Goal: Contribute content: Contribute content

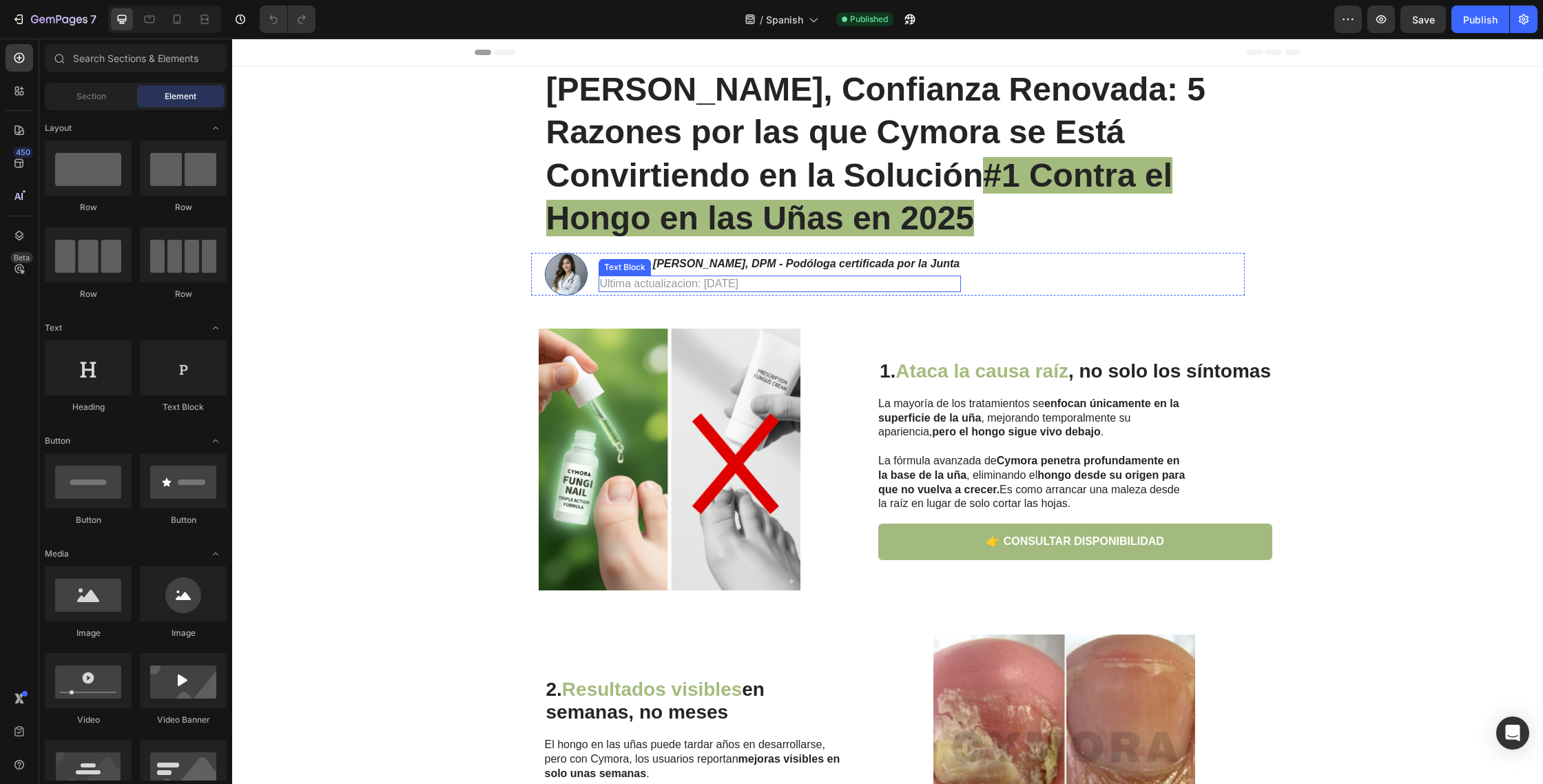
click at [690, 176] on h1 "Uñas Claras, Confianza Renovada: 5 Razones por las que Cymora se Está Convirtie…" at bounding box center [888, 154] width 687 height 175
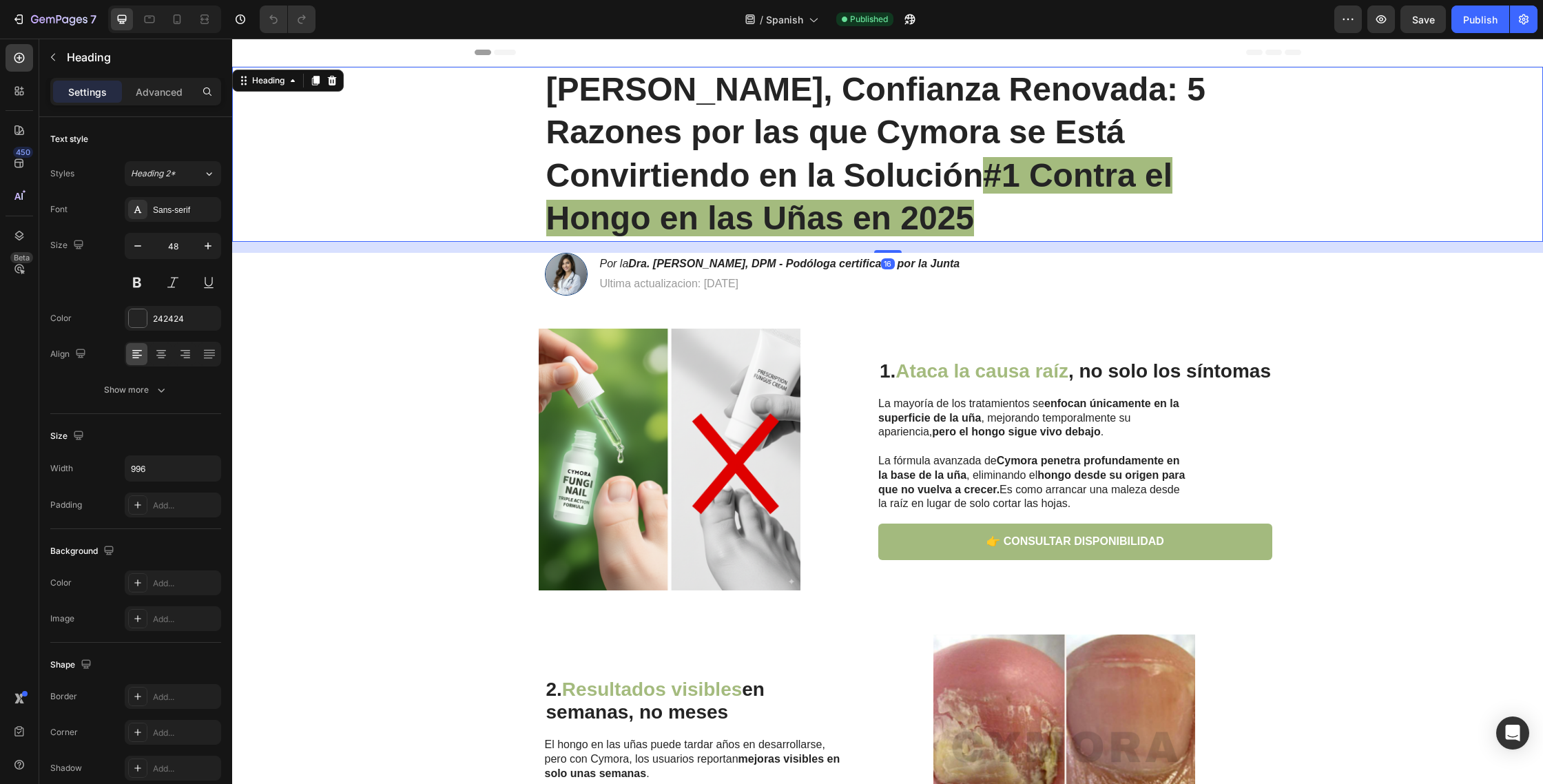
drag, startPoint x: 974, startPoint y: 203, endPoint x: 987, endPoint y: 211, distance: 15.3
click at [38, 24] on icon "button" at bounding box center [58, 21] width 56 height 12
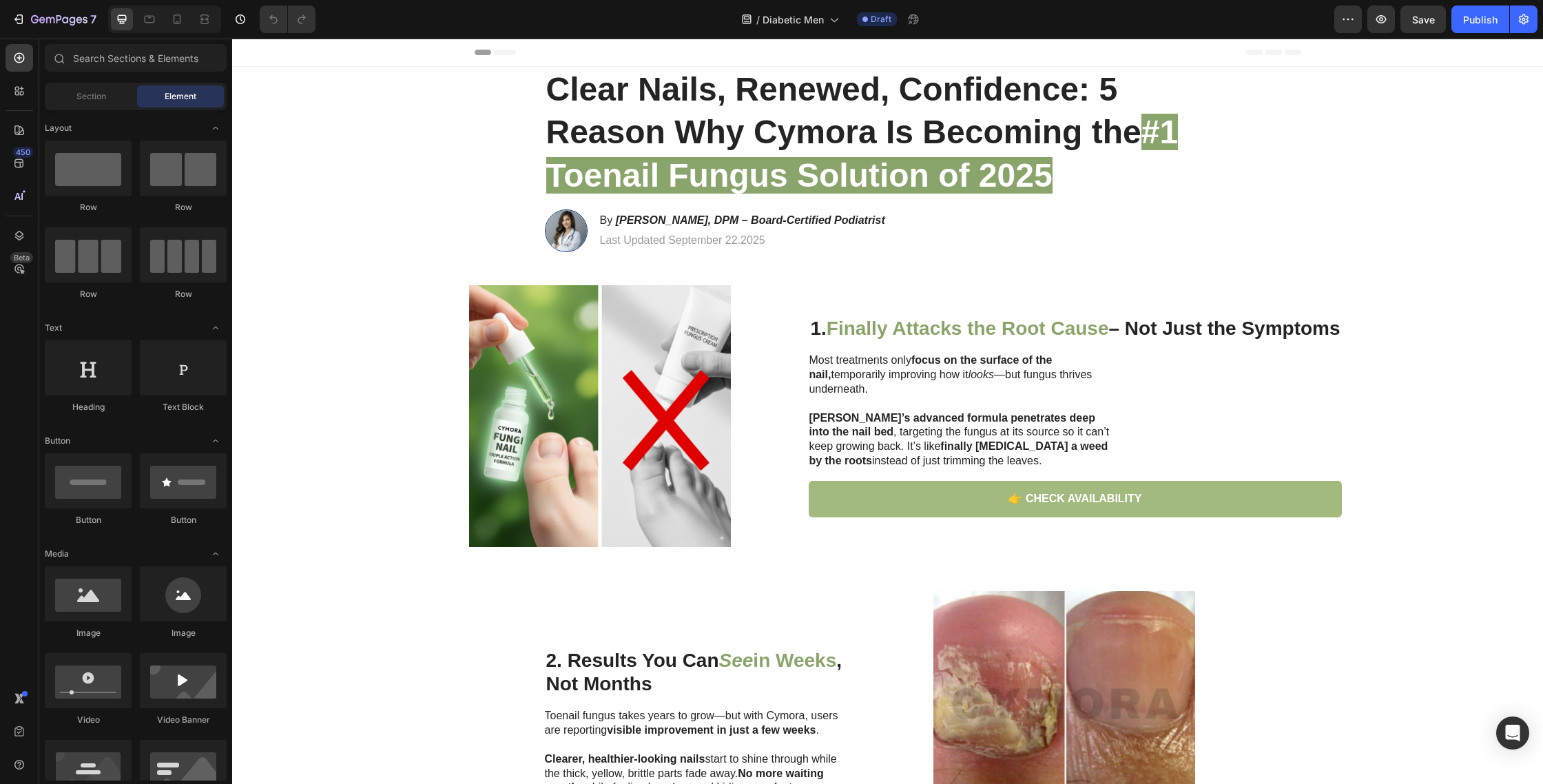
click at [168, 21] on div at bounding box center [177, 19] width 22 height 22
click at [179, 20] on icon at bounding box center [177, 20] width 14 height 14
click at [177, 20] on icon at bounding box center [177, 20] width 14 height 14
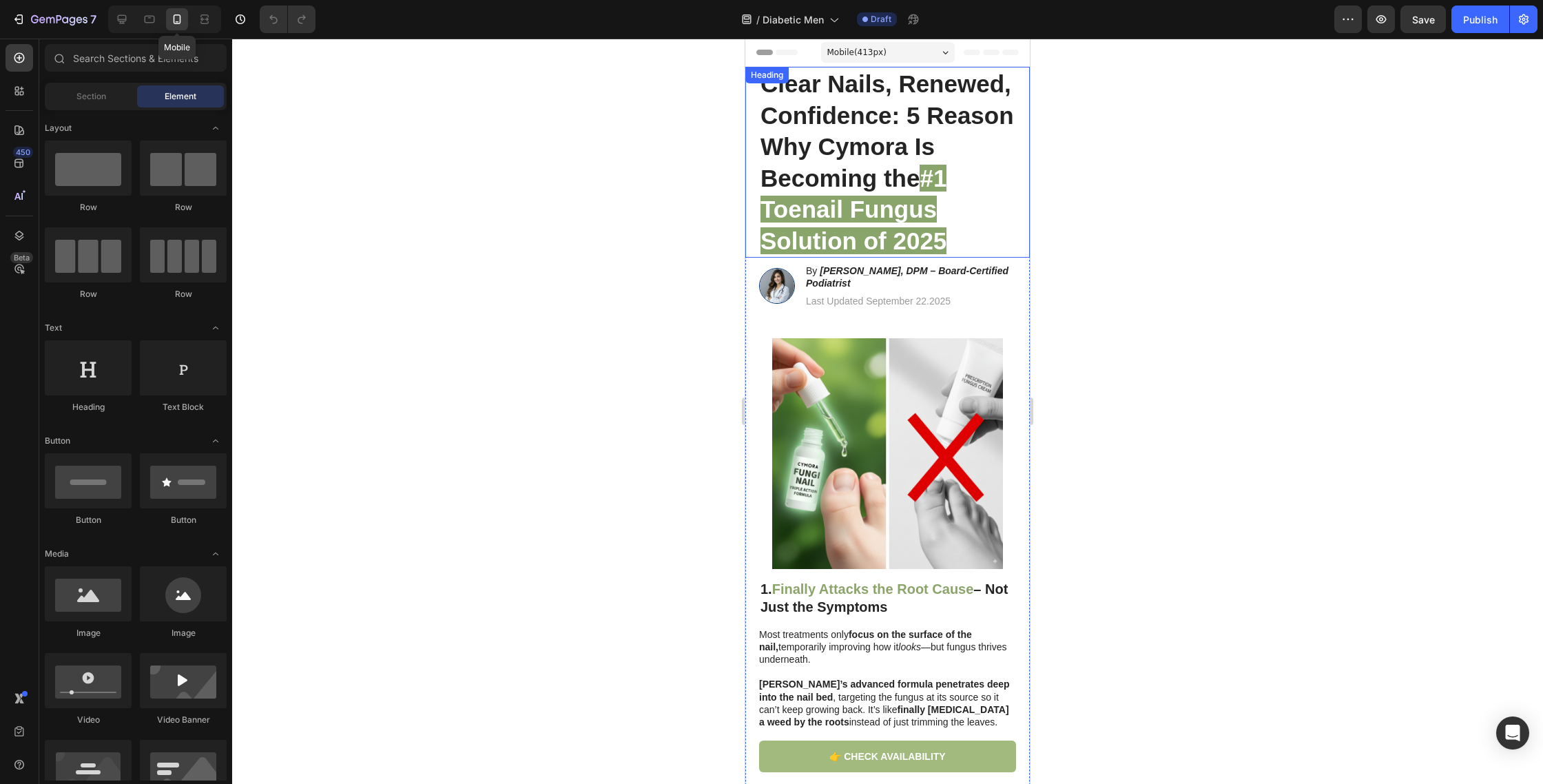
click at [959, 226] on h1 "Clear Nails, Renewed, Confidence: 5 Reason Why Cymora Is Becoming the #1 Toenai…" at bounding box center [888, 162] width 257 height 191
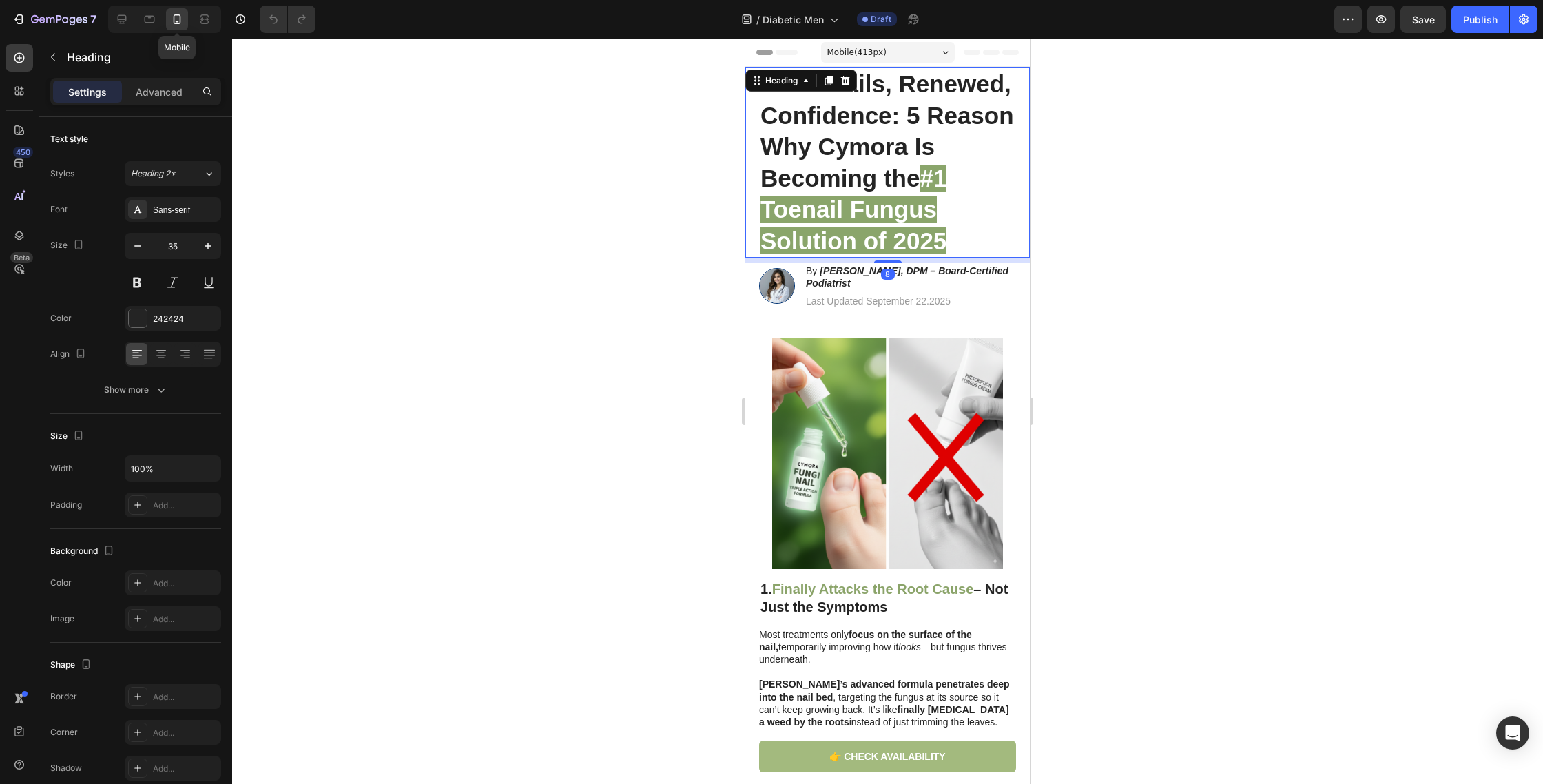
click at [957, 242] on h1 "Clear Nails, Renewed, Confidence: 5 Reason Why Cymora Is Becoming the #1 Toenai…" at bounding box center [888, 162] width 257 height 191
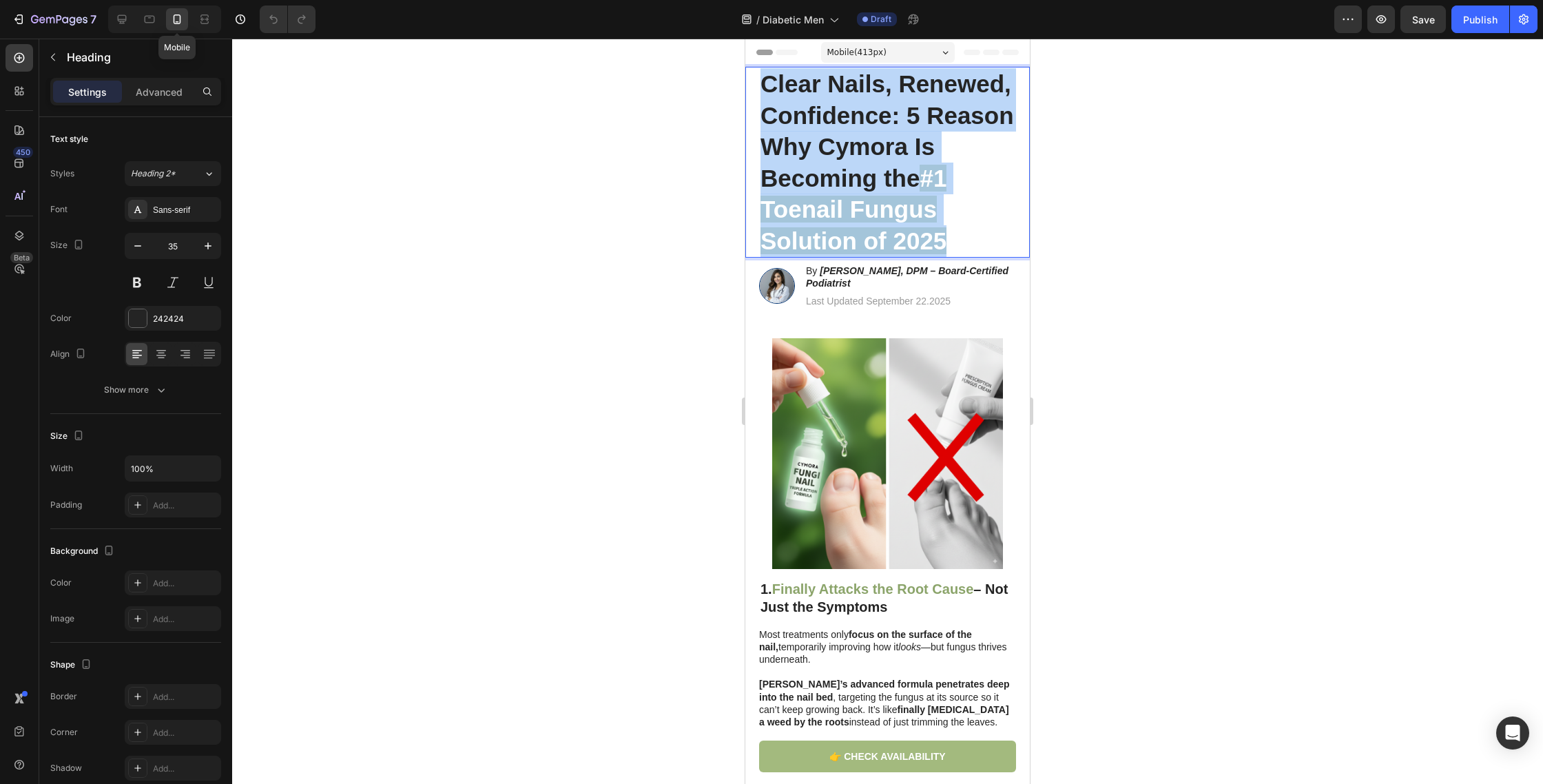
drag, startPoint x: 944, startPoint y: 232, endPoint x: 747, endPoint y: 65, distance: 258.3
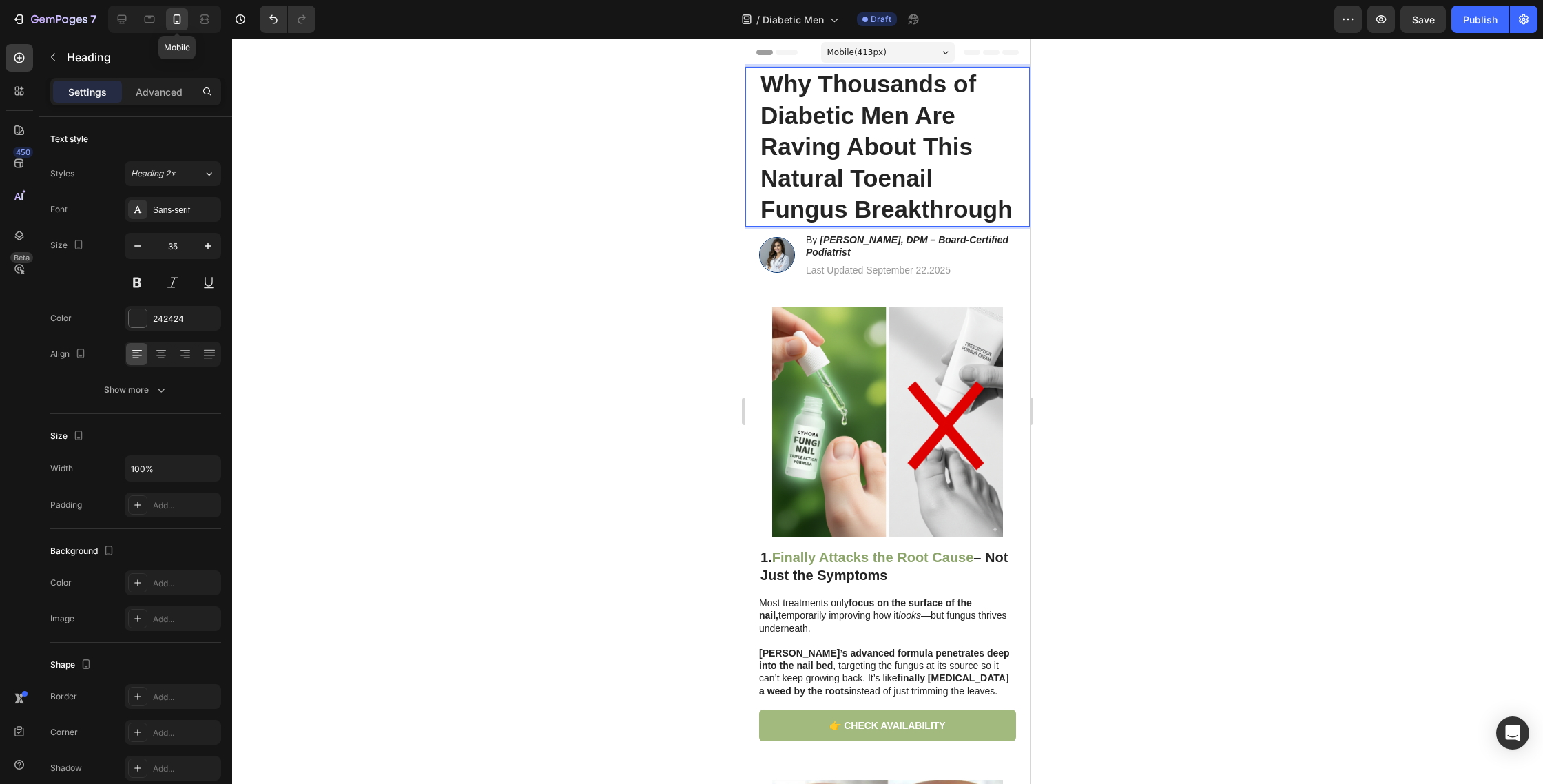
click at [758, 82] on div "Why Thousands of Diabetic Men Are Raving About This Natural Toenail Fungus Brea…" at bounding box center [888, 147] width 284 height 160
drag, startPoint x: 801, startPoint y: 123, endPoint x: 781, endPoint y: 88, distance: 40.3
click at [800, 121] on strong "Why Thousands of Diabetic Men Are Raving About This Natural Toenail Fungus Brea…" at bounding box center [886, 146] width 252 height 152
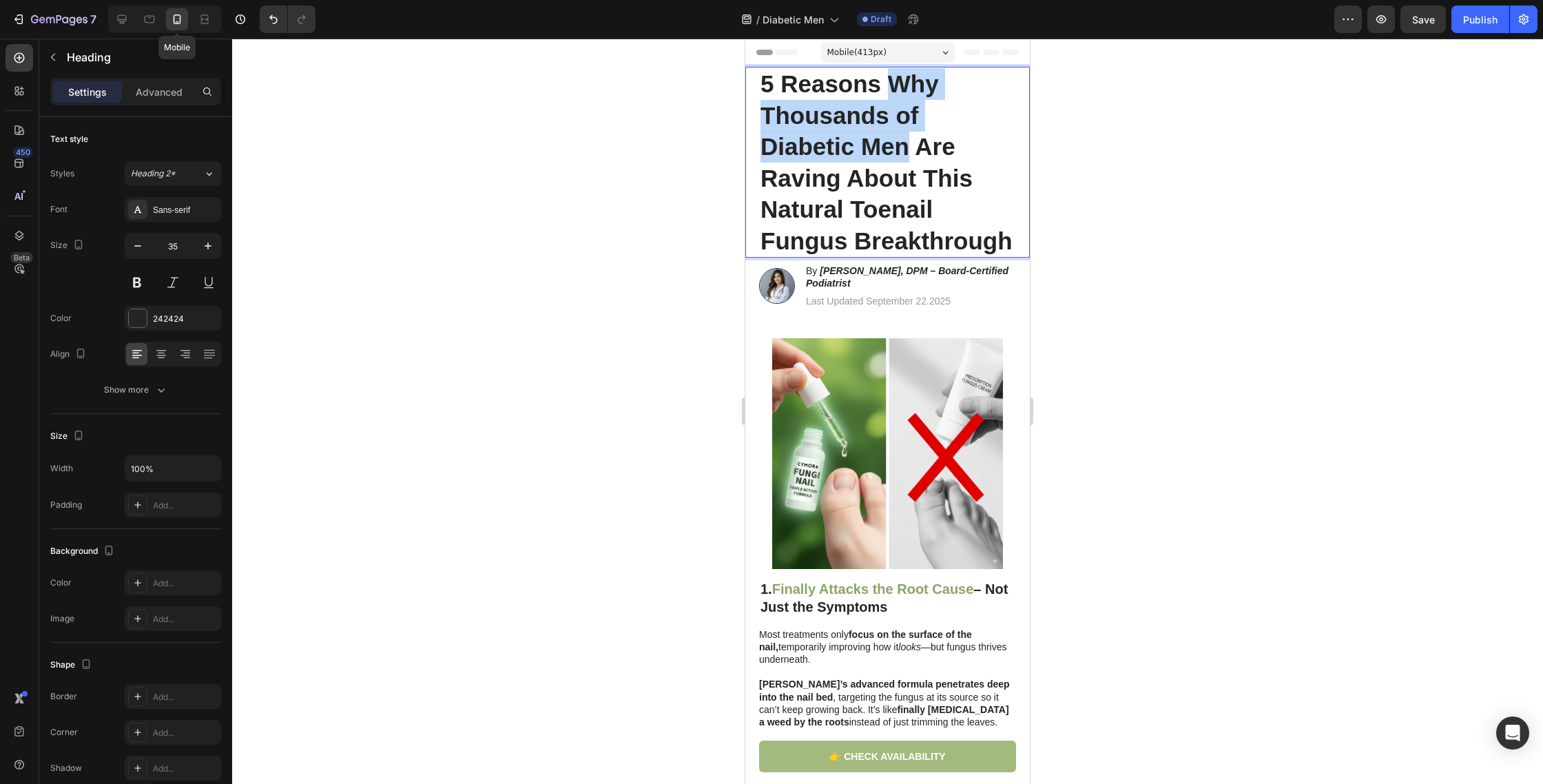
drag, startPoint x: 891, startPoint y: 84, endPoint x: 905, endPoint y: 143, distance: 60.6
click at [905, 143] on strong "5 Reasons Why Thousands of Diabetic Men Are Raving About This Natural Toenail F…" at bounding box center [886, 162] width 252 height 184
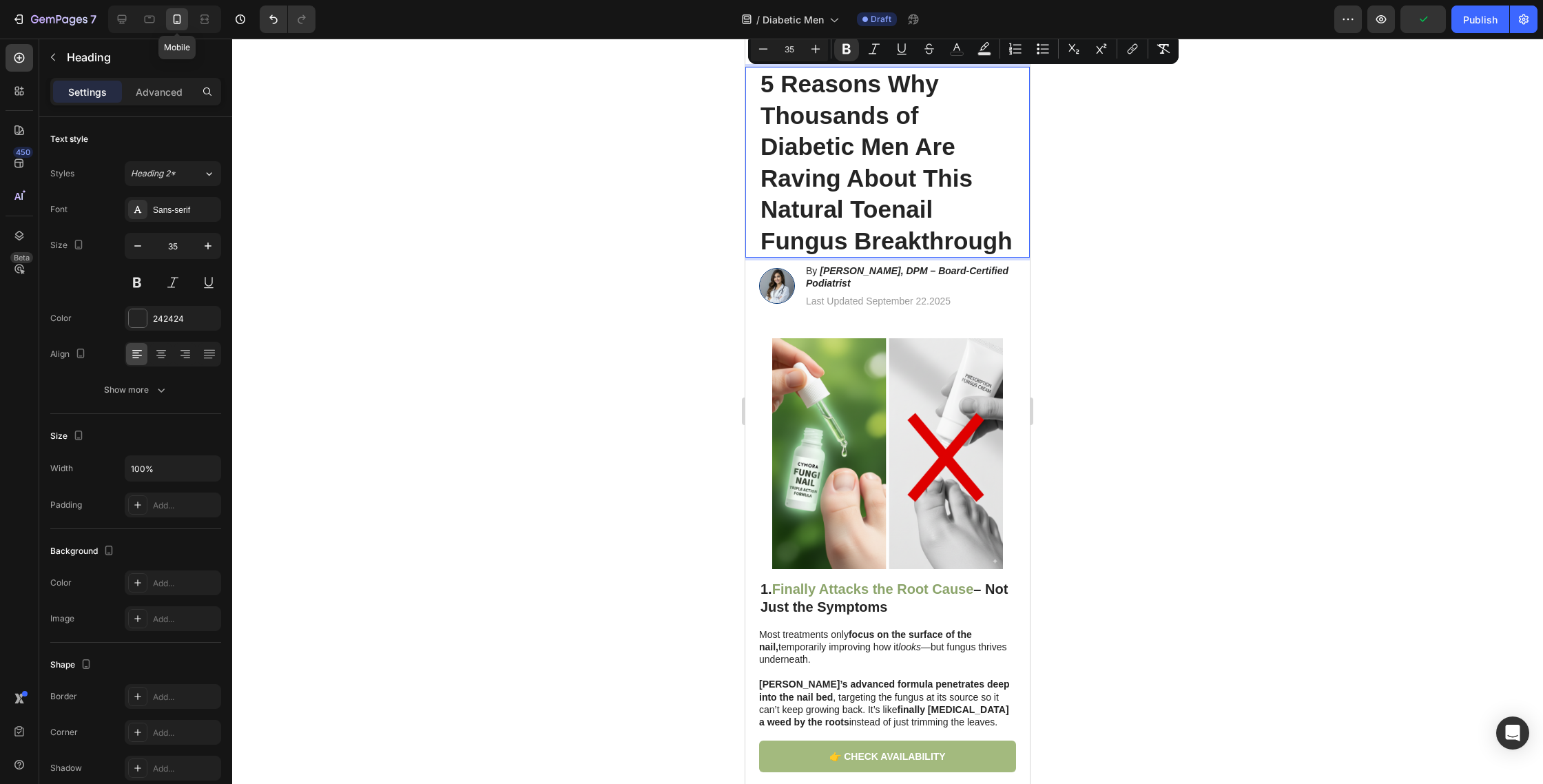
drag, startPoint x: 835, startPoint y: 216, endPoint x: 788, endPoint y: 213, distance: 47.1
click at [835, 216] on strong "5 Reasons Why Thousands of Diabetic Men Are Raving About This Natural Toenail F…" at bounding box center [886, 162] width 252 height 184
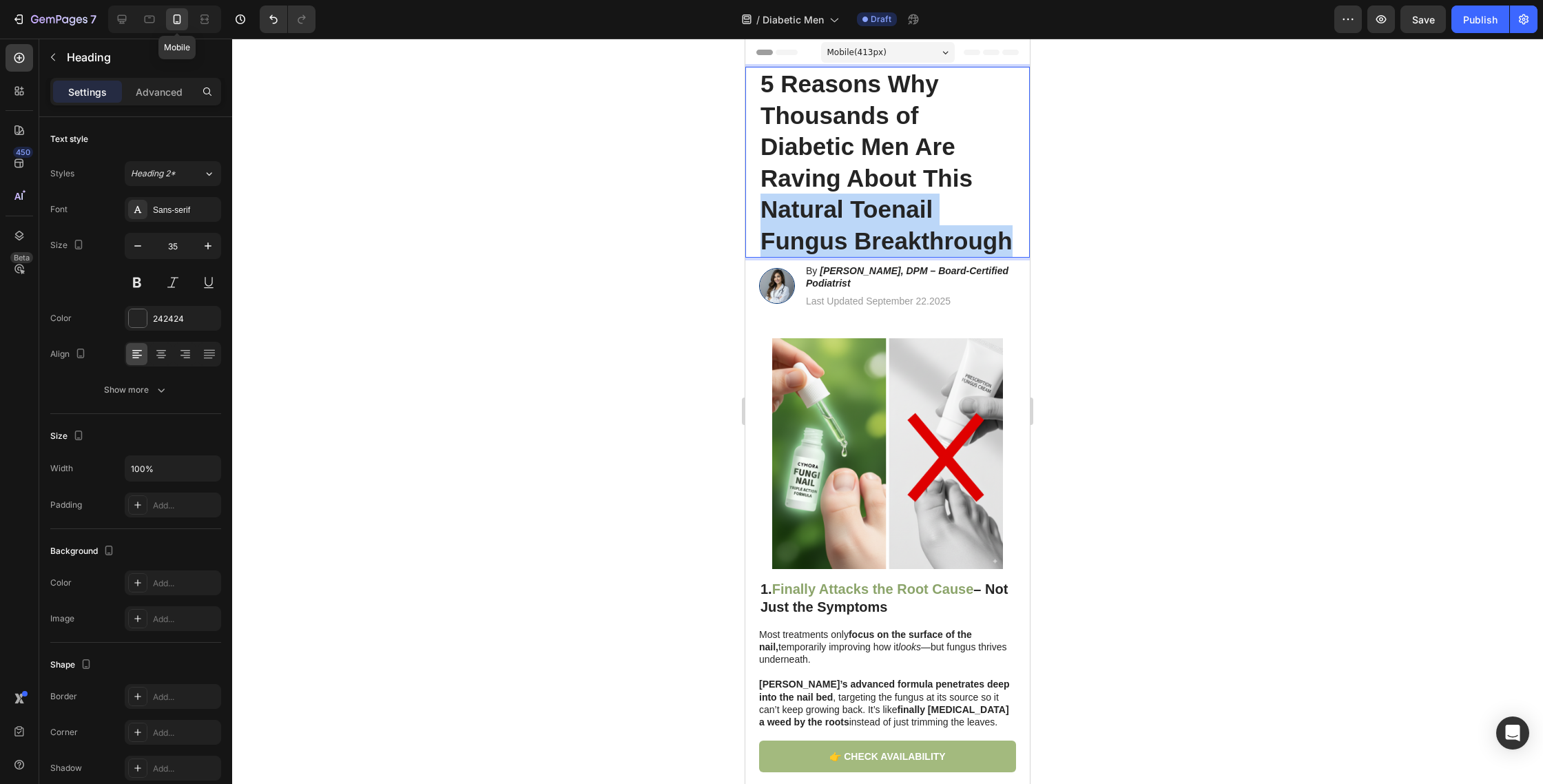
drag, startPoint x: 761, startPoint y: 208, endPoint x: 1023, endPoint y: 246, distance: 264.7
click at [1023, 246] on div "5 Reasons Why Thousands of Diabetic Men Are Raving About This Natural Toenail F…" at bounding box center [888, 162] width 284 height 191
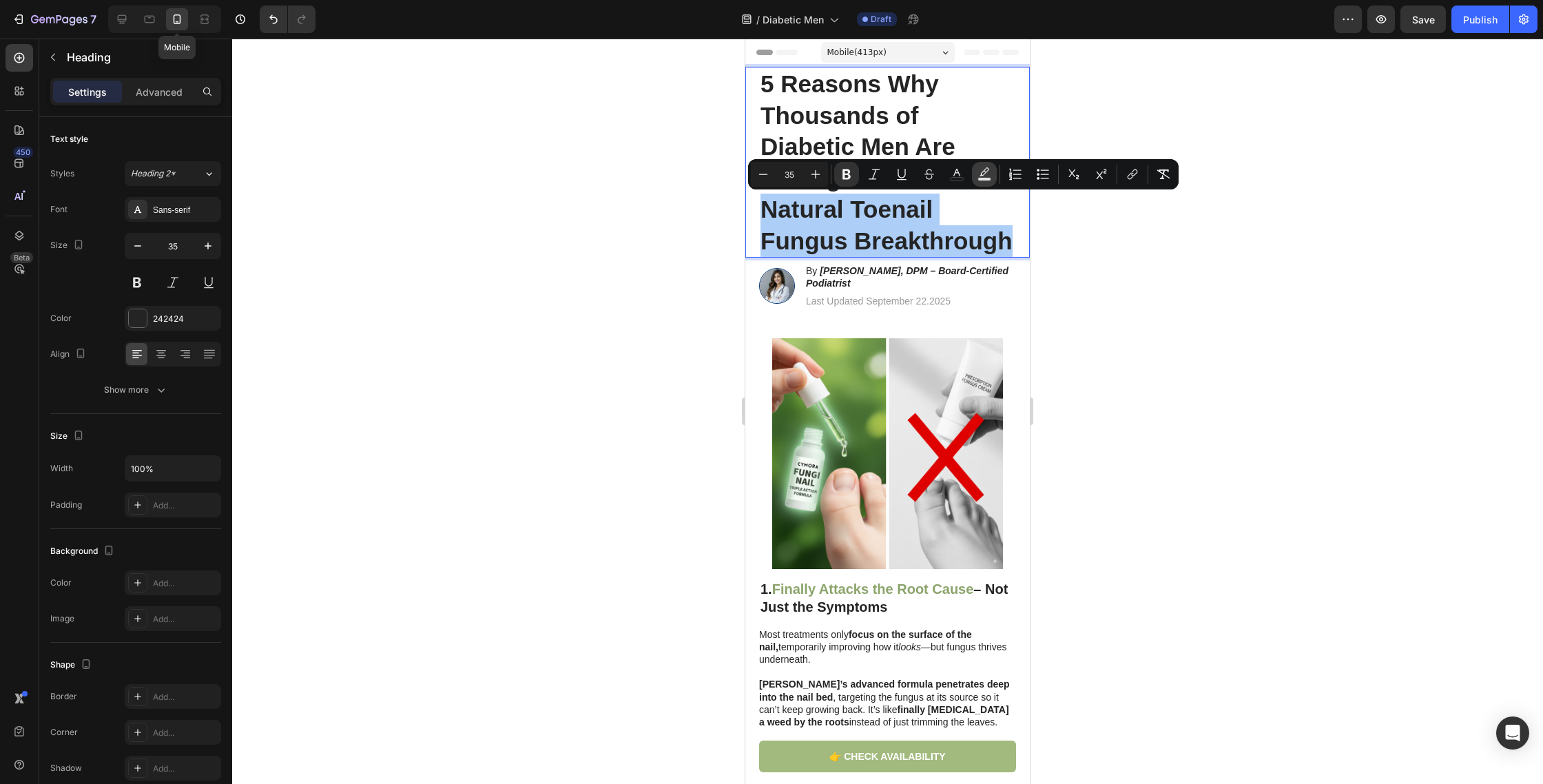
click at [981, 174] on icon "Editor contextual toolbar" at bounding box center [985, 174] width 14 height 14
type input "000000"
type input "77"
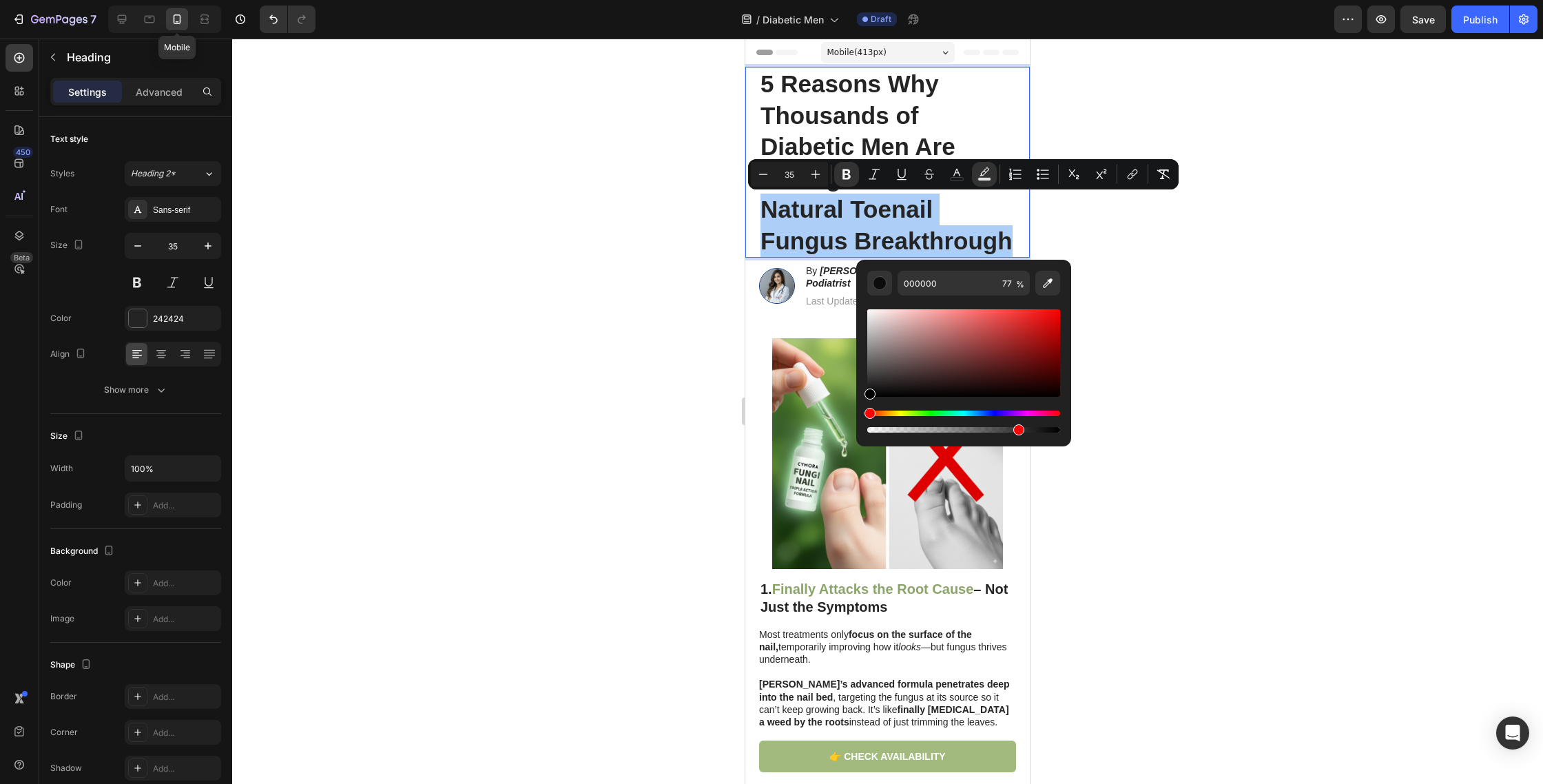
drag, startPoint x: 1047, startPoint y: 276, endPoint x: 1035, endPoint y: 300, distance: 26.8
click at [1047, 276] on icon "Editor contextual toolbar" at bounding box center [1048, 283] width 14 height 14
type input "8CA36A"
type input "100"
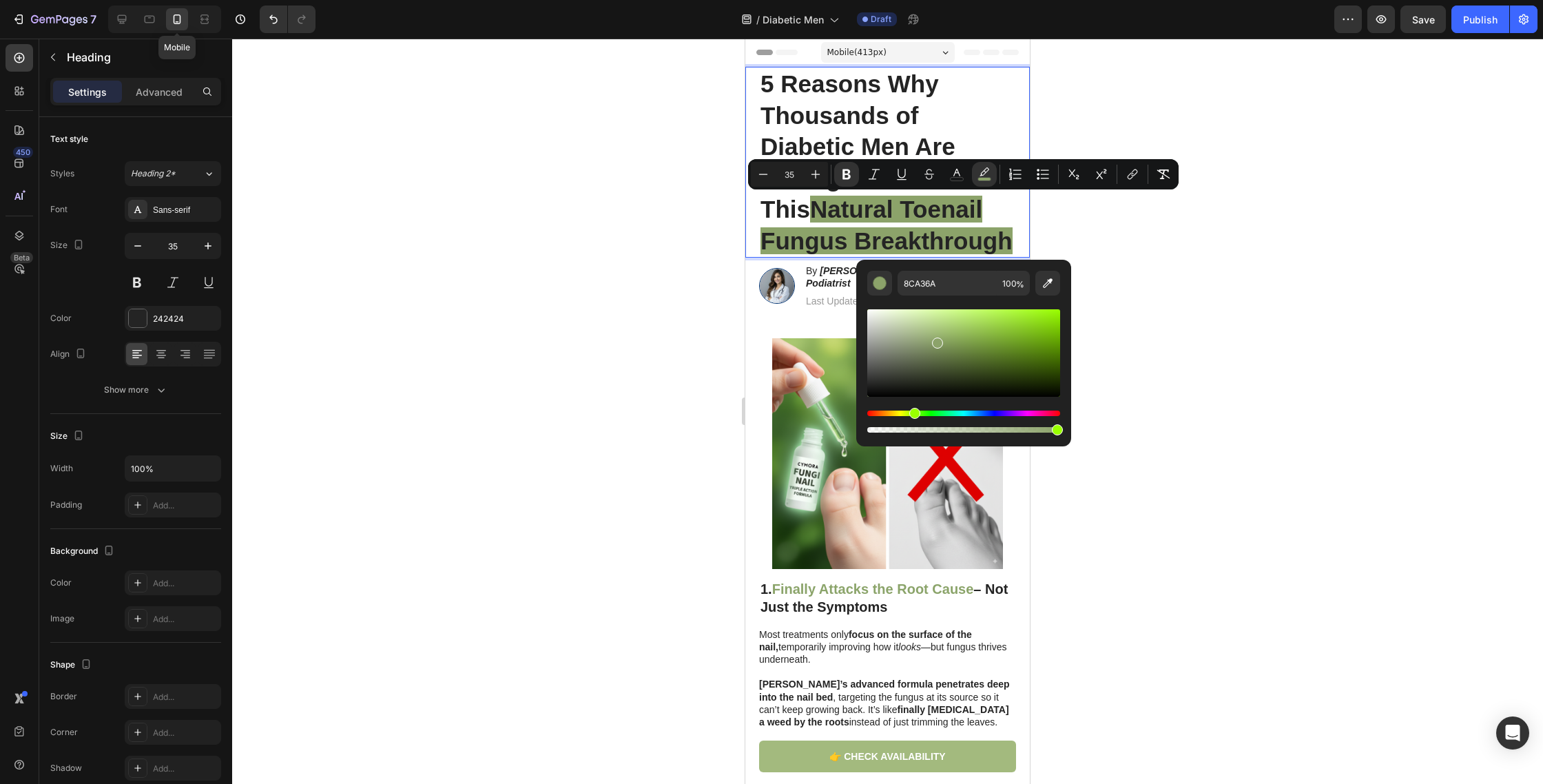
drag, startPoint x: 605, startPoint y: 456, endPoint x: 725, endPoint y: 507, distance: 130.4
click at [605, 456] on div at bounding box center [887, 411] width 1311 height 745
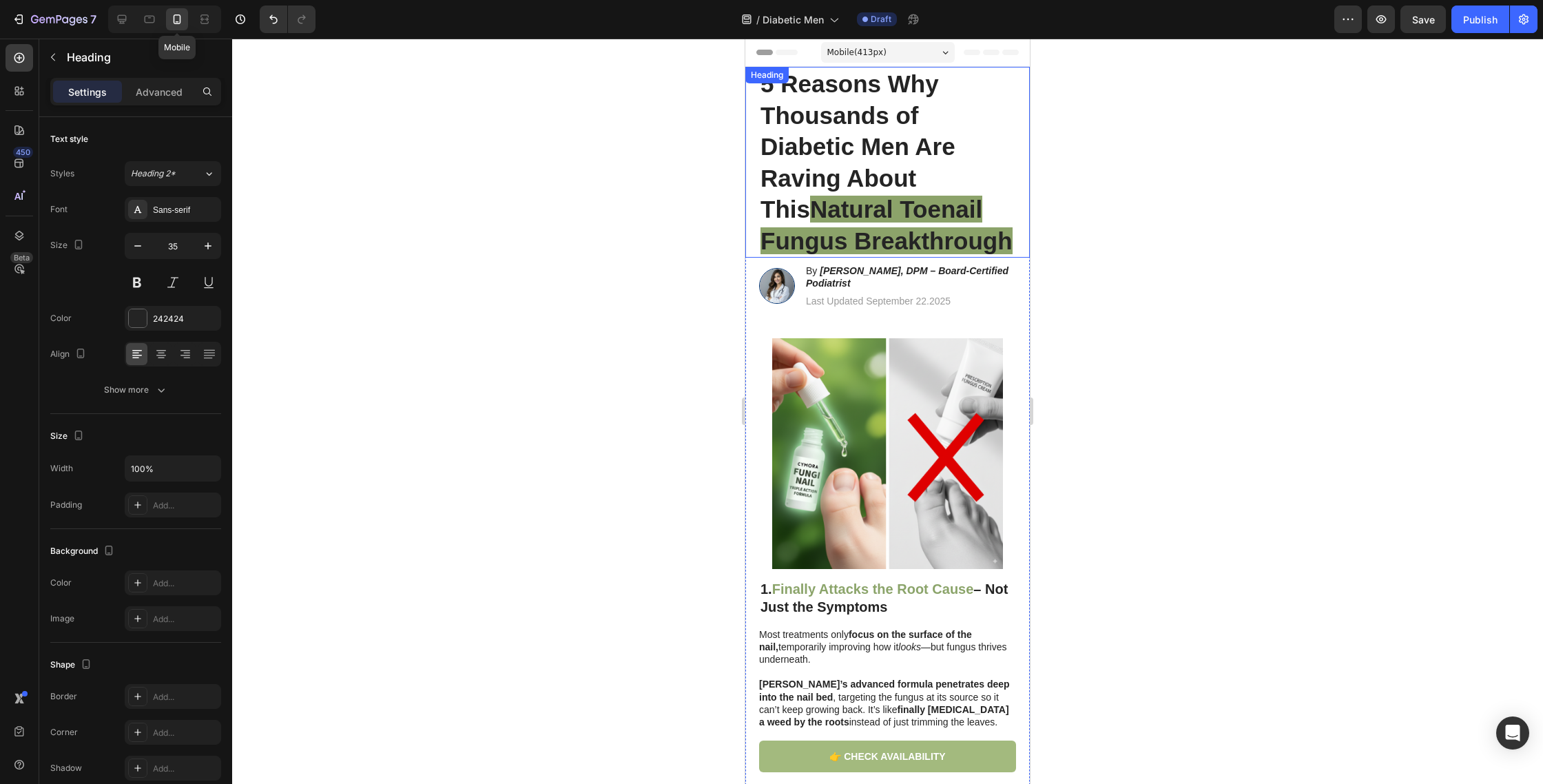
click at [862, 245] on strong "Natural Toenail Fungus Breakthrough" at bounding box center [886, 224] width 252 height 58
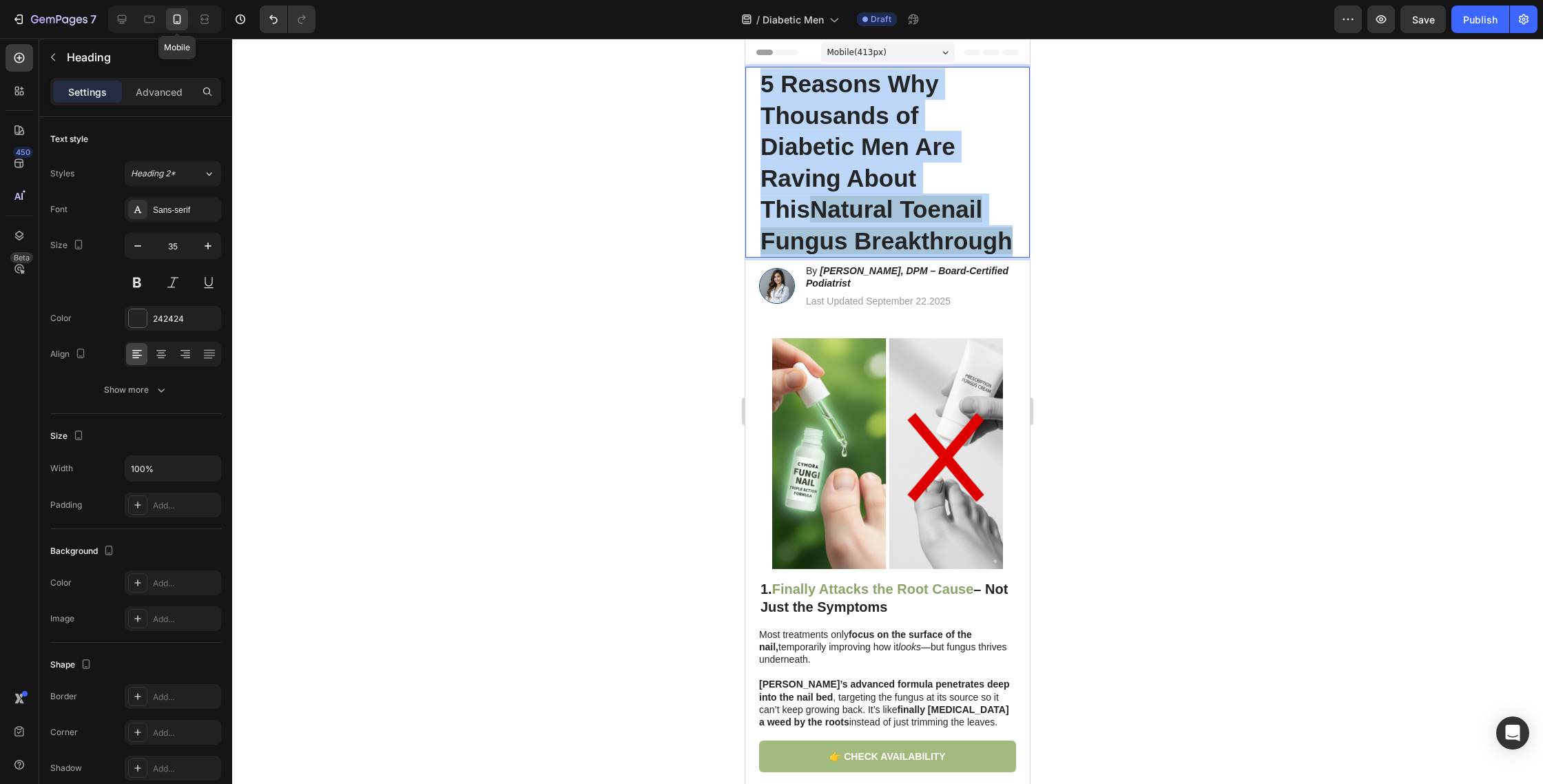
click at [862, 245] on strong "Natural Toenail Fungus Breakthrough" at bounding box center [886, 224] width 252 height 58
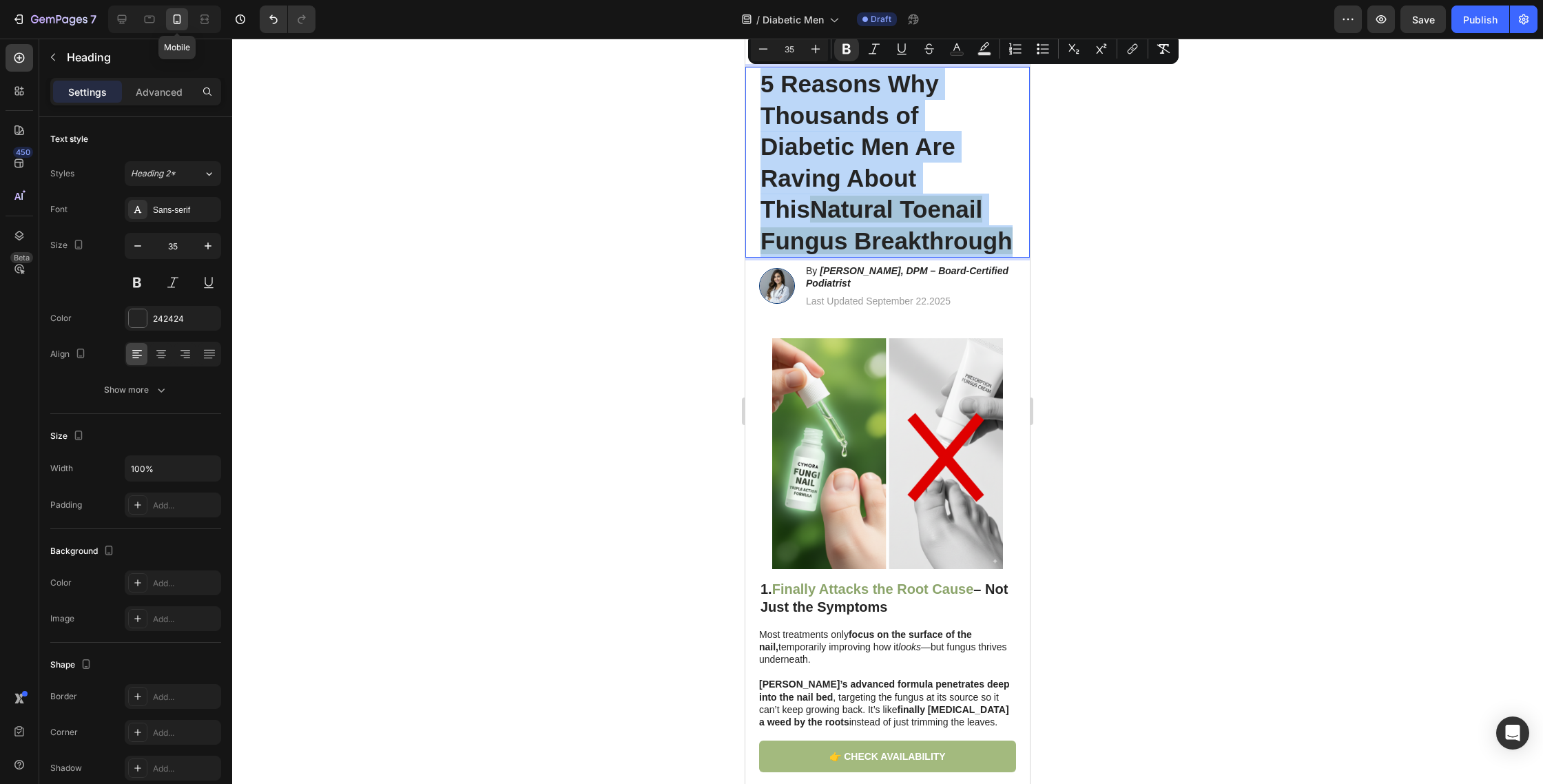
click at [891, 229] on strong "Natural Toenail Fungus Breakthrough" at bounding box center [886, 224] width 252 height 58
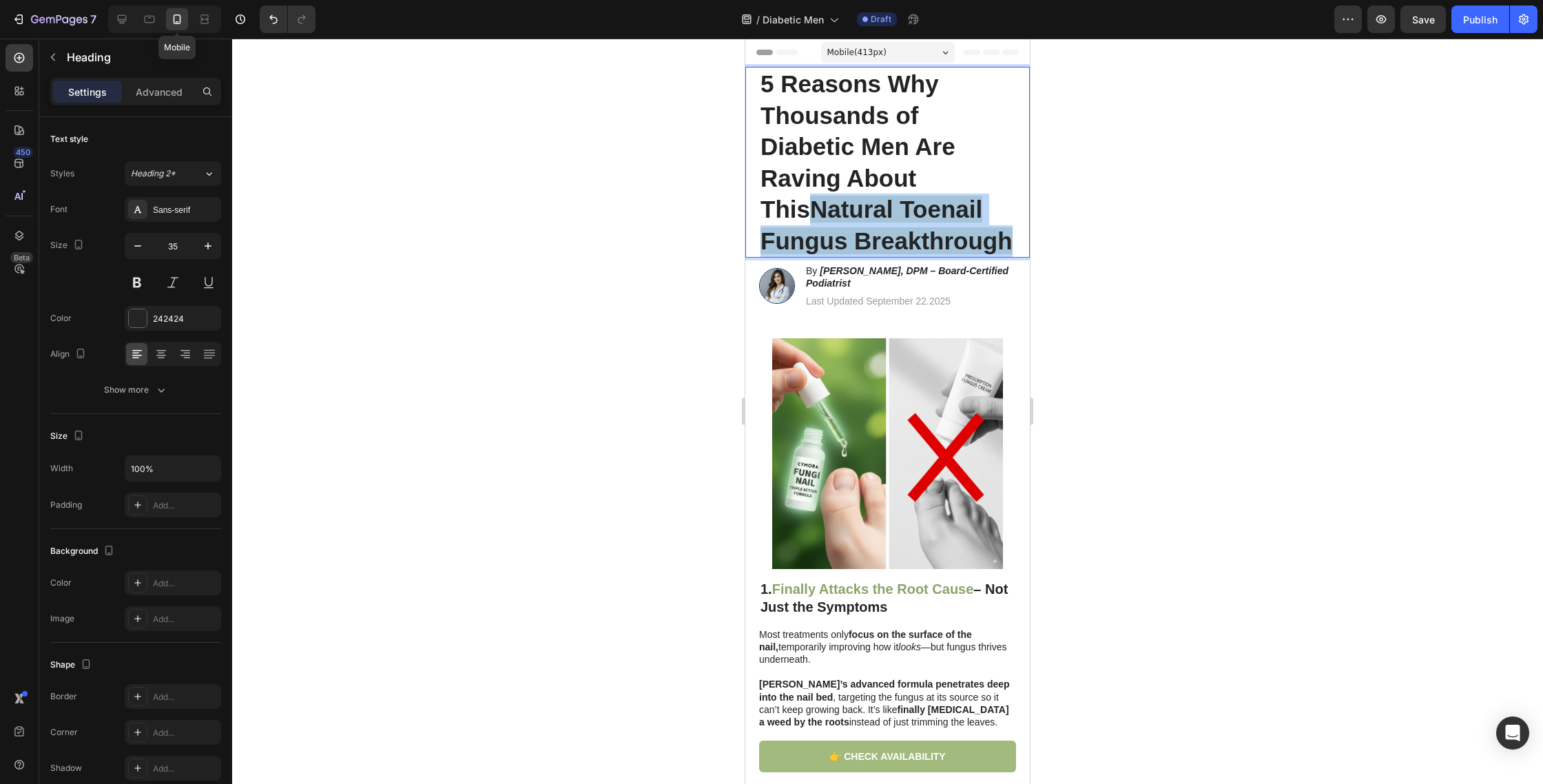
drag, startPoint x: 1011, startPoint y: 242, endPoint x: 762, endPoint y: 213, distance: 250.7
click at [761, 213] on strong "Natural Toenail Fungus Breakthrough" at bounding box center [886, 224] width 252 height 58
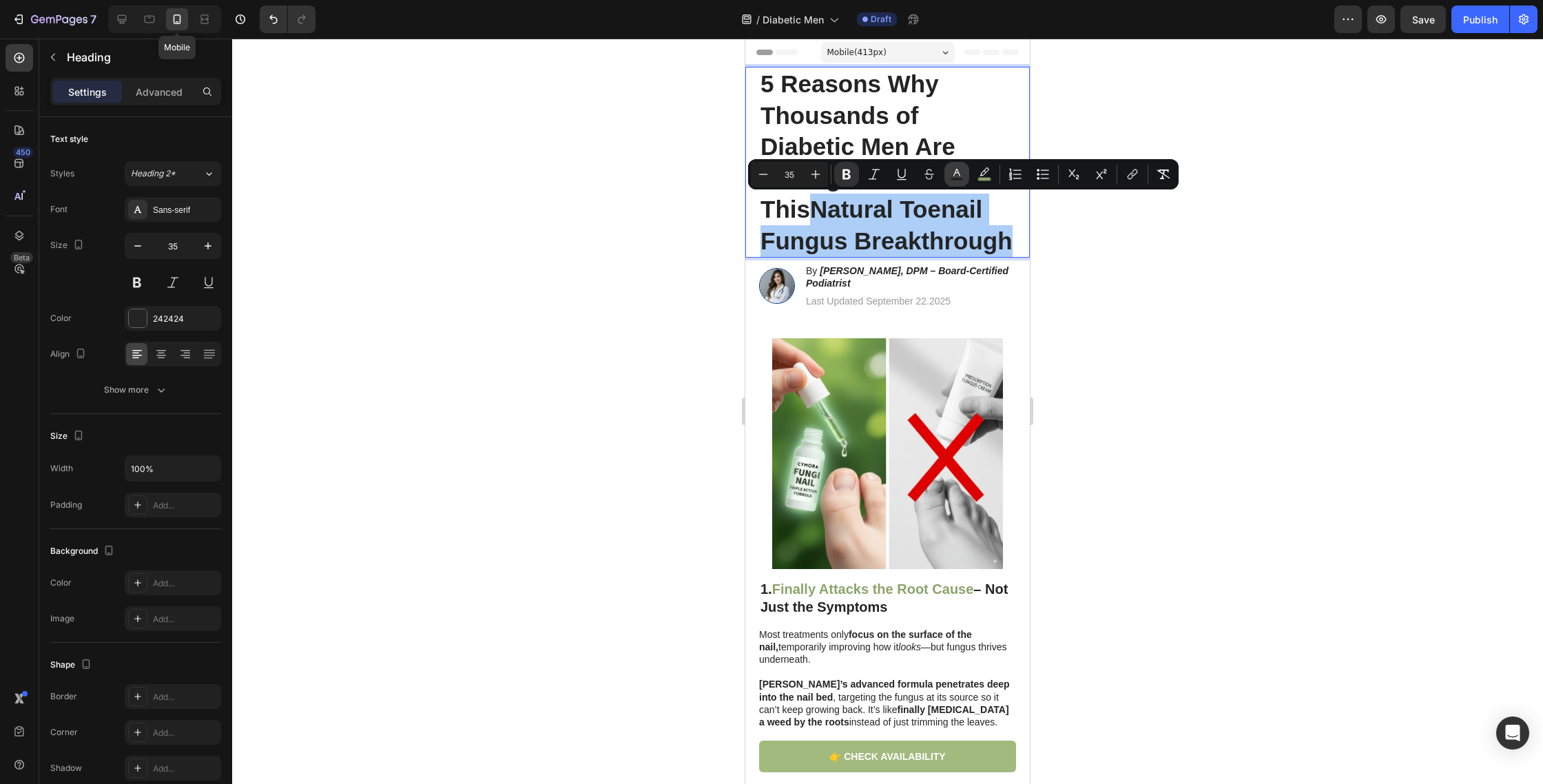
click at [948, 174] on button "Text Color" at bounding box center [956, 174] width 25 height 25
type input "242424"
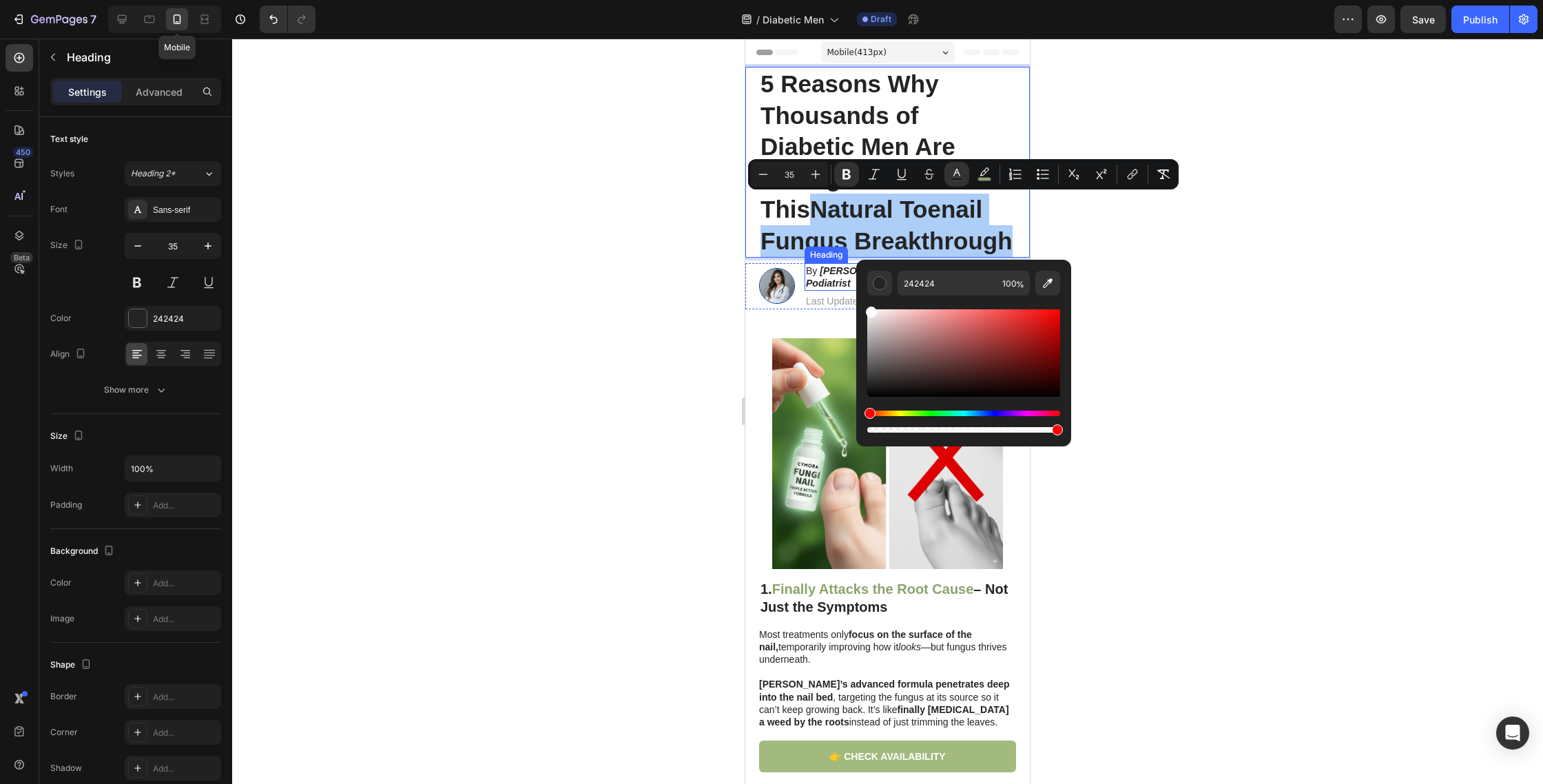
drag, startPoint x: 1616, startPoint y: 337, endPoint x: 851, endPoint y: 285, distance: 766.8
type input "FFFFFF"
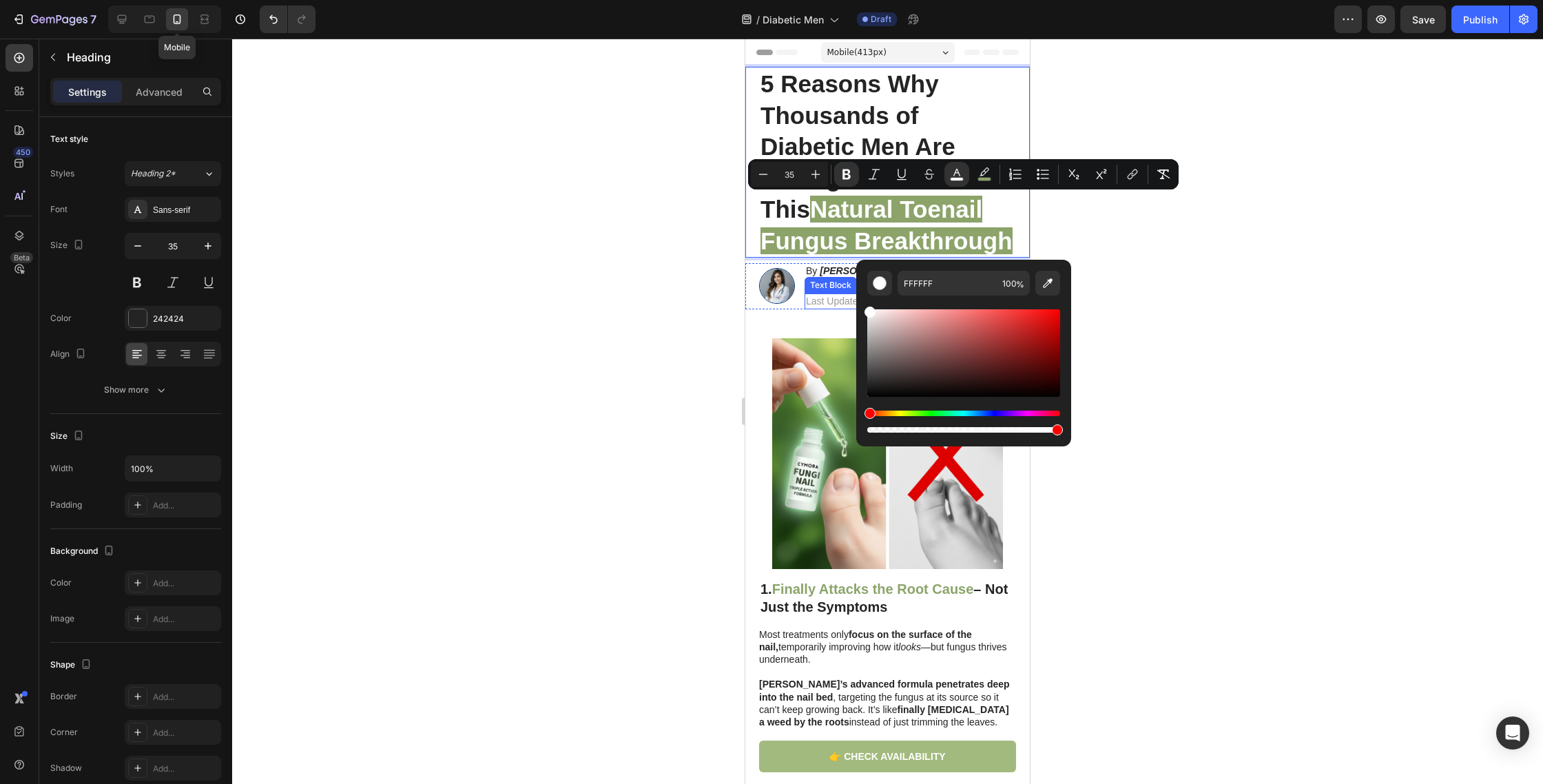
click at [628, 277] on div at bounding box center [887, 411] width 1311 height 745
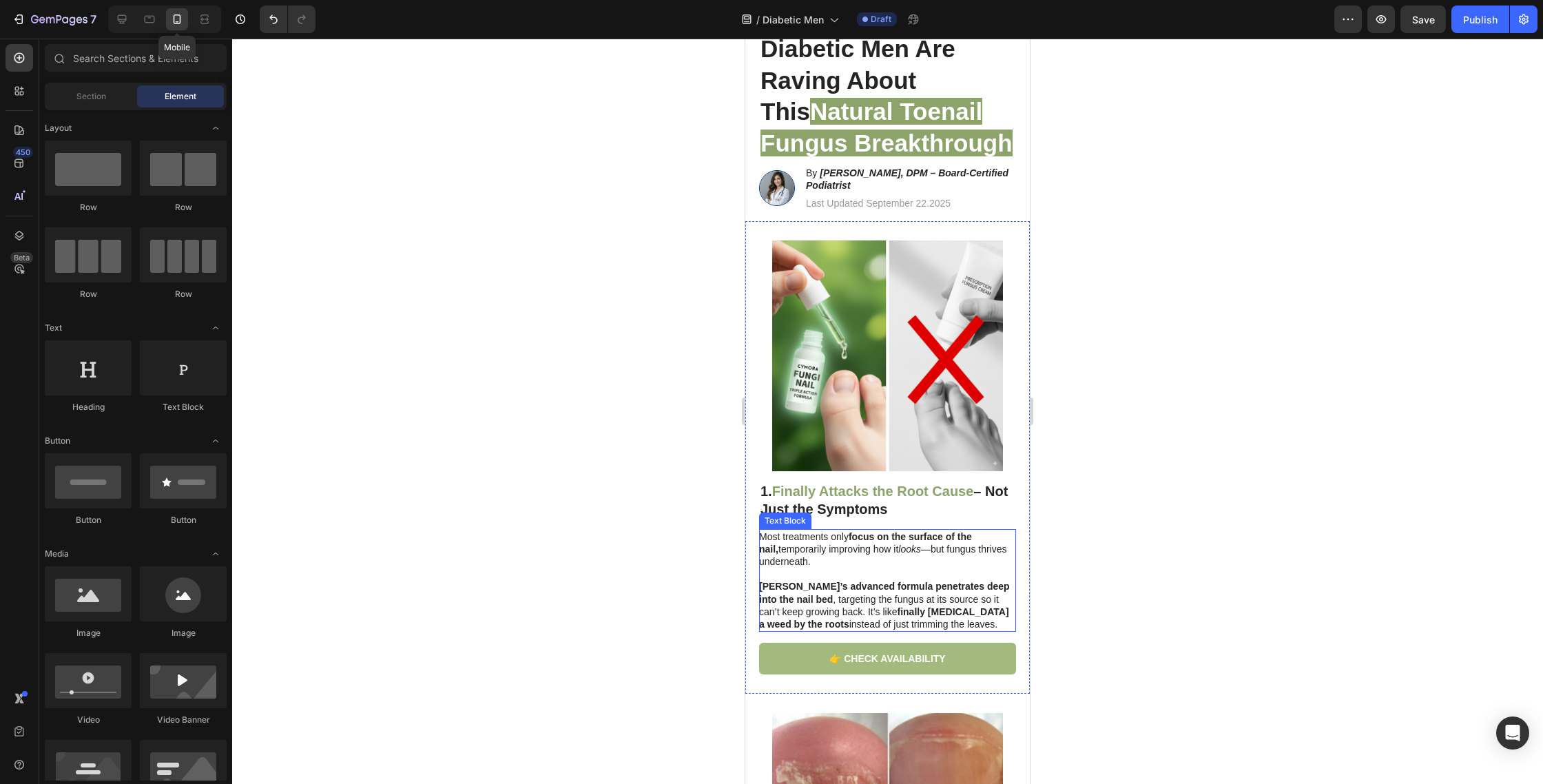
scroll to position [99, 0]
click at [859, 507] on strong "– Not Just the Symptoms" at bounding box center [884, 499] width 247 height 33
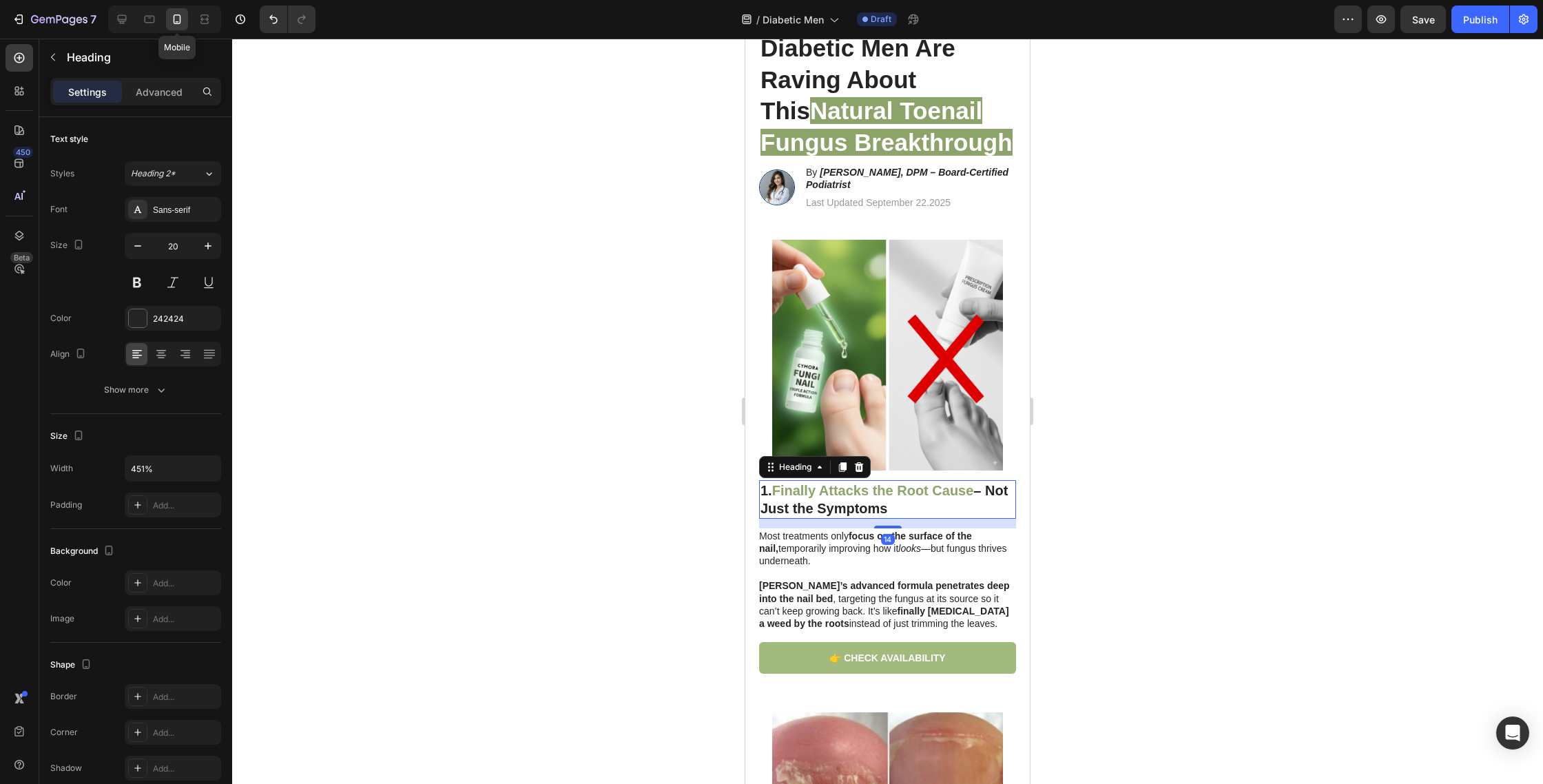
click at [859, 506] on strong "– Not Just the Symptoms" at bounding box center [884, 499] width 247 height 33
drag, startPoint x: 887, startPoint y: 508, endPoint x: 788, endPoint y: 490, distance: 100.6
click at [784, 490] on p "1. The Real Cause of Recurring Toenail Fungus" at bounding box center [887, 500] width 254 height 36
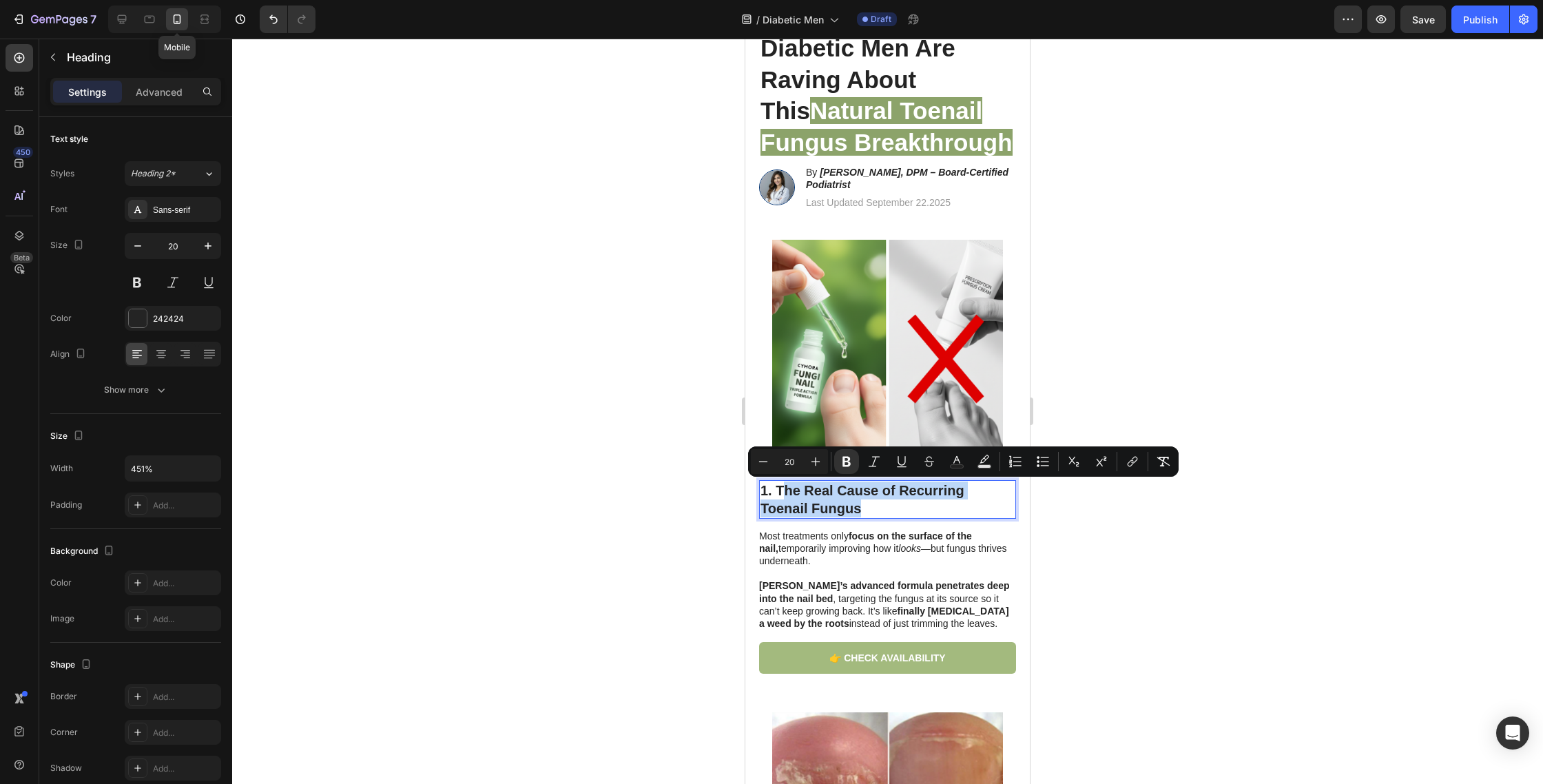
drag, startPoint x: 791, startPoint y: 489, endPoint x: 778, endPoint y: 488, distance: 13.0
click at [790, 489] on strong "1. The Real Cause of Recurring Toenail Fungus" at bounding box center [862, 499] width 203 height 33
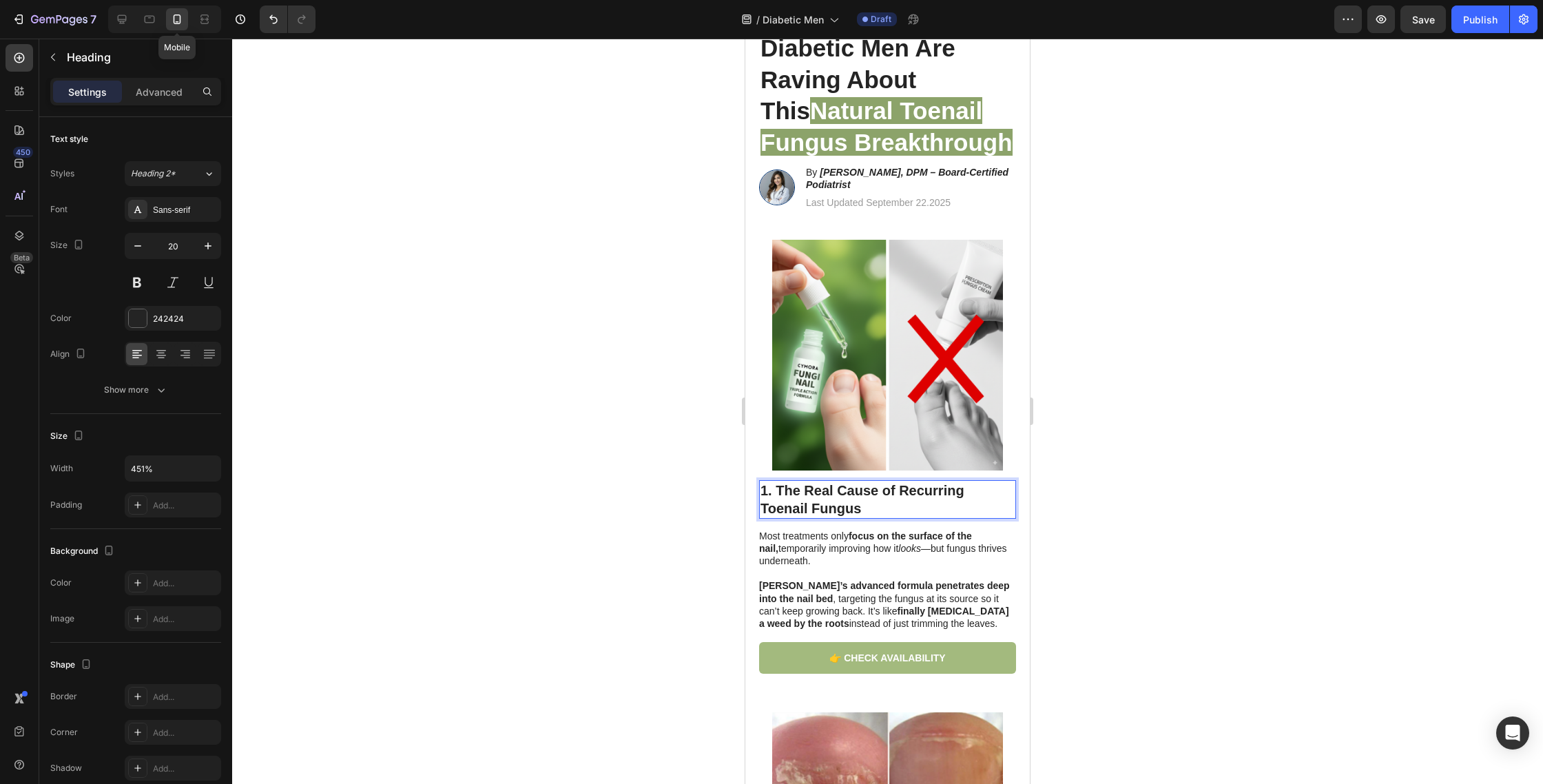
click at [777, 488] on strong "1. The Real Cause of Recurring Toenail Fungus" at bounding box center [862, 499] width 203 height 33
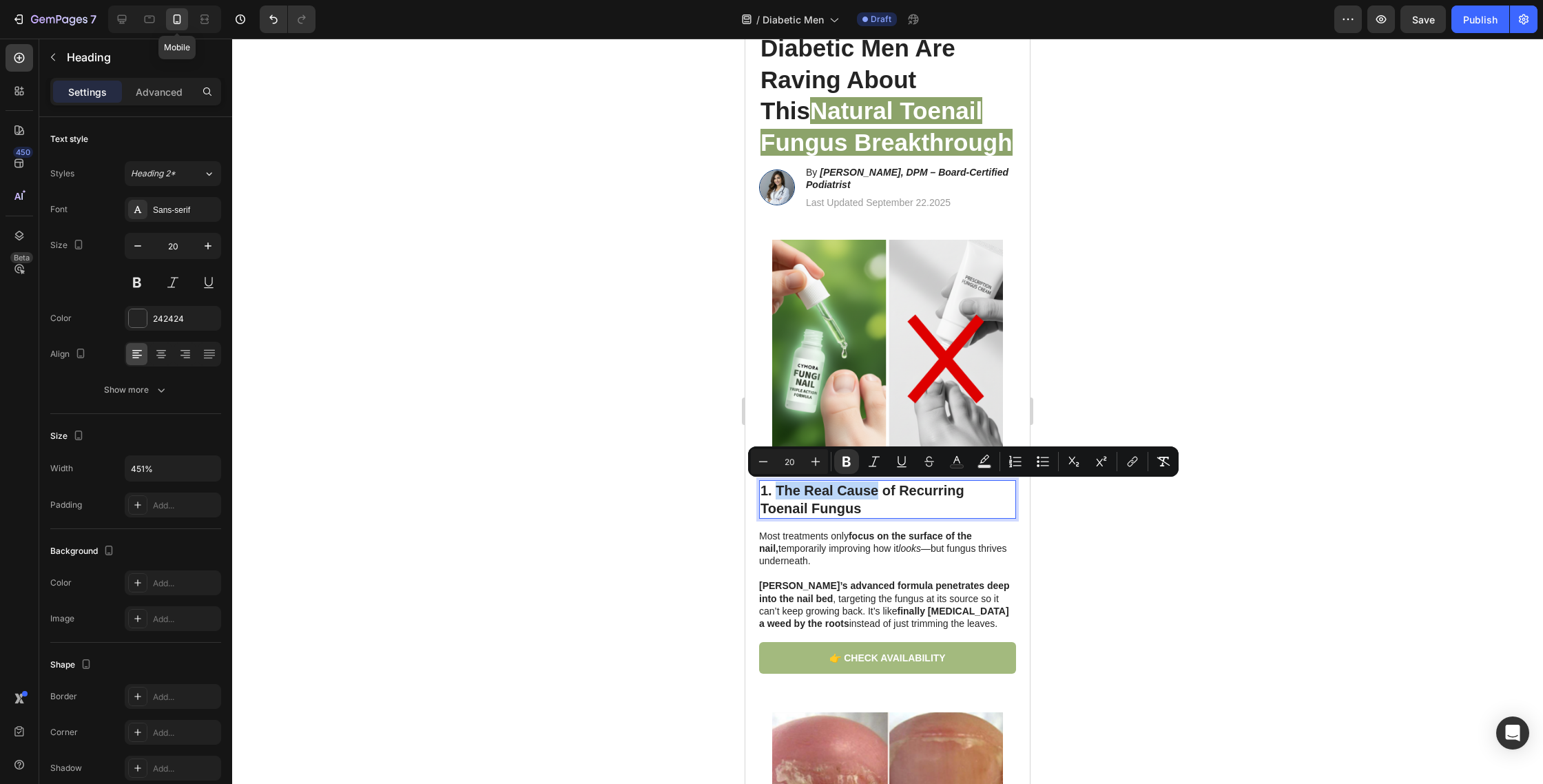
drag, startPoint x: 777, startPoint y: 489, endPoint x: 875, endPoint y: 493, distance: 98.1
click at [875, 493] on strong "1. The Real Cause of Recurring Toenail Fungus" at bounding box center [862, 499] width 203 height 33
click at [957, 463] on icon "Editor contextual toolbar" at bounding box center [957, 461] width 14 height 14
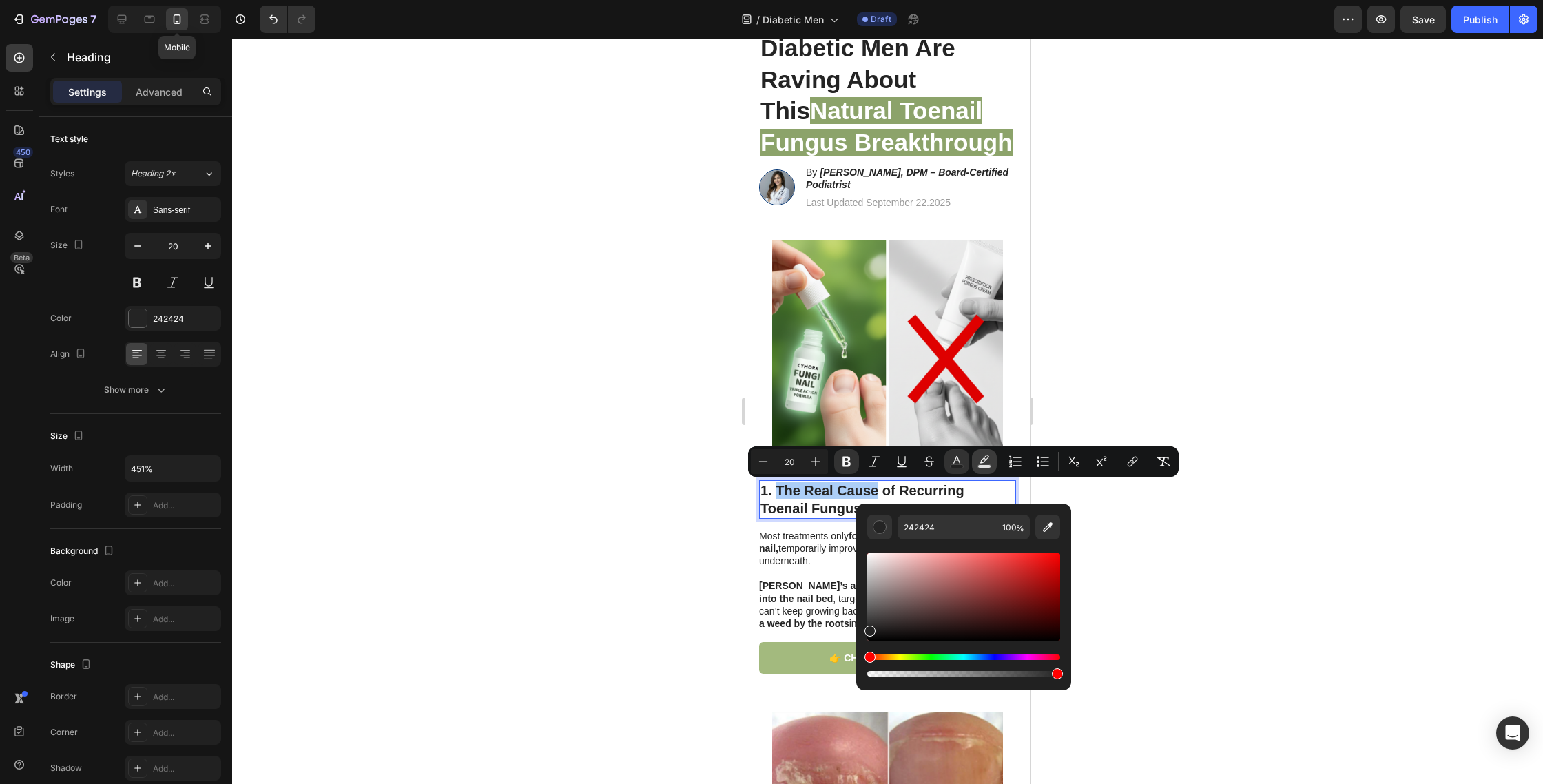
click at [987, 466] on rect "Editor contextual toolbar" at bounding box center [984, 466] width 13 height 3
click at [1053, 529] on icon "Editor contextual toolbar" at bounding box center [1048, 527] width 14 height 14
type input "8DA36A"
type input "100"
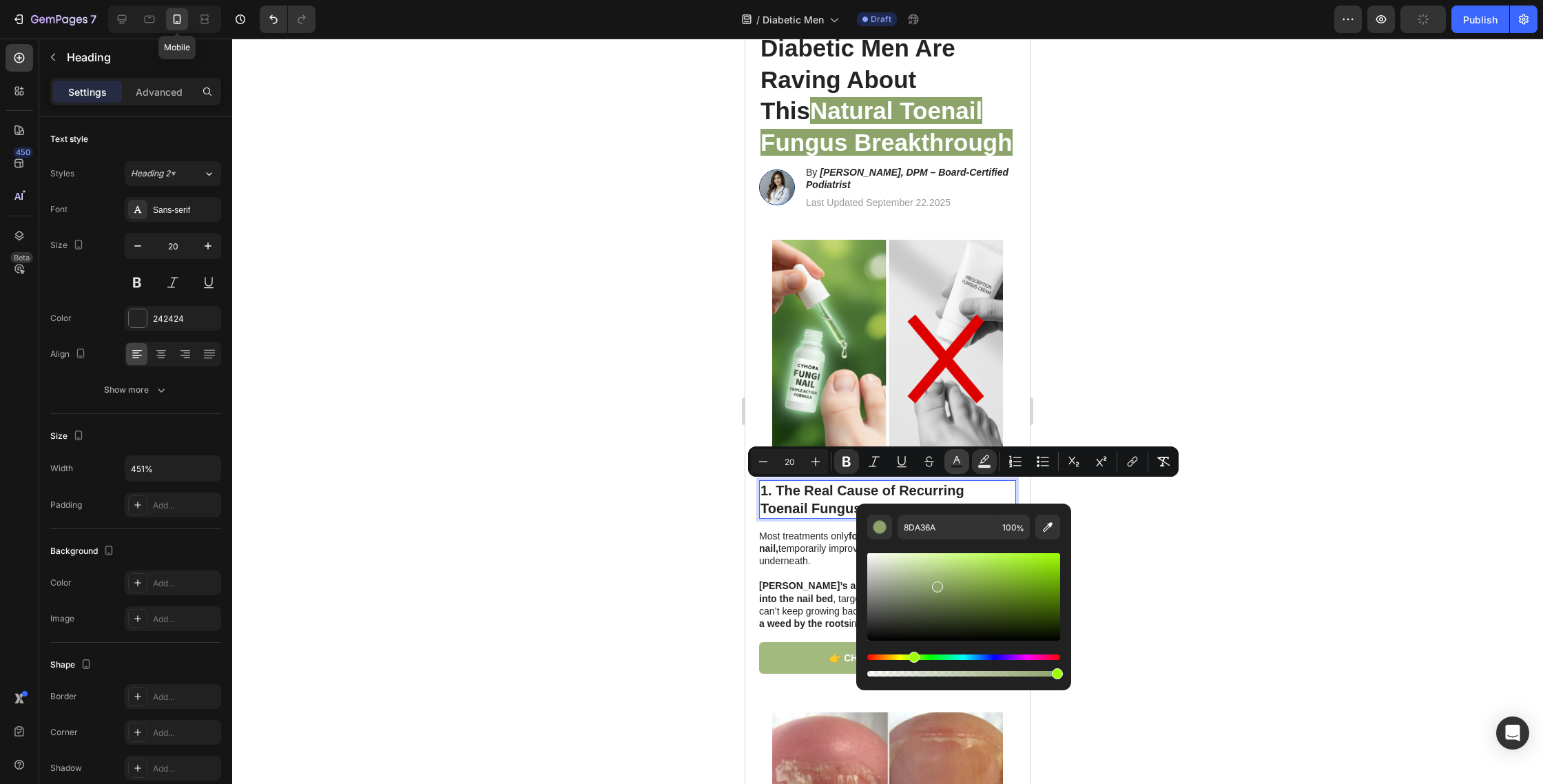
click at [961, 462] on icon "Editor contextual toolbar" at bounding box center [957, 461] width 14 height 14
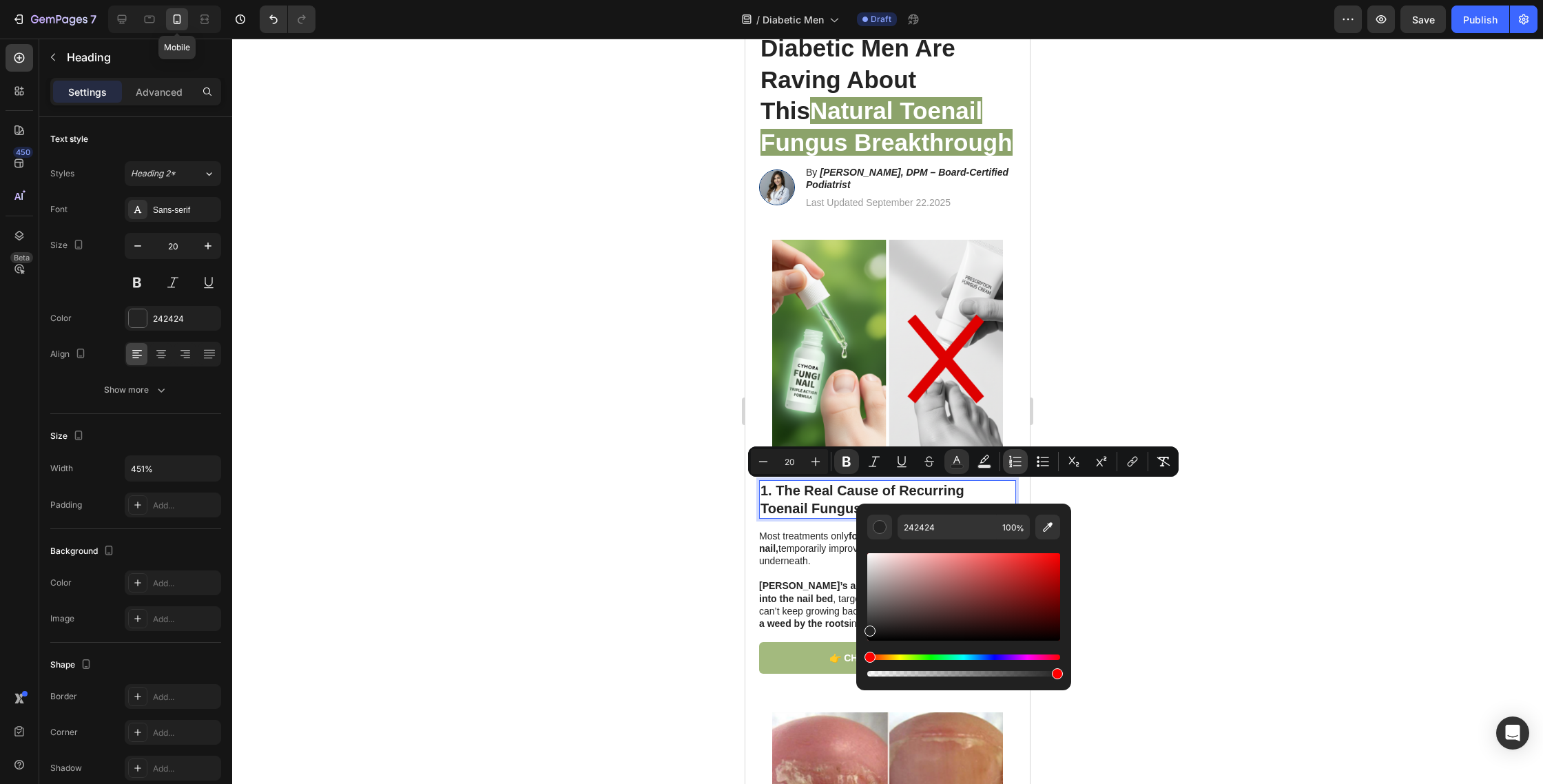
drag, startPoint x: 1044, startPoint y: 529, endPoint x: 1013, endPoint y: 450, distance: 84.9
click at [1044, 525] on icon "Editor contextual toolbar" at bounding box center [1048, 527] width 14 height 14
type input "8DA36A"
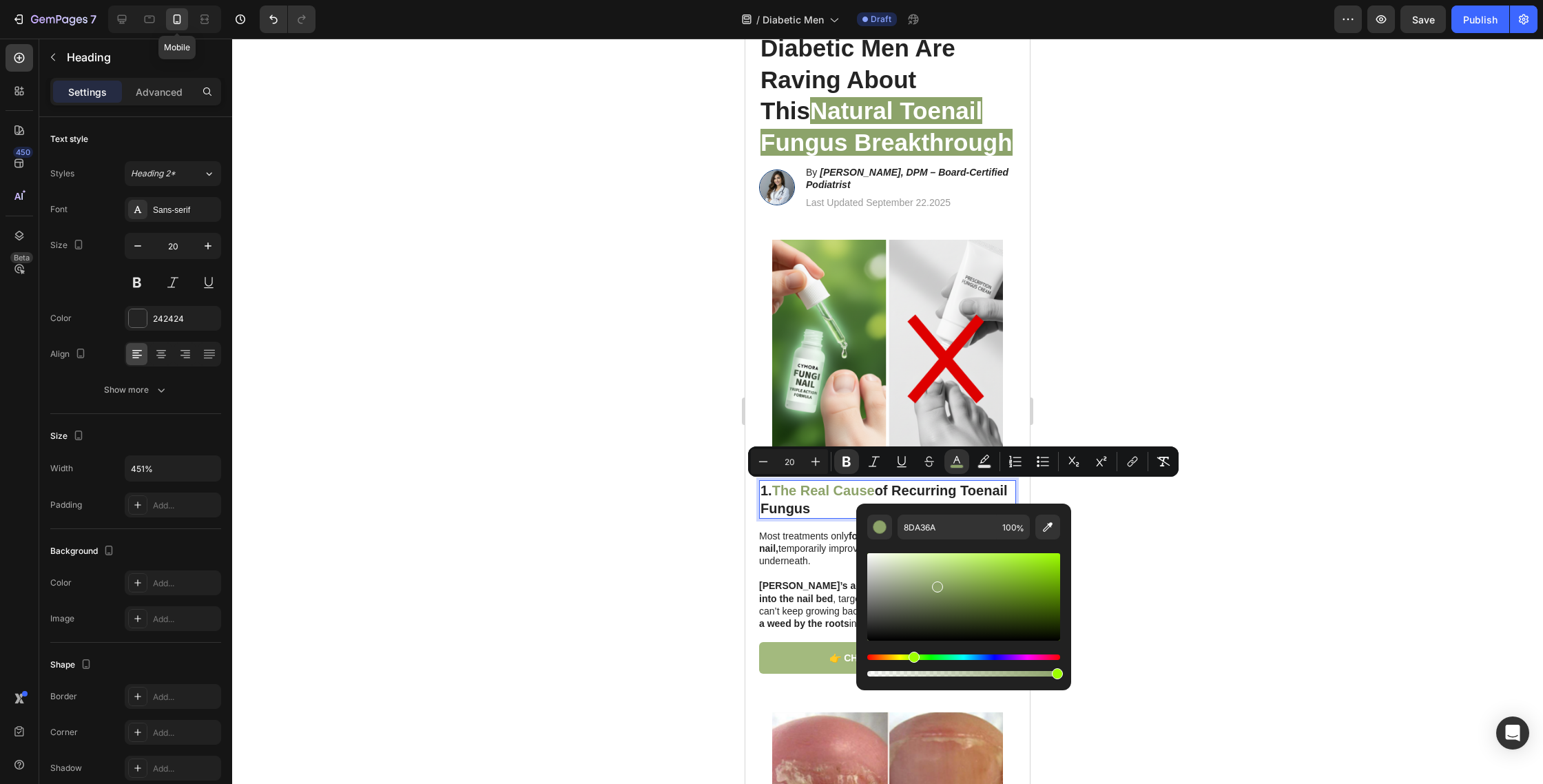
drag, startPoint x: 594, startPoint y: 375, endPoint x: 678, endPoint y: 386, distance: 84.7
click at [595, 375] on div at bounding box center [887, 411] width 1311 height 745
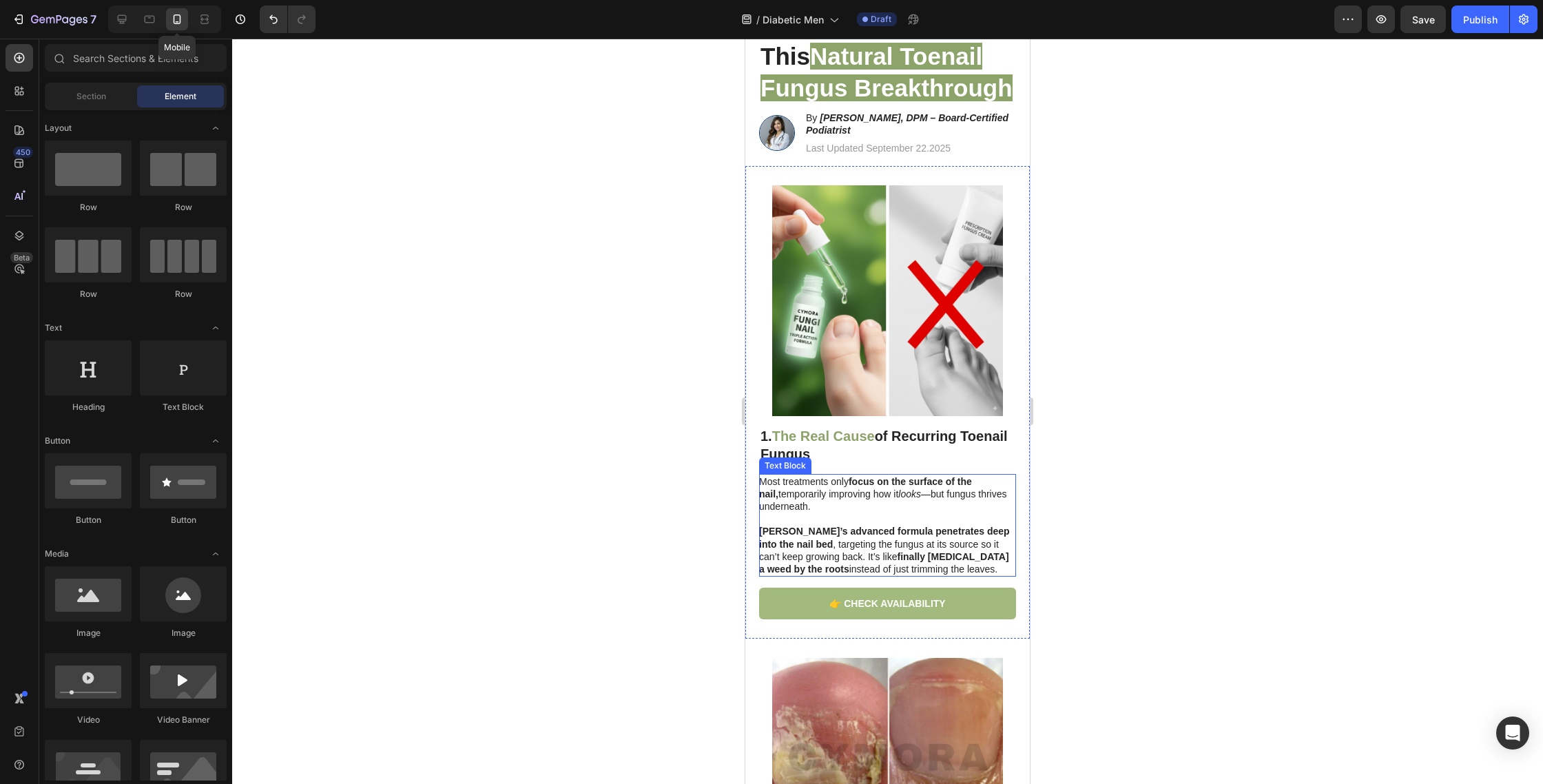
scroll to position [193, 0]
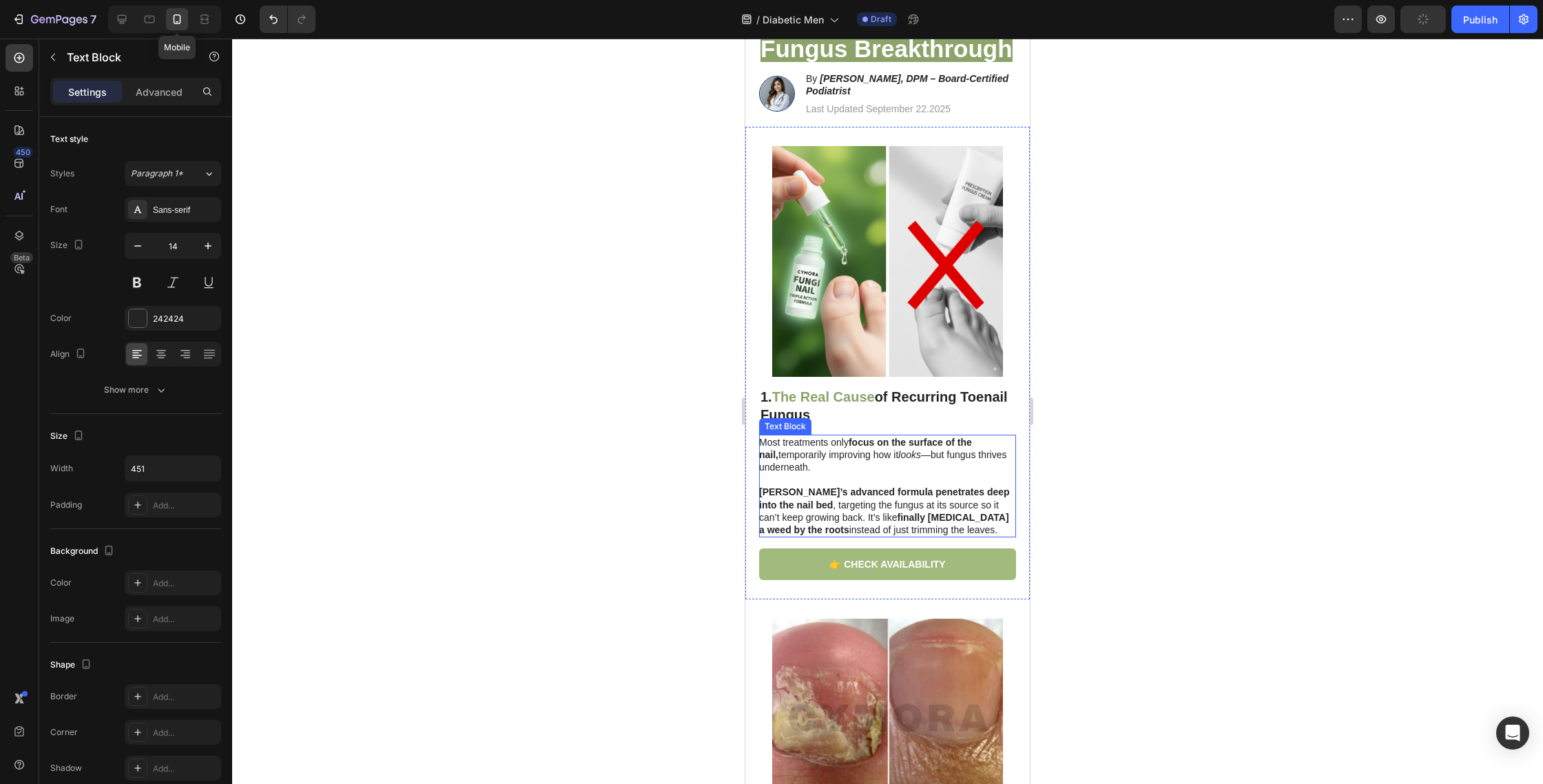
click at [841, 480] on p "Cymora’s advanced formula penetrates deep into the nail bed , targeting the fun…" at bounding box center [887, 504] width 256 height 62
click at [801, 492] on strong "Cymora’s advanced formula penetrates deep into the nail bed" at bounding box center [885, 498] width 251 height 24
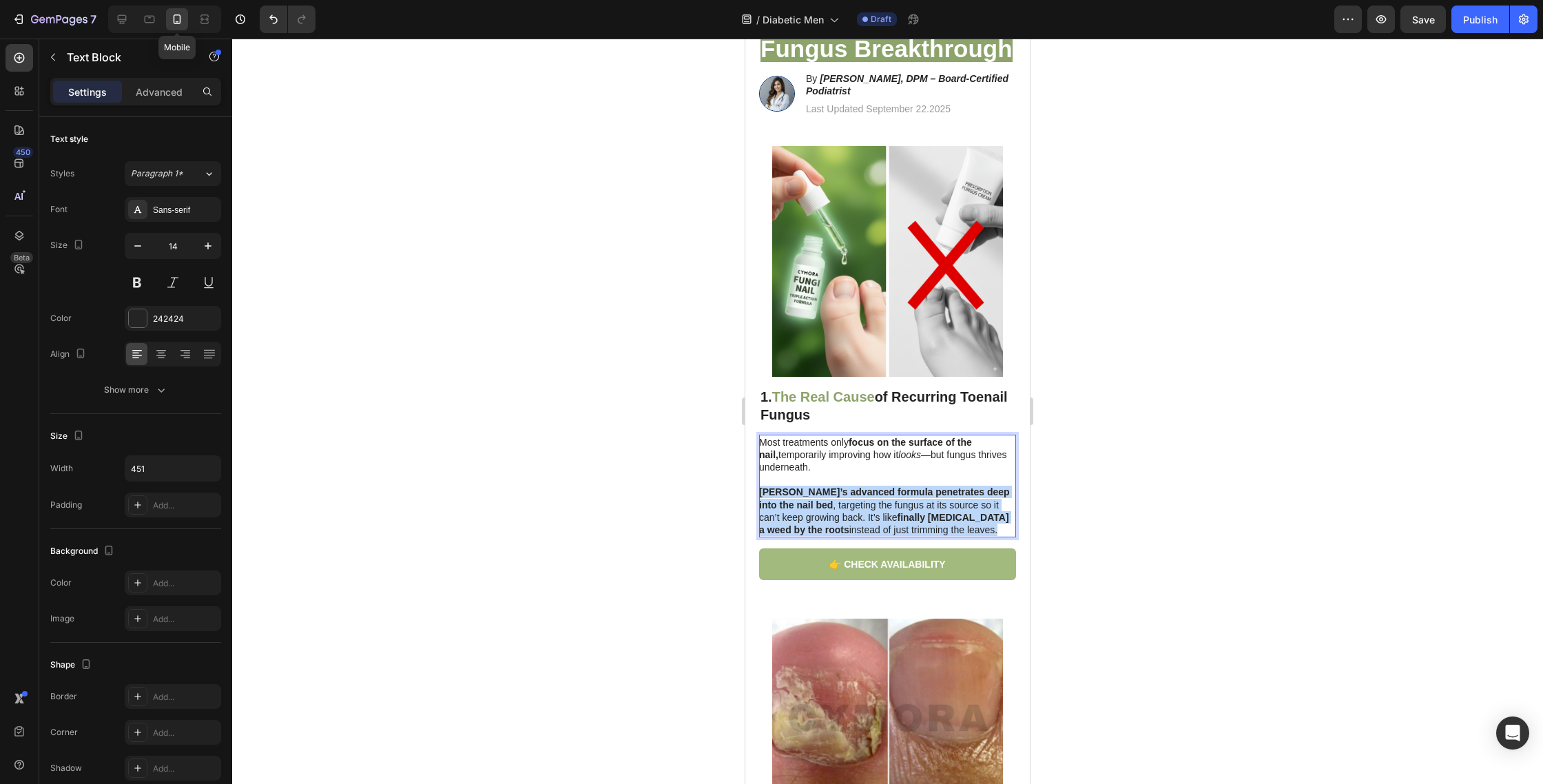
click at [801, 492] on strong "Cymora’s advanced formula penetrates deep into the nail bed" at bounding box center [885, 498] width 251 height 24
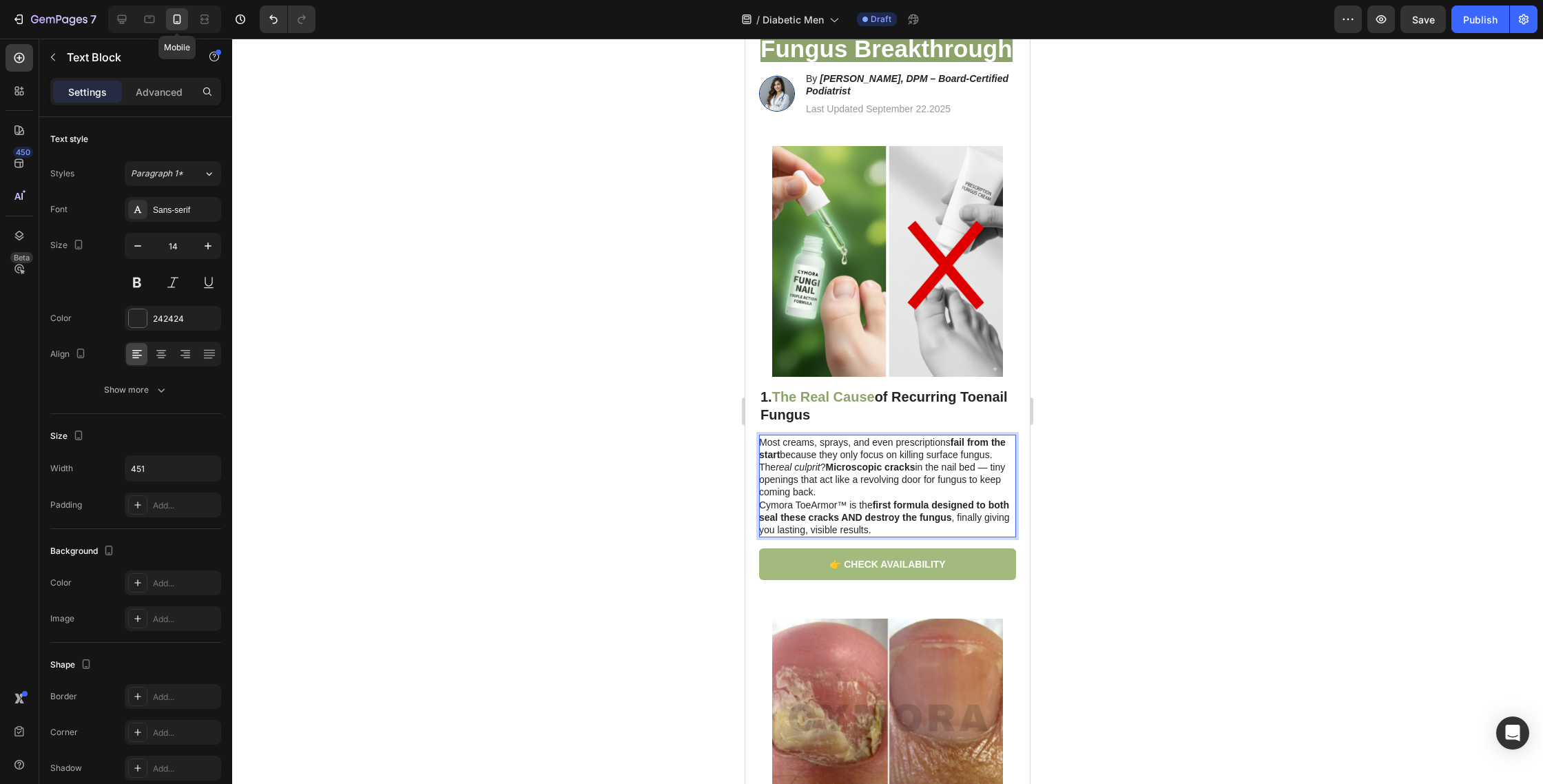
click at [864, 488] on p "Most creams, sprays, and even prescriptions fail from the start because they on…" at bounding box center [887, 486] width 256 height 101
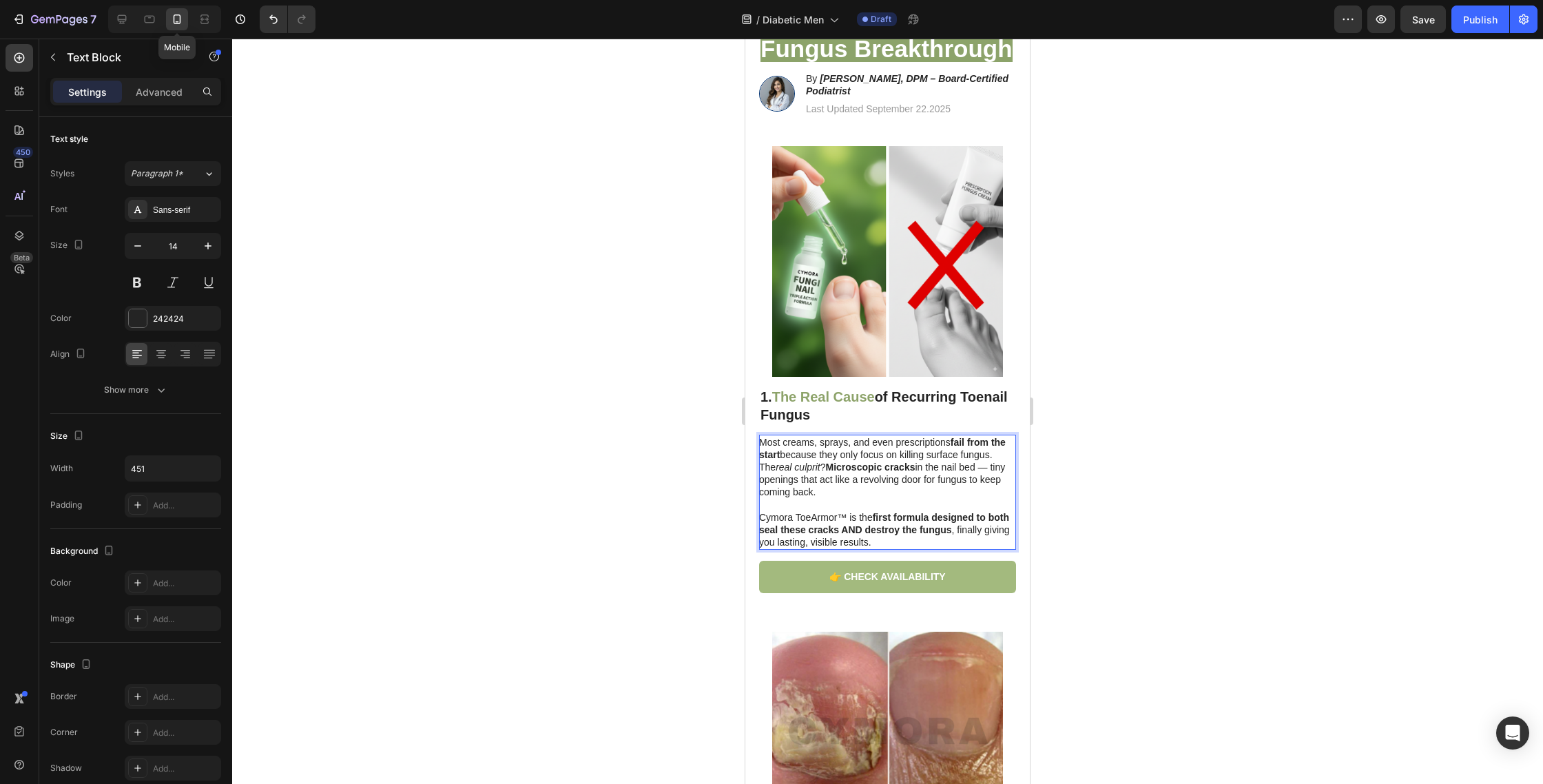
click at [767, 464] on p "Most creams, sprays, and even prescriptions fail from the start because they on…" at bounding box center [887, 466] width 256 height 62
click at [771, 470] on p "Most creams, sprays, and even prescriptions fail from the start because they on…" at bounding box center [887, 466] width 256 height 62
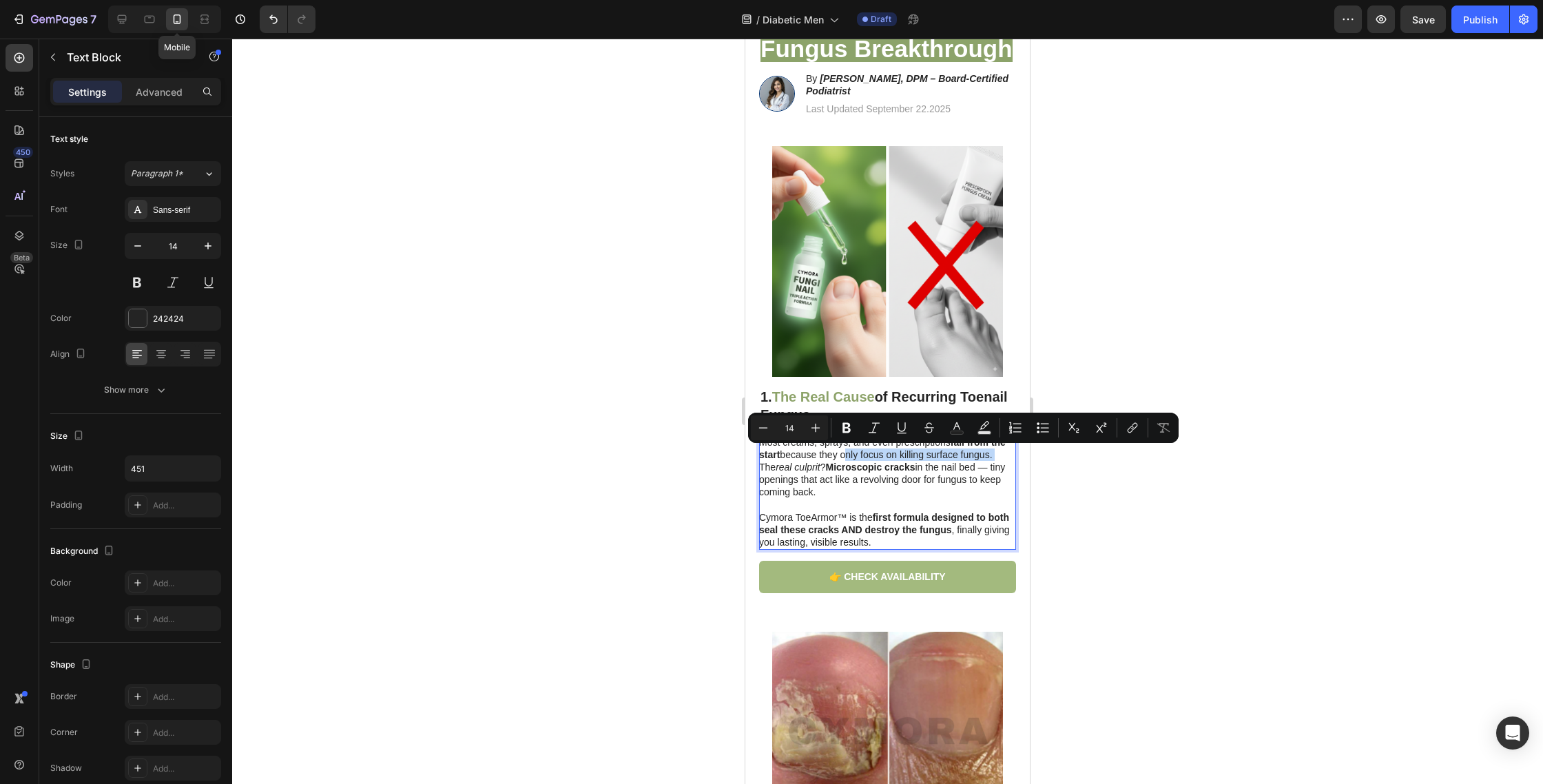
drag, startPoint x: 846, startPoint y: 454, endPoint x: 994, endPoint y: 456, distance: 148.0
click at [994, 456] on p "Most creams, sprays, and even prescriptions fail from the start because they on…" at bounding box center [887, 466] width 256 height 62
click at [853, 427] on icon "Editor contextual toolbar" at bounding box center [847, 428] width 14 height 14
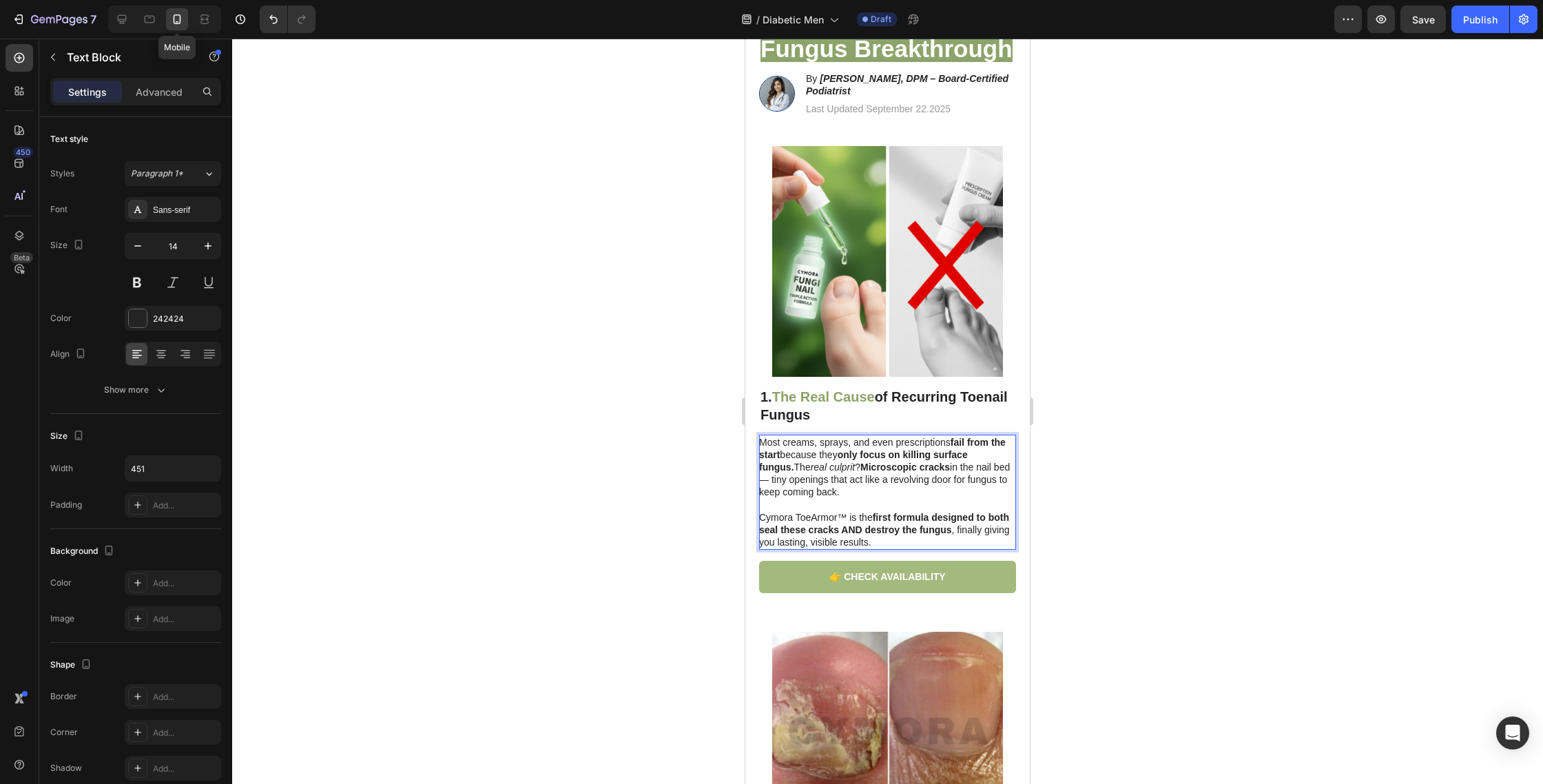
drag, startPoint x: 859, startPoint y: 481, endPoint x: 870, endPoint y: 493, distance: 16.3
click at [873, 495] on p "Most creams, sprays, and even prescriptions fail from the start because they on…" at bounding box center [887, 466] width 256 height 62
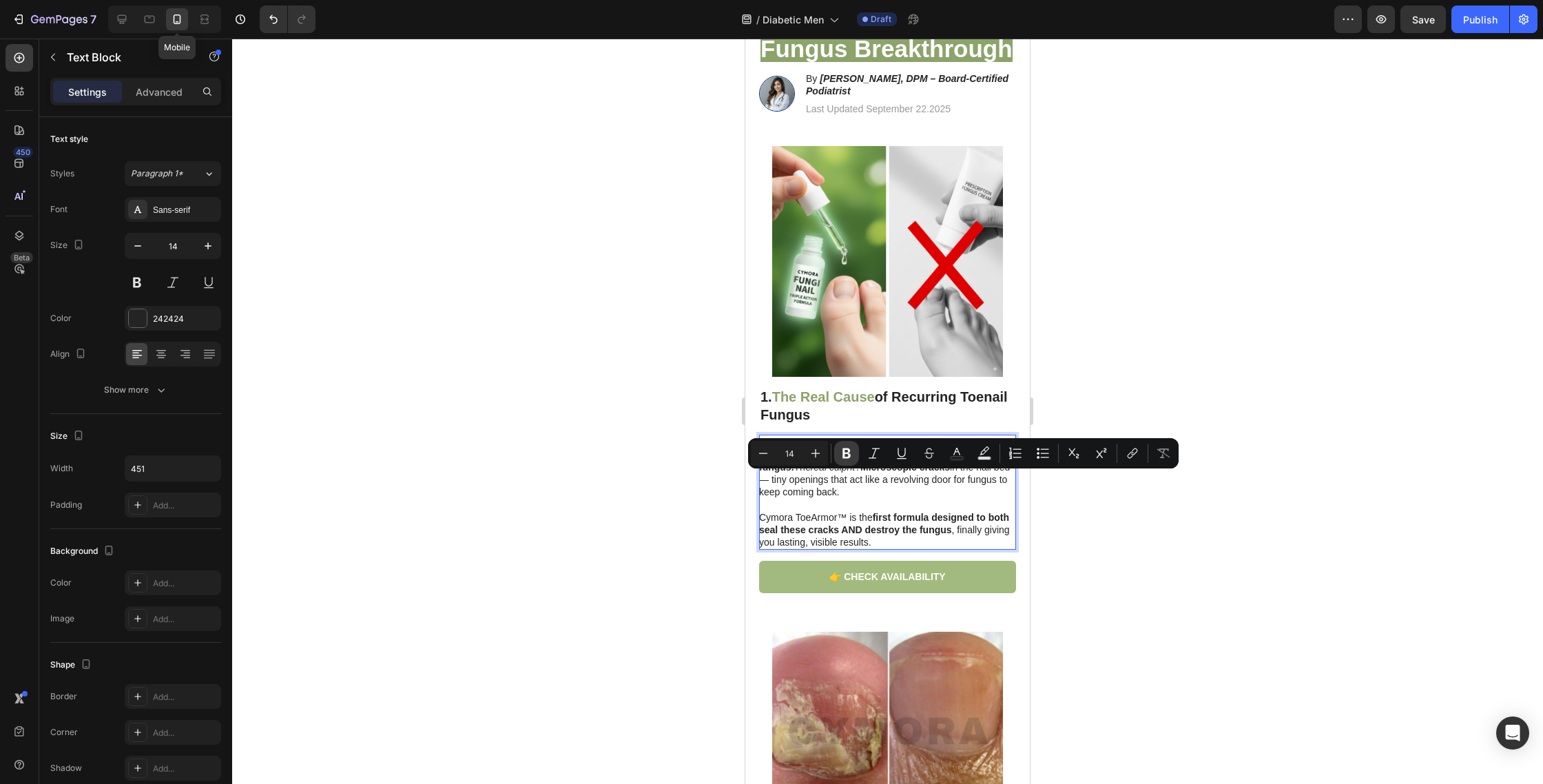
drag, startPoint x: 842, startPoint y: 456, endPoint x: 106, endPoint y: 445, distance: 736.1
click at [844, 457] on icon "Editor contextual toolbar" at bounding box center [847, 453] width 14 height 14
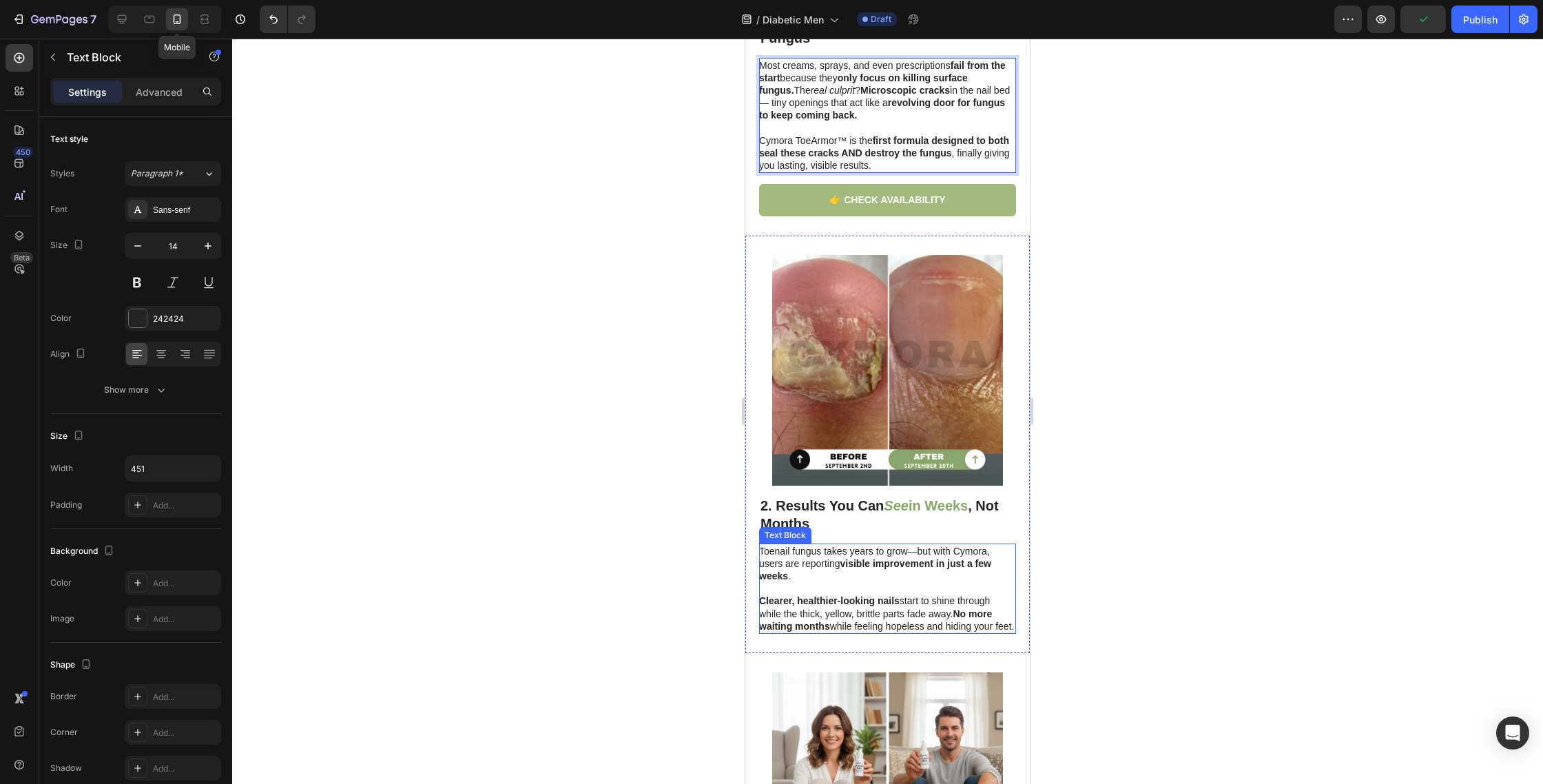
scroll to position [571, 0]
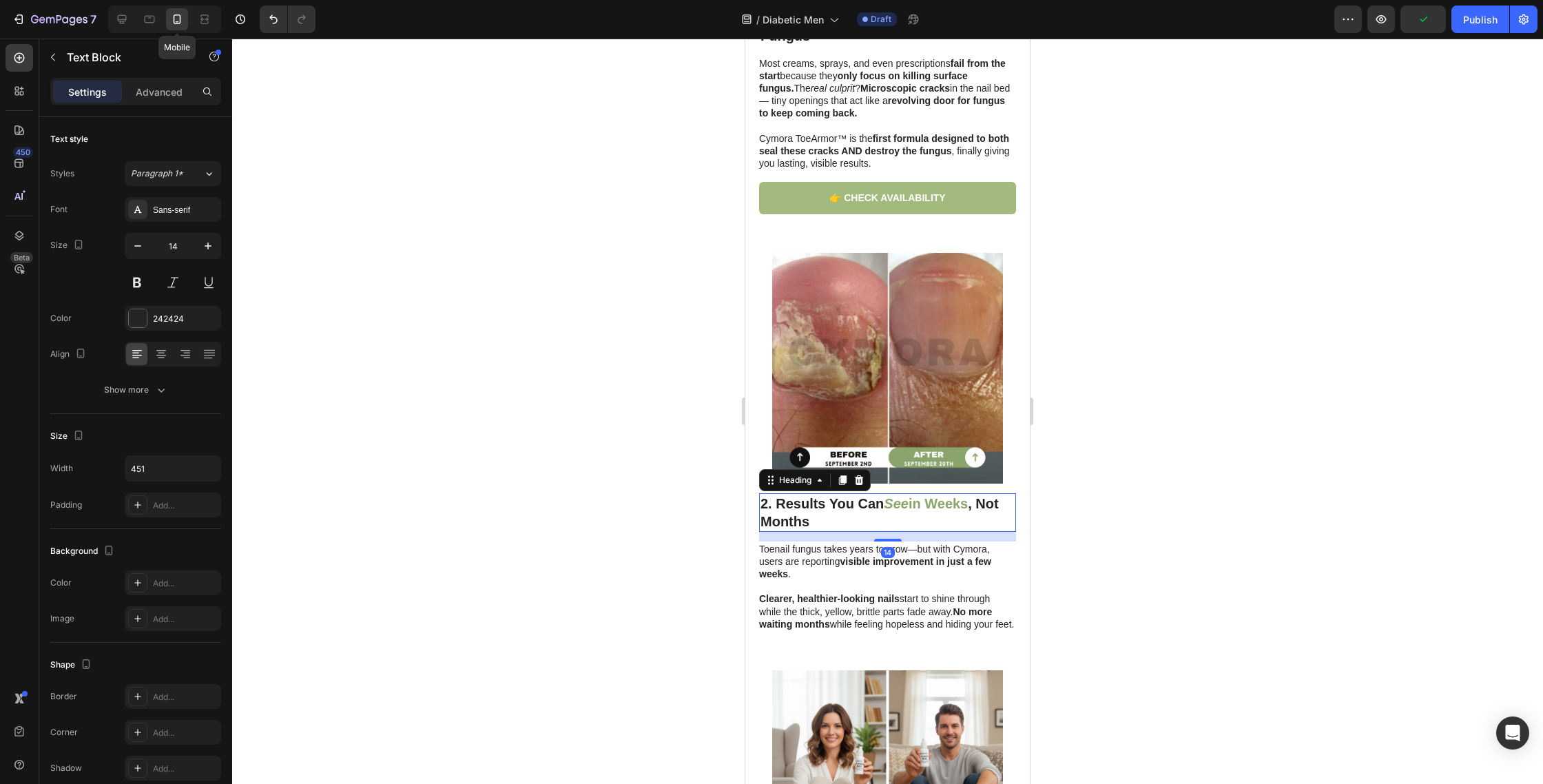
click at [847, 519] on h2 "2. Results You Can See in Weeks , Not Months" at bounding box center [888, 511] width 257 height 39
drag, startPoint x: 847, startPoint y: 519, endPoint x: 838, endPoint y: 521, distance: 9.2
click at [847, 519] on p "2. Results You Can See in Weeks , Not Months" at bounding box center [887, 512] width 254 height 36
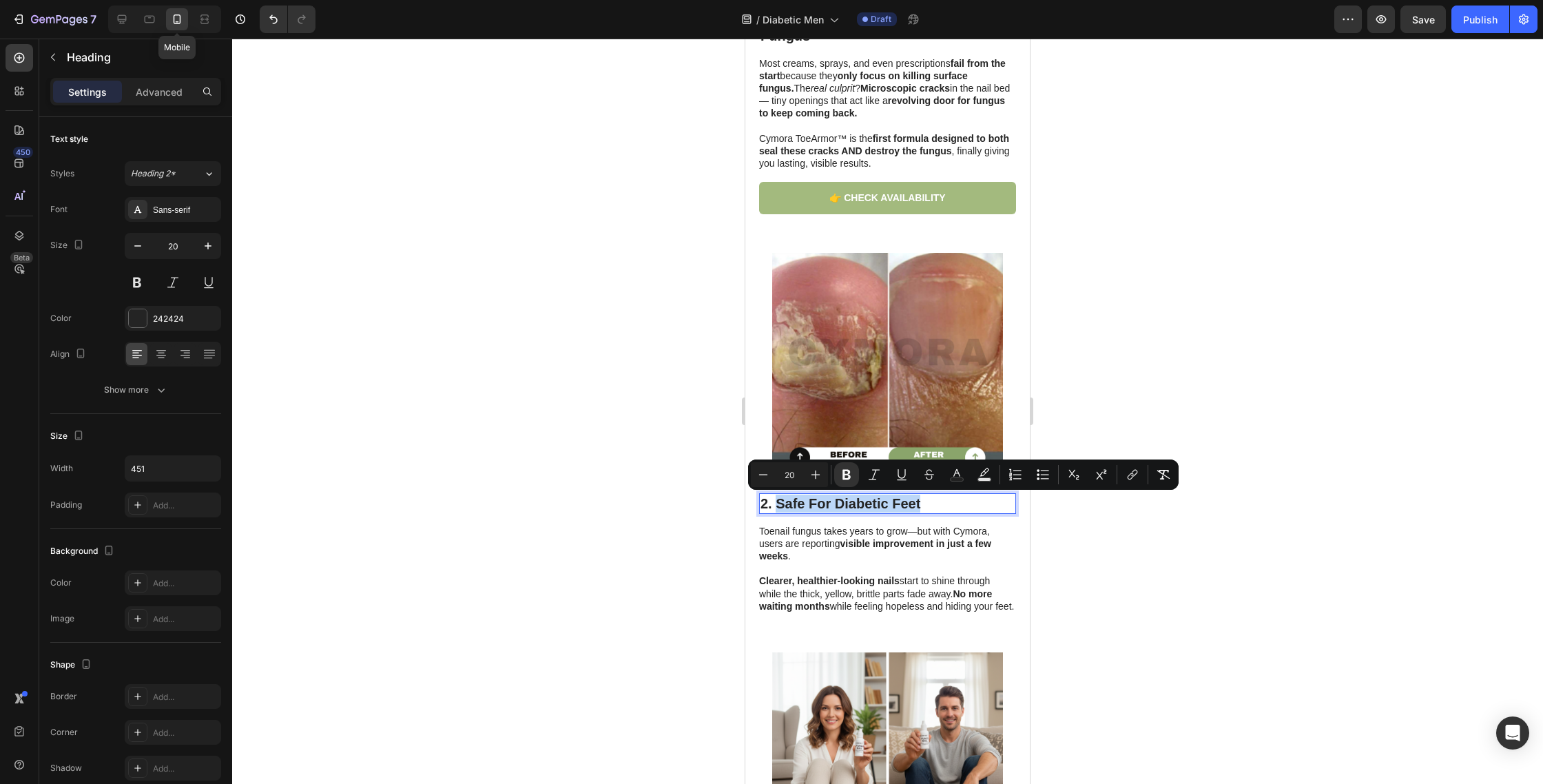
drag, startPoint x: 870, startPoint y: 499, endPoint x: 787, endPoint y: 507, distance: 83.4
click at [775, 500] on p "2. Safe For Diabetic Feet" at bounding box center [887, 504] width 254 height 18
click at [950, 479] on rect "Editor contextual toolbar" at bounding box center [956, 479] width 13 height 3
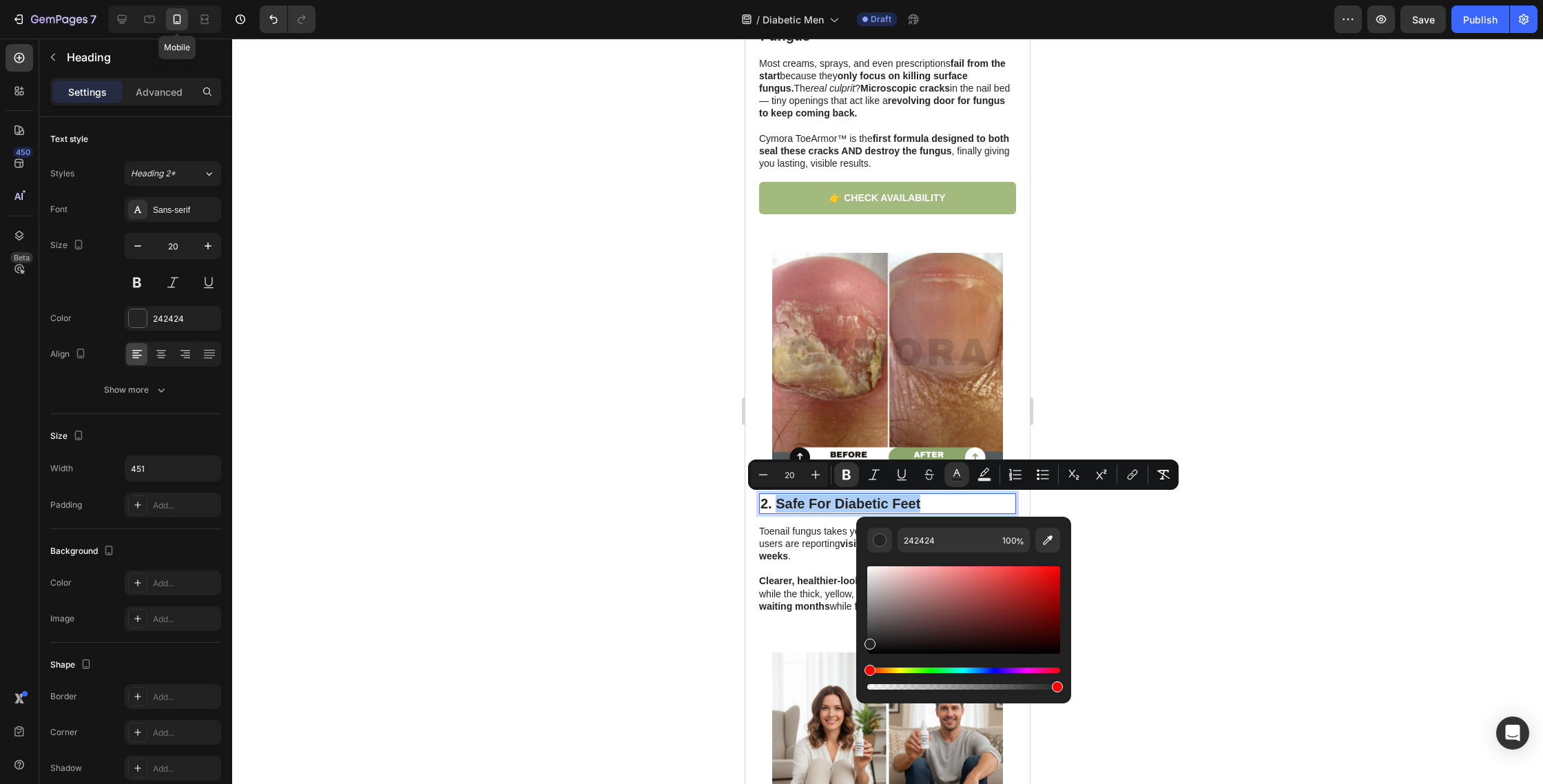
drag, startPoint x: 1036, startPoint y: 543, endPoint x: 1036, endPoint y: 524, distance: 19.0
click at [1036, 543] on button "Editor contextual toolbar" at bounding box center [1047, 539] width 25 height 25
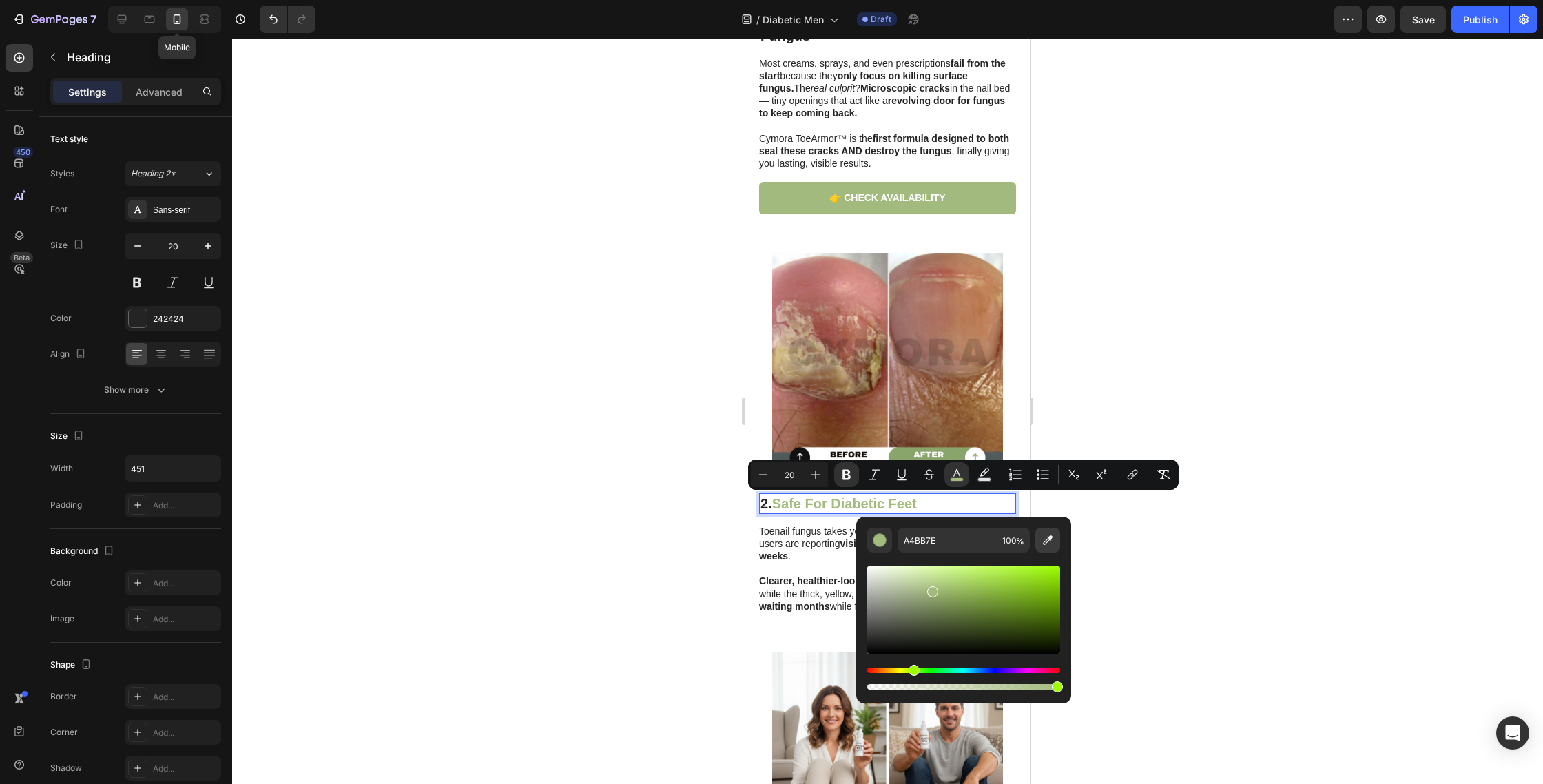
click at [1039, 536] on button "Editor contextual toolbar" at bounding box center [1047, 539] width 25 height 25
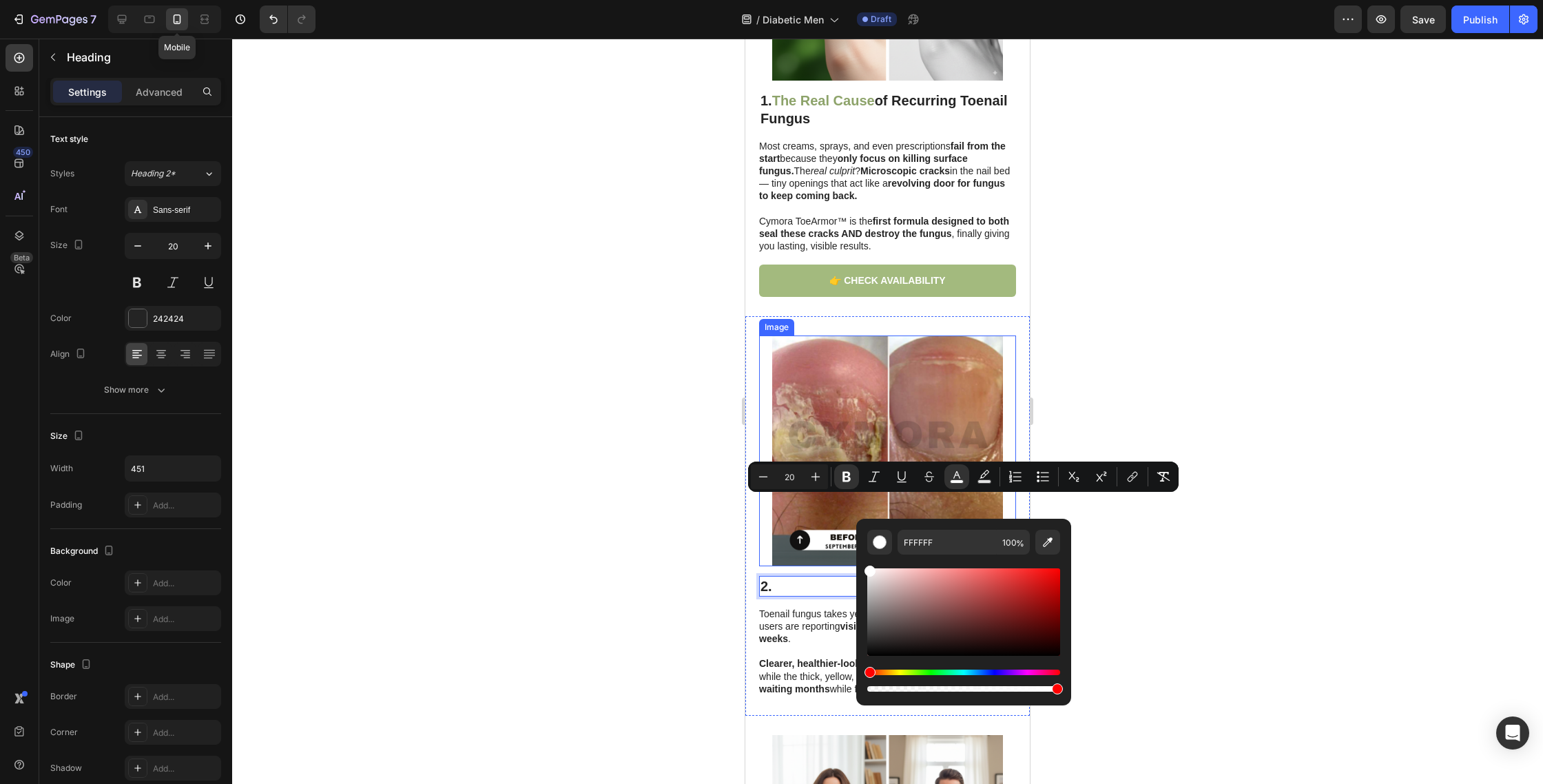
scroll to position [475, 0]
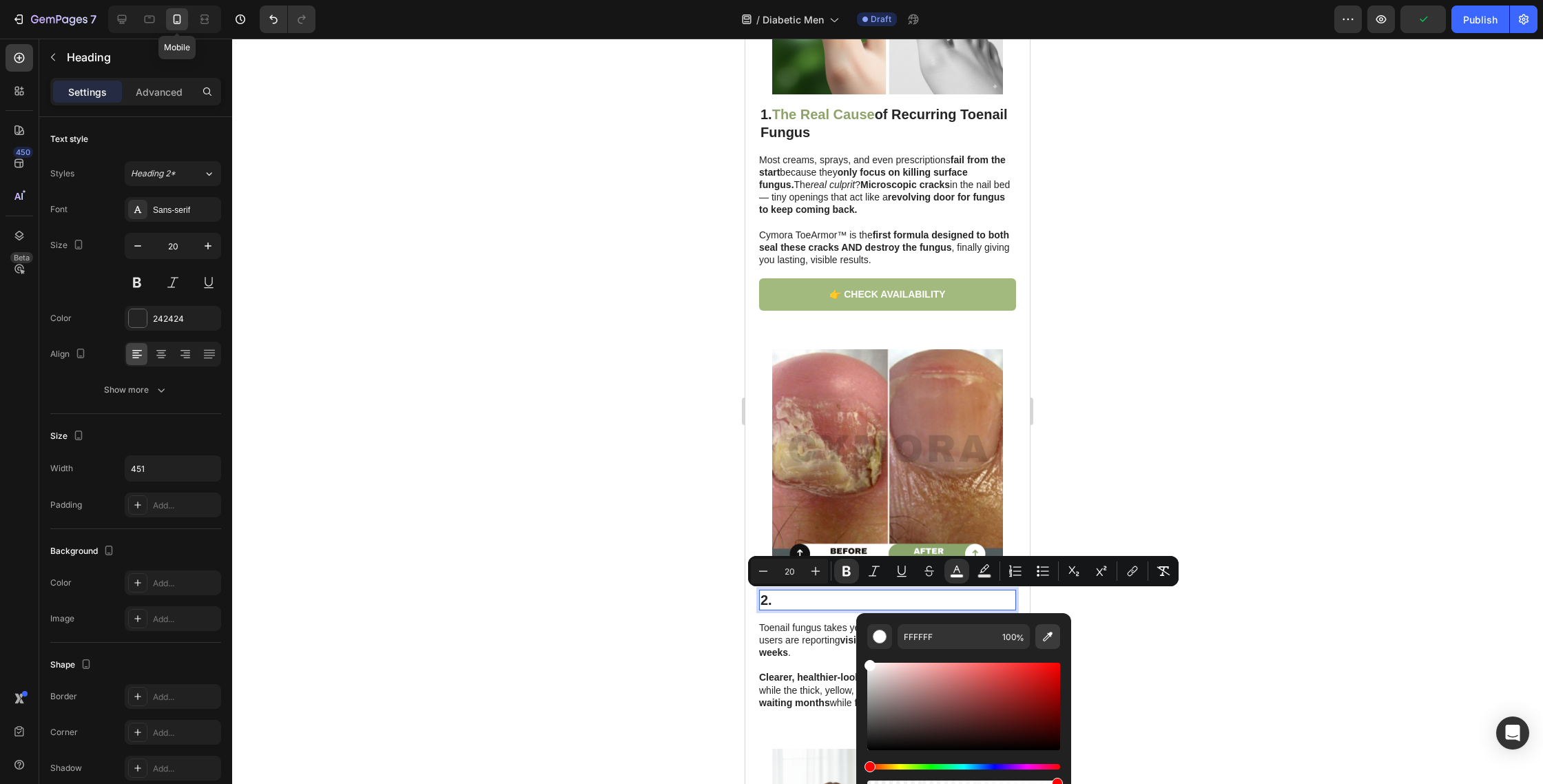
click at [1041, 630] on icon "Editor contextual toolbar" at bounding box center [1048, 636] width 14 height 14
type input "8DA46A"
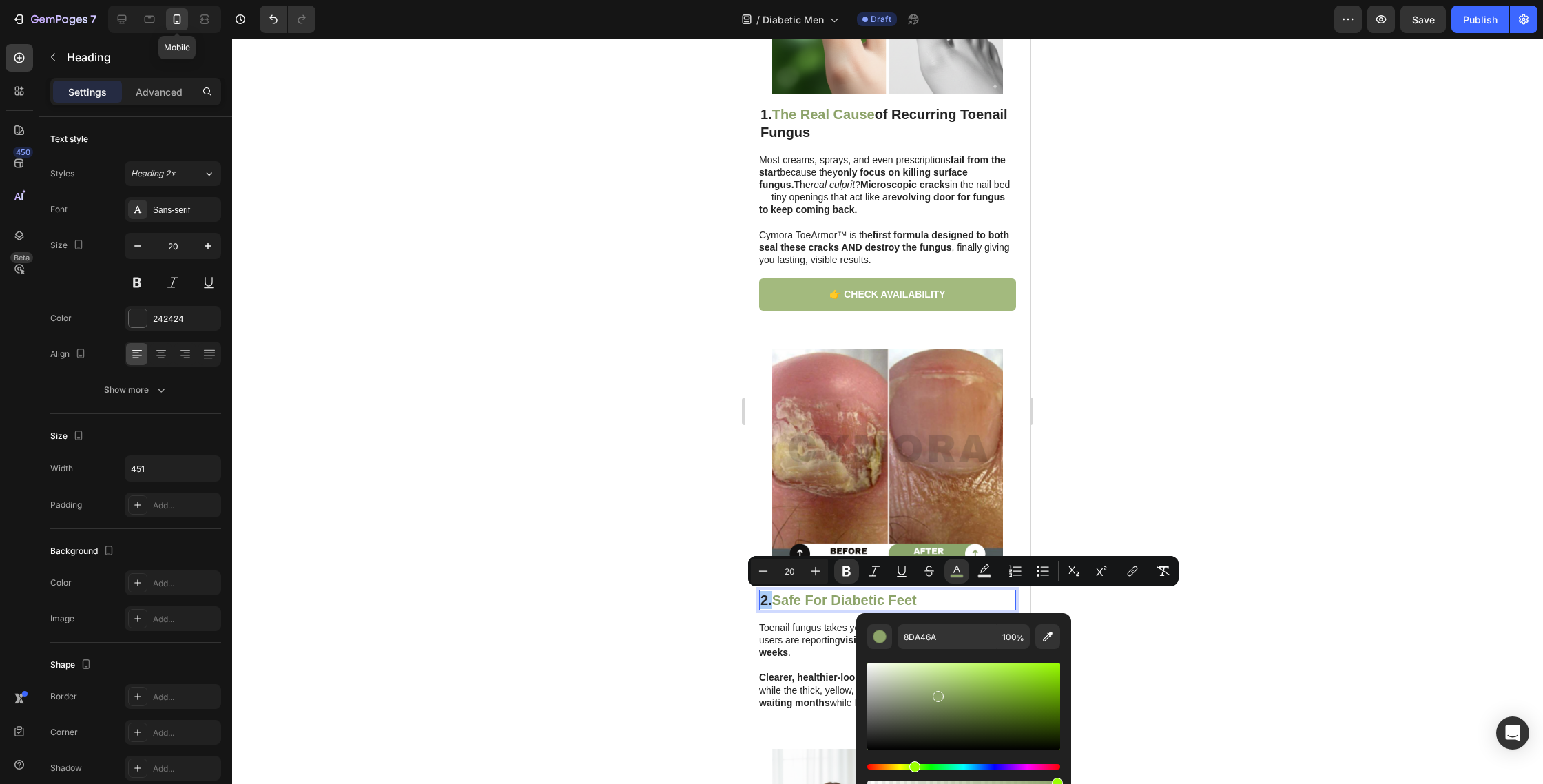
click at [545, 509] on div at bounding box center [887, 411] width 1311 height 745
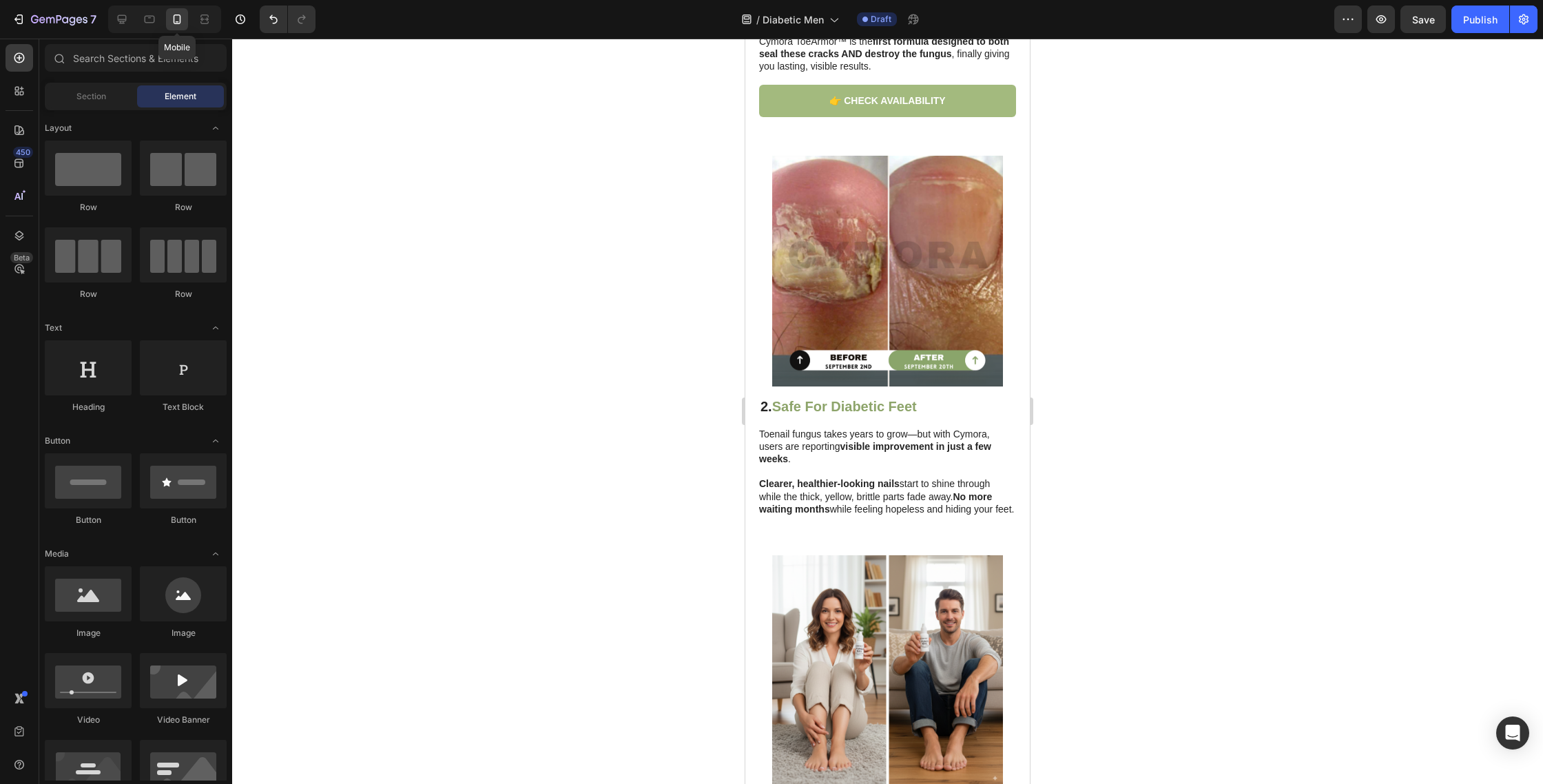
scroll to position [670, 0]
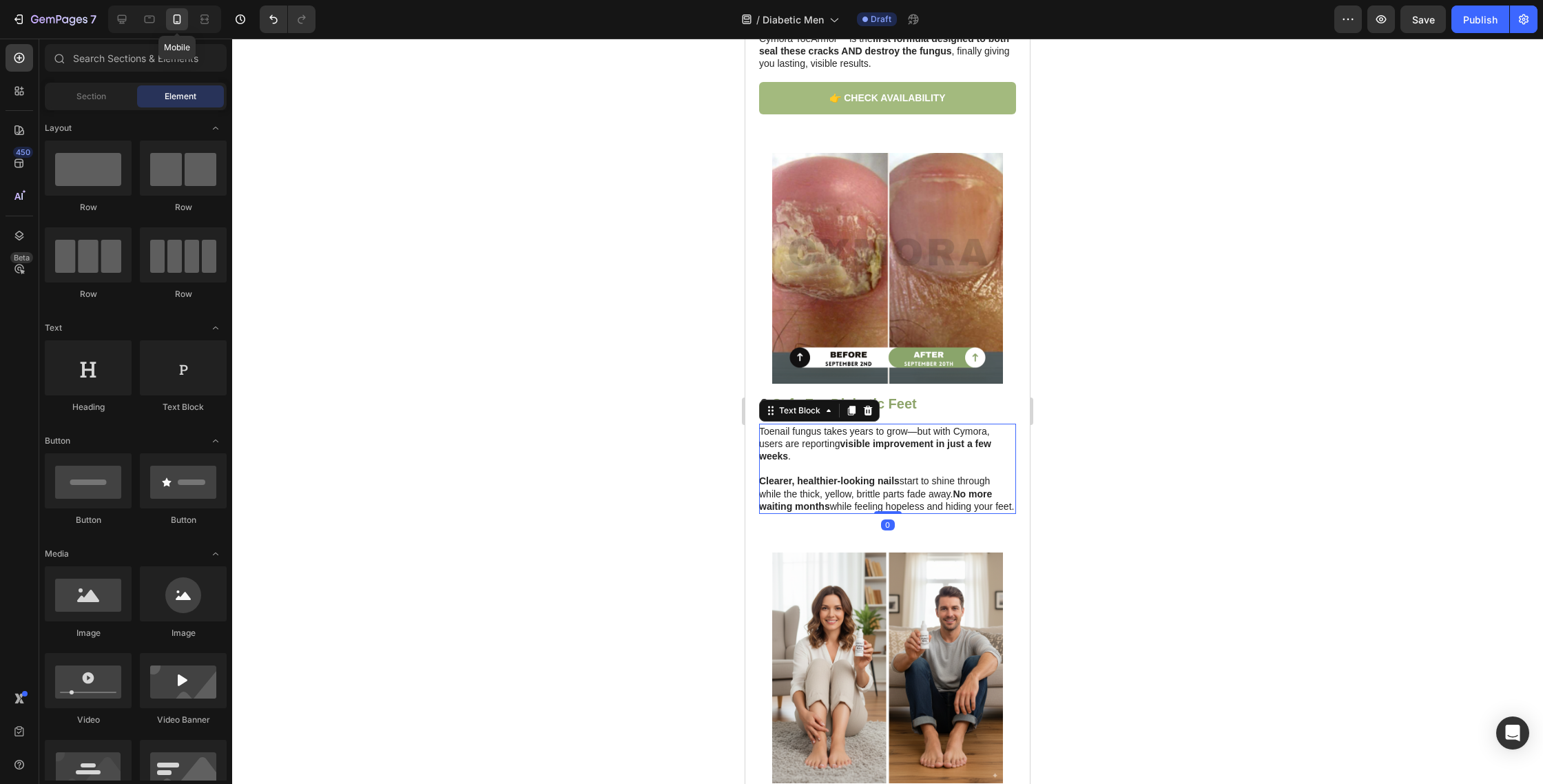
click at [789, 466] on p "Clearer, healthier-looking nails start to shine through while the thick, yellow…" at bounding box center [887, 487] width 256 height 50
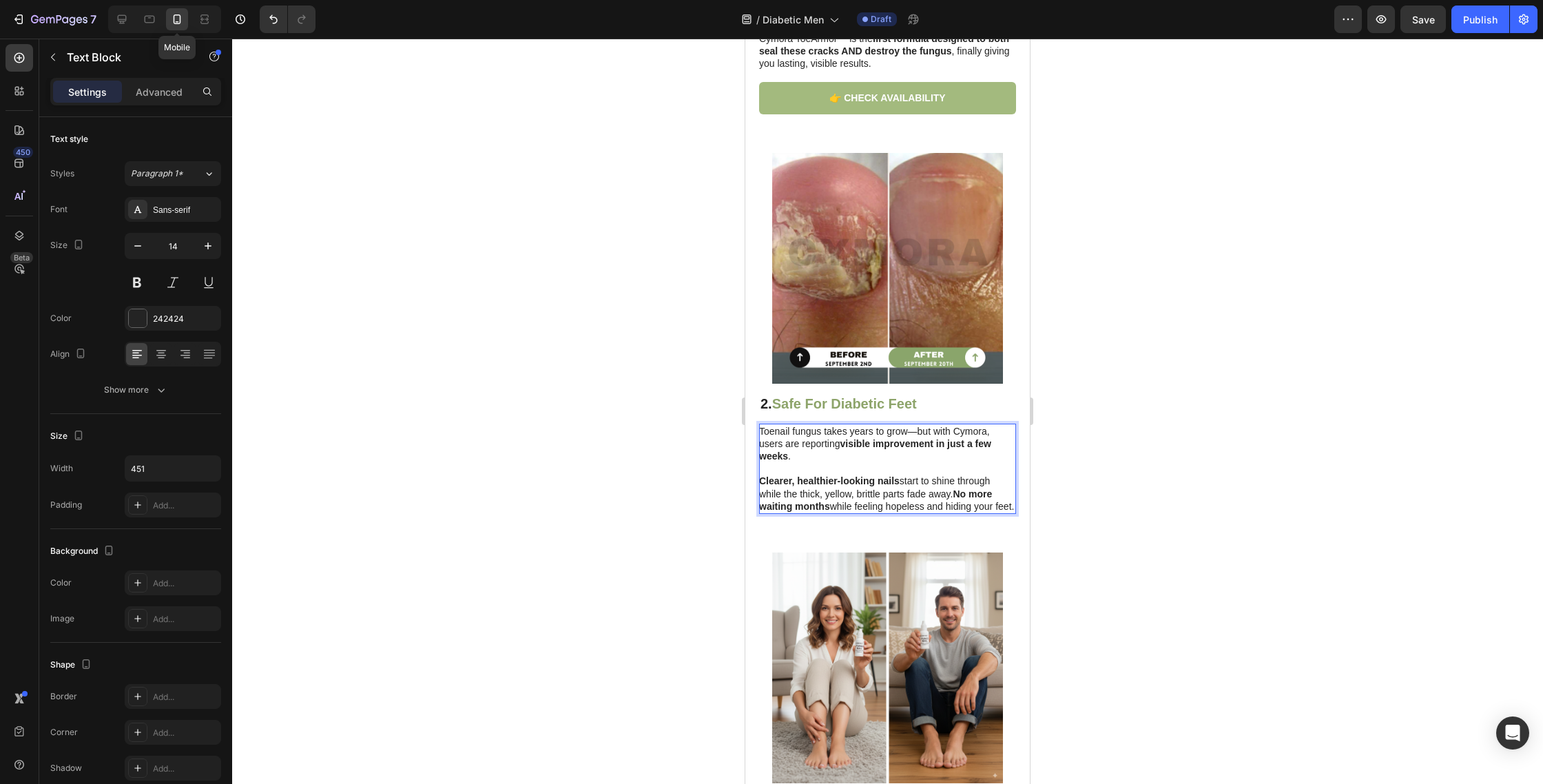
click at [789, 466] on p "Clearer, healthier-looking nails start to shine through while the thick, yellow…" at bounding box center [887, 487] width 256 height 50
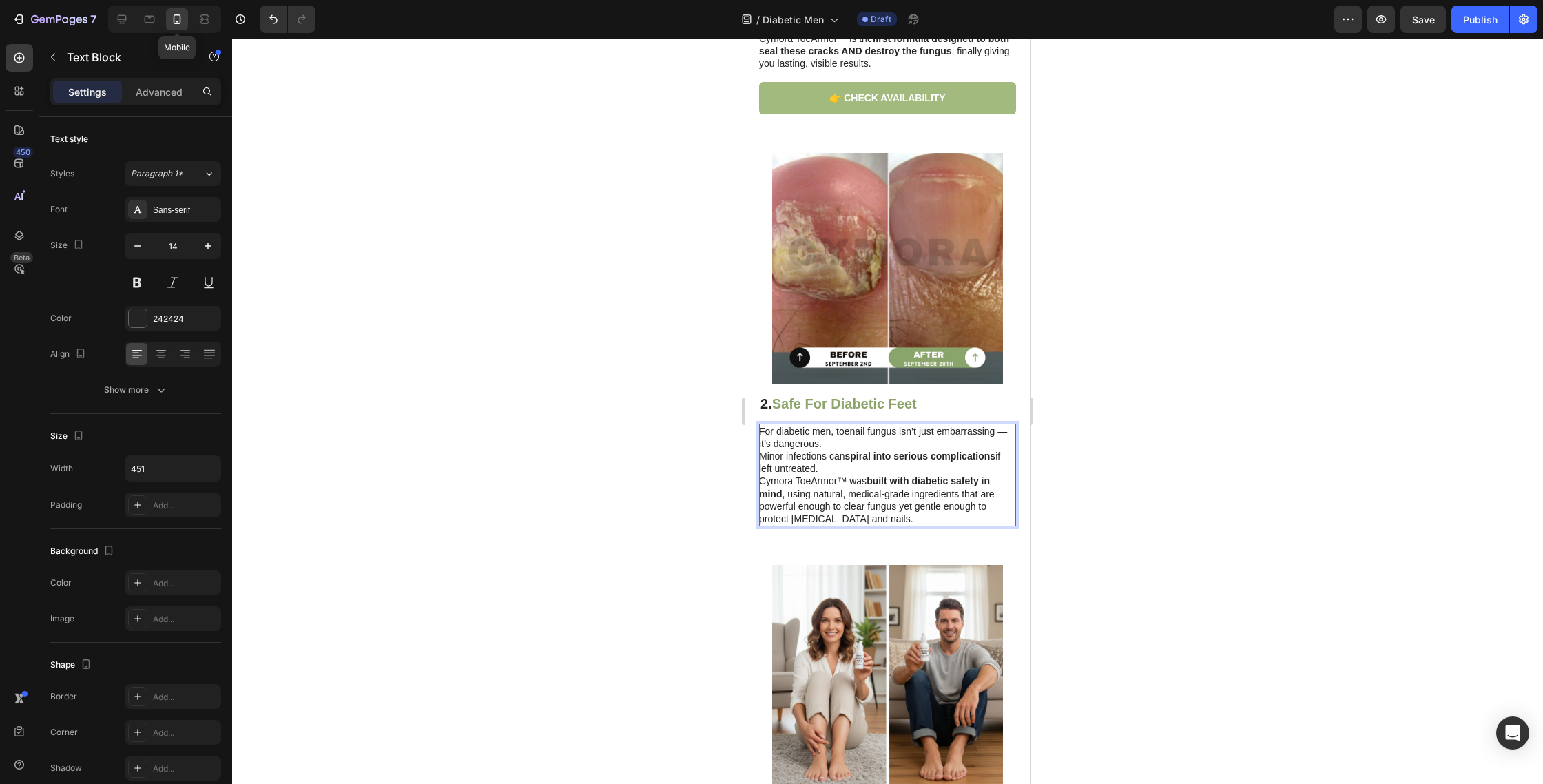
click at [841, 462] on p "For diabetic men, toenail fungus isn’t just embarrassing — it’s dangerous. Mino…" at bounding box center [887, 475] width 256 height 101
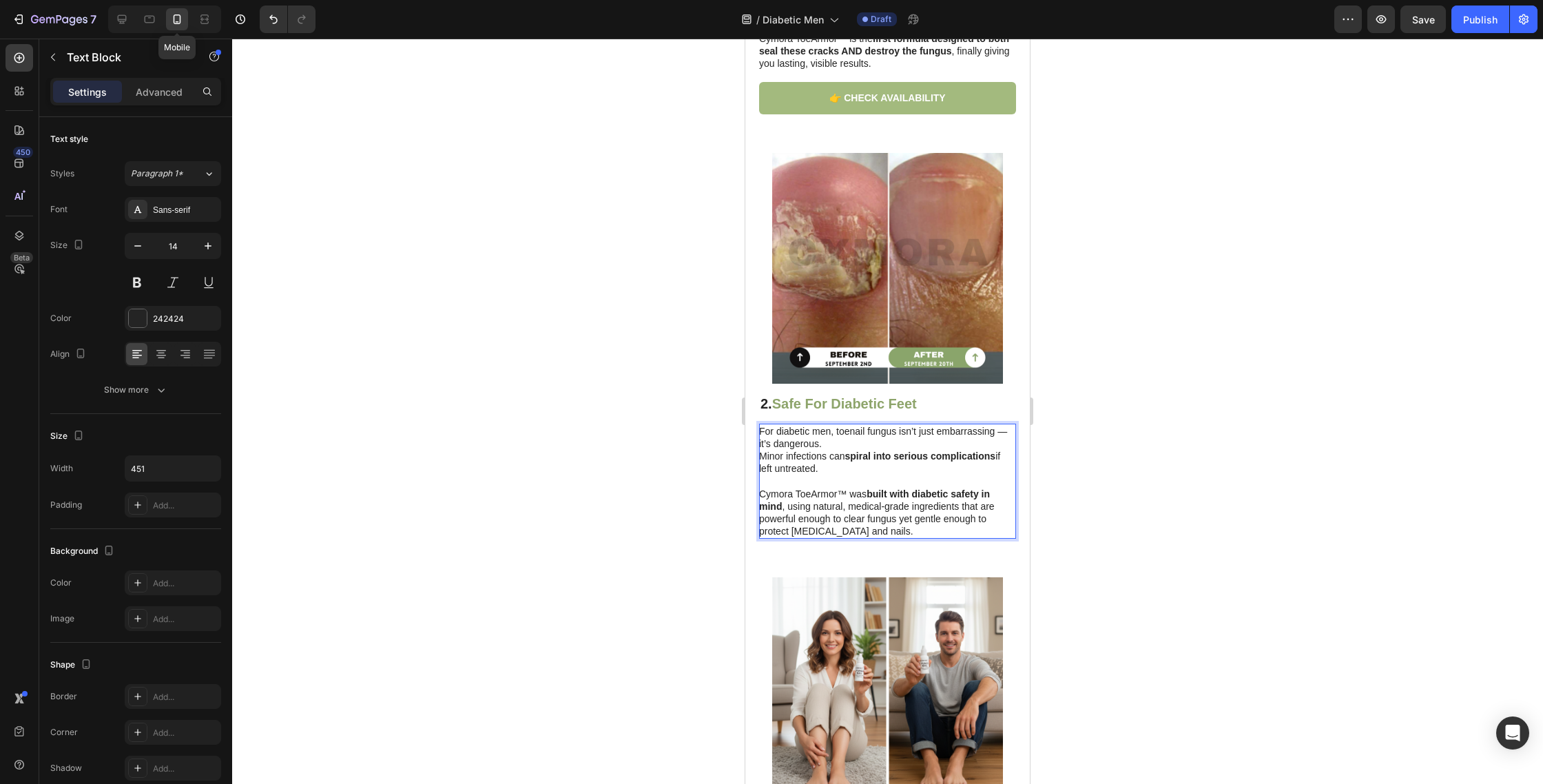
click at [770, 456] on p "For diabetic men, toenail fungus isn’t just embarrassing — it’s dangerous. Mino…" at bounding box center [887, 449] width 256 height 50
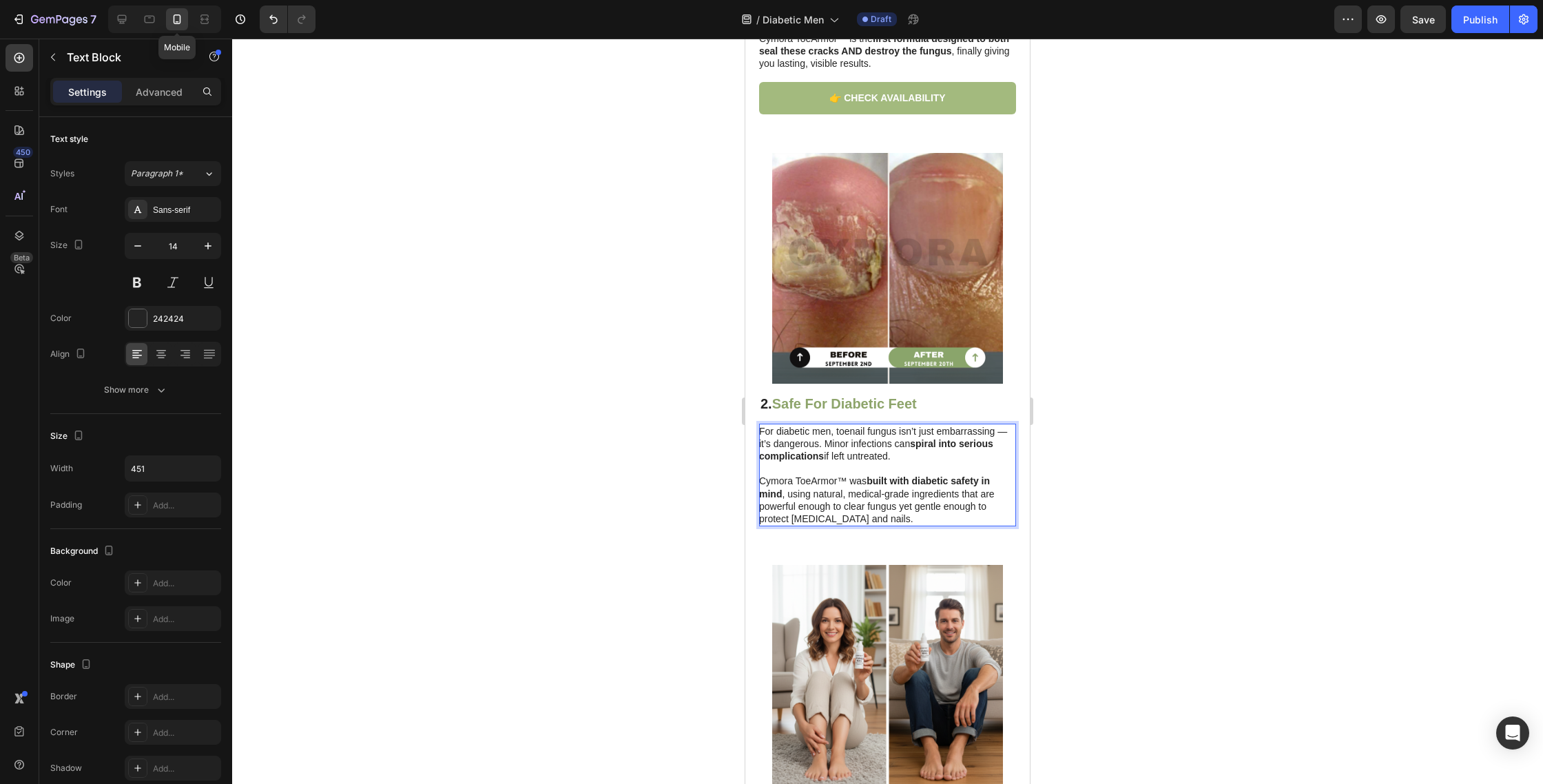
drag, startPoint x: 835, startPoint y: 430, endPoint x: 973, endPoint y: 430, distance: 138.0
click at [973, 430] on p "For diabetic men, toenail fungus isn’t just embarrassing — it’s dangerous. Mino…" at bounding box center [887, 443] width 256 height 38
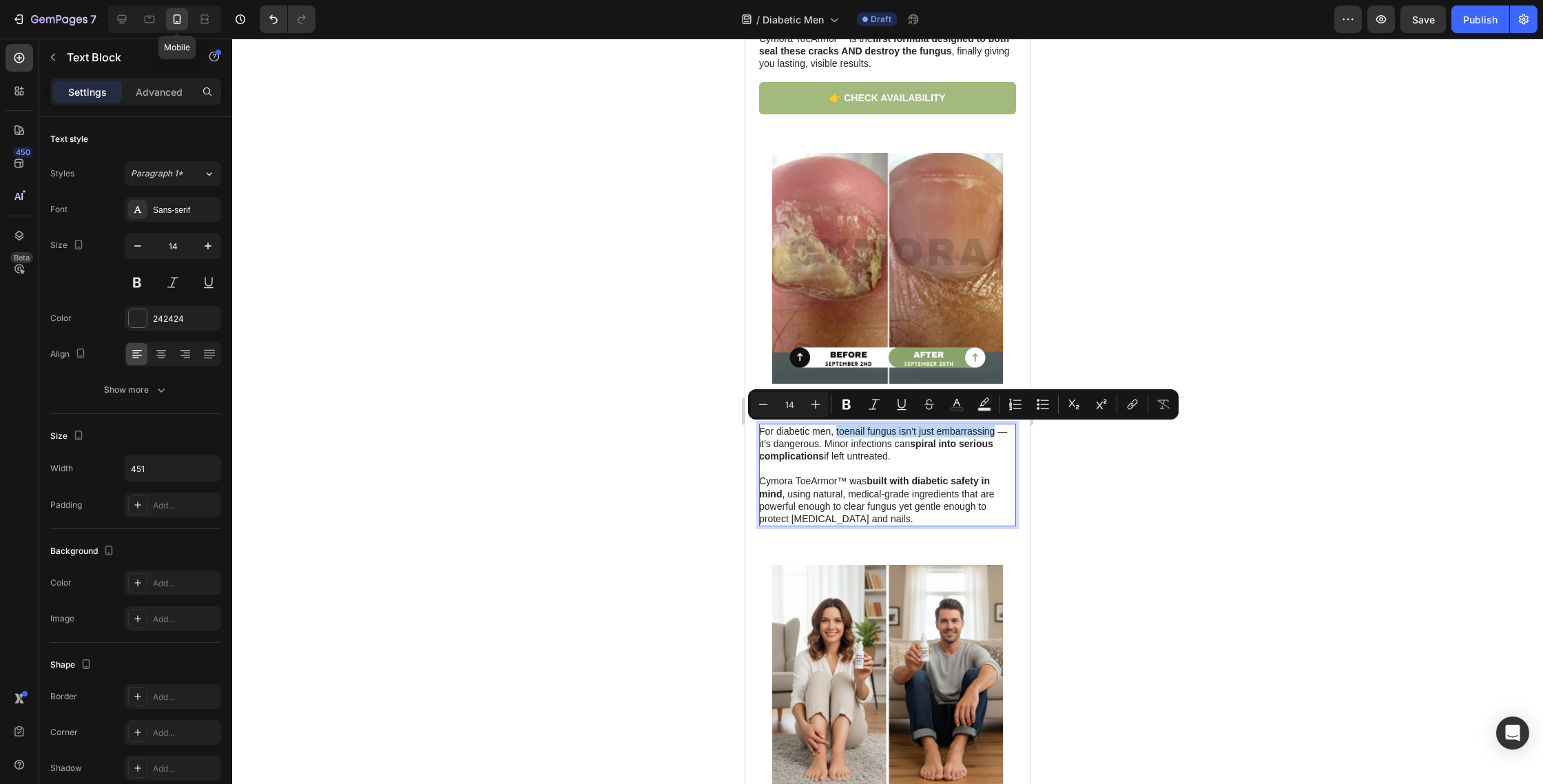
drag, startPoint x: 993, startPoint y: 431, endPoint x: 839, endPoint y: 423, distance: 154.2
click at [836, 431] on p "For diabetic men, toenail fungus isn’t just embarrassing — it’s dangerous. Mino…" at bounding box center [887, 443] width 256 height 38
click at [846, 397] on button "Bold" at bounding box center [847, 404] width 25 height 25
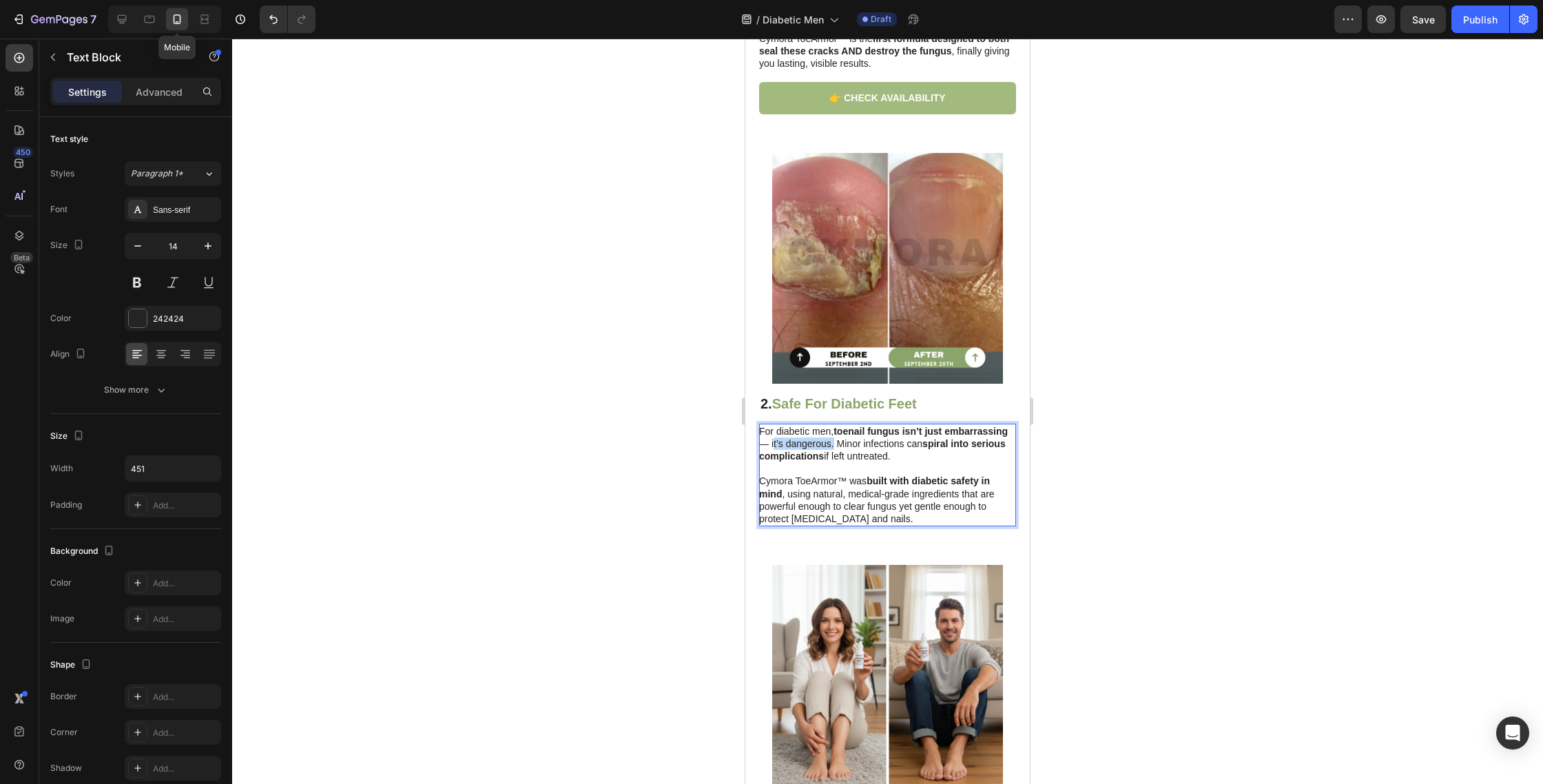
drag, startPoint x: 830, startPoint y: 442, endPoint x: 771, endPoint y: 443, distance: 59.0
click at [771, 443] on p "For diabetic men, toenail fungus isn’t just embarrassing — it’s dangerous. Mino…" at bounding box center [887, 443] width 256 height 38
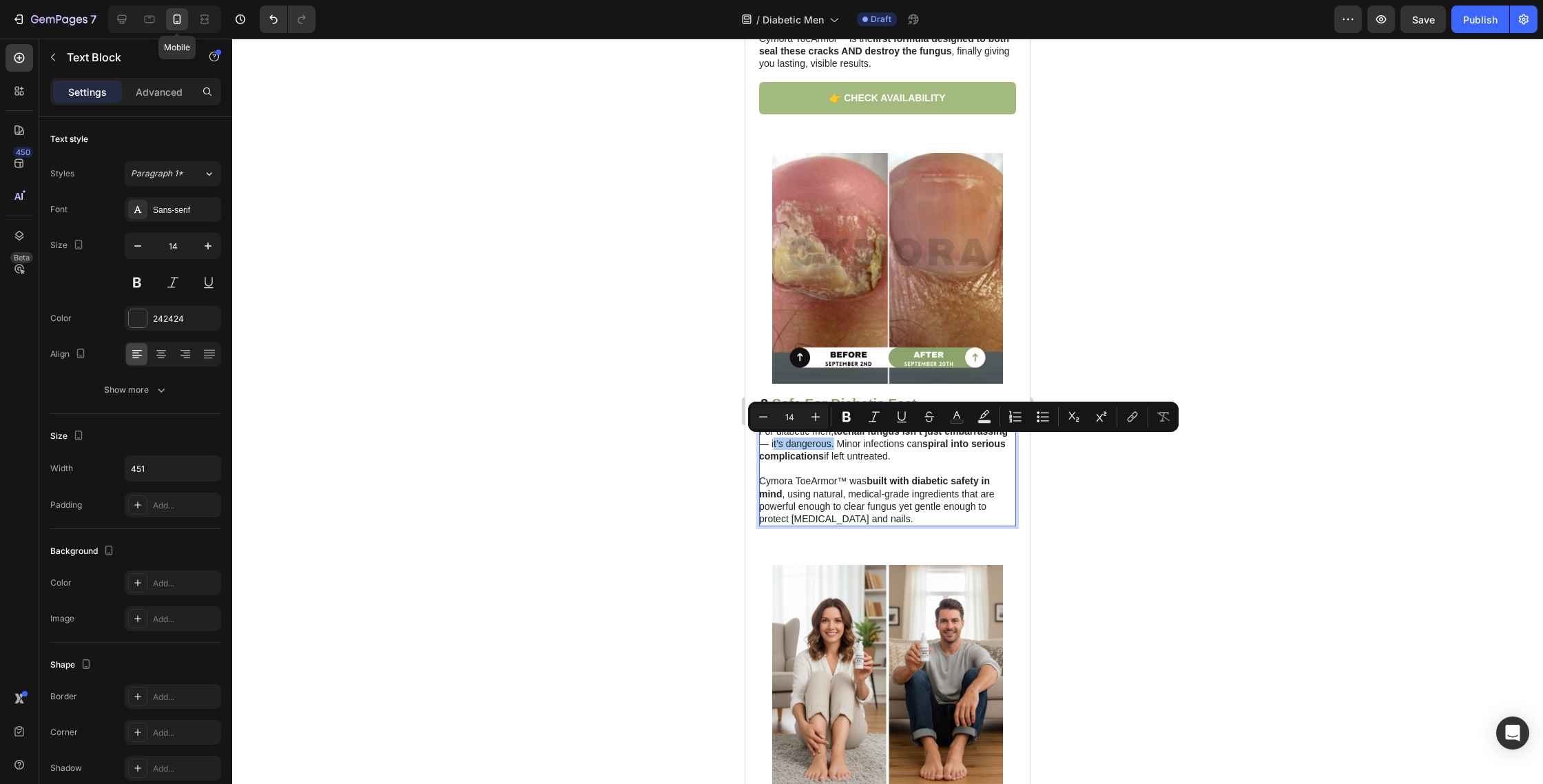
click at [955, 424] on button "Text Color" at bounding box center [956, 416] width 25 height 25
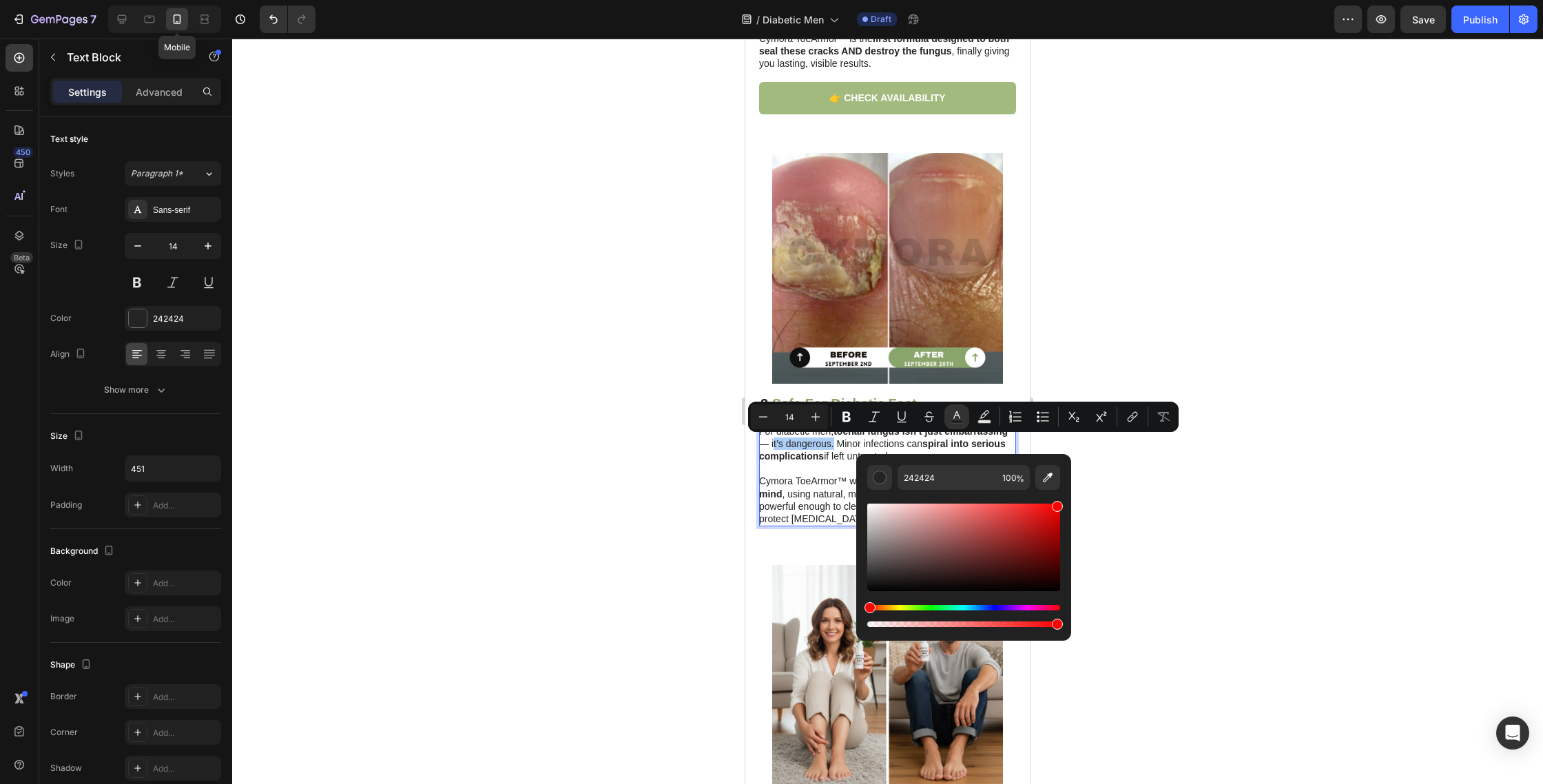
drag, startPoint x: 1012, startPoint y: 528, endPoint x: 1107, endPoint y: 475, distance: 108.8
click at [1105, 0] on body "7 Mobile Version history / Diabetic Men Draft Preview Save Publish 450 Beta Sec…" at bounding box center [772, 0] width 1543 height 0
type input "FF0000"
drag, startPoint x: 1117, startPoint y: 475, endPoint x: 1092, endPoint y: 476, distance: 25.0
click at [1117, 475] on div at bounding box center [887, 411] width 1311 height 745
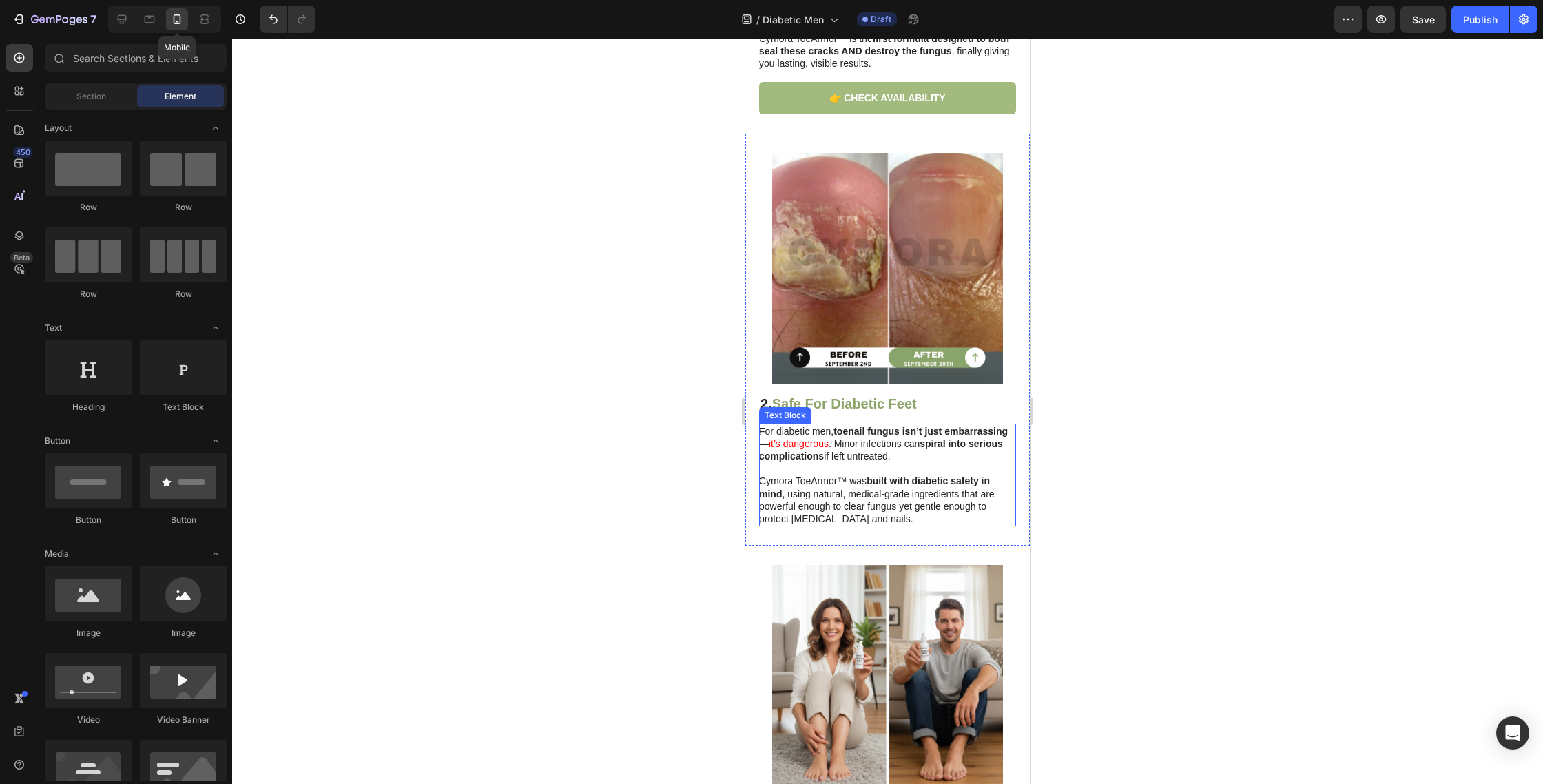
click at [834, 445] on p "For diabetic men, toenail fungus isn’t just embarrassing — it’s dangerous . Min…" at bounding box center [887, 443] width 256 height 38
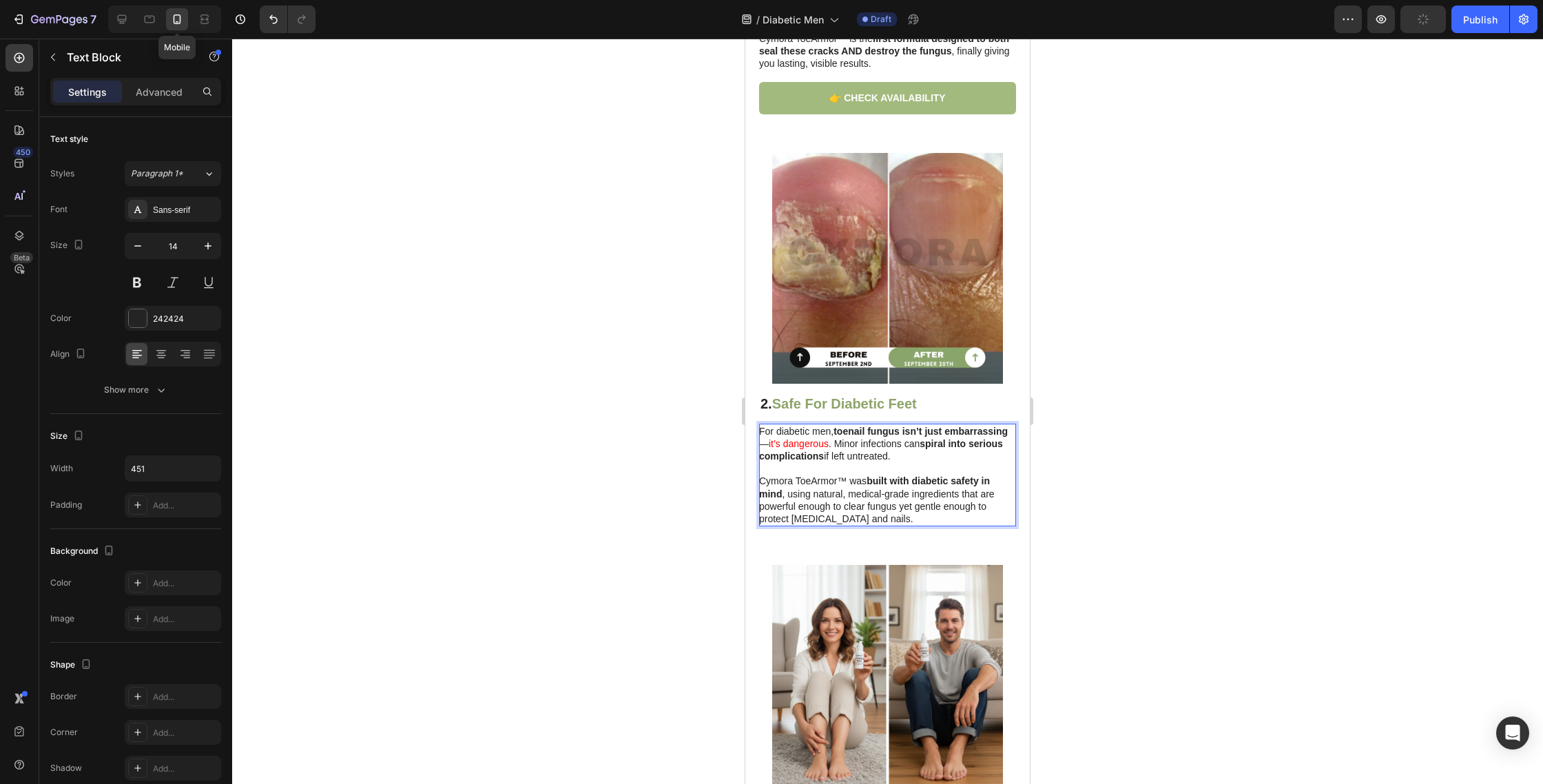
click at [834, 444] on p "For diabetic men, toenail fungus isn’t just embarrassing — it’s dangerous . Min…" at bounding box center [887, 443] width 256 height 38
drag, startPoint x: 833, startPoint y: 444, endPoint x: 799, endPoint y: 433, distance: 35.7
click at [771, 444] on p "For diabetic men, toenail fungus isn’t just embarrassing — it’s dangerous . Min…" at bounding box center [887, 443] width 256 height 38
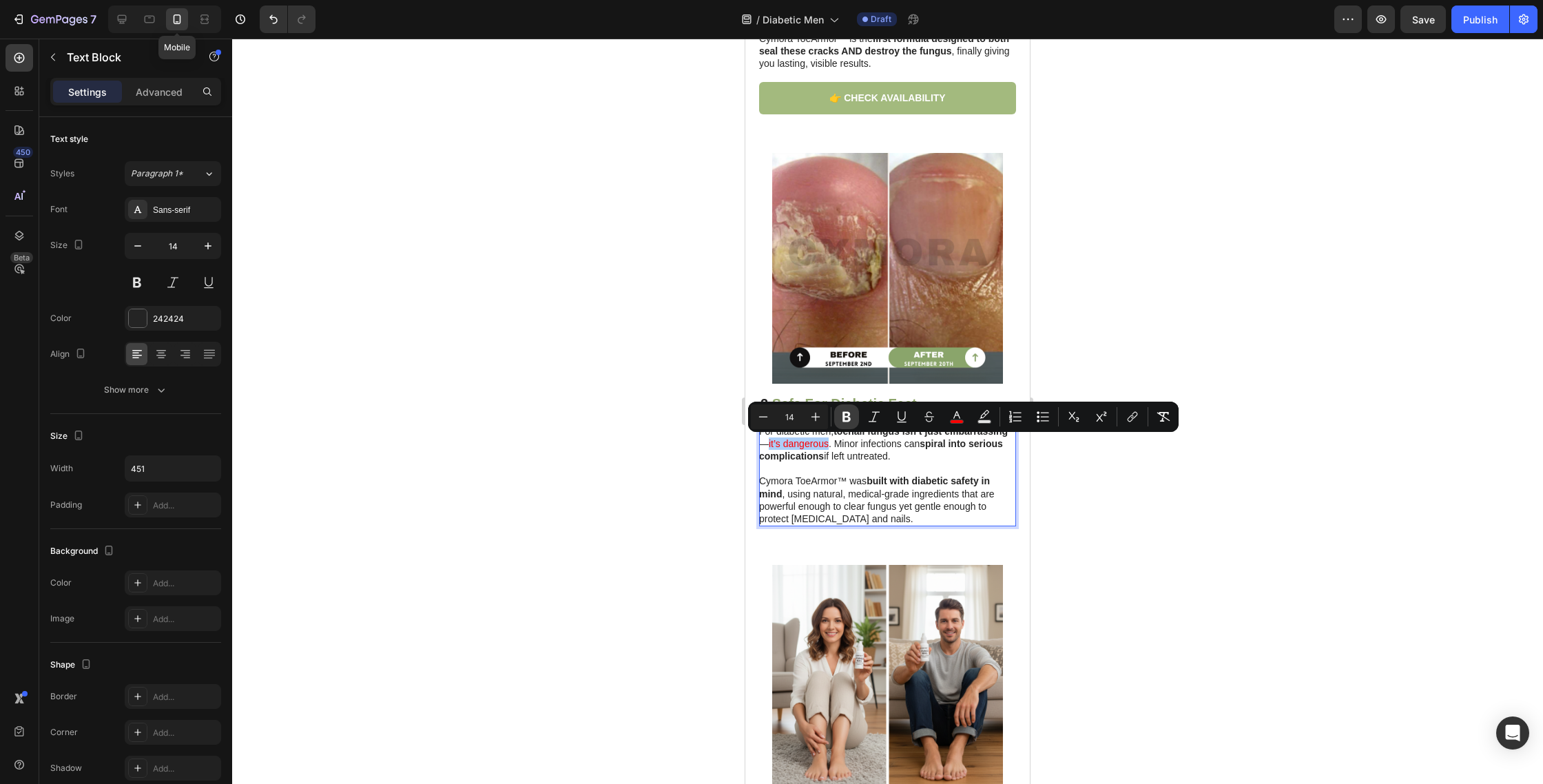
click at [855, 422] on button "Bold" at bounding box center [847, 416] width 25 height 25
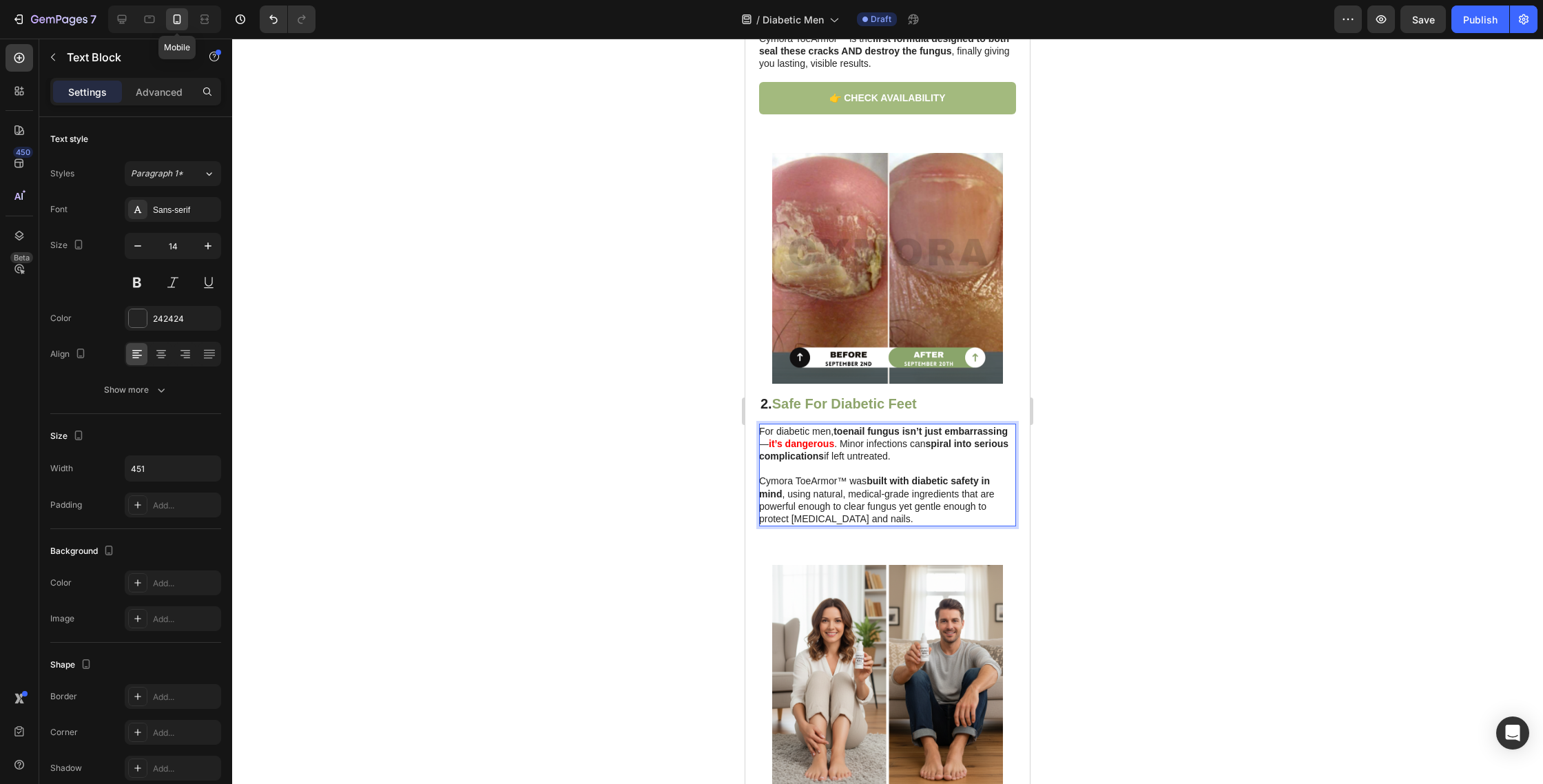
scroll to position [716, 0]
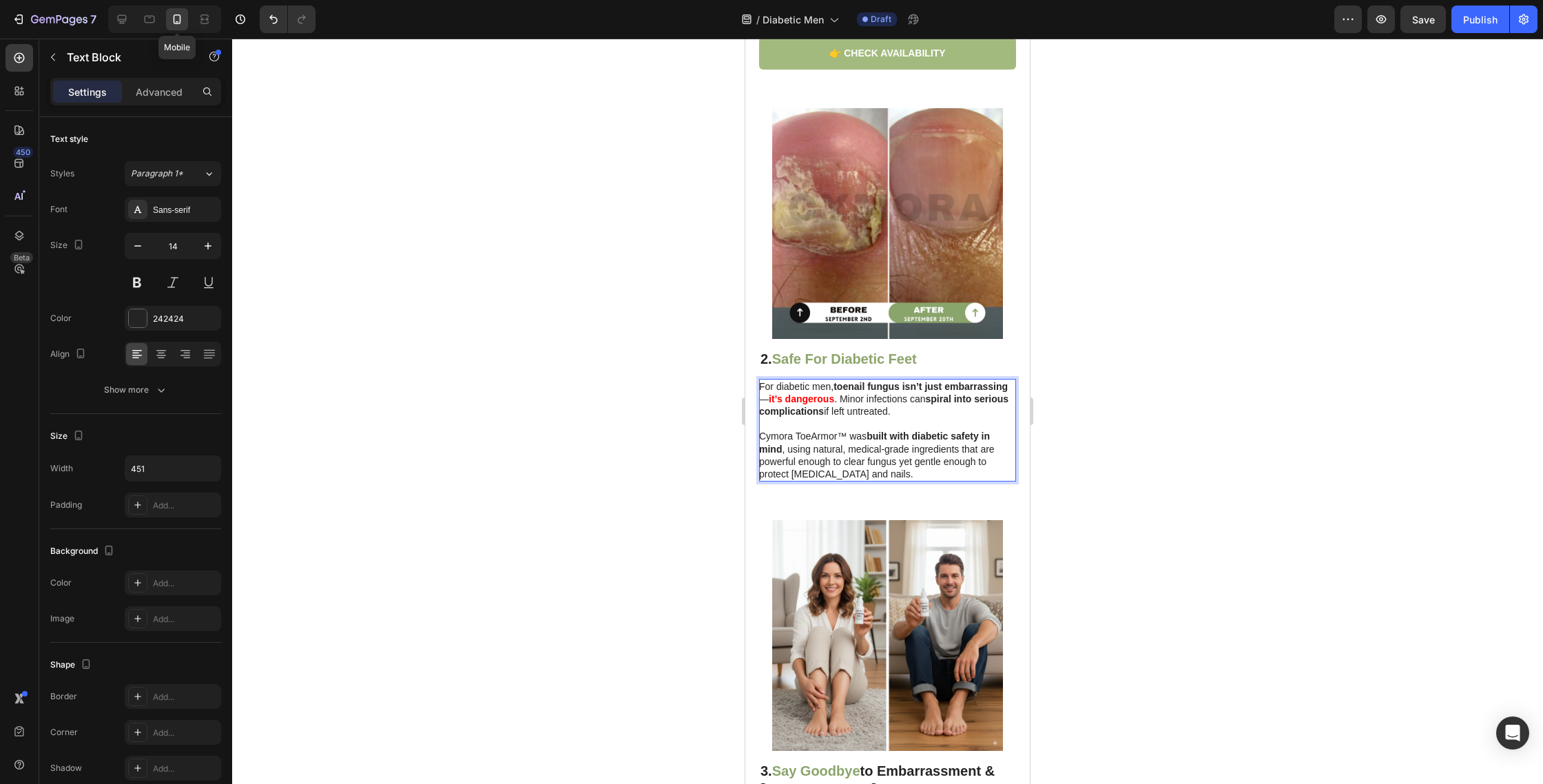
click at [878, 460] on p "Cymora ToeArmor™ was built with diabetic safety in mind , using natural, medica…" at bounding box center [887, 448] width 256 height 62
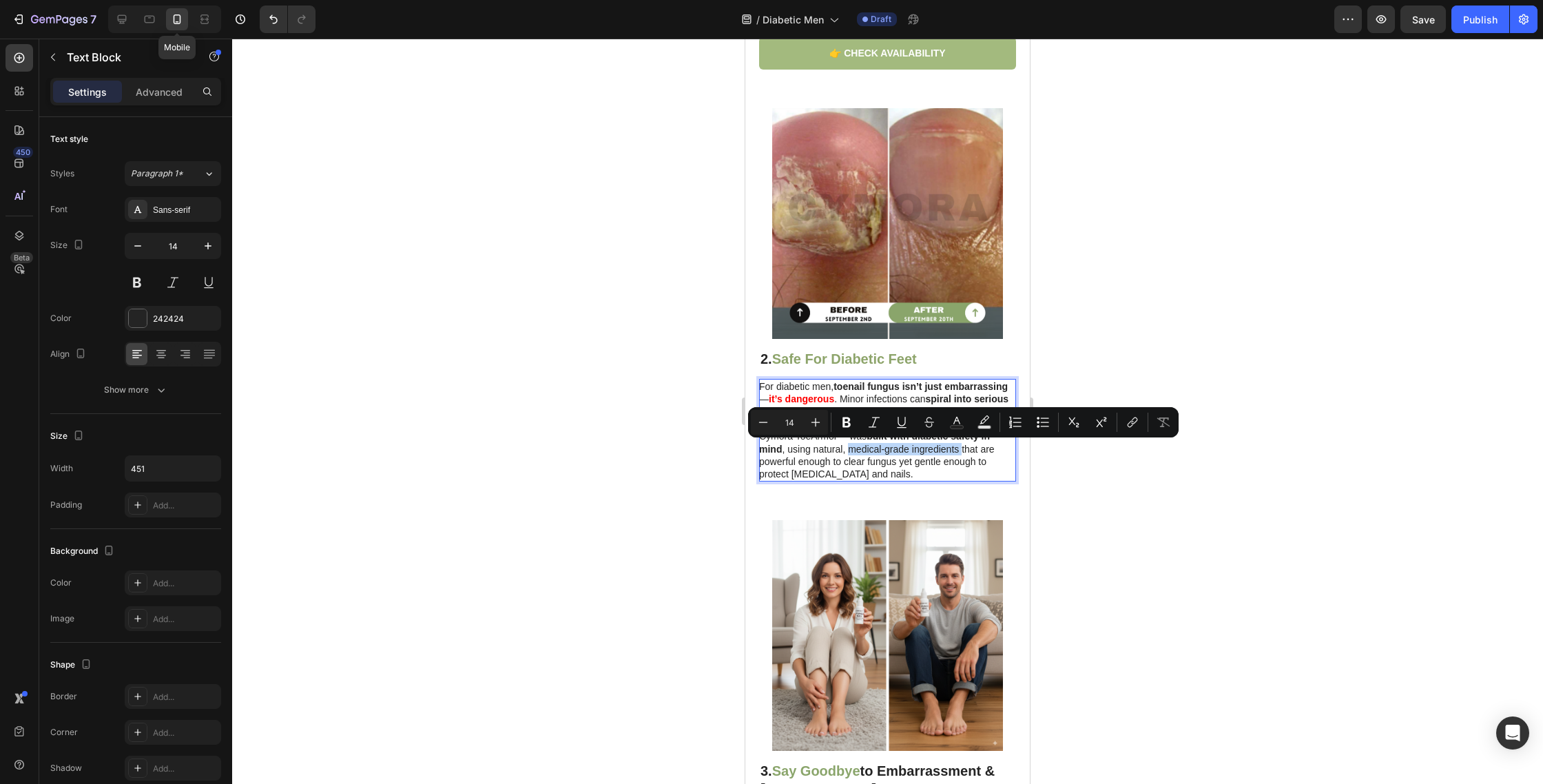
drag, startPoint x: 848, startPoint y: 449, endPoint x: 957, endPoint y: 446, distance: 109.0
click at [960, 451] on p "Cymora ToeArmor™ was built with diabetic safety in mind , using natural, medica…" at bounding box center [887, 448] width 256 height 62
drag, startPoint x: 857, startPoint y: 431, endPoint x: 851, endPoint y: 429, distance: 6.3
click at [857, 431] on div "Minus 14 Plus Bold Italic Underline Strikethrough Text Color Text Background Co…" at bounding box center [963, 422] width 425 height 25
drag, startPoint x: 841, startPoint y: 425, endPoint x: 847, endPoint y: 434, distance: 10.8
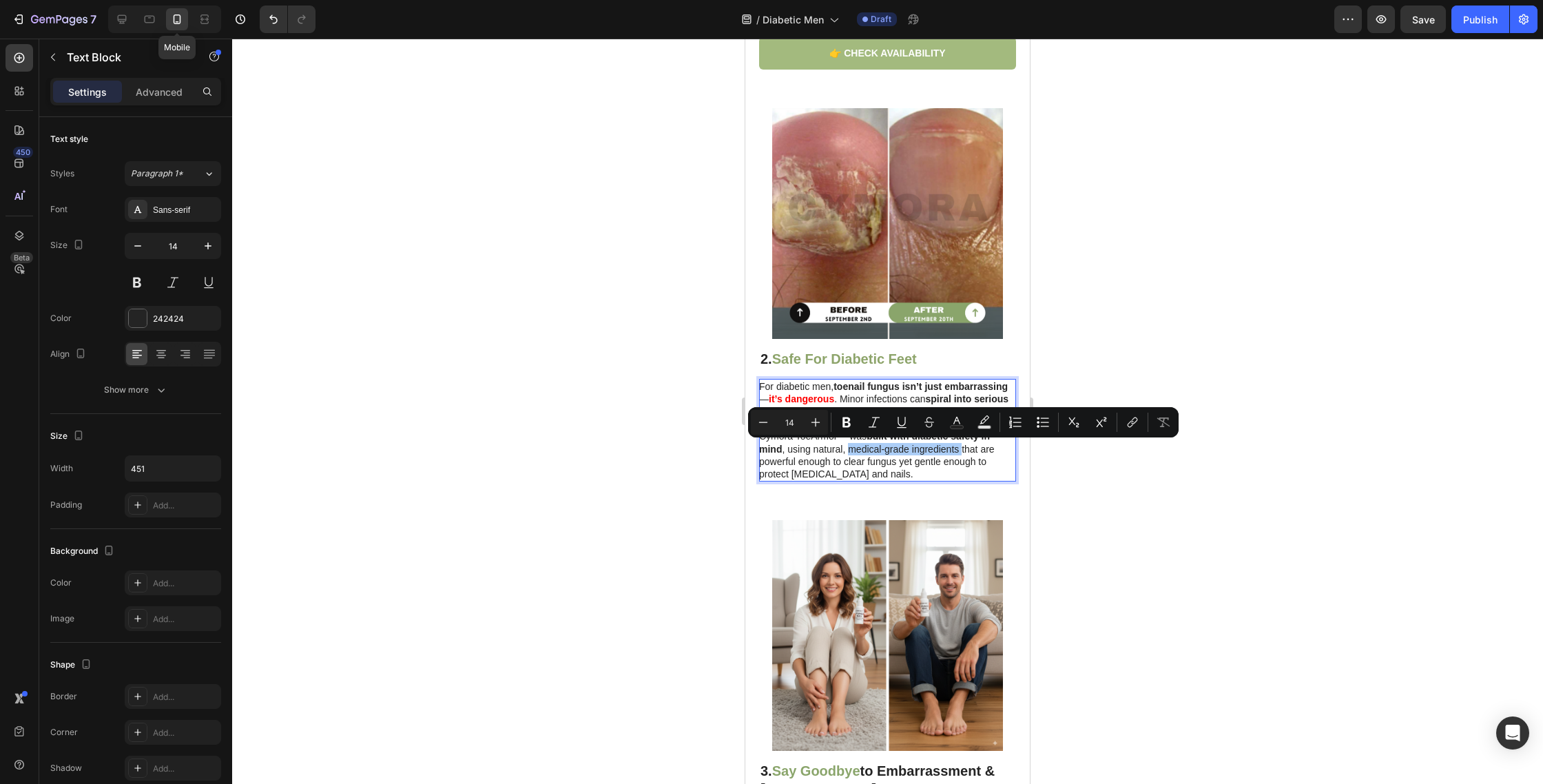
click at [841, 425] on icon "Editor contextual toolbar" at bounding box center [847, 423] width 14 height 14
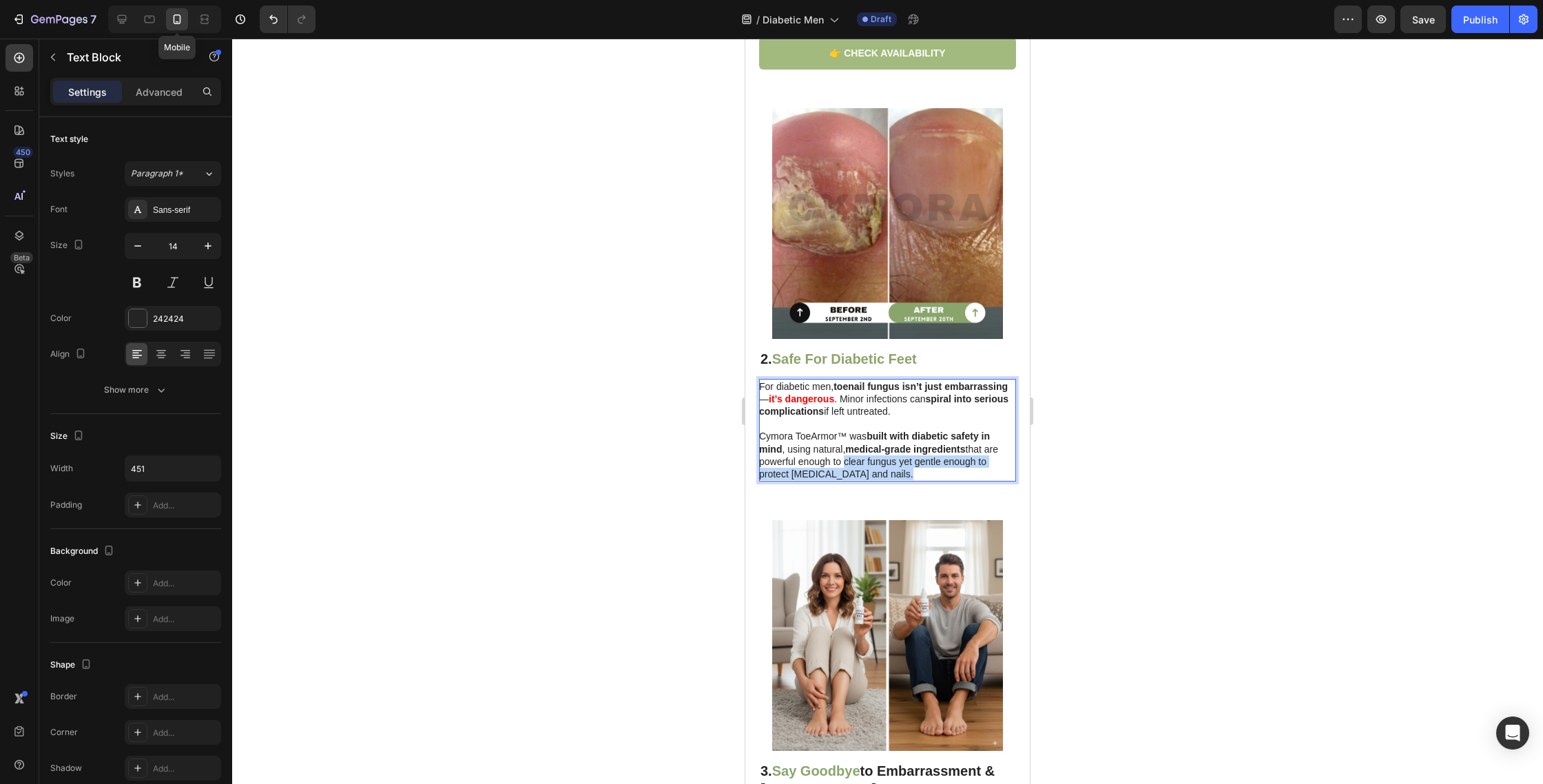
drag, startPoint x: 844, startPoint y: 461, endPoint x: 967, endPoint y: 467, distance: 123.1
click at [975, 470] on p "Cymora ToeArmor™ was built with diabetic safety in mind , using natural, medica…" at bounding box center [887, 448] width 256 height 62
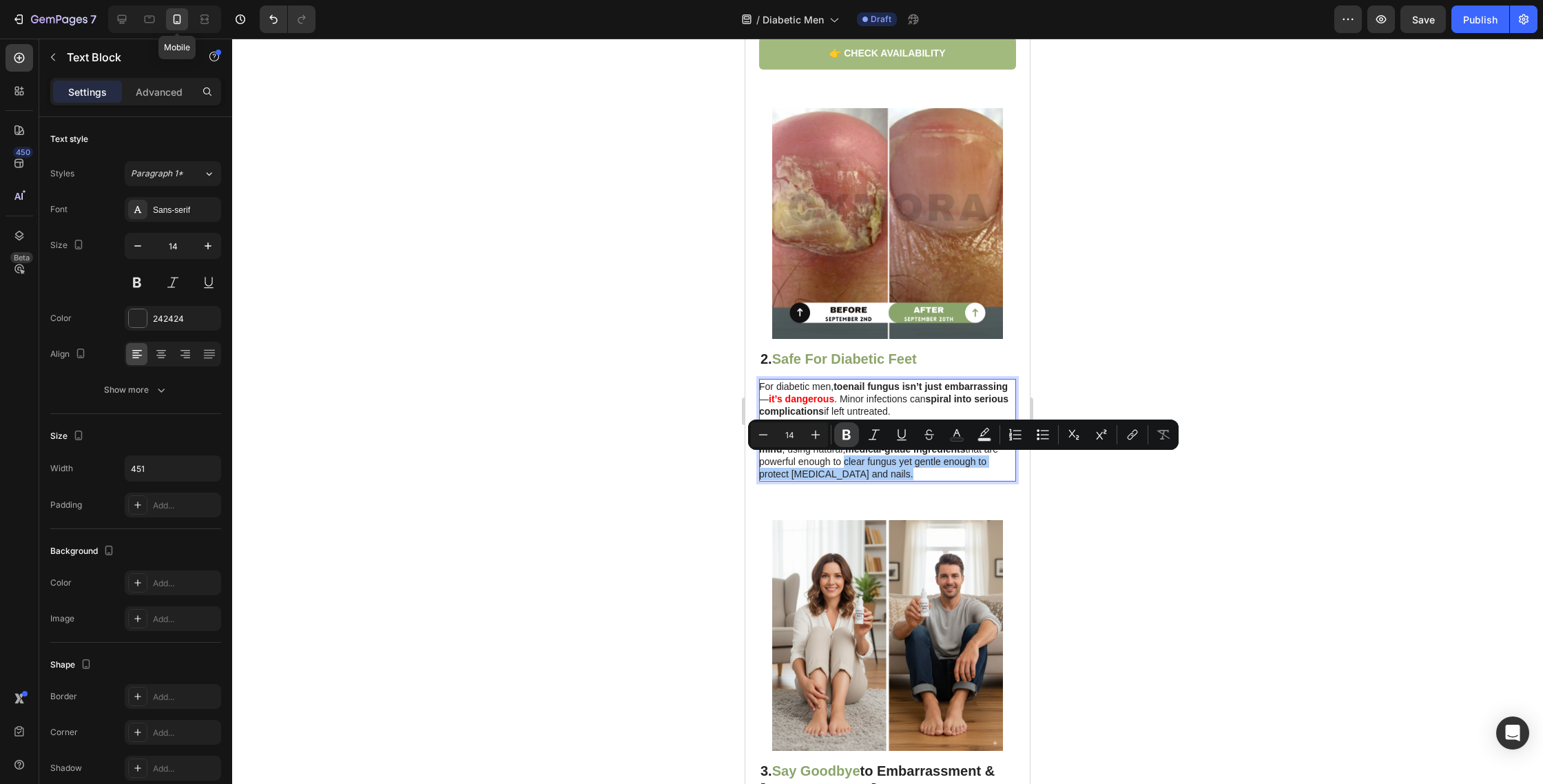
click at [849, 432] on icon "Editor contextual toolbar" at bounding box center [847, 434] width 8 height 10
drag, startPoint x: 446, startPoint y: 512, endPoint x: 512, endPoint y: 531, distance: 68.7
click at [447, 513] on div at bounding box center [887, 411] width 1311 height 745
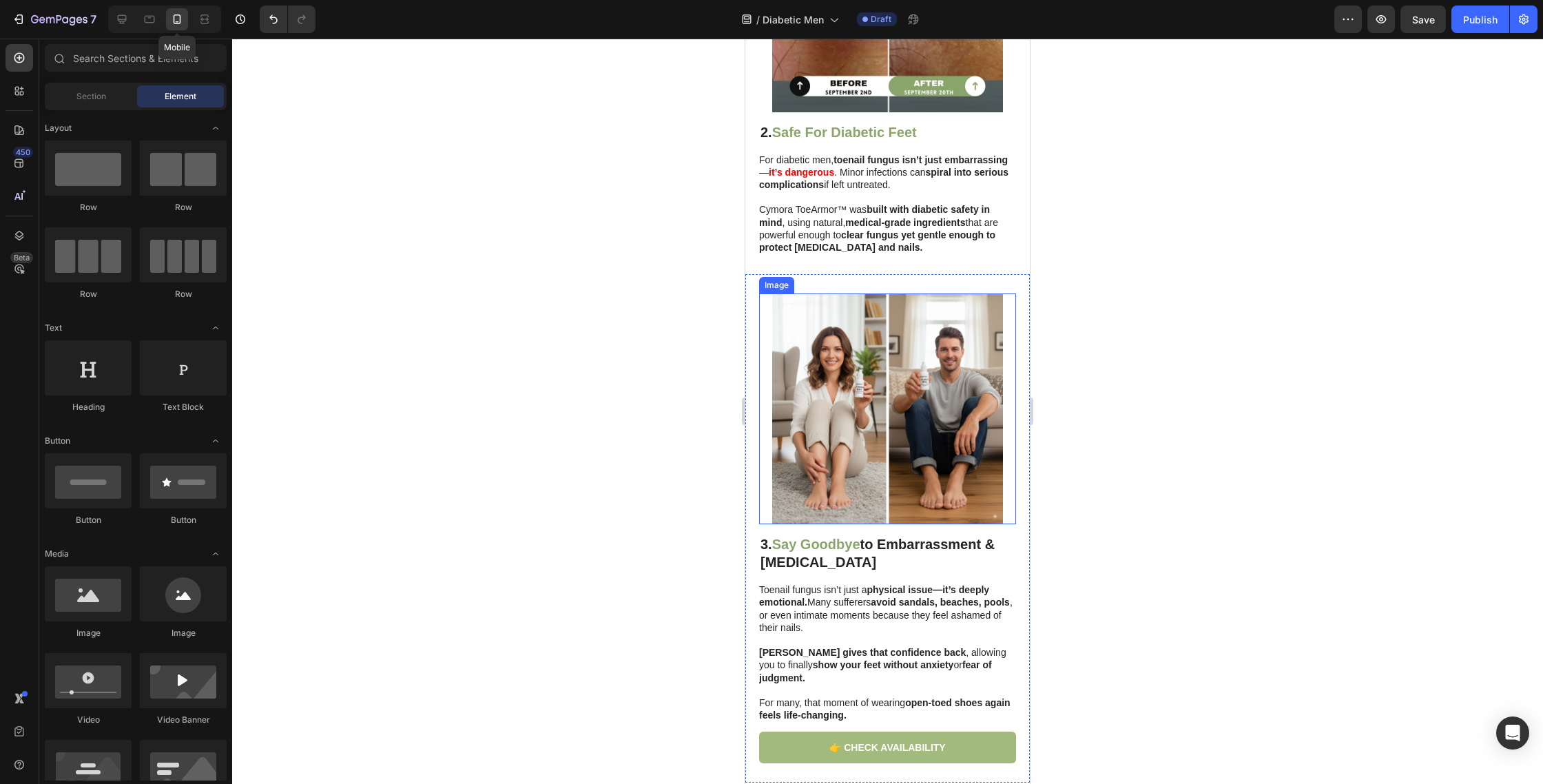
scroll to position [1049, 0]
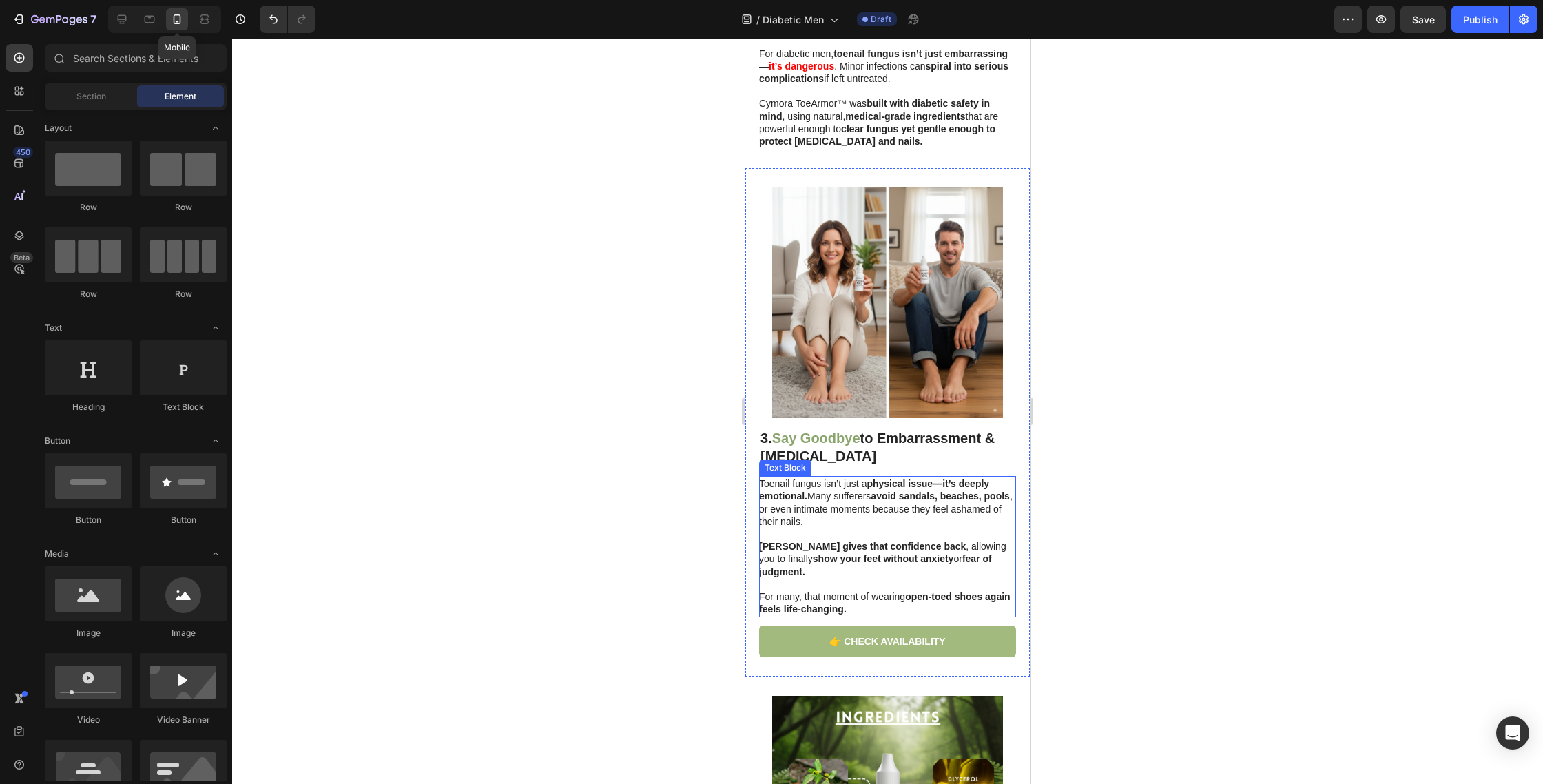
click at [791, 459] on strong "to Embarrassment & Social Anxiety" at bounding box center [877, 446] width 234 height 33
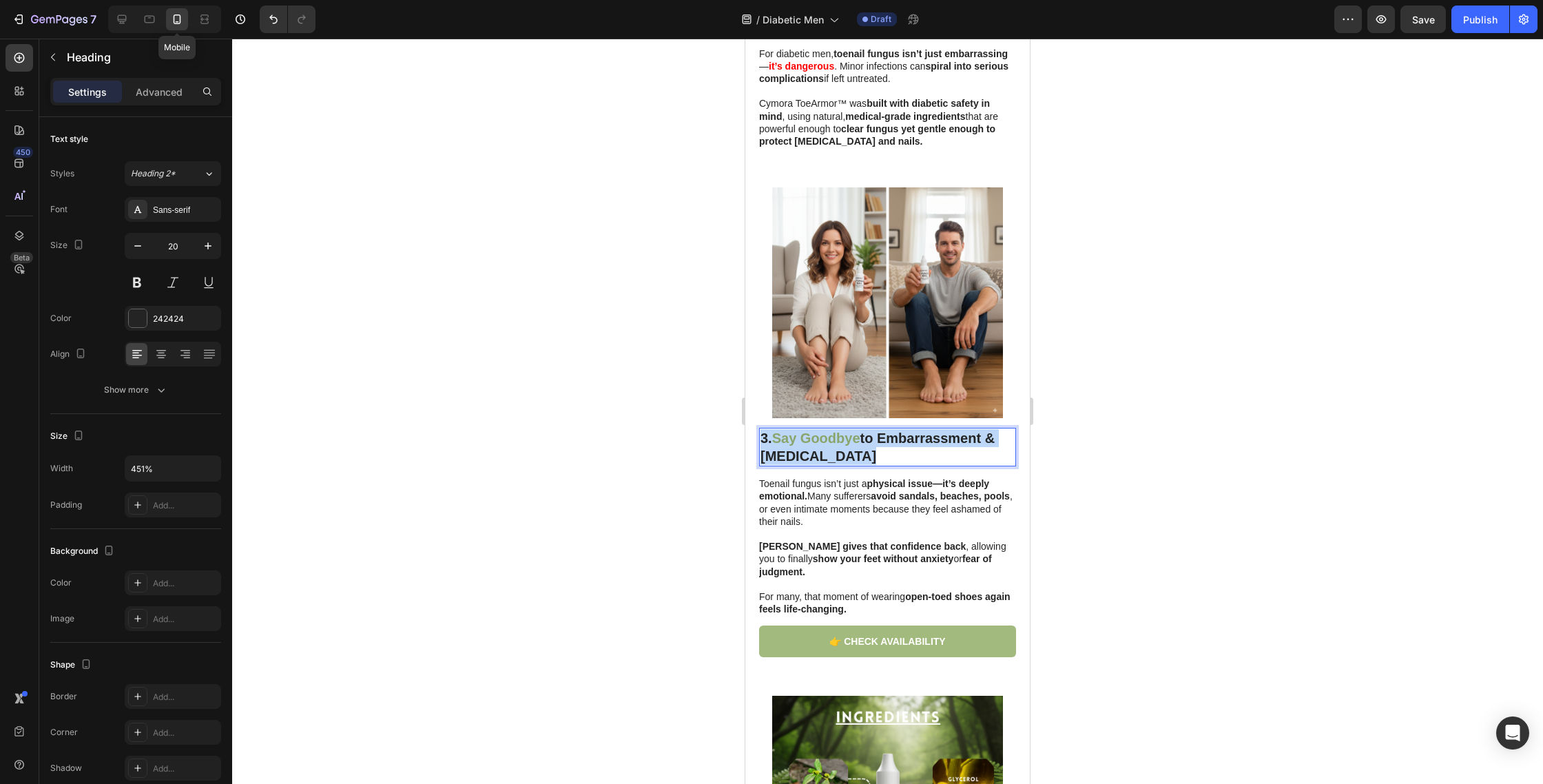
click at [791, 459] on strong "to Embarrassment & Social Anxiety" at bounding box center [877, 446] width 234 height 33
drag, startPoint x: 883, startPoint y: 437, endPoint x: 900, endPoint y: 463, distance: 31.1
click at [900, 463] on p "3. Proven Results Backed by Clinical Testing" at bounding box center [887, 447] width 254 height 36
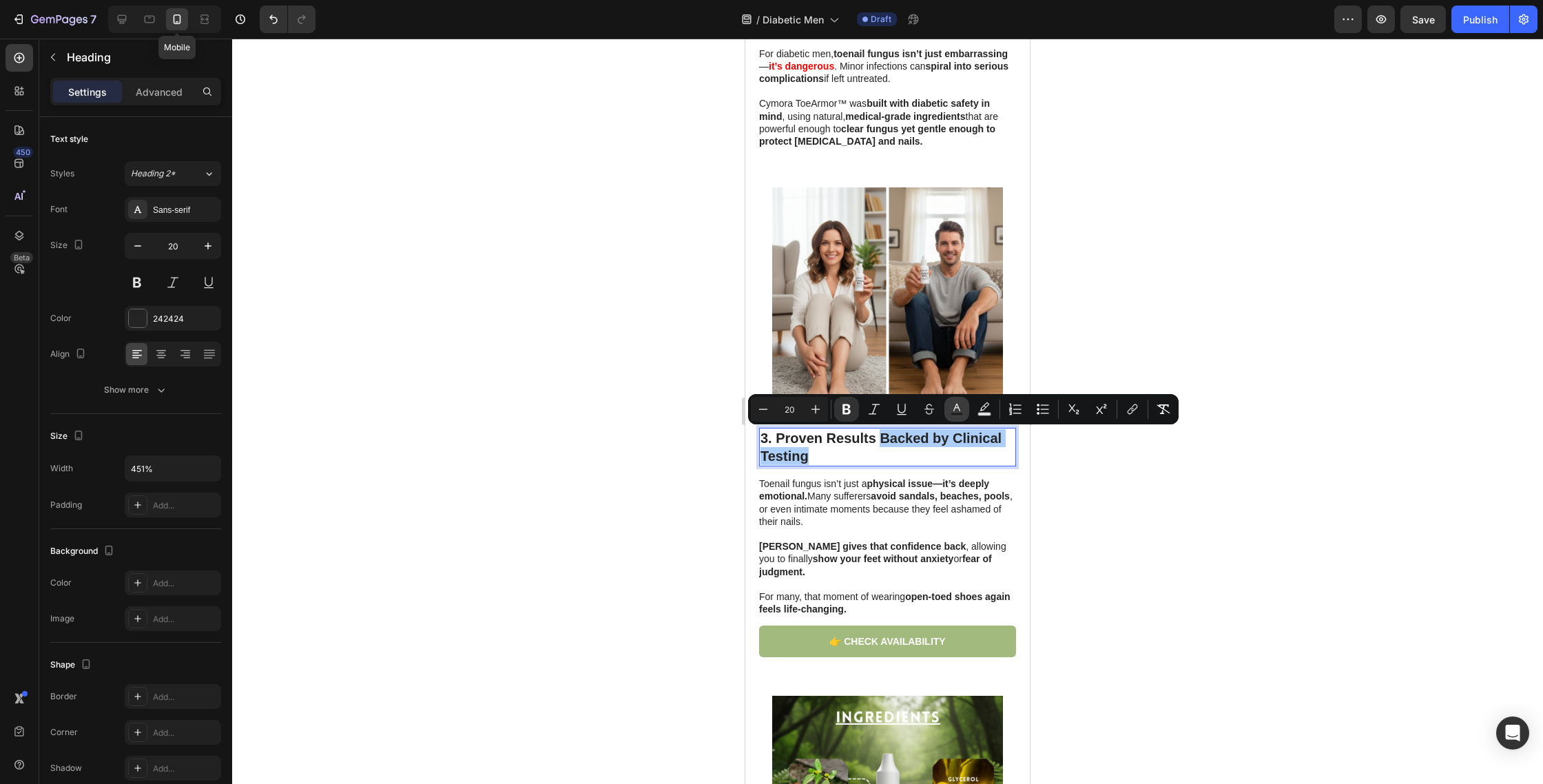
click at [960, 409] on icon "Editor contextual toolbar" at bounding box center [957, 409] width 14 height 14
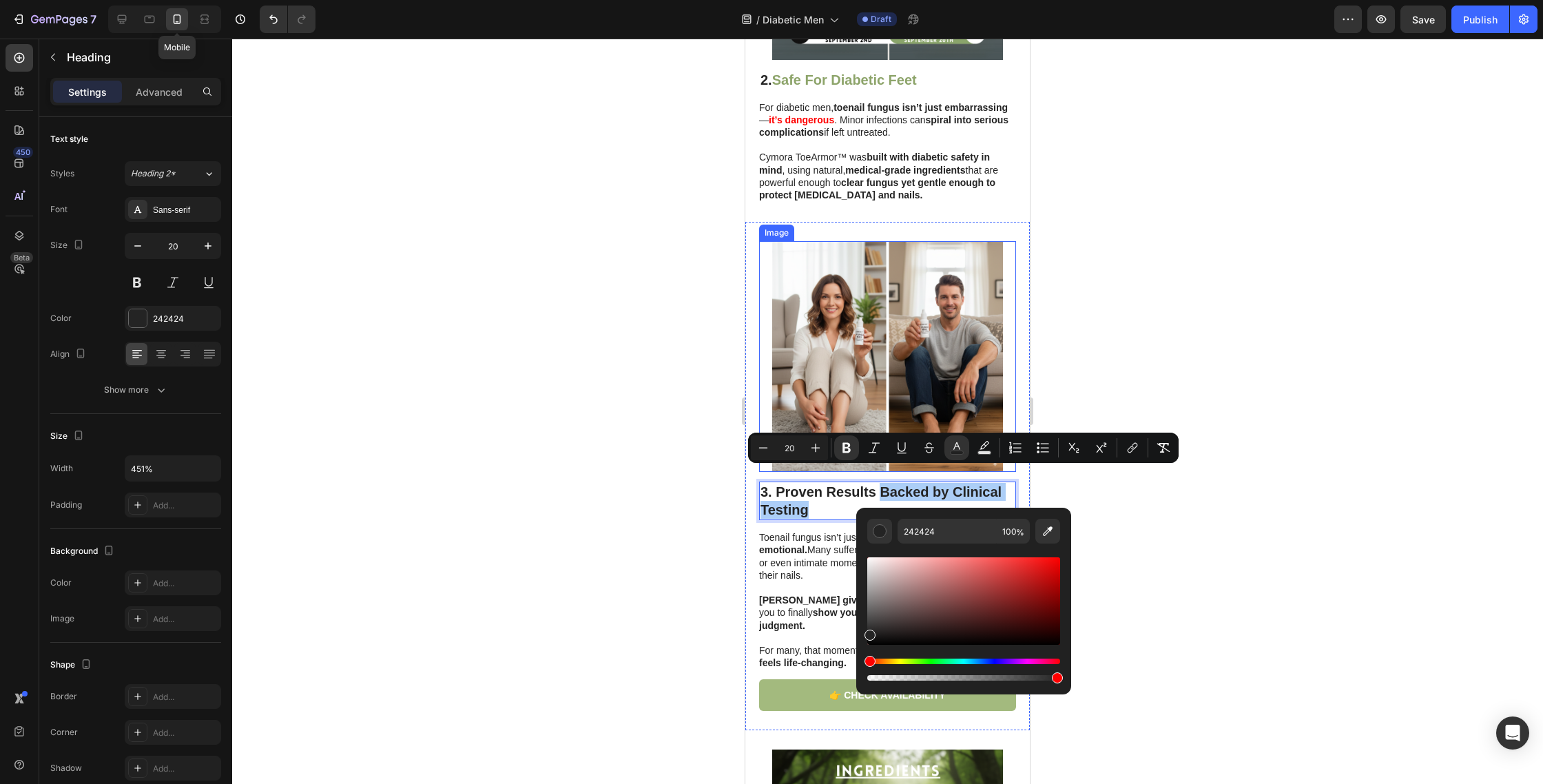
scroll to position [979, 0]
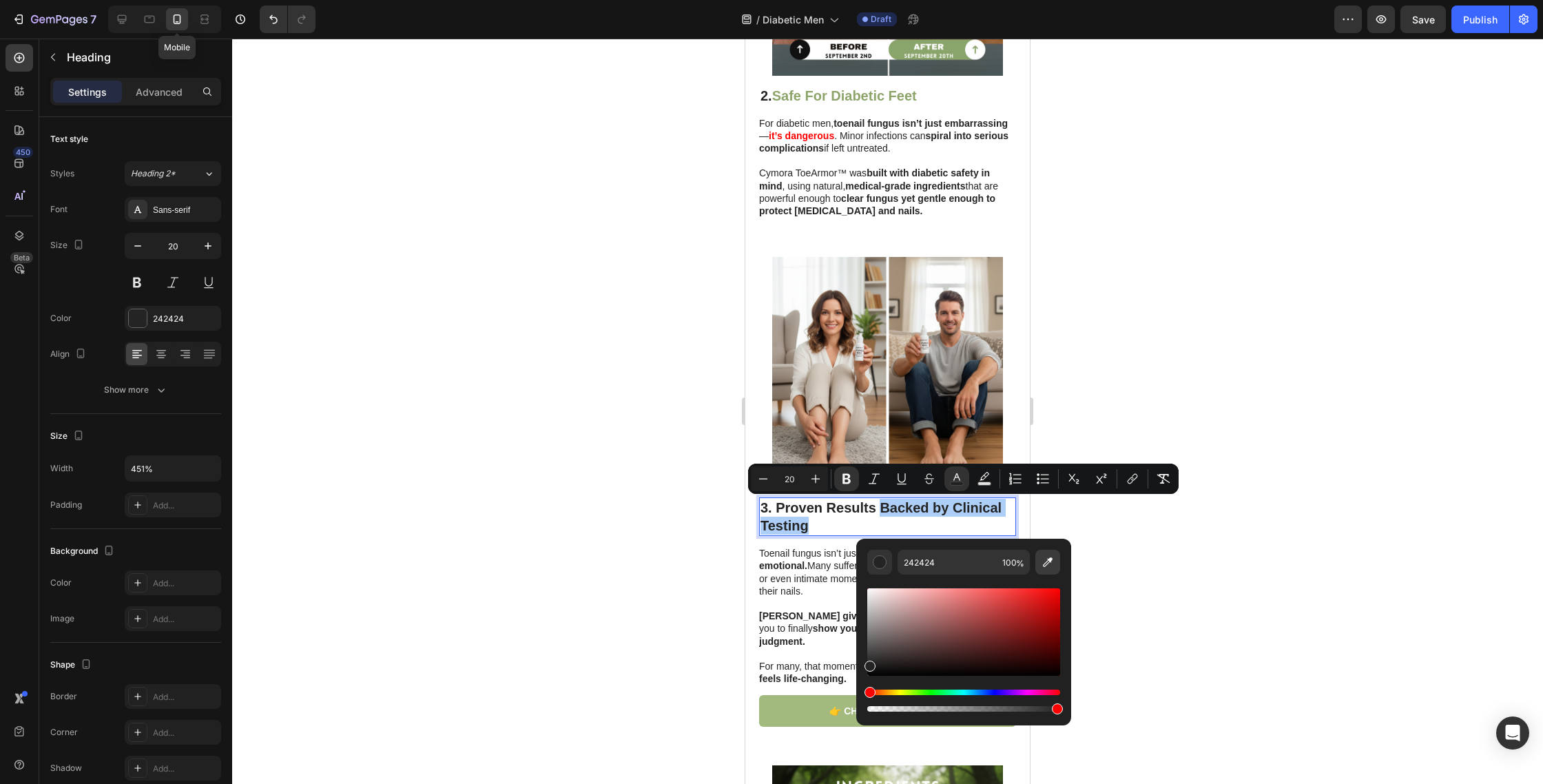
drag, startPoint x: 1043, startPoint y: 561, endPoint x: 183, endPoint y: 192, distance: 935.8
click at [1043, 560] on icon "Editor contextual toolbar" at bounding box center [1048, 562] width 14 height 14
type input "8EA46A"
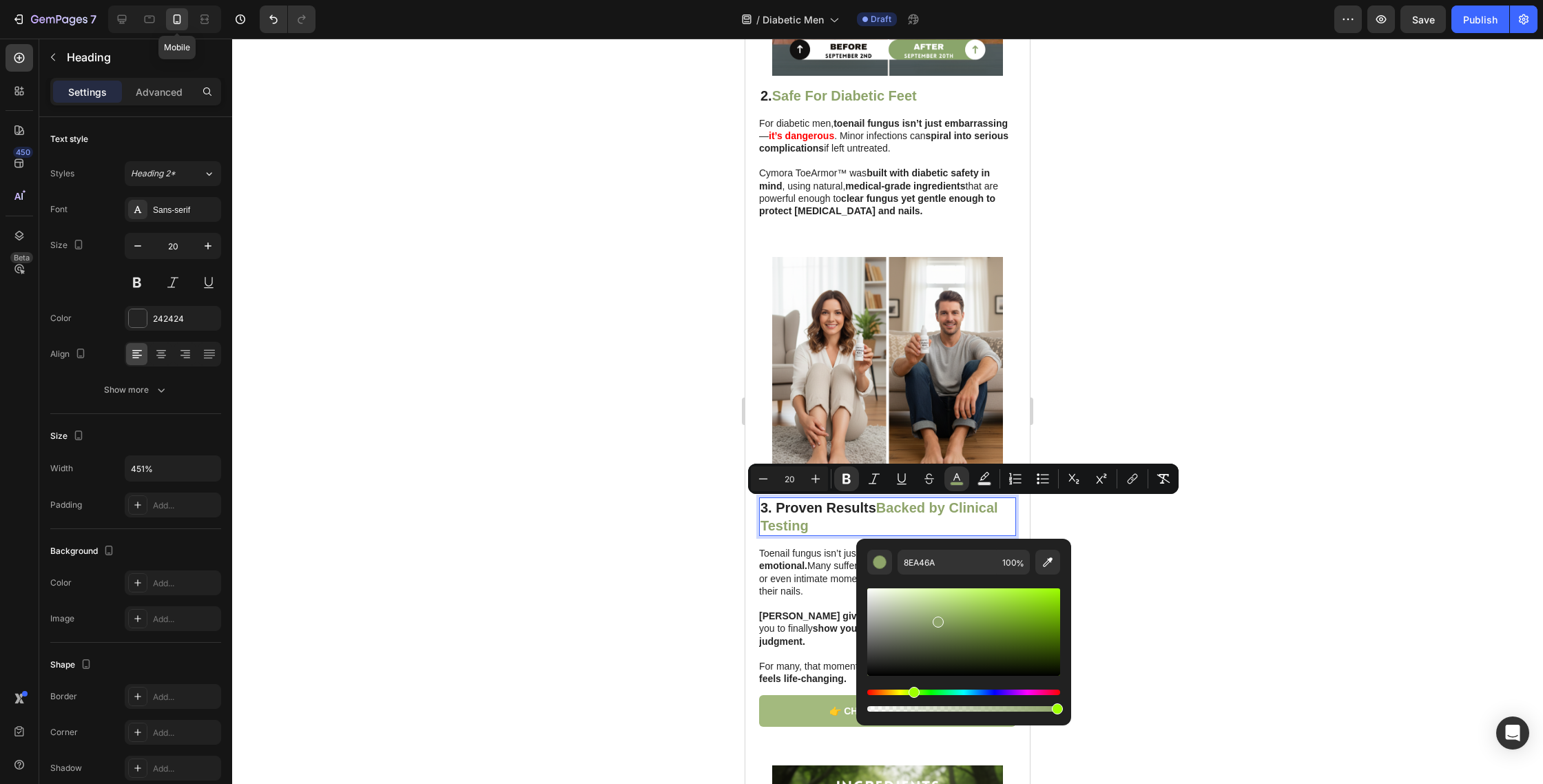
drag, startPoint x: 551, startPoint y: 395, endPoint x: 556, endPoint y: 406, distance: 12.1
click at [551, 395] on div at bounding box center [887, 411] width 1311 height 745
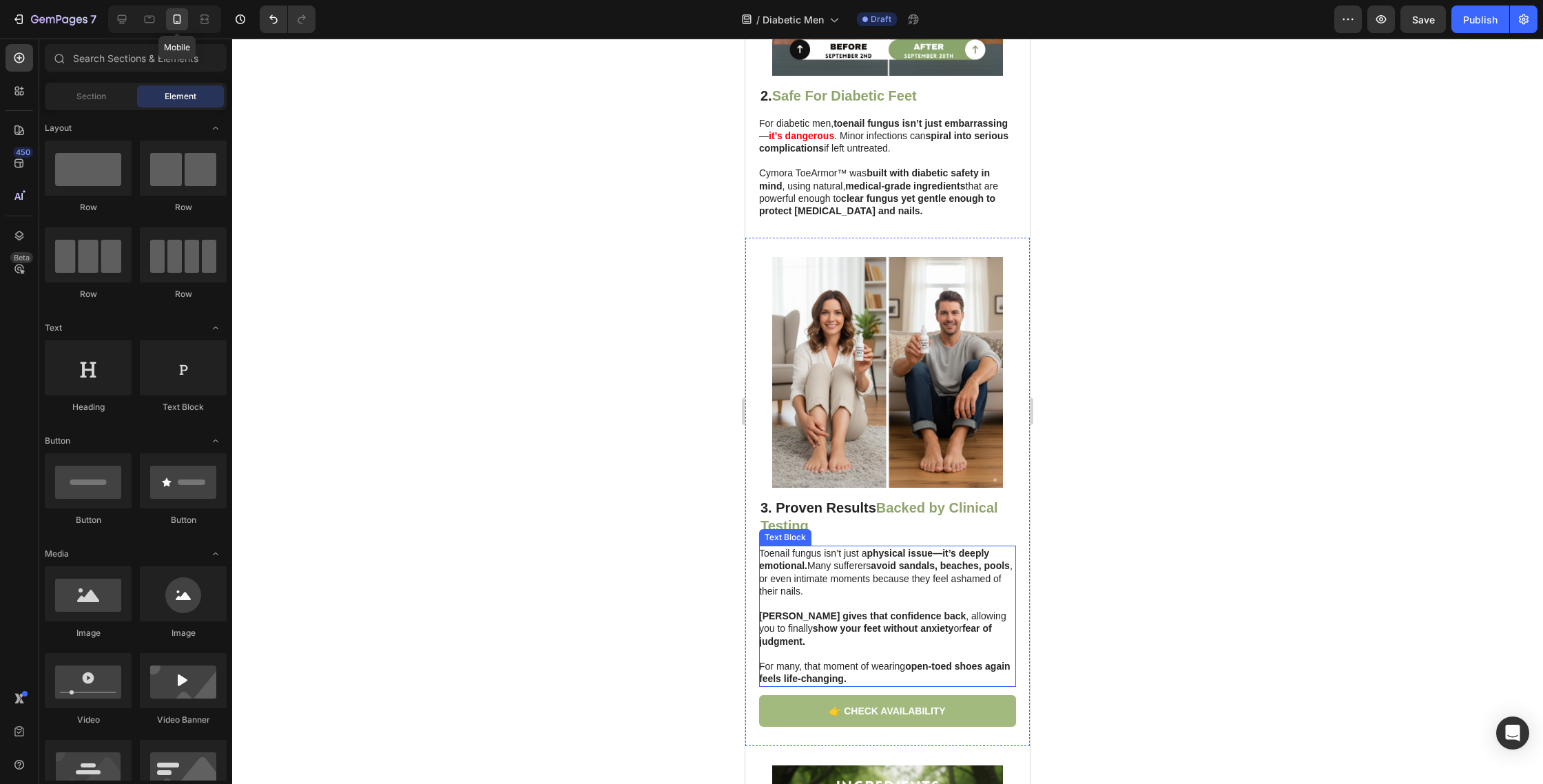
click at [805, 543] on div "Text Block" at bounding box center [785, 537] width 52 height 17
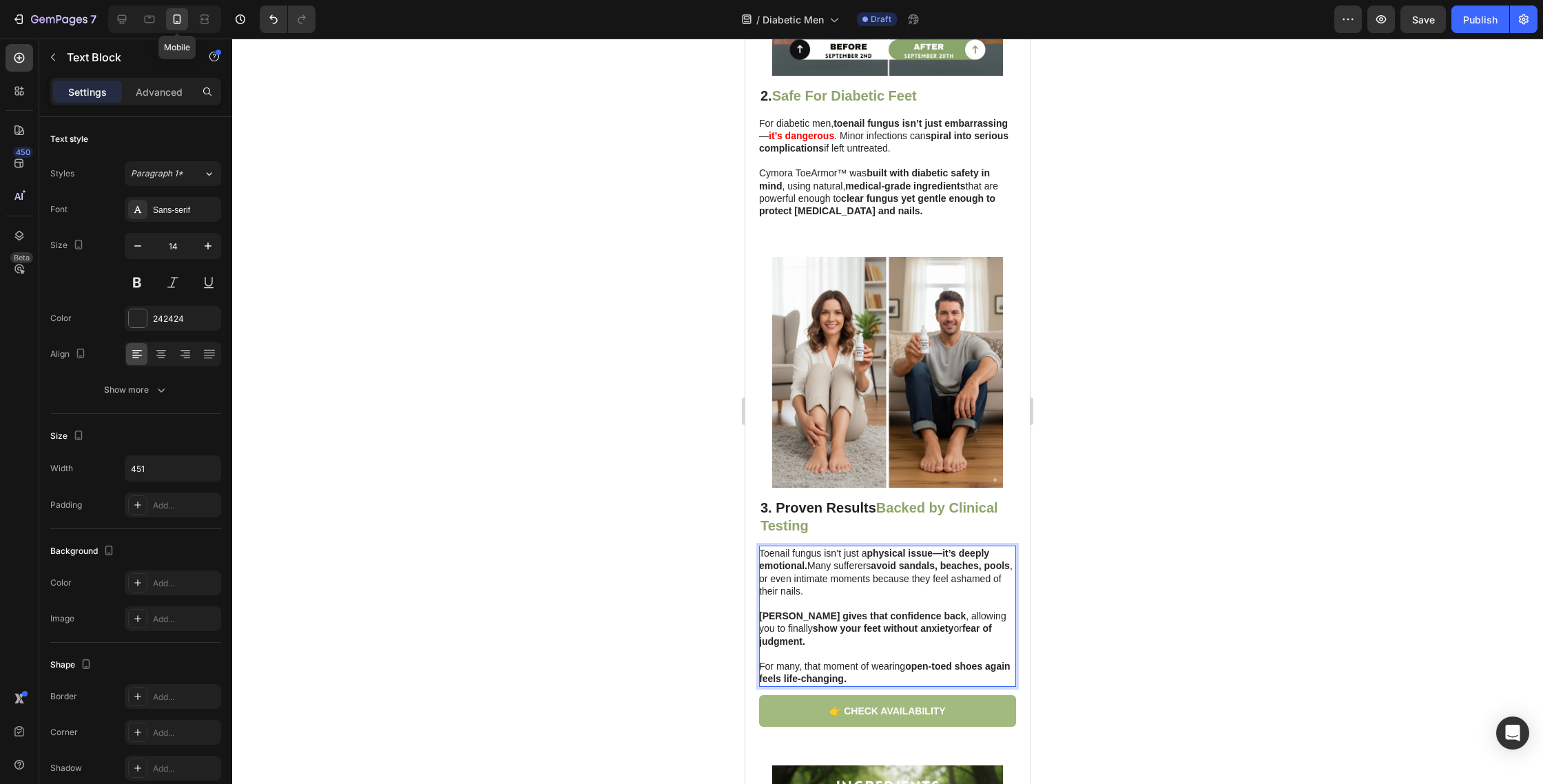
click at [819, 588] on p "Toenail fungus isn’t just a physical issue—it’s deeply emotional. Many sufferer…" at bounding box center [887, 572] width 256 height 50
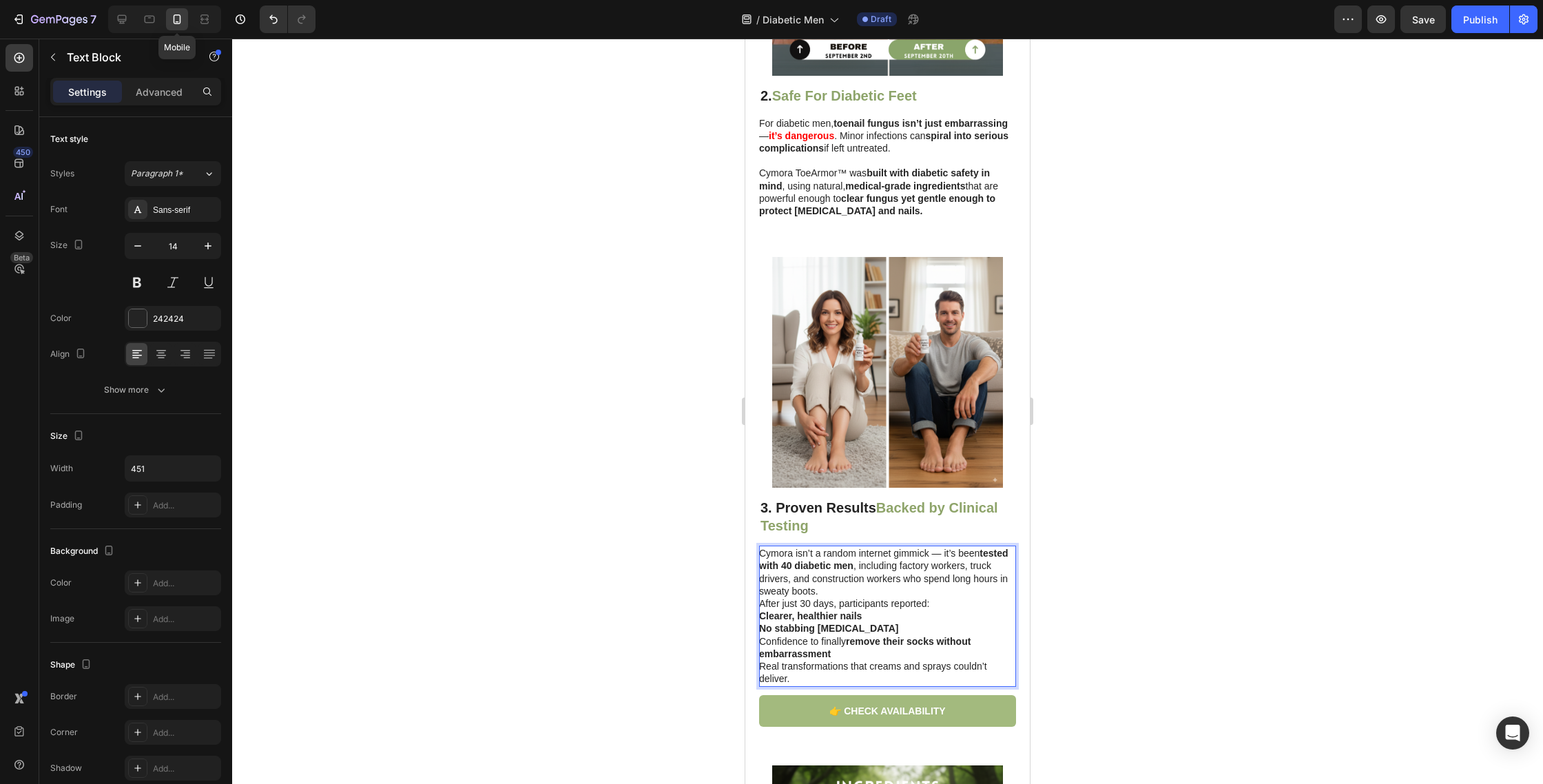
click at [826, 594] on p "Cymora isn’t a random internet gimmick — it’s been tested with 40 diabetic men …" at bounding box center [887, 578] width 256 height 62
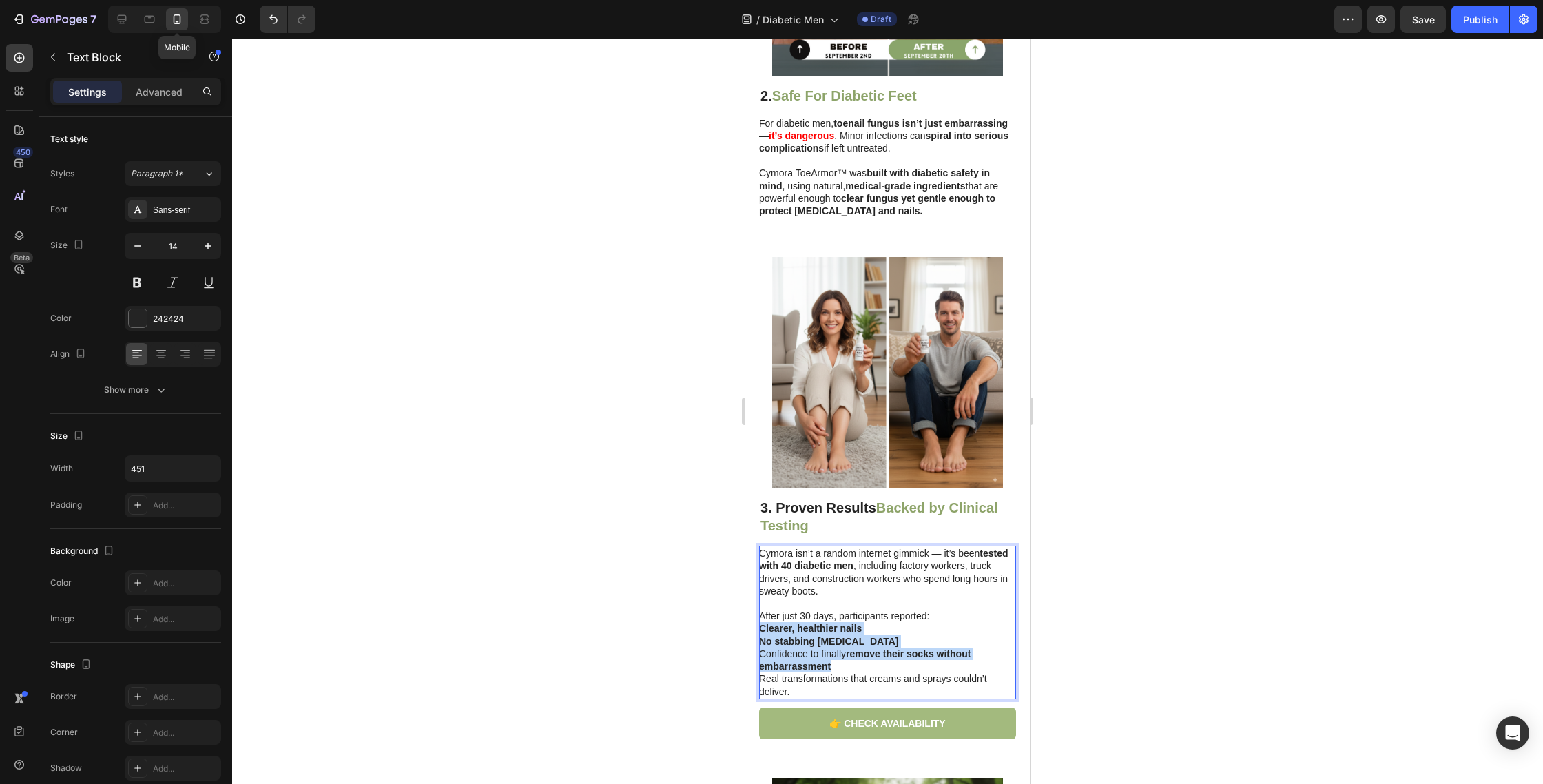
drag, startPoint x: 853, startPoint y: 667, endPoint x: 771, endPoint y: 634, distance: 88.4
click at [756, 631] on div "Image ⁠⁠⁠⁠⁠⁠⁠ 3. Proven Results Backed by Clinical Testing Heading Cymora isn’t…" at bounding box center [888, 498] width 284 height 520
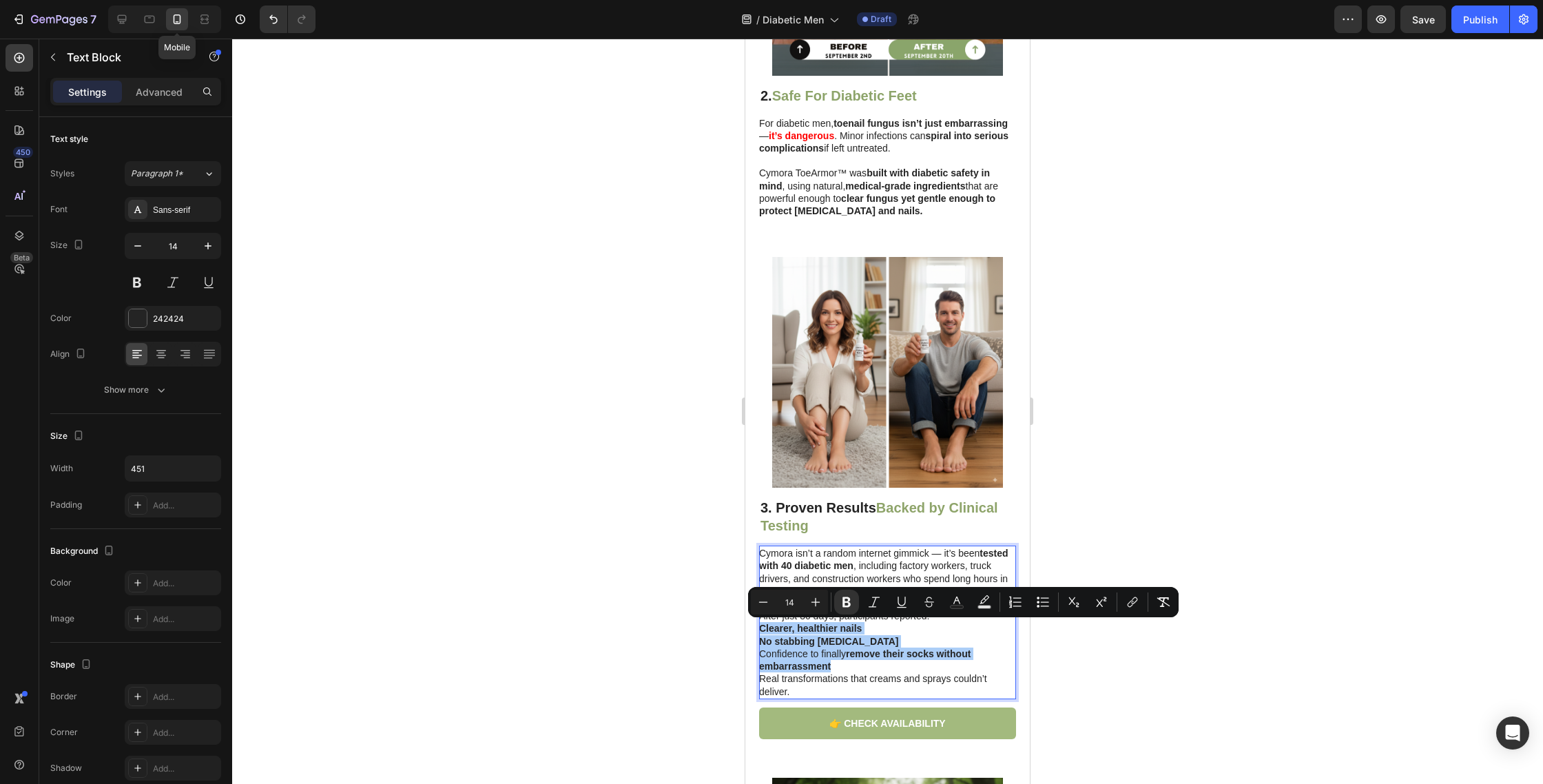
drag, startPoint x: 1040, startPoint y: 604, endPoint x: 1007, endPoint y: 614, distance: 34.5
click at [1039, 604] on icon "Editor contextual toolbar" at bounding box center [1043, 602] width 14 height 14
type input "14"
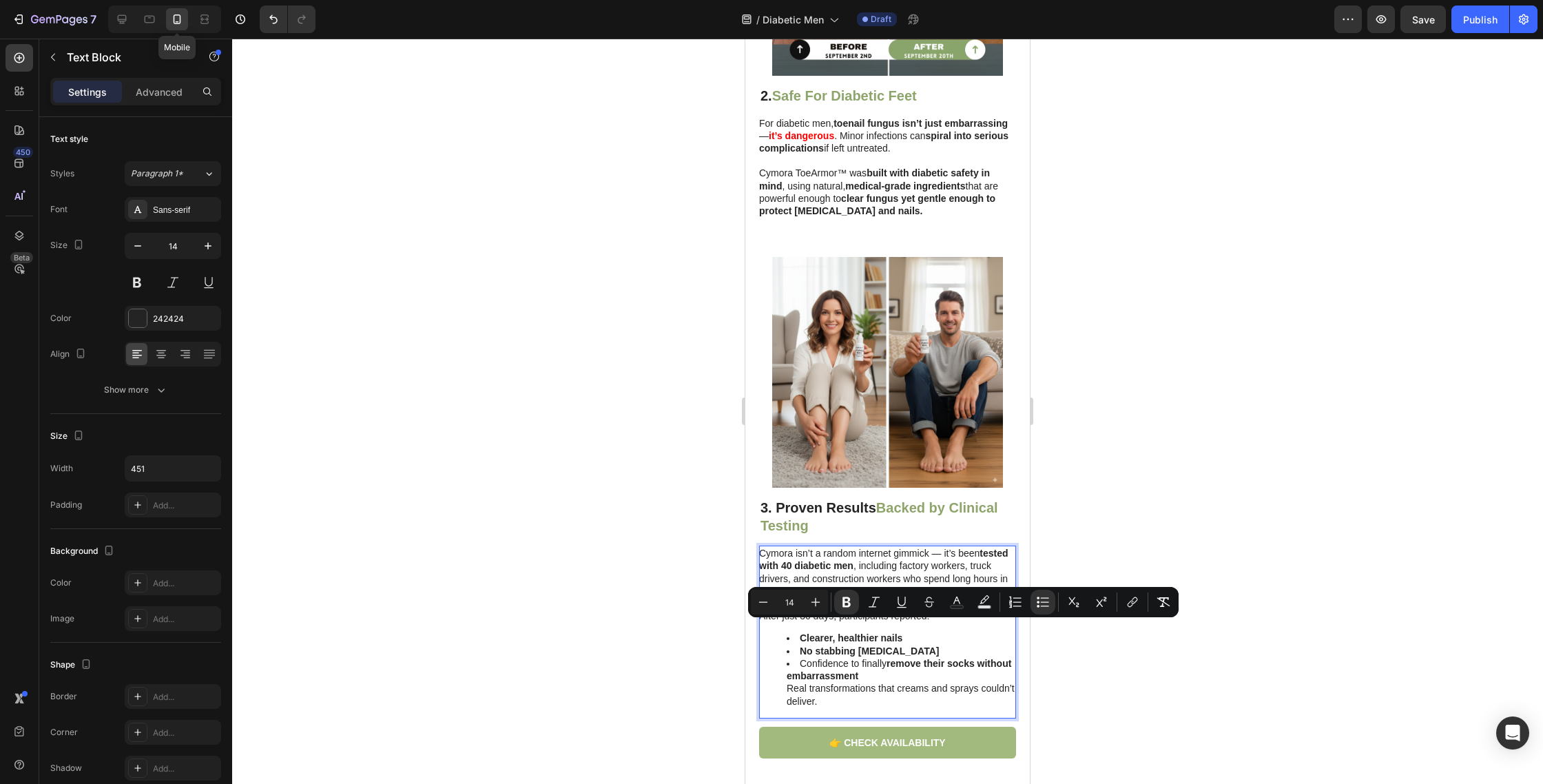
drag, startPoint x: 841, startPoint y: 662, endPoint x: 840, endPoint y: 670, distance: 8.1
click at [841, 662] on li "Confidence to finally remove their socks without embarrassment Real transformat…" at bounding box center [901, 681] width 228 height 50
click at [866, 677] on li "Confidence to finally remove their socks without embarrassment Real transformat…" at bounding box center [901, 681] width 228 height 50
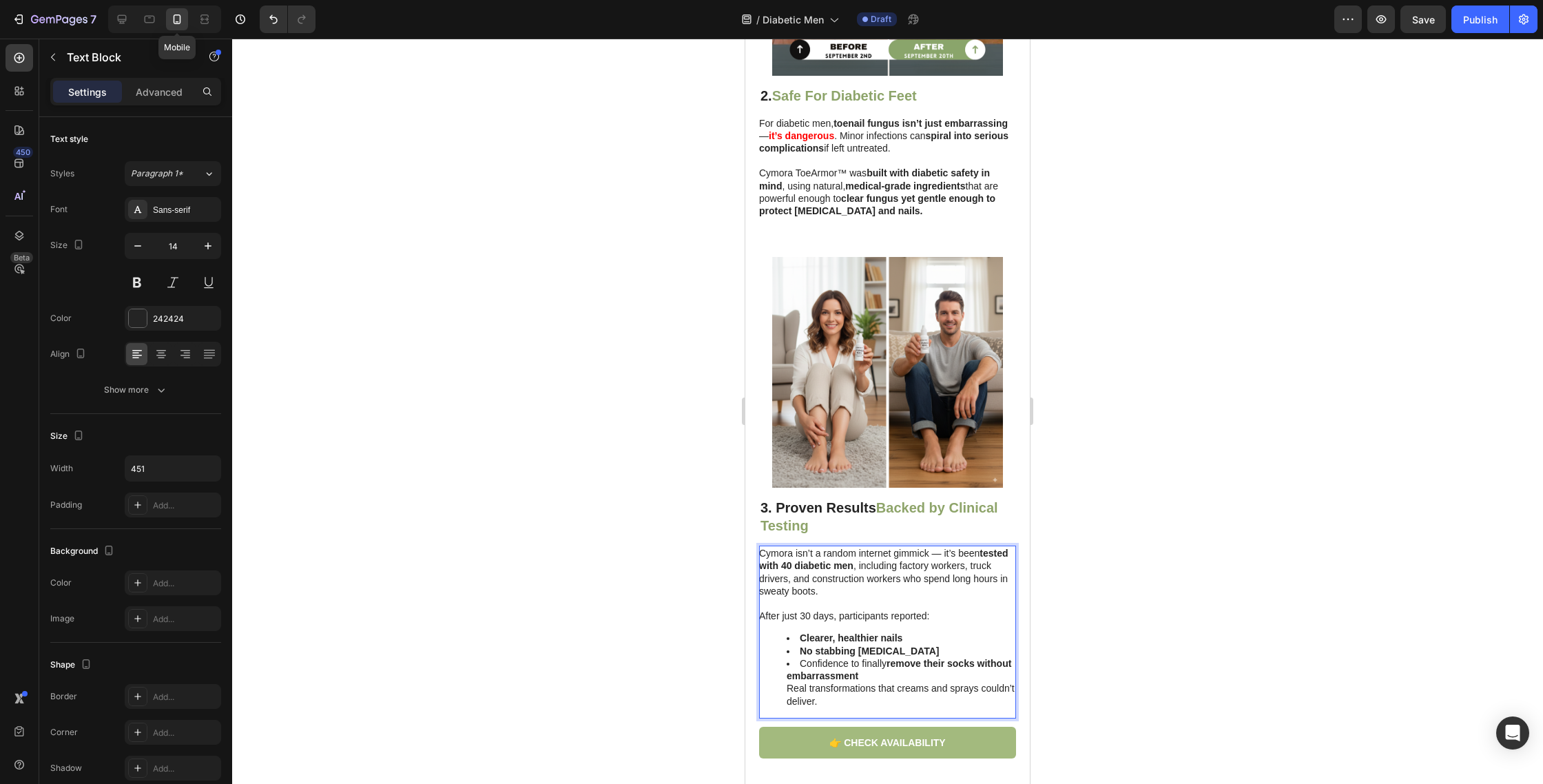
click at [834, 629] on div "Cymora isn’t a random internet gimmick — it’s been tested with 40 diabetic men …" at bounding box center [888, 631] width 257 height 172
click at [870, 675] on li "Confidence to finally remove their socks without embarrassment Real transformat…" at bounding box center [901, 681] width 228 height 50
click at [787, 684] on li "Confidence to finally remove their socks without embarrassment Real transformat…" at bounding box center [901, 681] width 228 height 50
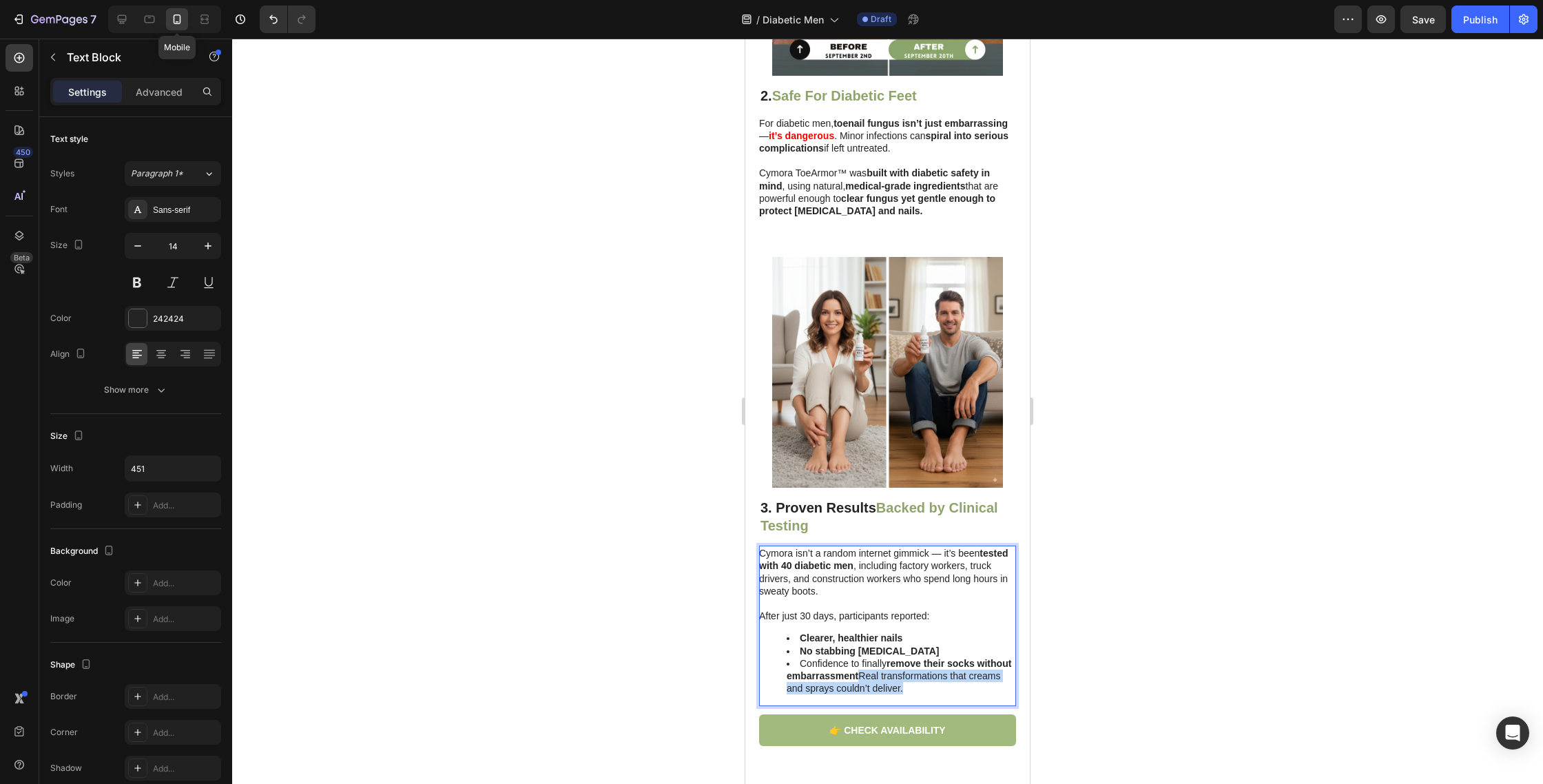
drag, startPoint x: 904, startPoint y: 688, endPoint x: 861, endPoint y: 676, distance: 44.6
click at [860, 676] on li "Confidence to finally remove their socks without embarrassment Real transformat…" at bounding box center [901, 675] width 228 height 38
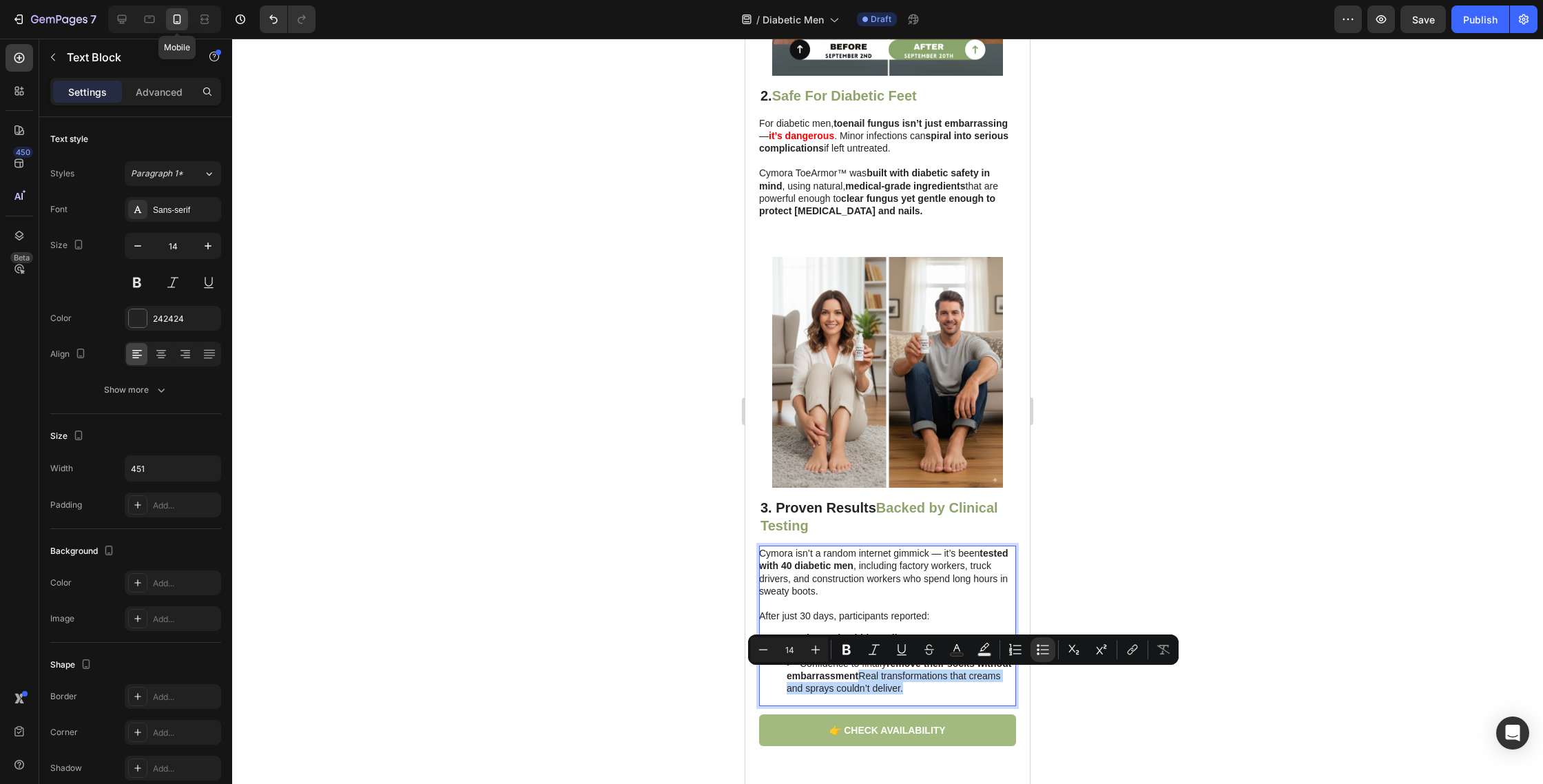
copy li "Real transformations that creams and sprays couldn’t deliver."
click at [932, 690] on li "Confidence to finally remove their socks without embarrassment Real transformat…" at bounding box center [901, 675] width 228 height 38
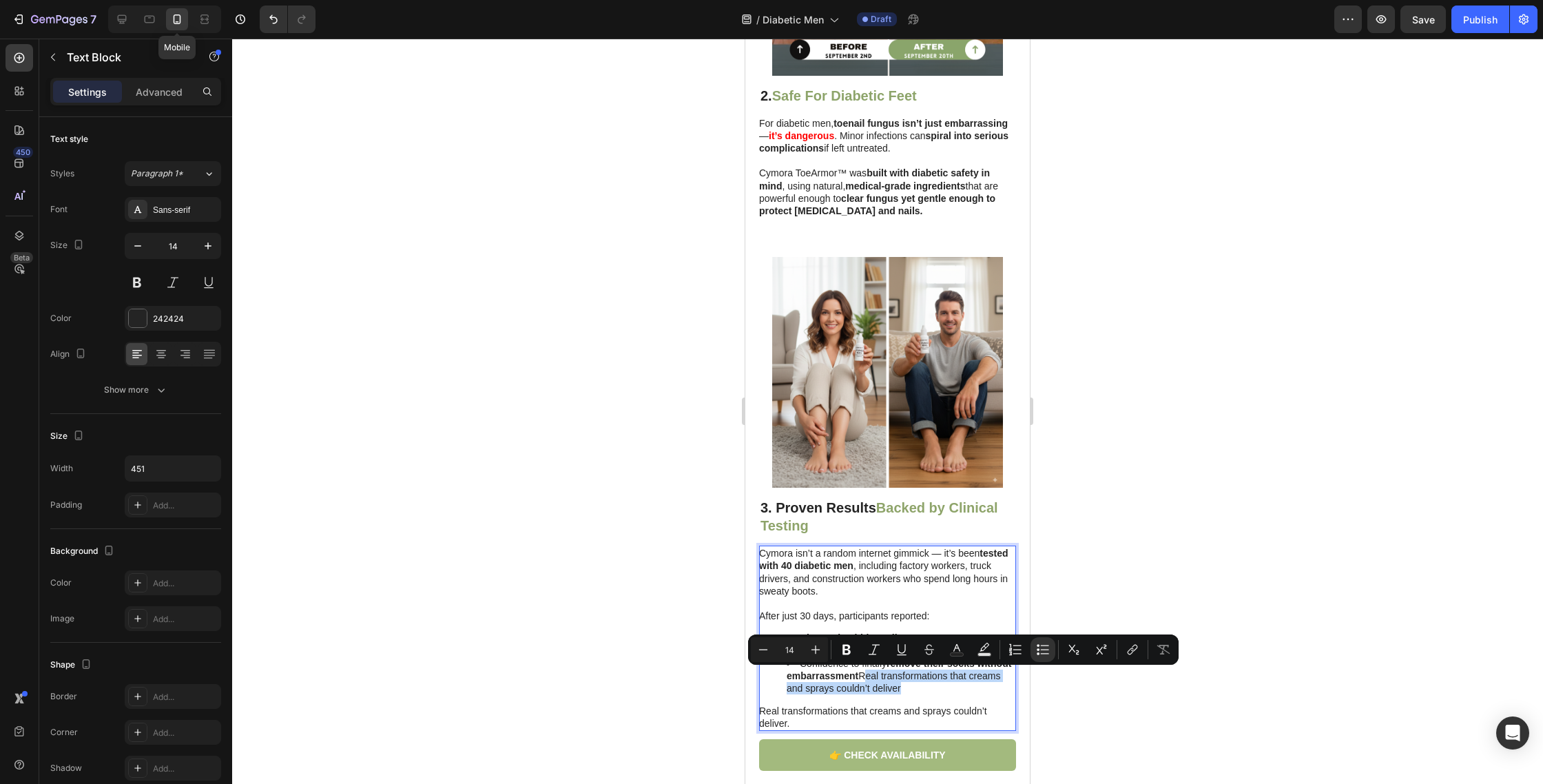
drag, startPoint x: 940, startPoint y: 686, endPoint x: 862, endPoint y: 678, distance: 78.4
click at [862, 678] on li "Confidence to finally remove their socks without embarrassment Real transformat…" at bounding box center [901, 675] width 228 height 38
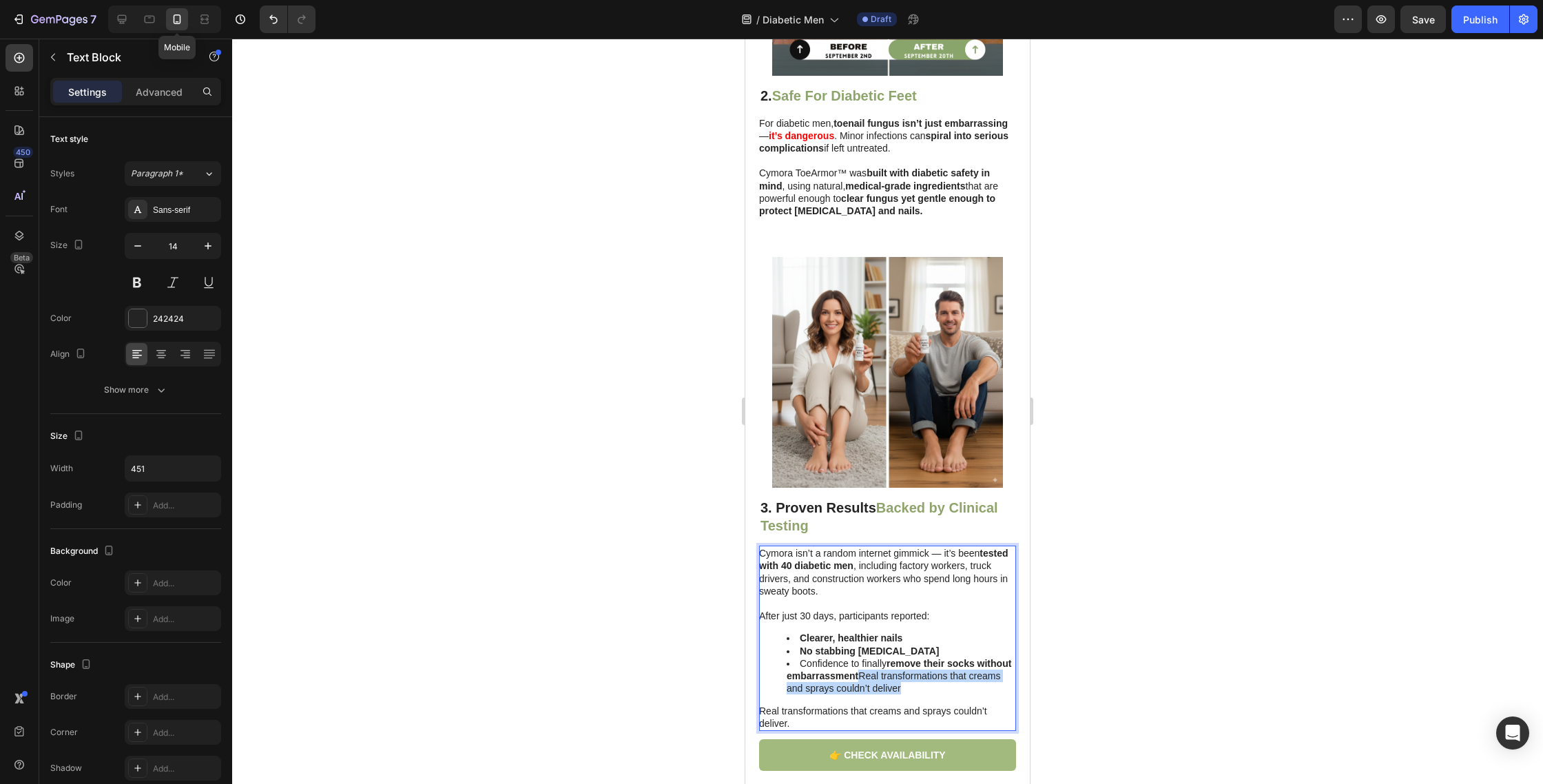
drag, startPoint x: 859, startPoint y: 675, endPoint x: 912, endPoint y: 689, distance: 54.8
click at [912, 689] on li "Confidence to finally remove their socks without embarrassment Real transformat…" at bounding box center [901, 675] width 228 height 38
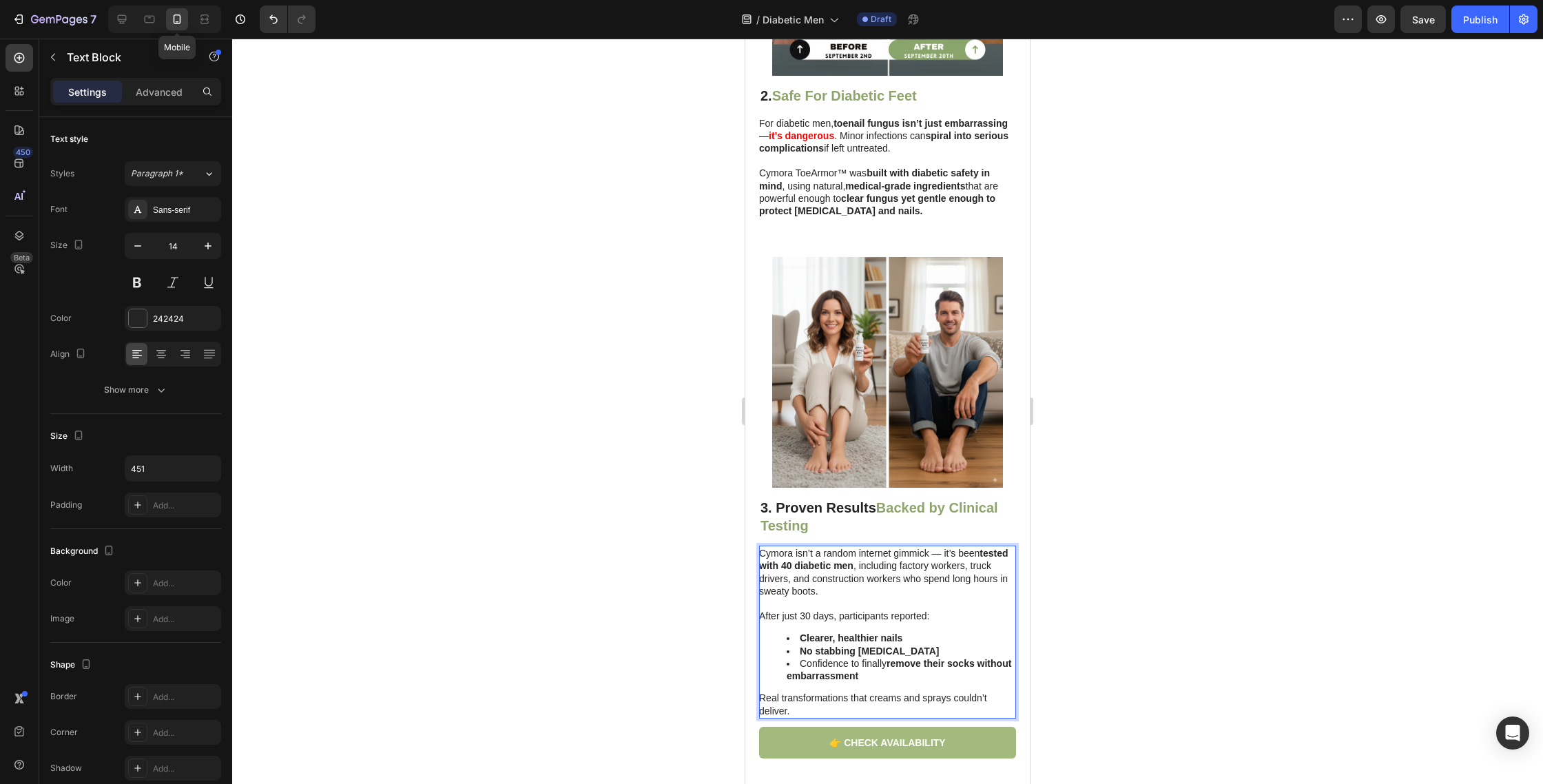
click at [802, 598] on p "After just 30 days, participants reported:" at bounding box center [887, 609] width 256 height 25
click at [793, 606] on p "⁠⁠⁠⁠⁠⁠⁠ After just 30 days, participants reported:" at bounding box center [887, 609] width 256 height 25
click at [764, 613] on p "⁠⁠⁠⁠⁠⁠⁠ After just 30 days, participants reported:" at bounding box center [887, 609] width 256 height 25
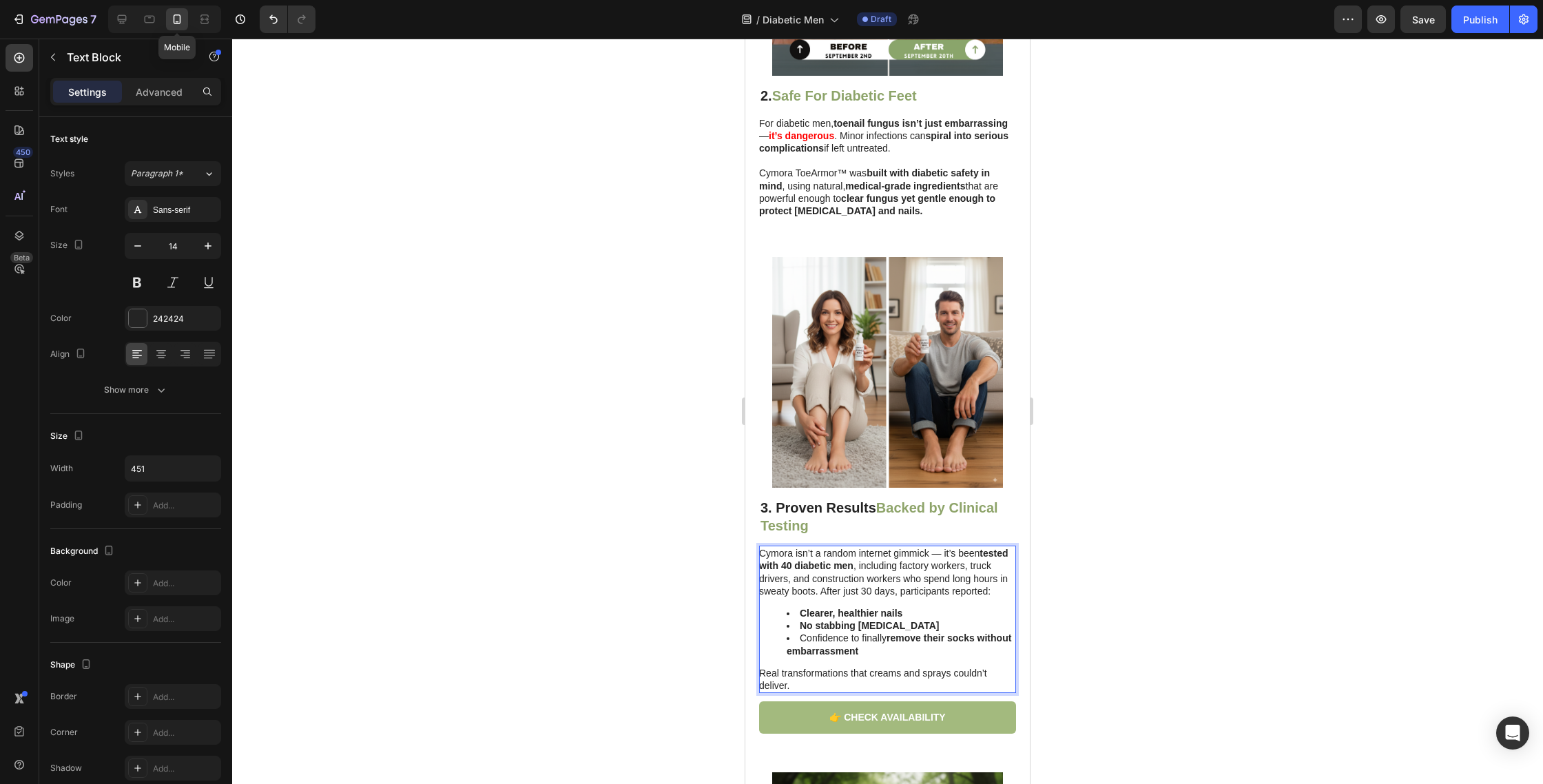
click at [825, 589] on p "Cymora isn’t a random internet gimmick — it’s been tested with 40 diabetic men …" at bounding box center [887, 572] width 256 height 50
drag, startPoint x: 821, startPoint y: 589, endPoint x: 1008, endPoint y: 591, distance: 187.0
click at [1008, 591] on p "Cymora isn’t a random internet gimmick — it’s been tested with 40 diabetic men …" at bounding box center [887, 572] width 256 height 50
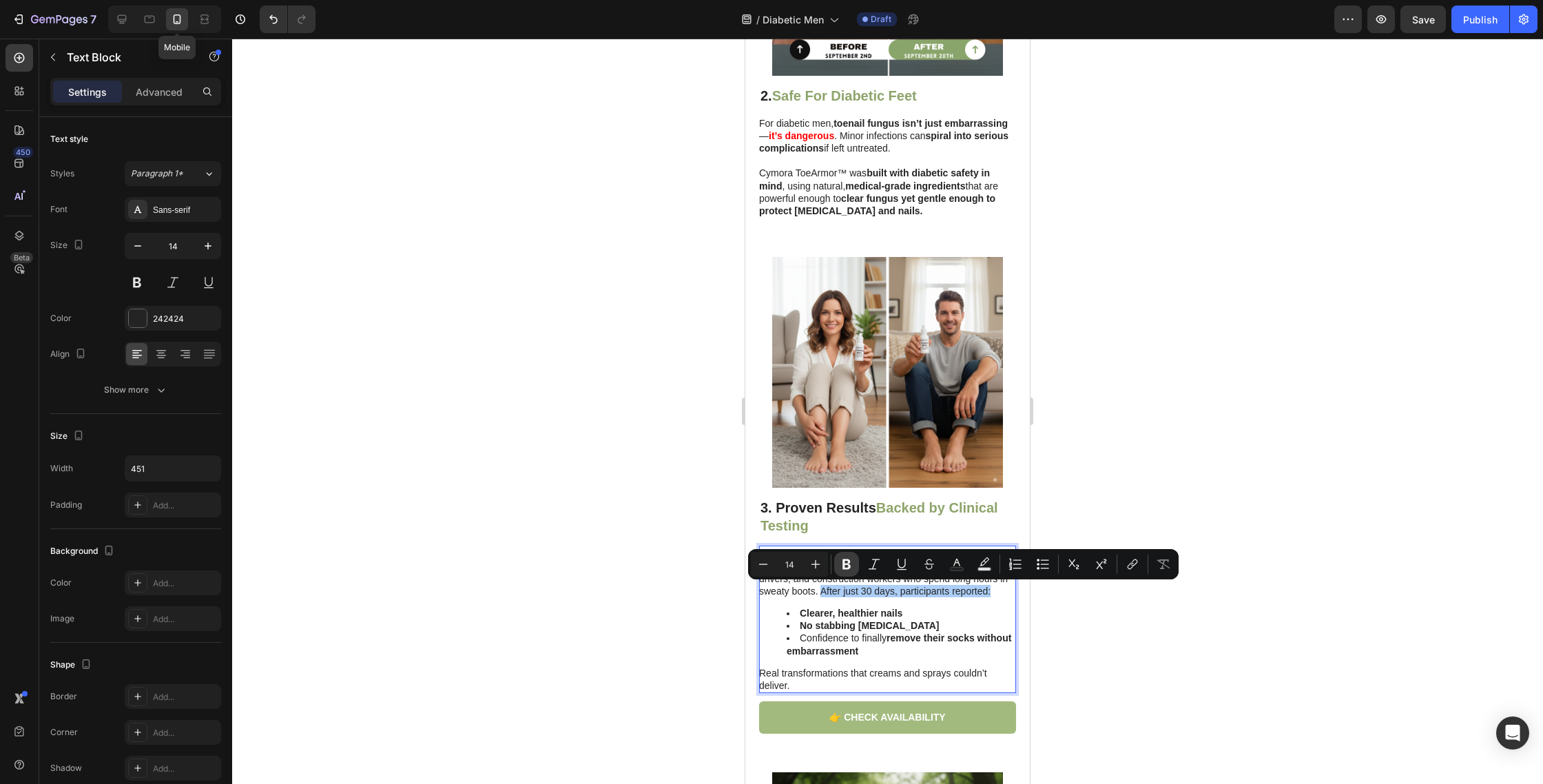
click at [851, 572] on button "Bold" at bounding box center [847, 564] width 25 height 25
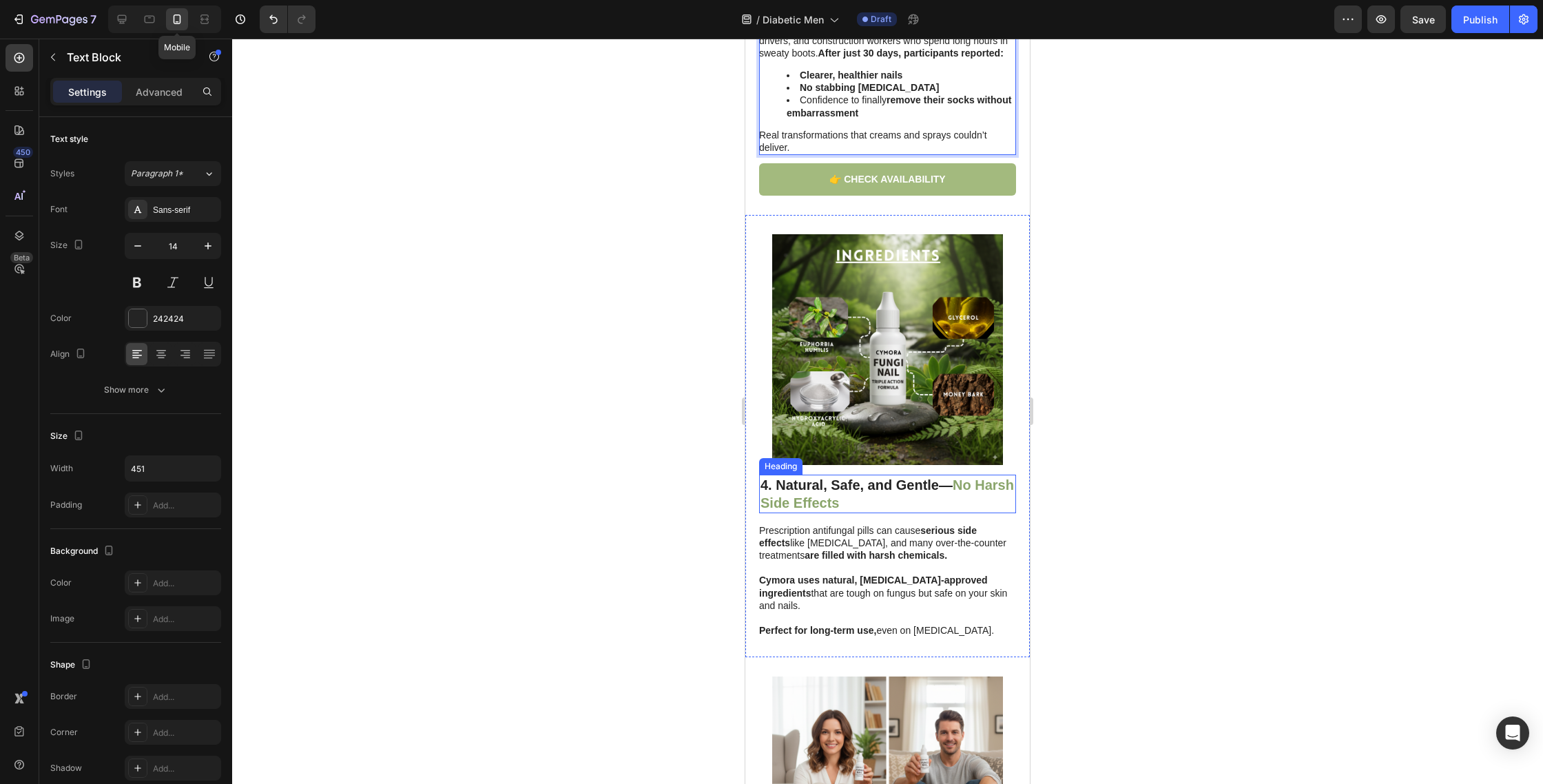
scroll to position [1525, 0]
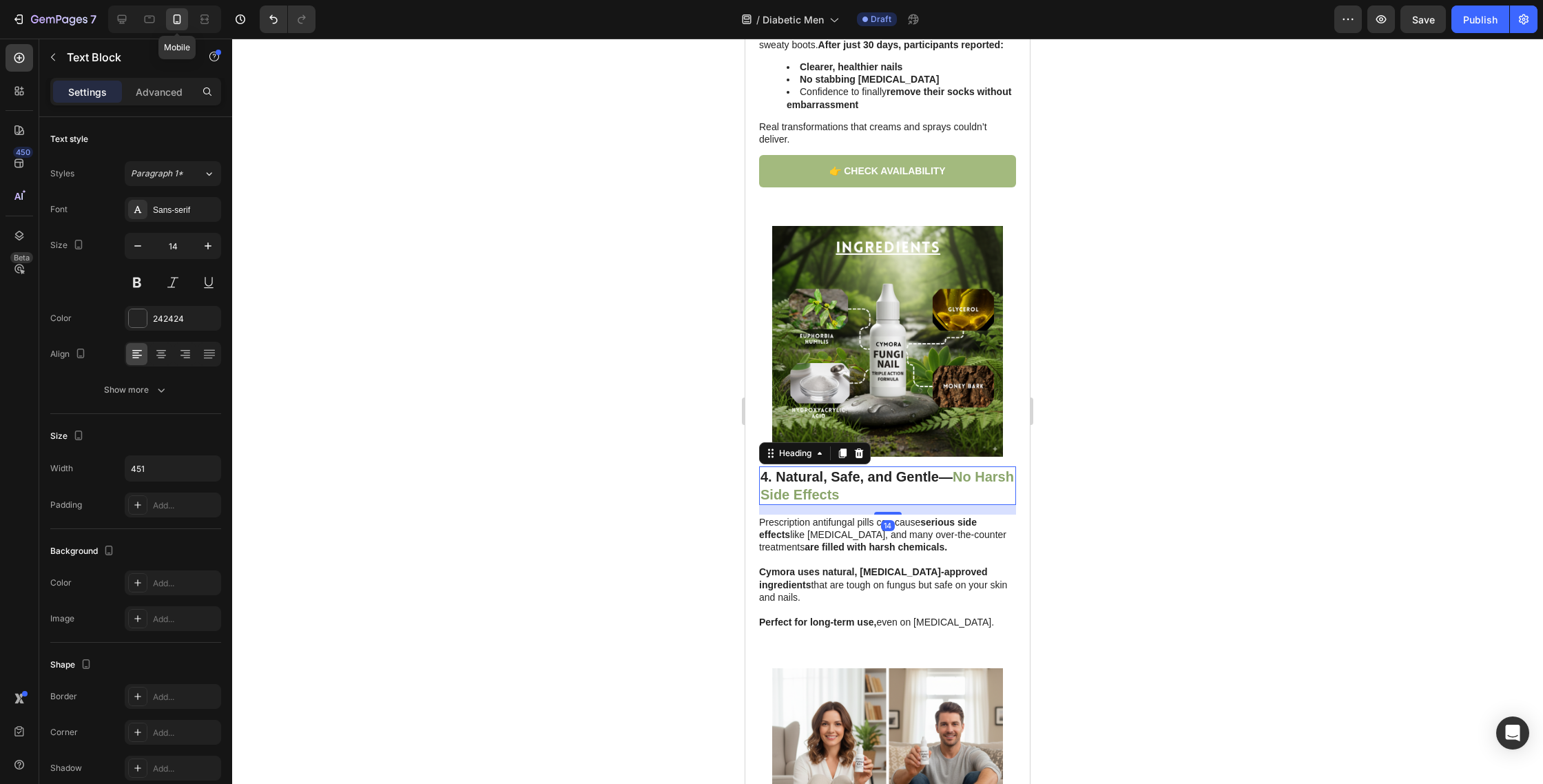
click at [853, 484] on strong "4. Natural, Safe, and Gentle—" at bounding box center [856, 476] width 193 height 15
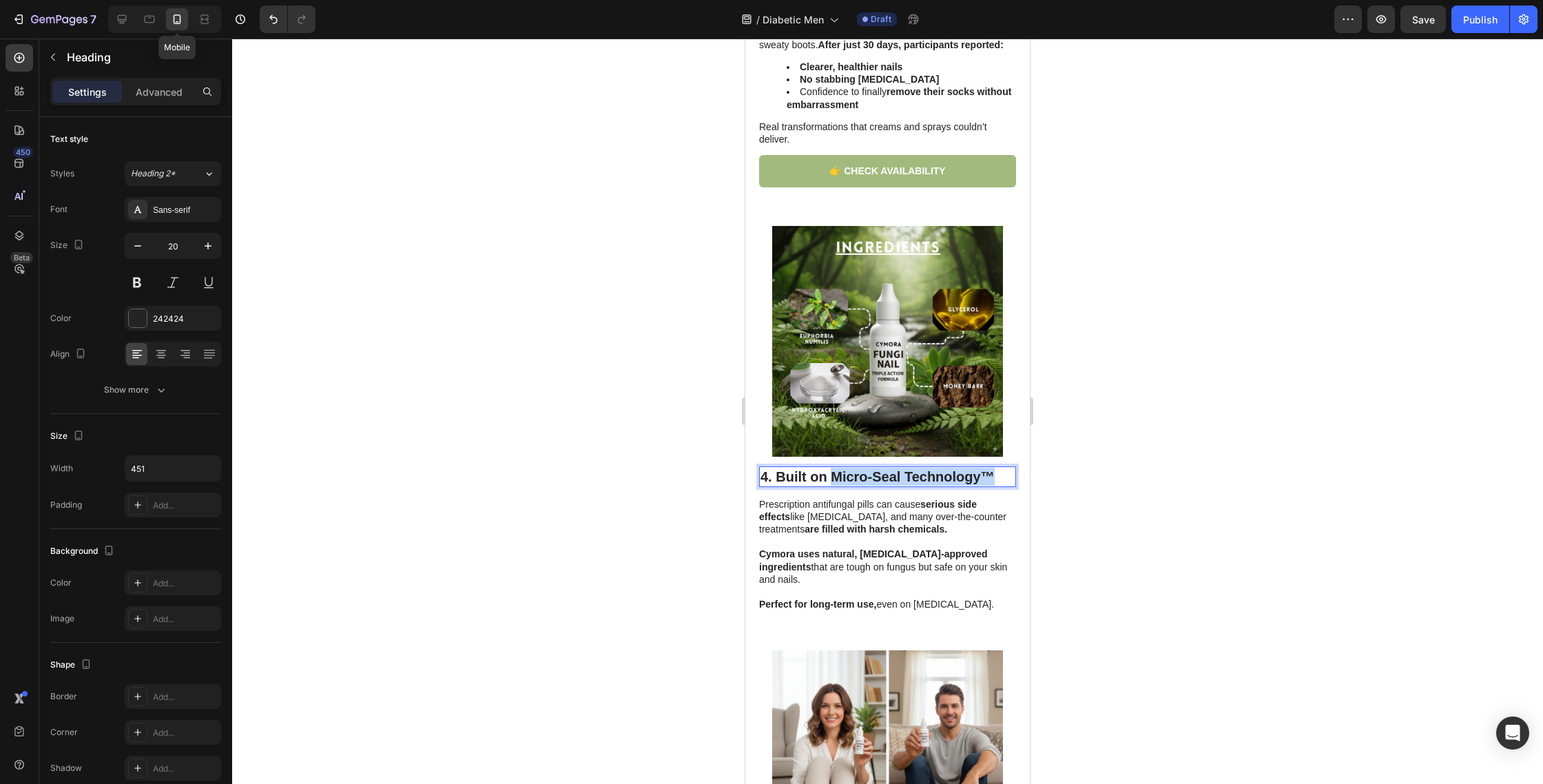
drag, startPoint x: 836, startPoint y: 475, endPoint x: 1006, endPoint y: 479, distance: 170.0
click at [1006, 479] on p "4. Built on Micro-Seal Technology™" at bounding box center [887, 477] width 254 height 18
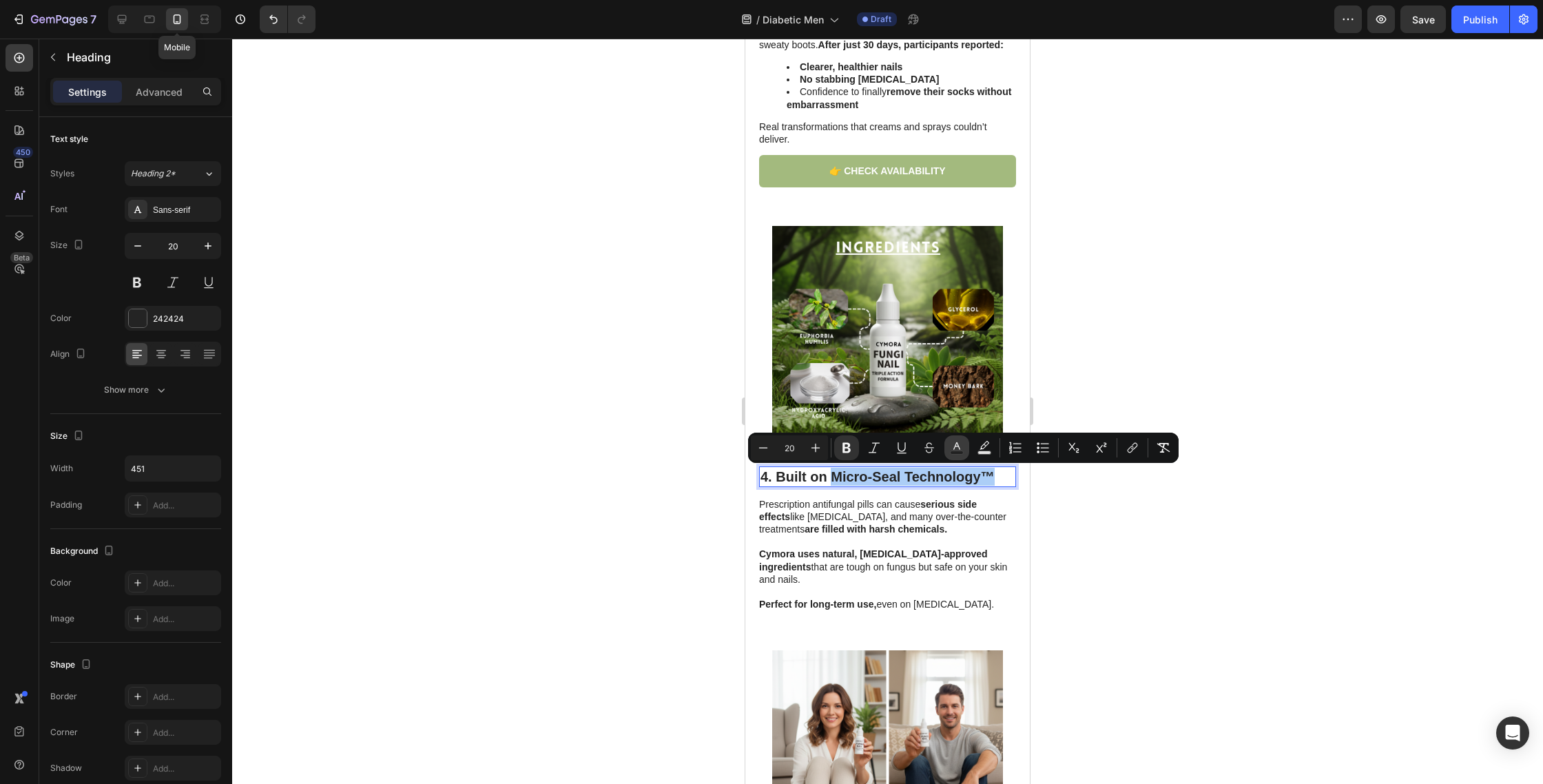
drag, startPoint x: 963, startPoint y: 447, endPoint x: 963, endPoint y: 459, distance: 12.0
click at [963, 447] on icon "Editor contextual toolbar" at bounding box center [957, 447] width 14 height 14
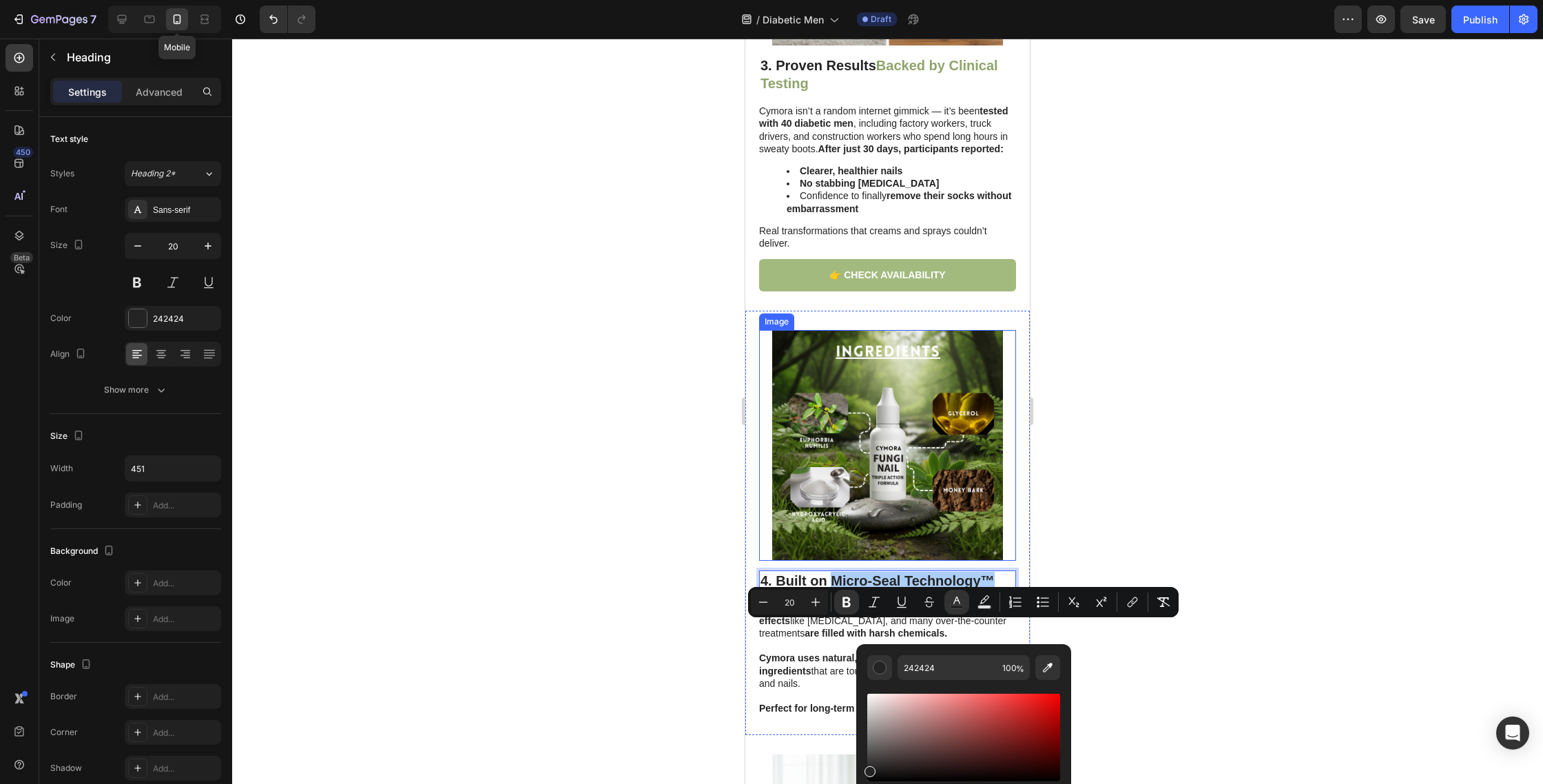
scroll to position [1361, 0]
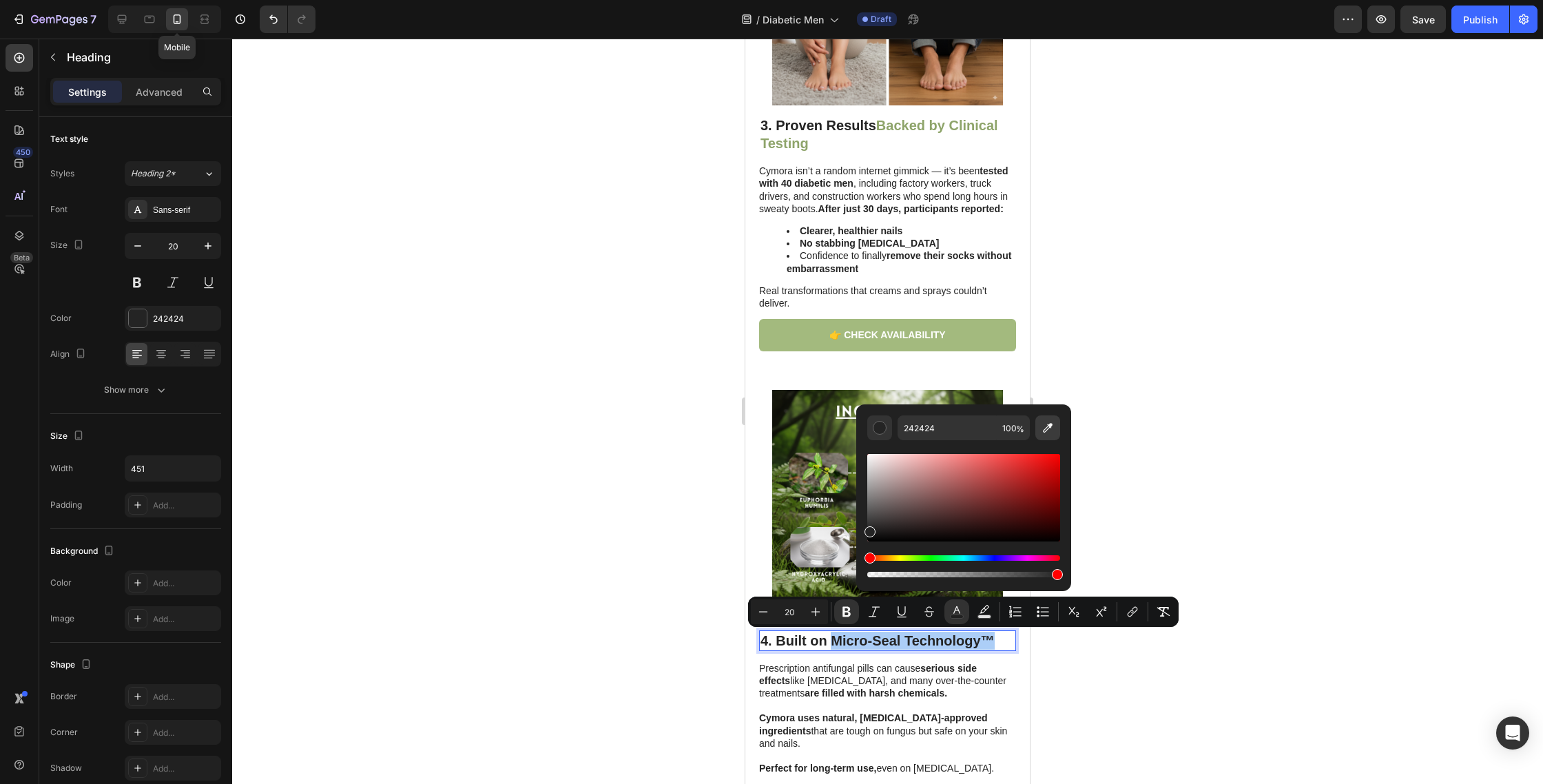
click at [1050, 433] on icon "Editor contextual toolbar" at bounding box center [1048, 428] width 14 height 14
type input "8EA46A"
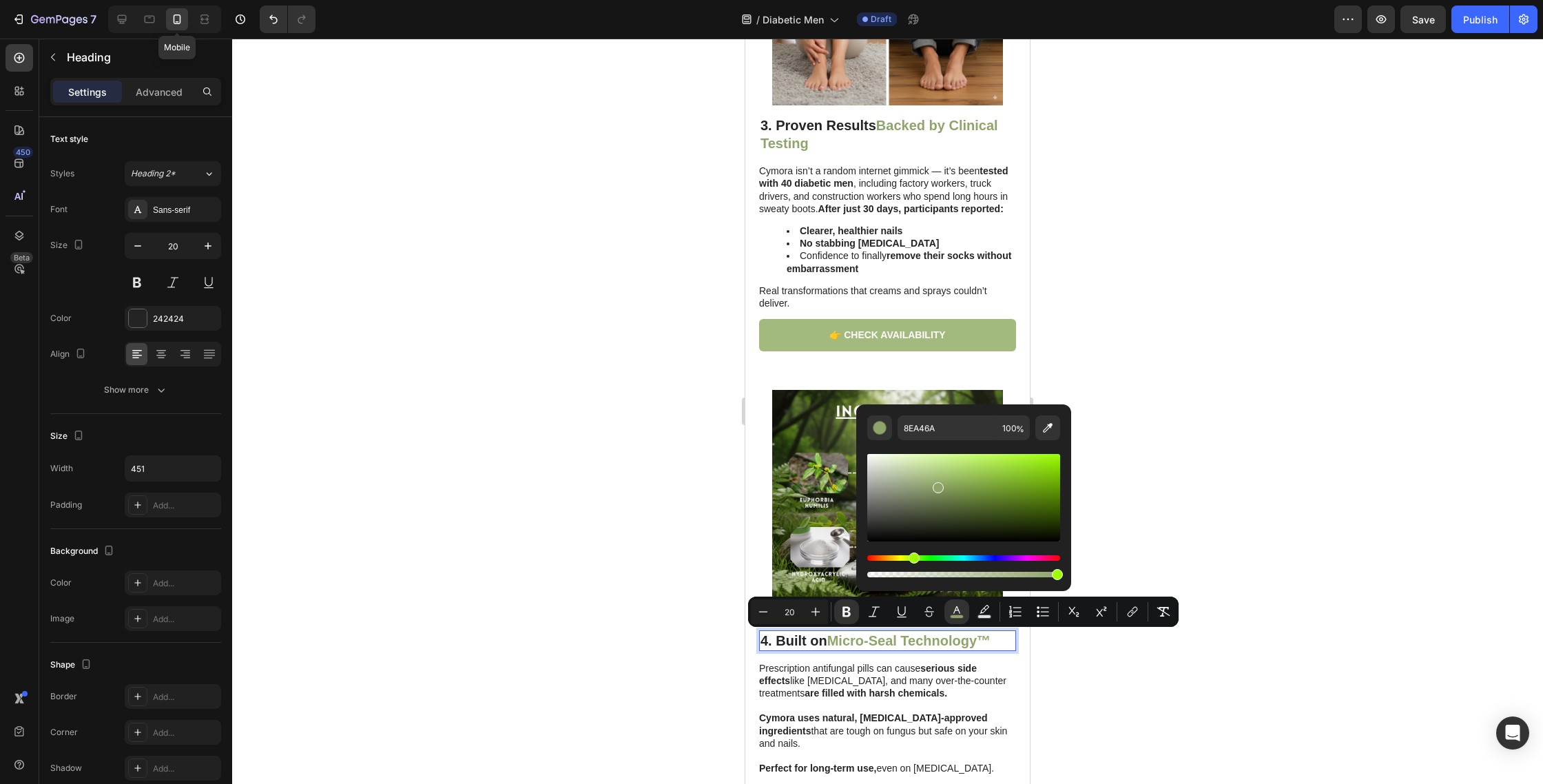
click at [477, 545] on div at bounding box center [887, 411] width 1311 height 745
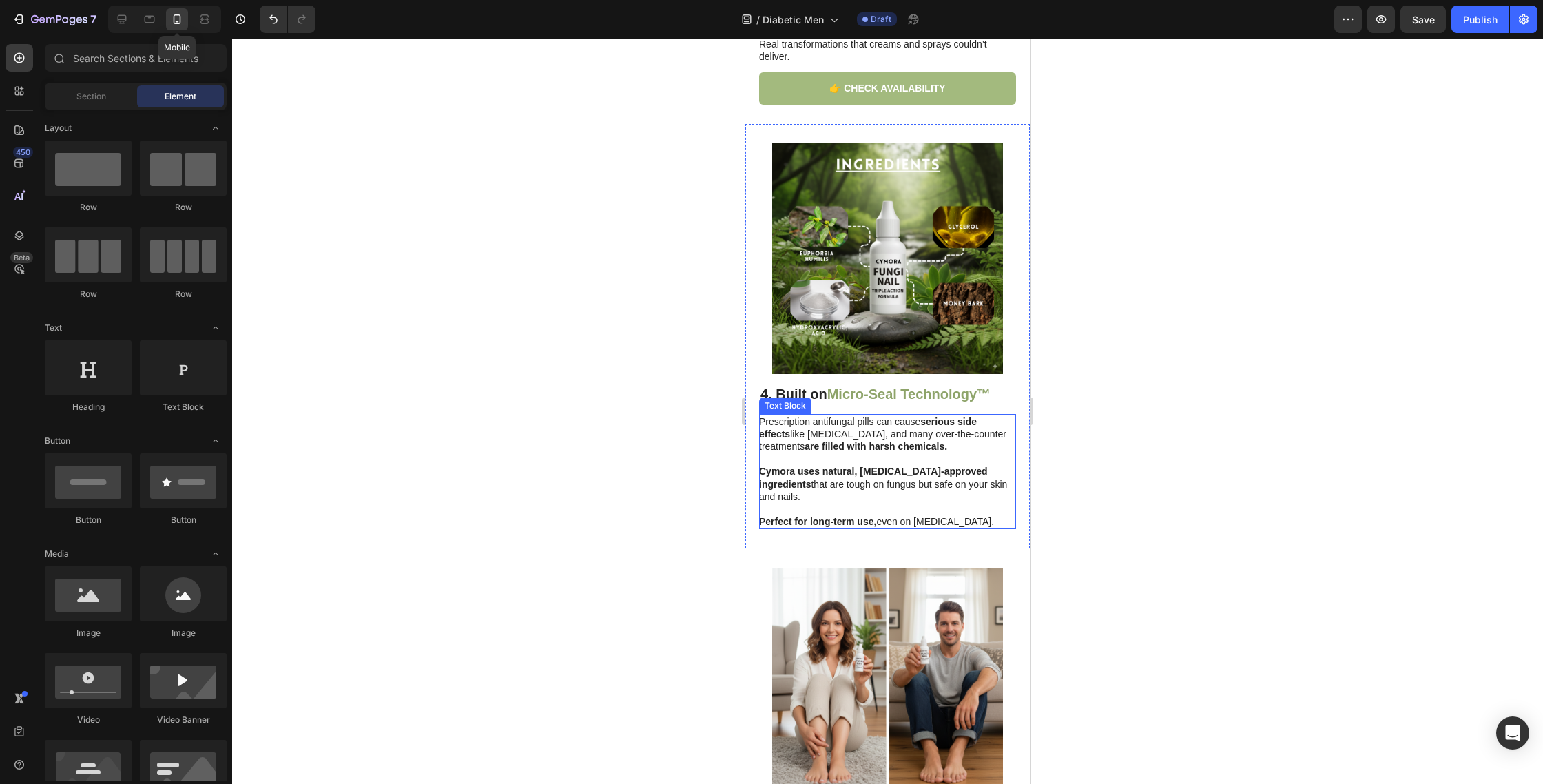
scroll to position [1608, 0]
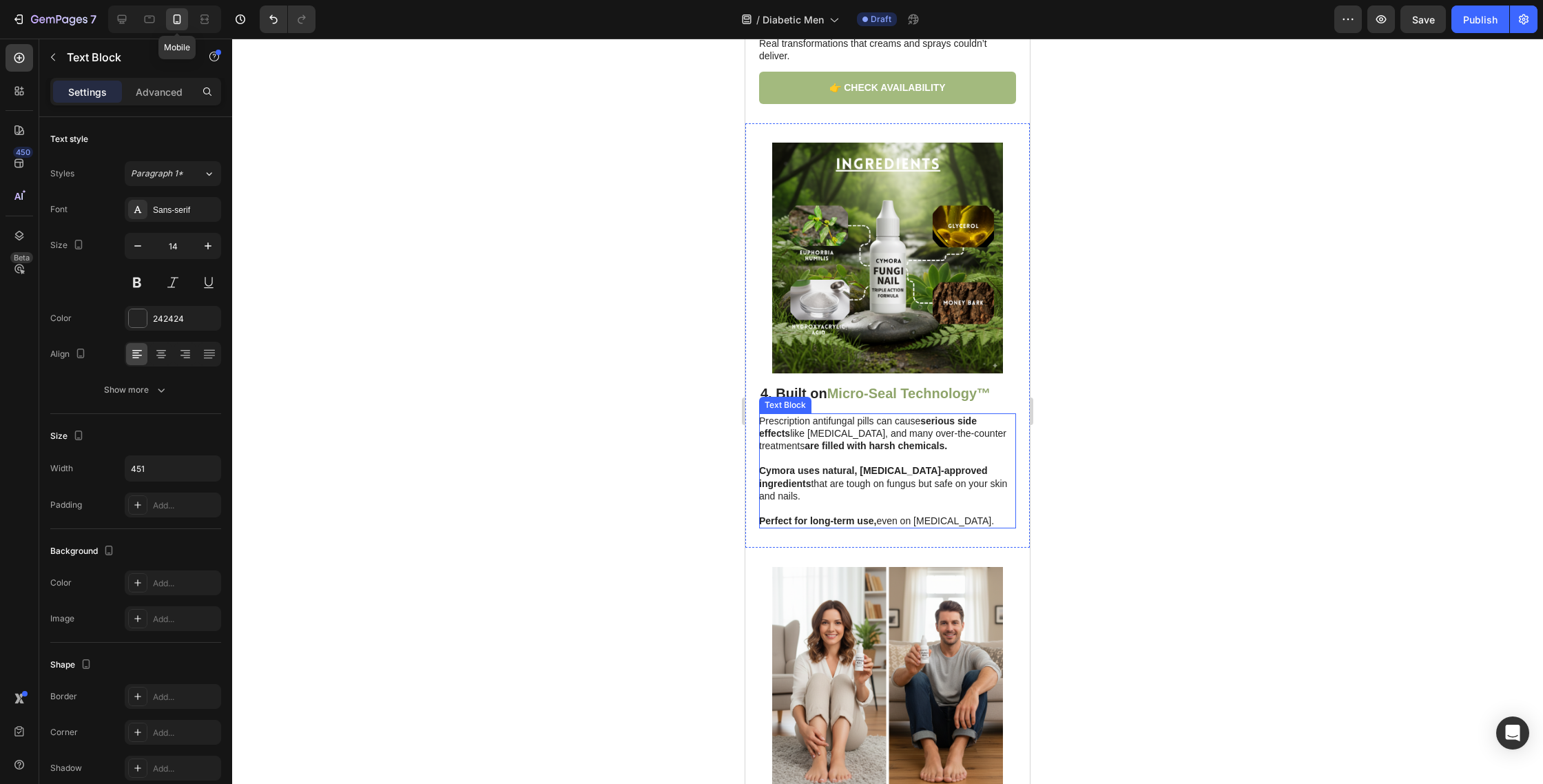
click at [851, 425] on p "Prescription antifungal pills can cause serious side effects like liver damage,…" at bounding box center [887, 433] width 256 height 38
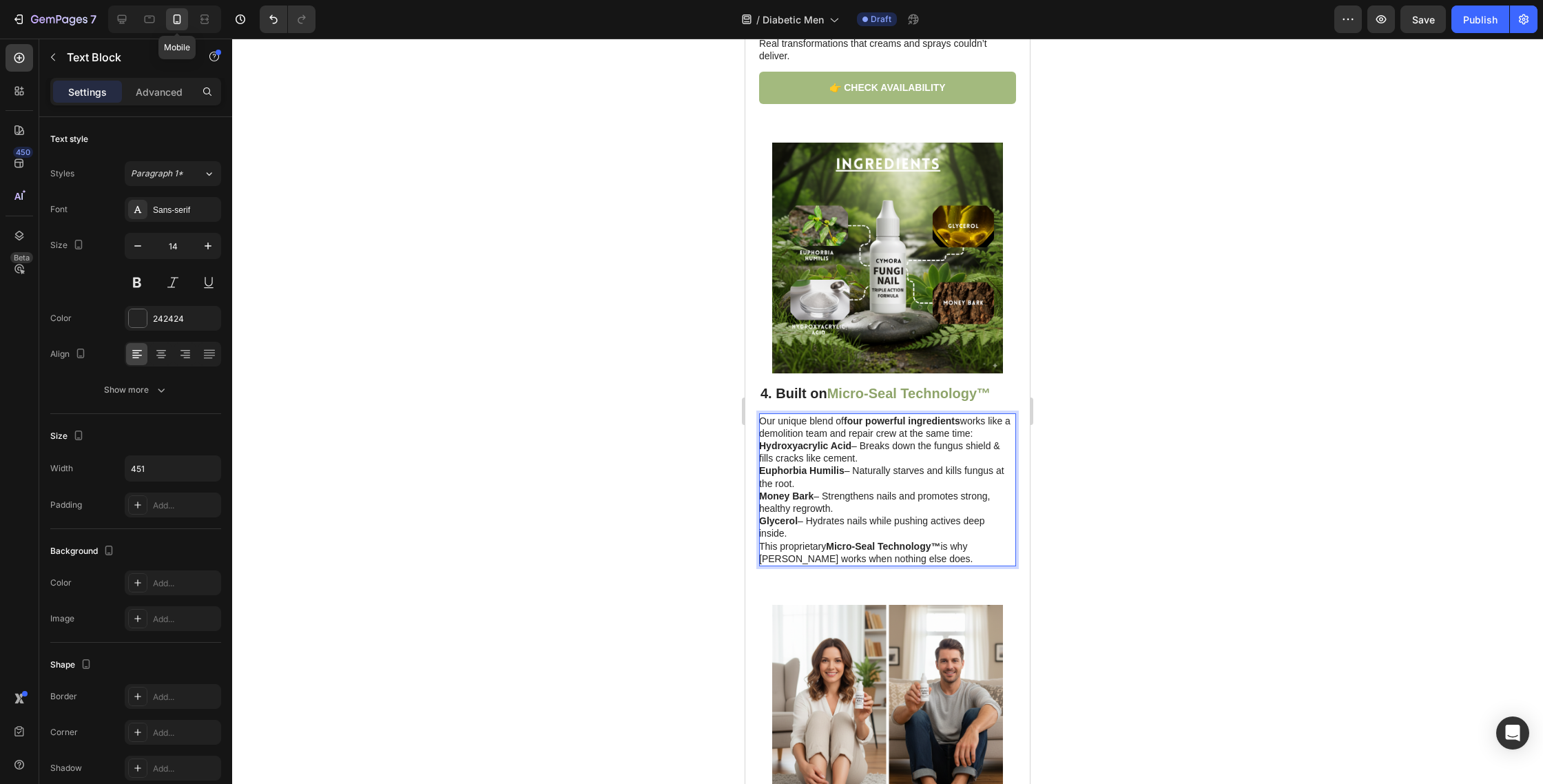
click at [873, 459] on p "Hydroxyacrylic Acid – Breaks down the fungus shield & fills cracks like cement." at bounding box center [887, 451] width 256 height 25
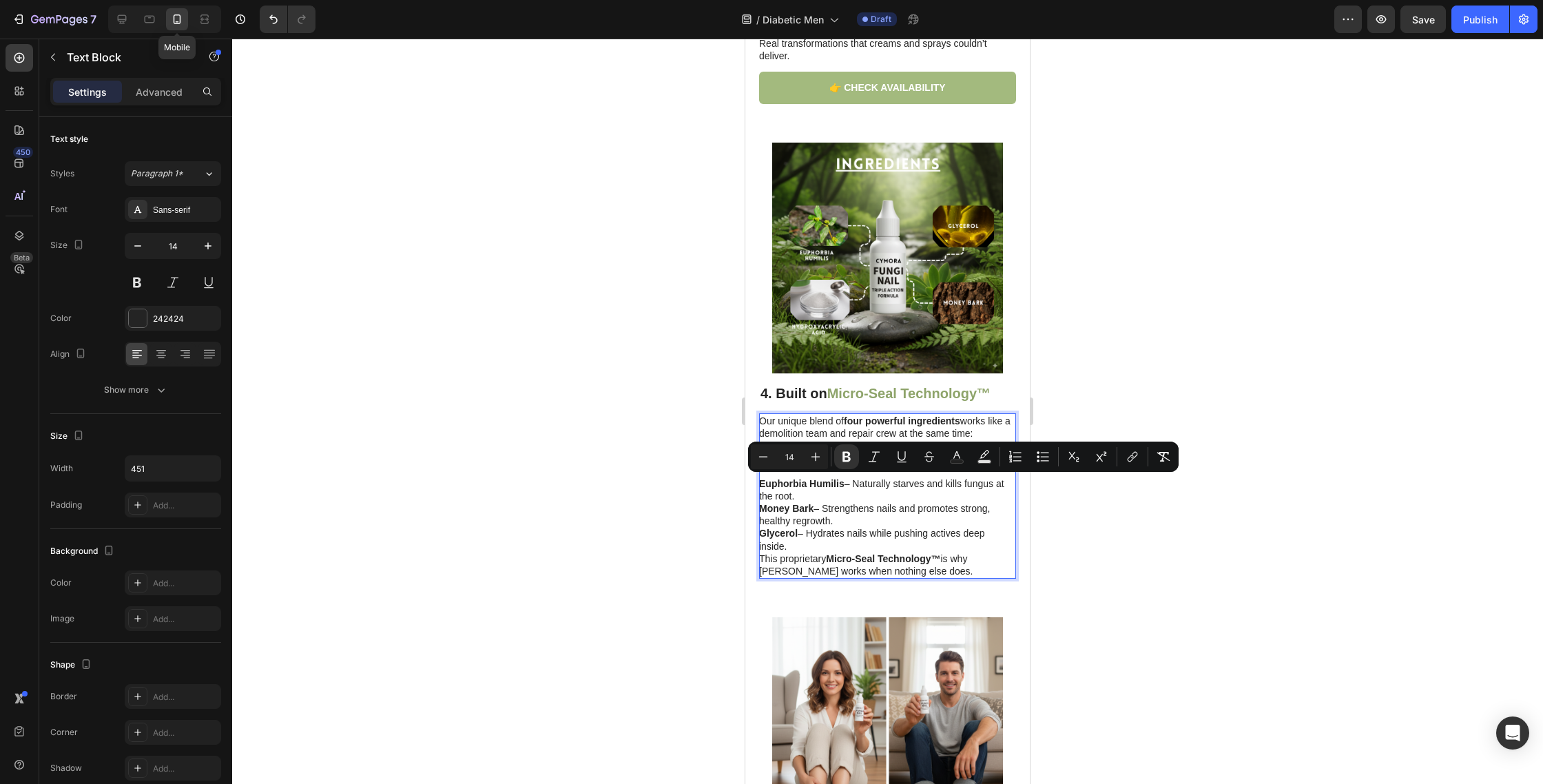
drag, startPoint x: 878, startPoint y: 545, endPoint x: 742, endPoint y: 477, distance: 152.1
click at [746, 477] on html "Mobile ( 413 px) iPhone 13 Mini iPhone 13 Pro iPhone 11 Pro Max iPhone 15 Pro M…" at bounding box center [888, 408] width 284 height 3956
click at [810, 479] on strong "Euphorbia Humilis" at bounding box center [802, 483] width 85 height 11
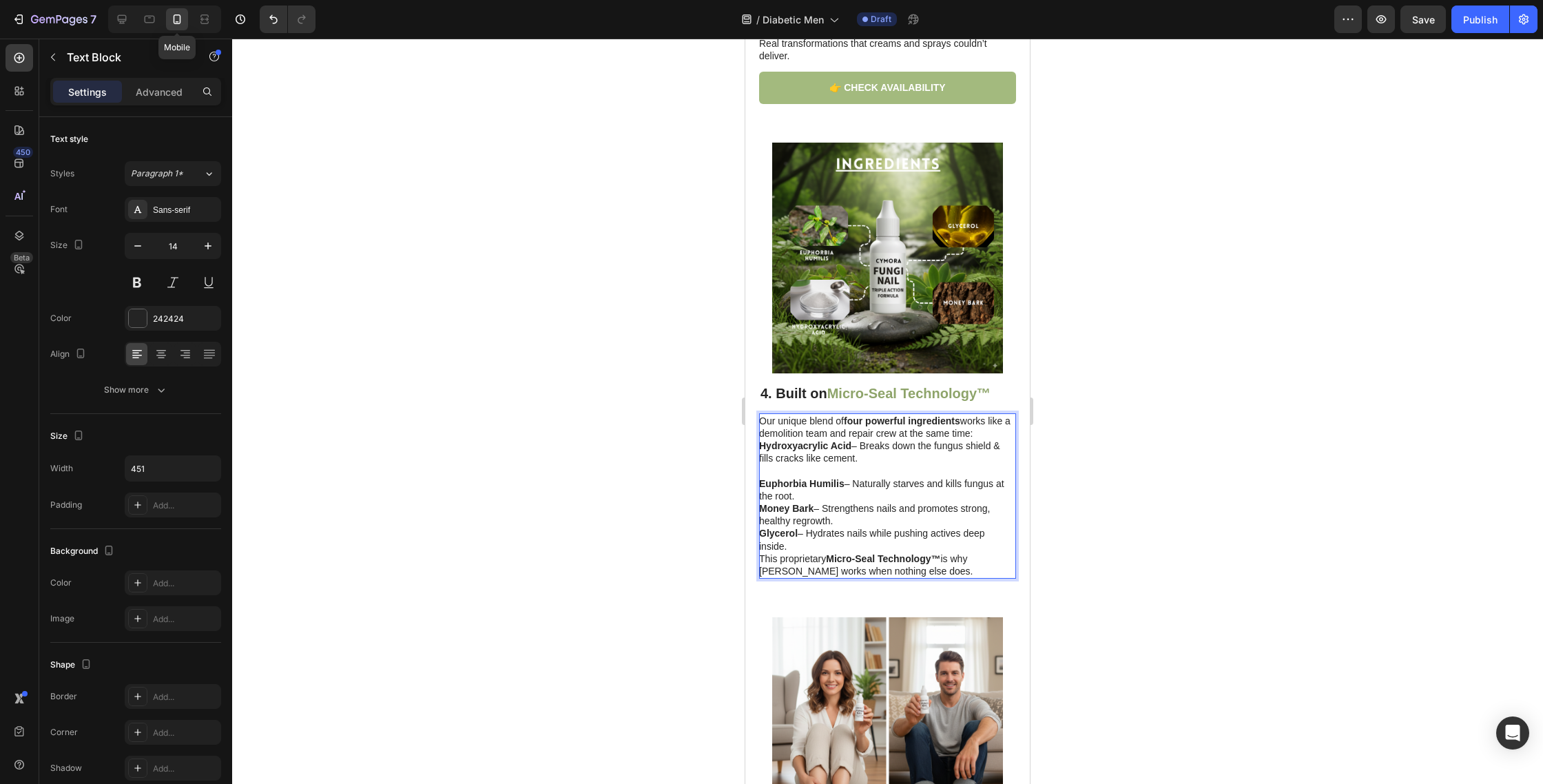
click at [987, 437] on p "Our unique blend of four powerful ingredients works like a demolition team and …" at bounding box center [887, 427] width 256 height 25
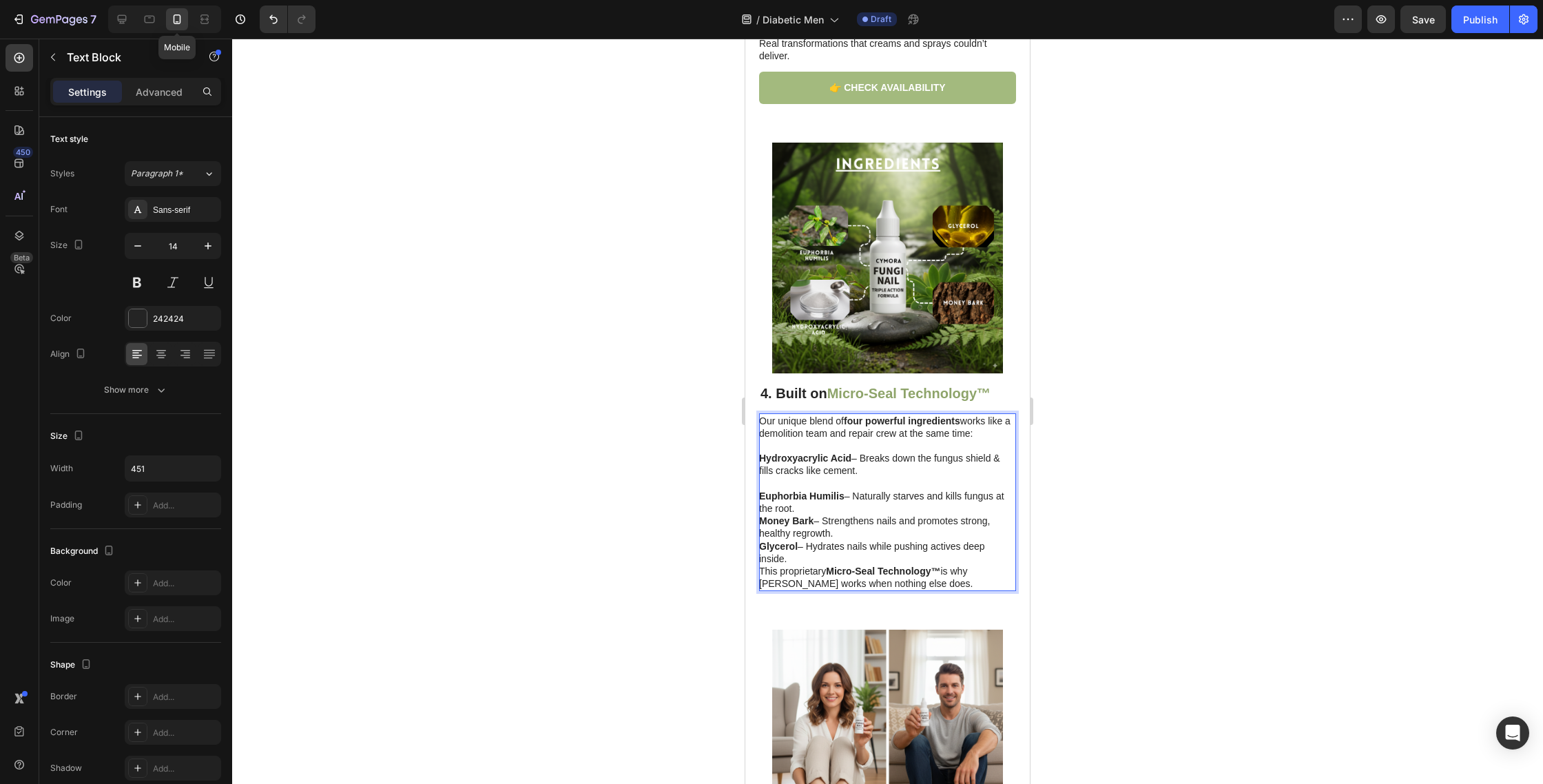
click at [771, 479] on p "Rich Text Editor. Editing area: main" at bounding box center [887, 483] width 256 height 13
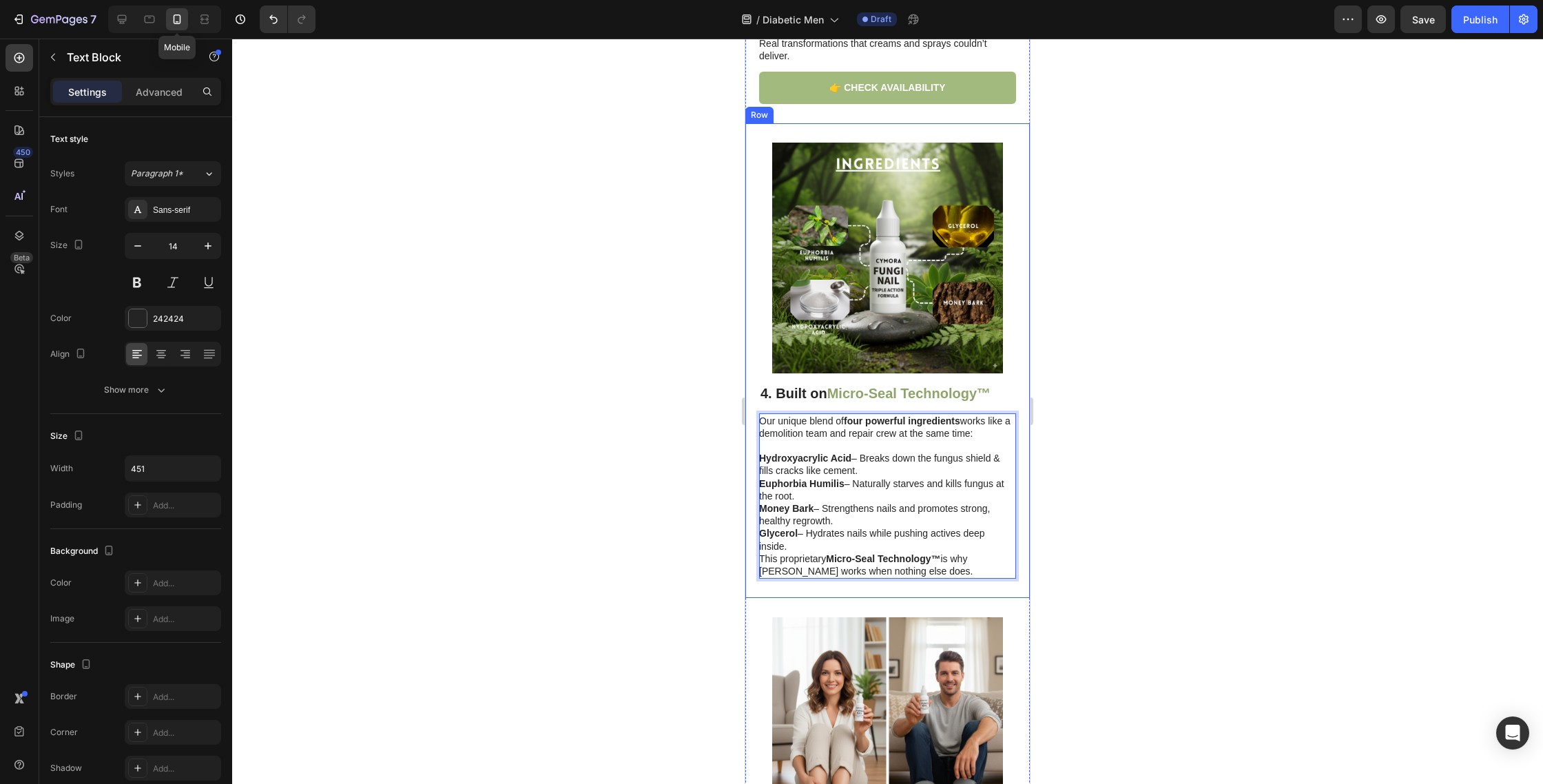
drag, startPoint x: 849, startPoint y: 545, endPoint x: 754, endPoint y: 448, distance: 135.8
click at [753, 448] on div "⁠⁠⁠⁠⁠⁠⁠ 4. Built on Micro-Seal Technology™ Heading Our unique blend of four pow…" at bounding box center [888, 360] width 284 height 475
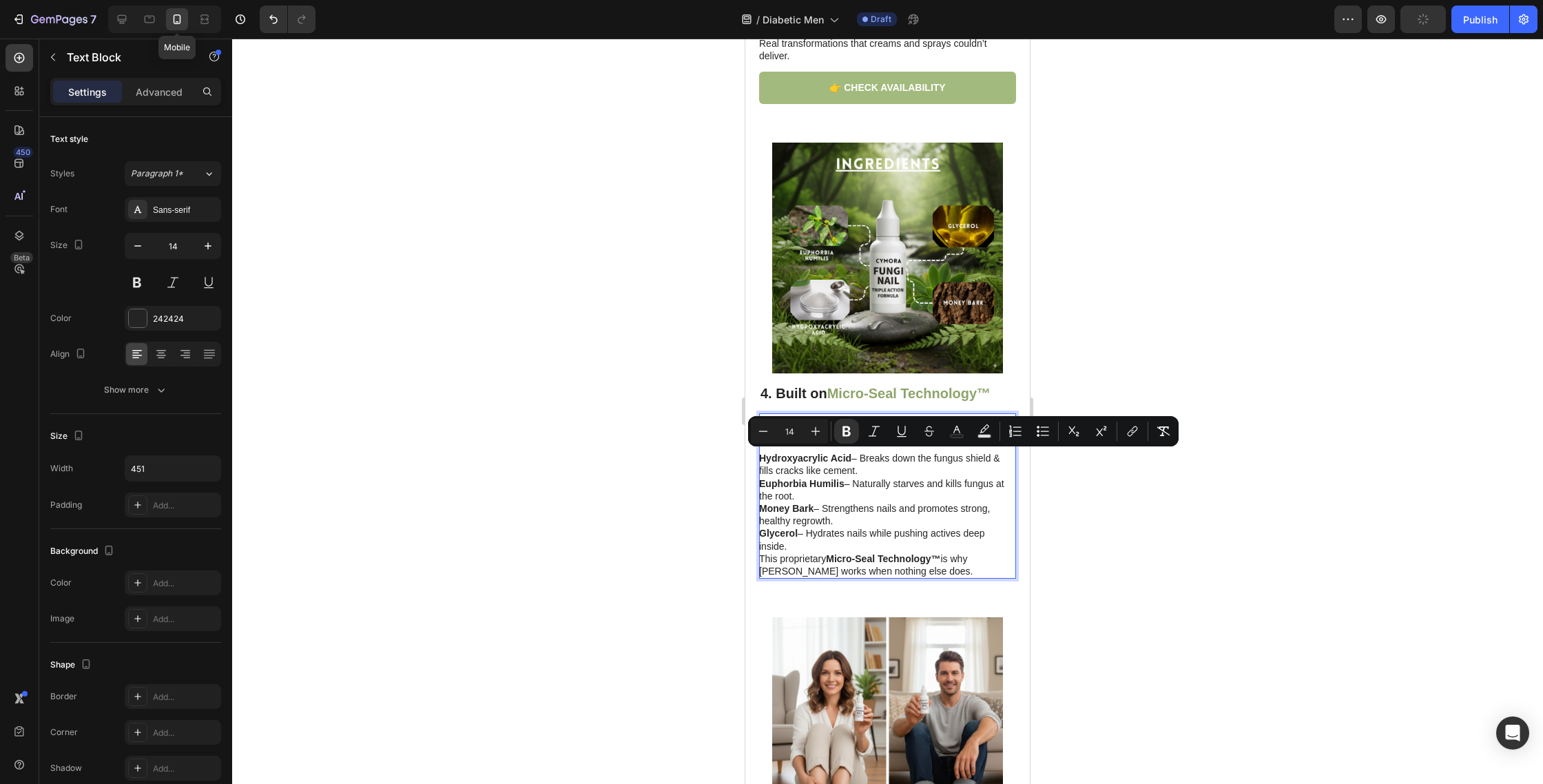
drag, startPoint x: 1041, startPoint y: 433, endPoint x: 1013, endPoint y: 443, distance: 29.7
click at [1041, 433] on icon "Editor contextual toolbar" at bounding box center [1043, 431] width 14 height 14
type input "14"
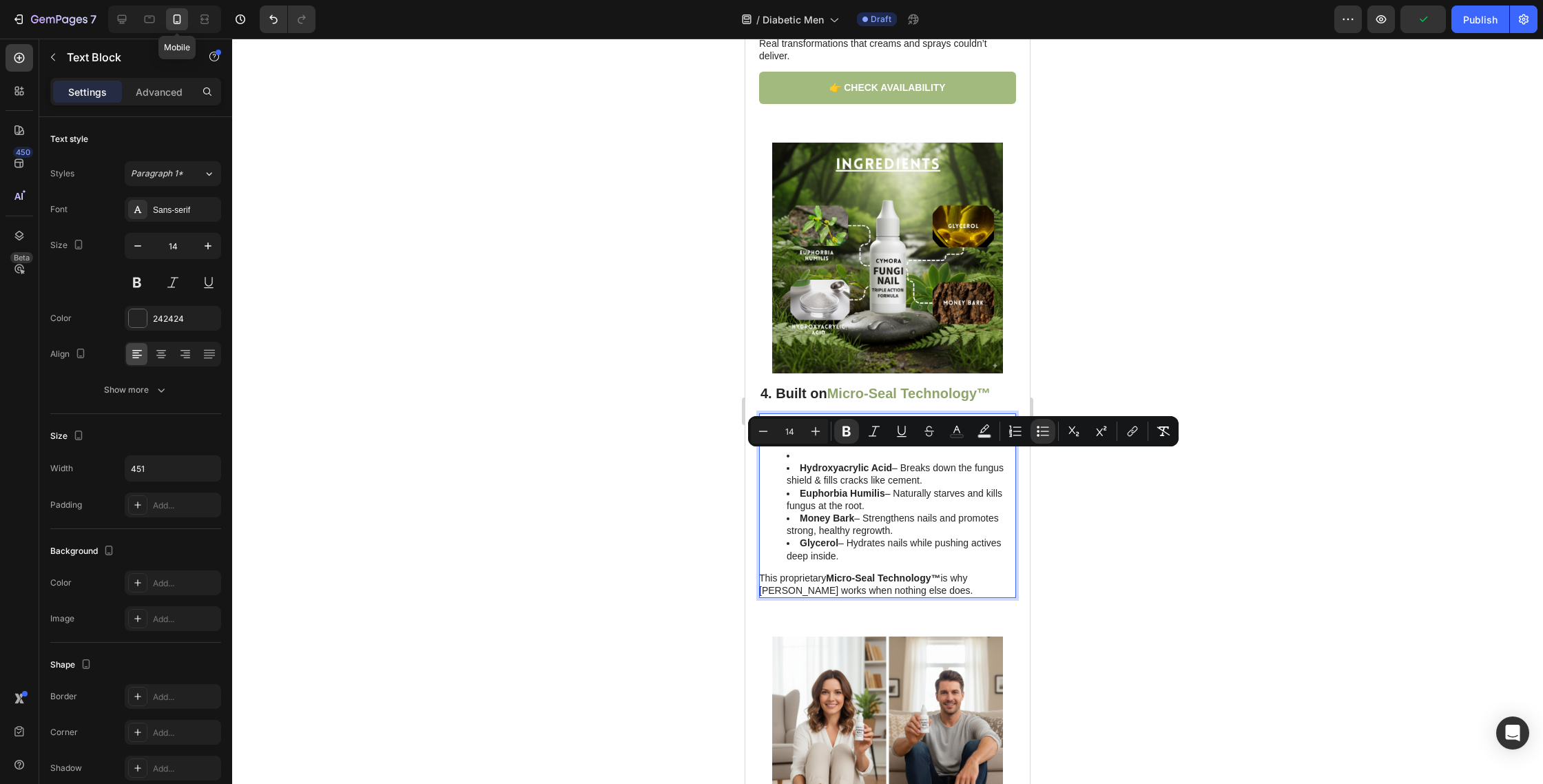
click at [828, 456] on li "Rich Text Editor. Editing area: main" at bounding box center [901, 455] width 228 height 13
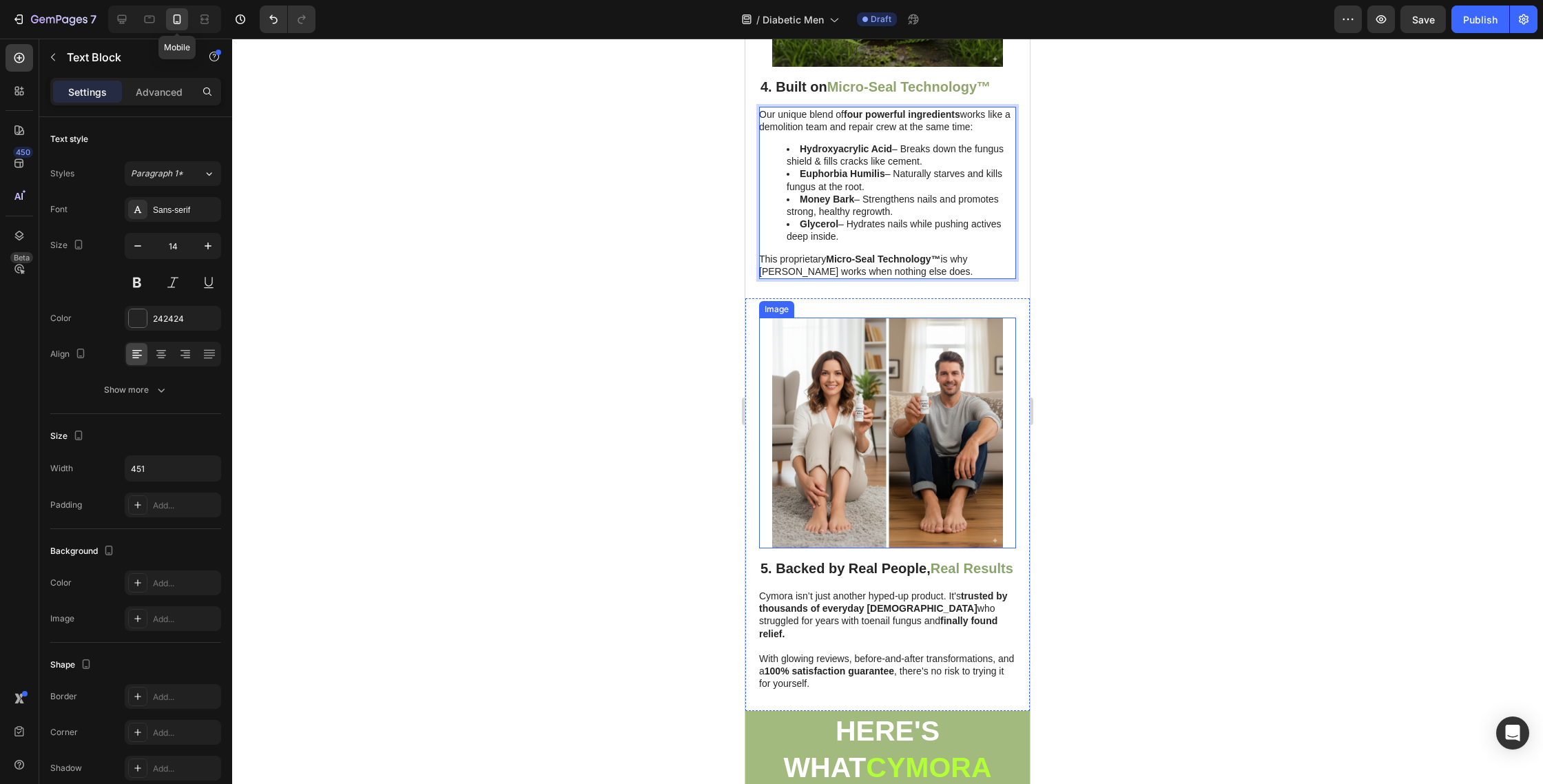
scroll to position [1965, 0]
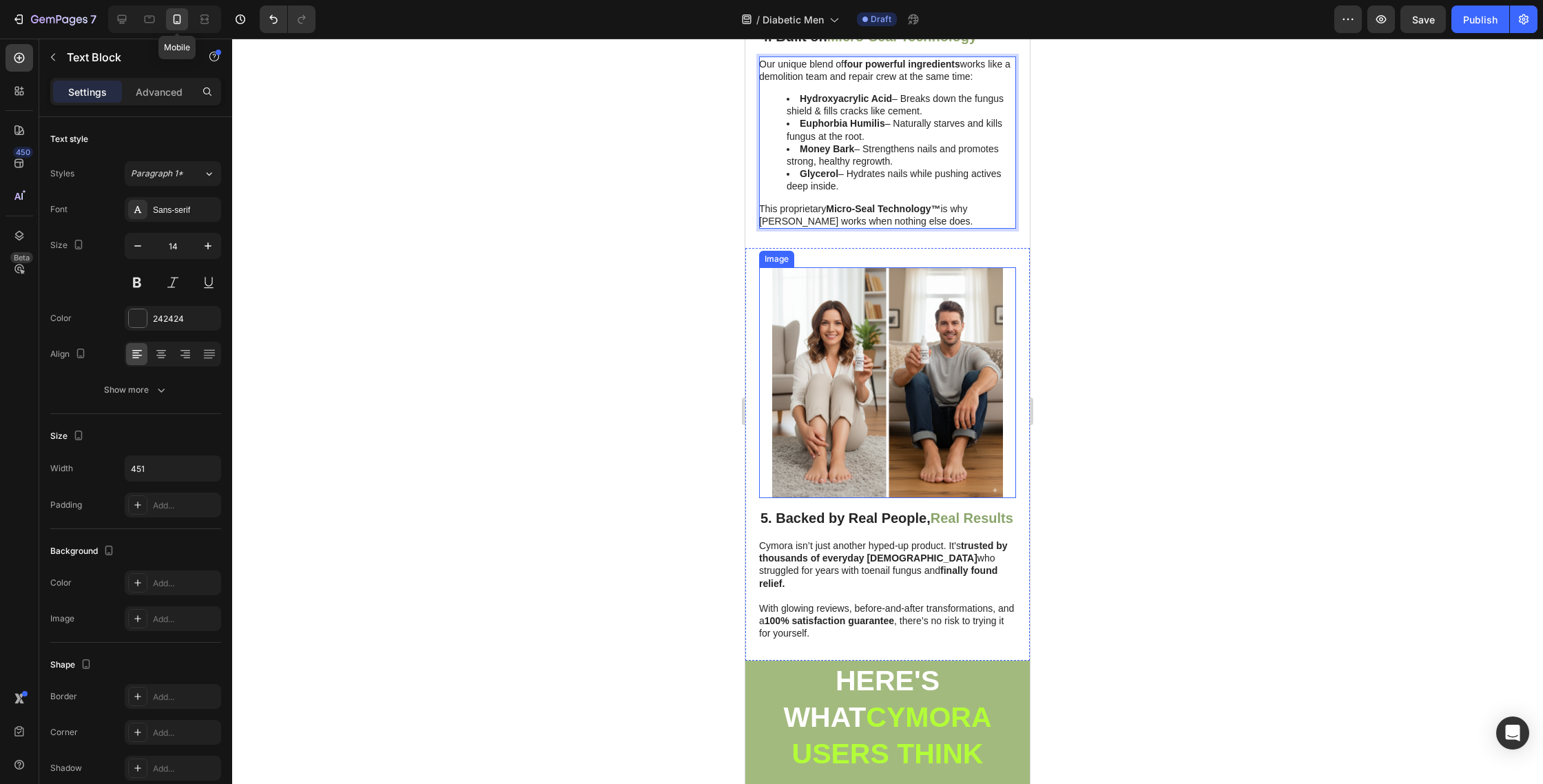
click at [828, 508] on h2 "5. Backed by Real People, Real Results" at bounding box center [888, 517] width 257 height 21
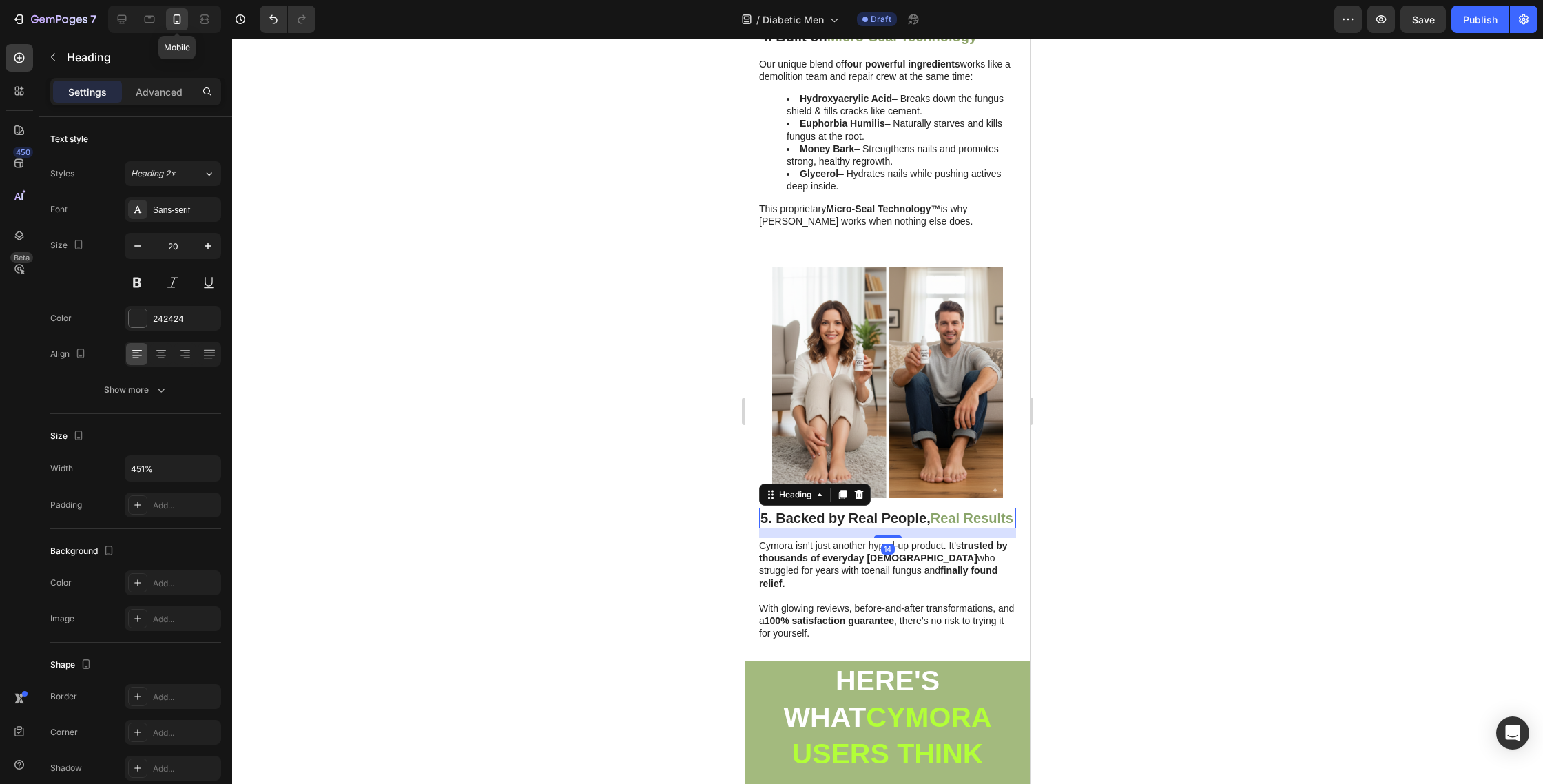
click at [825, 528] on h2 "5. Backed by Real People, Real Results" at bounding box center [888, 517] width 257 height 21
click at [825, 527] on p "5. Backed by Real People, Real Results" at bounding box center [887, 517] width 254 height 18
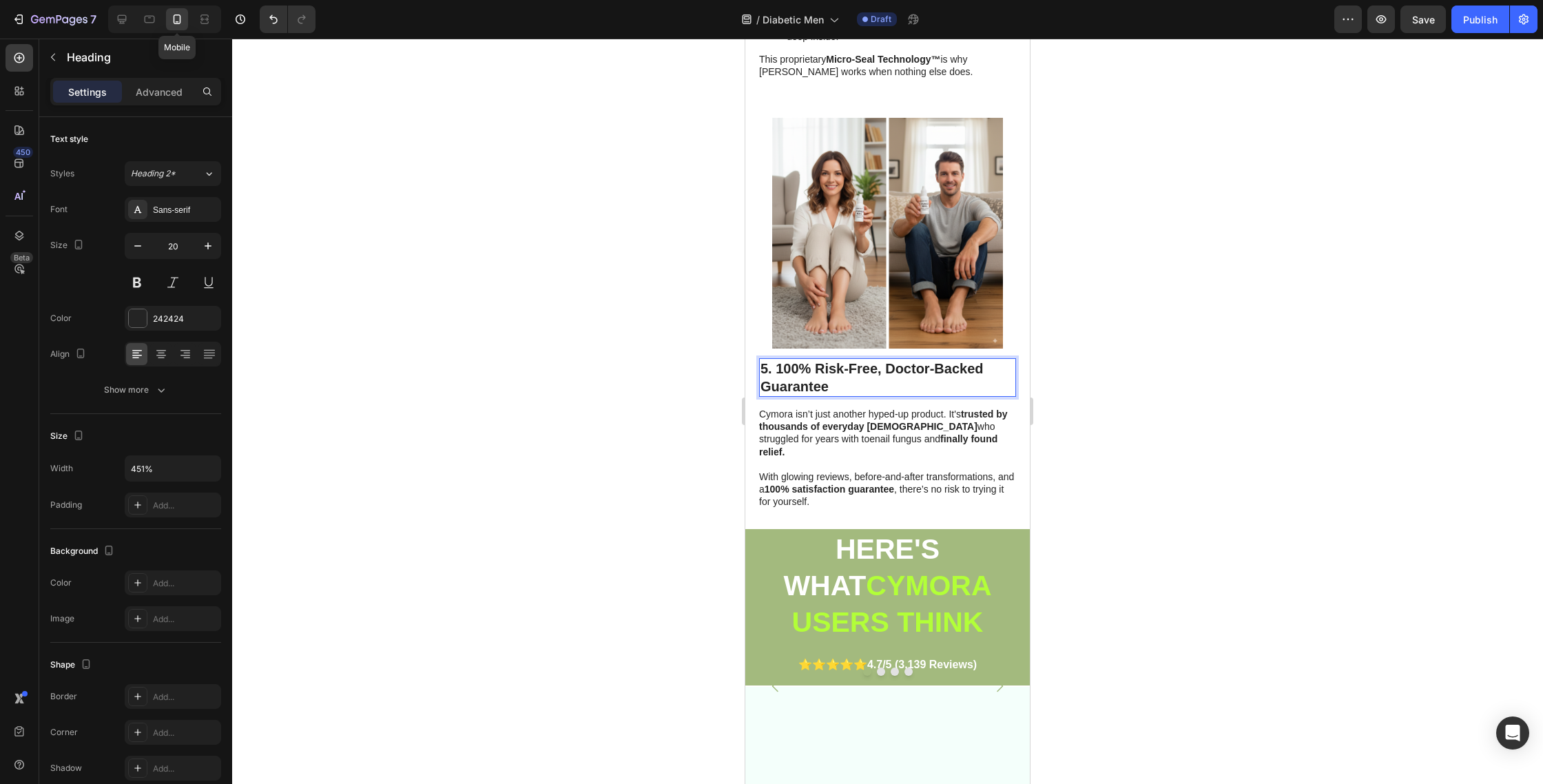
scroll to position [2175, 0]
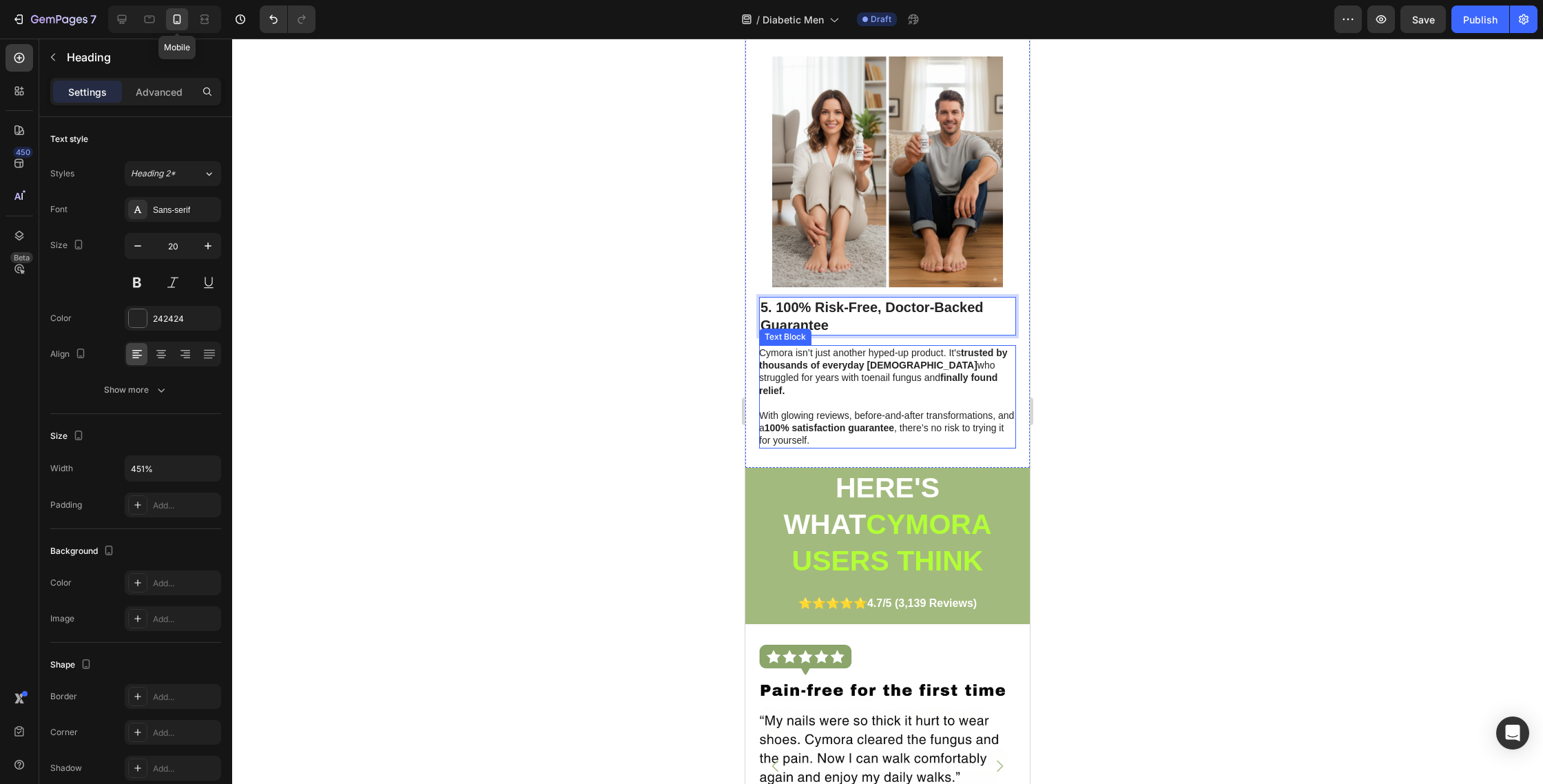
click at [842, 382] on p "Cymora isn’t just another hyped-up product. It's trusted by thousands of everyd…" at bounding box center [887, 371] width 256 height 50
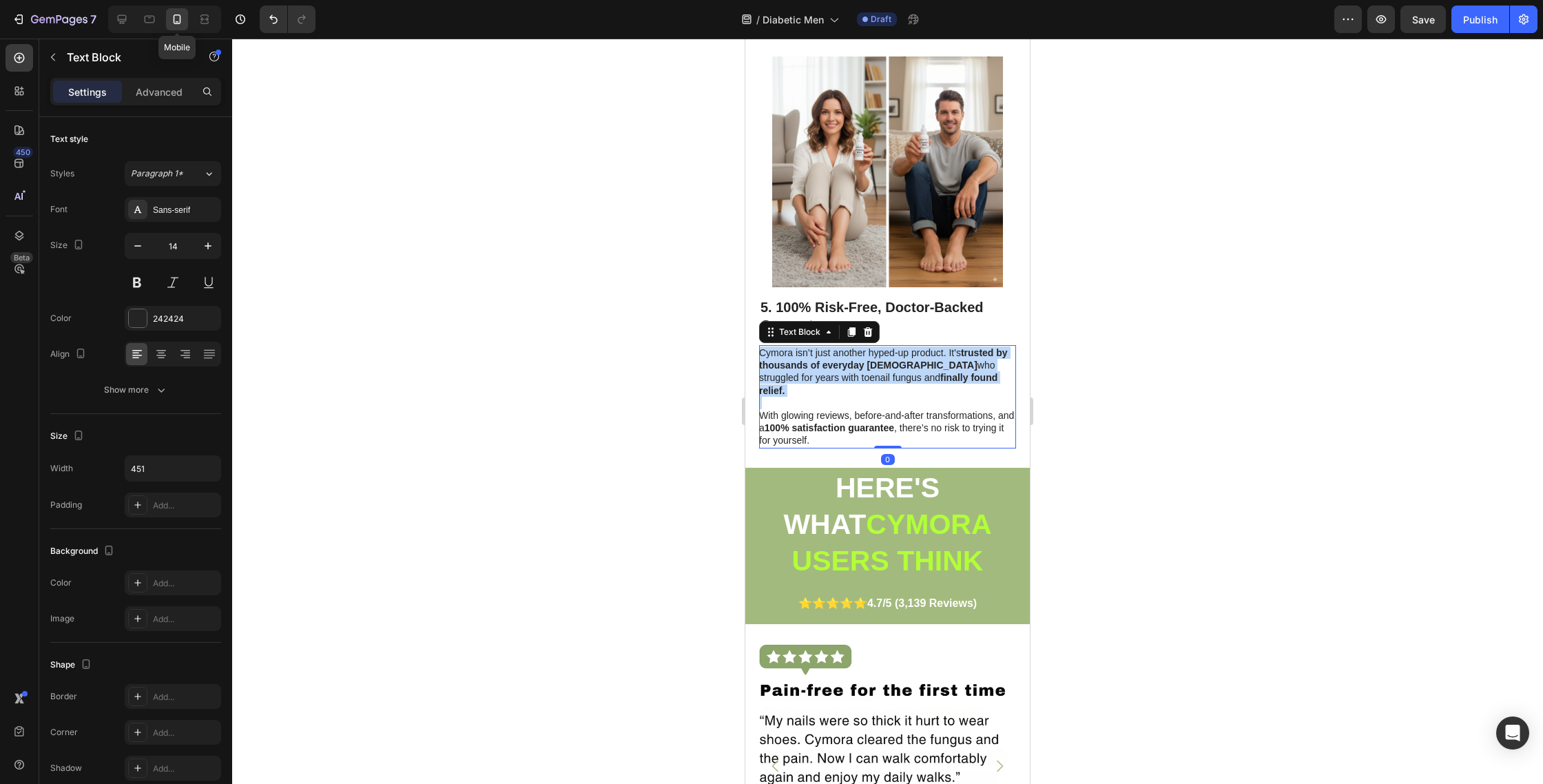
click at [842, 382] on p "Cymora isn’t just another hyped-up product. It's trusted by thousands of everyd…" at bounding box center [887, 371] width 256 height 50
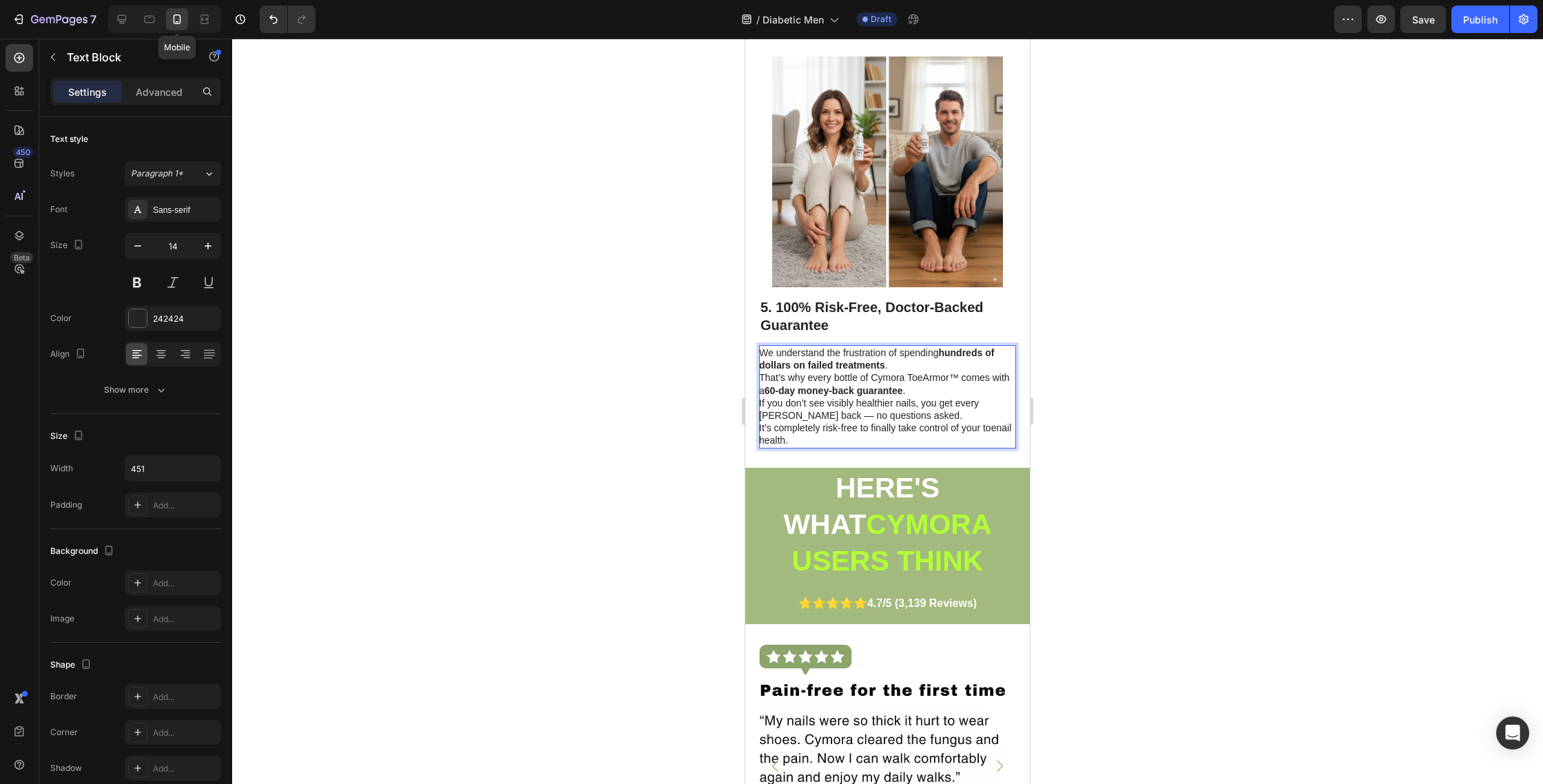
click at [931, 408] on p "We understand the frustration of spending hundreds of dollars on failed treatme…" at bounding box center [887, 397] width 256 height 101
click at [922, 390] on p "We understand the frustration of spending hundreds of dollars on failed treatme…" at bounding box center [887, 397] width 256 height 101
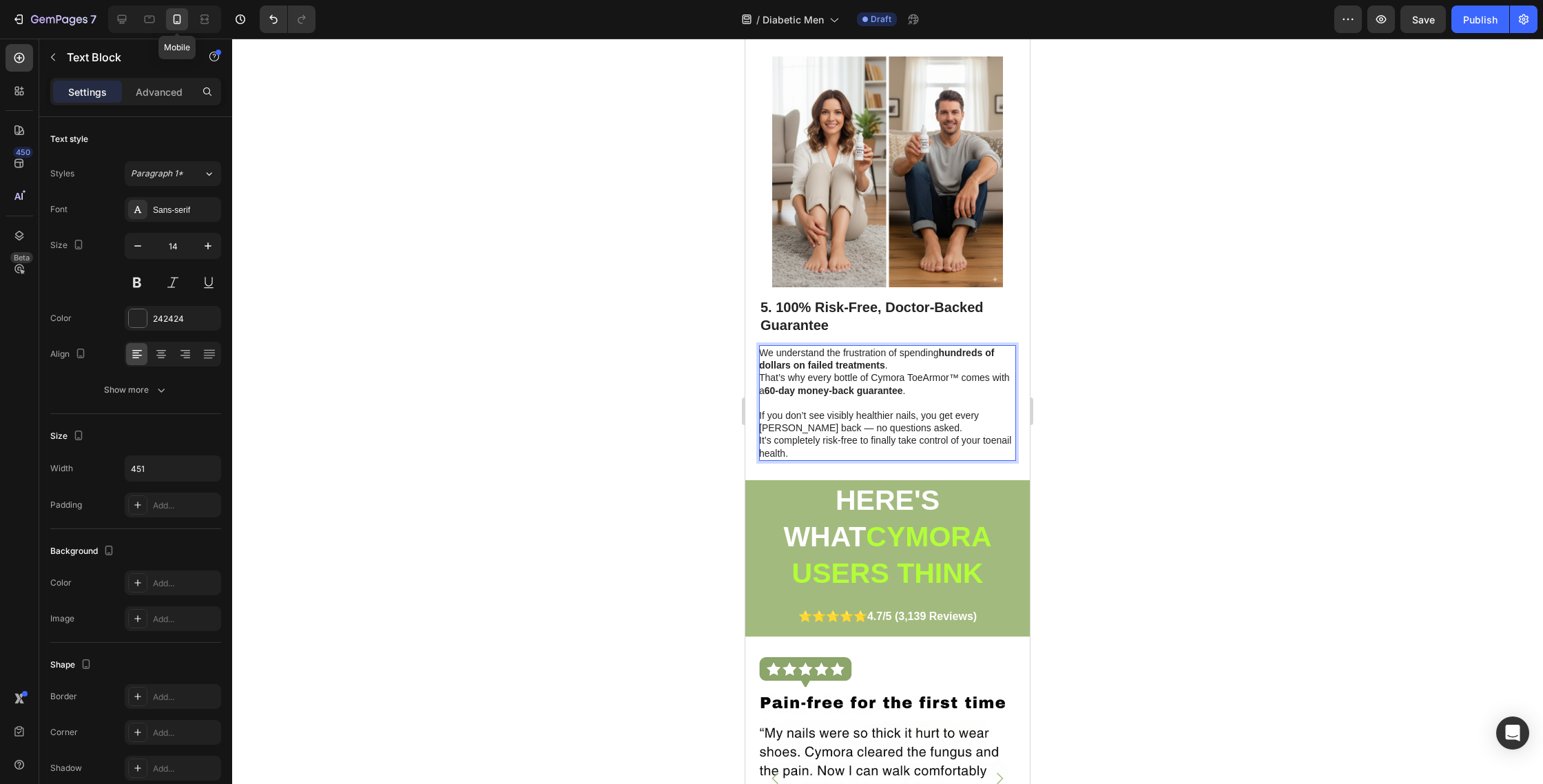
click at [763, 376] on p "We understand the frustration of spending hundreds of dollars on failed treatme…" at bounding box center [887, 371] width 256 height 50
click at [765, 440] on p "If you don’t see visibly healthier nails, you get every penny back — no questio…" at bounding box center [887, 428] width 256 height 62
click at [938, 433] on p "If you don’t see visibly healthier nails, you get every penny back — no questio…" at bounding box center [887, 428] width 256 height 62
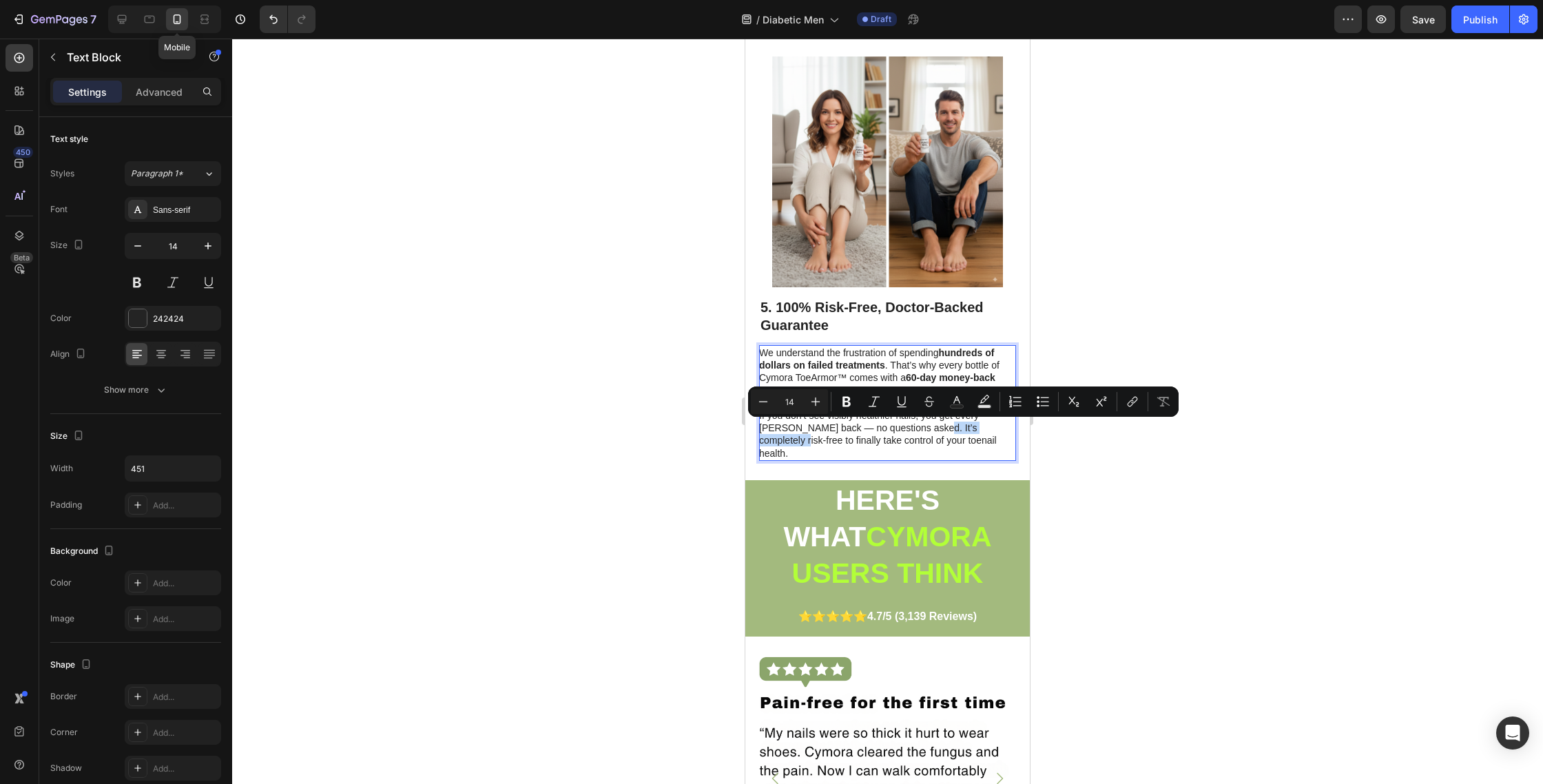
drag, startPoint x: 899, startPoint y: 427, endPoint x: 983, endPoint y: 429, distance: 84.0
click at [983, 429] on p "If you don’t see visibly healthier nails, you get every penny back — no questio…" at bounding box center [887, 428] width 256 height 62
click at [841, 404] on icon "Editor contextual toolbar" at bounding box center [847, 402] width 14 height 14
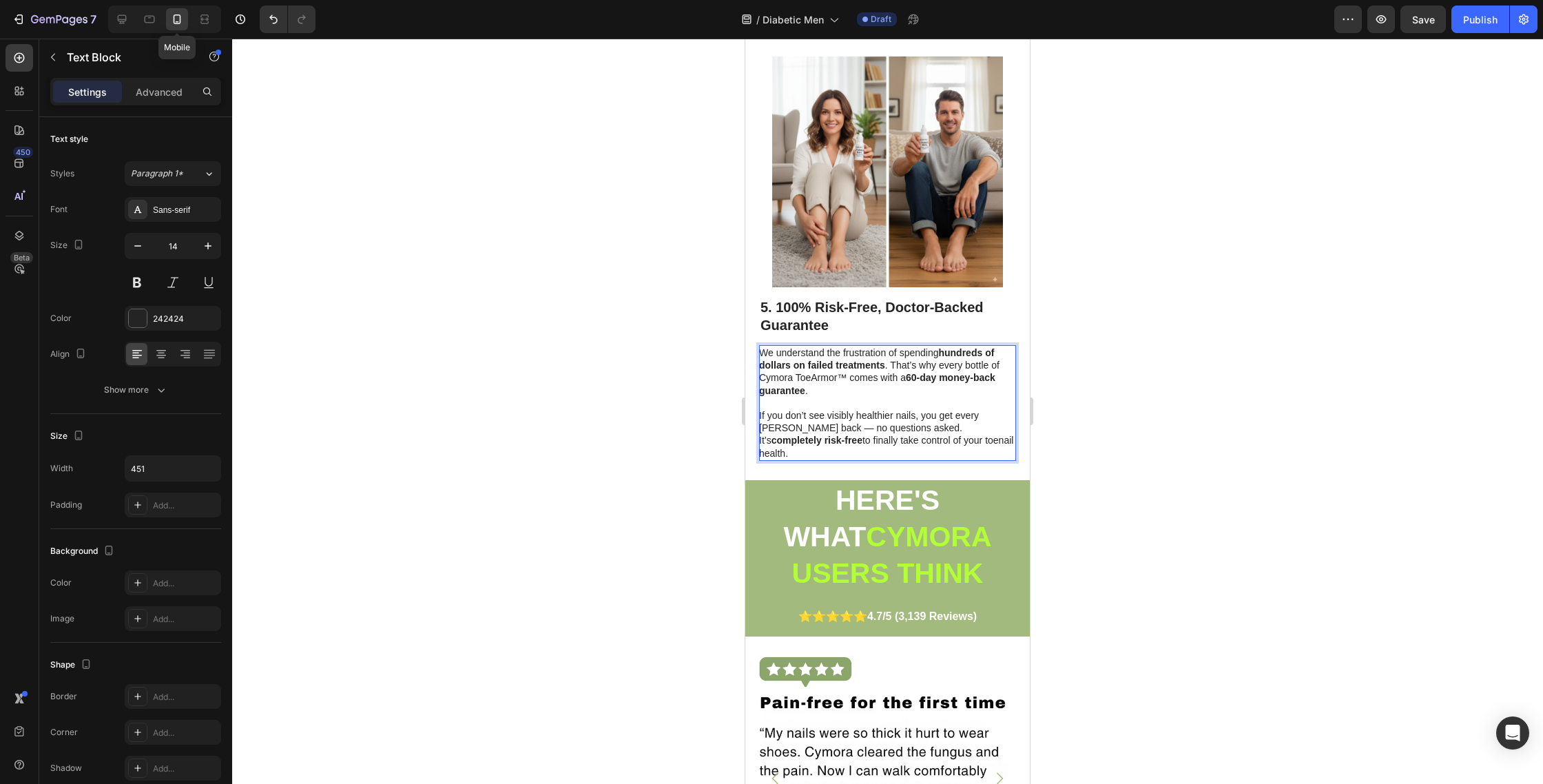
drag, startPoint x: 935, startPoint y: 435, endPoint x: 784, endPoint y: 438, distance: 151.0
click at [784, 439] on p "If you don’t see visibly healthier nails, you get every penny back — no questio…" at bounding box center [887, 428] width 256 height 62
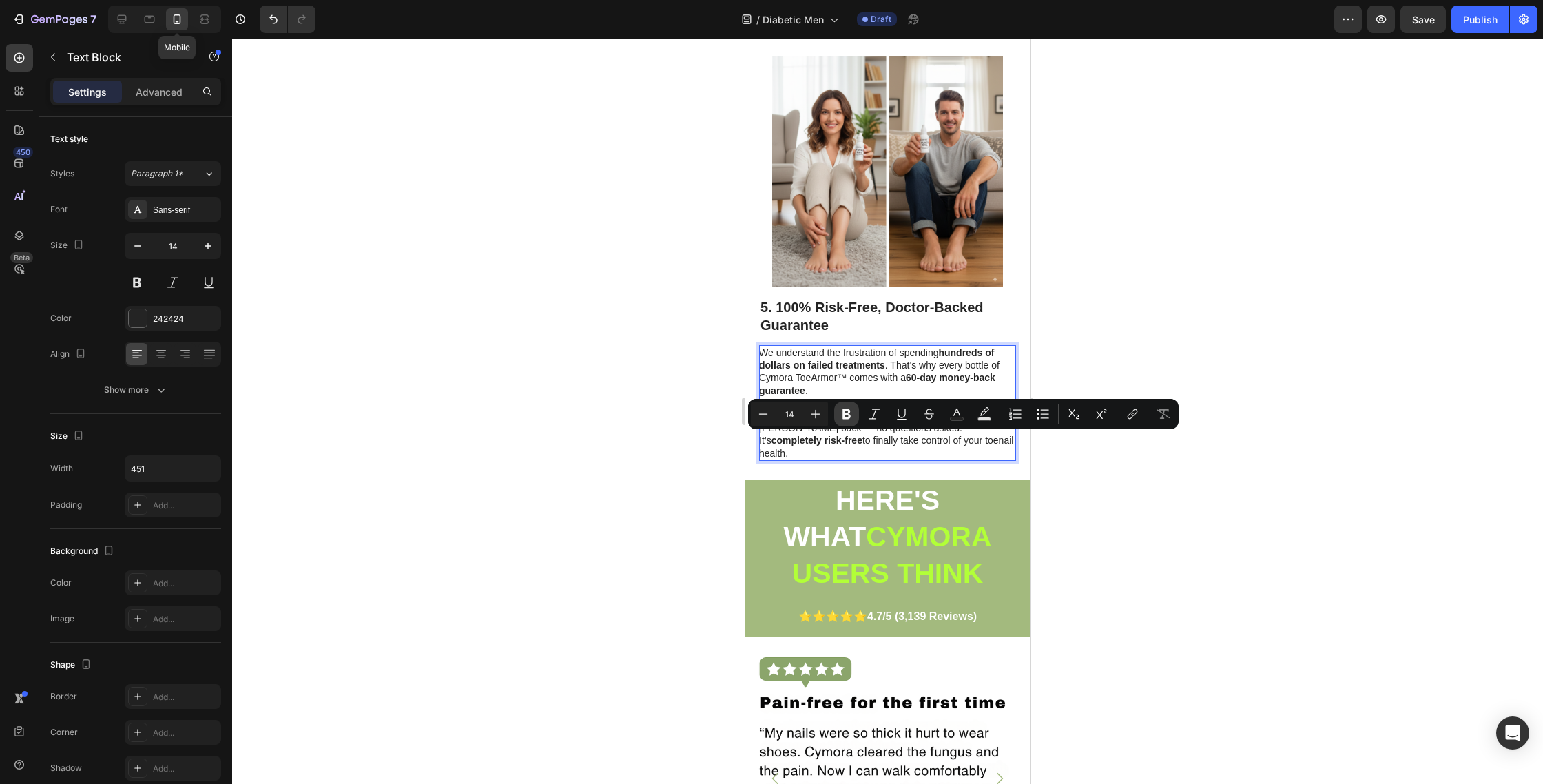
click at [844, 418] on icon "Editor contextual toolbar" at bounding box center [847, 414] width 8 height 10
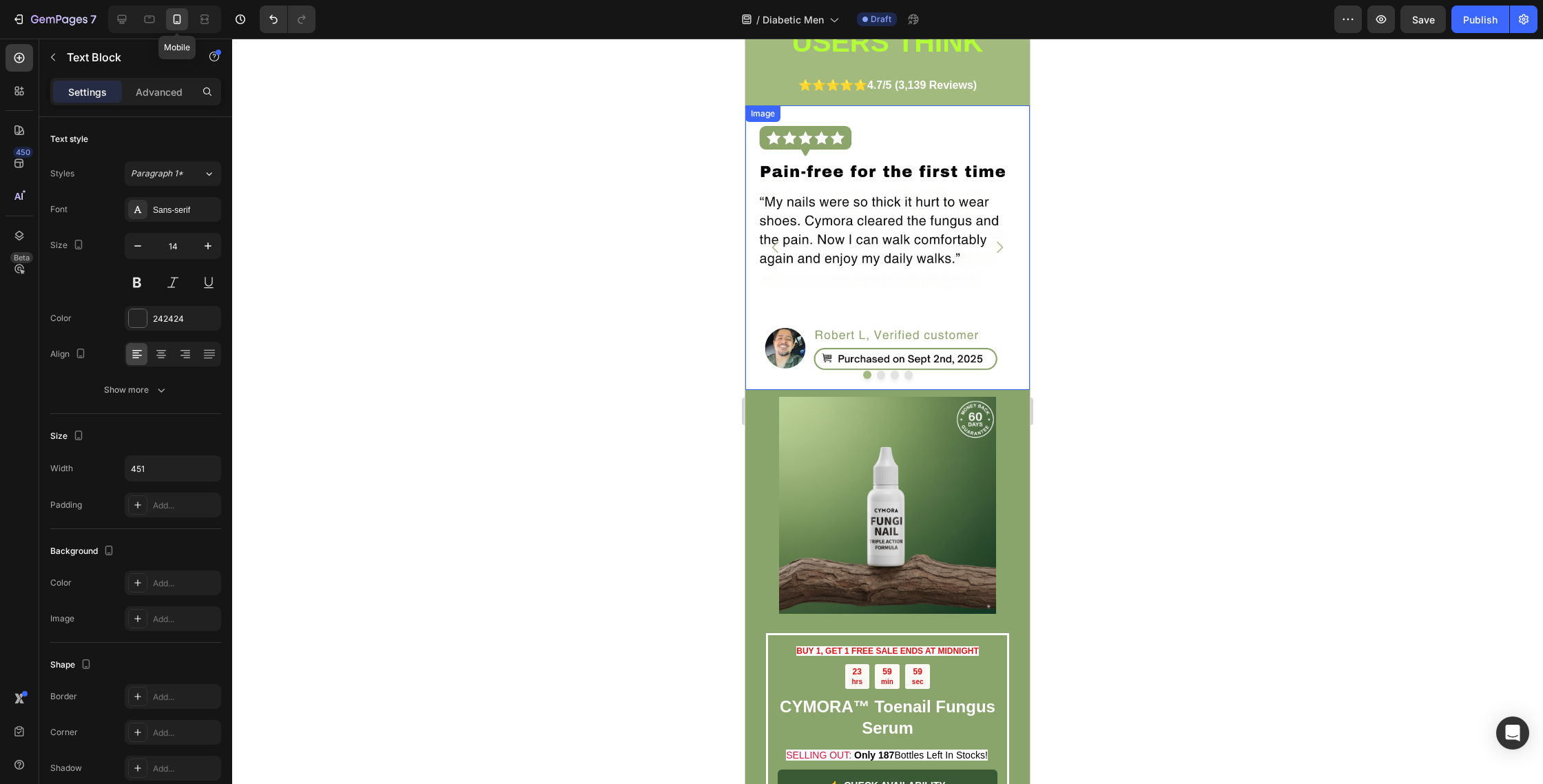
scroll to position [2689, 0]
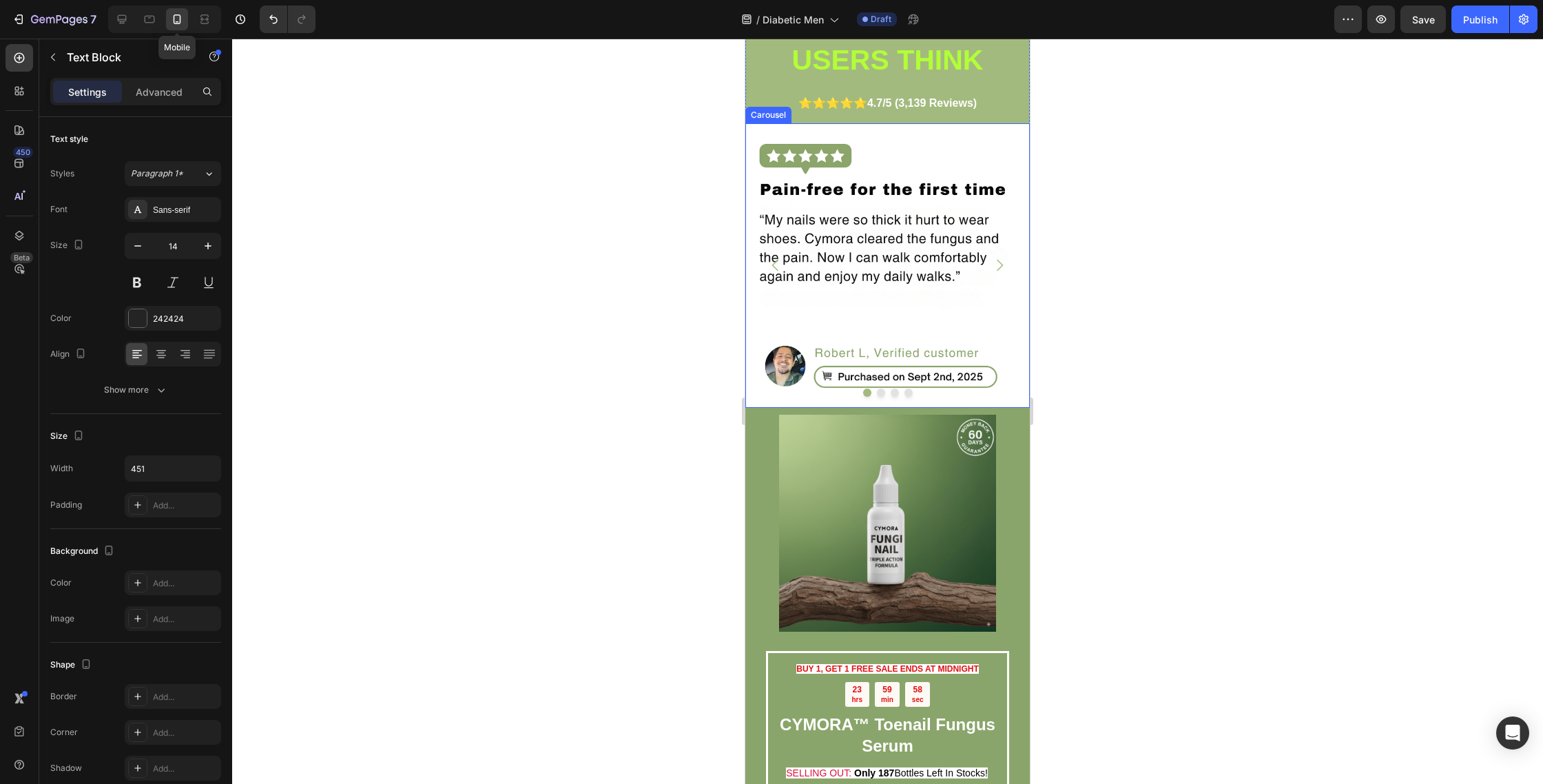
click at [879, 388] on button "Dot" at bounding box center [881, 392] width 8 height 8
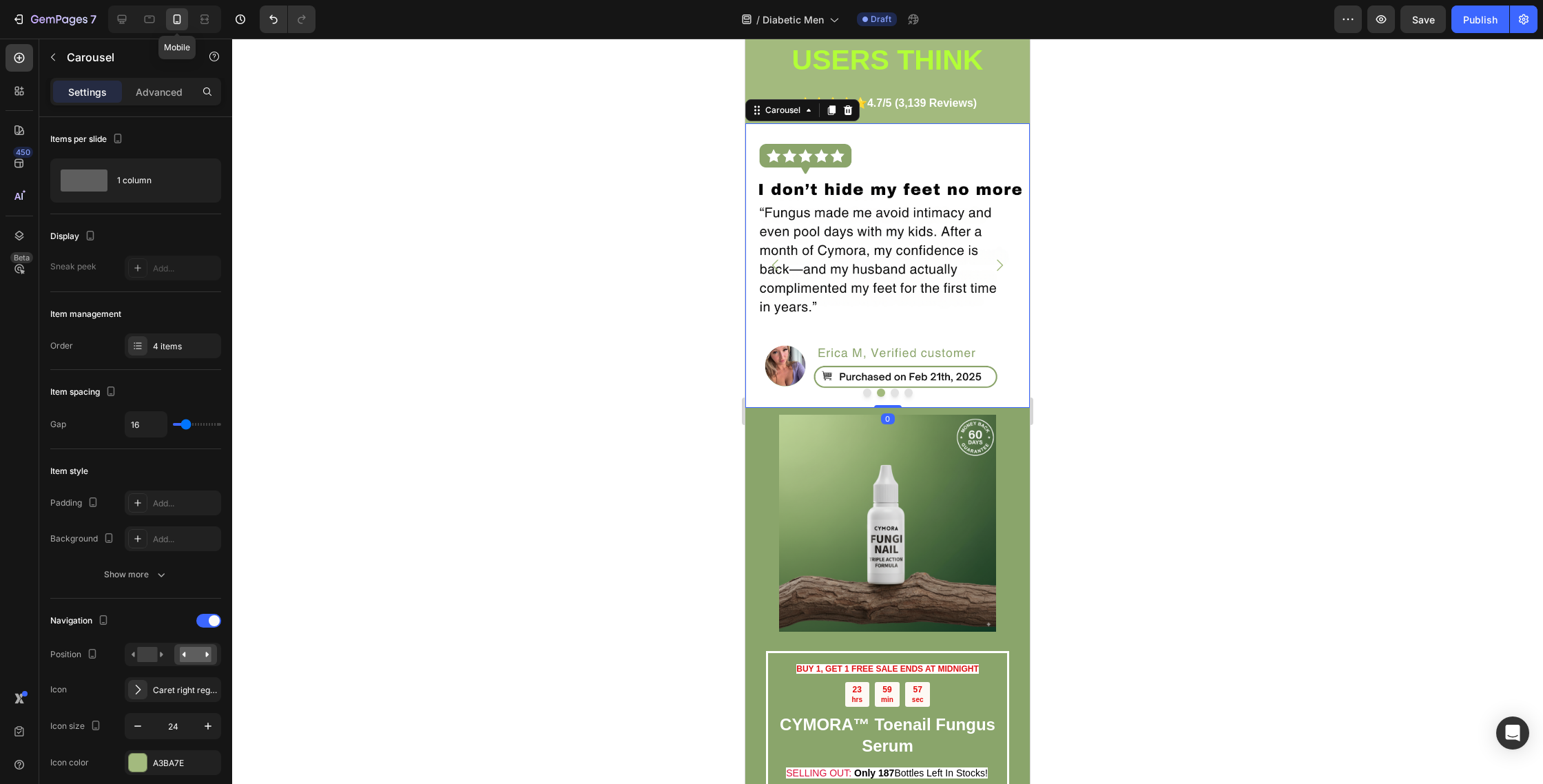
drag, startPoint x: 894, startPoint y: 381, endPoint x: 885, endPoint y: 382, distance: 9.1
click at [894, 388] on button "Dot" at bounding box center [895, 392] width 8 height 8
click at [869, 388] on button "Dot" at bounding box center [867, 392] width 8 height 8
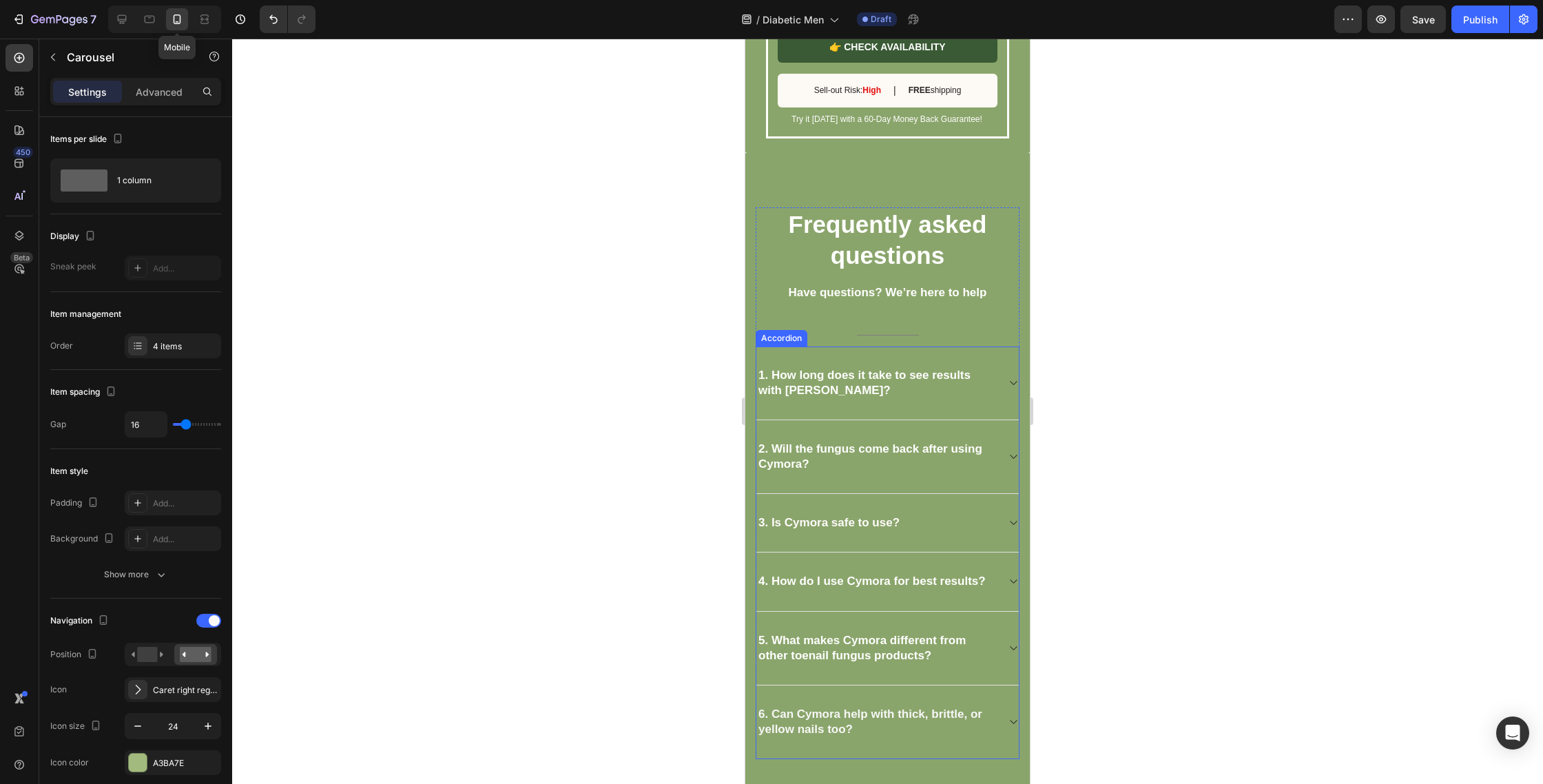
scroll to position [3446, 0]
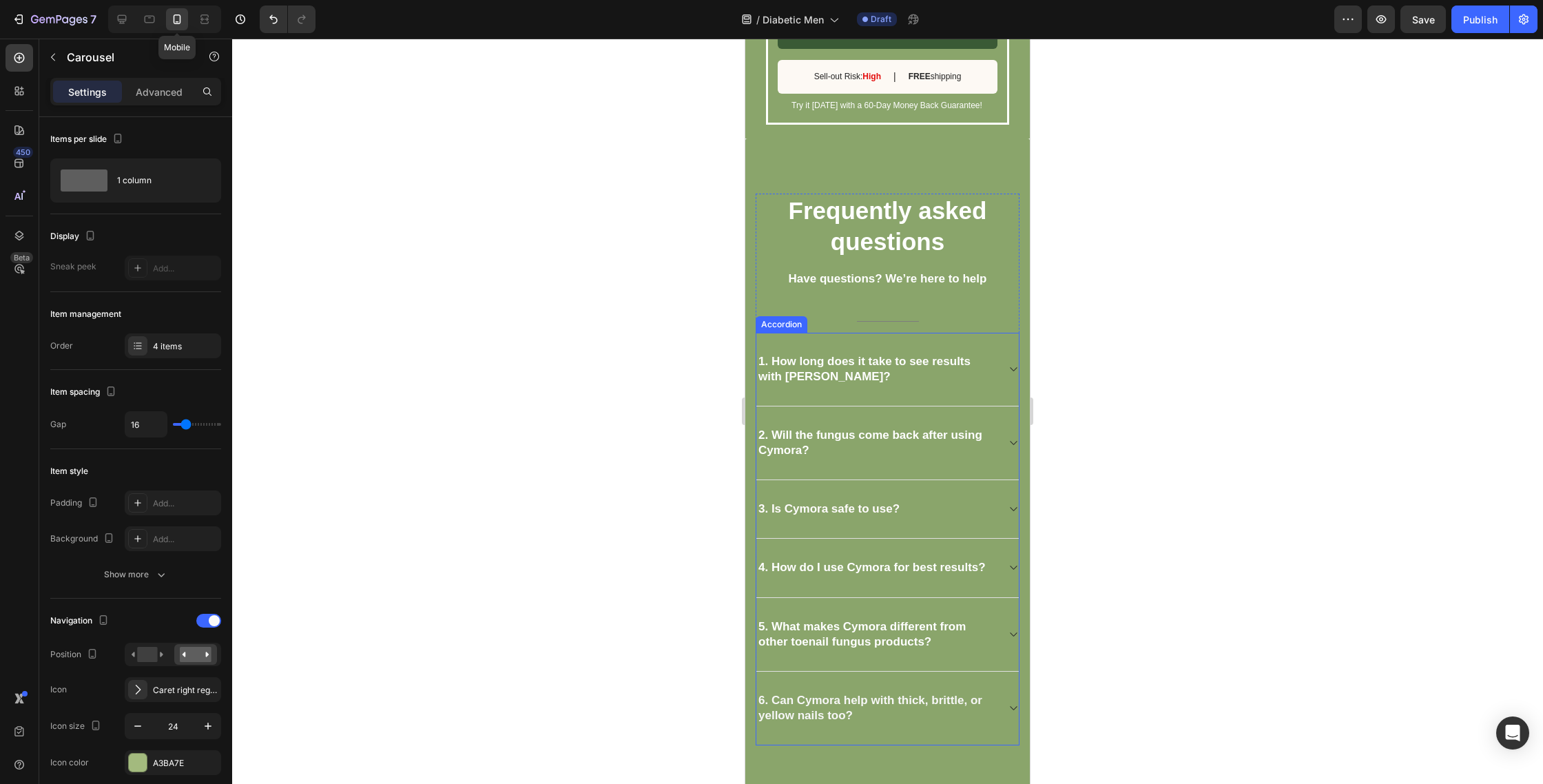
click at [814, 372] on strong "1. How long does it take to see results with Cymora?" at bounding box center [864, 368] width 212 height 29
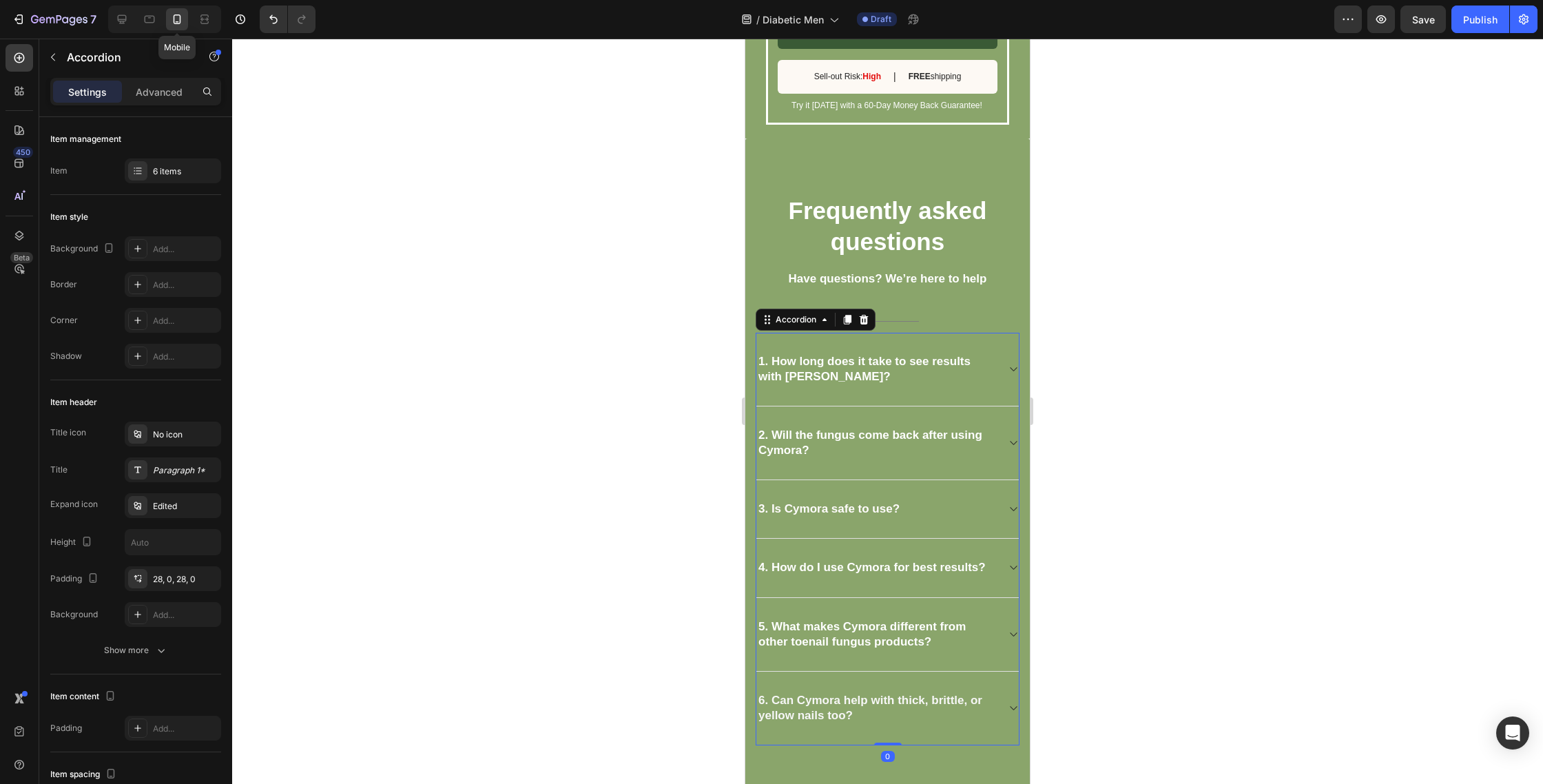
click at [814, 372] on strong "1. How long does it take to see results with Cymora?" at bounding box center [864, 368] width 212 height 29
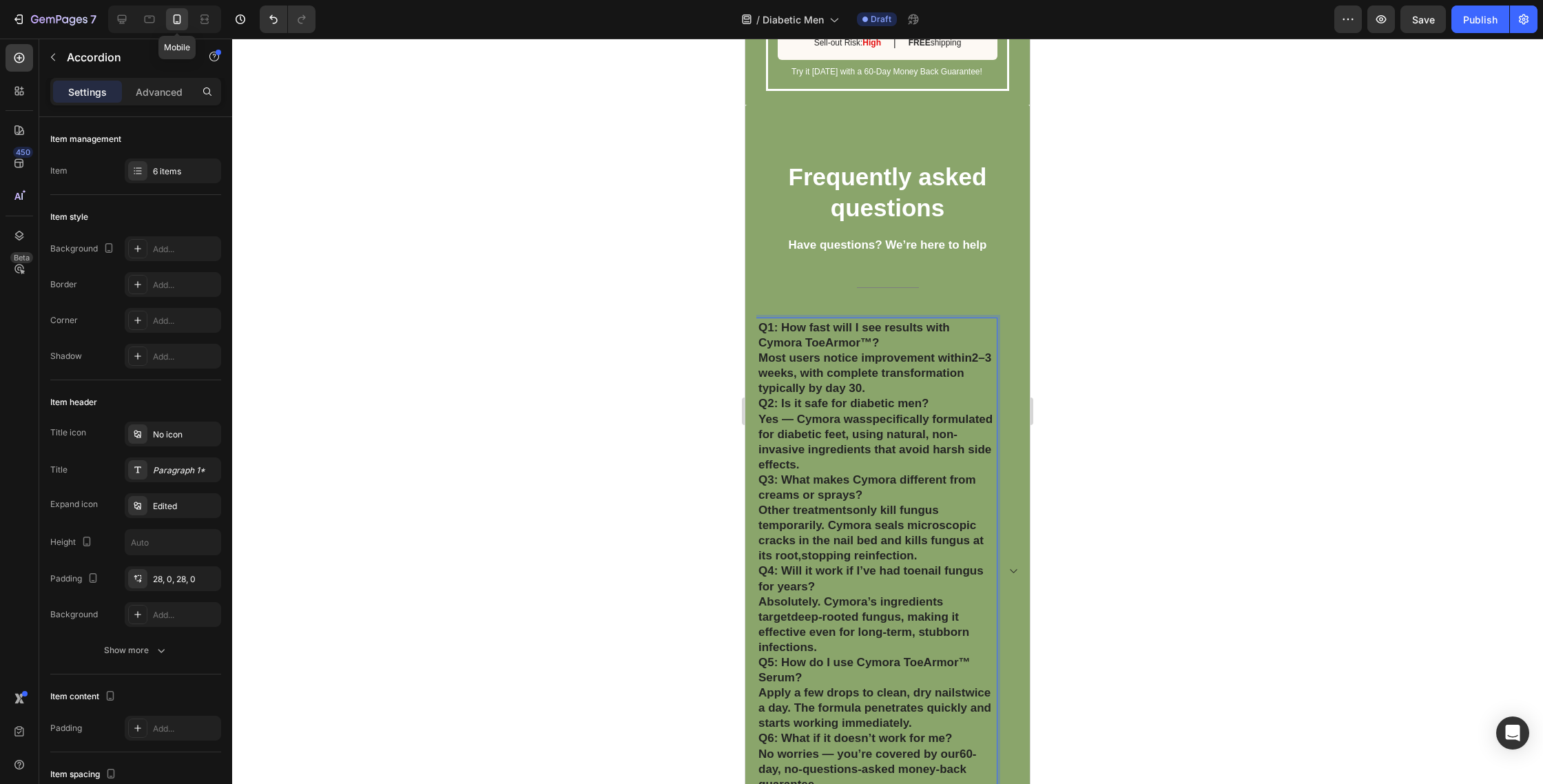
scroll to position [3516, 0]
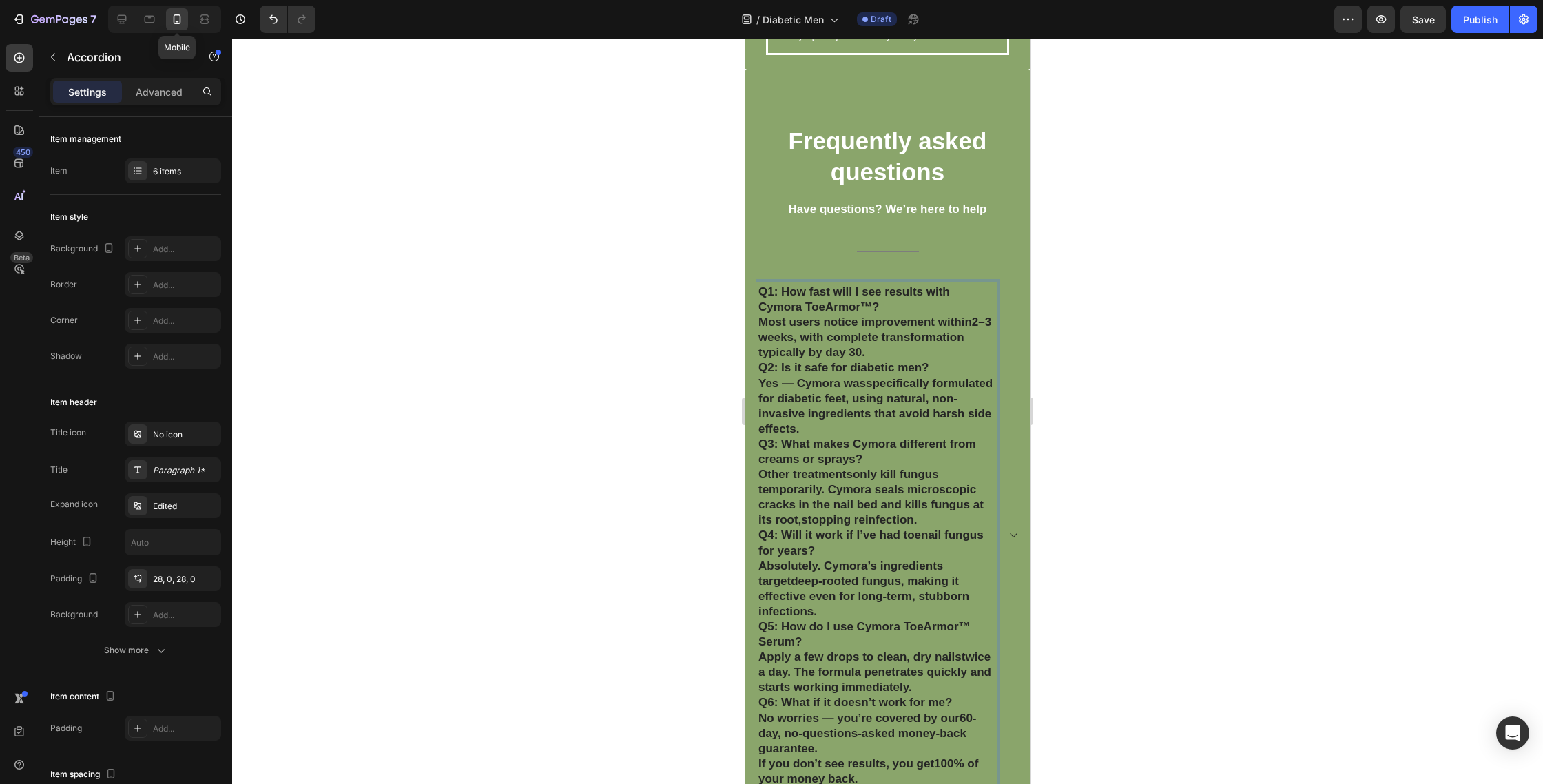
click at [771, 292] on strong "Q1: How fast will I see results with Cymora ToeArmor™?" at bounding box center [854, 299] width 192 height 29
click at [770, 291] on strong "Q1: How fast will I see results with Cymora ToeArmor™?" at bounding box center [854, 299] width 192 height 29
click at [766, 321] on p "1: How fast will I see results with Cymora ToeArmor™? Most users notice improve…" at bounding box center [876, 322] width 236 height 76
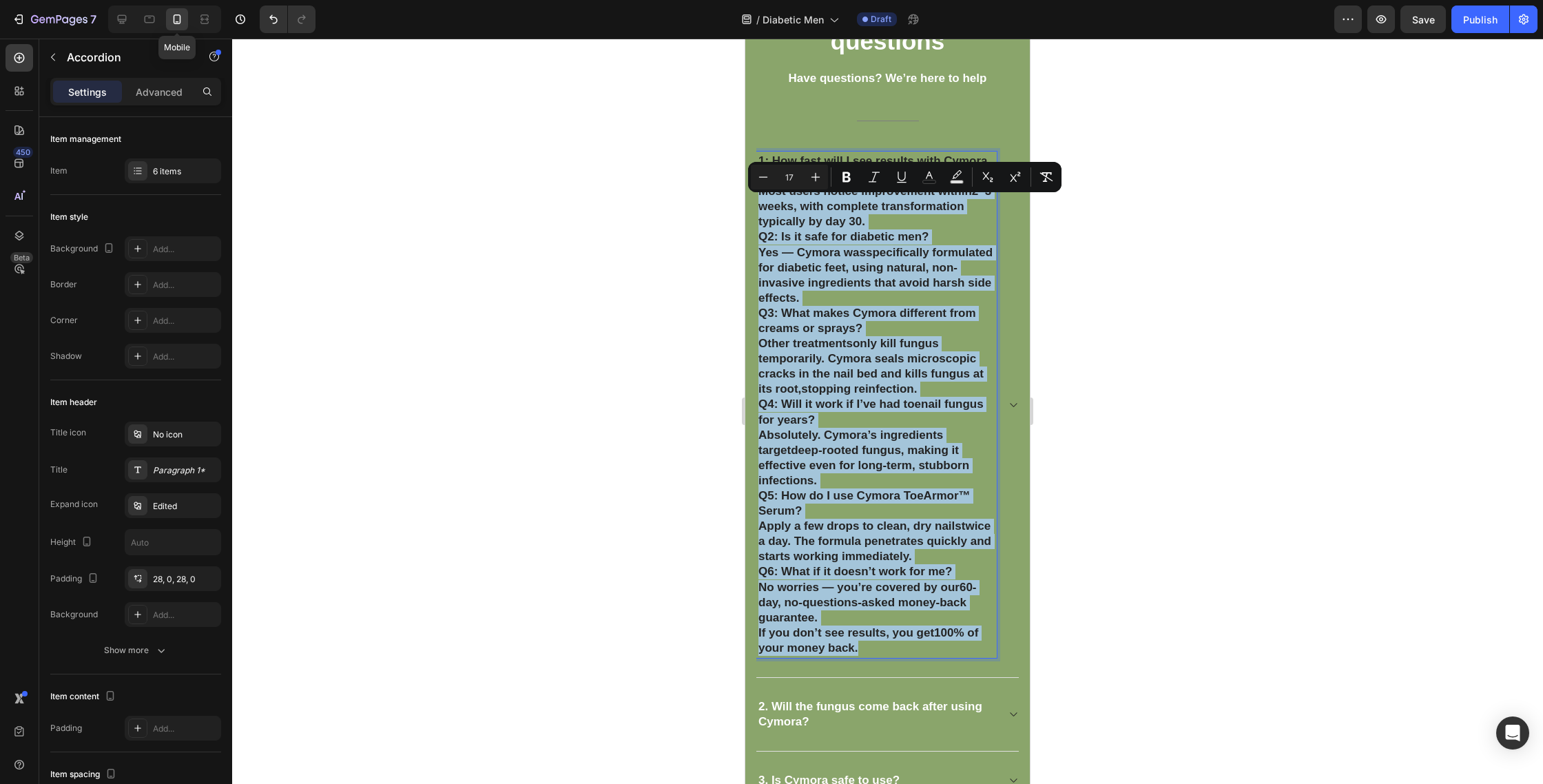
scroll to position [3676, 0]
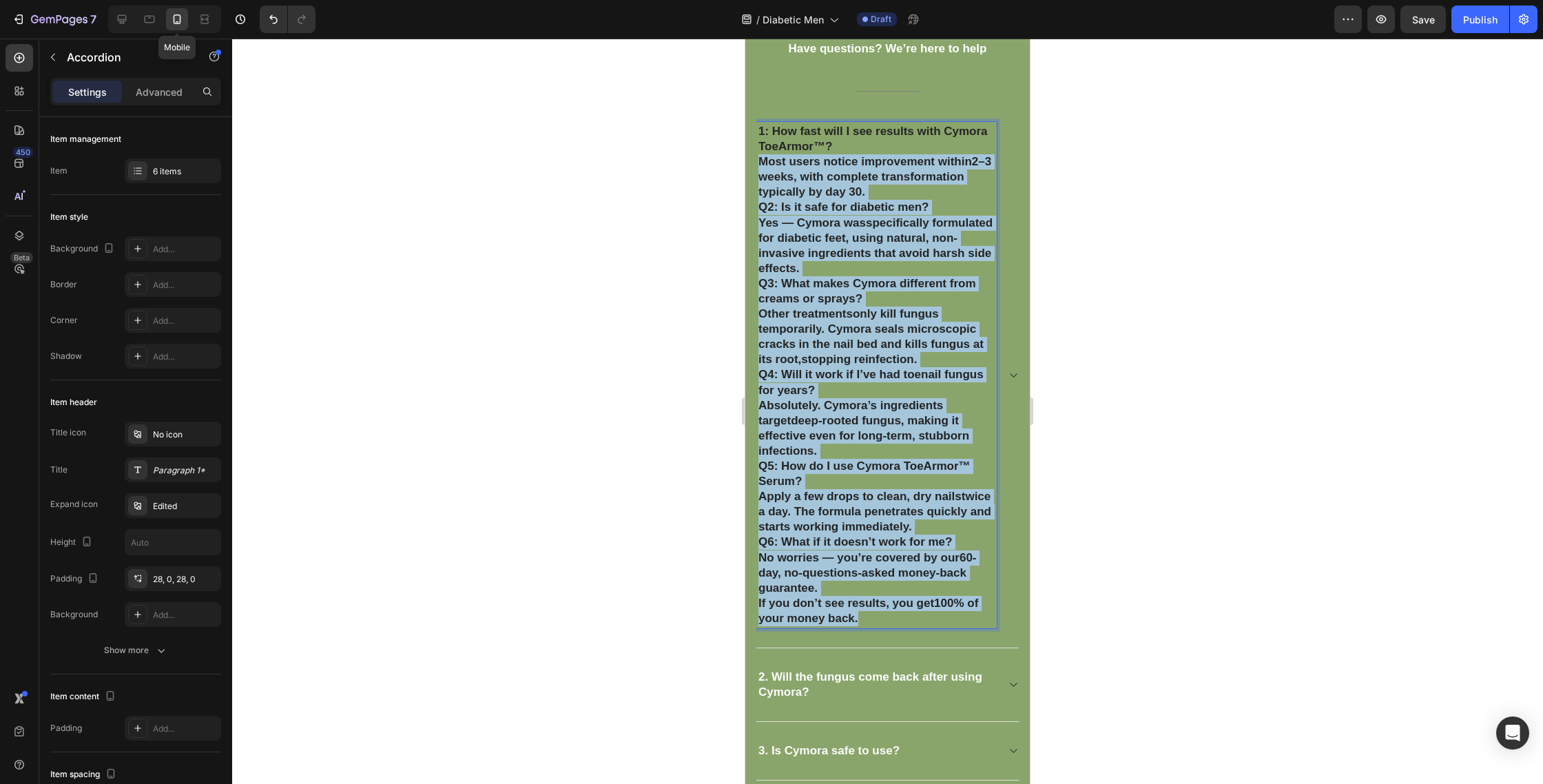
drag, startPoint x: 762, startPoint y: 322, endPoint x: 878, endPoint y: 596, distance: 297.5
click at [885, 606] on div "1: How fast will I see results with Cymora ToeArmor™? Most users notice improve…" at bounding box center [876, 374] width 240 height 507
copy div "Most users notice improvement within 2–3 weeks , with complete transformation t…"
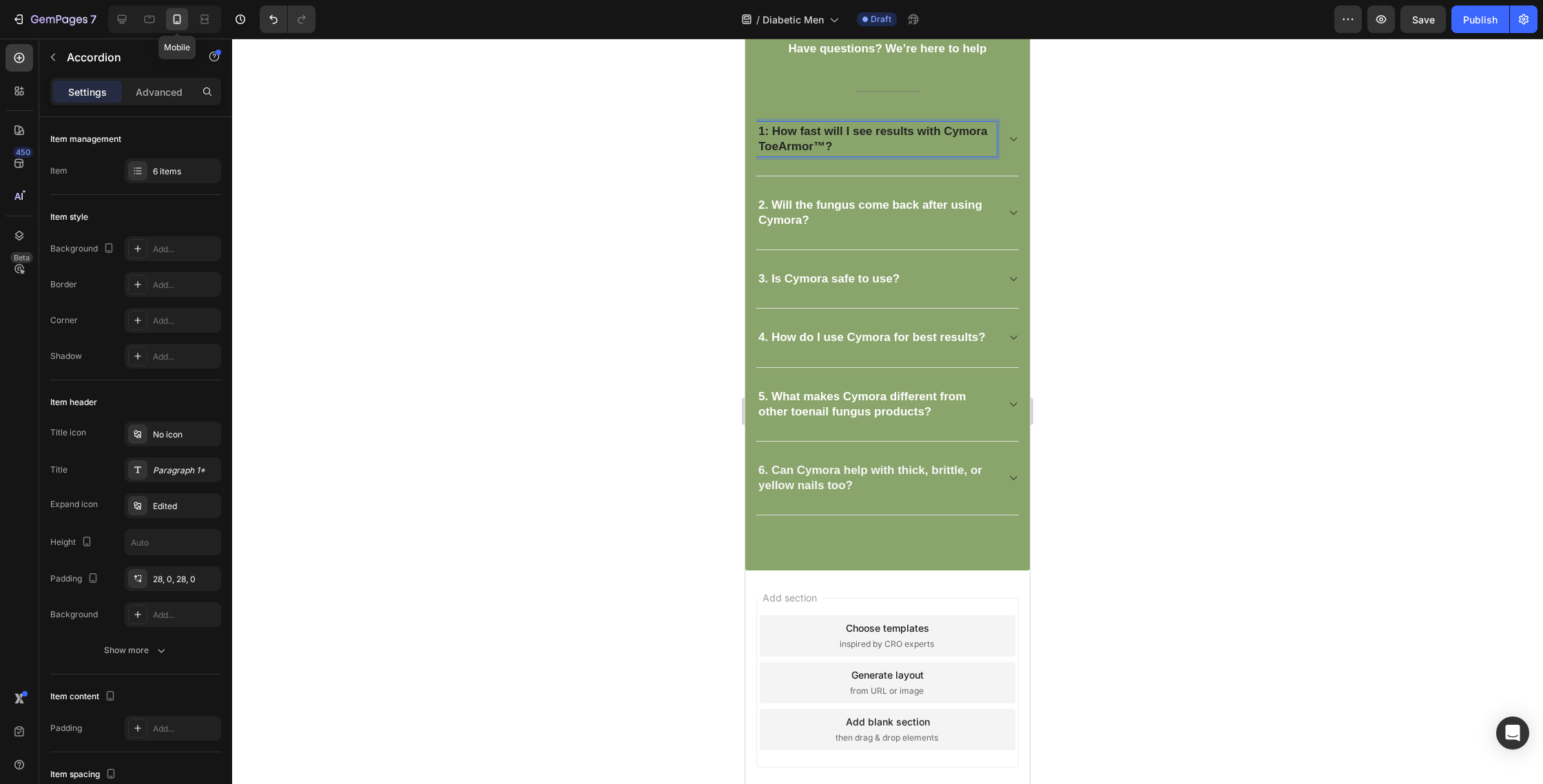
drag, startPoint x: 1011, startPoint y: 132, endPoint x: 1004, endPoint y: 139, distance: 9.9
click at [1011, 132] on div "1: How fast will I see results with Cymora ToeArmor™?" at bounding box center [888, 139] width 263 height 74
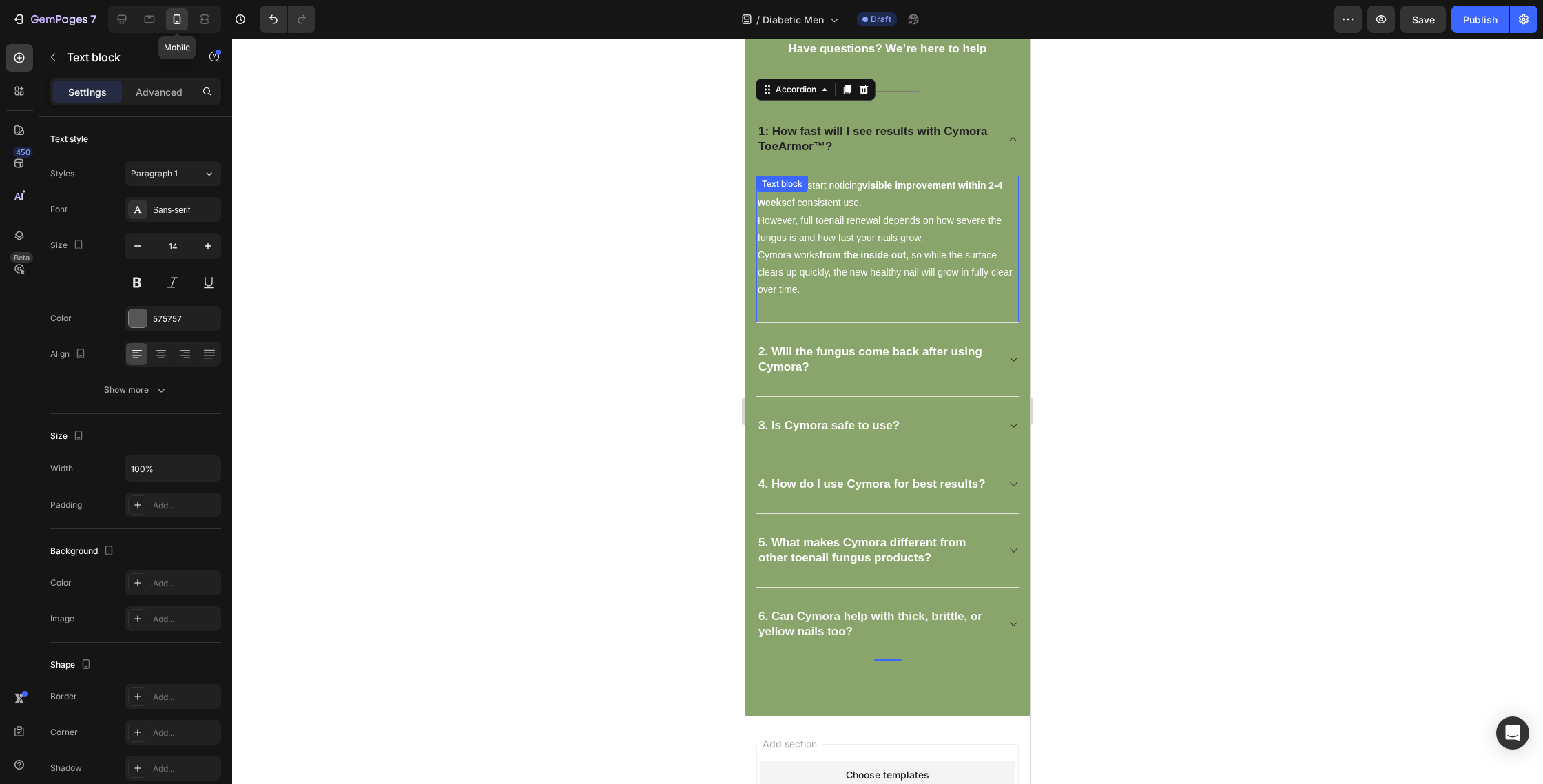
click at [857, 190] on div "Most users start noticing visible improvement within 2-4 weeks of consistent us…" at bounding box center [888, 249] width 263 height 147
click at [857, 190] on div at bounding box center [864, 189] width 17 height 17
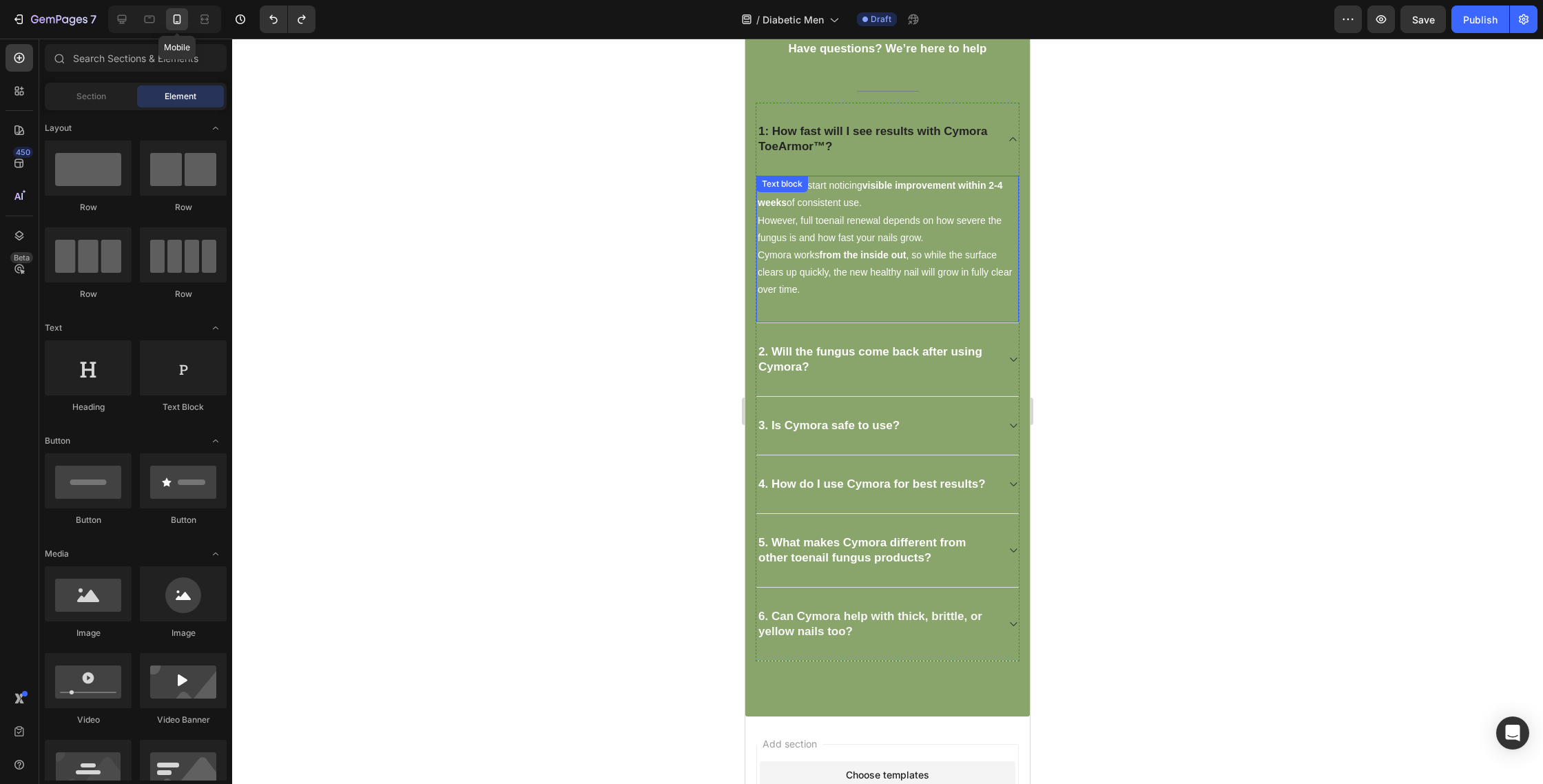
click at [853, 213] on p "Most users start noticing visible improvement within 2-4 weeks of consistent us…" at bounding box center [887, 237] width 260 height 121
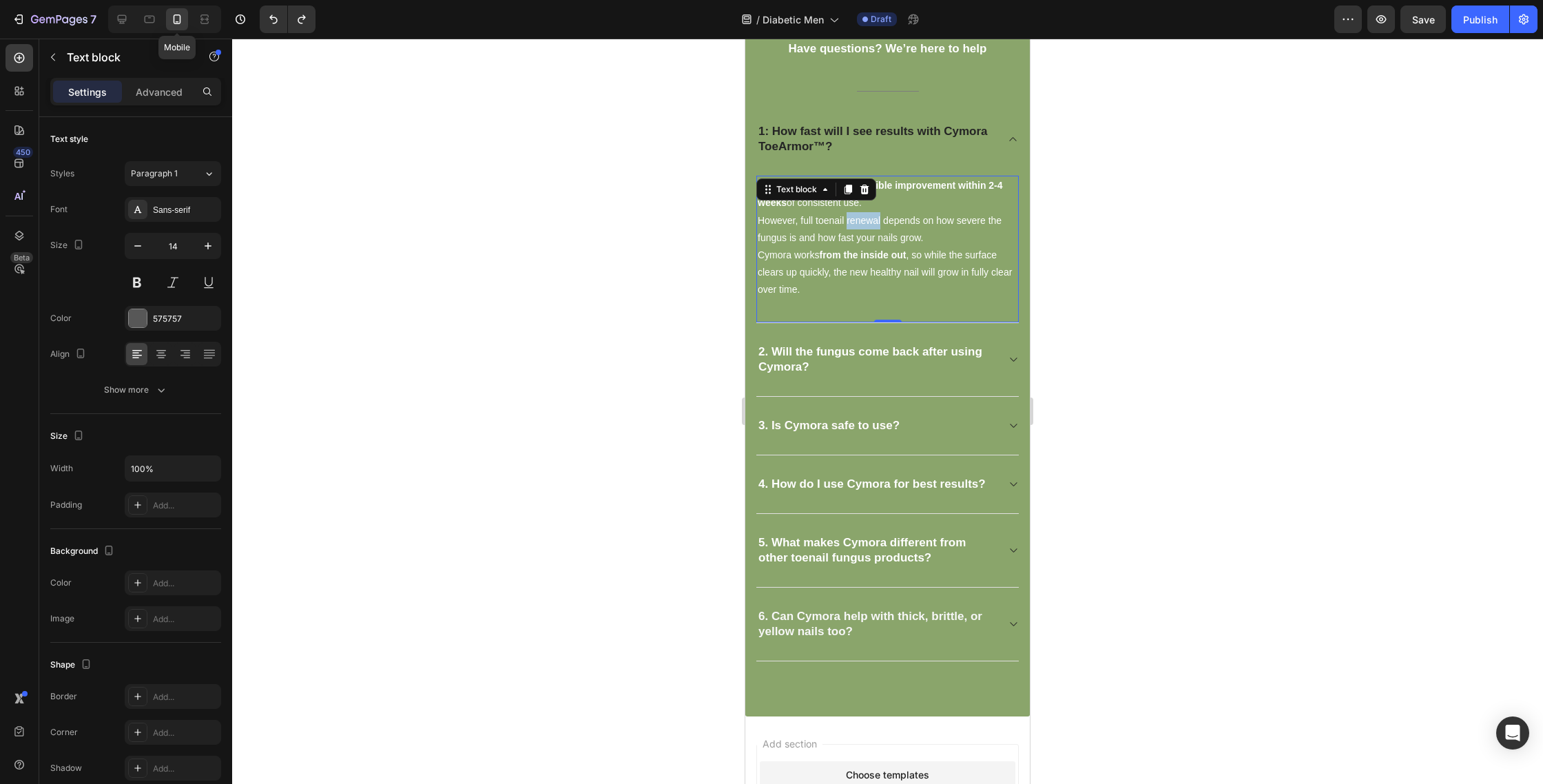
click at [853, 212] on p "Most users start noticing visible improvement within 2-4 weeks of consistent us…" at bounding box center [887, 237] width 260 height 121
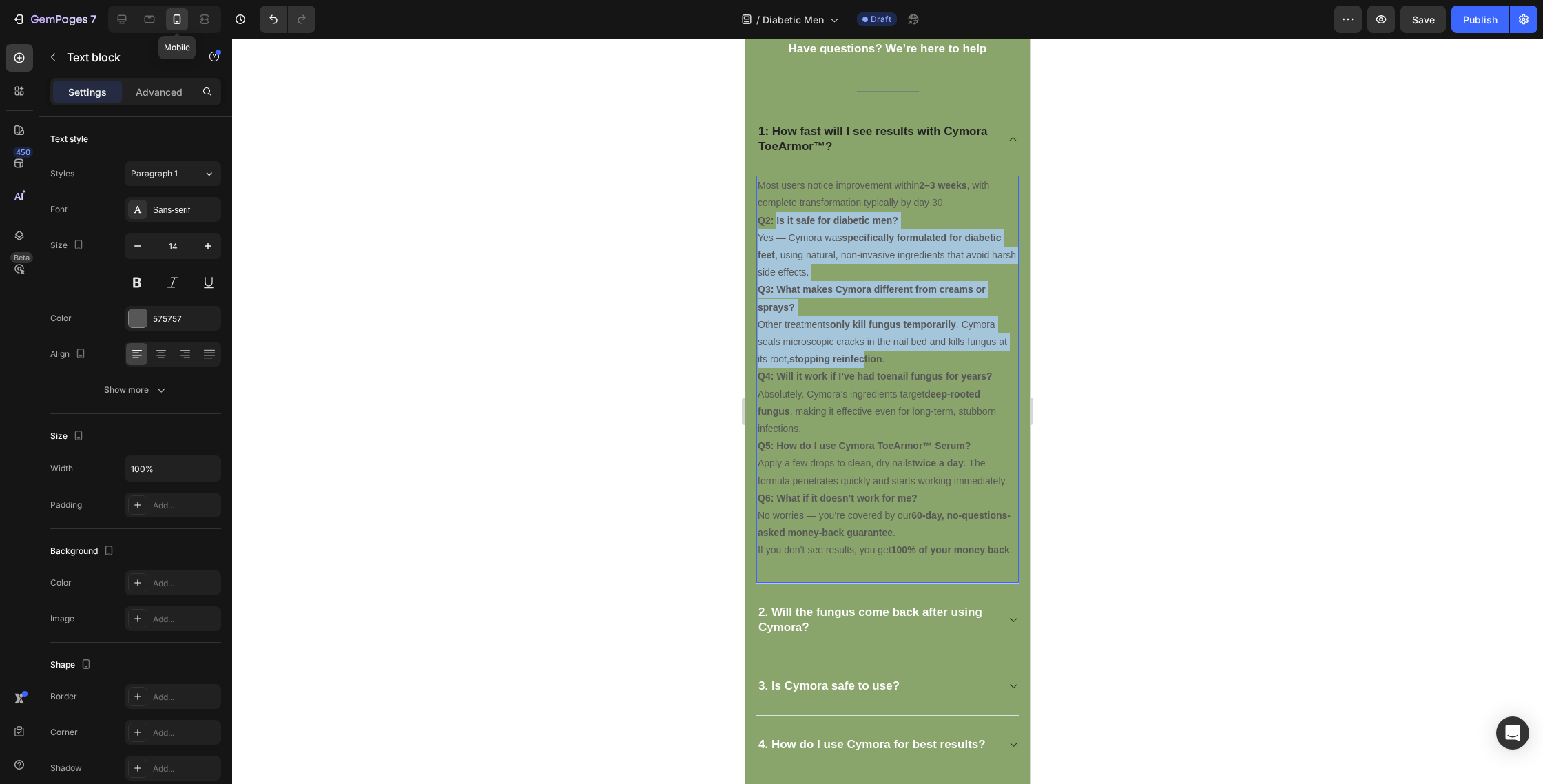
drag, startPoint x: 775, startPoint y: 221, endPoint x: 867, endPoint y: 362, distance: 168.4
click at [867, 362] on div "Most users notice improvement within 2–3 weeks , with complete transformation t…" at bounding box center [888, 367] width 263 height 384
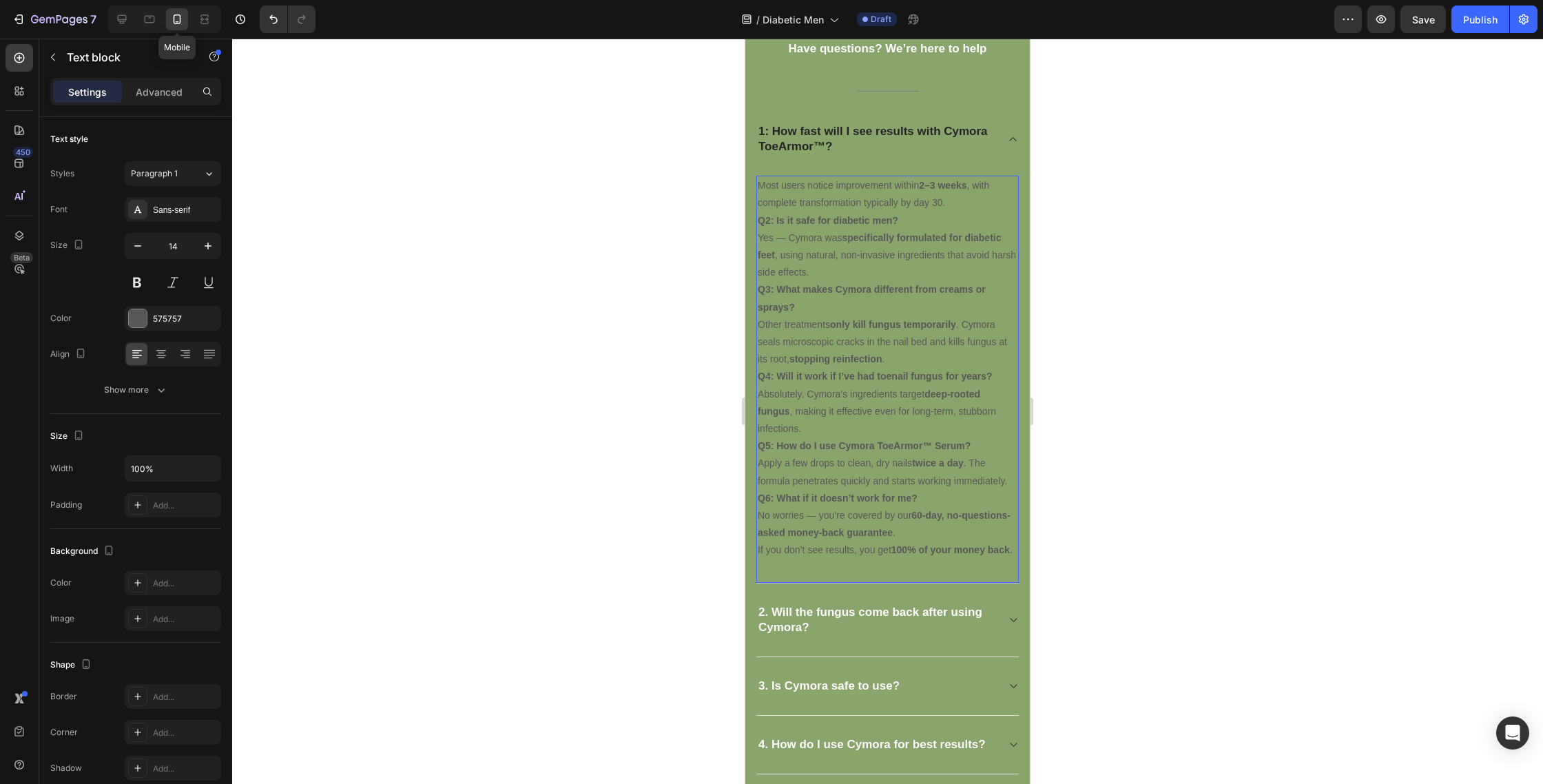
click at [767, 222] on strong "Q2: Is it safe for diabetic men?" at bounding box center [828, 220] width 140 height 11
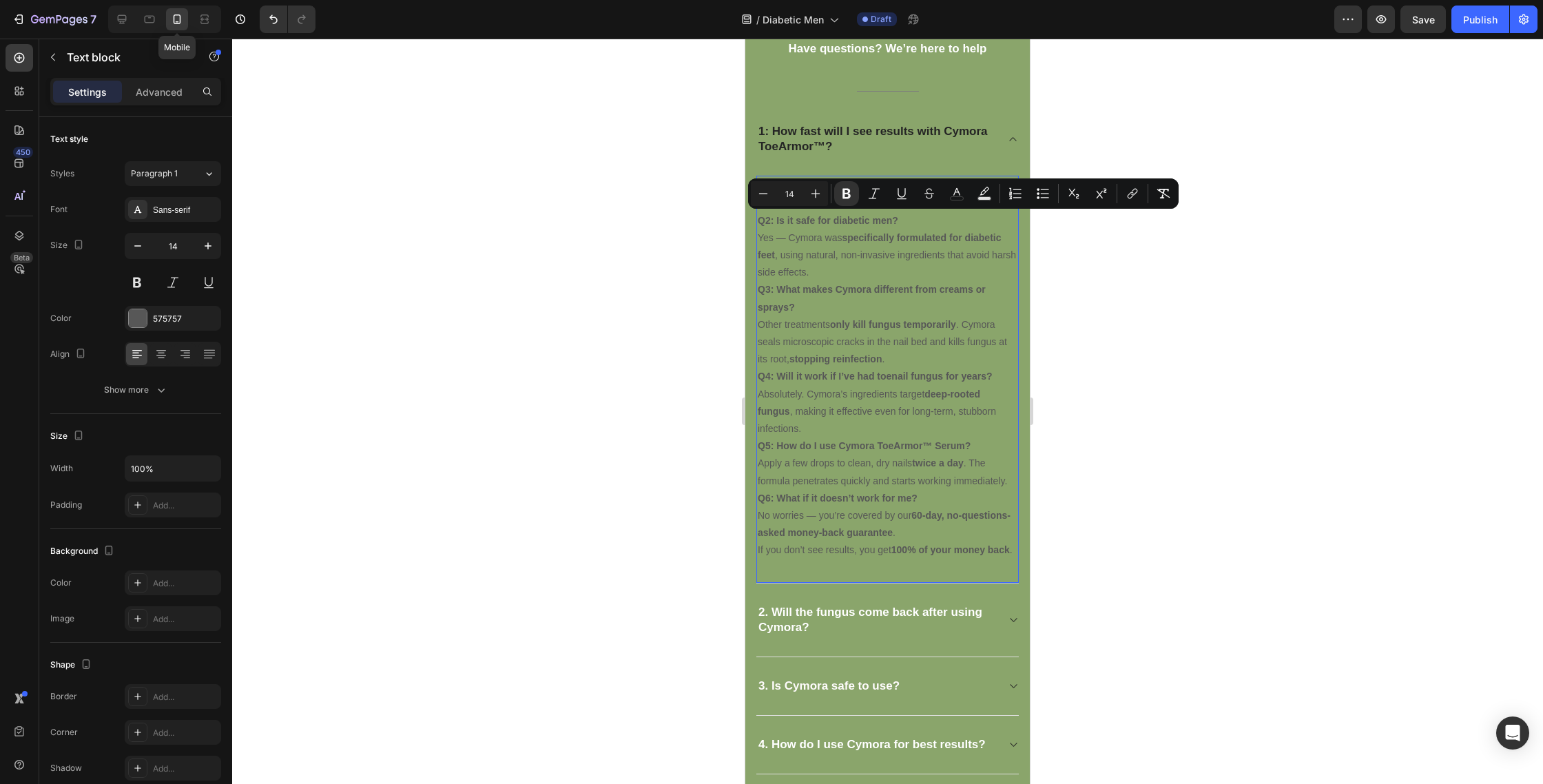
drag, startPoint x: 769, startPoint y: 230, endPoint x: 768, endPoint y: 223, distance: 7.1
click at [769, 229] on p "Q2: Is it safe for diabetic men? Yes — Cymora was specifically formulated for d…" at bounding box center [887, 247] width 260 height 69
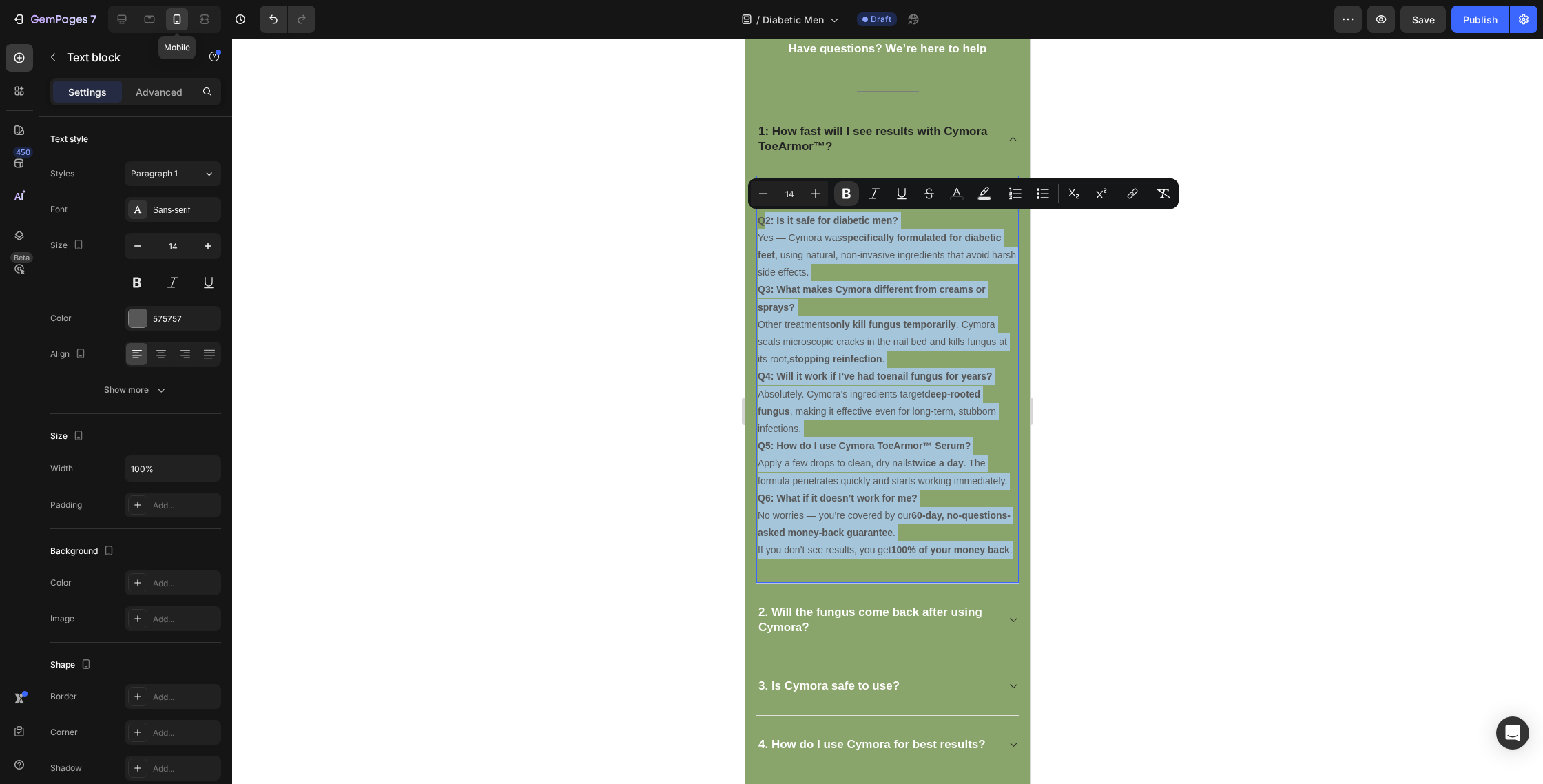
drag, startPoint x: 767, startPoint y: 222, endPoint x: 964, endPoint y: 567, distance: 397.3
click at [962, 567] on div "Most users notice improvement within 2–3 weeks , with complete transformation t…" at bounding box center [888, 379] width 263 height 407
copy div "2: Is it safe for diabetic men? Yes — Cymora was specifically formulated for di…"
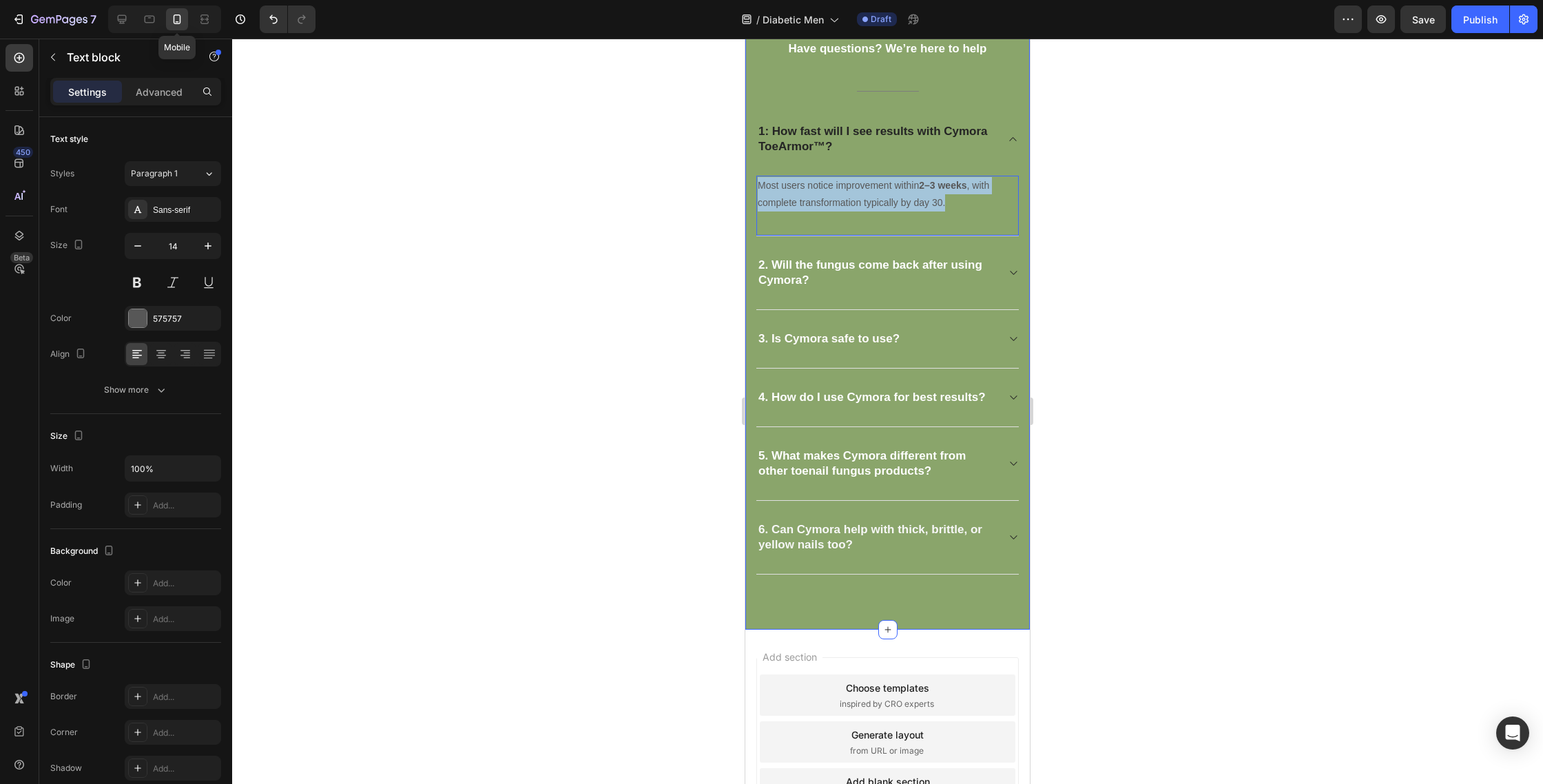
drag, startPoint x: 963, startPoint y: 206, endPoint x: 742, endPoint y: 184, distance: 222.1
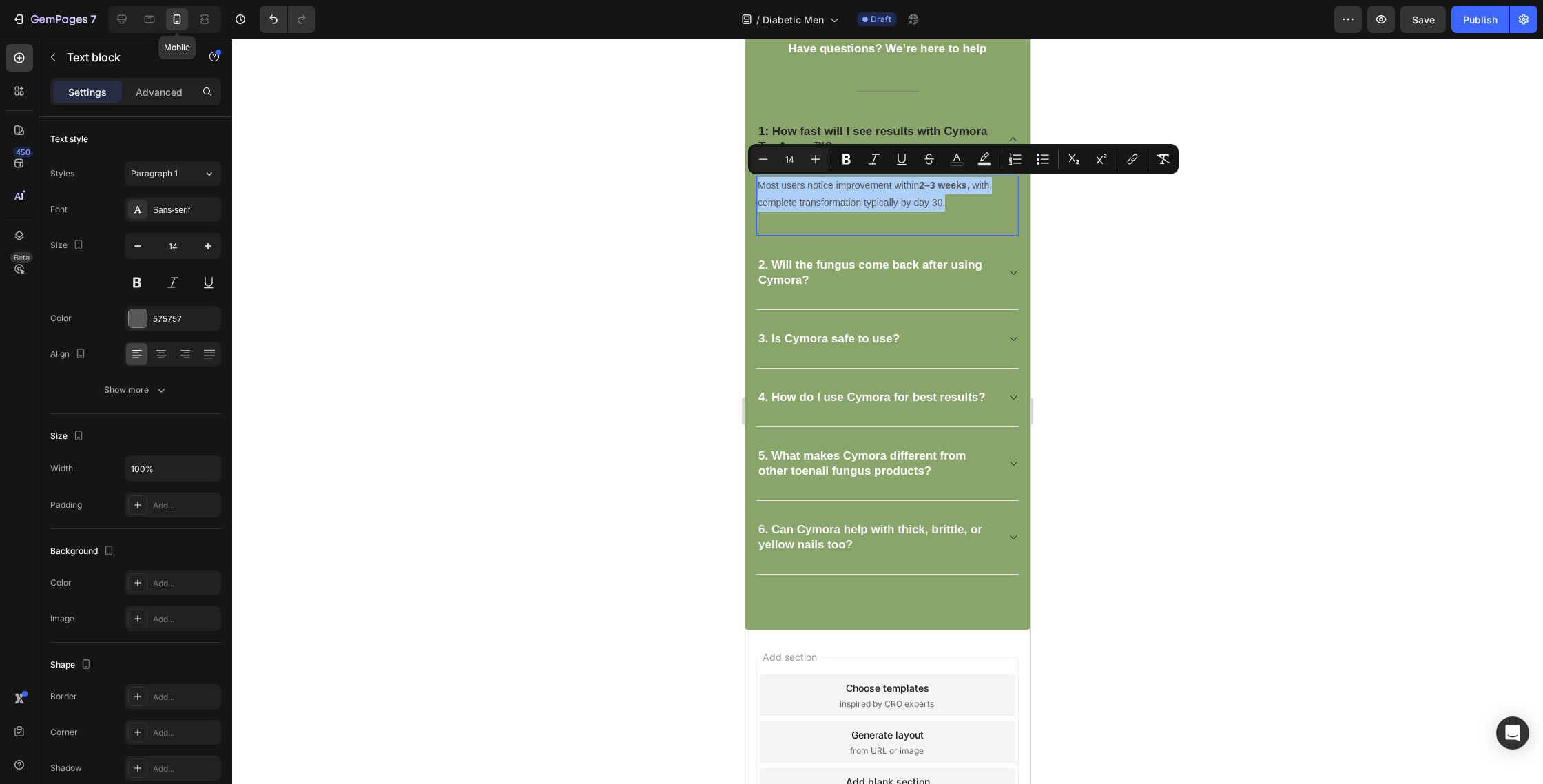
drag, startPoint x: 955, startPoint y: 161, endPoint x: 955, endPoint y: 173, distance: 12.0
click at [955, 163] on icon "Editor contextual toolbar" at bounding box center [957, 159] width 14 height 14
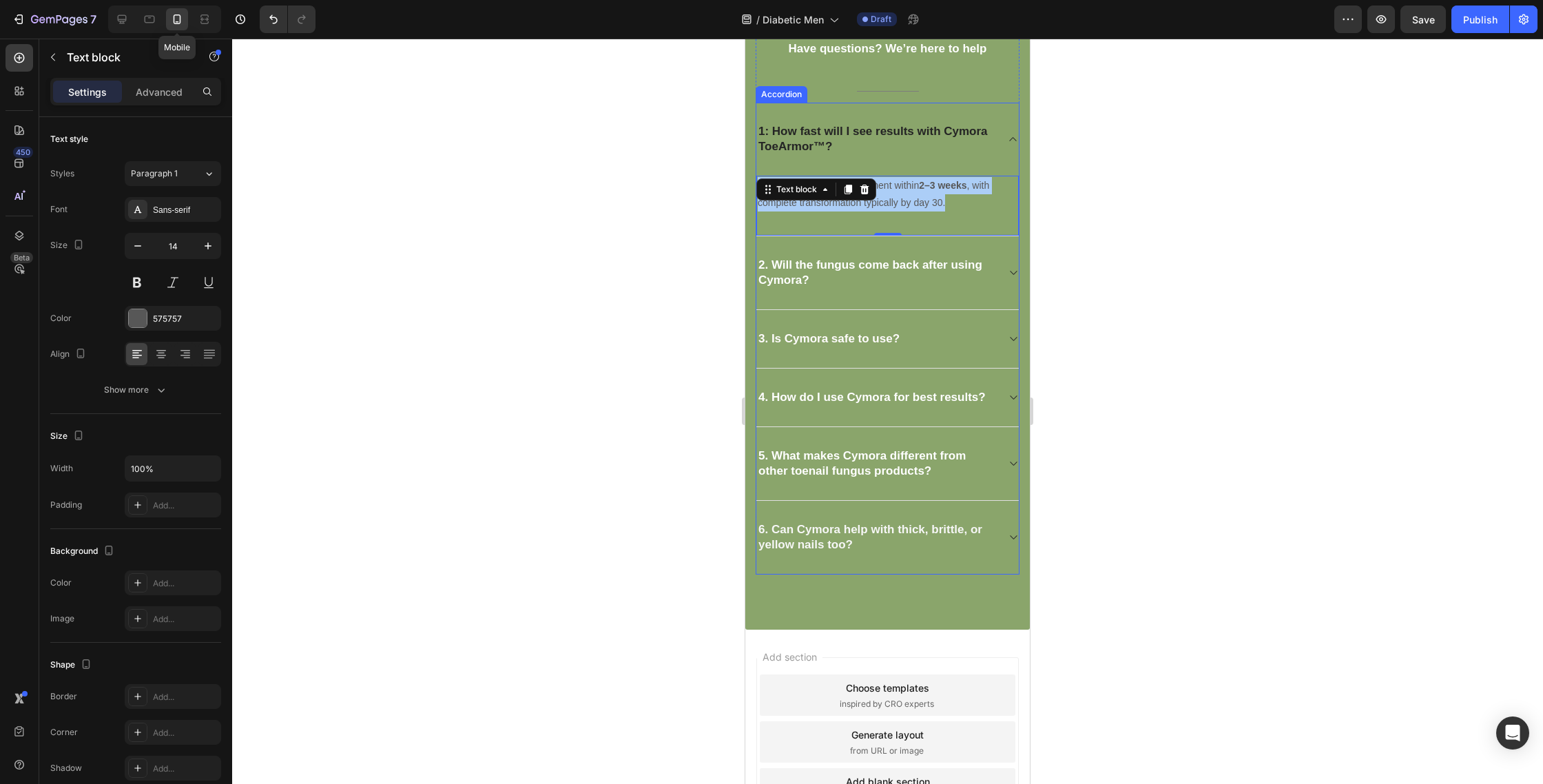
drag, startPoint x: 1695, startPoint y: 393, endPoint x: 872, endPoint y: 261, distance: 833.5
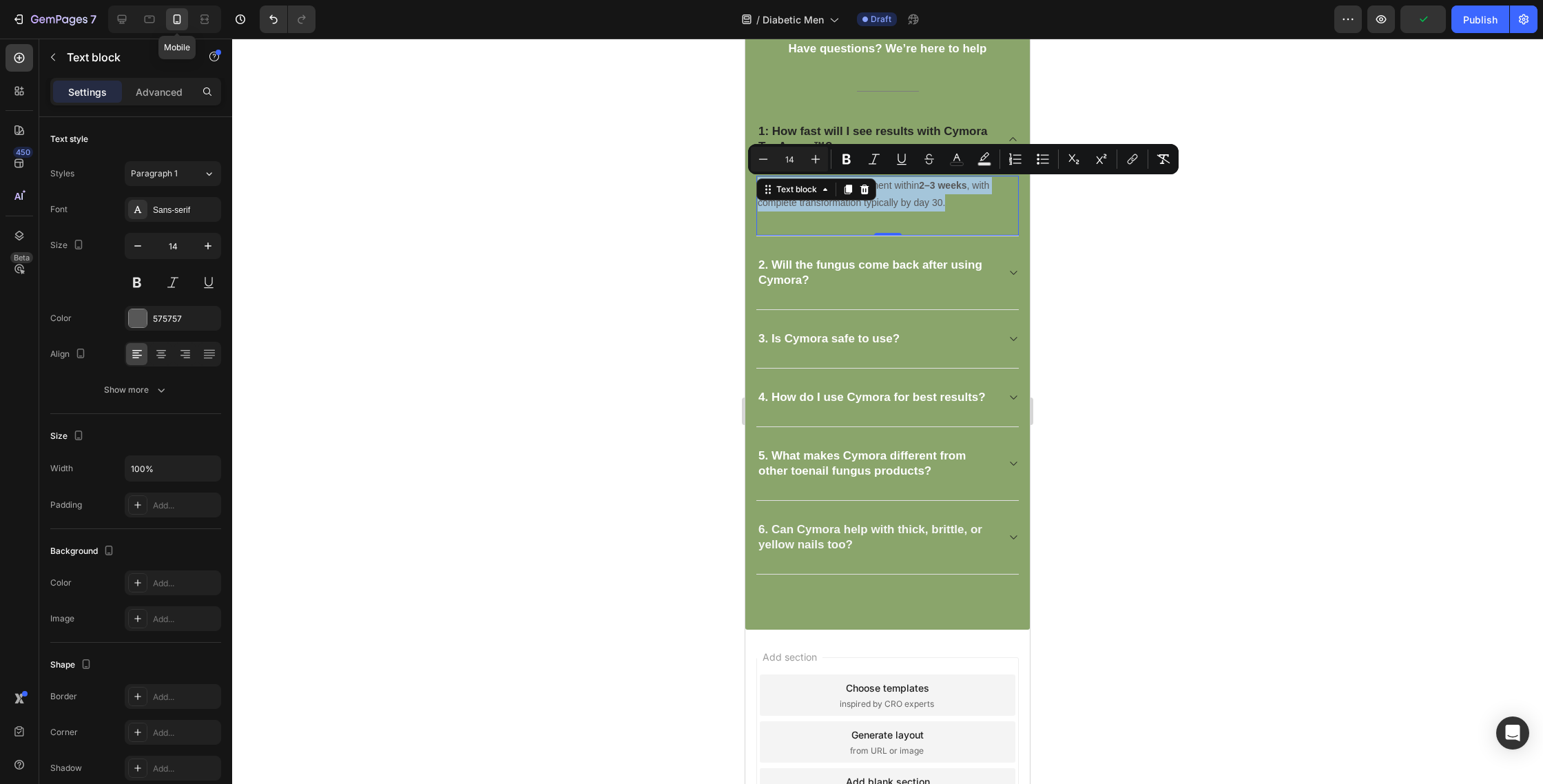
click at [1006, 205] on p "Most users notice improvement within 2–3 weeks , with complete transformation t…" at bounding box center [887, 194] width 260 height 35
drag, startPoint x: 961, startPoint y: 161, endPoint x: 963, endPoint y: 228, distance: 67.0
click at [961, 161] on icon "Editor contextual toolbar" at bounding box center [957, 159] width 14 height 14
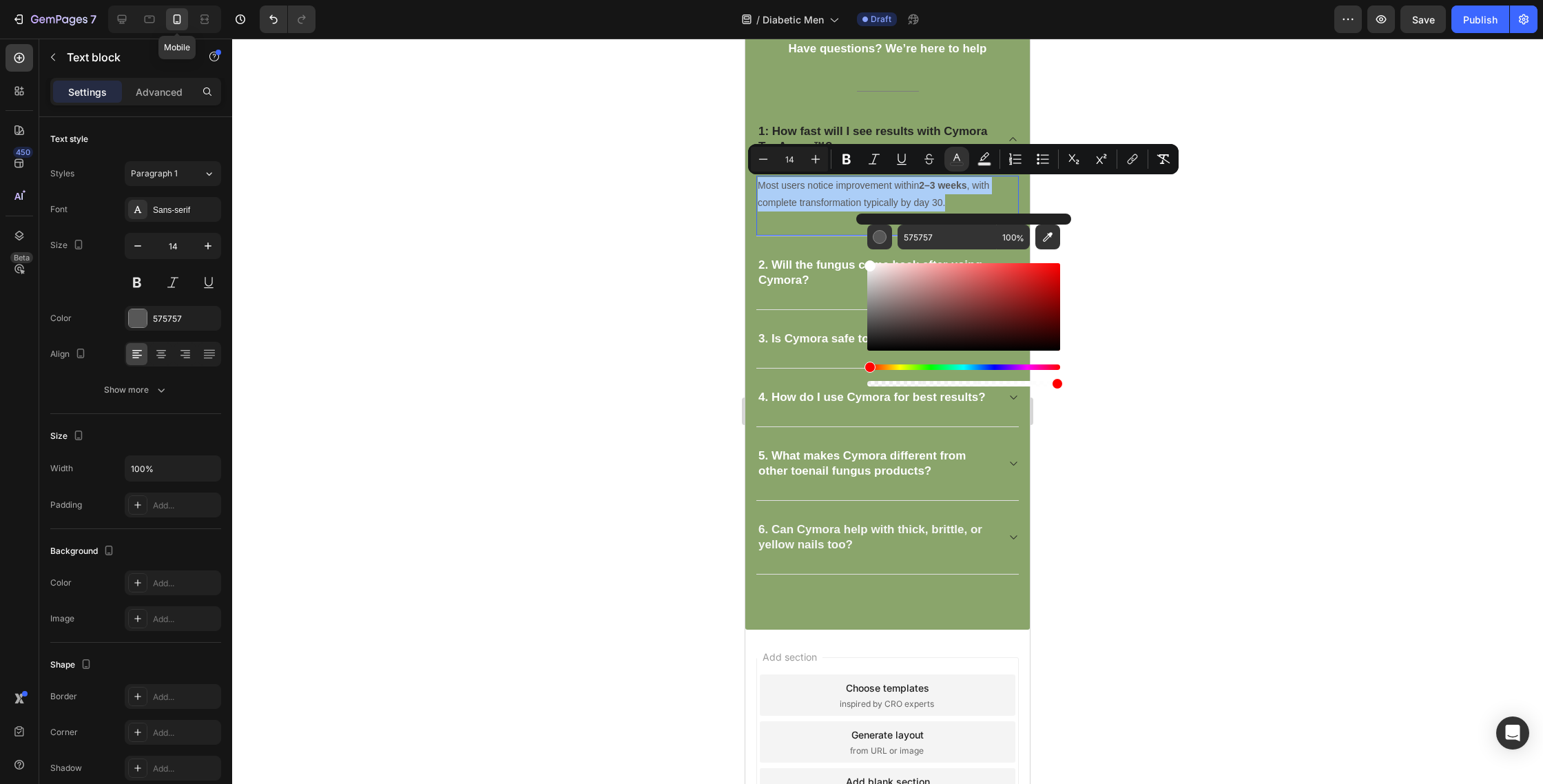
drag, startPoint x: 1689, startPoint y: 338, endPoint x: 796, endPoint y: 234, distance: 899.0
type input "FFFFFF"
click at [853, 137] on p "1: How fast will I see results with Cymora ToeArmor™?" at bounding box center [876, 139] width 236 height 31
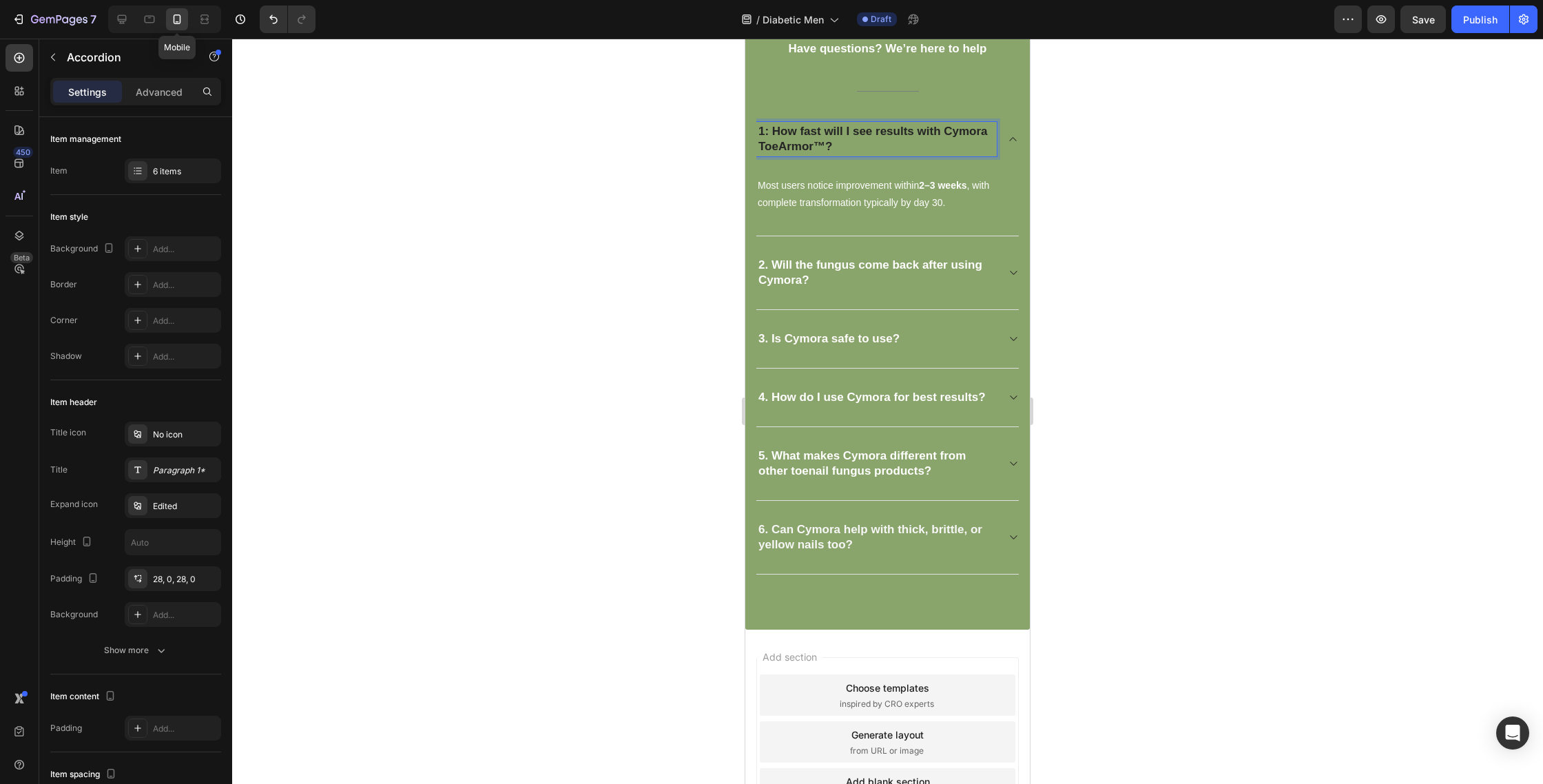
click at [853, 137] on p "1: How fast will I see results with Cymora ToeArmor™?" at bounding box center [876, 139] width 236 height 31
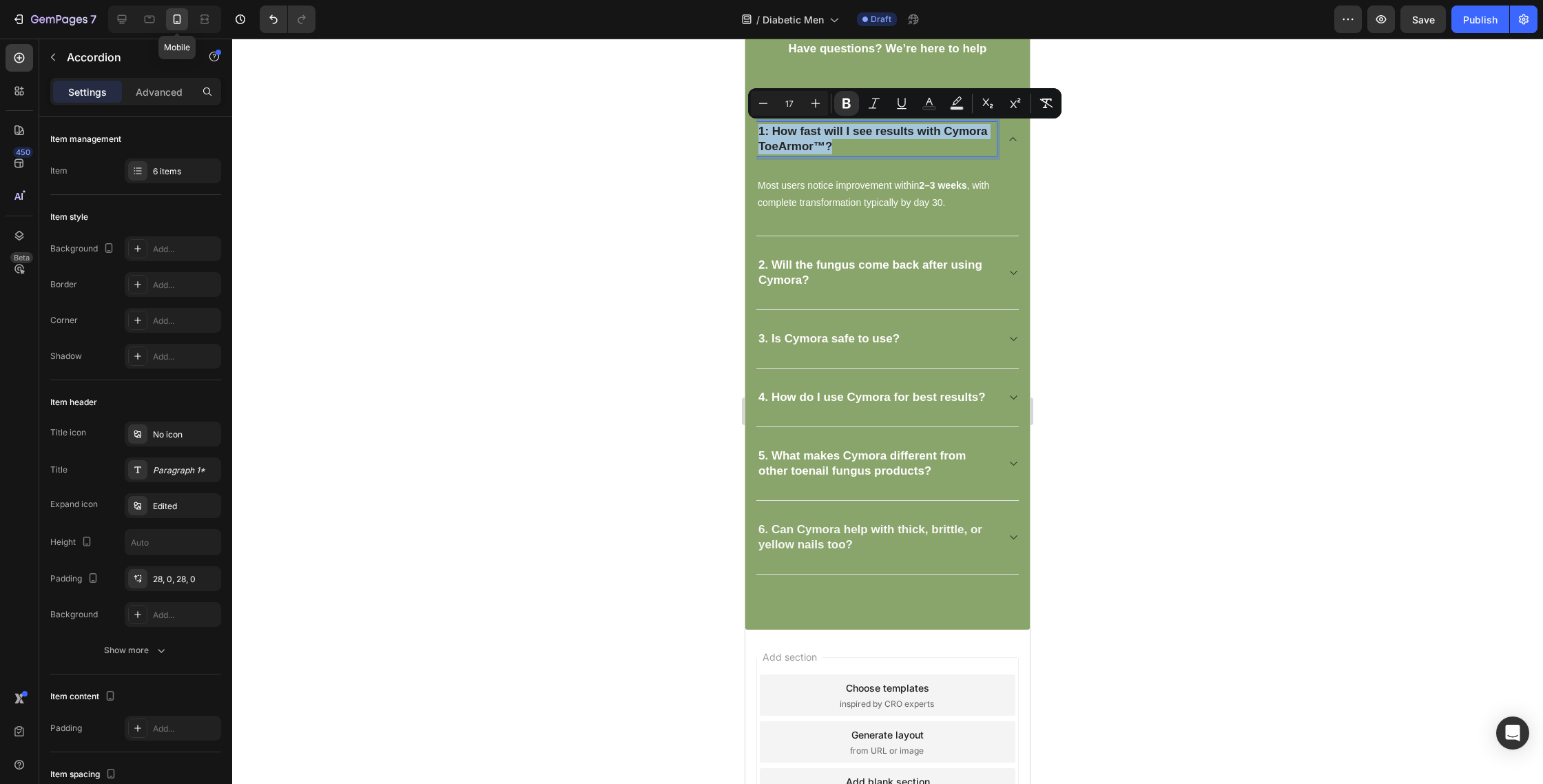
click at [853, 137] on p "1: How fast will I see results with Cymora ToeArmor™?" at bounding box center [876, 139] width 236 height 31
click at [929, 107] on icon "Editor contextual toolbar" at bounding box center [930, 104] width 14 height 14
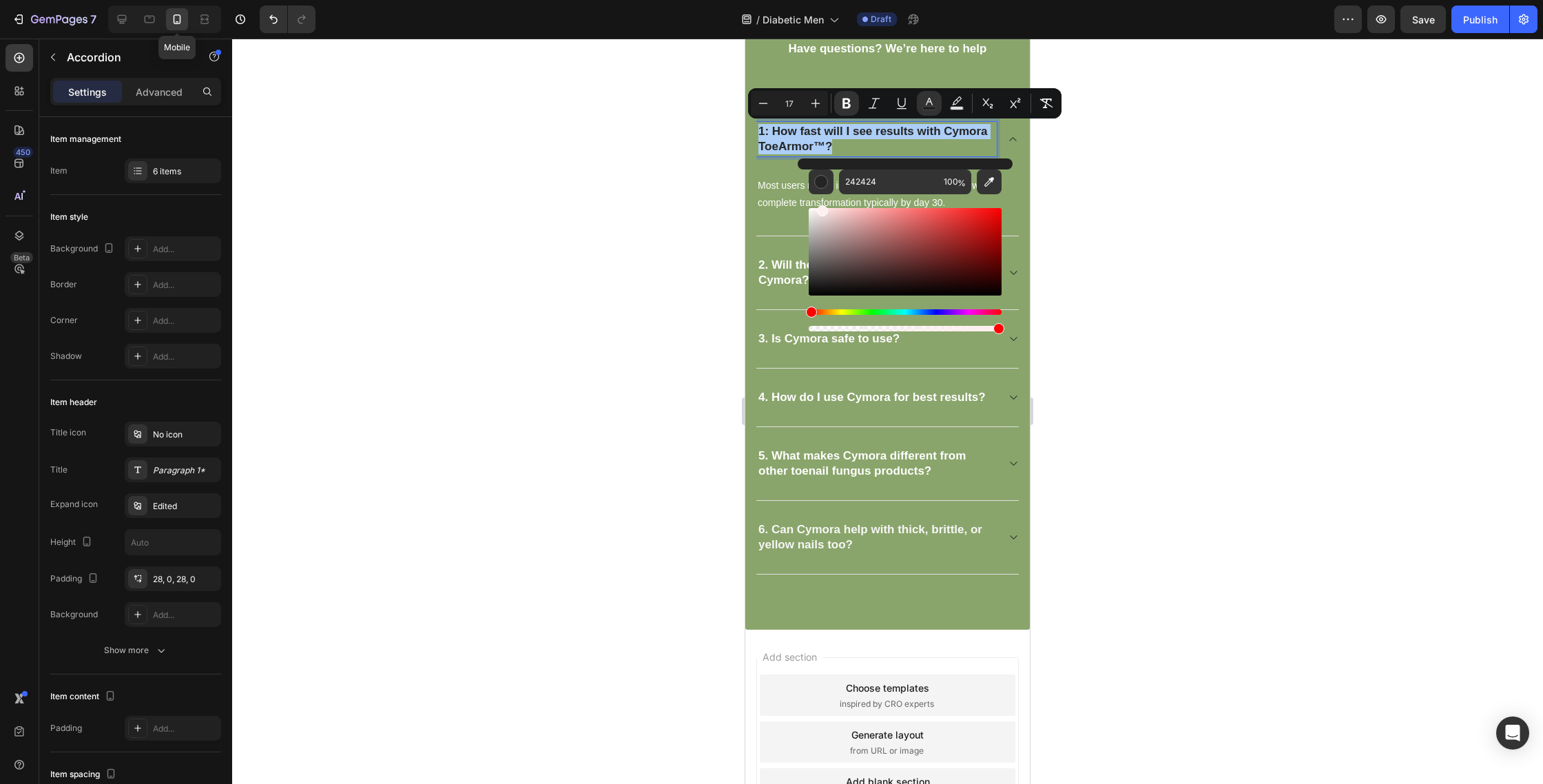
drag, startPoint x: 1663, startPoint y: 271, endPoint x: 777, endPoint y: 161, distance: 892.8
type input "FFFFFF"
click at [779, 232] on div "Most users notice improvement within 2–3 weeks , with complete transformation t…" at bounding box center [888, 205] width 263 height 60
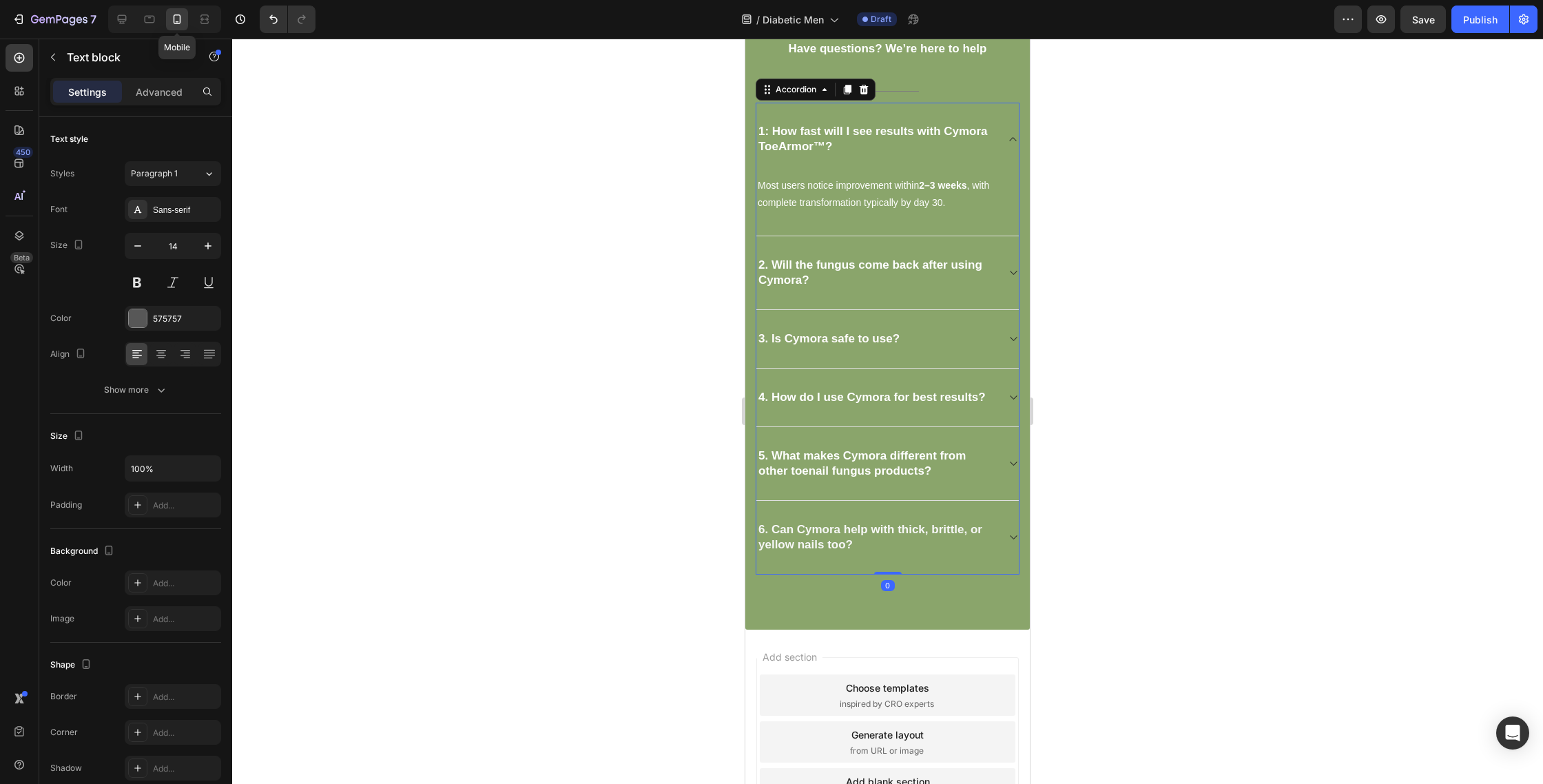
click at [789, 262] on strong "2. Will the fungus come back after using Cymora?" at bounding box center [870, 273] width 224 height 29
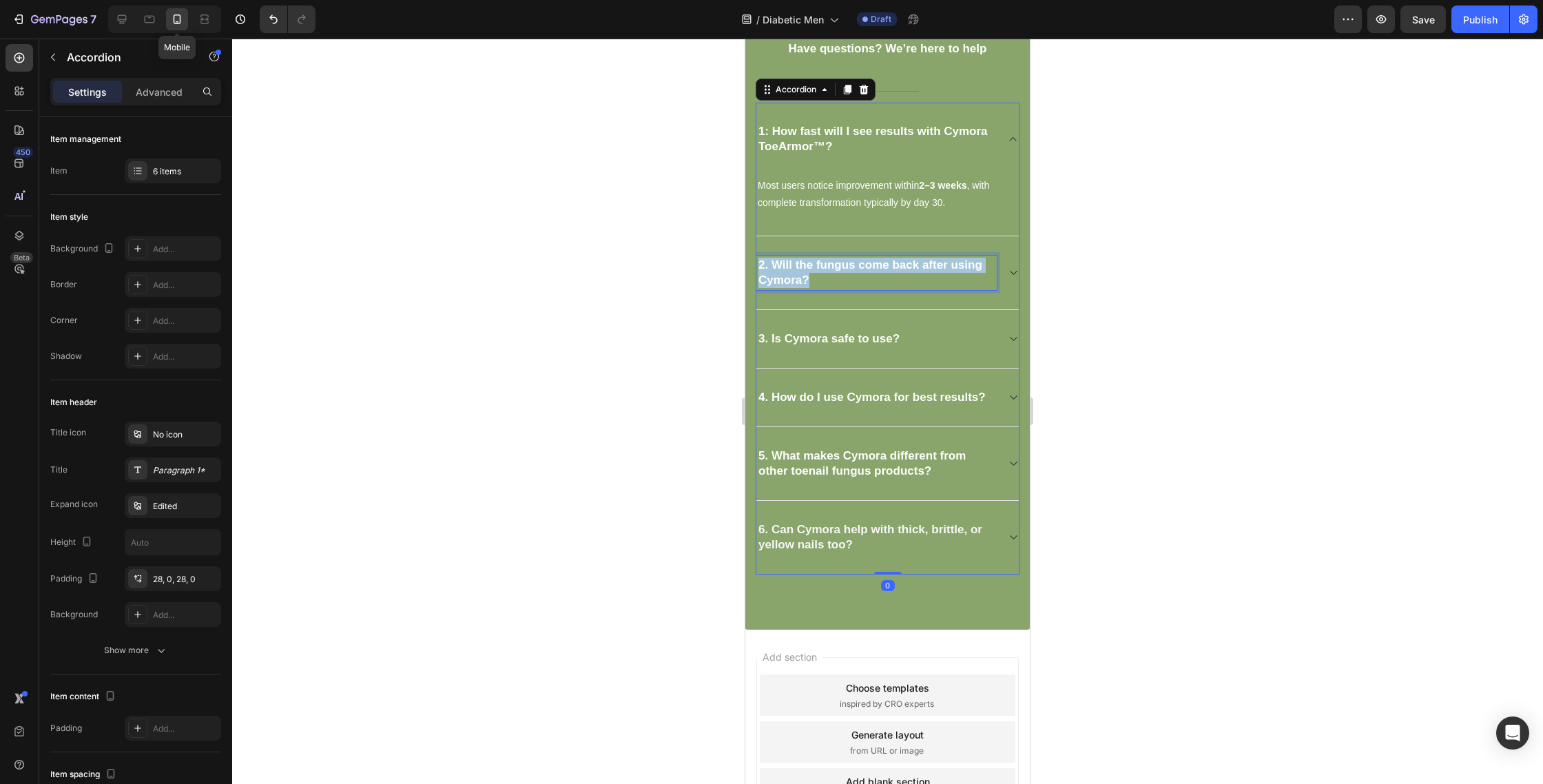
click at [789, 262] on strong "2. Will the fungus come back after using Cymora?" at bounding box center [870, 273] width 224 height 29
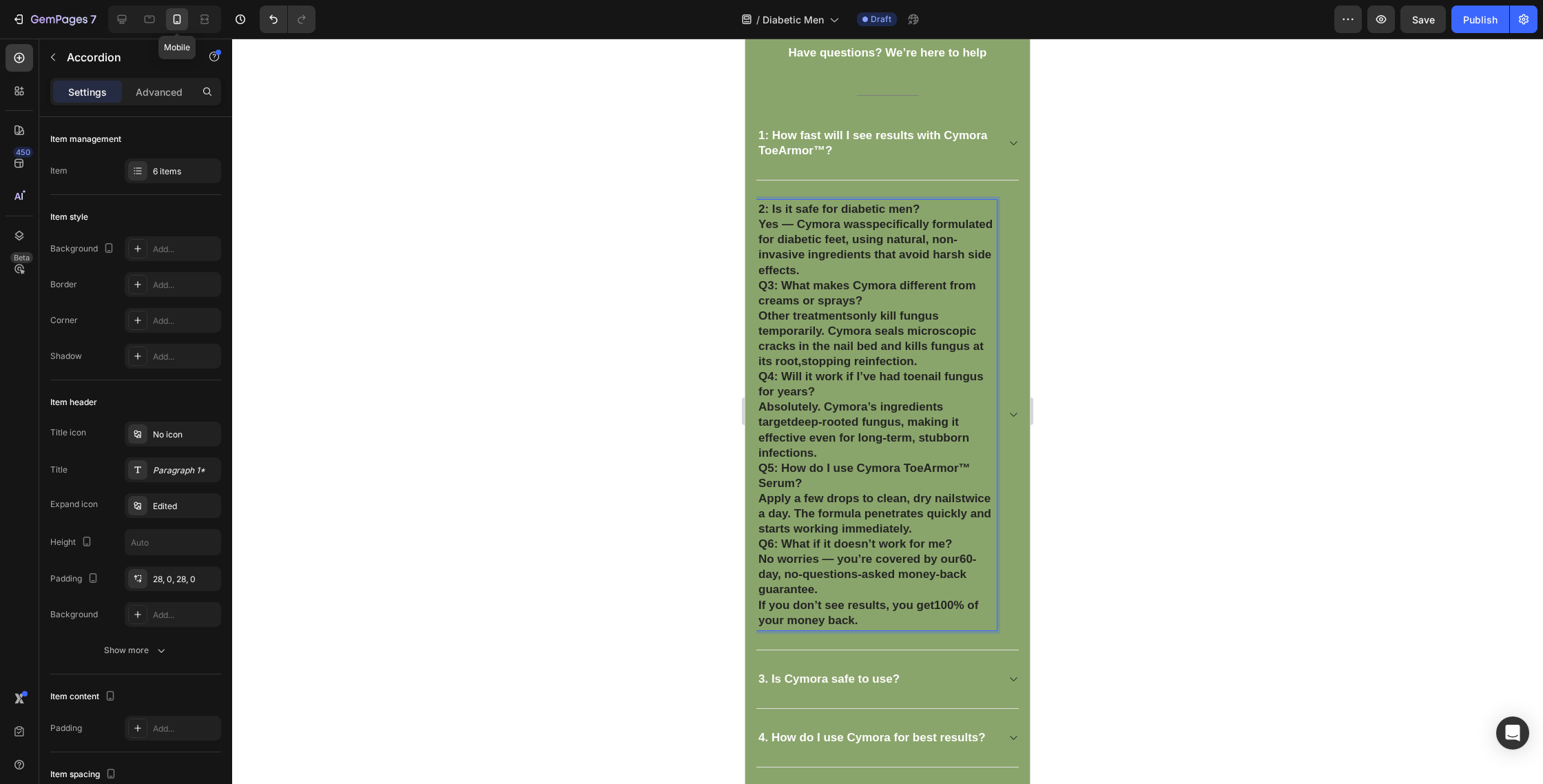
click at [762, 274] on p "2: Is it safe for diabetic men? Yes — Cymora was specifically formulated for di…" at bounding box center [876, 239] width 236 height 76
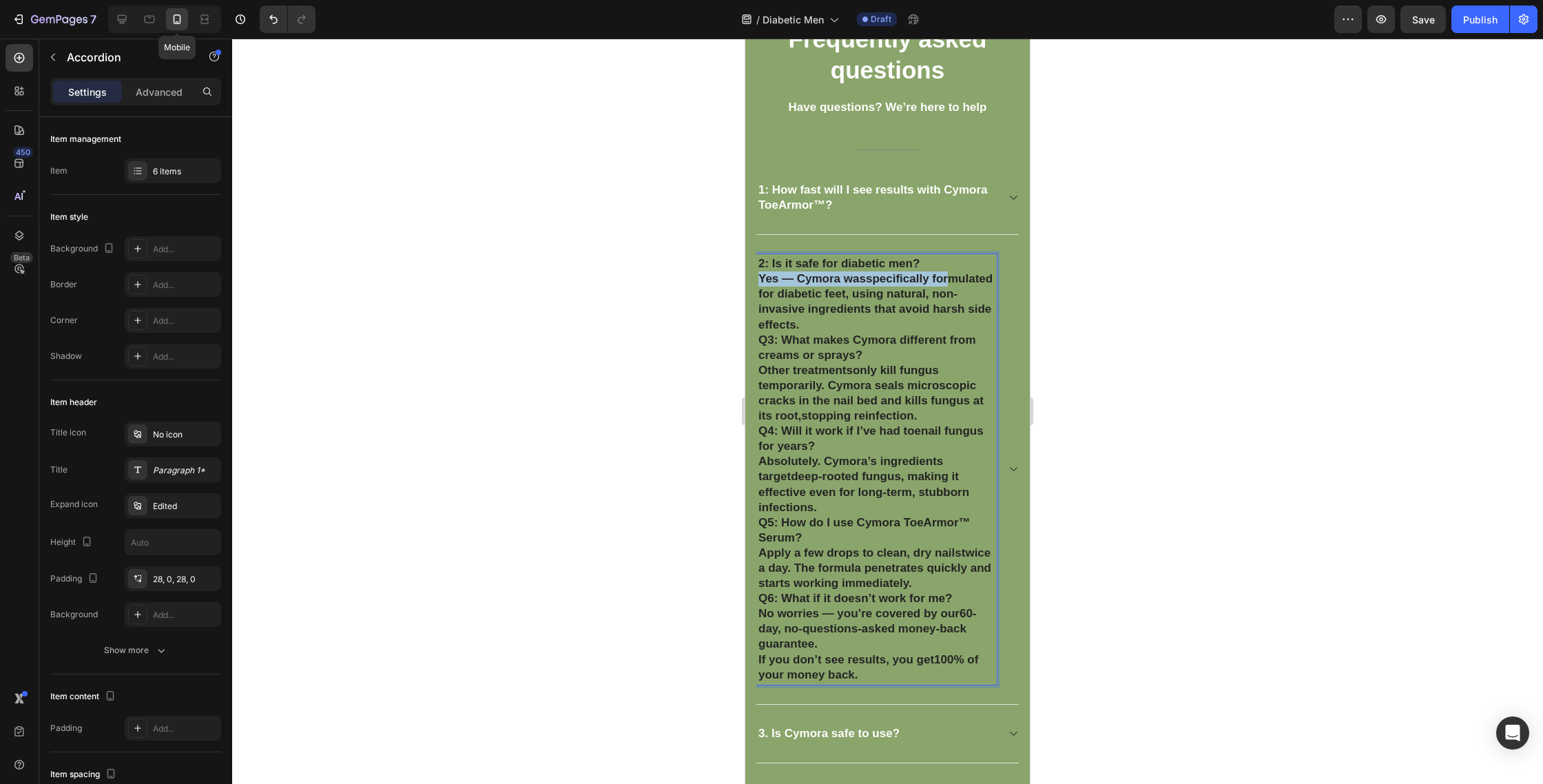
scroll to position [3617, 0]
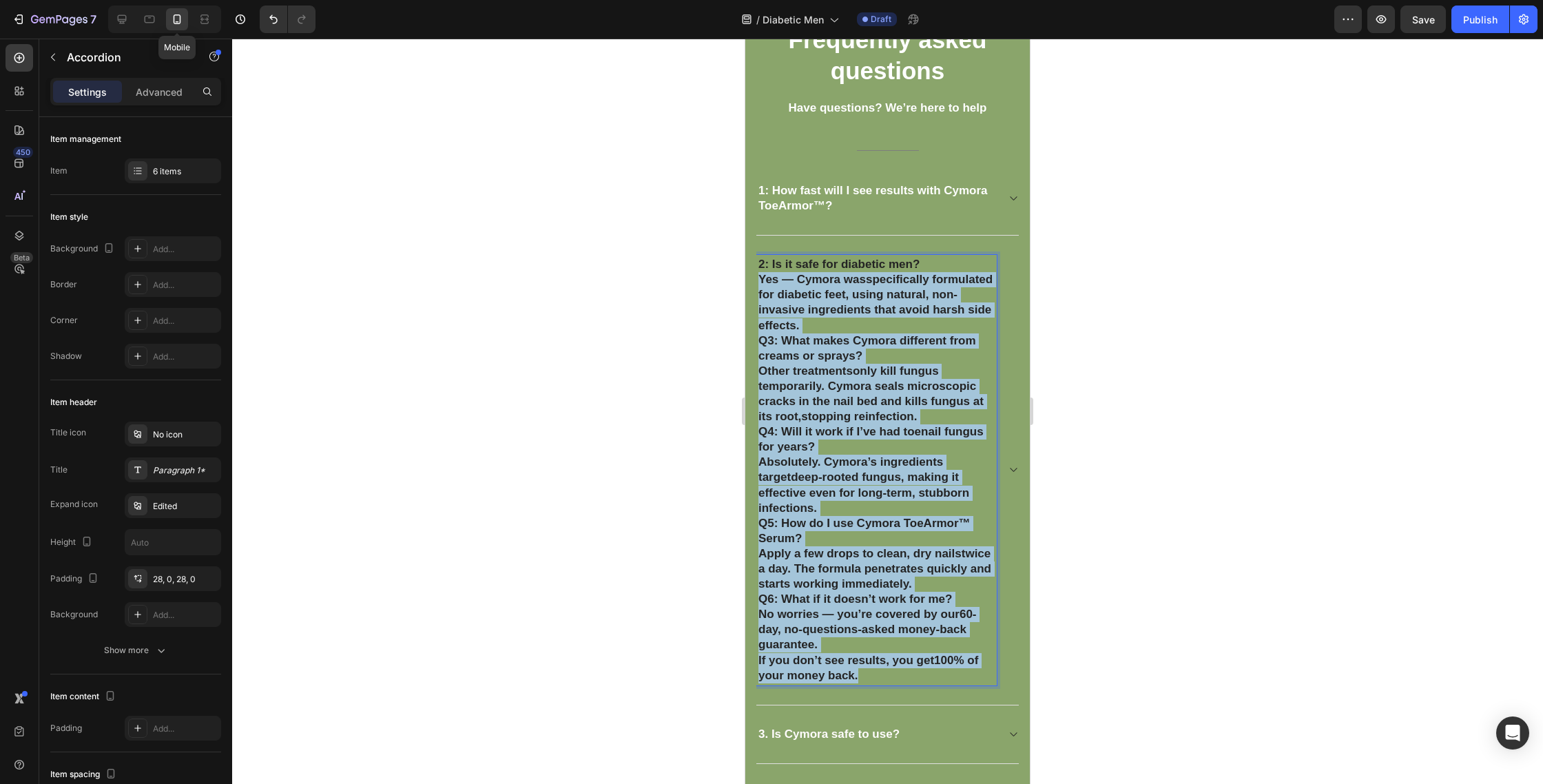
drag, startPoint x: 761, startPoint y: 276, endPoint x: 939, endPoint y: 636, distance: 401.6
click at [957, 669] on div "2: Is it safe for diabetic men? Yes — Cymora was specifically formulated for di…" at bounding box center [876, 470] width 240 height 431
copy div "Yes — Cymora was specifically formulated for diabetic feet , using natural, non…"
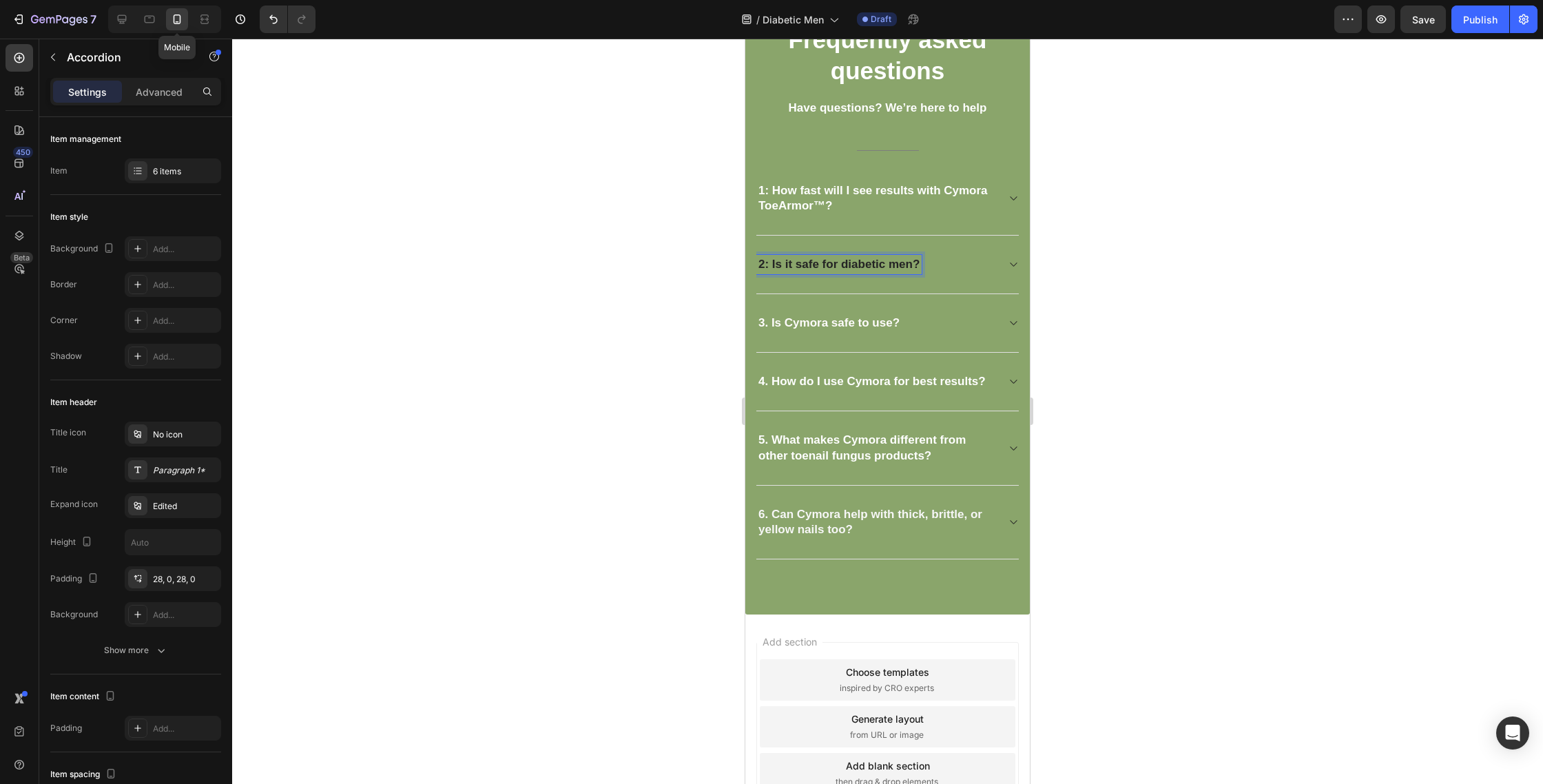
drag, startPoint x: 948, startPoint y: 257, endPoint x: 957, endPoint y: 261, distance: 9.8
click at [948, 257] on div "2: Is it safe for diabetic men?" at bounding box center [876, 265] width 240 height 20
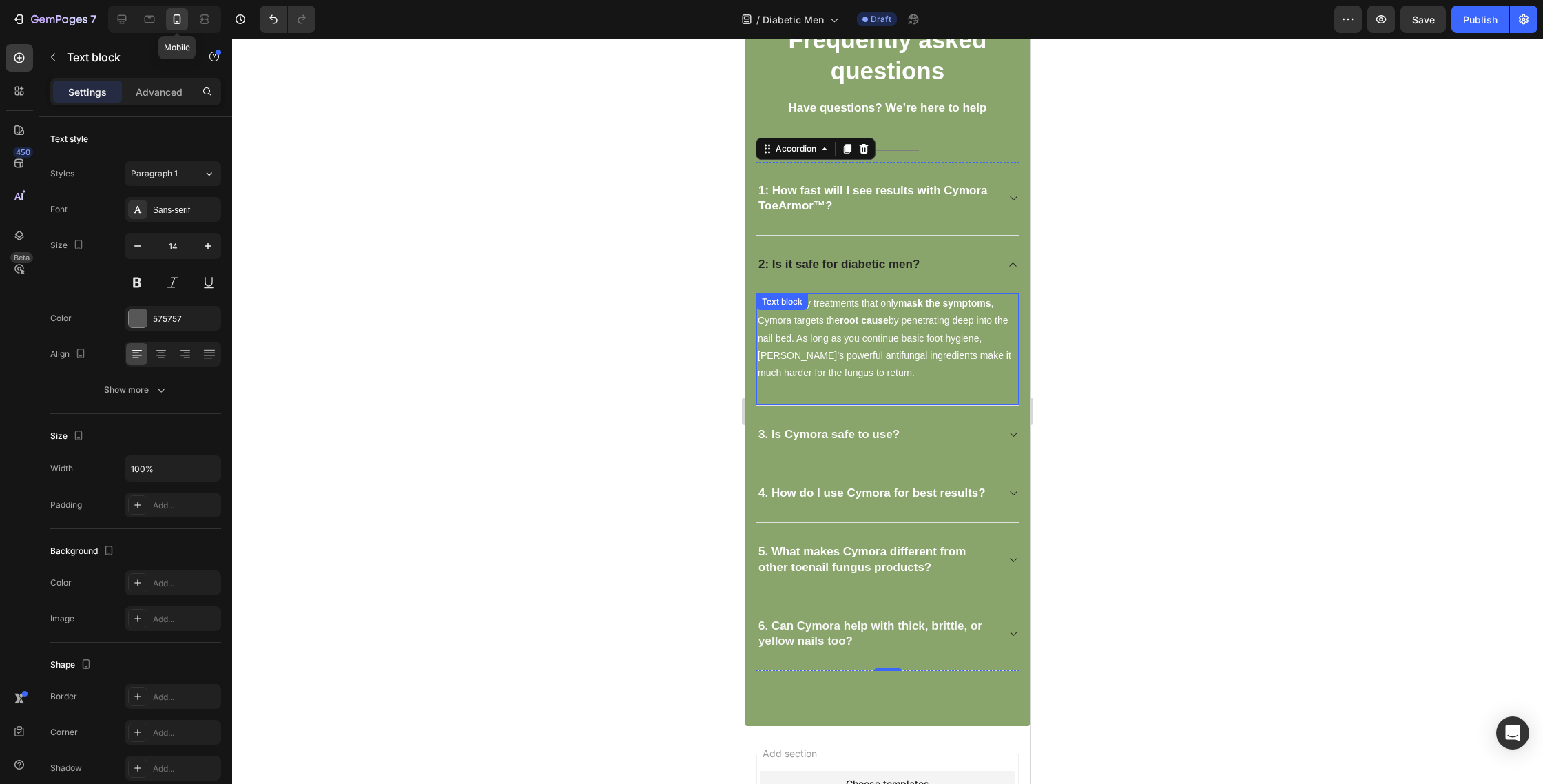
click at [864, 311] on div "Unlike many treatments that only mask the symptoms , Cymora targets the root ca…" at bounding box center [888, 350] width 263 height 113
click at [864, 311] on icon at bounding box center [864, 307] width 9 height 10
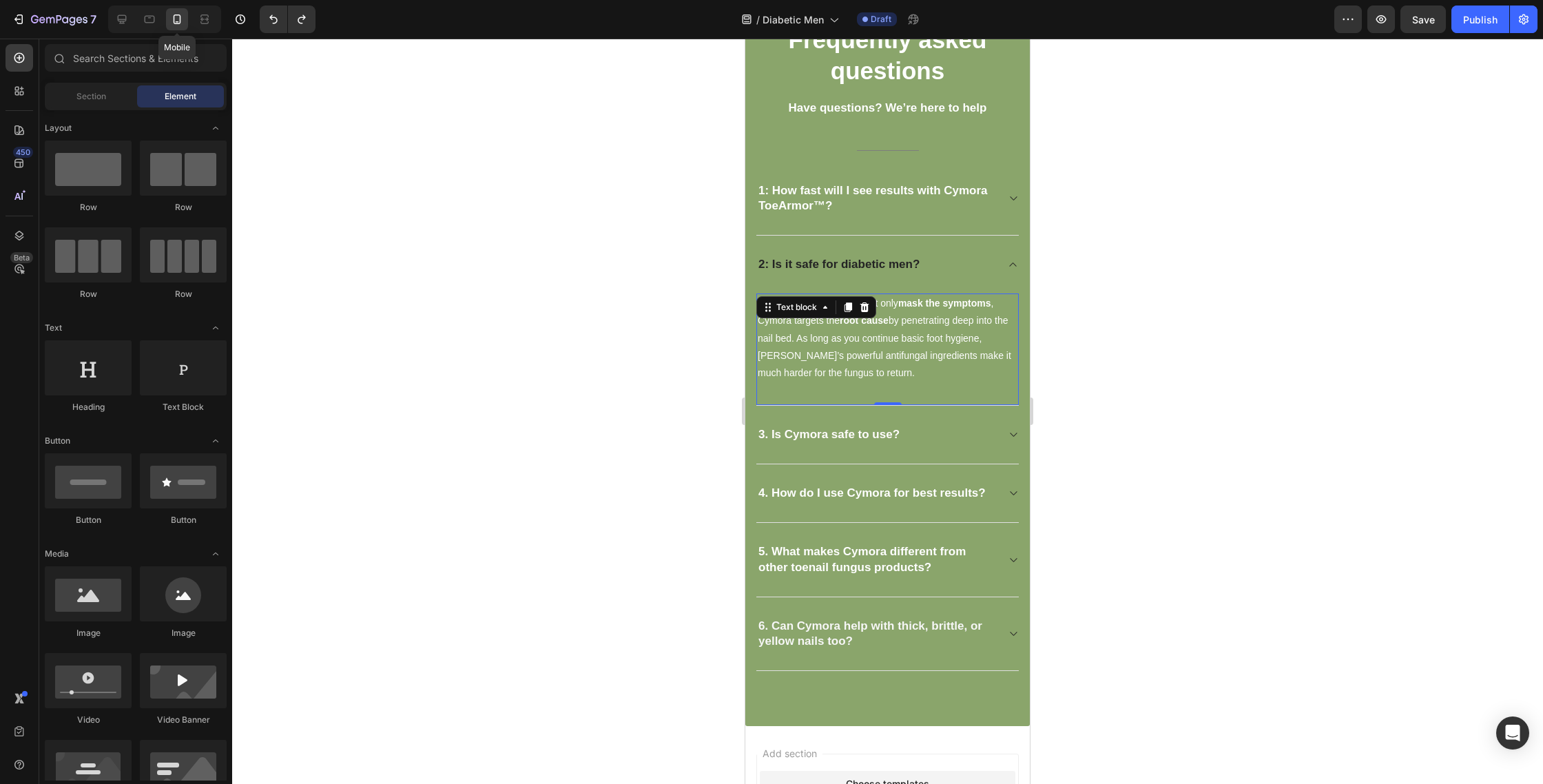
click at [853, 318] on strong "root cause" at bounding box center [864, 320] width 49 height 11
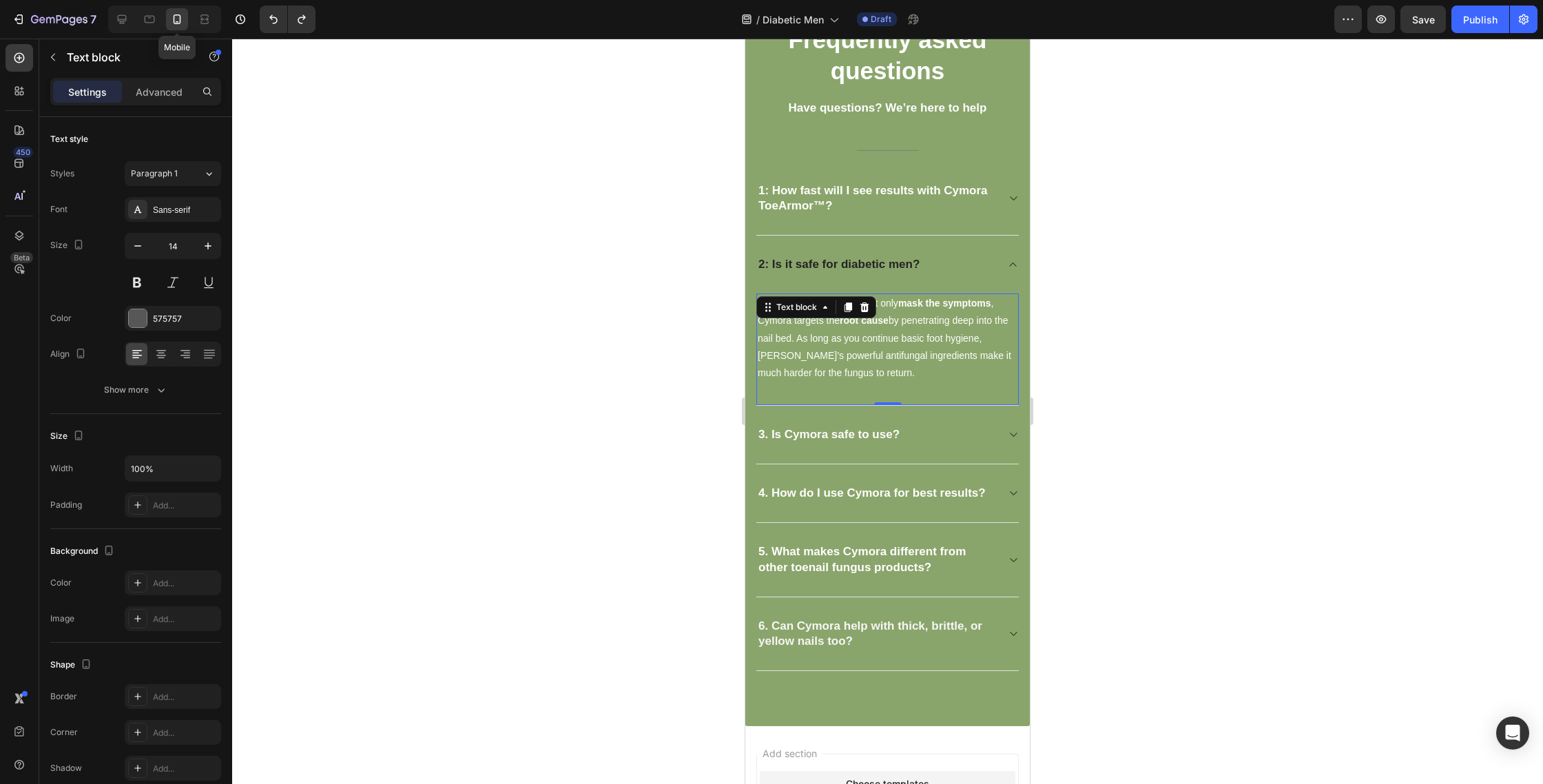
click at [853, 318] on strong "root cause" at bounding box center [864, 320] width 49 height 11
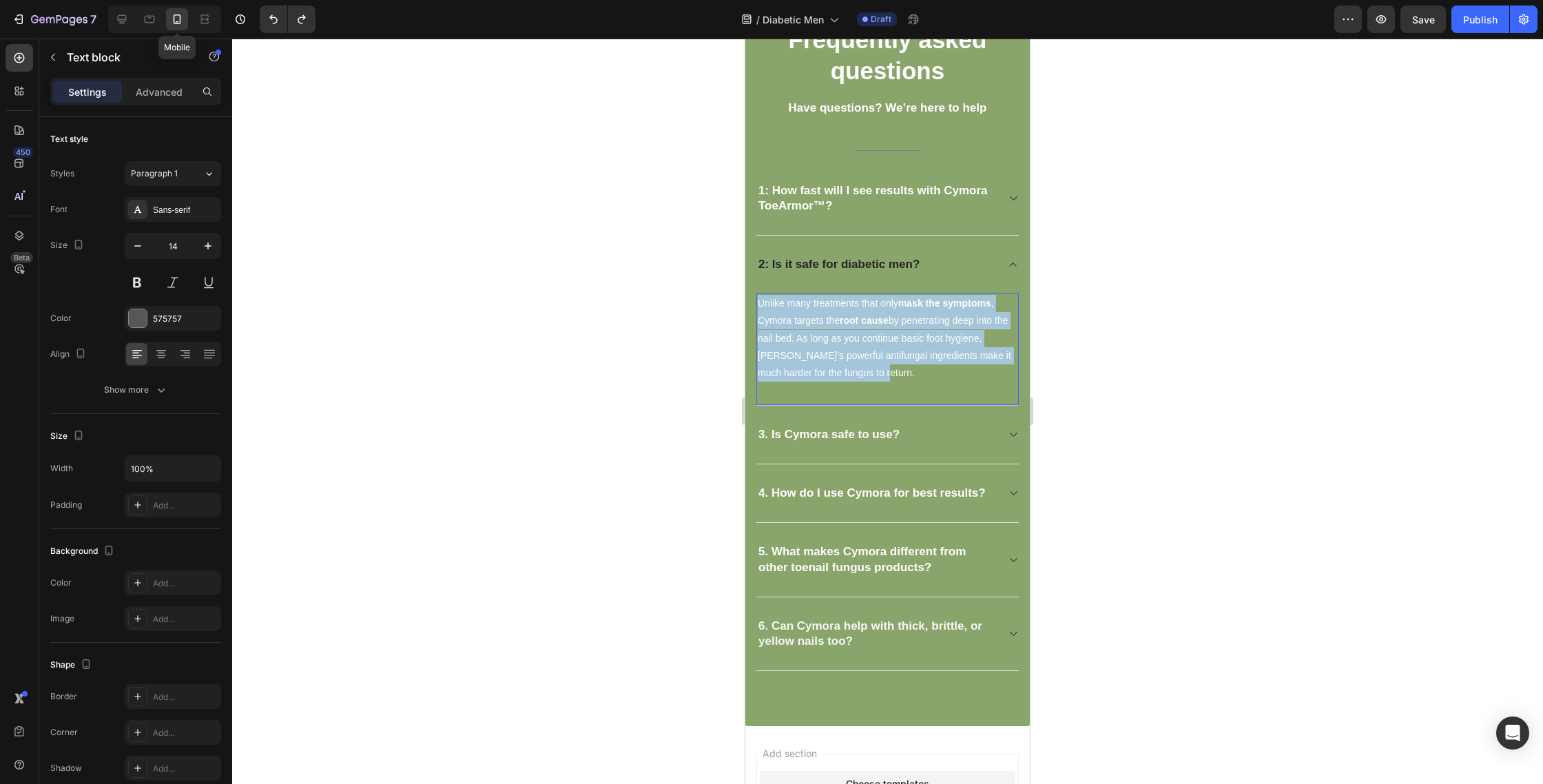
click at [853, 318] on strong "root cause" at bounding box center [864, 320] width 49 height 11
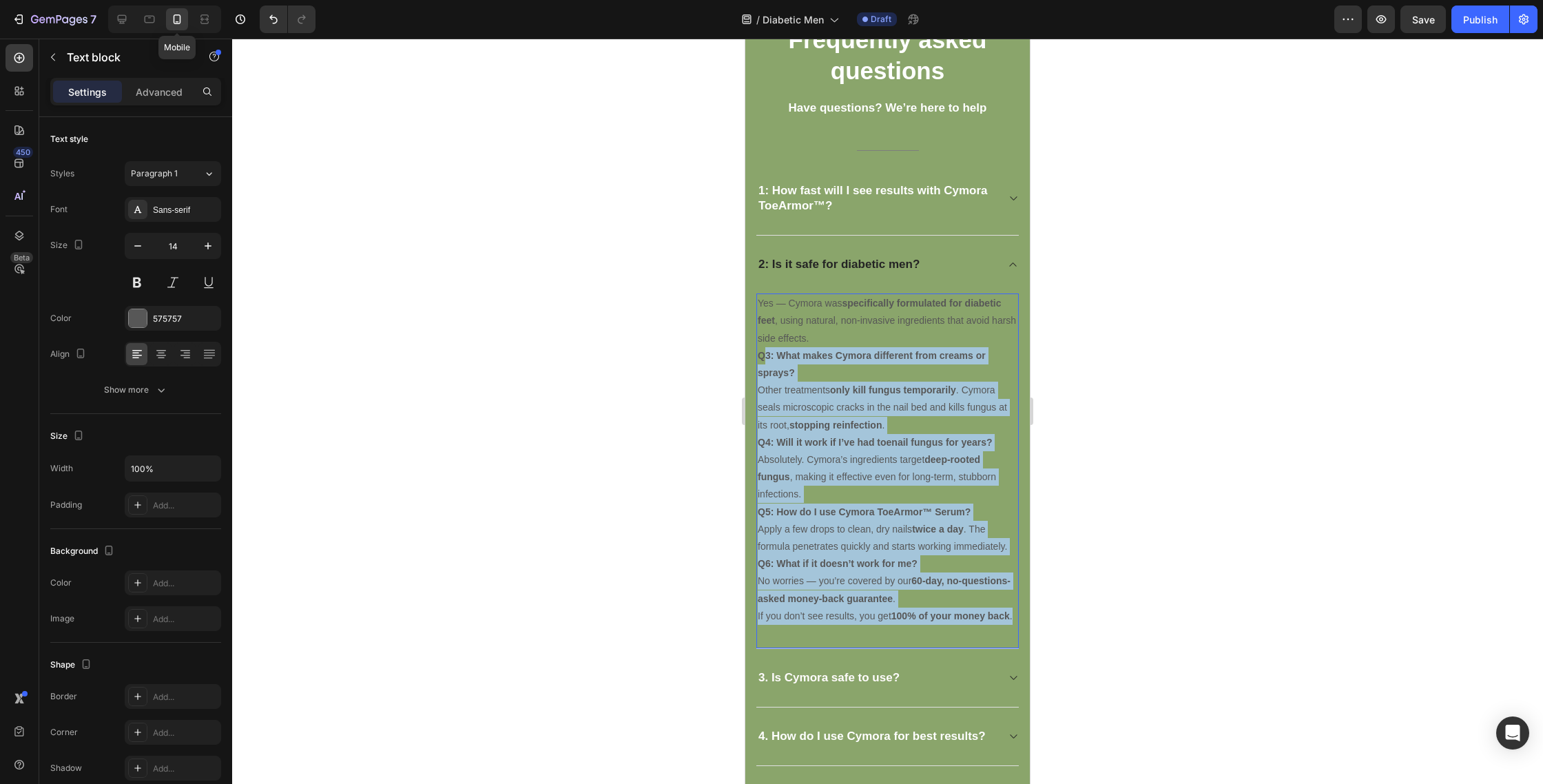
drag, startPoint x: 767, startPoint y: 353, endPoint x: 995, endPoint y: 632, distance: 360.3
click at [994, 632] on div "Yes — Cymora was specifically formulated for diabetic feet , using natural, non…" at bounding box center [888, 471] width 263 height 355
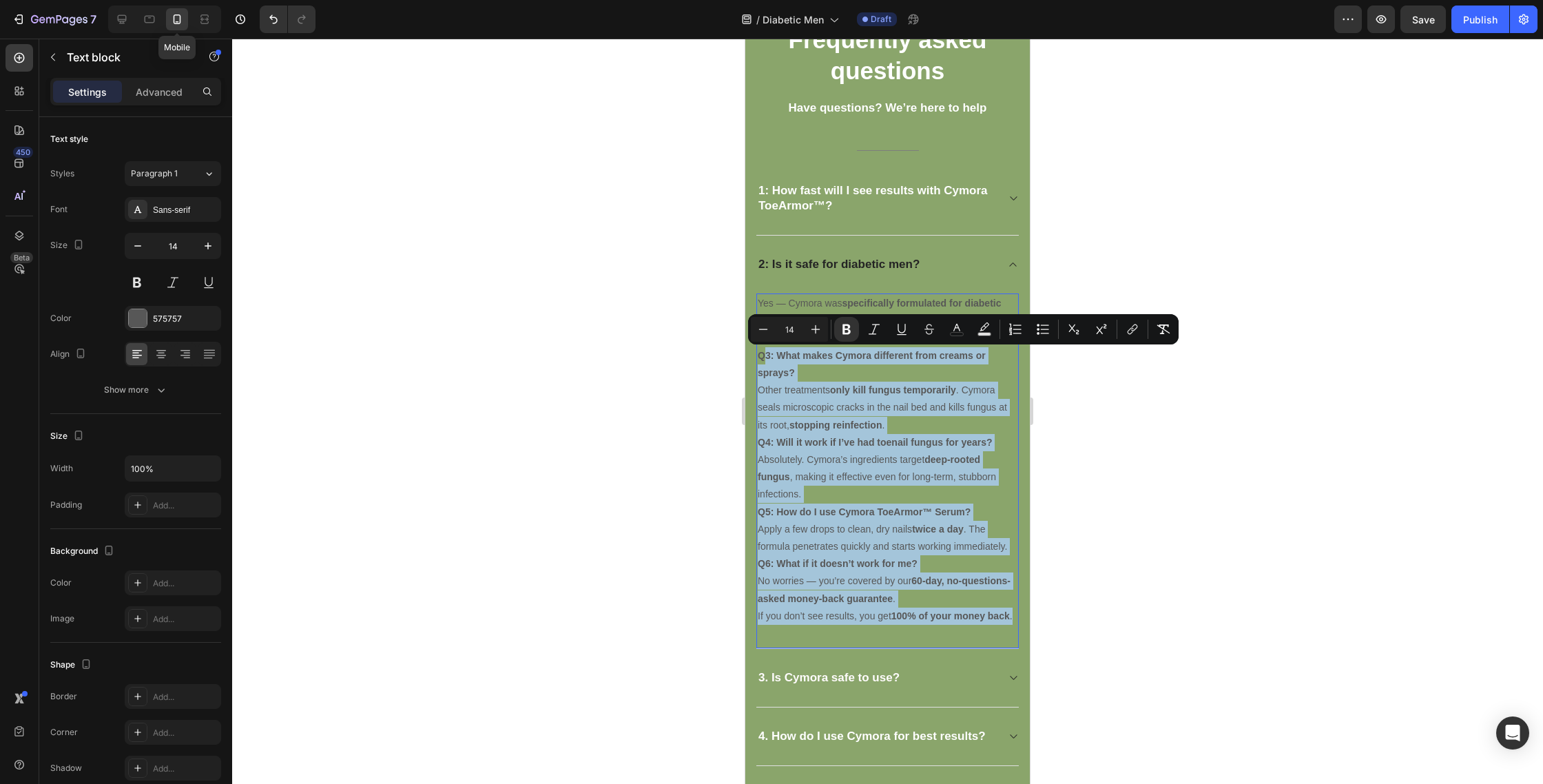
copy div "3: What makes Cymora different from creams or sprays? Other treatments only kil…"
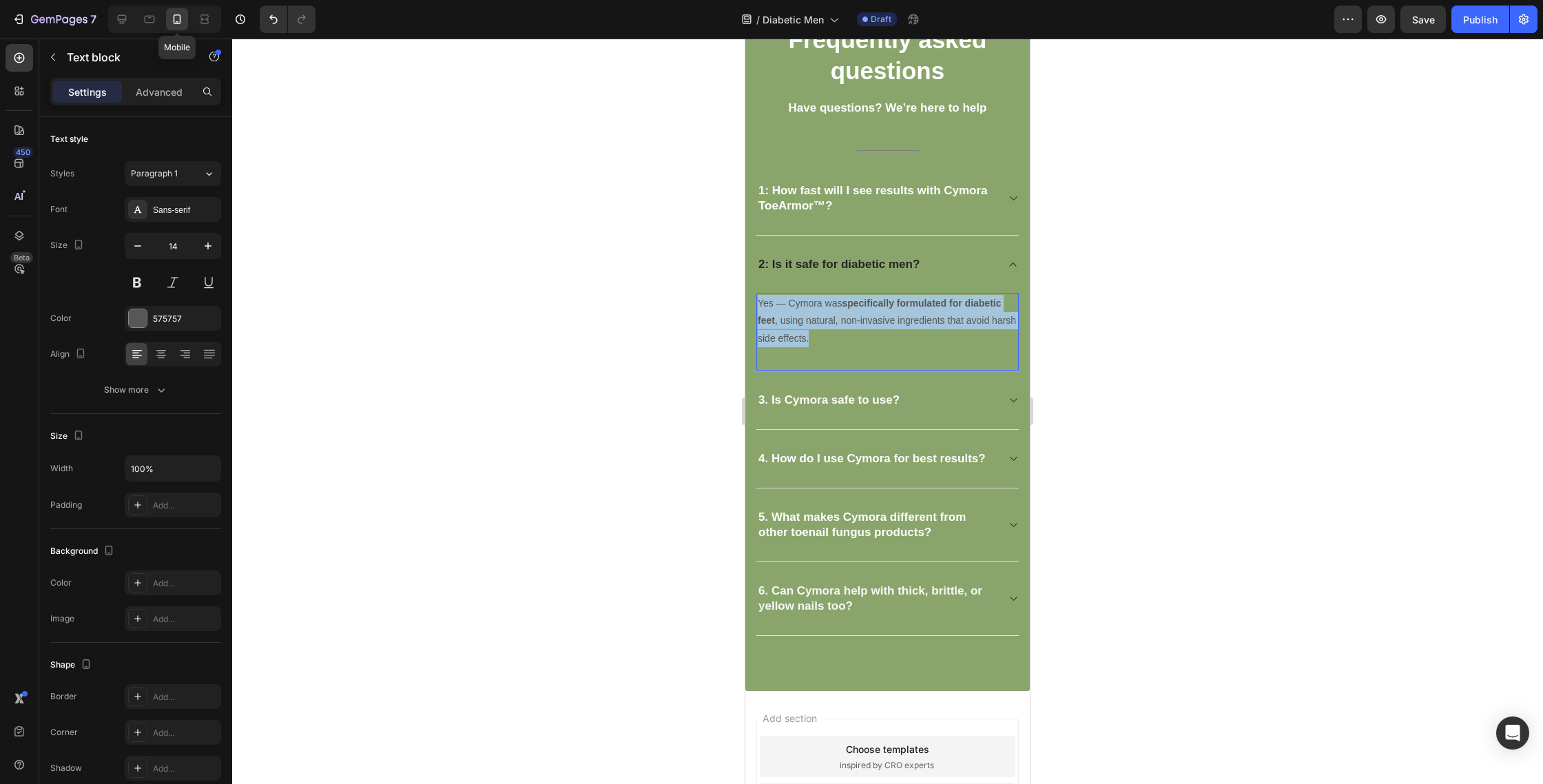
drag, startPoint x: 862, startPoint y: 334, endPoint x: 774, endPoint y: 313, distance: 90.5
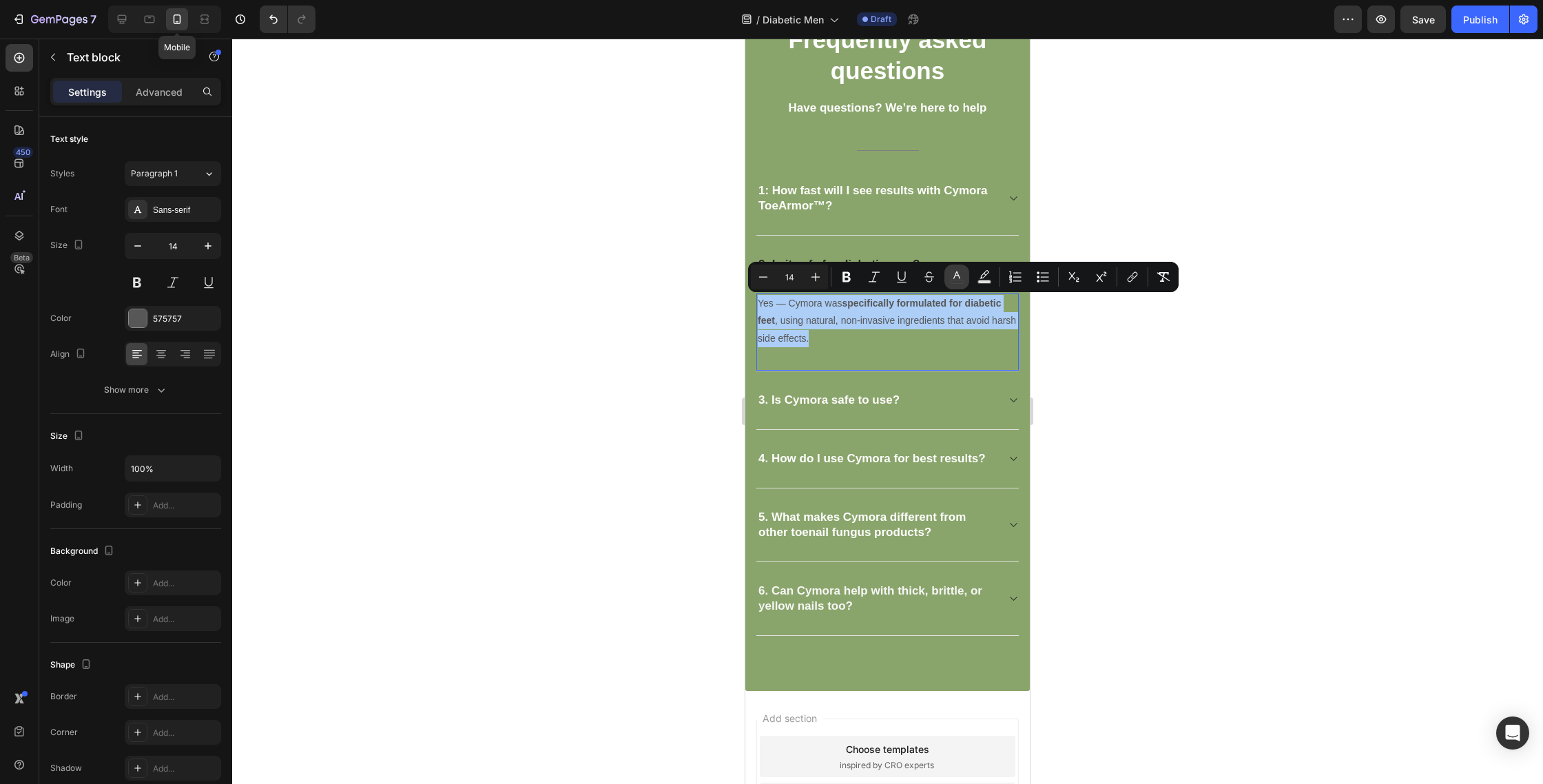
click at [962, 270] on button "color" at bounding box center [956, 276] width 25 height 25
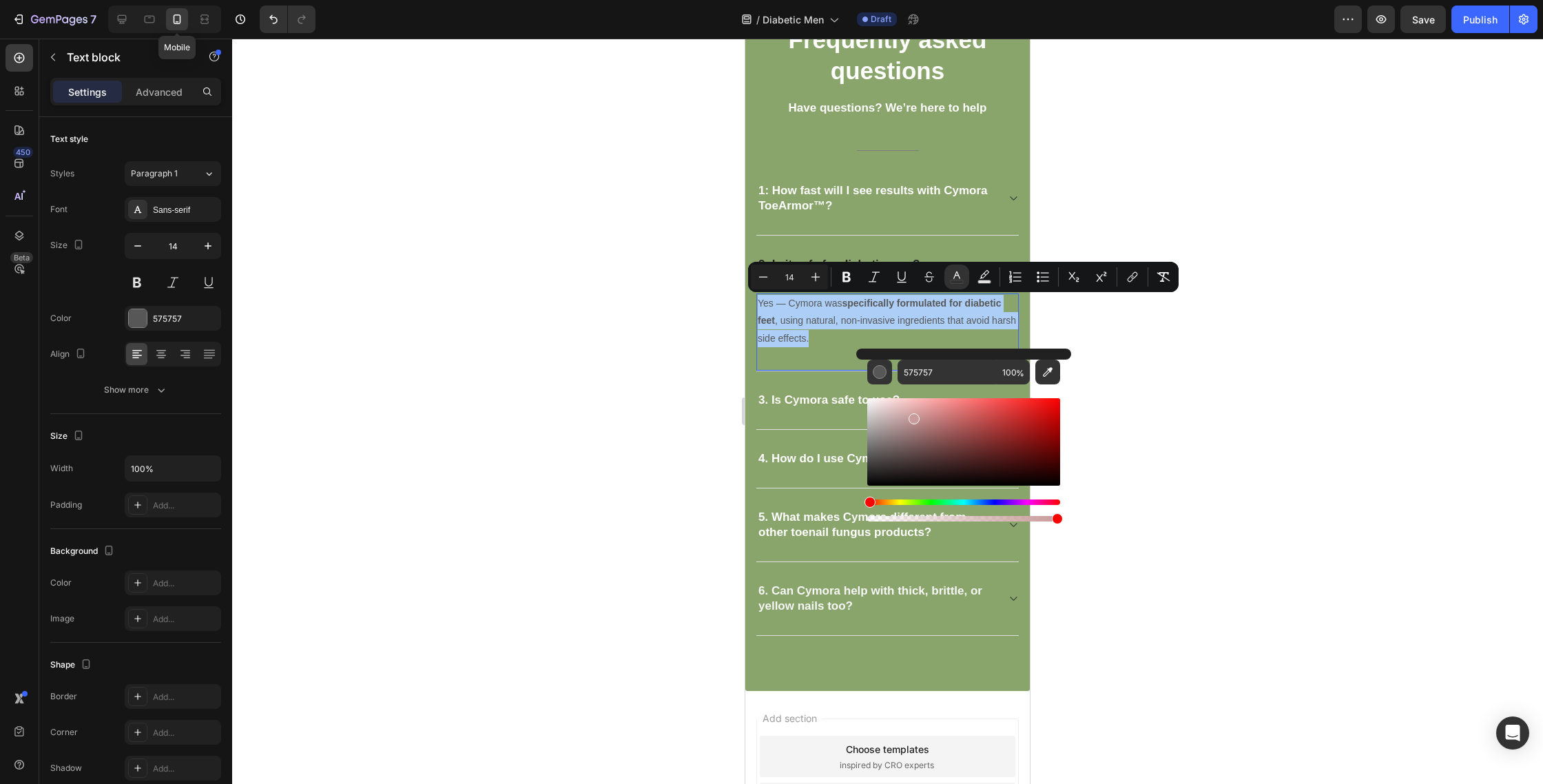
drag, startPoint x: 1676, startPoint y: 474, endPoint x: 845, endPoint y: 343, distance: 841.3
type input "FFFFFF"
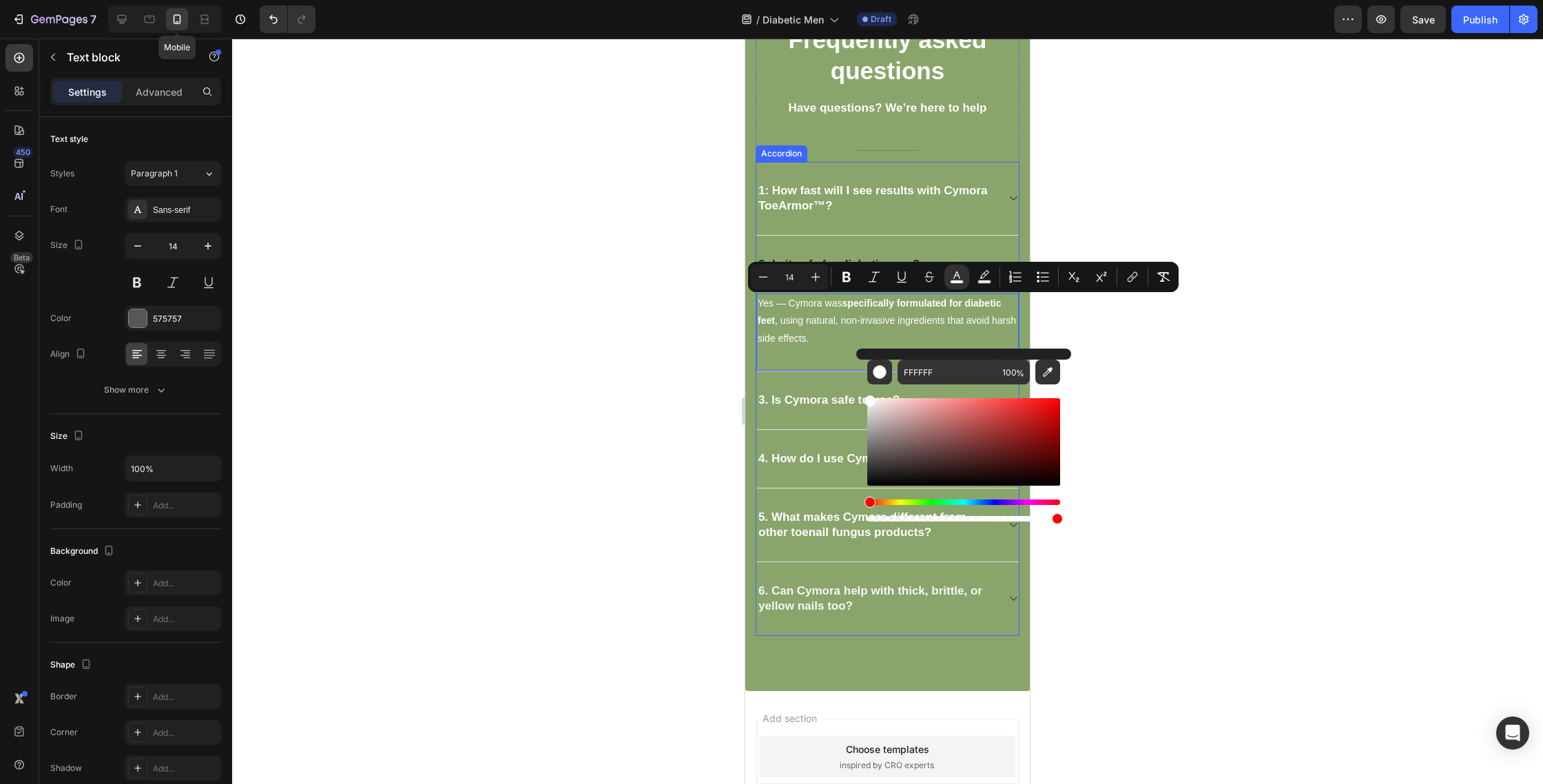
click at [878, 204] on p "1: How fast will I see results with Cymora ToeArmor™?" at bounding box center [876, 198] width 236 height 31
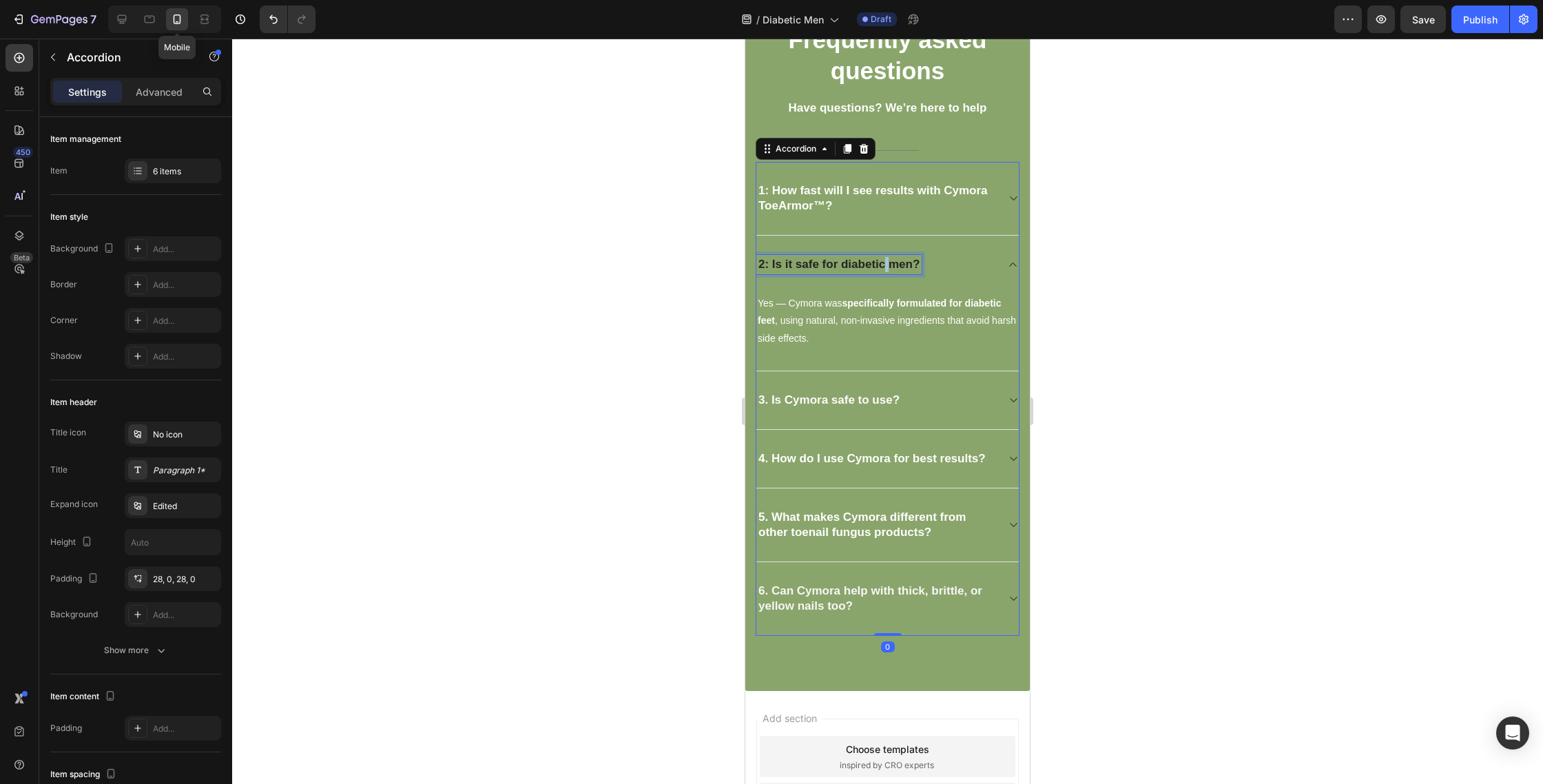
click at [882, 263] on strong "2: Is it safe for diabetic men?" at bounding box center [839, 264] width 161 height 13
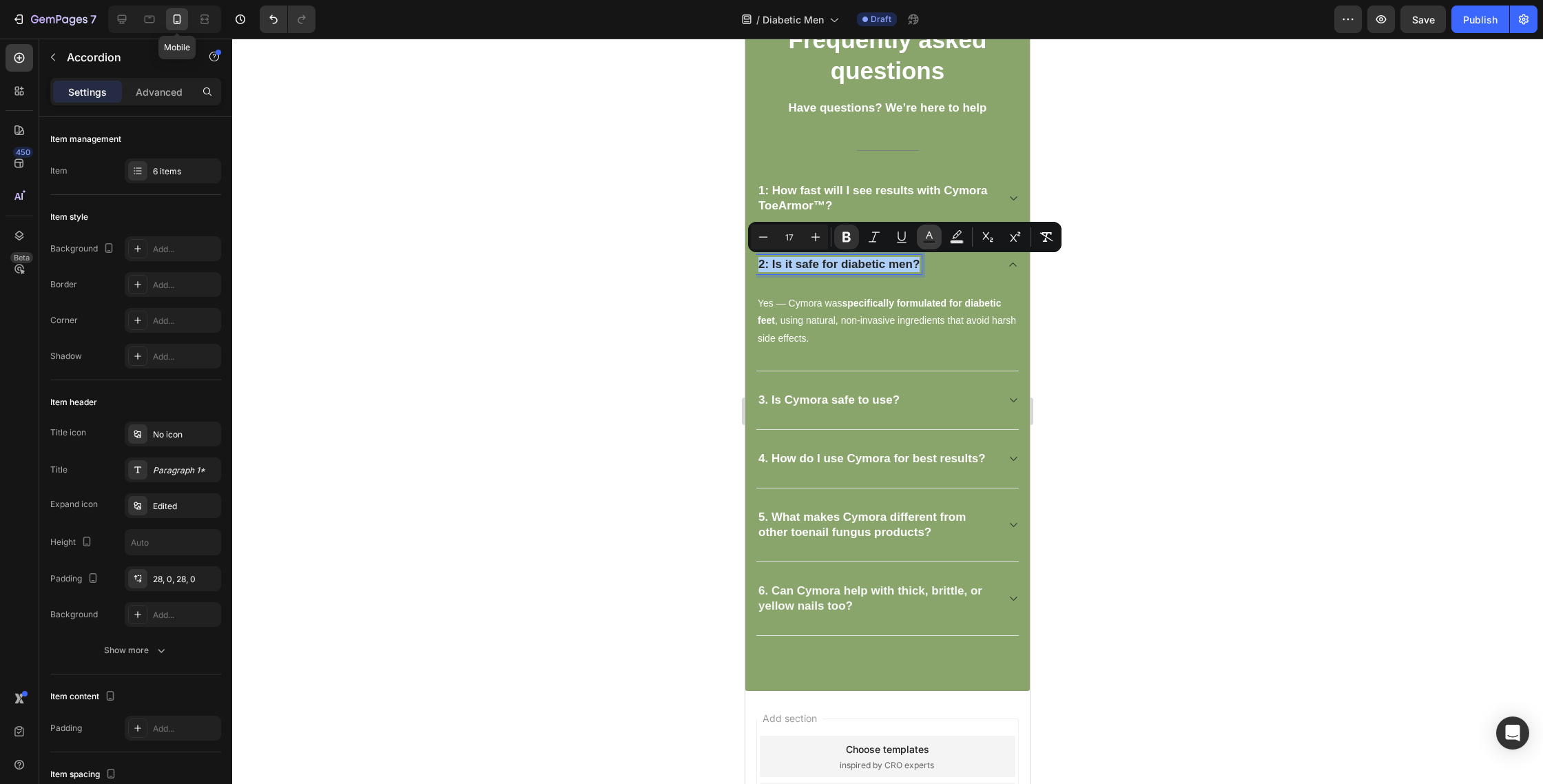
click at [936, 242] on button "Text Color" at bounding box center [929, 236] width 25 height 25
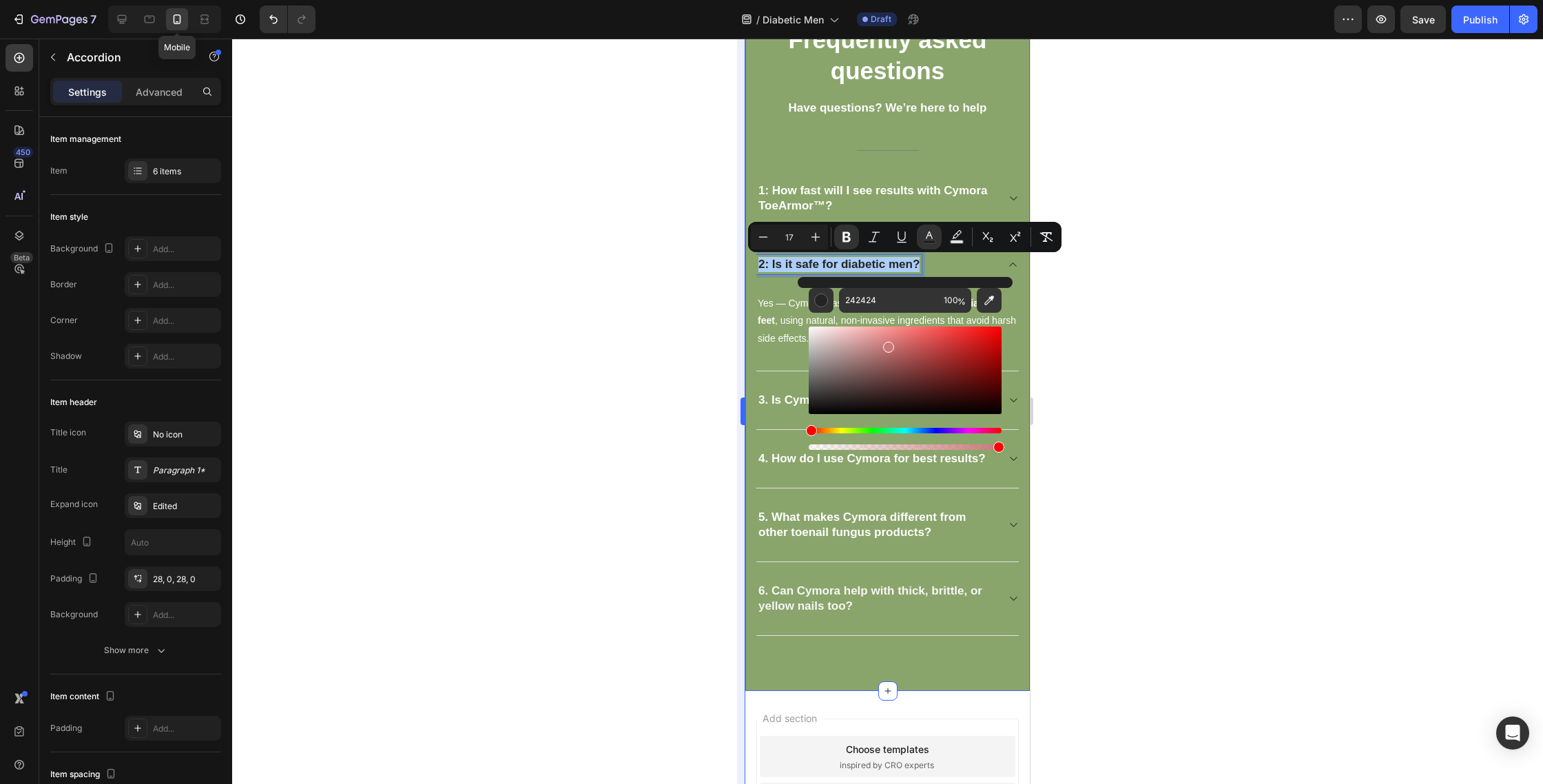
drag, startPoint x: 900, startPoint y: 352, endPoint x: 739, endPoint y: 281, distance: 176.0
click at [732, 0] on body "7 Mobile Version history / Diabetic Men Draft Preview Save Publish 450 Beta Sec…" at bounding box center [772, 0] width 1543 height 0
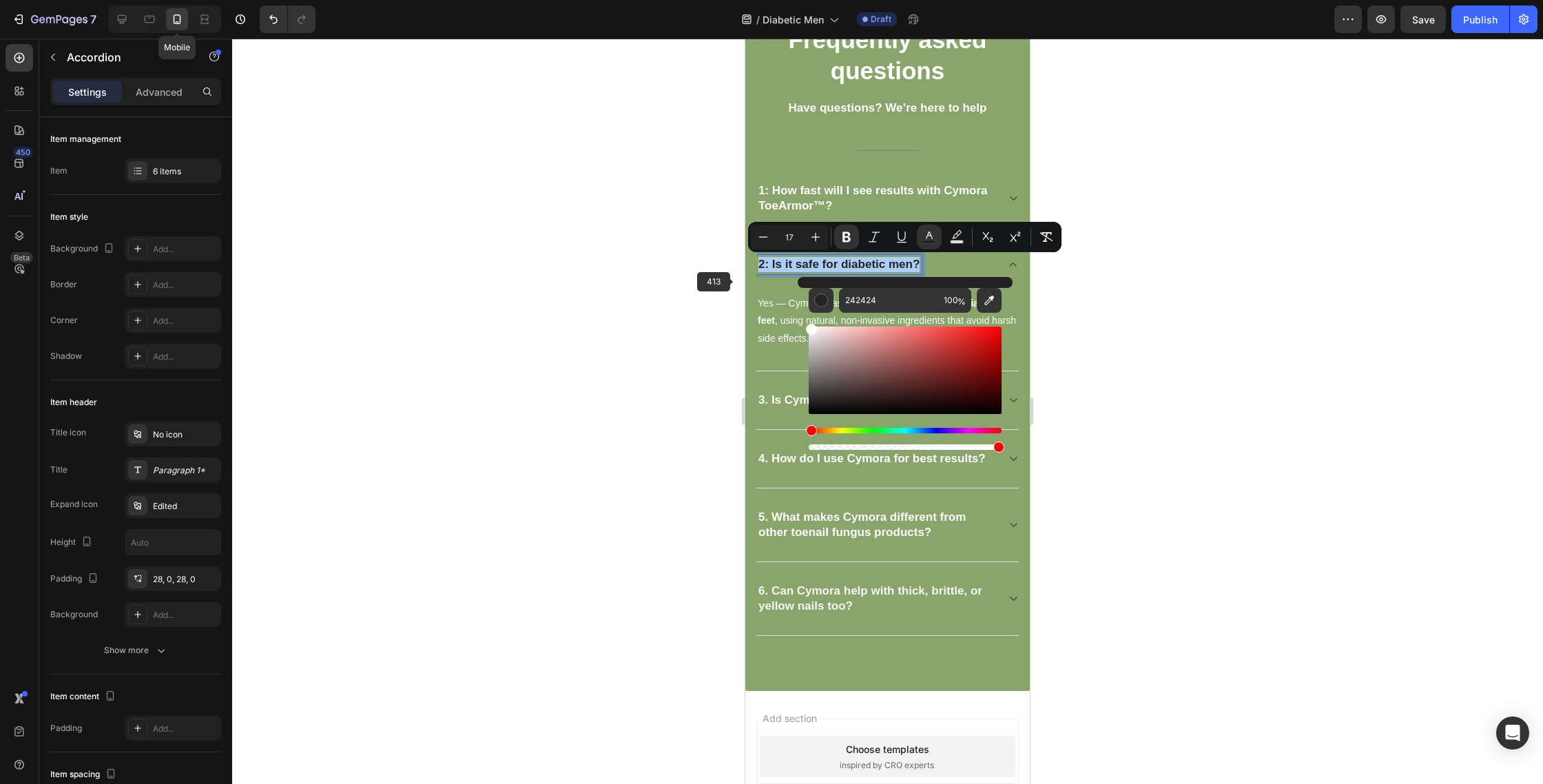
type input "FFFFFF"
click at [716, 298] on div at bounding box center [887, 411] width 1311 height 745
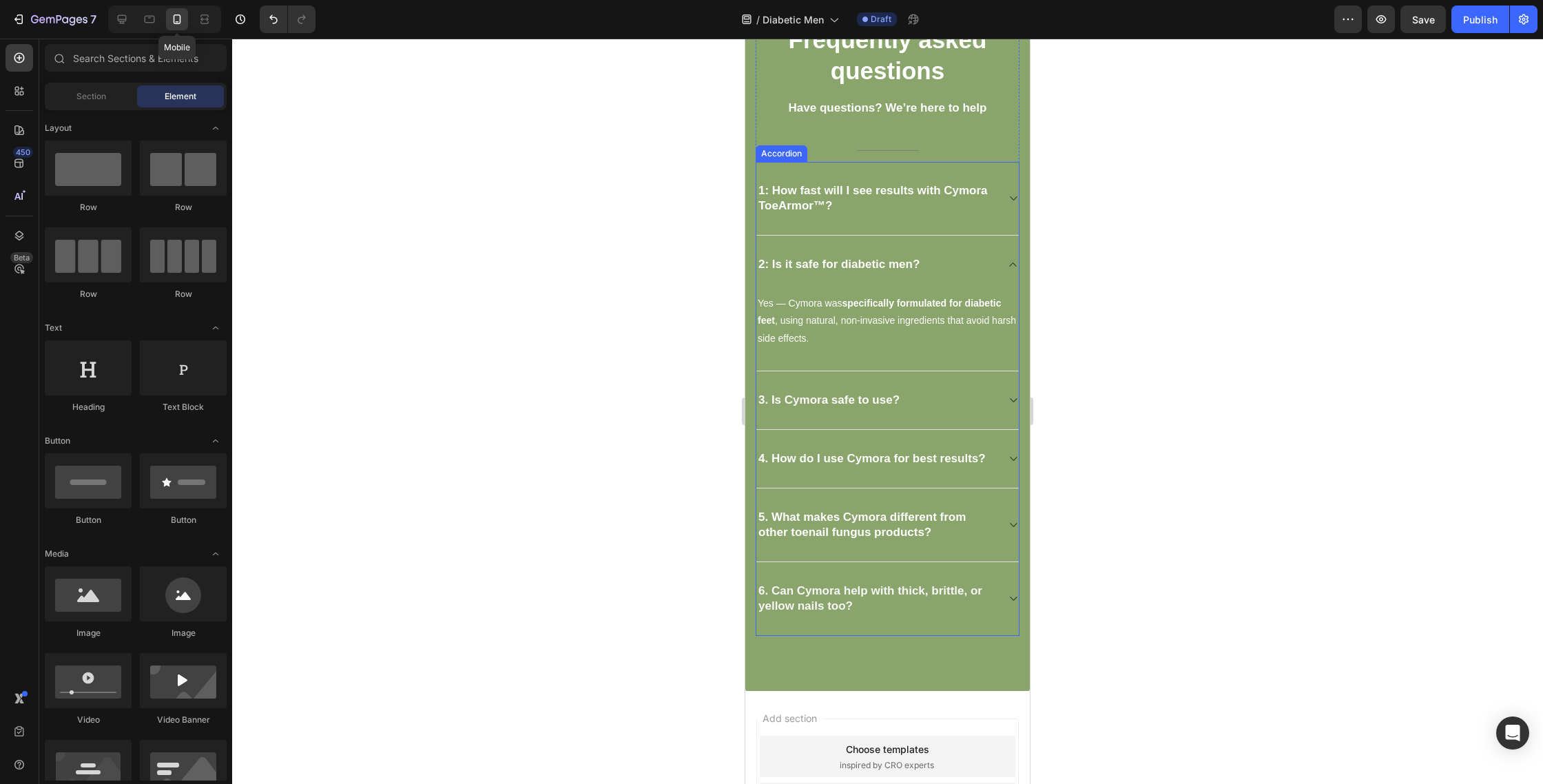
click at [860, 393] on p "3. Is Cymora safe to use?" at bounding box center [829, 400] width 141 height 15
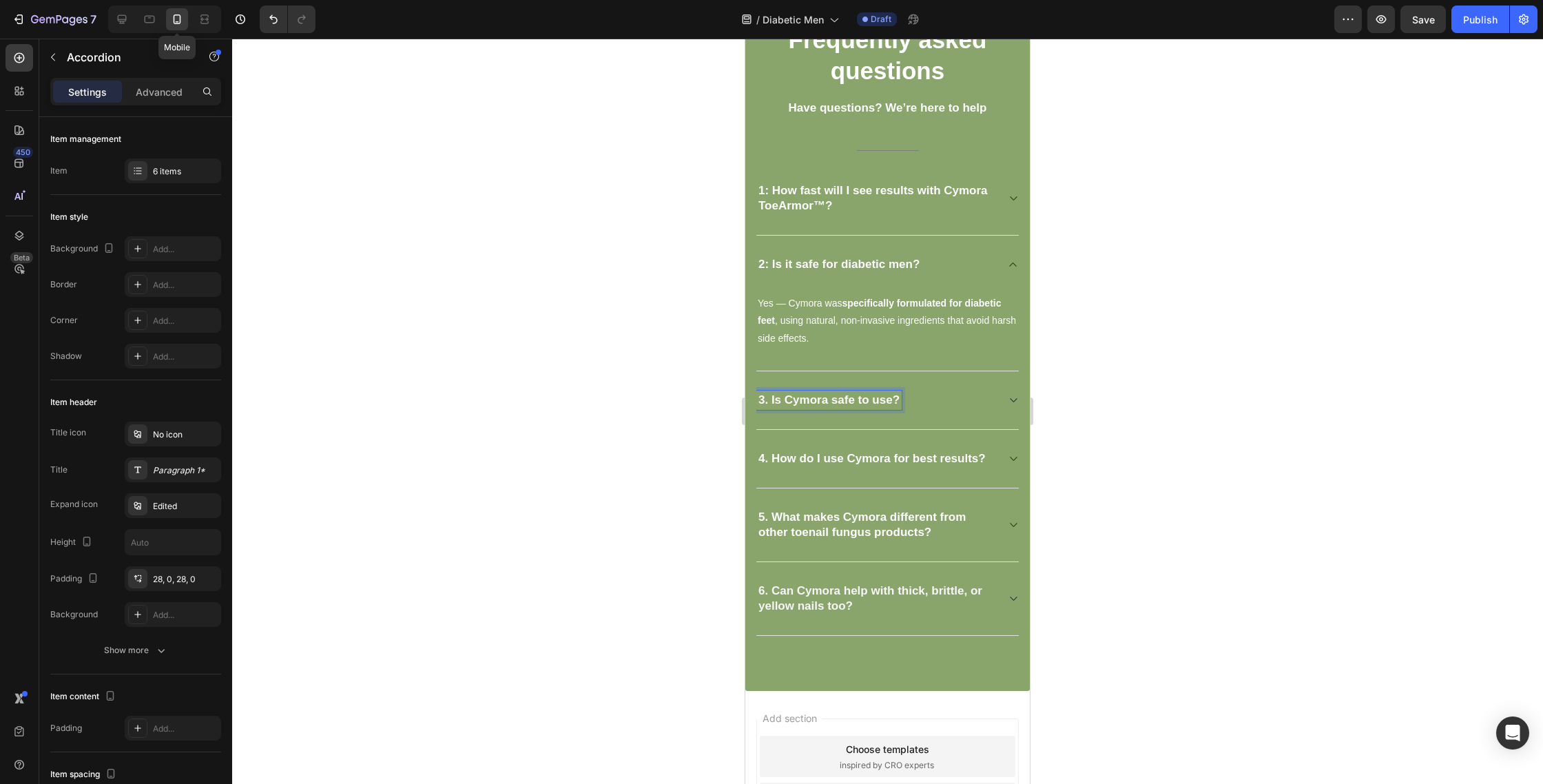
click at [860, 393] on p "3. Is Cymora safe to use?" at bounding box center [829, 400] width 141 height 15
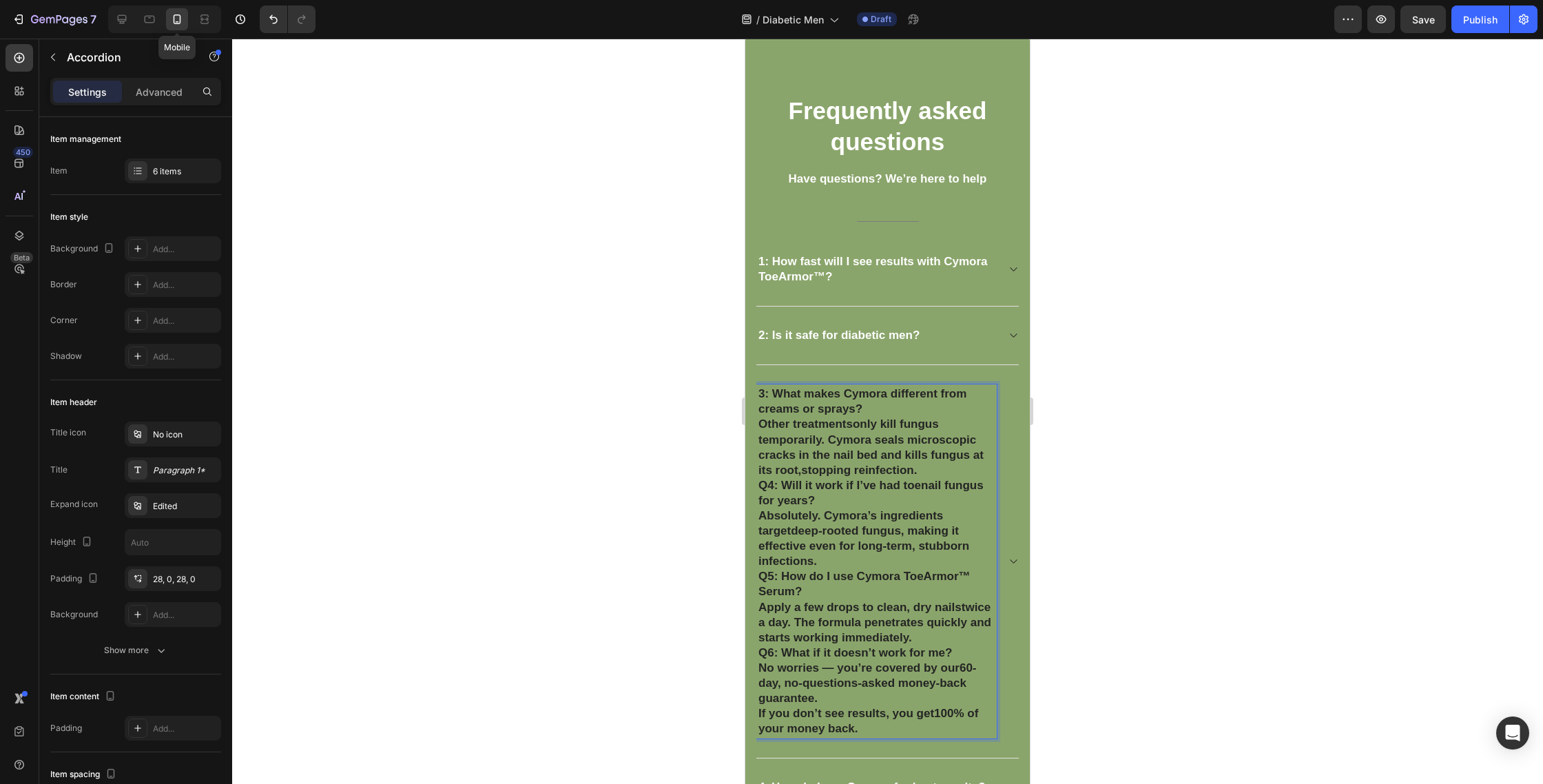
click at [764, 431] on p "3: What makes Cymora different from creams or sprays? Other treatments only kil…" at bounding box center [876, 431] width 236 height 92
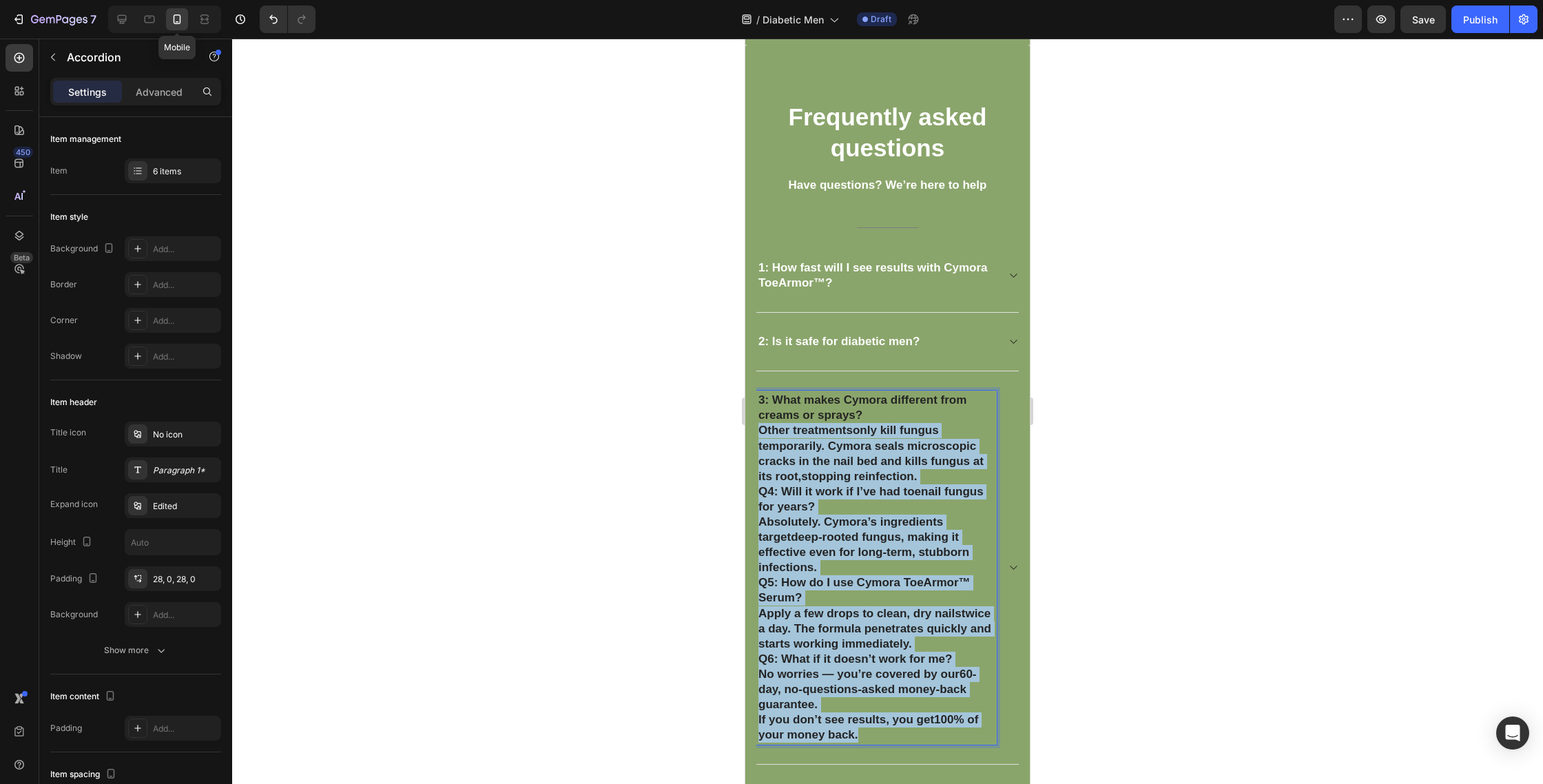
drag, startPoint x: 760, startPoint y: 430, endPoint x: 944, endPoint y: 734, distance: 355.3
click at [944, 737] on div "3: What makes Cymora different from creams or sprays? Other treatments only kil…" at bounding box center [888, 568] width 263 height 393
copy div "Other treatments only kill fungus temporarily . Cymora seals microscopic cracks…"
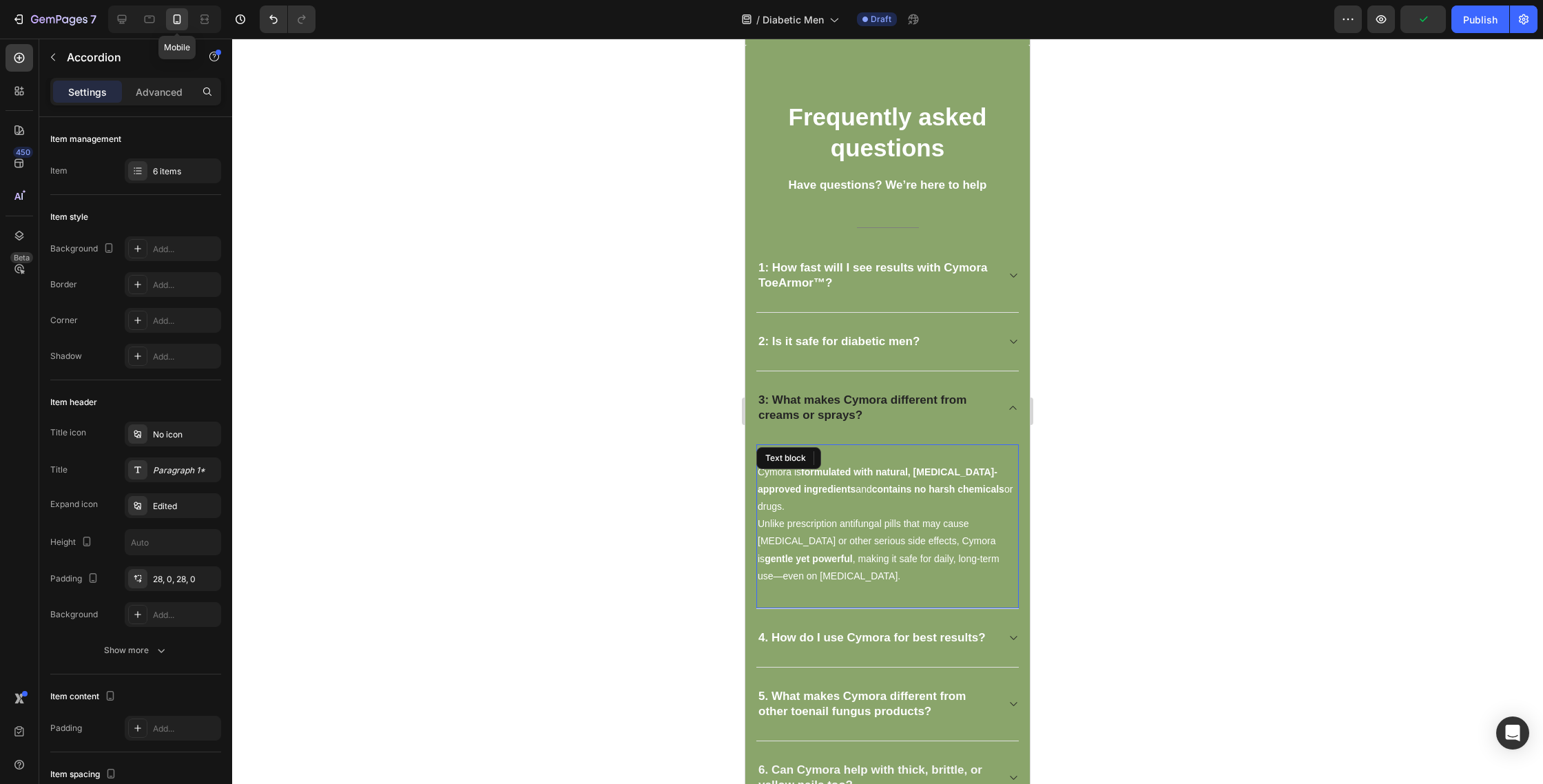
click at [908, 474] on strong "formulated with natural, dermatologist-approved ingredients" at bounding box center [877, 480] width 240 height 29
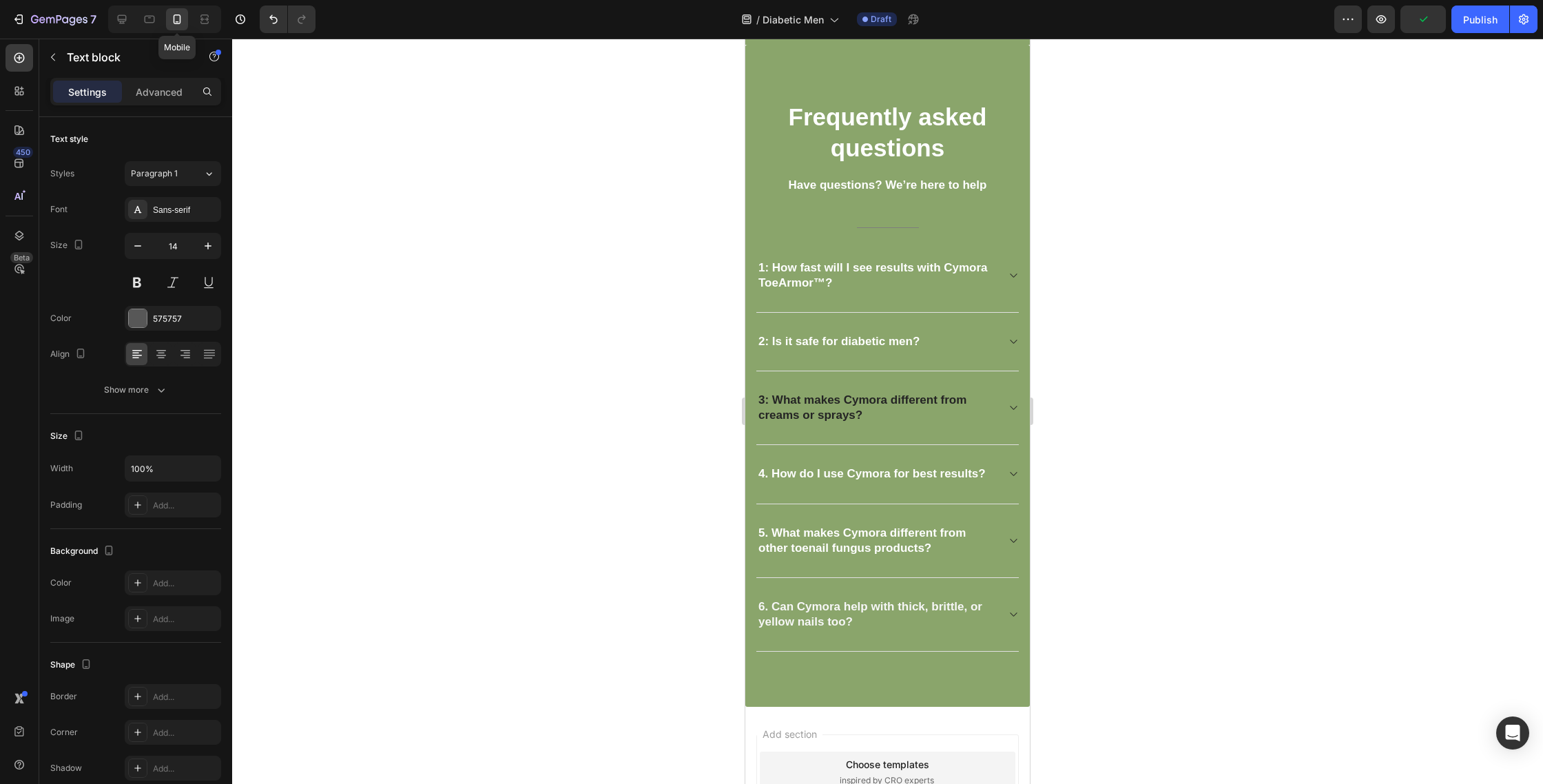
click at [908, 474] on strong "formulated with natural, dermatologist-approved ingredients" at bounding box center [877, 481] width 240 height 29
click at [980, 415] on p "3: What makes Cymora different from creams or sprays?" at bounding box center [876, 408] width 236 height 31
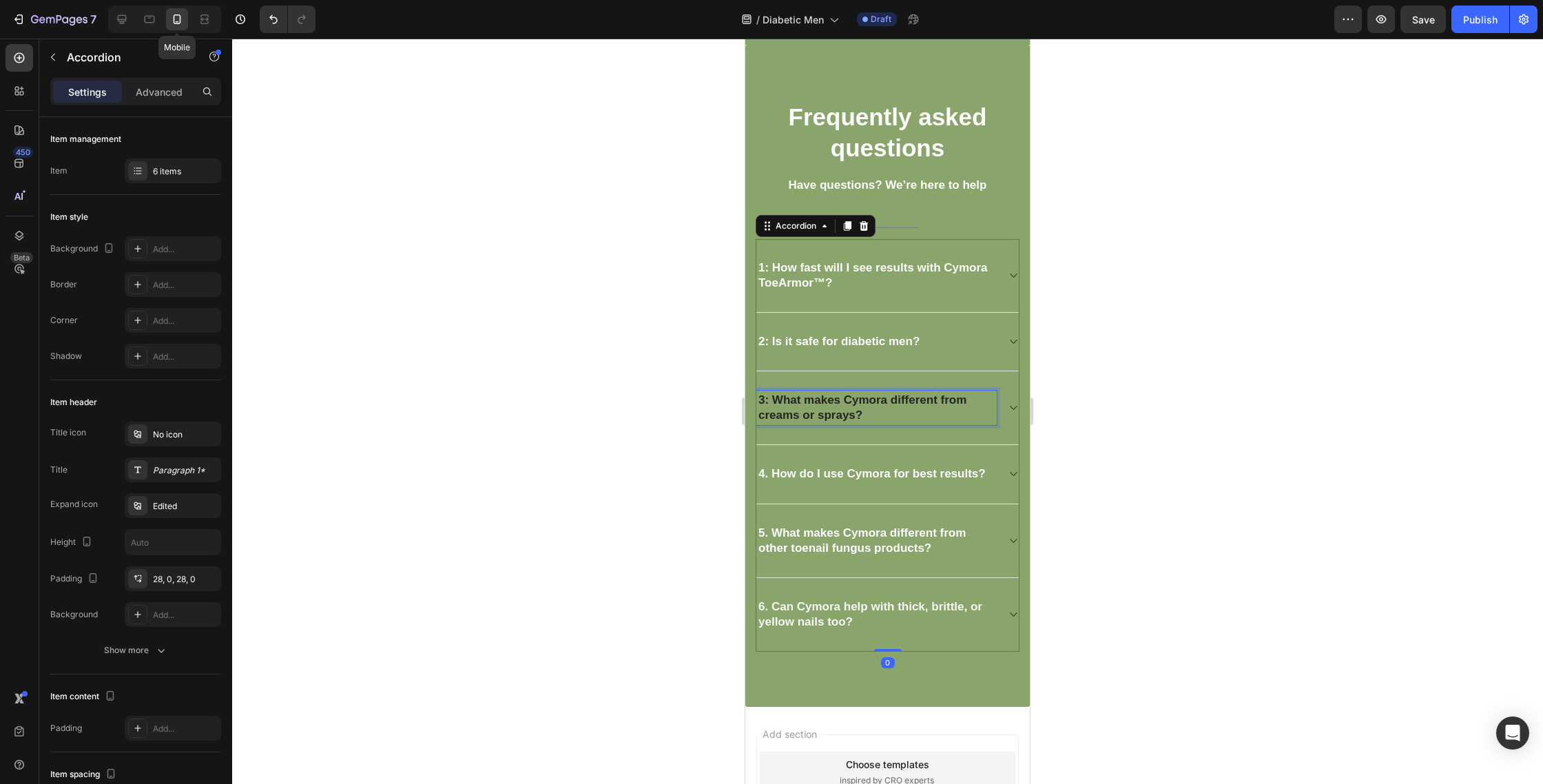
click at [995, 415] on div "3: What makes Cymora different from creams or sprays?" at bounding box center [876, 407] width 240 height 35
click at [1006, 417] on div "3: What makes Cymora different from creams or sprays?" at bounding box center [888, 408] width 263 height 74
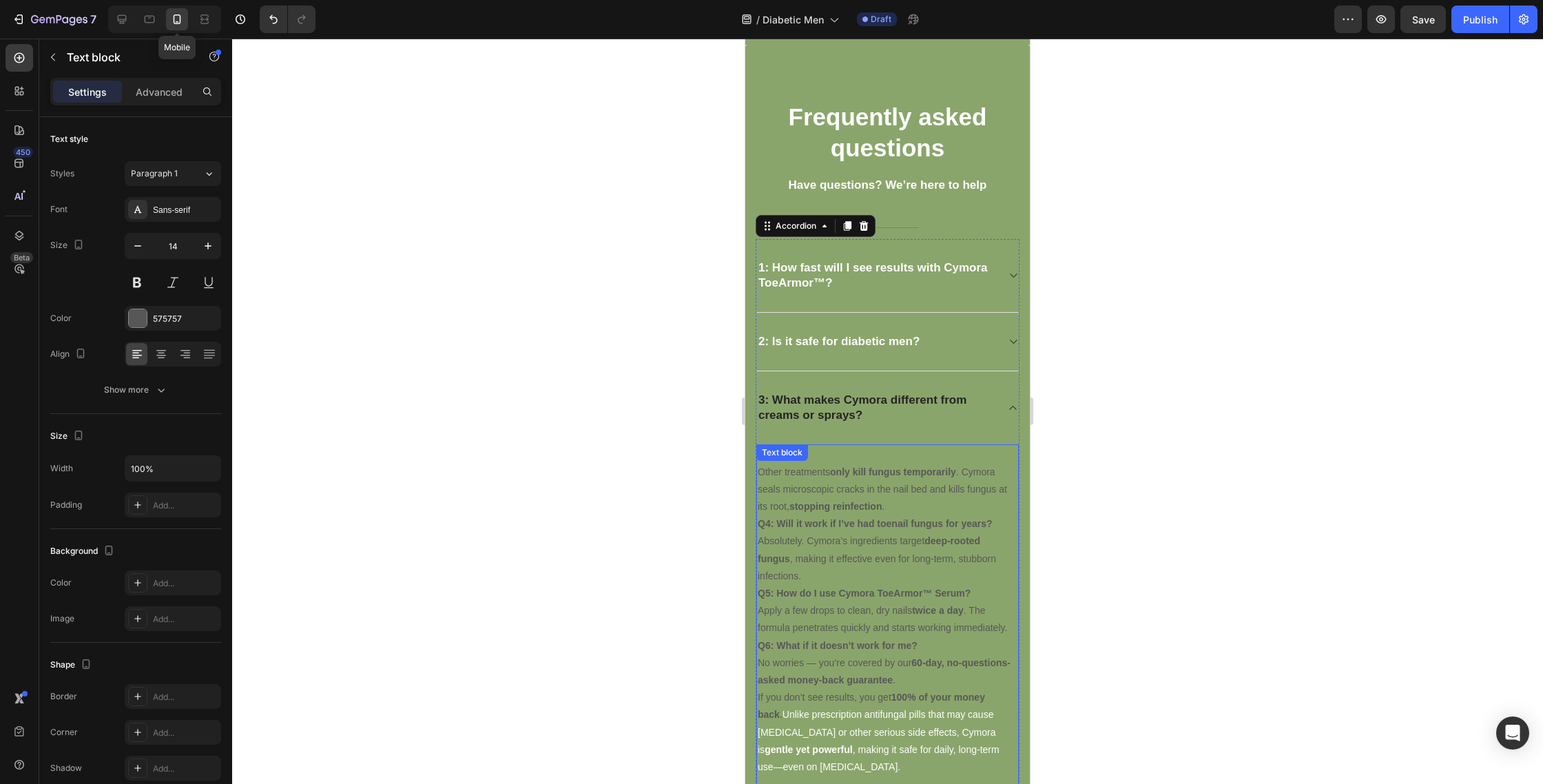
click at [826, 489] on p "Absolutely. Other treatments only kill fungus temporarily . Cymora seals micros…" at bounding box center [887, 480] width 260 height 69
click at [821, 486] on p "Absolutely. Other treatments only kill fungus temporarily . Cymora seals micros…" at bounding box center [887, 480] width 260 height 69
click at [835, 495] on p "Absolutely. Other treatments only kill fungus temporarily . Cymora seals micros…" at bounding box center [887, 480] width 260 height 69
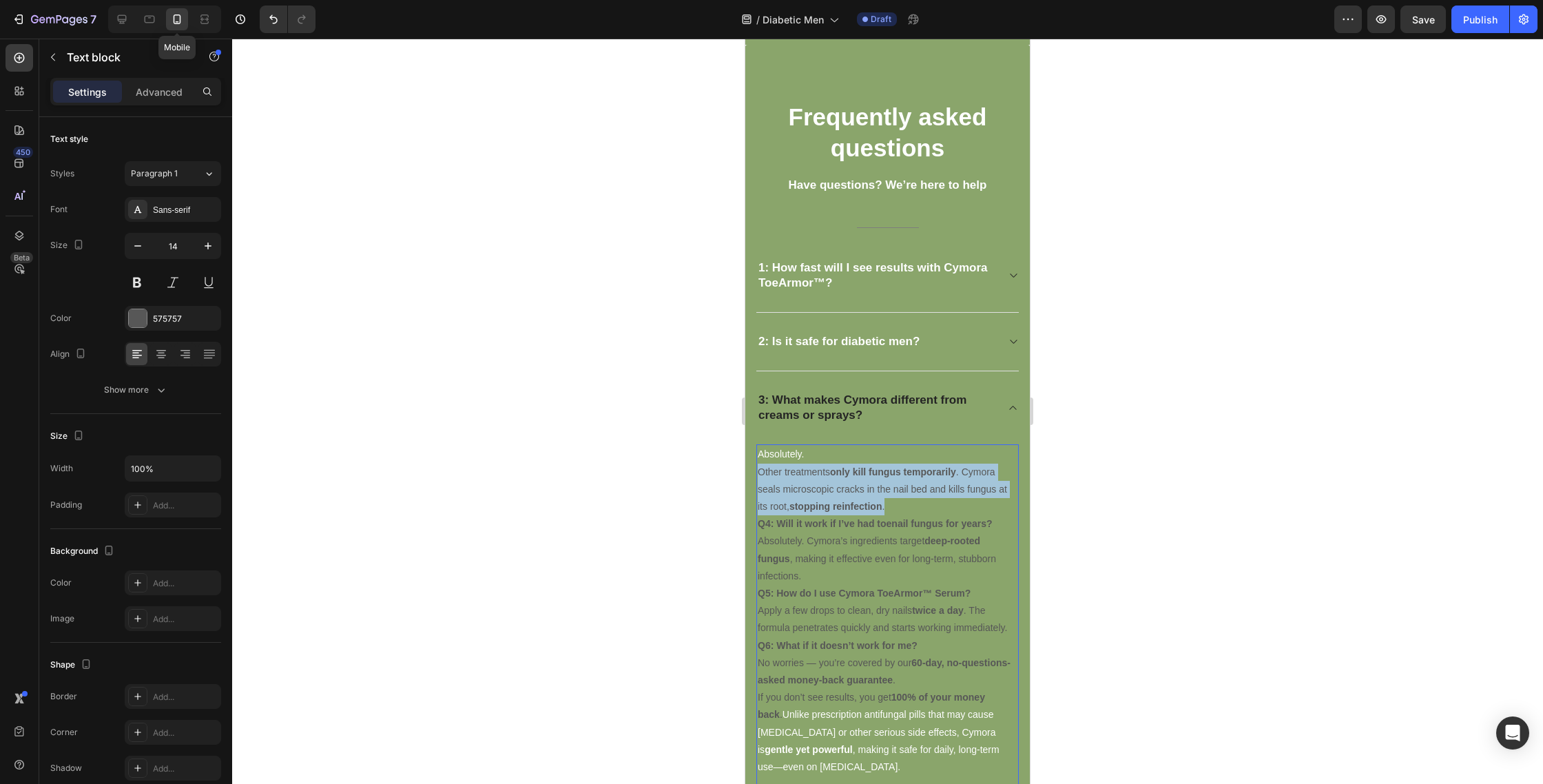
click at [835, 495] on p "Absolutely. Other treatments only kill fungus temporarily . Cymora seals micros…" at bounding box center [887, 480] width 260 height 69
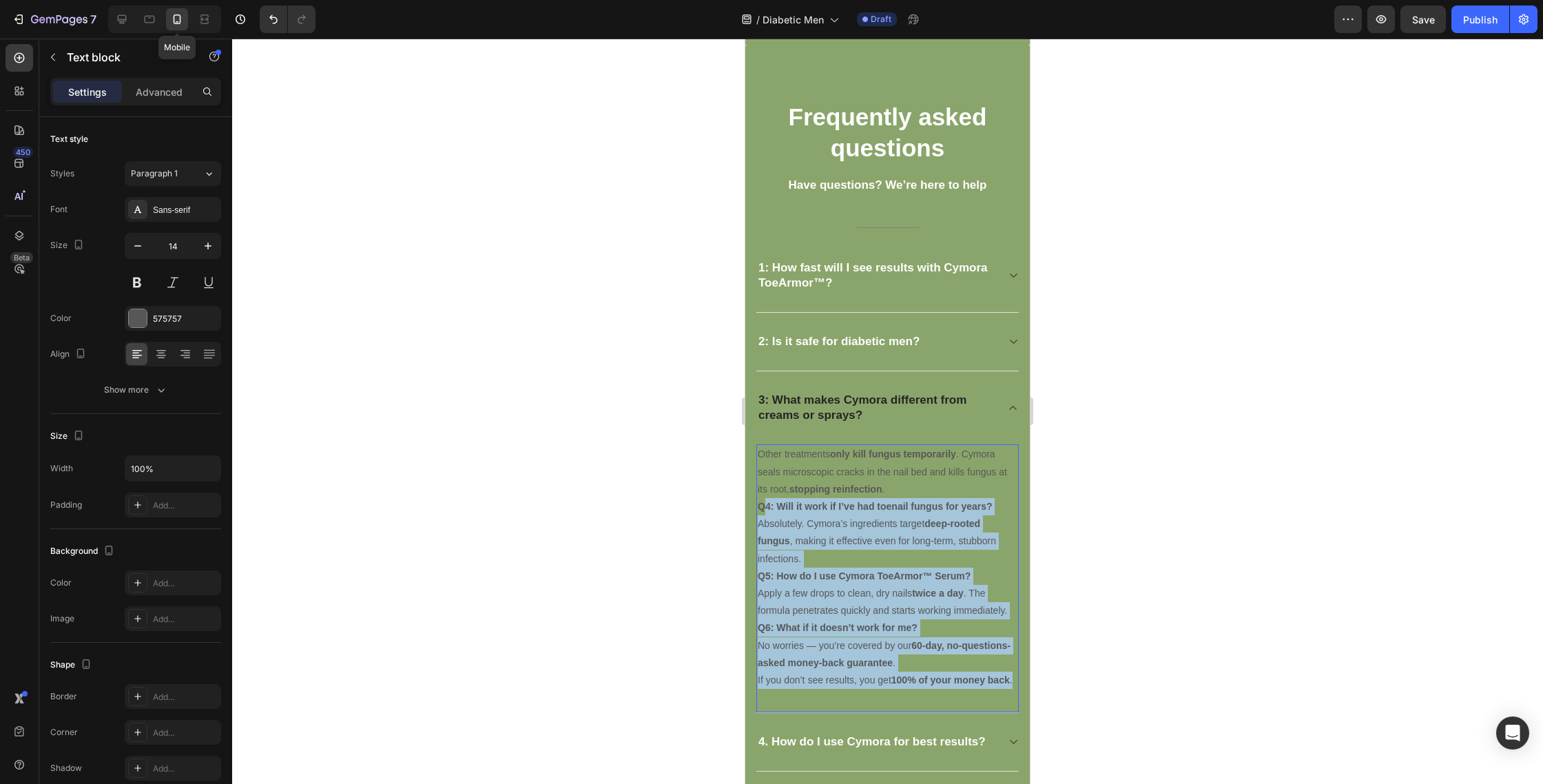
drag, startPoint x: 767, startPoint y: 505, endPoint x: 1011, endPoint y: 693, distance: 308.0
click at [1013, 696] on div "Other treatments only kill fungus temporarily . Cymora seals microscopic cracks…" at bounding box center [888, 579] width 263 height 269
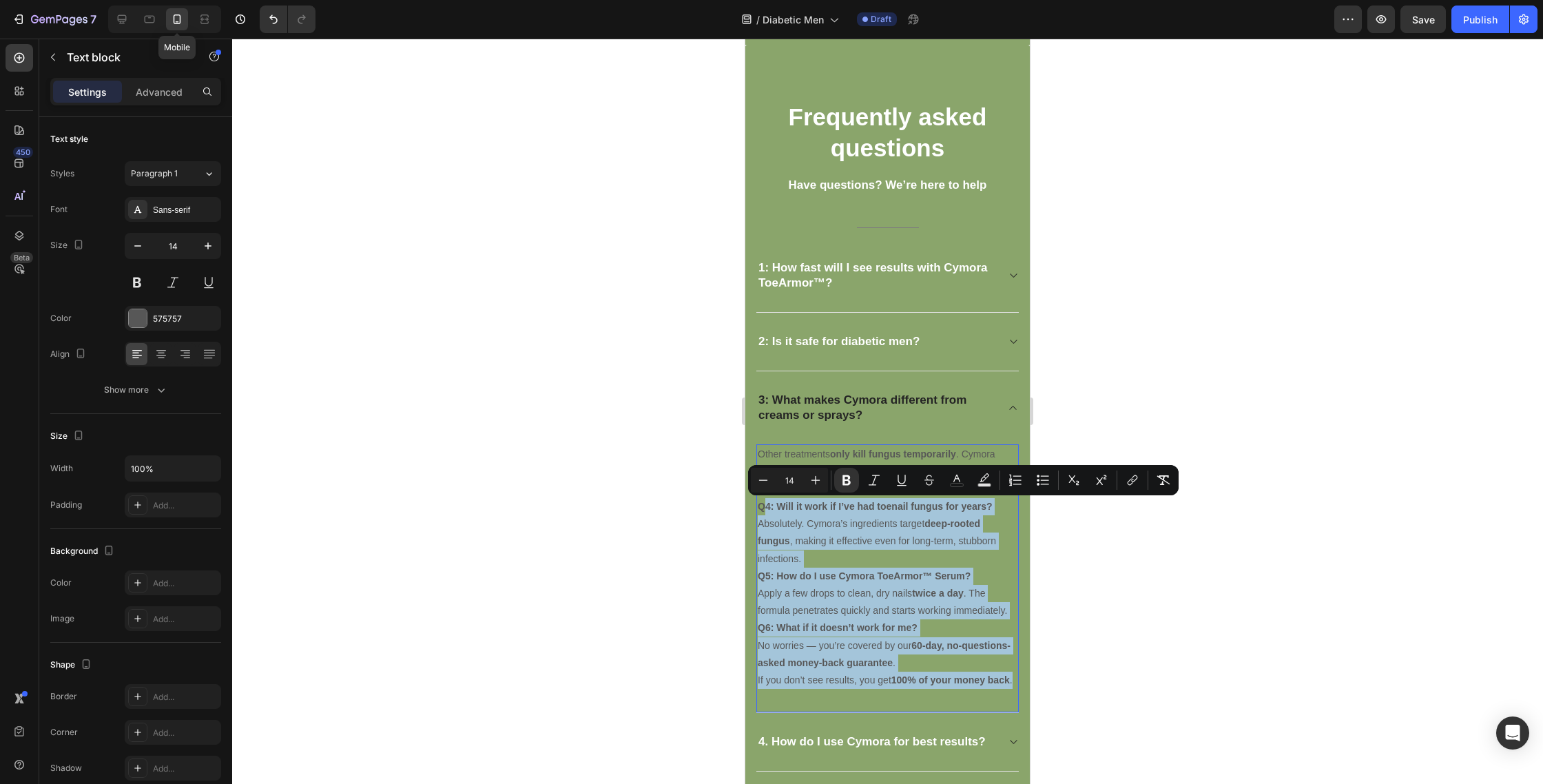
copy div "4: Will it work if I’ve had toenail fungus for years? Absolutely. Cymora’s ingr…"
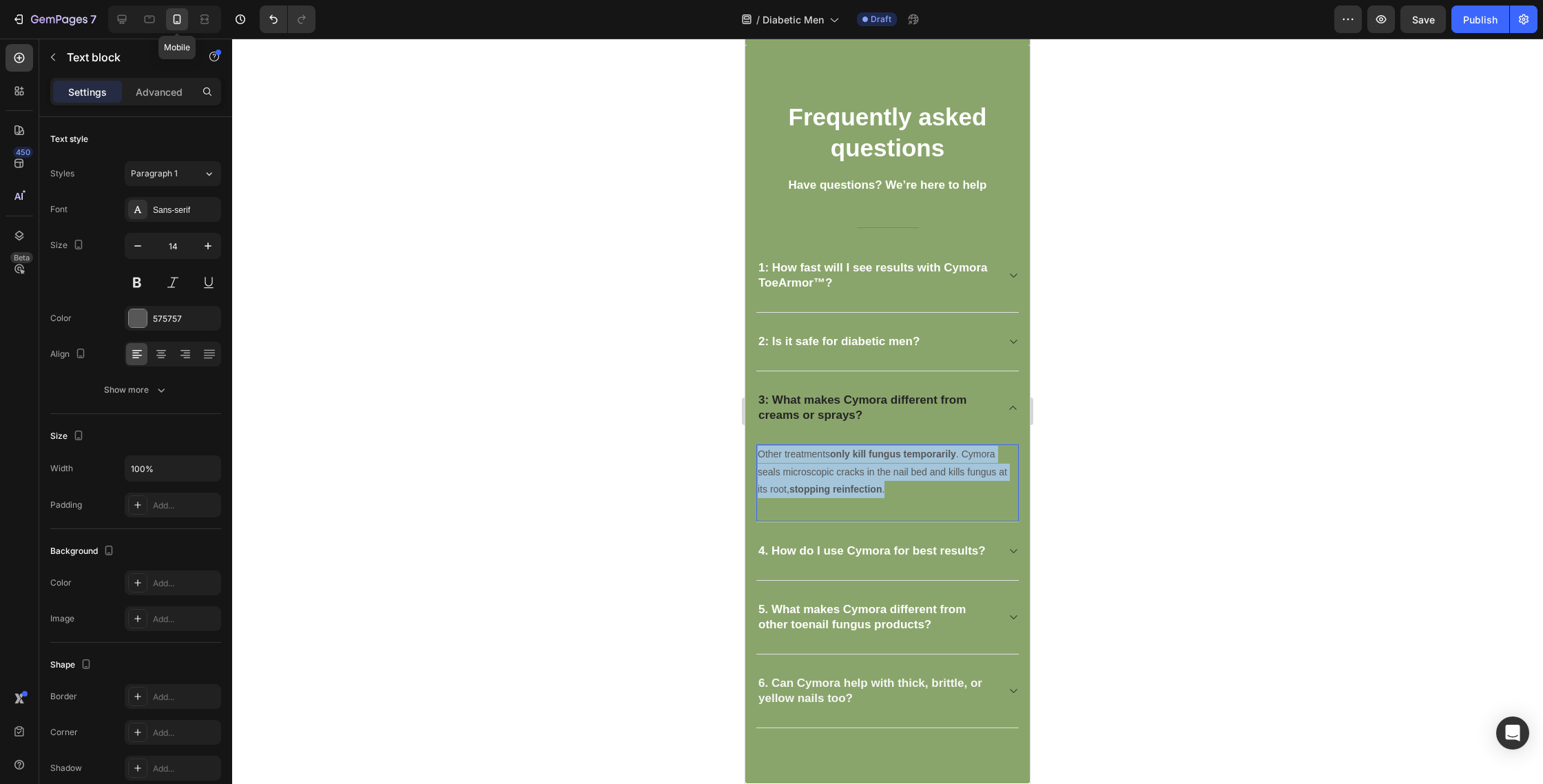
drag, startPoint x: 897, startPoint y: 481, endPoint x: 720, endPoint y: 436, distance: 182.6
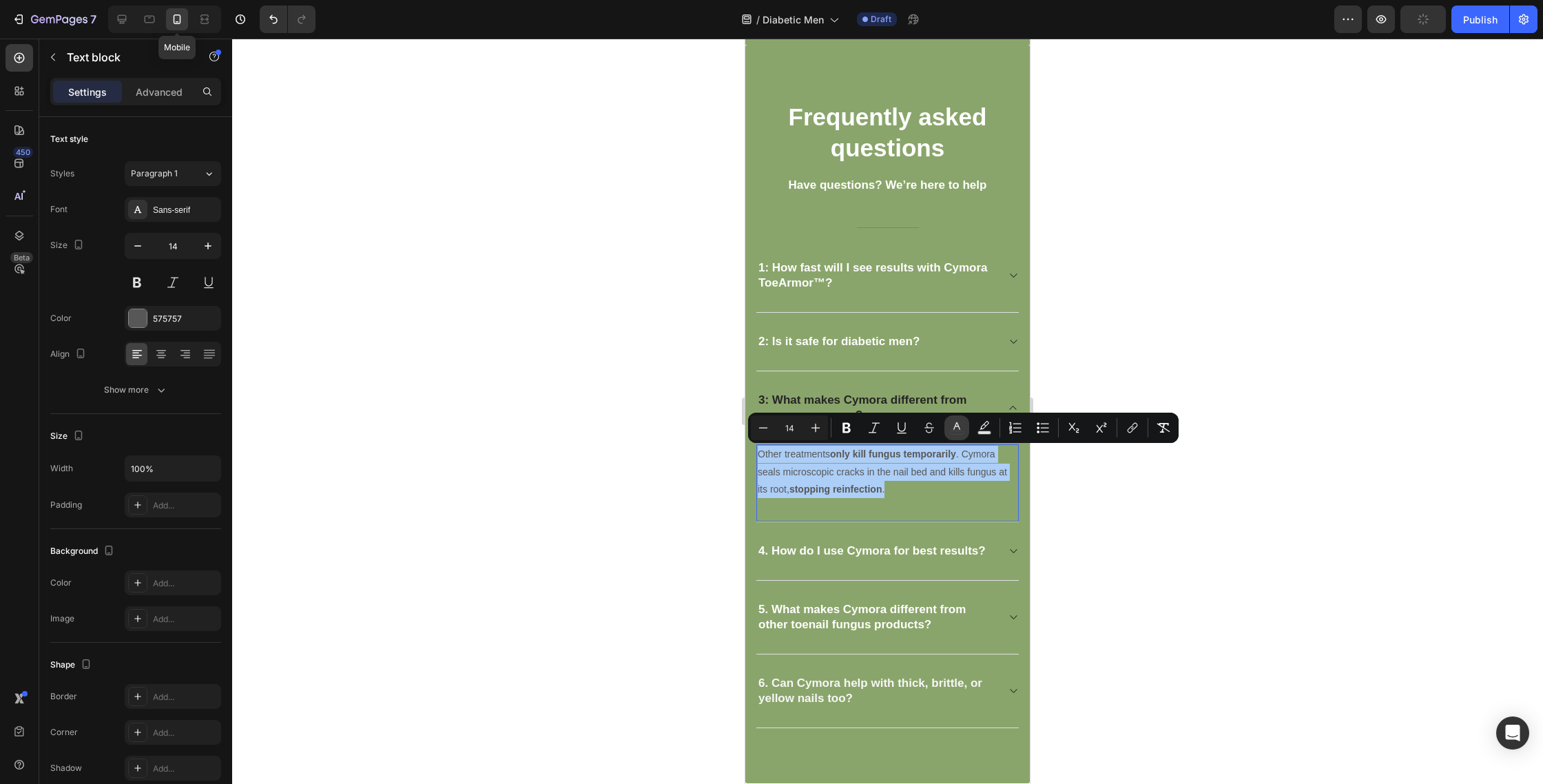
drag, startPoint x: 957, startPoint y: 425, endPoint x: 957, endPoint y: 432, distance: 7.0
click at [957, 425] on icon "Editor contextual toolbar" at bounding box center [957, 428] width 14 height 14
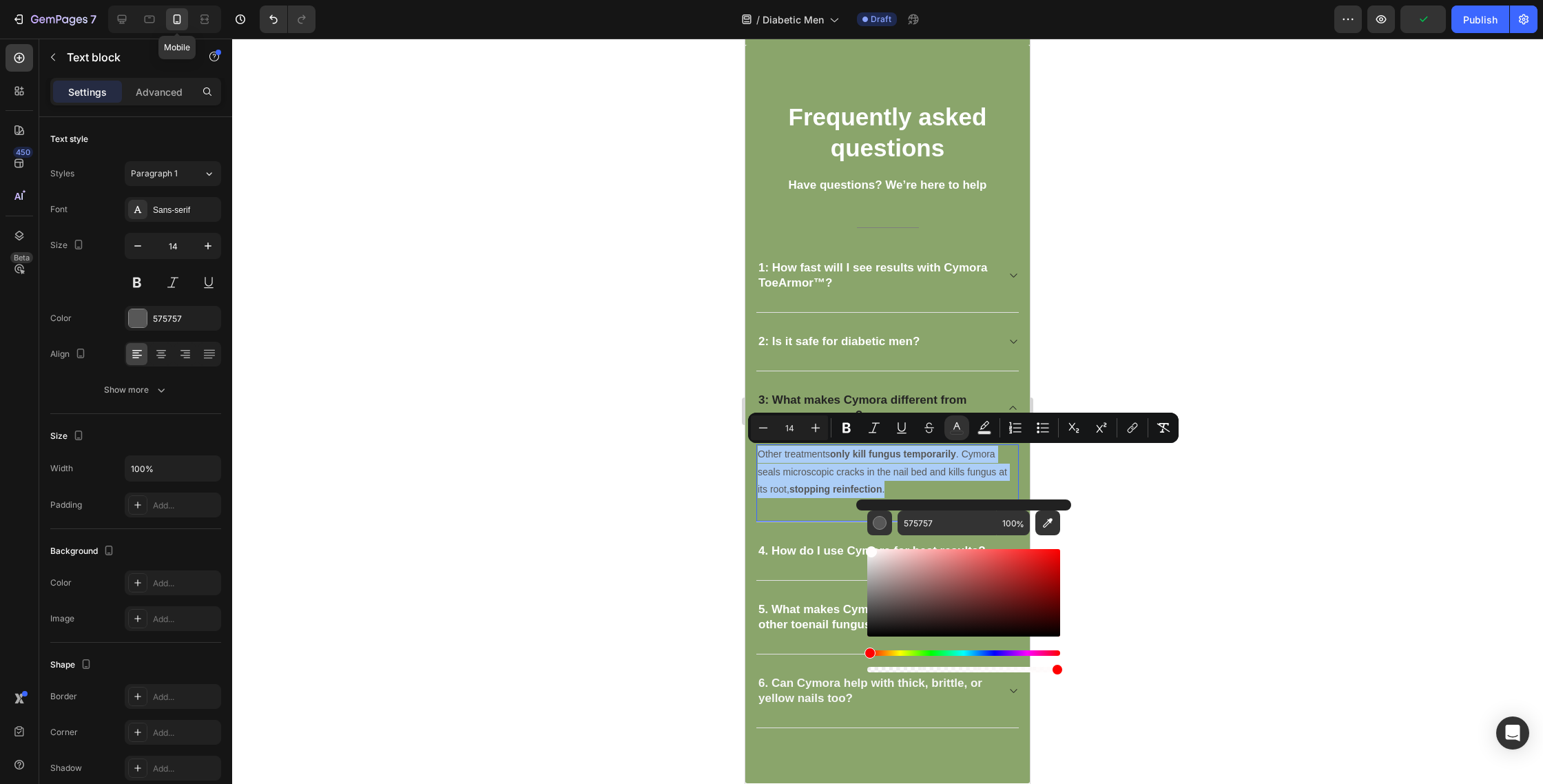
drag, startPoint x: 1655, startPoint y: 612, endPoint x: 810, endPoint y: 480, distance: 855.2
type input "FFFCFC"
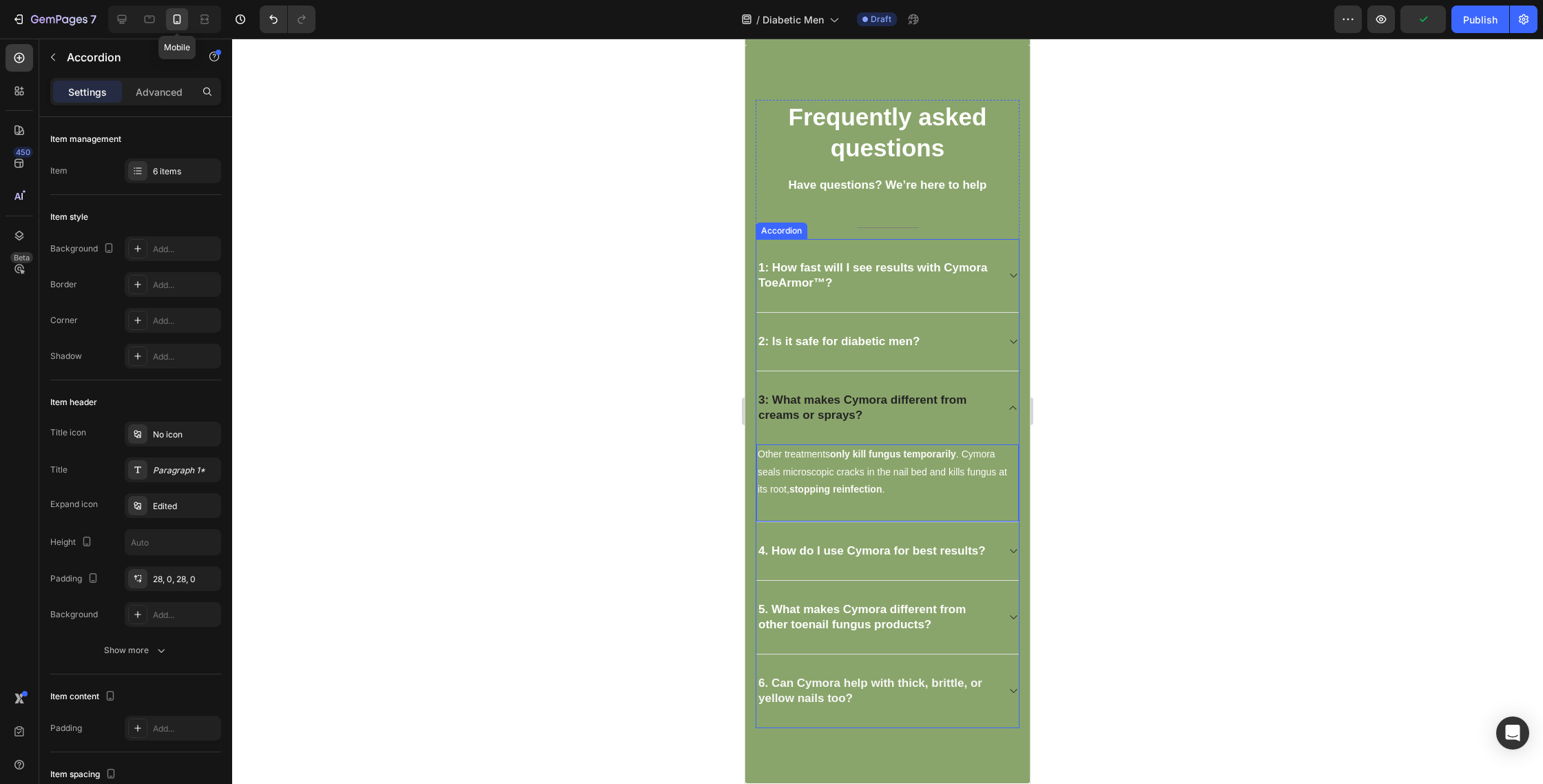
click at [871, 403] on strong "3: What makes Cymora different from creams or sprays?" at bounding box center [862, 407] width 208 height 29
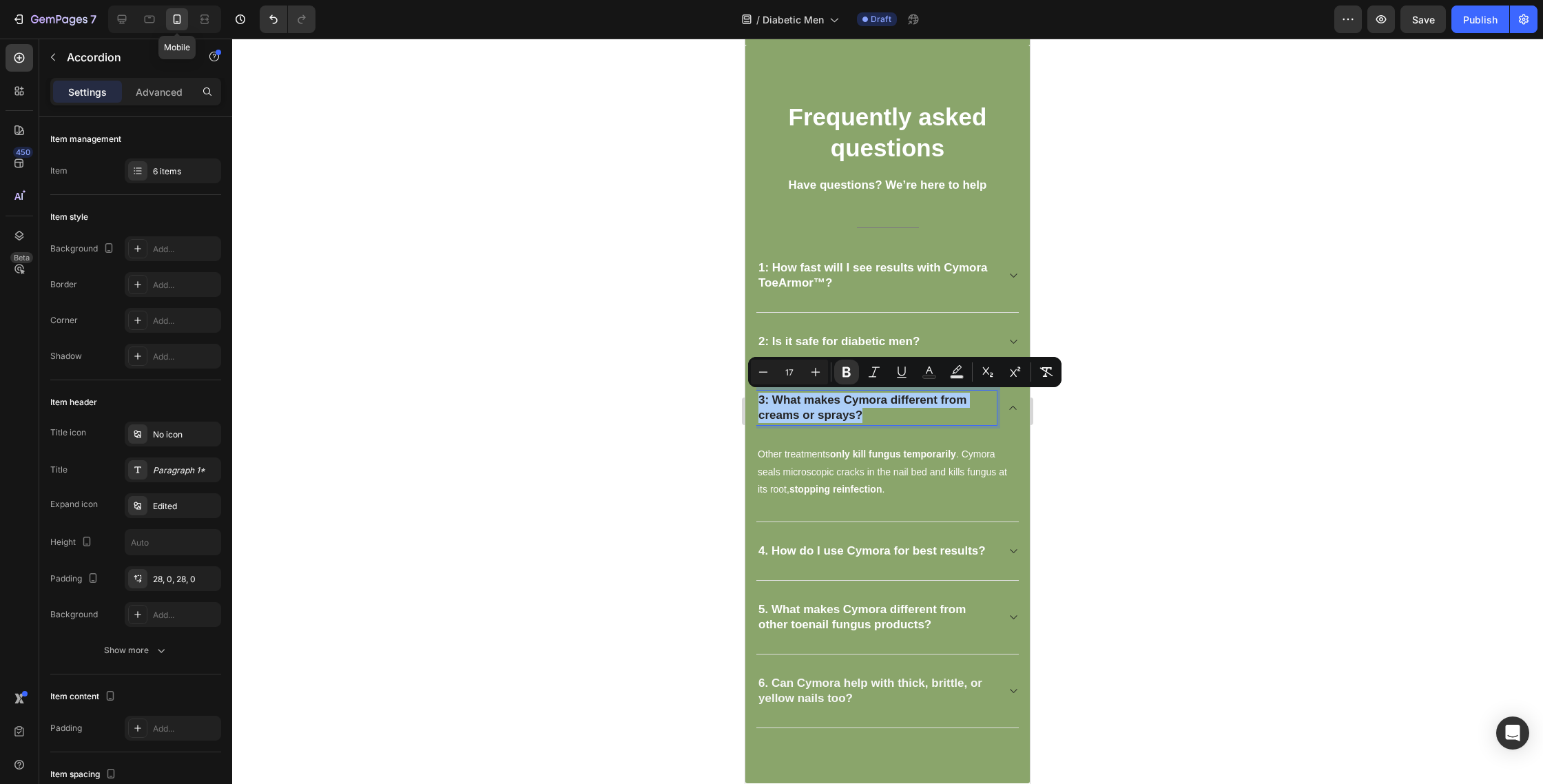
drag, startPoint x: 937, startPoint y: 369, endPoint x: 941, endPoint y: 379, distance: 10.8
click at [937, 369] on button "Text Color" at bounding box center [929, 371] width 25 height 25
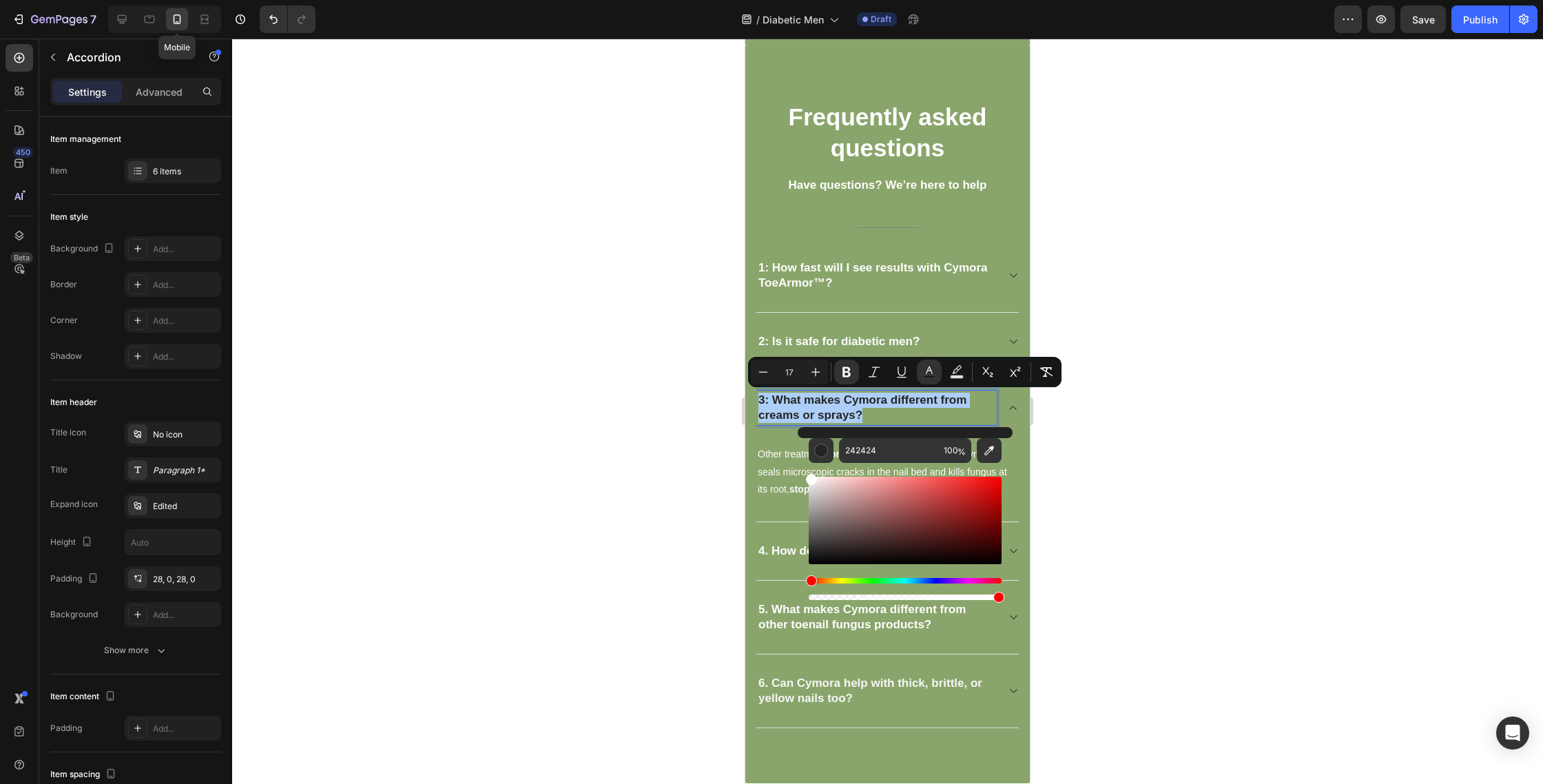
drag, startPoint x: 938, startPoint y: 489, endPoint x: 736, endPoint y: 464, distance: 203.5
click at [720, 0] on body "7 Mobile Version history / Diabetic Men Draft Preview Save Publish 450 Beta Sec…" at bounding box center [772, 0] width 1543 height 0
type input "FFFFFF"
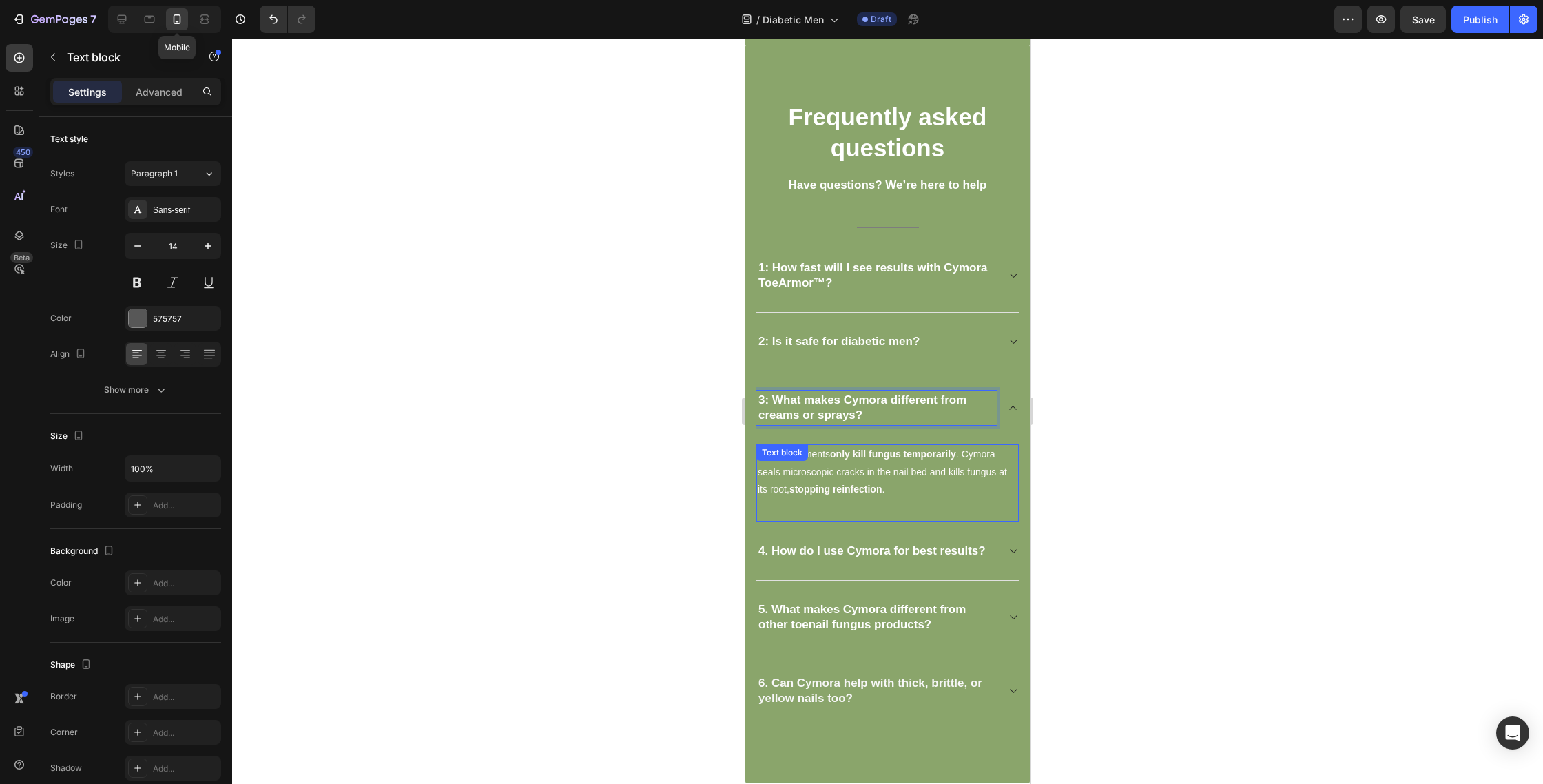
click at [770, 505] on div "Other treatments only kill fungus temporarily . Cymora seals microscopic cracks…" at bounding box center [888, 483] width 263 height 78
click at [791, 541] on div "4. How do I use Cymora for best results?" at bounding box center [872, 551] width 231 height 20
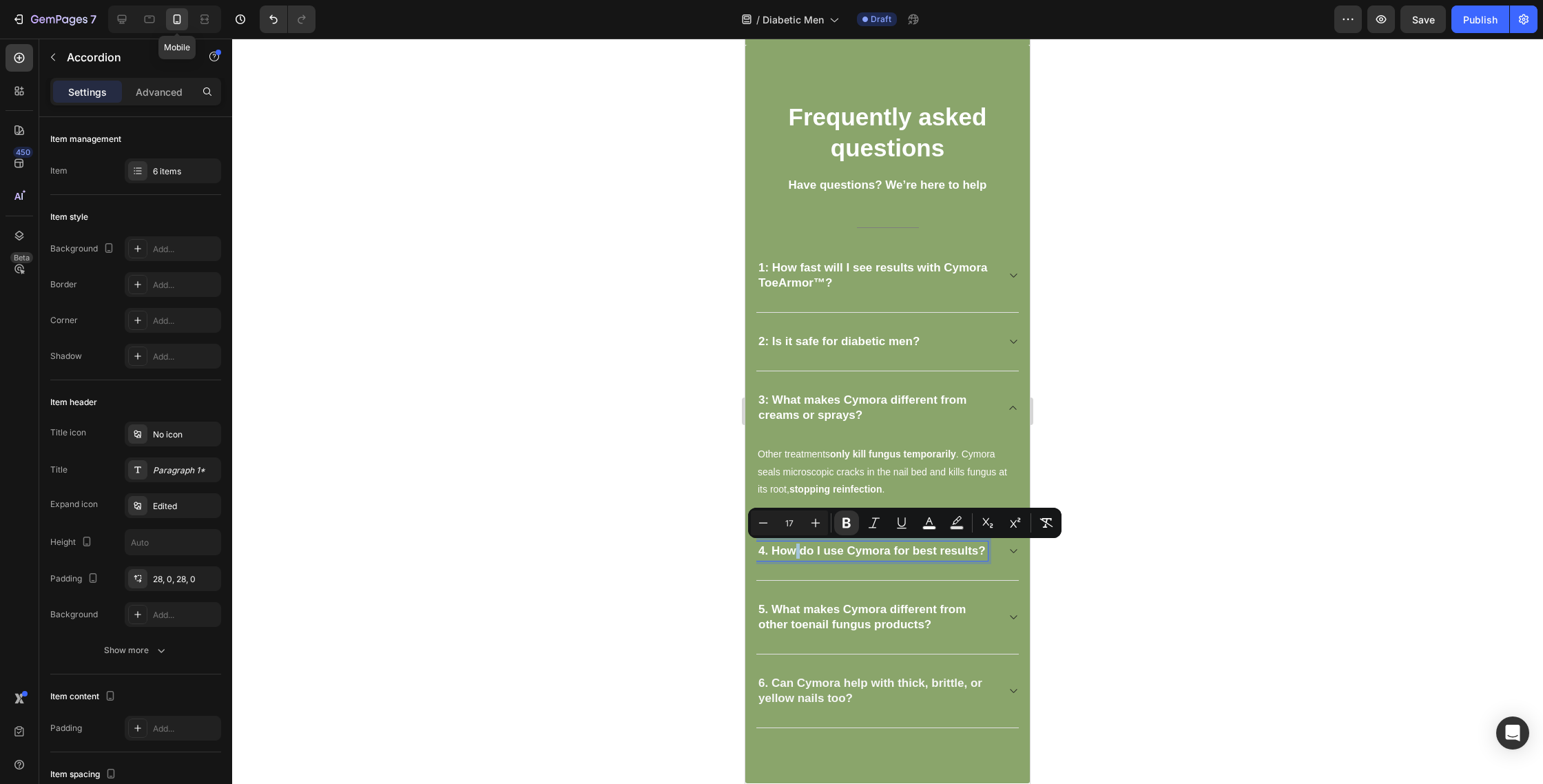
click at [794, 548] on strong "4. How do I use Cymora for best results?" at bounding box center [872, 550] width 227 height 13
click at [794, 547] on strong "4. How do I use Cymora for best results?" at bounding box center [872, 550] width 227 height 13
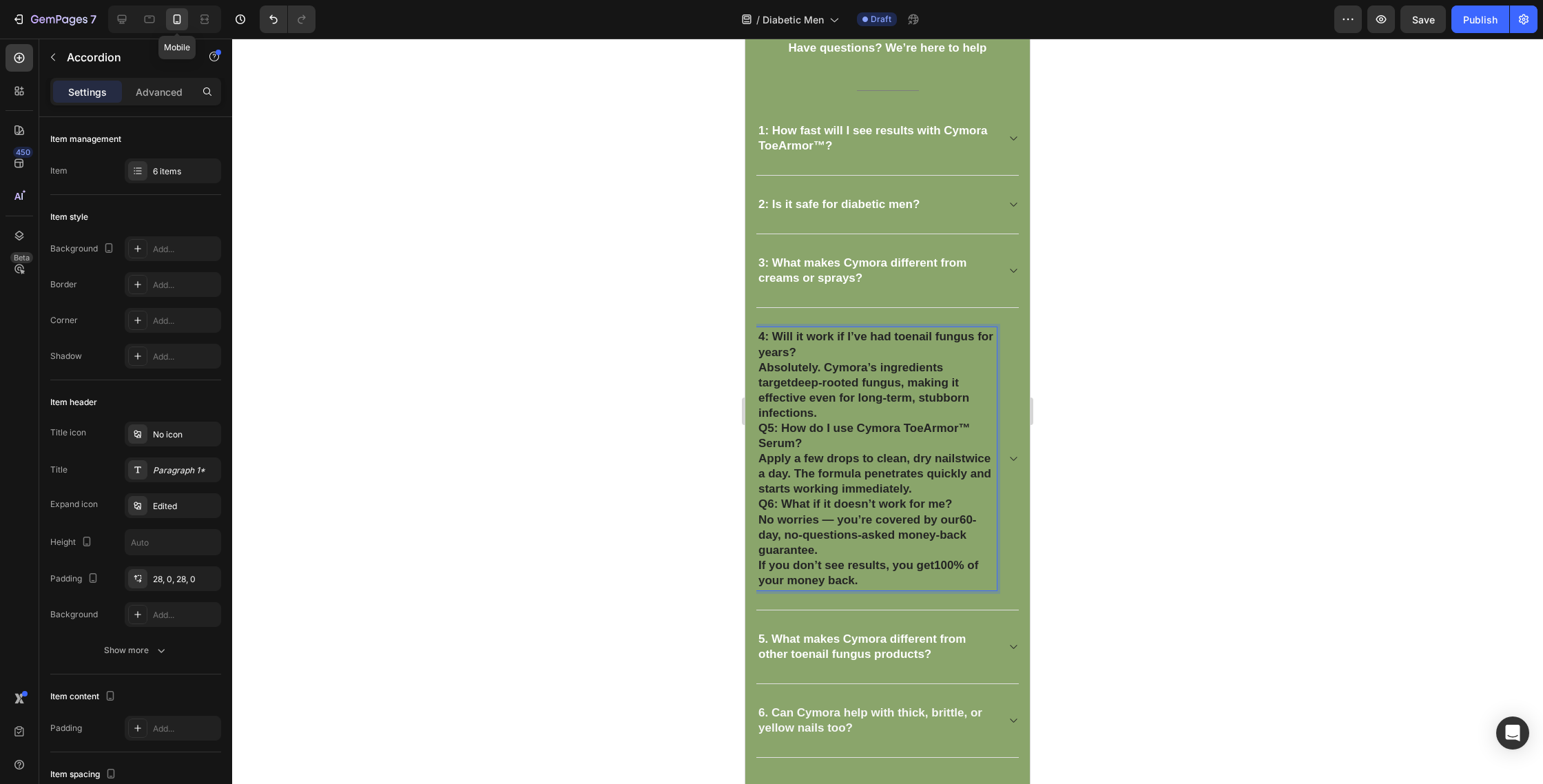
scroll to position [3677, 0]
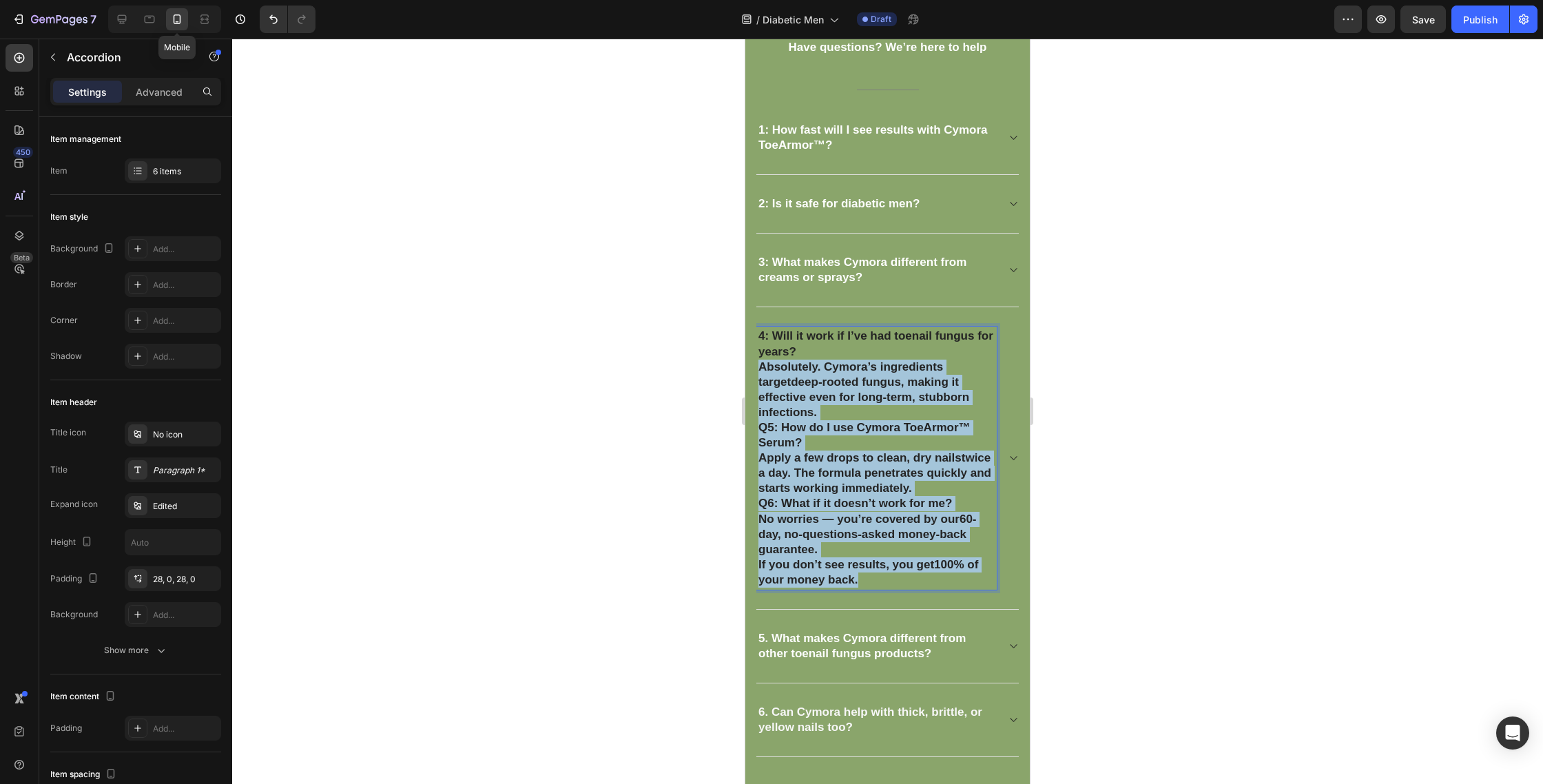
drag, startPoint x: 760, startPoint y: 365, endPoint x: 894, endPoint y: 559, distance: 235.8
click at [916, 577] on div "4: Will it work if I’ve had toenail fungus for years? Absolutely. Cymora’s ingr…" at bounding box center [888, 458] width 263 height 302
copy div "Absolutely. Cymora’s ingredients target deep-rooted fungus , making it effectiv…"
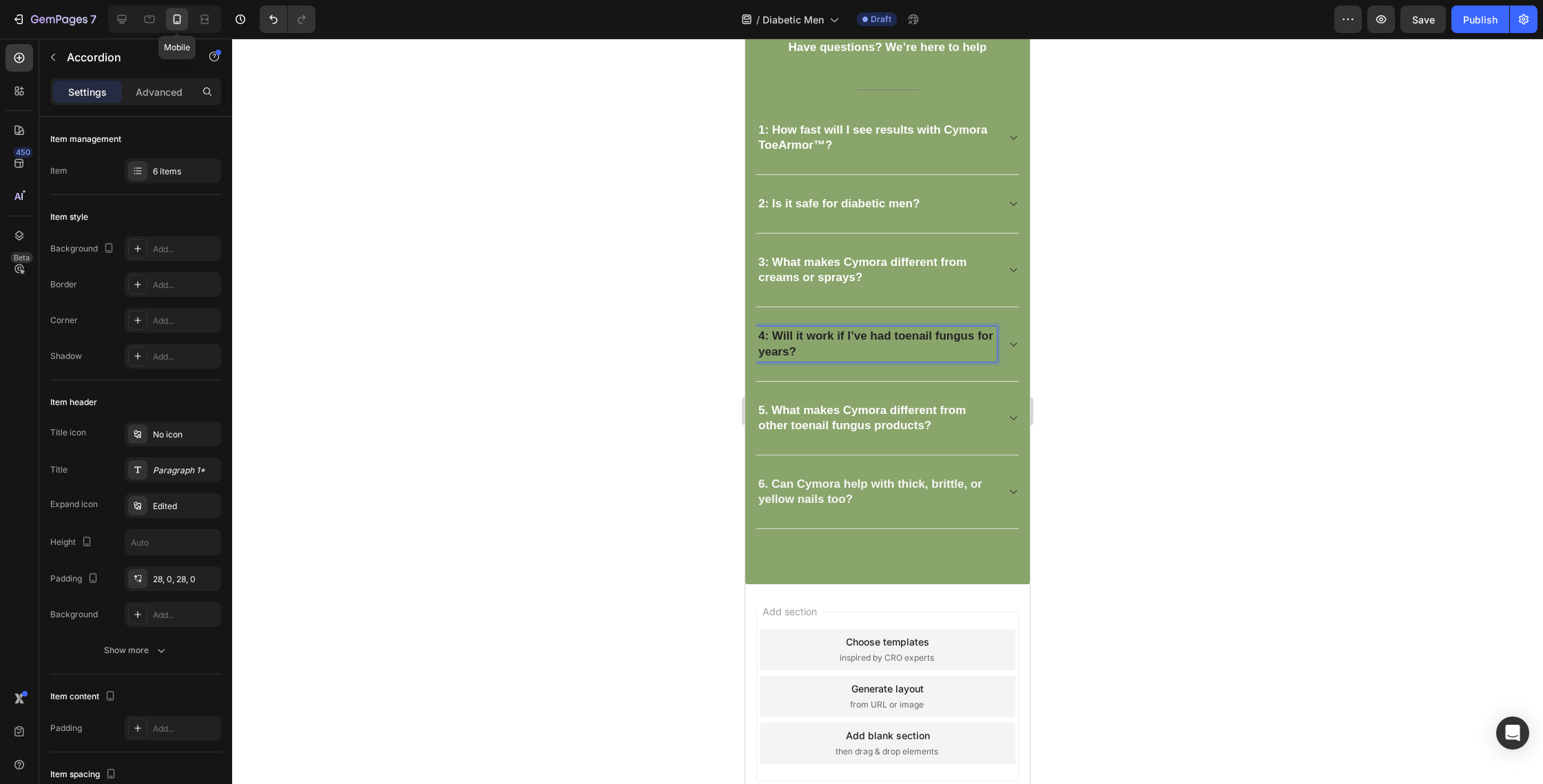
click at [800, 343] on p "4: Will it work if I’ve had toenail fungus for years?" at bounding box center [876, 344] width 236 height 31
drag, startPoint x: 803, startPoint y: 350, endPoint x: 753, endPoint y: 318, distance: 59.4
click at [753, 318] on div "Frequently asked questions Heading Have questions? We’re here to help Text bloc…" at bounding box center [888, 246] width 284 height 677
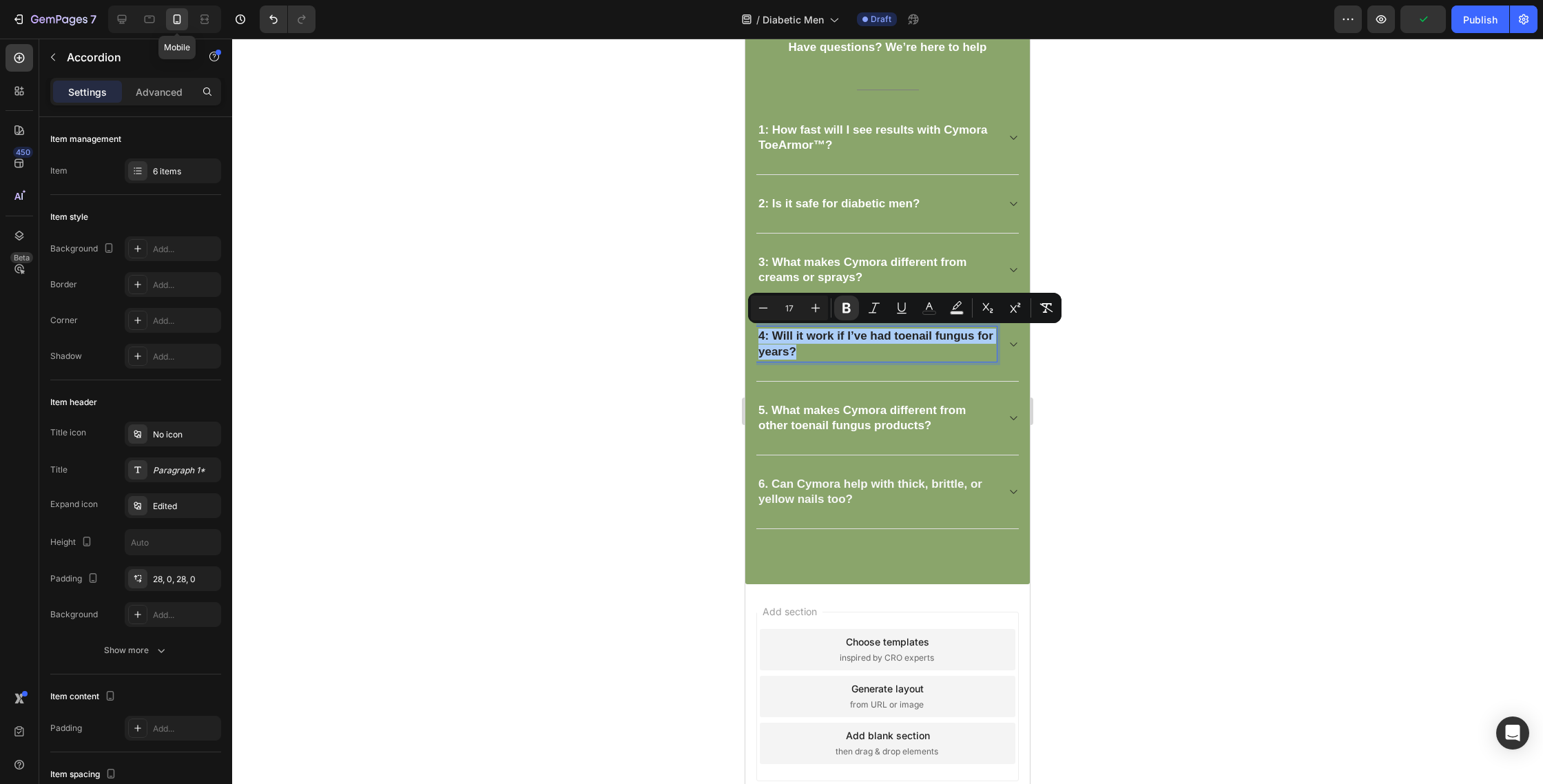
drag, startPoint x: 919, startPoint y: 311, endPoint x: 918, endPoint y: 320, distance: 9.1
click at [919, 311] on button "color" at bounding box center [929, 307] width 25 height 25
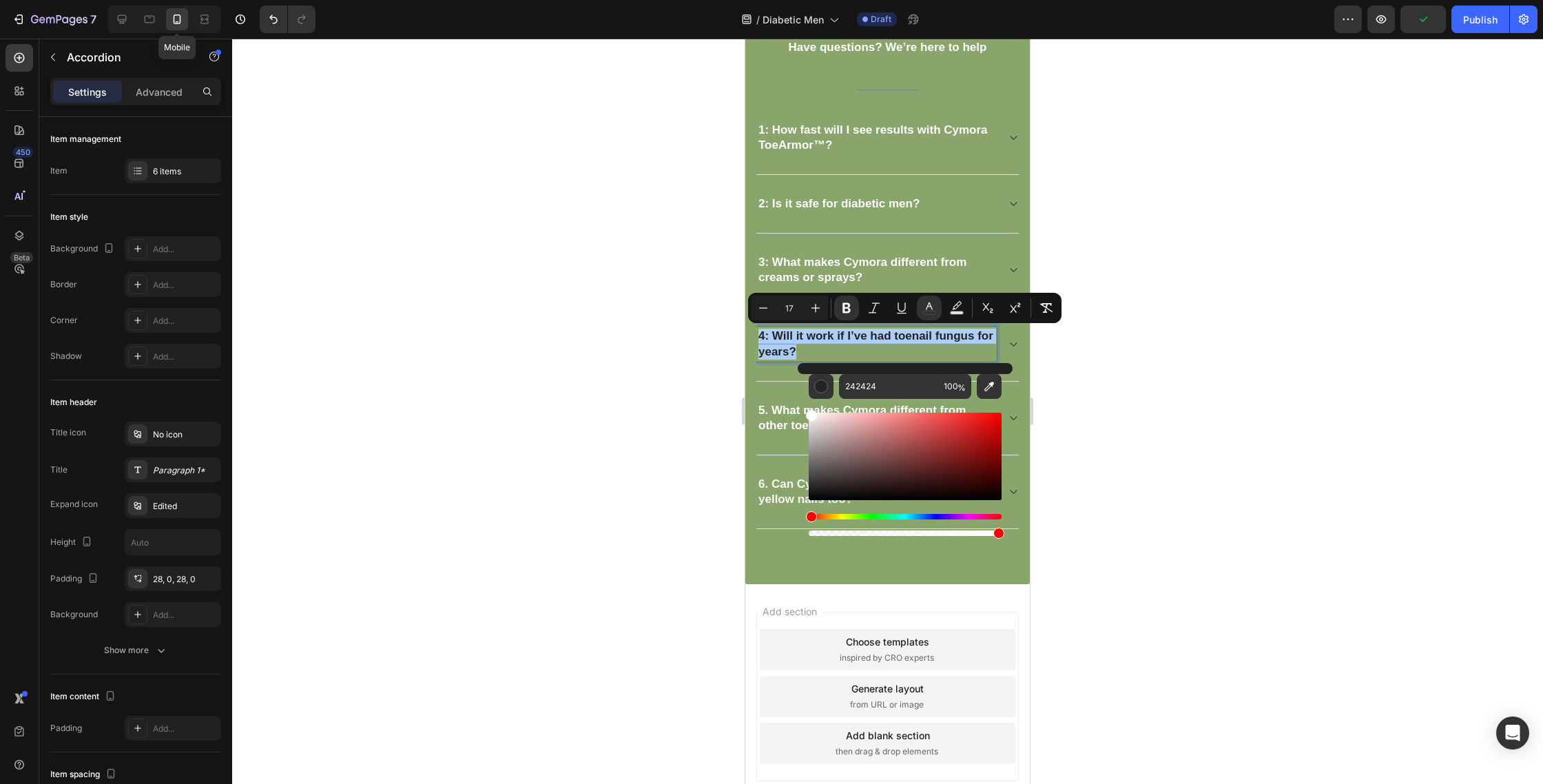
drag, startPoint x: 1611, startPoint y: 510, endPoint x: 769, endPoint y: 380, distance: 852.0
type input "FFFFFF"
drag, startPoint x: 1126, startPoint y: 389, endPoint x: 1074, endPoint y: 369, distance: 55.7
click at [1124, 388] on div at bounding box center [887, 411] width 1311 height 745
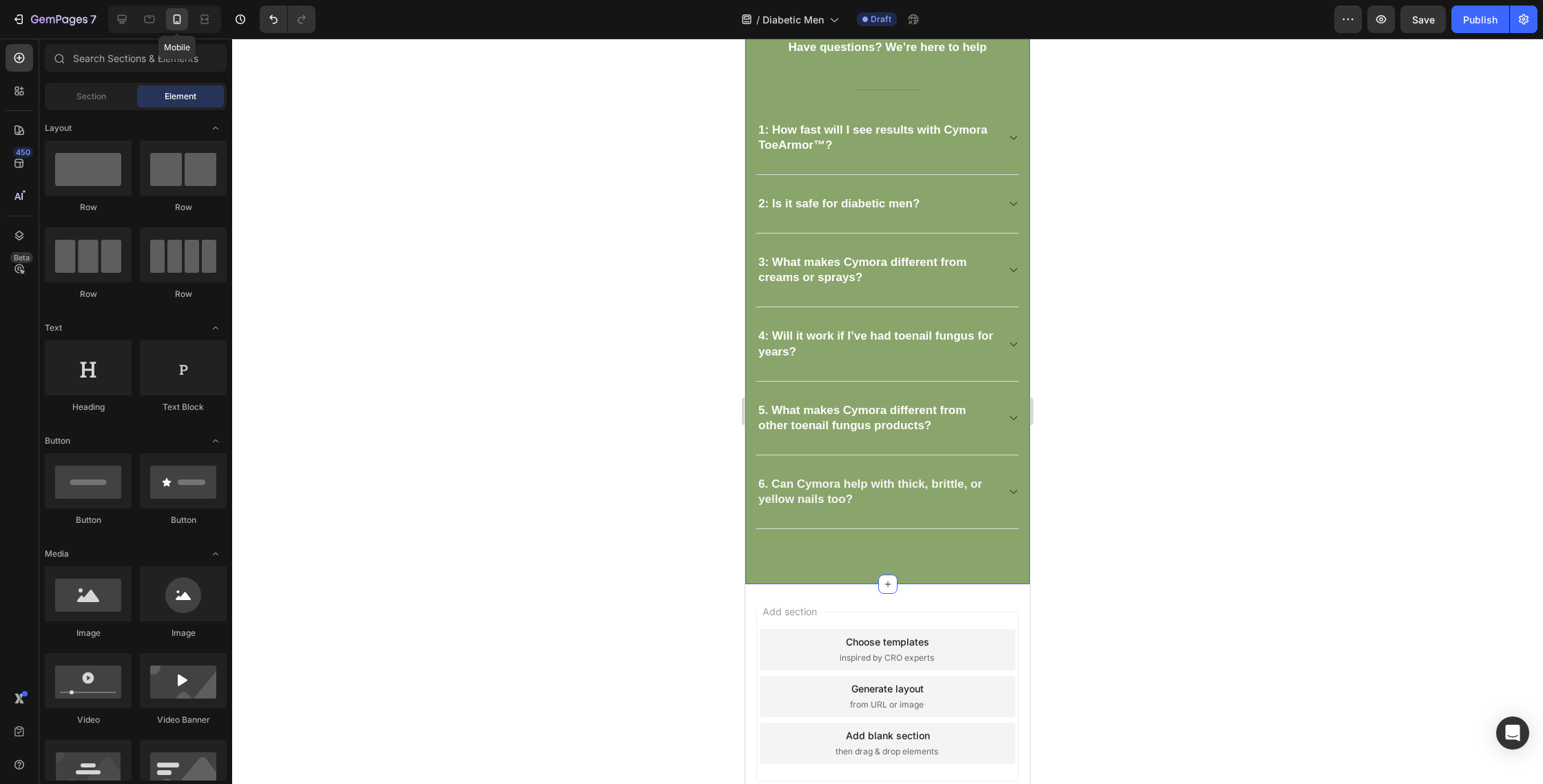
click at [1015, 350] on div "4: Will it work if I’ve had toenail fungus for years?" at bounding box center [888, 344] width 263 height 74
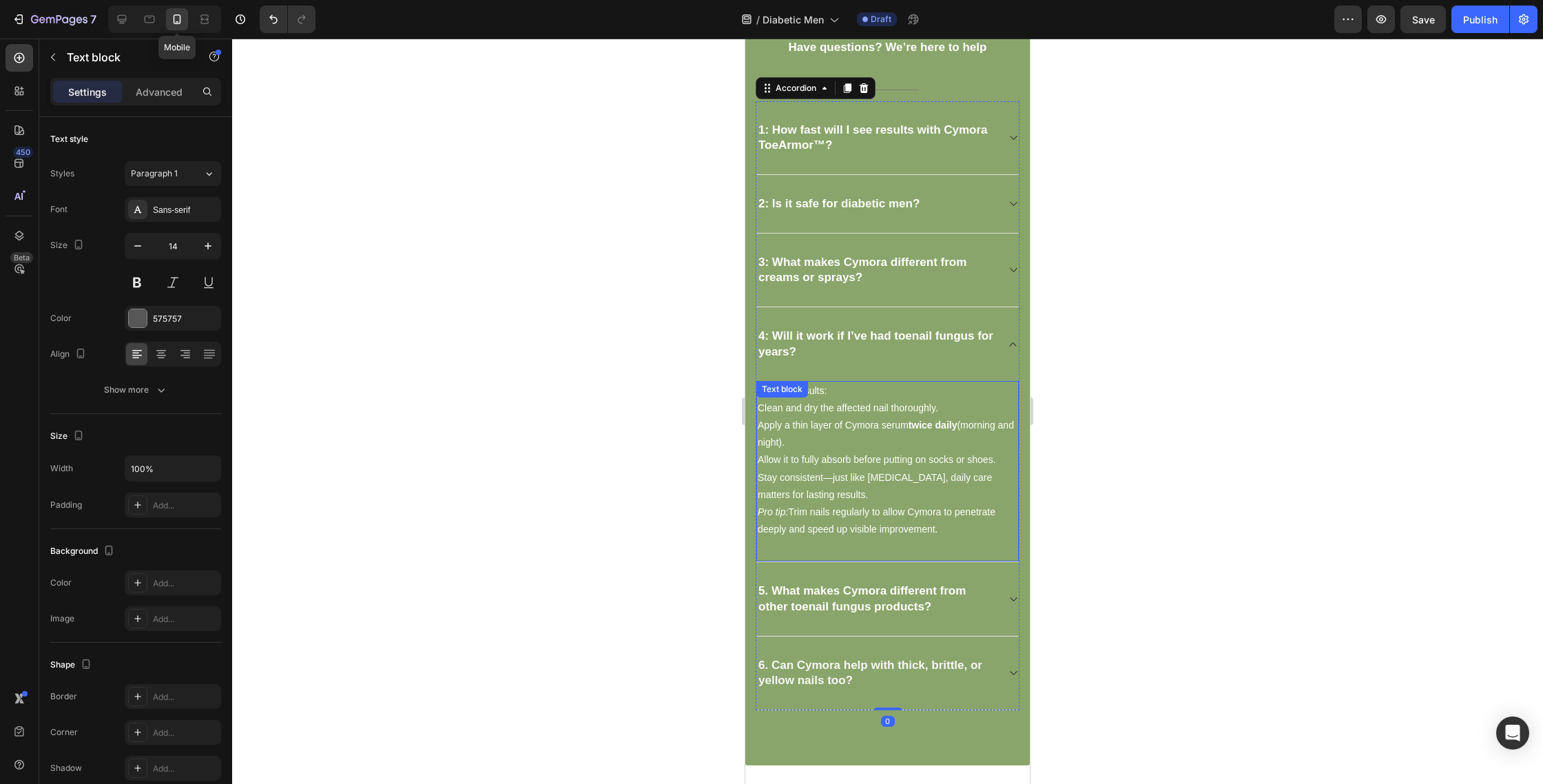
click at [877, 420] on span "Apply a thin layer of Cymora serum twice daily (morning and night)." at bounding box center [885, 433] width 256 height 29
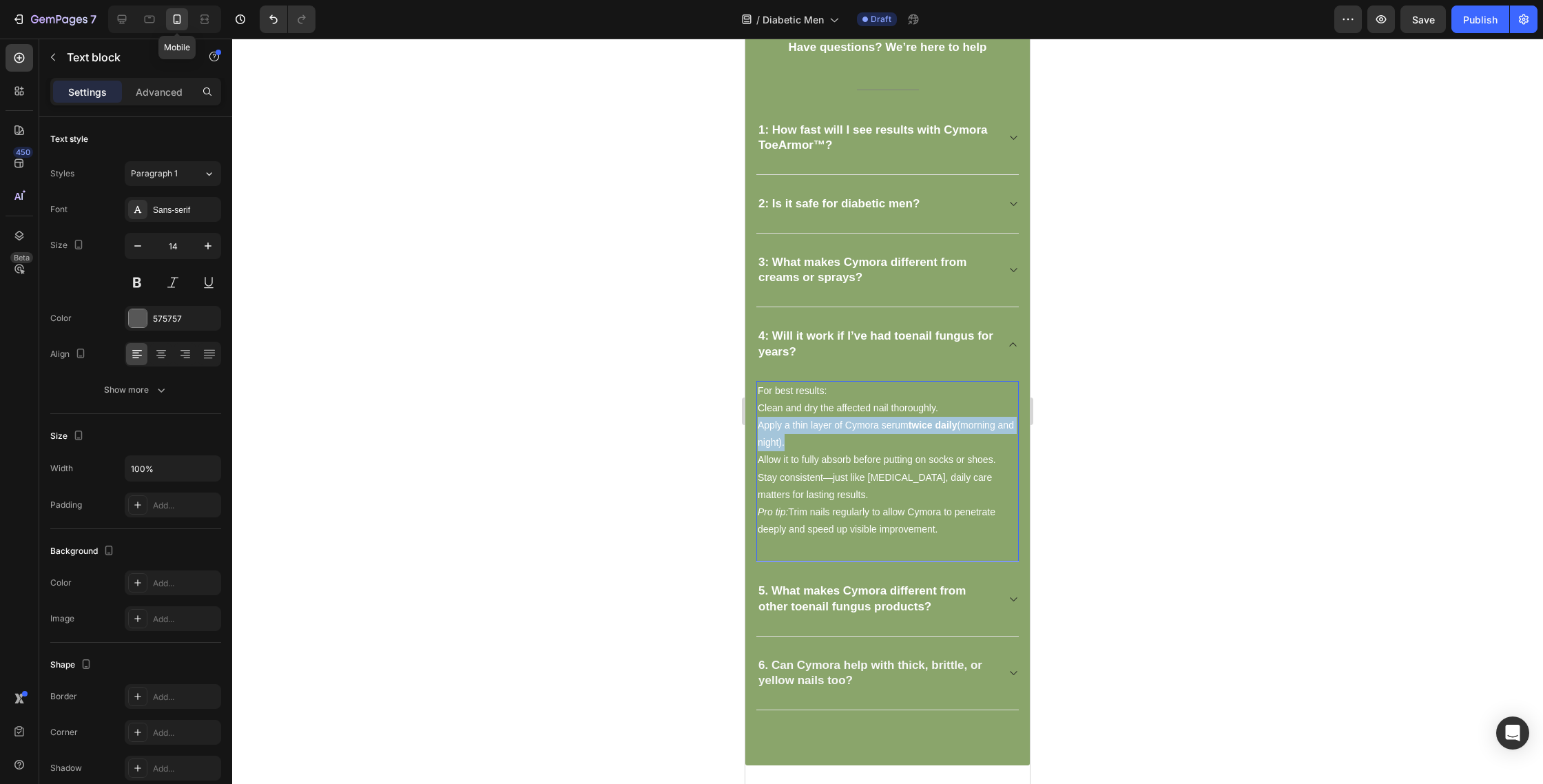
click at [877, 420] on span "Apply a thin layer of Cymora serum twice daily (morning and night)." at bounding box center [885, 433] width 256 height 29
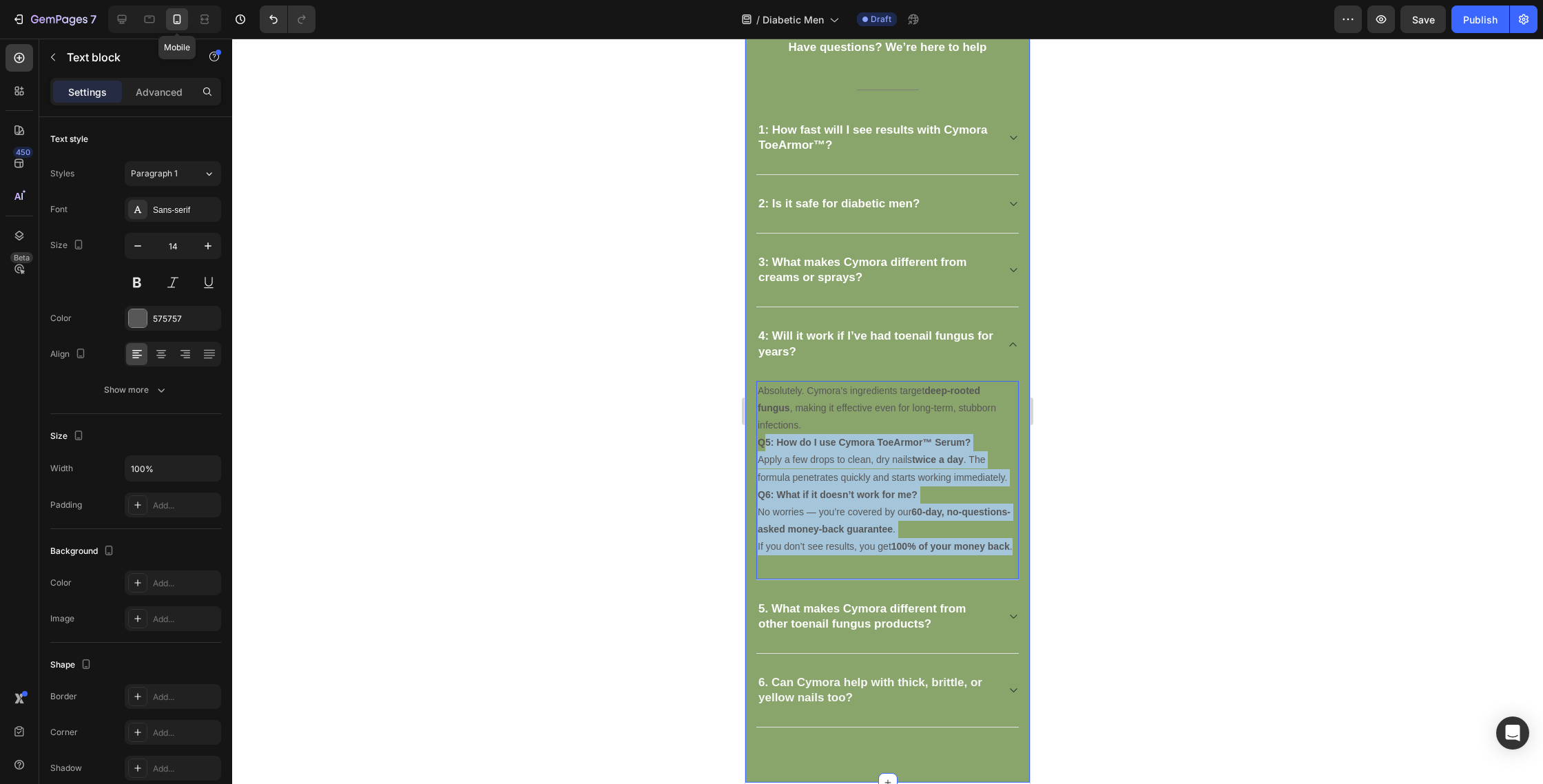
drag, startPoint x: 767, startPoint y: 442, endPoint x: 1021, endPoint y: 578, distance: 288.1
click at [1023, 582] on div "Frequently asked questions Heading Have questions? We’re here to help Text bloc…" at bounding box center [888, 345] width 284 height 875
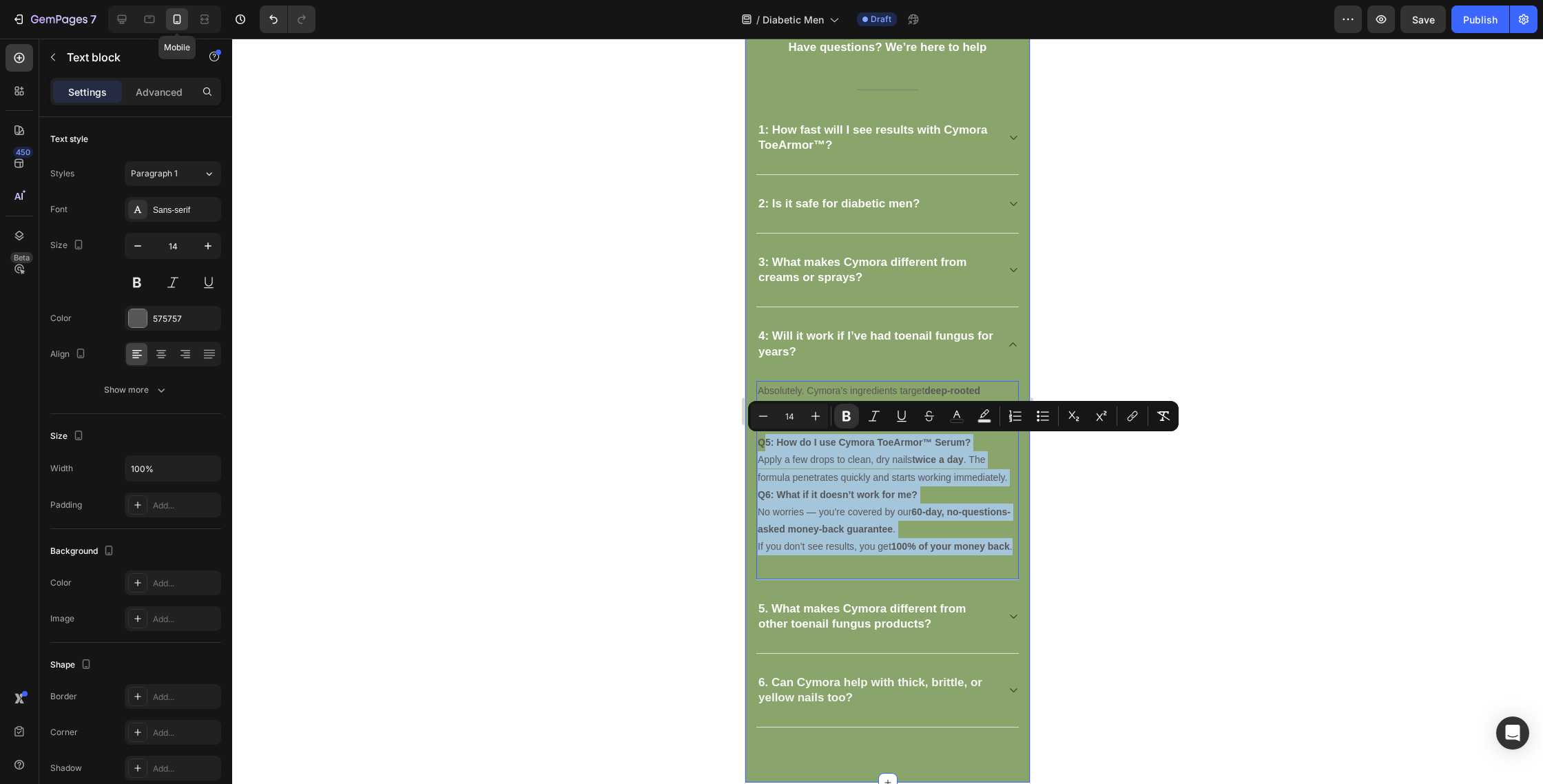
copy div "5: How do I use Cymora ToeArmor™ Serum? Apply a few drops to clean, dry nails t…"
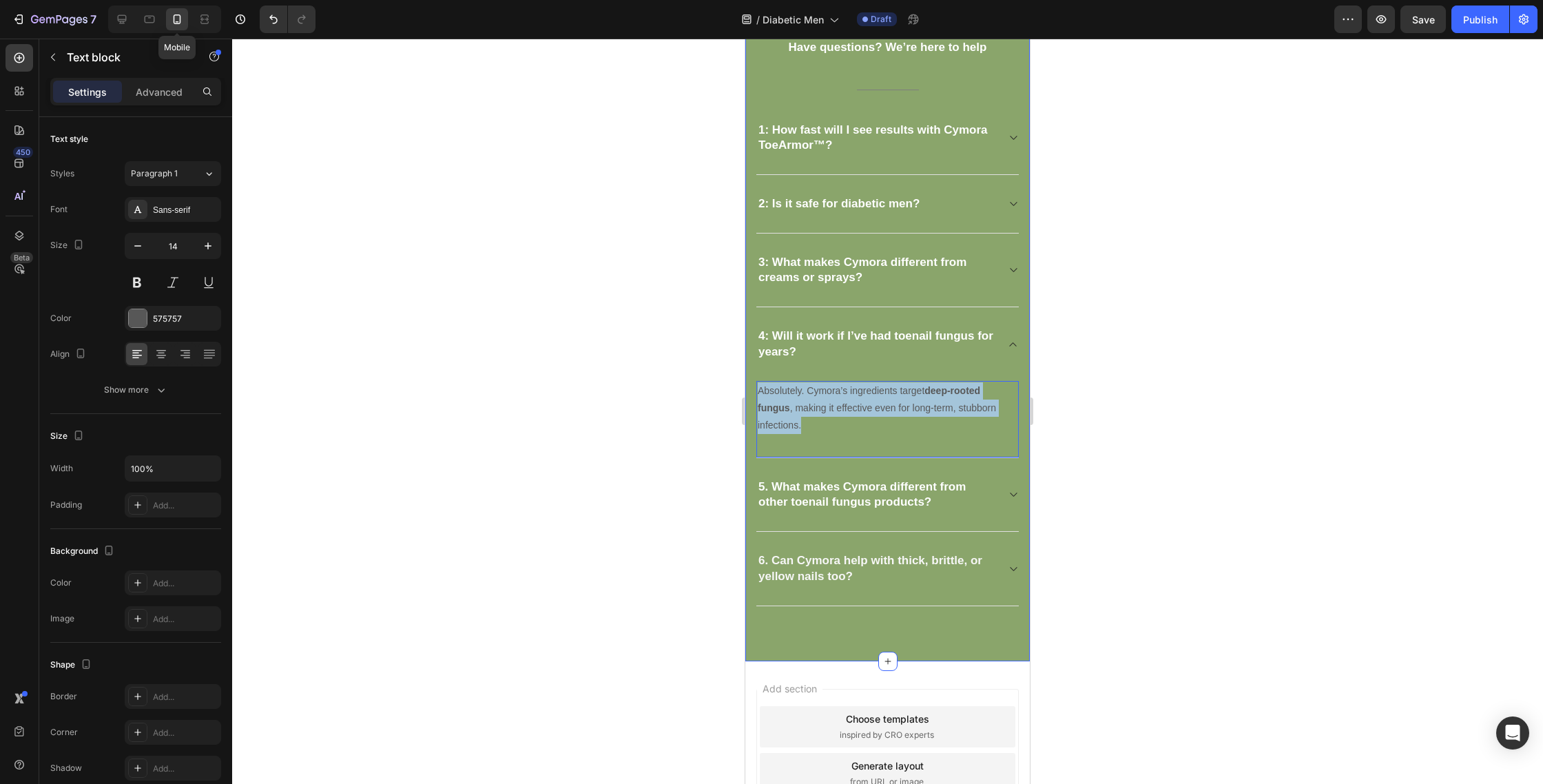
drag, startPoint x: 821, startPoint y: 425, endPoint x: 757, endPoint y: 375, distance: 81.2
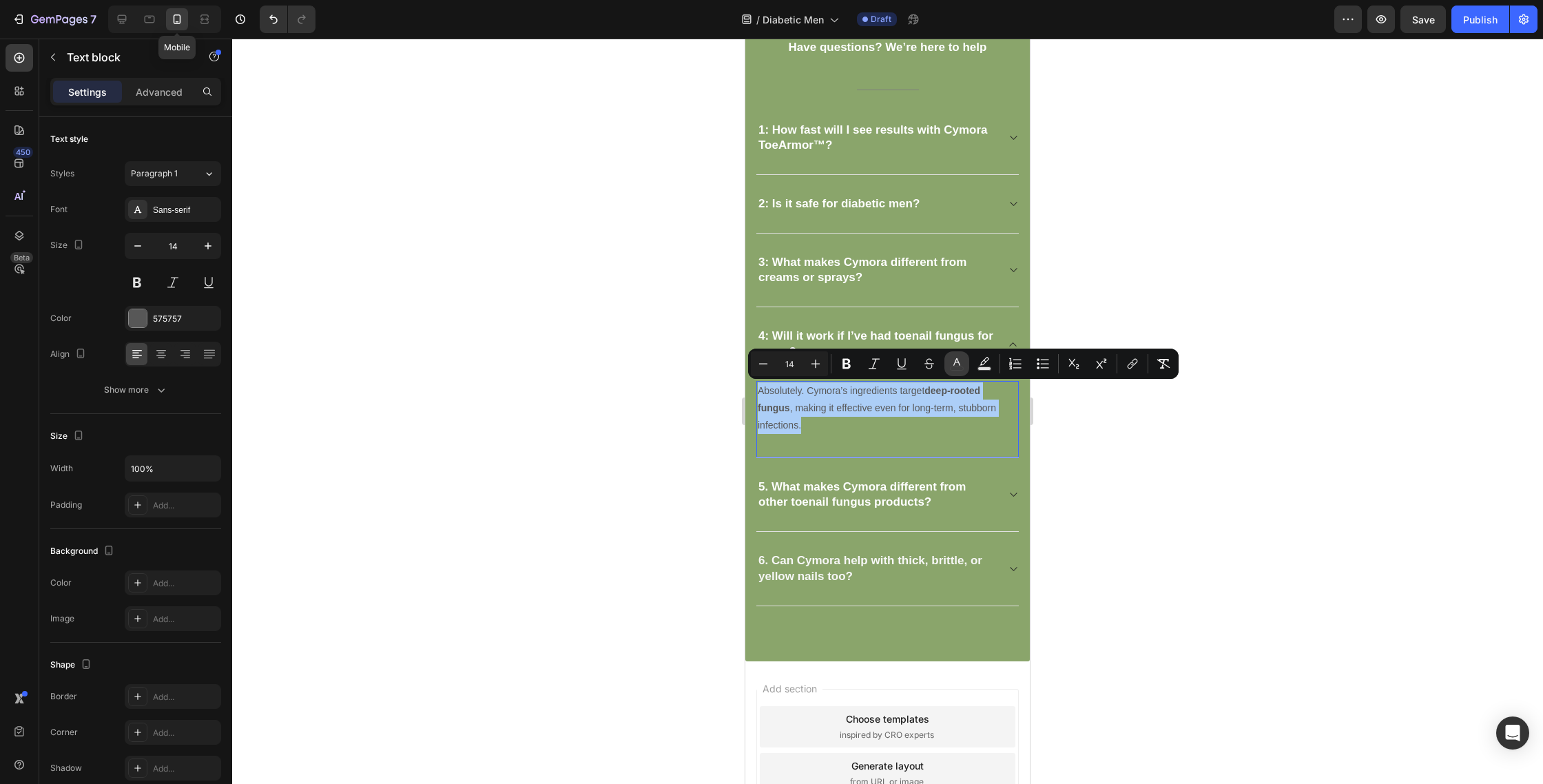
click at [953, 371] on button "color" at bounding box center [956, 363] width 25 height 25
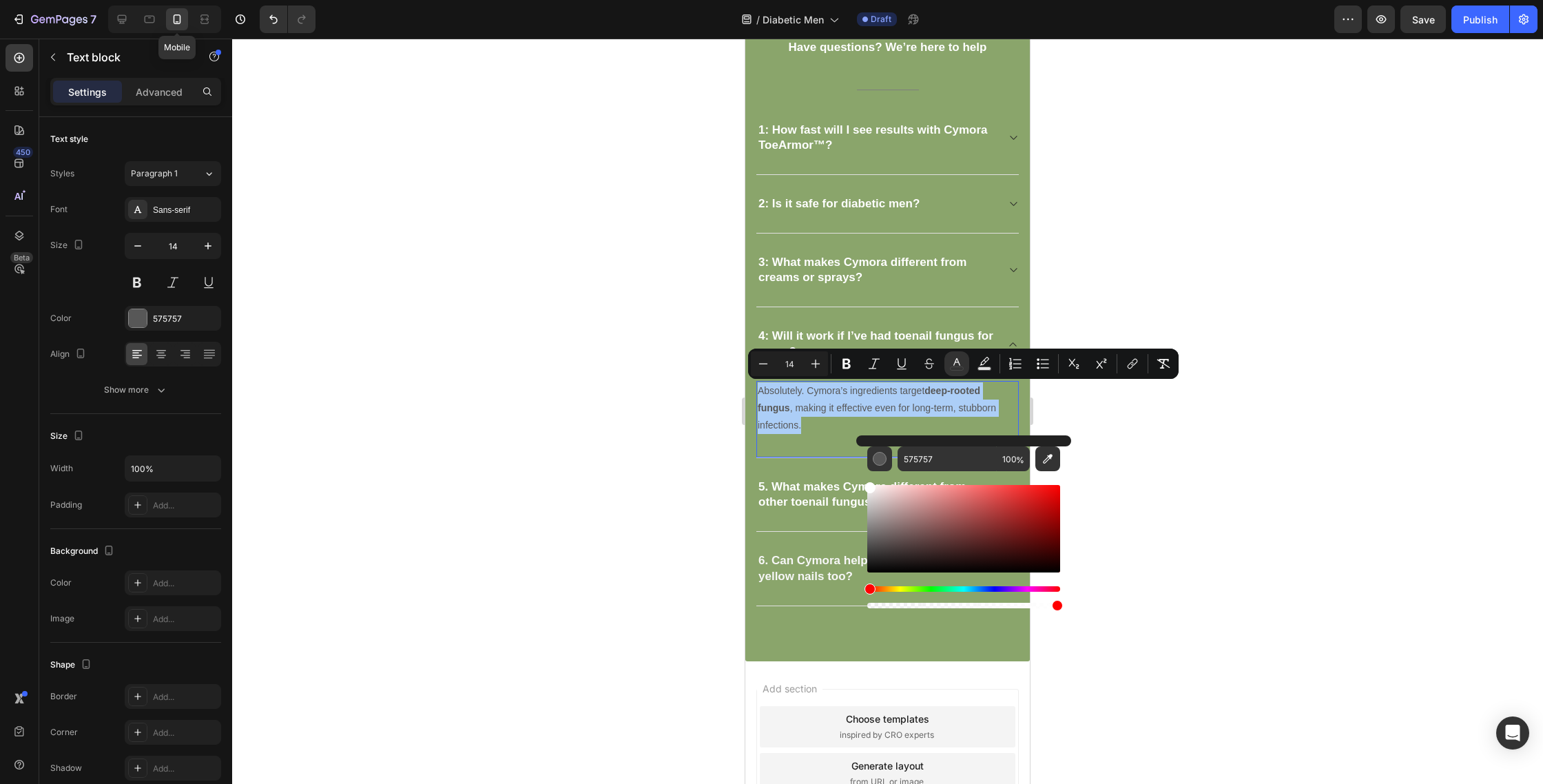
drag, startPoint x: 1637, startPoint y: 527, endPoint x: 853, endPoint y: 460, distance: 786.9
type input "FFFFFF"
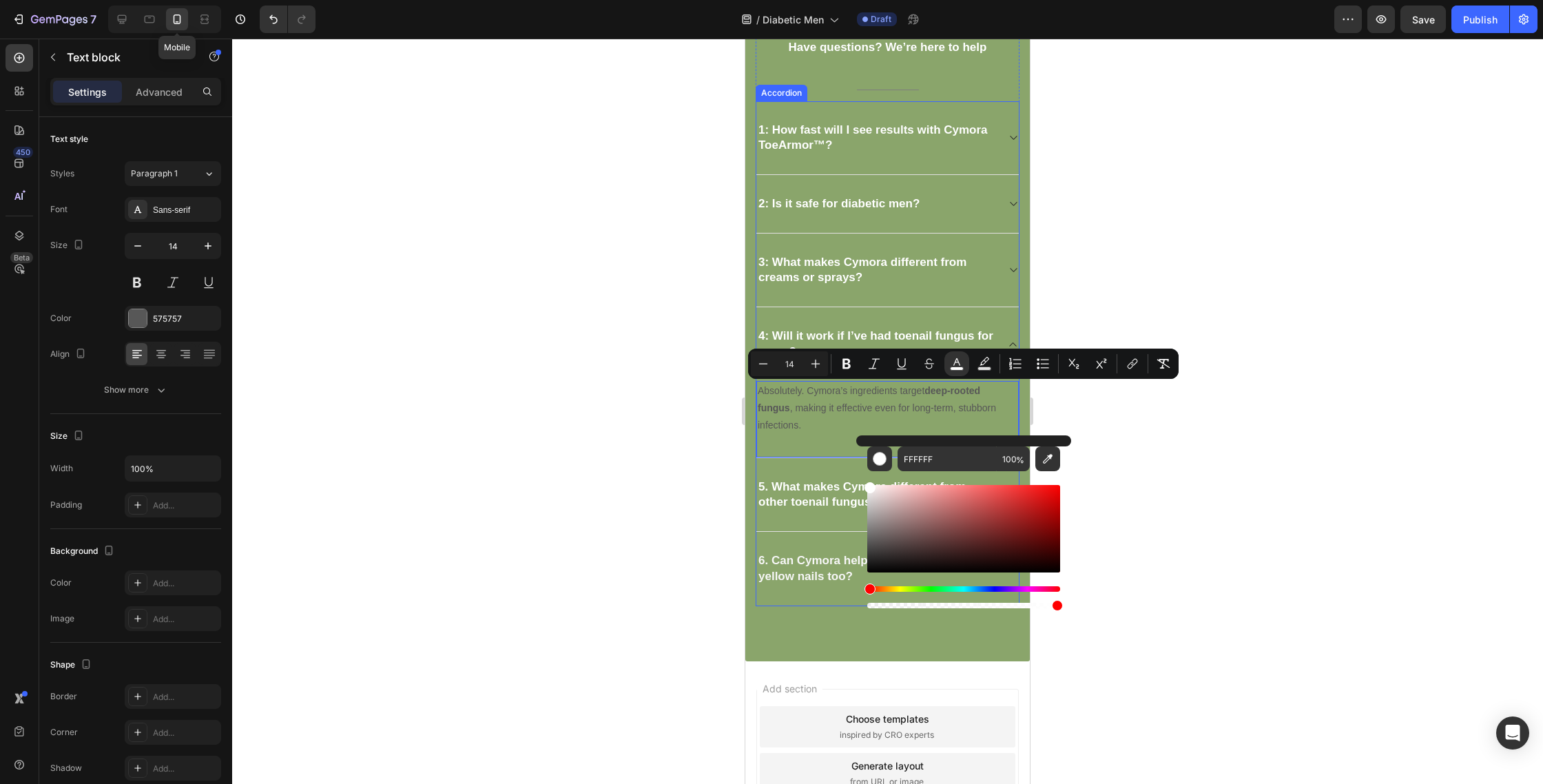
click at [799, 506] on strong "5. What makes Cymora different from other toenail fungus products?" at bounding box center [862, 494] width 207 height 29
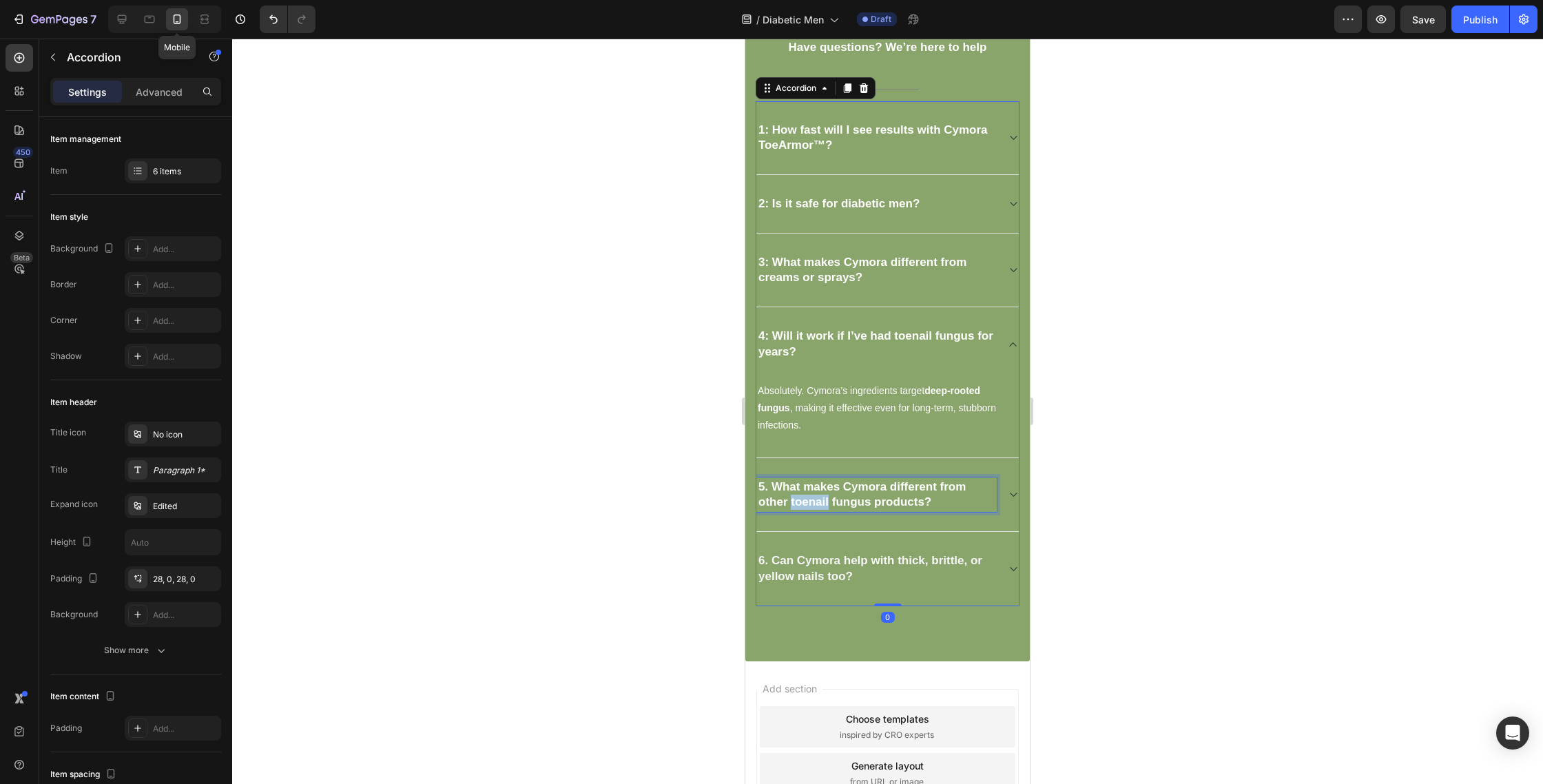
click at [798, 496] on strong "5. What makes Cymora different from other toenail fungus products?" at bounding box center [862, 494] width 207 height 29
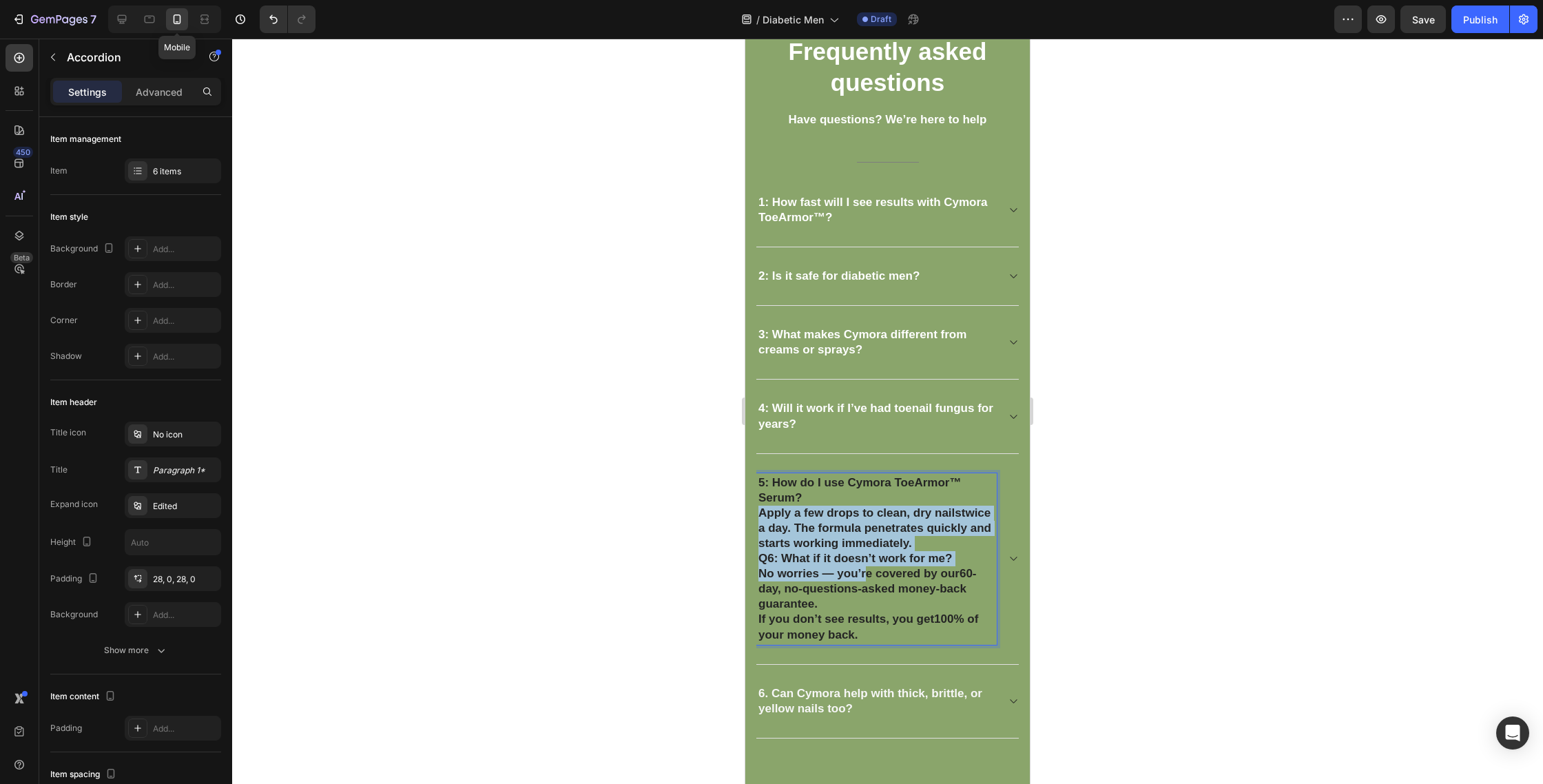
scroll to position [3600, 0]
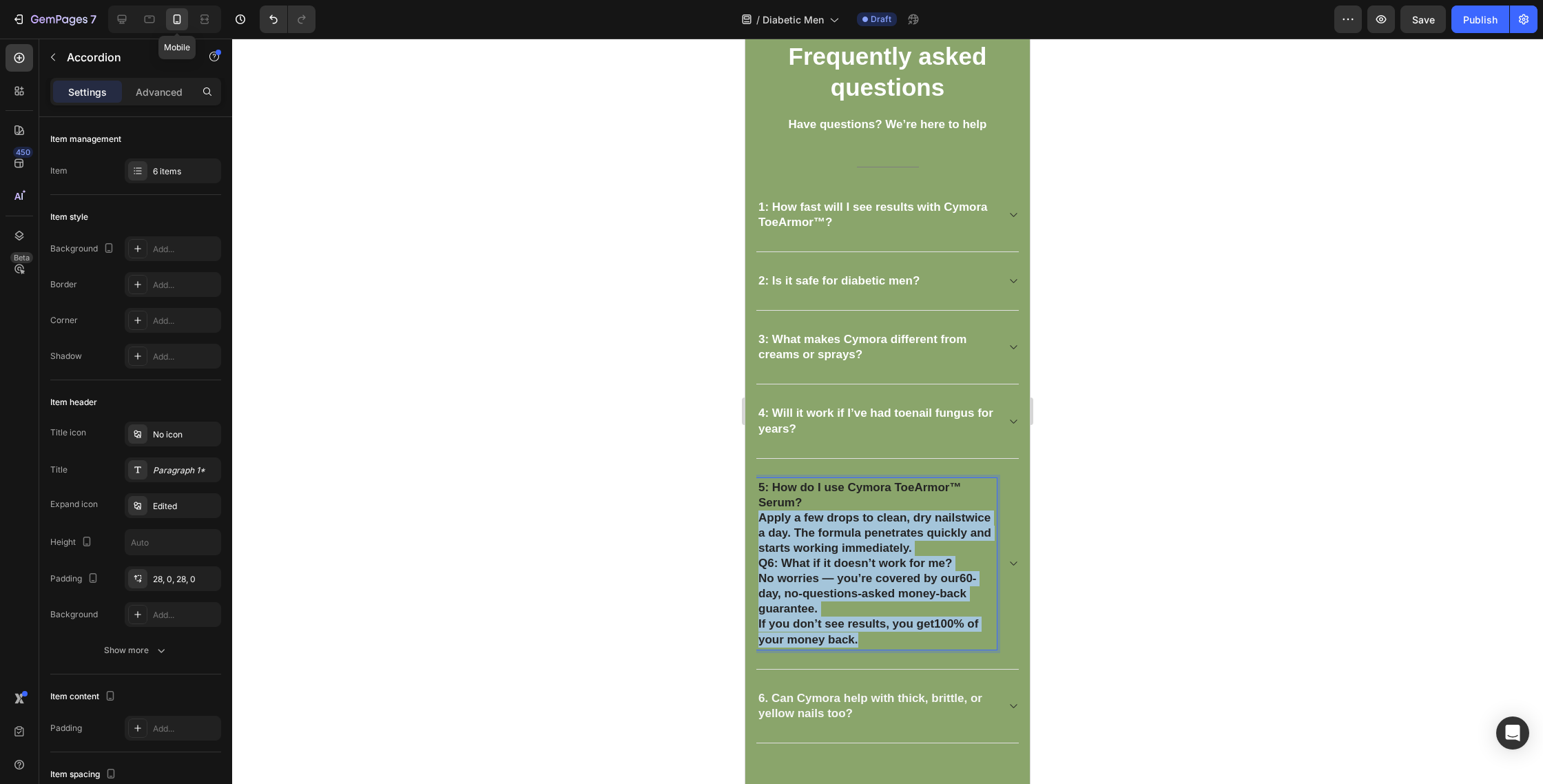
drag, startPoint x: 760, startPoint y: 516, endPoint x: 948, endPoint y: 669, distance: 242.4
click at [948, 669] on div "1: How fast will I see results with Cymora ToeArmor™? 2: Is it safe for diabeti…" at bounding box center [887, 461] width 264 height 565
copy div "Apply a few drops to clean, dry nails twice a day . The formula penetrates quic…"
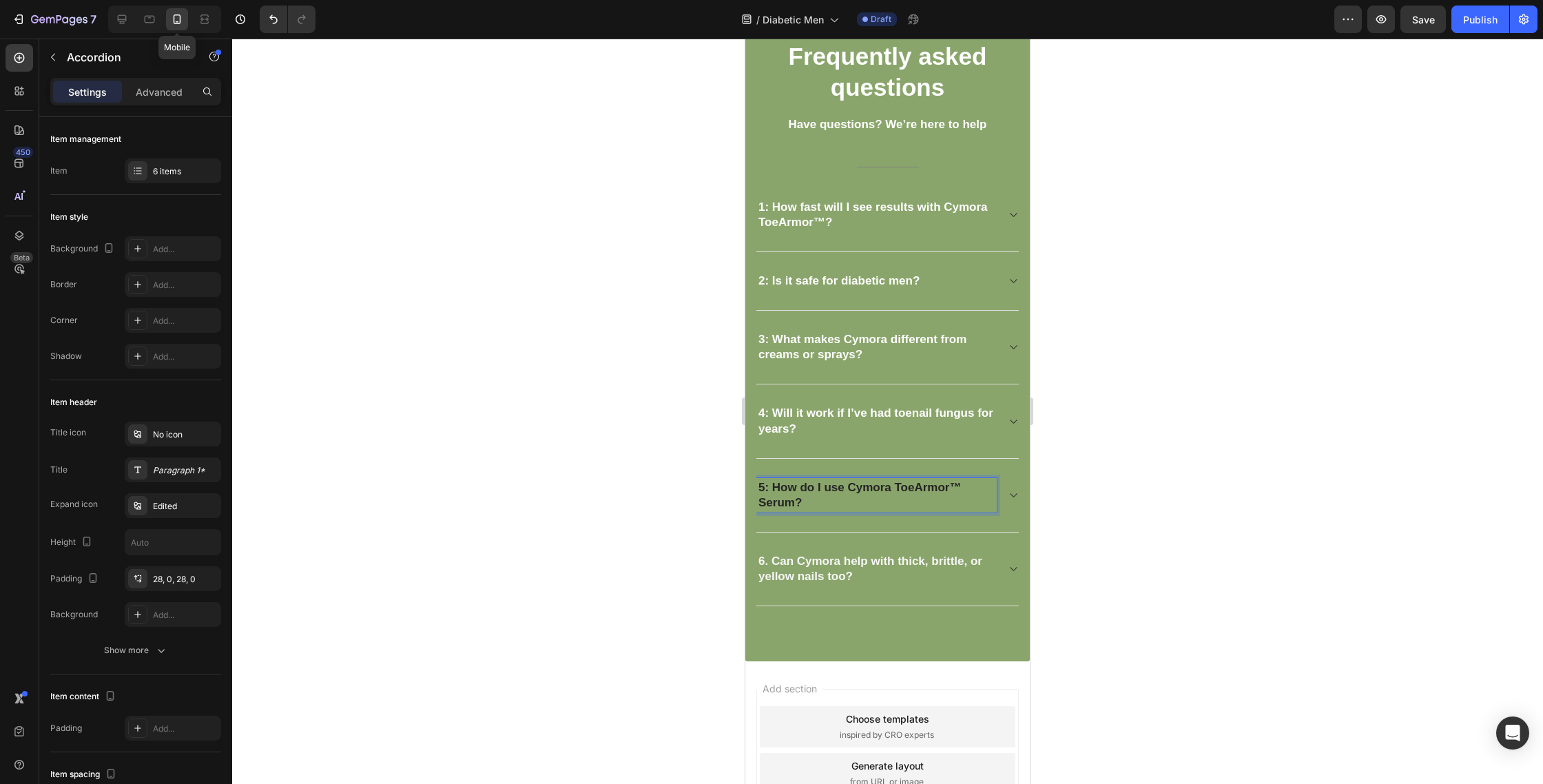
click at [911, 501] on p "5: How do I use Cymora ToeArmor™ Serum?" at bounding box center [876, 495] width 236 height 31
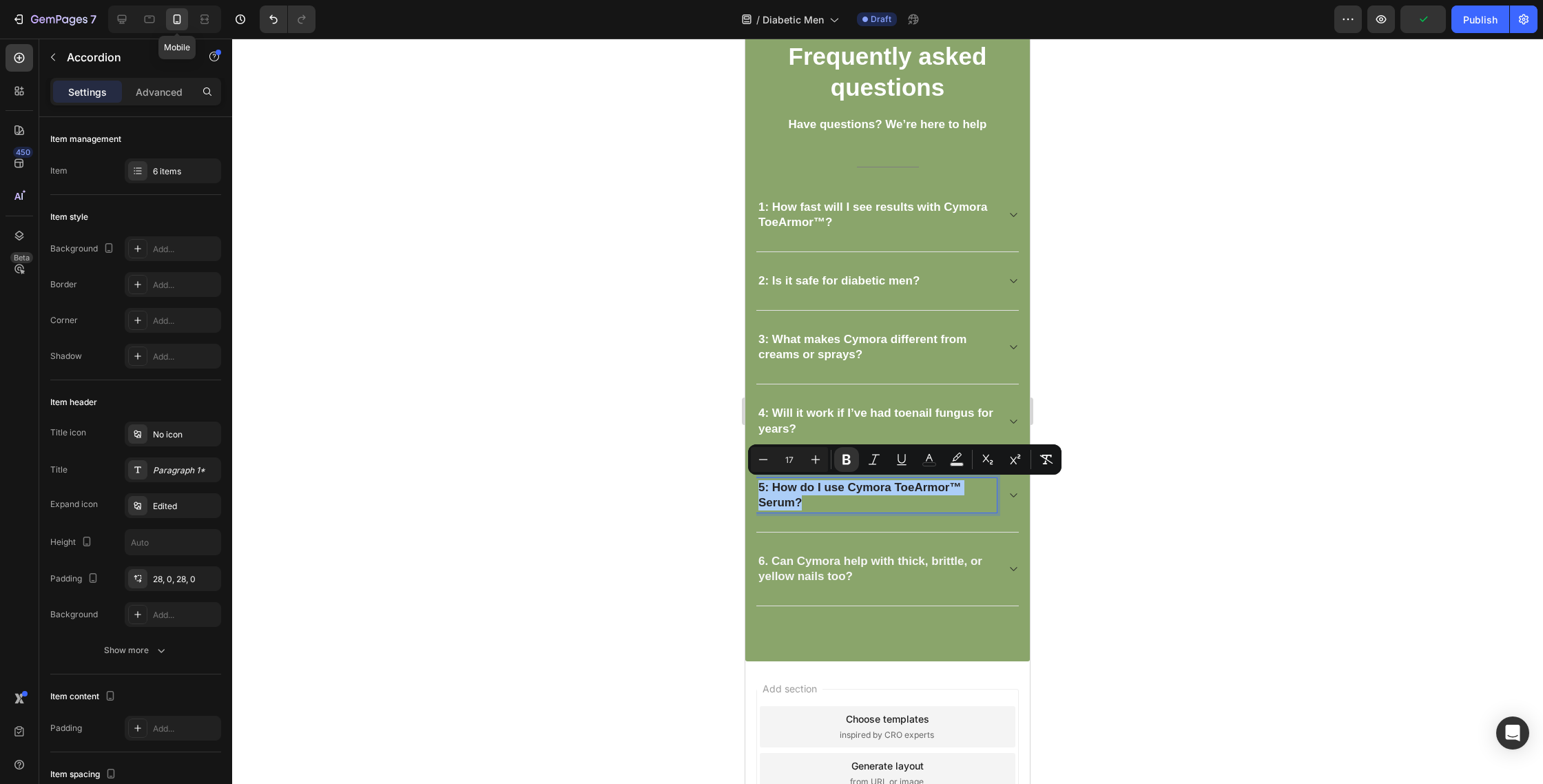
drag, startPoint x: 934, startPoint y: 458, endPoint x: 929, endPoint y: 473, distance: 15.8
click at [934, 458] on icon "Editor contextual toolbar" at bounding box center [930, 459] width 14 height 14
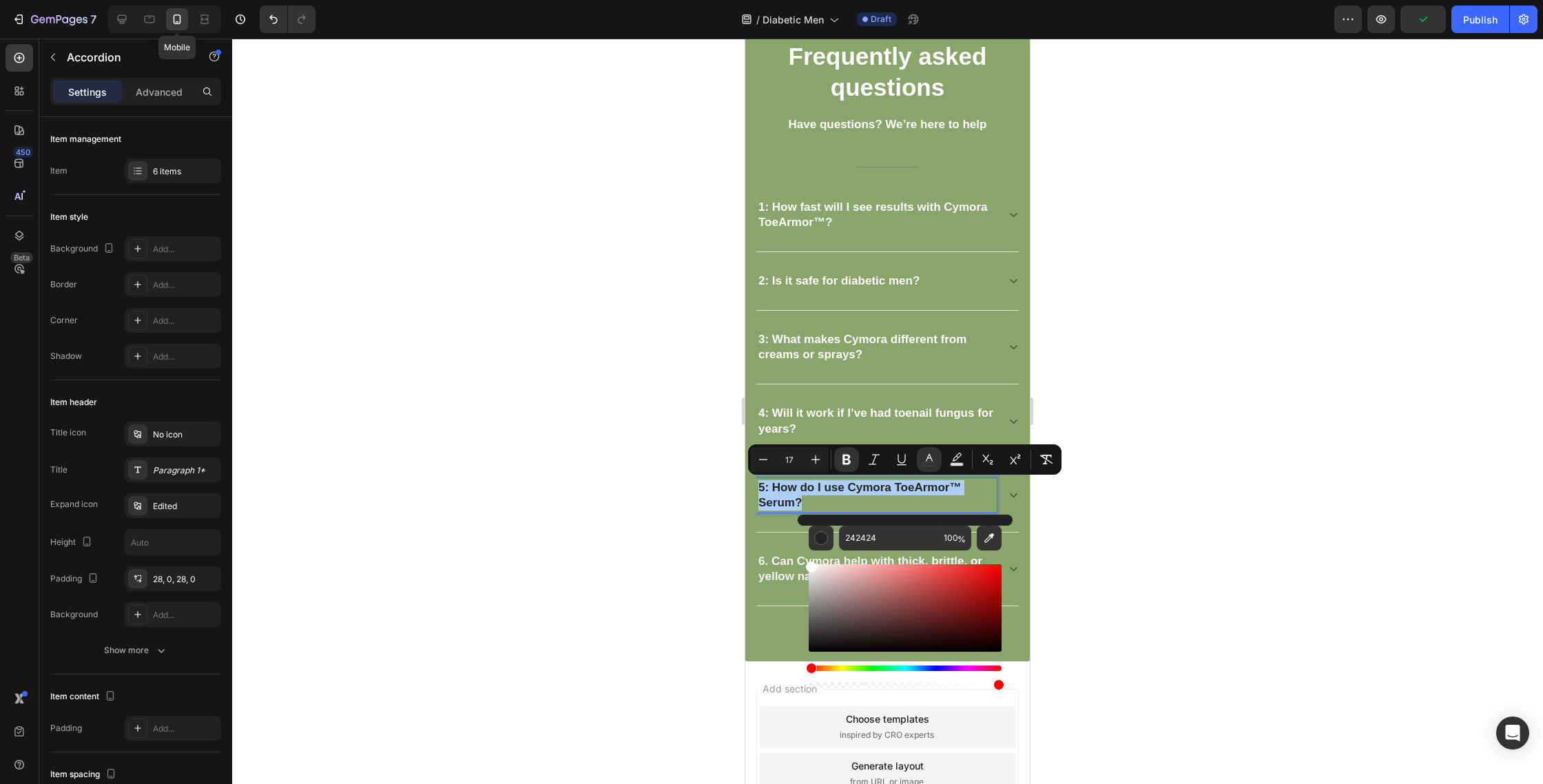
drag, startPoint x: 1655, startPoint y: 627, endPoint x: 748, endPoint y: 544, distance: 910.8
type input "FFFFFF"
drag, startPoint x: 1159, startPoint y: 515, endPoint x: 1090, endPoint y: 511, distance: 69.1
click at [1154, 514] on div at bounding box center [887, 411] width 1311 height 745
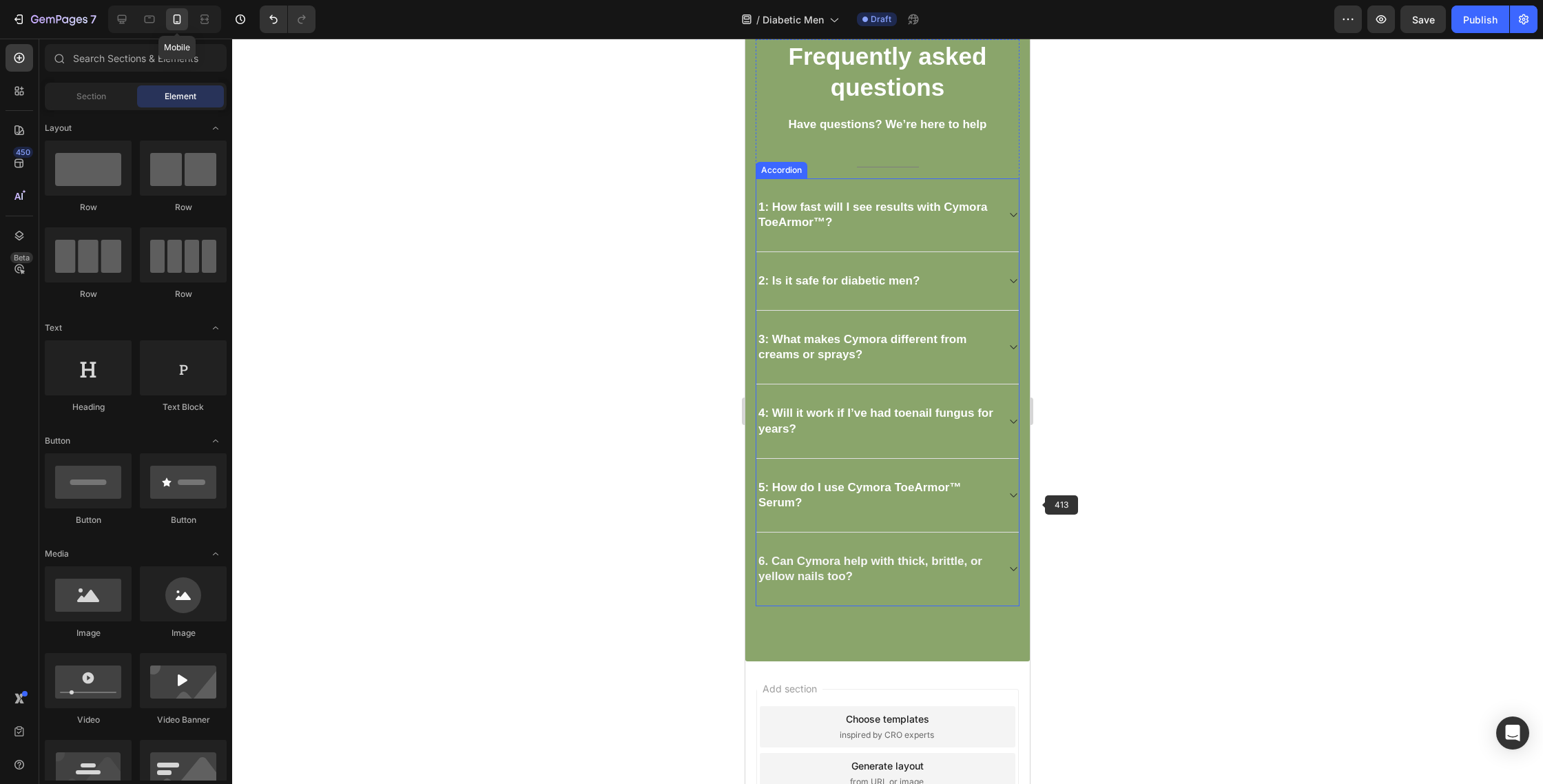
click at [1017, 498] on icon at bounding box center [1013, 495] width 10 height 11
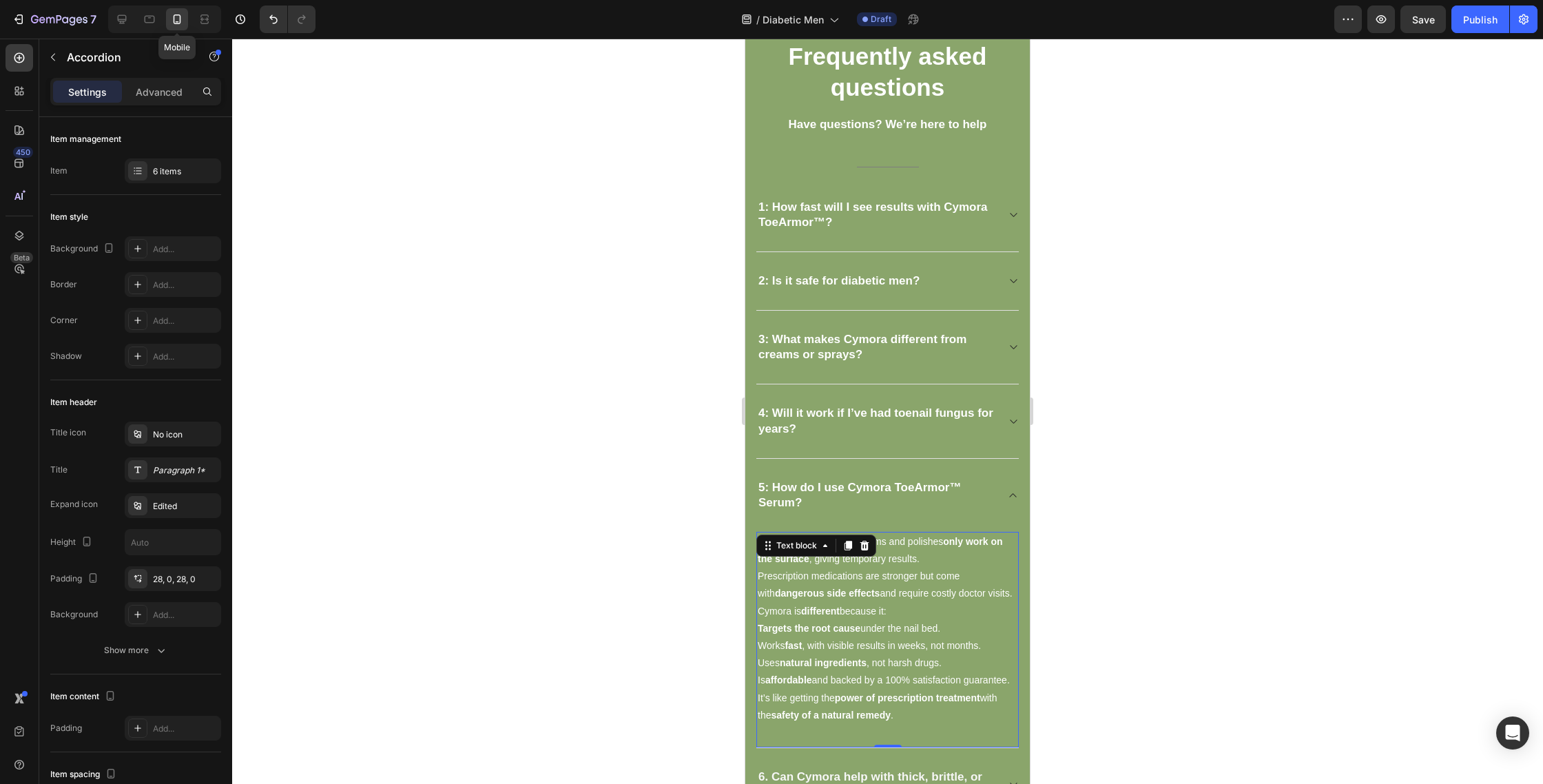
click at [858, 560] on span "Most over-the-counter creams and polishes only work on the surface , giving tem…" at bounding box center [880, 550] width 245 height 29
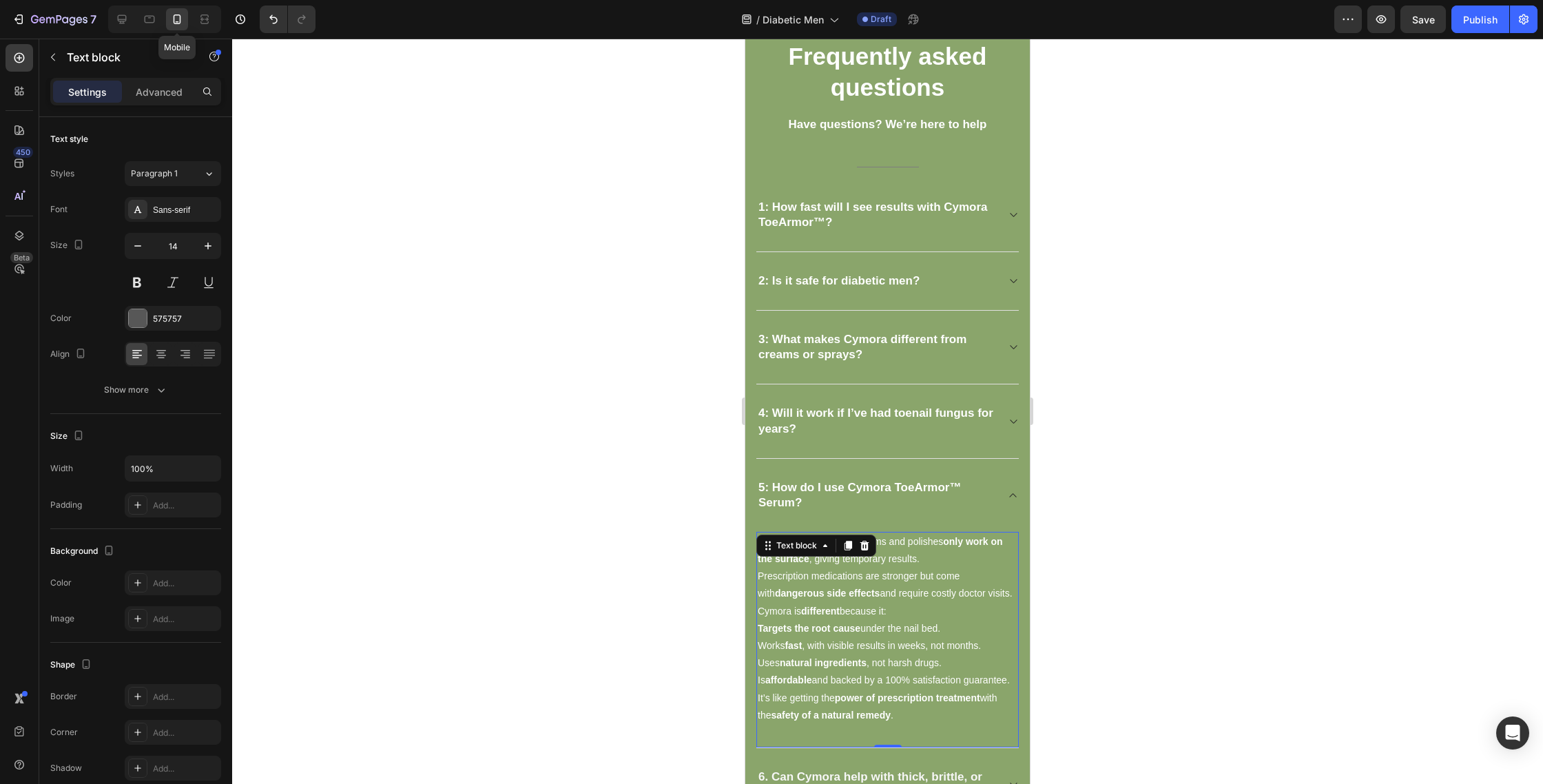
click at [859, 560] on span "Most over-the-counter creams and polishes only work on the surface , giving tem…" at bounding box center [880, 550] width 245 height 29
click at [858, 560] on span "Most over-the-counter creams and polishes only work on the surface , giving tem…" at bounding box center [880, 550] width 245 height 29
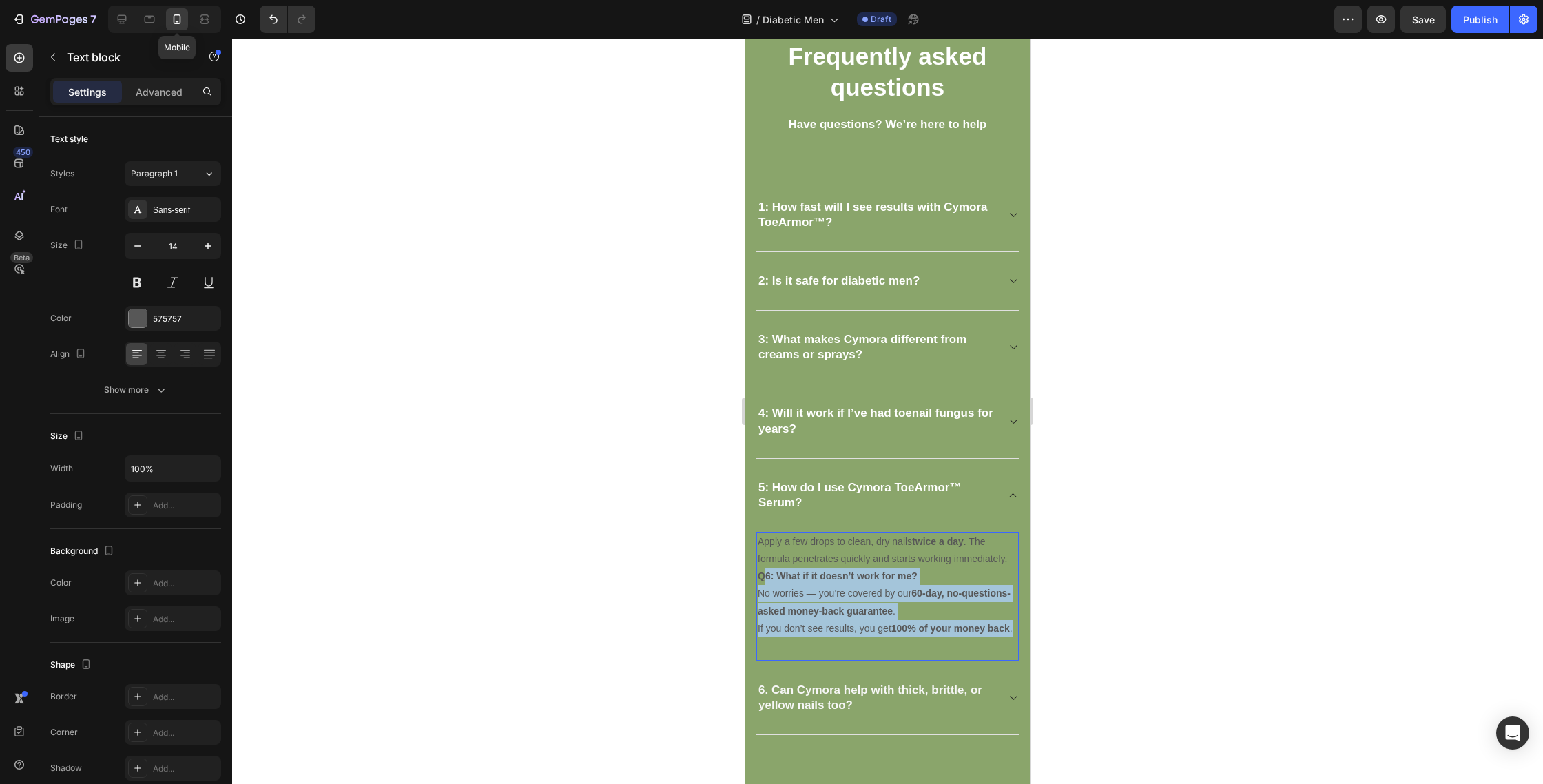
drag, startPoint x: 765, startPoint y: 579, endPoint x: 1037, endPoint y: 697, distance: 296.5
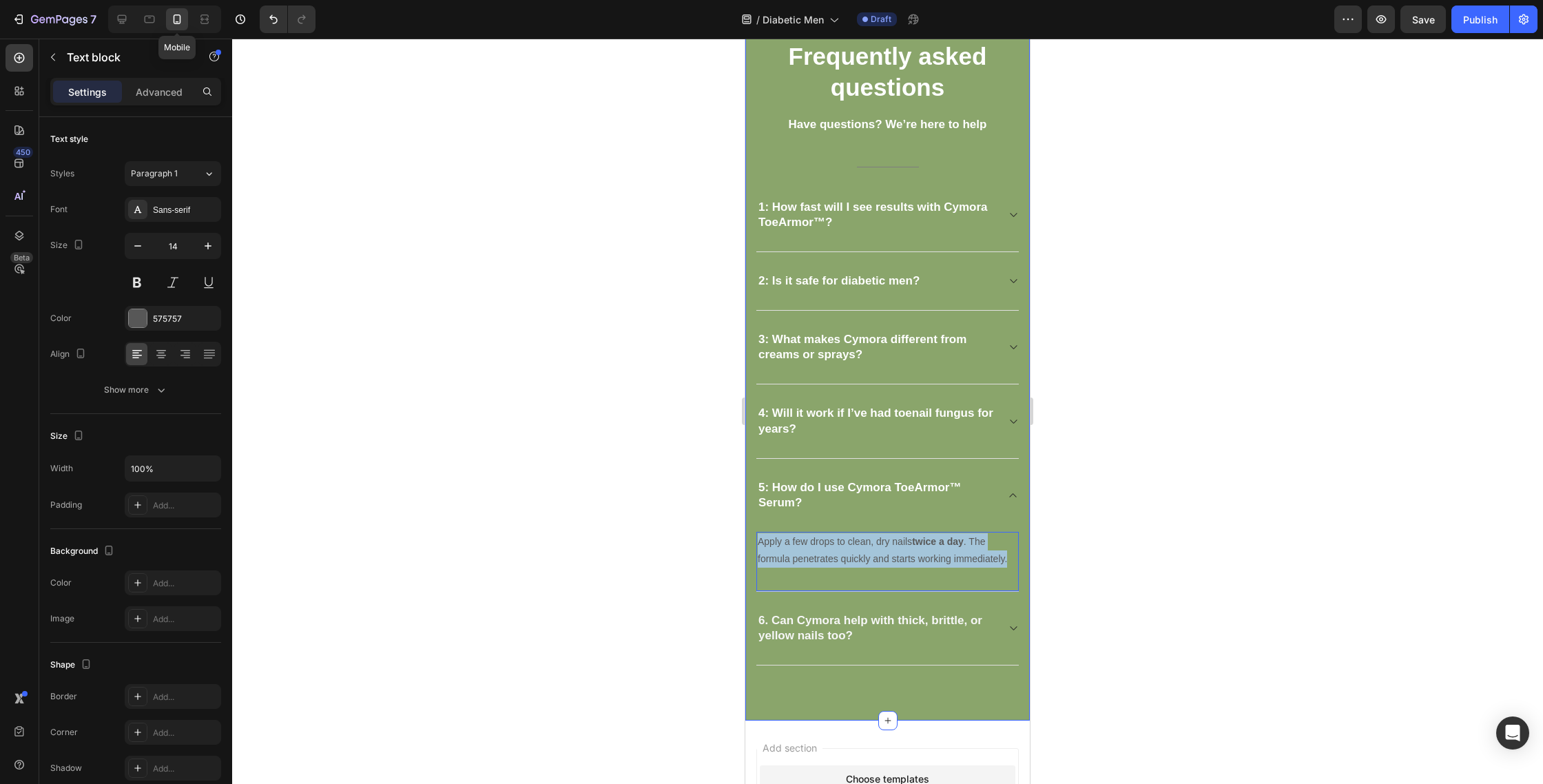
drag, startPoint x: 1012, startPoint y: 561, endPoint x: 675, endPoint y: 530, distance: 338.4
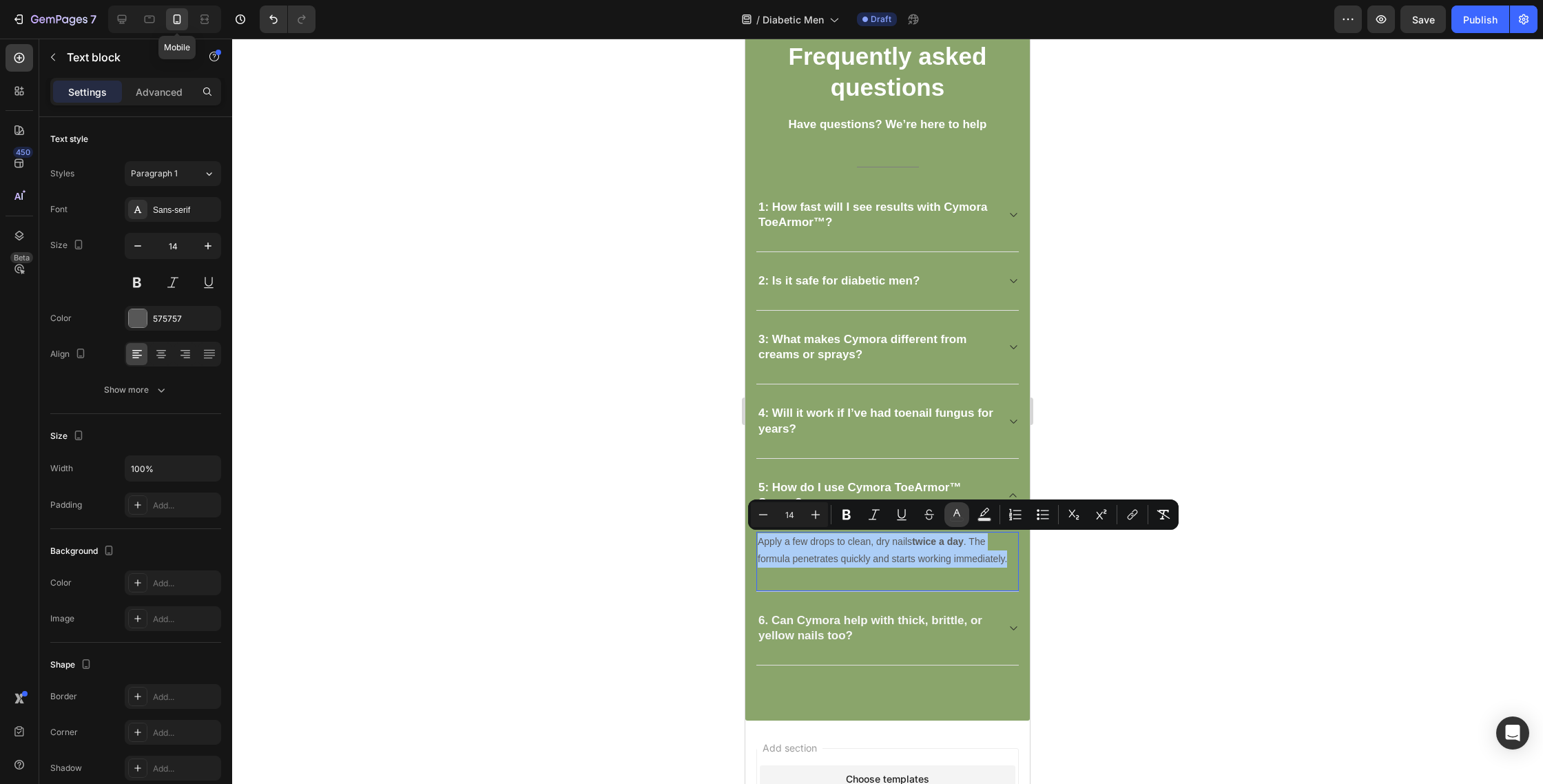
drag, startPoint x: 969, startPoint y: 514, endPoint x: 959, endPoint y: 522, distance: 12.8
click at [968, 514] on button "color" at bounding box center [956, 513] width 25 height 25
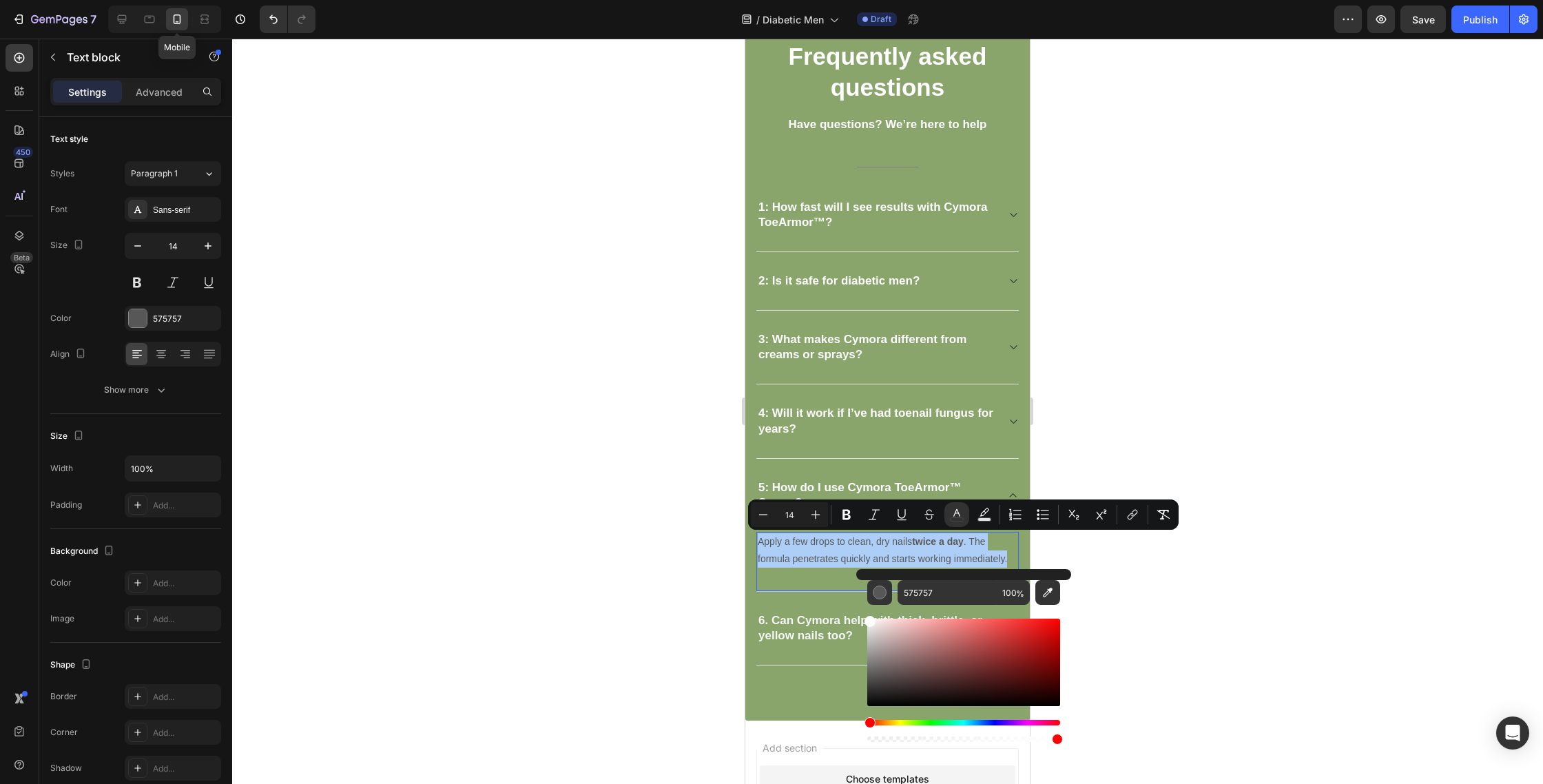
drag, startPoint x: 1659, startPoint y: 685, endPoint x: 789, endPoint y: 568, distance: 877.8
type input "FFFFFF"
drag, startPoint x: 1114, startPoint y: 608, endPoint x: 1086, endPoint y: 605, distance: 28.2
click at [1114, 607] on div at bounding box center [887, 411] width 1311 height 745
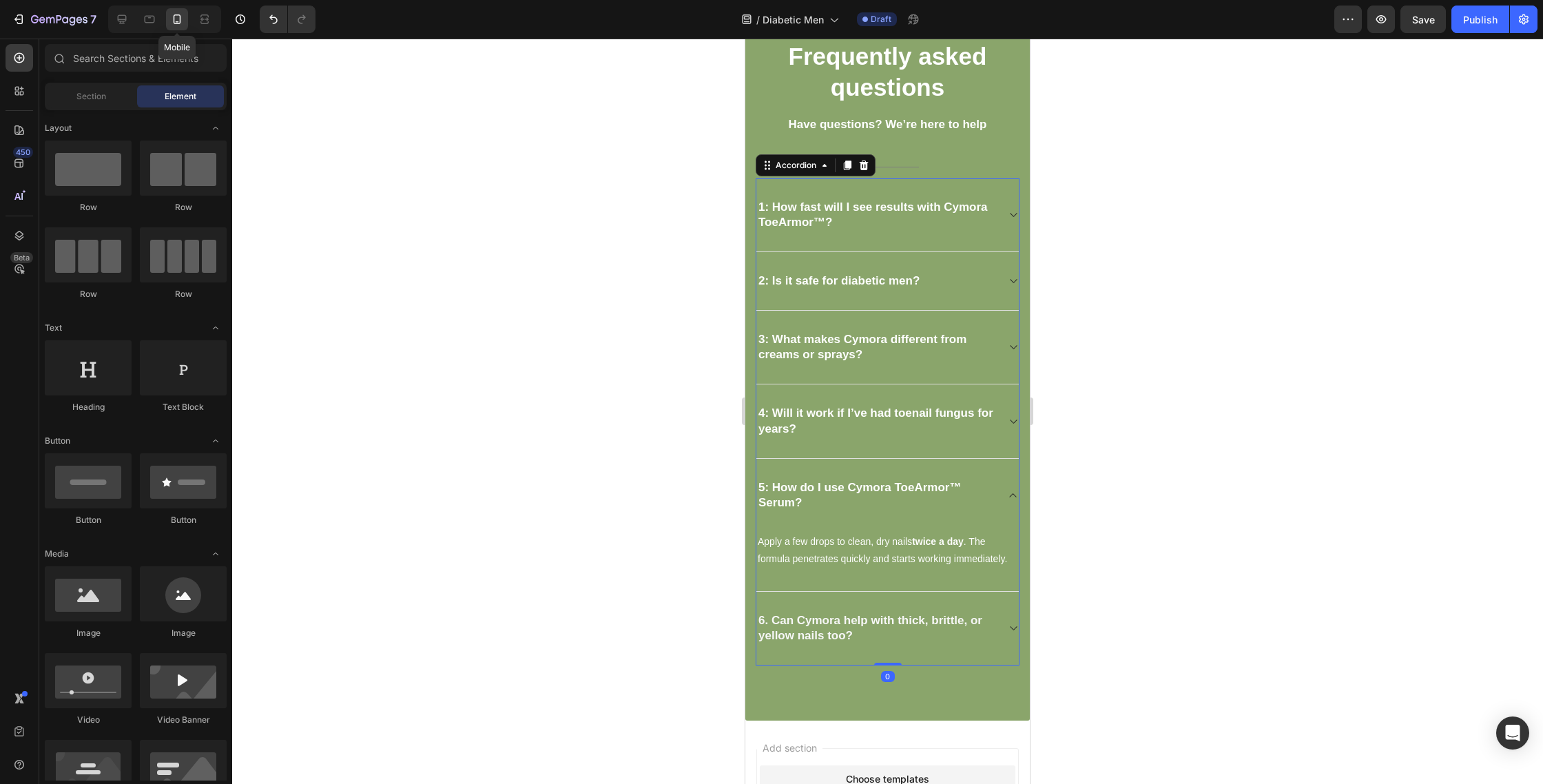
click at [892, 623] on strong "6. Can Cymora help with thick, brittle, or yellow nails too?" at bounding box center [870, 627] width 224 height 29
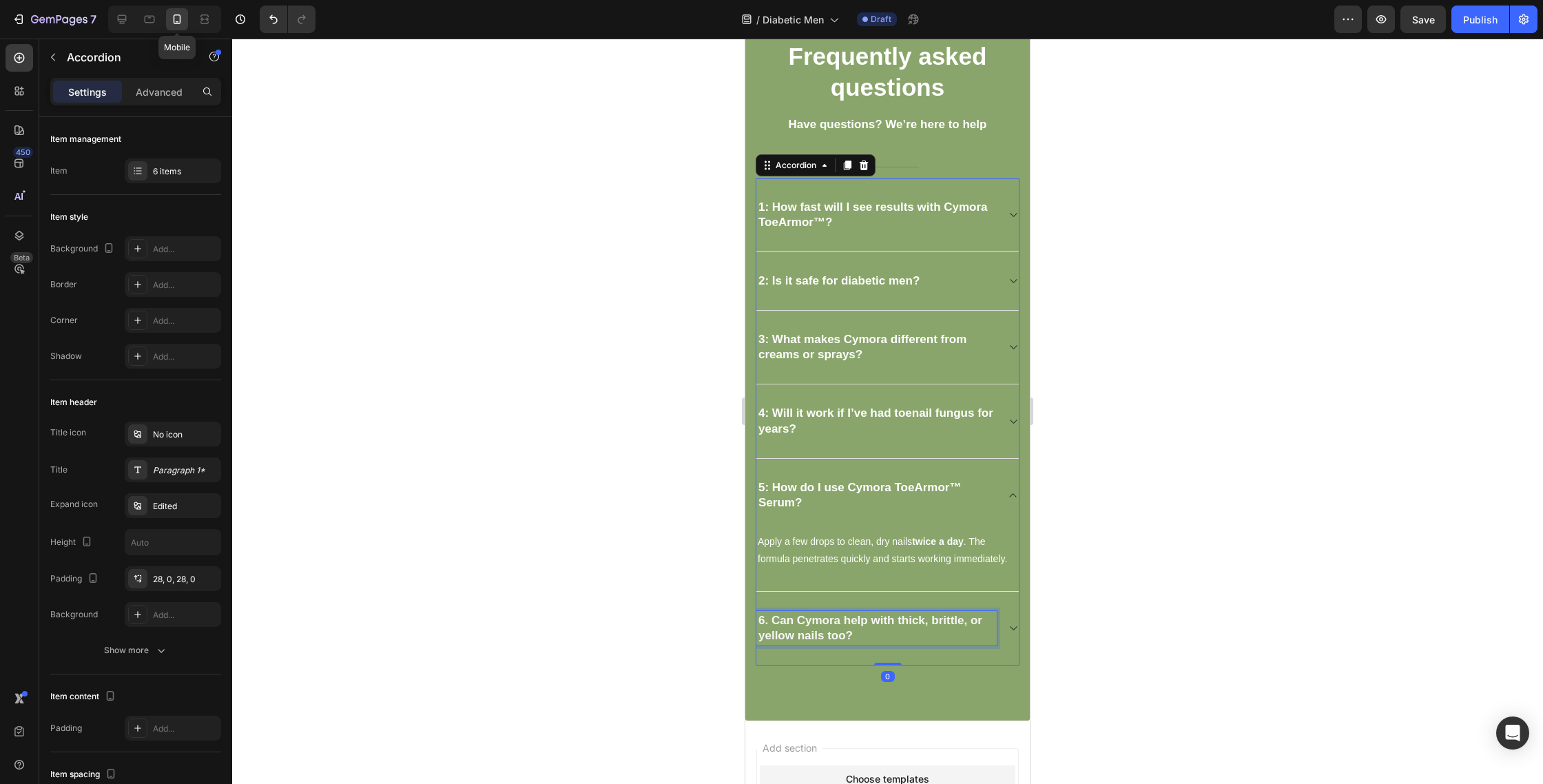
click at [892, 623] on strong "6. Can Cymora help with thick, brittle, or yellow nails too?" at bounding box center [870, 627] width 224 height 29
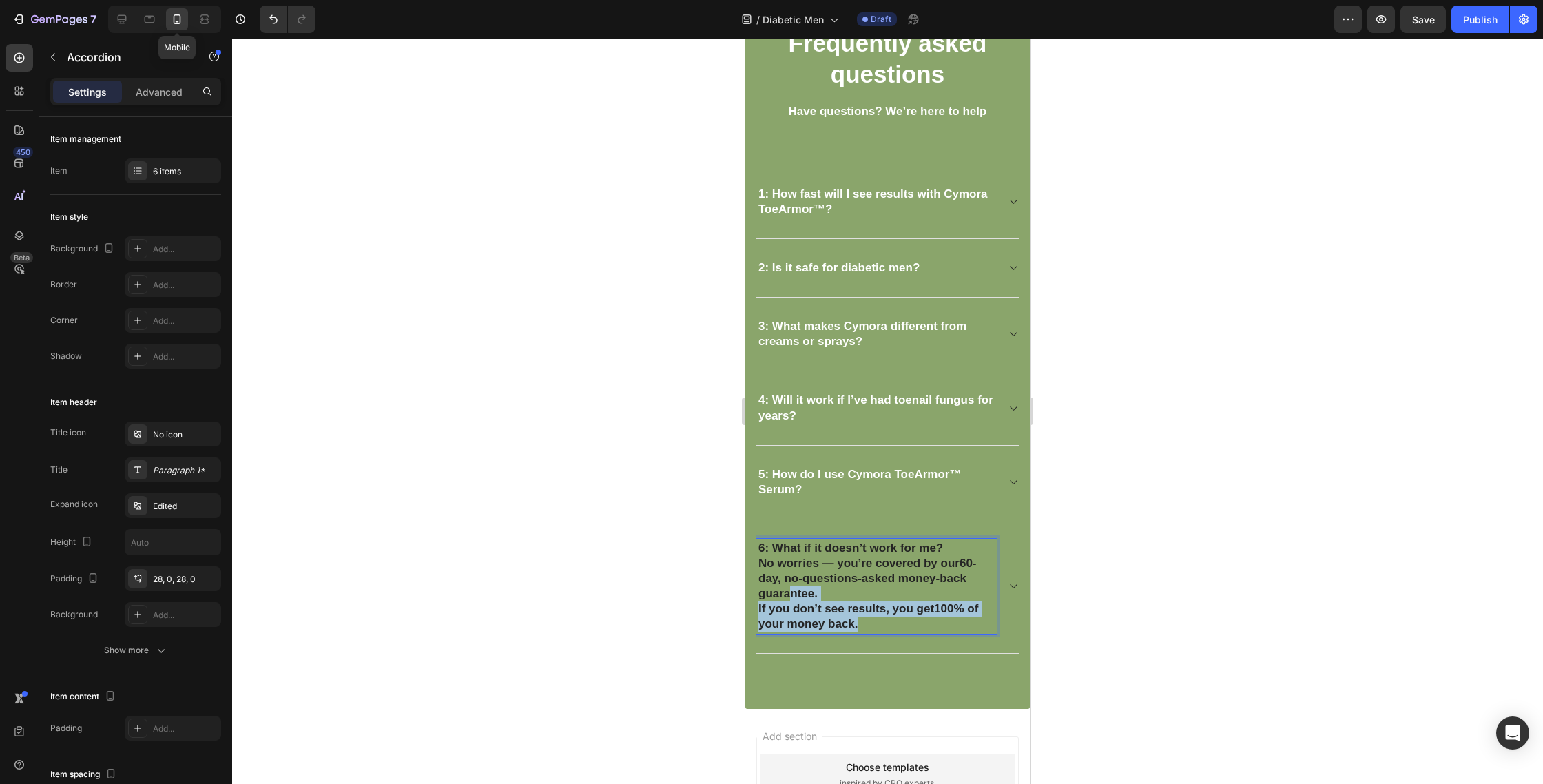
scroll to position [3613, 0]
drag, startPoint x: 864, startPoint y: 625, endPoint x: 753, endPoint y: 567, distance: 125.2
click at [753, 567] on div "Frequently asked questions Heading Have questions? We’re here to help Text bloc…" at bounding box center [888, 341] width 284 height 739
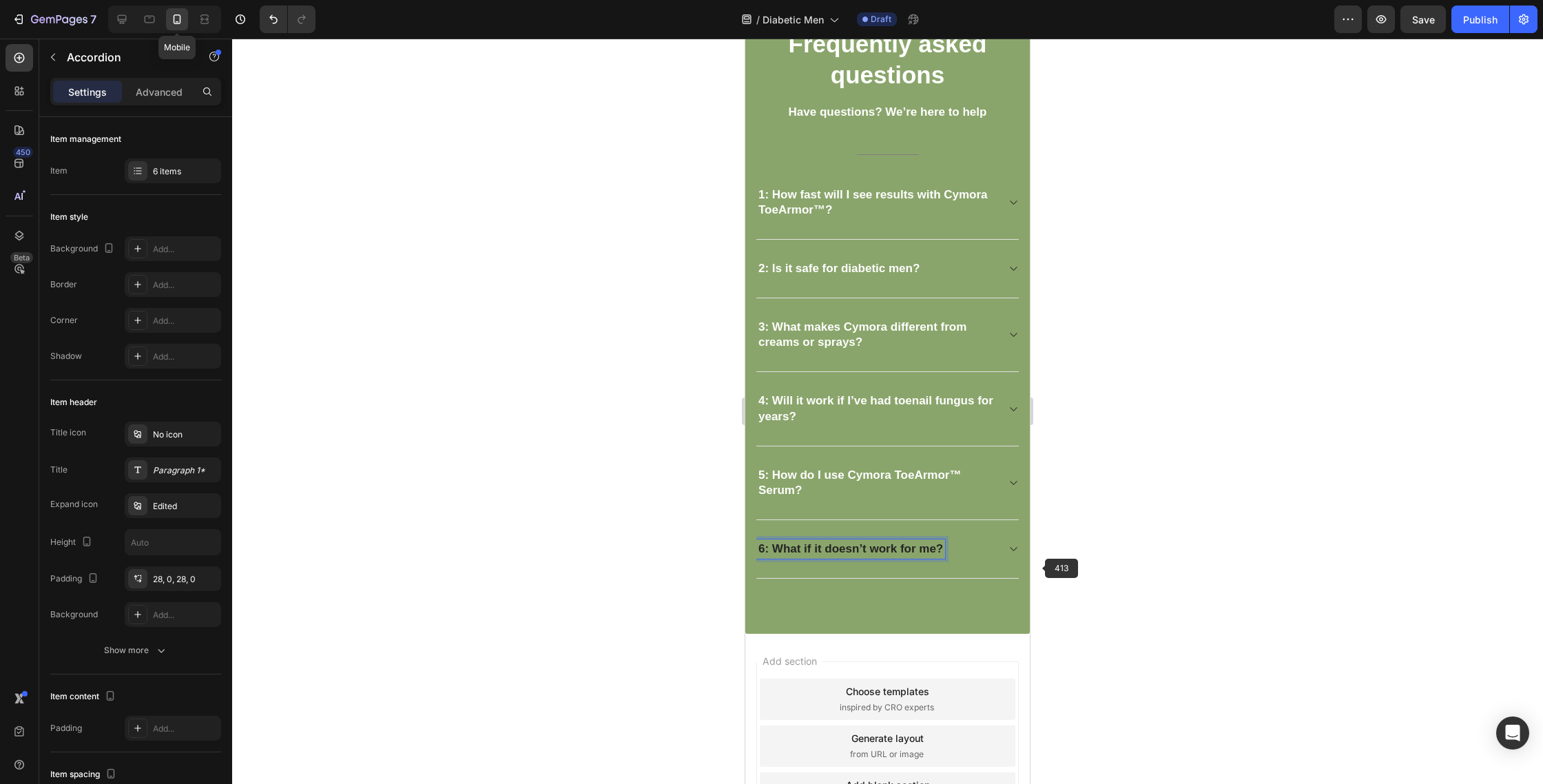
click at [1046, 550] on div at bounding box center [887, 411] width 1311 height 745
click at [991, 549] on div "6: What if it doesn’t work for me?" at bounding box center [876, 549] width 240 height 20
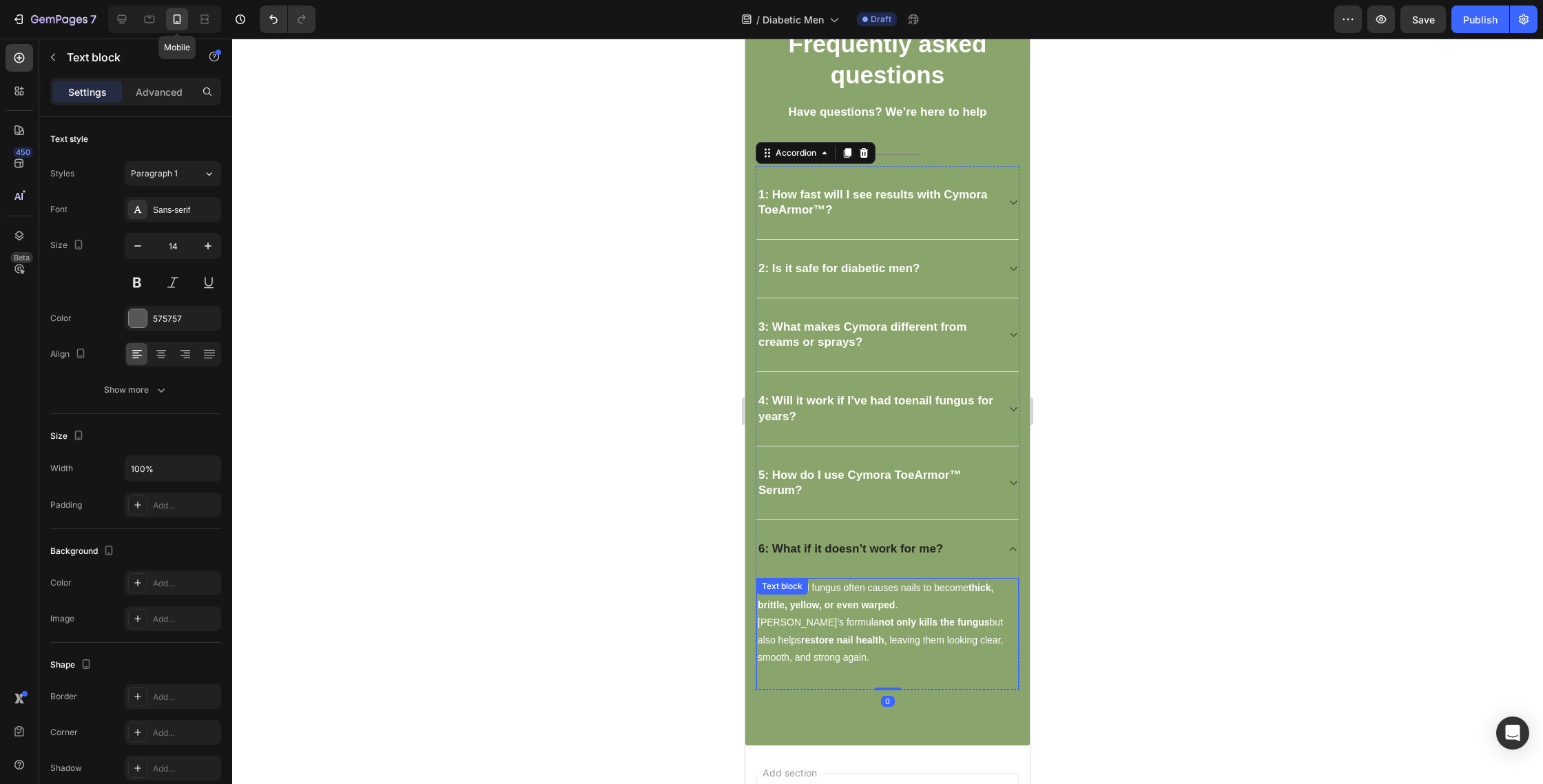
click at [874, 616] on p "Yes! Toenail fungus often causes nails to become thick, brittle, yellow, or eve…" at bounding box center [887, 623] width 260 height 87
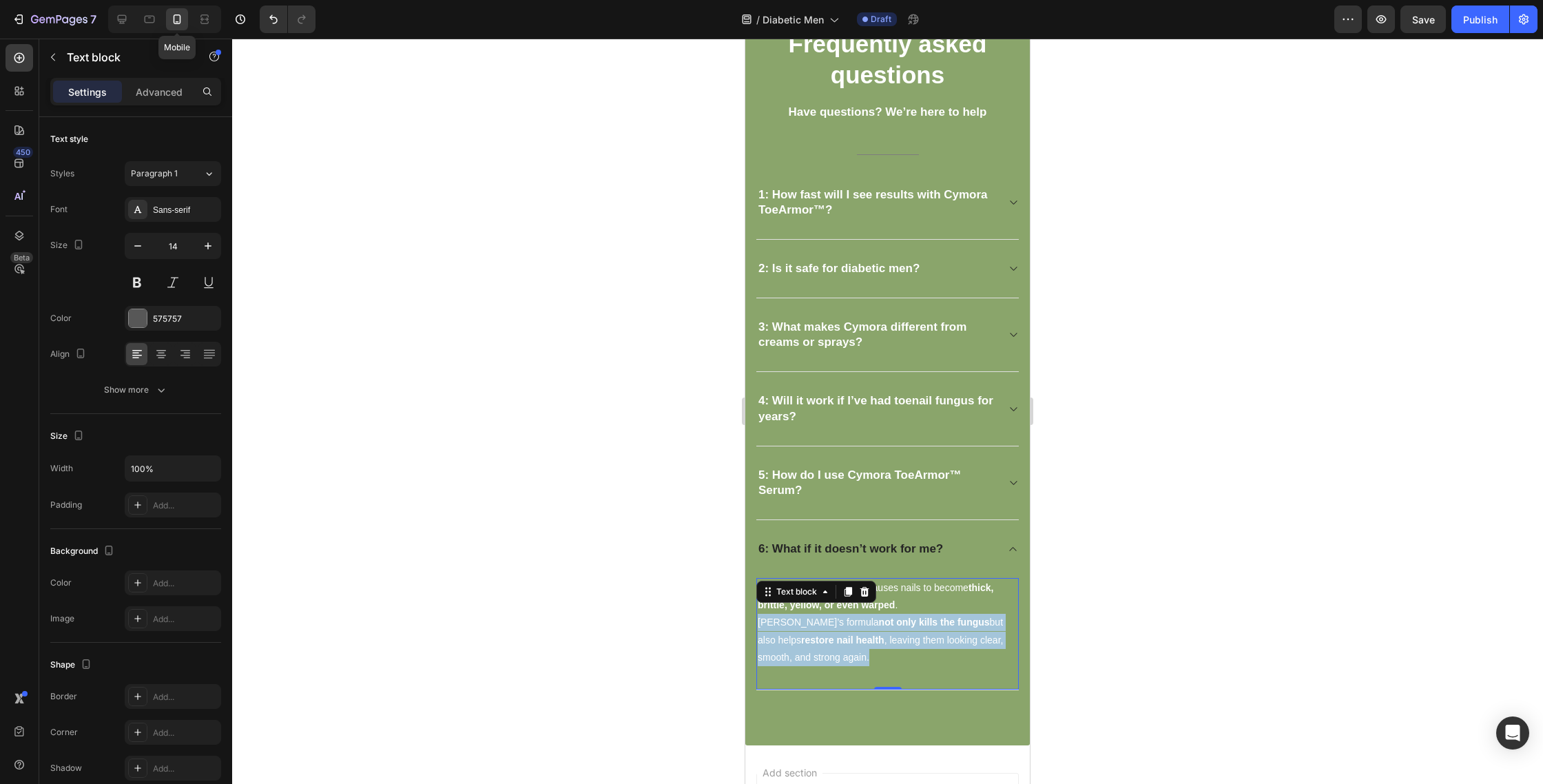
click at [874, 616] on p "Yes! Toenail fungus often causes nails to become thick, brittle, yellow, or eve…" at bounding box center [887, 623] width 260 height 87
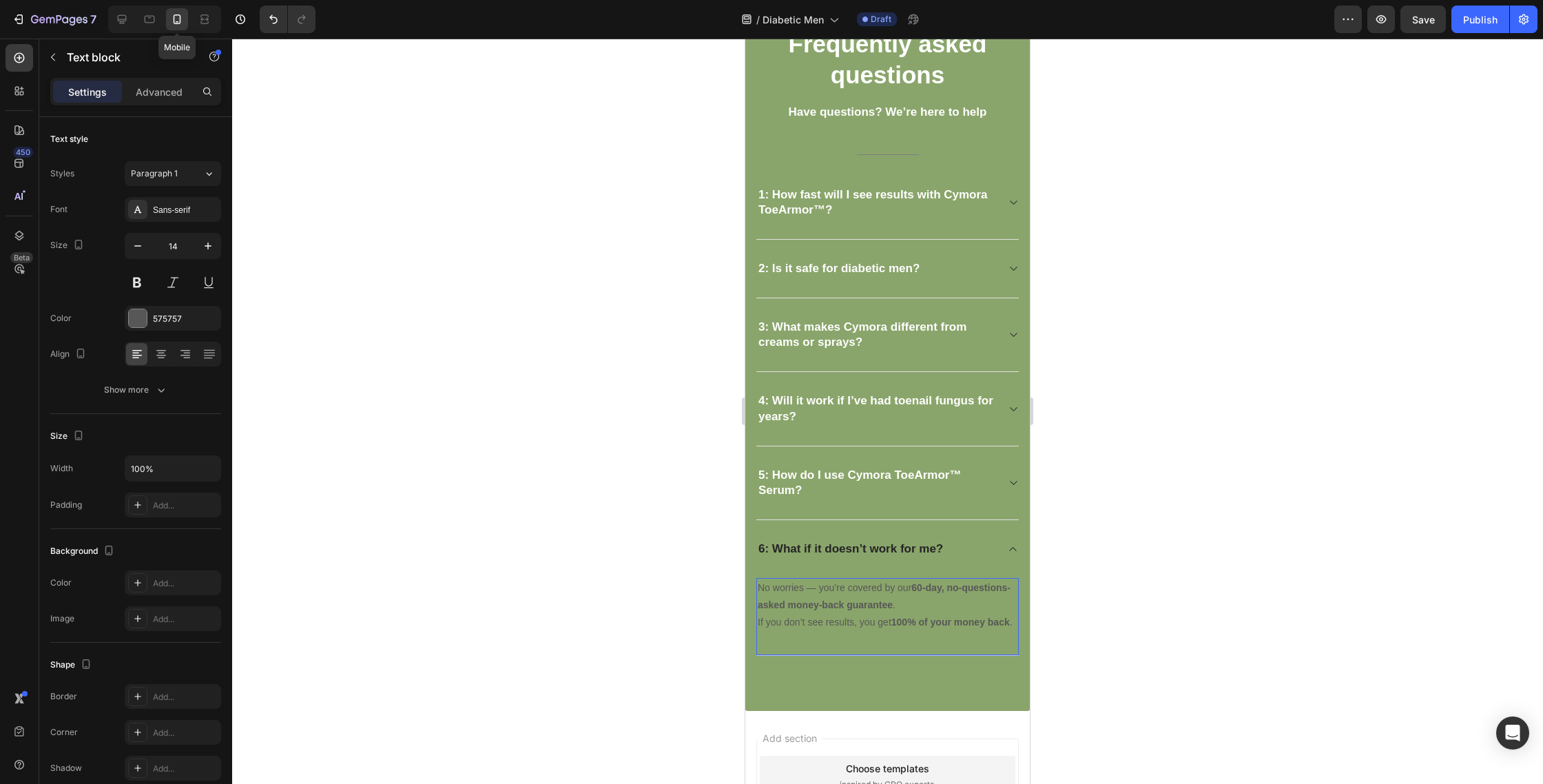
click at [769, 620] on p "No worries — you’re covered by our 60-day, no-questions-asked money-back guaran…" at bounding box center [887, 605] width 260 height 52
drag, startPoint x: 908, startPoint y: 613, endPoint x: 709, endPoint y: 550, distance: 208.7
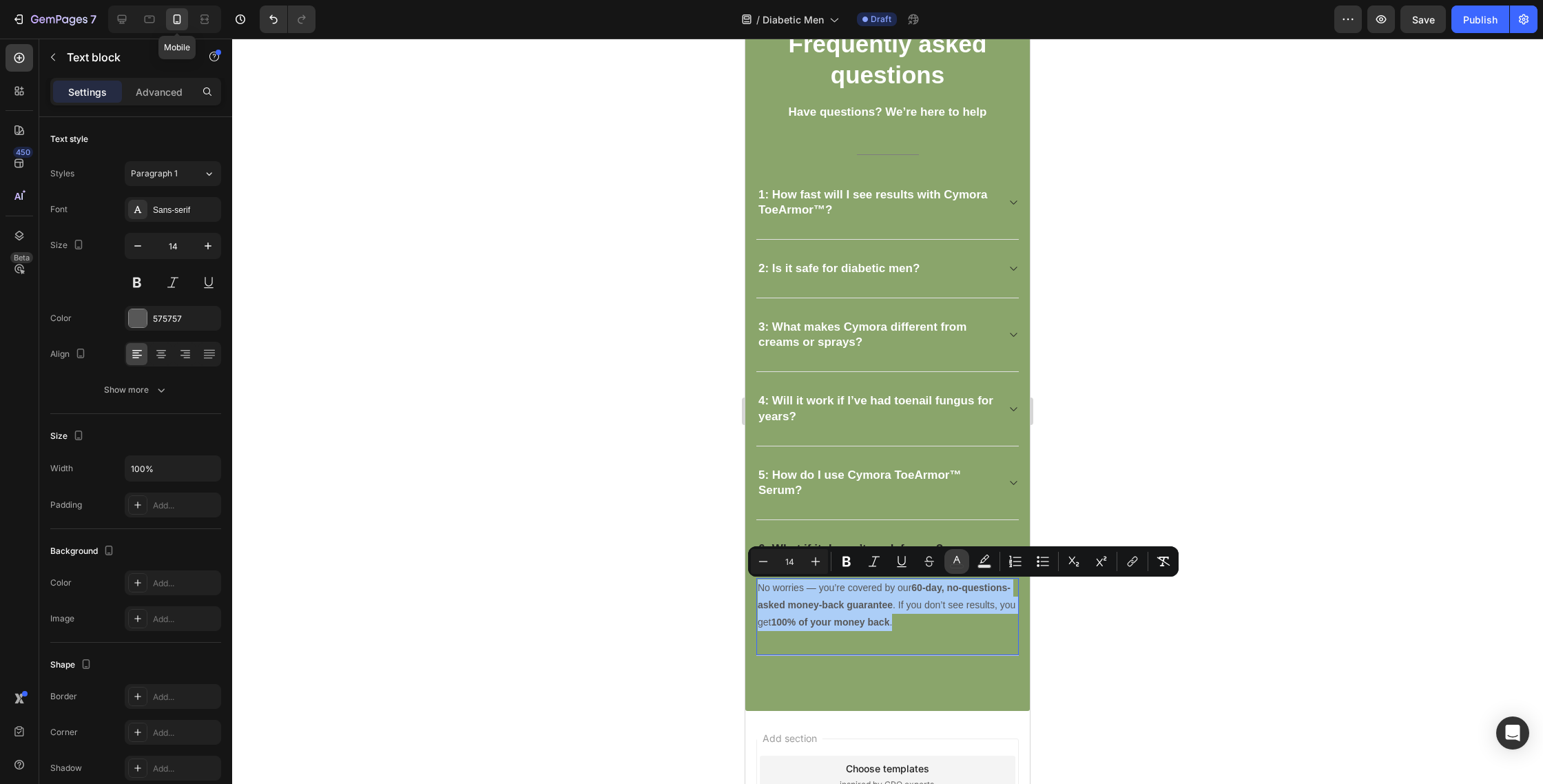
click at [955, 563] on icon "Editor contextual toolbar" at bounding box center [957, 561] width 14 height 14
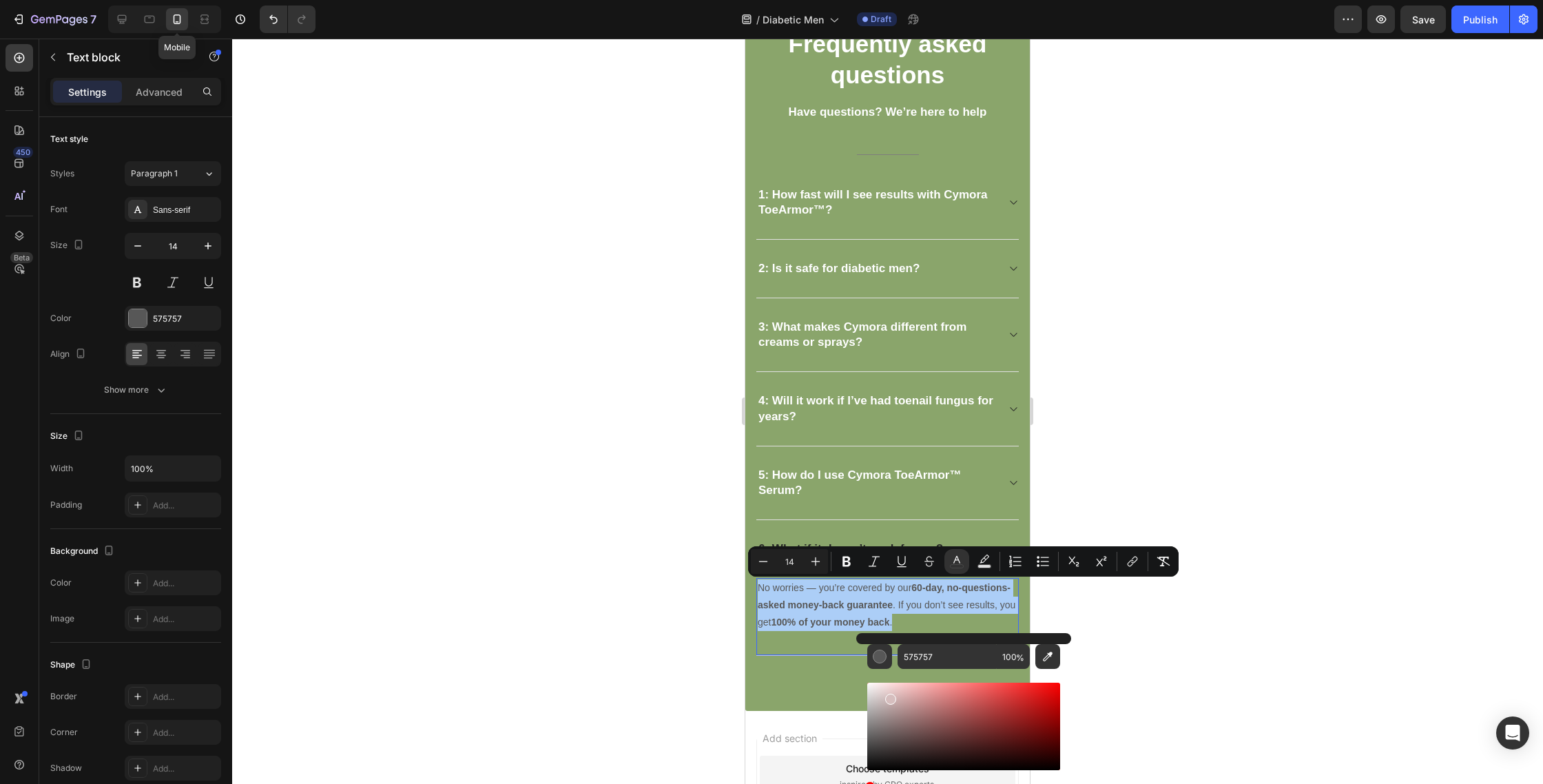
drag, startPoint x: 1635, startPoint y: 736, endPoint x: 832, endPoint y: 644, distance: 808.3
type input "FFFFFF"
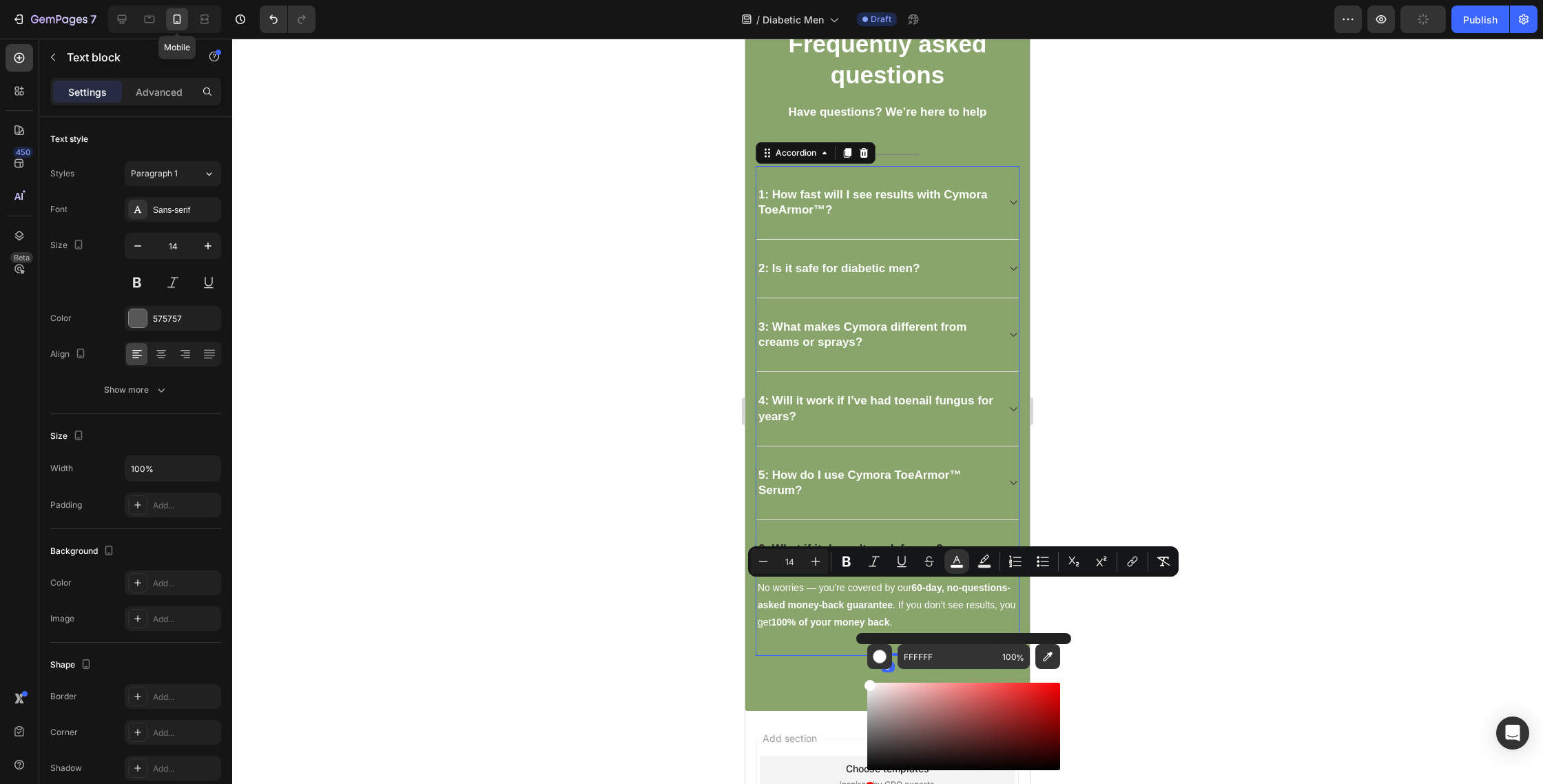
click at [840, 523] on div "6: What if it doesn’t work for me?" at bounding box center [888, 549] width 263 height 58
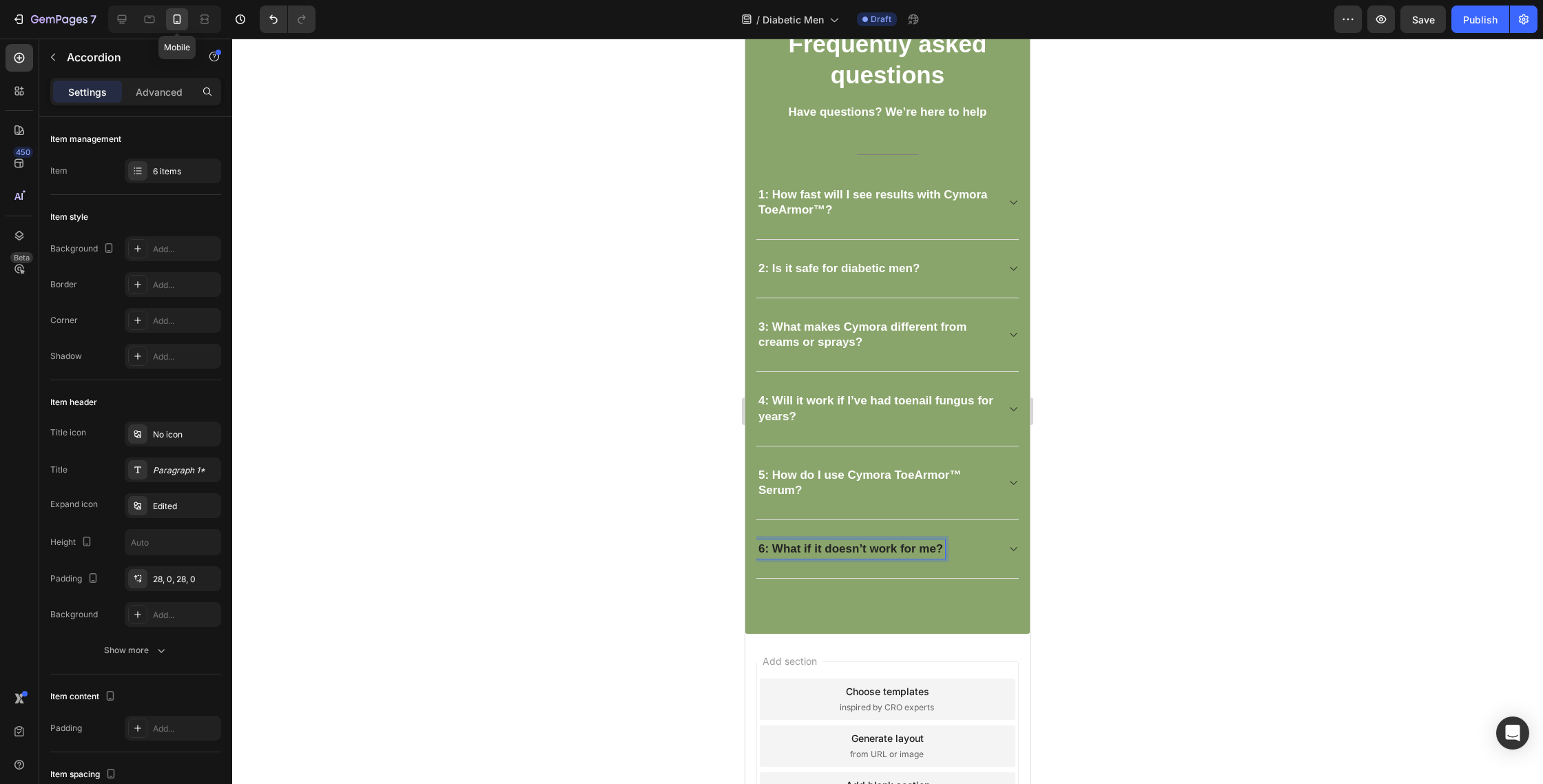
click at [850, 550] on strong "6: What if it doesn’t work for me?" at bounding box center [851, 548] width 185 height 13
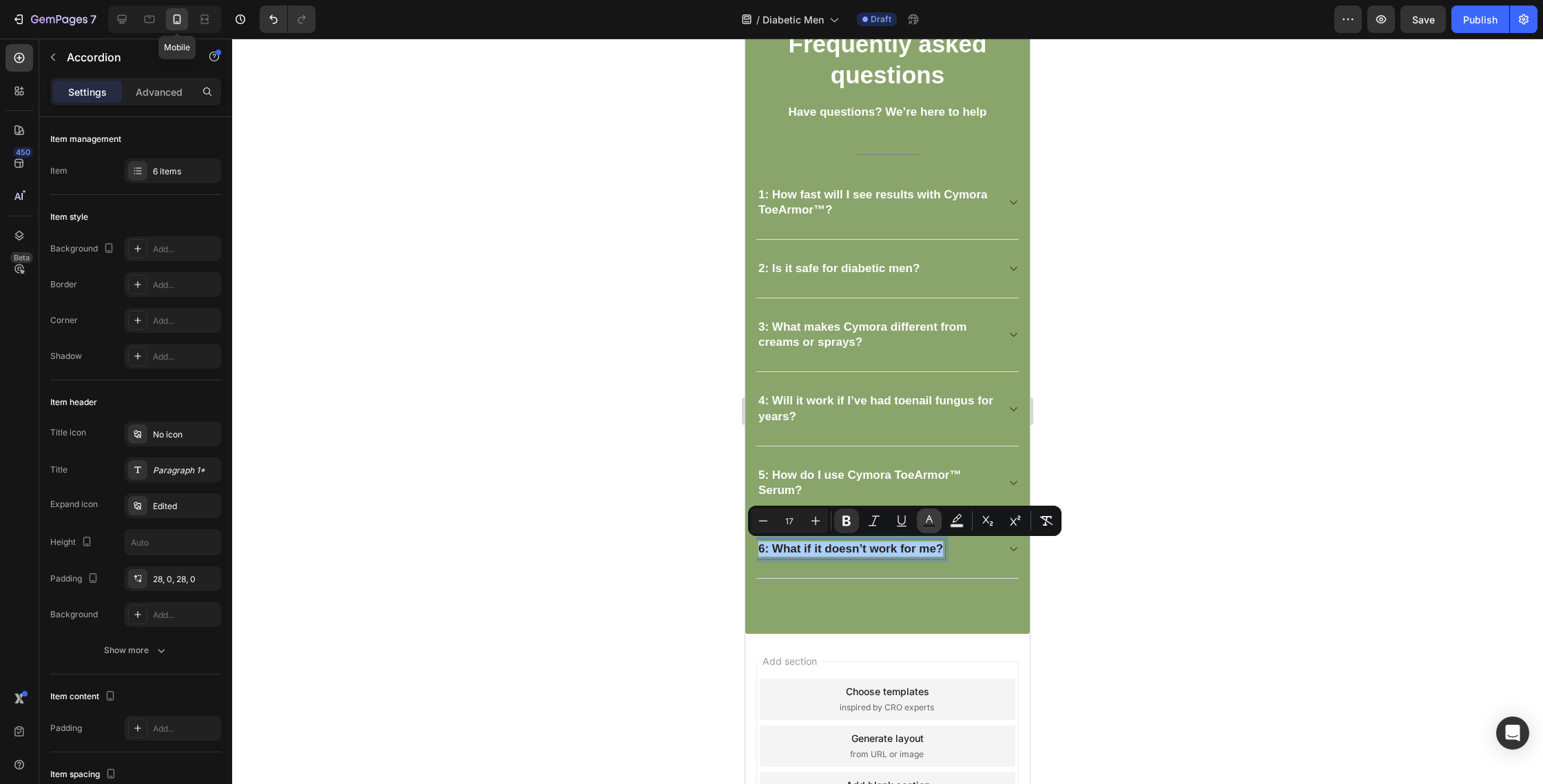
click at [933, 527] on button "Text Color" at bounding box center [929, 520] width 25 height 25
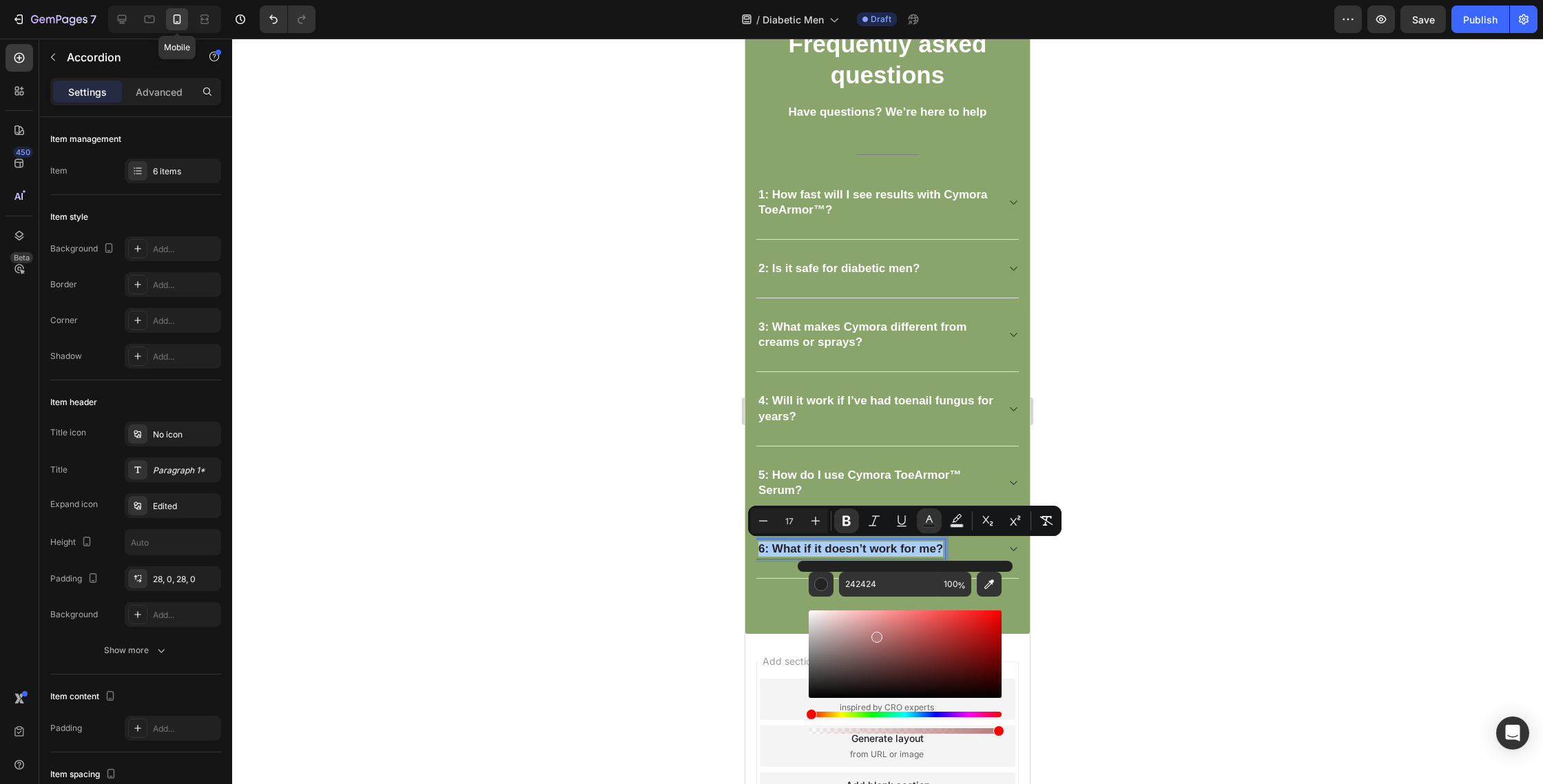
drag, startPoint x: 1663, startPoint y: 712, endPoint x: 776, endPoint y: 561, distance: 899.8
type input "FFFCFC"
click at [1208, 517] on div at bounding box center [887, 411] width 1311 height 745
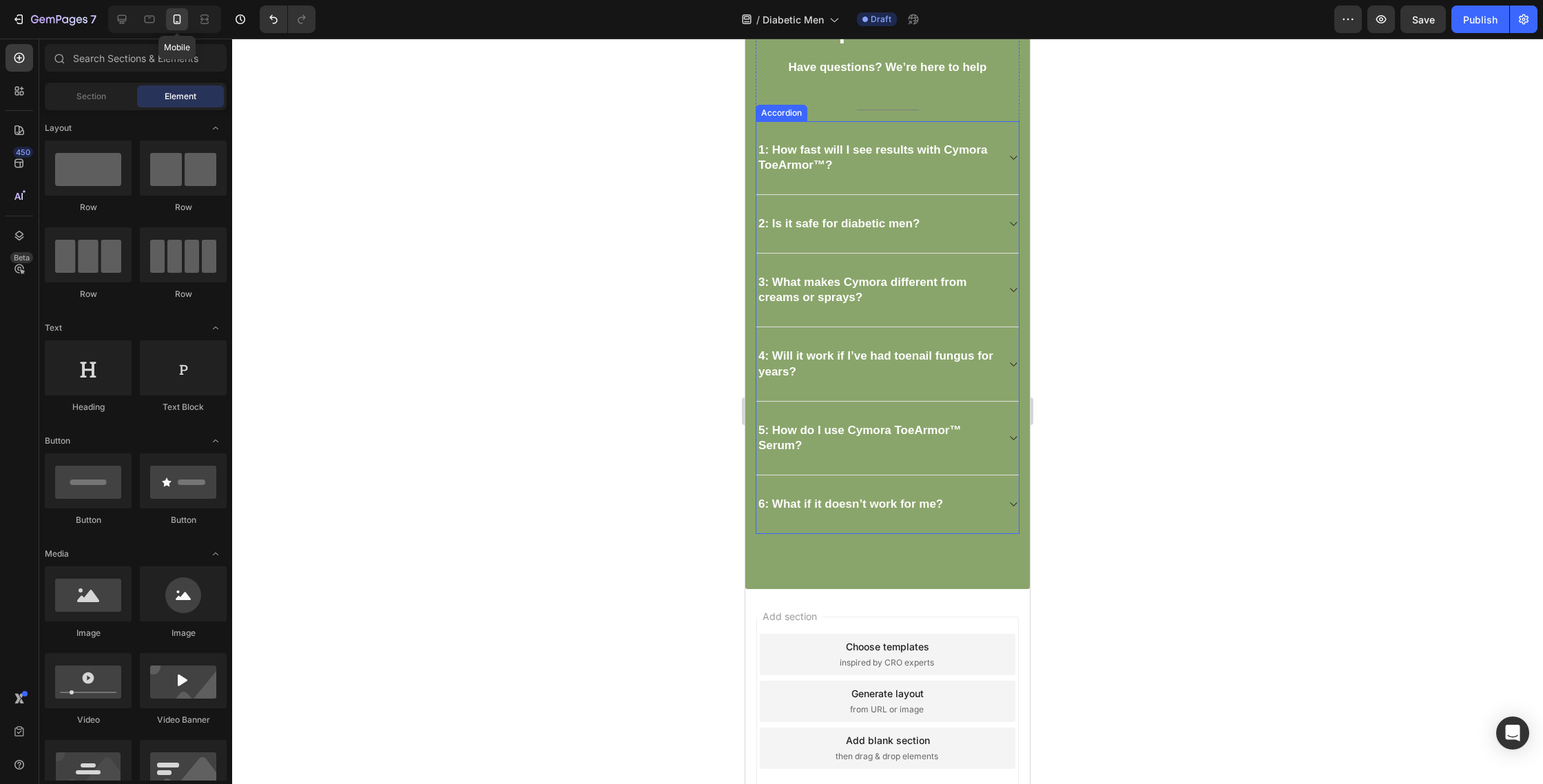
scroll to position [3689, 0]
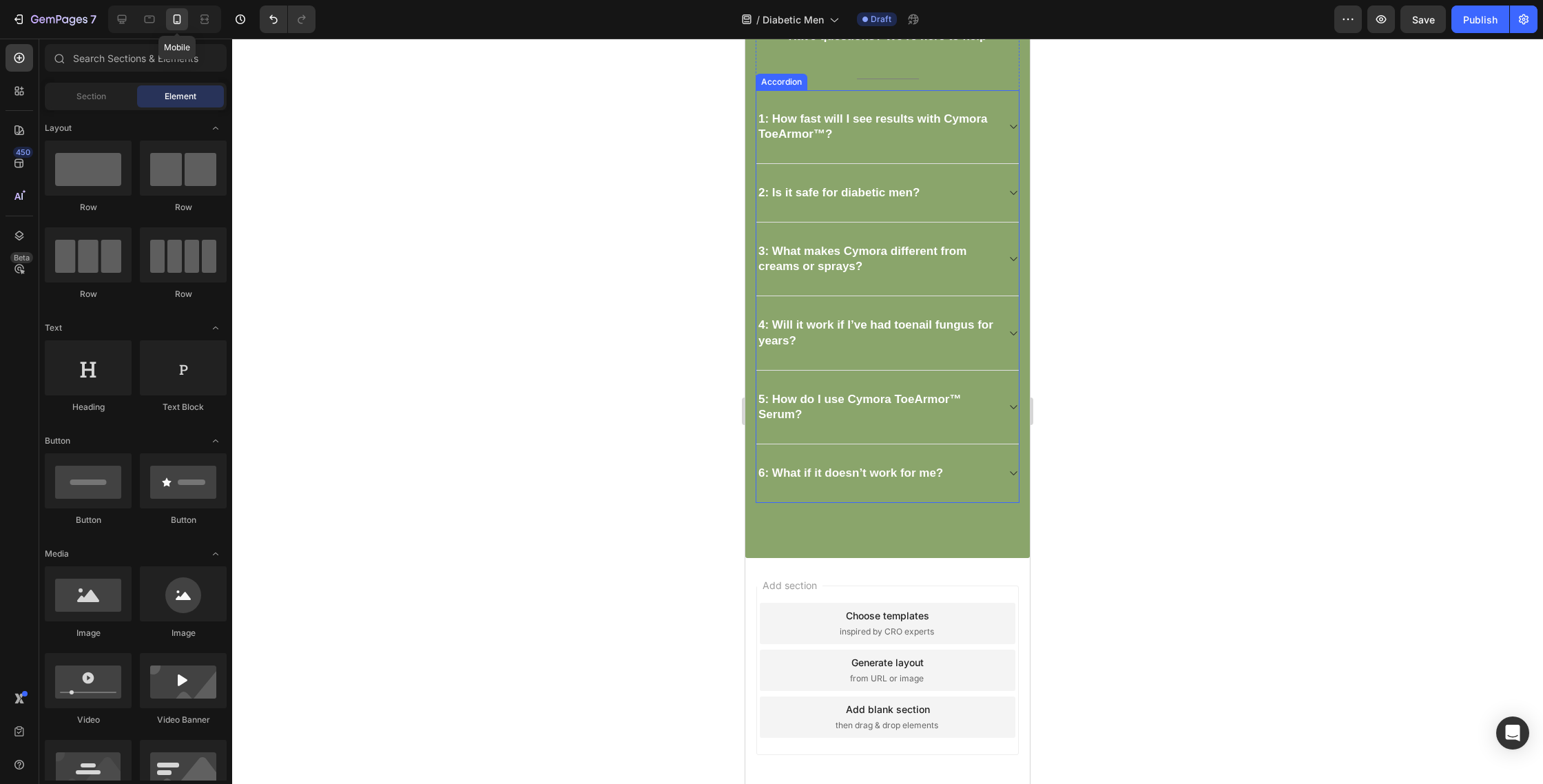
click at [906, 356] on div "4: Will it work if I’ve had toenail fungus for years?" at bounding box center [888, 333] width 263 height 74
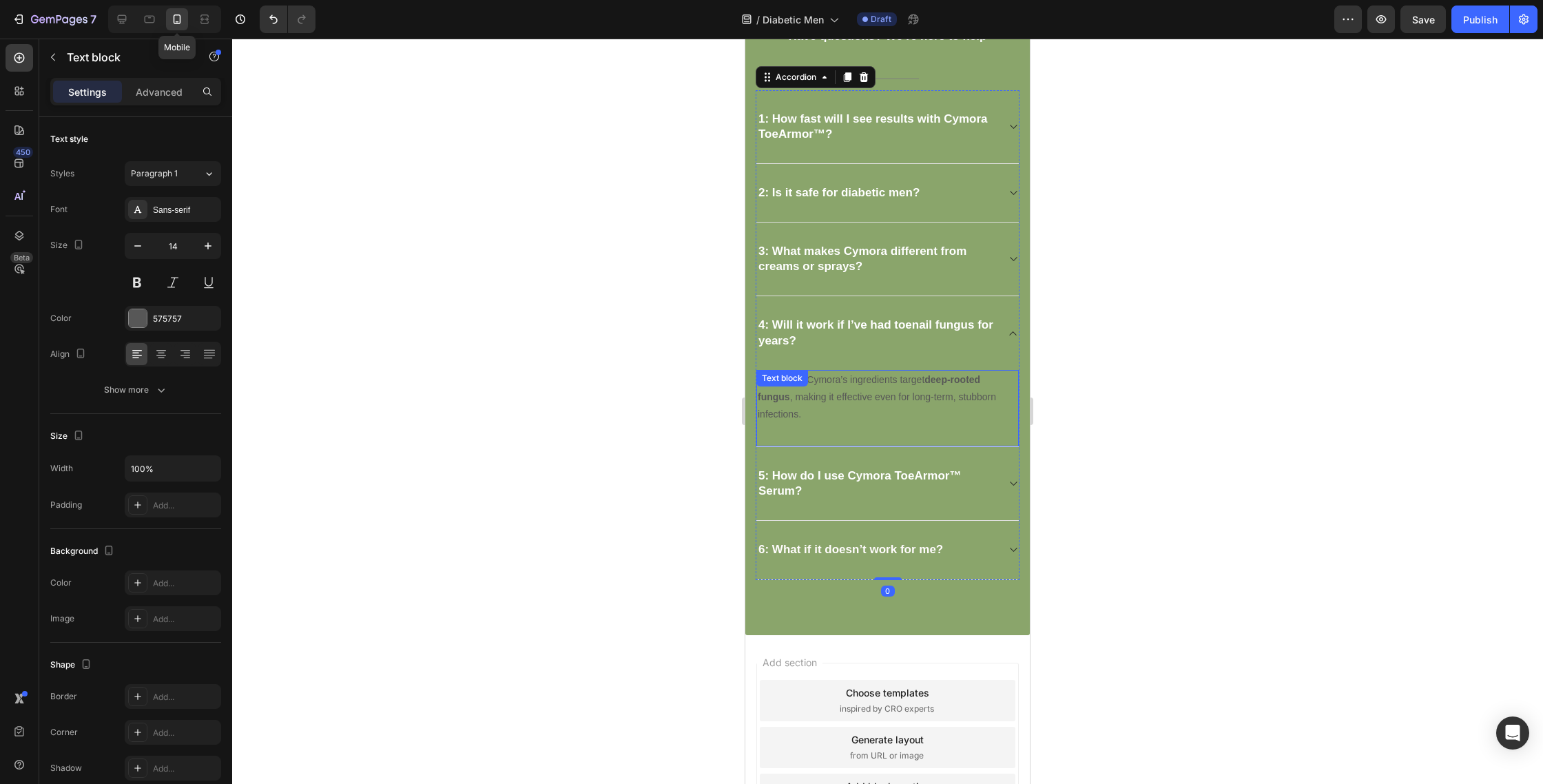
click at [948, 380] on strong "deep-rooted fungus" at bounding box center [868, 388] width 222 height 29
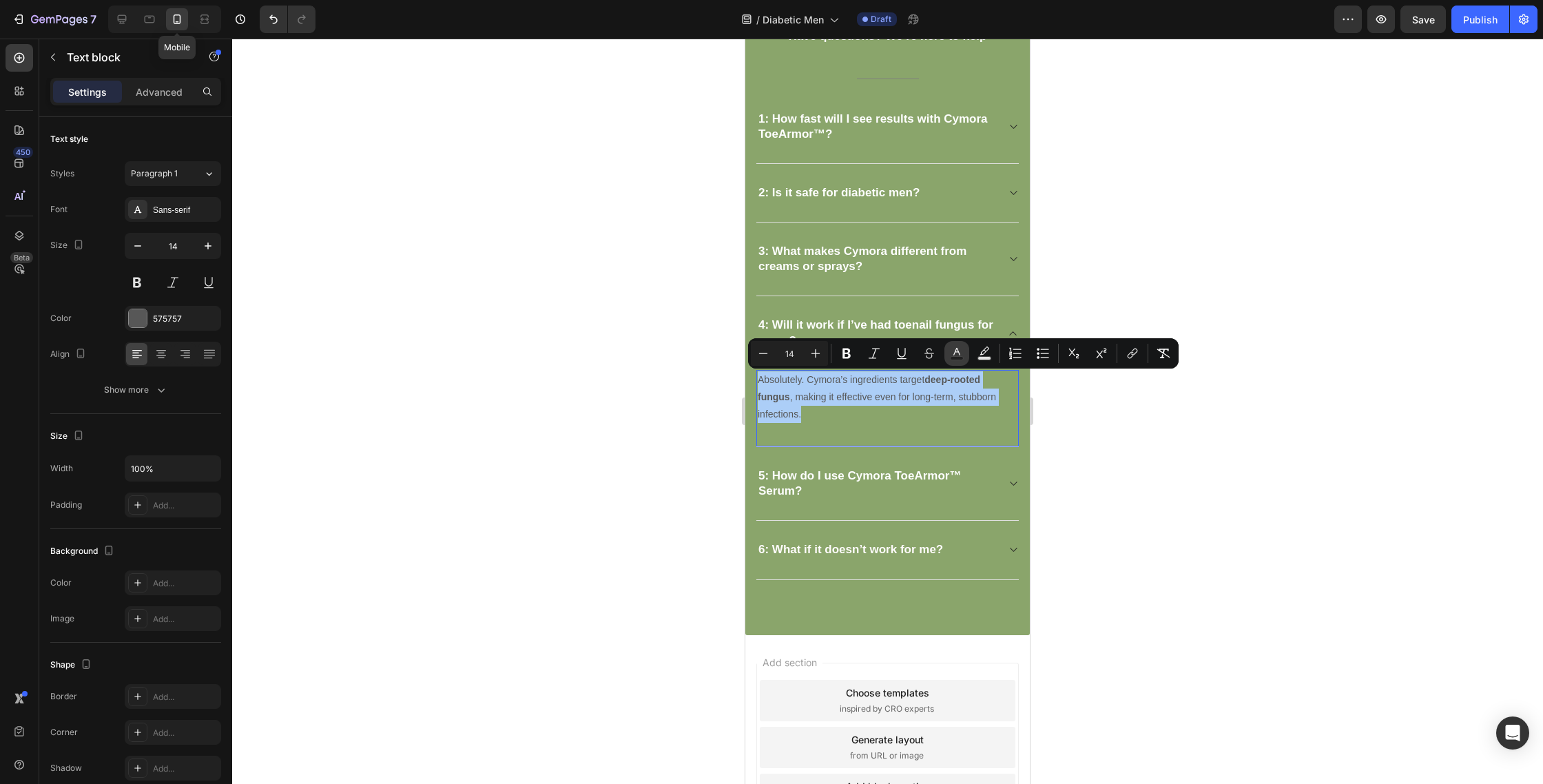
drag, startPoint x: 962, startPoint y: 352, endPoint x: 962, endPoint y: 361, distance: 9.0
click at [961, 352] on icon "Editor contextual toolbar" at bounding box center [957, 353] width 14 height 14
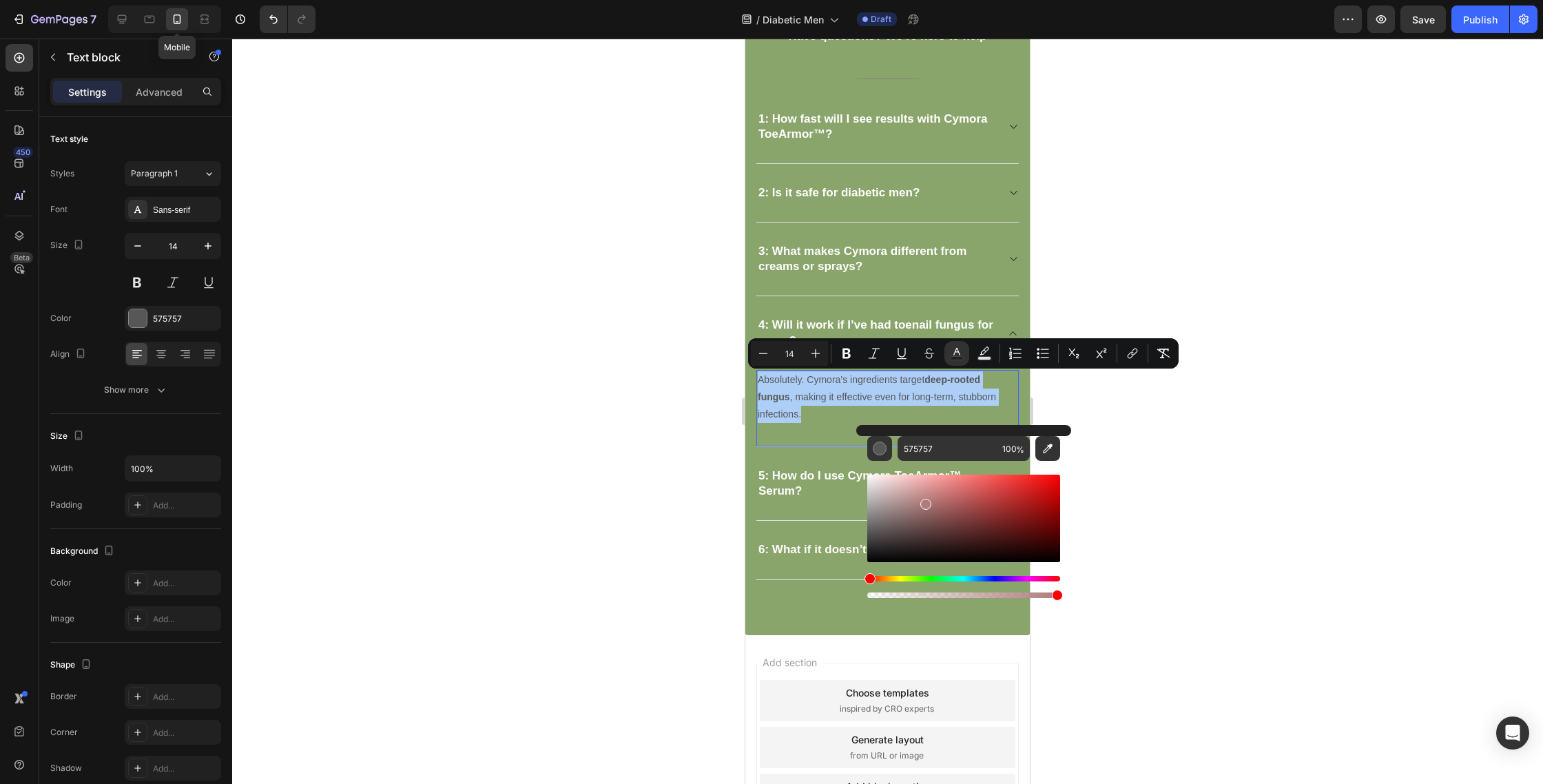
drag, startPoint x: 1707, startPoint y: 570, endPoint x: 842, endPoint y: 438, distance: 875.0
type input "FFFFFF"
drag, startPoint x: 1128, startPoint y: 471, endPoint x: 1060, endPoint y: 481, distance: 68.7
click at [1124, 472] on div at bounding box center [887, 411] width 1311 height 745
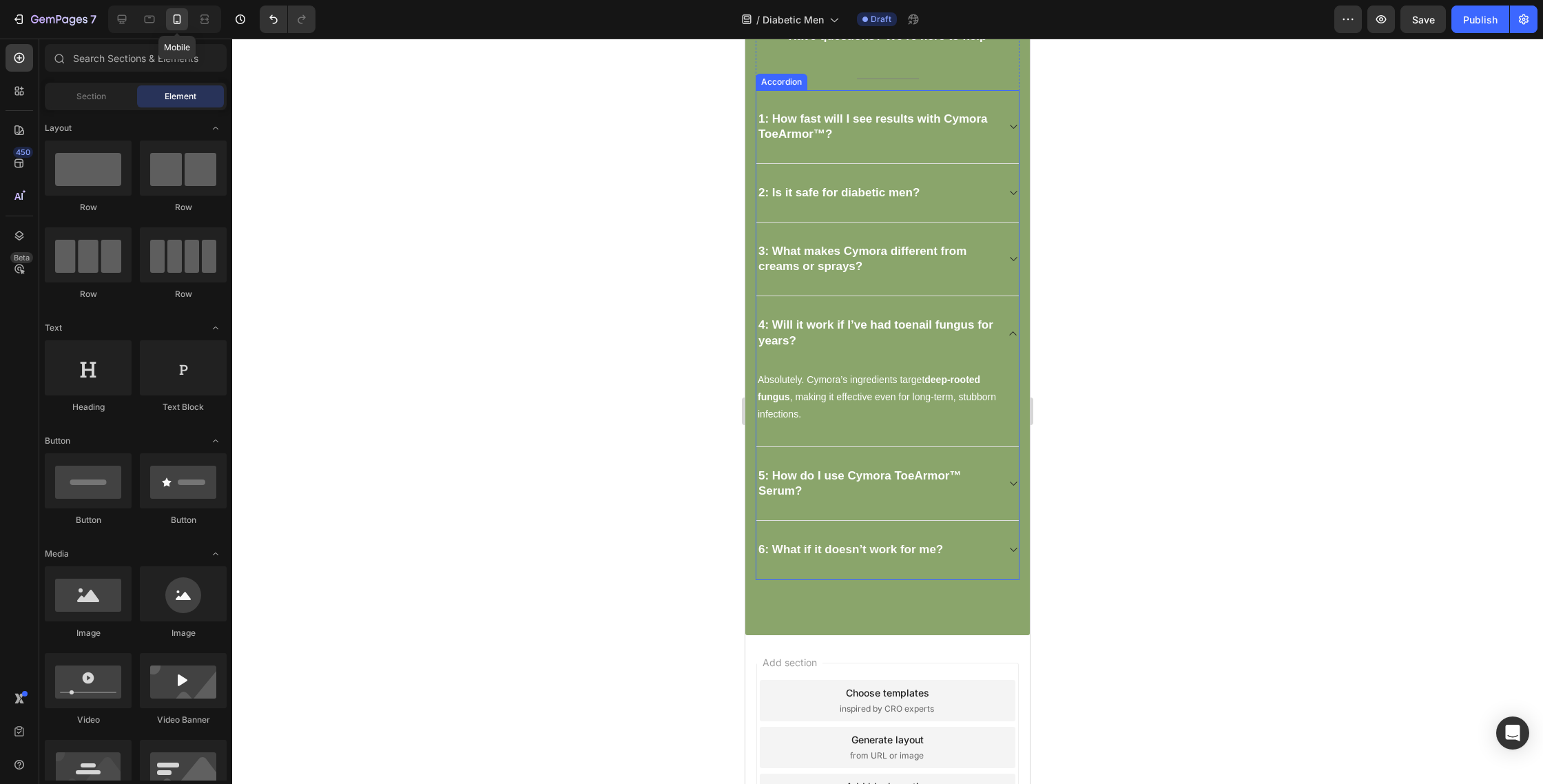
click at [953, 471] on strong "5: How do I use Cymora ToeArmor™ Serum?" at bounding box center [859, 483] width 203 height 29
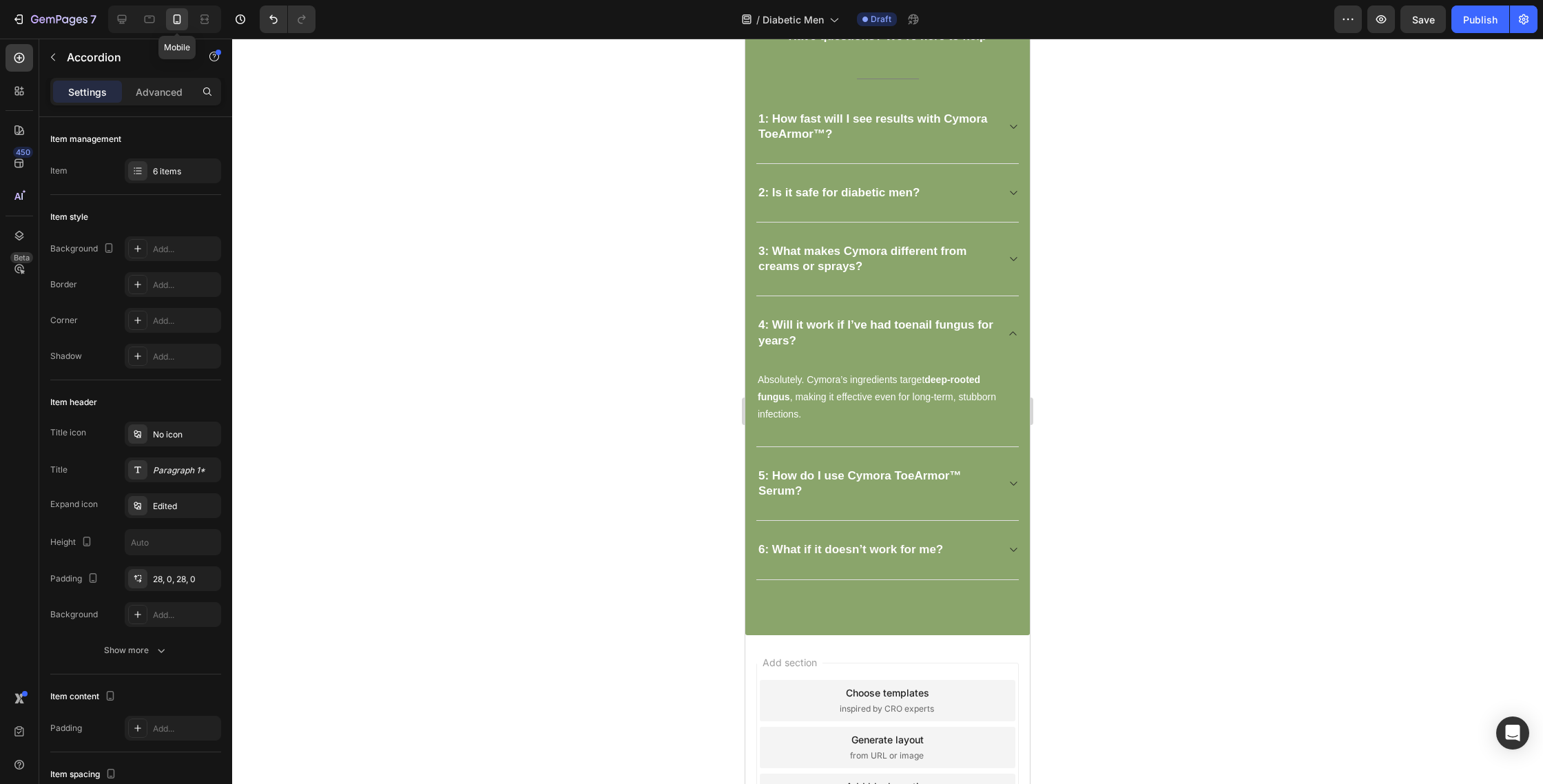
click at [999, 488] on div "5: How do I use Cymora ToeArmor™ Serum?" at bounding box center [888, 484] width 263 height 74
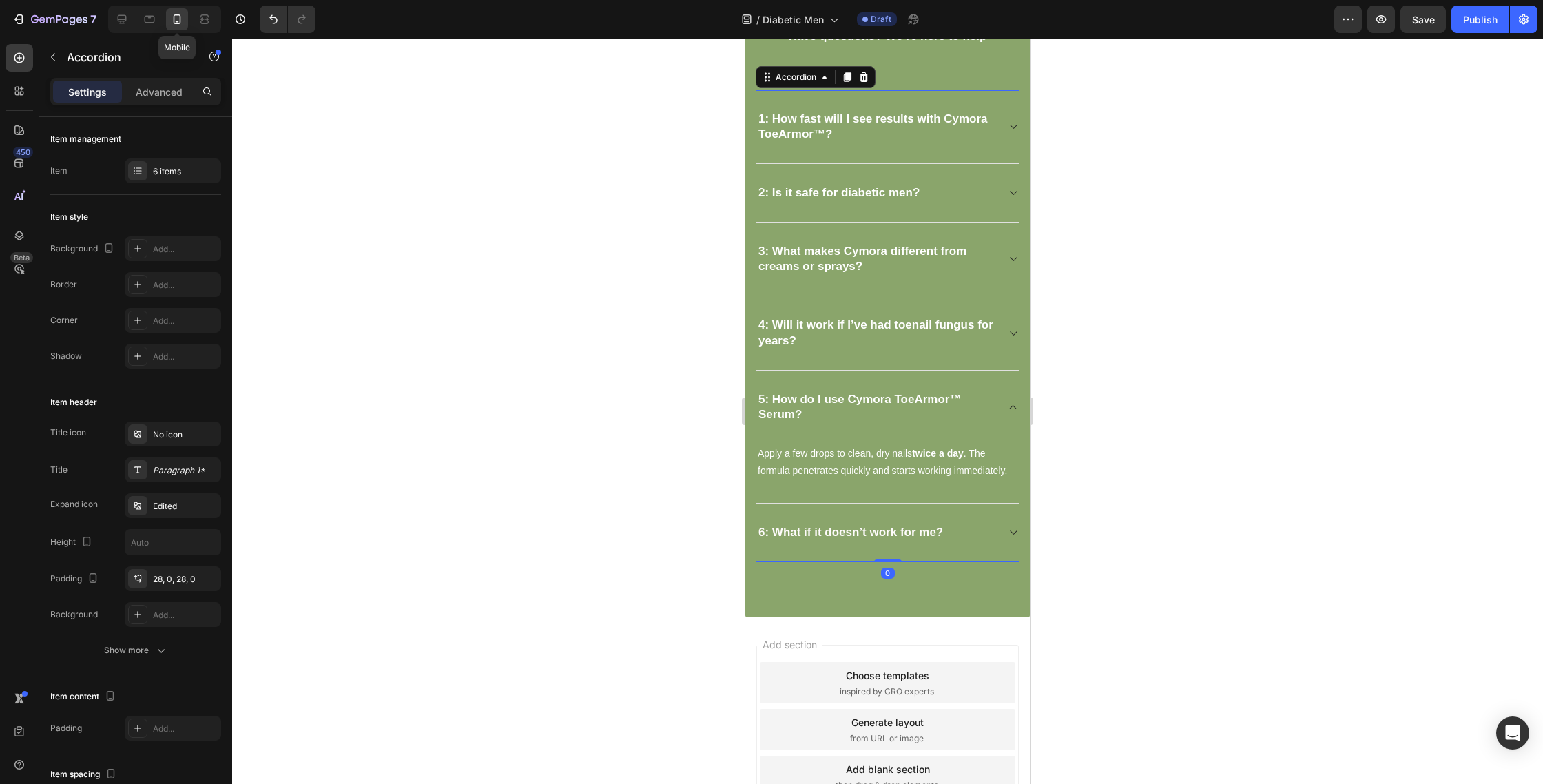
click at [967, 529] on div "6: What if it doesn’t work for me?" at bounding box center [876, 532] width 240 height 20
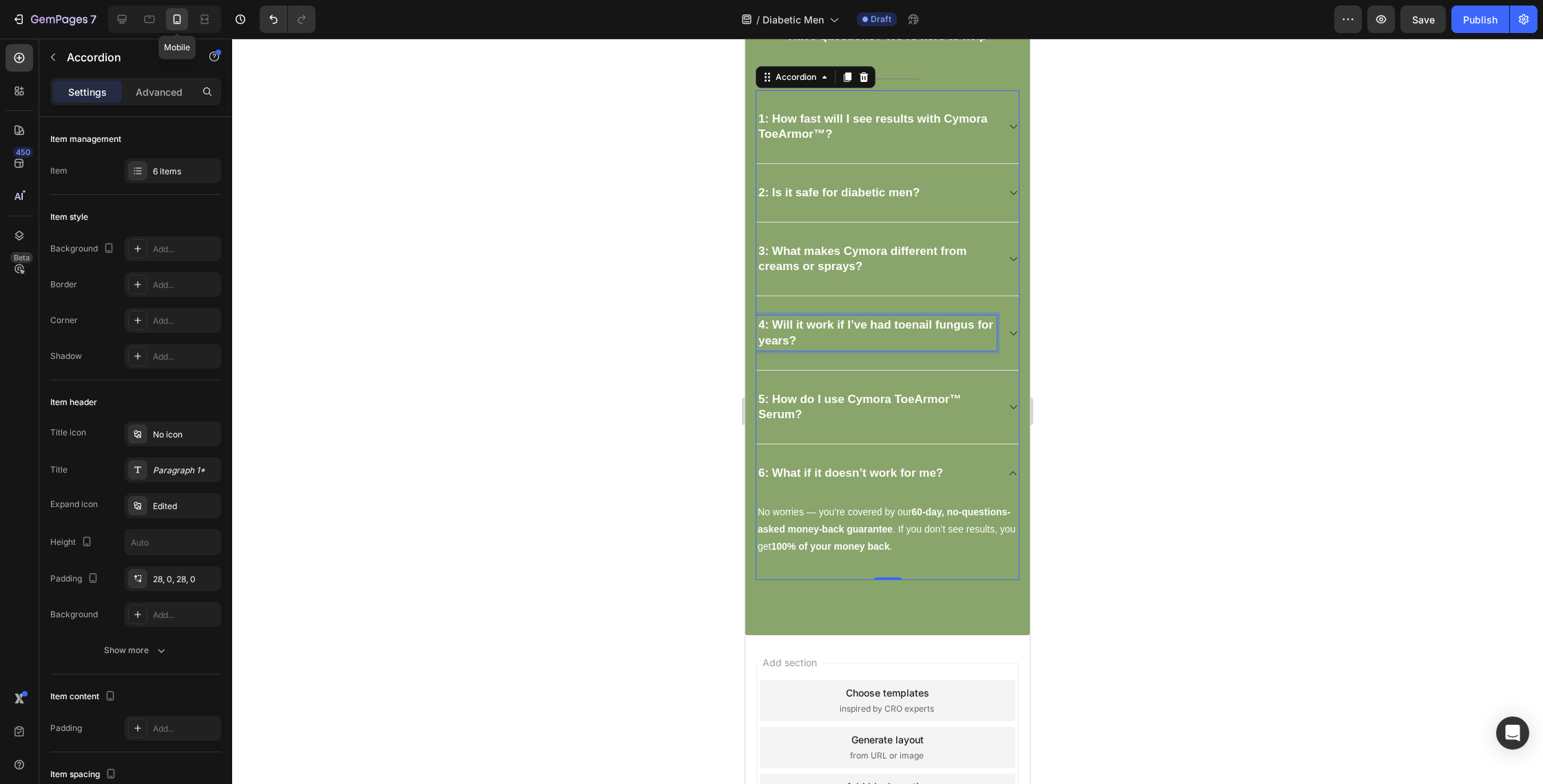
click at [965, 346] on p "4: Will it work if I’ve had toenail fungus for years?" at bounding box center [876, 333] width 236 height 31
click at [1004, 331] on div "4: Will it work if I’ve had toenail fungus for years?" at bounding box center [888, 333] width 263 height 74
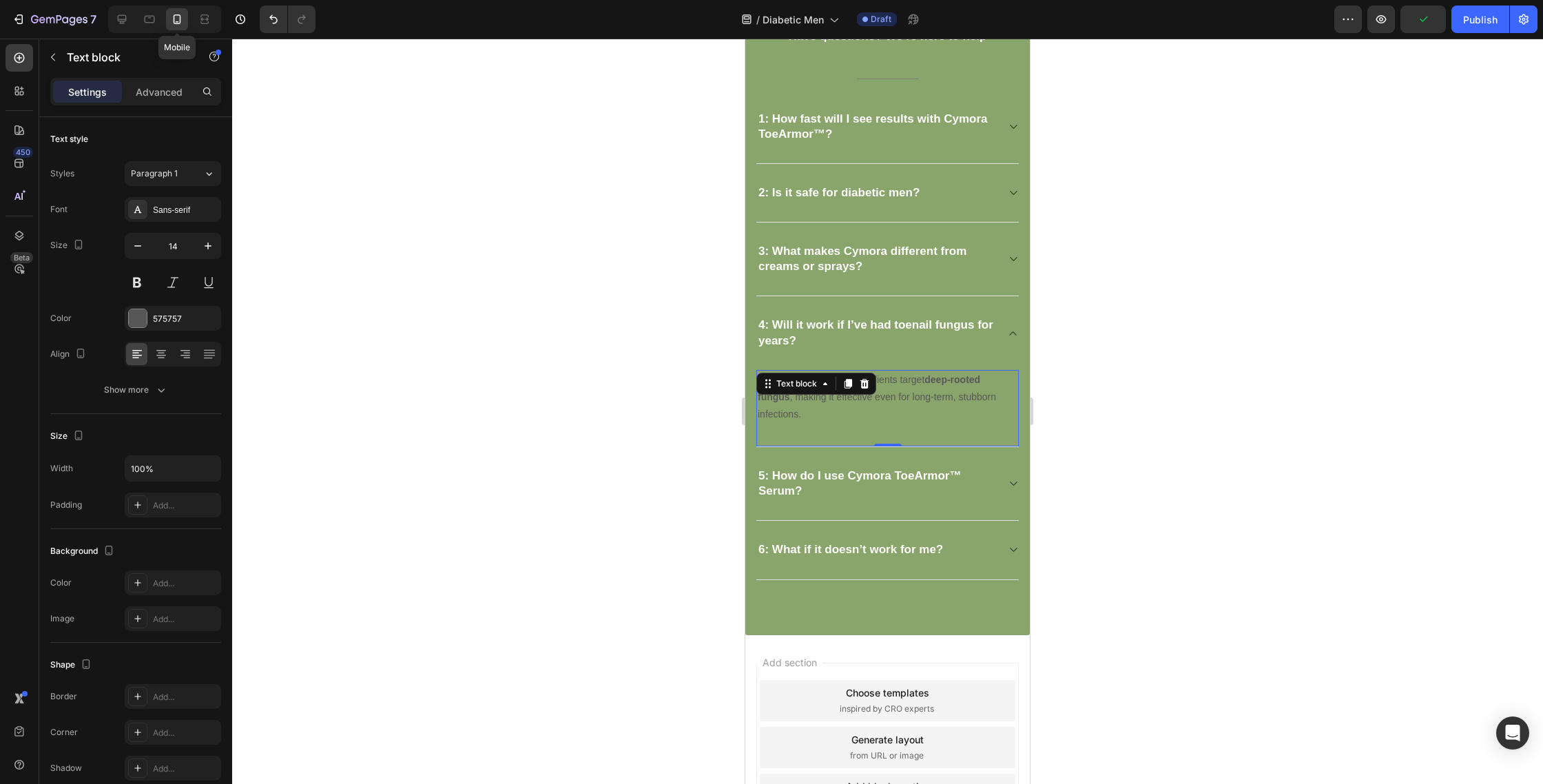
click at [954, 386] on p "Absolutely. Cymora’s ingredients target deep-rooted fungus , making it effectiv…" at bounding box center [887, 397] width 260 height 52
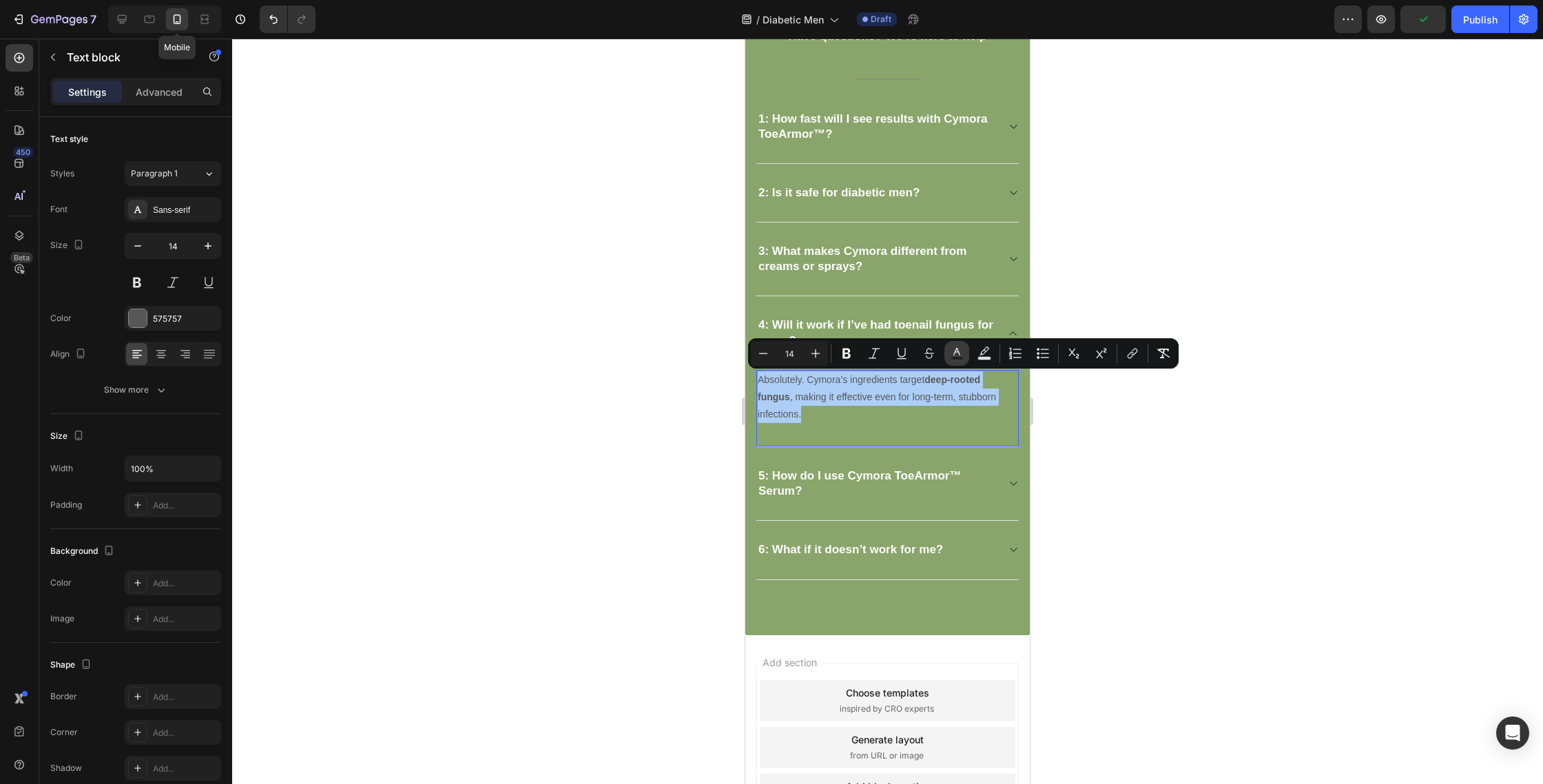
click at [962, 360] on button "Text Color" at bounding box center [956, 353] width 25 height 25
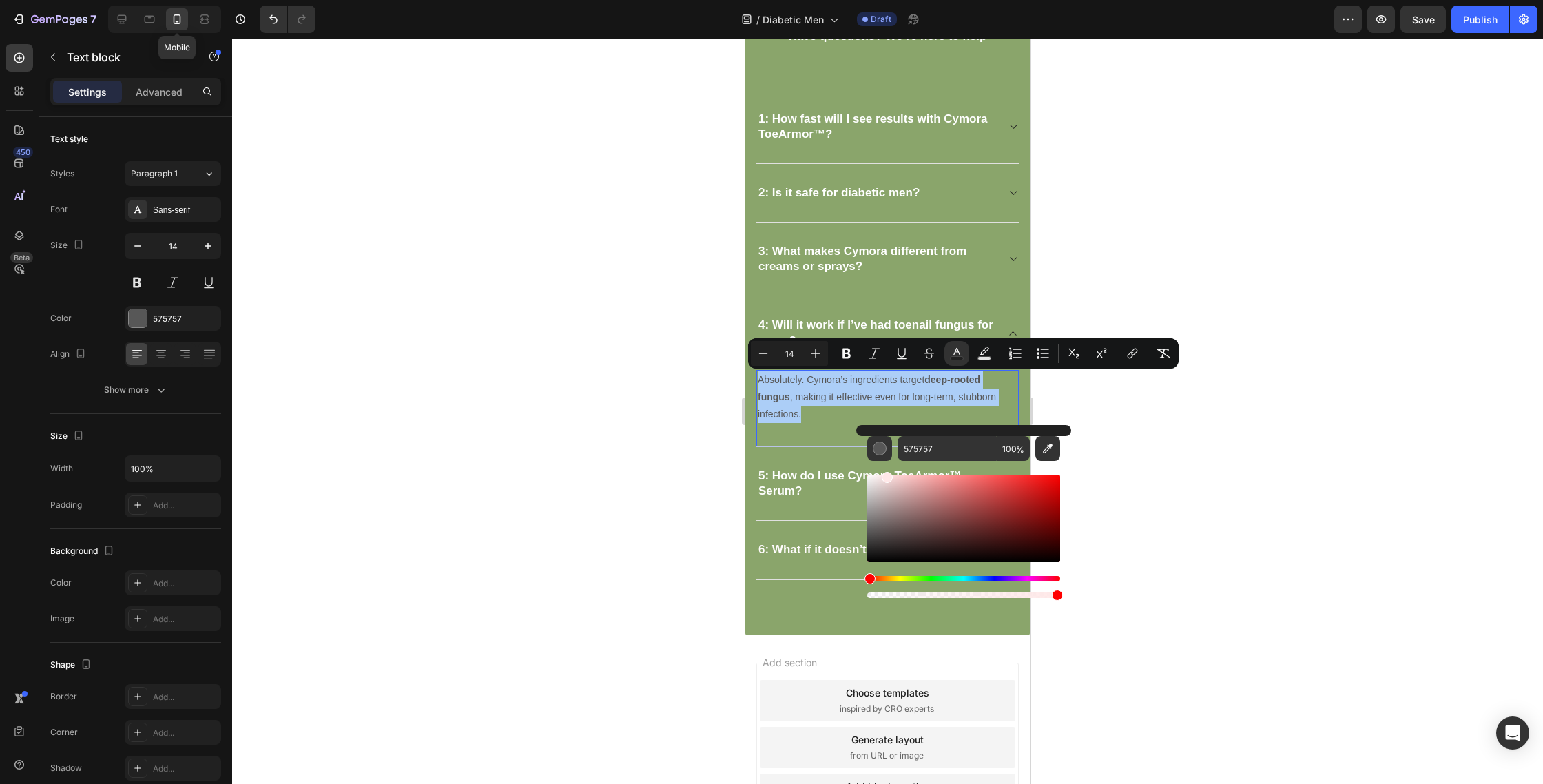
drag, startPoint x: 1677, startPoint y: 541, endPoint x: 848, endPoint y: 432, distance: 836.1
type input "FFFFFF"
type input "16"
click at [1241, 442] on div at bounding box center [887, 411] width 1311 height 745
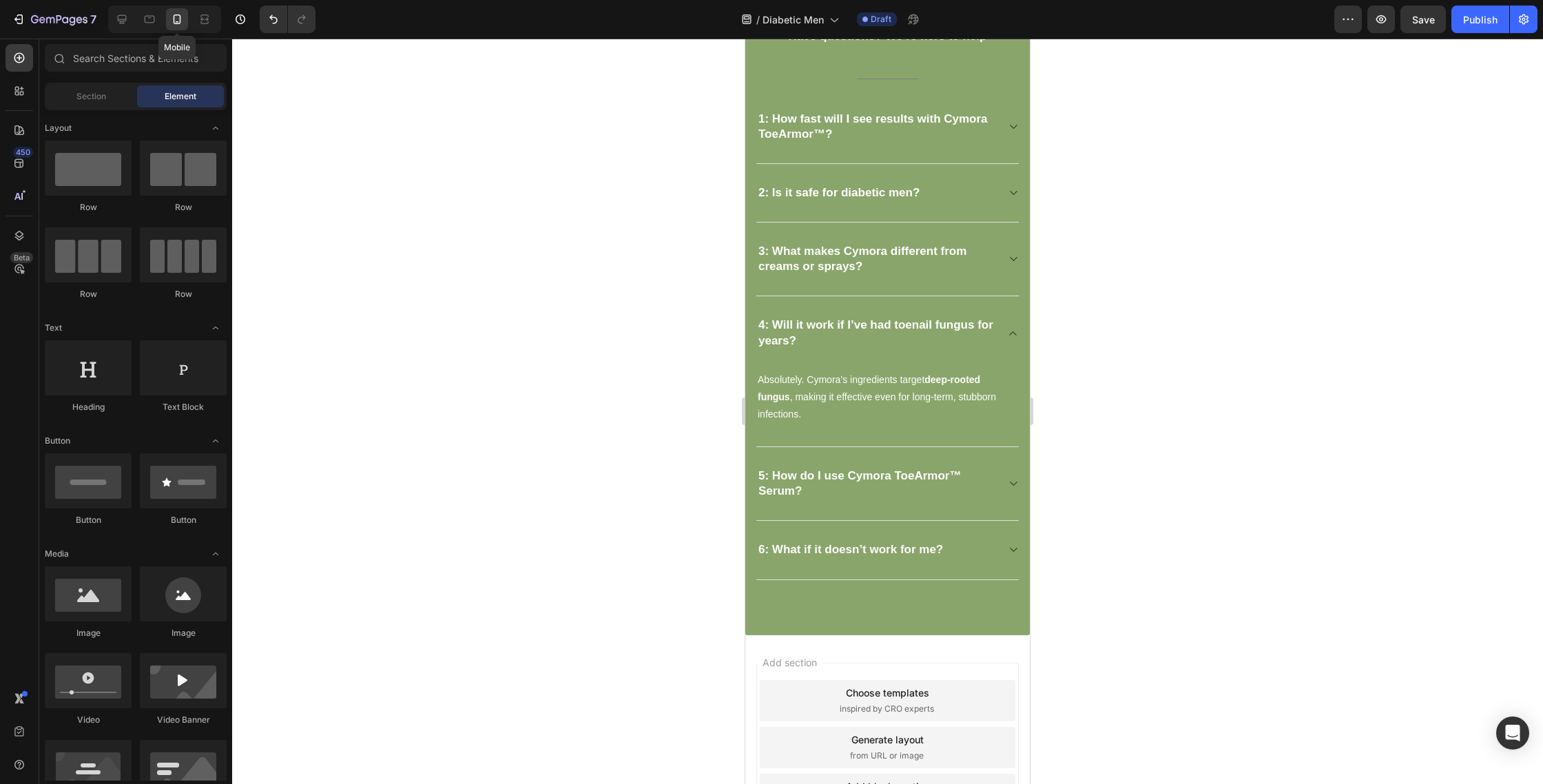
click at [1004, 272] on div "3: What makes Cymora different from creams or sprays?" at bounding box center [888, 259] width 263 height 74
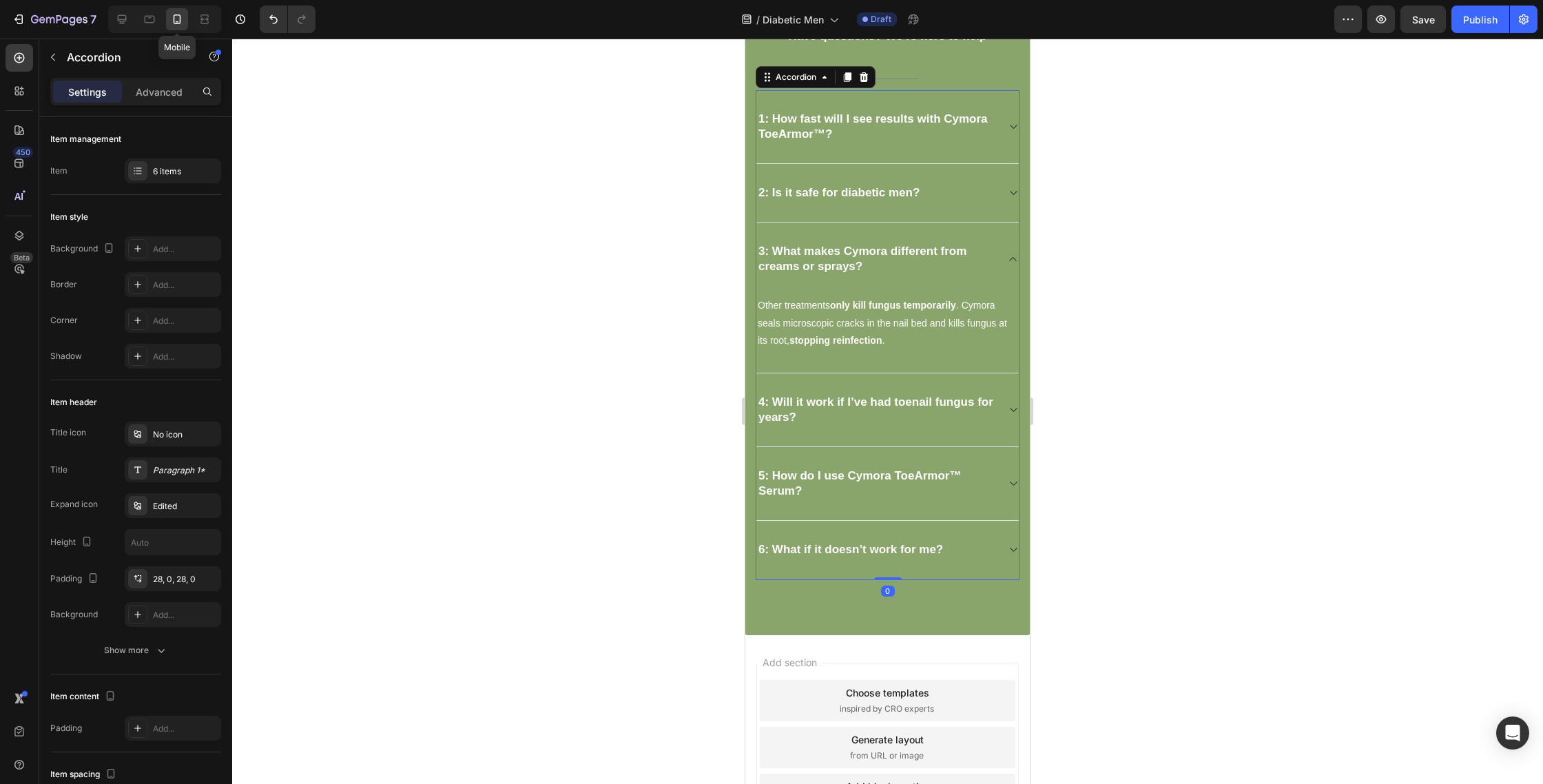
click at [989, 179] on div "2: Is it safe for diabetic men?" at bounding box center [888, 193] width 263 height 58
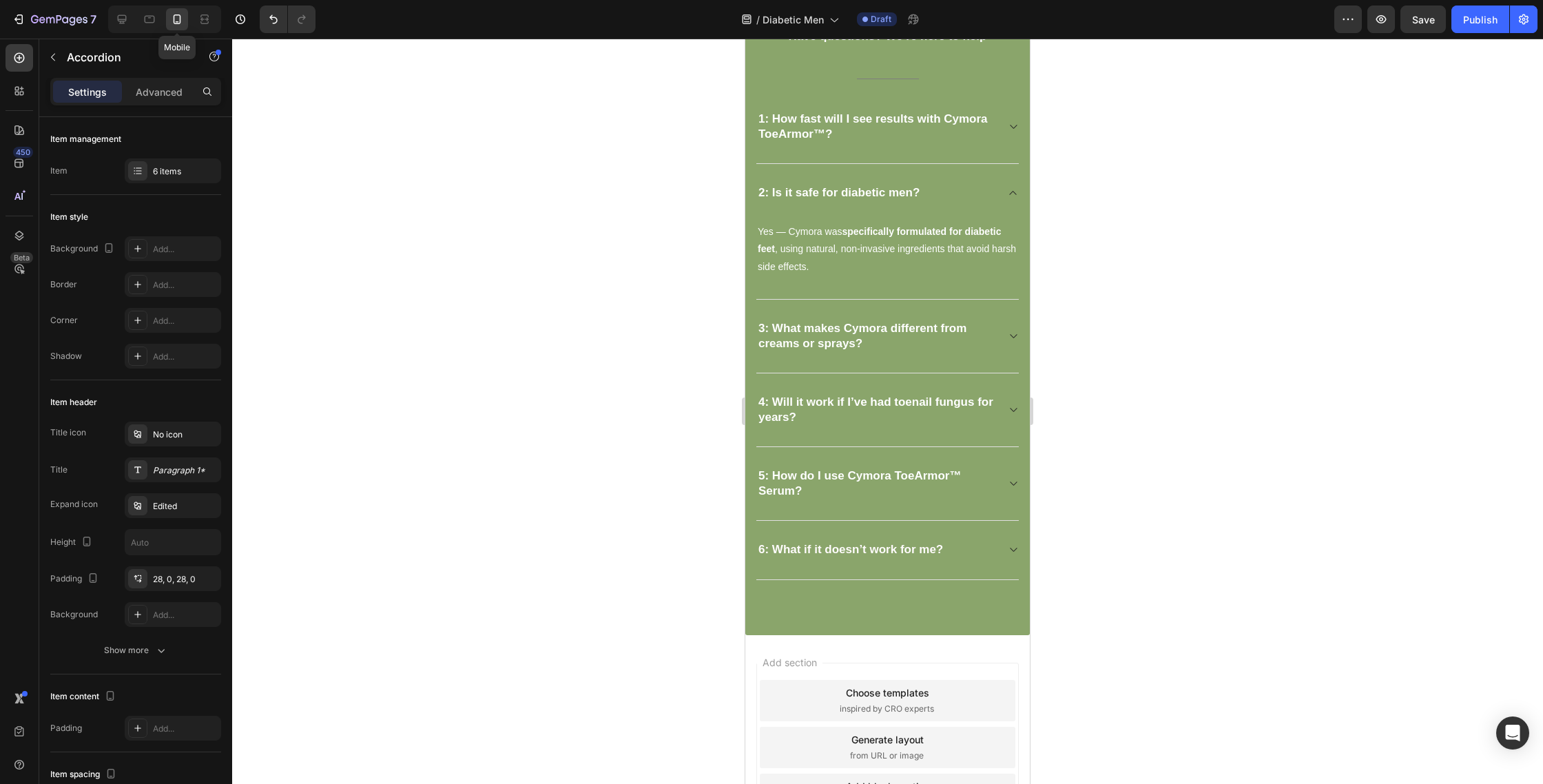
drag, startPoint x: 997, startPoint y: 141, endPoint x: 992, endPoint y: 148, distance: 8.6
click at [997, 141] on div "1: How fast will I see results with Cymora ToeArmor™?" at bounding box center [888, 126] width 263 height 74
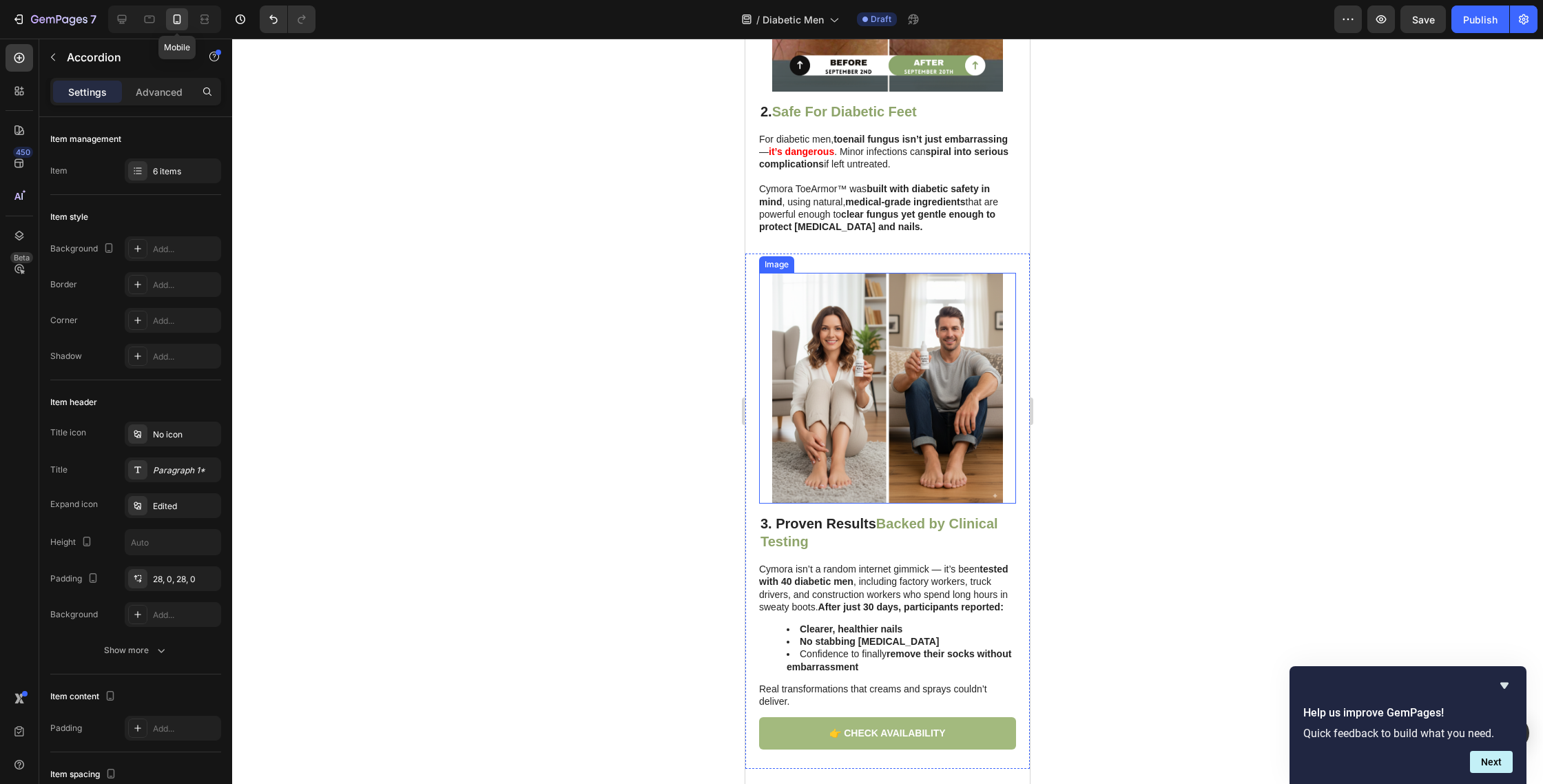
scroll to position [933, 0]
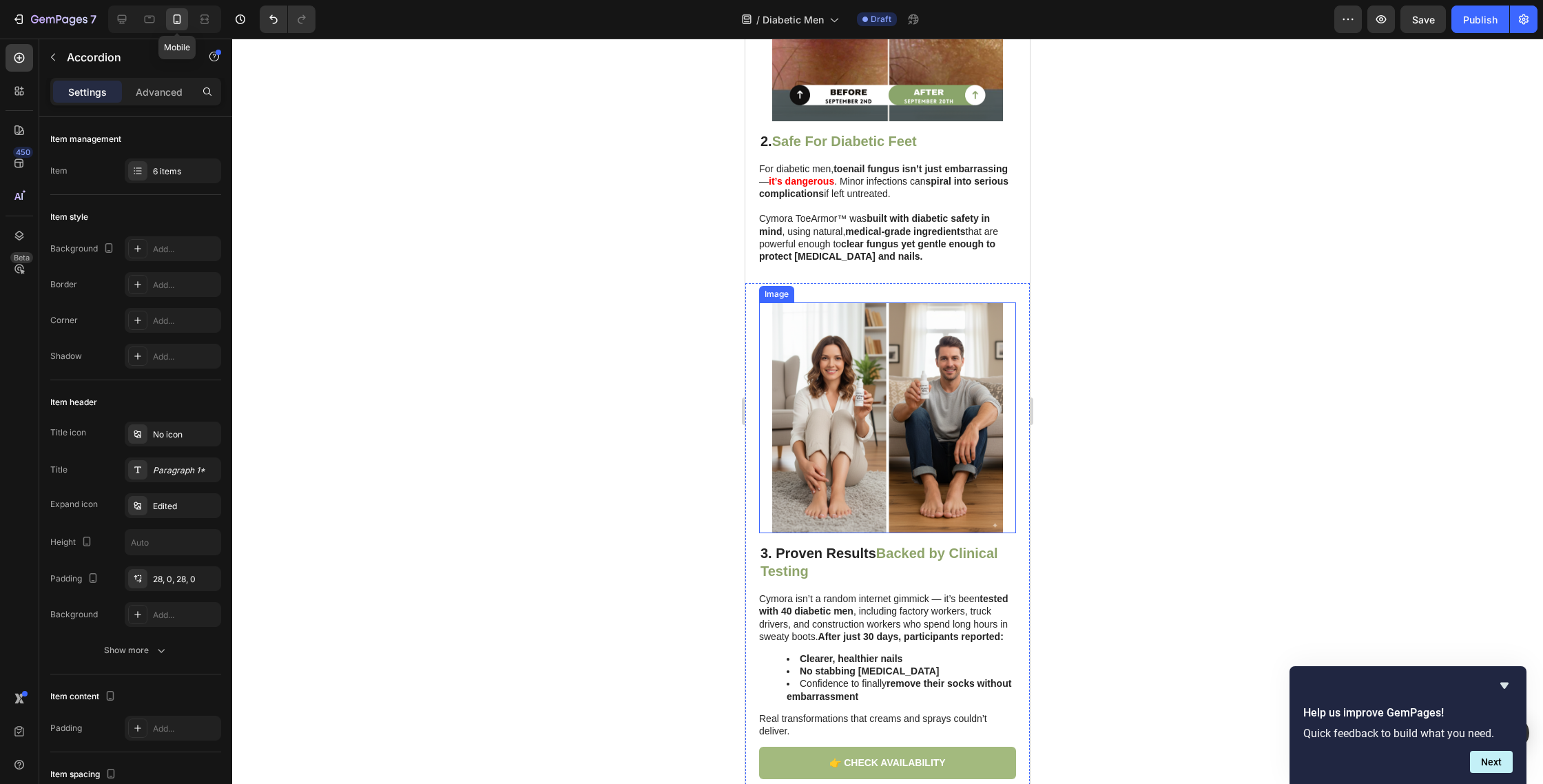
click at [836, 355] on img at bounding box center [888, 418] width 231 height 231
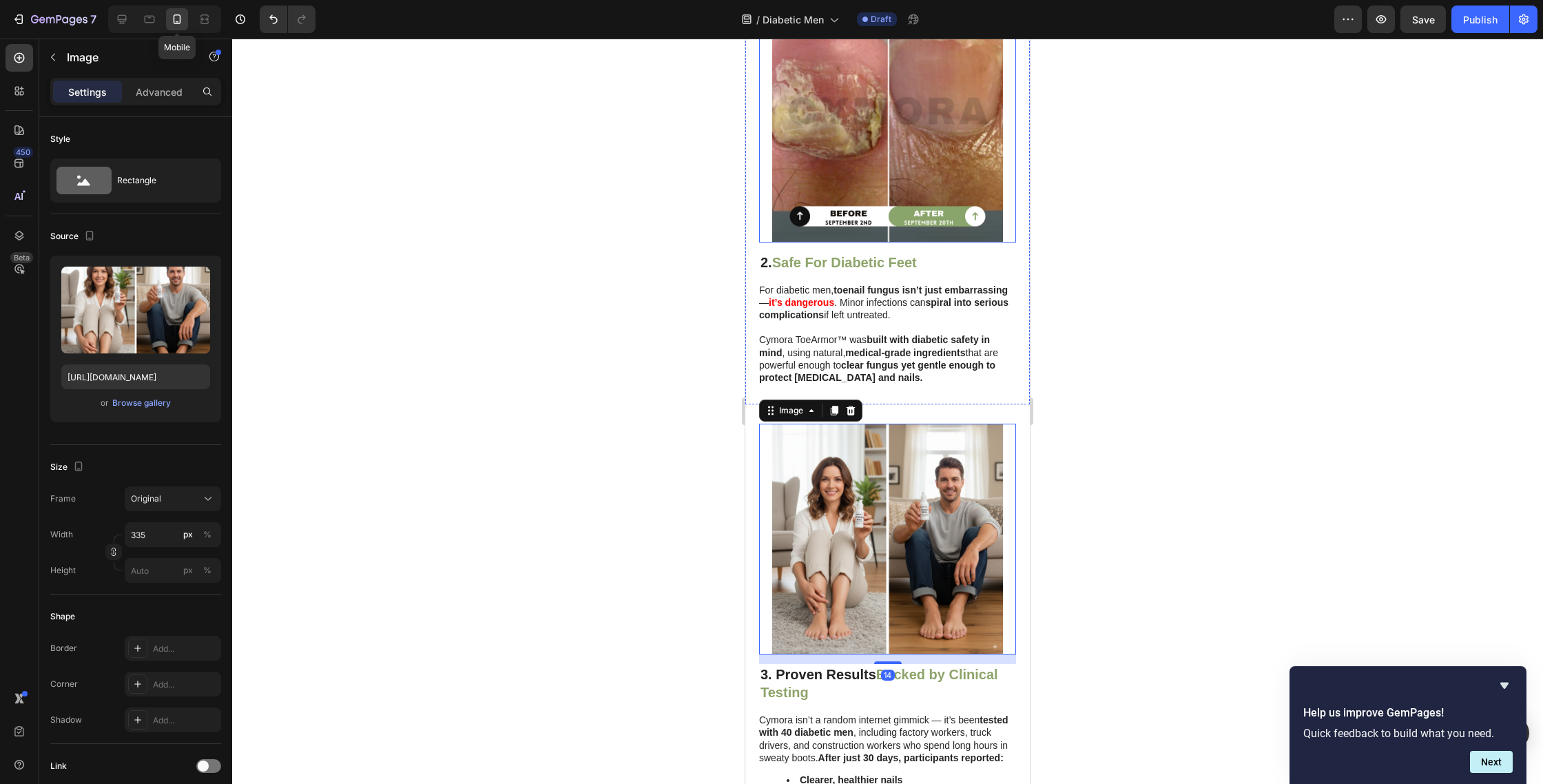
scroll to position [684, 0]
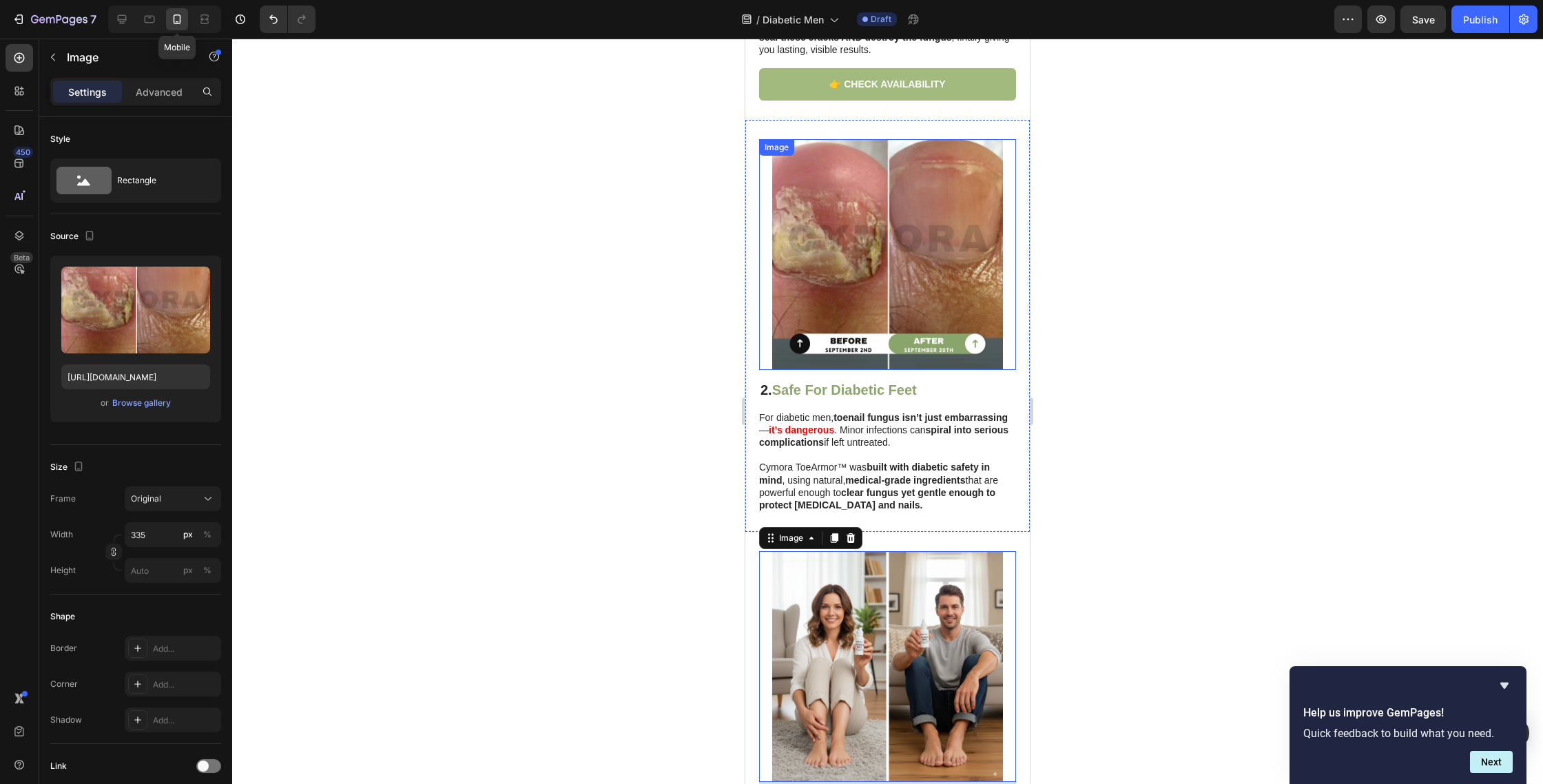
drag, startPoint x: 859, startPoint y: 256, endPoint x: 838, endPoint y: 256, distance: 21.0
click at [859, 256] on img at bounding box center [888, 255] width 231 height 231
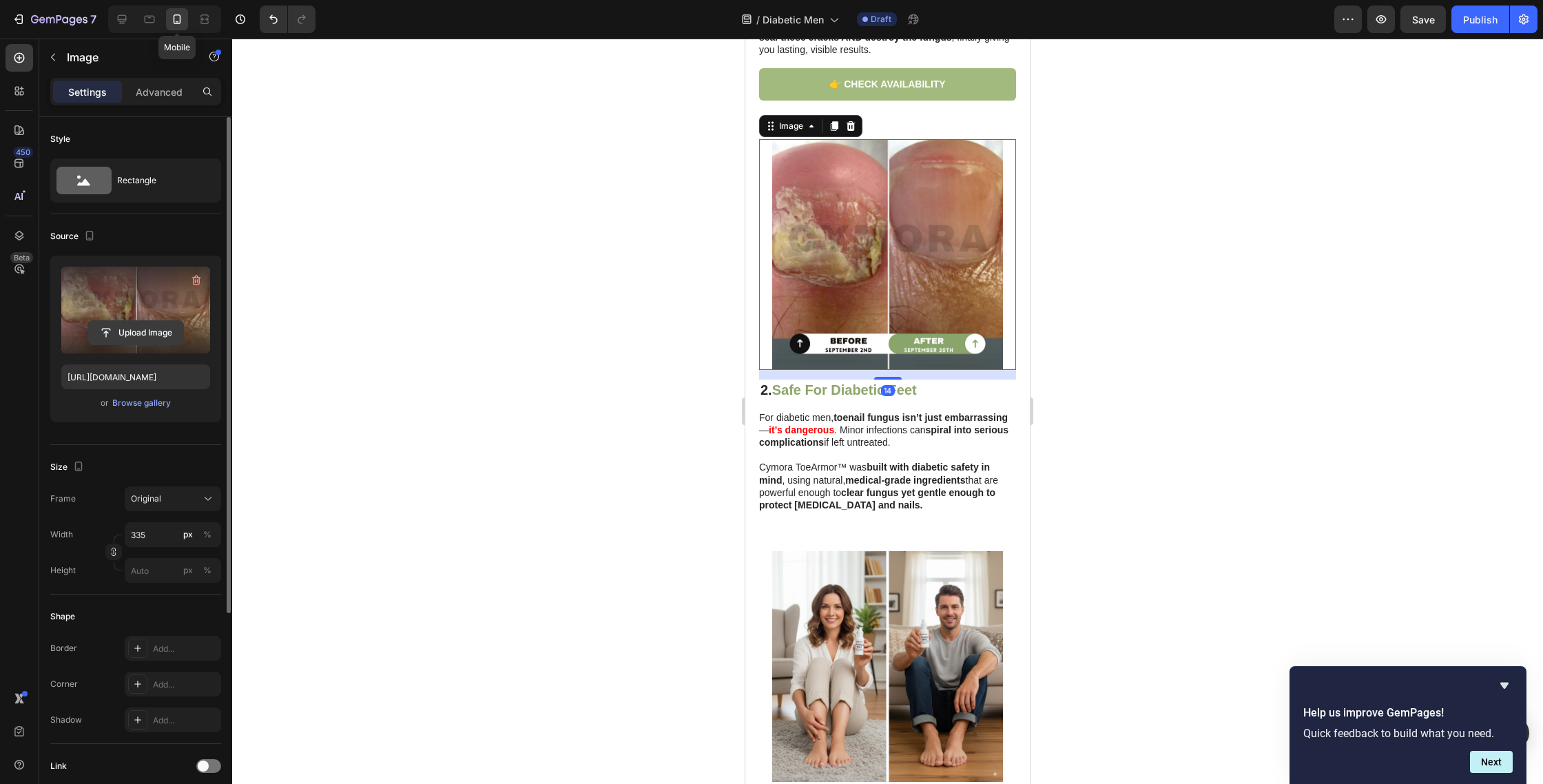
click at [165, 331] on input "file" at bounding box center [135, 333] width 95 height 24
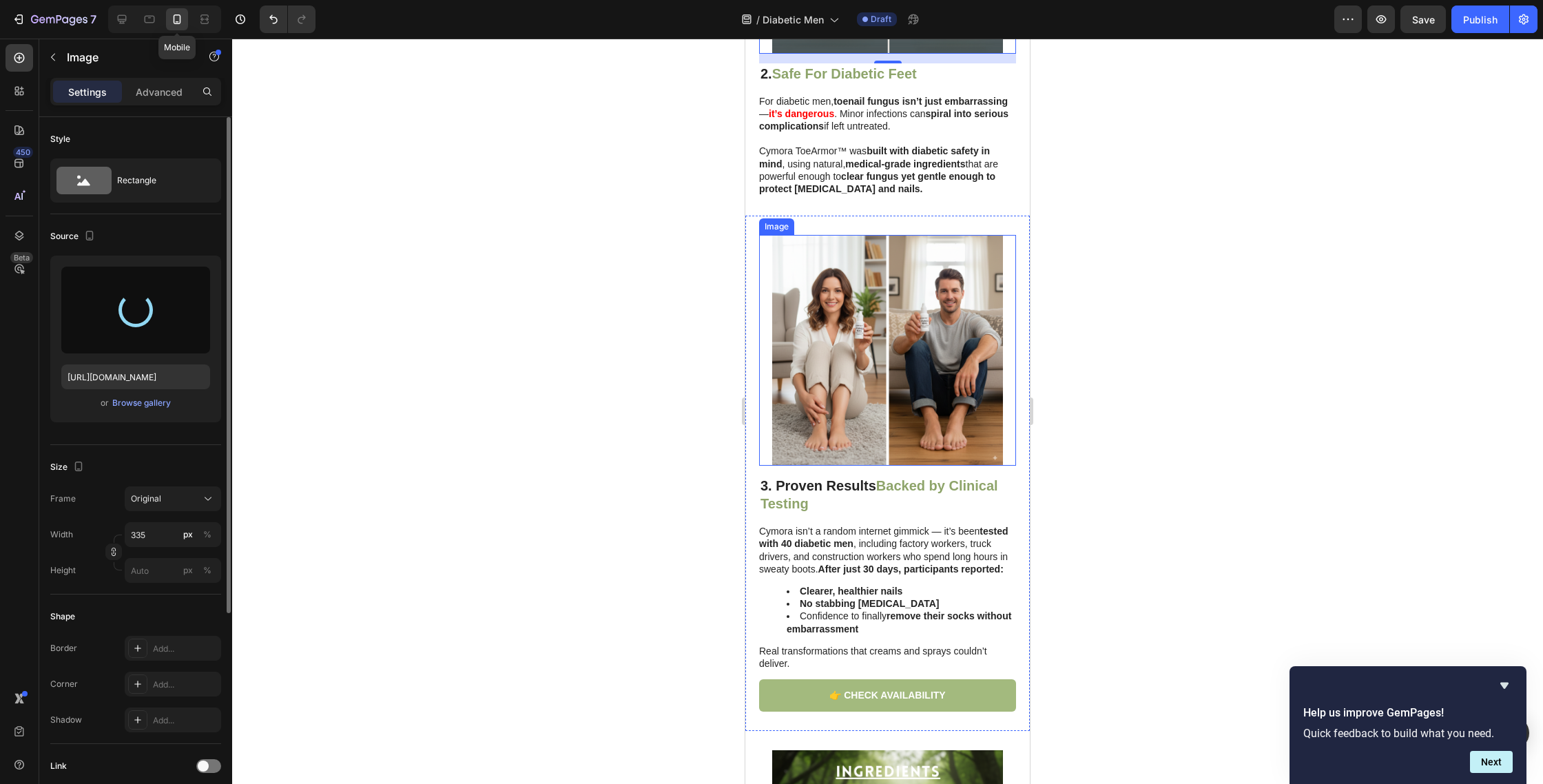
scroll to position [1003, 0]
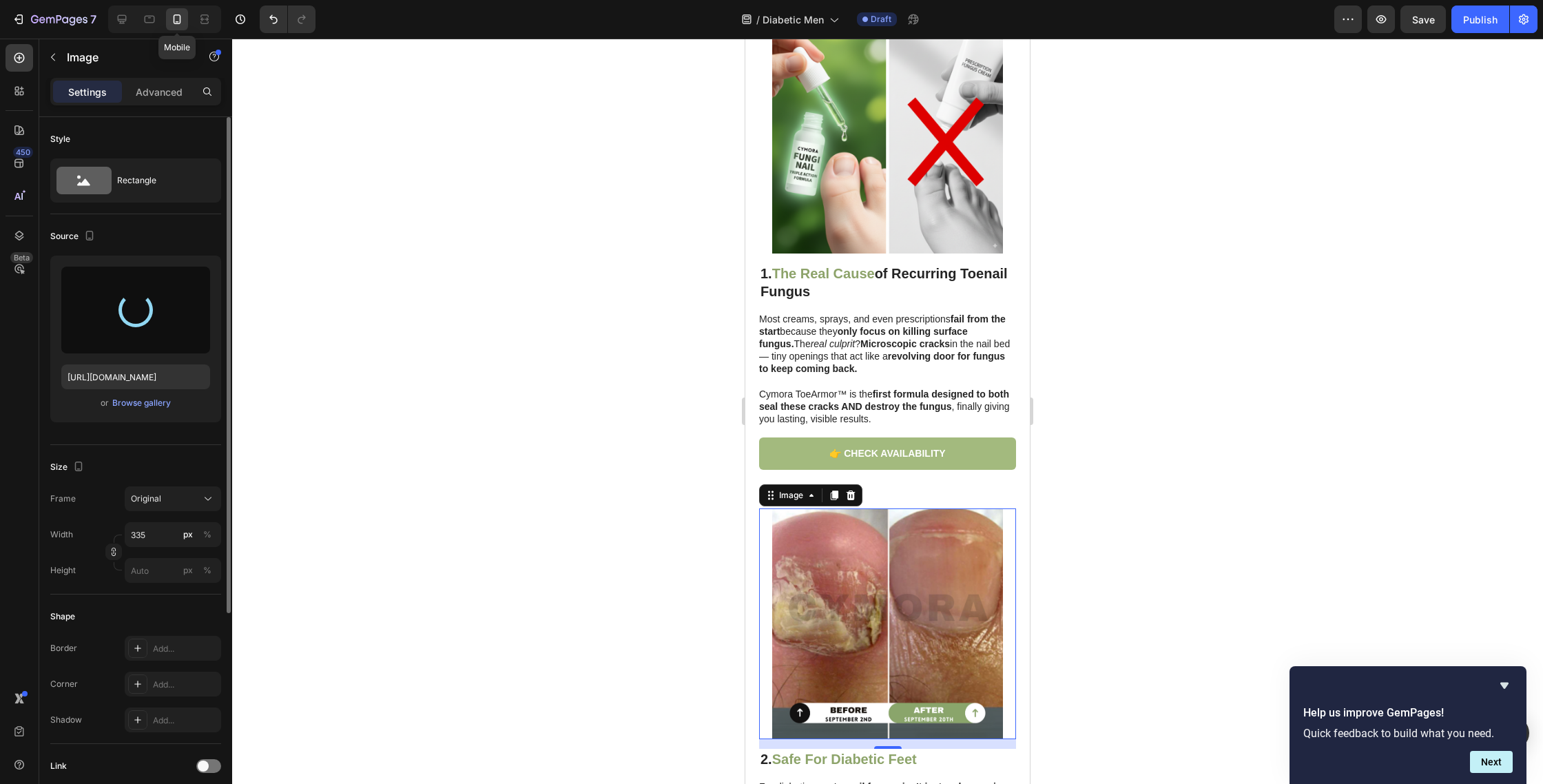
type input "https://cdn.shopify.com/s/files/1/0763/8977/7661/files/gempages_572868427262198…"
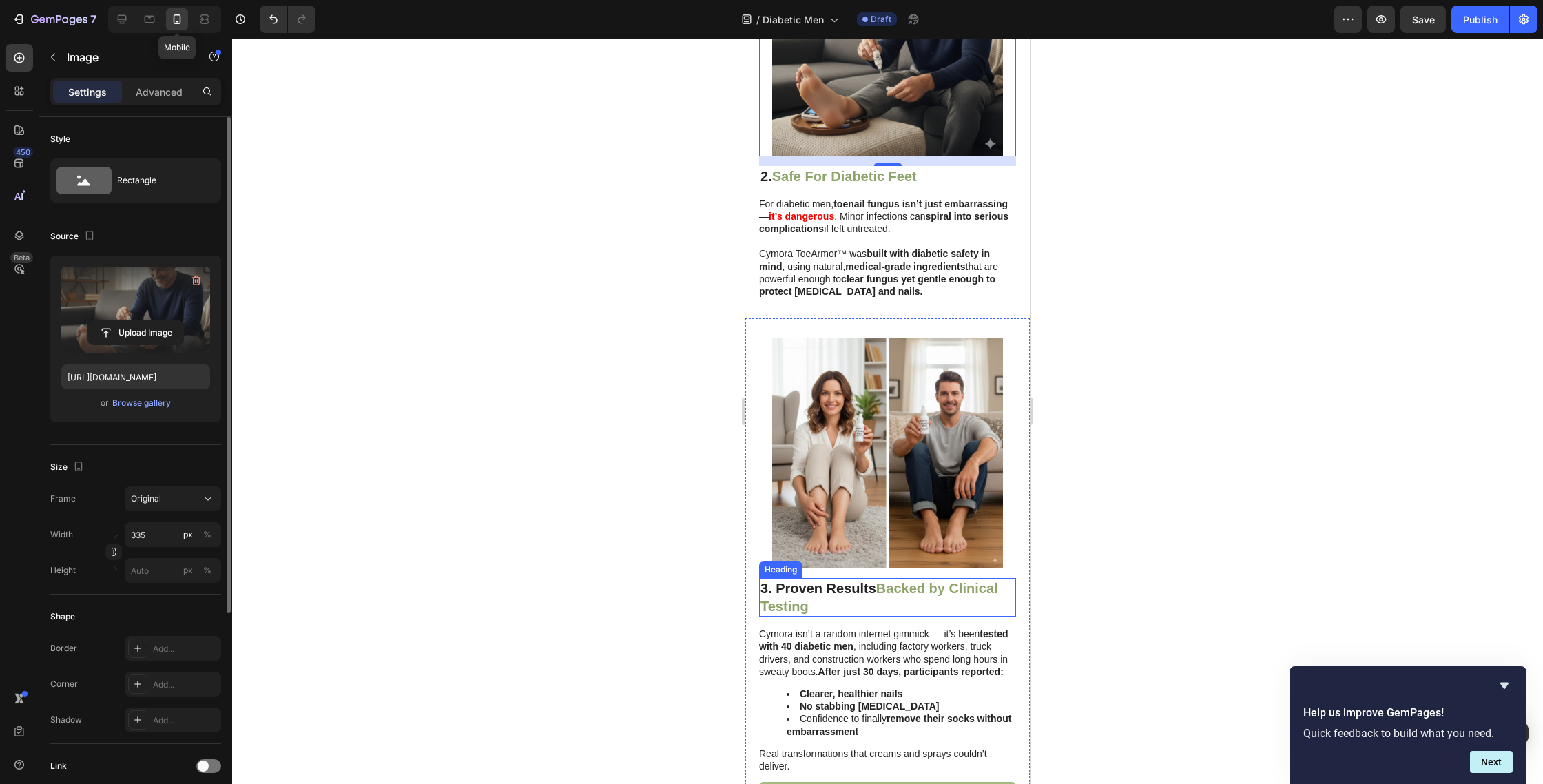
scroll to position [1112, 0]
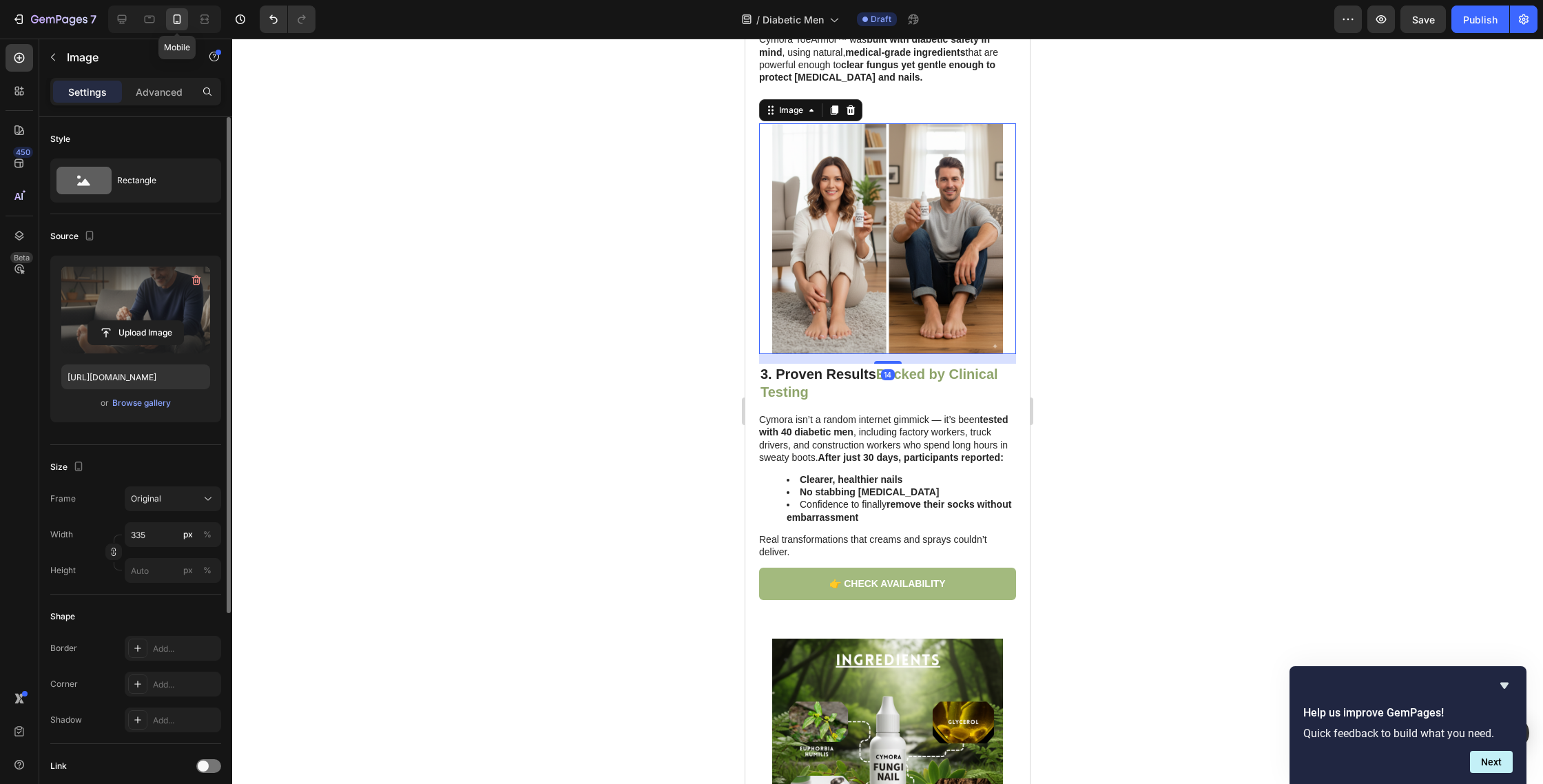
click at [878, 294] on img at bounding box center [888, 239] width 231 height 231
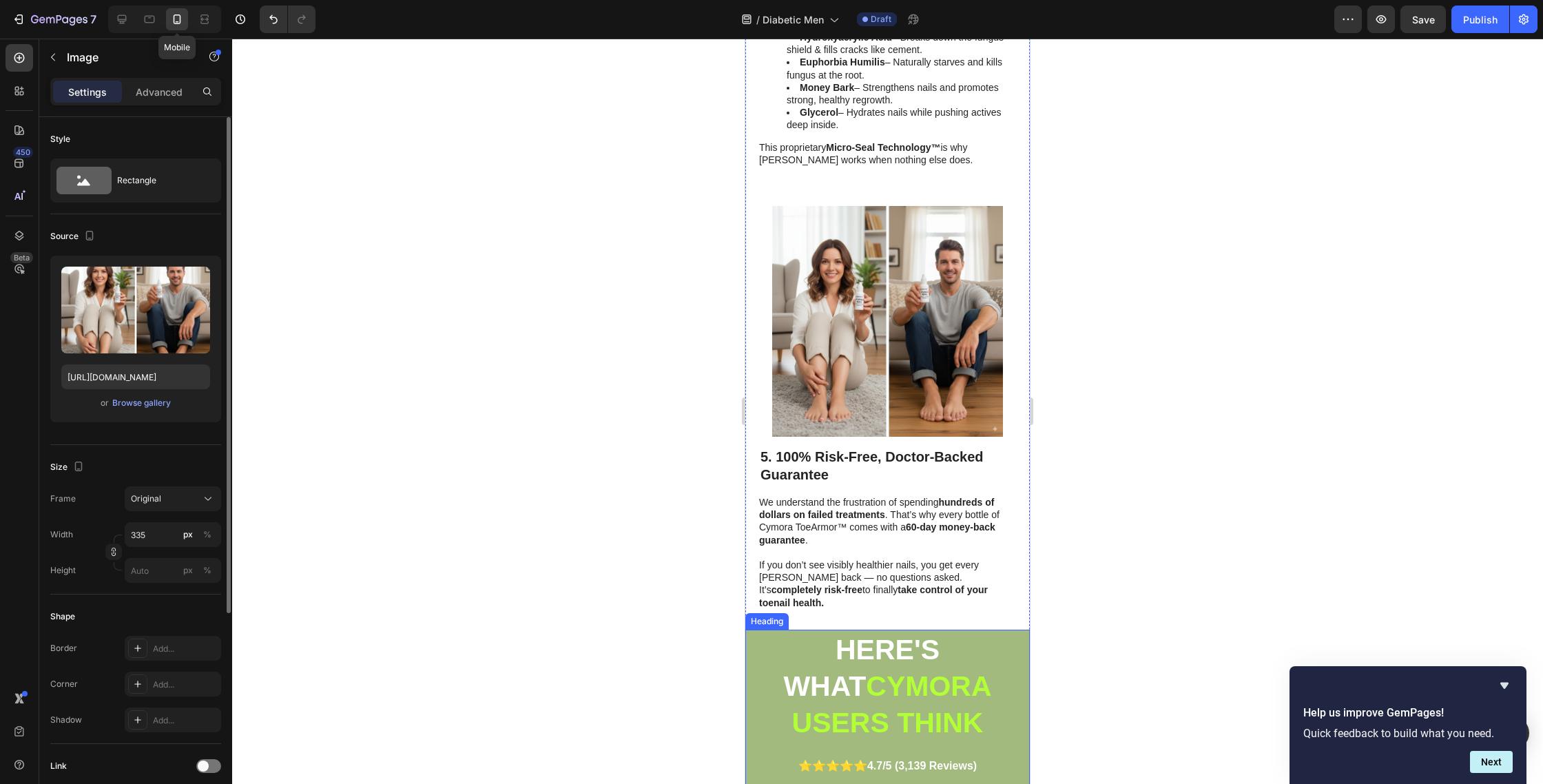
scroll to position [2036, 0]
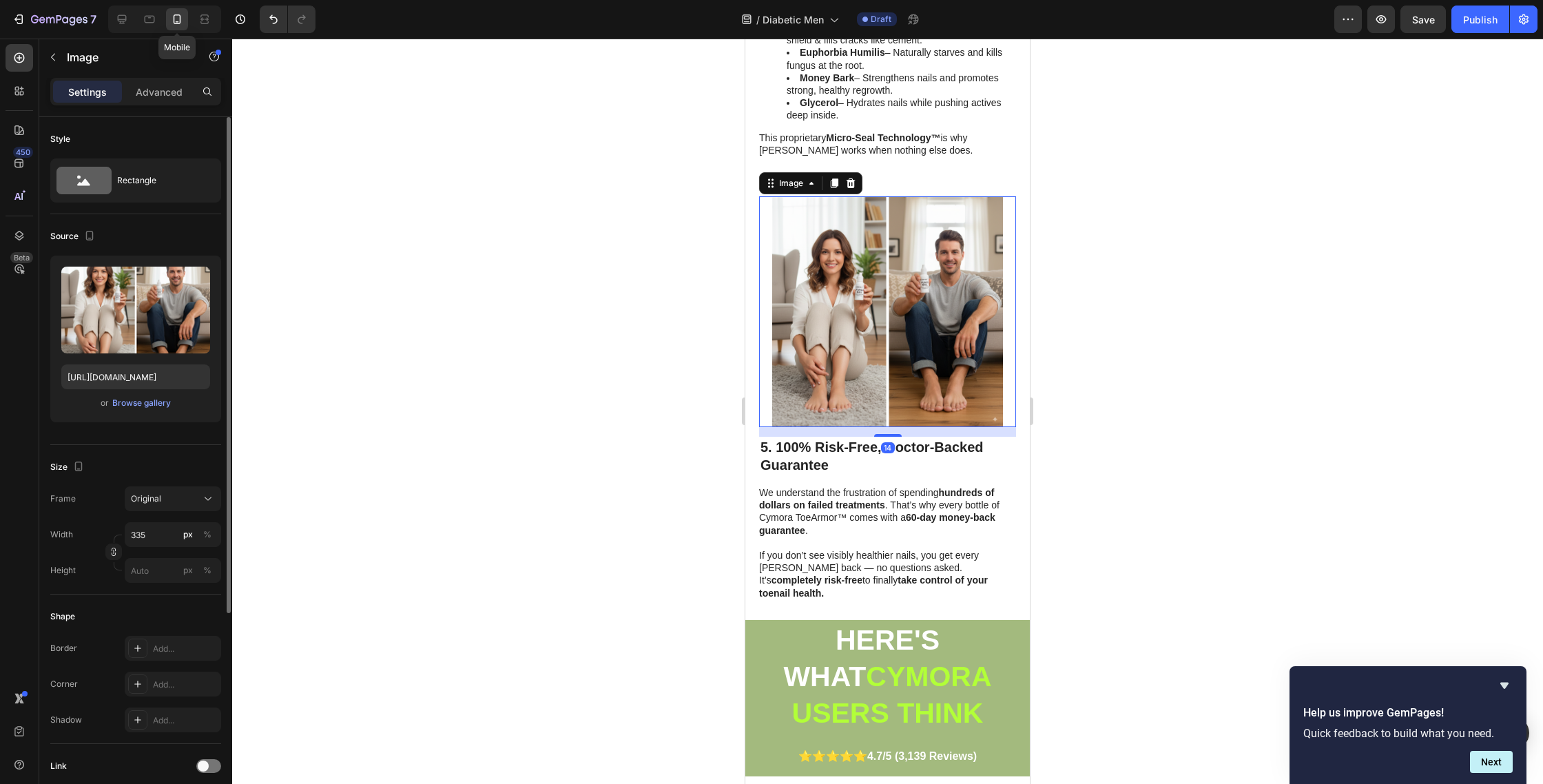
click at [844, 327] on img at bounding box center [888, 312] width 231 height 231
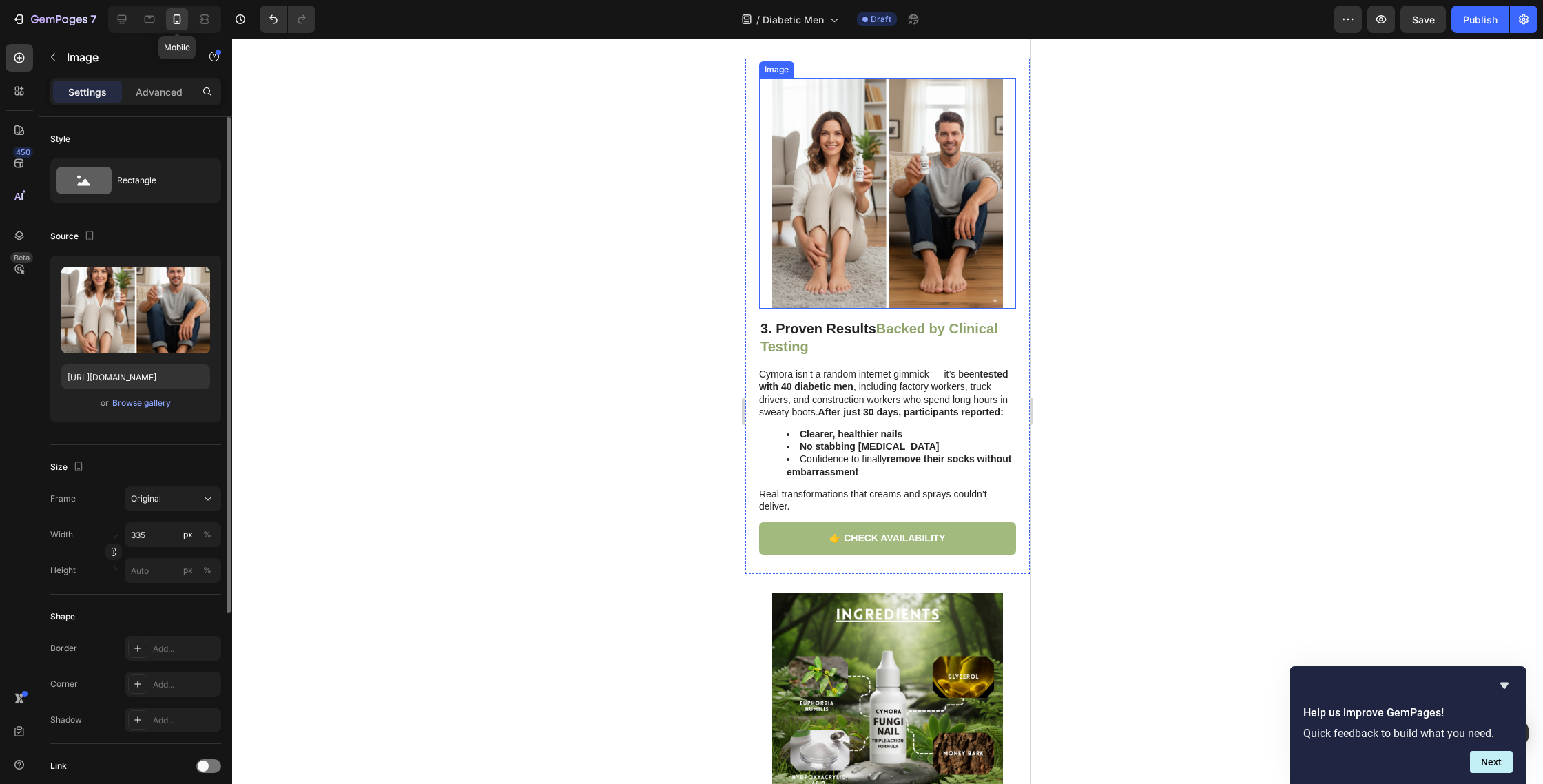
scroll to position [1126, 0]
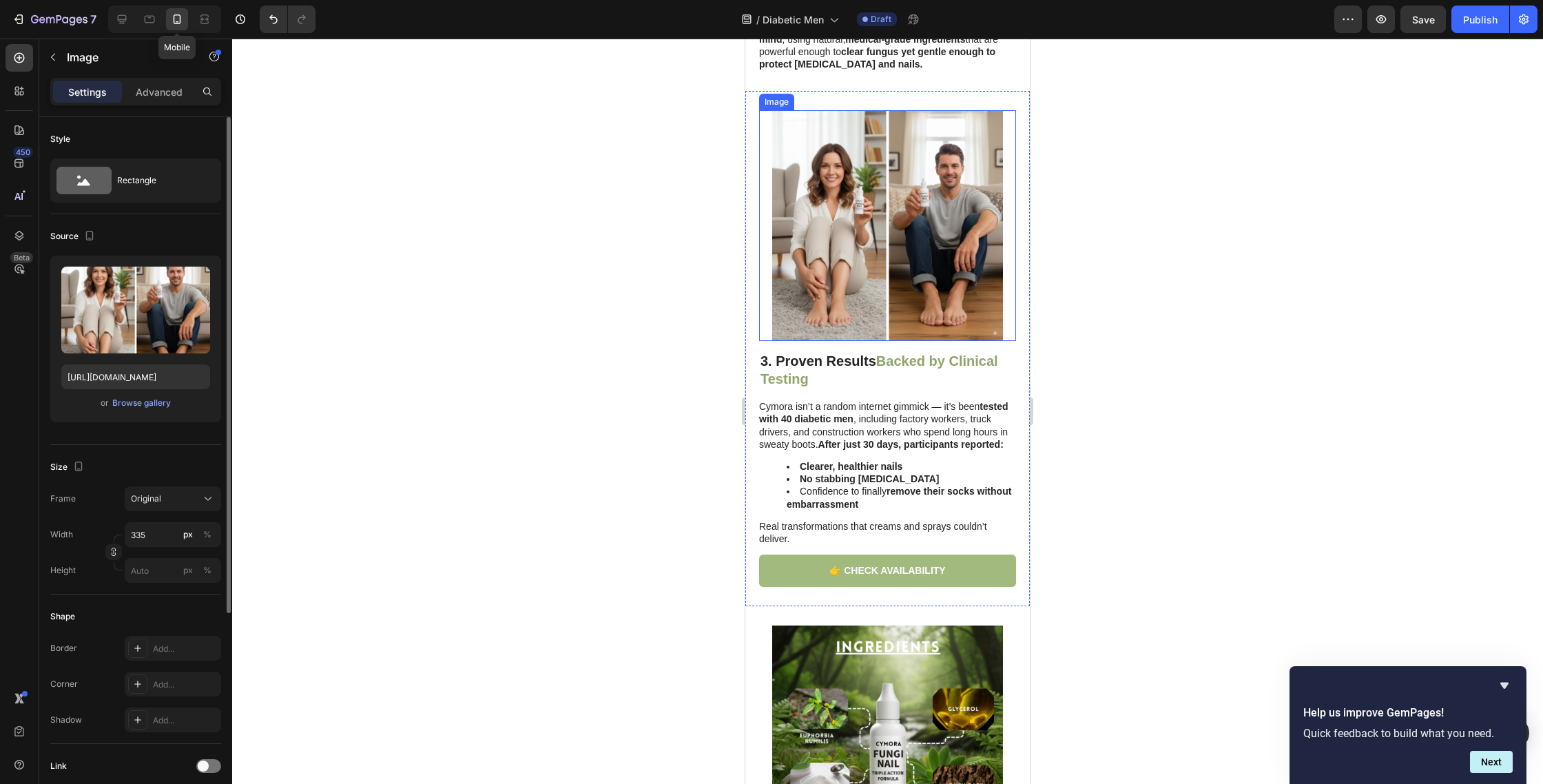
click at [866, 328] on img at bounding box center [888, 226] width 231 height 231
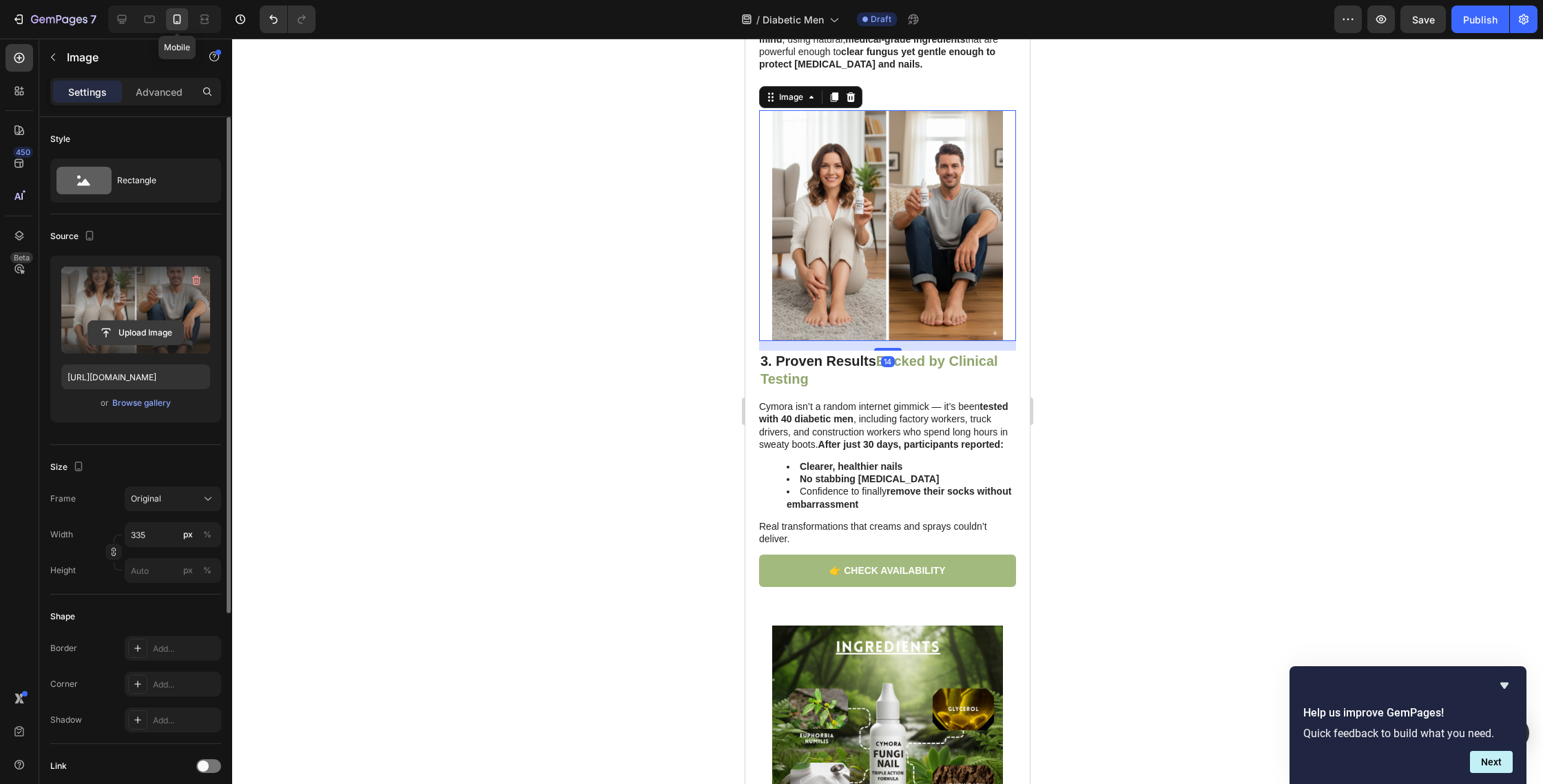
click at [112, 336] on input "file" at bounding box center [135, 333] width 95 height 24
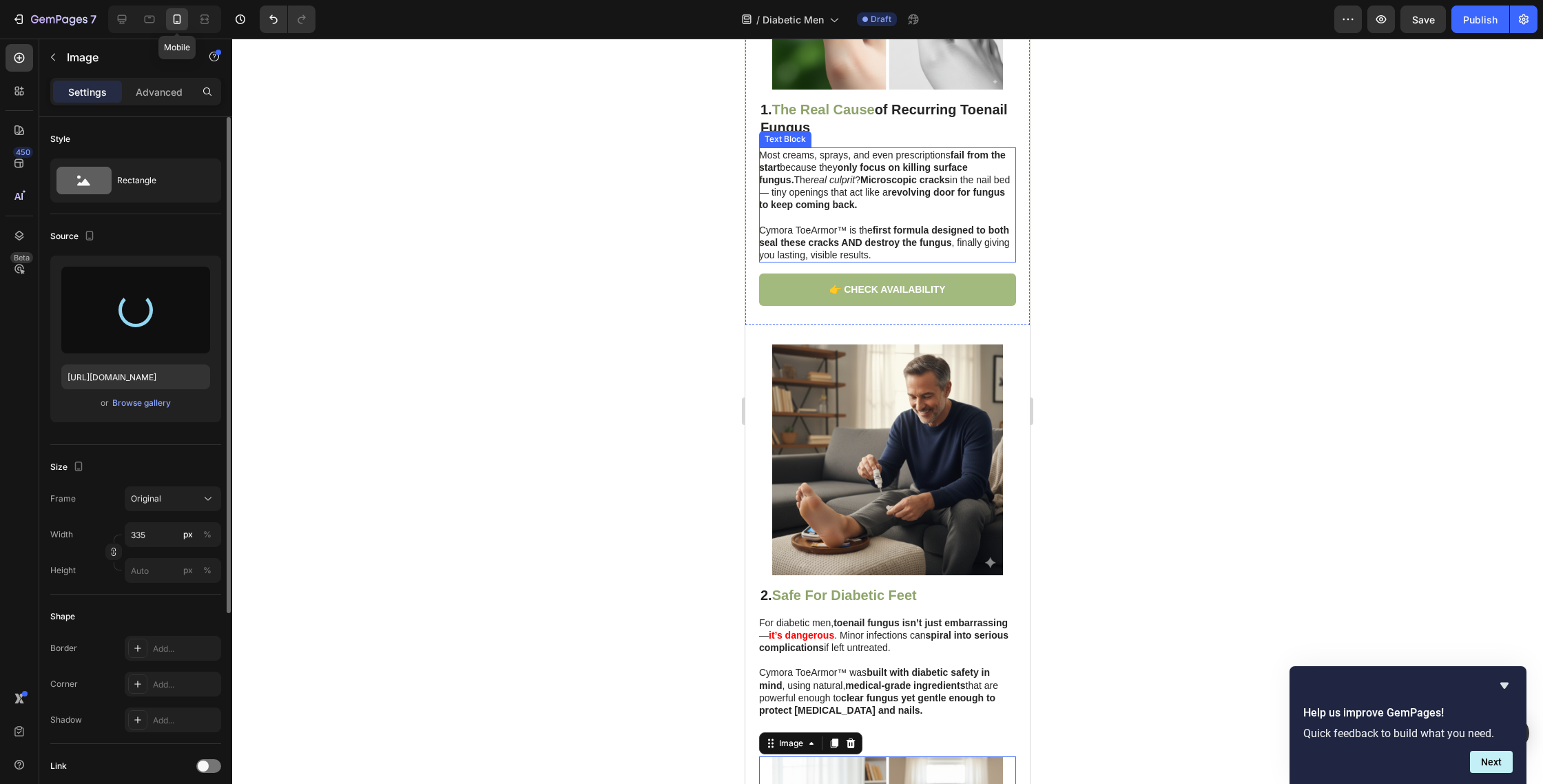
scroll to position [463, 0]
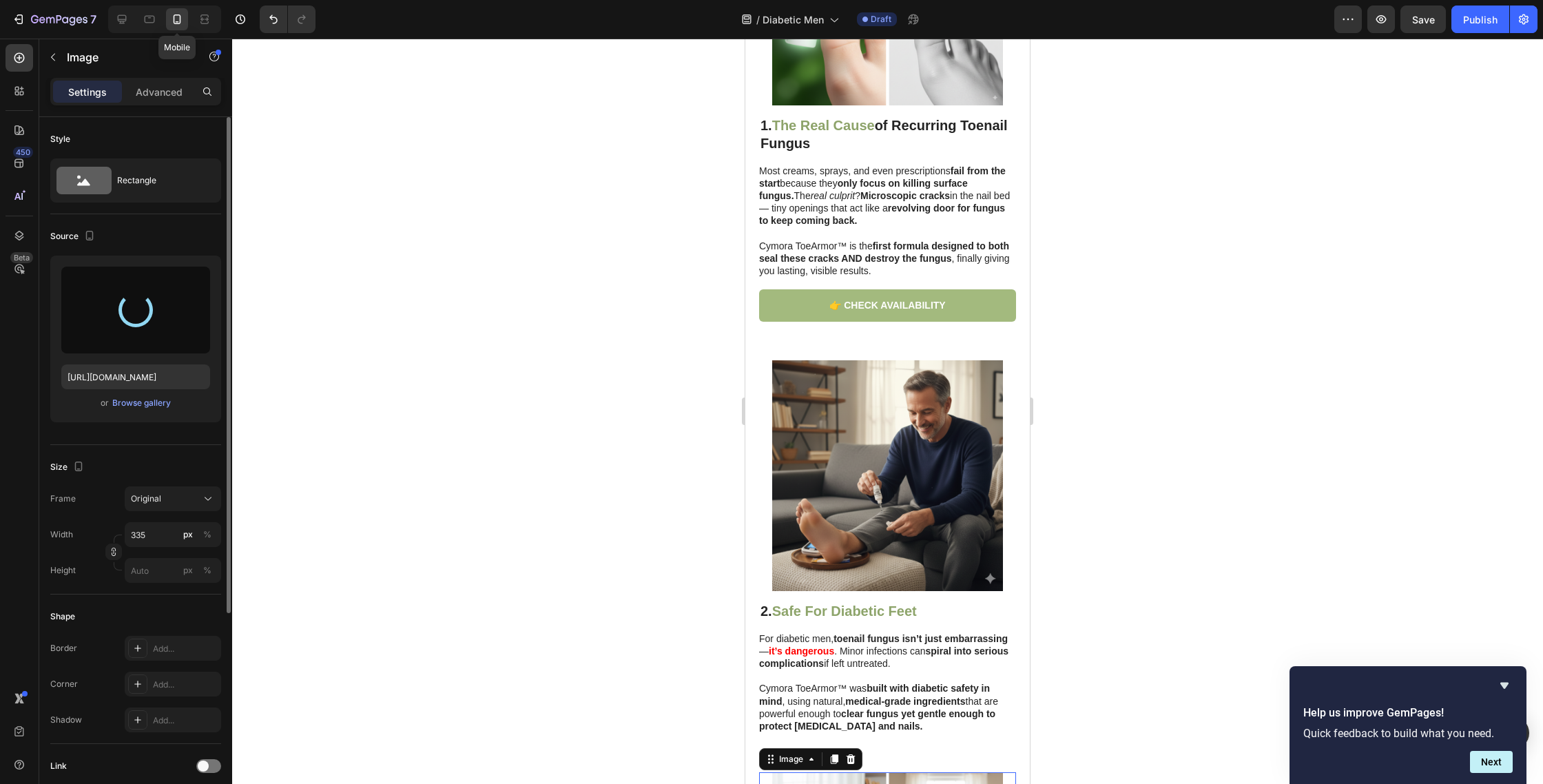
type input "https://cdn.shopify.com/s/files/1/0763/8977/7661/files/gempages_572868427262198…"
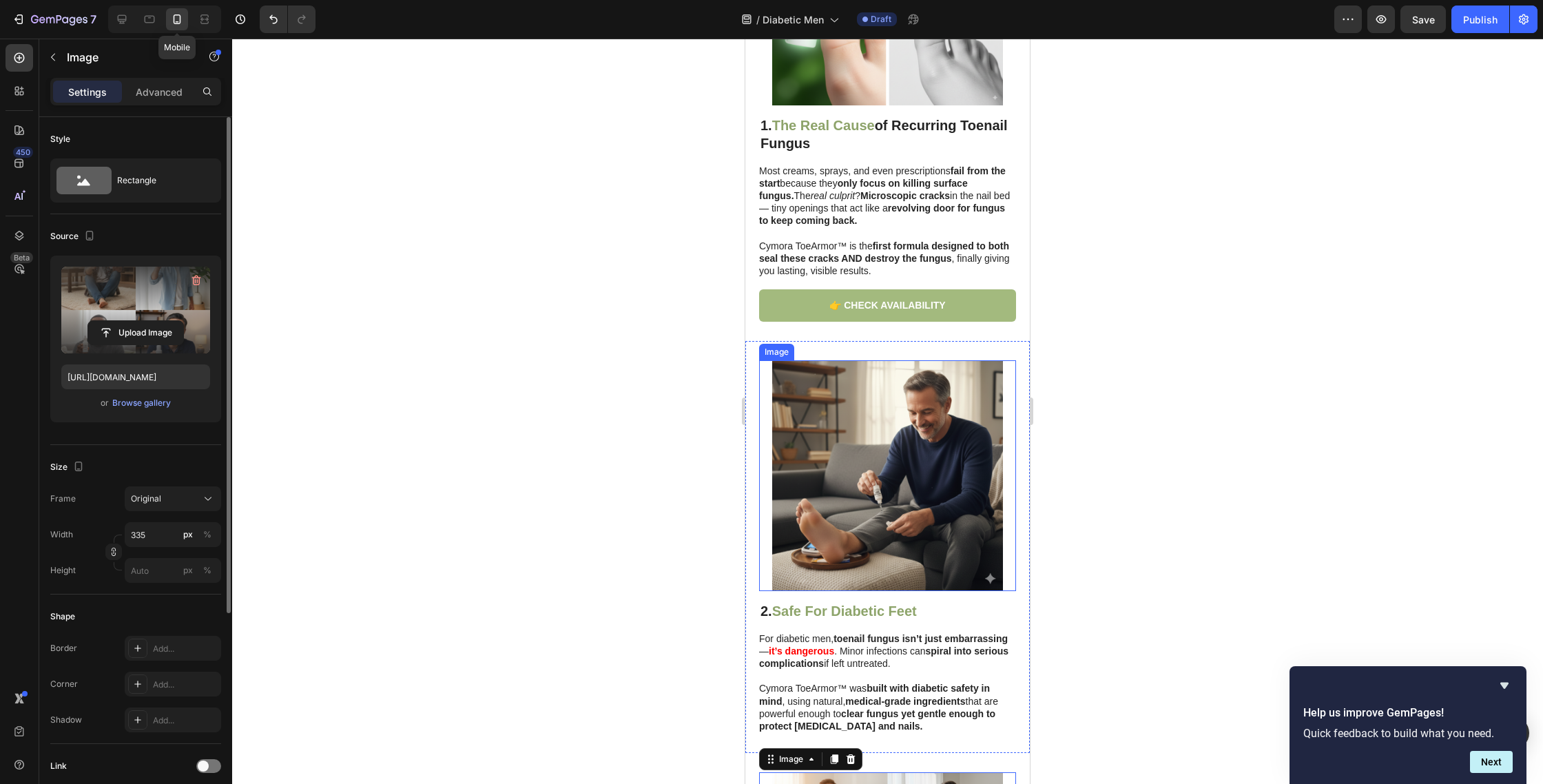
click at [773, 588] on img at bounding box center [888, 476] width 231 height 231
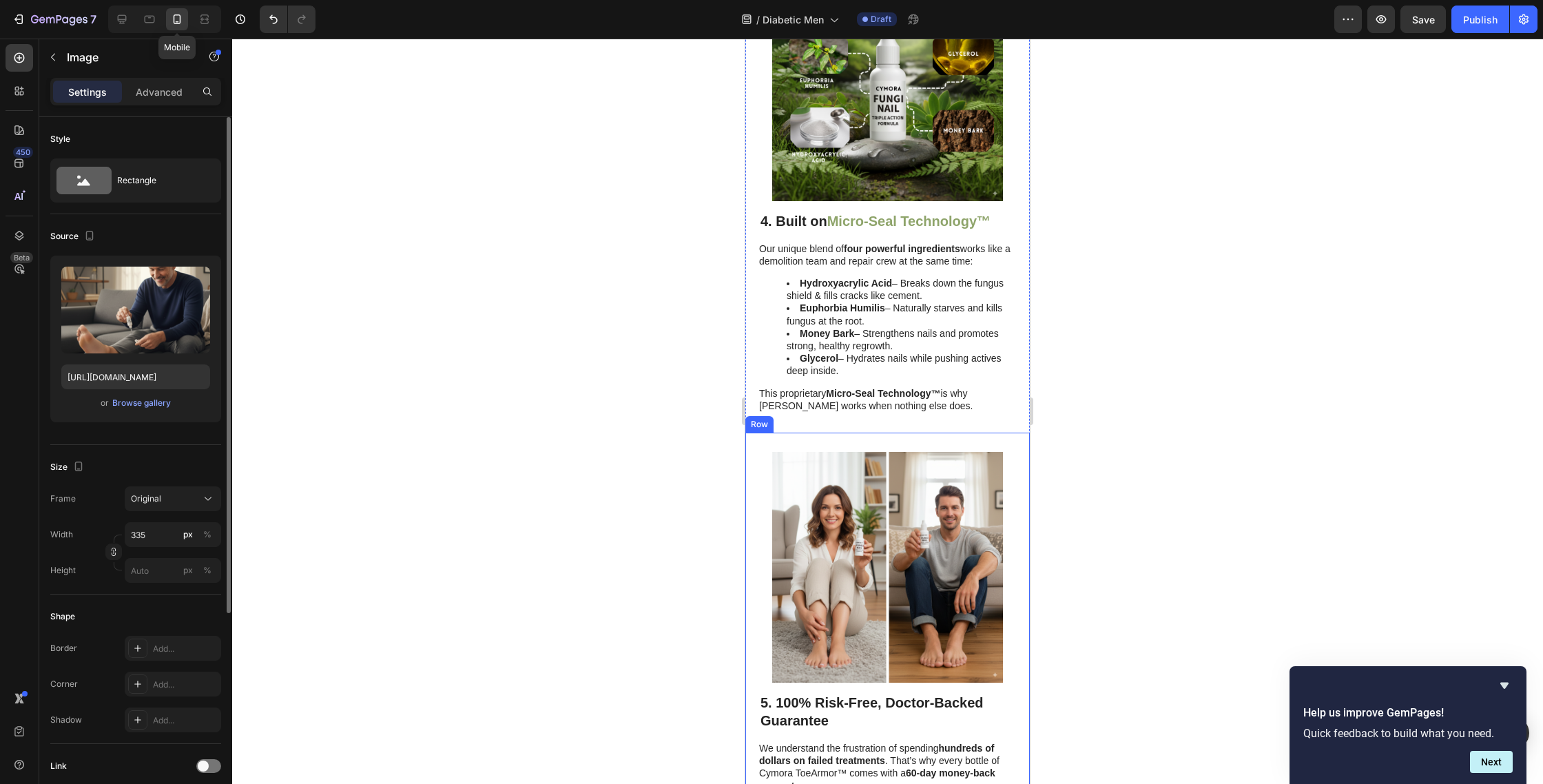
scroll to position [1914, 0]
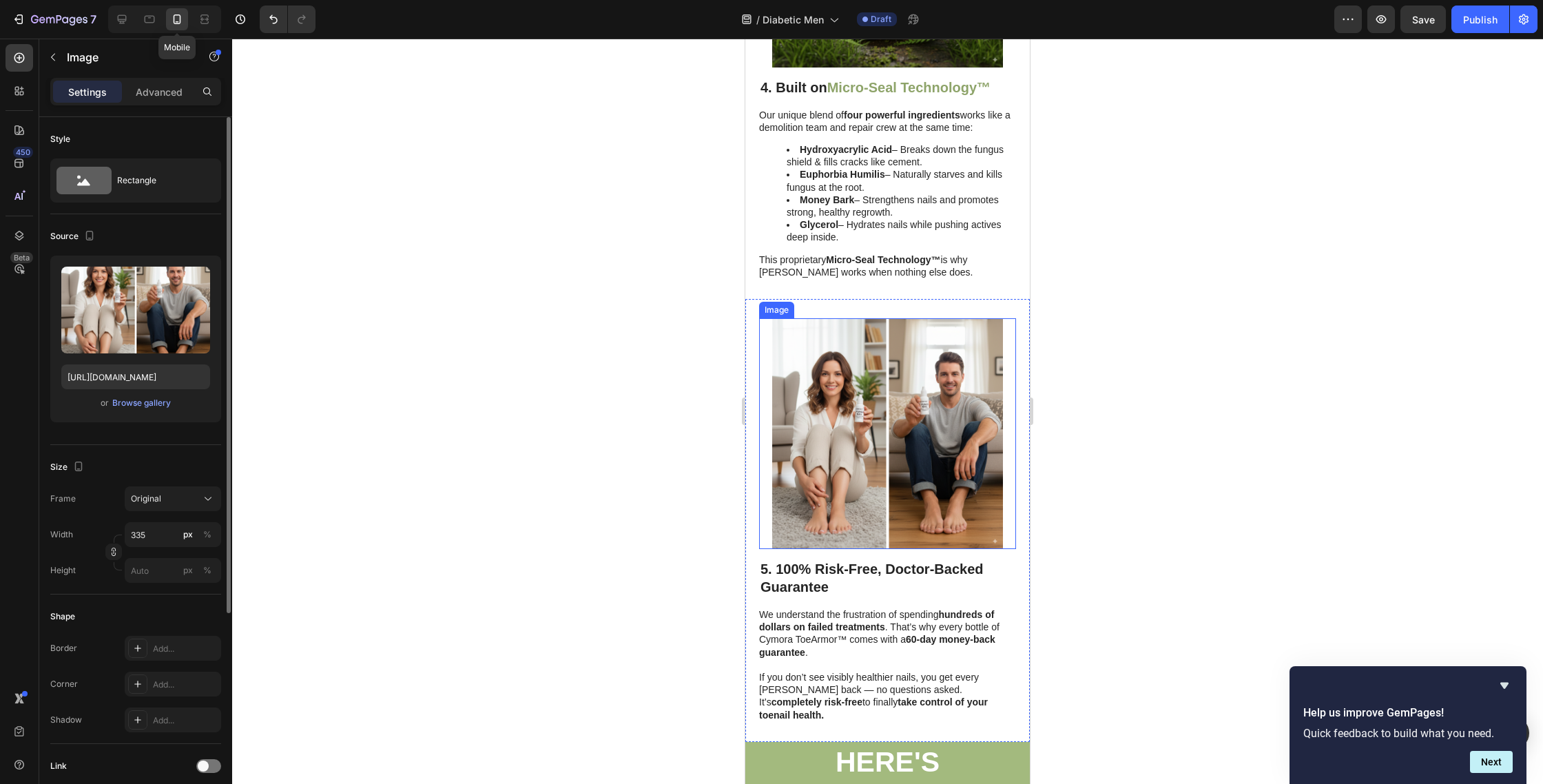
click at [832, 469] on img at bounding box center [888, 433] width 231 height 231
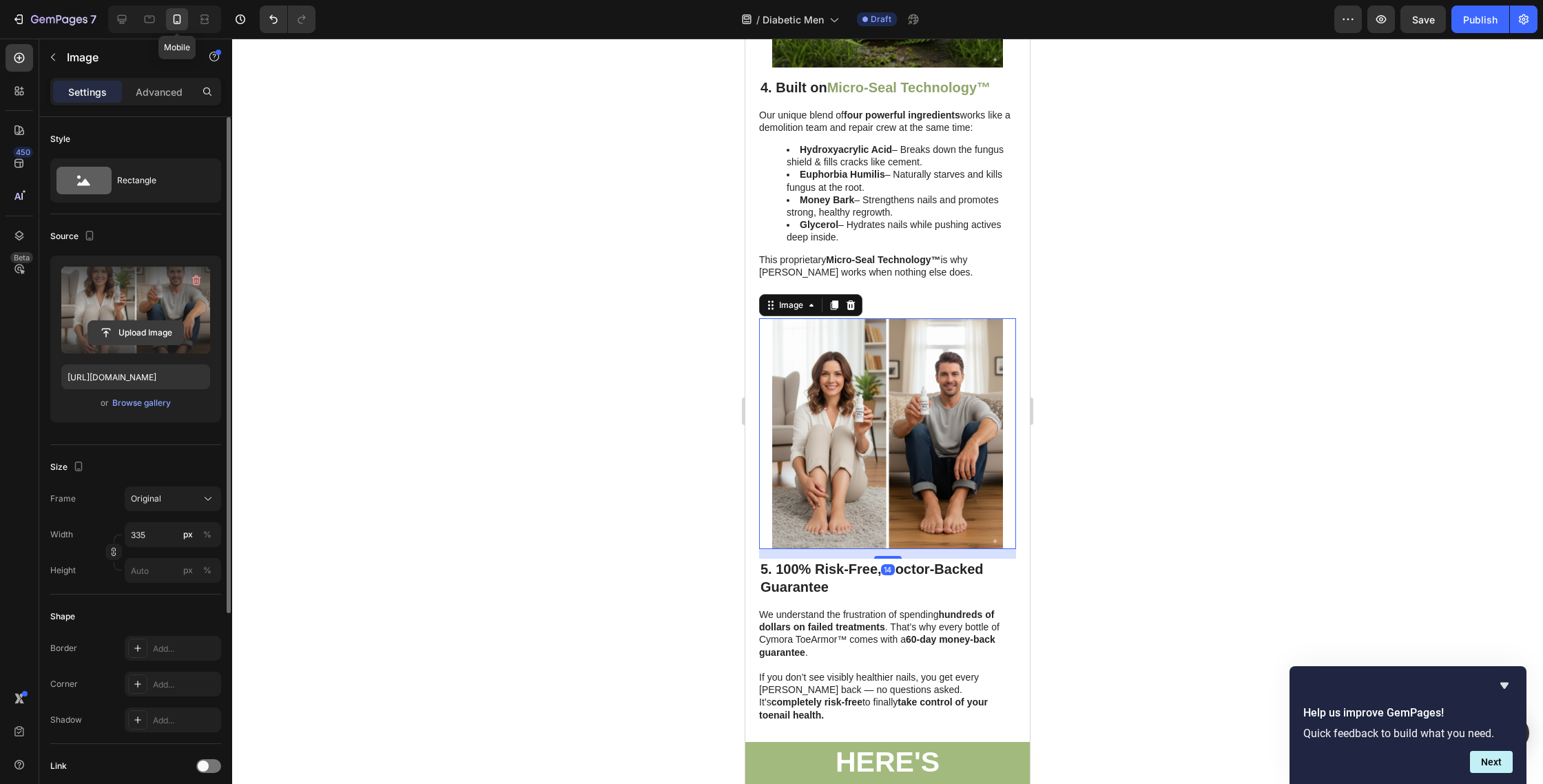
click at [142, 326] on input "file" at bounding box center [135, 333] width 95 height 24
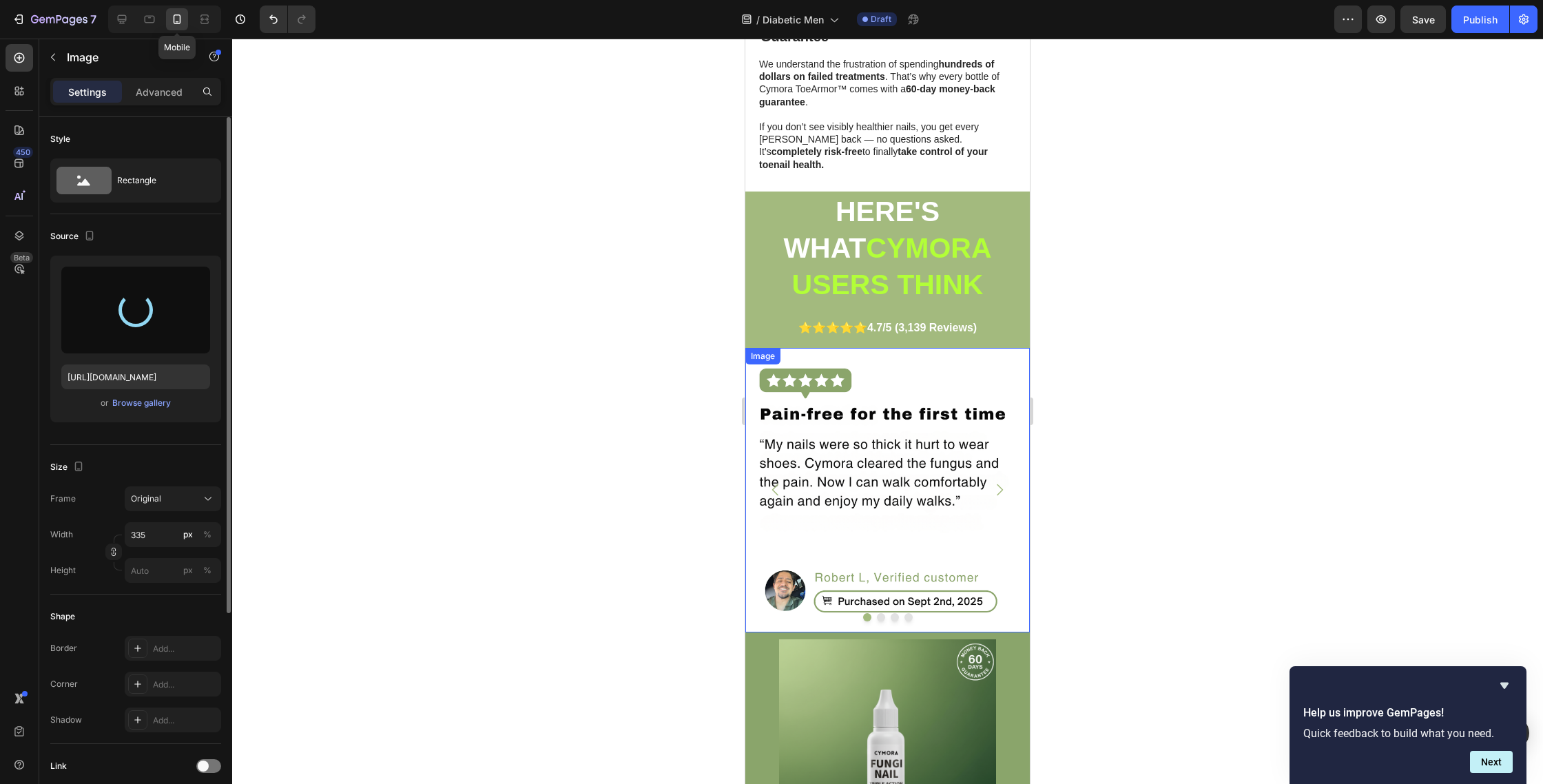
scroll to position [2462, 0]
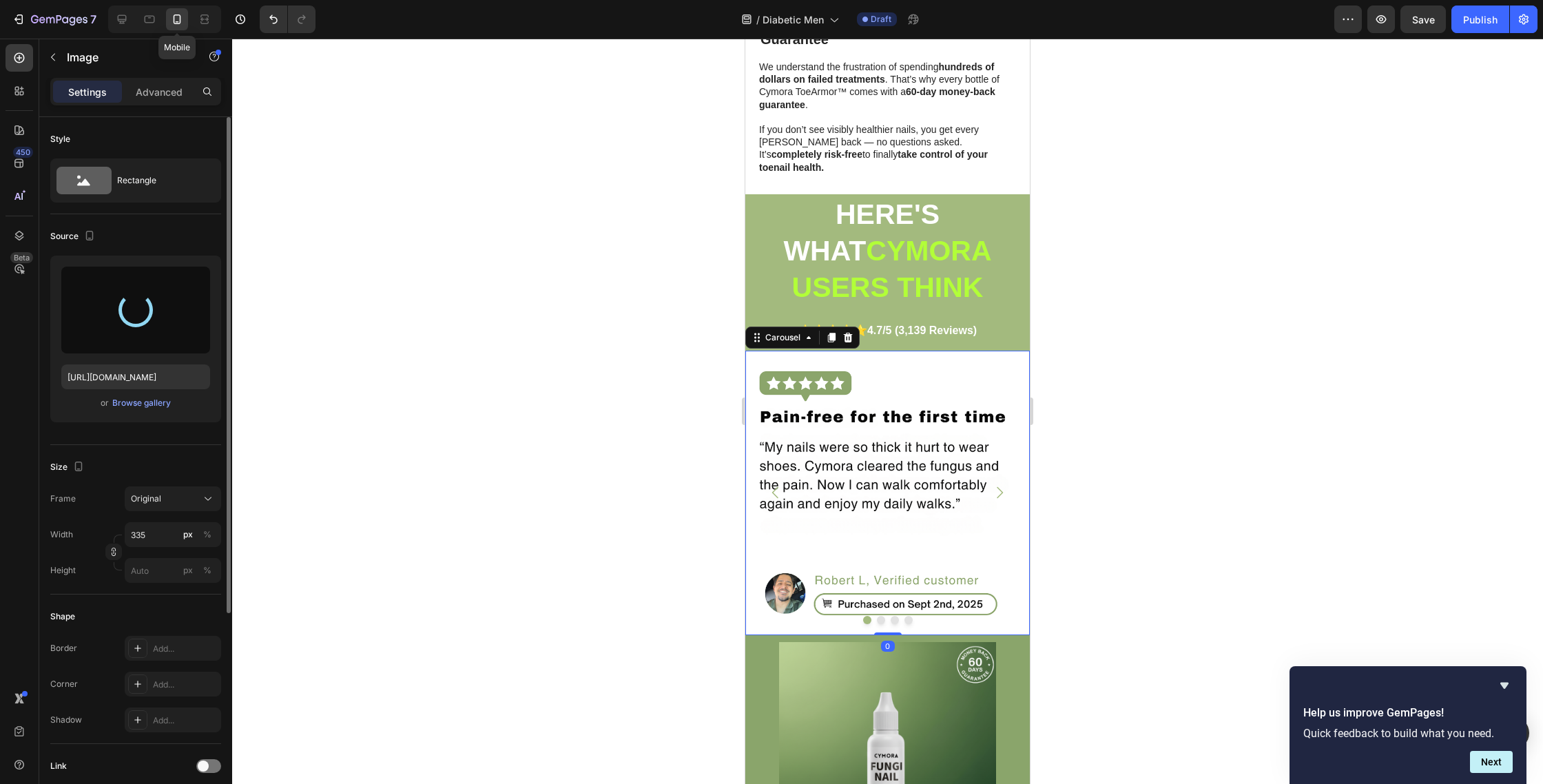
click at [1000, 487] on icon "Carousel Next Arrow" at bounding box center [1000, 493] width 6 height 12
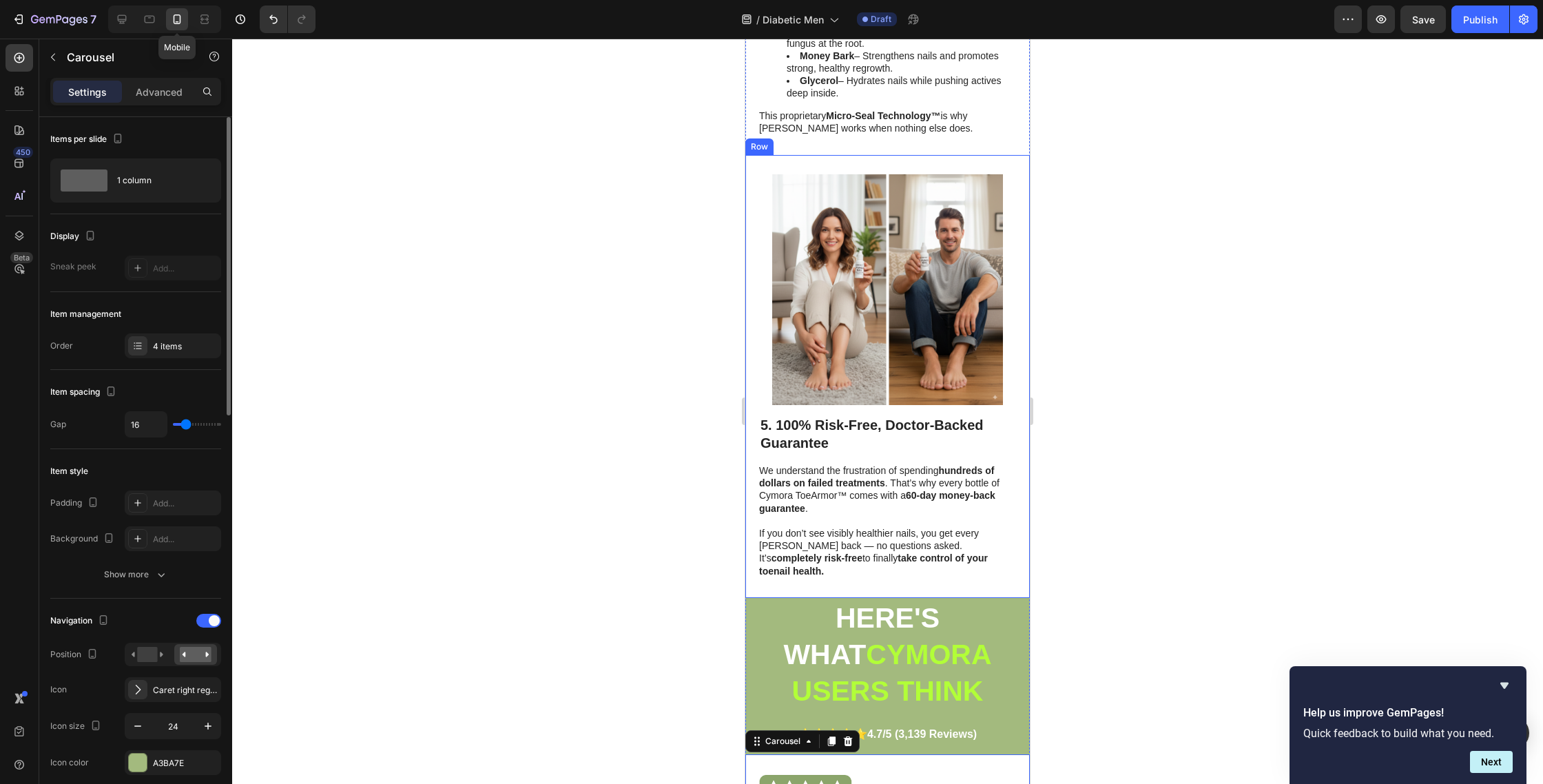
scroll to position [2050, 0]
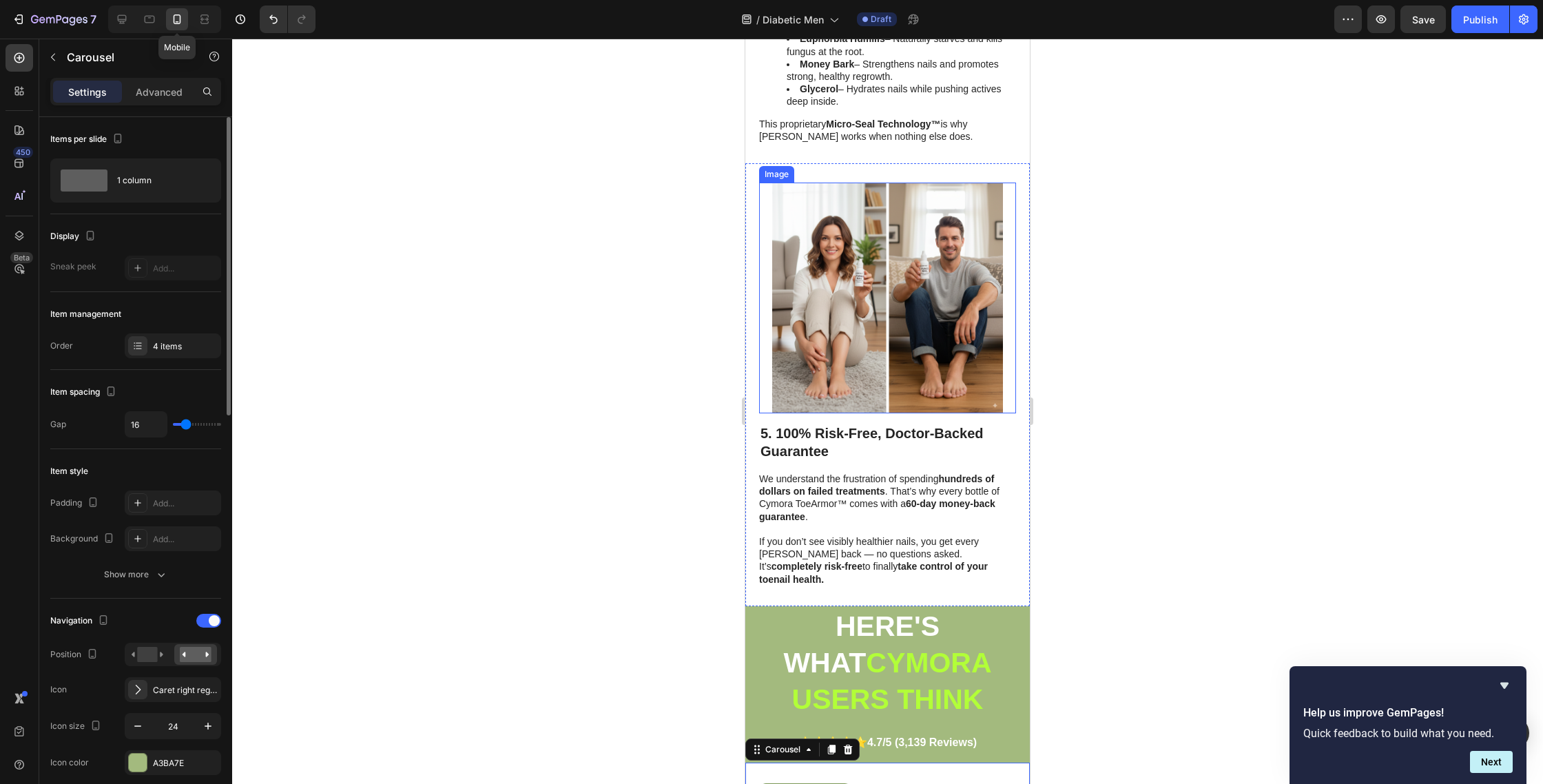
click at [848, 349] on img at bounding box center [888, 298] width 231 height 231
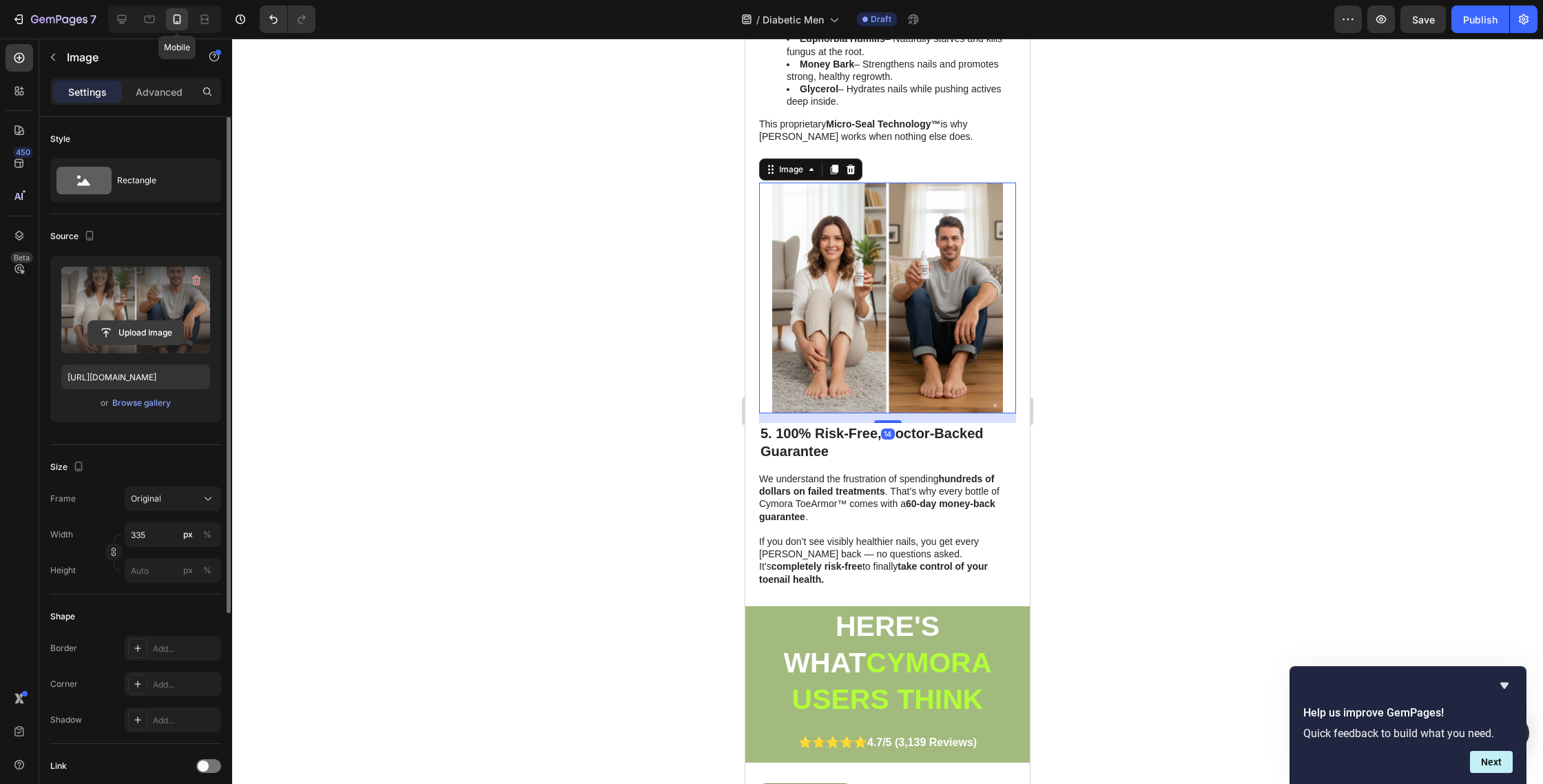
click at [134, 327] on input "file" at bounding box center [135, 333] width 95 height 24
type input "https://cdn.shopify.com/s/files/1/0763/8977/7661/files/gempages_572868427262198…"
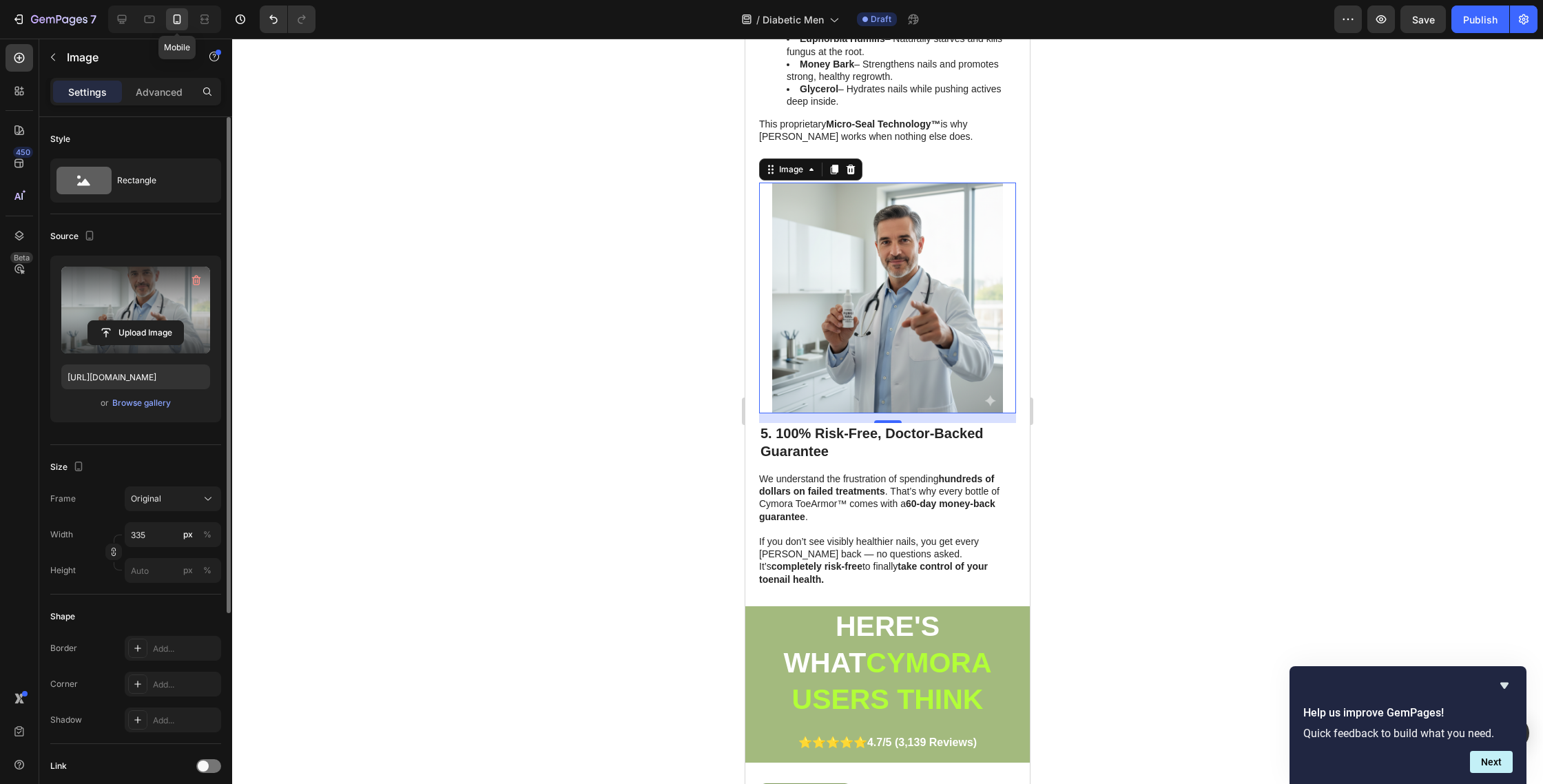
drag, startPoint x: 635, startPoint y: 420, endPoint x: 728, endPoint y: 433, distance: 93.9
click at [635, 420] on div at bounding box center [887, 411] width 1311 height 745
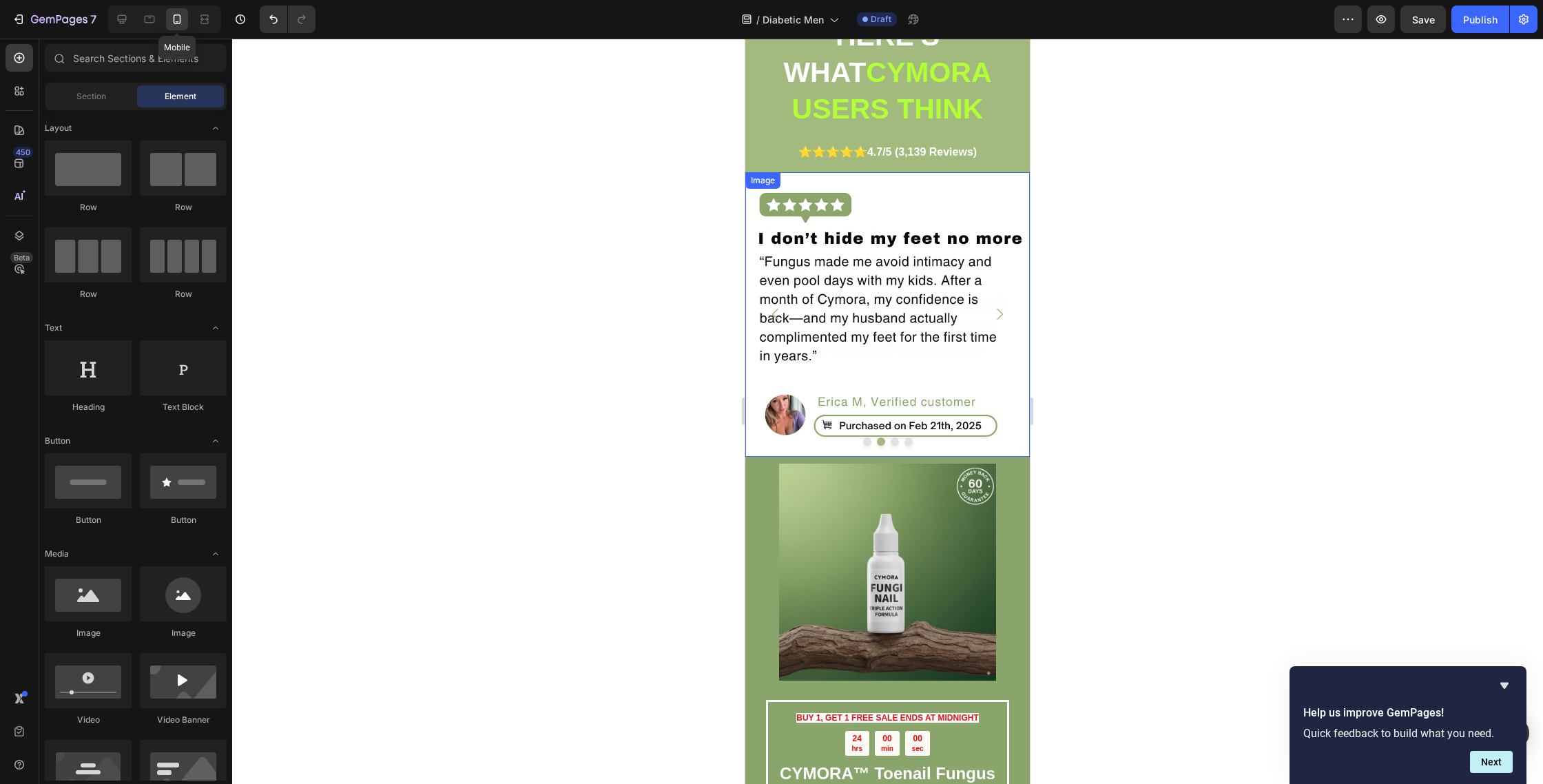
scroll to position [2650, 0]
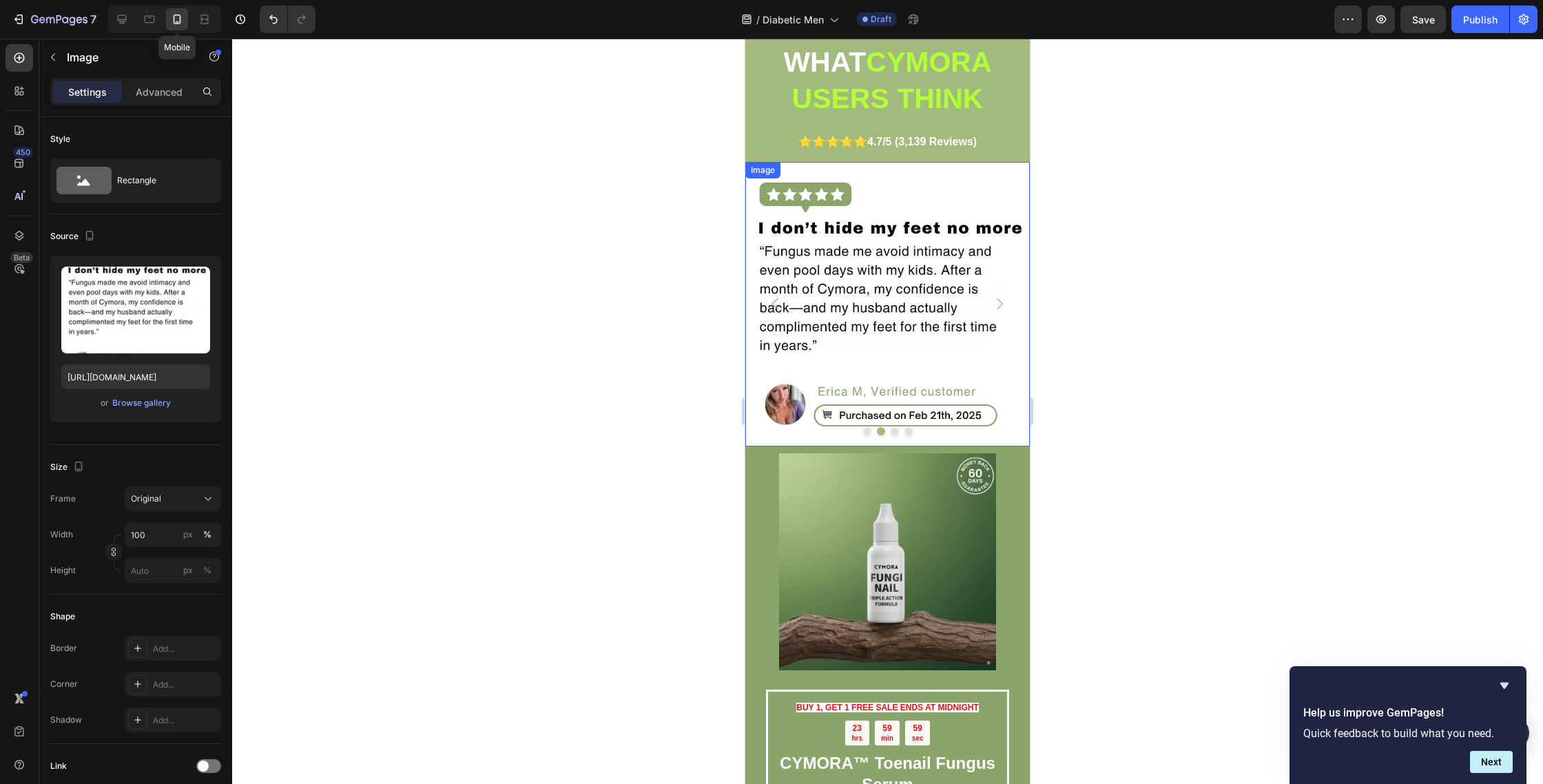
drag, startPoint x: 847, startPoint y: 360, endPoint x: 856, endPoint y: 358, distance: 9.2
click at [847, 360] on img at bounding box center [888, 304] width 284 height 284
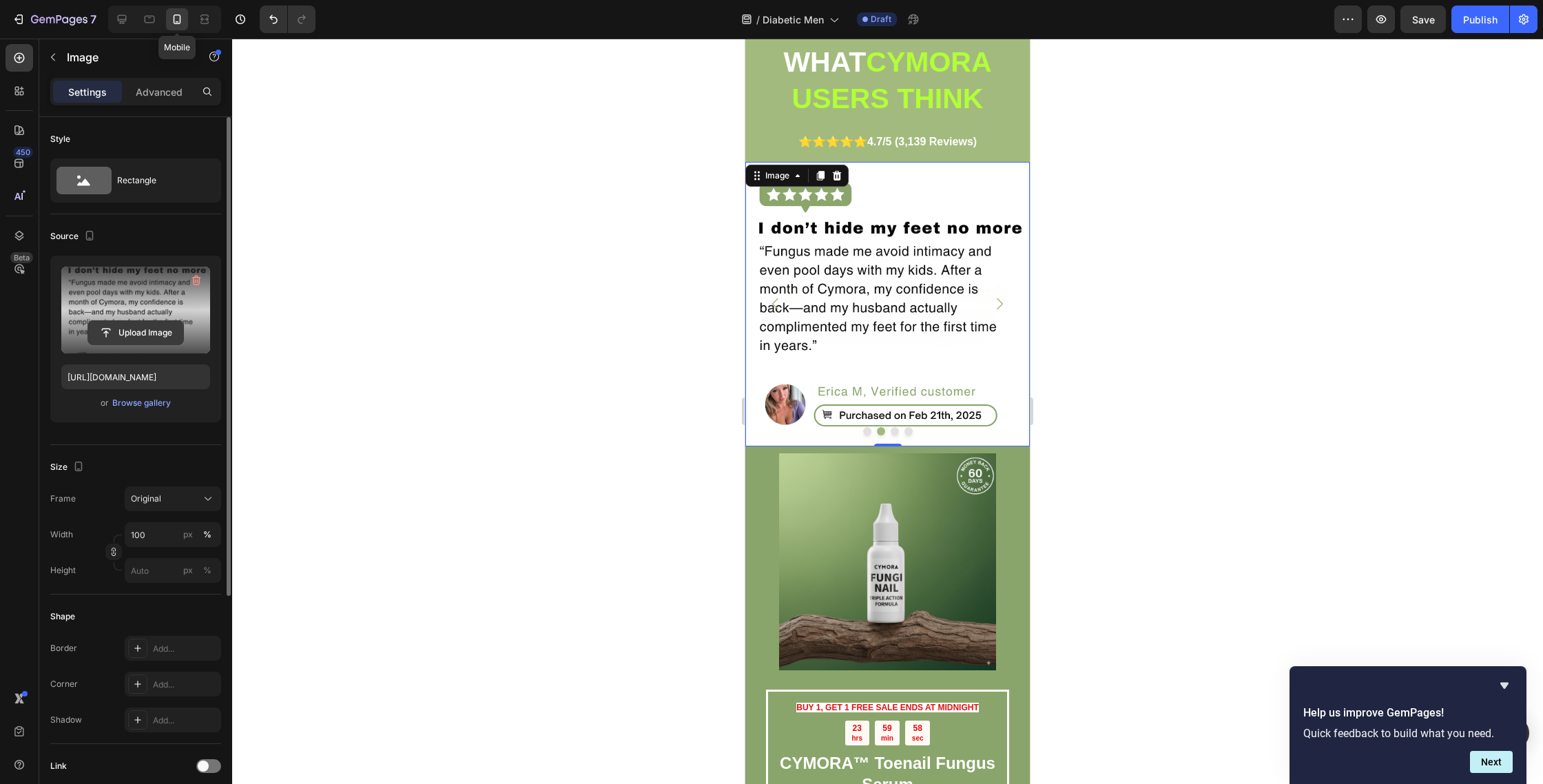
click at [133, 324] on input "file" at bounding box center [135, 333] width 95 height 24
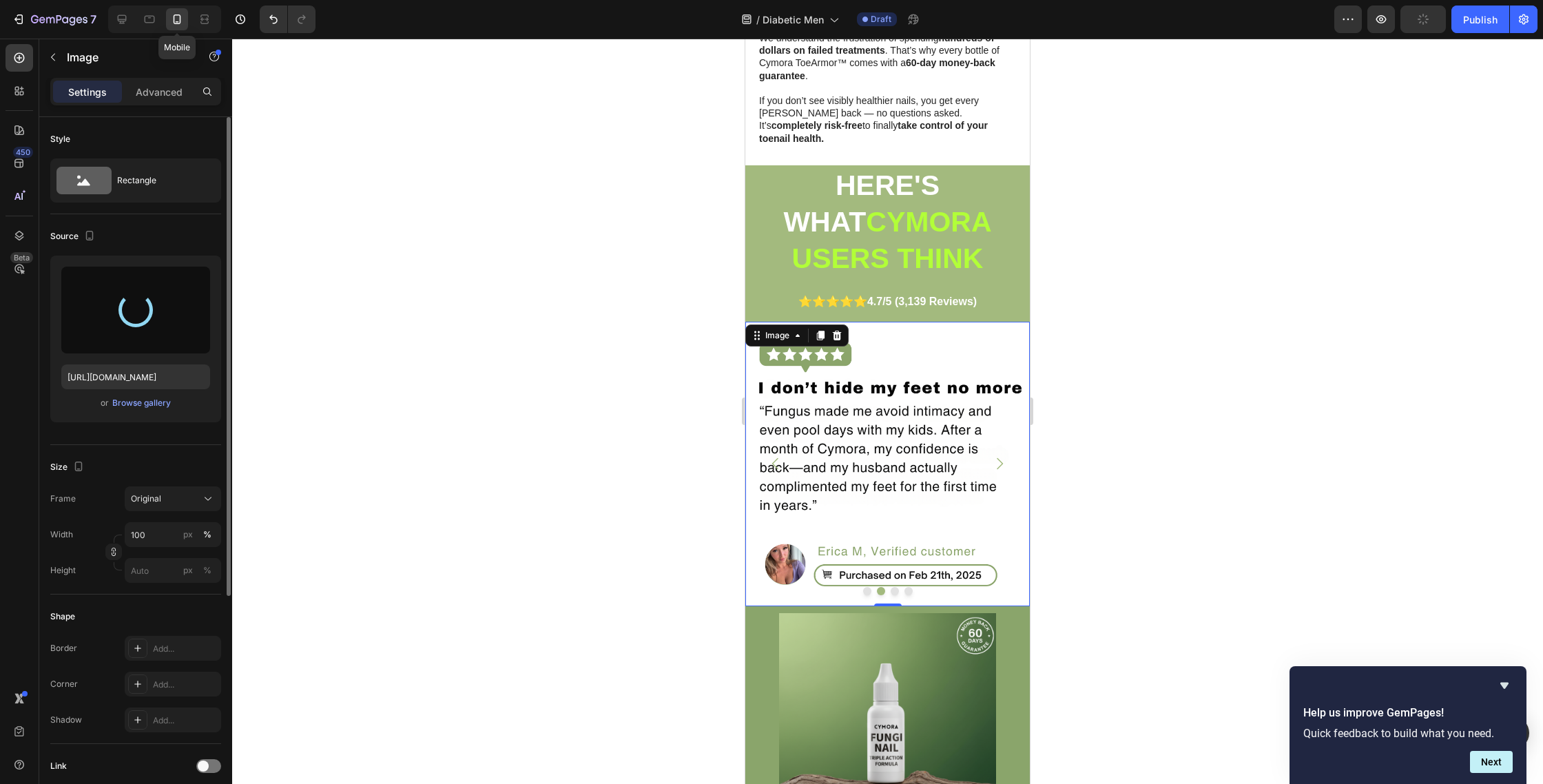
scroll to position [2455, 0]
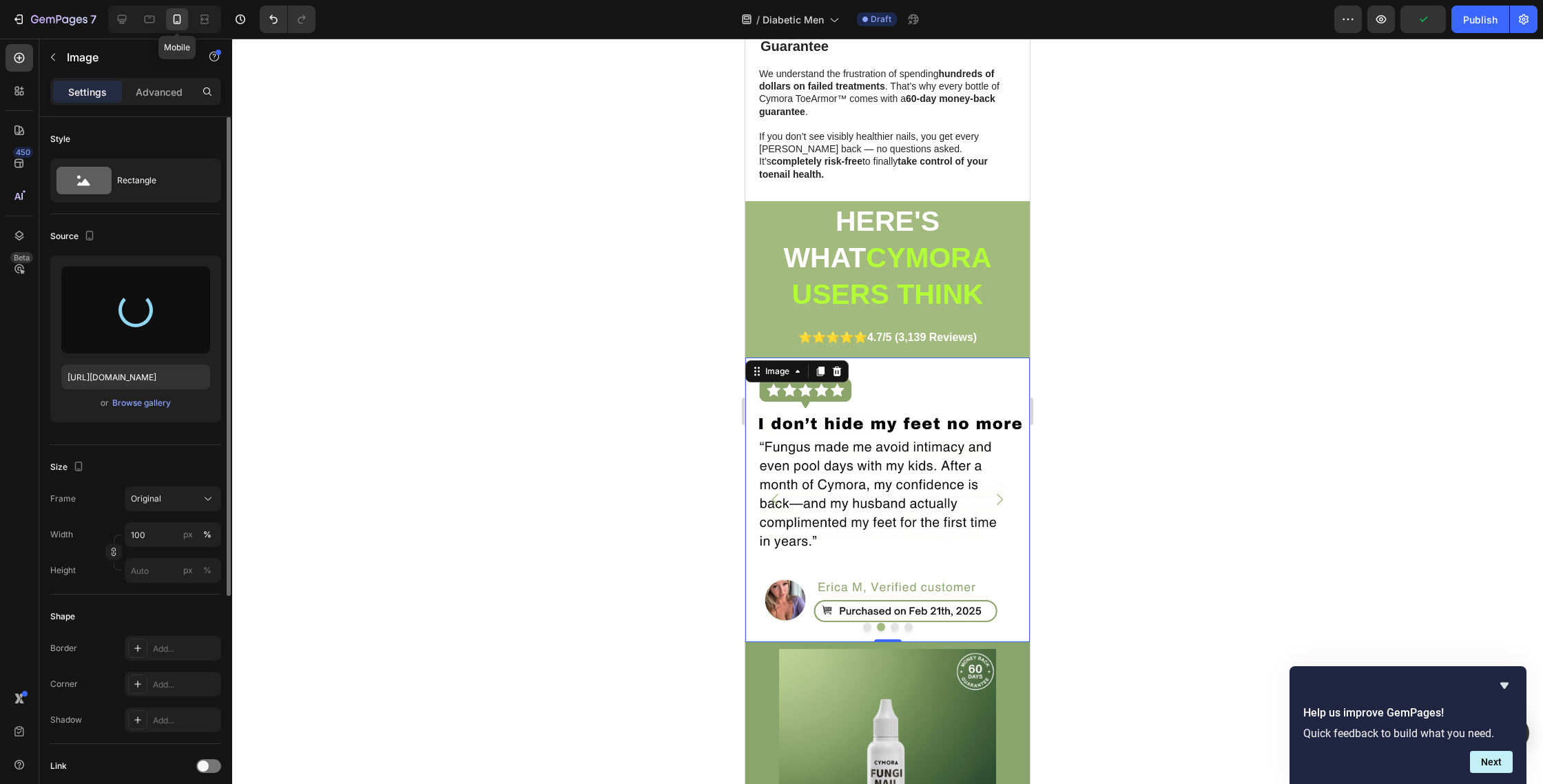
type input "https://cdn.shopify.com/s/files/1/0763/8977/7661/files/gempages_572868427262198…"
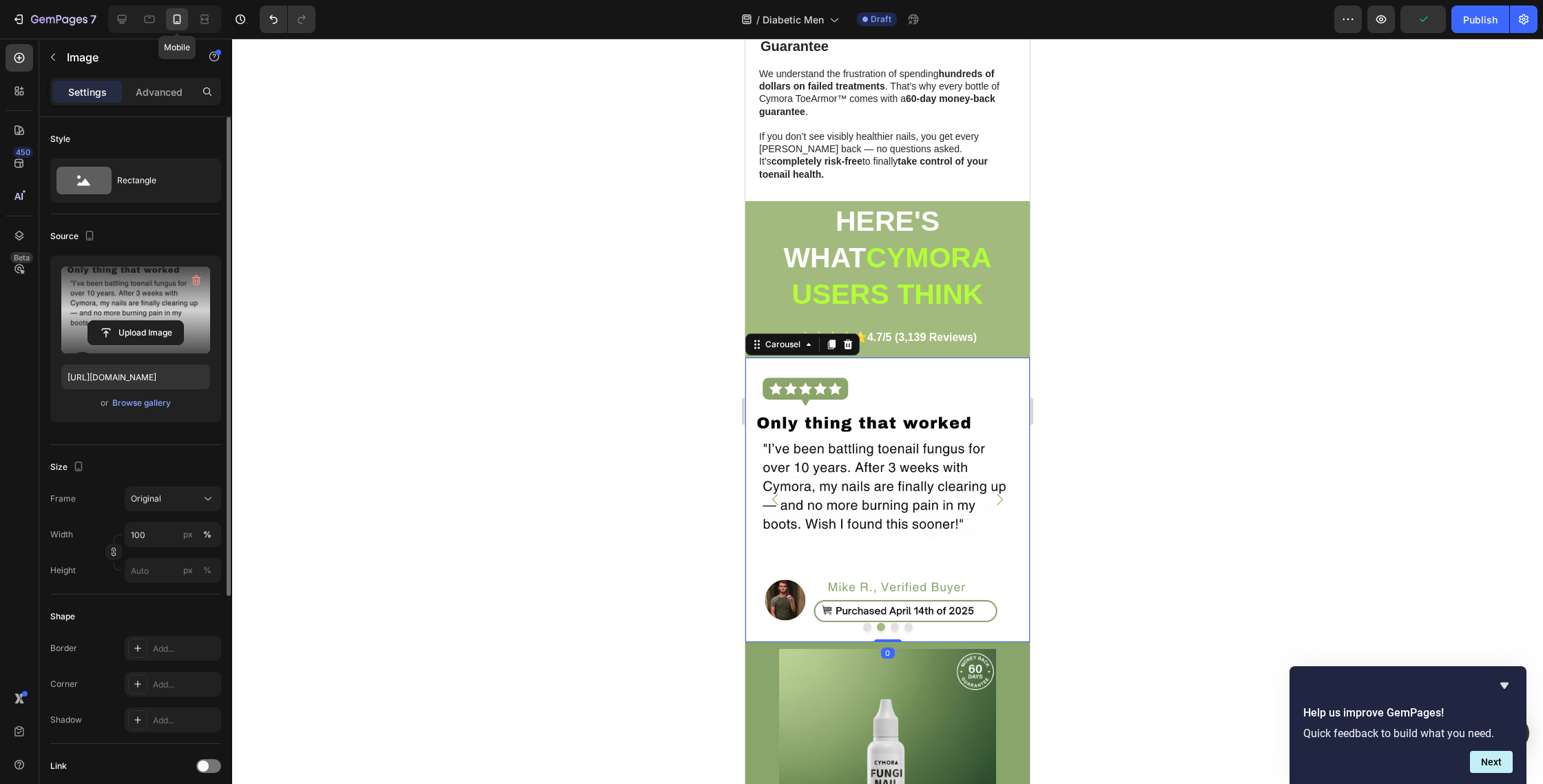
drag, startPoint x: 893, startPoint y: 613, endPoint x: 889, endPoint y: 599, distance: 14.6
click at [893, 623] on button "Dot" at bounding box center [895, 627] width 8 height 8
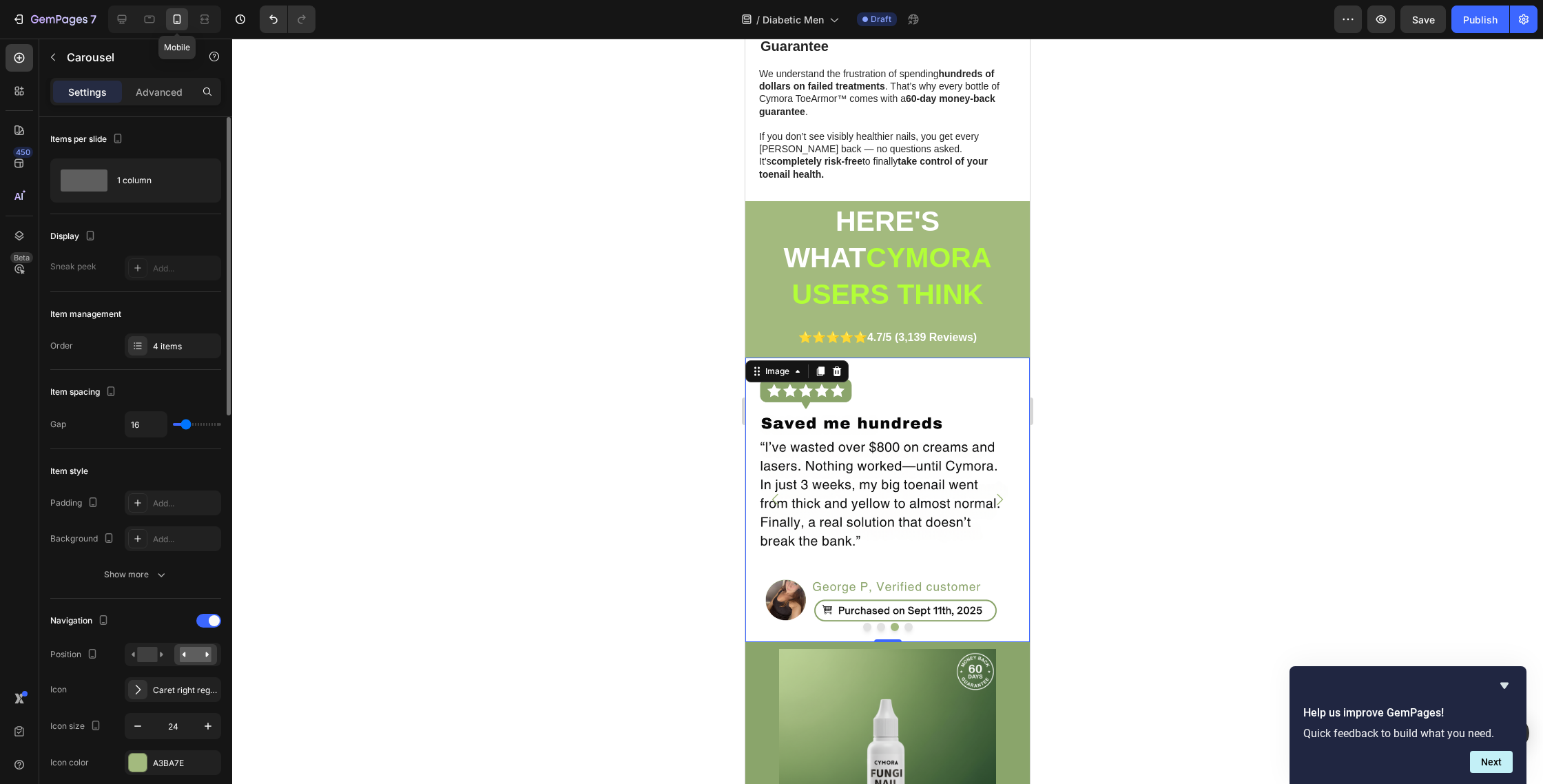
click at [832, 464] on img at bounding box center [888, 500] width 284 height 284
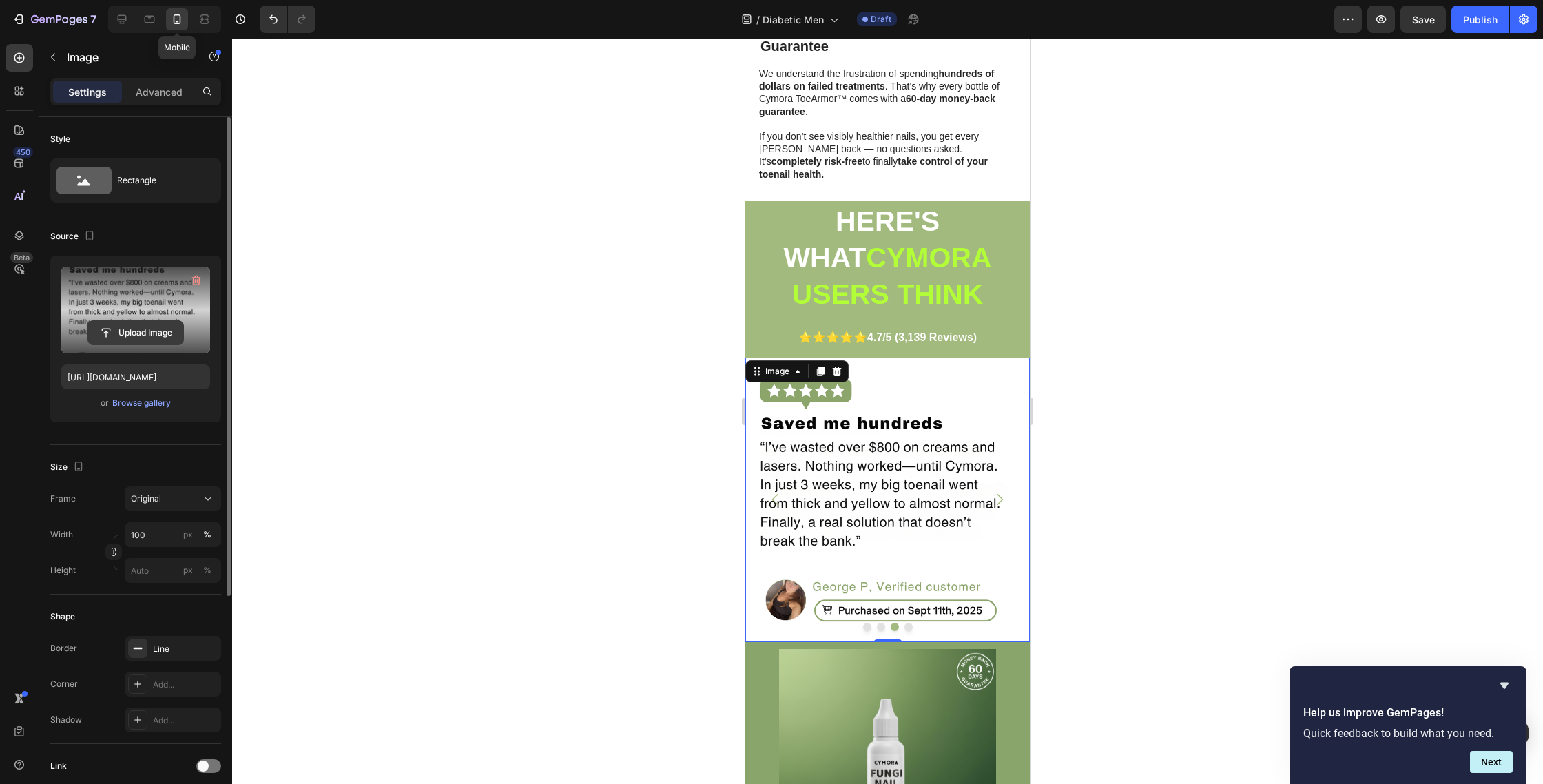
click at [135, 331] on input "file" at bounding box center [135, 333] width 95 height 24
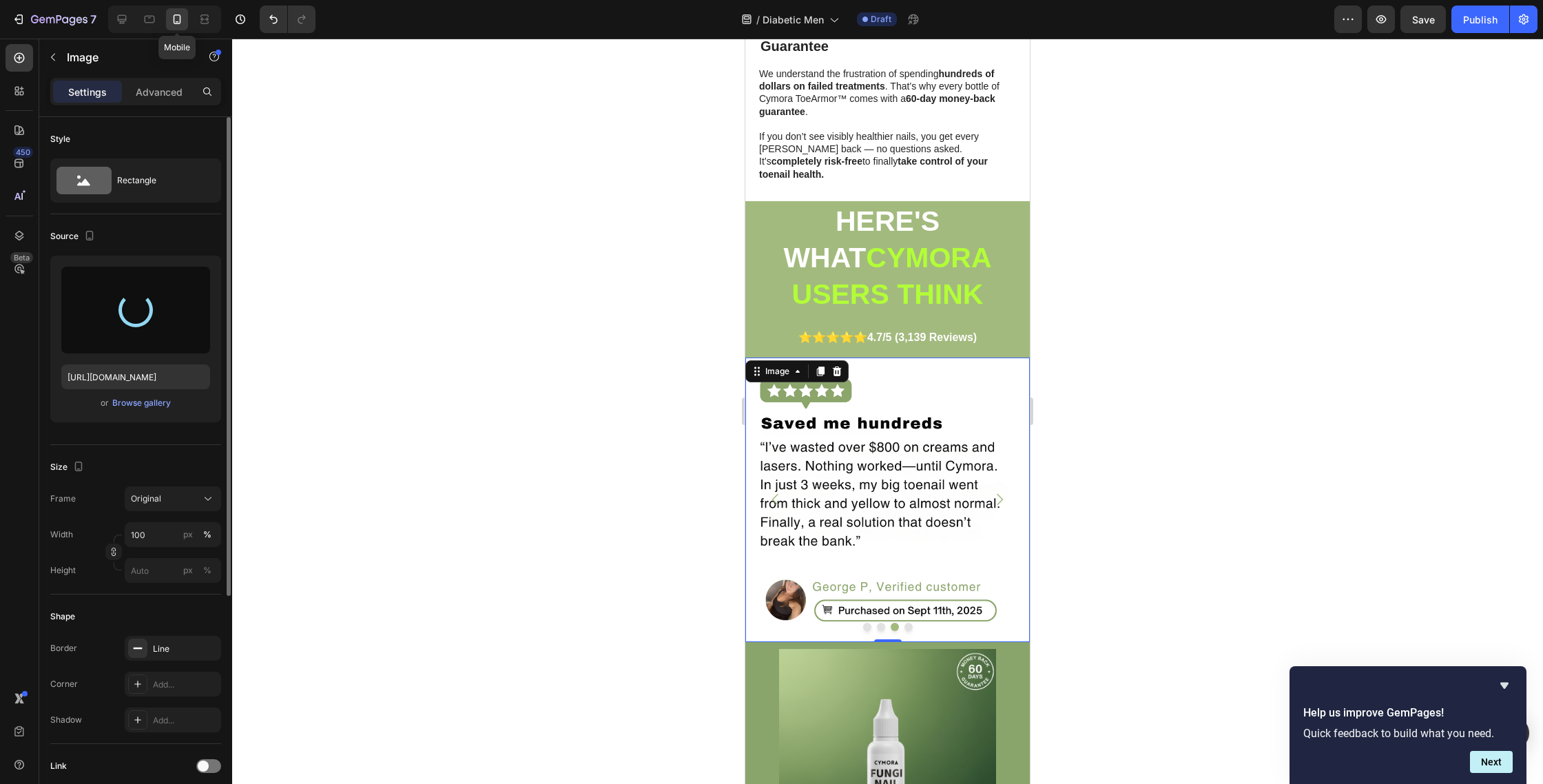
type input "https://cdn.shopify.com/s/files/1/0763/8977/7661/files/gempages_572868427262198…"
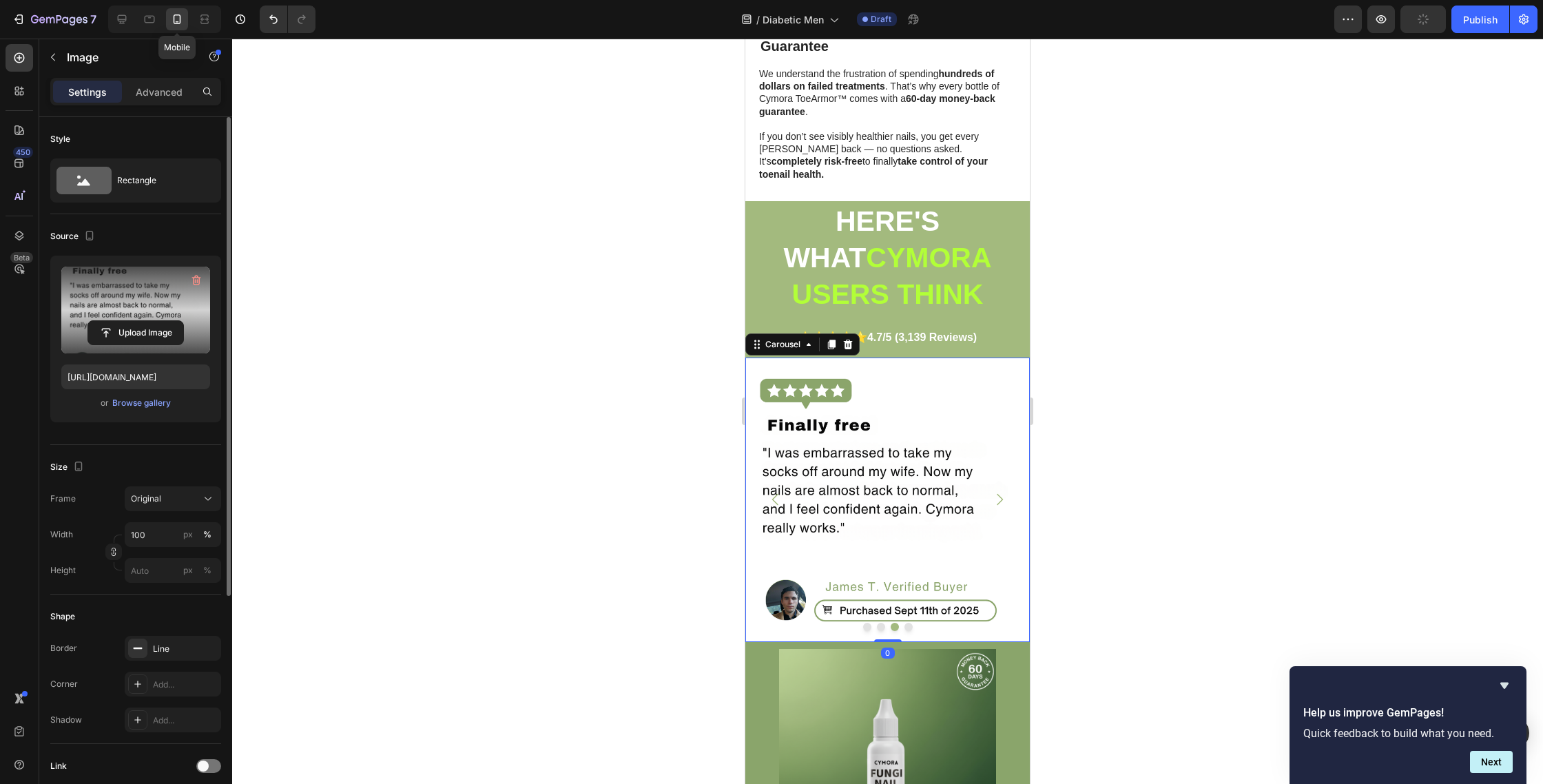
drag, startPoint x: 908, startPoint y: 612, endPoint x: 910, endPoint y: 602, distance: 10.2
click at [908, 623] on button "Dot" at bounding box center [909, 627] width 8 height 8
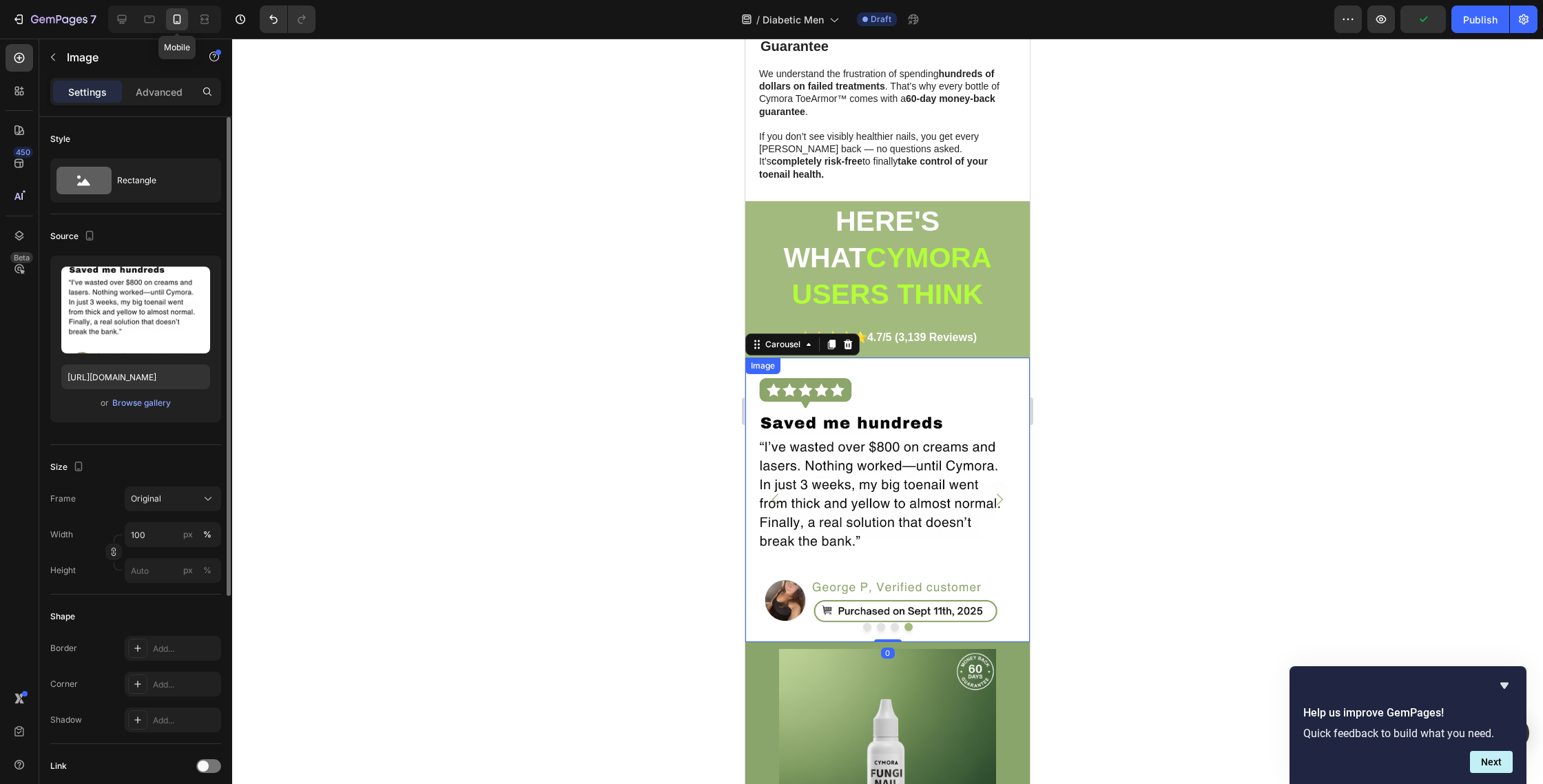
drag, startPoint x: 907, startPoint y: 519, endPoint x: 847, endPoint y: 491, distance: 66.2
click at [907, 519] on img at bounding box center [888, 500] width 284 height 284
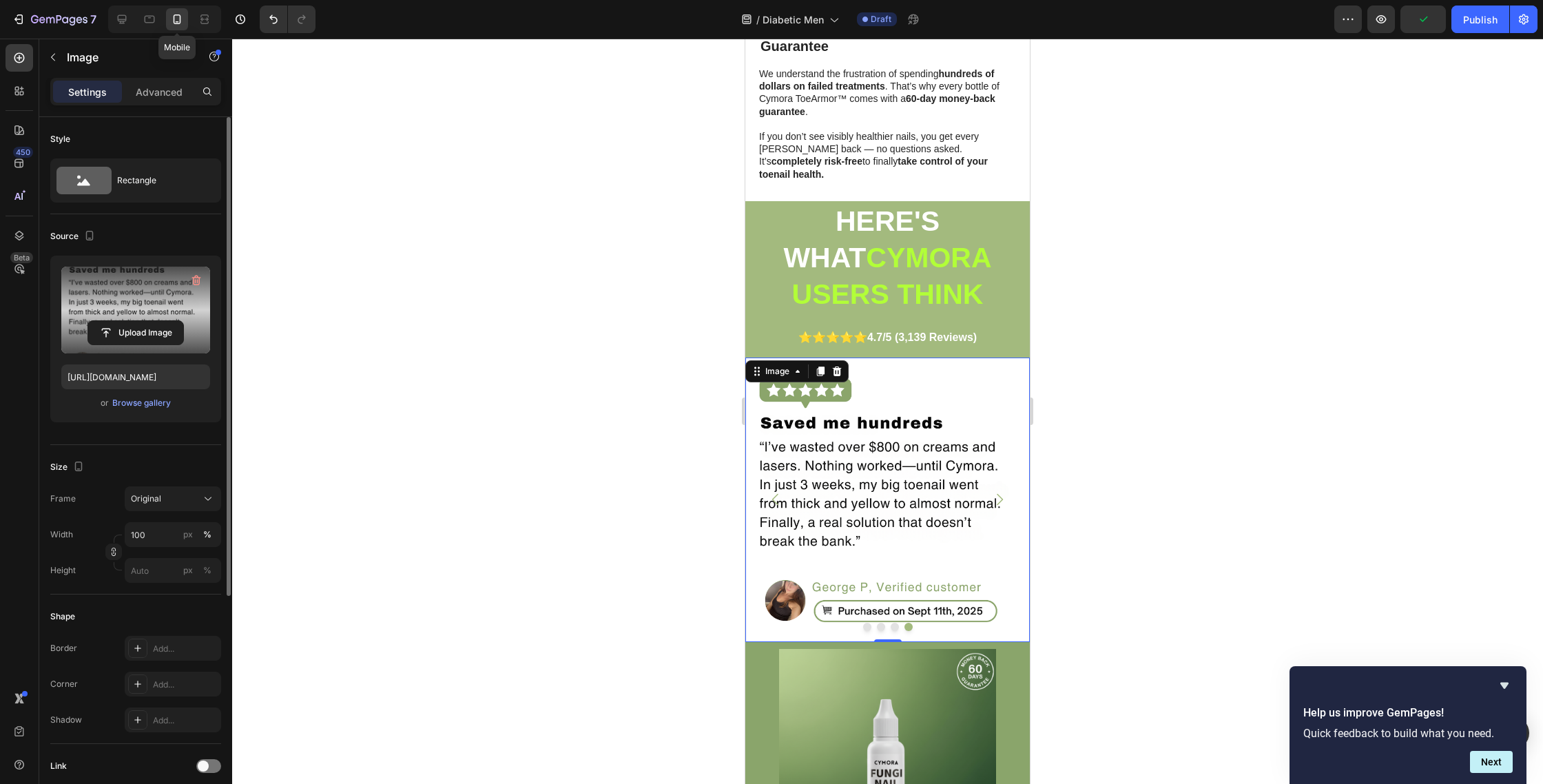
click at [119, 319] on label at bounding box center [135, 310] width 149 height 87
click at [119, 321] on input "file" at bounding box center [135, 333] width 95 height 24
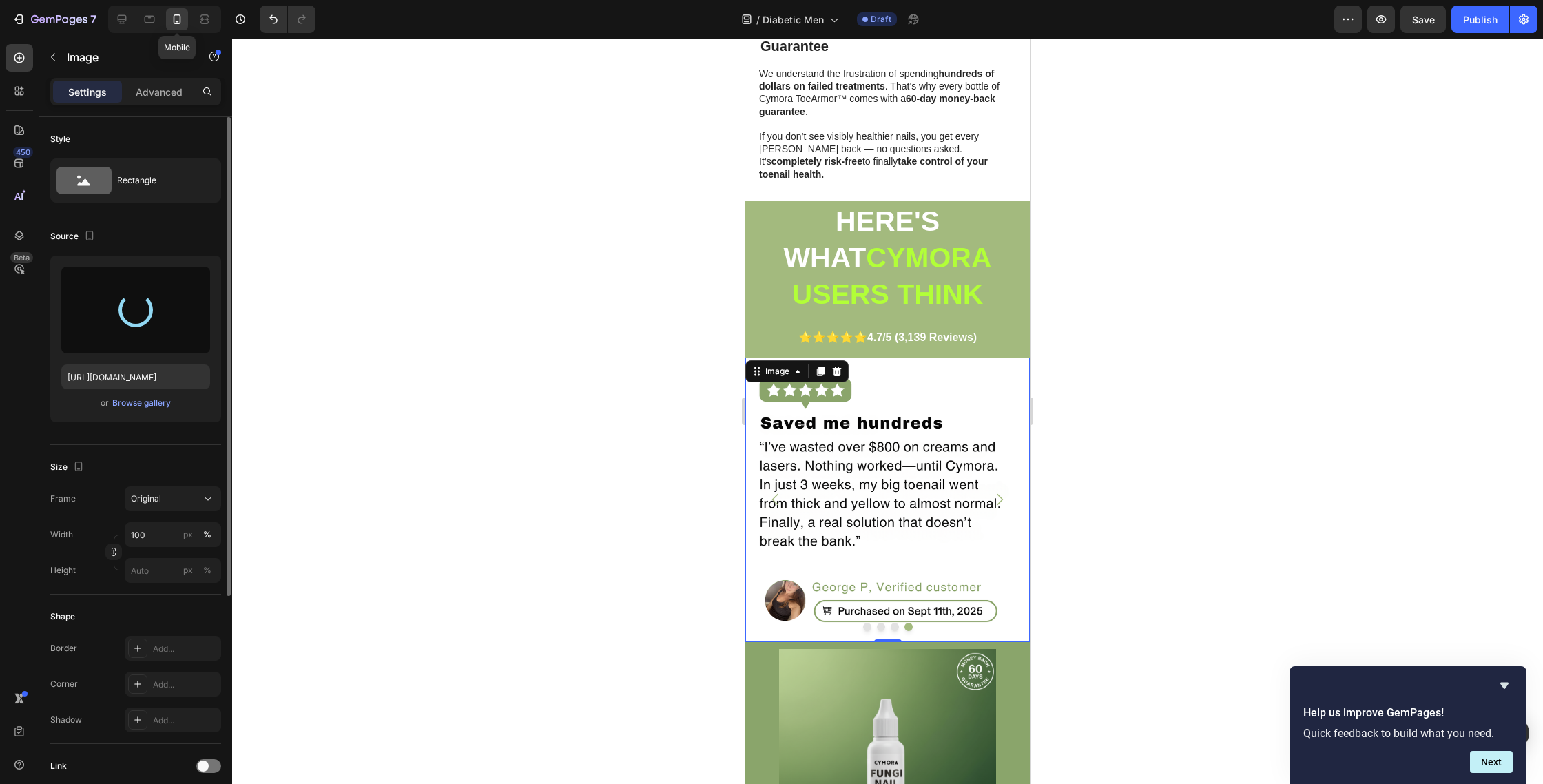
type input "https://cdn.shopify.com/s/files/1/0763/8977/7661/files/gempages_572868427262198…"
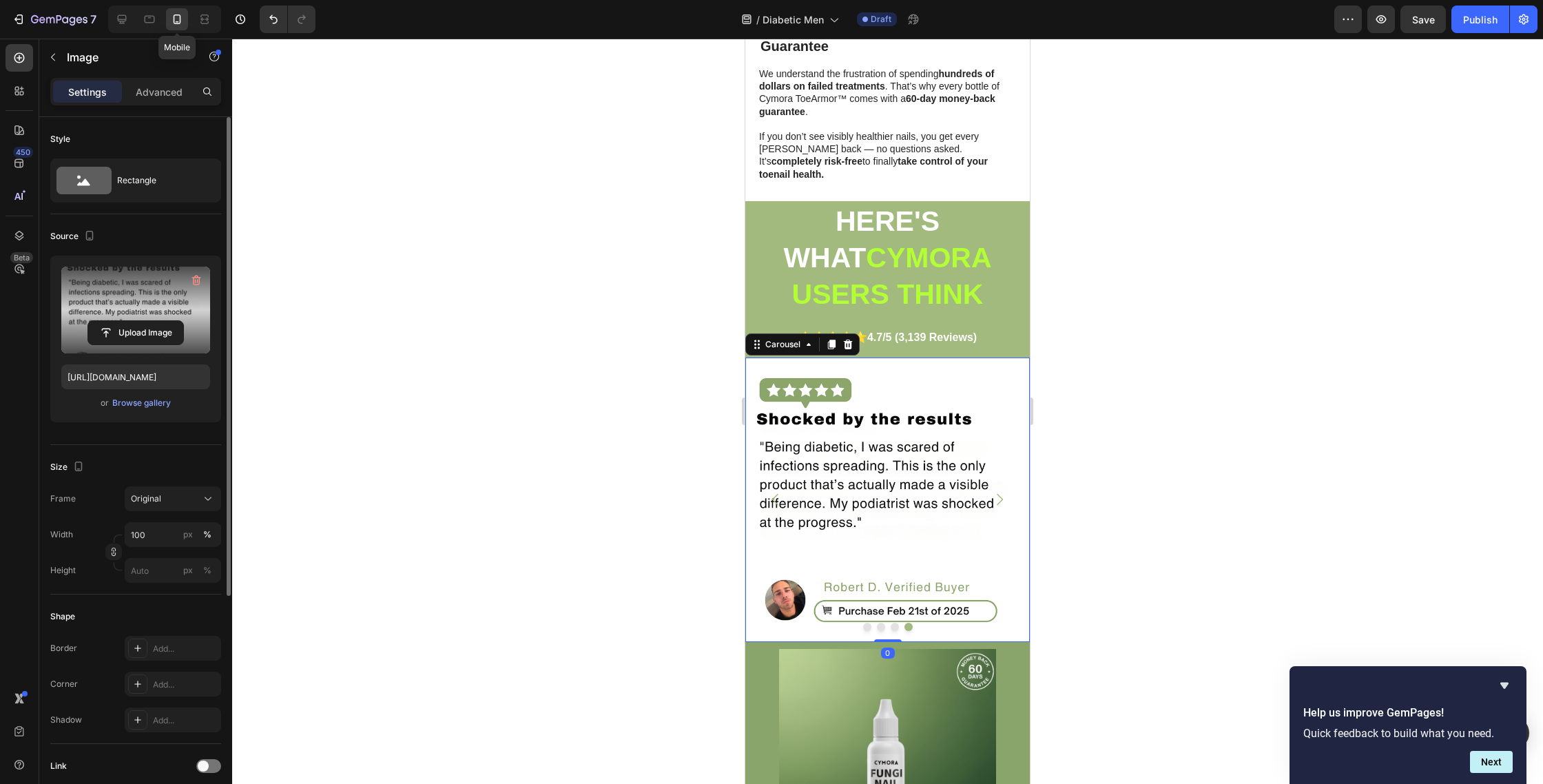
click at [894, 623] on button "Dot" at bounding box center [895, 627] width 8 height 8
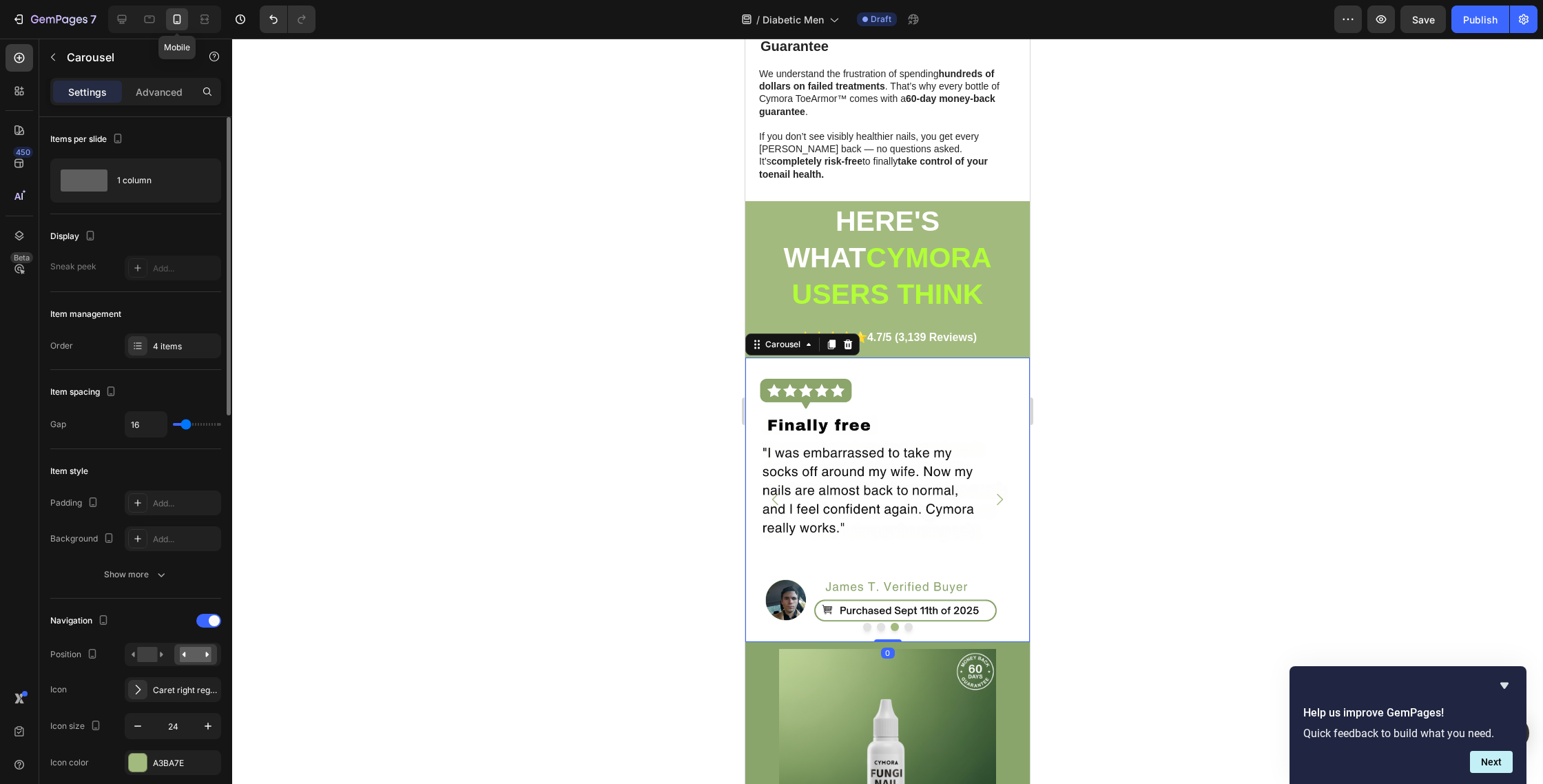
drag, startPoint x: 882, startPoint y: 613, endPoint x: 866, endPoint y: 613, distance: 16.0
click at [881, 623] on button "Dot" at bounding box center [881, 627] width 8 height 8
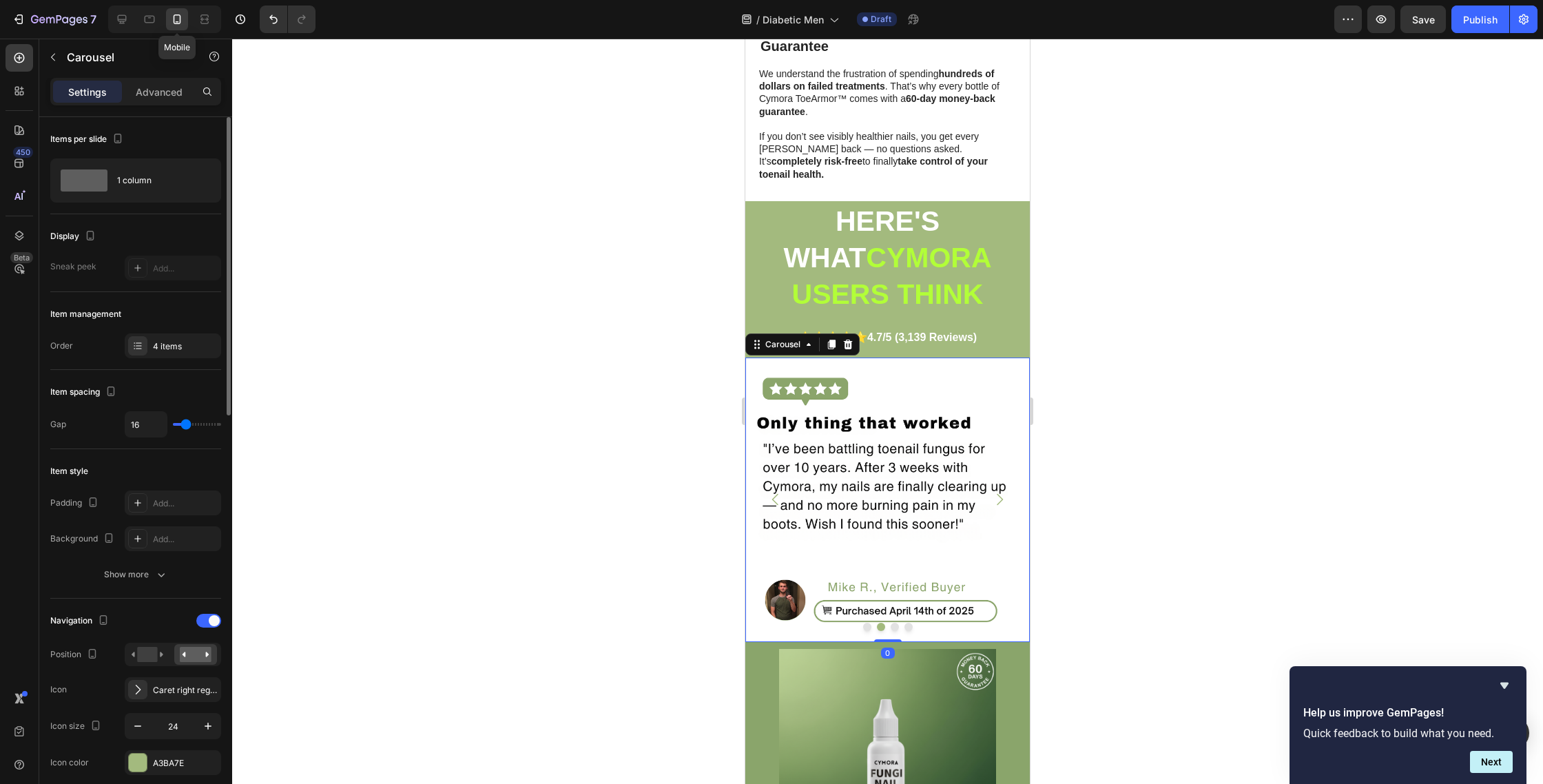
click at [866, 623] on button "Dot" at bounding box center [867, 627] width 8 height 8
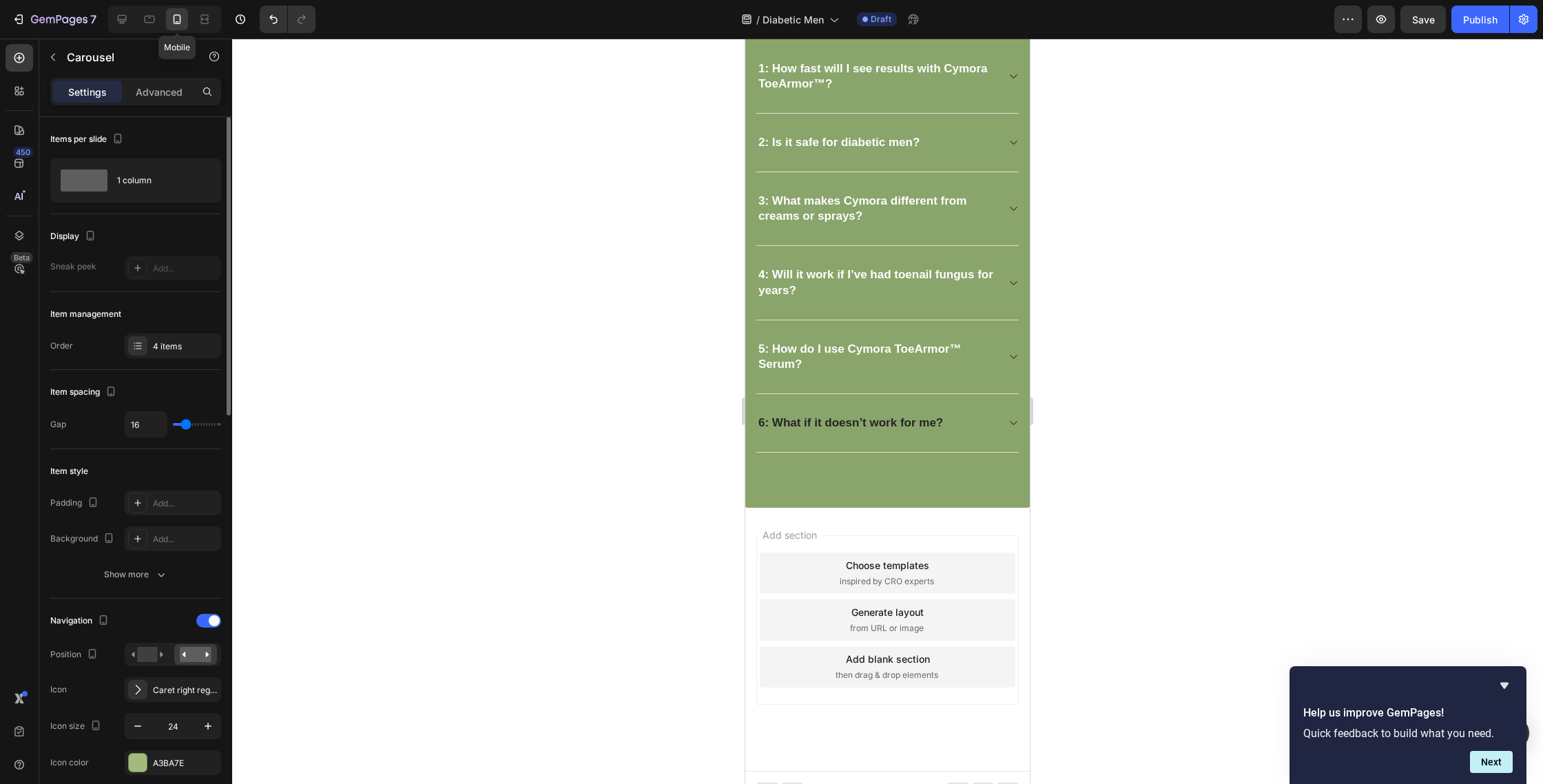
scroll to position [3753, 0]
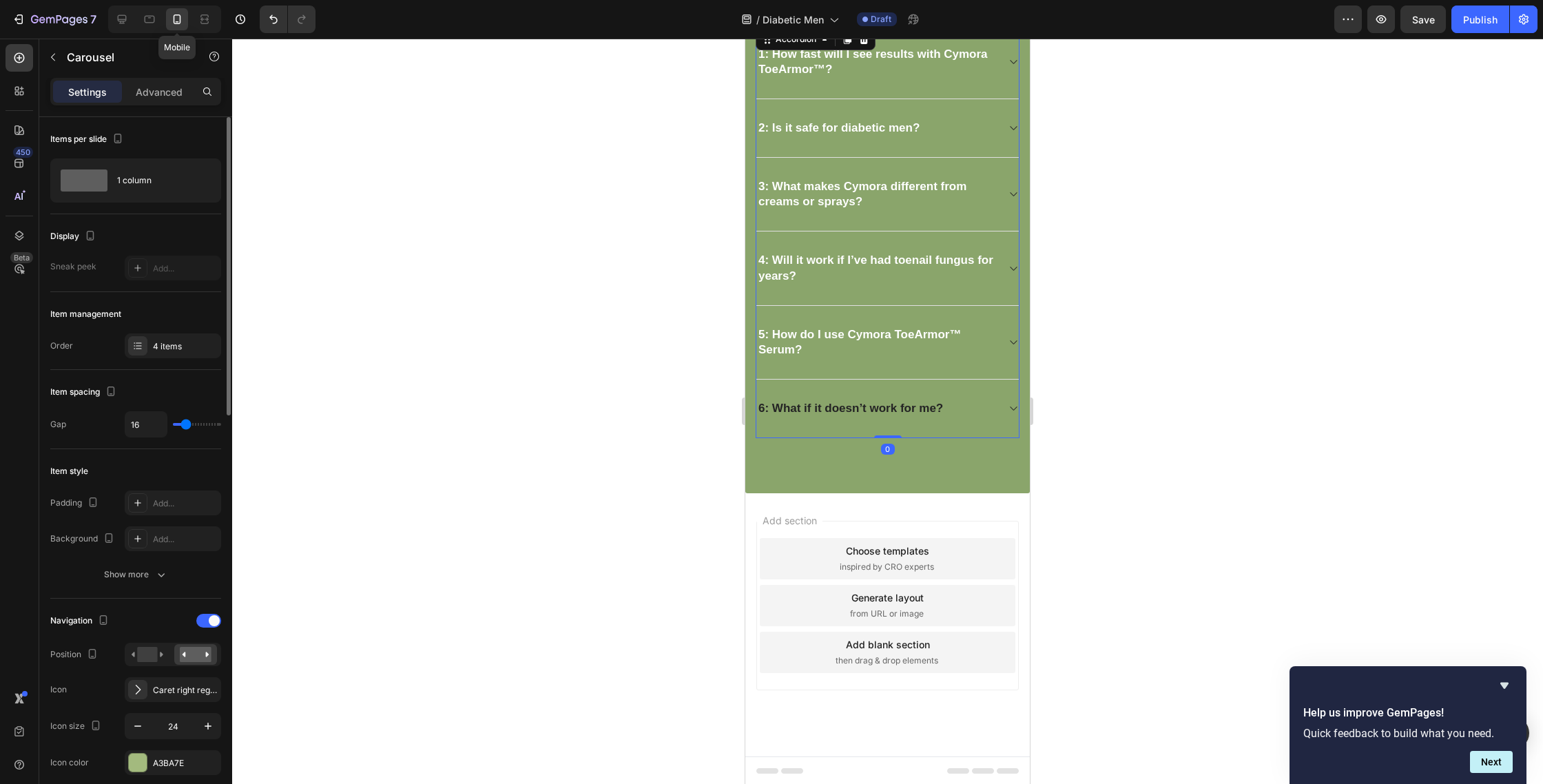
click at [891, 413] on strong "6: What if it doesn’t work for me?" at bounding box center [851, 408] width 185 height 13
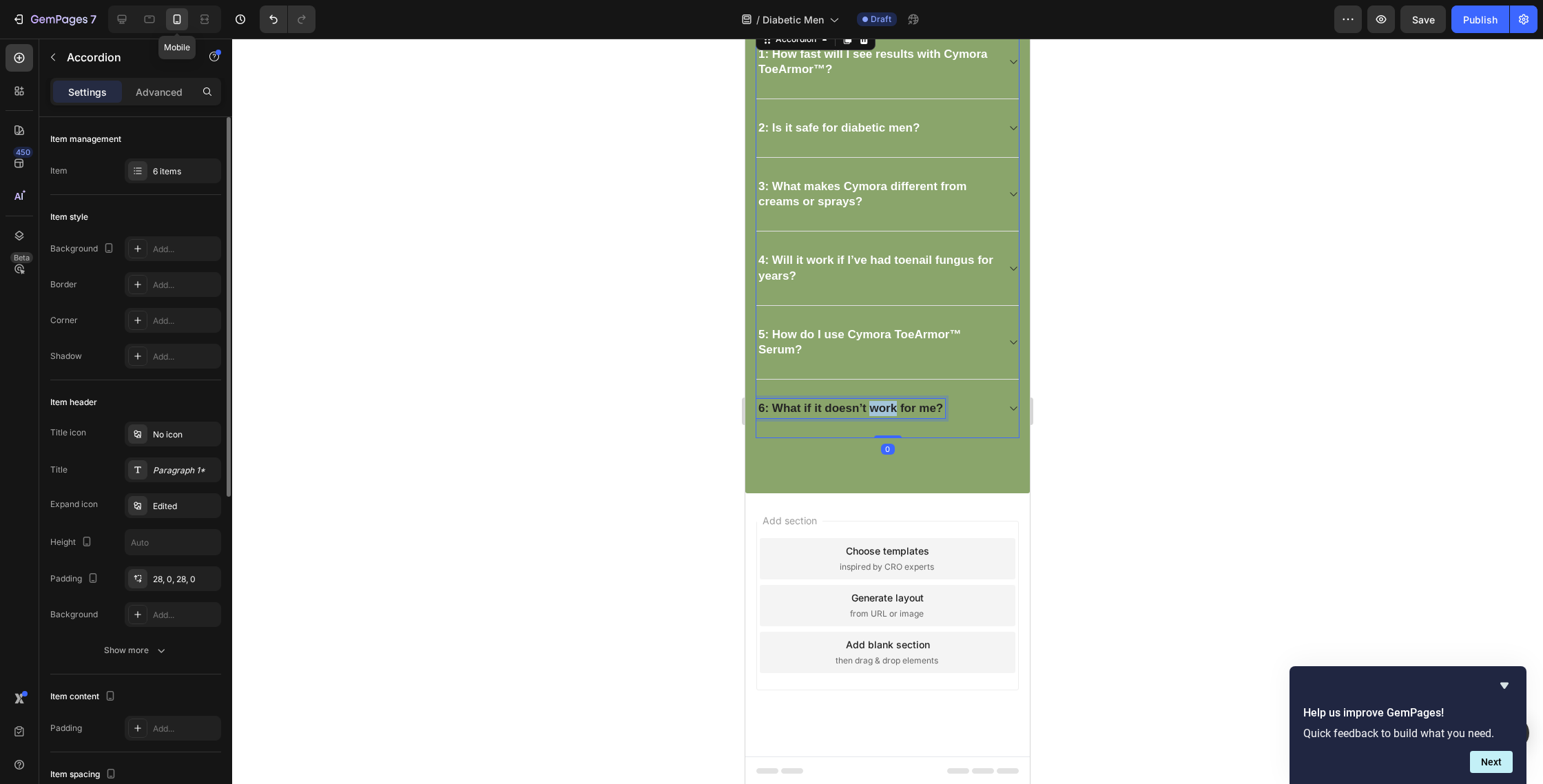
click at [891, 413] on strong "6: What if it doesn’t work for me?" at bounding box center [851, 408] width 185 height 13
click at [892, 413] on strong "6: What if it doesn’t work for me?" at bounding box center [851, 408] width 185 height 13
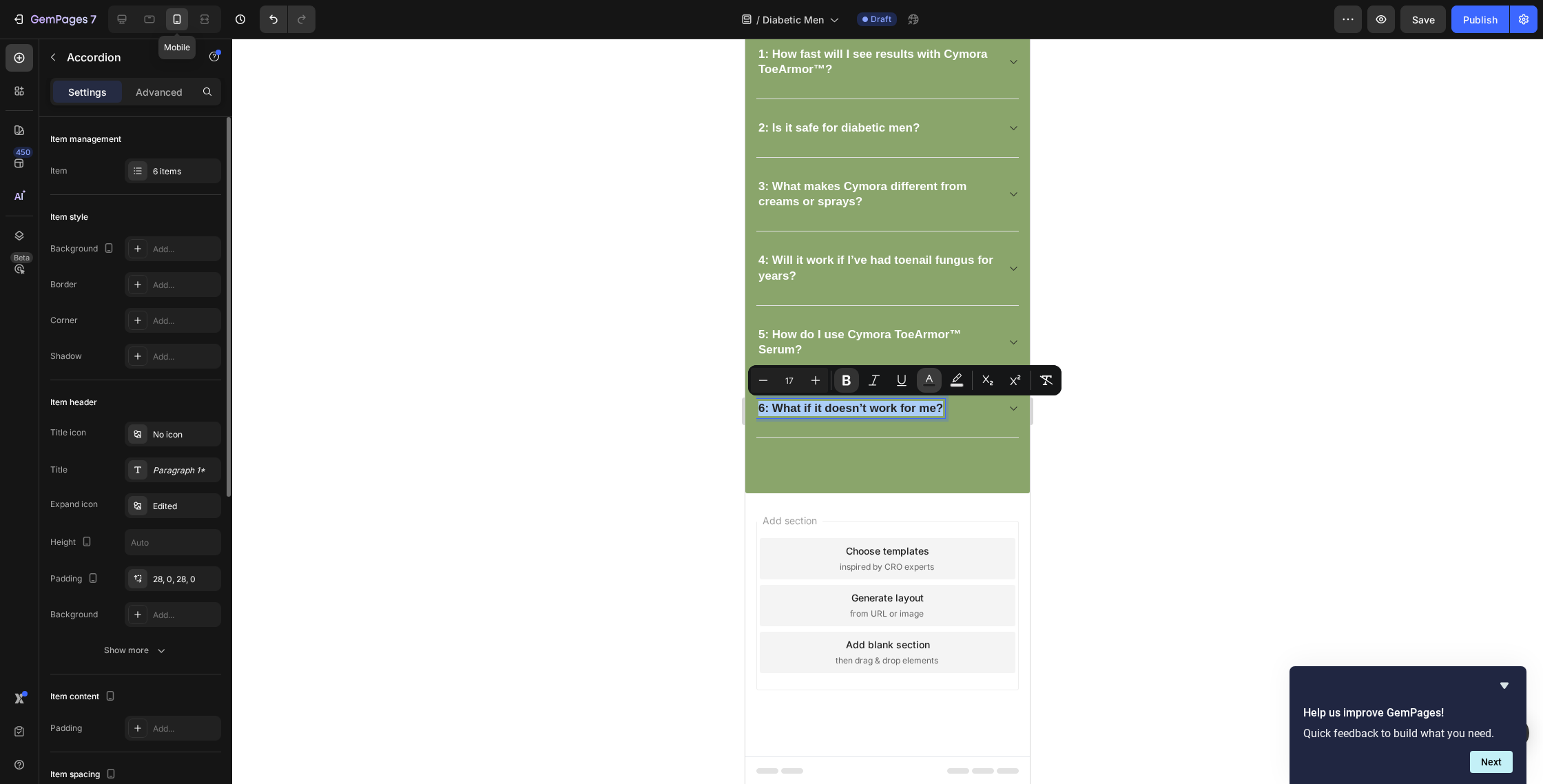
drag, startPoint x: 928, startPoint y: 379, endPoint x: 924, endPoint y: 388, distance: 9.8
click at [928, 379] on icon "Editor contextual toolbar" at bounding box center [929, 378] width 7 height 8
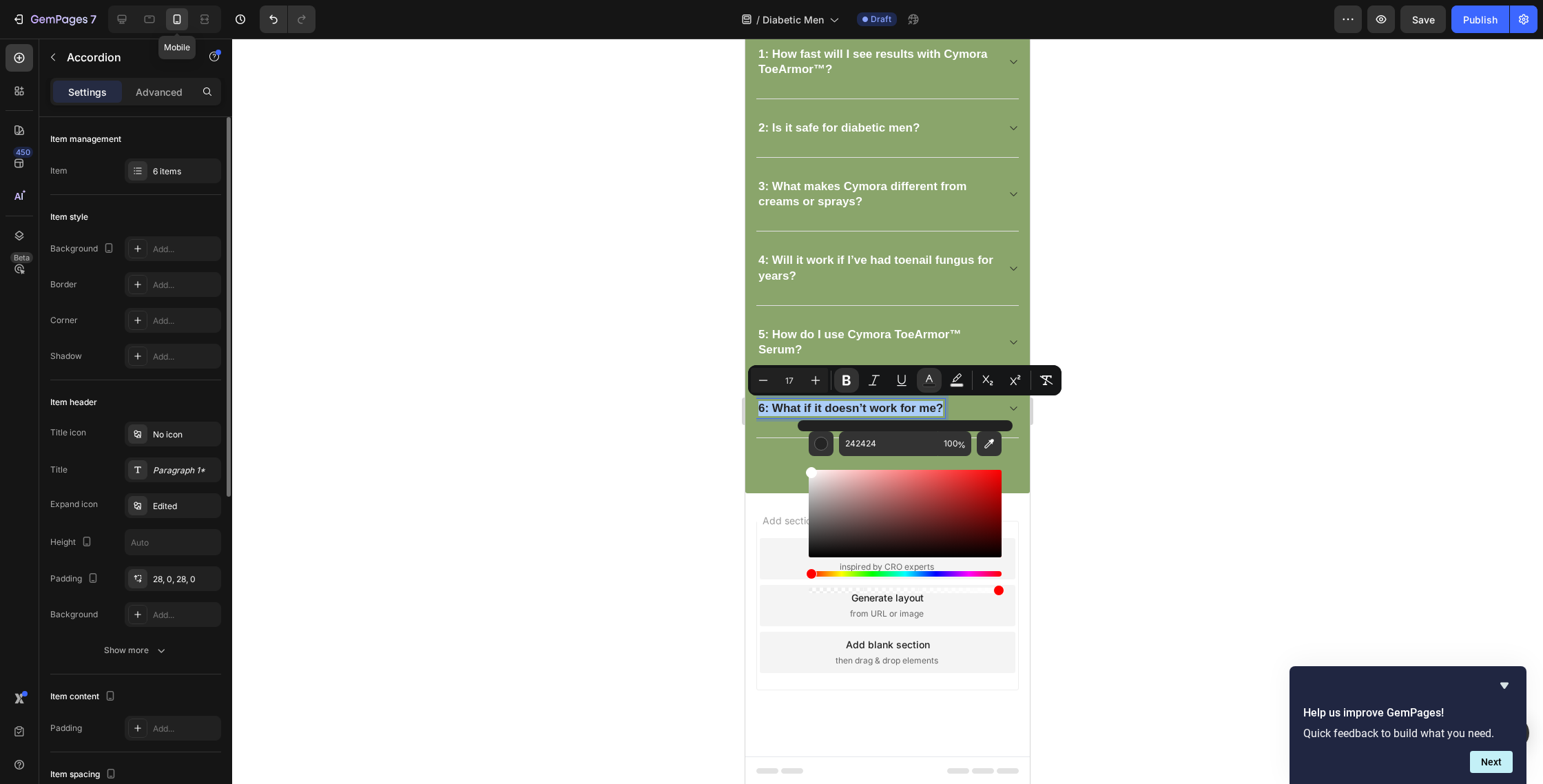
drag, startPoint x: 1630, startPoint y: 531, endPoint x: 767, endPoint y: 438, distance: 868.0
type input "FFFFFF"
drag, startPoint x: 1151, startPoint y: 486, endPoint x: 1124, endPoint y: 476, distance: 28.8
click at [1151, 486] on div at bounding box center [887, 411] width 1311 height 745
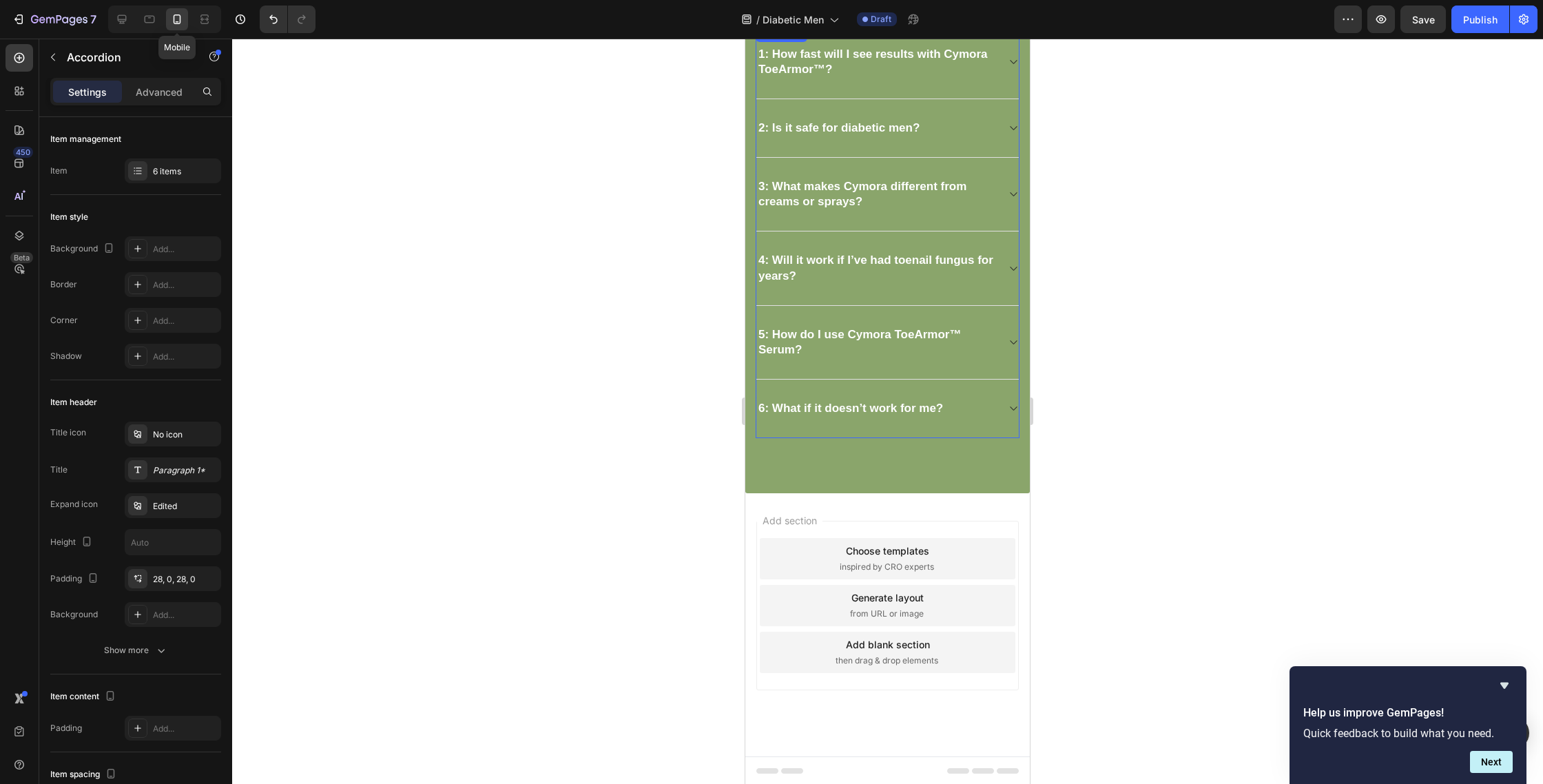
click at [983, 406] on div "6: What if it doesn’t work for me?" at bounding box center [876, 409] width 240 height 20
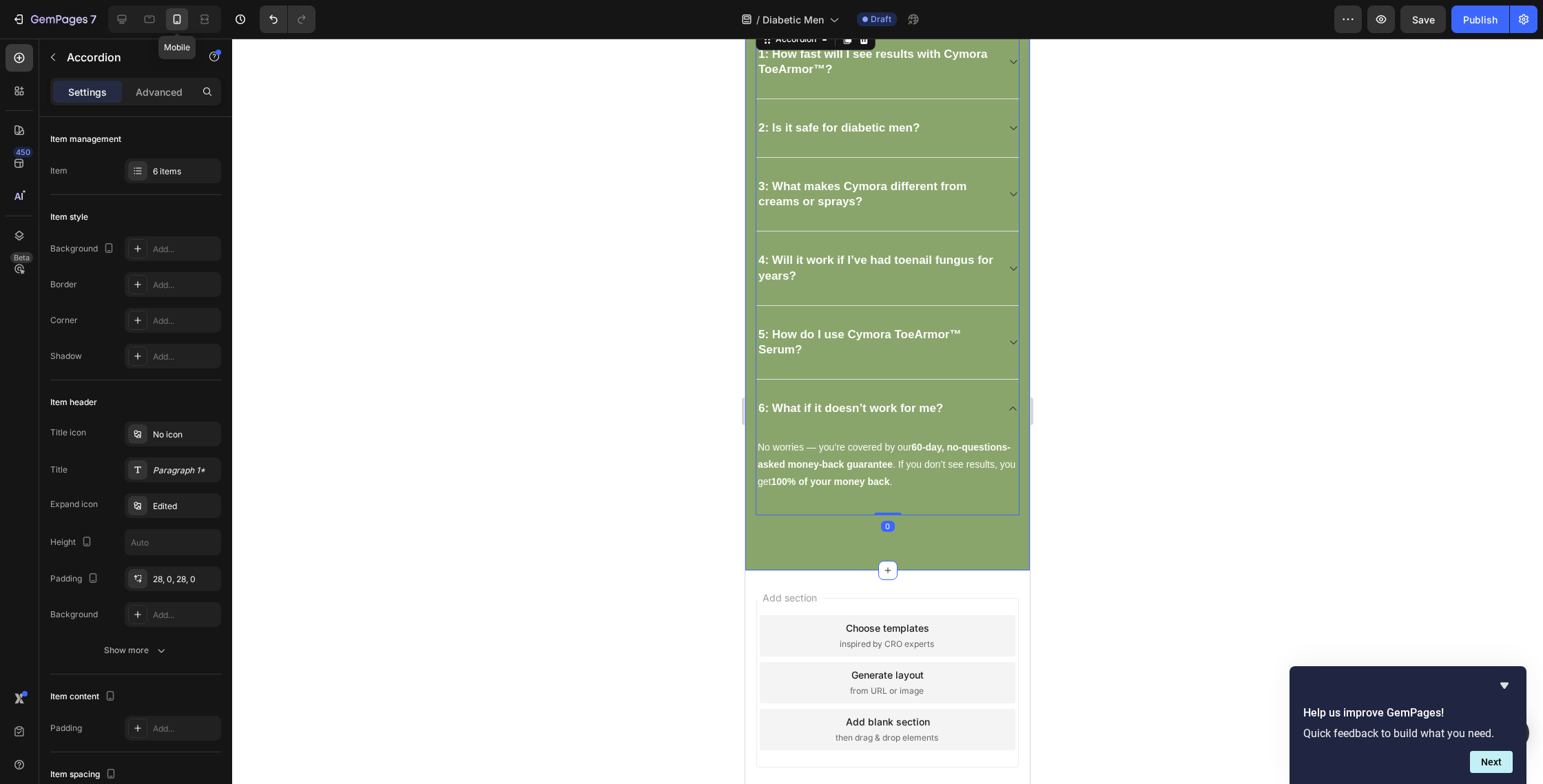
drag, startPoint x: 1096, startPoint y: 453, endPoint x: 1063, endPoint y: 452, distance: 33.0
click at [1095, 453] on div at bounding box center [887, 411] width 1311 height 745
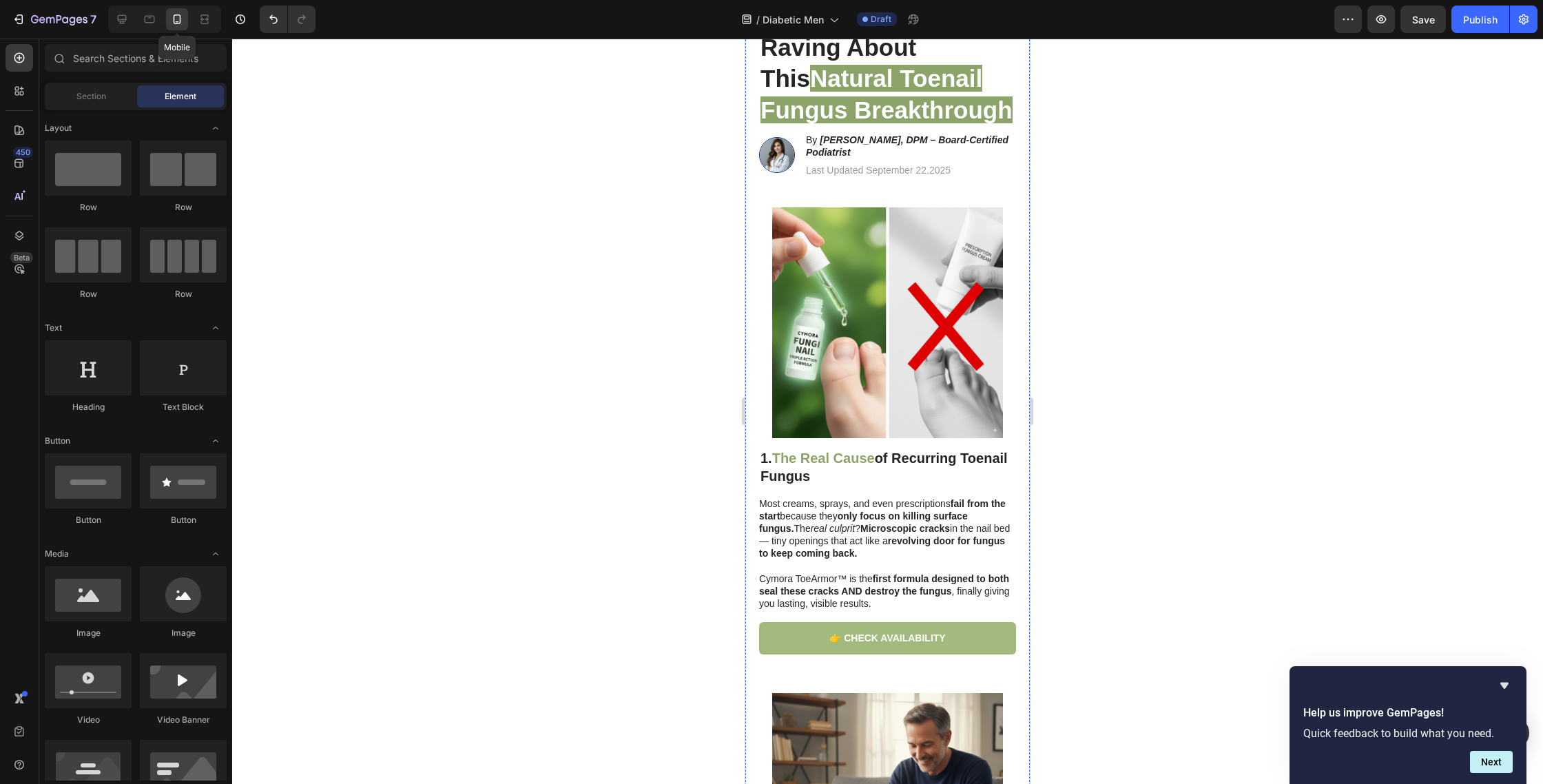
scroll to position [0, 0]
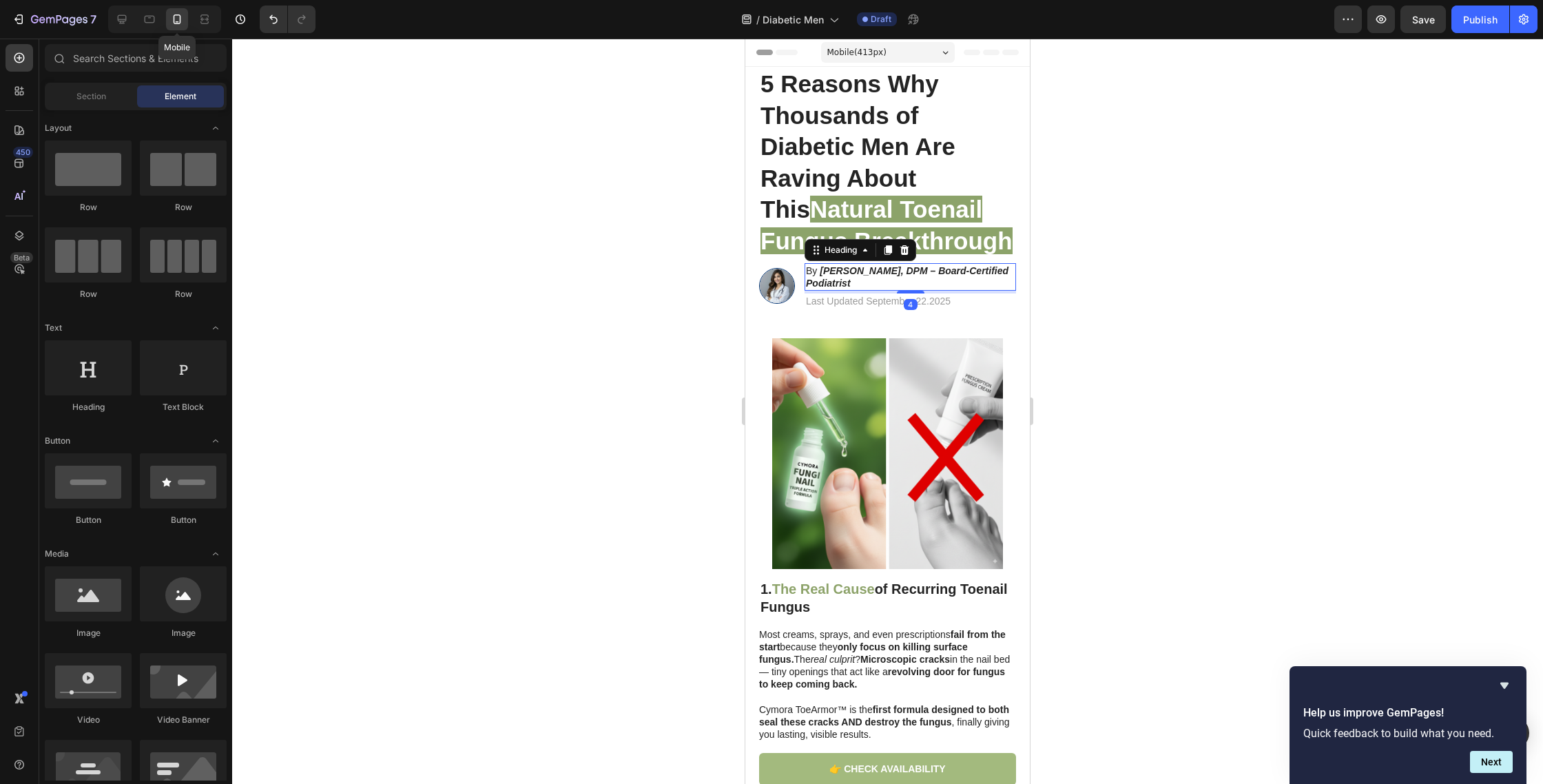
click at [846, 290] on h2 "By Dr. Sarah Whitfield, DPM – Board-Certified Podiatrist" at bounding box center [911, 276] width 211 height 28
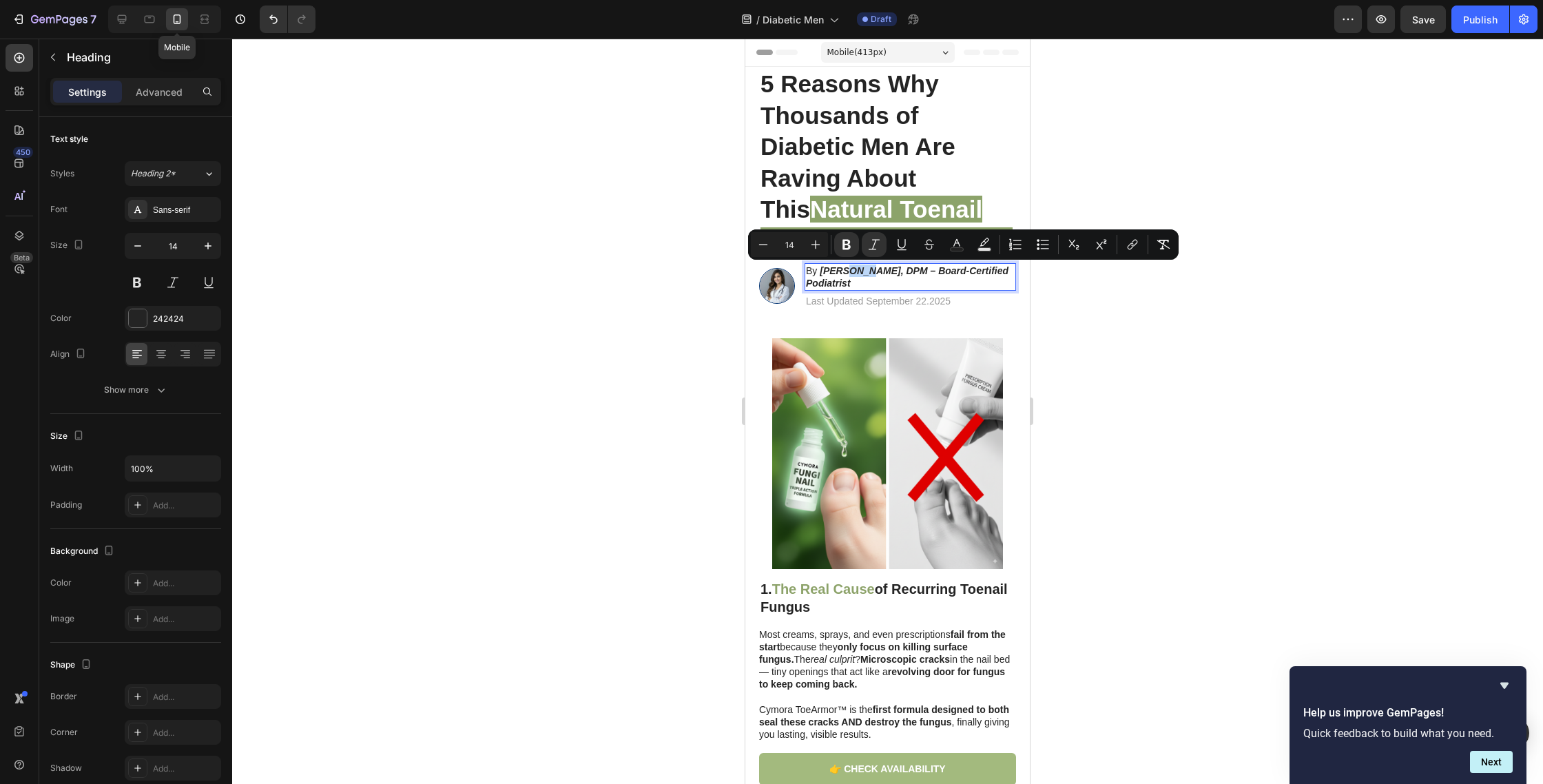
drag, startPoint x: 862, startPoint y: 273, endPoint x: 839, endPoint y: 271, distance: 23.1
click at [839, 271] on strong "Dr. Sarah Whitfield, DPM – Board-Certified Podiatrist" at bounding box center [907, 277] width 203 height 24
drag, startPoint x: 914, startPoint y: 272, endPoint x: 873, endPoint y: 272, distance: 41.0
click at [873, 272] on strong "Dr. Micheal Whitfield, DPM – Board-Certified Podiatrist" at bounding box center [907, 277] width 203 height 24
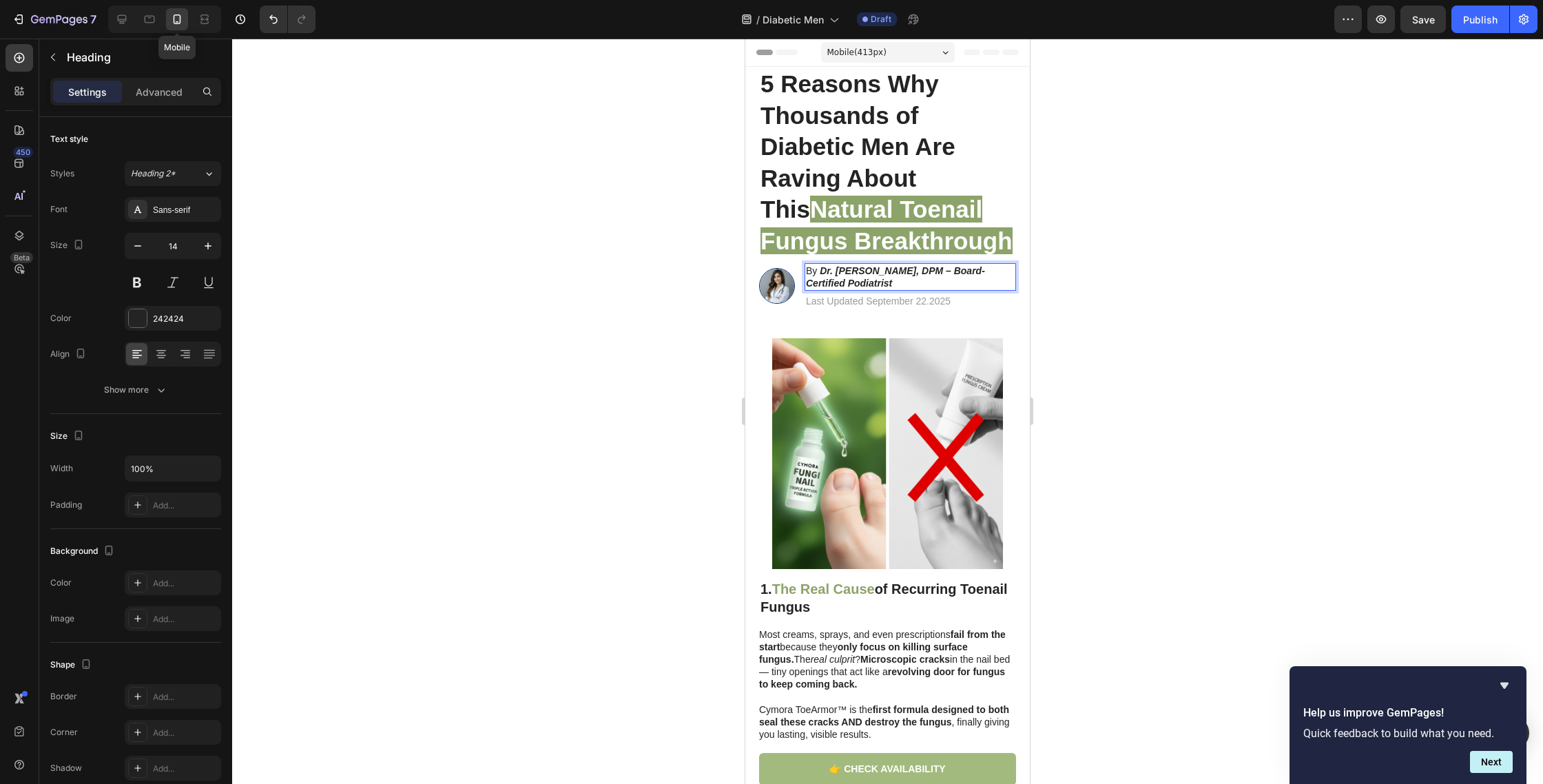
click at [917, 277] on p "By Dr. Micheal Shawn, DPM – Board-Certified Podiatrist" at bounding box center [910, 276] width 208 height 25
drag, startPoint x: 864, startPoint y: 285, endPoint x: 807, endPoint y: 284, distance: 57.0
click at [807, 284] on p "By Dr. Micheal Shawn, DPM – Board-Certified Podiatrist" at bounding box center [910, 274] width 208 height 25
click at [1107, 320] on div at bounding box center [887, 411] width 1311 height 745
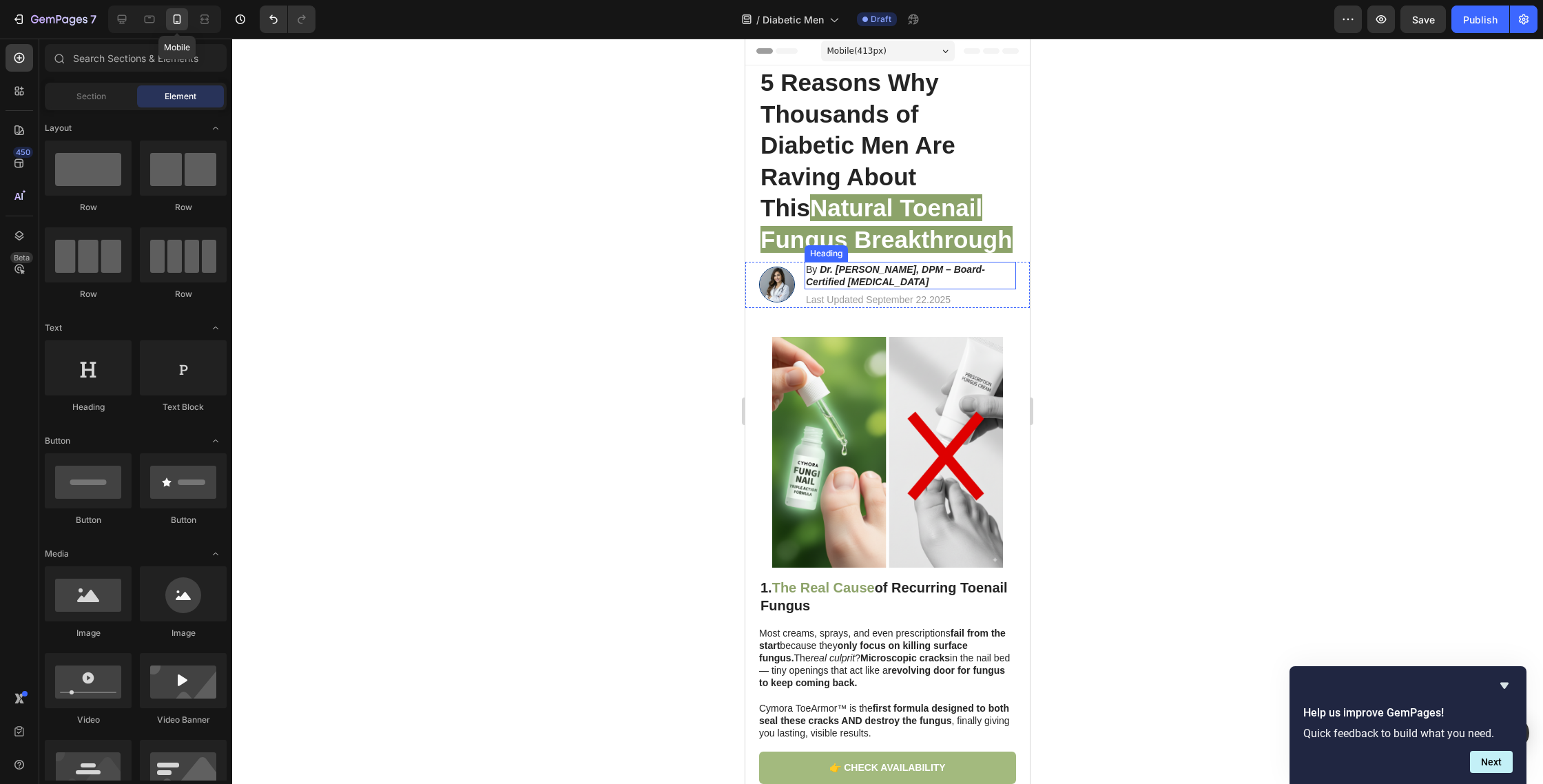
click at [947, 275] on p "By Dr. Micheal Shawn, DPM – Board-Certified Dermatologist" at bounding box center [910, 274] width 208 height 25
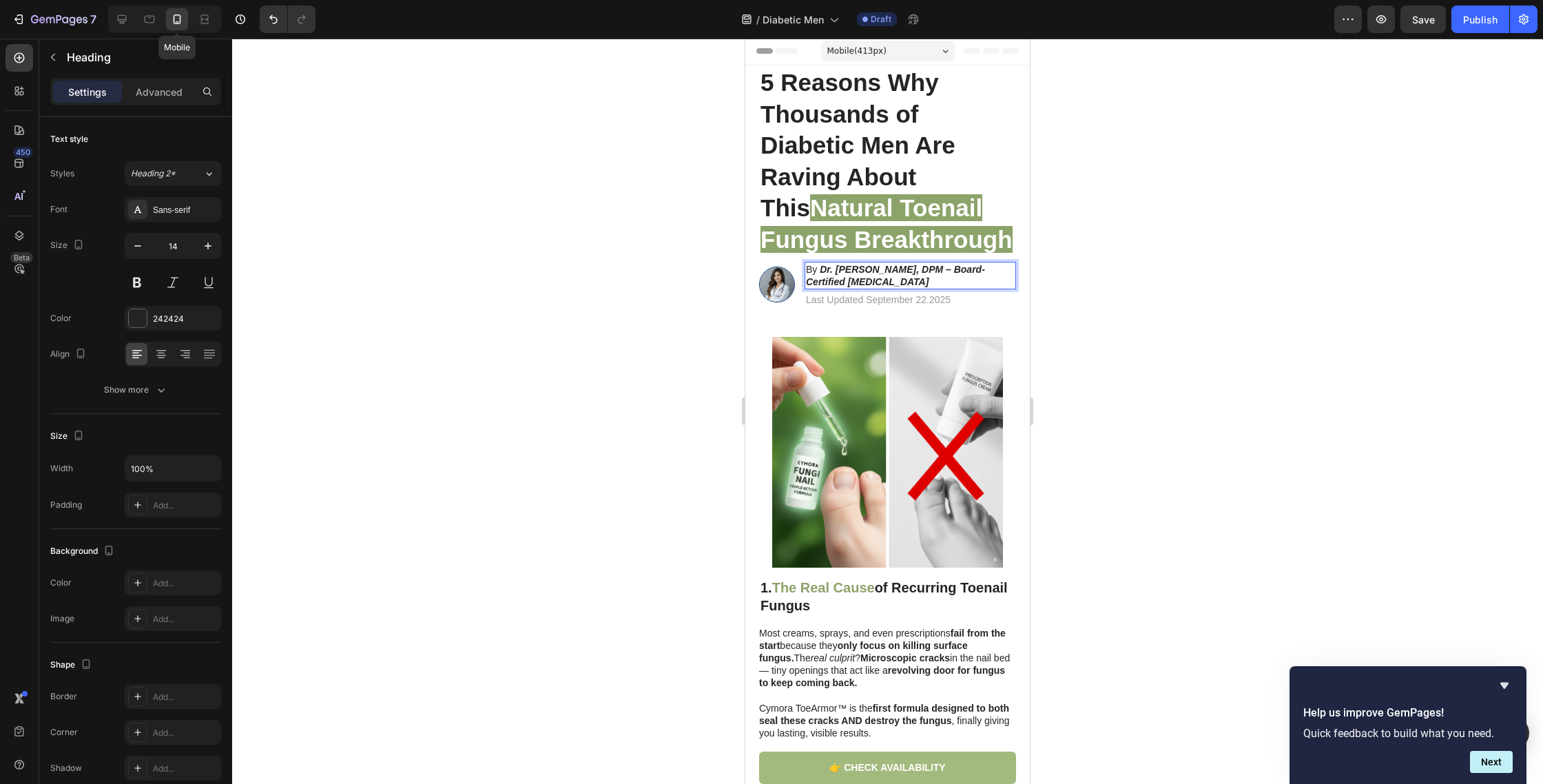
click at [937, 271] on strong "Dr. Micheal Shawn, DPM – Board-Certified Dermatologist" at bounding box center [895, 275] width 179 height 24
click at [934, 272] on strong "Dr. Micheal Shawn, DPM – Board-Certified Dermatologist" at bounding box center [895, 275] width 179 height 24
drag, startPoint x: 1094, startPoint y: 276, endPoint x: 1084, endPoint y: 278, distance: 10.2
click at [1094, 276] on div at bounding box center [887, 411] width 1311 height 745
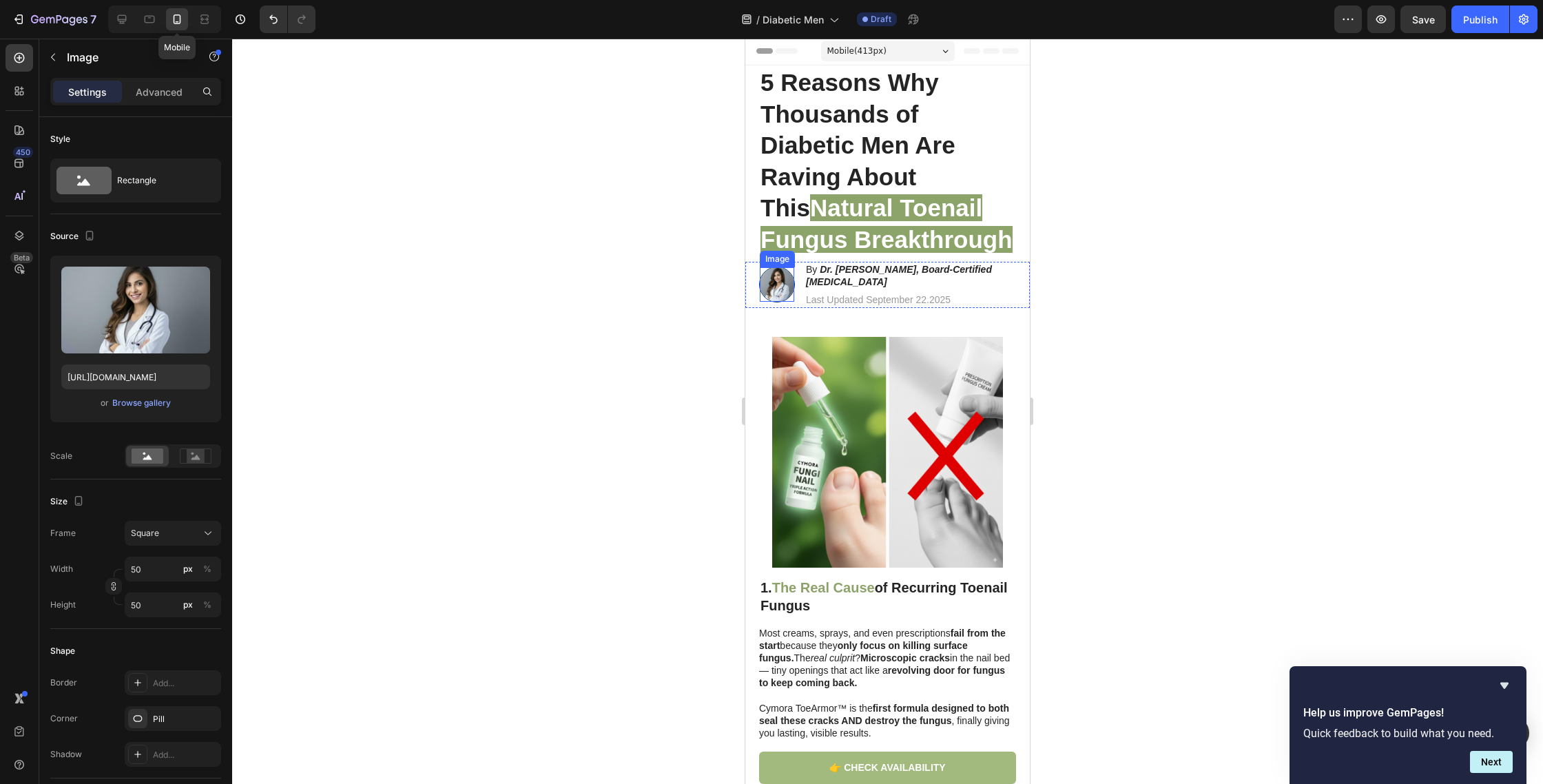
click at [777, 290] on img at bounding box center [776, 284] width 35 height 35
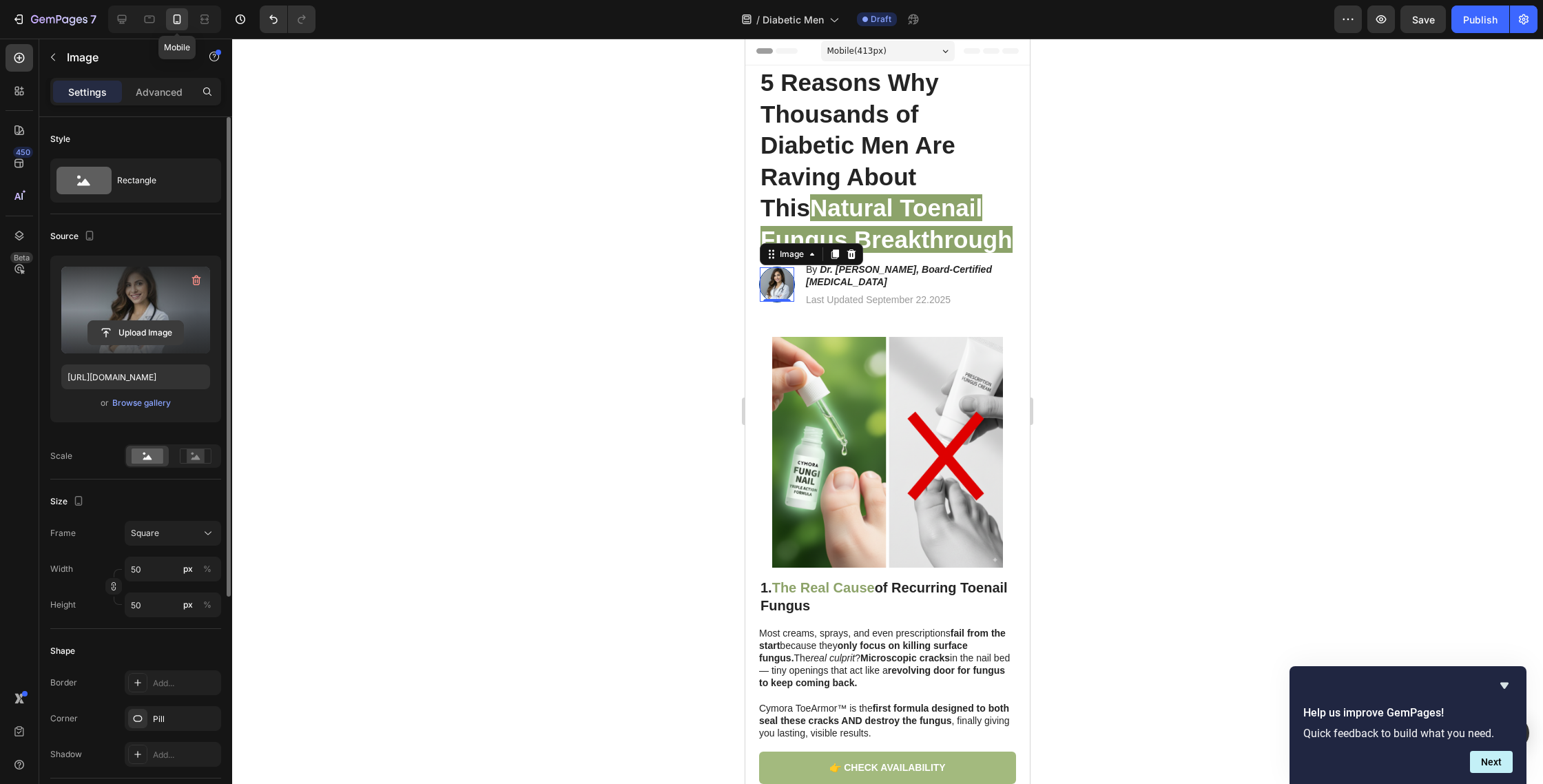
click at [162, 329] on input "file" at bounding box center [135, 333] width 95 height 24
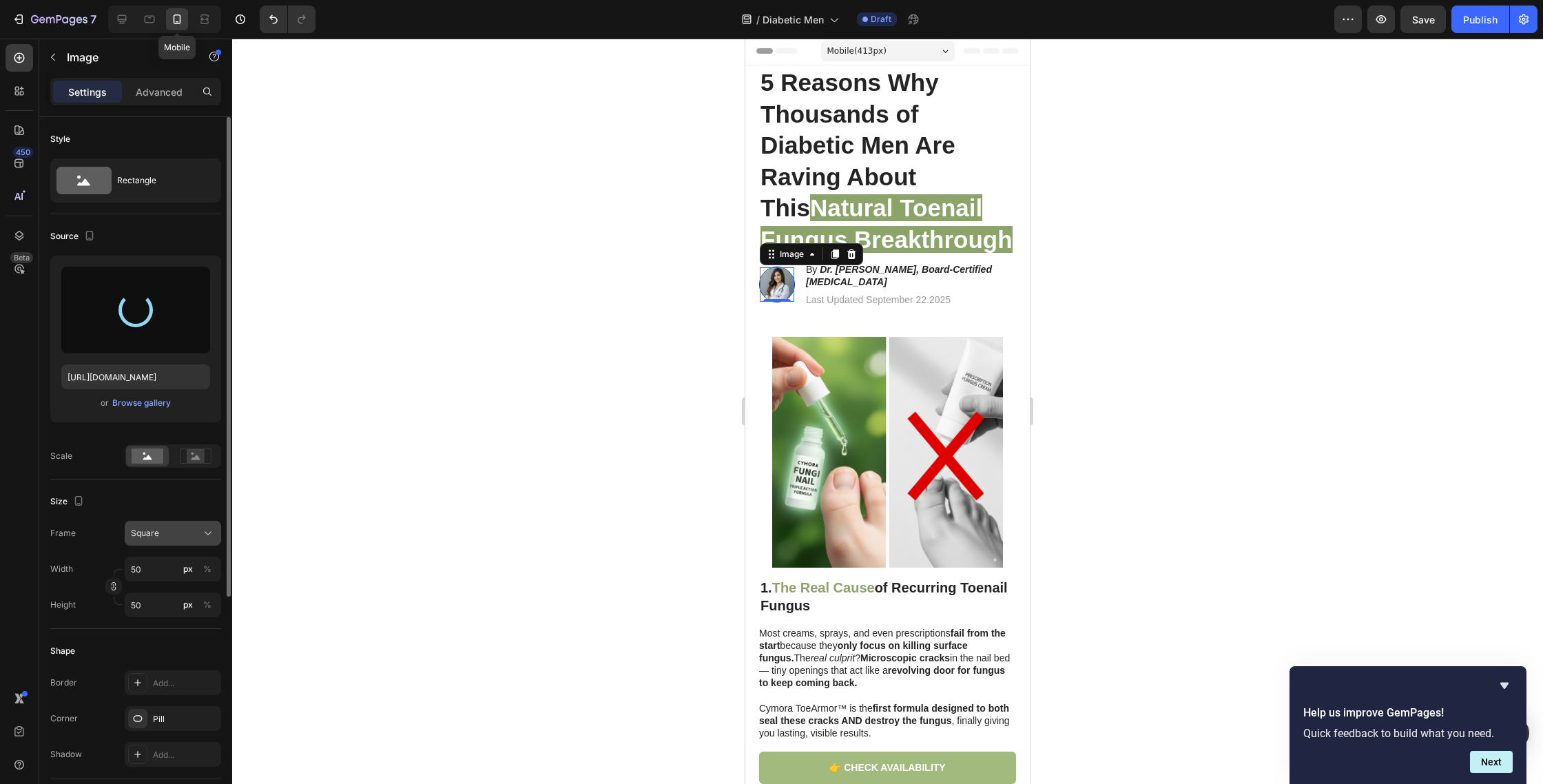
type input "https://cdn.shopify.com/s/files/1/0763/8977/7661/files/gempages_572868427262198…"
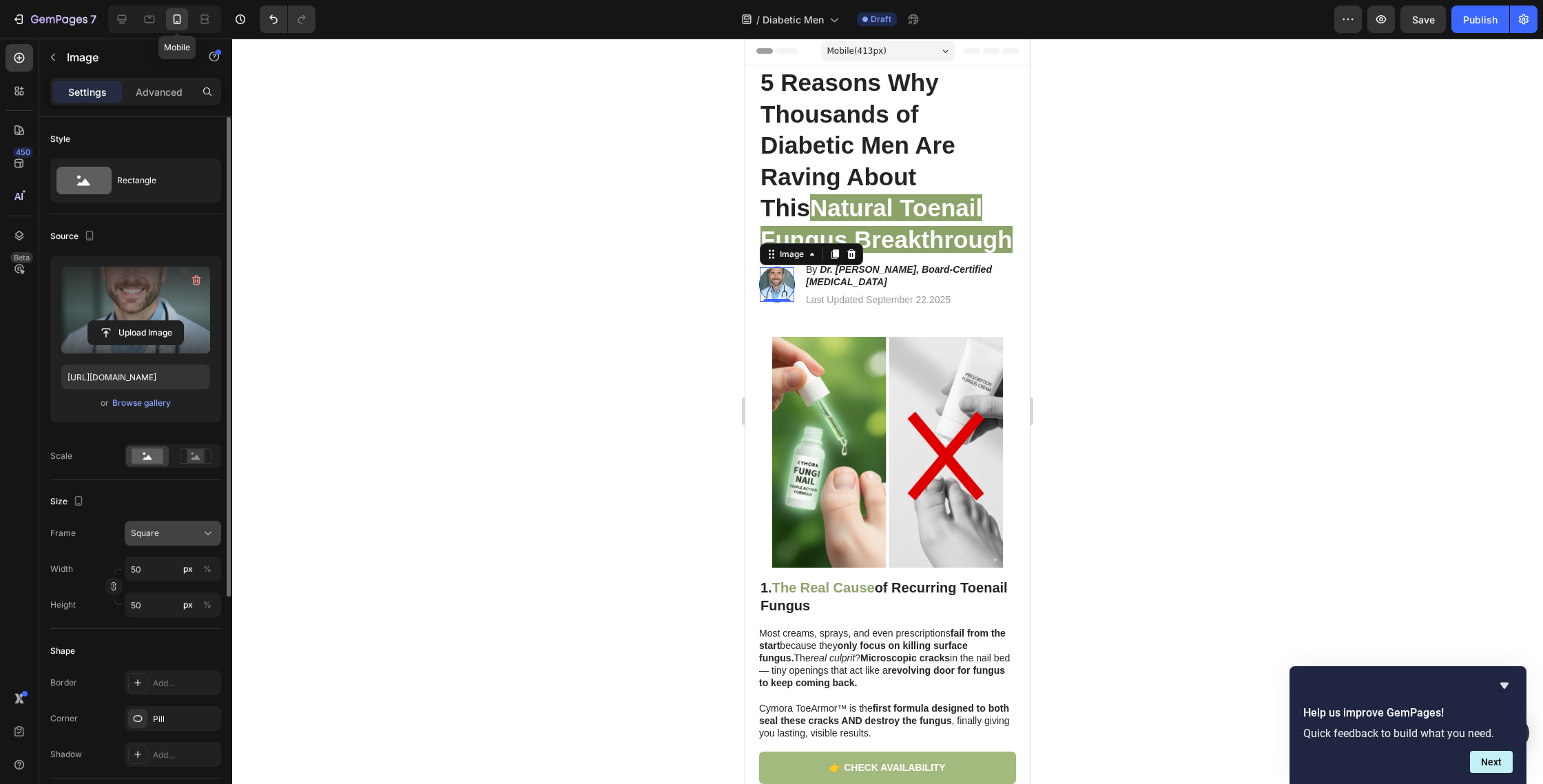
drag, startPoint x: 172, startPoint y: 536, endPoint x: 177, endPoint y: 530, distance: 7.8
click at [172, 535] on div "Square" at bounding box center [165, 533] width 67 height 13
drag, startPoint x: 507, startPoint y: 383, endPoint x: 504, endPoint y: 395, distance: 12.4
click at [507, 383] on div at bounding box center [887, 411] width 1311 height 745
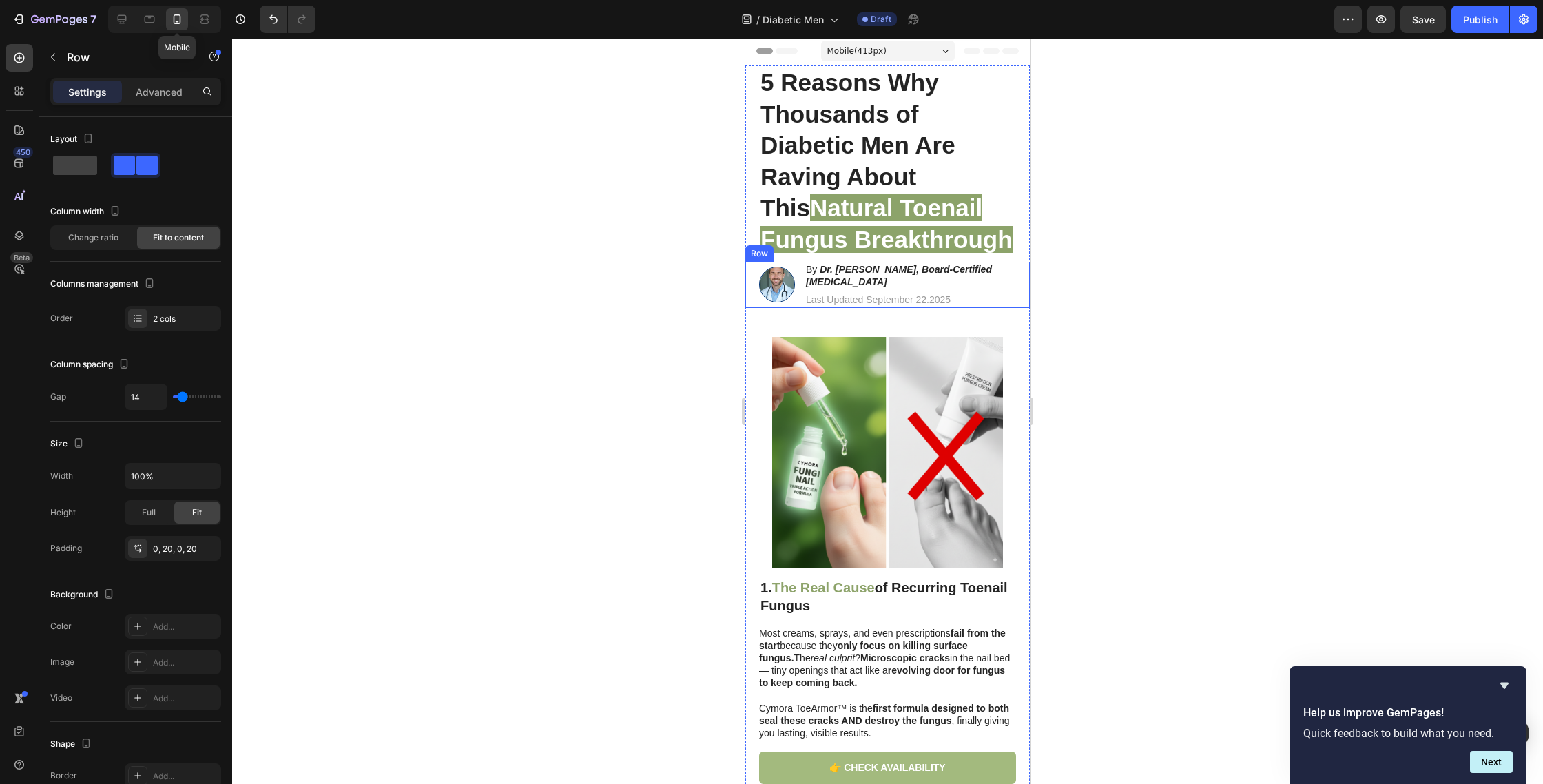
click at [790, 298] on div "Image" at bounding box center [777, 284] width 36 height 46
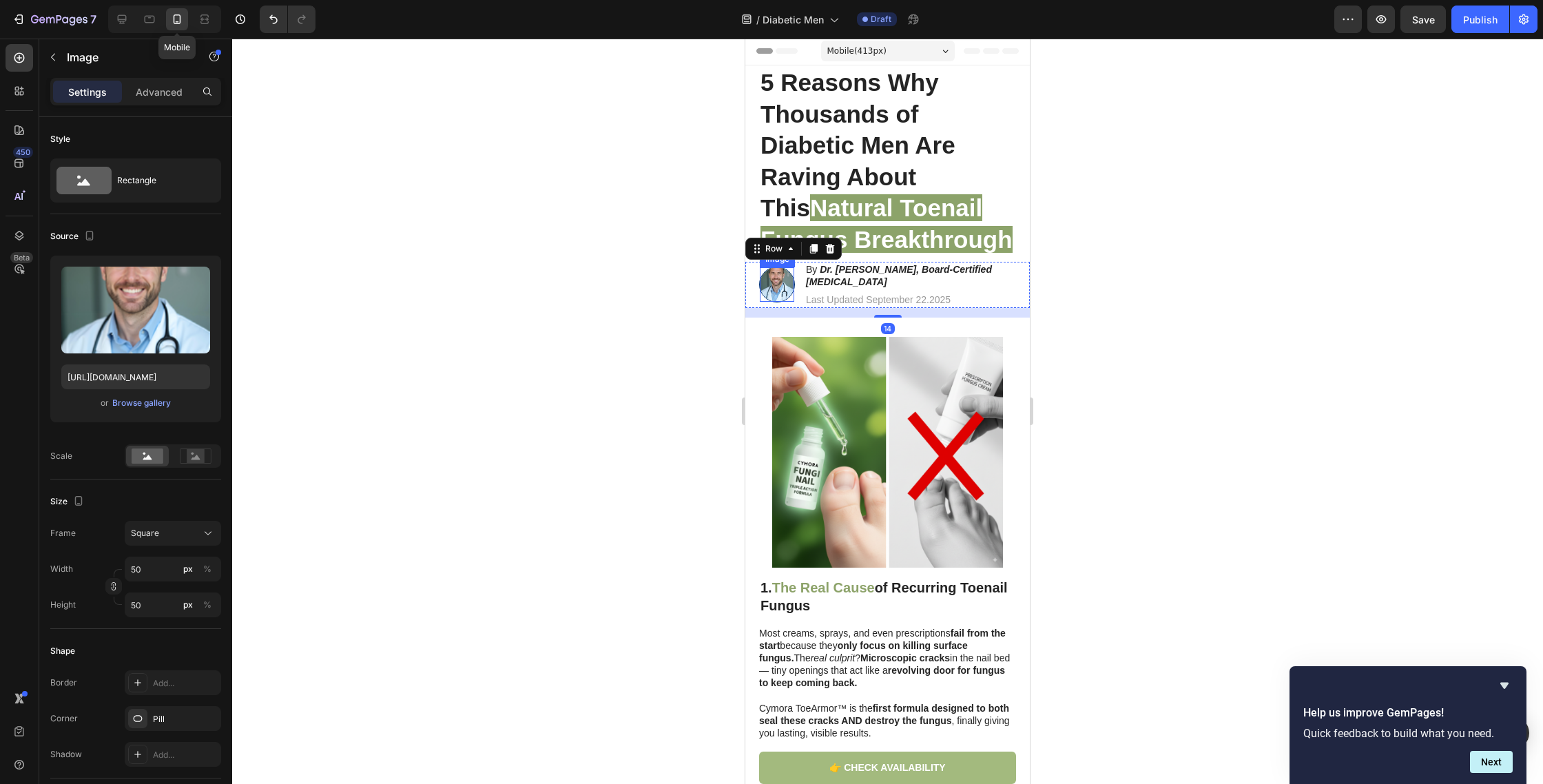
click at [782, 292] on img at bounding box center [776, 284] width 35 height 35
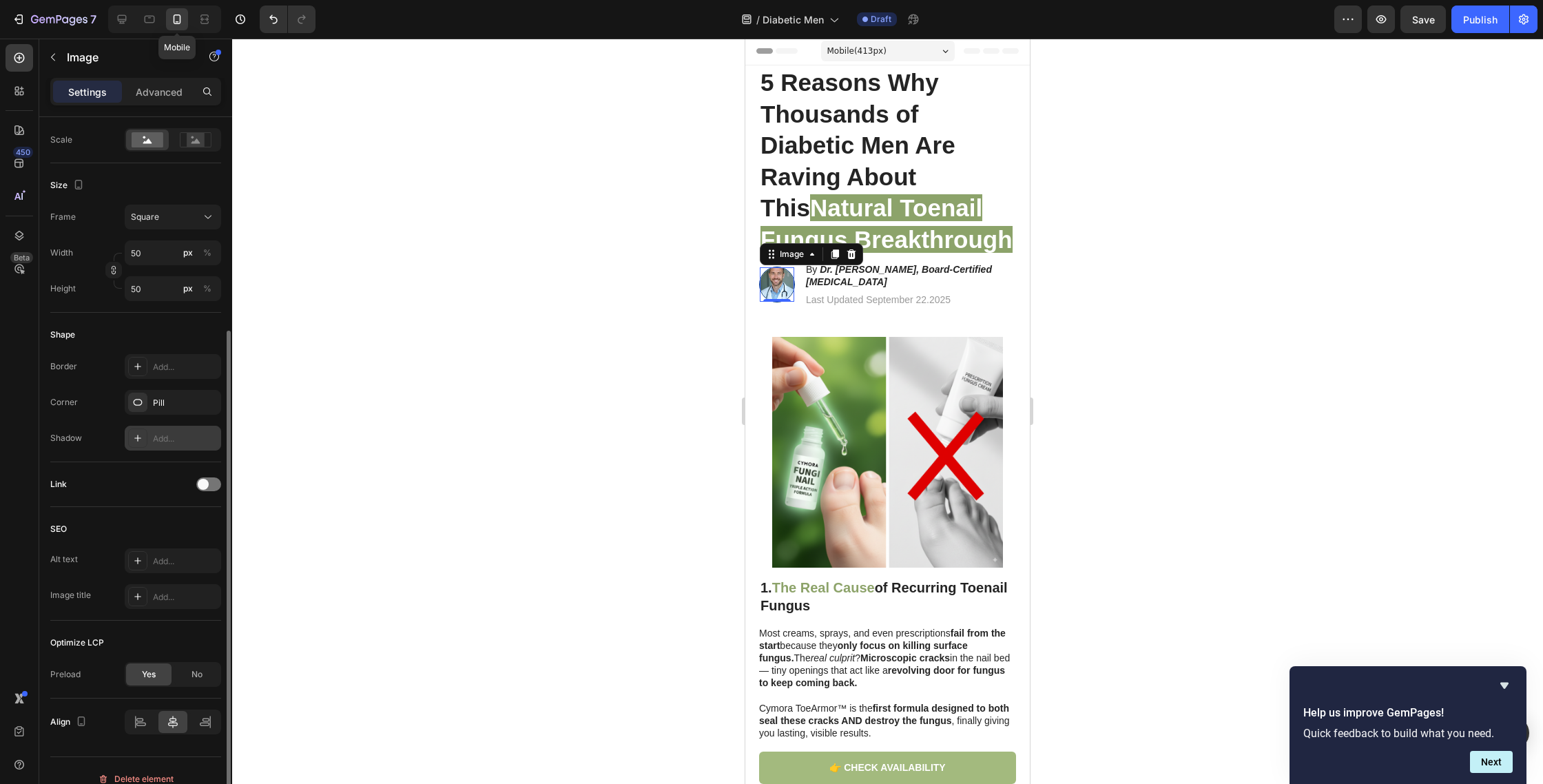
scroll to position [333, 0]
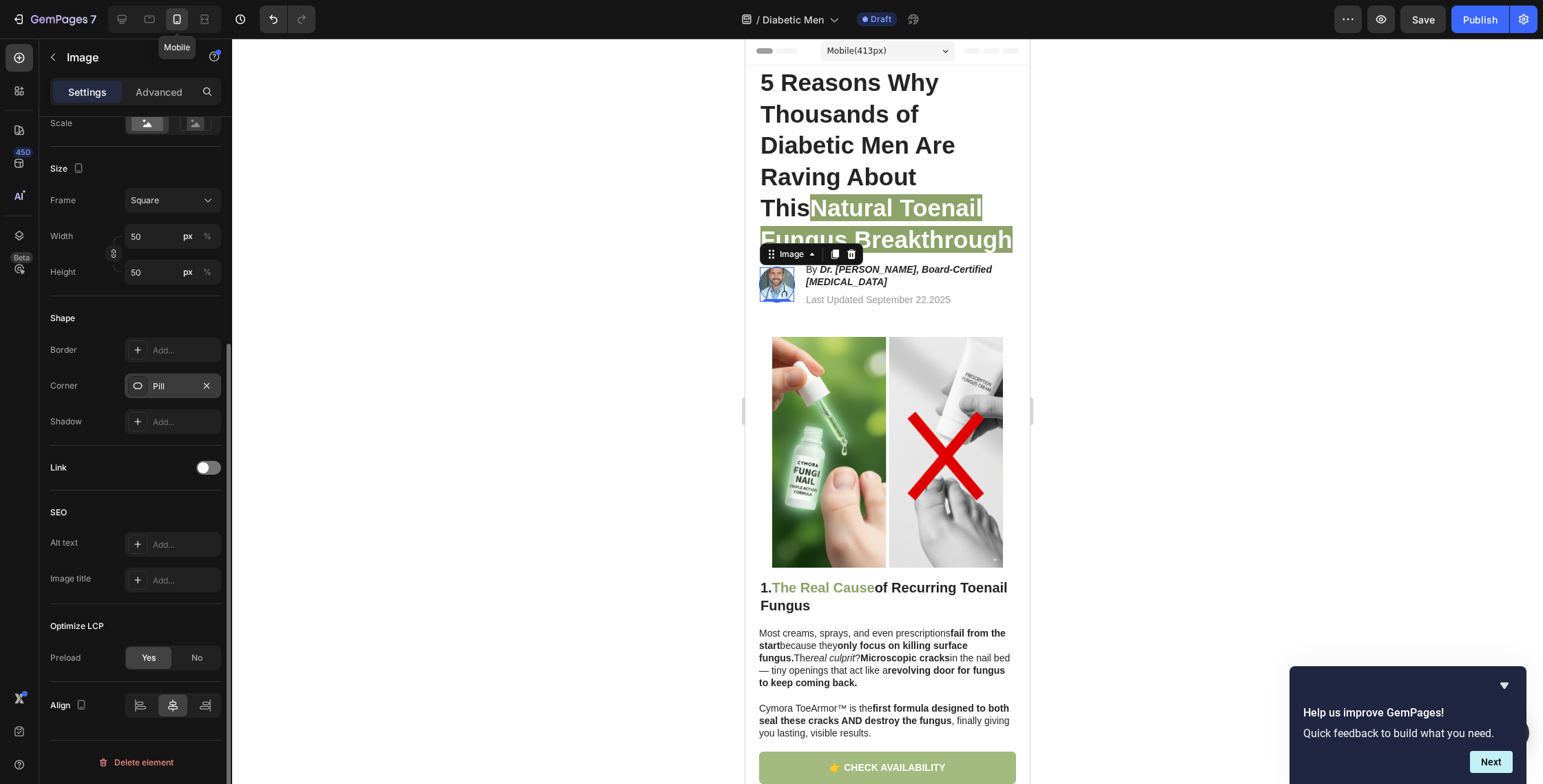
click at [170, 391] on div "Pill" at bounding box center [173, 386] width 40 height 13
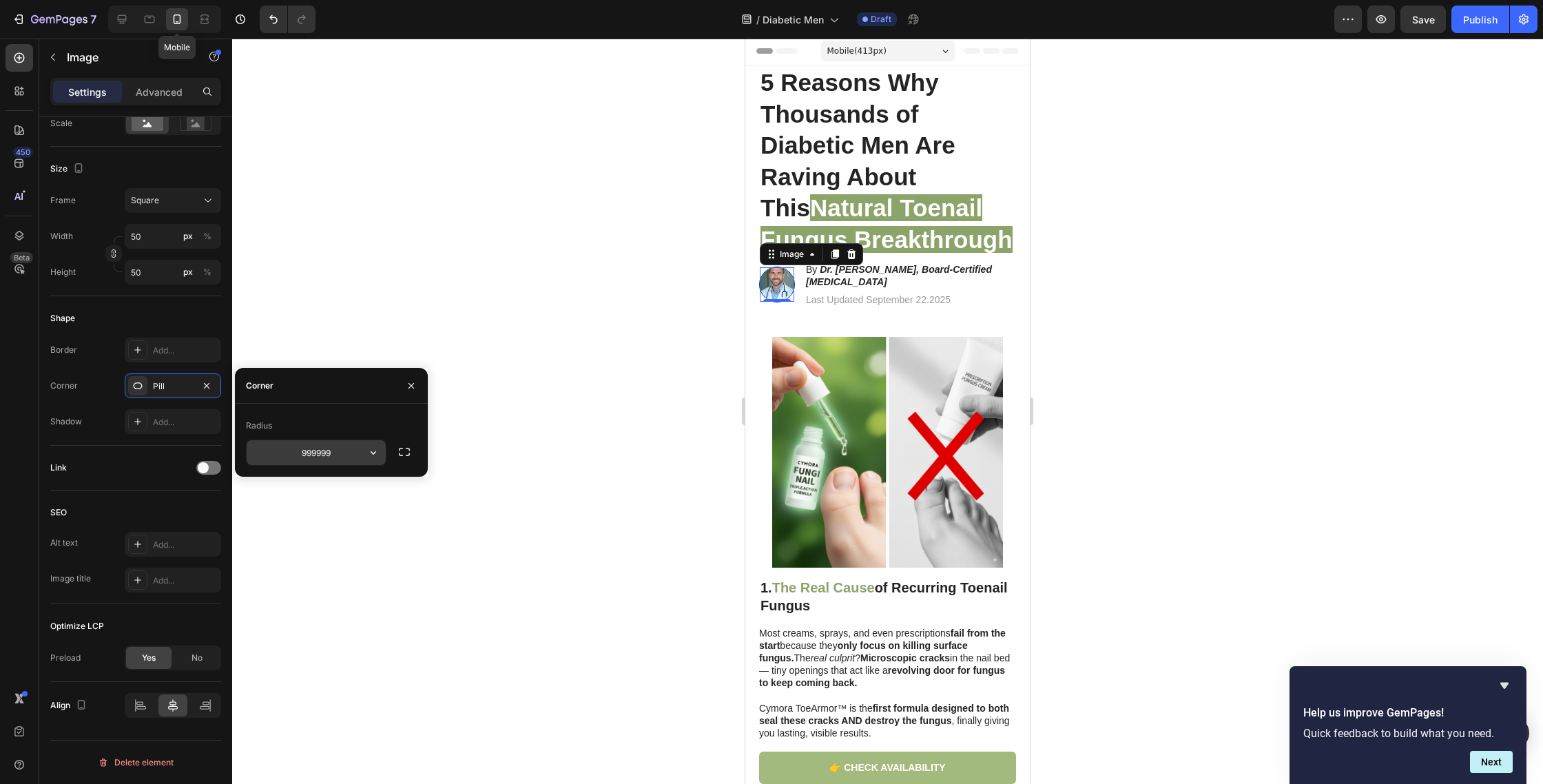
click at [360, 450] on input "999999" at bounding box center [316, 452] width 139 height 25
click at [109, 391] on div "Corner Pill" at bounding box center [135, 385] width 171 height 25
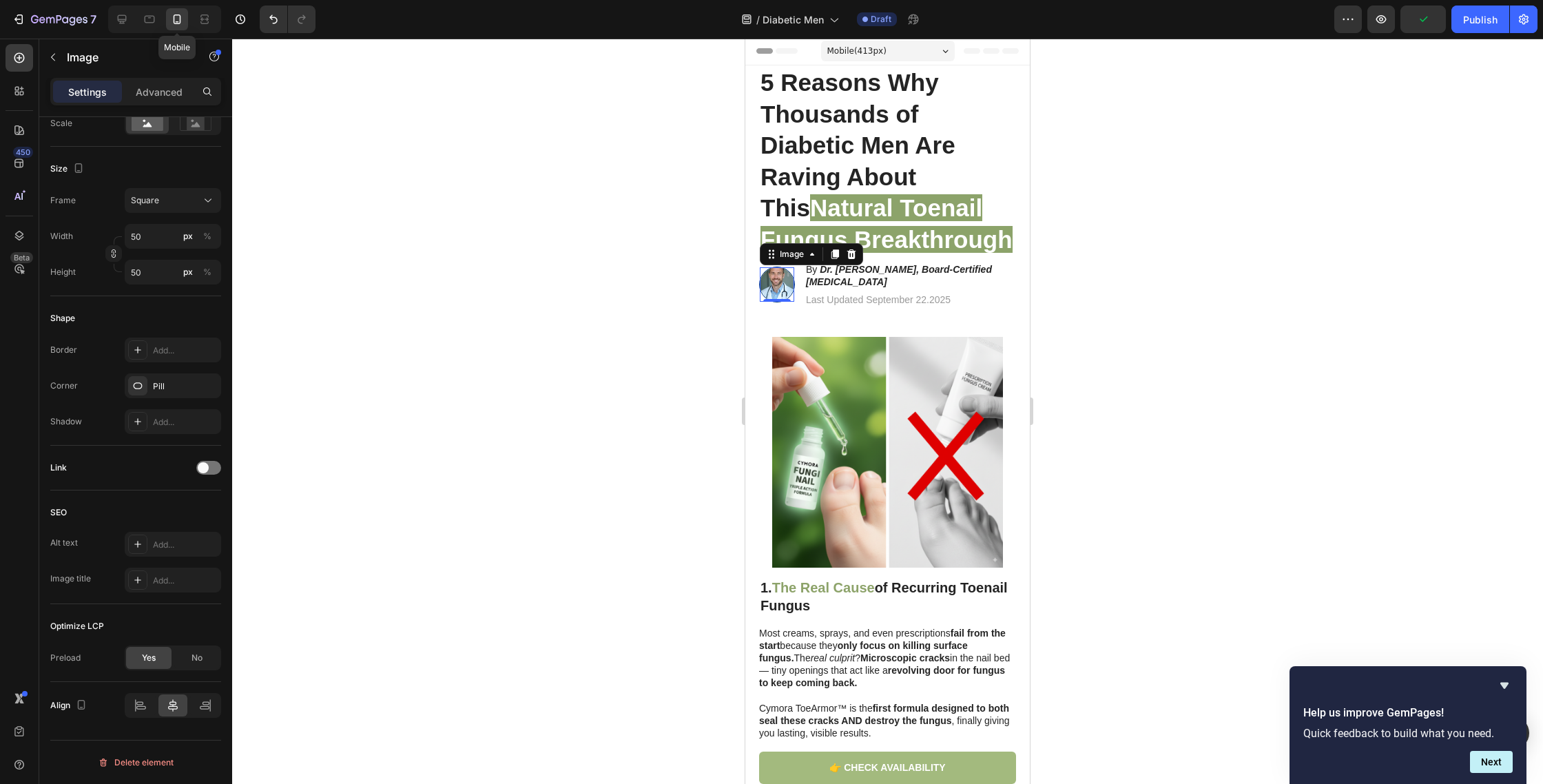
drag, startPoint x: 1496, startPoint y: 12, endPoint x: 1408, endPoint y: 39, distance: 92.0
click at [1496, 13] on div "Publish" at bounding box center [1480, 20] width 35 height 15
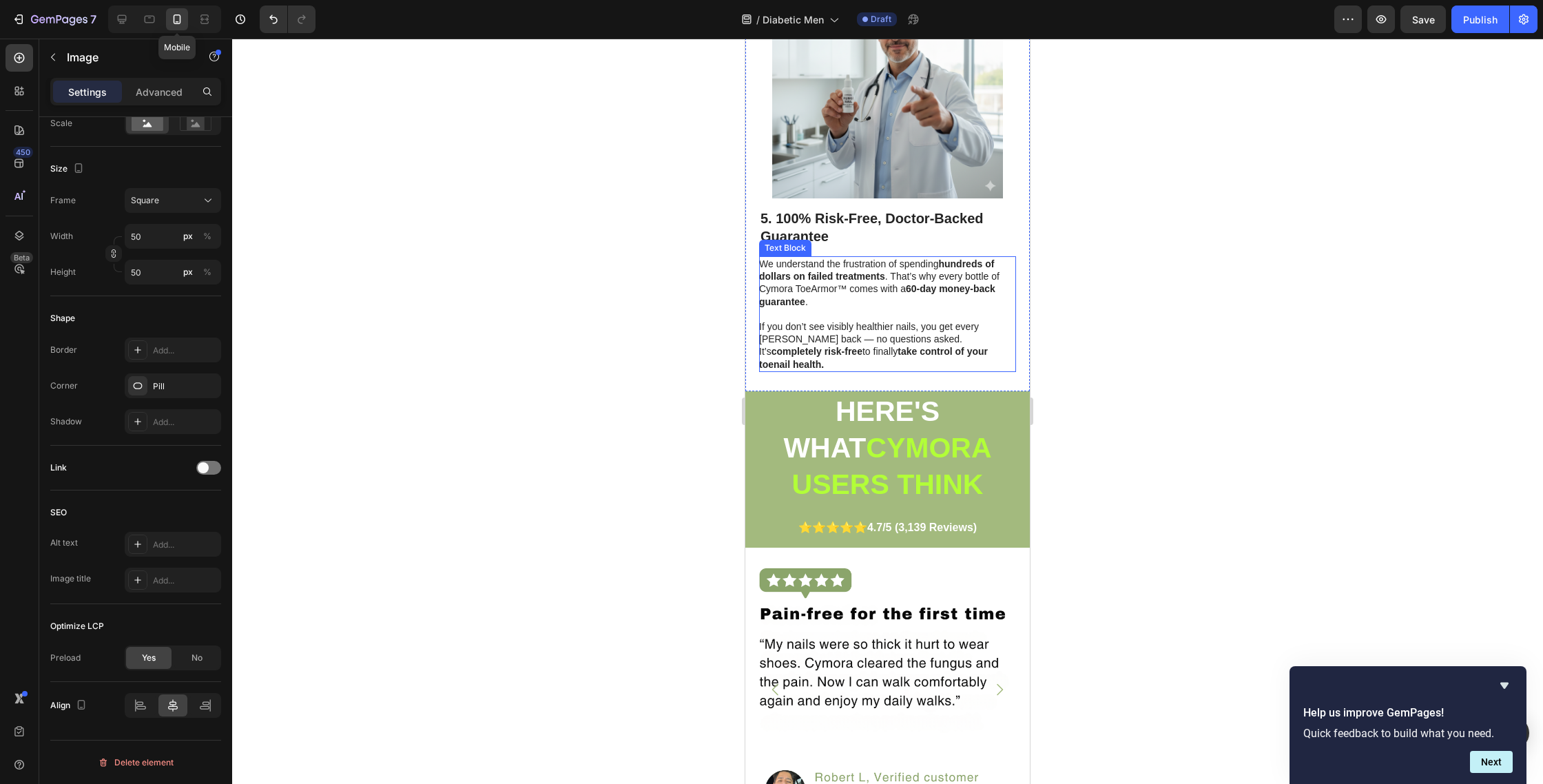
scroll to position [2234, 0]
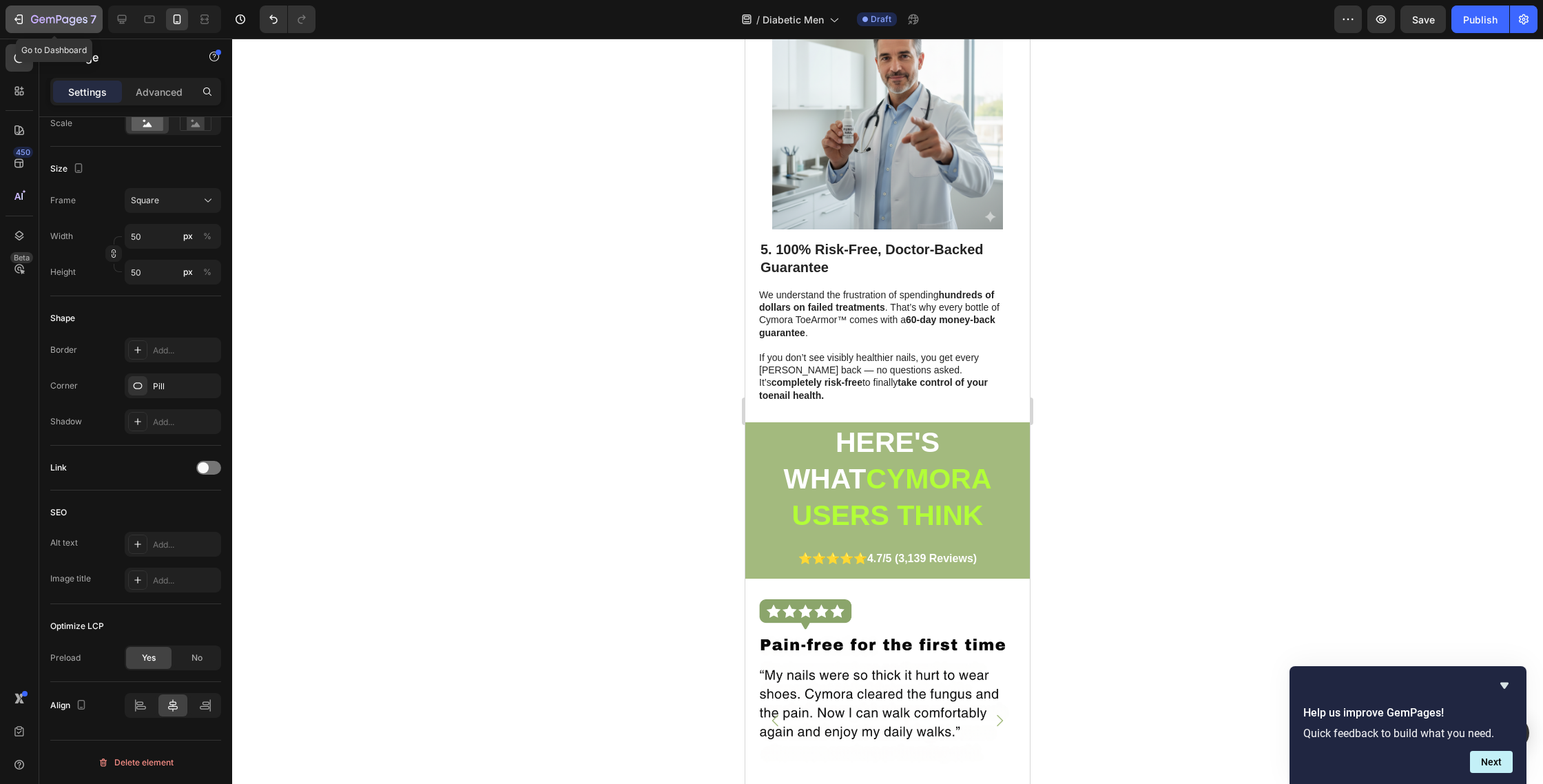
click at [92, 16] on p "7" at bounding box center [93, 19] width 6 height 17
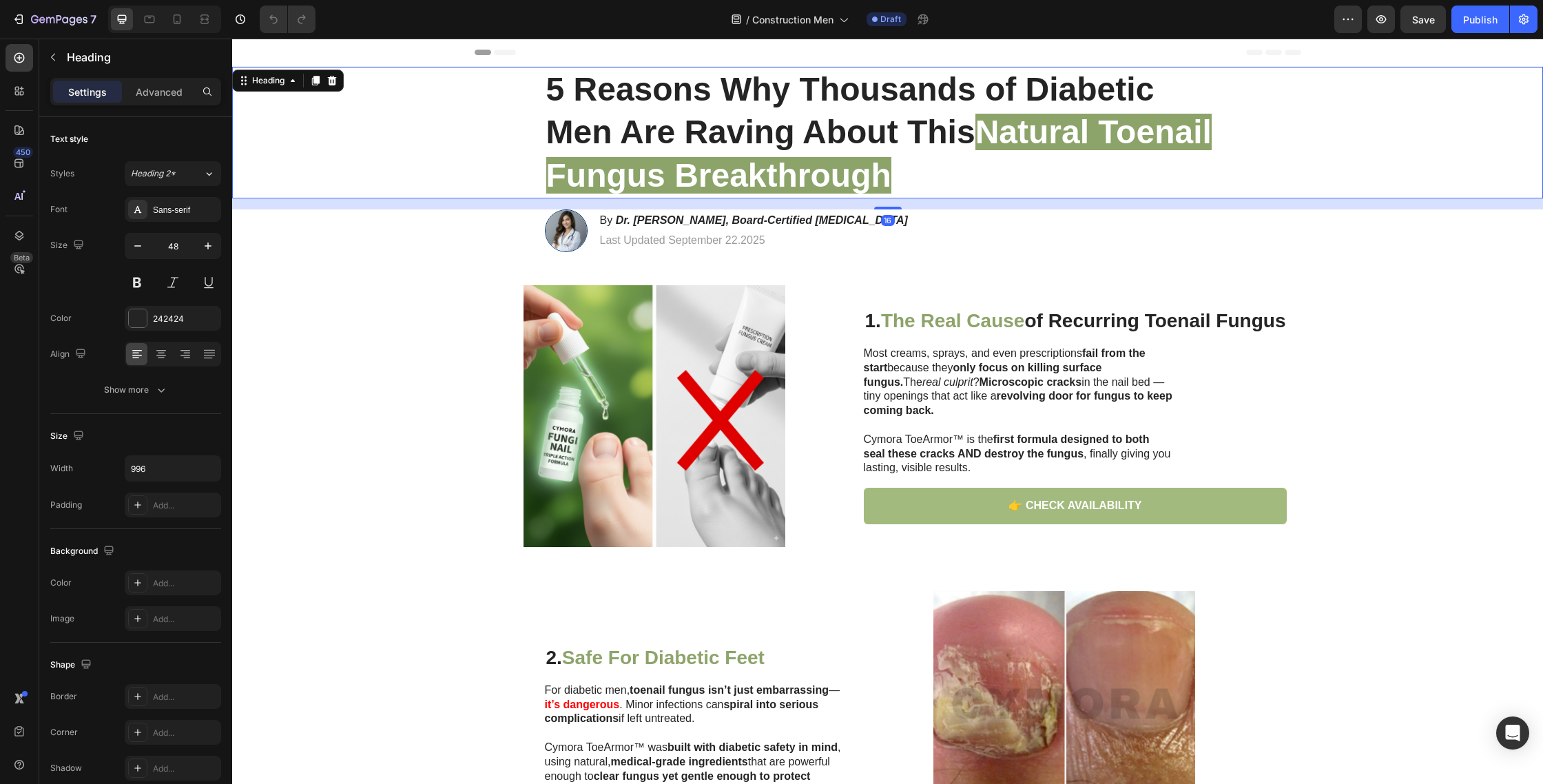
drag, startPoint x: 742, startPoint y: 129, endPoint x: 698, endPoint y: 135, distance: 44.4
click at [742, 129] on strong "5 Reasons Why Thousands of Diabetic Men Are Raving About This" at bounding box center [851, 111] width 609 height 79
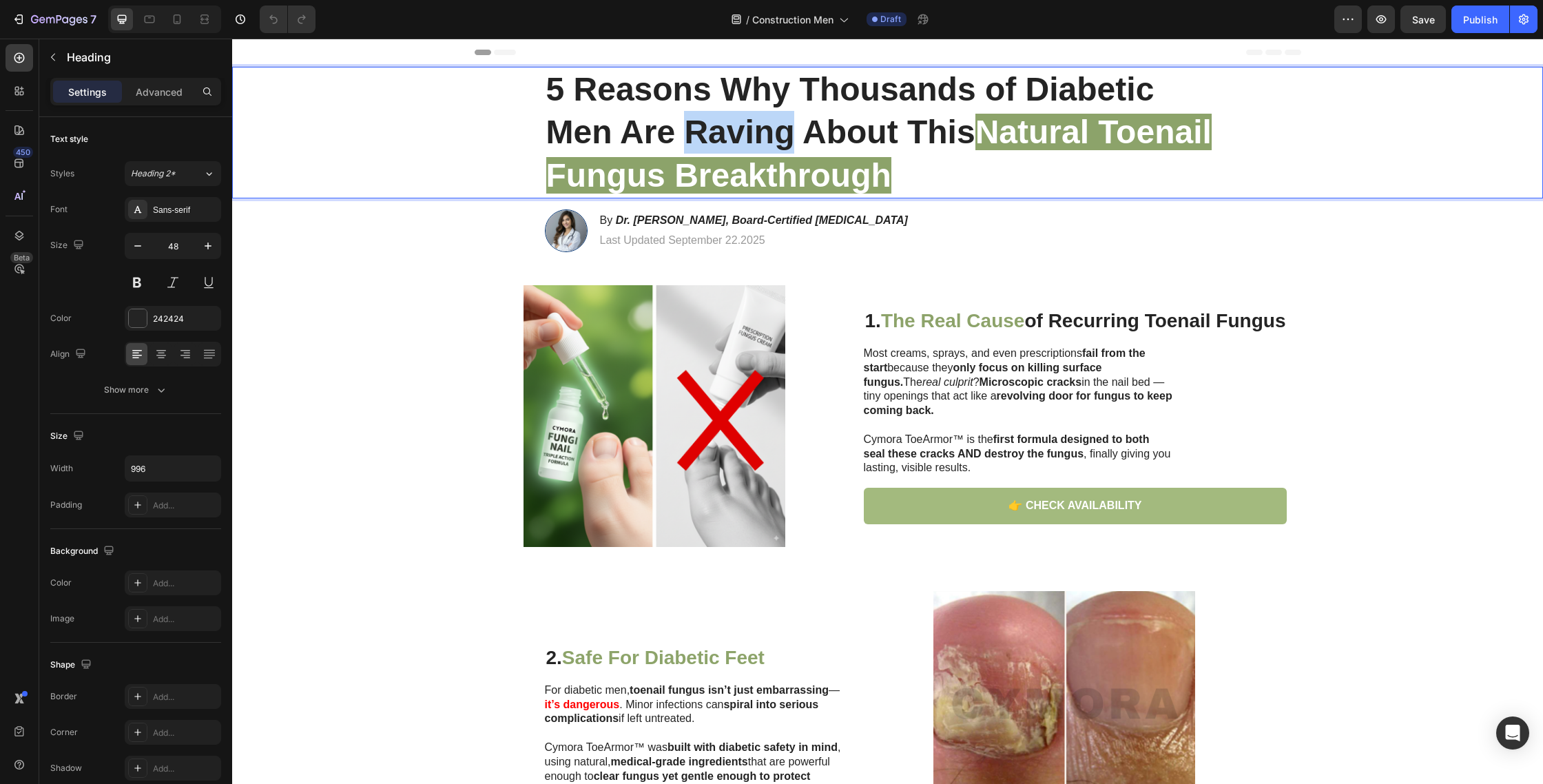
click at [698, 135] on strong "5 Reasons Why Thousands of Diabetic Men Are Raving About This" at bounding box center [851, 111] width 609 height 79
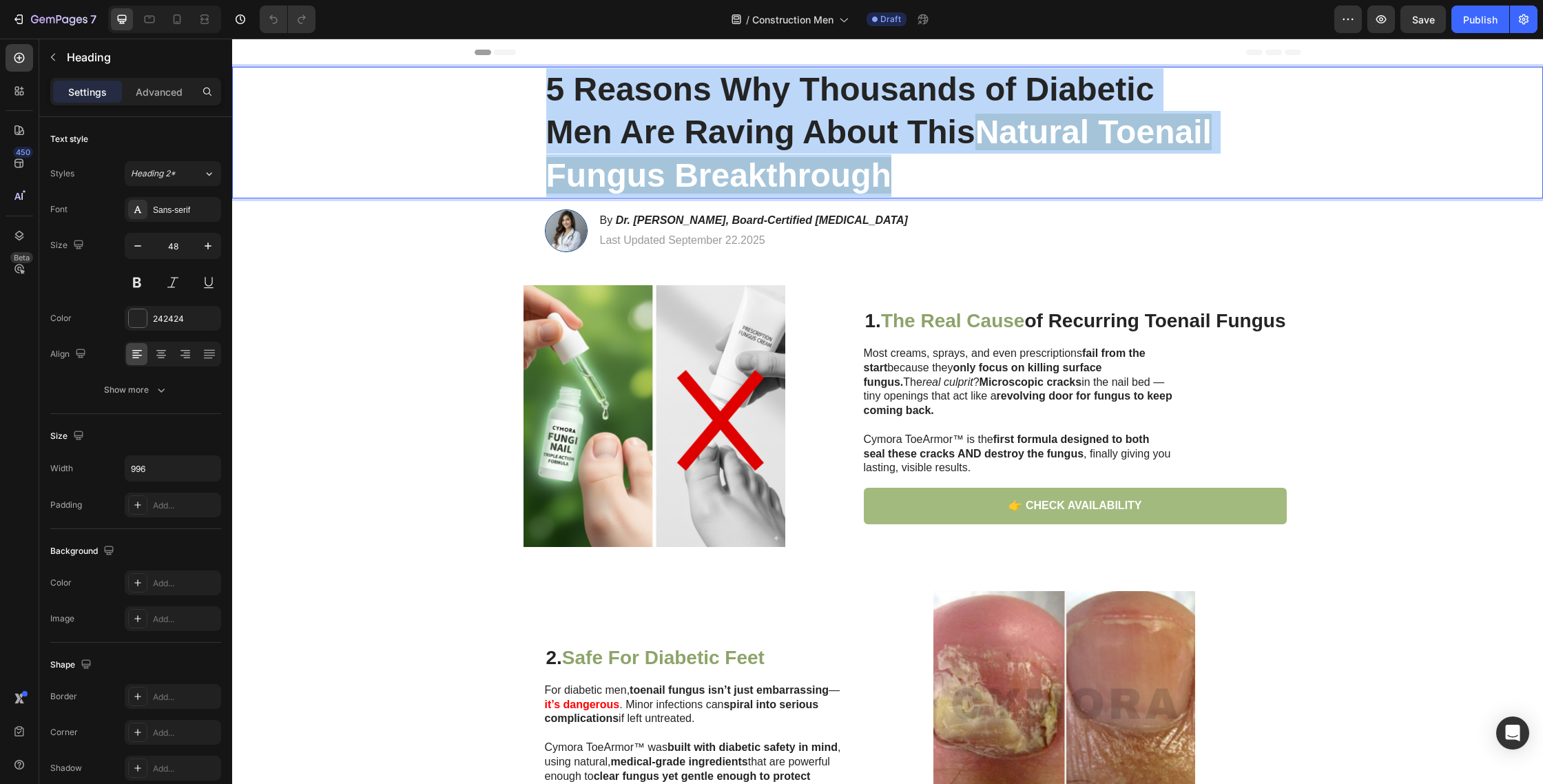
click at [698, 135] on strong "5 Reasons Why Thousands of Diabetic Men Are Raving About This" at bounding box center [851, 111] width 609 height 79
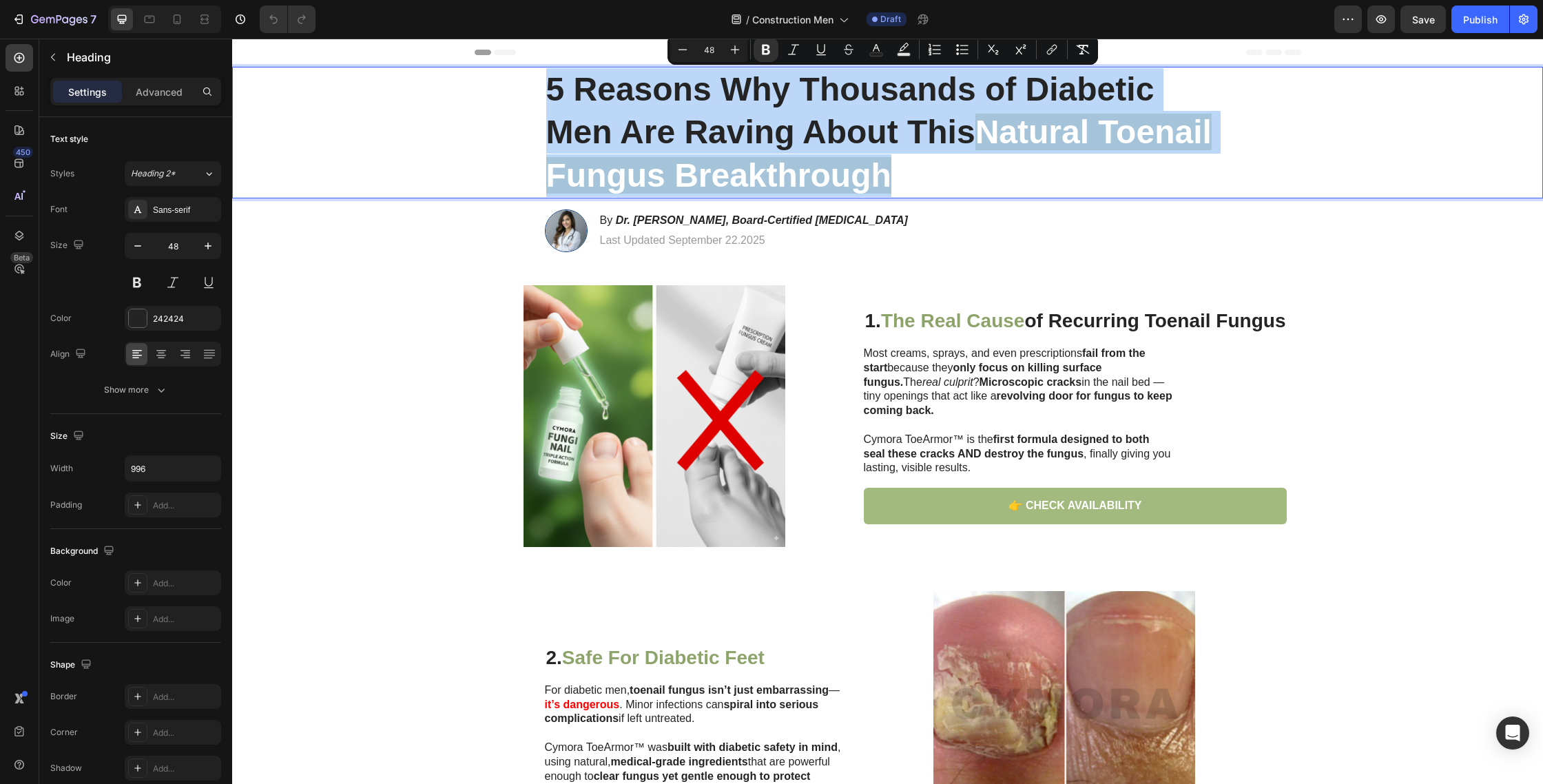
drag, startPoint x: 540, startPoint y: 97, endPoint x: 557, endPoint y: 95, distance: 17.1
click at [540, 97] on div "5 Reasons Why Thousands of Diabetic Men Are Raving About This Natural Toenail F…" at bounding box center [887, 132] width 1283 height 131
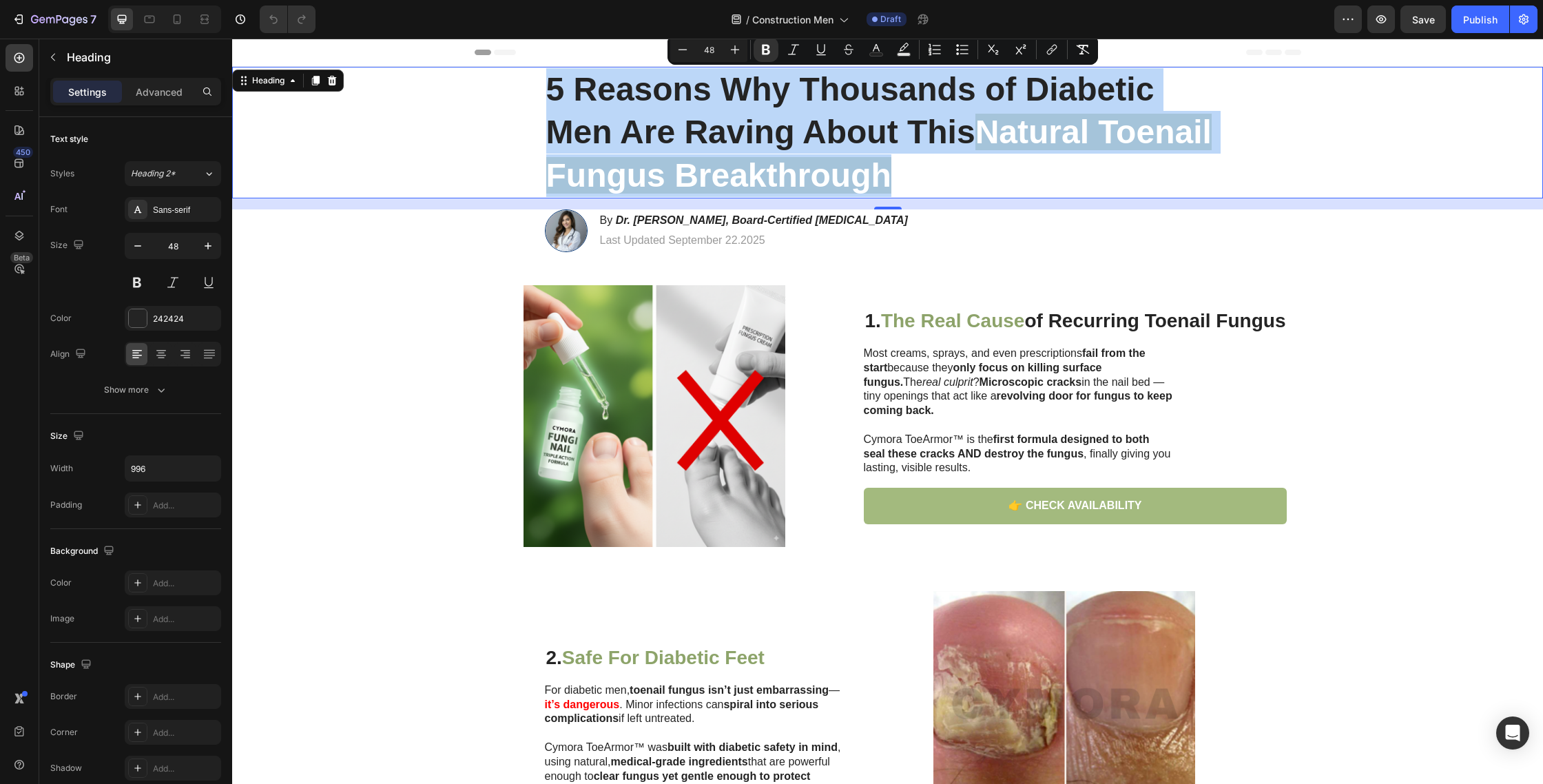
click at [728, 100] on strong "5 Reasons Why Thousands of Diabetic Men Are Raving About This" at bounding box center [851, 111] width 609 height 79
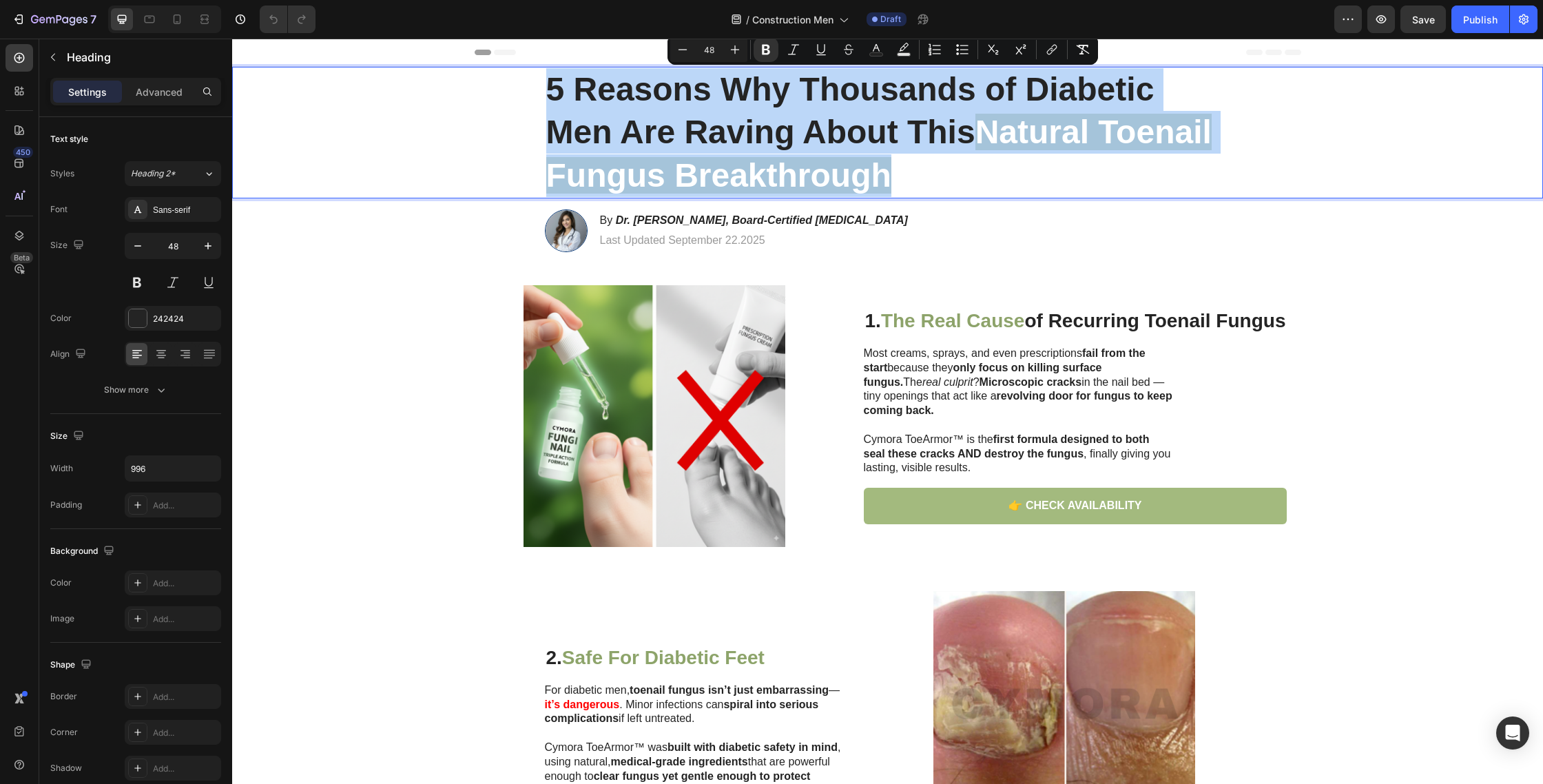
click at [728, 90] on strong "5 Reasons Why Thousands of Diabetic Men Are Raving About This" at bounding box center [851, 111] width 609 height 79
click at [737, 95] on strong "5 Reasons Why Thousands of Diabetic Men Are Raving About This" at bounding box center [851, 111] width 609 height 79
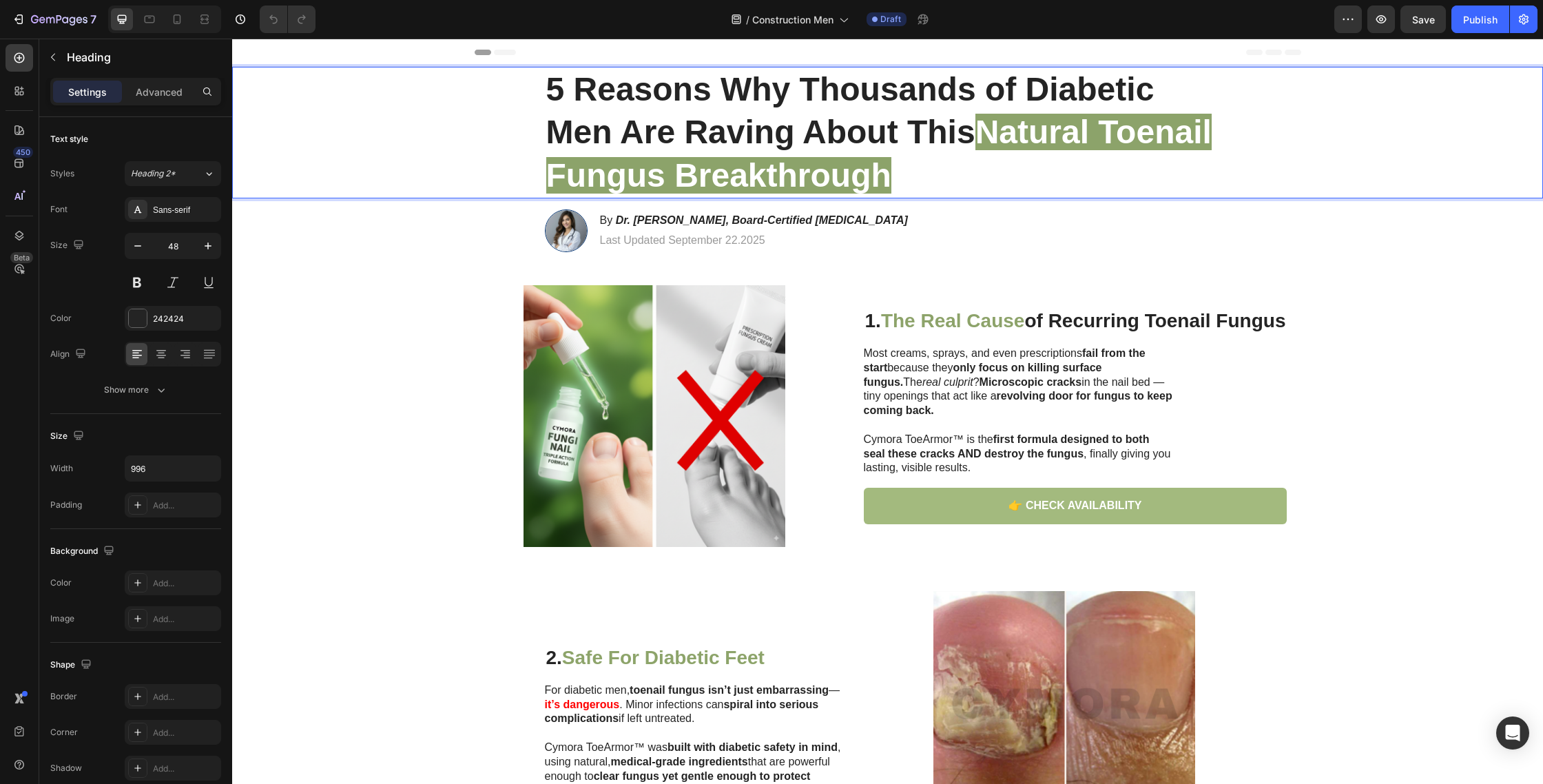
click at [810, 97] on strong "5 Reasons Why Thousands of Diabetic Men Are Raving About This" at bounding box center [851, 111] width 609 height 79
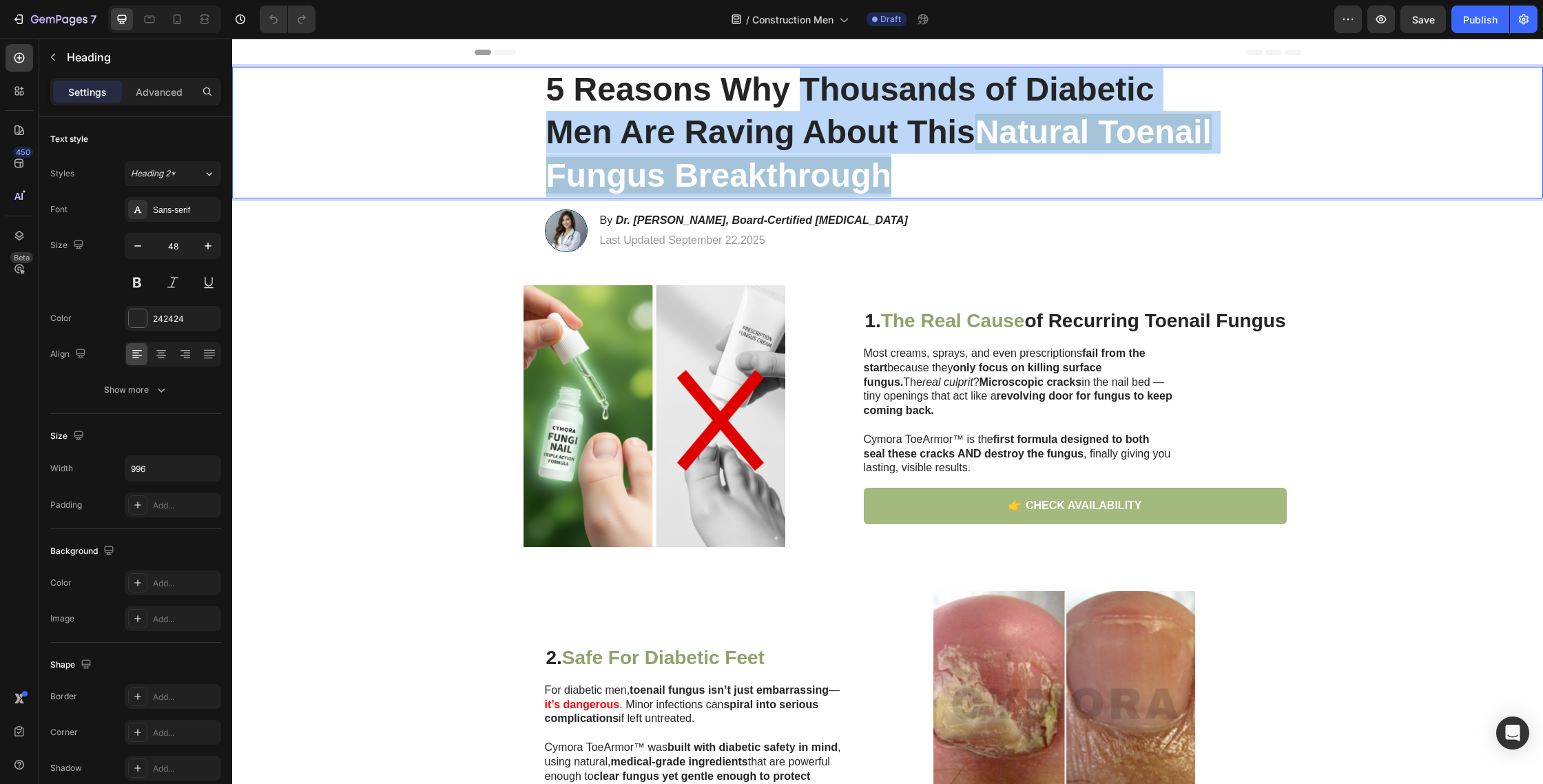
drag, startPoint x: 800, startPoint y: 85, endPoint x: 955, endPoint y: 203, distance: 194.8
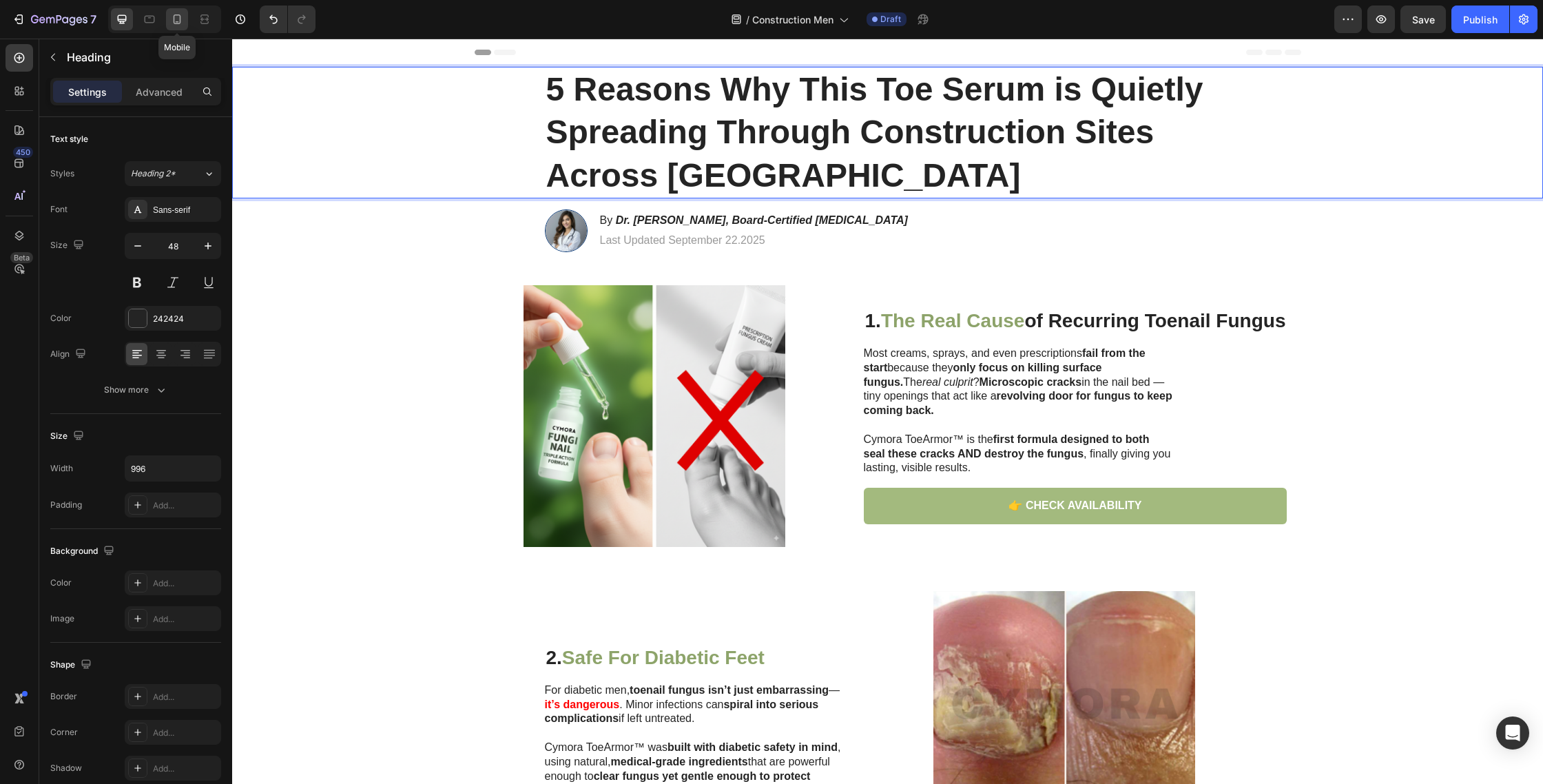
click at [172, 20] on icon at bounding box center [177, 20] width 14 height 14
type input "35"
type input "100%"
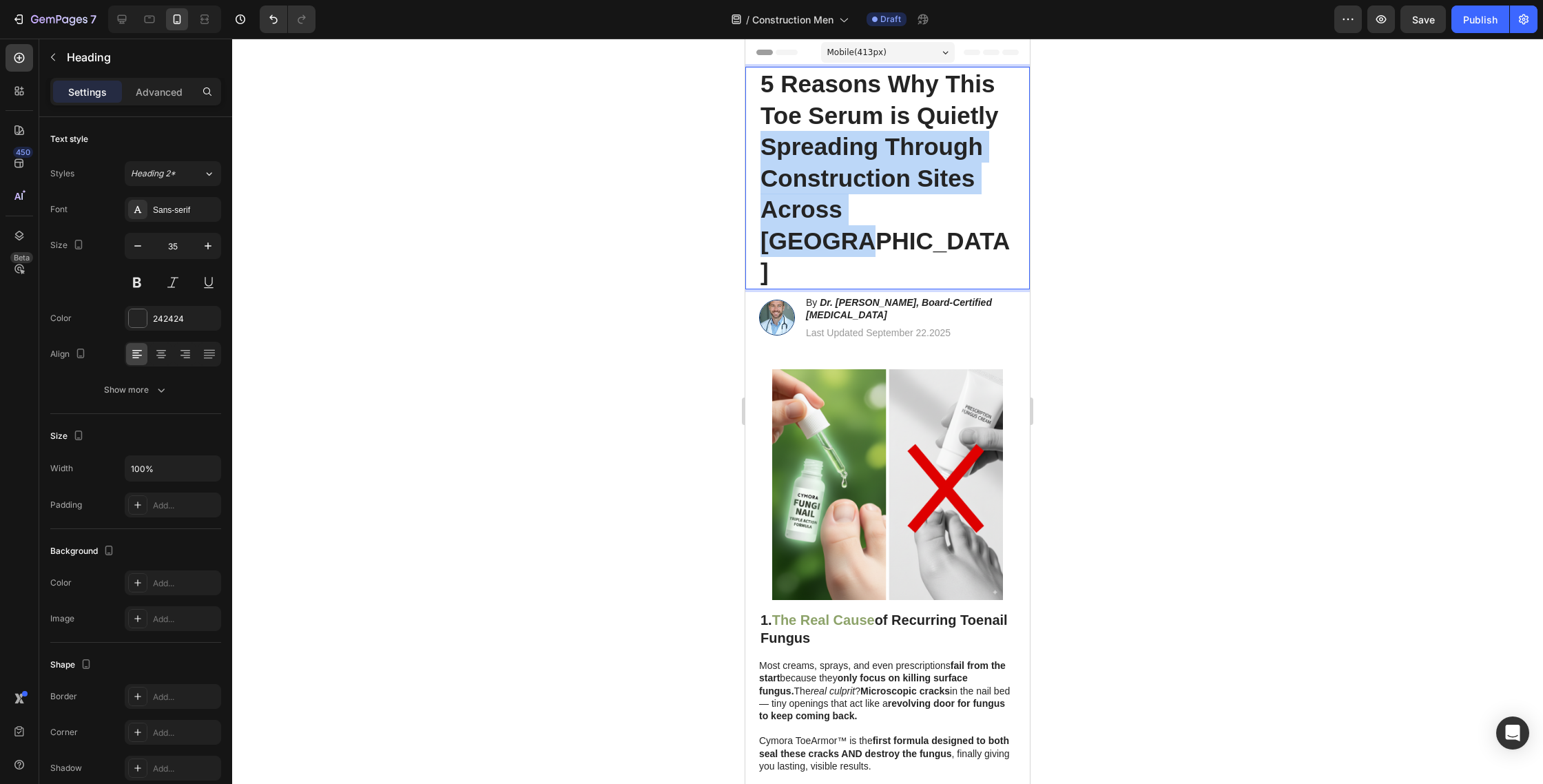
drag, startPoint x: 955, startPoint y: 213, endPoint x: 817, endPoint y: 138, distance: 157.1
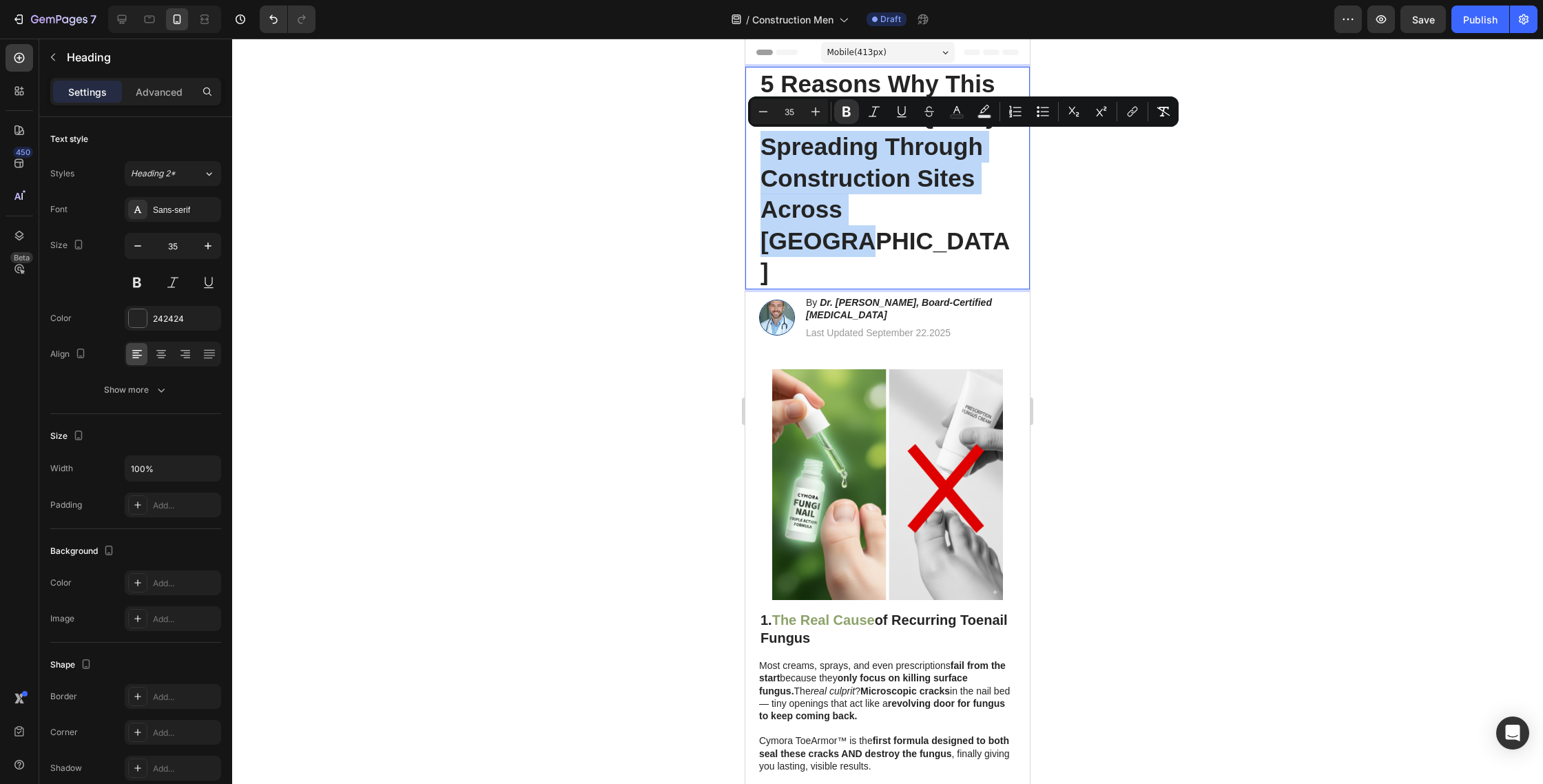
drag, startPoint x: 826, startPoint y: 137, endPoint x: 820, endPoint y: 144, distance: 9.2
click at [826, 137] on strong "5 Reasons Why This Toe Serum is Quietly Spreading Through Construction Sites Ac…" at bounding box center [885, 178] width 249 height 215
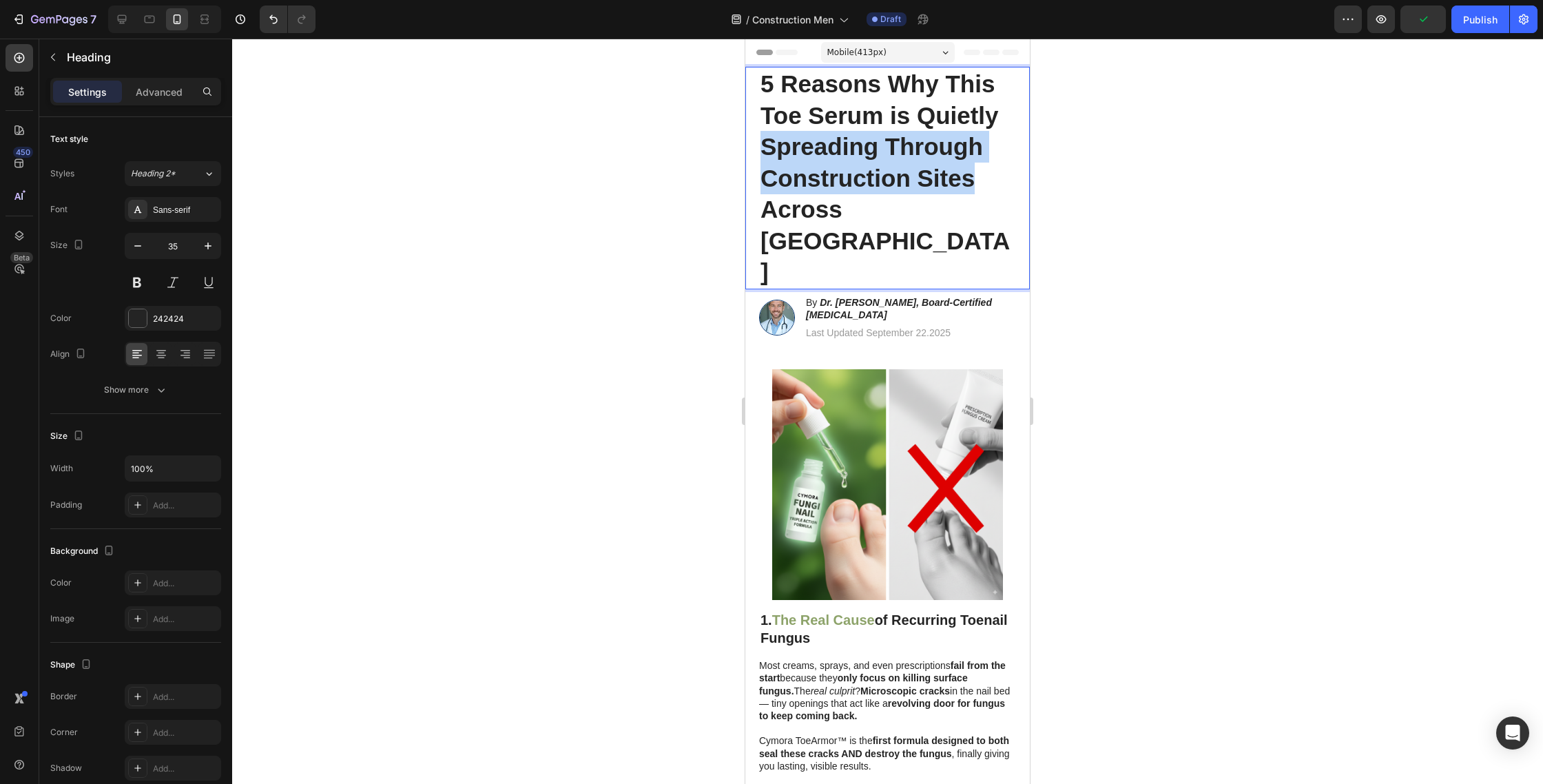
drag, startPoint x: 767, startPoint y: 143, endPoint x: 971, endPoint y: 182, distance: 207.7
click at [971, 182] on strong "5 Reasons Why This Toe Serum is Quietly Spreading Through Construction Sites Ac…" at bounding box center [885, 178] width 249 height 215
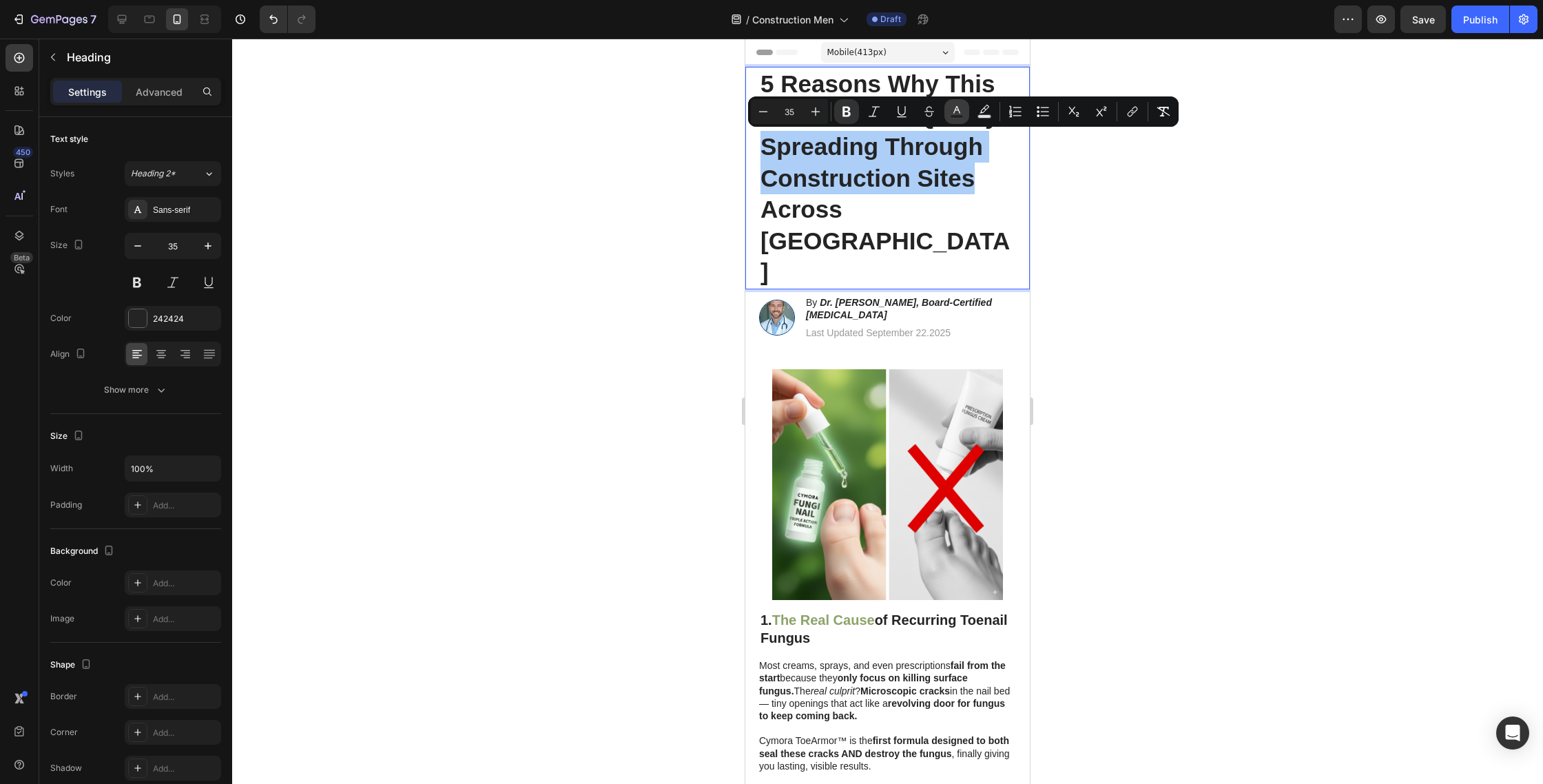
click at [960, 111] on icon "Editor contextual toolbar" at bounding box center [957, 112] width 14 height 14
type input "242424"
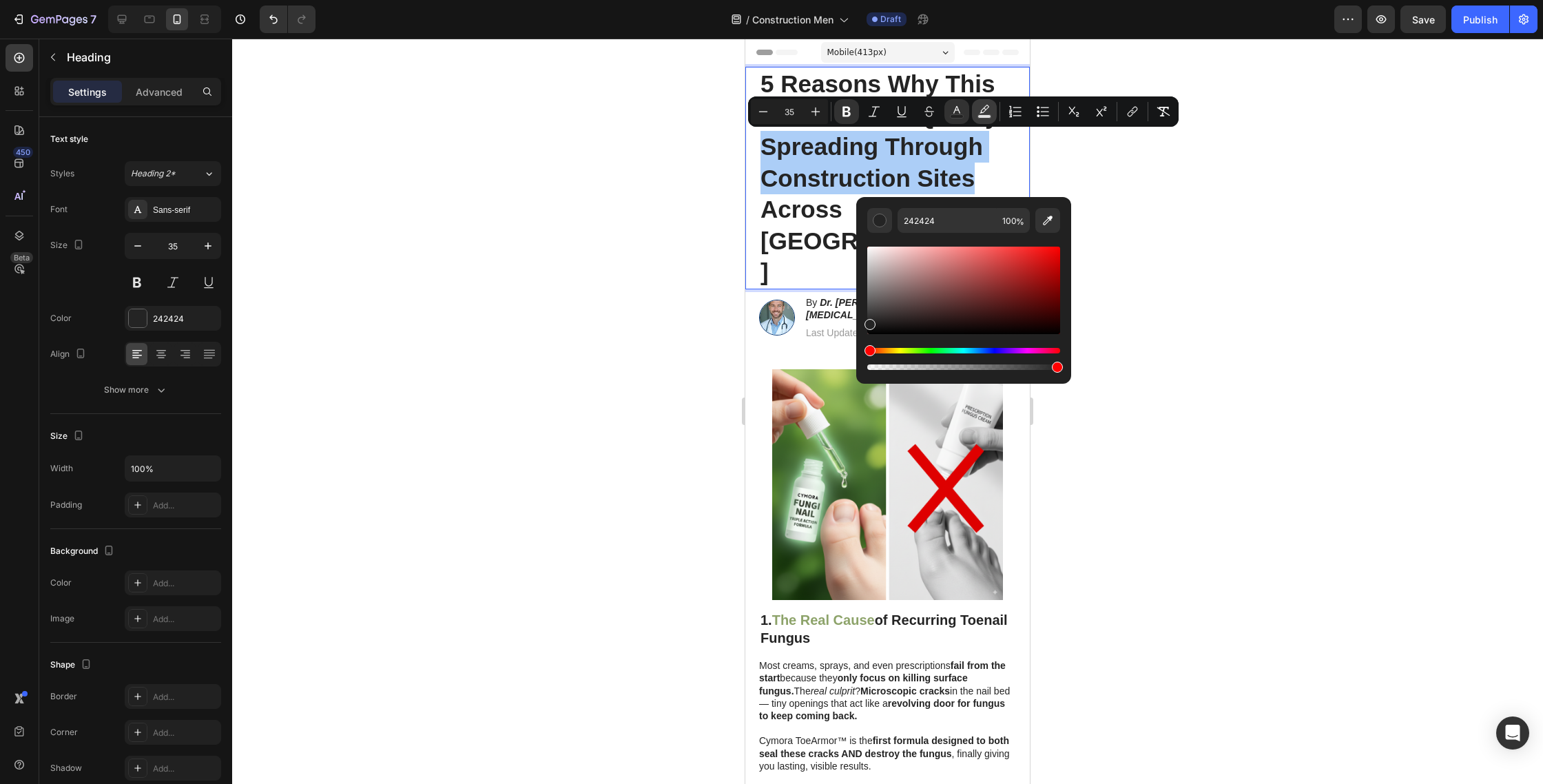
click at [977, 118] on button "Text Background Color" at bounding box center [984, 111] width 25 height 25
type input "000000"
type input "77"
drag, startPoint x: 1049, startPoint y: 216, endPoint x: 1016, endPoint y: 342, distance: 130.2
click at [1049, 216] on icon "Editor contextual toolbar" at bounding box center [1048, 220] width 14 height 14
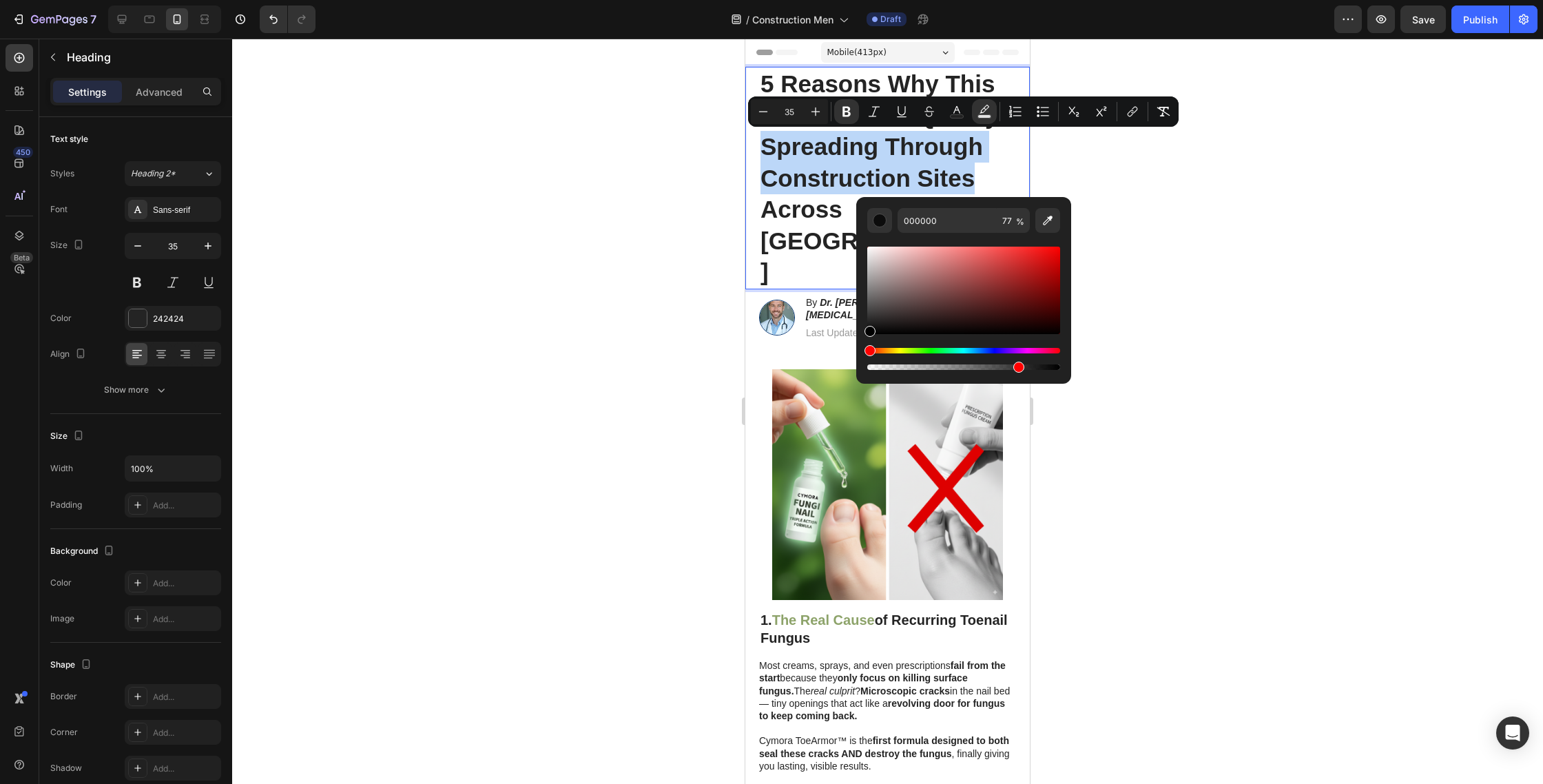
type input "8DA36A"
type input "100"
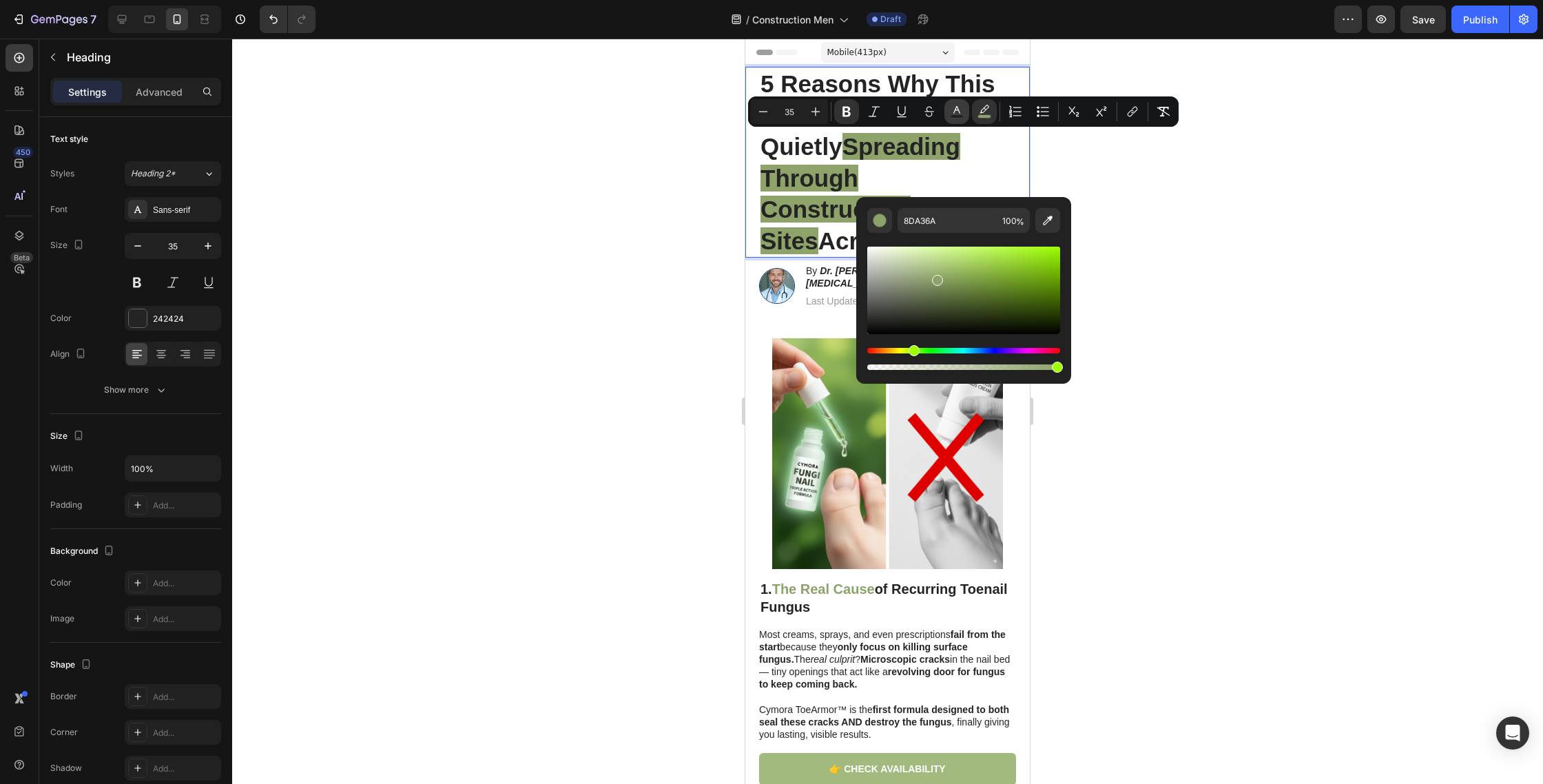
drag, startPoint x: 950, startPoint y: 112, endPoint x: 950, endPoint y: 119, distance: 7.0
click at [950, 113] on icon "Editor contextual toolbar" at bounding box center [957, 112] width 14 height 14
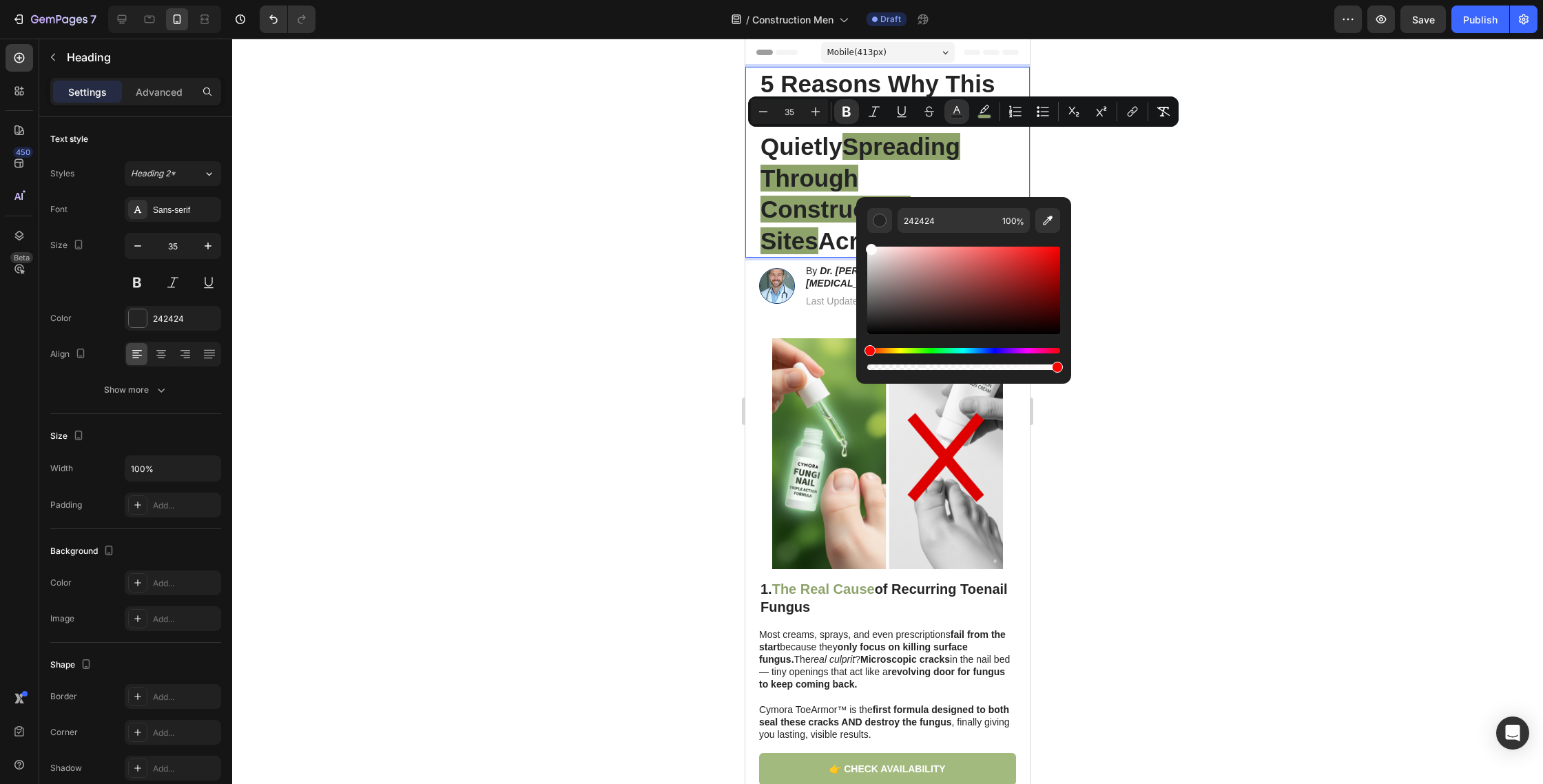
drag, startPoint x: 1697, startPoint y: 325, endPoint x: 812, endPoint y: 201, distance: 893.6
type input "FFFCFC"
click at [571, 224] on div at bounding box center [887, 411] width 1311 height 745
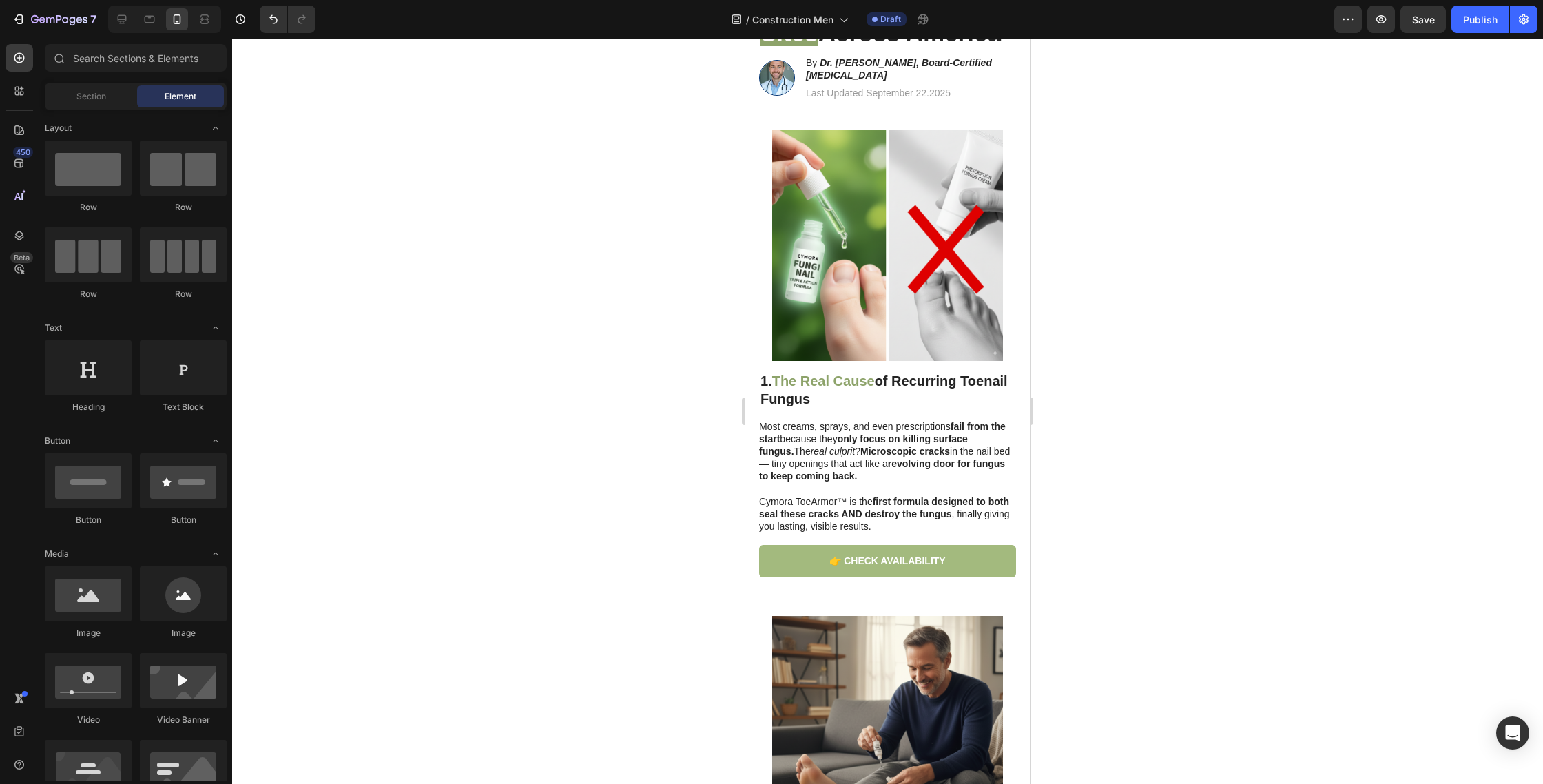
scroll to position [208, 0]
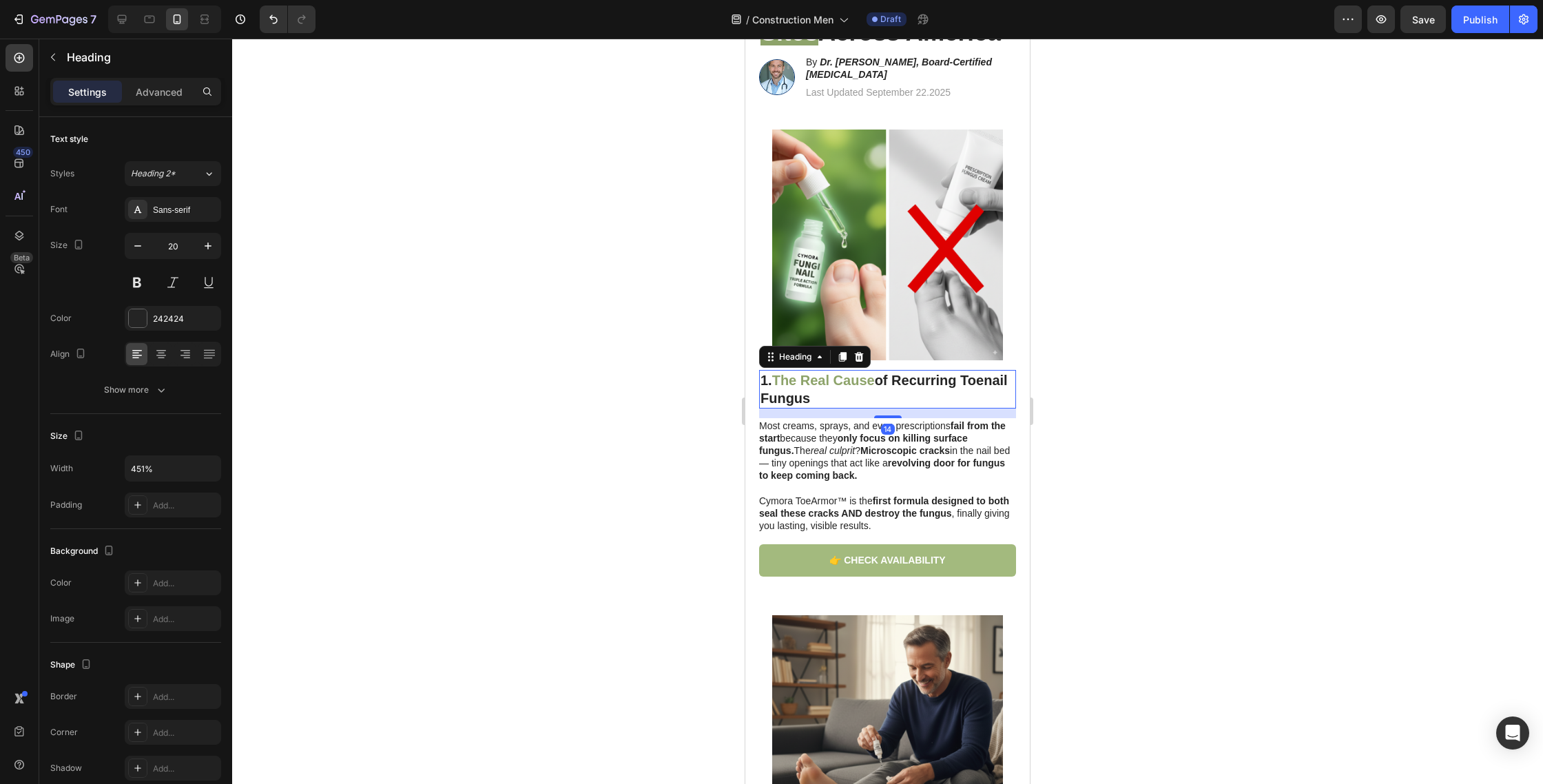
click at [786, 372] on strong "The Real Cause" at bounding box center [824, 379] width 103 height 15
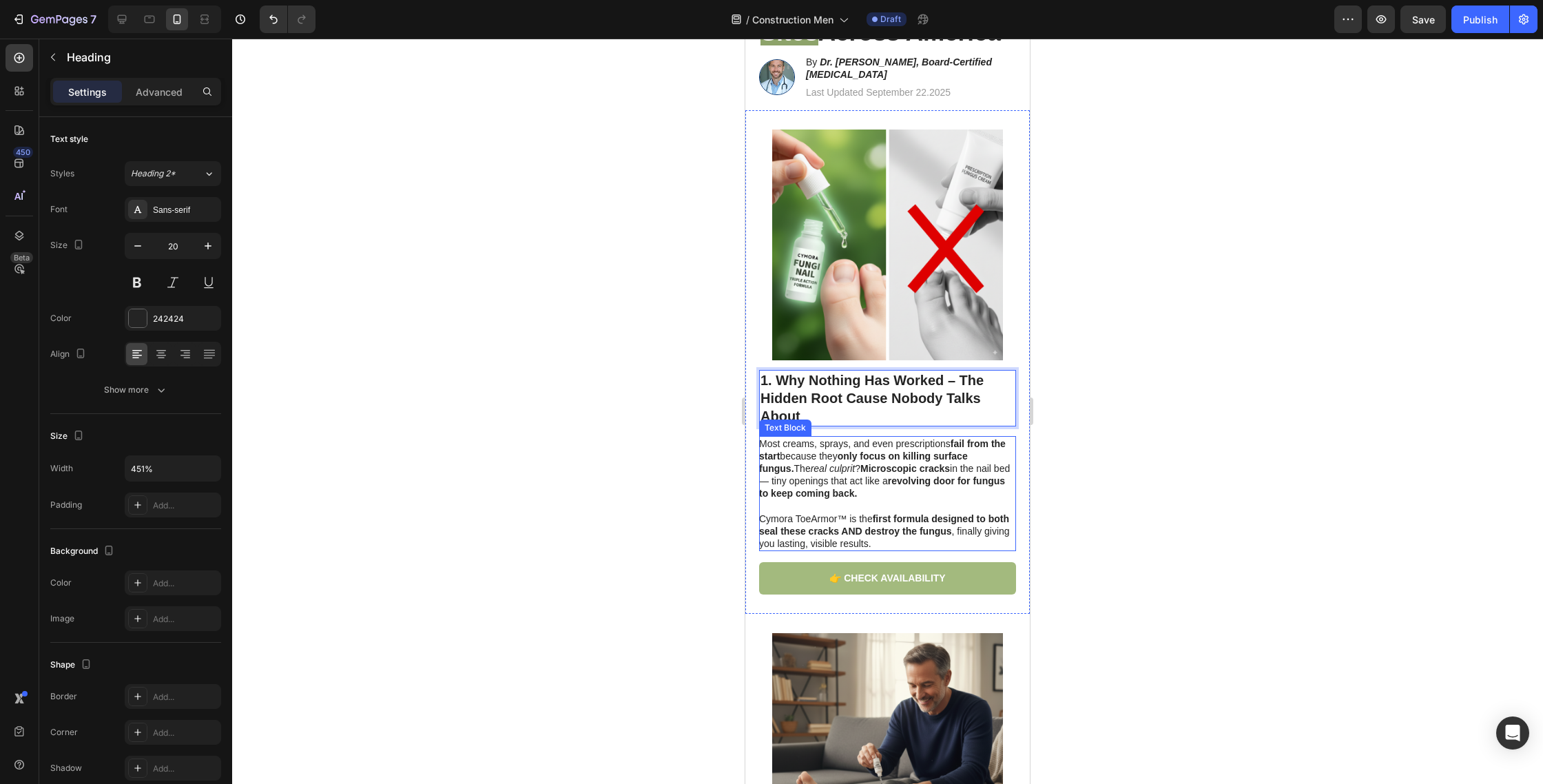
click at [830, 500] on p "Cymora ToeArmor™ is the first formula designed to both seal these cracks AND de…" at bounding box center [887, 524] width 256 height 50
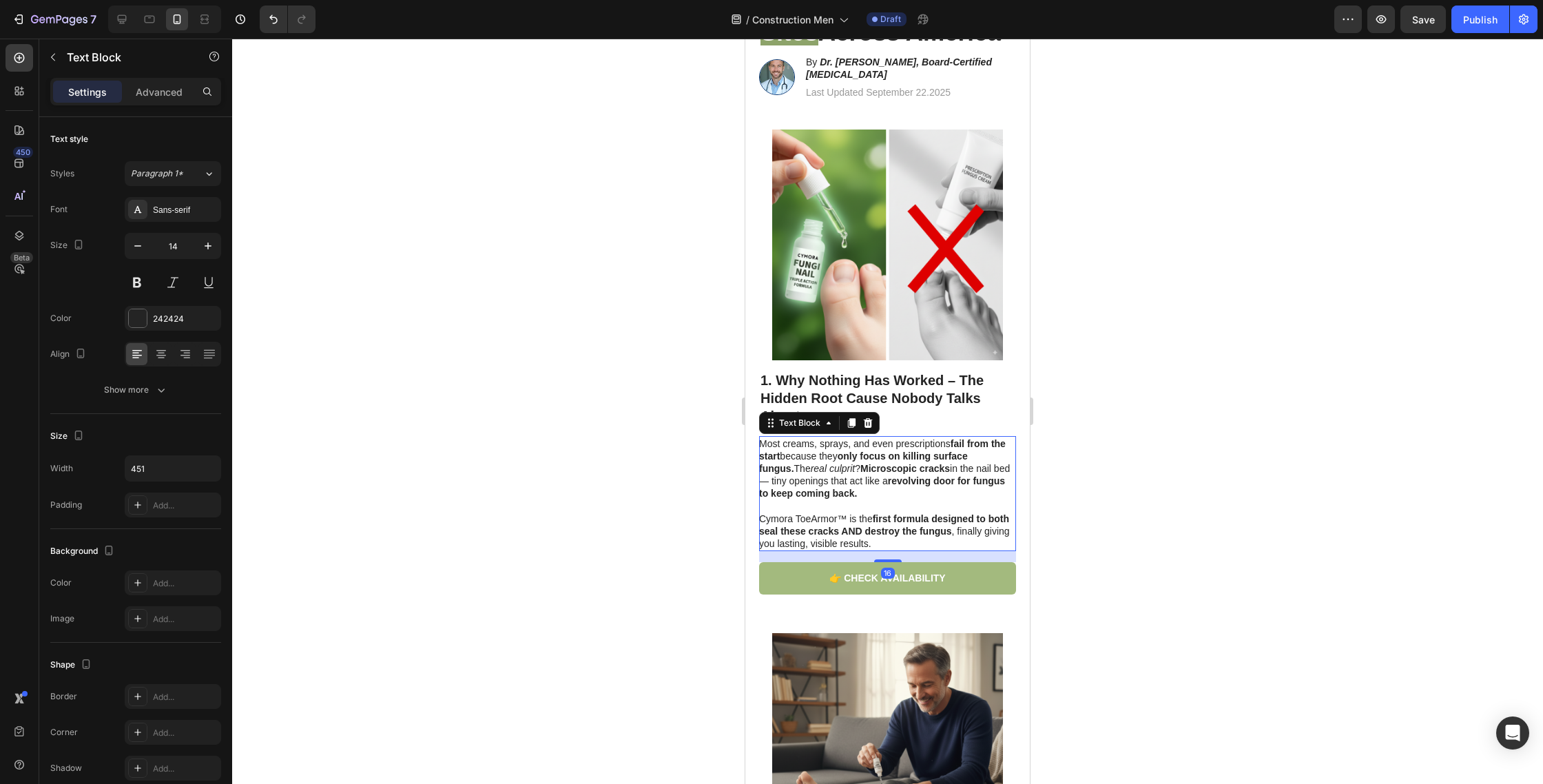
click at [830, 500] on p "Cymora ToeArmor™ is the first formula designed to both seal these cracks AND de…" at bounding box center [887, 524] width 256 height 50
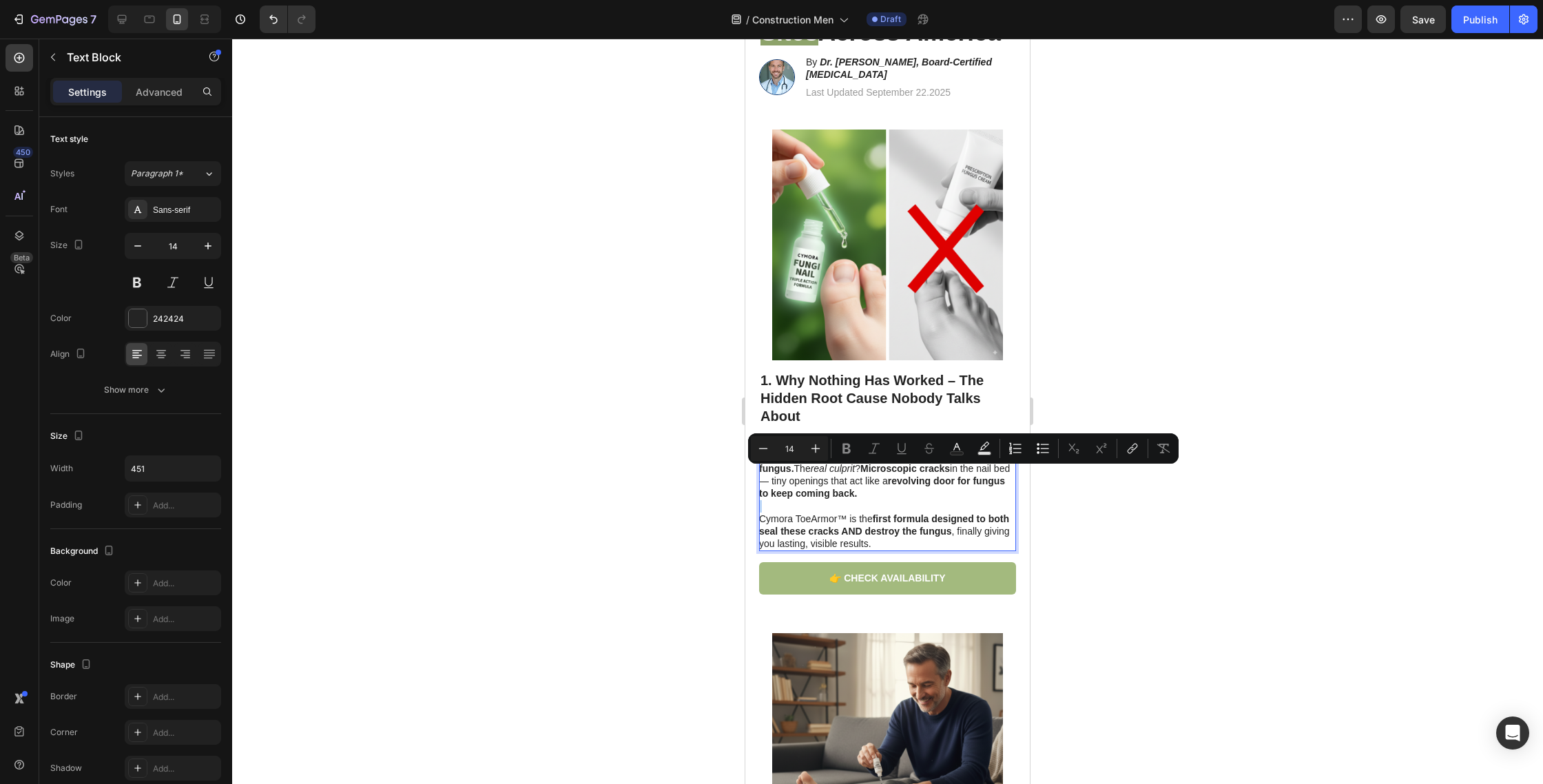
click at [830, 500] on p "Cymora ToeArmor™ is the first formula designed to both seal these cracks AND de…" at bounding box center [887, 524] width 256 height 50
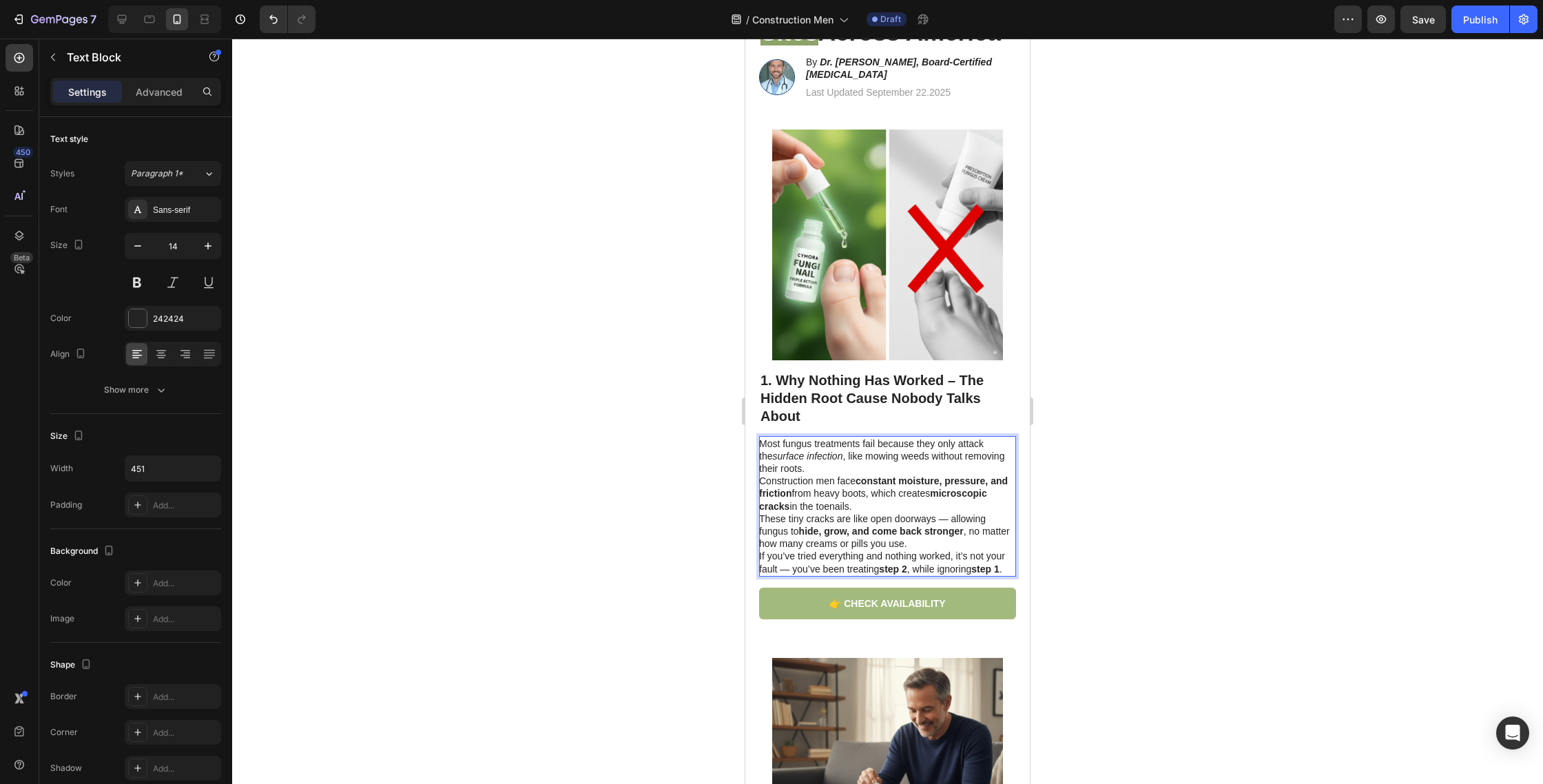
click at [760, 448] on p "Most fungus treatments fail because they only attack the surface infection , li…" at bounding box center [887, 506] width 256 height 137
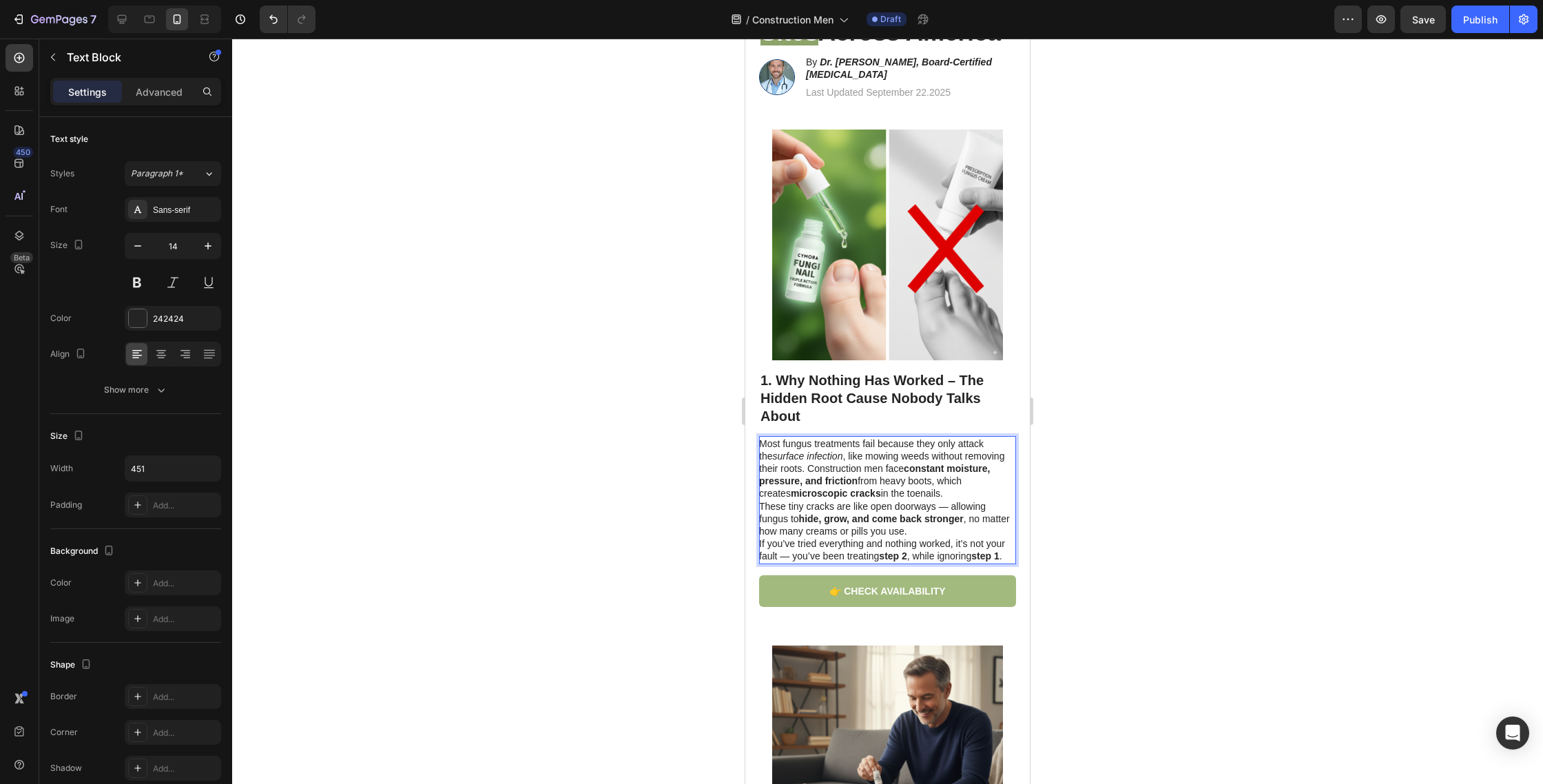
click at [913, 463] on p "Most fungus treatments fail because they only attack the surface infection , li…" at bounding box center [887, 500] width 256 height 125
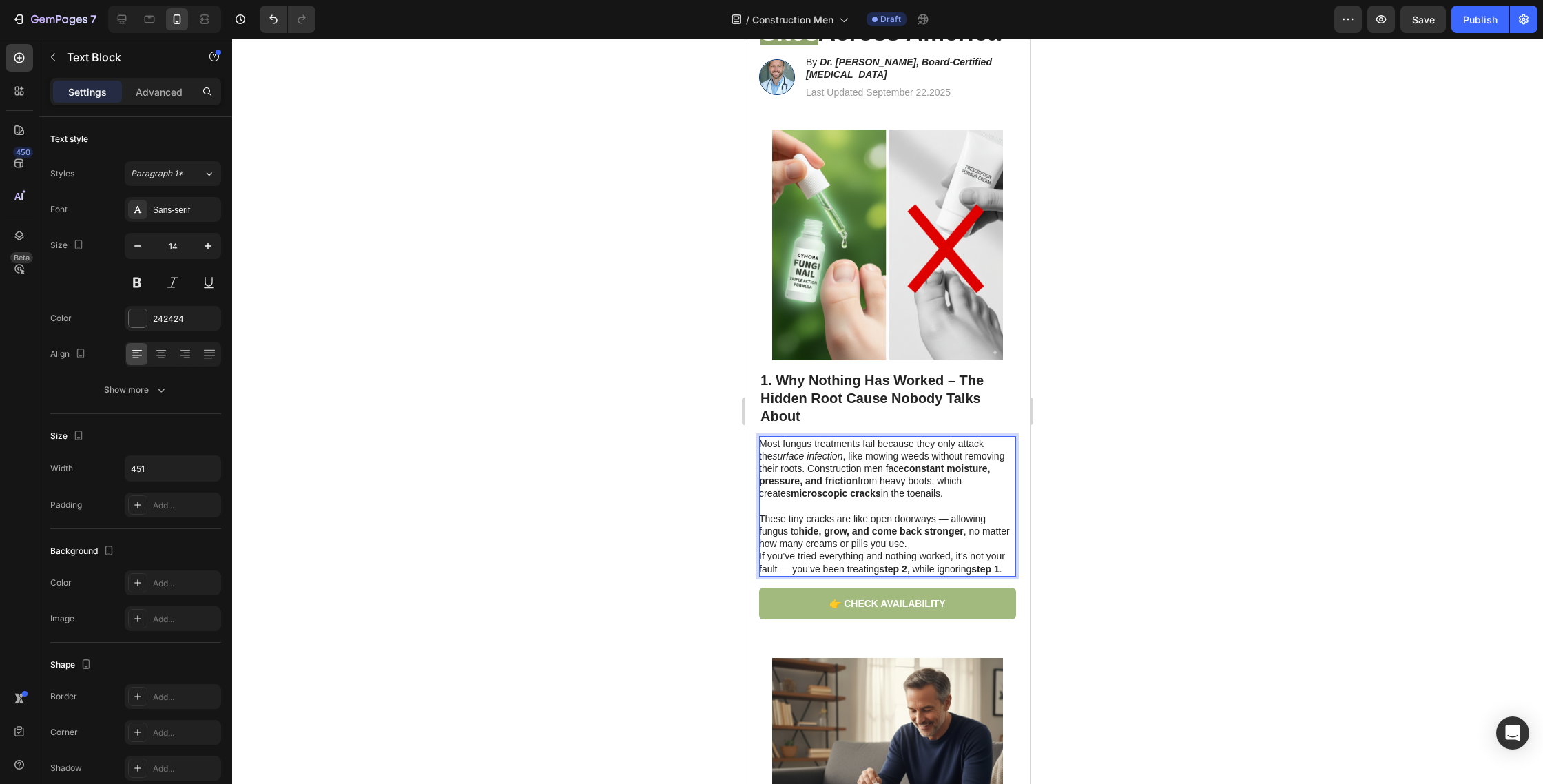
click at [933, 518] on p "These tiny cracks are like open doorways — allowing fungus to hide, grow, and c…" at bounding box center [887, 543] width 256 height 62
click at [922, 512] on p "These tiny cracks are like open doorways — allowing fungus to hide, grow, and c…" at bounding box center [887, 543] width 256 height 62
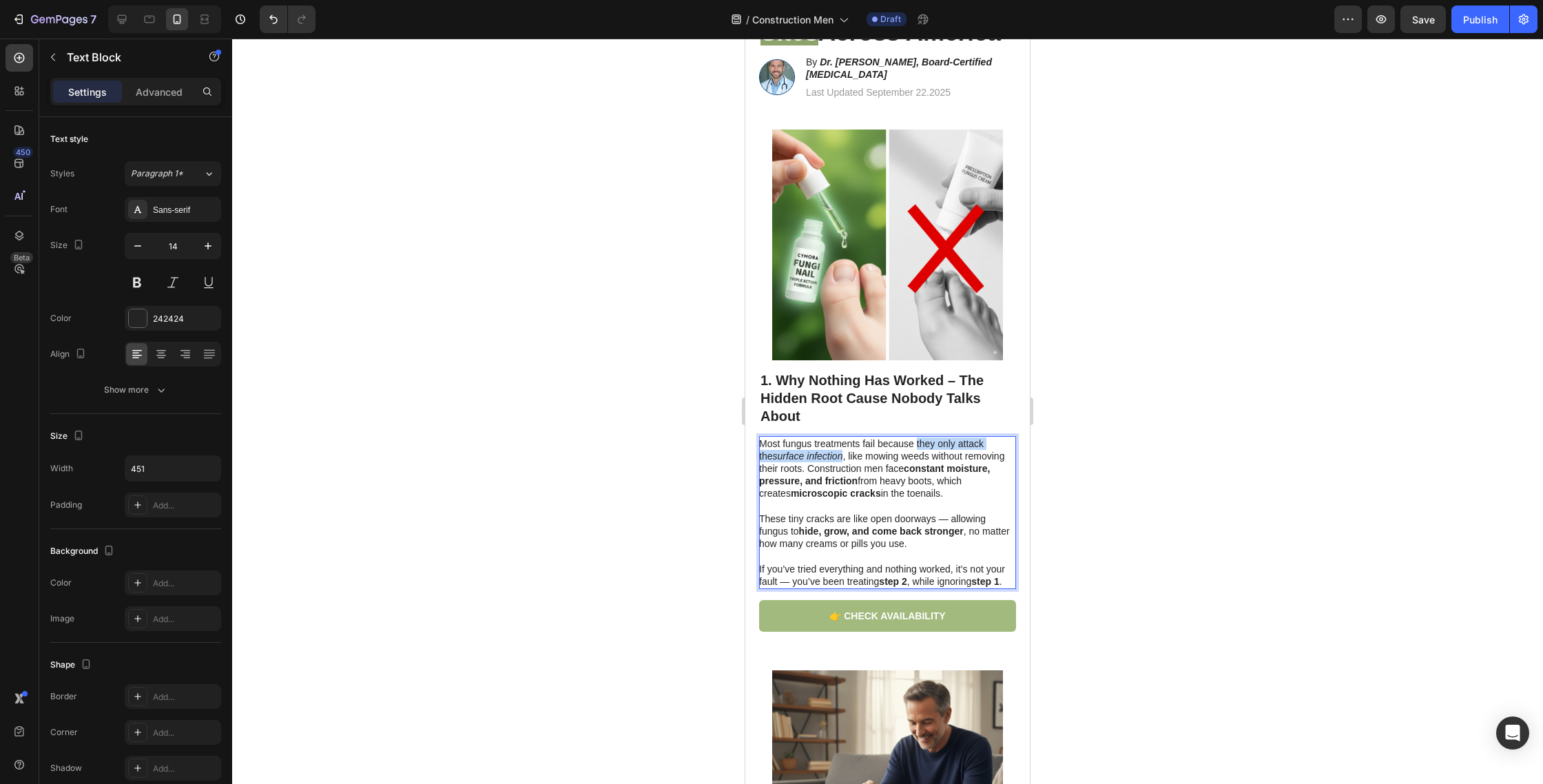
drag, startPoint x: 917, startPoint y: 411, endPoint x: 828, endPoint y: 423, distance: 89.8
click at [828, 437] on p "Most fungus treatments fail because they only attack the surface infection , li…" at bounding box center [887, 475] width 256 height 75
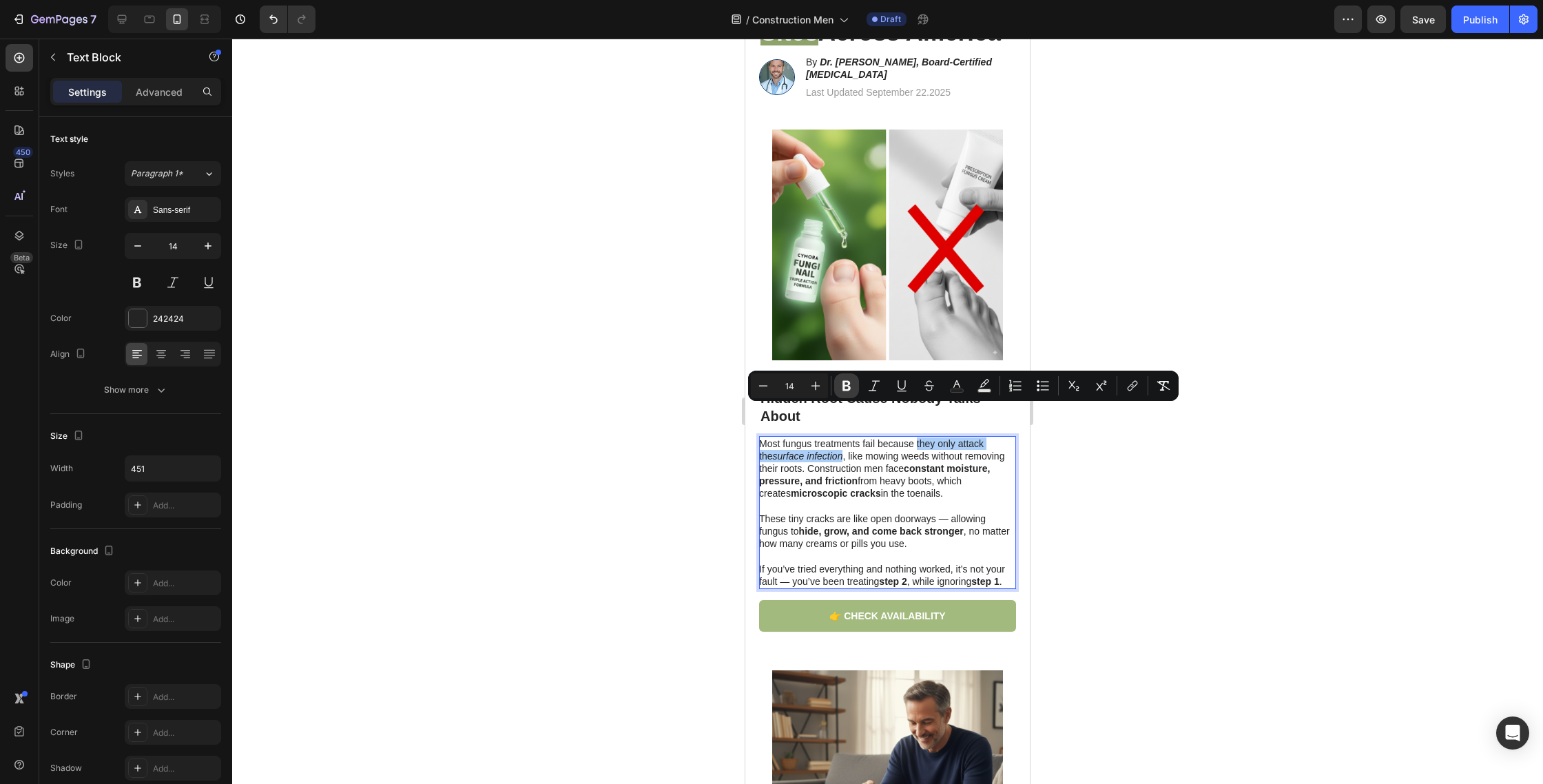
click at [849, 384] on icon "Editor contextual toolbar" at bounding box center [847, 386] width 8 height 10
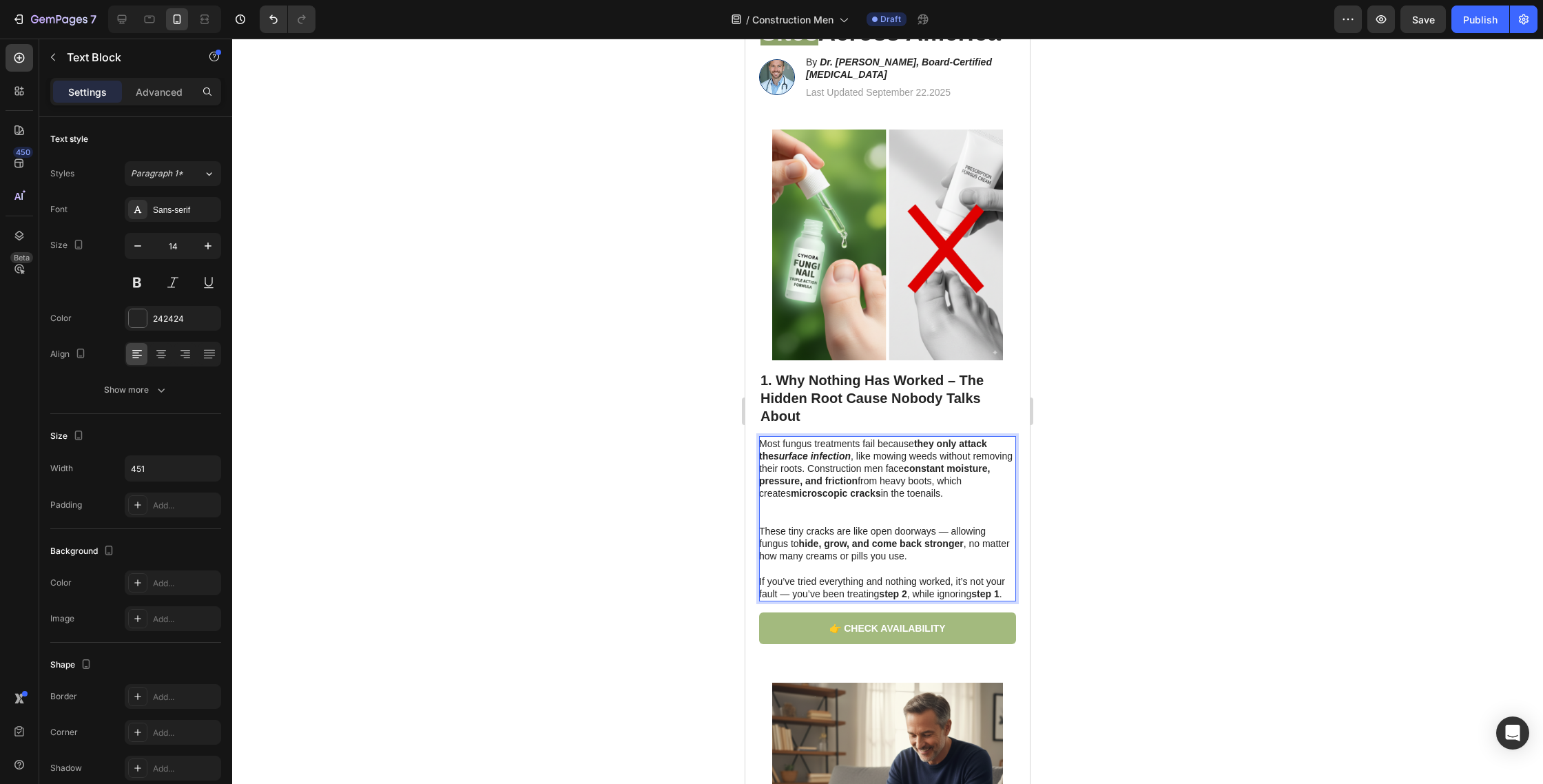
drag, startPoint x: 806, startPoint y: 435, endPoint x: 842, endPoint y: 429, distance: 36.5
click at [842, 437] on p "Most fungus treatments fail because they only attack the surface infection , li…" at bounding box center [887, 481] width 256 height 88
drag, startPoint x: 837, startPoint y: 428, endPoint x: 807, endPoint y: 432, distance: 30.3
click at [810, 437] on p "Most fungus treatments fail because they only attack the surface infection , li…" at bounding box center [887, 481] width 256 height 88
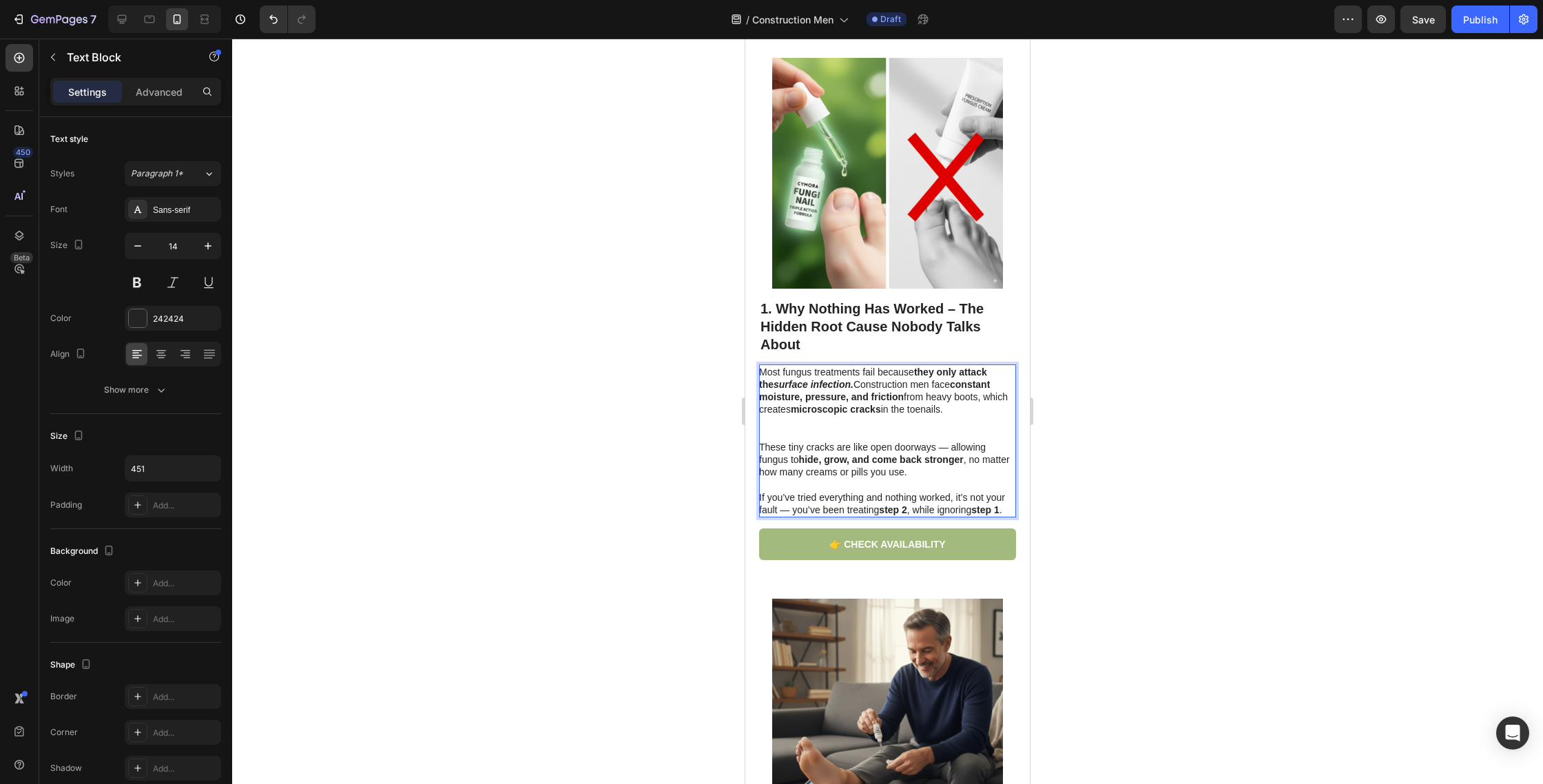
scroll to position [281, 0]
click at [810, 404] on p "Most fungus treatments fail because they only attack the surface infection. Con…" at bounding box center [887, 403] width 256 height 75
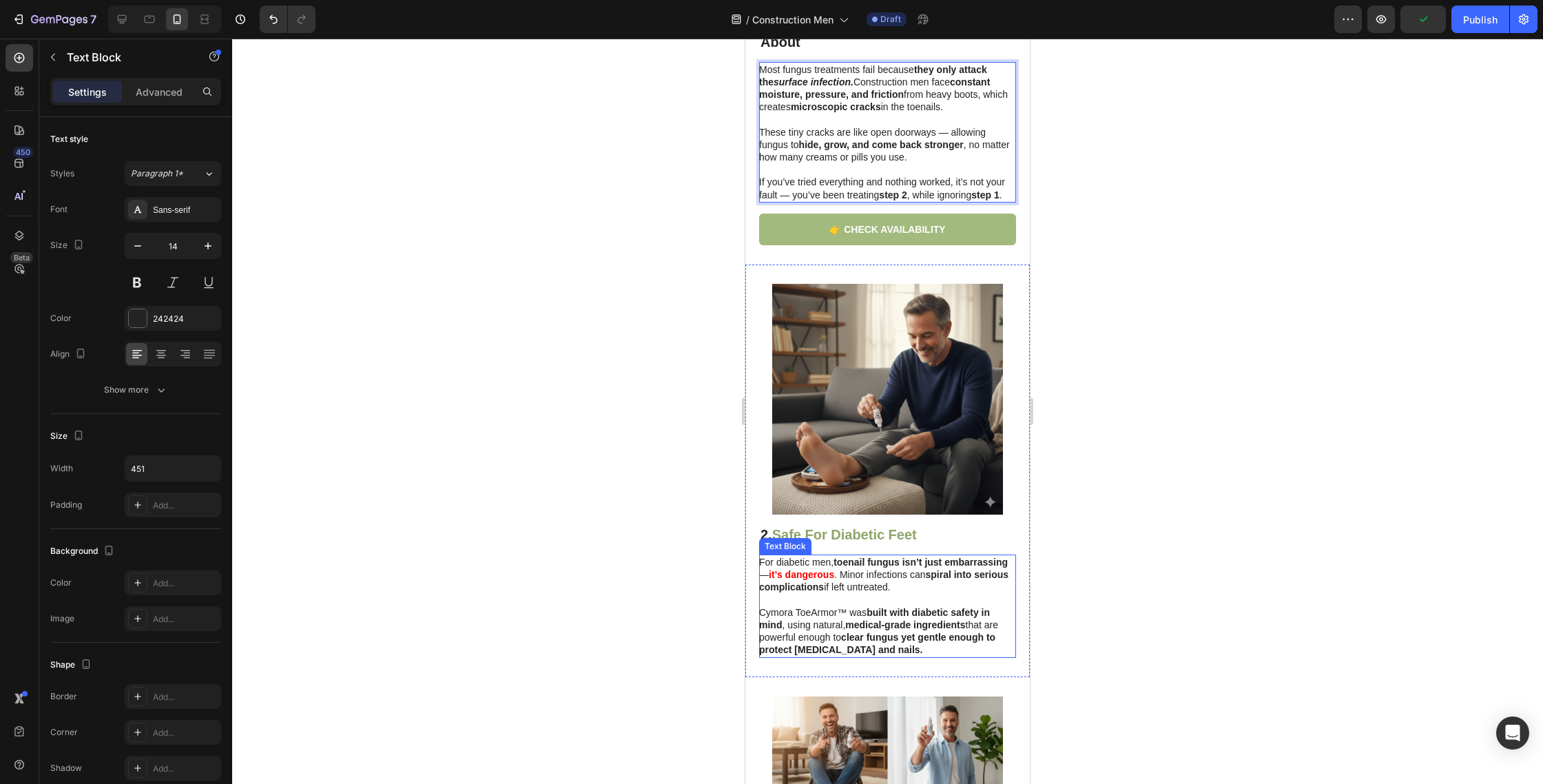
scroll to position [662, 0]
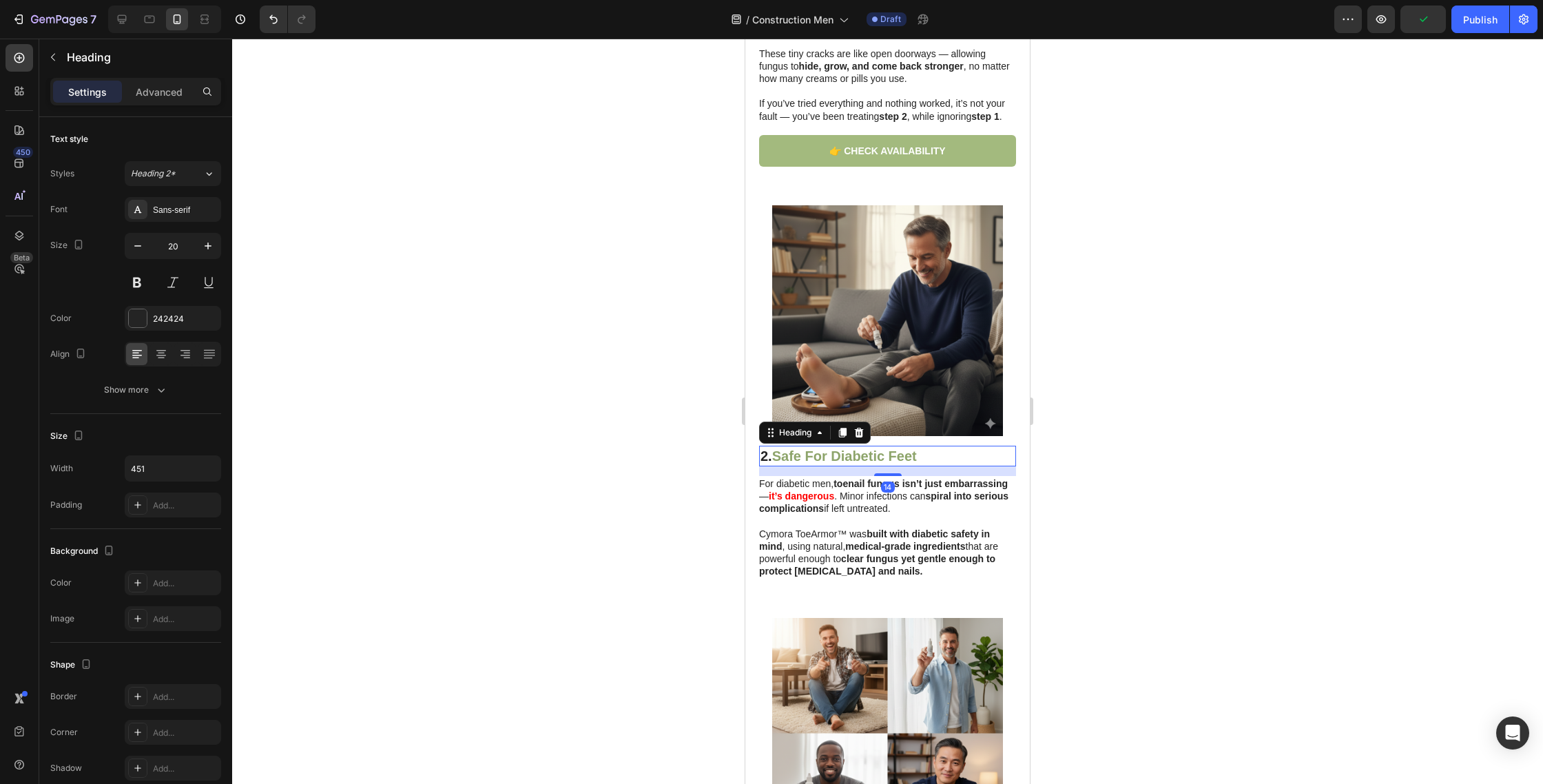
click at [851, 448] on strong "Safe For Diabetic Feet" at bounding box center [845, 455] width 144 height 15
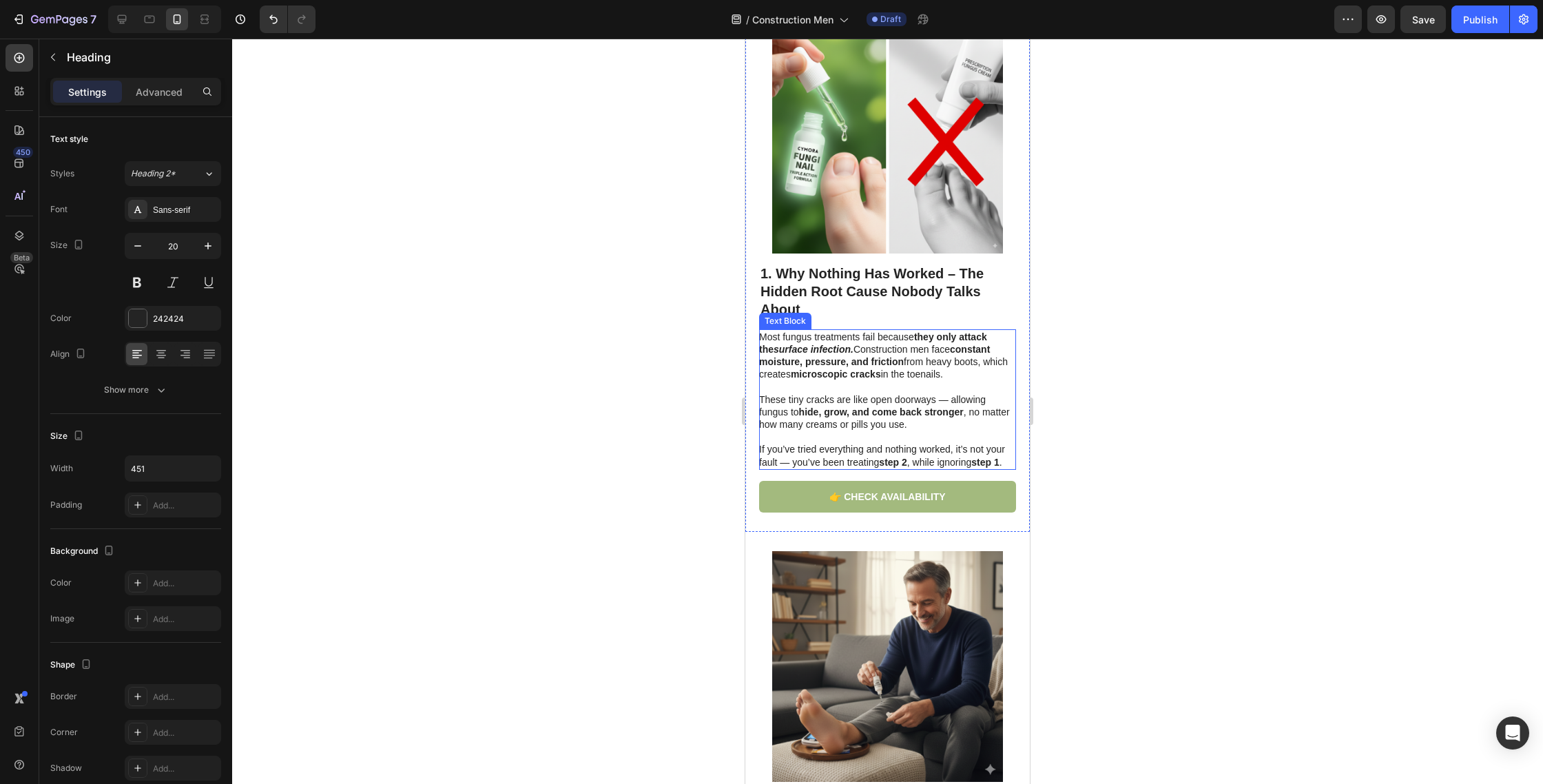
scroll to position [301, 0]
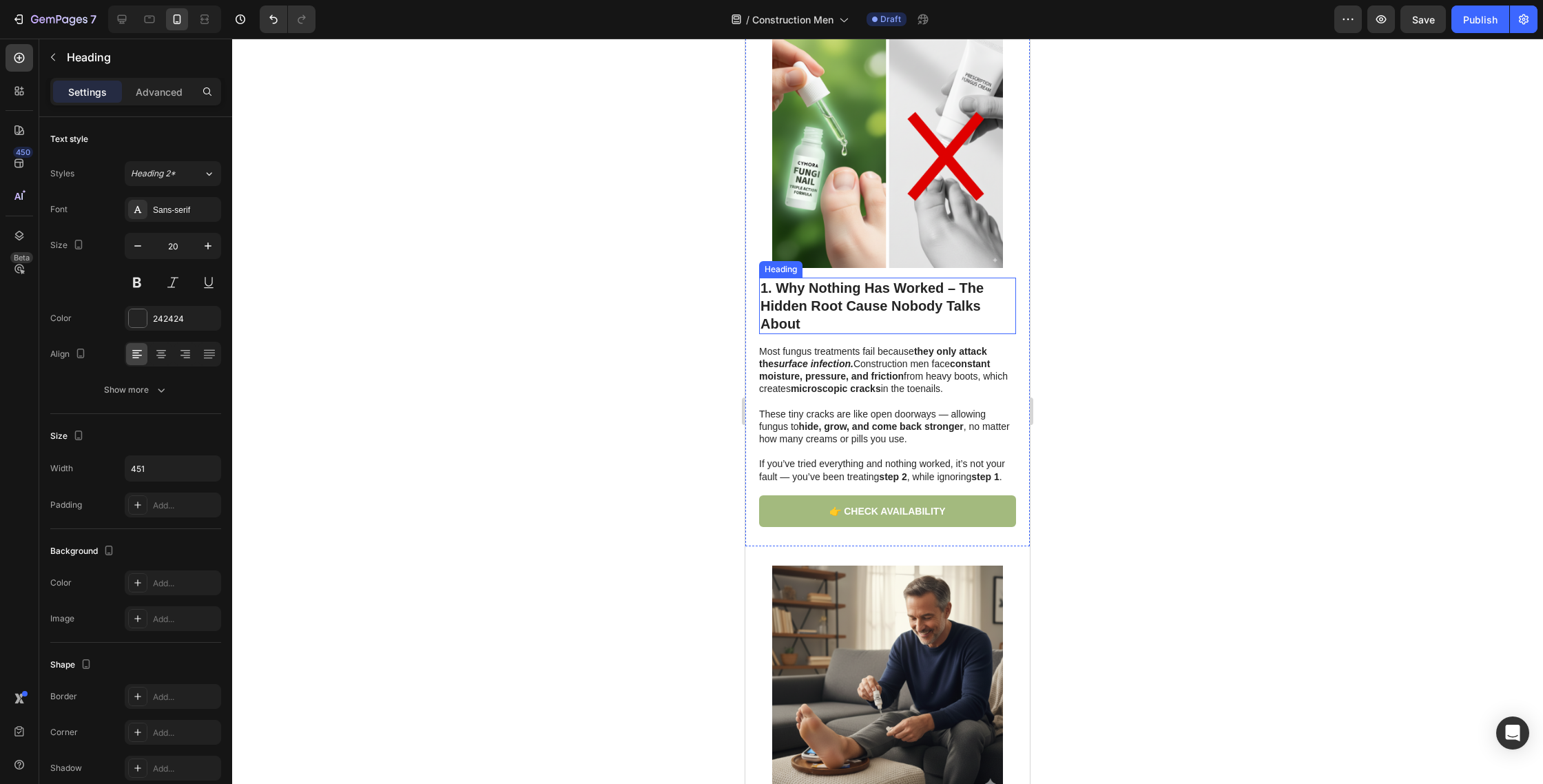
click at [851, 280] on strong "1. Why Nothing Has Worked – The Hidden Root Cause Nobody Talks About" at bounding box center [872, 306] width 223 height 51
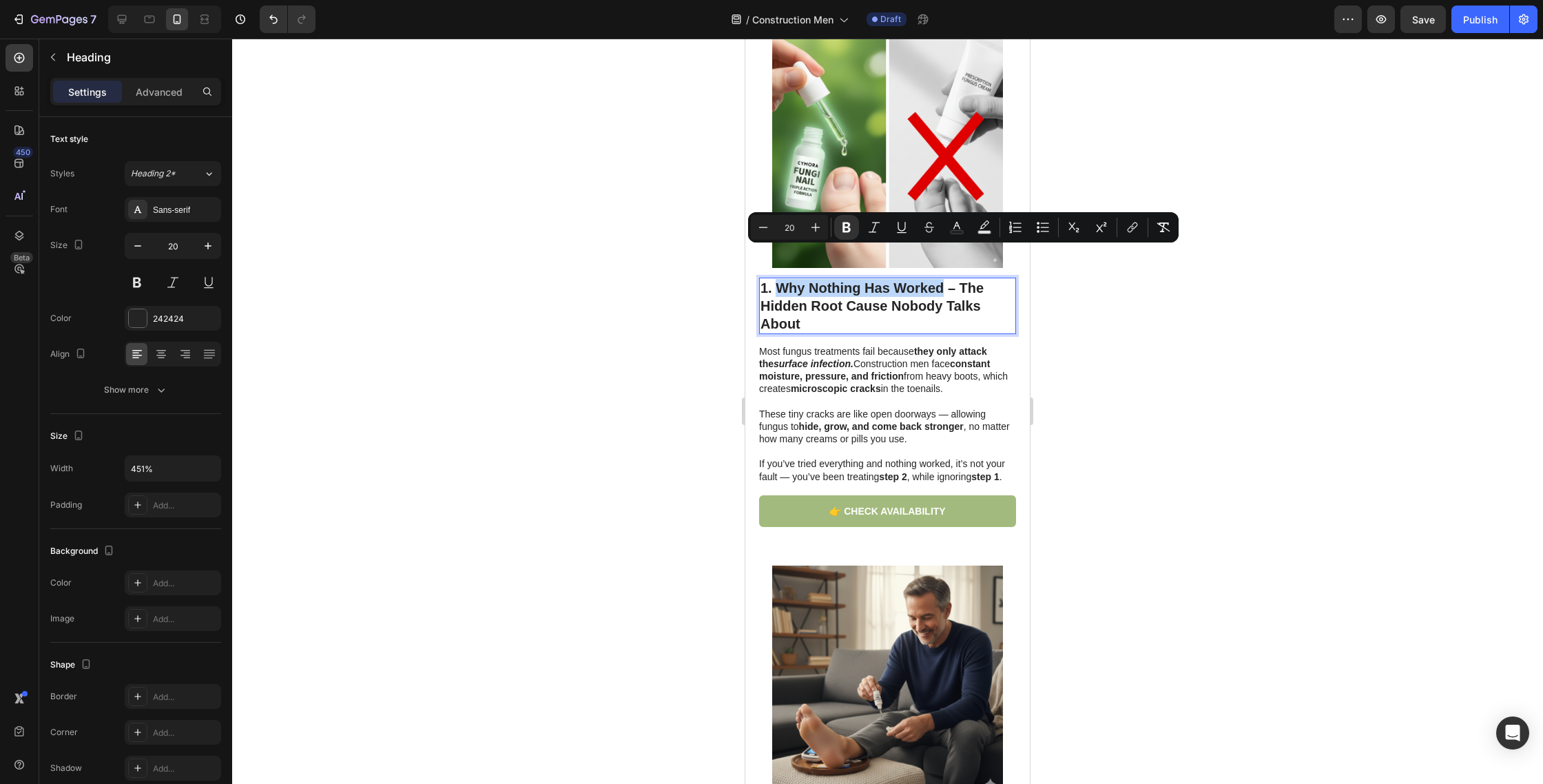
drag, startPoint x: 946, startPoint y: 258, endPoint x: 778, endPoint y: 252, distance: 168.1
drag, startPoint x: 946, startPoint y: 232, endPoint x: 208, endPoint y: 226, distance: 738.0
click at [946, 232] on button "Text Color" at bounding box center [956, 227] width 25 height 25
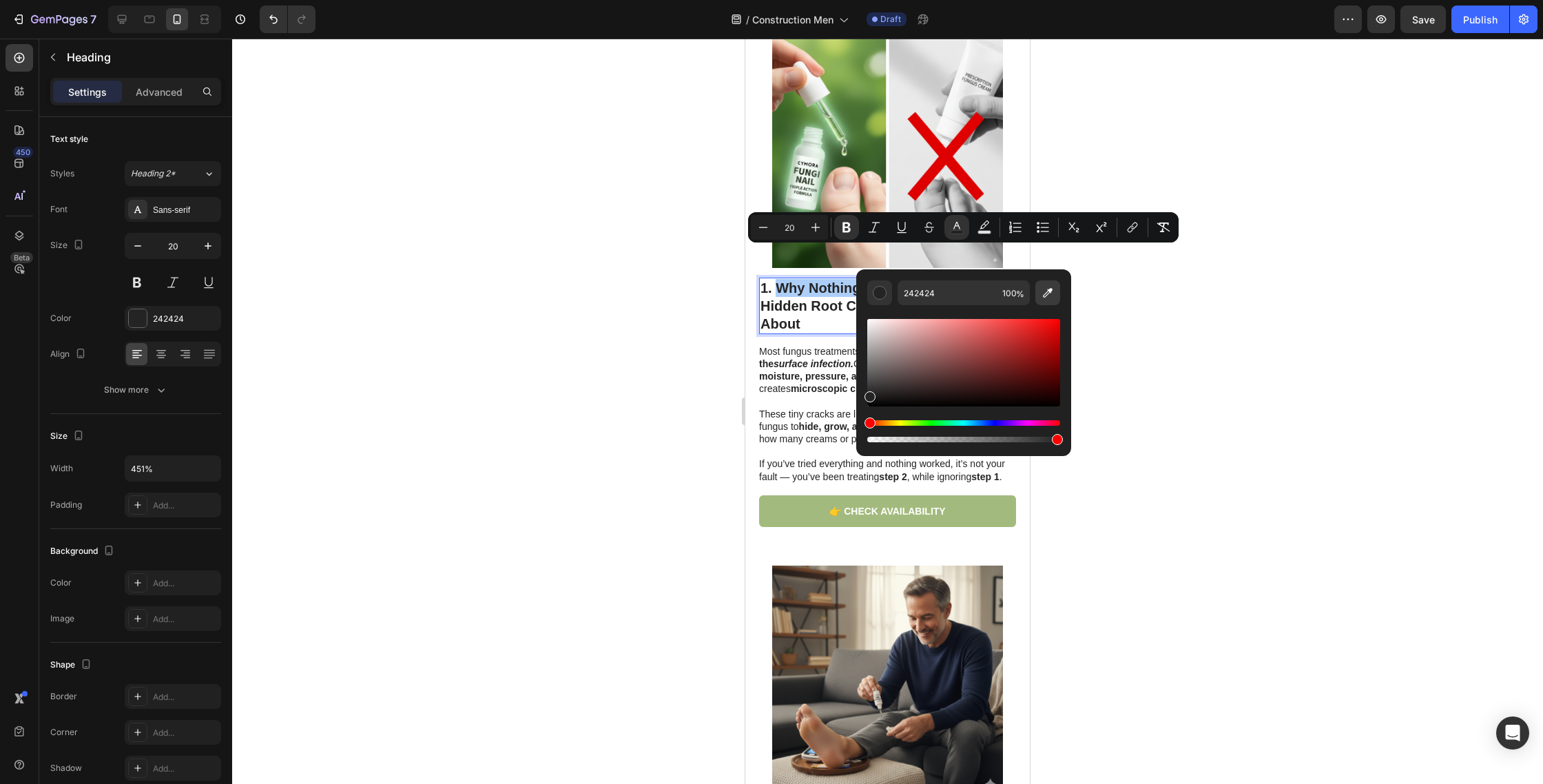
click at [1037, 293] on button "Editor contextual toolbar" at bounding box center [1047, 292] width 25 height 25
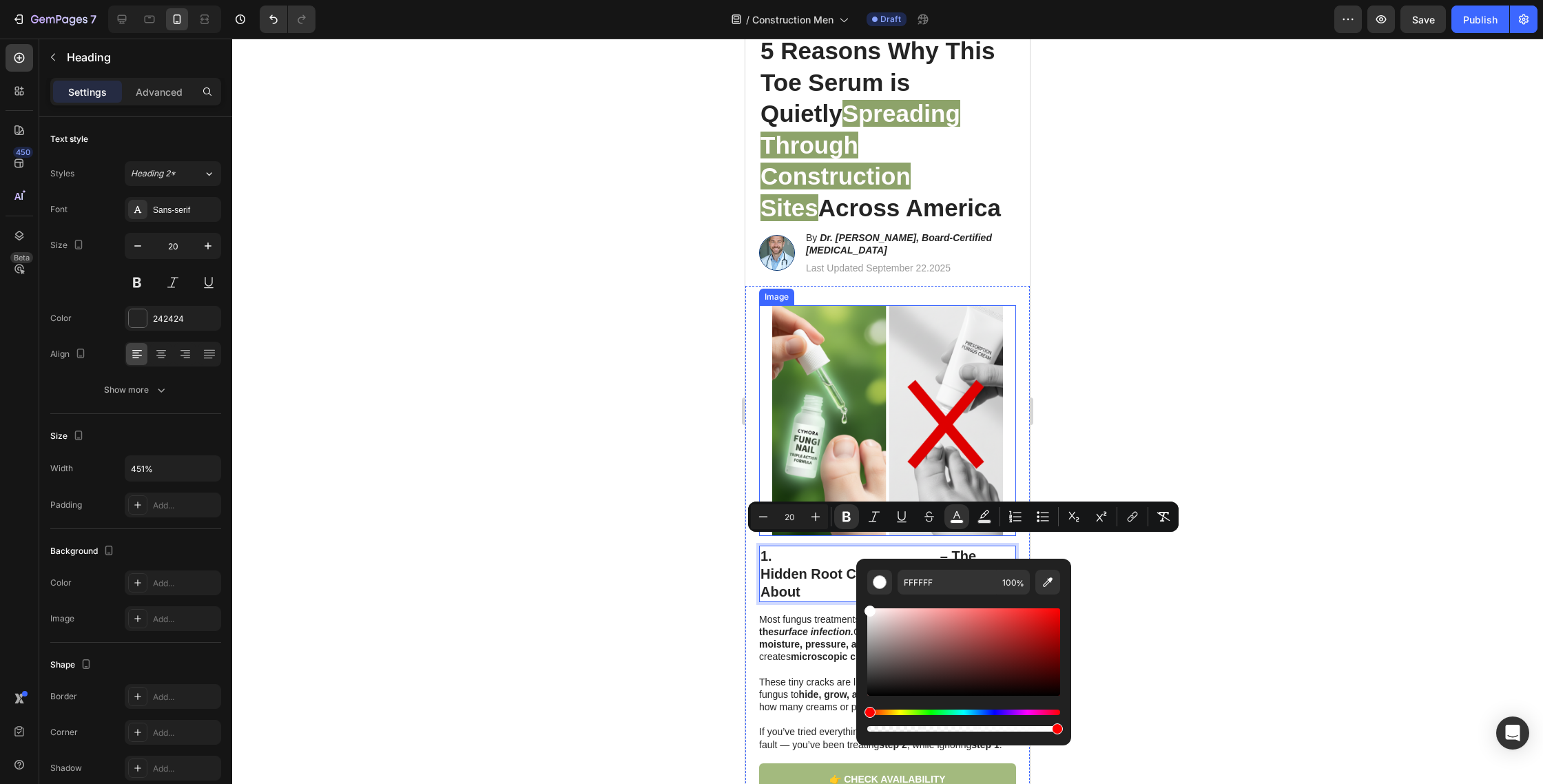
scroll to position [0, 0]
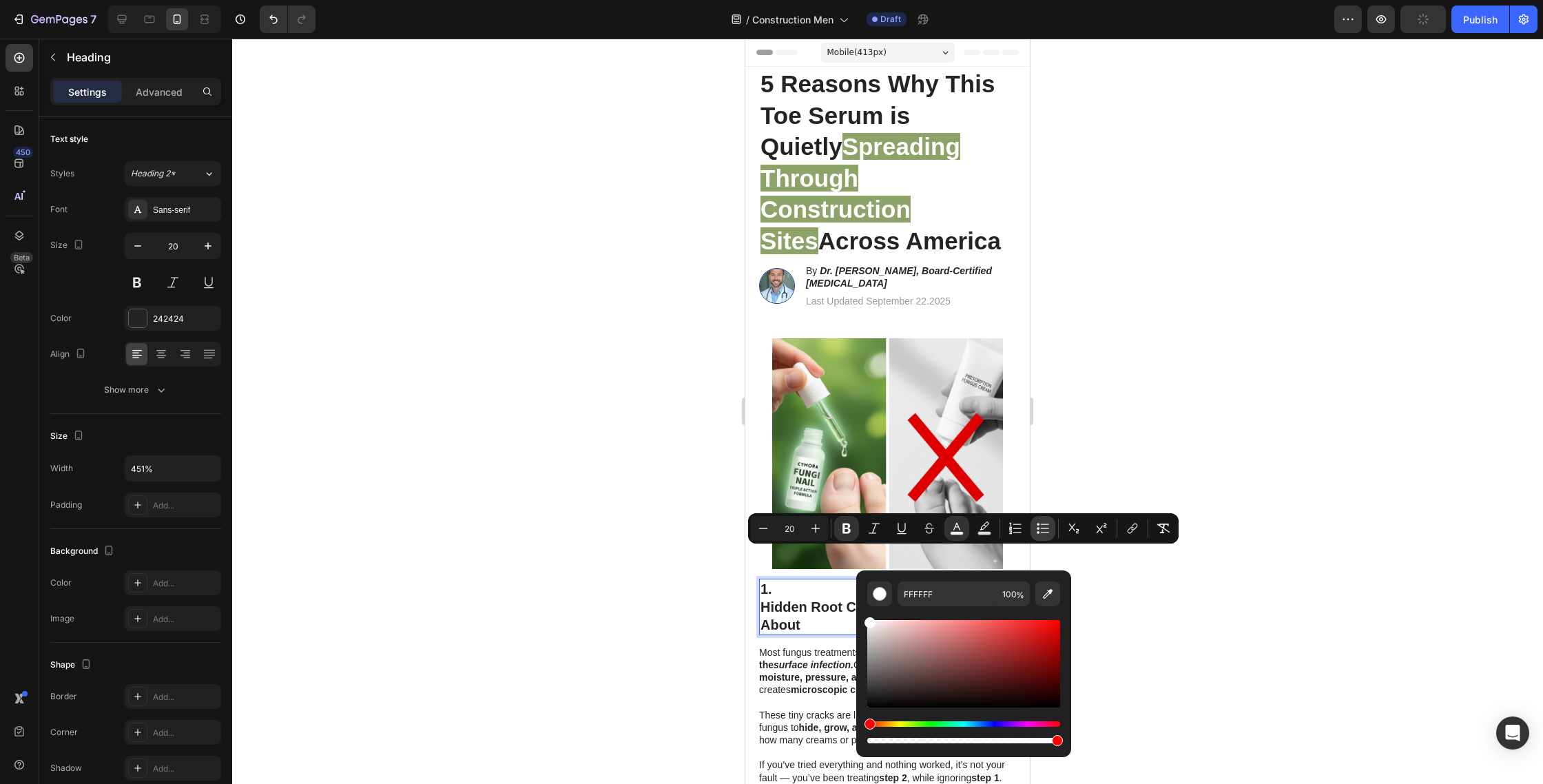
drag, startPoint x: 1040, startPoint y: 588, endPoint x: 1034, endPoint y: 524, distance: 64.3
click at [1041, 588] on icon "Editor contextual toolbar" at bounding box center [1048, 593] width 14 height 14
type input "8DA36A"
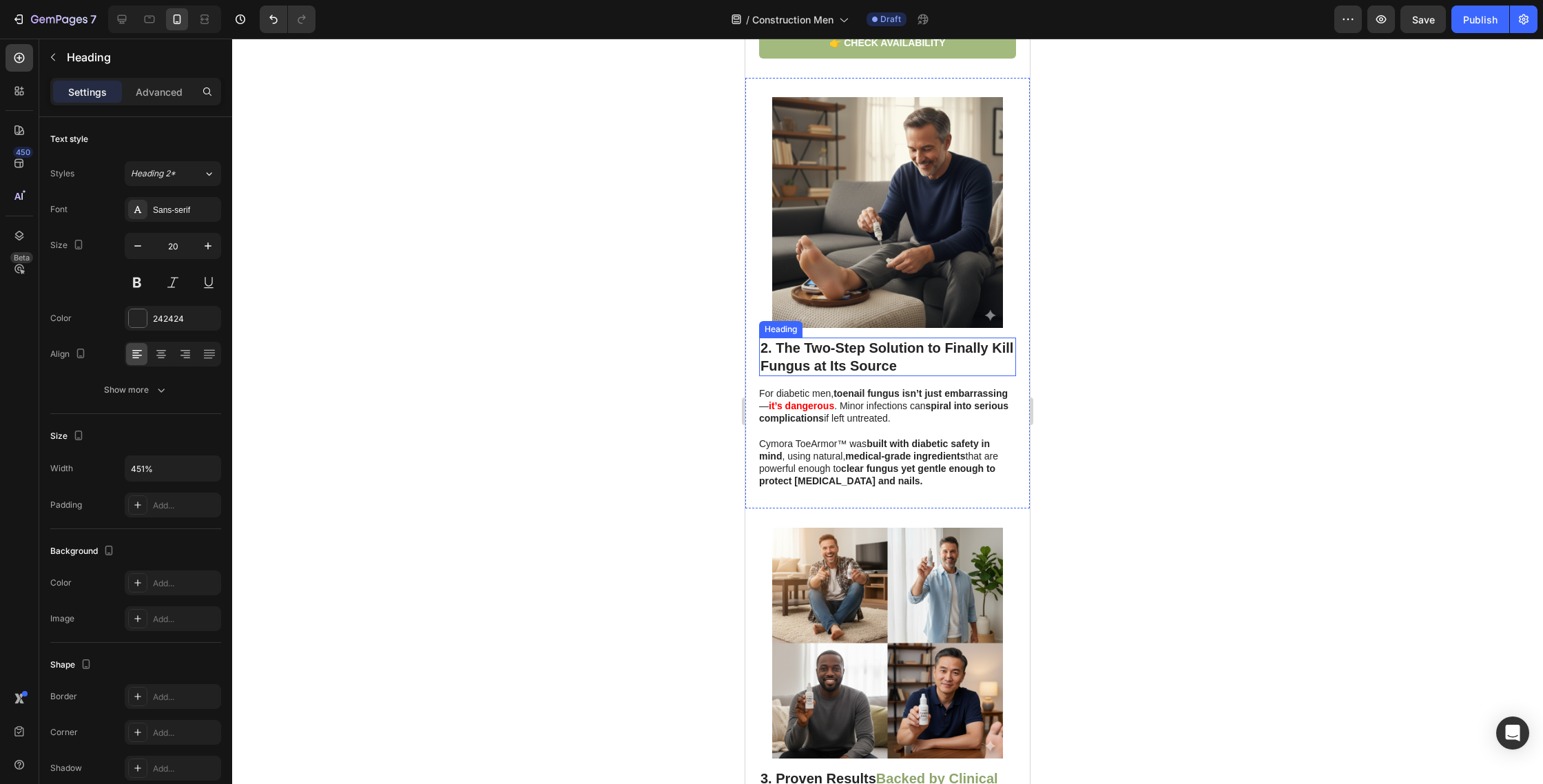
scroll to position [775, 0]
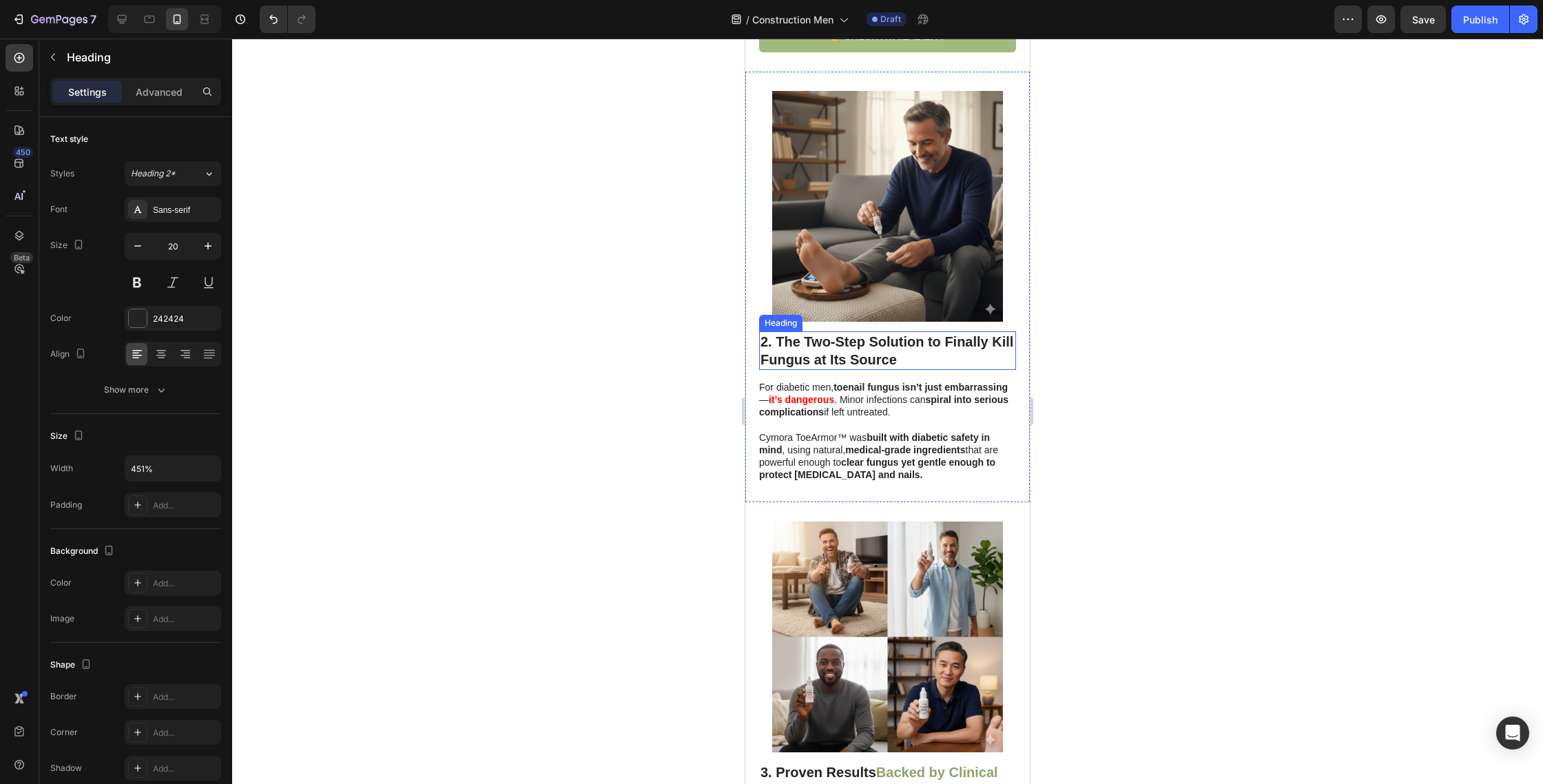
click at [845, 334] on strong "2. The Two-Step Solution to Finally Kill Fungus at Its Source" at bounding box center [887, 350] width 253 height 33
click at [853, 419] on p "Cymora ToeArmor™ was built with diabetic safety in mind , using natural, medica…" at bounding box center [887, 449] width 256 height 62
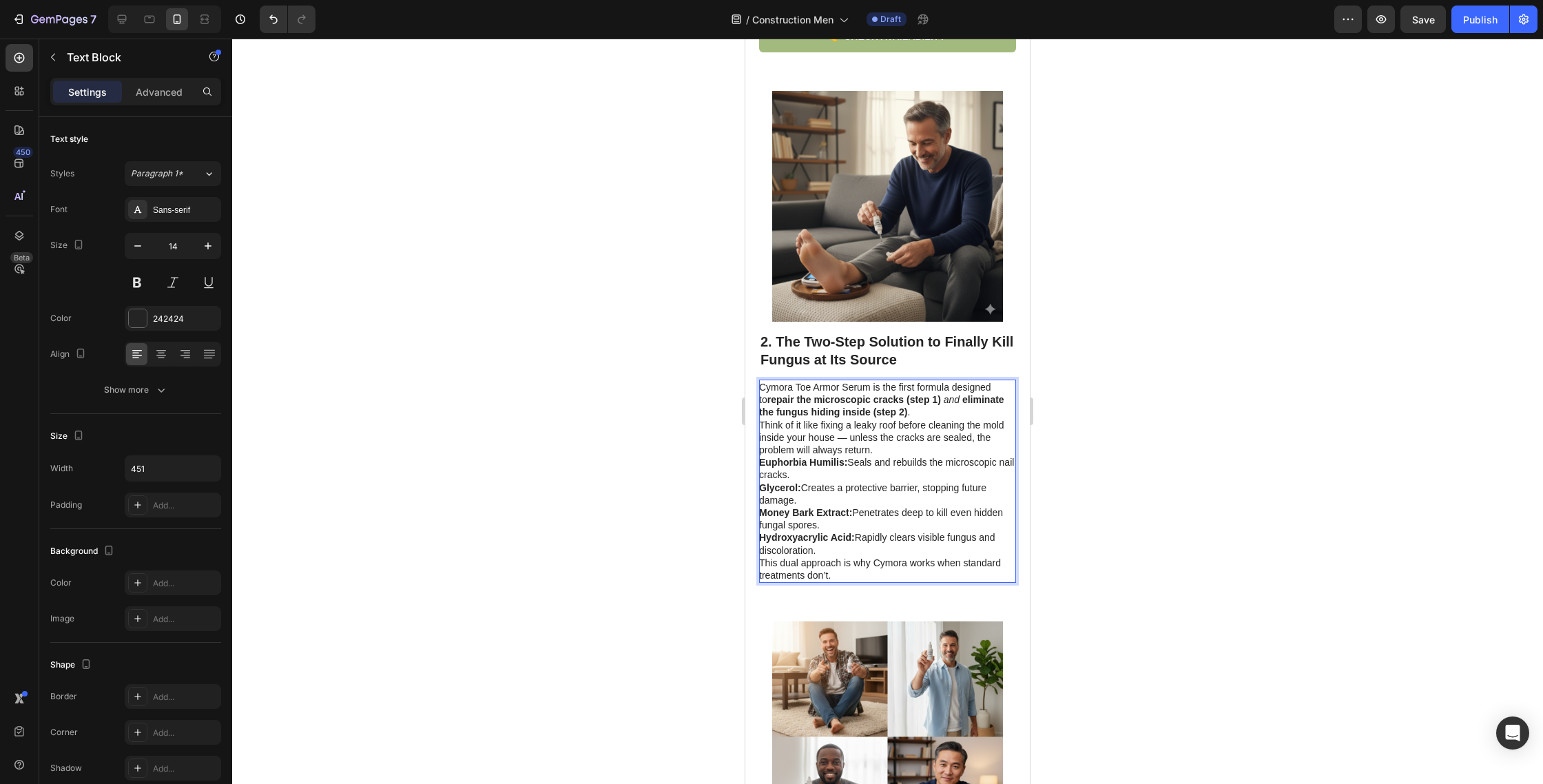
click at [900, 416] on p "Cymora Toe Armor Serum is the first formula designed to repair the microscopic …" at bounding box center [887, 419] width 256 height 75
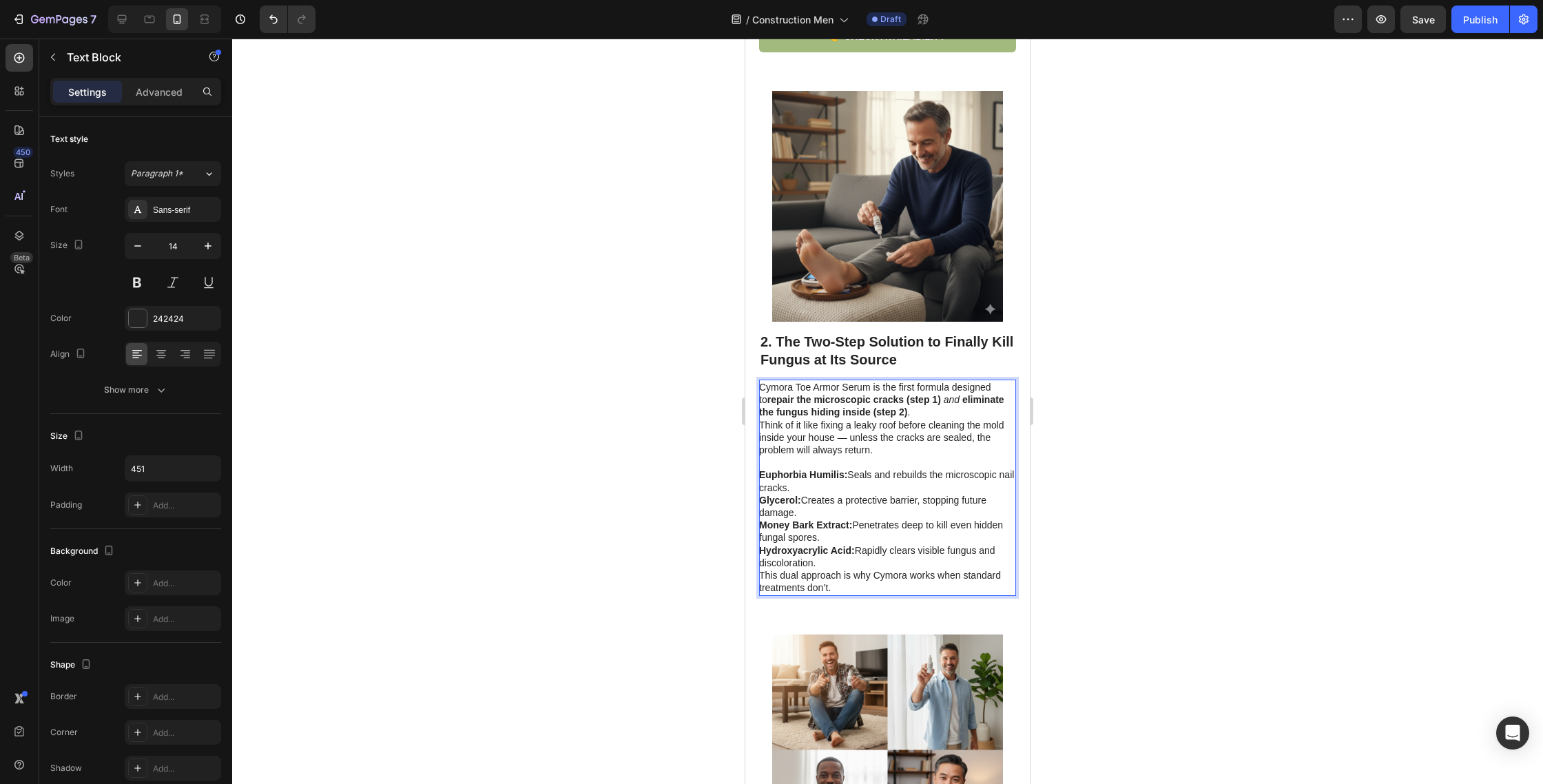
drag, startPoint x: 856, startPoint y: 529, endPoint x: 764, endPoint y: 438, distance: 129.4
click at [761, 438] on div "Cymora Toe Armor Serum is the first formula designed to repair the microscopic …" at bounding box center [888, 487] width 257 height 215
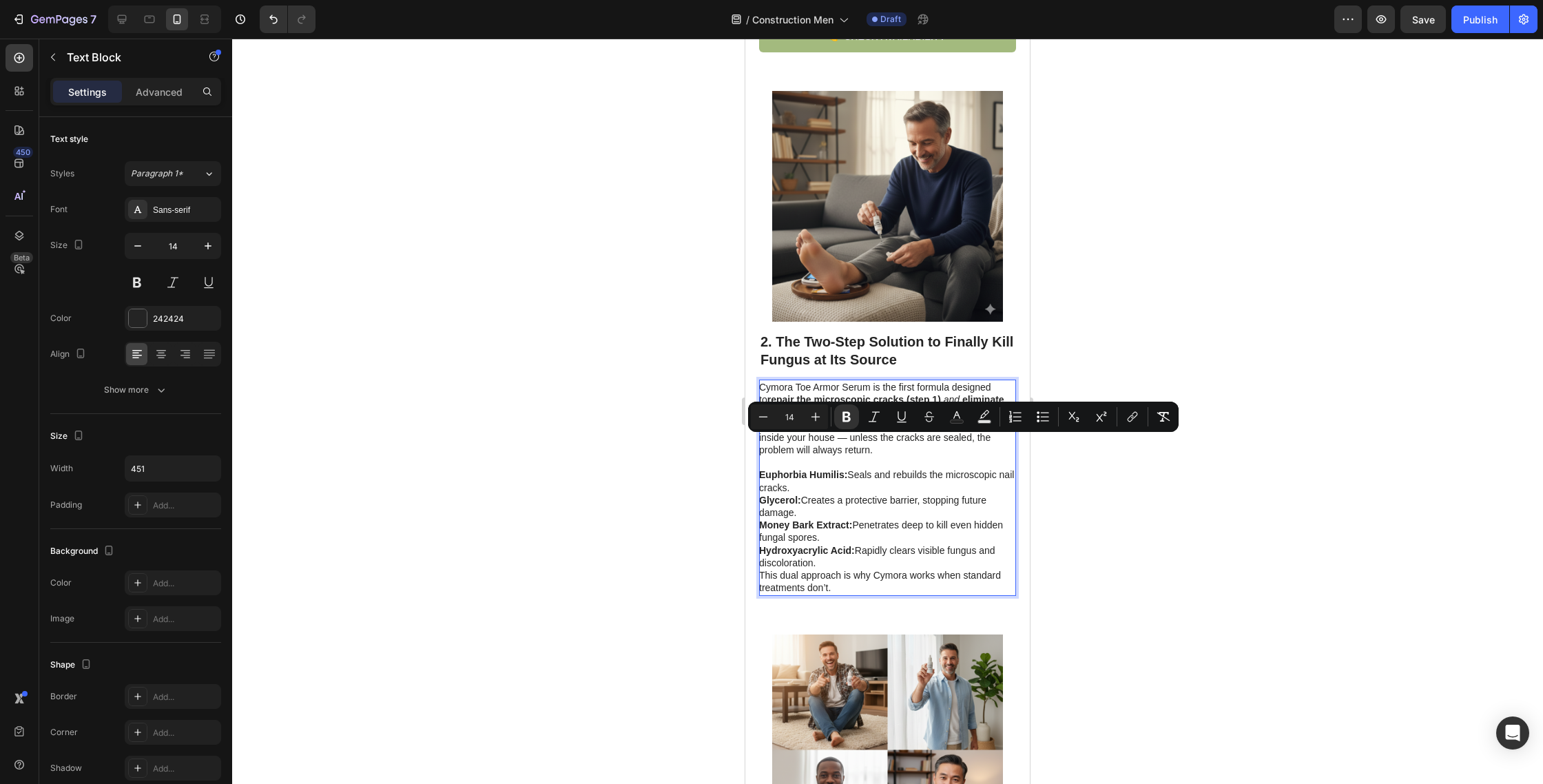
drag, startPoint x: 1039, startPoint y: 417, endPoint x: 1025, endPoint y: 427, distance: 17.2
click at [1039, 418] on icon "Editor contextual toolbar" at bounding box center [1038, 417] width 3 height 3
type input "14"
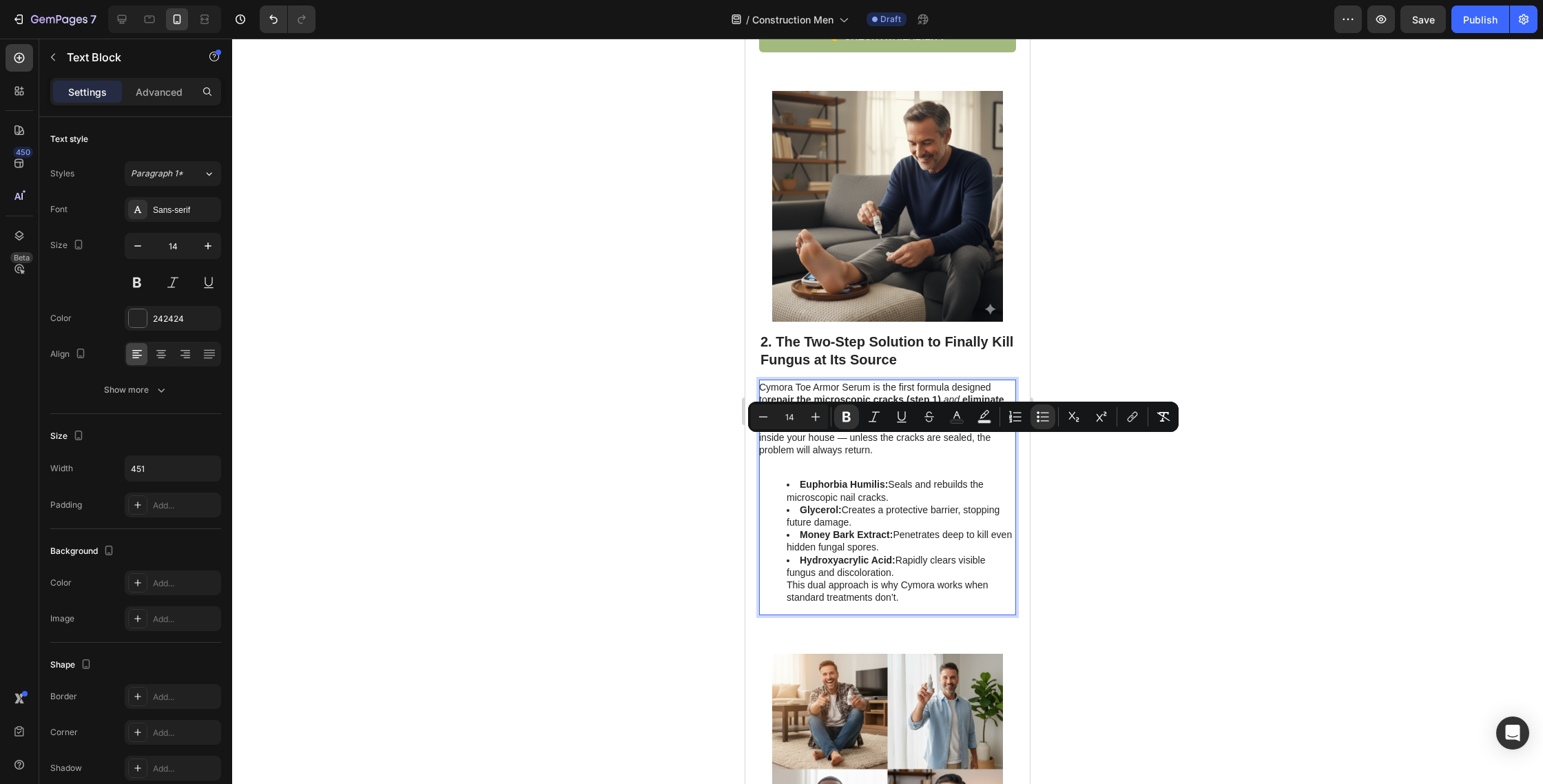
click at [911, 554] on li "Hydroxyacrylic Acid: Rapidly clears visible fungus and discoloration. This dual…" at bounding box center [901, 579] width 228 height 50
click at [906, 554] on li "Hydroxyacrylic Acid: Rapidly clears visible fungus and discoloration. This dual…" at bounding box center [901, 579] width 228 height 50
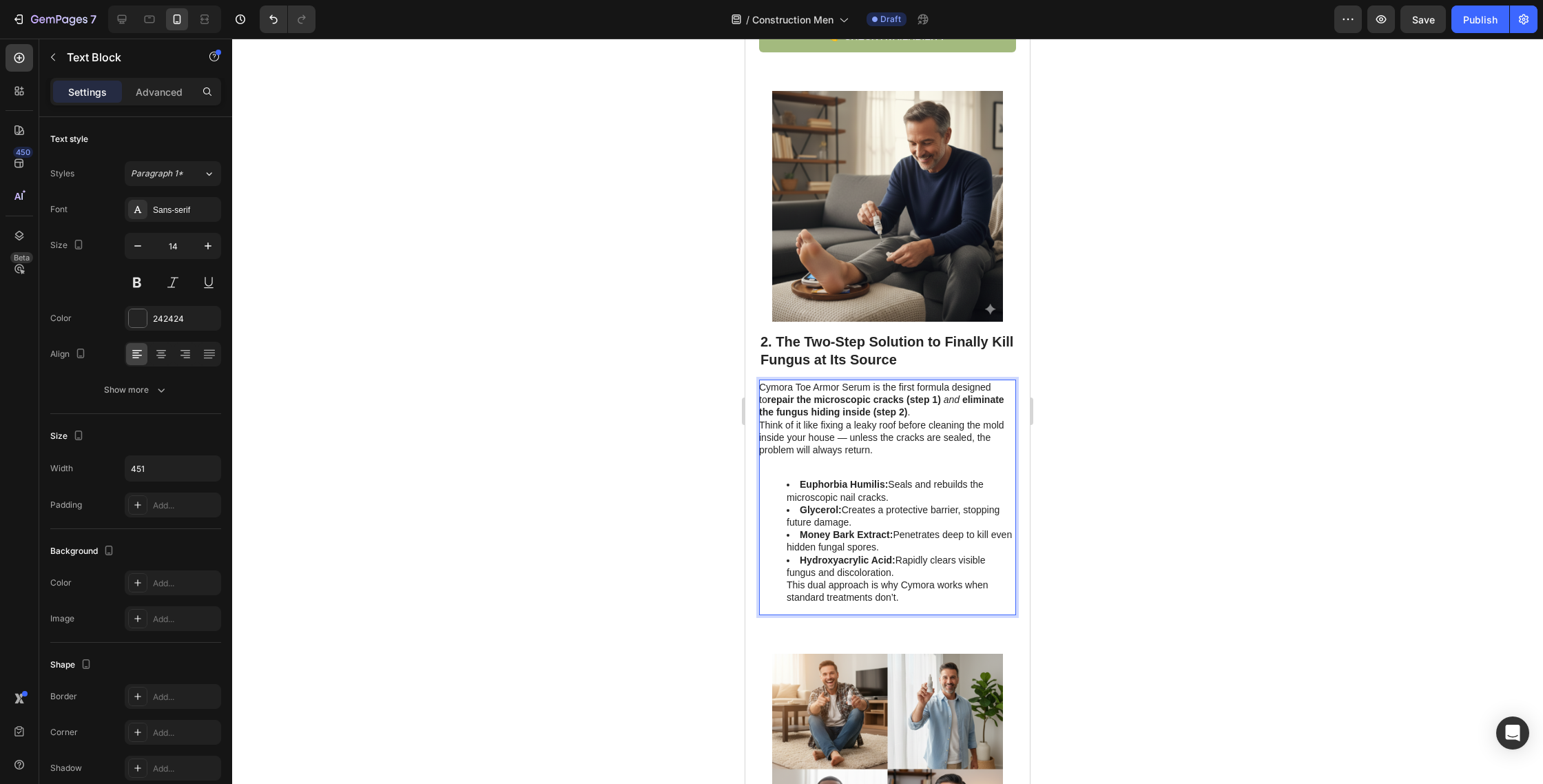
click at [914, 561] on li "Hydroxyacrylic Acid: Rapidly clears visible fungus and discoloration. This dual…" at bounding box center [901, 579] width 228 height 50
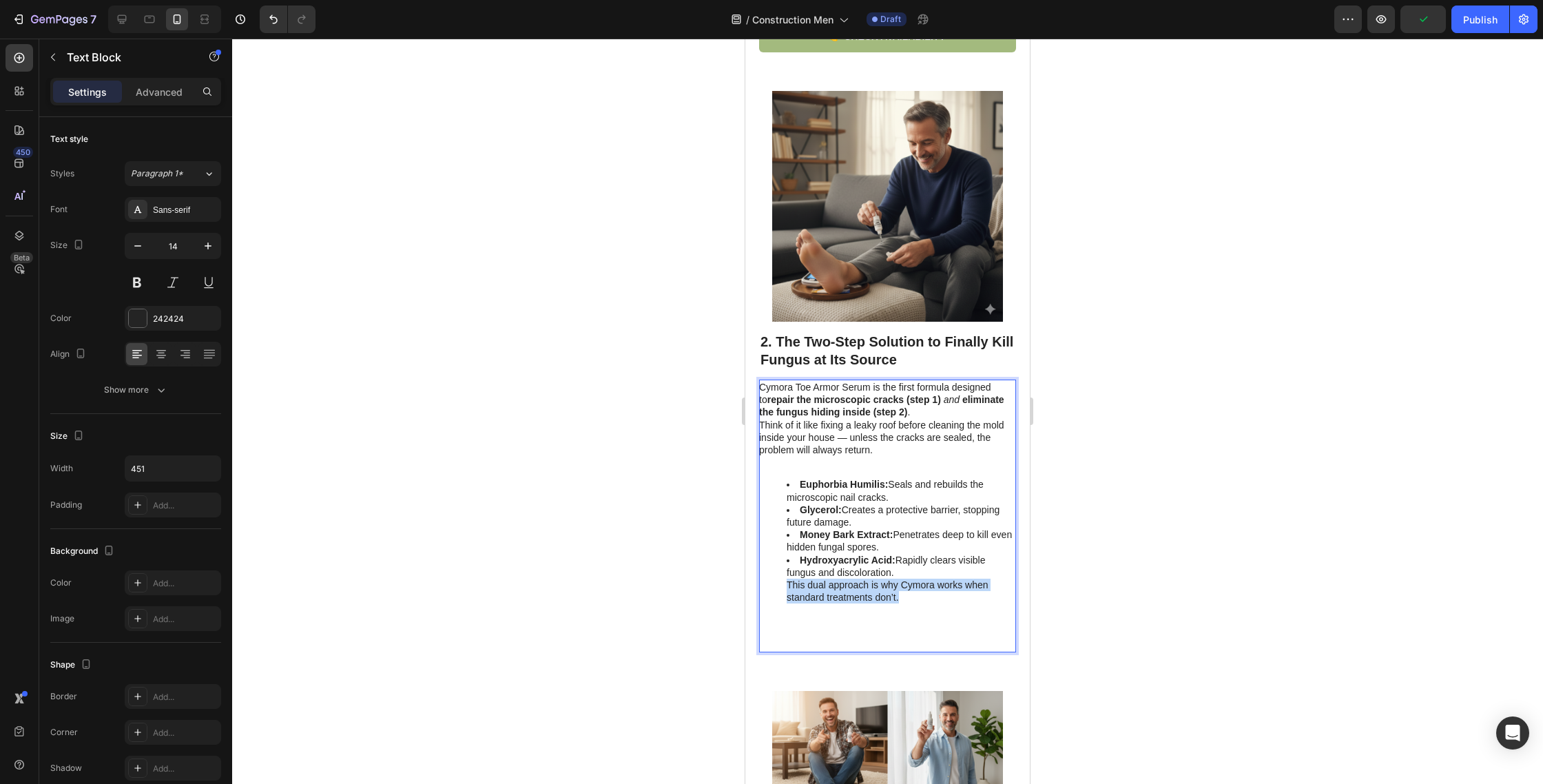
drag, startPoint x: 896, startPoint y: 564, endPoint x: 784, endPoint y: 556, distance: 112.3
click at [784, 557] on ul "Euphorbia Humilis: Seals and rebuilds the microscopic nail cracks. Glycerol: Cr…" at bounding box center [887, 540] width 256 height 125
copy li "This dual approach is why Cymora works when standard treatments don’t."
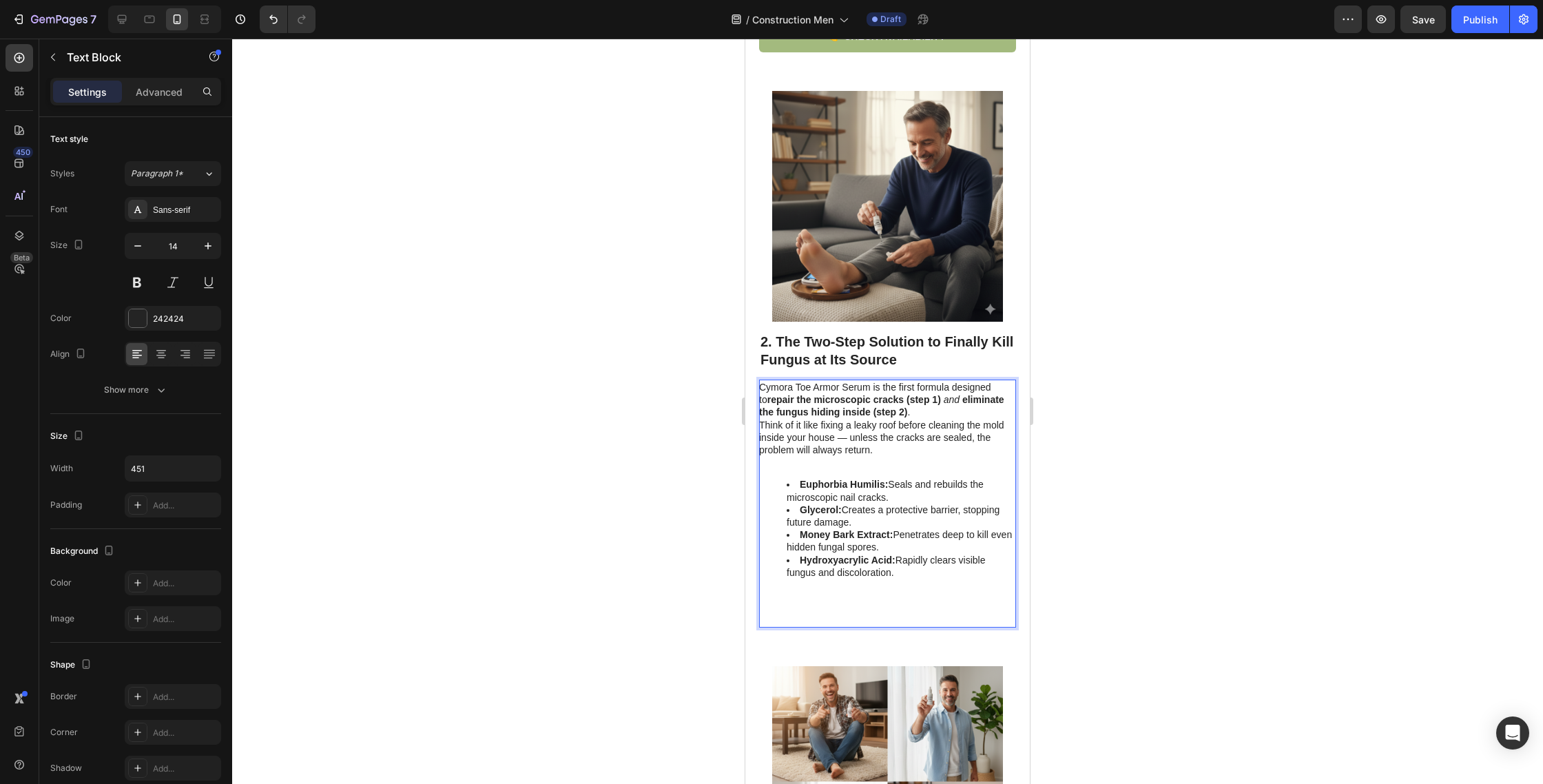
click at [784, 569] on div "Cymora Toe Armor Serum is the first formula designed to repair the microscopic …" at bounding box center [888, 503] width 257 height 248
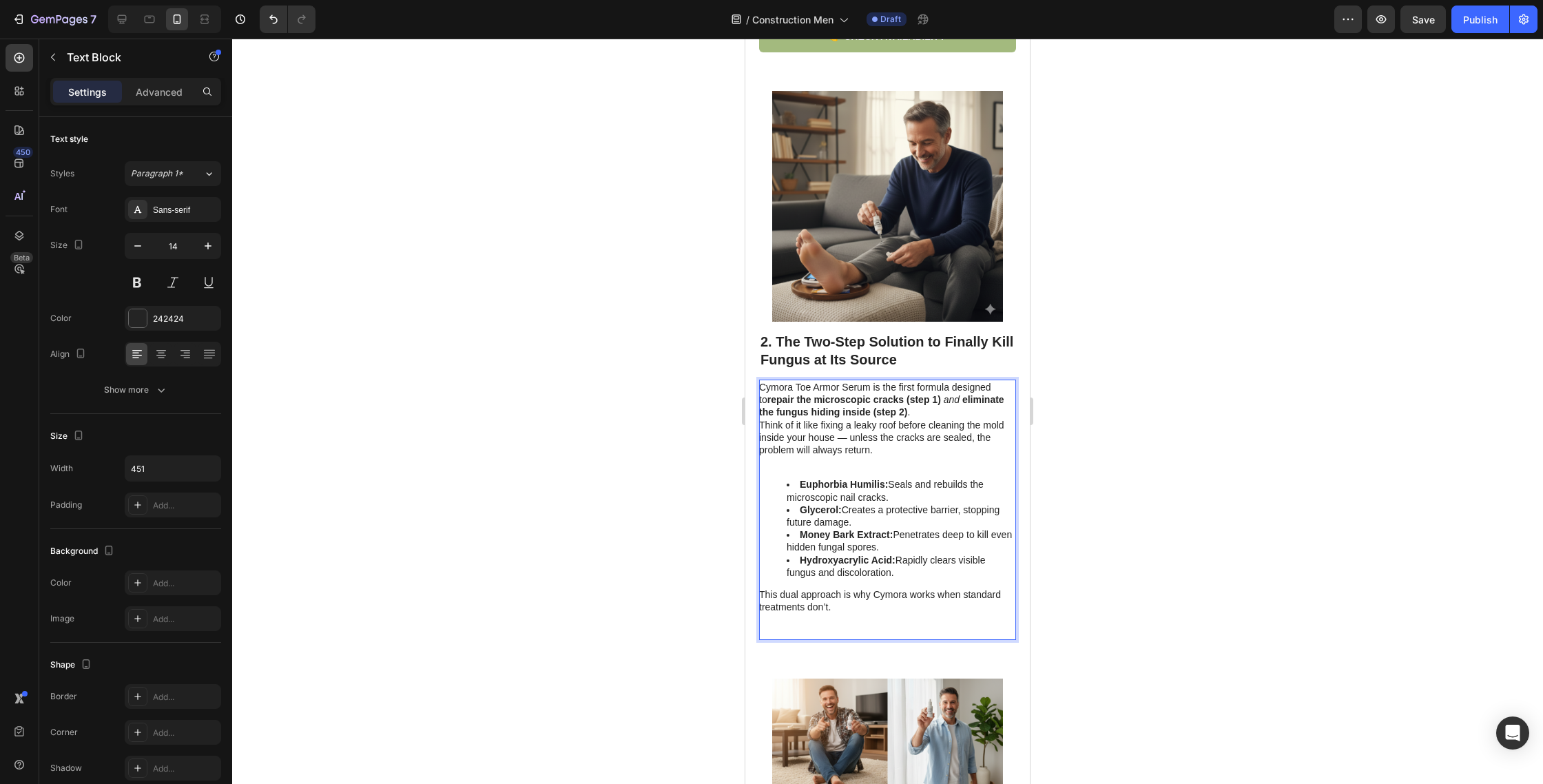
click at [807, 626] on p "Rich Text Editor. Editing area: main" at bounding box center [887, 632] width 256 height 13
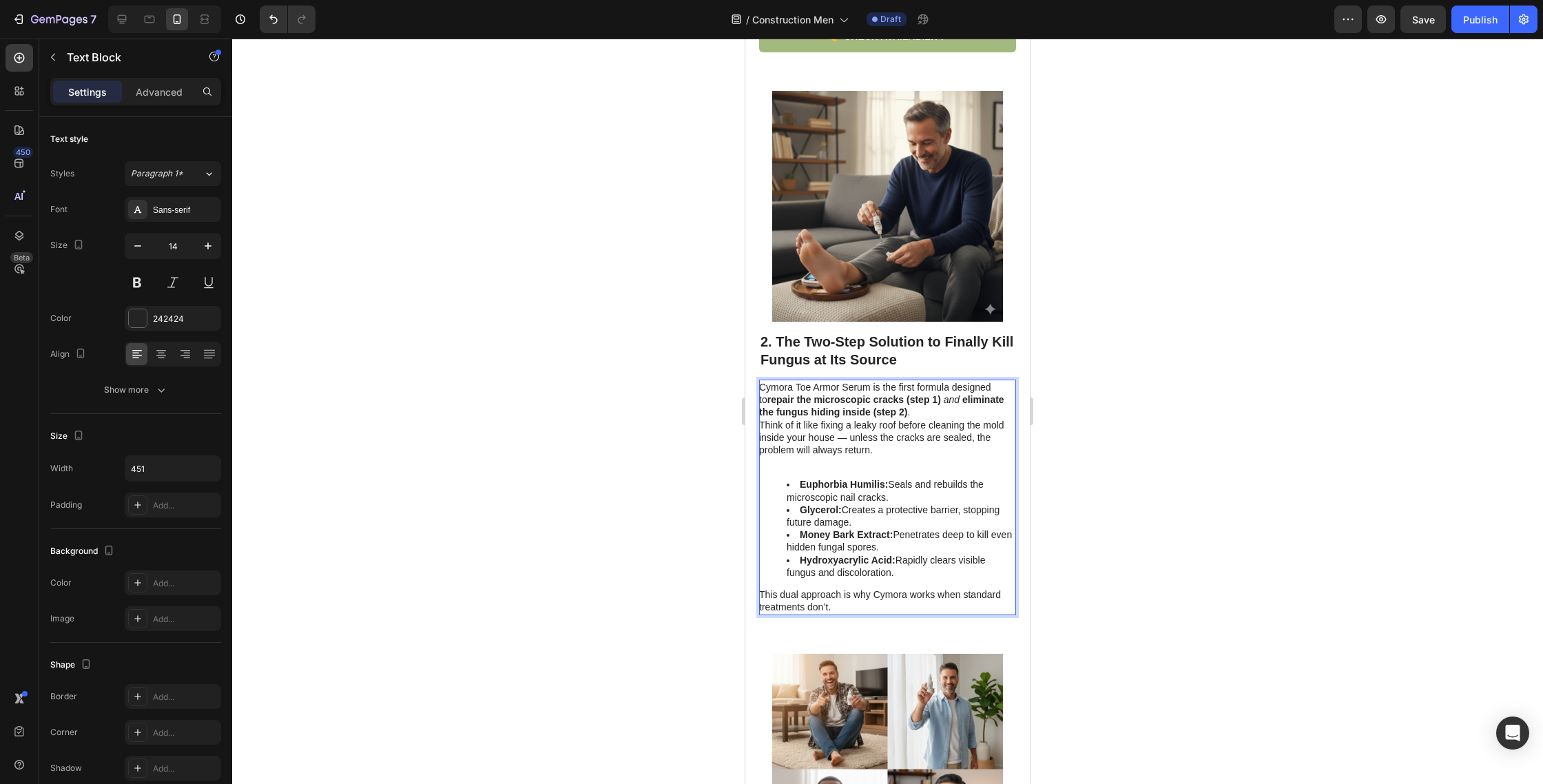
click at [904, 381] on p "Cymora Toe Armor Serum is the first formula designed to repair the microscopic …" at bounding box center [887, 419] width 256 height 75
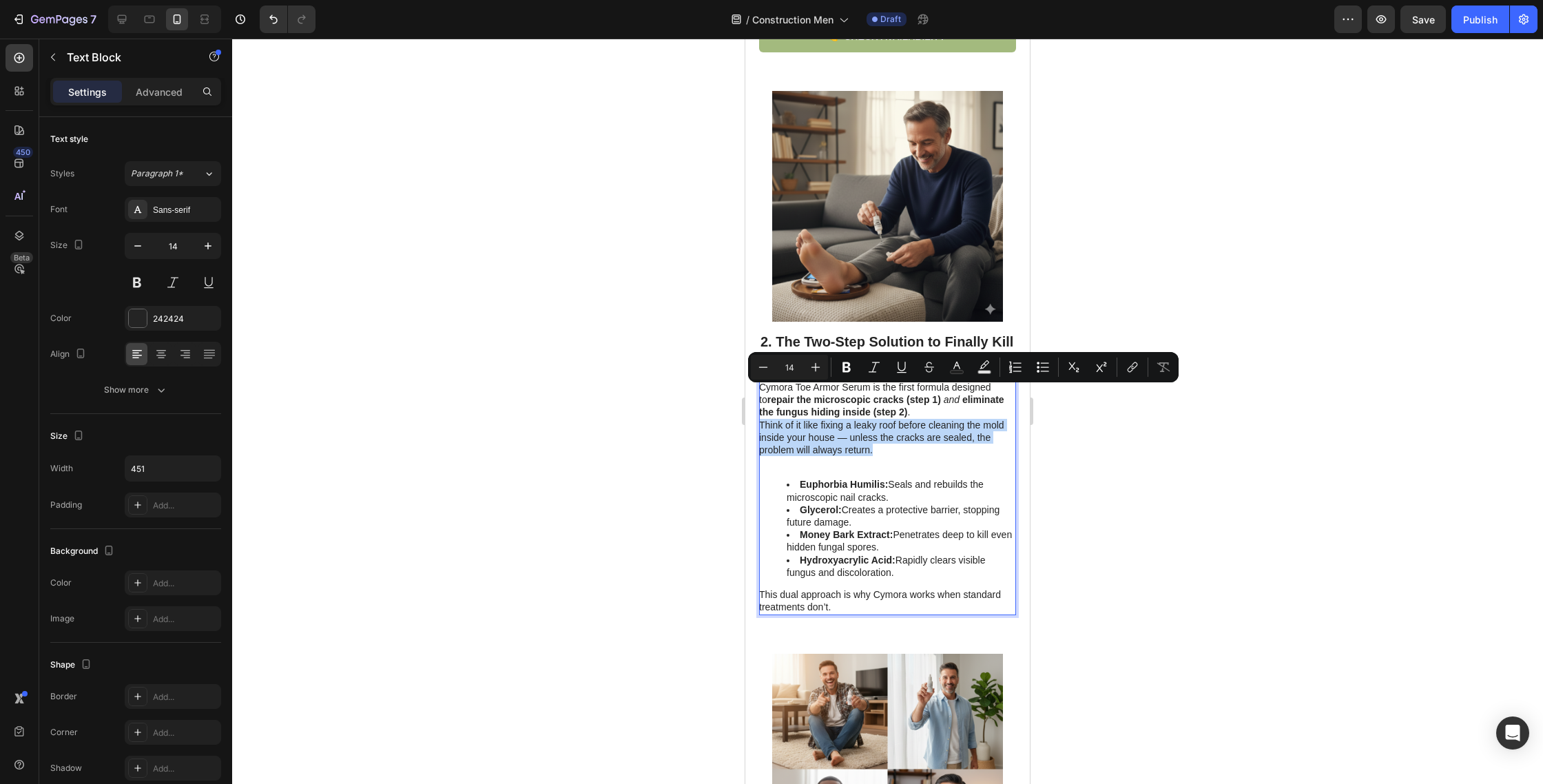
drag, startPoint x: 896, startPoint y: 416, endPoint x: 745, endPoint y: 394, distance: 152.6
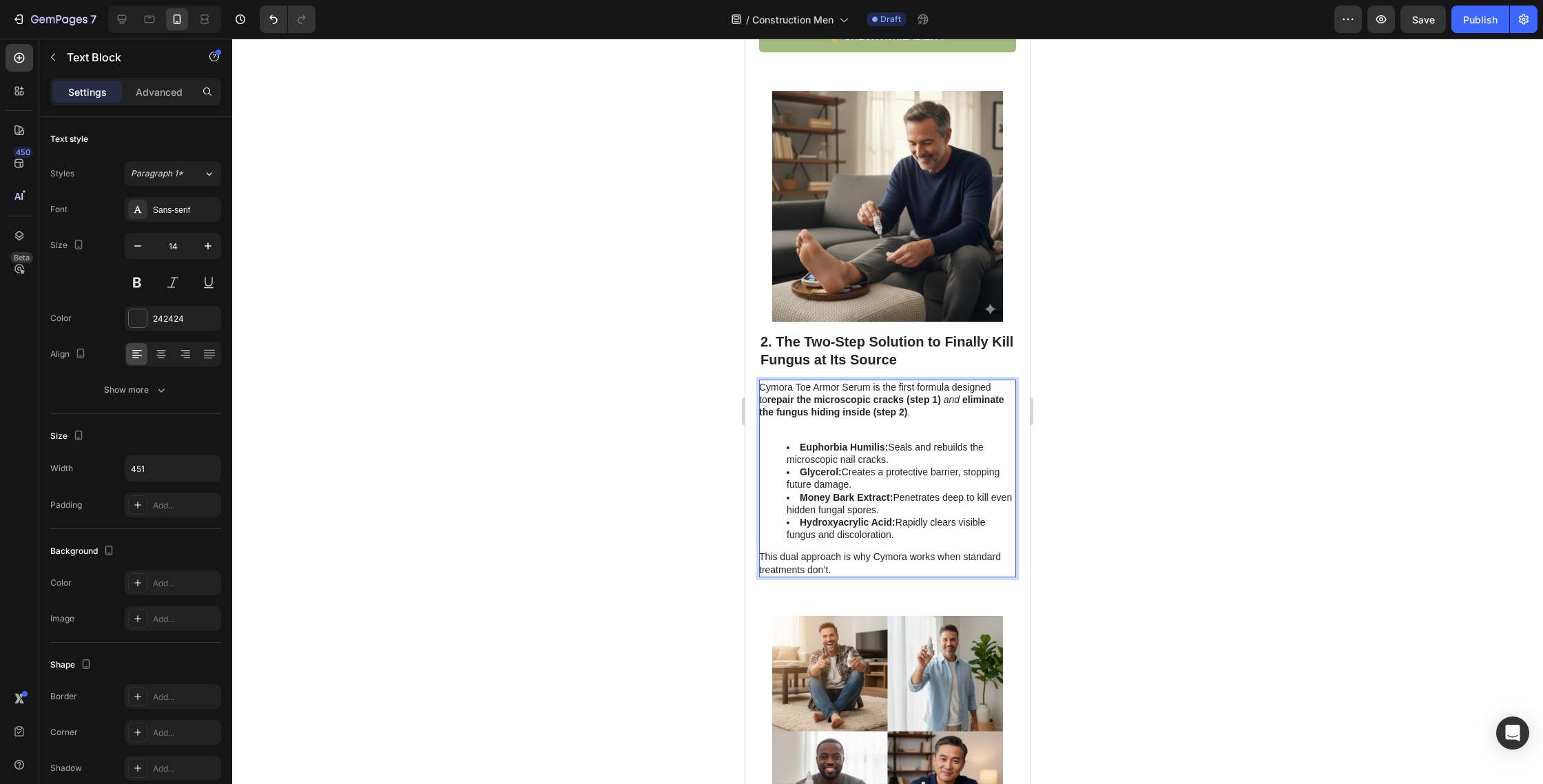
click at [857, 419] on p "Rich Text Editor. Editing area: main" at bounding box center [887, 425] width 256 height 13
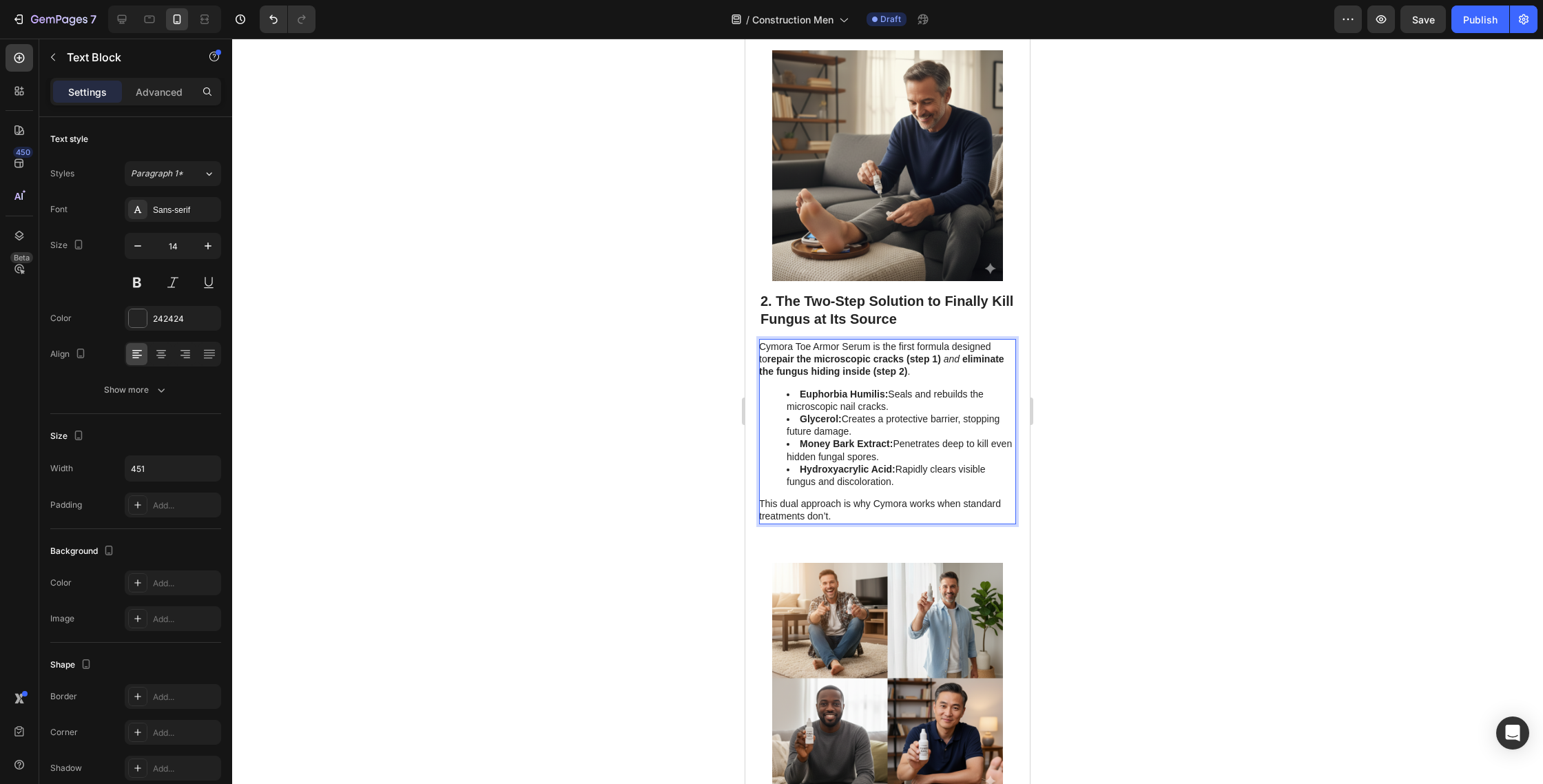
scroll to position [835, 0]
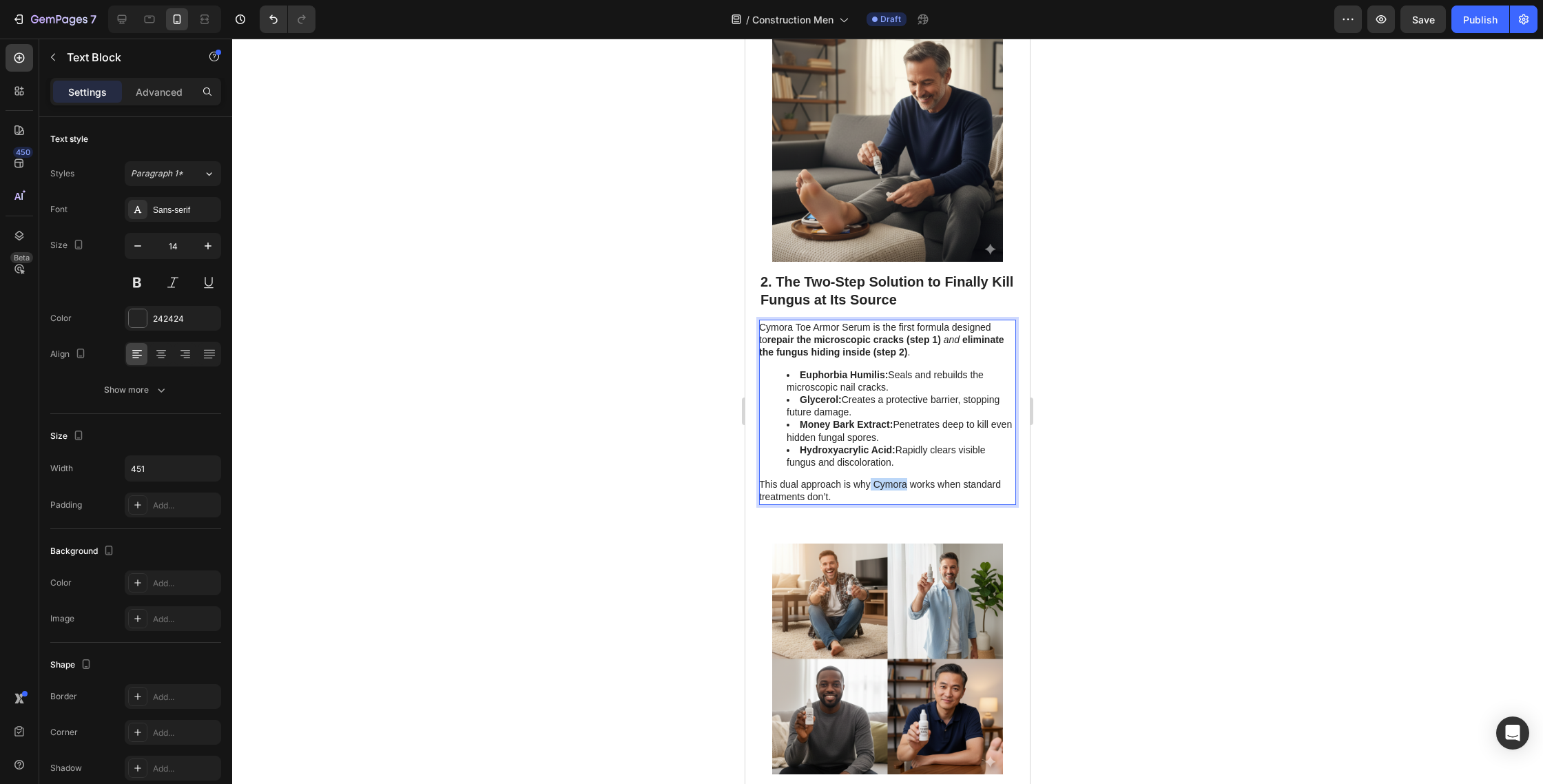
drag, startPoint x: 871, startPoint y: 453, endPoint x: 905, endPoint y: 452, distance: 34.0
click at [905, 478] on p "This dual approach is why Cymora works when standard treatments don’t." at bounding box center [887, 490] width 256 height 25
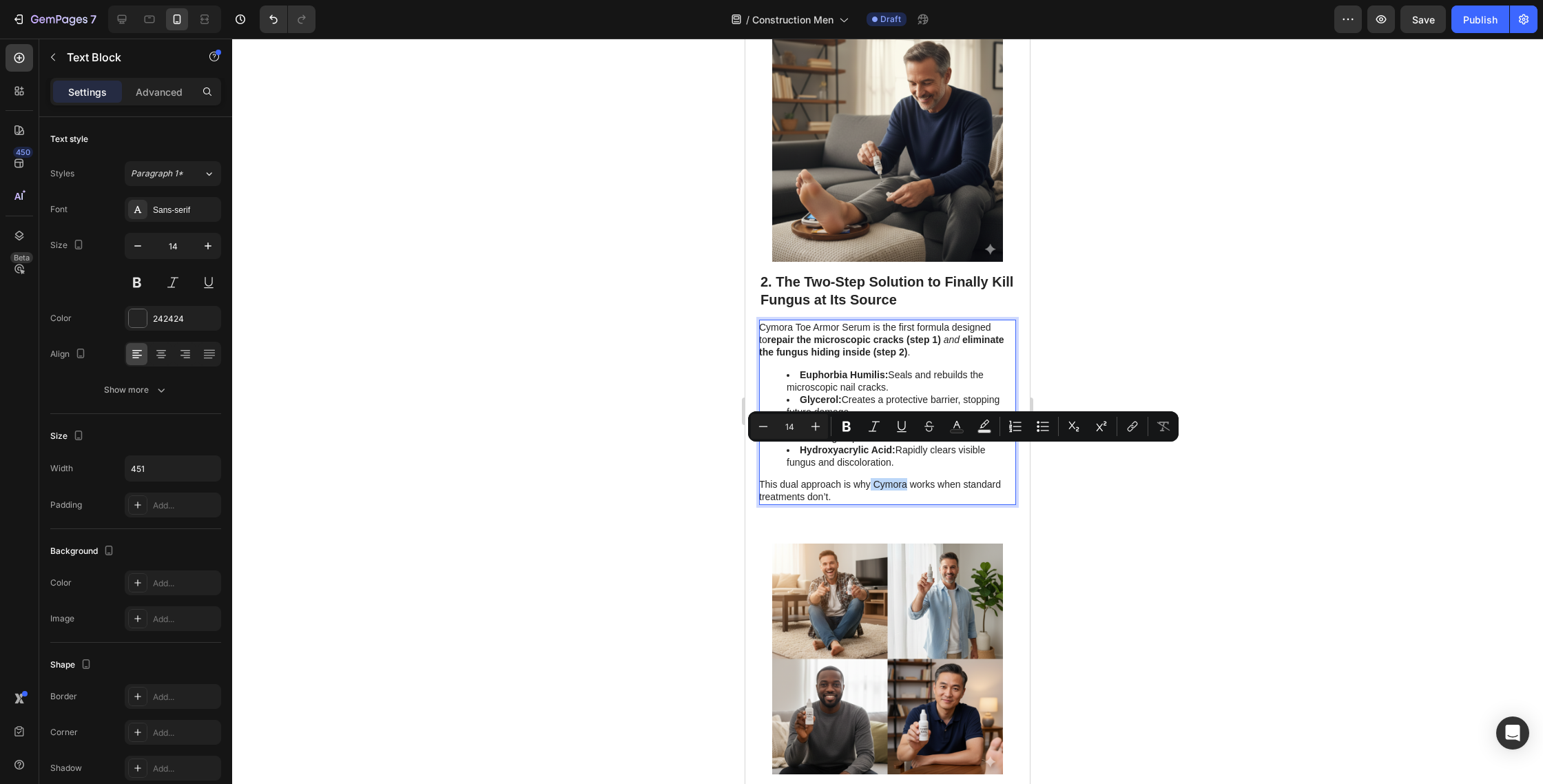
drag, startPoint x: 868, startPoint y: 455, endPoint x: 859, endPoint y: 451, distance: 9.8
click at [868, 478] on p "This dual approach is why Cymora works when standard treatments don’t." at bounding box center [887, 490] width 256 height 25
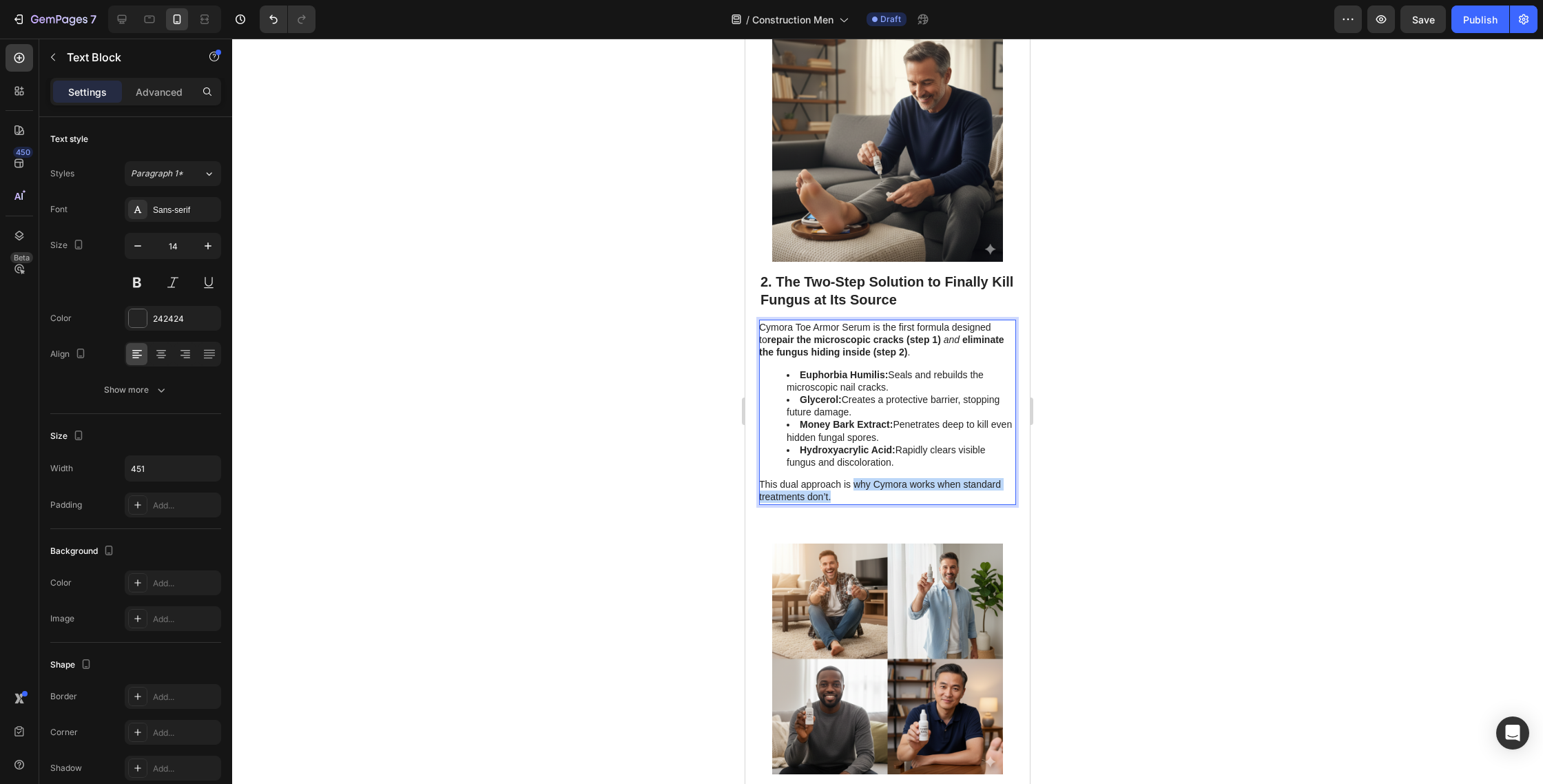
drag, startPoint x: 853, startPoint y: 452, endPoint x: 926, endPoint y: 459, distance: 73.3
click at [933, 478] on p "This dual approach is why Cymora works when standard treatments don’t." at bounding box center [887, 490] width 256 height 25
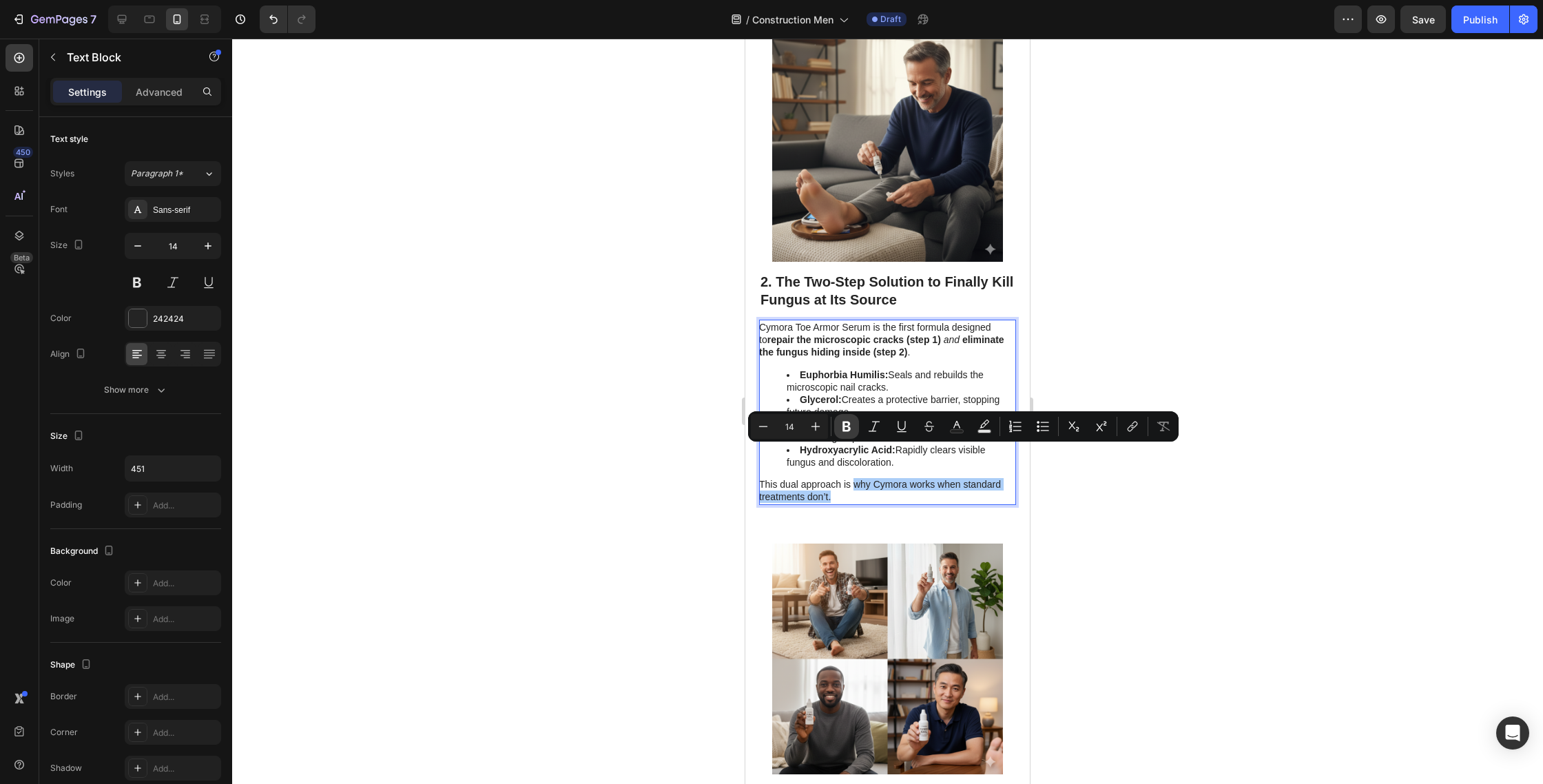
drag, startPoint x: 99, startPoint y: 445, endPoint x: 851, endPoint y: 429, distance: 752.2
click at [851, 429] on icon "Editor contextual toolbar" at bounding box center [847, 427] width 14 height 14
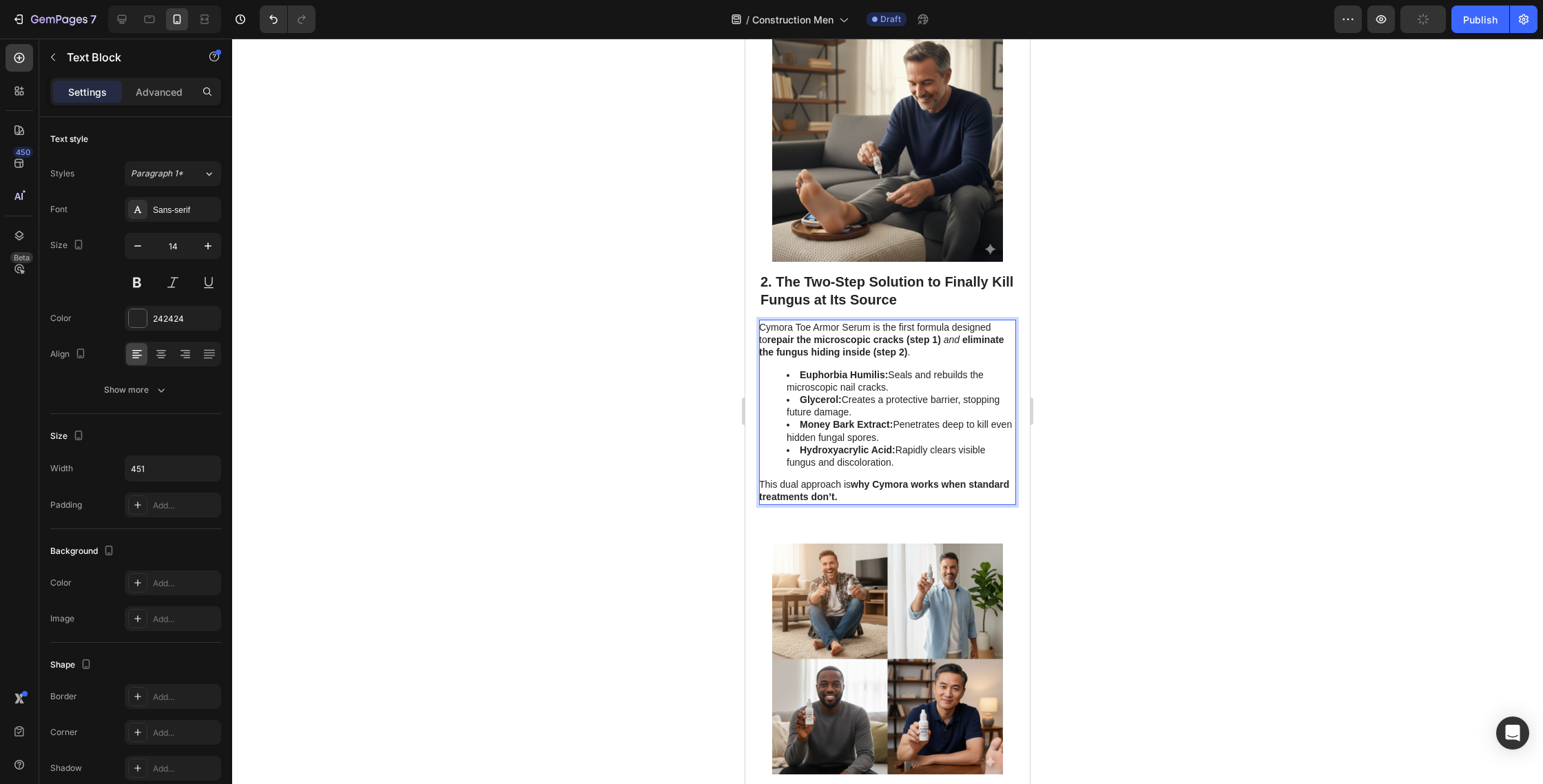
drag, startPoint x: 441, startPoint y: 554, endPoint x: 459, endPoint y: 565, distance: 21.1
click at [443, 555] on div at bounding box center [887, 411] width 1311 height 745
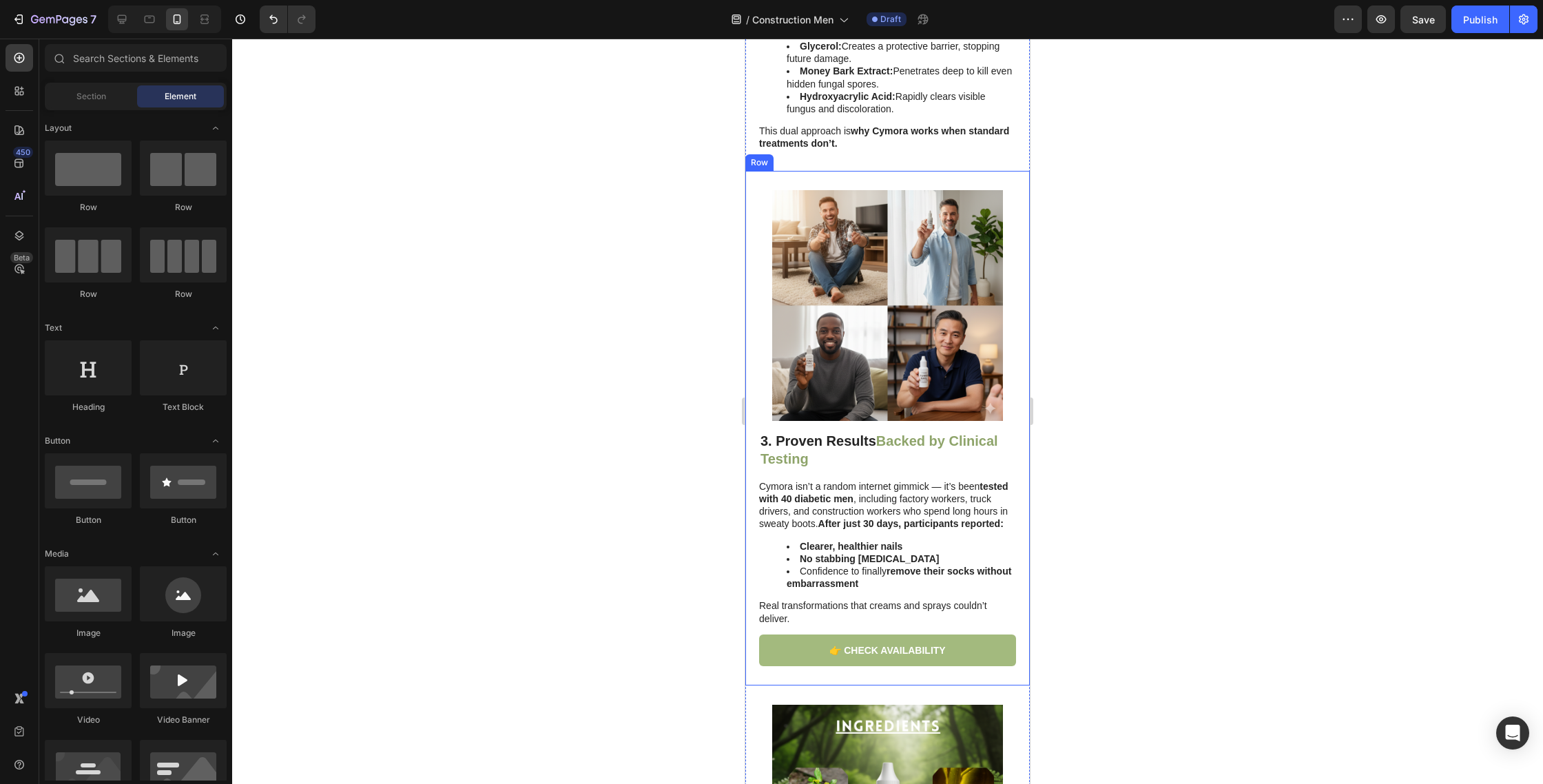
scroll to position [1199, 0]
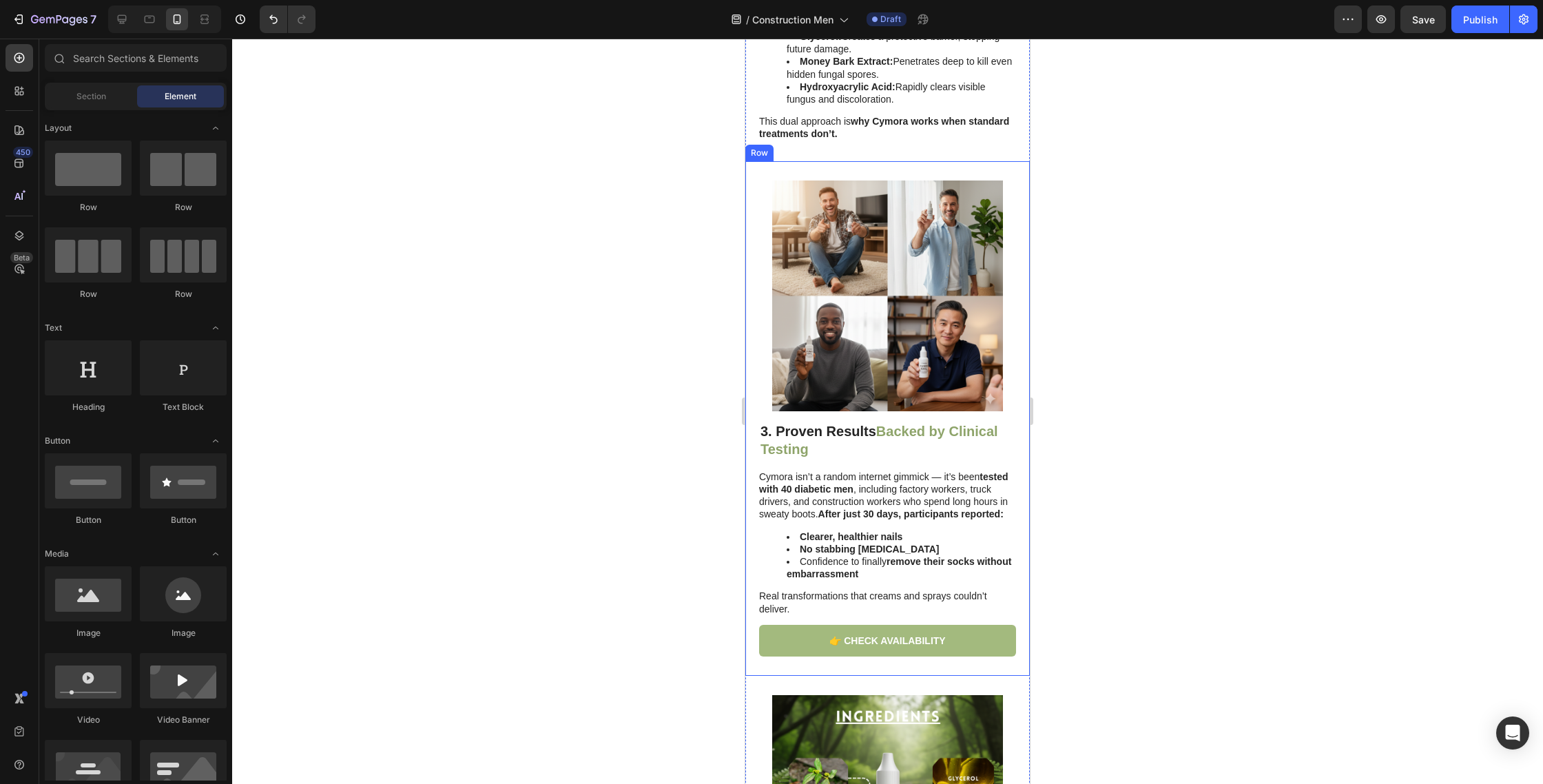
click at [822, 421] on h2 "3. Proven Results Backed by Clinical Testing" at bounding box center [888, 439] width 257 height 39
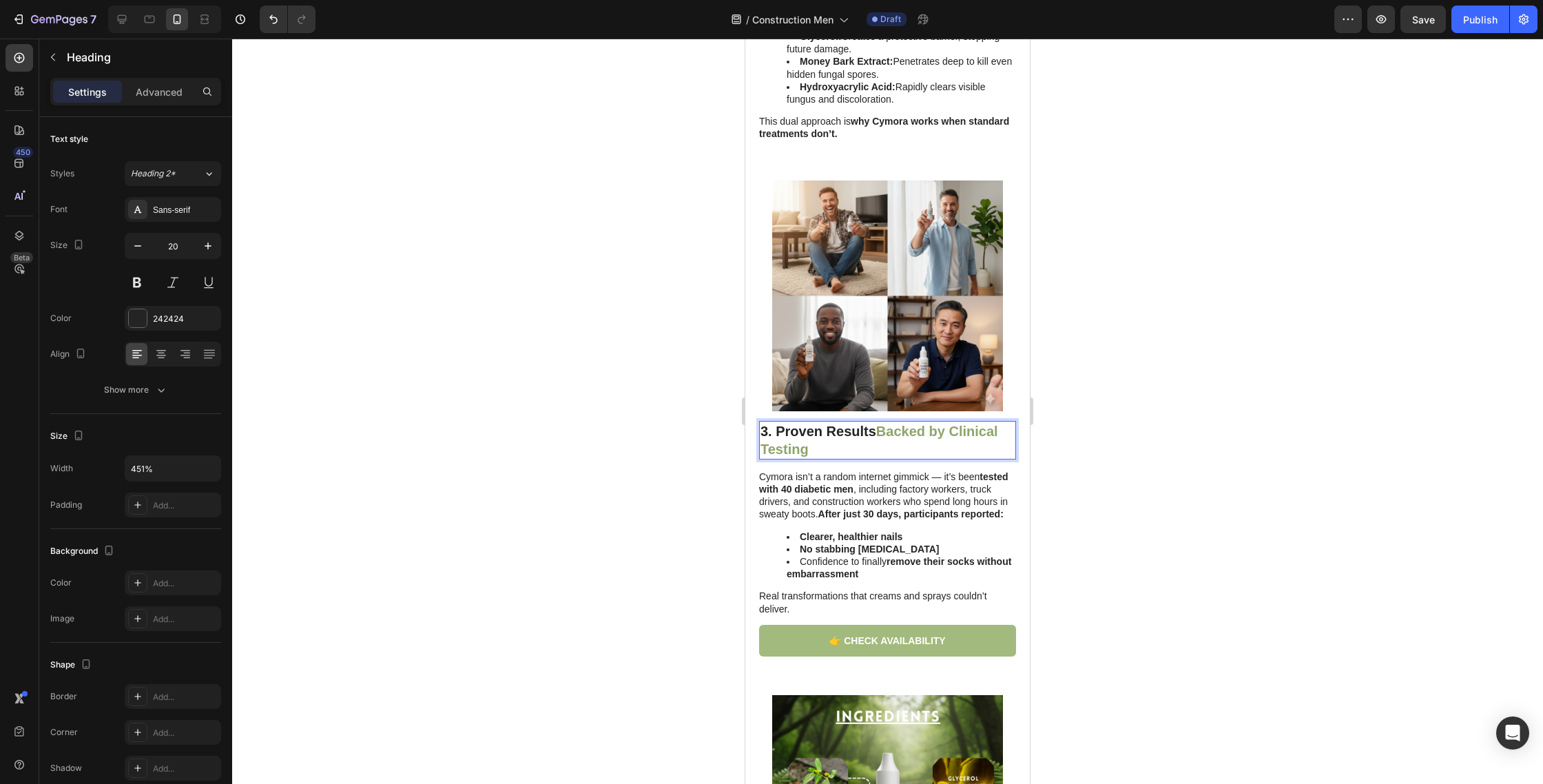
click at [822, 421] on h2 "3. Proven Results Backed by Clinical Testing" at bounding box center [888, 439] width 257 height 39
click at [822, 423] on p "3. Proven Results Backed by Clinical Testing" at bounding box center [887, 440] width 254 height 36
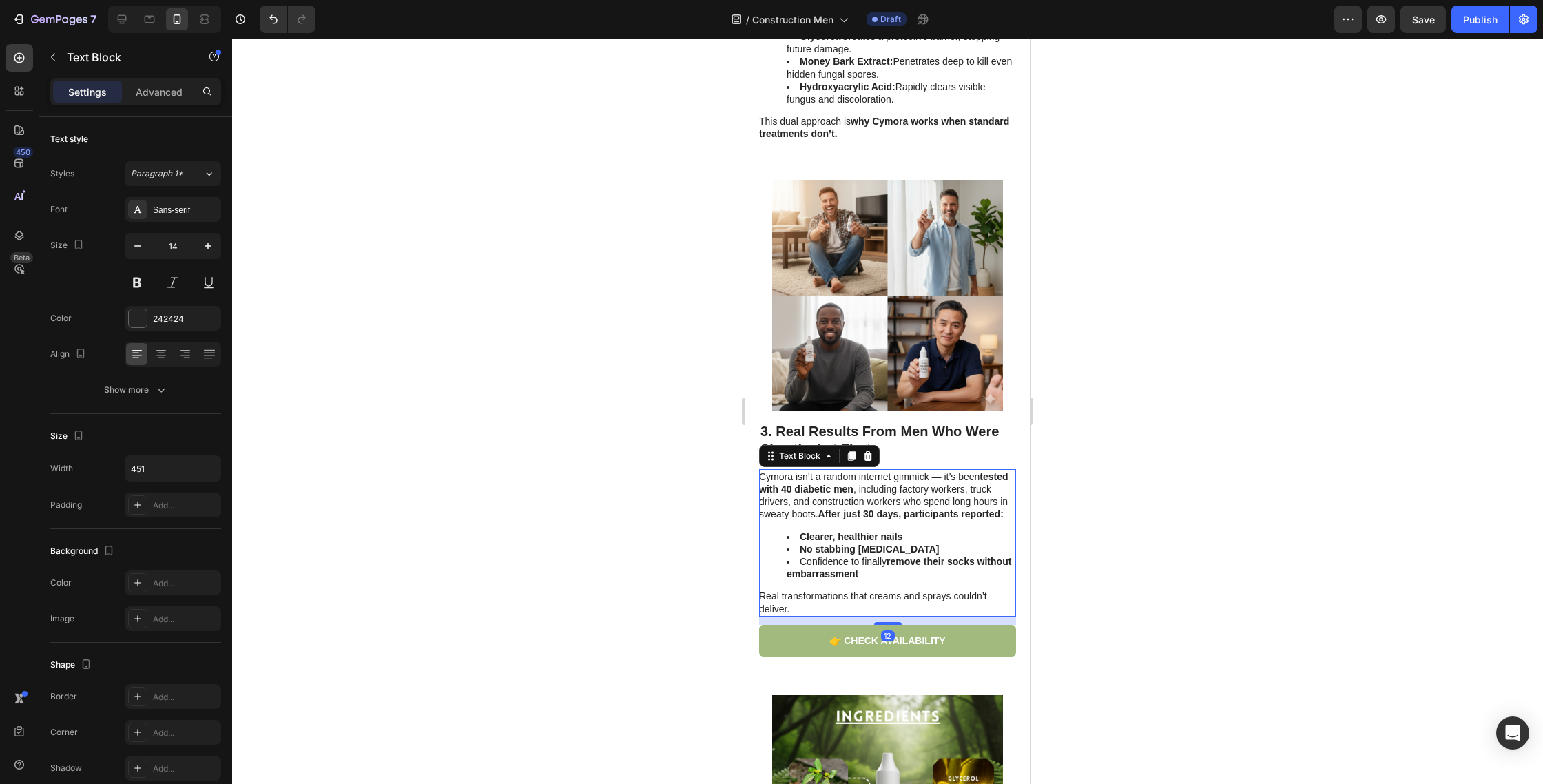
click at [873, 531] on strong "Clearer, healthier nails" at bounding box center [852, 536] width 103 height 11
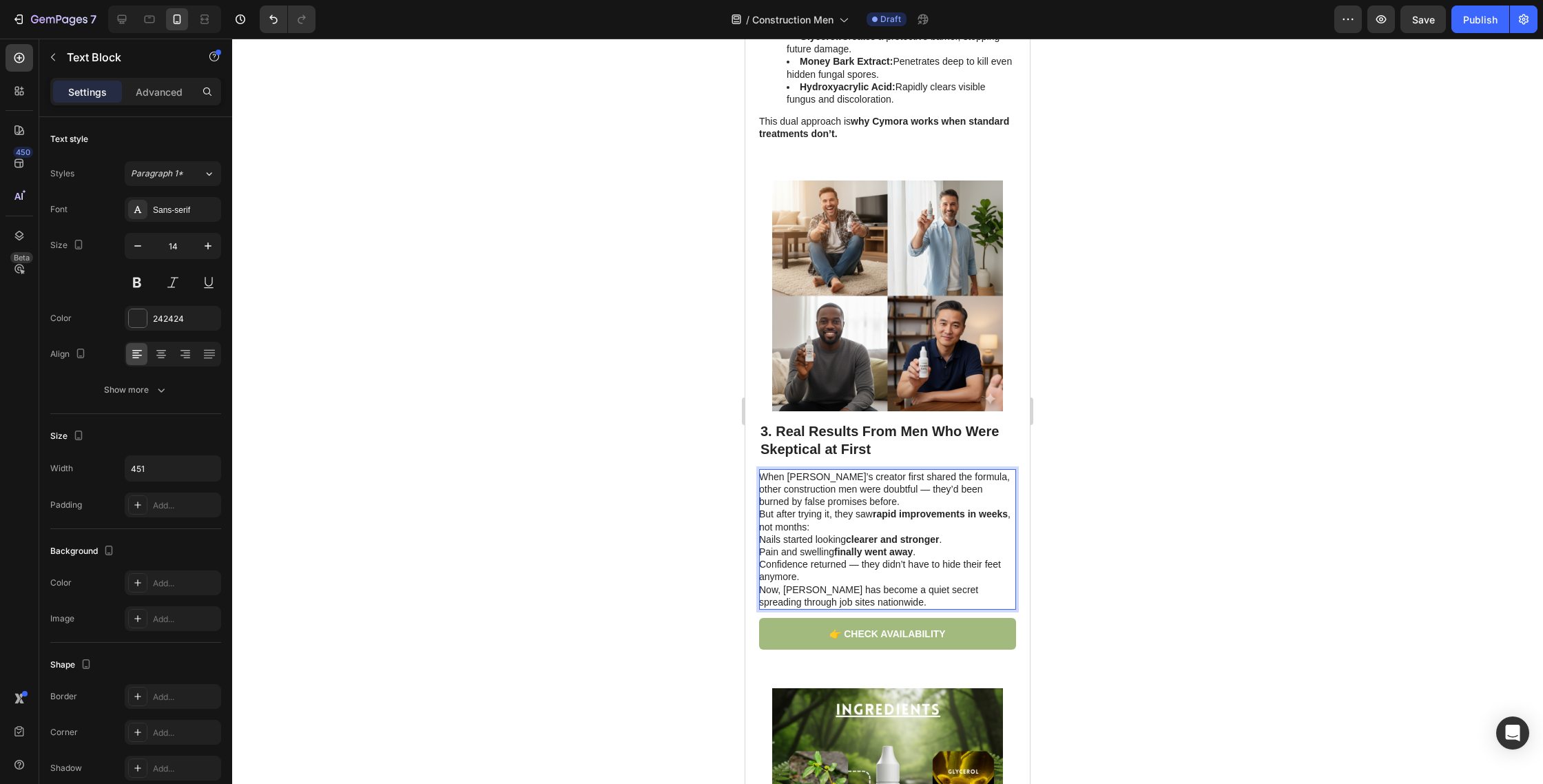
click at [767, 484] on p "When Cymora’s creator first shared the formula, other construction men were dou…" at bounding box center [887, 501] width 256 height 62
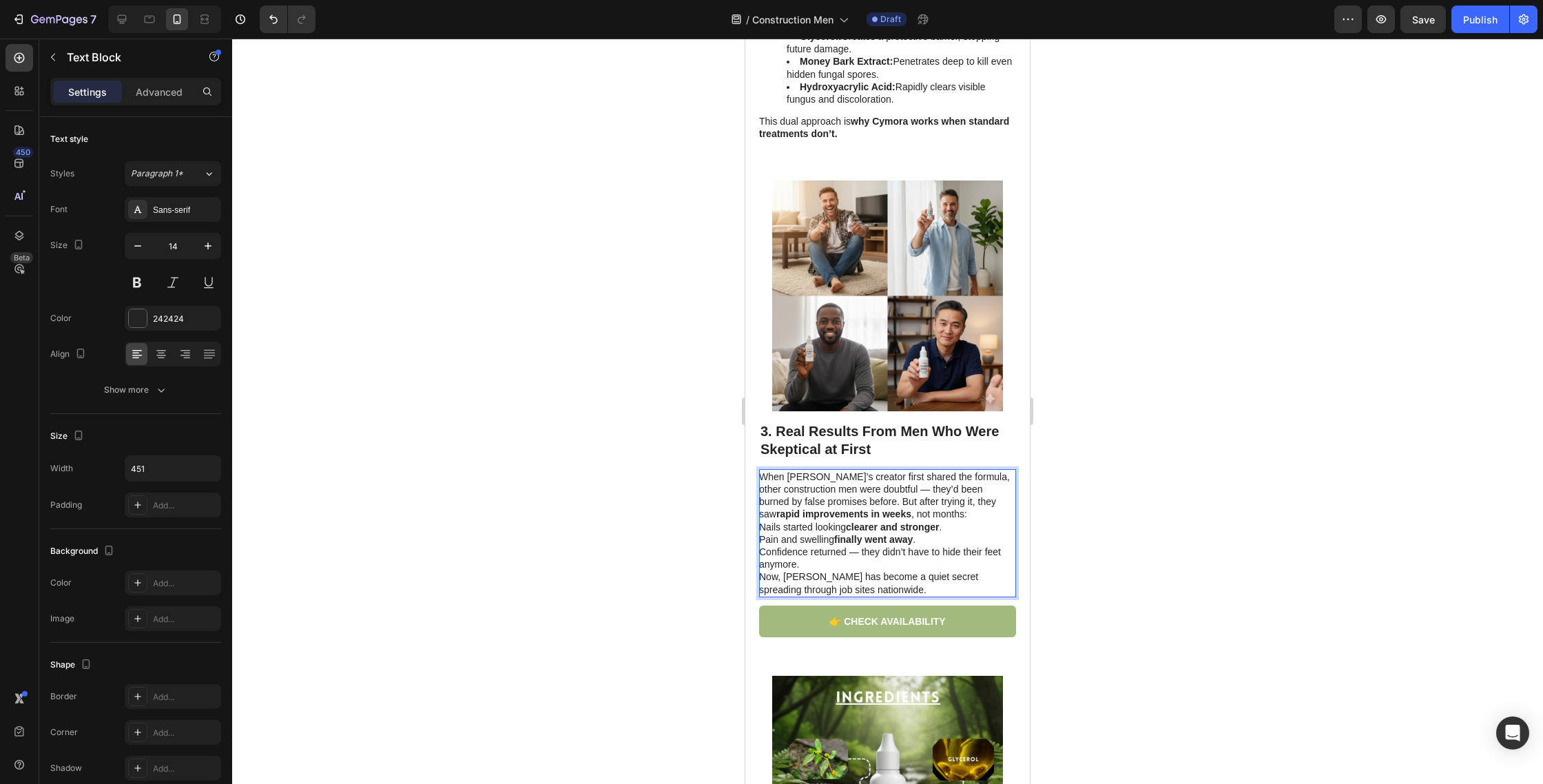
click at [943, 478] on p "When Cymora’s creator first shared the formula, other construction men were dou…" at bounding box center [887, 495] width 256 height 50
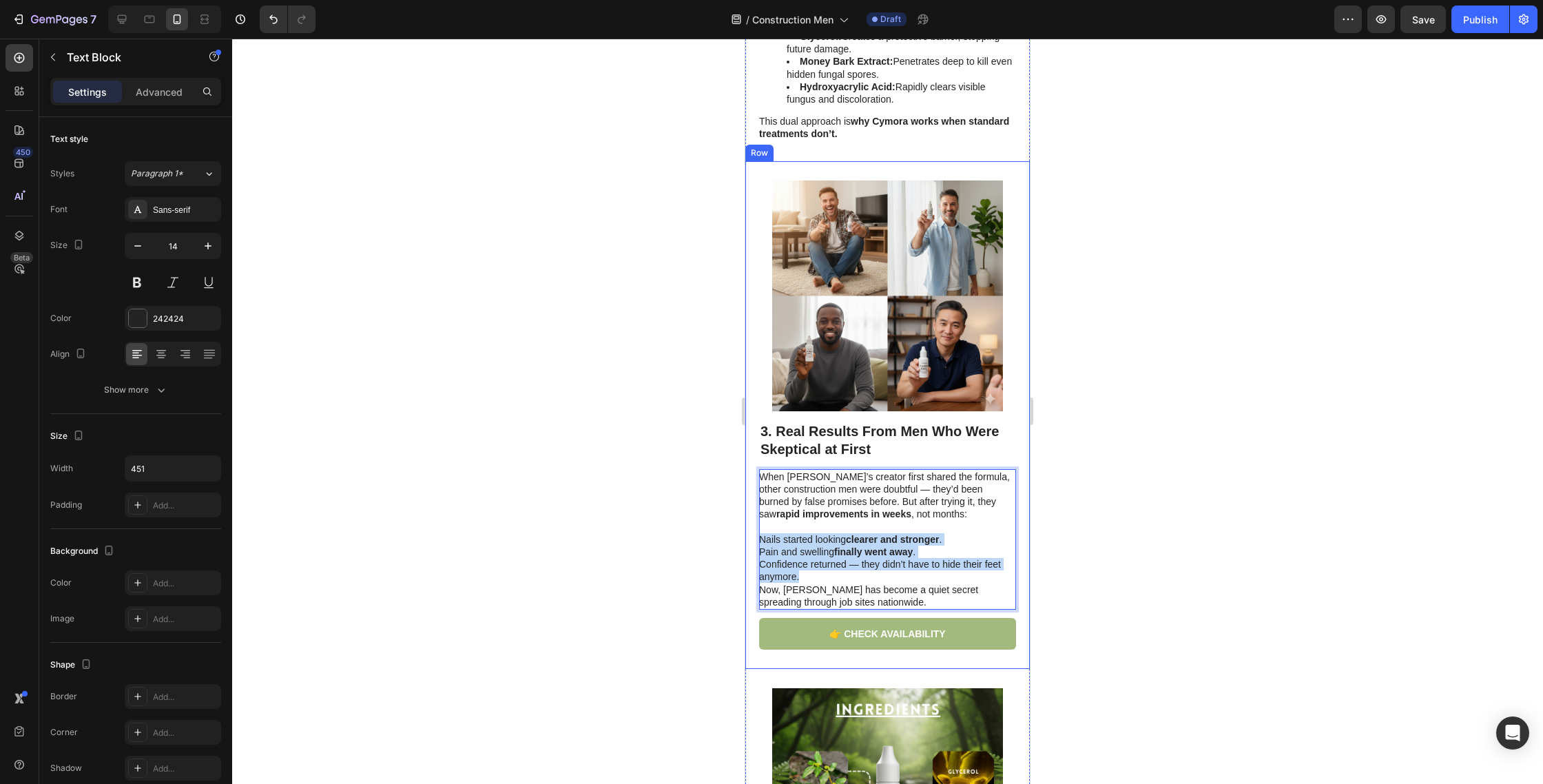
drag, startPoint x: 823, startPoint y: 548, endPoint x: 755, endPoint y: 508, distance: 78.9
click at [755, 508] on div "Image ⁠⁠⁠⁠⁠⁠⁠ 3. Real Results From Men Who Were Skeptical at First Heading When…" at bounding box center [888, 415] width 284 height 508
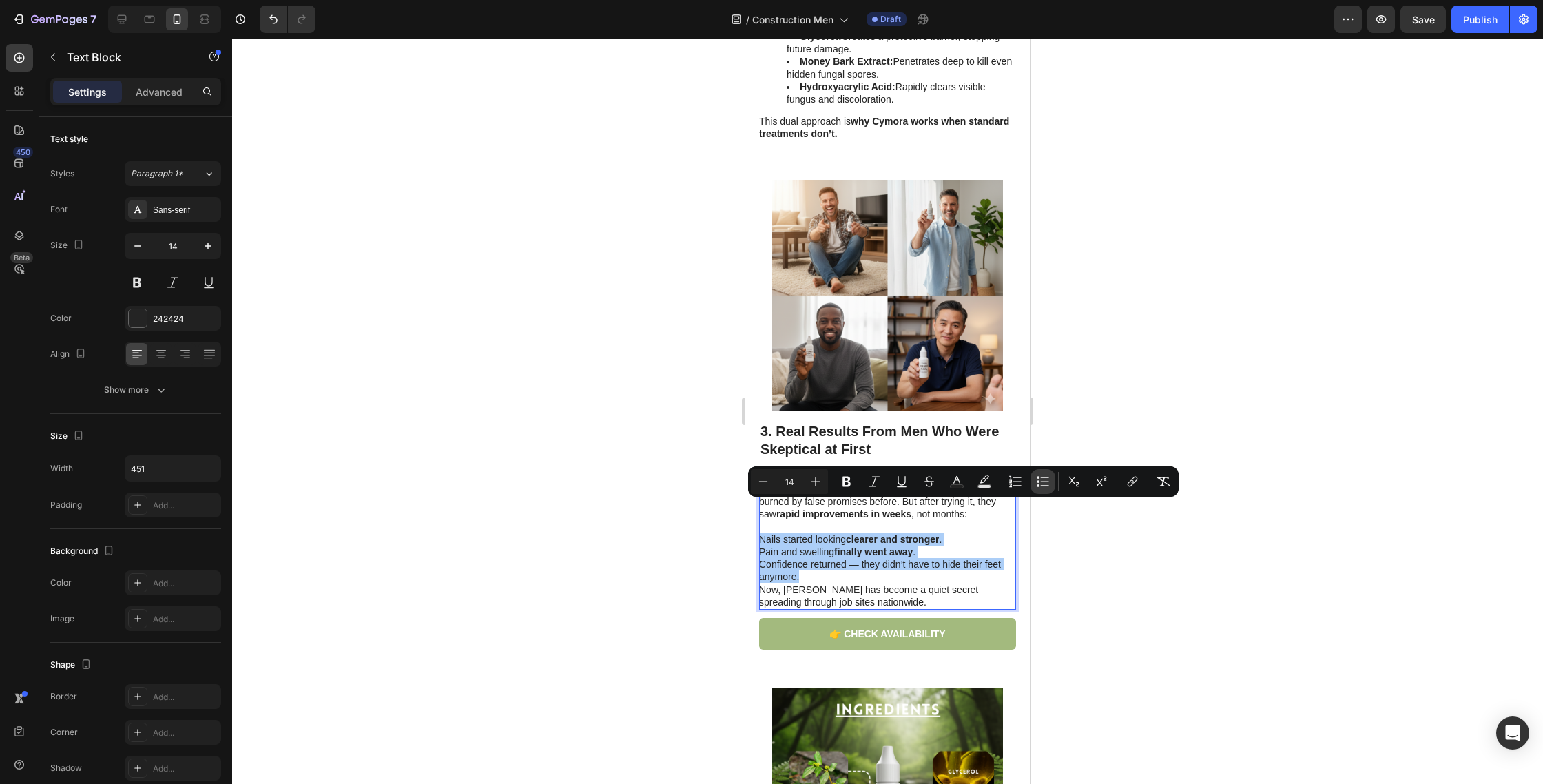
click at [1039, 484] on icon "Editor contextual toolbar" at bounding box center [1043, 482] width 14 height 14
type input "14"
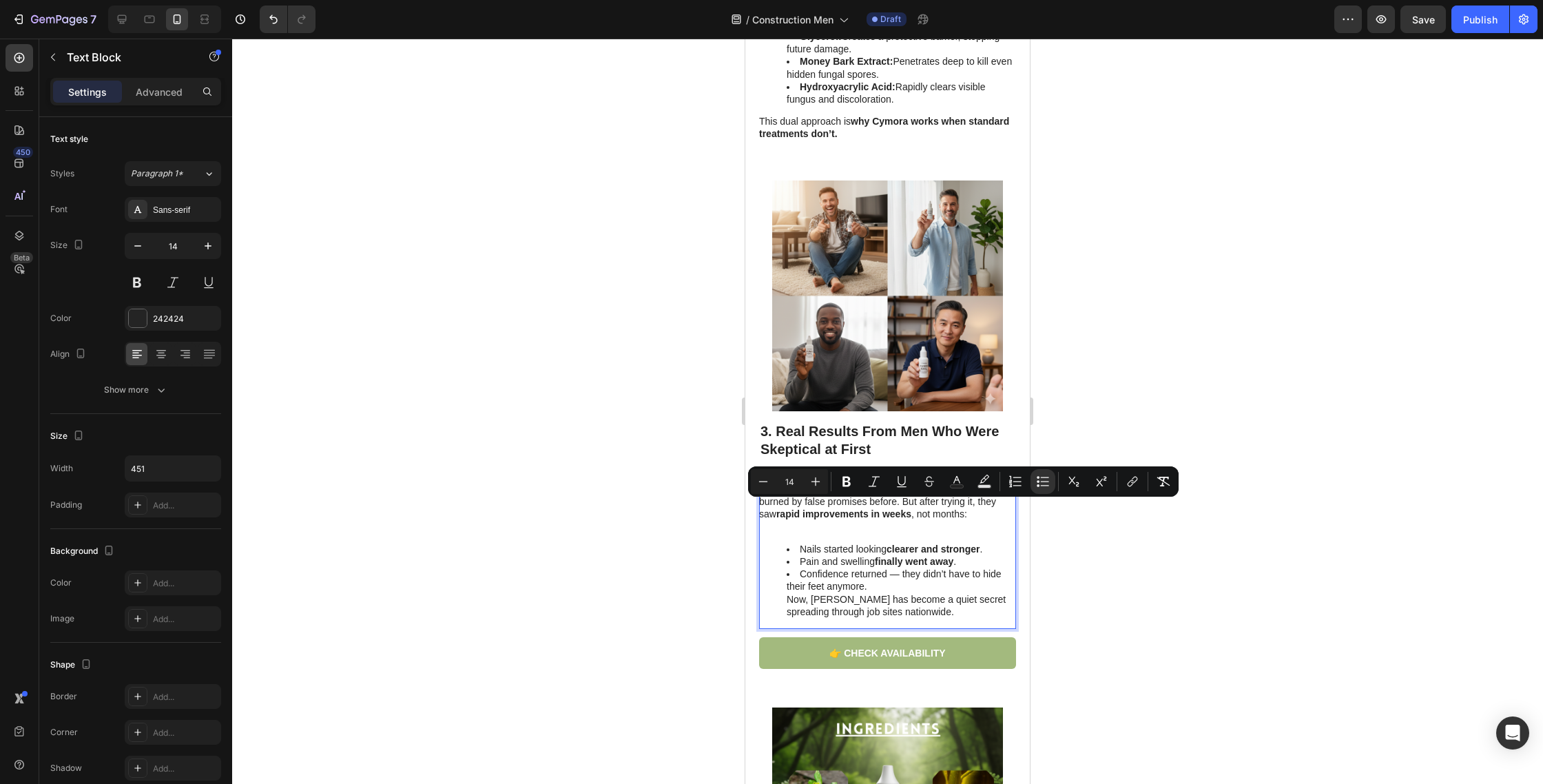
click at [872, 568] on li "Confidence returned — they didn’t have to hide their feet anymore. Now, Cymora …" at bounding box center [901, 592] width 228 height 50
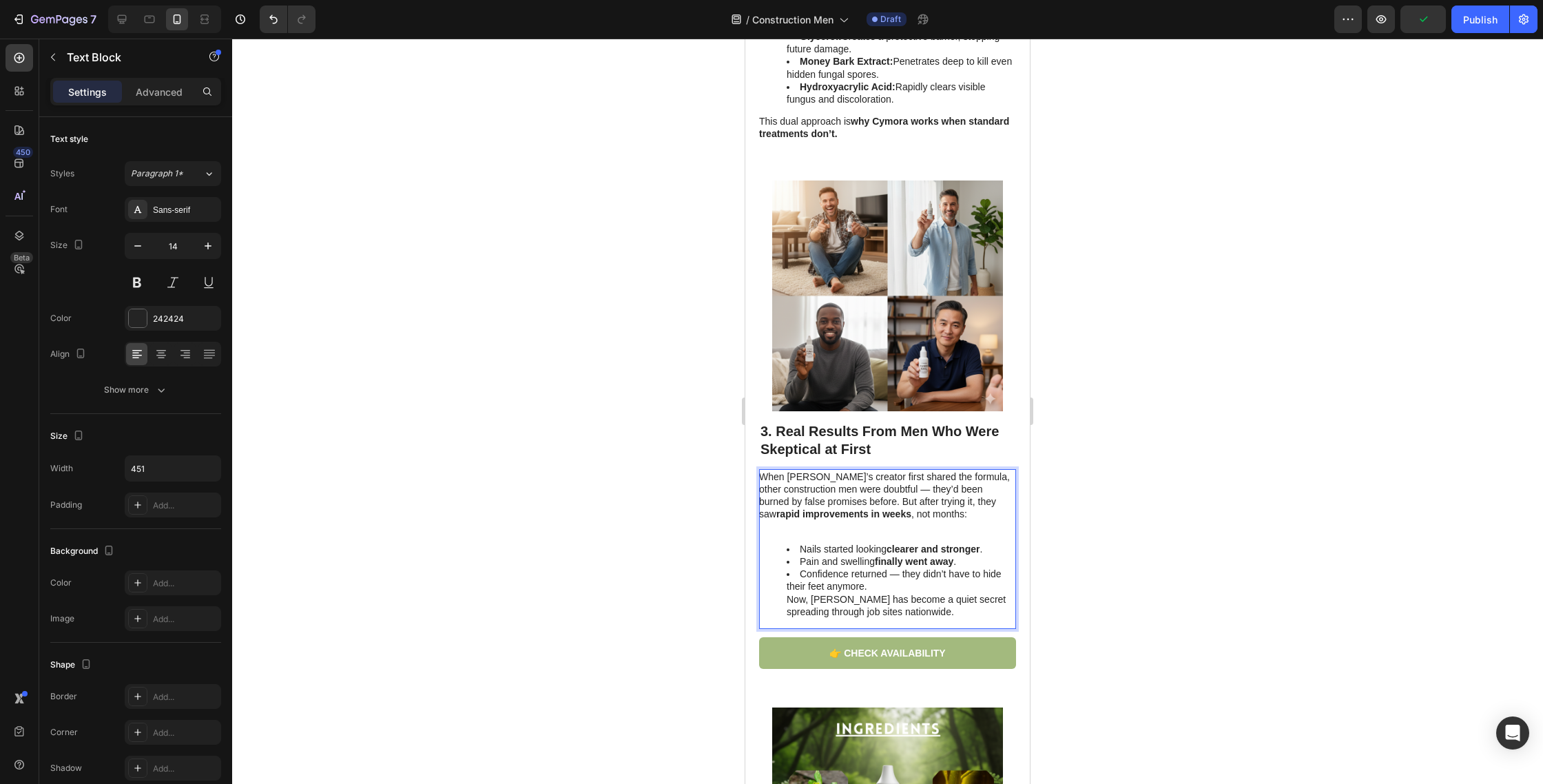
click at [928, 586] on li "Confidence returned — they didn’t have to hide their feet anymore. Now, Cymora …" at bounding box center [901, 592] width 228 height 50
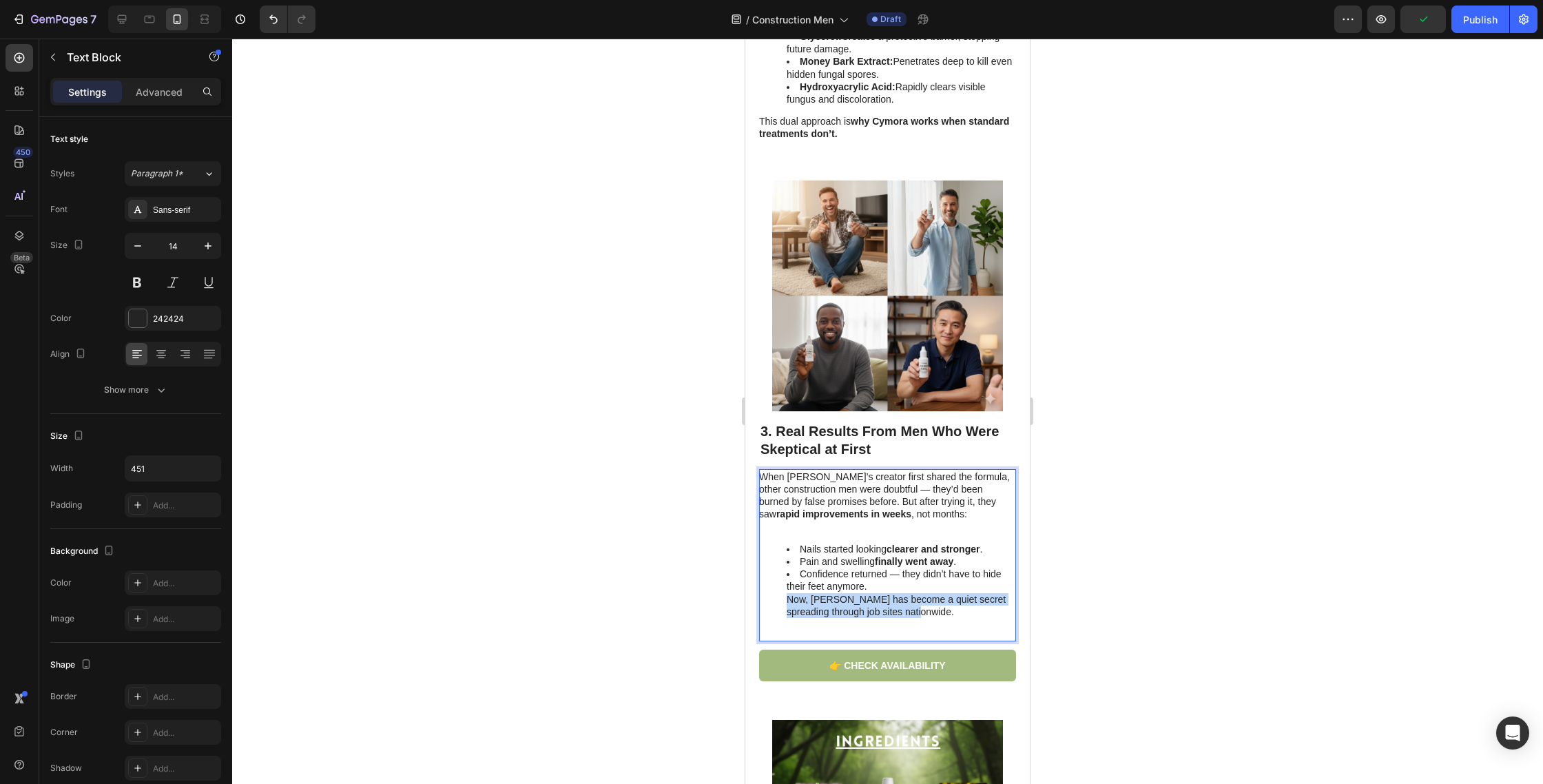
drag, startPoint x: 915, startPoint y: 577, endPoint x: 775, endPoint y: 582, distance: 140.1
click at [764, 569] on ul "Nails started looking clearer and stronger . Pain and swelling finally went awa…" at bounding box center [887, 581] width 256 height 75
copy li "Now, Cymora has become a quiet secret spreading through job sites nationwide."
click at [799, 627] on p "Rich Text Editor. Editing area: main" at bounding box center [887, 633] width 256 height 13
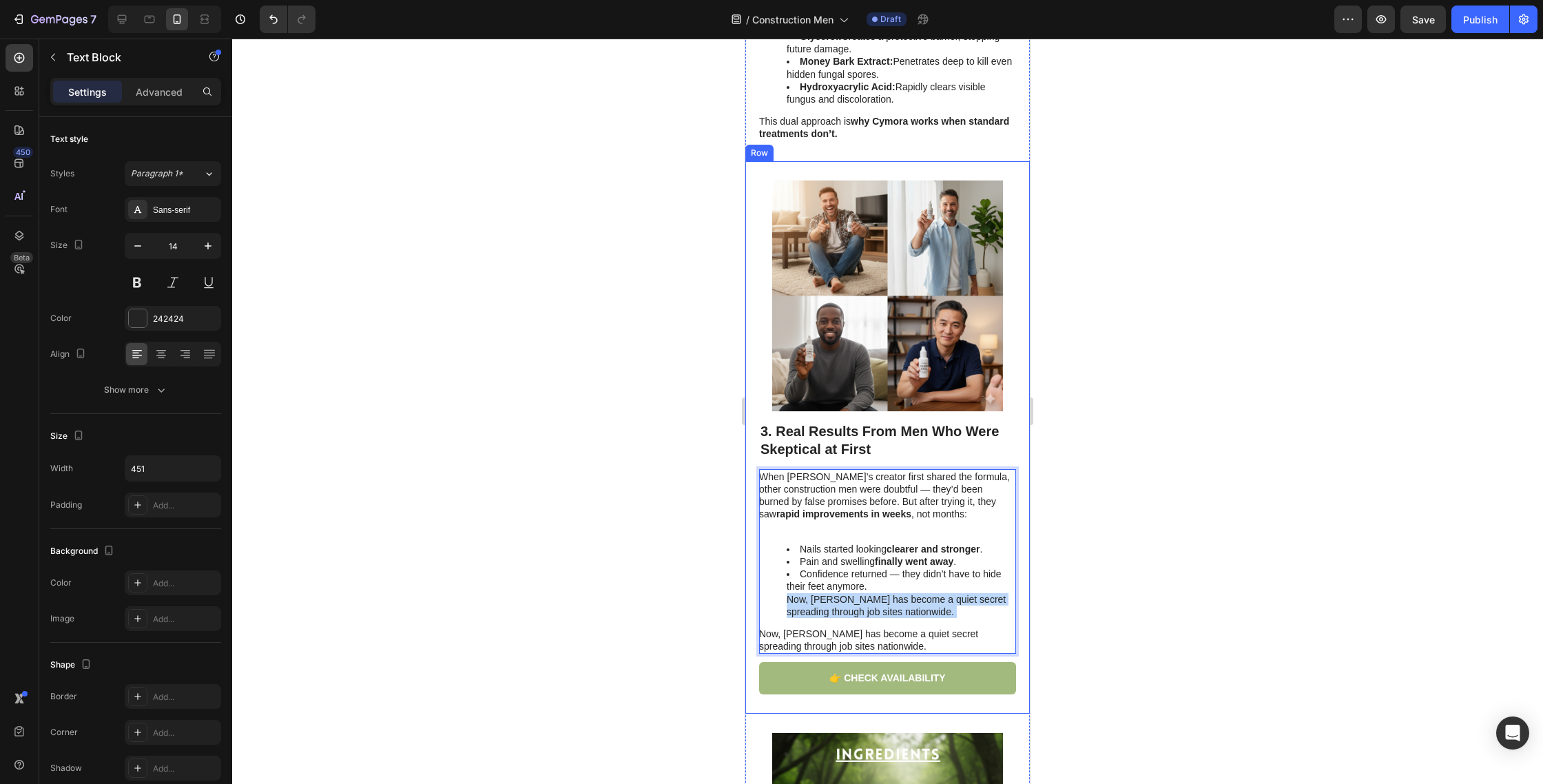
drag, startPoint x: 807, startPoint y: 591, endPoint x: 754, endPoint y: 570, distance: 57.0
click at [754, 570] on div "Image ⁠⁠⁠⁠⁠⁠⁠ 3. Real Results From Men Who Were Skeptical at First Heading When…" at bounding box center [888, 436] width 284 height 552
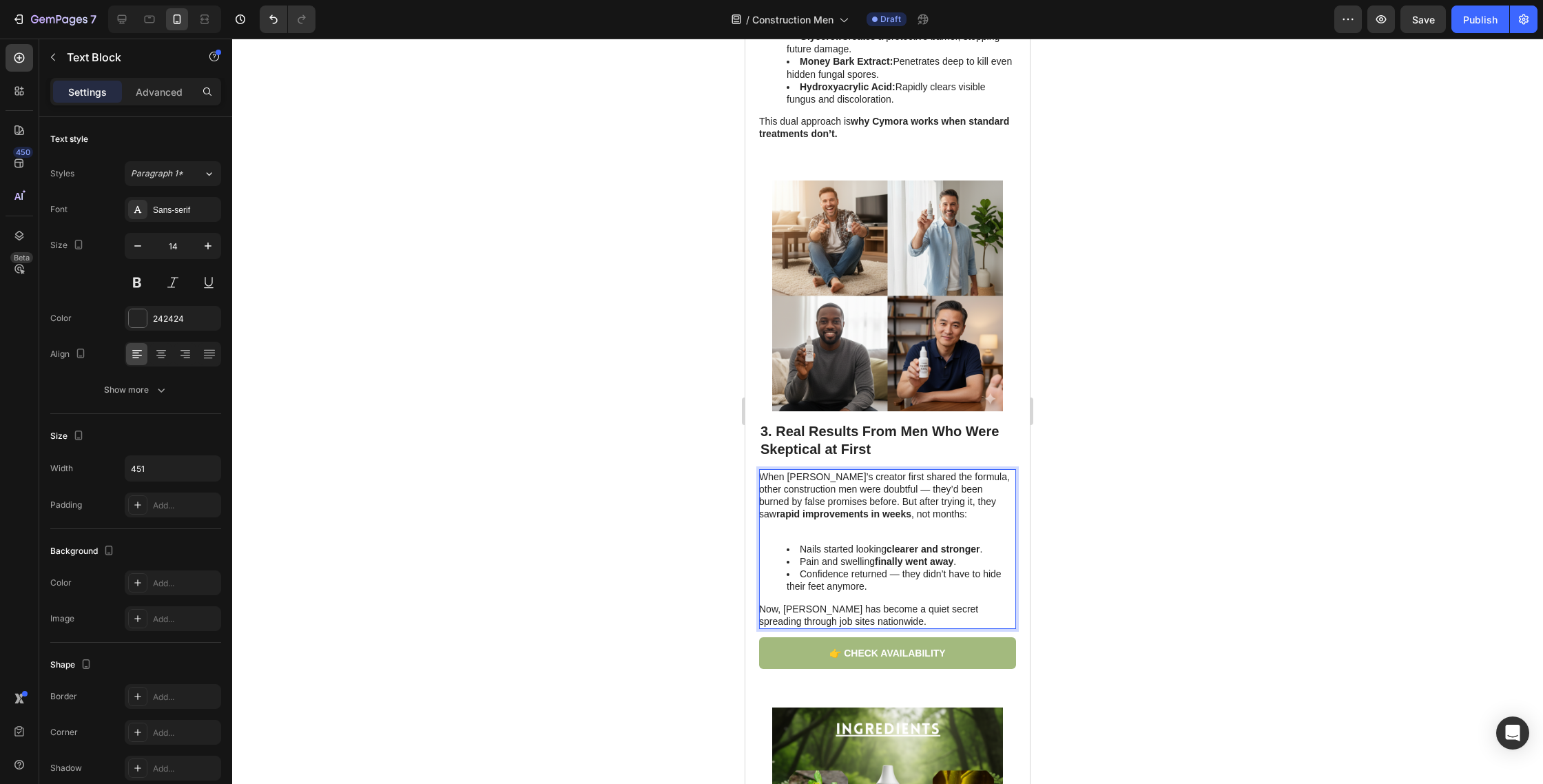
click at [807, 507] on div "When Cymora’s creator first shared the formula, other construction men were dou…" at bounding box center [888, 549] width 257 height 160
click at [803, 520] on p "Rich Text Editor. Editing area: main" at bounding box center [887, 526] width 256 height 13
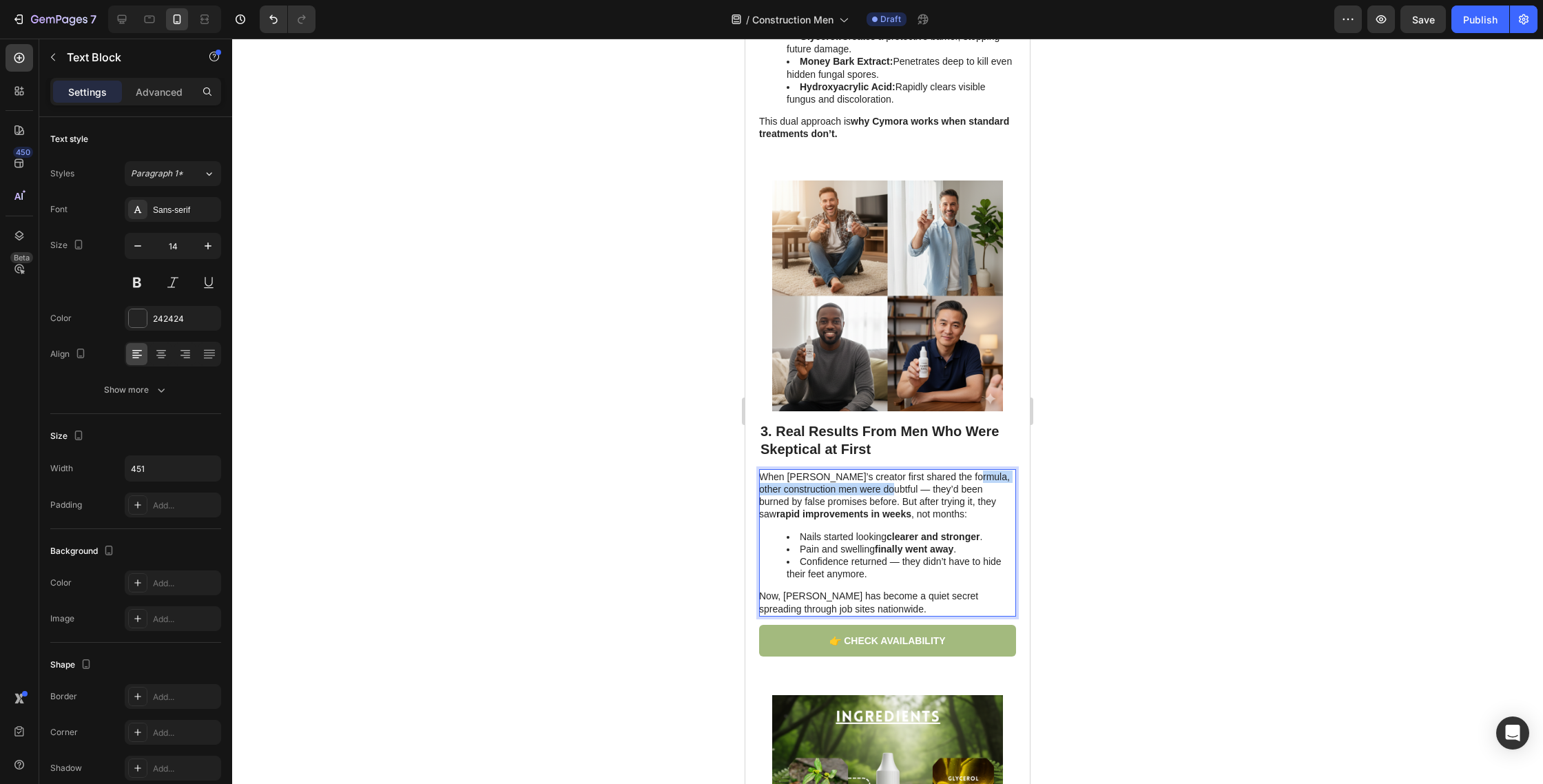
drag, startPoint x: 966, startPoint y: 445, endPoint x: 896, endPoint y: 458, distance: 71.2
click at [897, 470] on p "When Cymora’s creator first shared the formula, other construction men were dou…" at bounding box center [887, 495] width 256 height 50
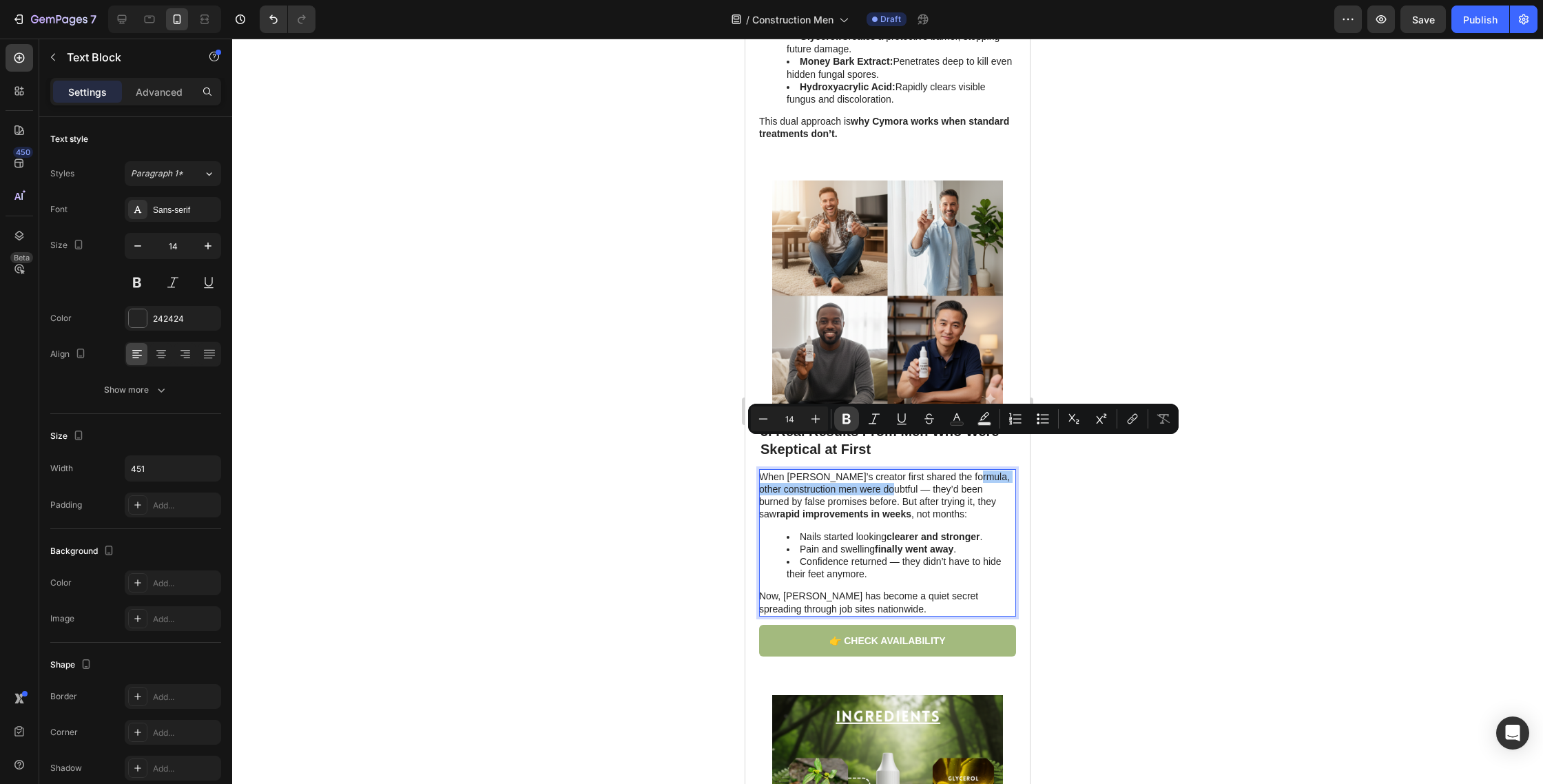
click at [851, 422] on icon "Editor contextual toolbar" at bounding box center [847, 419] width 14 height 14
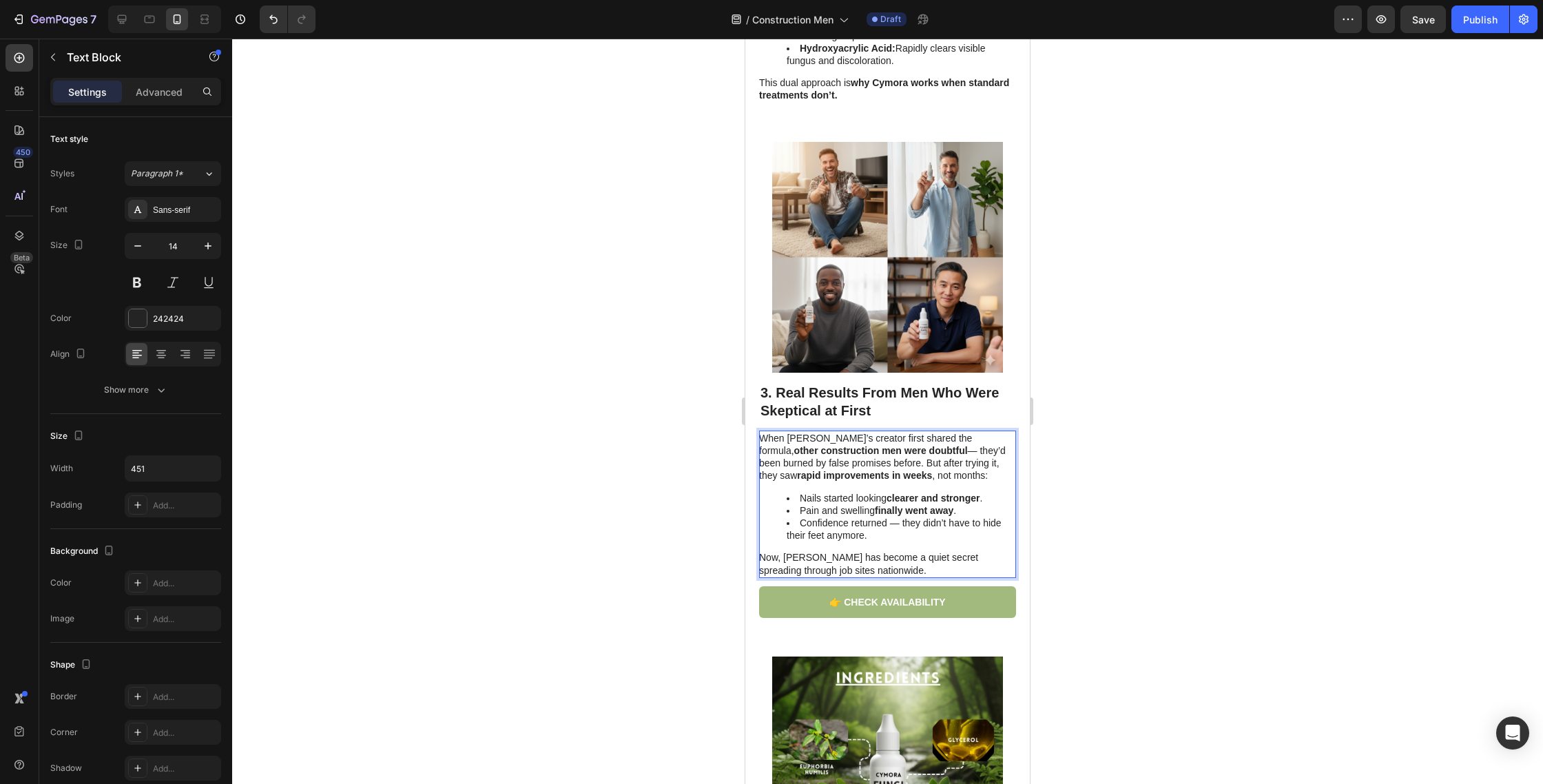
scroll to position [1258, 0]
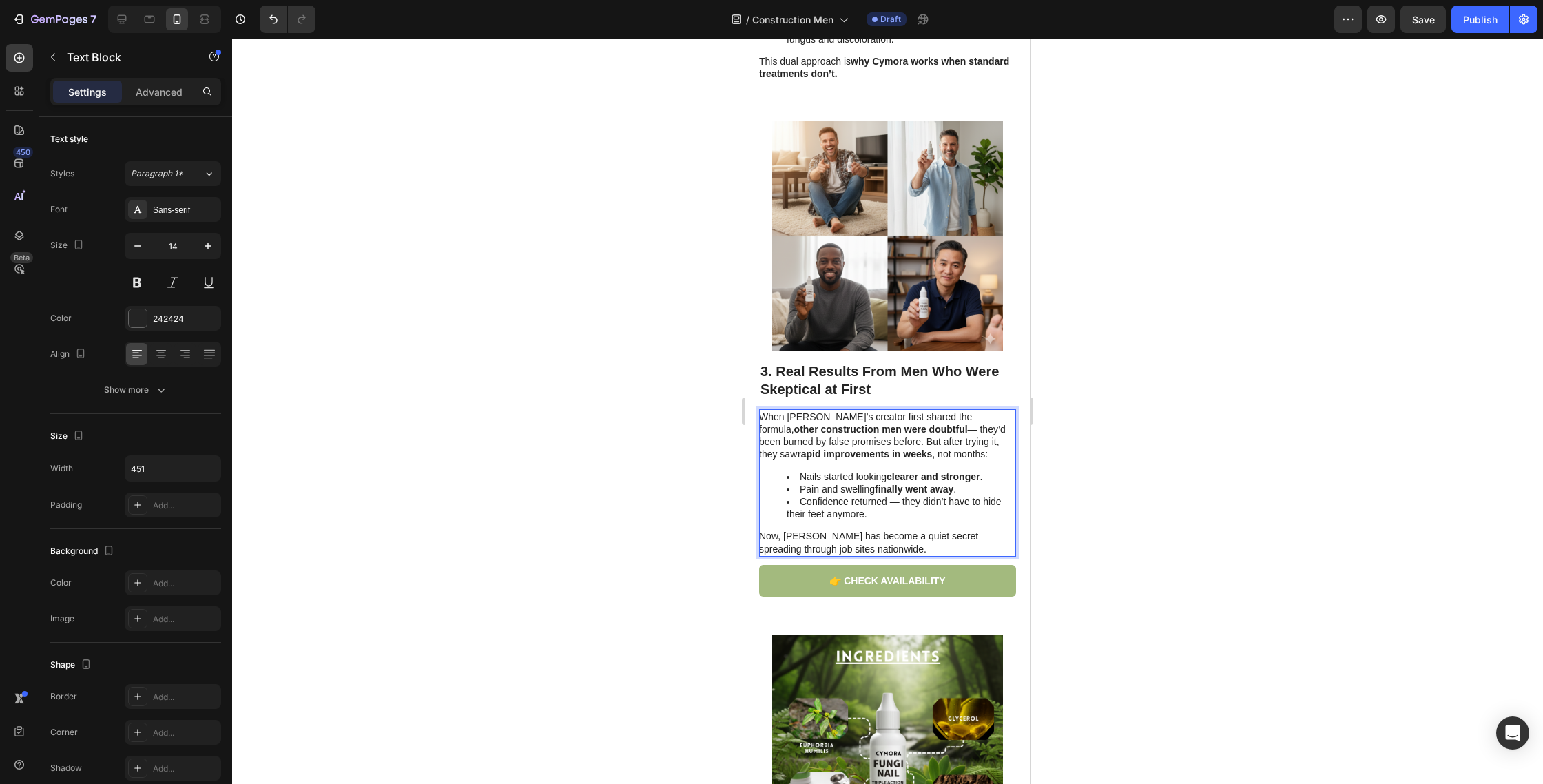
click at [858, 529] on p "Now, Cymora has become a quiet secret spreading through job sites nationwide." at bounding box center [887, 541] width 256 height 25
drag, startPoint x: 910, startPoint y: 505, endPoint x: 924, endPoint y: 519, distance: 19.8
click at [924, 529] on p "Now, Cymora has become a quiet secret spreading through job sites nationwide." at bounding box center [887, 541] width 256 height 25
click at [877, 529] on p "Now, Cymora has become a quiet secret spreading through job sites nationwide." at bounding box center [887, 541] width 256 height 25
drag, startPoint x: 908, startPoint y: 514, endPoint x: 908, endPoint y: 505, distance: 9.0
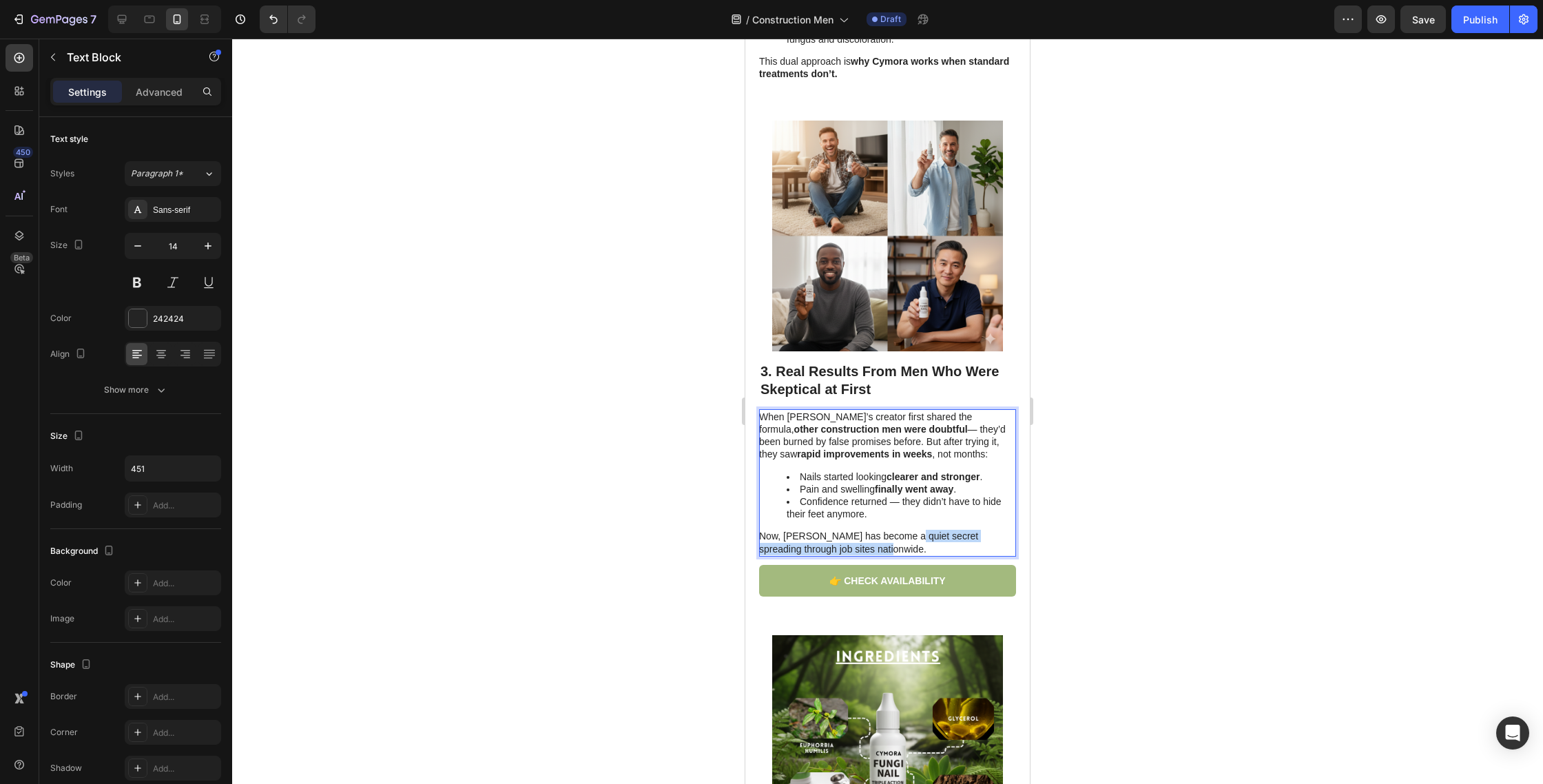
click at [908, 529] on p "Now, Cymora has become a quiet secret spreading through job sites nationwide." at bounding box center [887, 541] width 256 height 25
drag, startPoint x: 1099, startPoint y: 464, endPoint x: 1034, endPoint y: 472, distance: 65.5
click at [1097, 464] on div at bounding box center [887, 411] width 1311 height 745
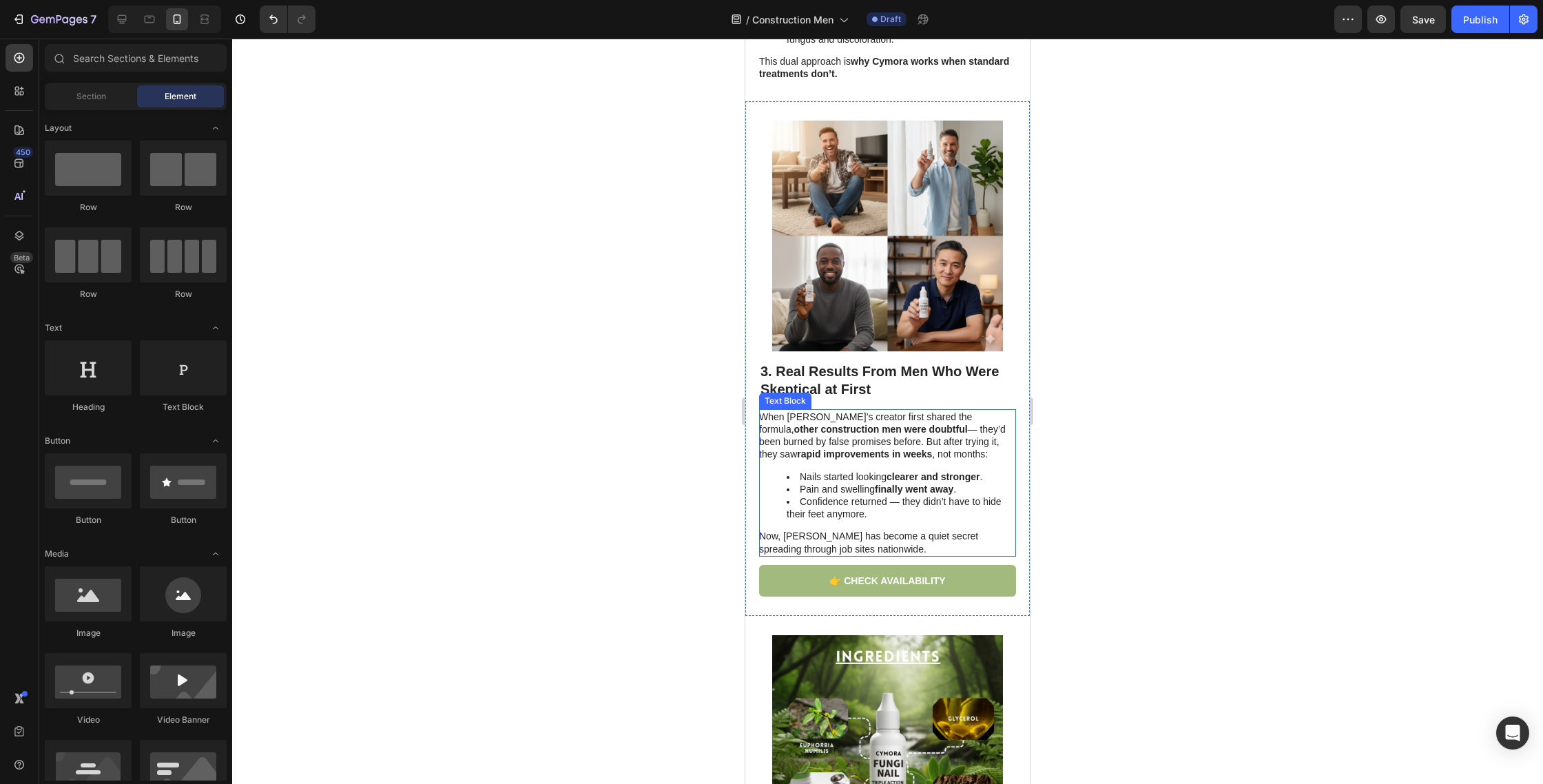
click at [949, 495] on li "Confidence returned — they didn’t have to hide their feet anymore." at bounding box center [901, 507] width 228 height 25
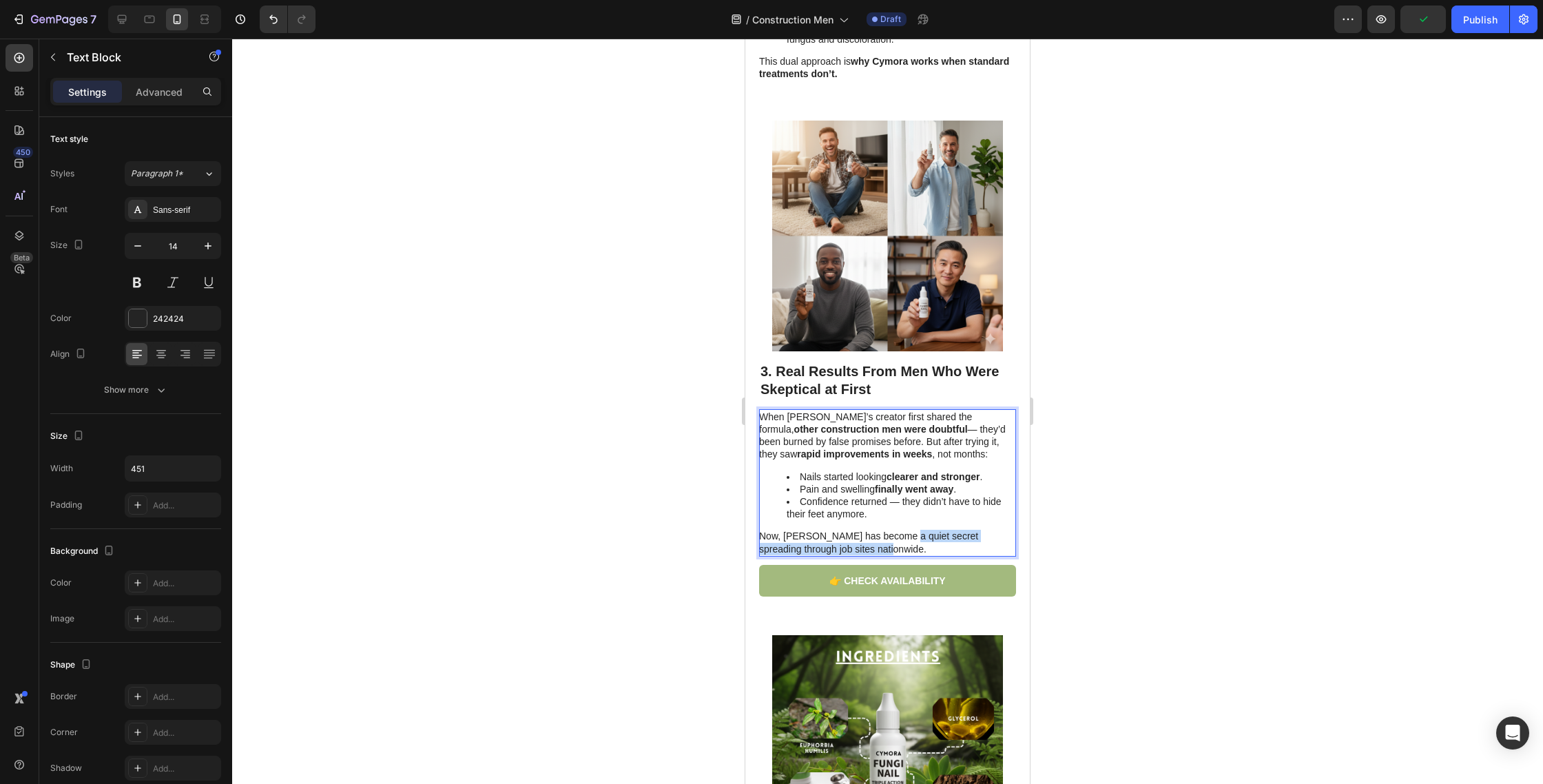
drag, startPoint x: 918, startPoint y: 514, endPoint x: 906, endPoint y: 495, distance: 22.5
click at [903, 529] on p "Now, Cymora has become a quiet secret spreading through job sites nationwide." at bounding box center [887, 541] width 256 height 25
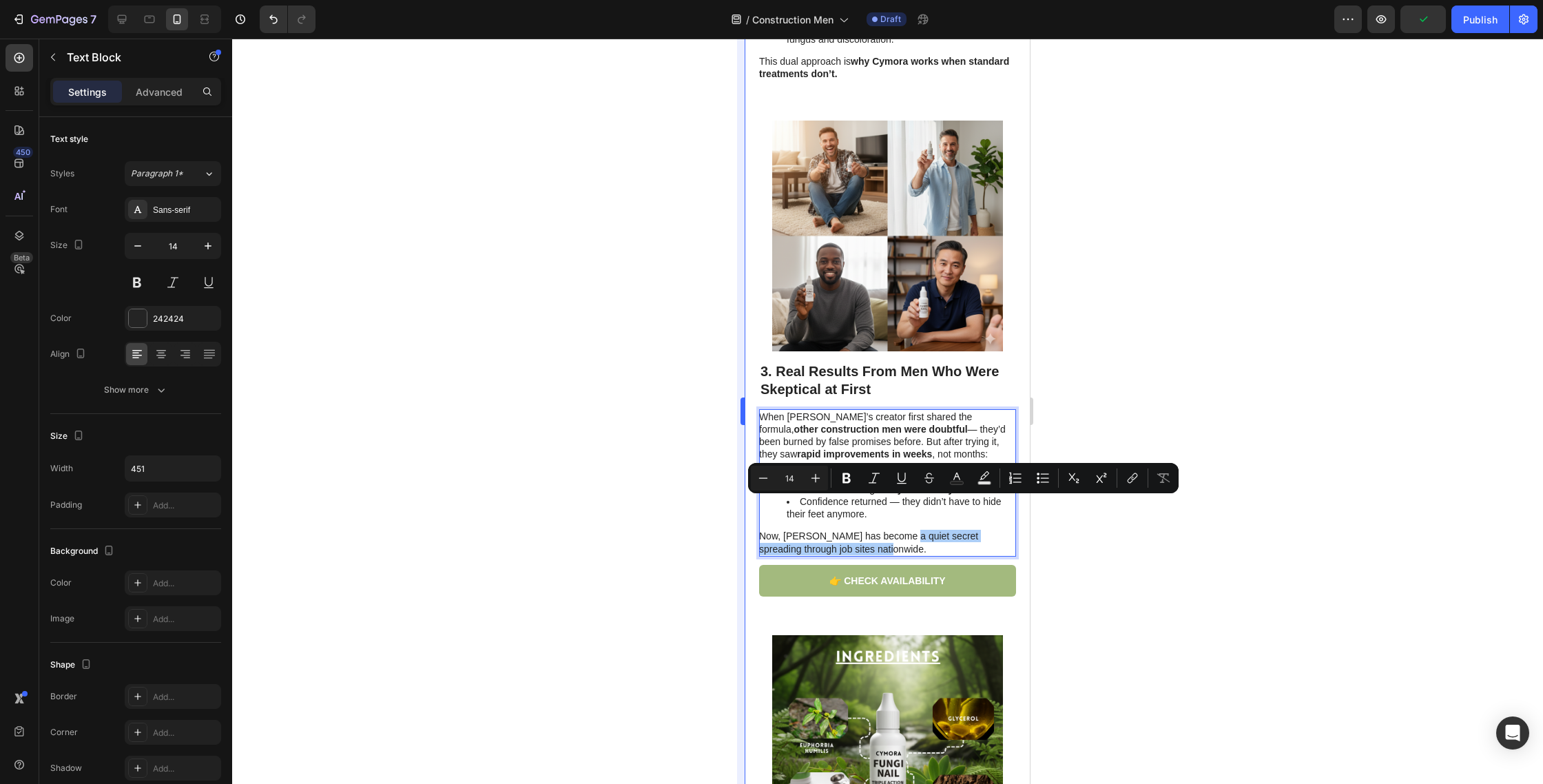
drag, startPoint x: 840, startPoint y: 475, endPoint x: 741, endPoint y: 498, distance: 101.6
click at [840, 475] on icon "Editor contextual toolbar" at bounding box center [847, 478] width 14 height 14
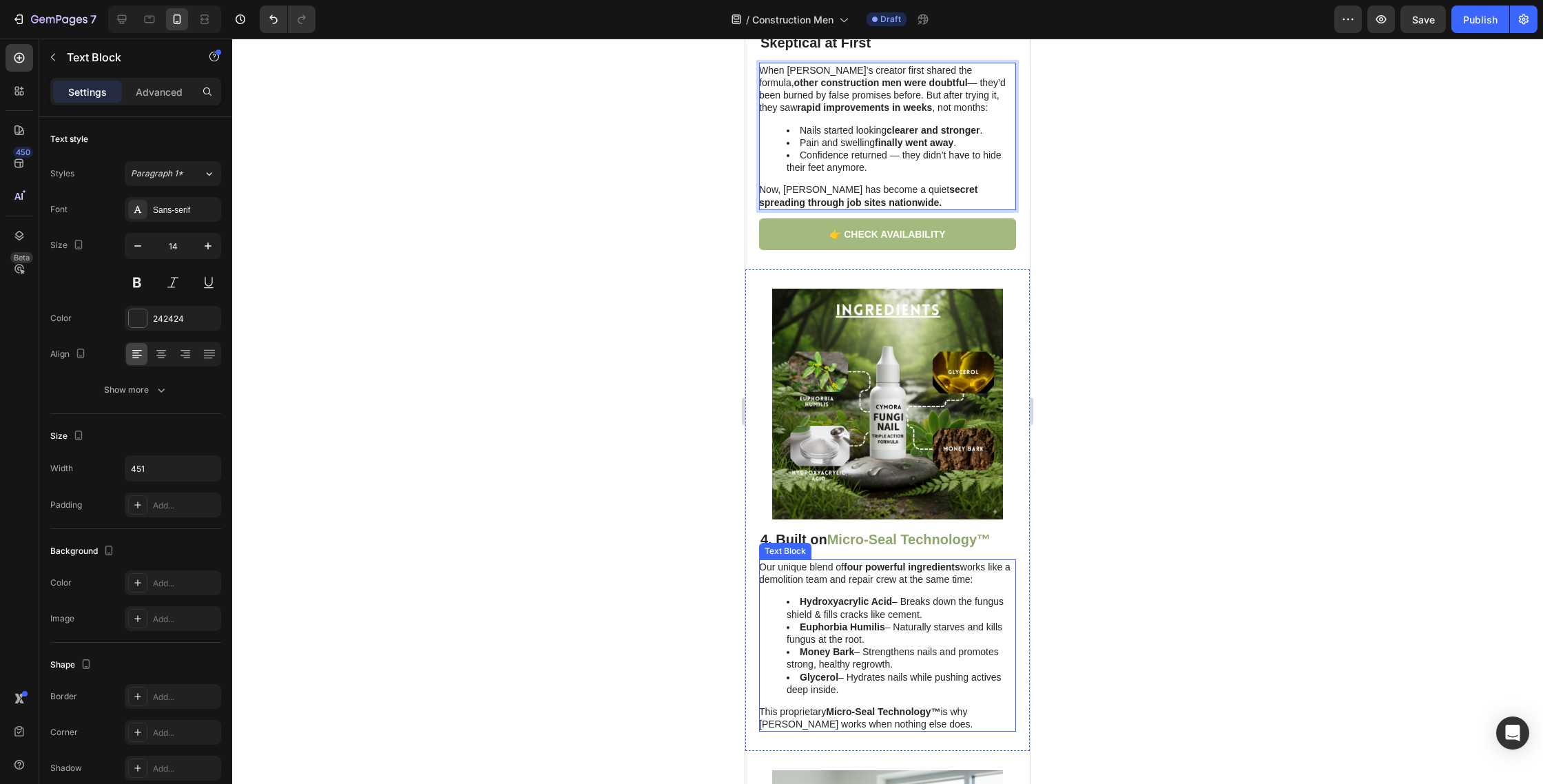
scroll to position [1632, 0]
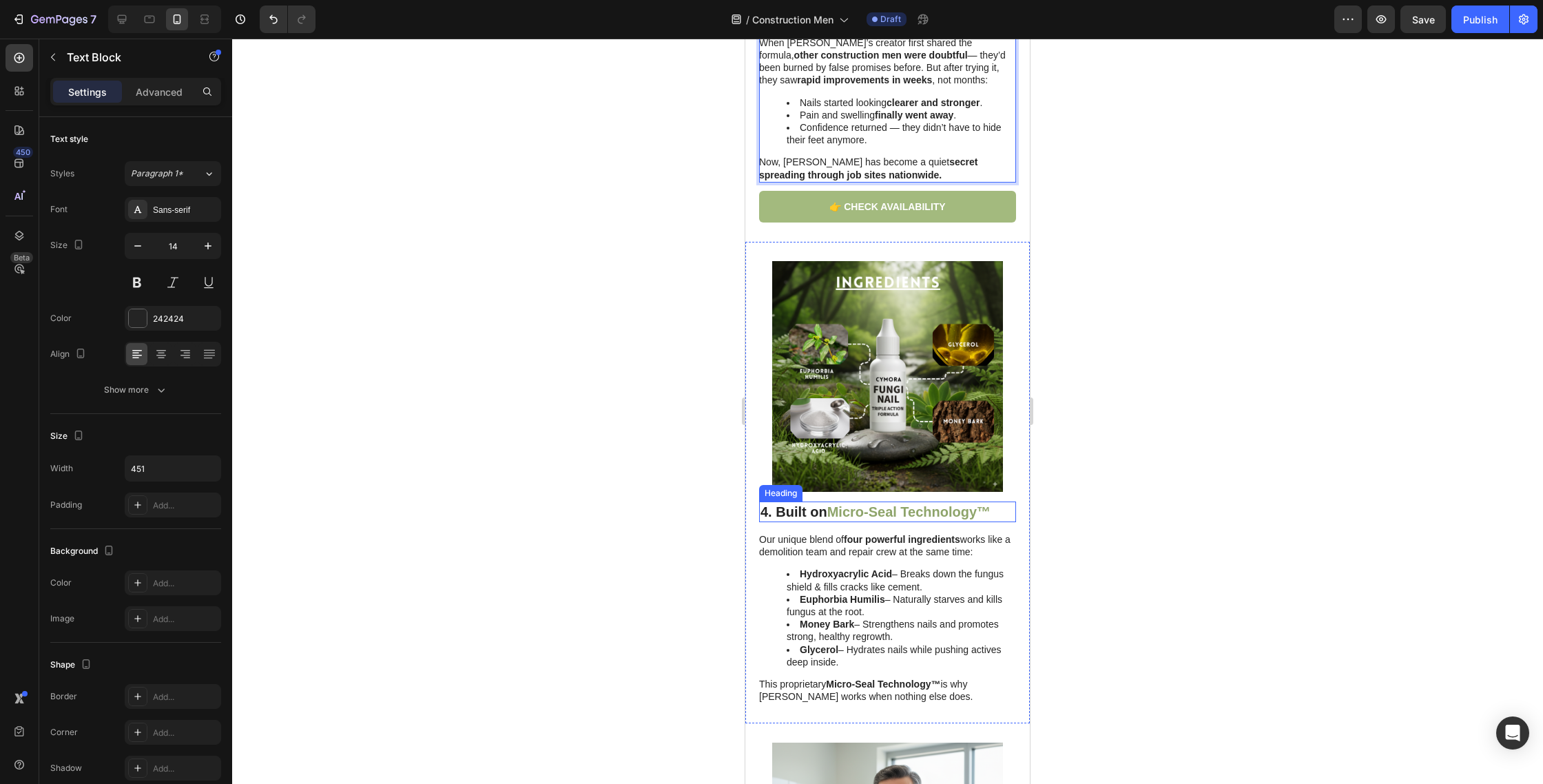
click at [840, 505] on strong "Micro-Seal Technology™" at bounding box center [909, 511] width 163 height 15
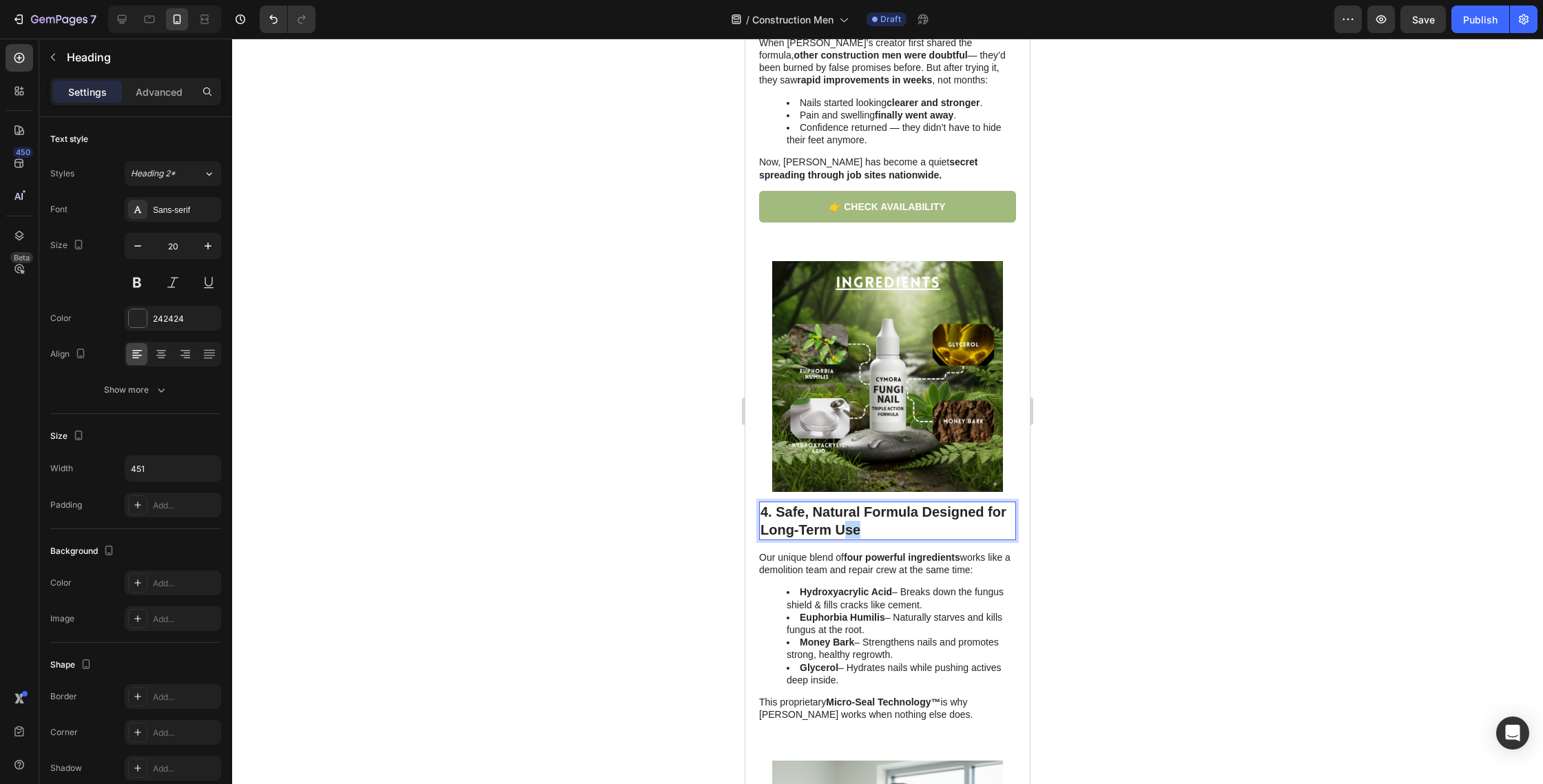
drag, startPoint x: 872, startPoint y: 493, endPoint x: 844, endPoint y: 491, distance: 28.1
click at [844, 503] on p "4. Safe, Natural Formula Designed for Long-Term Use" at bounding box center [887, 520] width 254 height 36
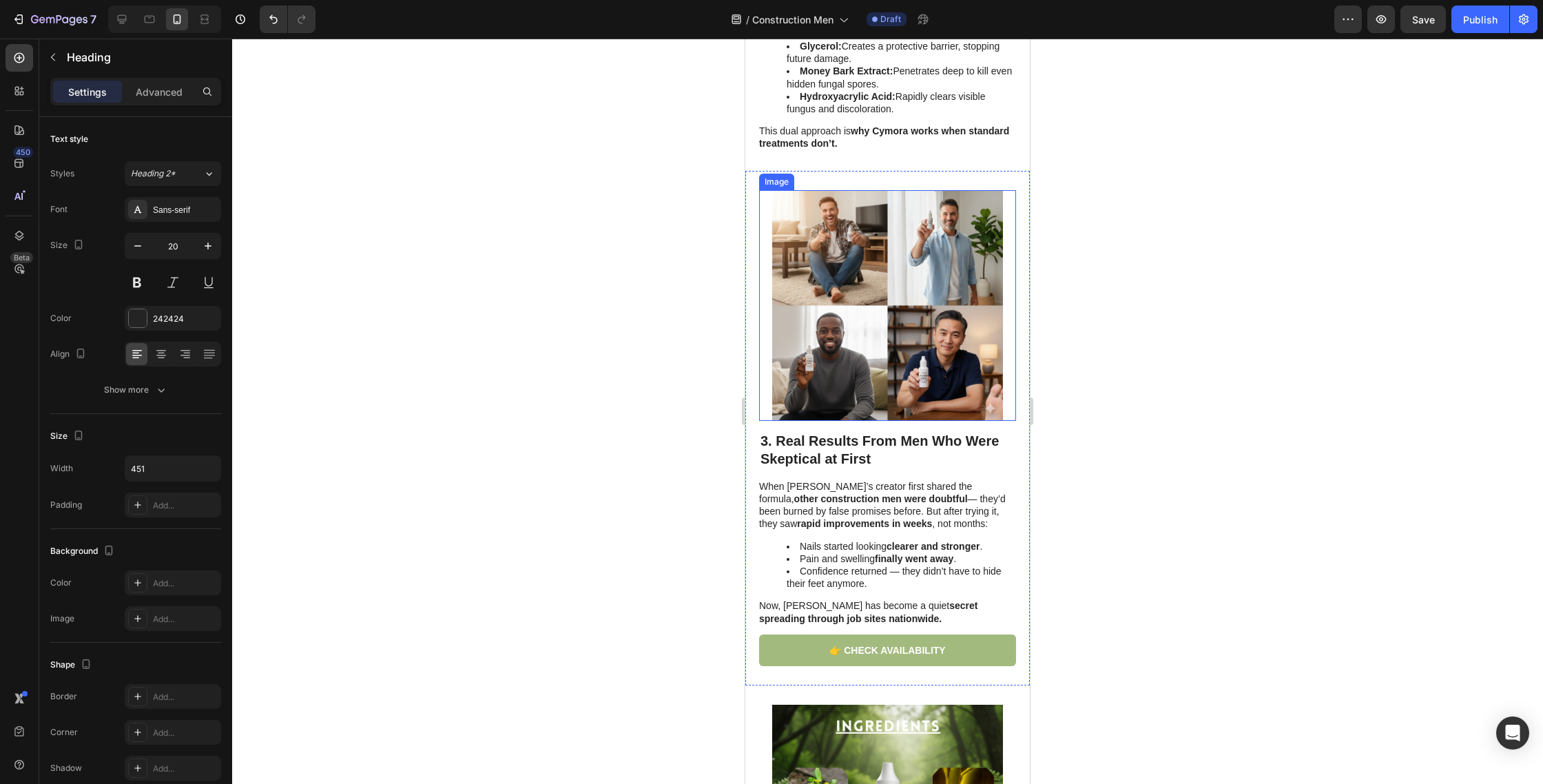
scroll to position [1169, 0]
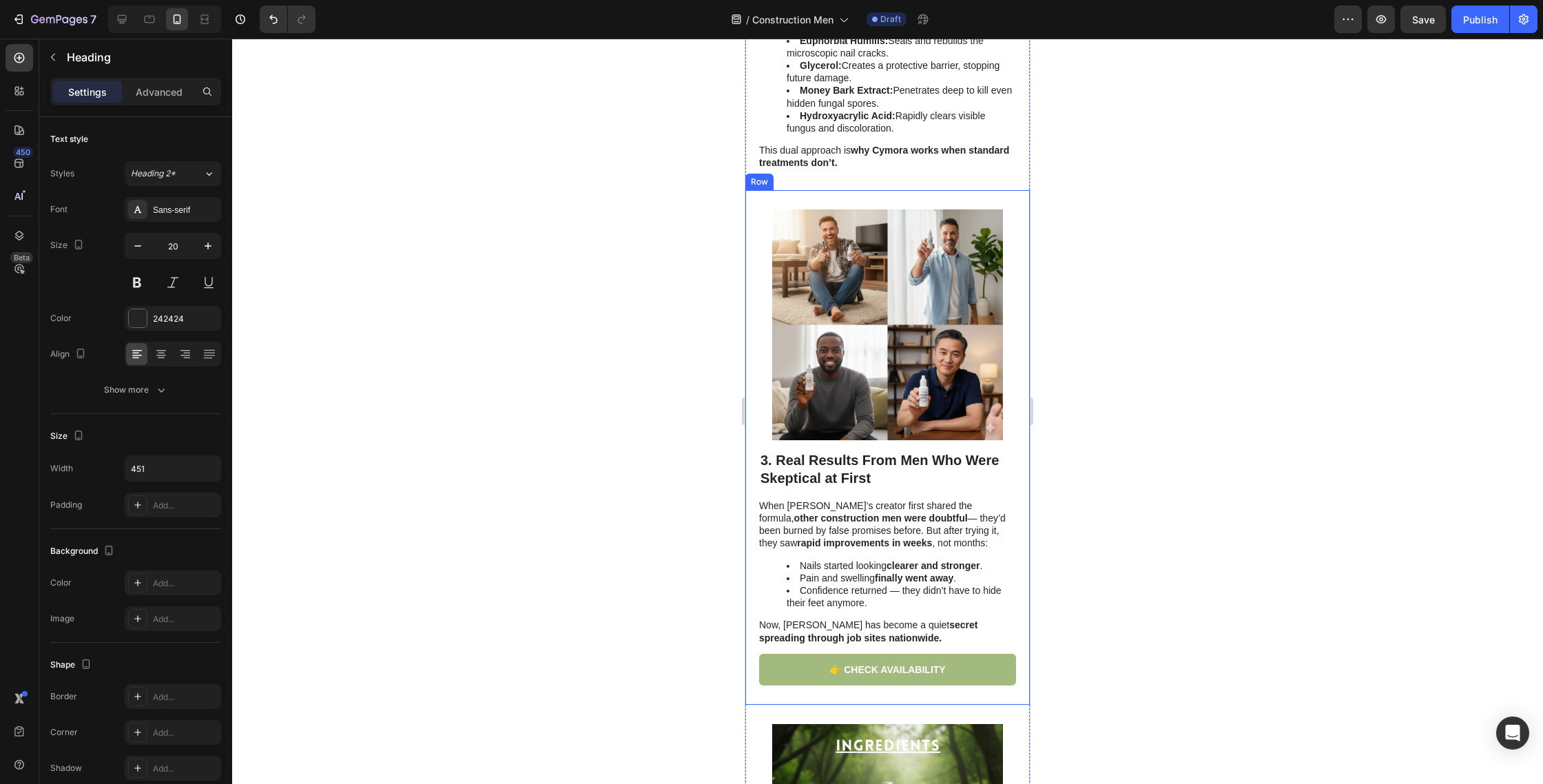
click at [883, 452] on strong "3. Real Results From Men Who Were Skeptical at First" at bounding box center [879, 468] width 238 height 33
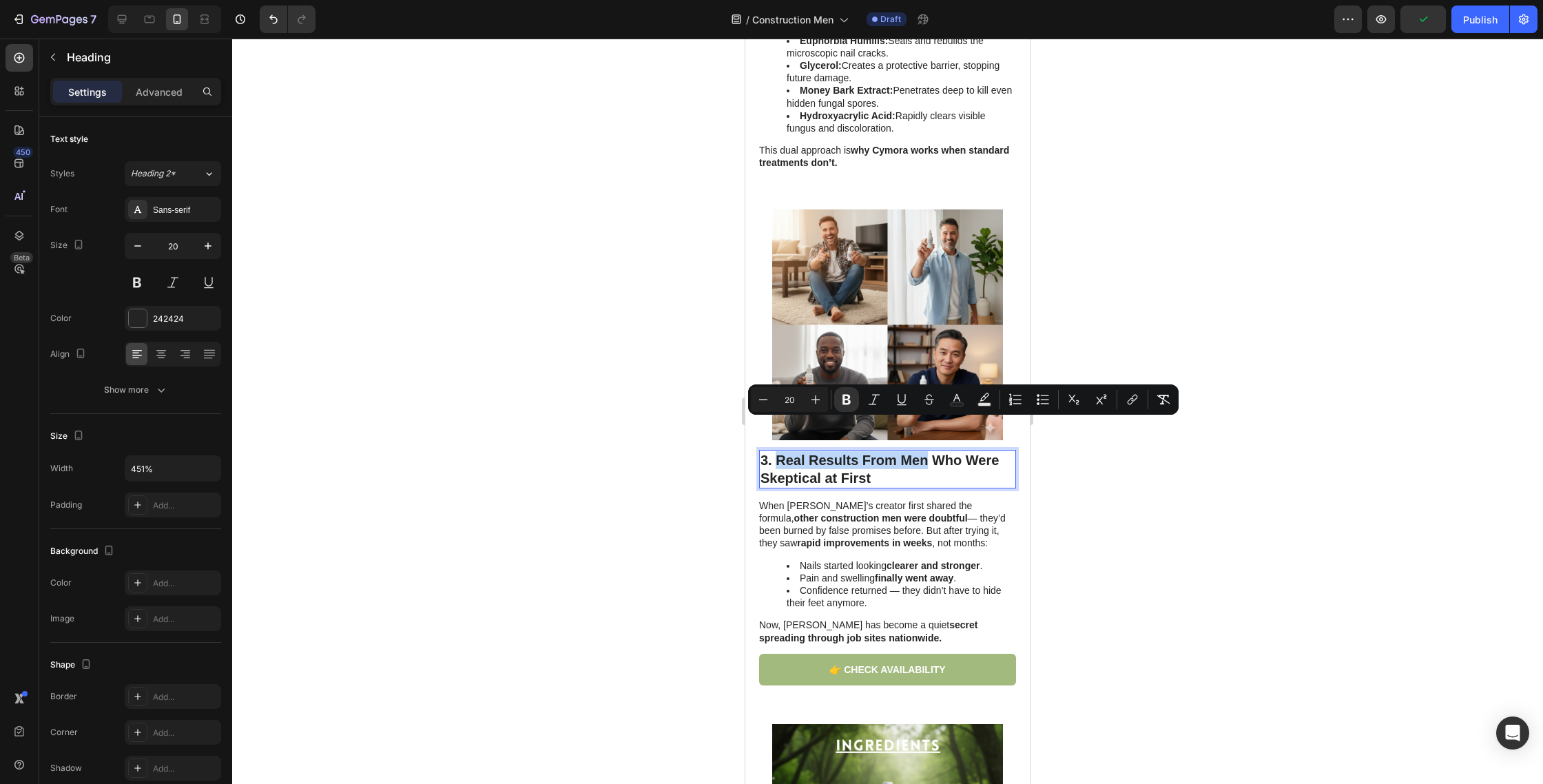
drag, startPoint x: 776, startPoint y: 427, endPoint x: 930, endPoint y: 427, distance: 154.0
click at [953, 403] on rect "Editor contextual toolbar" at bounding box center [956, 404] width 13 height 3
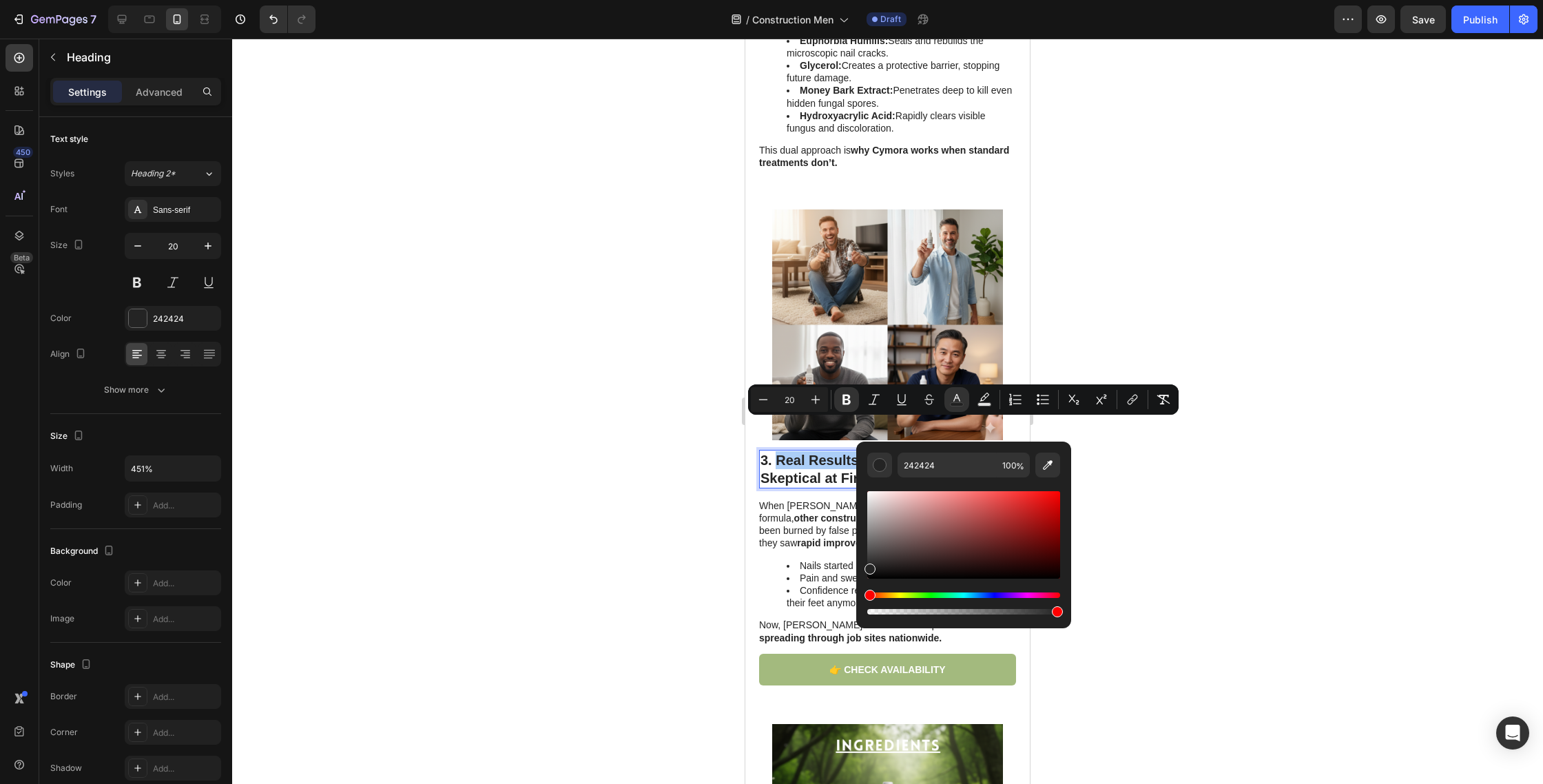
click at [1032, 459] on div "242424 100 %" at bounding box center [963, 464] width 193 height 25
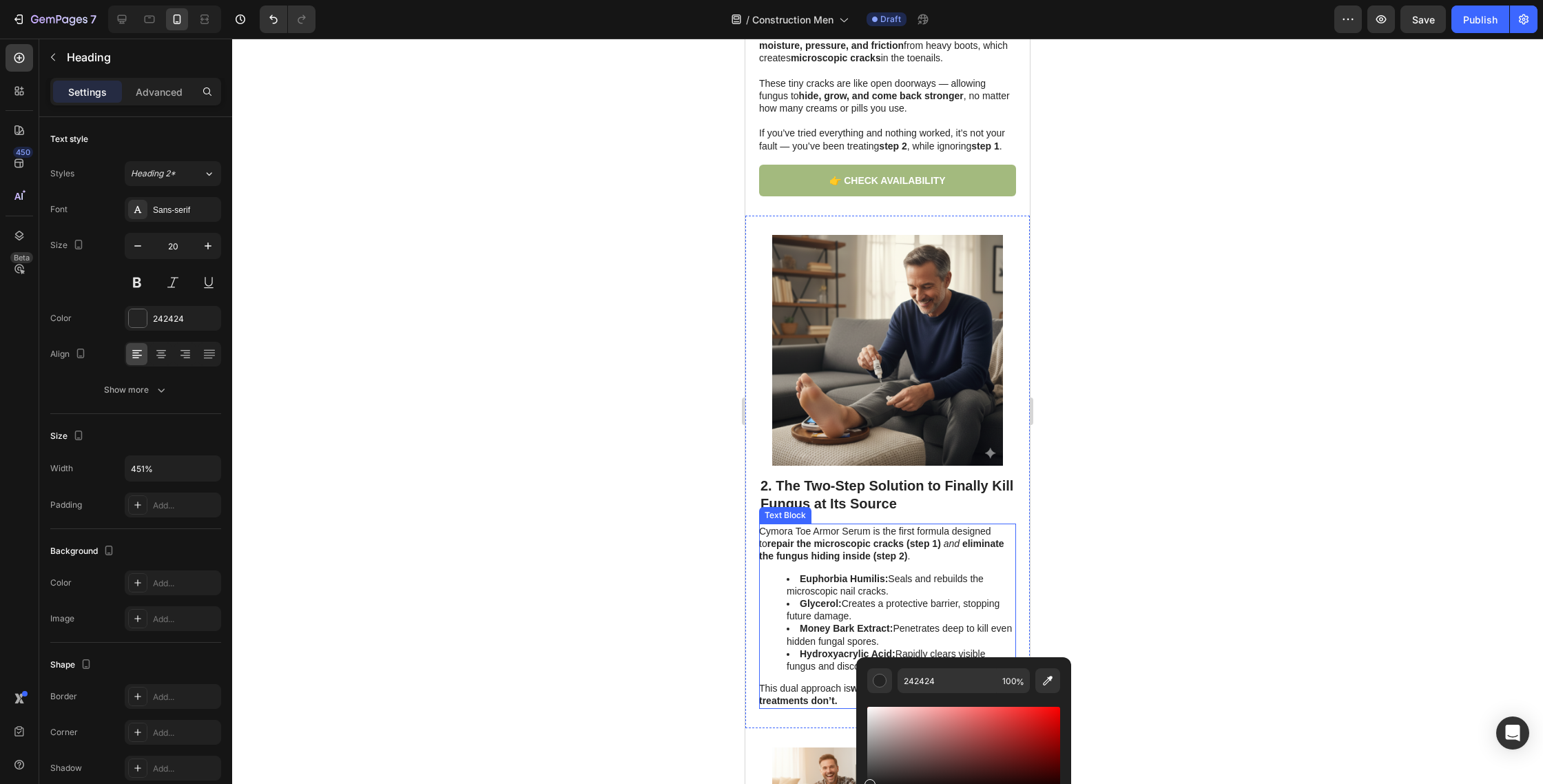
scroll to position [743, 0]
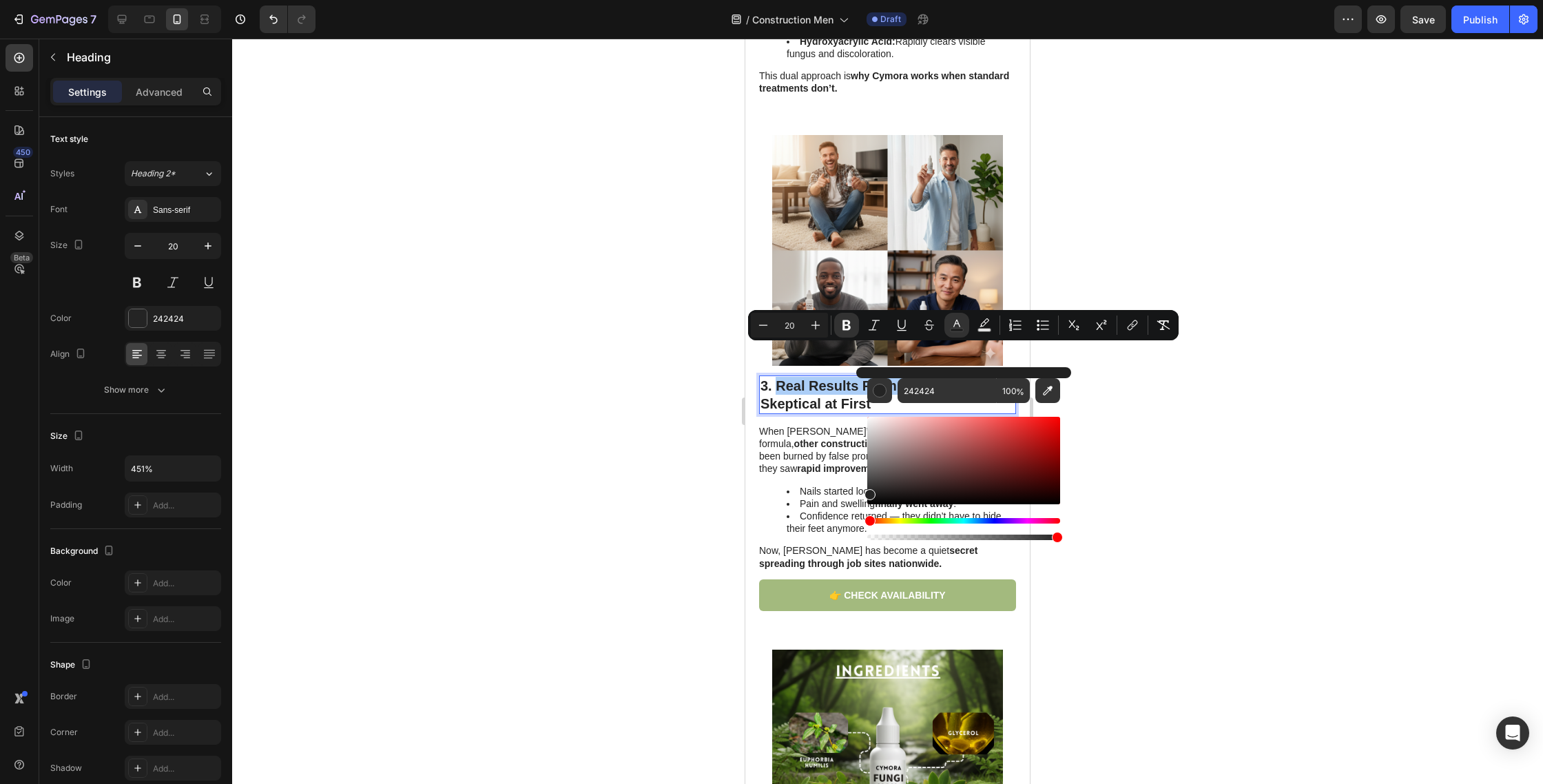
drag, startPoint x: 1092, startPoint y: 429, endPoint x: 1083, endPoint y: 433, distance: 9.8
click at [1092, 429] on div at bounding box center [887, 411] width 1311 height 745
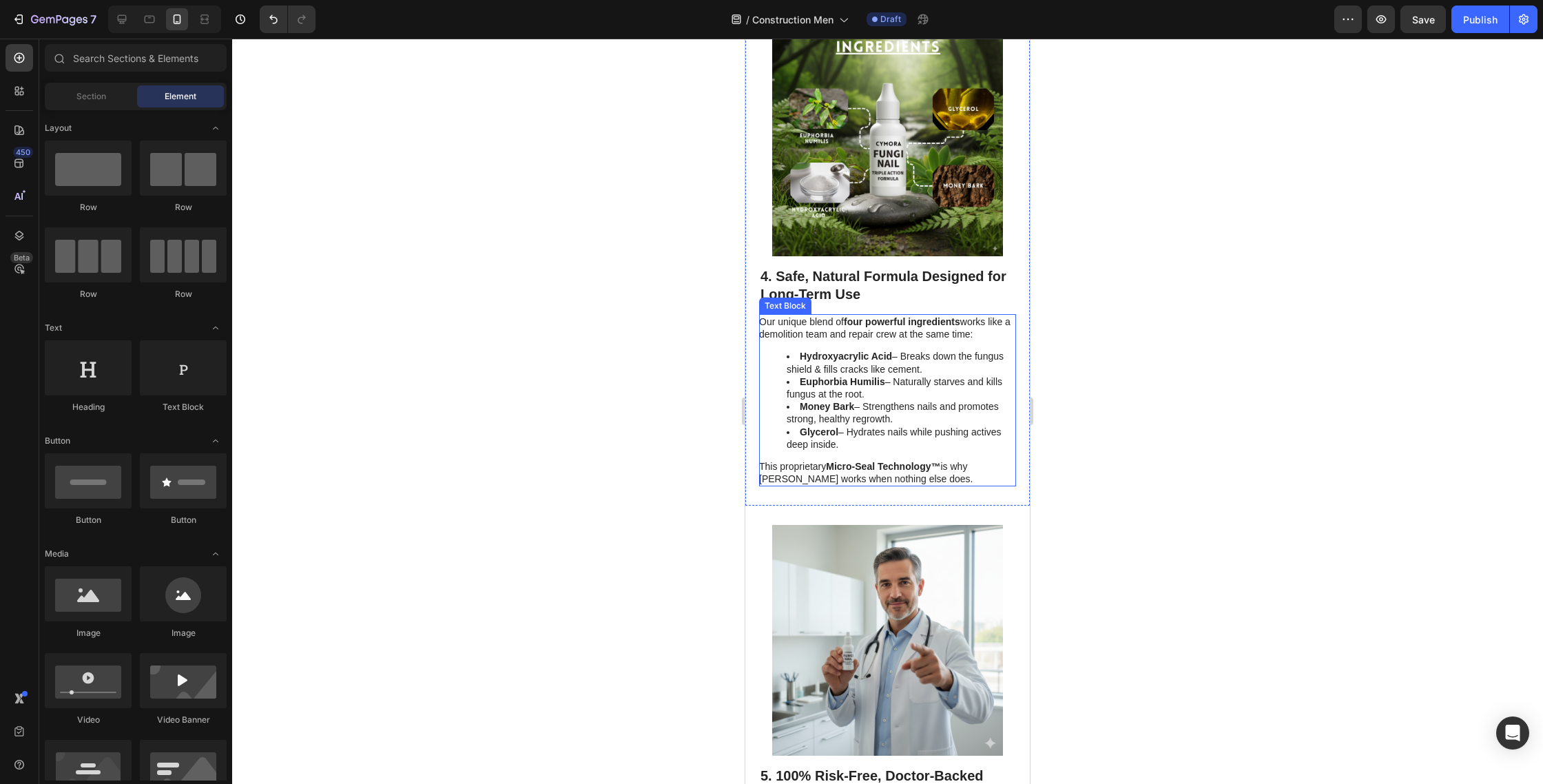
scroll to position [1874, 0]
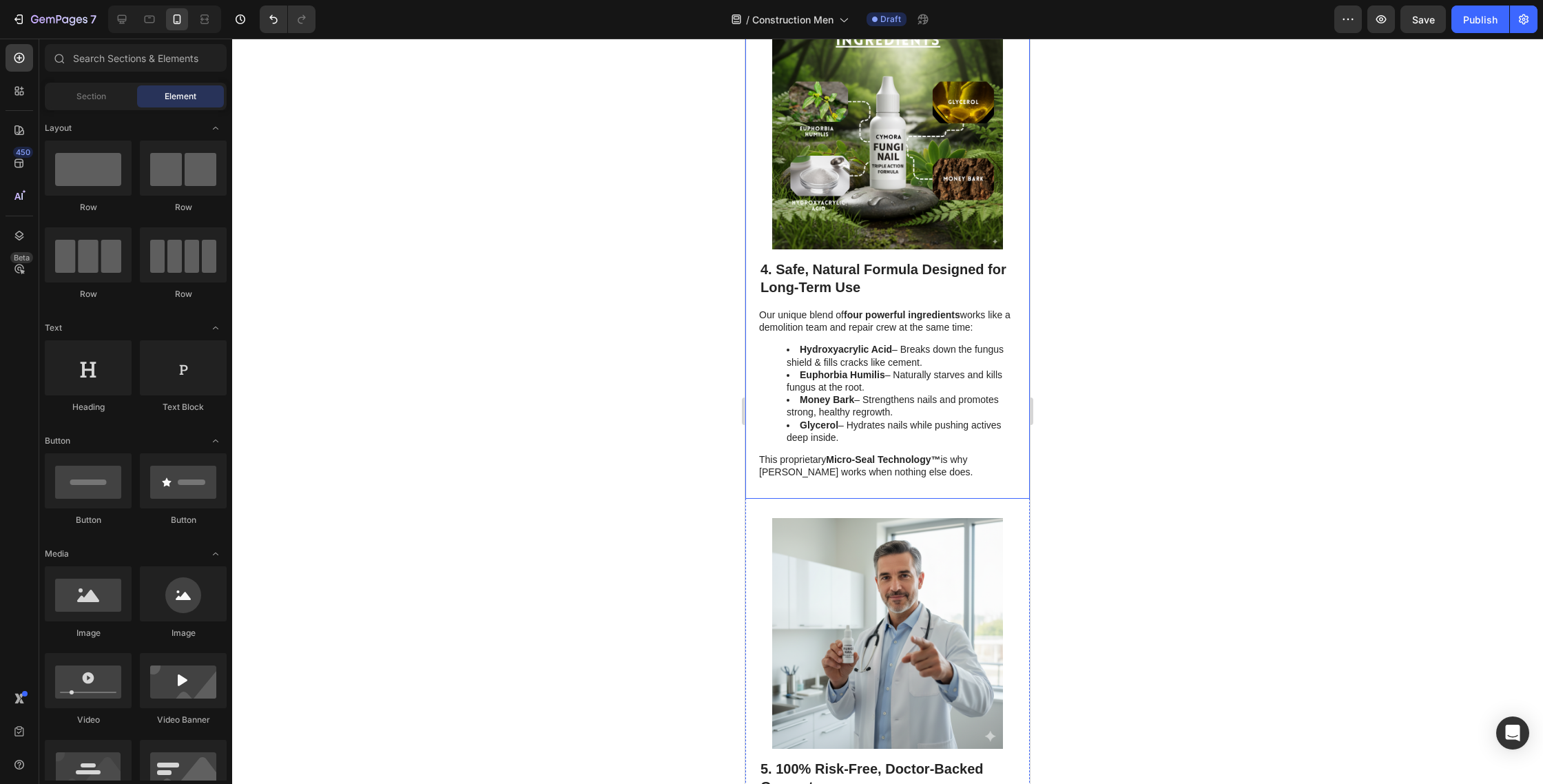
drag, startPoint x: 853, startPoint y: 226, endPoint x: 854, endPoint y: 233, distance: 7.1
click at [853, 226] on div "Image" at bounding box center [888, 138] width 257 height 240
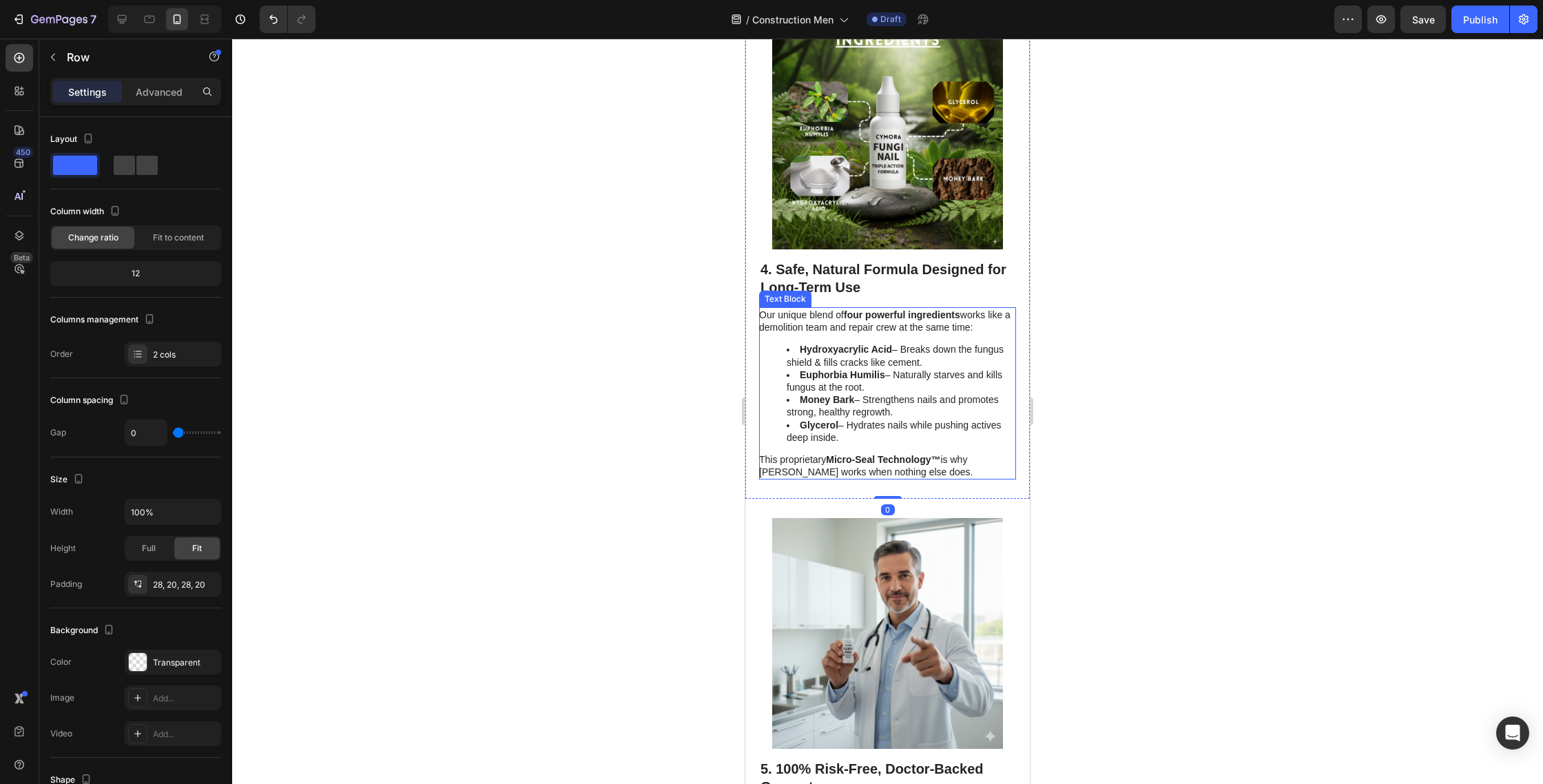
click at [853, 308] on p "Our unique blend of four powerful ingredients works like a demolition team and …" at bounding box center [887, 320] width 256 height 25
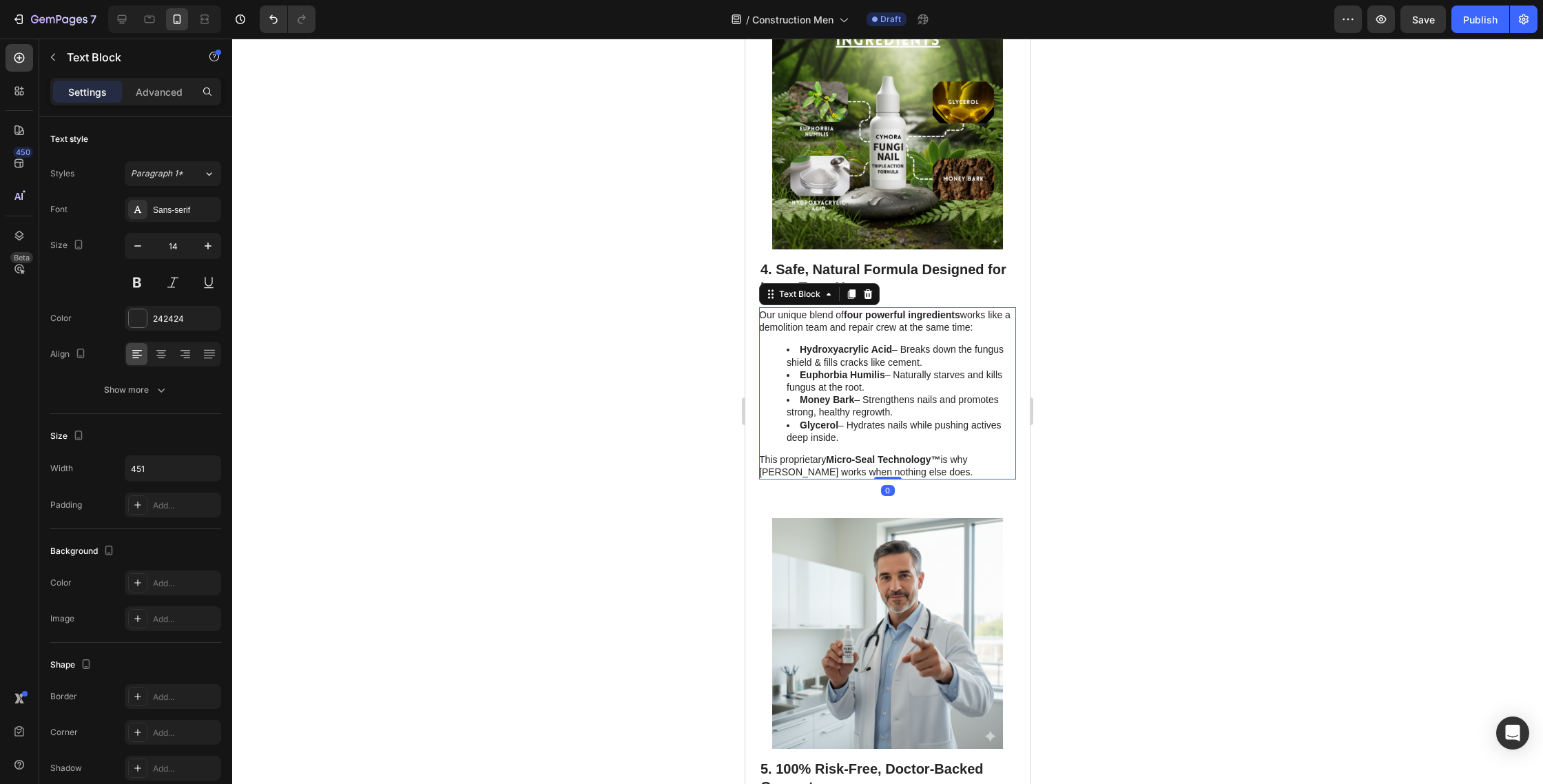
click at [853, 308] on p "Our unique blend of four powerful ingredients works like a demolition team and …" at bounding box center [887, 320] width 256 height 25
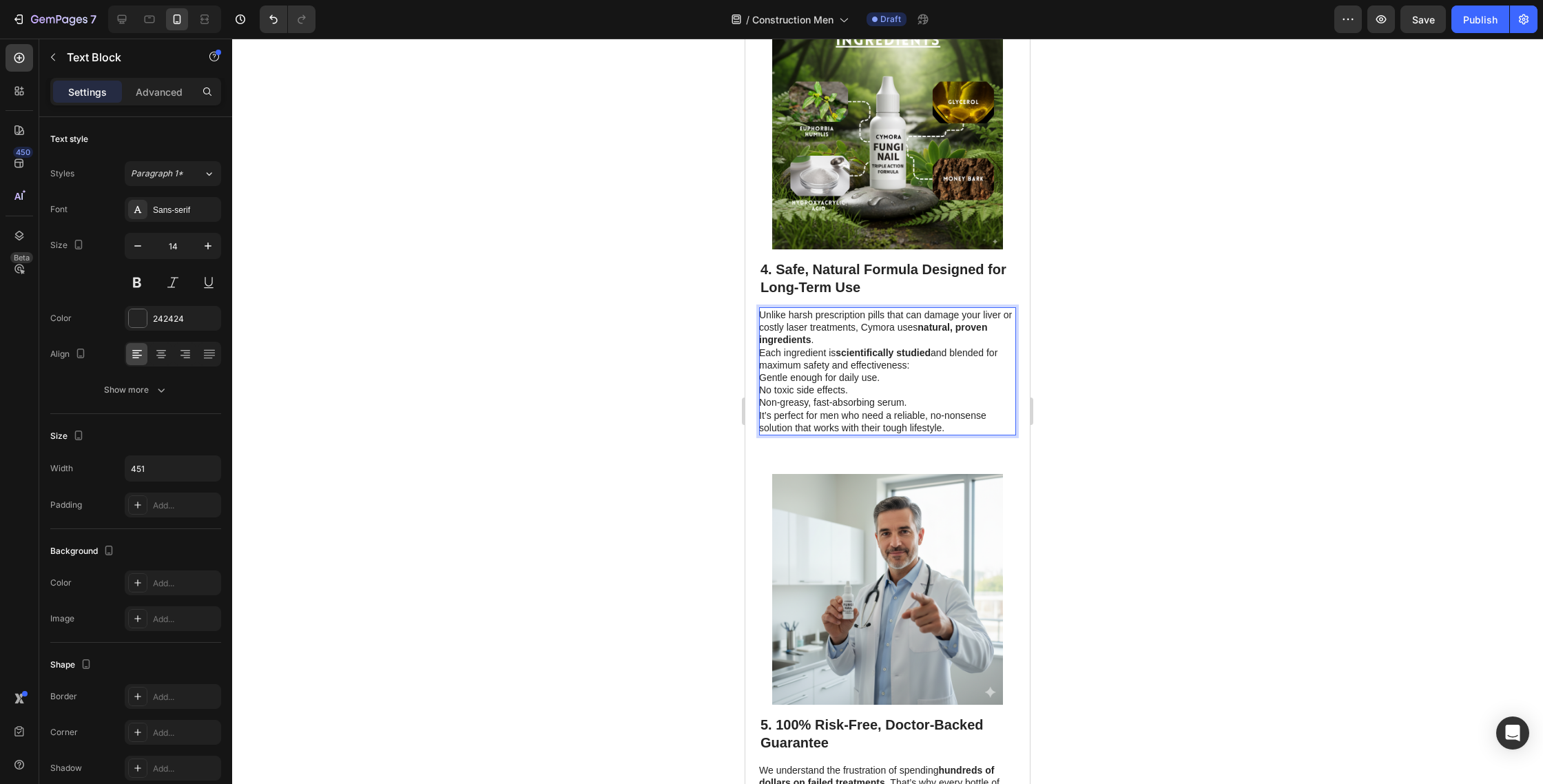
click at [841, 308] on p "Unlike harsh prescription pills that can damage your liver or costly laser trea…" at bounding box center [887, 339] width 256 height 62
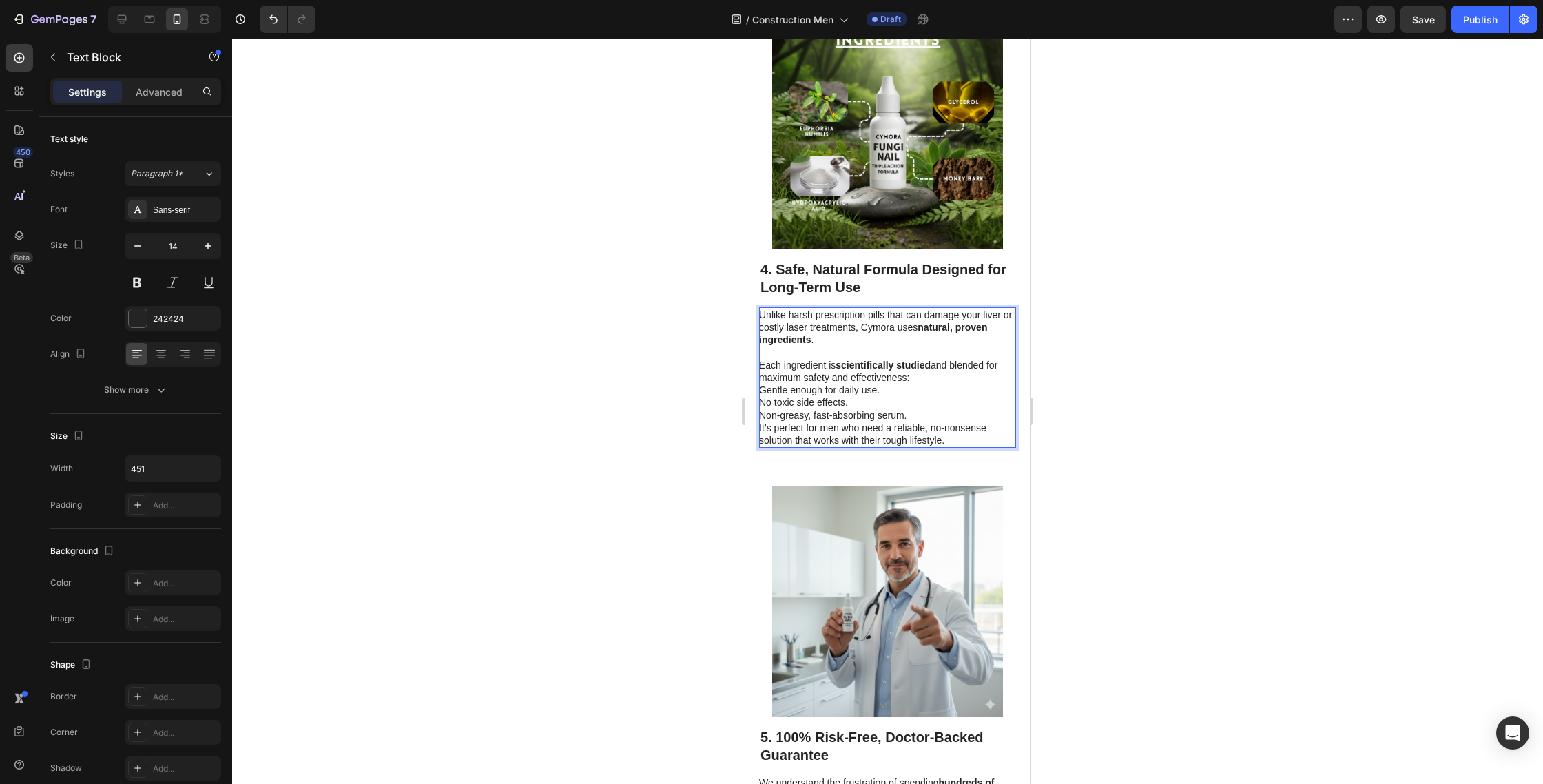
click at [762, 383] on p "Gentle enough for daily use." at bounding box center [887, 389] width 256 height 13
click at [769, 396] on p "No toxic side effects." at bounding box center [887, 402] width 256 height 13
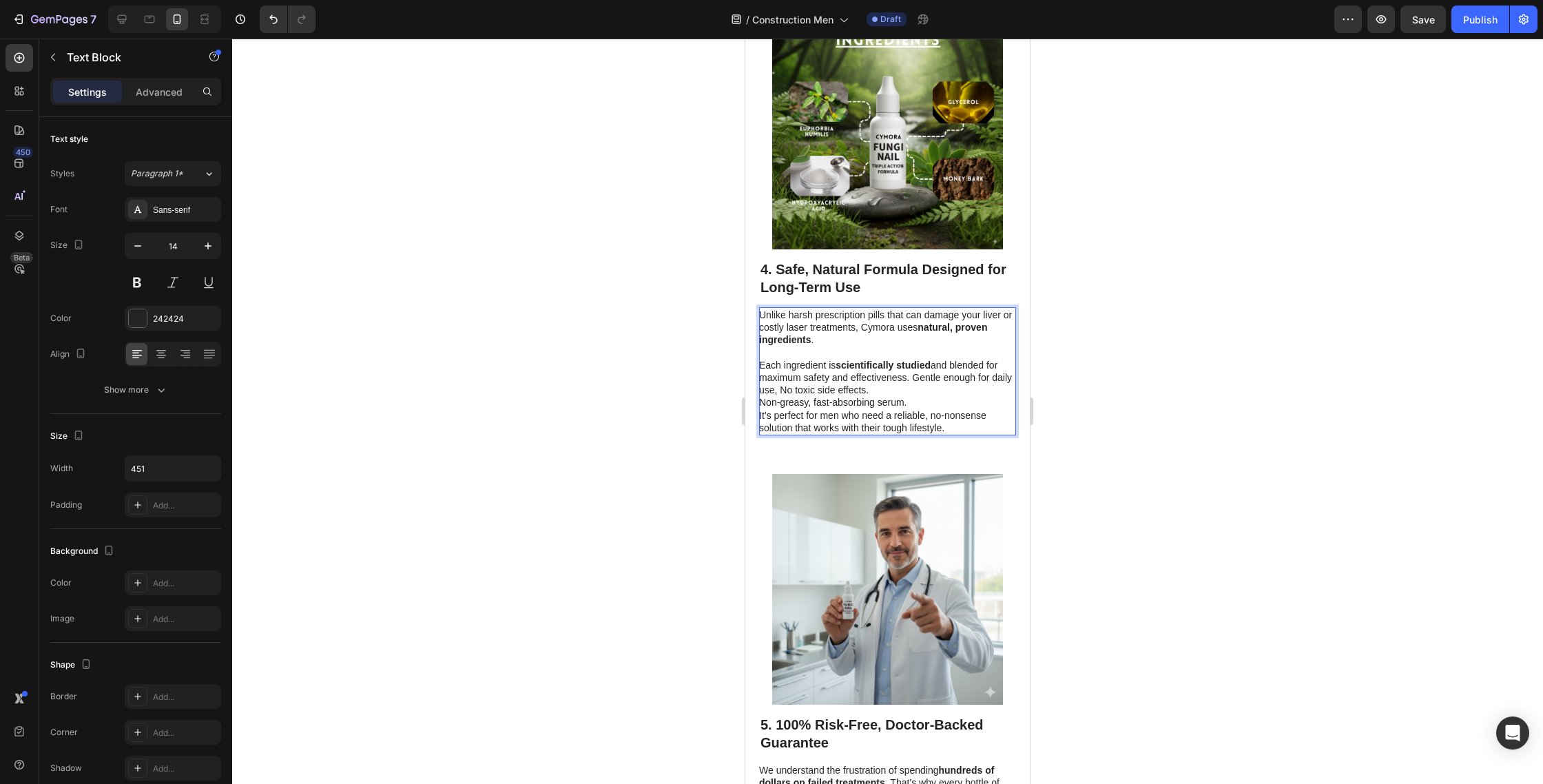
click at [766, 396] on p "Non-greasy, fast-absorbing serum. It’s perfect for men who need a reliable, no-…" at bounding box center [887, 415] width 256 height 38
click at [796, 374] on p "Each ingredient is scientifically studied and blended for maximum safety and ef…" at bounding box center [887, 390] width 256 height 88
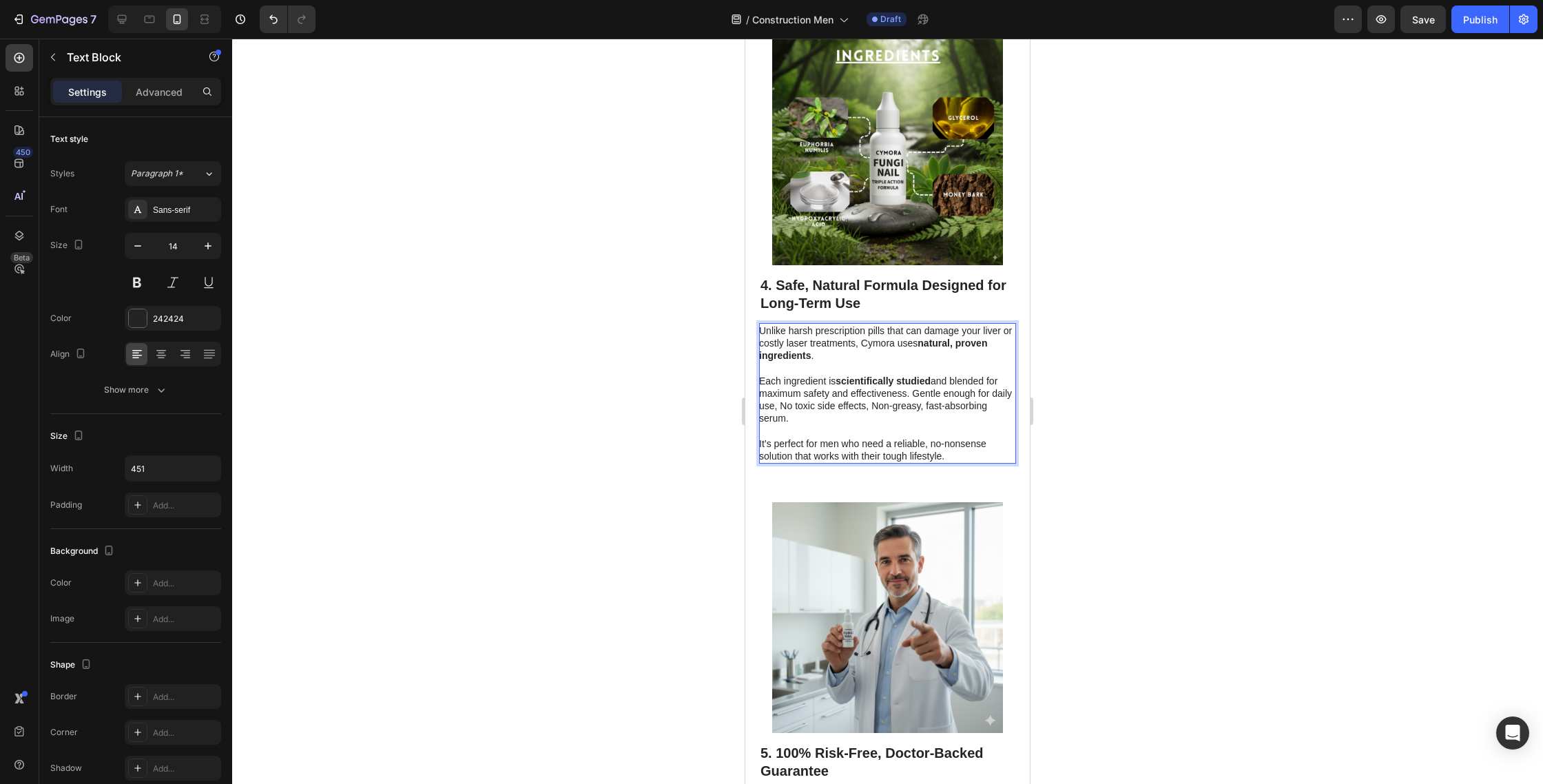
scroll to position [1858, 0]
drag, startPoint x: 914, startPoint y: 358, endPoint x: 774, endPoint y: 376, distance: 141.2
click at [774, 376] on p "Each ingredient is scientifically studied and blended for maximum safety and ef…" at bounding box center [887, 394] width 256 height 62
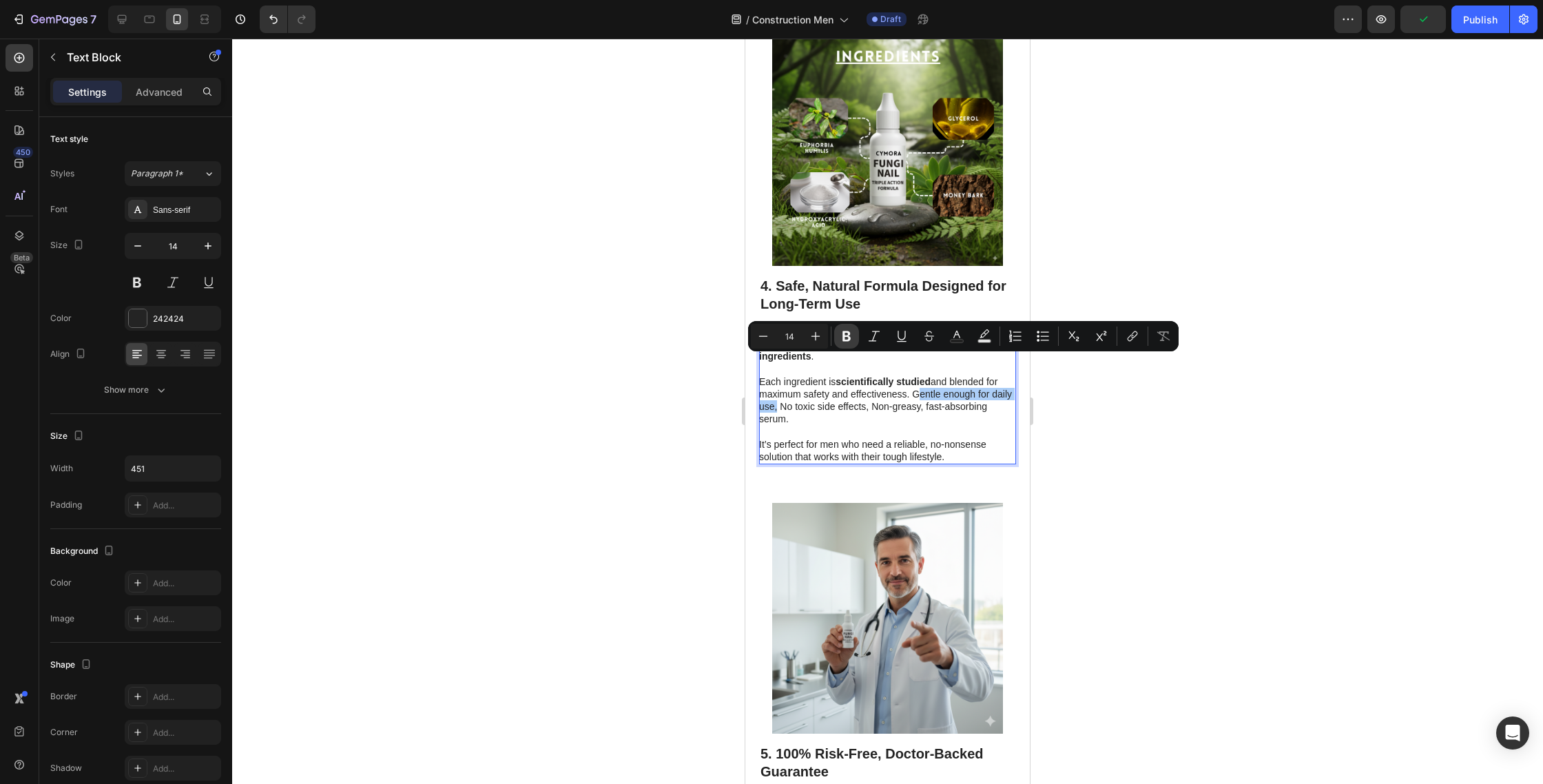
click at [854, 336] on button "Bold" at bounding box center [847, 336] width 25 height 25
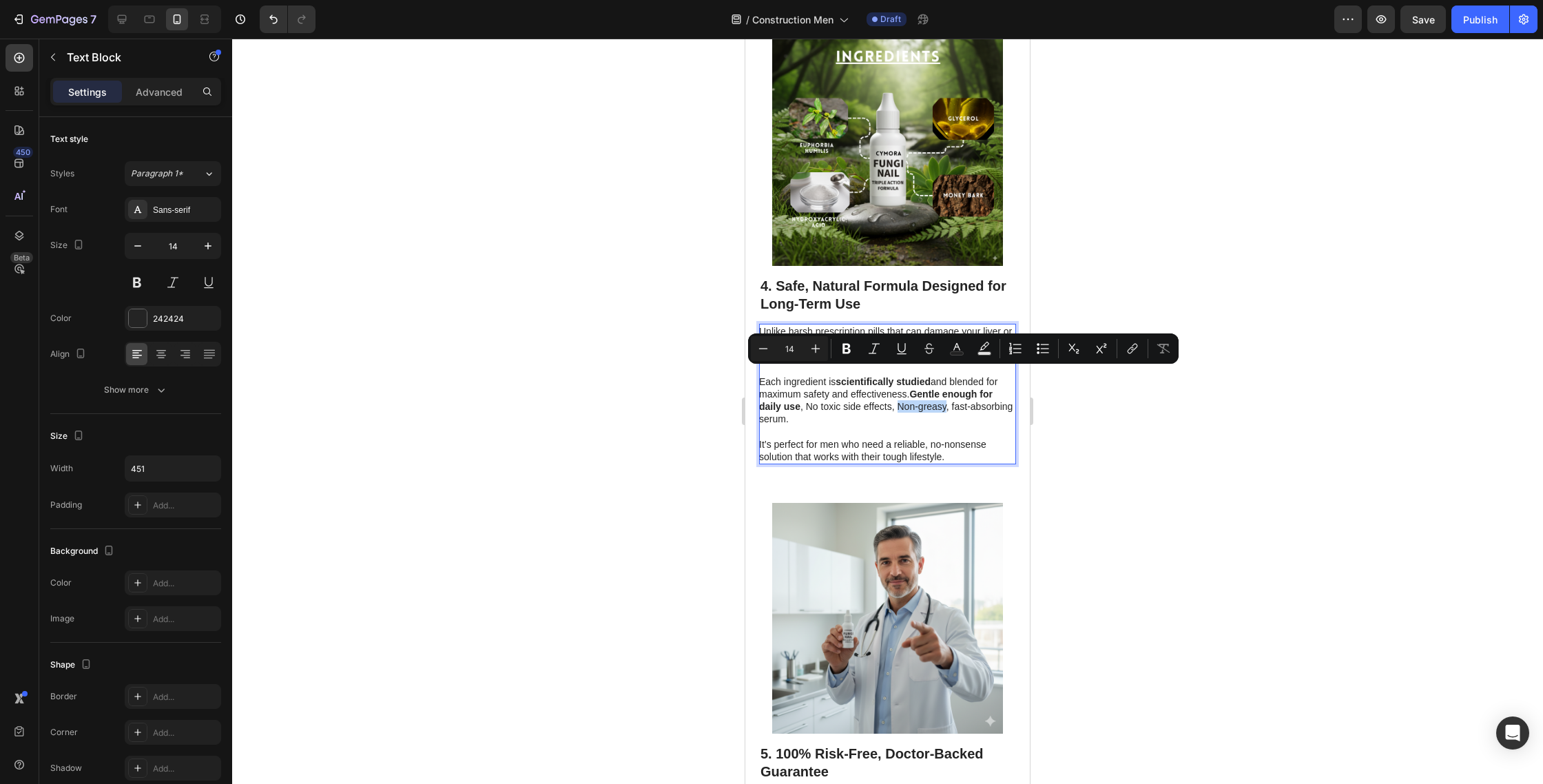
drag, startPoint x: 898, startPoint y: 375, endPoint x: 946, endPoint y: 377, distance: 48.0
click at [946, 377] on p "Each ingredient is scientifically studied and blended for maximum safety and ef…" at bounding box center [887, 394] width 256 height 62
drag, startPoint x: 846, startPoint y: 350, endPoint x: 855, endPoint y: 363, distance: 15.8
click at [848, 352] on icon "Editor contextual toolbar" at bounding box center [847, 349] width 14 height 14
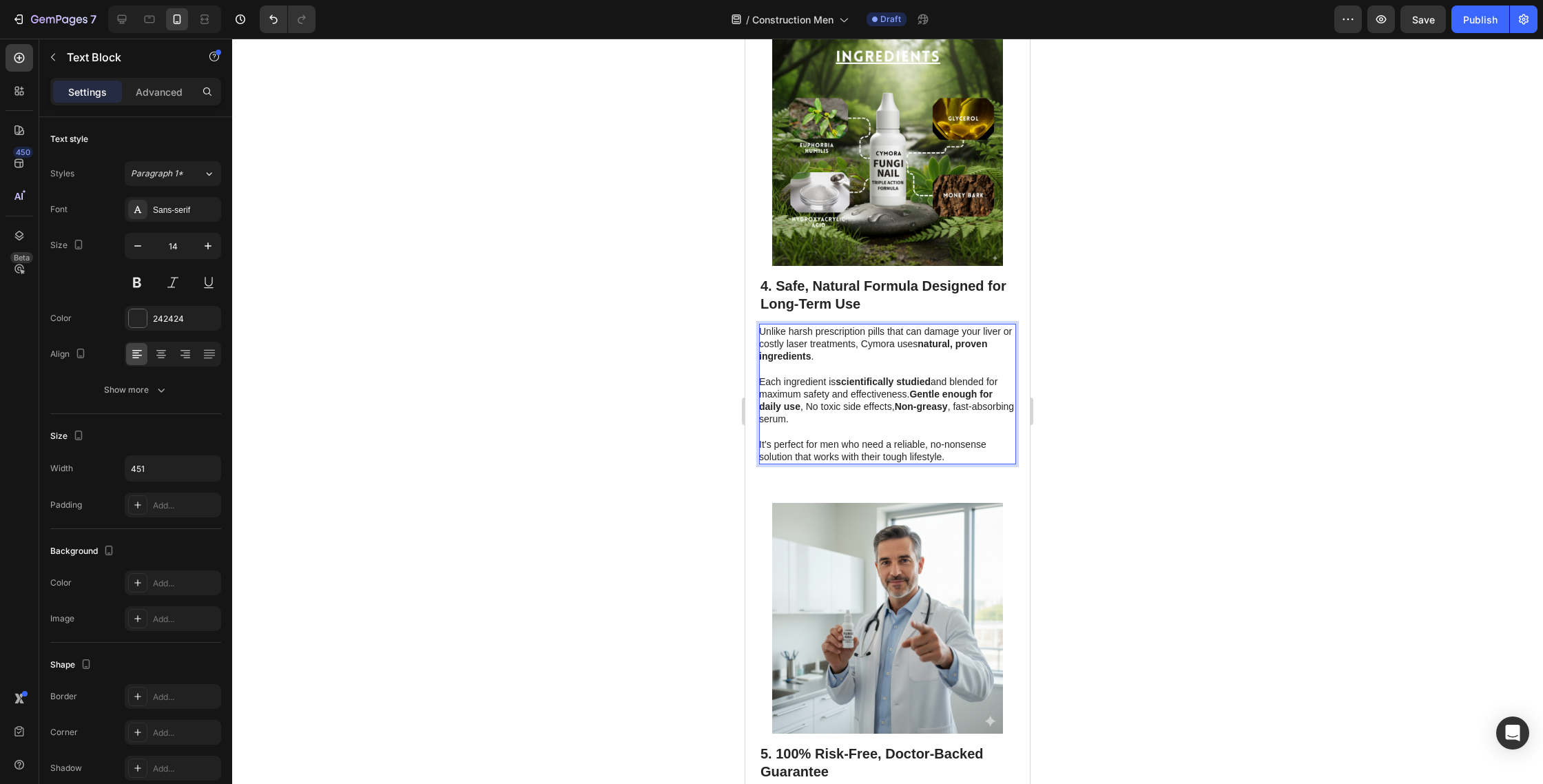
click at [810, 372] on p "Each ingredient is scientifically studied and blended for maximum safety and ef…" at bounding box center [887, 394] width 256 height 62
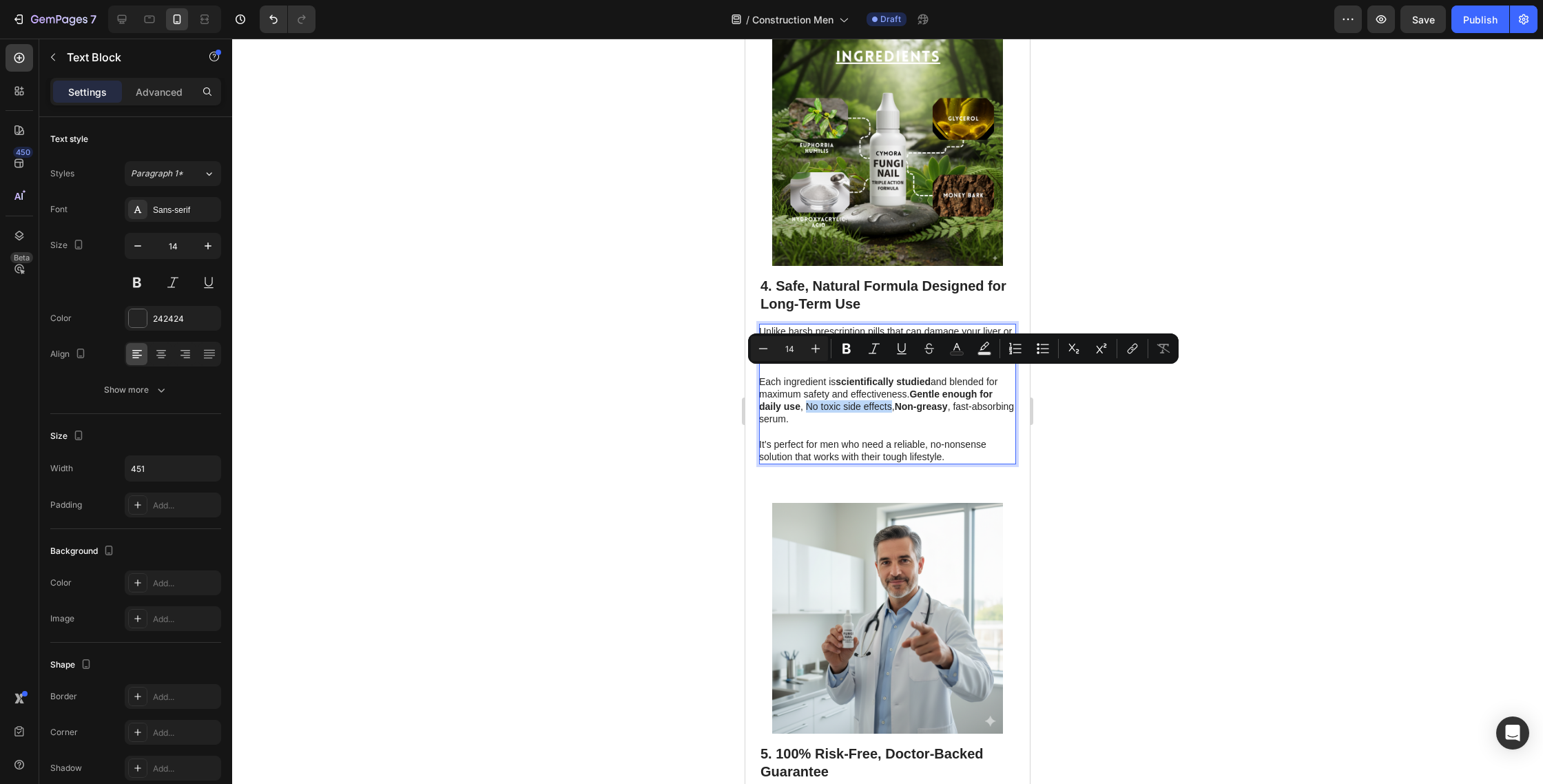
drag, startPoint x: 806, startPoint y: 373, endPoint x: 892, endPoint y: 376, distance: 86.1
click at [892, 376] on p "Each ingredient is scientifically studied and blended for maximum safety and ef…" at bounding box center [887, 394] width 256 height 62
click at [838, 348] on button "Bold" at bounding box center [847, 348] width 25 height 25
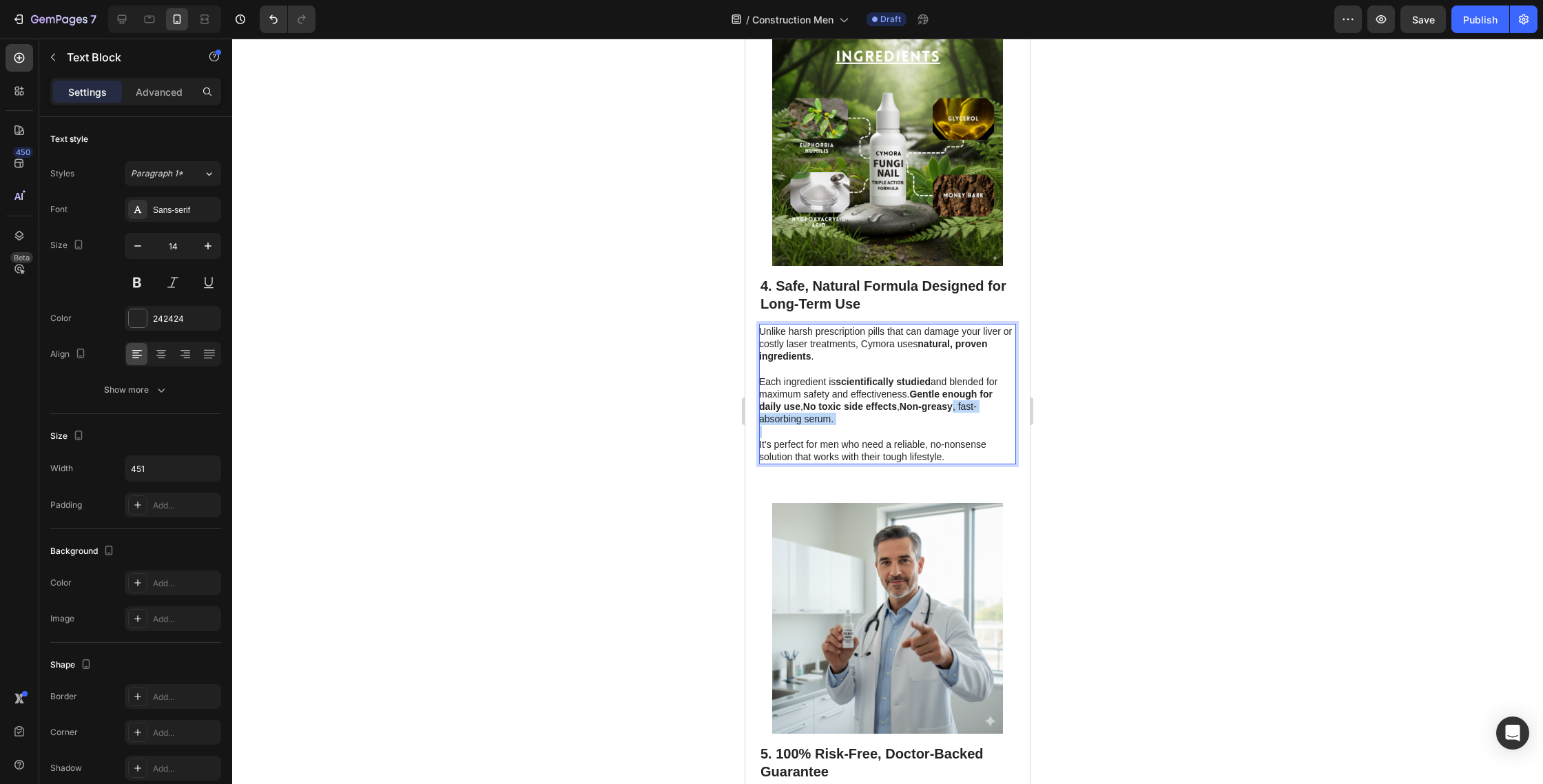
drag, startPoint x: 850, startPoint y: 395, endPoint x: 959, endPoint y: 374, distance: 111.0
click at [959, 375] on div "Unlike harsh prescription pills that can damage your liver or costly laser trea…" at bounding box center [888, 394] width 257 height 140
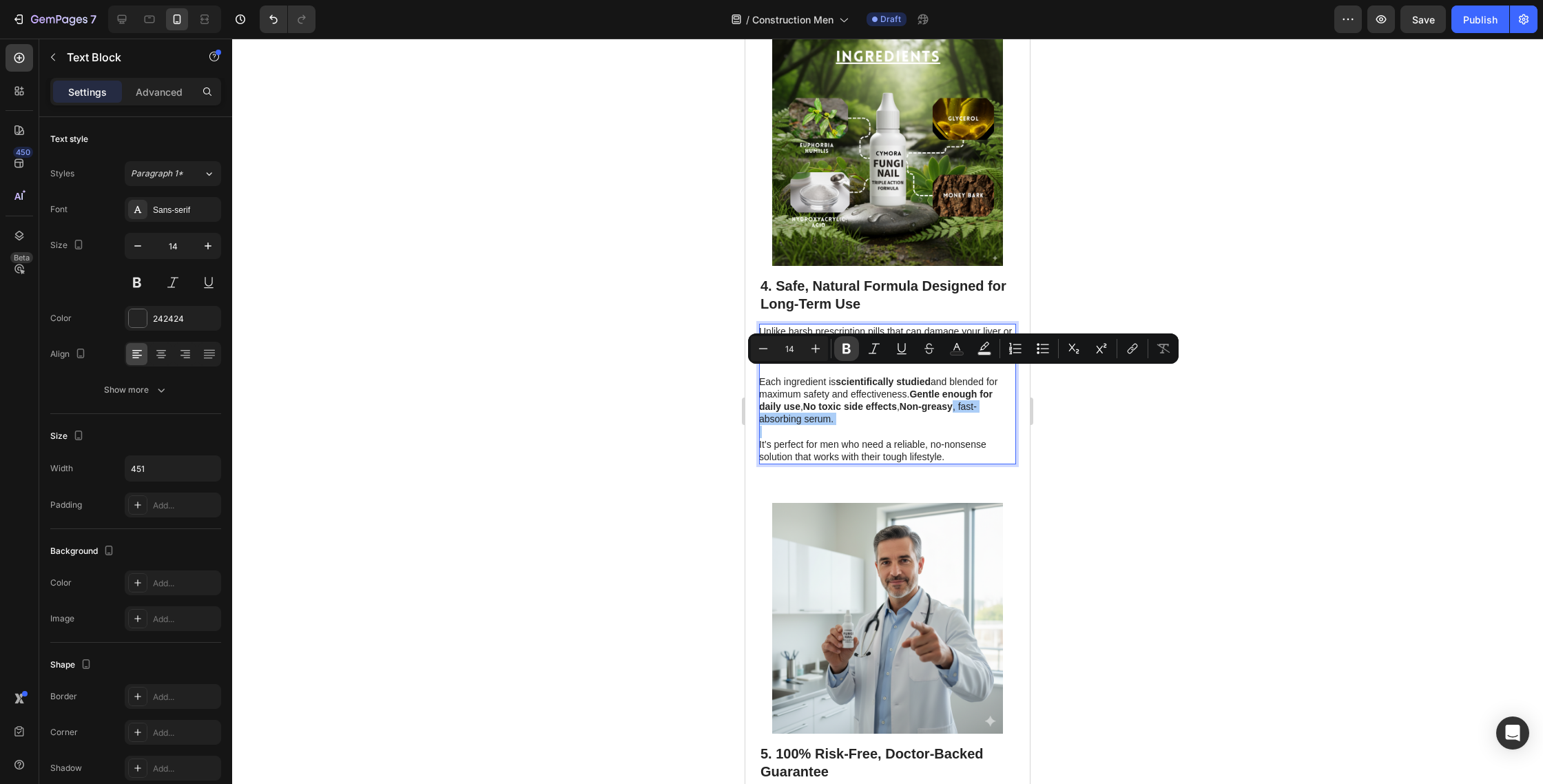
click at [846, 356] on button "Bold" at bounding box center [847, 348] width 25 height 25
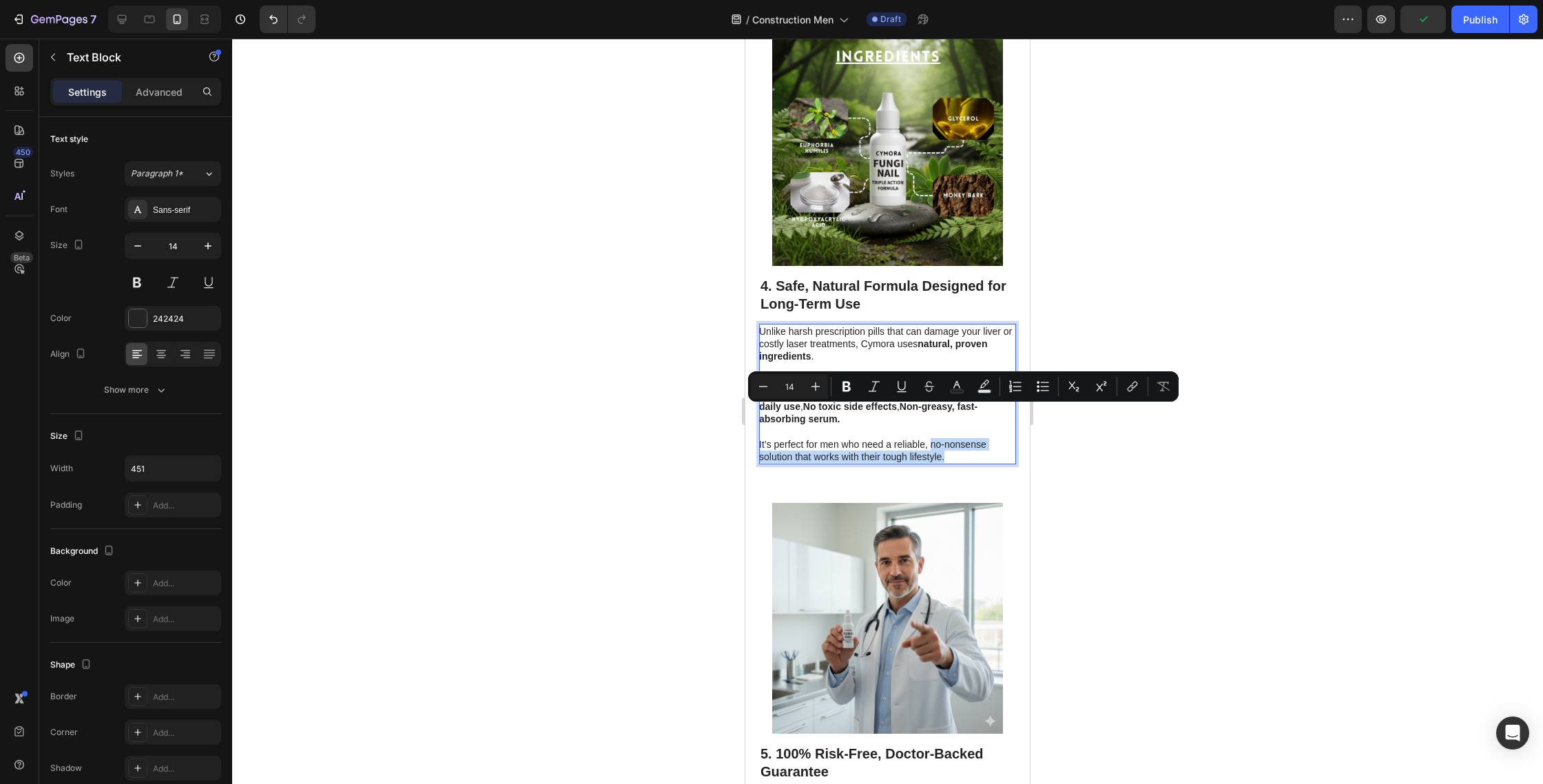
drag, startPoint x: 931, startPoint y: 413, endPoint x: 946, endPoint y: 424, distance: 18.6
click at [953, 429] on p "It’s perfect for men who need a reliable, no-nonsense solution that works with …" at bounding box center [887, 444] width 256 height 38
click at [853, 390] on icon "Editor contextual toolbar" at bounding box center [847, 386] width 14 height 14
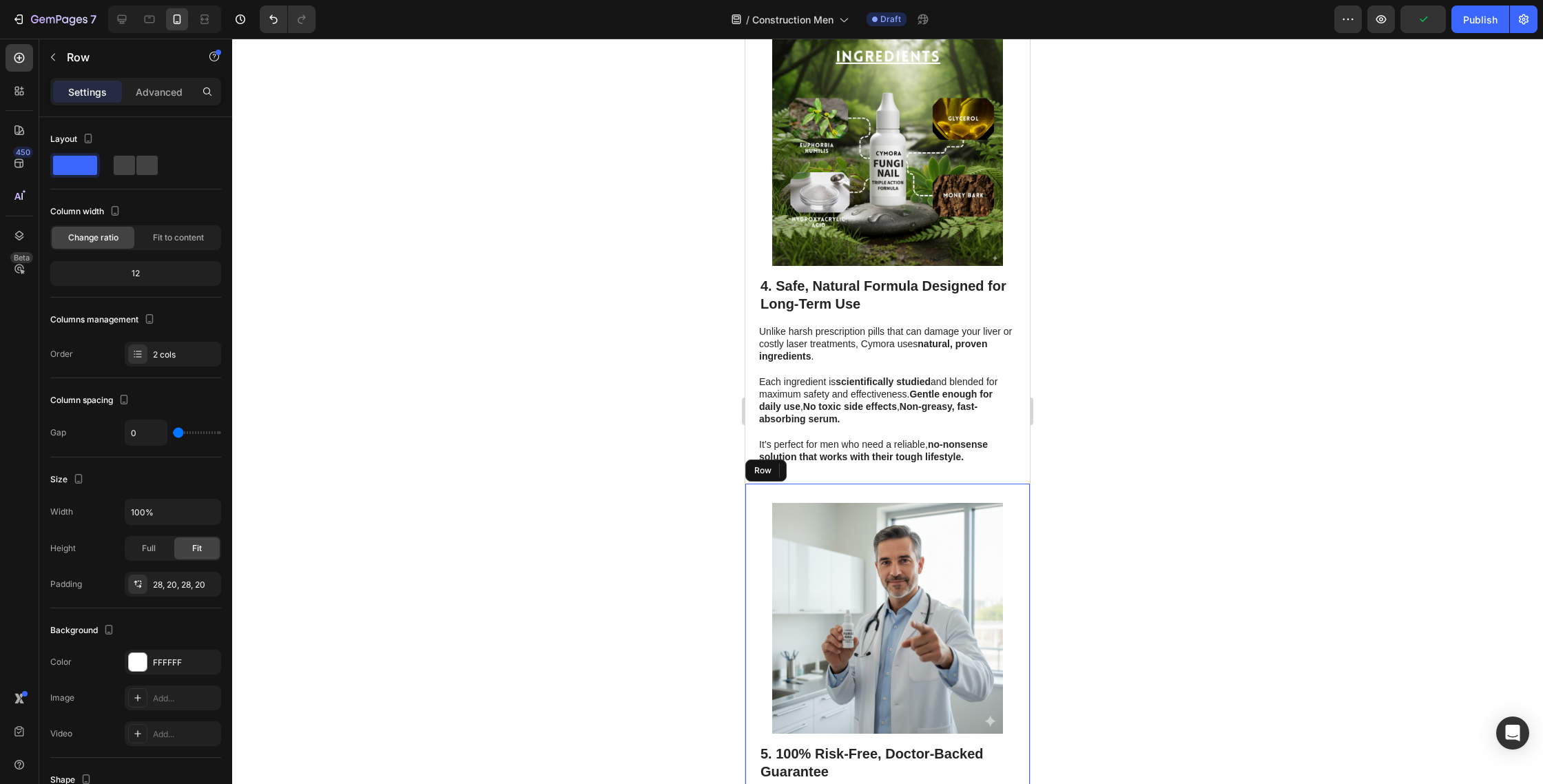
drag, startPoint x: 1028, startPoint y: 465, endPoint x: 887, endPoint y: 457, distance: 141.2
click at [1028, 484] on div "Image 5. 100% Risk-Free, Doctor-Backed Guarantee Heading We understand the frus…" at bounding box center [888, 705] width 284 height 442
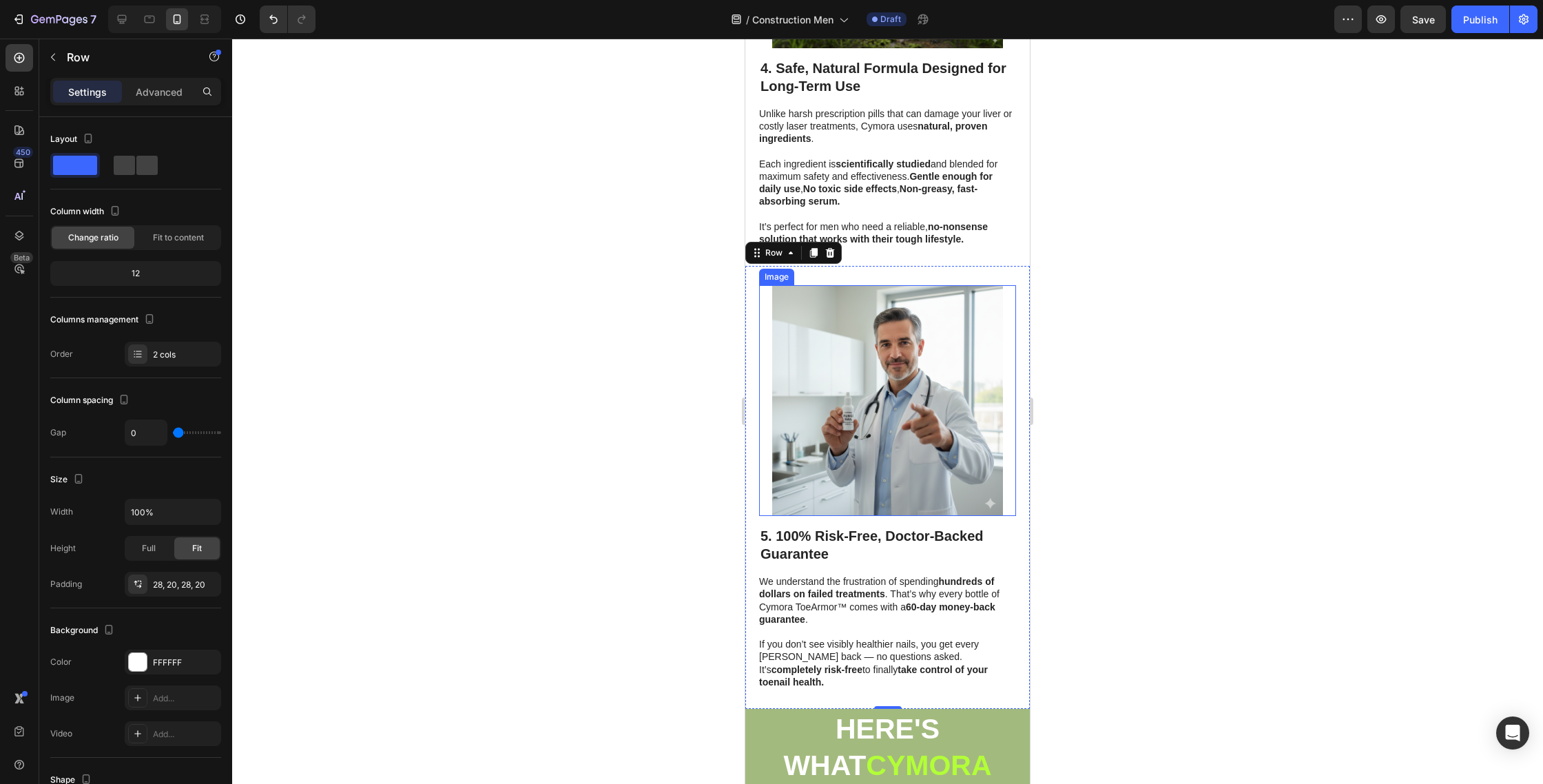
scroll to position [2135, 0]
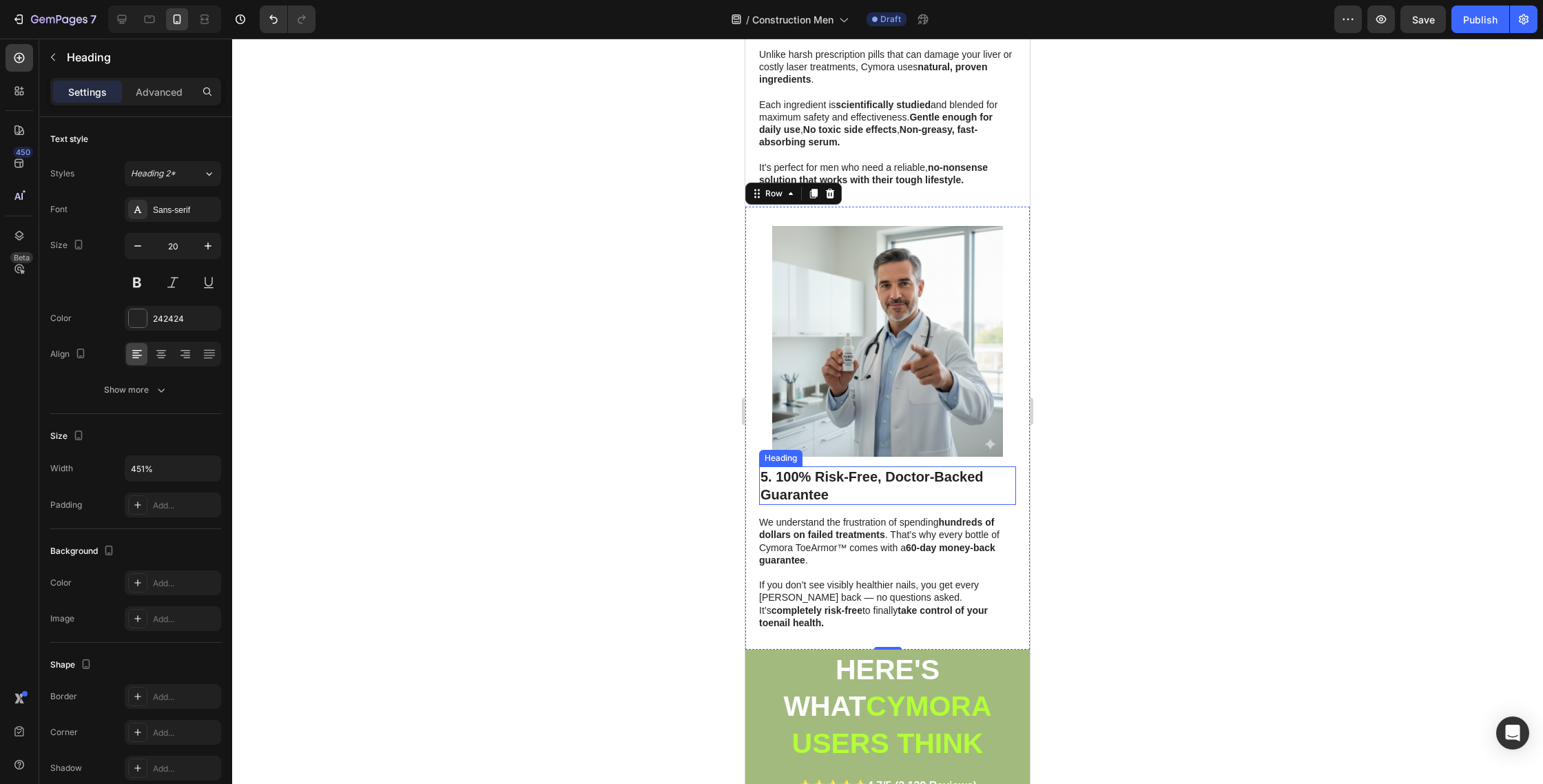
click at [833, 466] on h2 "5. 100% Risk-Free, Doctor-Backed Guarantee" at bounding box center [888, 485] width 257 height 39
click at [833, 468] on p "5. 100% Risk-Free, Doctor-Backed Guarantee" at bounding box center [887, 486] width 254 height 36
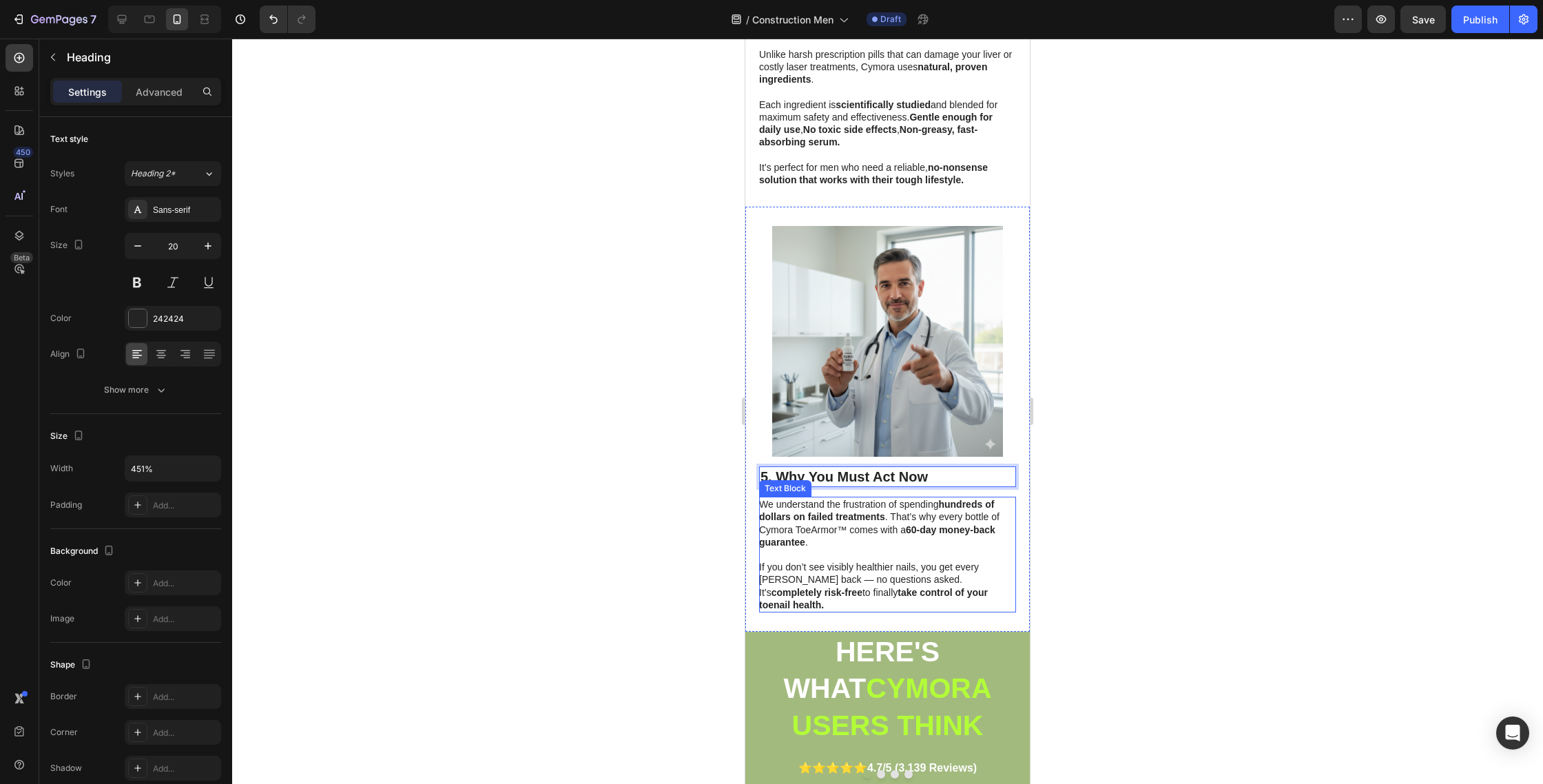
click at [810, 548] on p "If you don’t see visibly healthier nails, you get every penny back — no questio…" at bounding box center [887, 579] width 256 height 62
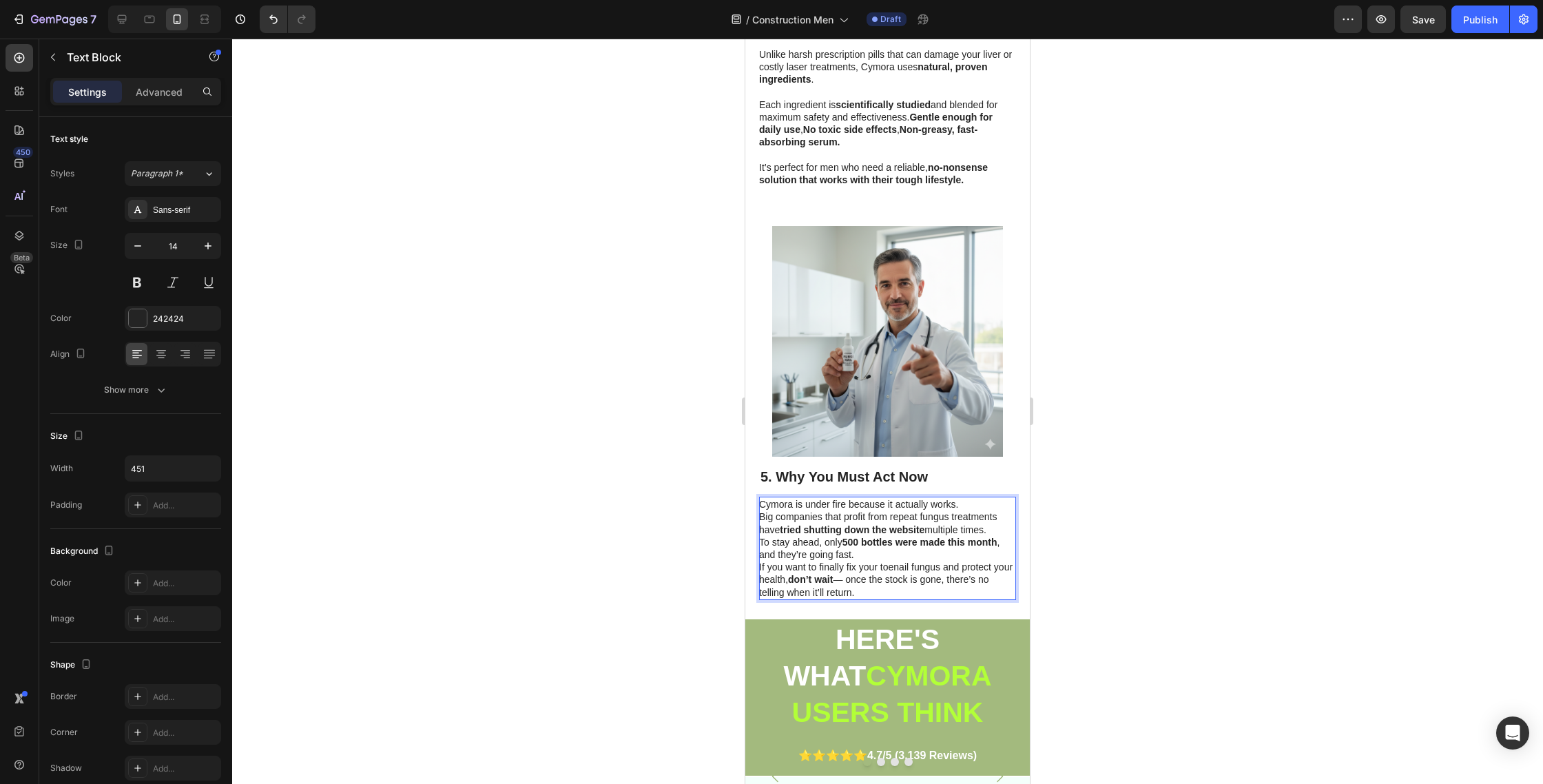
click at [874, 517] on p "Cymora is under fire because it actually works. Big companies that profit from …" at bounding box center [887, 548] width 256 height 101
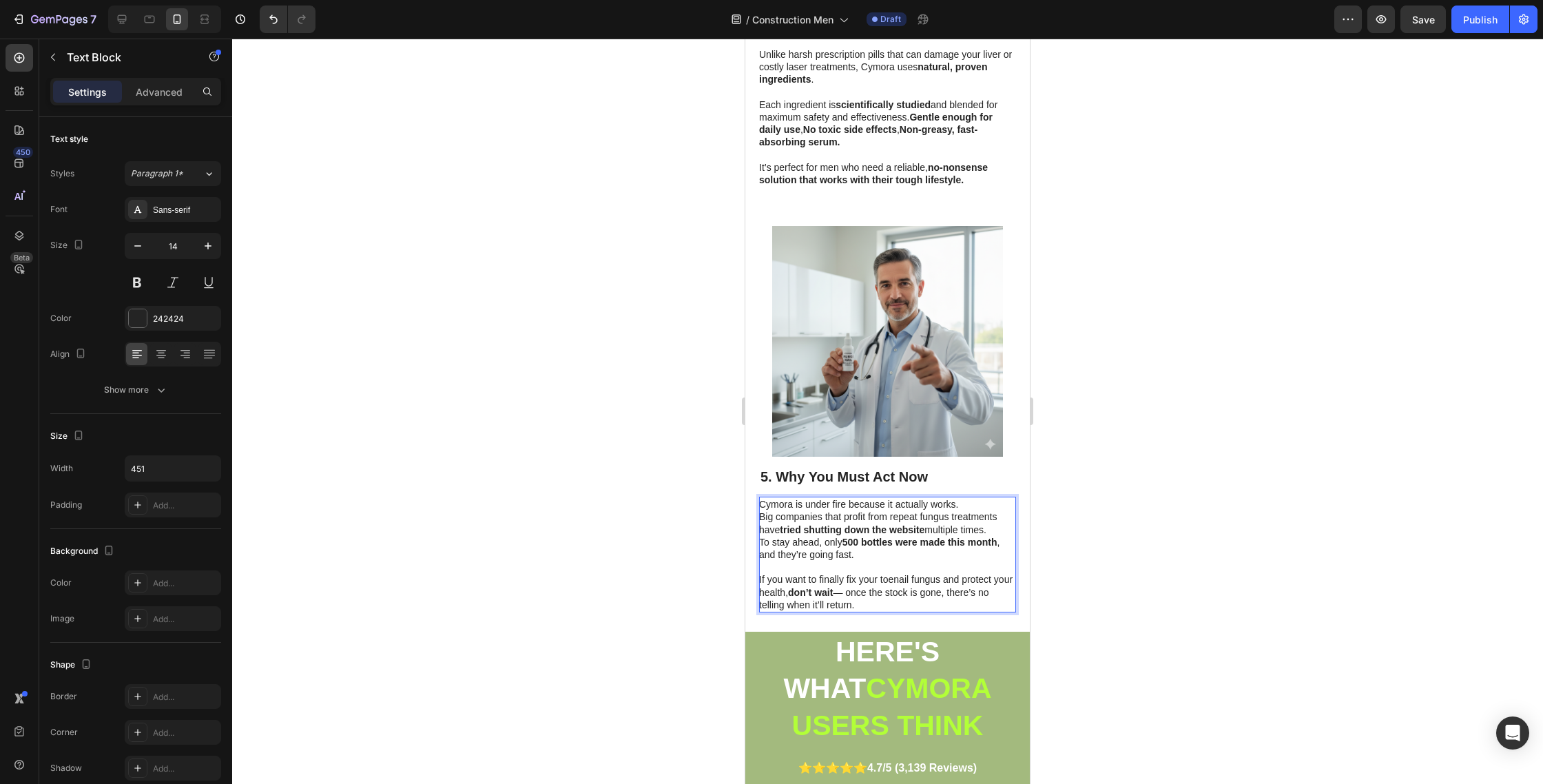
click at [767, 510] on p "Cymora is under fire because it actually works. Big companies that profit from …" at bounding box center [887, 528] width 256 height 62
click at [761, 498] on p "Cymora is under fire because it actually works. Big companies that profit from …" at bounding box center [887, 528] width 256 height 62
drag, startPoint x: 842, startPoint y: 472, endPoint x: 800, endPoint y: 472, distance: 42.0
click at [800, 498] on p "Cymora is under fire because it actually works. Big companies that profit from …" at bounding box center [887, 528] width 256 height 62
drag, startPoint x: 957, startPoint y: 473, endPoint x: 1477, endPoint y: 507, distance: 521.1
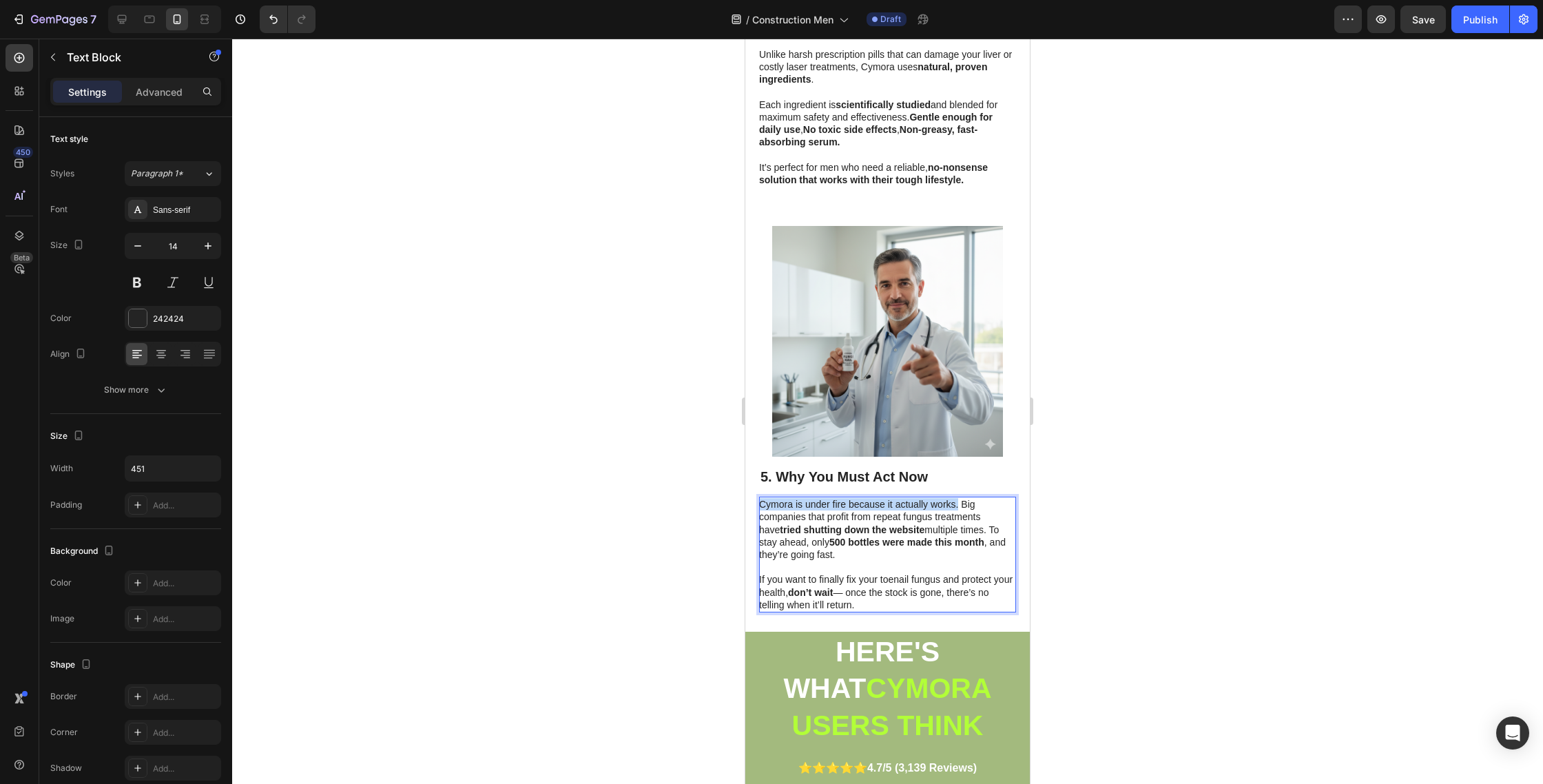
click at [746, 469] on html "Mobile ( 413 px) iPhone 13 Mini iPhone 13 Pro iPhone 11 Pro Max iPhone 15 Pro M…" at bounding box center [888, 97] width 284 height 4387
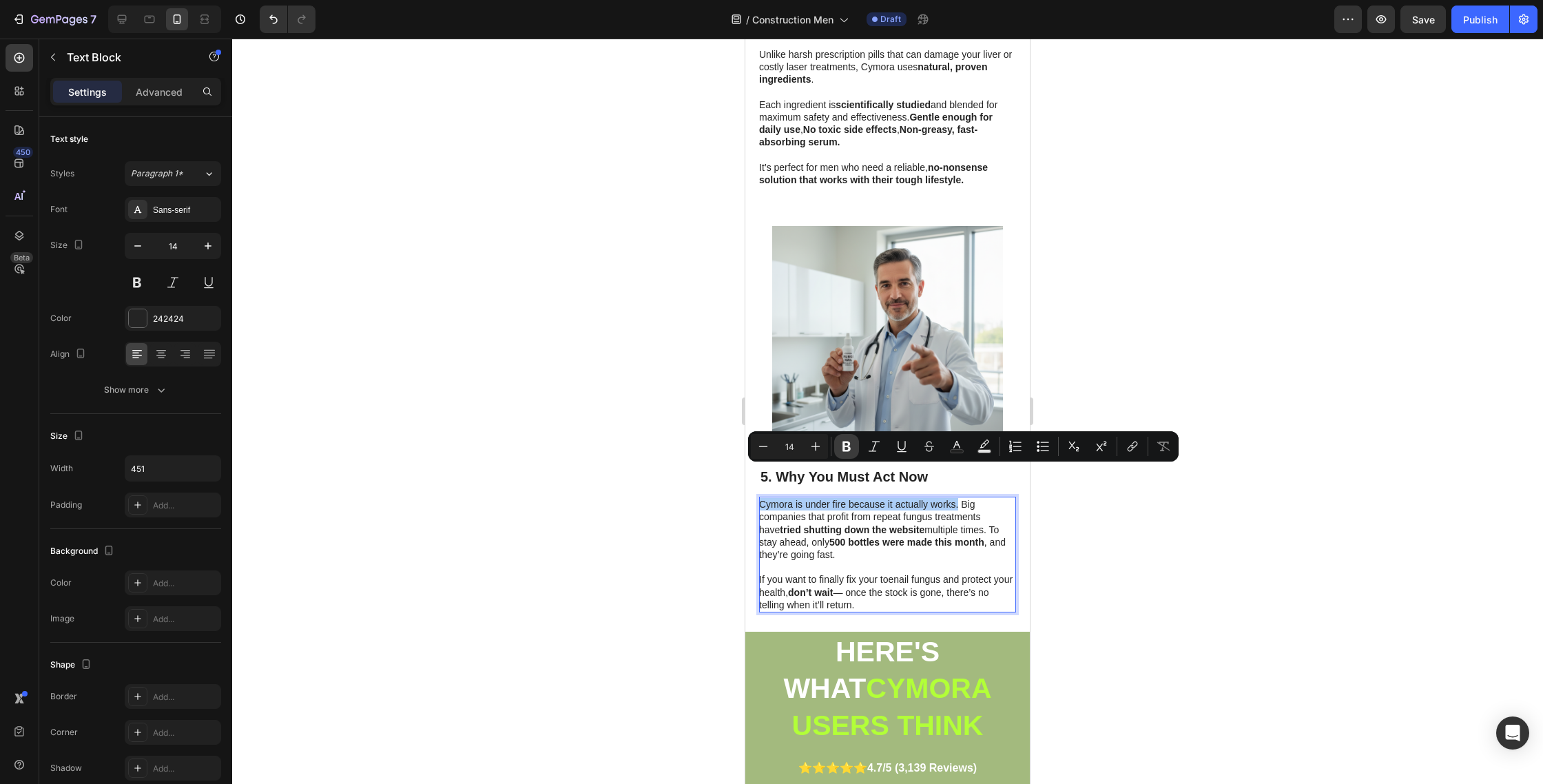
click at [848, 448] on icon "Editor contextual toolbar" at bounding box center [847, 446] width 14 height 14
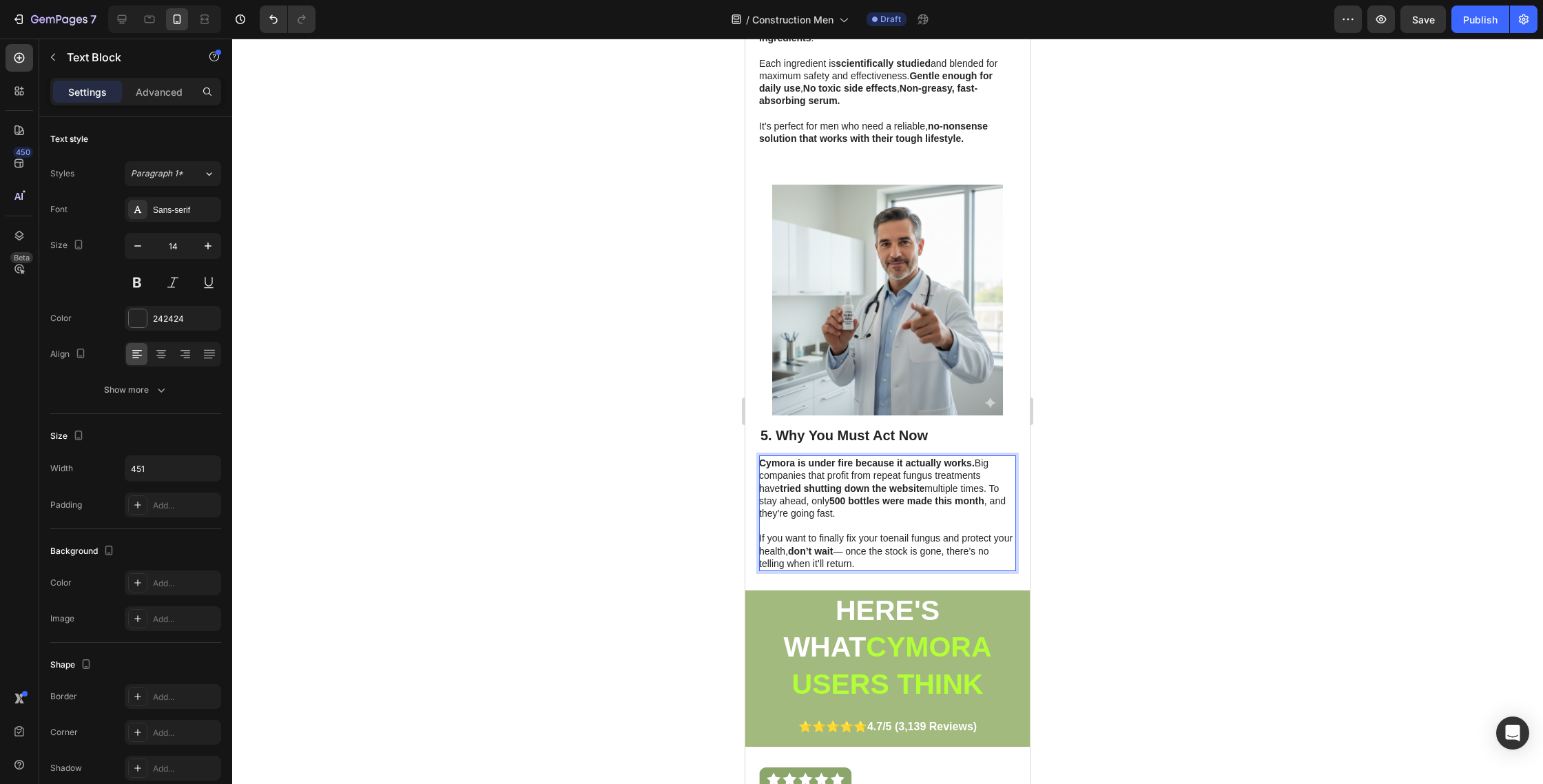
scroll to position [2195, 0]
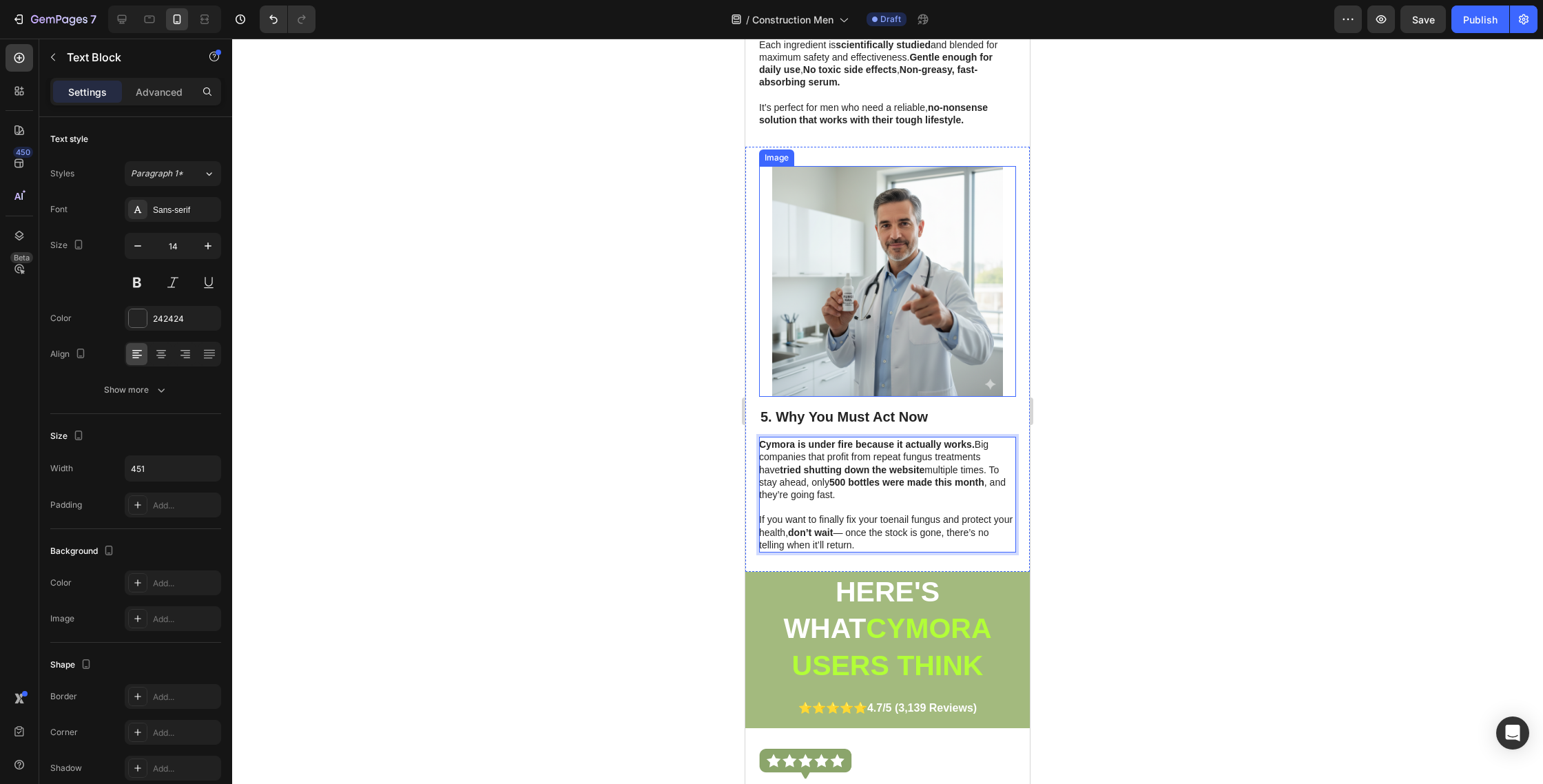
click at [897, 301] on img at bounding box center [888, 281] width 231 height 231
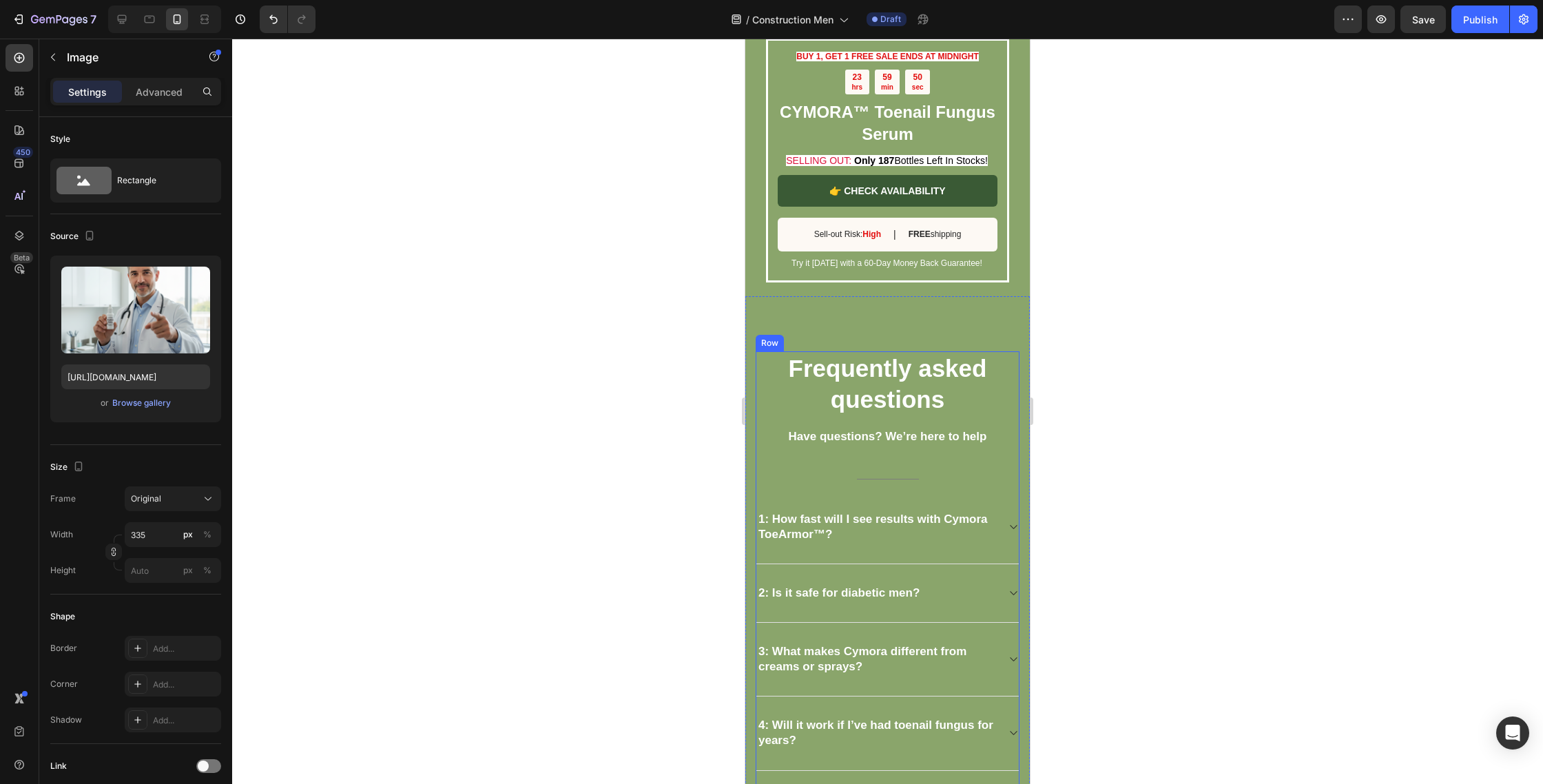
scroll to position [3448, 0]
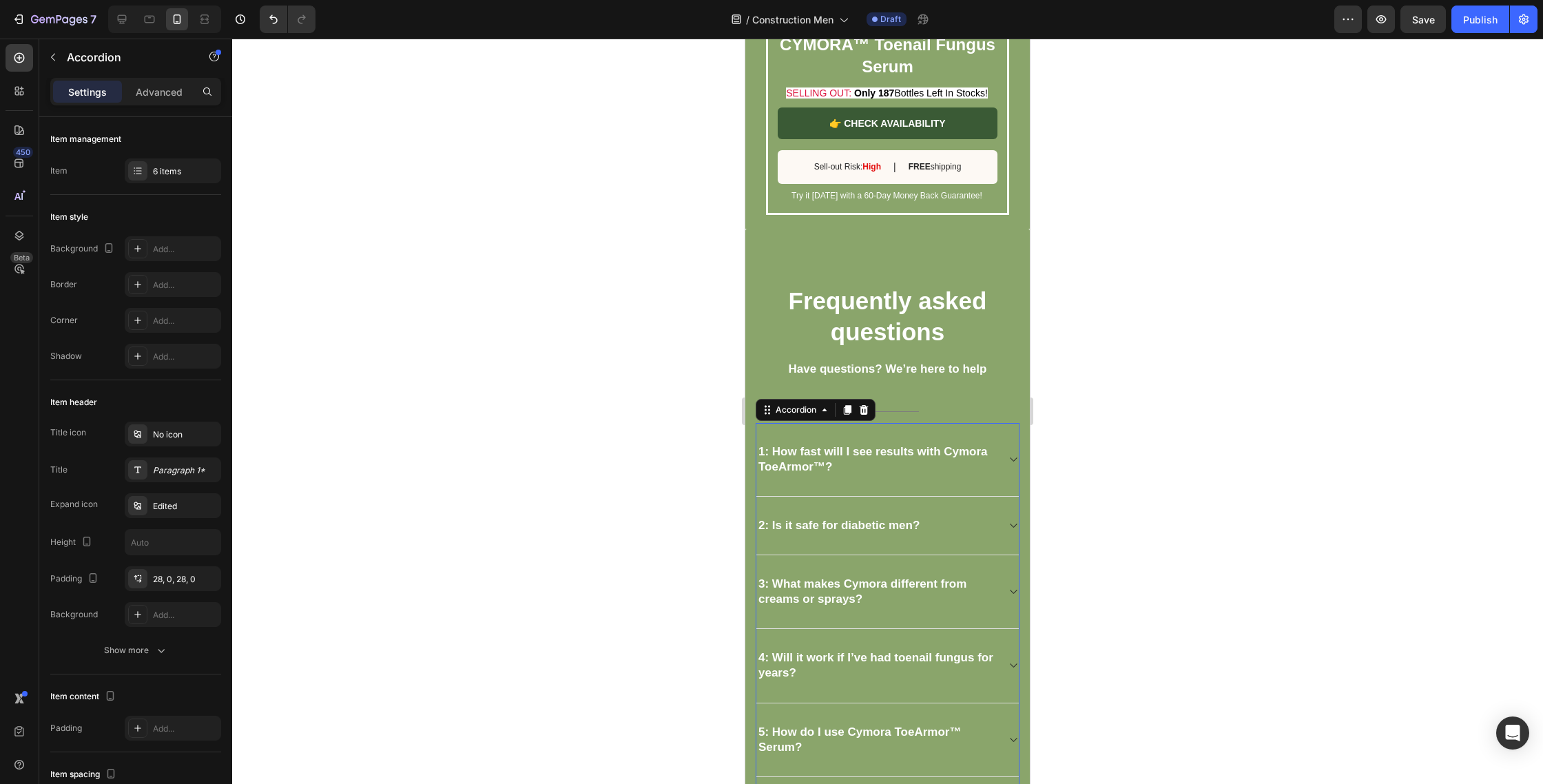
click at [822, 452] on strong "1: How fast will I see results with Cymora ToeArmor™?" at bounding box center [873, 459] width 229 height 29
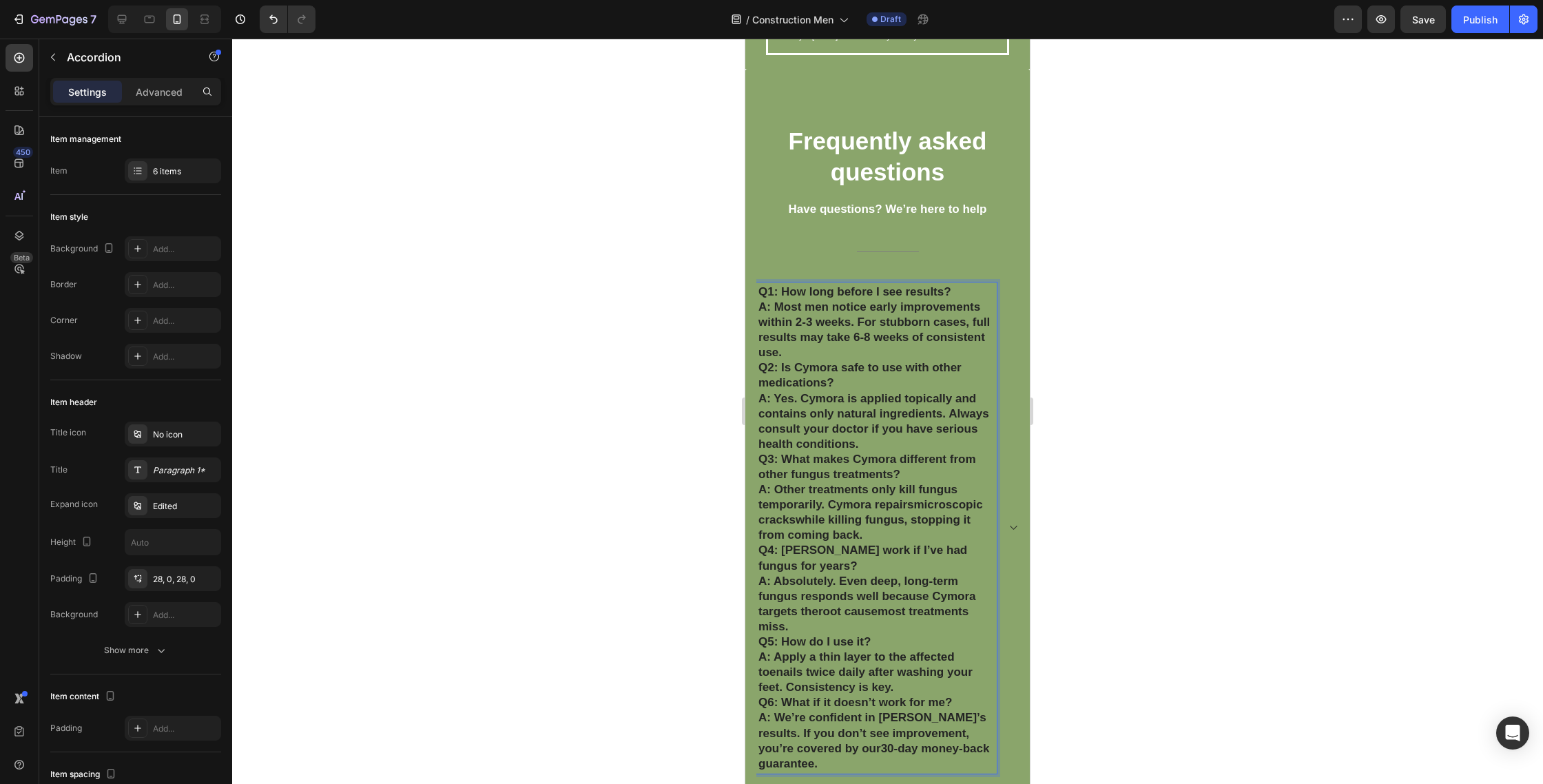
scroll to position [3608, 0]
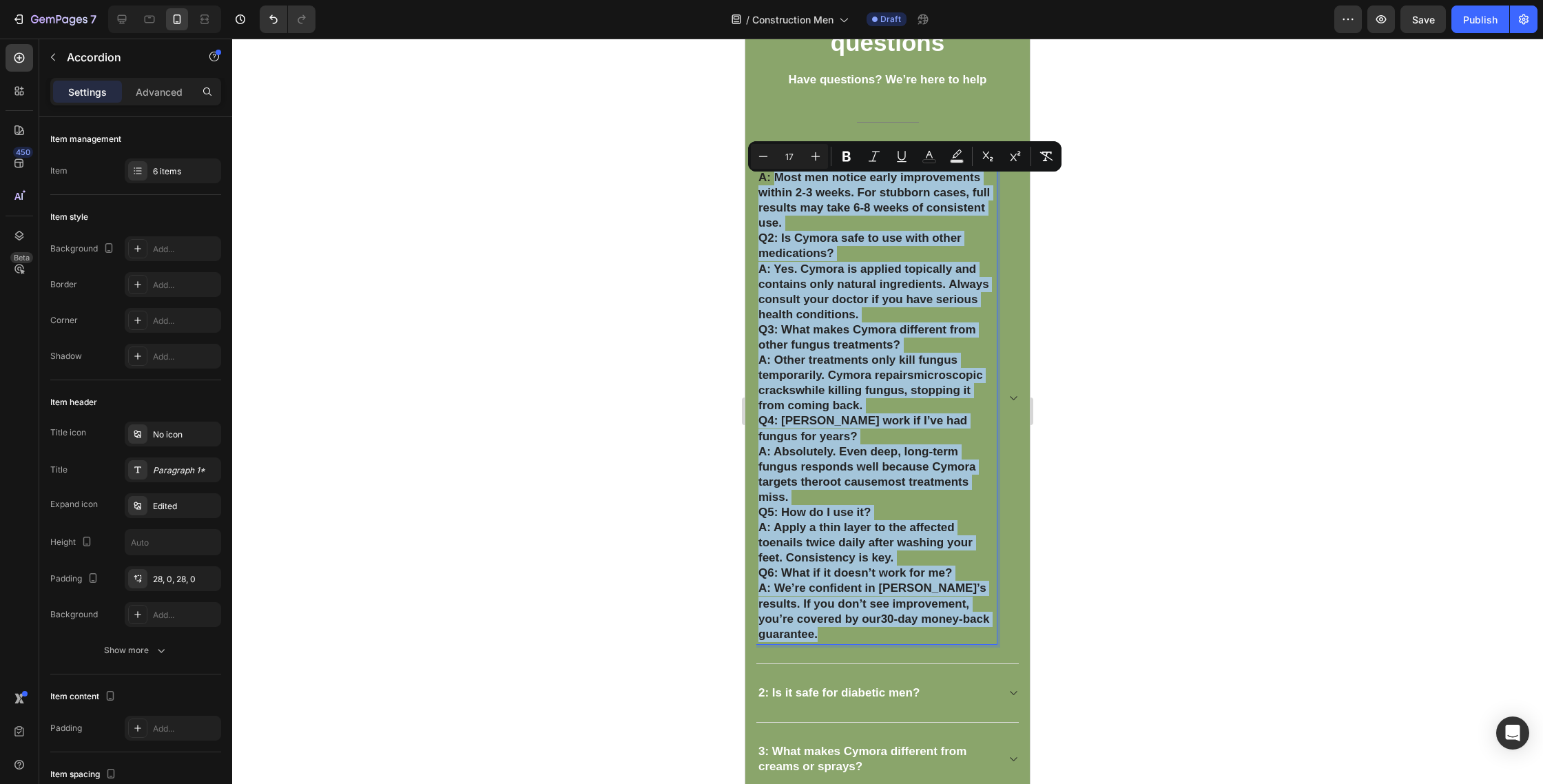
drag, startPoint x: 774, startPoint y: 305, endPoint x: 903, endPoint y: 759, distance: 472.0
click at [908, 782] on div "Q1: How long before I see results? A: Most men notice early improvements within…" at bounding box center [887, 568] width 264 height 869
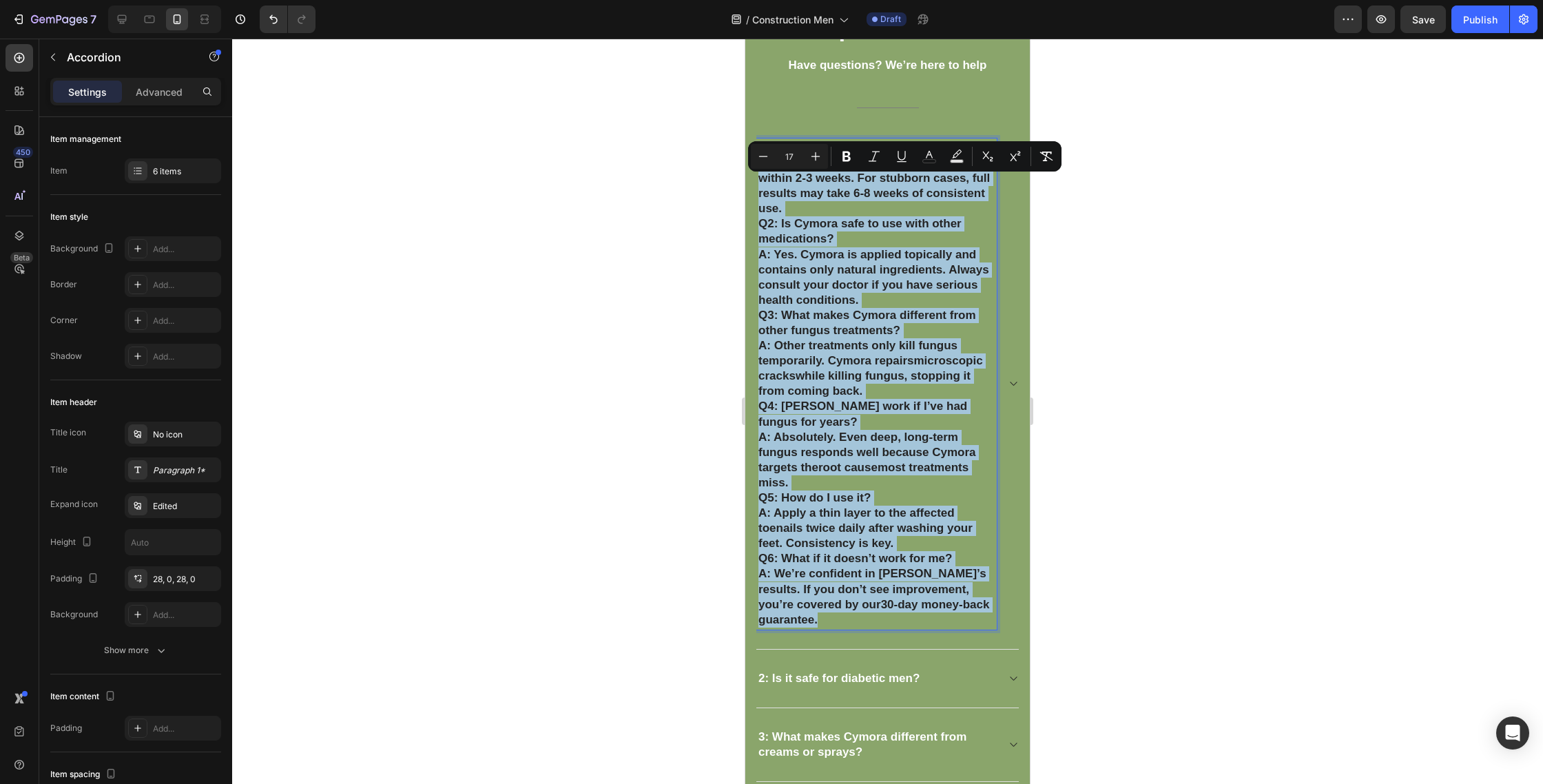
copy div "Most men notice early improvements within 2-3 weeks. For stubborn cases, full r…"
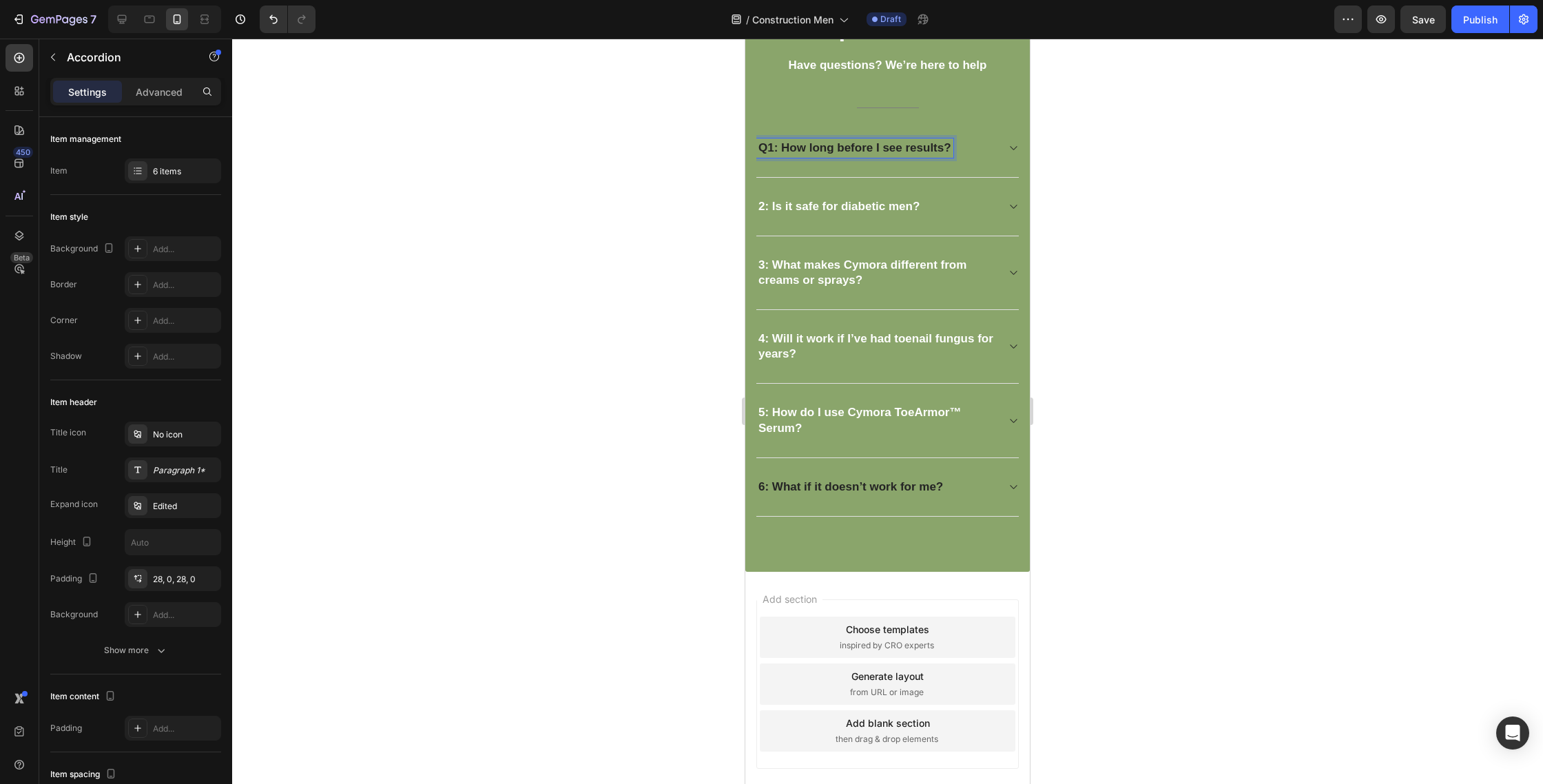
click at [766, 147] on strong "Q1: How long before I see results?" at bounding box center [854, 147] width 193 height 13
click at [1001, 152] on div "1: How long before I see results?" at bounding box center [888, 148] width 263 height 58
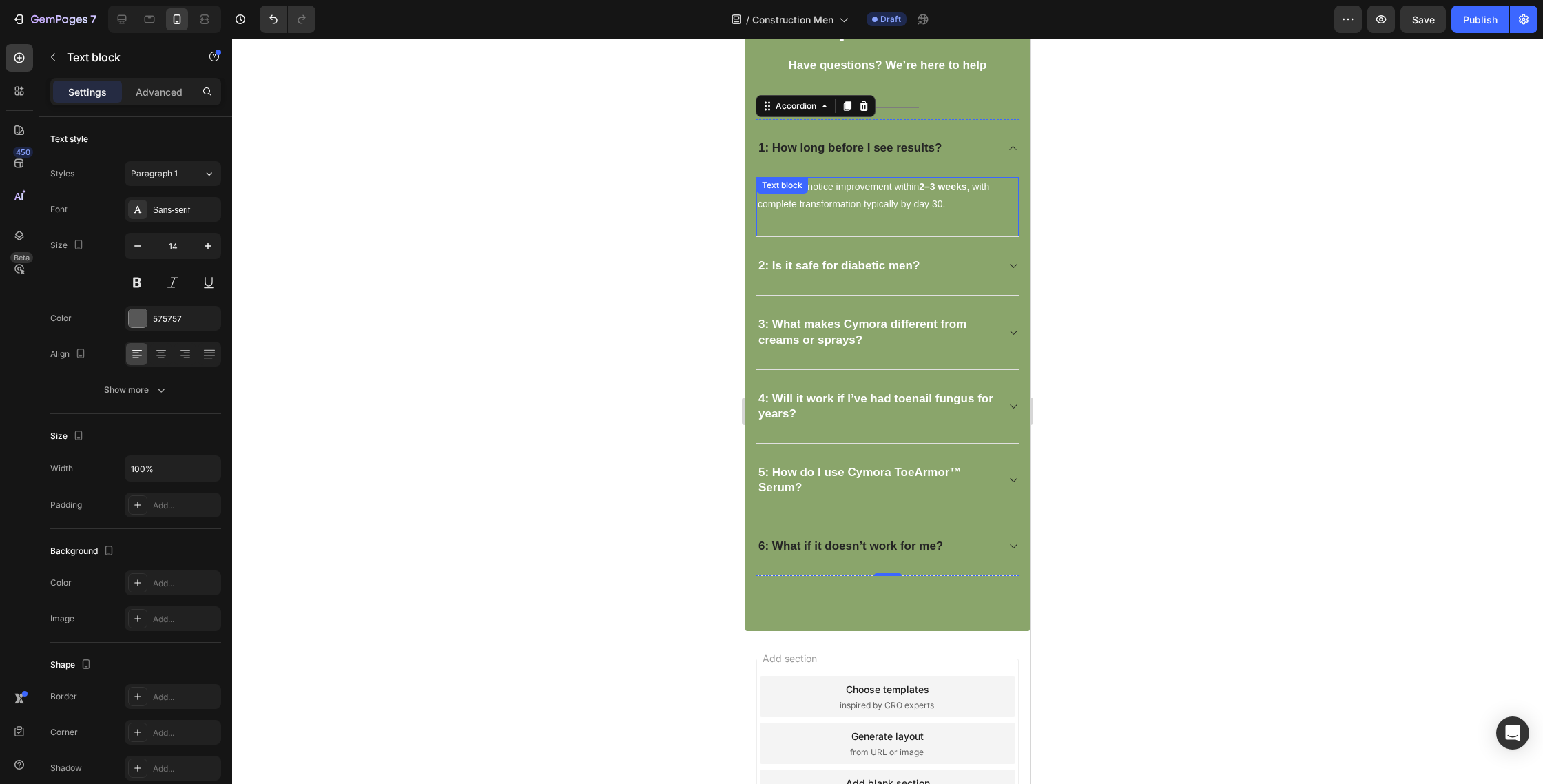
click at [821, 195] on div "Most users notice improvement within 2–3 weeks , with complete transformation t…" at bounding box center [888, 206] width 263 height 60
click at [821, 195] on icon at bounding box center [825, 191] width 11 height 11
click at [821, 195] on div "Text block" at bounding box center [796, 191] width 74 height 17
click at [961, 206] on p "Most users notice improvement within 2–3 weeks , with complete transformation t…" at bounding box center [887, 196] width 260 height 35
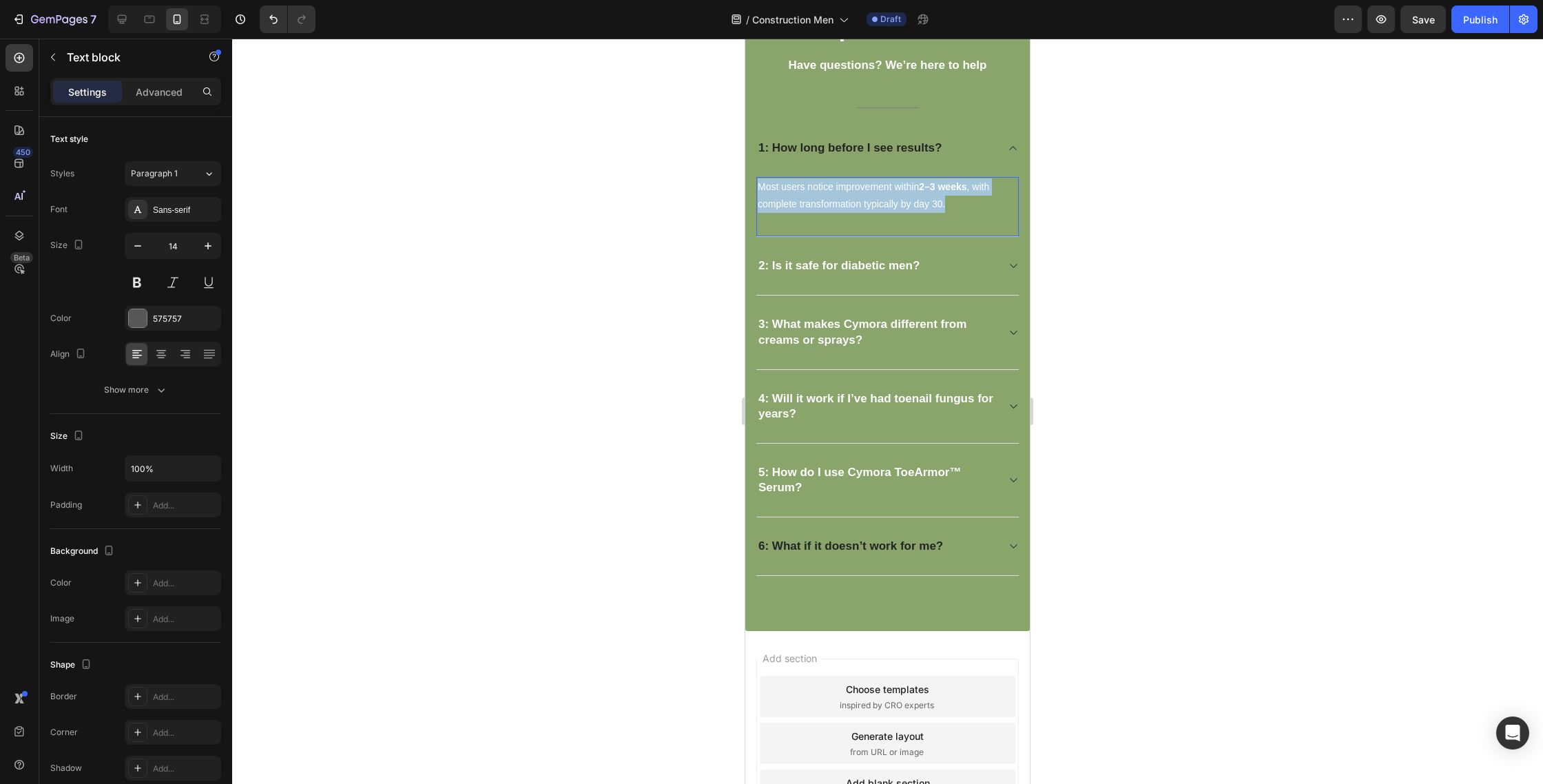
click at [961, 206] on p "Most users notice improvement within 2–3 weeks , with complete transformation t…" at bounding box center [887, 196] width 260 height 35
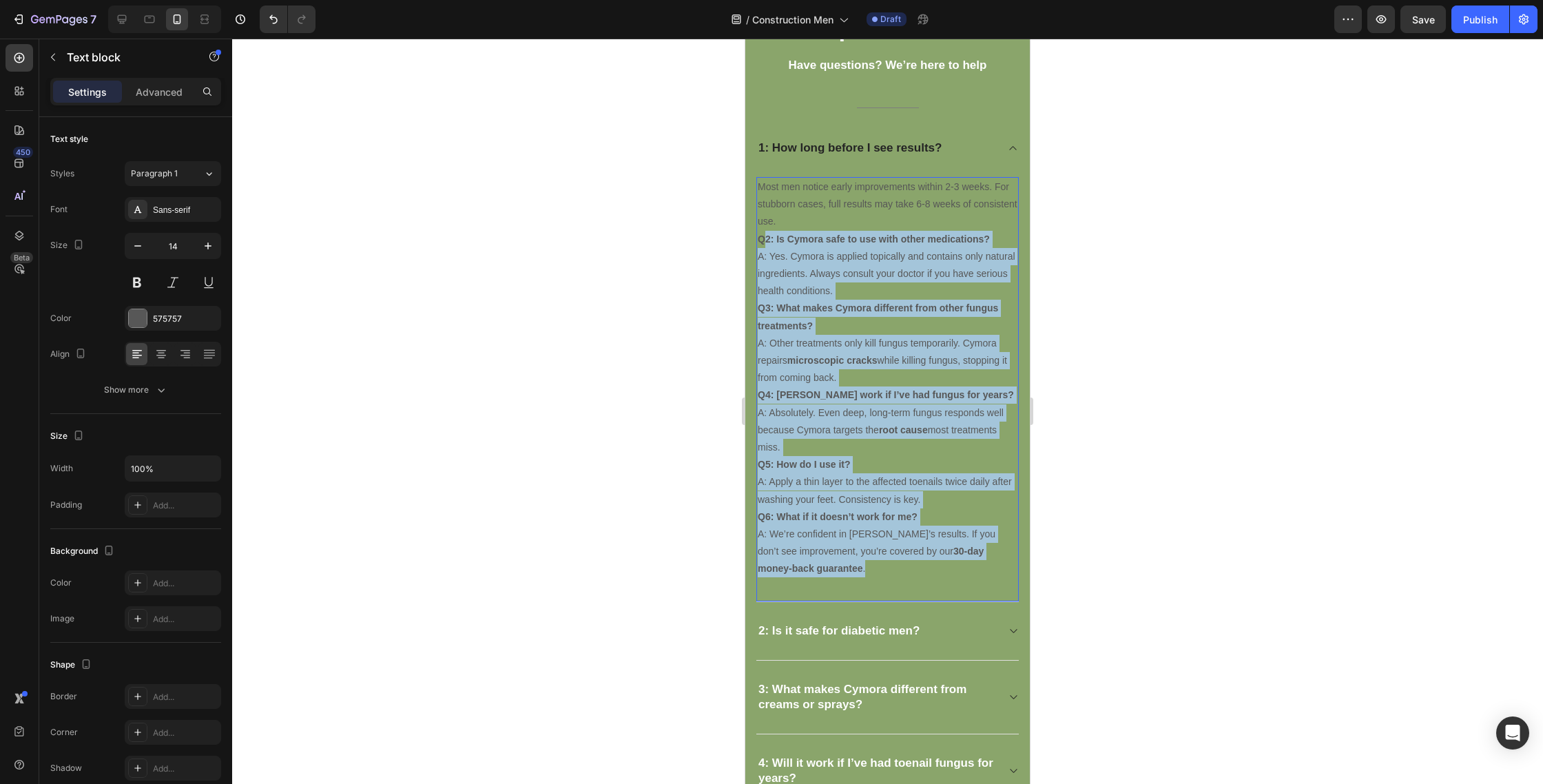
drag, startPoint x: 767, startPoint y: 238, endPoint x: 917, endPoint y: 583, distance: 376.2
click at [919, 596] on div "Most men notice early improvements within 2-3 weeks. For stubborn cases, full r…" at bounding box center [888, 389] width 263 height 425
copy div "2: Is Cymora safe to use with other medications? A: Yes. Cymora is applied topi…"
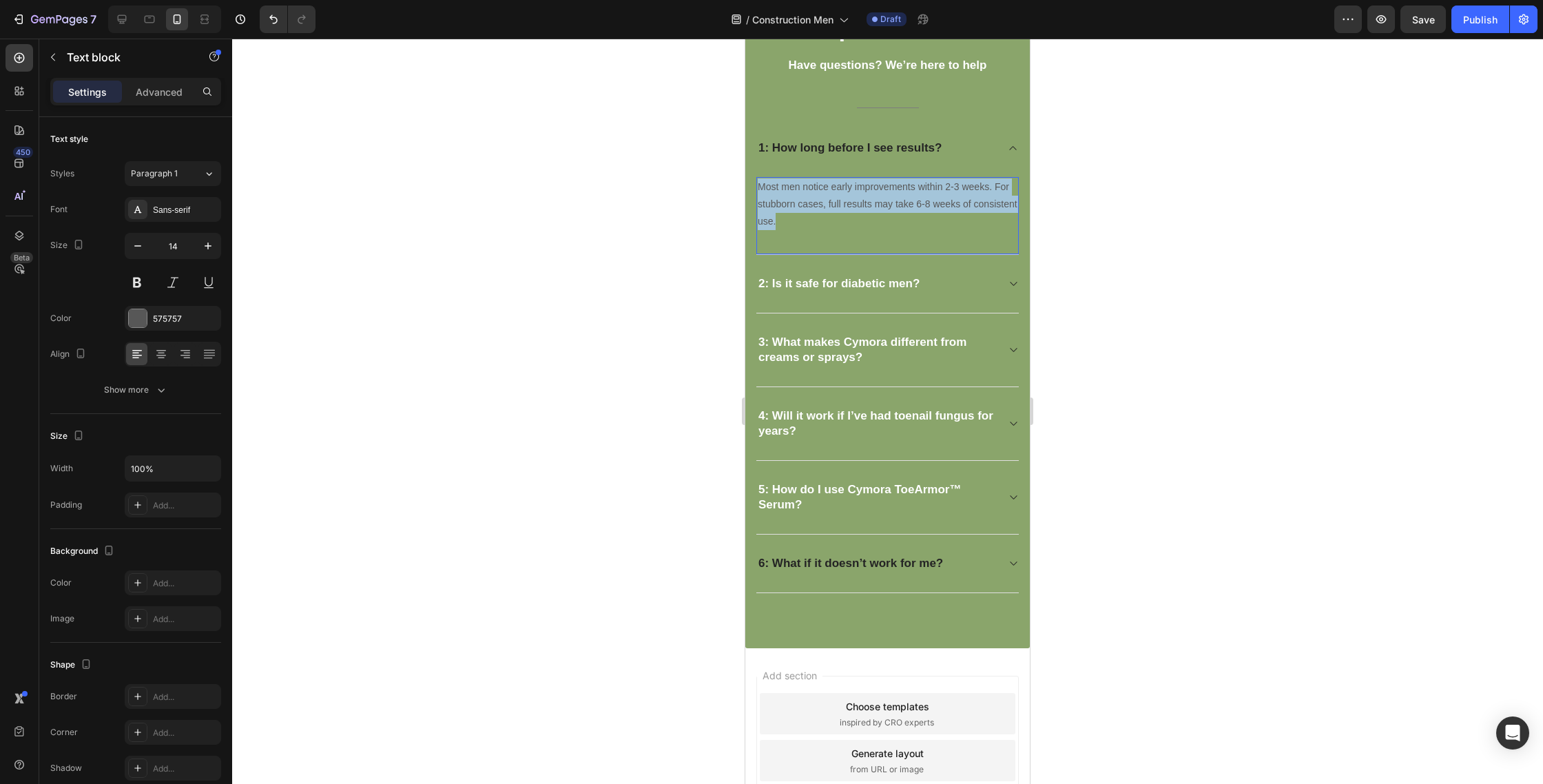
drag, startPoint x: 812, startPoint y: 227, endPoint x: 723, endPoint y: 139, distance: 125.2
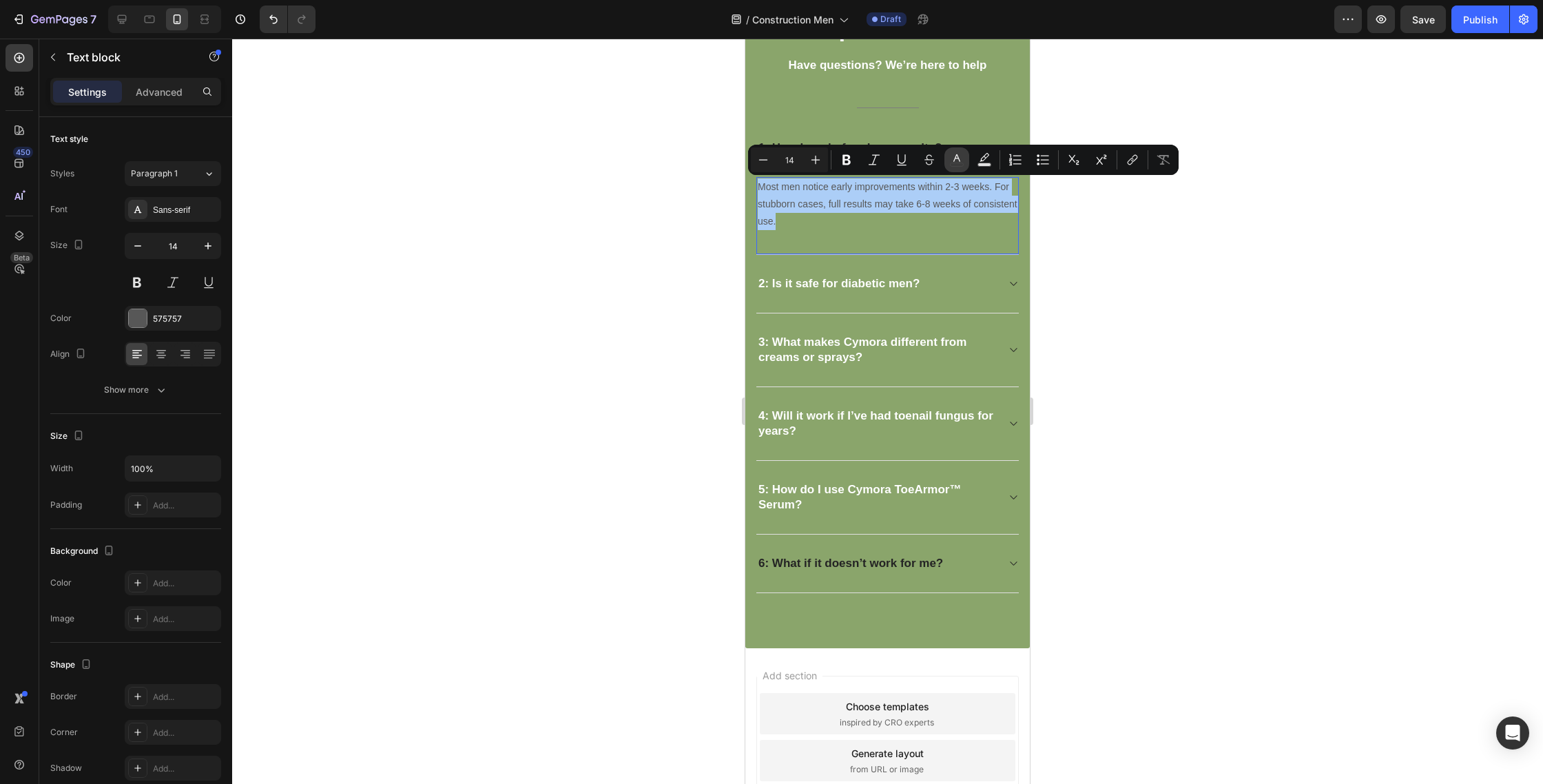
drag, startPoint x: 964, startPoint y: 165, endPoint x: 960, endPoint y: 172, distance: 8.1
click at [964, 165] on button "color" at bounding box center [956, 159] width 25 height 25
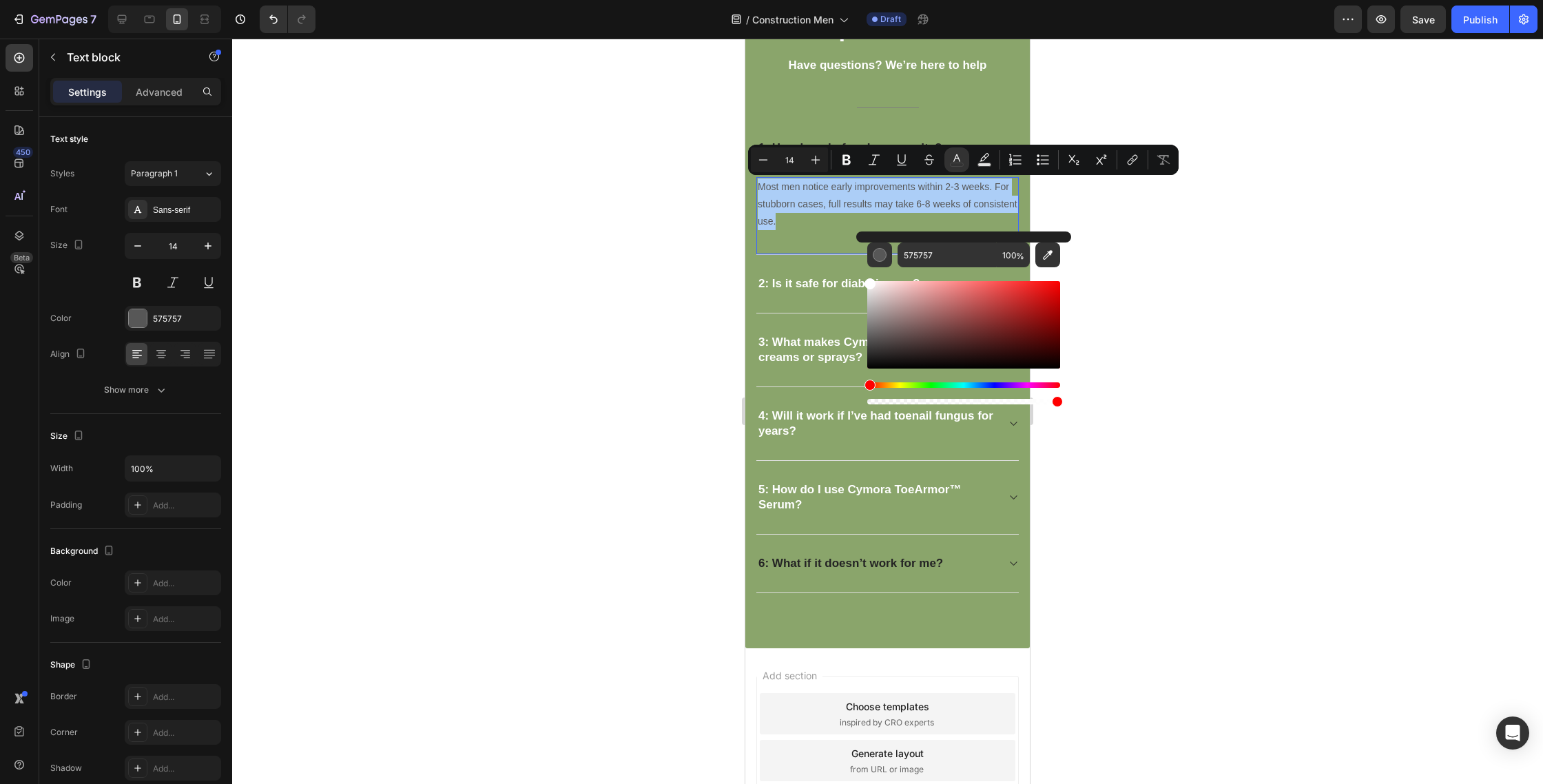
drag, startPoint x: 1650, startPoint y: 368, endPoint x: 851, endPoint y: 217, distance: 813.1
type input "FFFFFF"
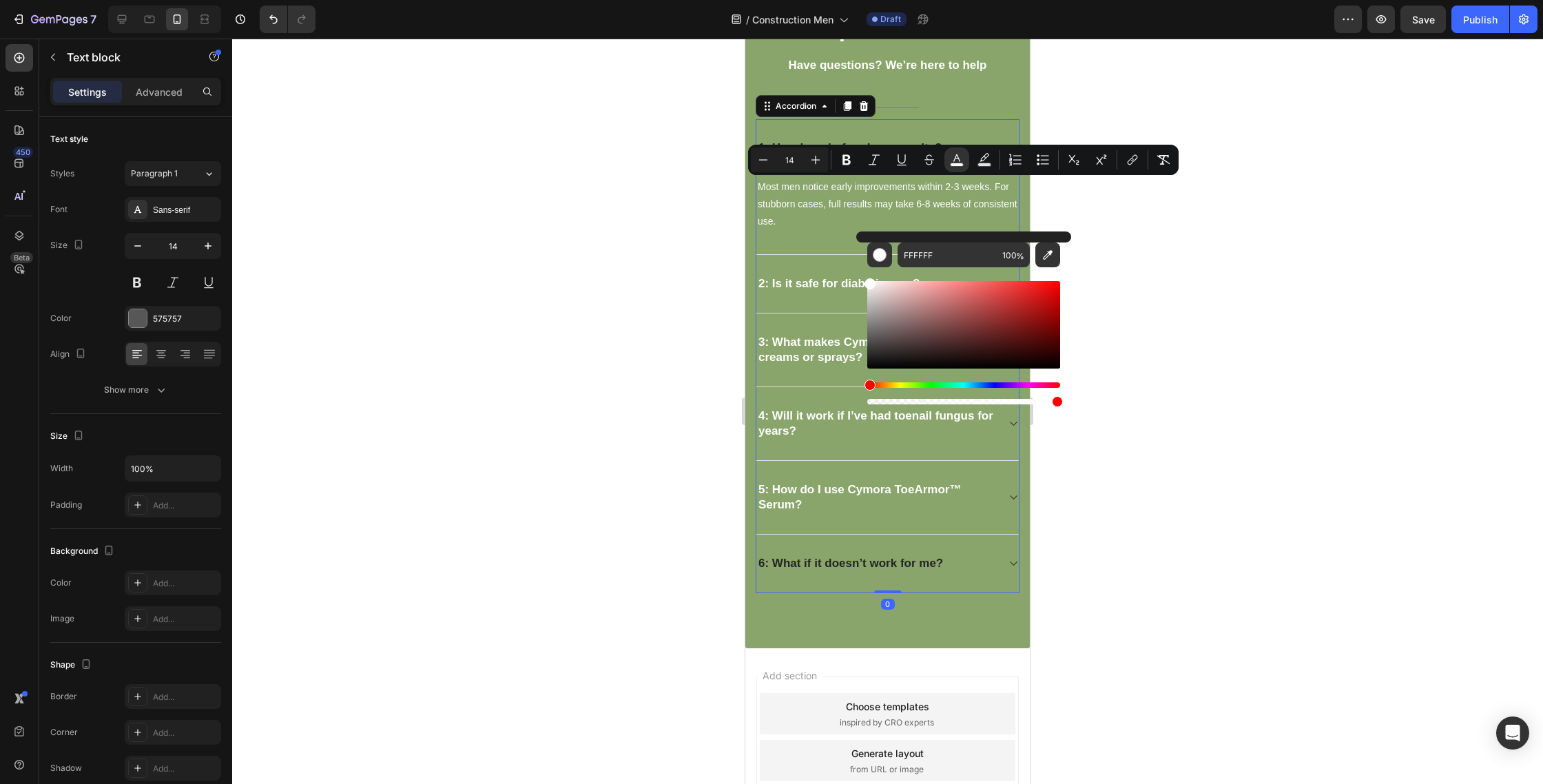
click at [862, 136] on div "1: How long before I see results?" at bounding box center [888, 148] width 263 height 58
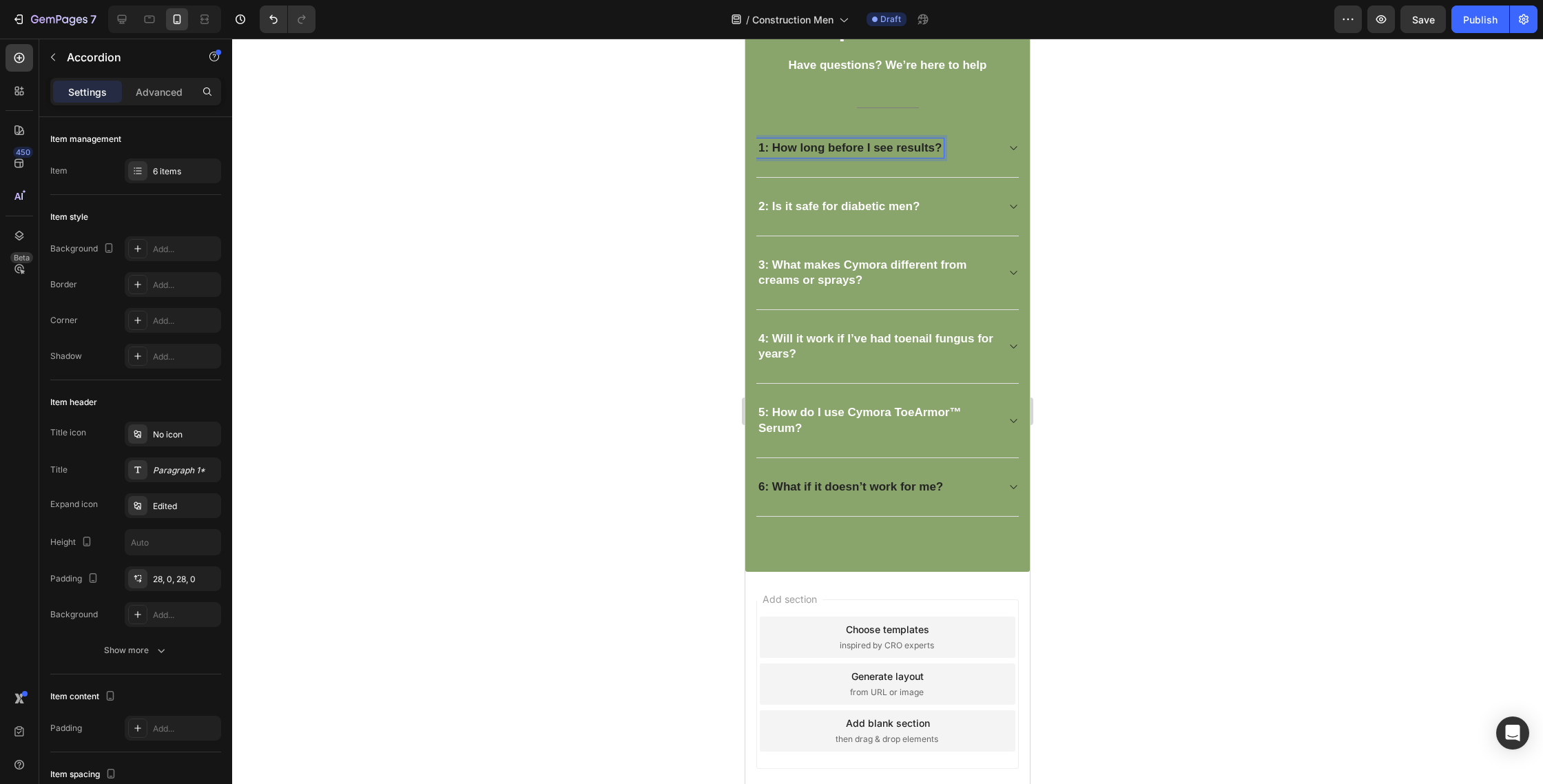
click at [866, 144] on strong "1: How long before I see results?" at bounding box center [851, 147] width 184 height 13
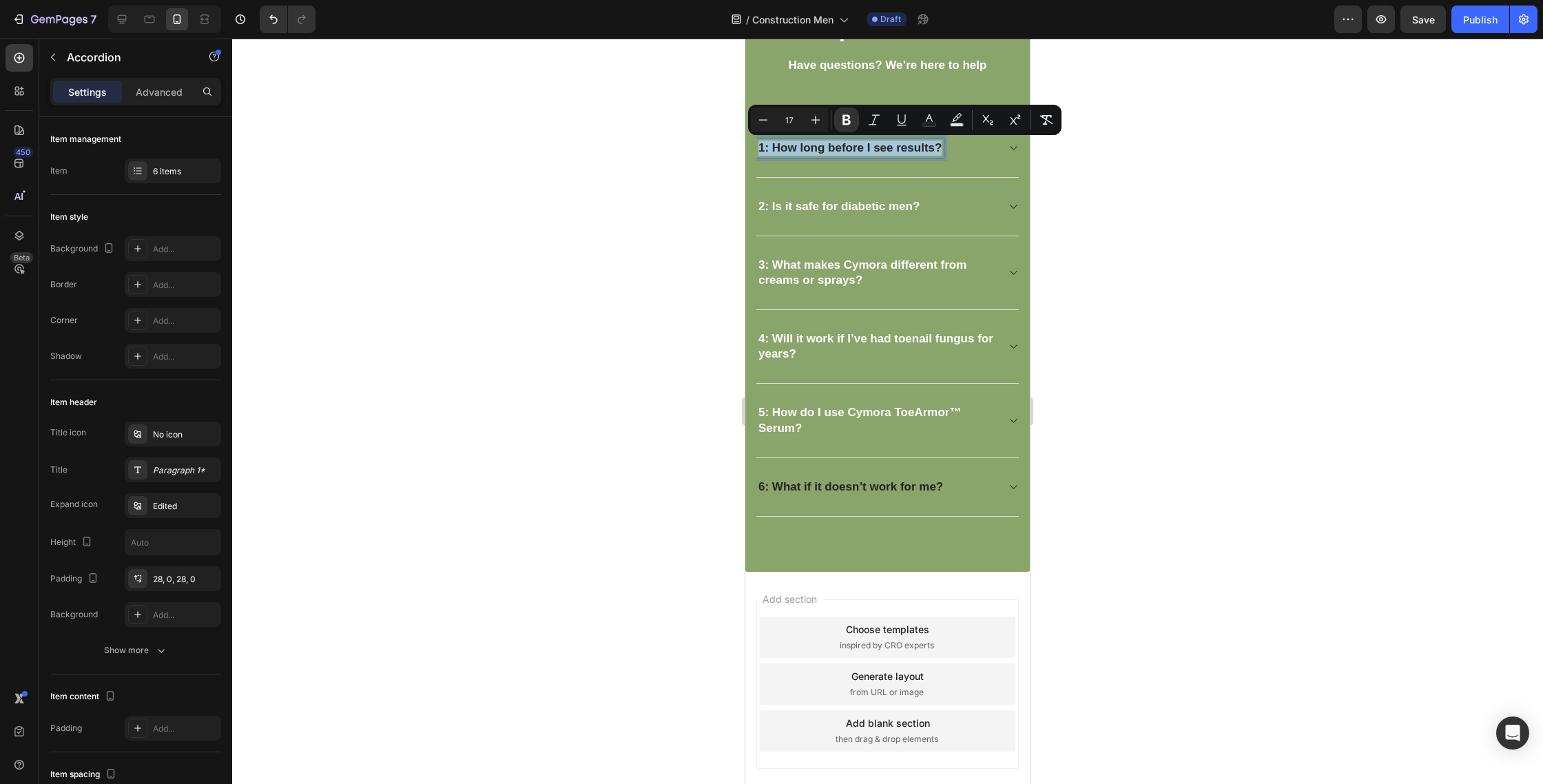
drag, startPoint x: 866, startPoint y: 144, endPoint x: 873, endPoint y: 143, distance: 7.1
click at [866, 144] on strong "1: How long before I see results?" at bounding box center [851, 147] width 184 height 13
drag, startPoint x: 939, startPoint y: 119, endPoint x: 939, endPoint y: 126, distance: 7.0
click at [938, 119] on button "Text Color" at bounding box center [929, 119] width 25 height 25
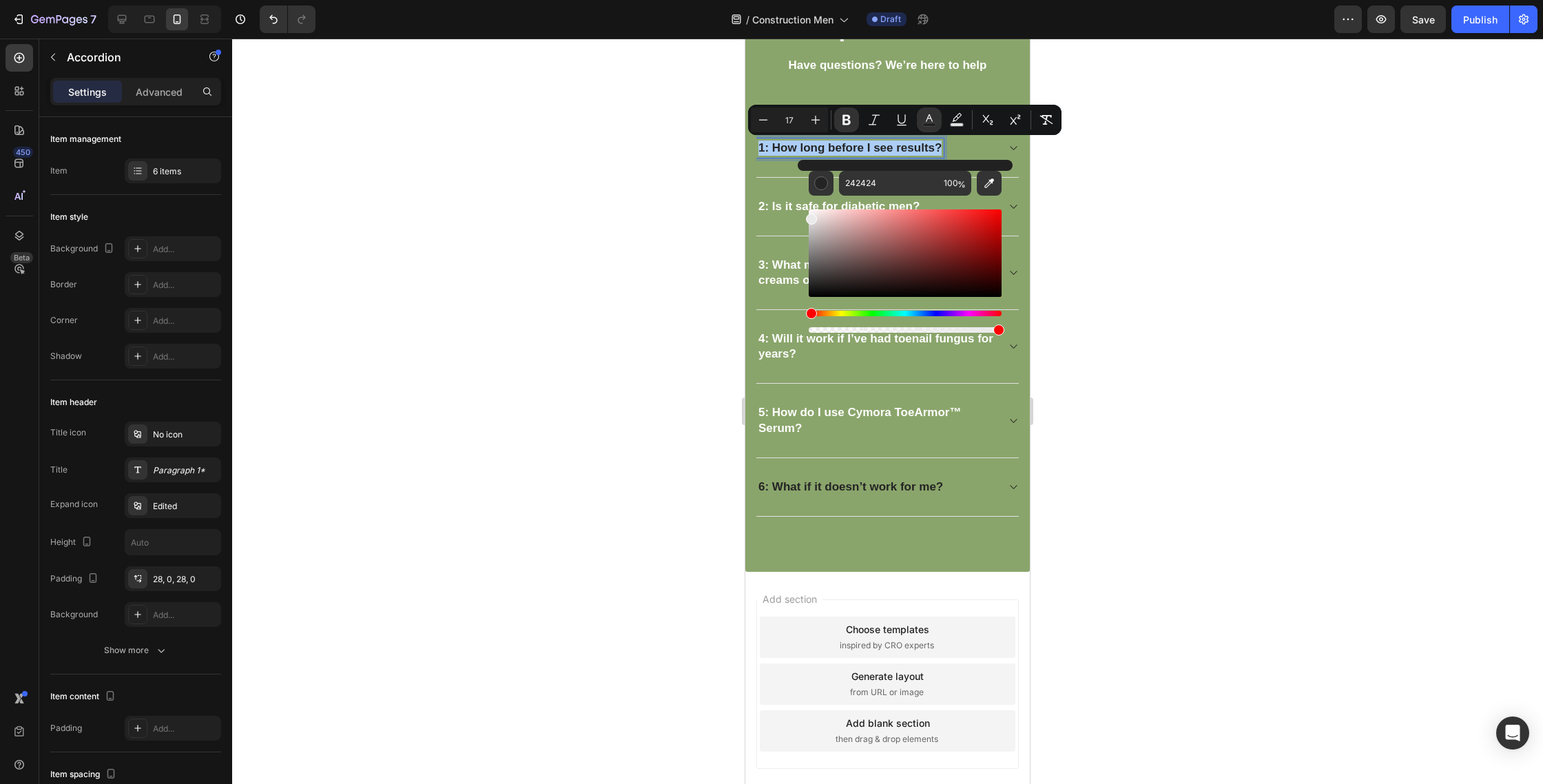
drag, startPoint x: 1684, startPoint y: 311, endPoint x: 757, endPoint y: 179, distance: 936.4
drag, startPoint x: 1543, startPoint y: 224, endPoint x: 796, endPoint y: 185, distance: 748.0
type input "FFFFFF"
drag, startPoint x: 1147, startPoint y: 239, endPoint x: 1096, endPoint y: 243, distance: 51.2
click at [1144, 240] on div at bounding box center [887, 411] width 1311 height 745
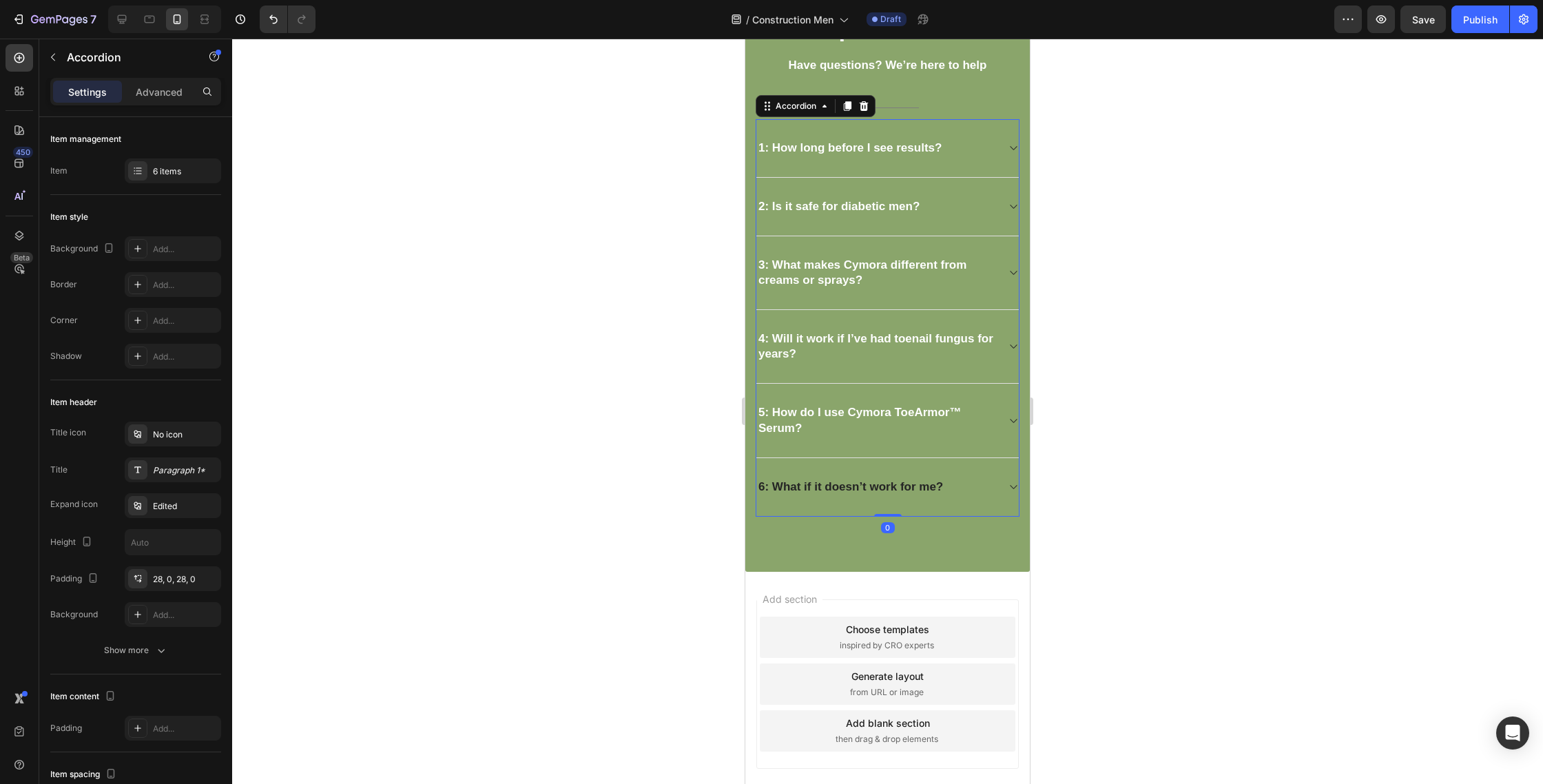
click at [861, 203] on strong "2: Is it safe for diabetic men?" at bounding box center [839, 205] width 161 height 13
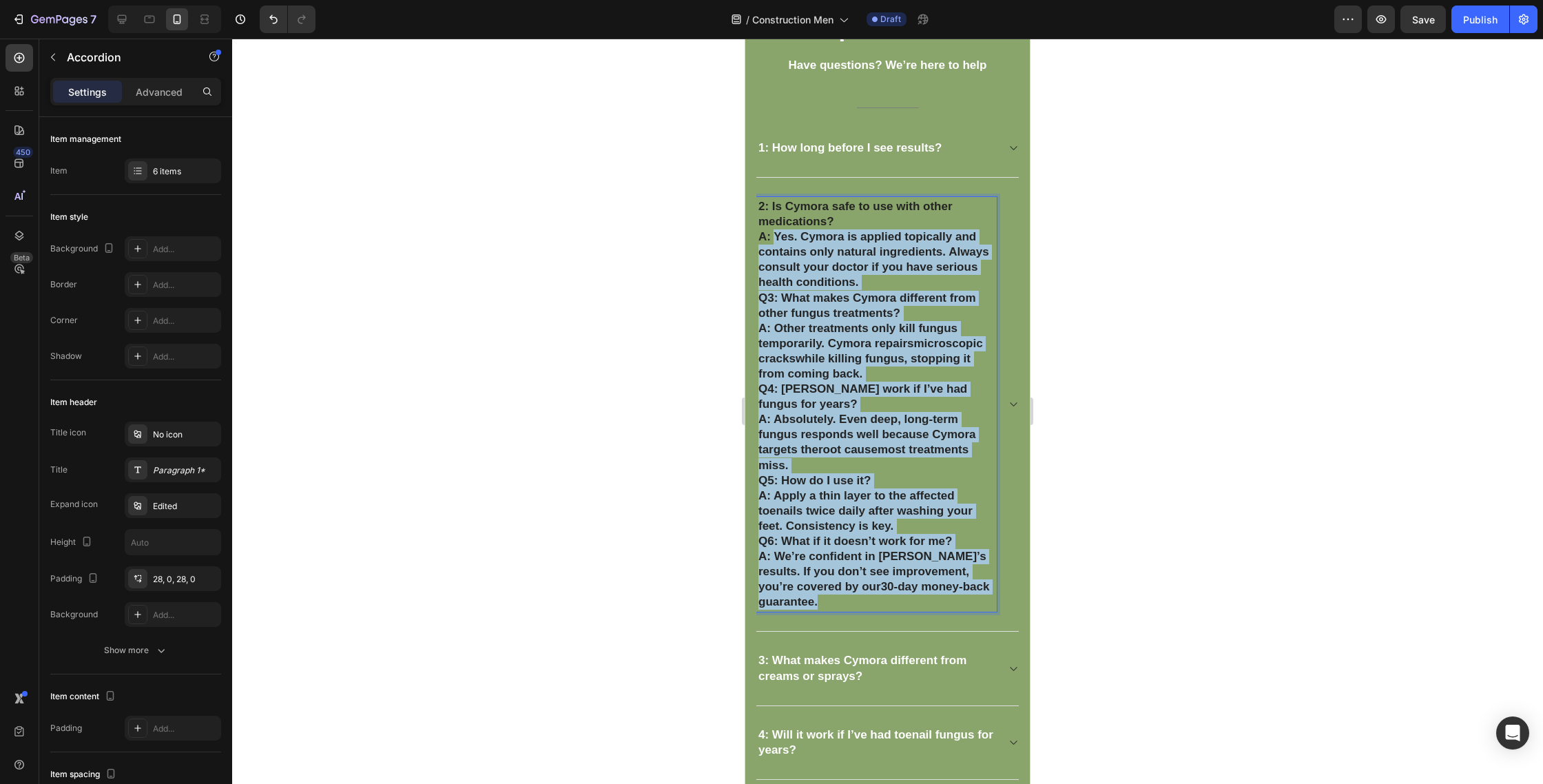
drag, startPoint x: 775, startPoint y: 236, endPoint x: 924, endPoint y: 575, distance: 370.3
click at [931, 598] on div "2: Is Cymora safe to use with other medications? A: Yes. Cymora is applied topi…" at bounding box center [876, 404] width 240 height 416
copy div "Yes. Cymora is applied topically and contains only natural ingredients. Always …"
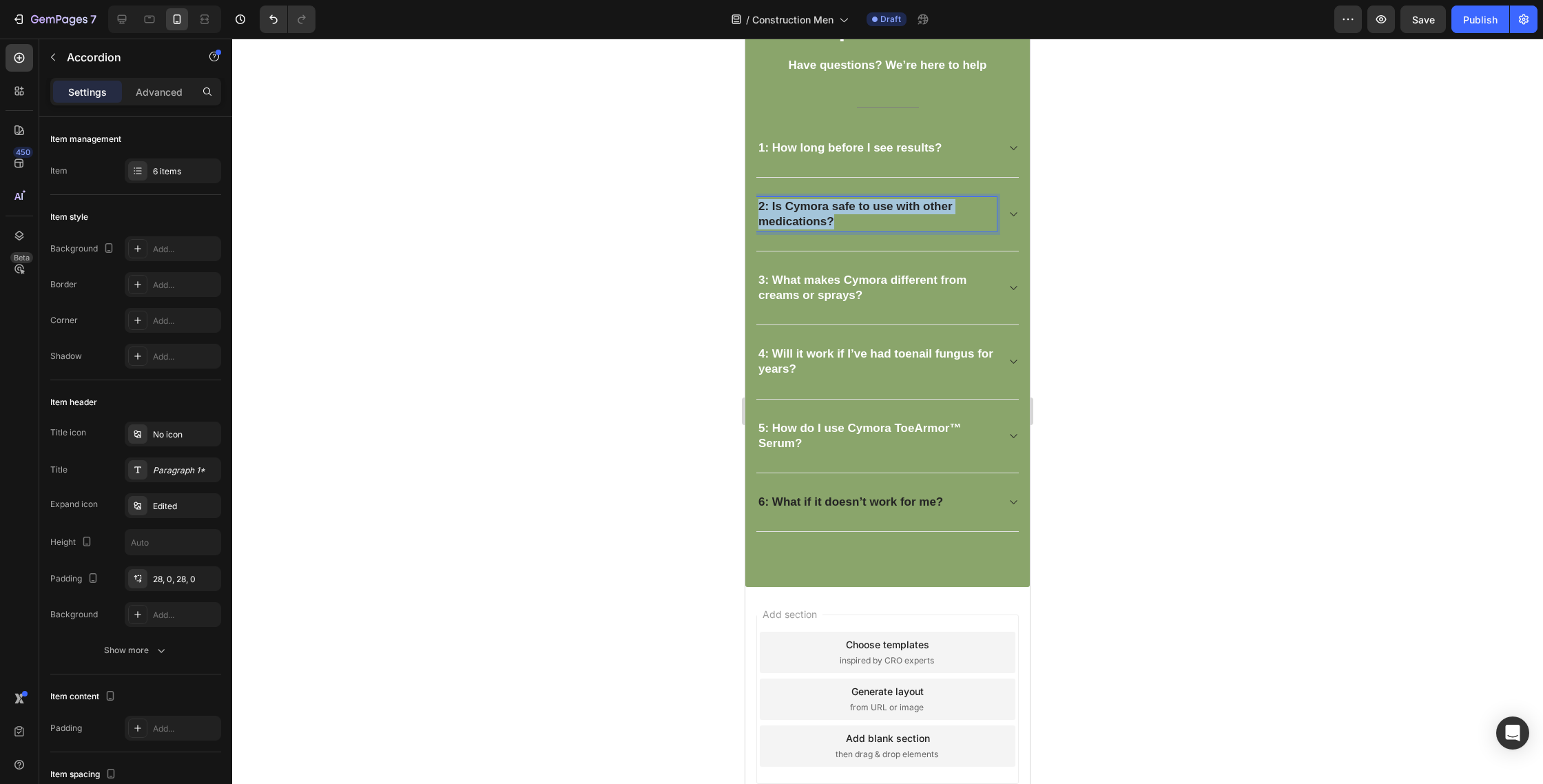
drag, startPoint x: 854, startPoint y: 217, endPoint x: 724, endPoint y: 192, distance: 132.4
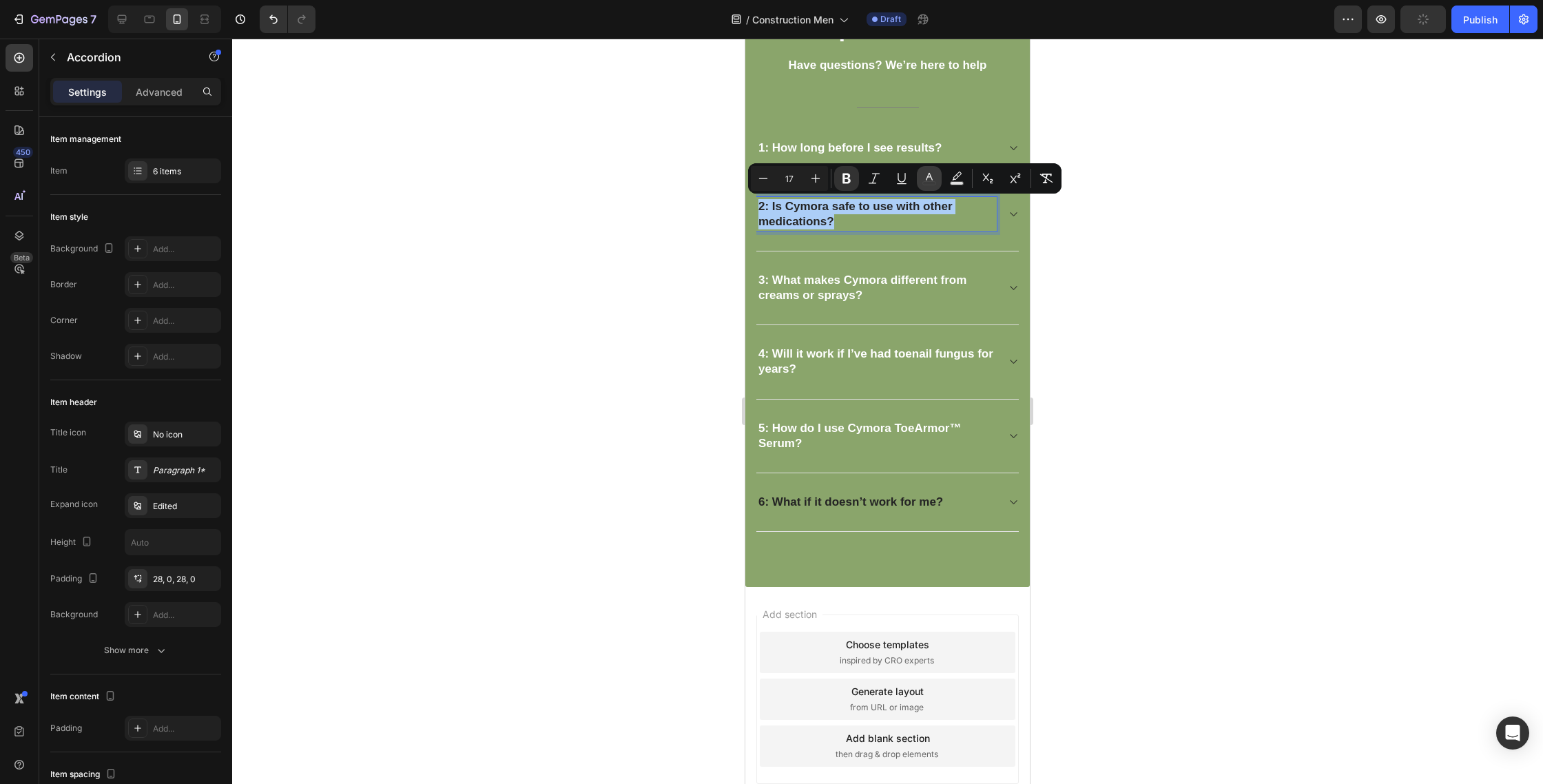
click at [920, 182] on button "color" at bounding box center [929, 178] width 25 height 25
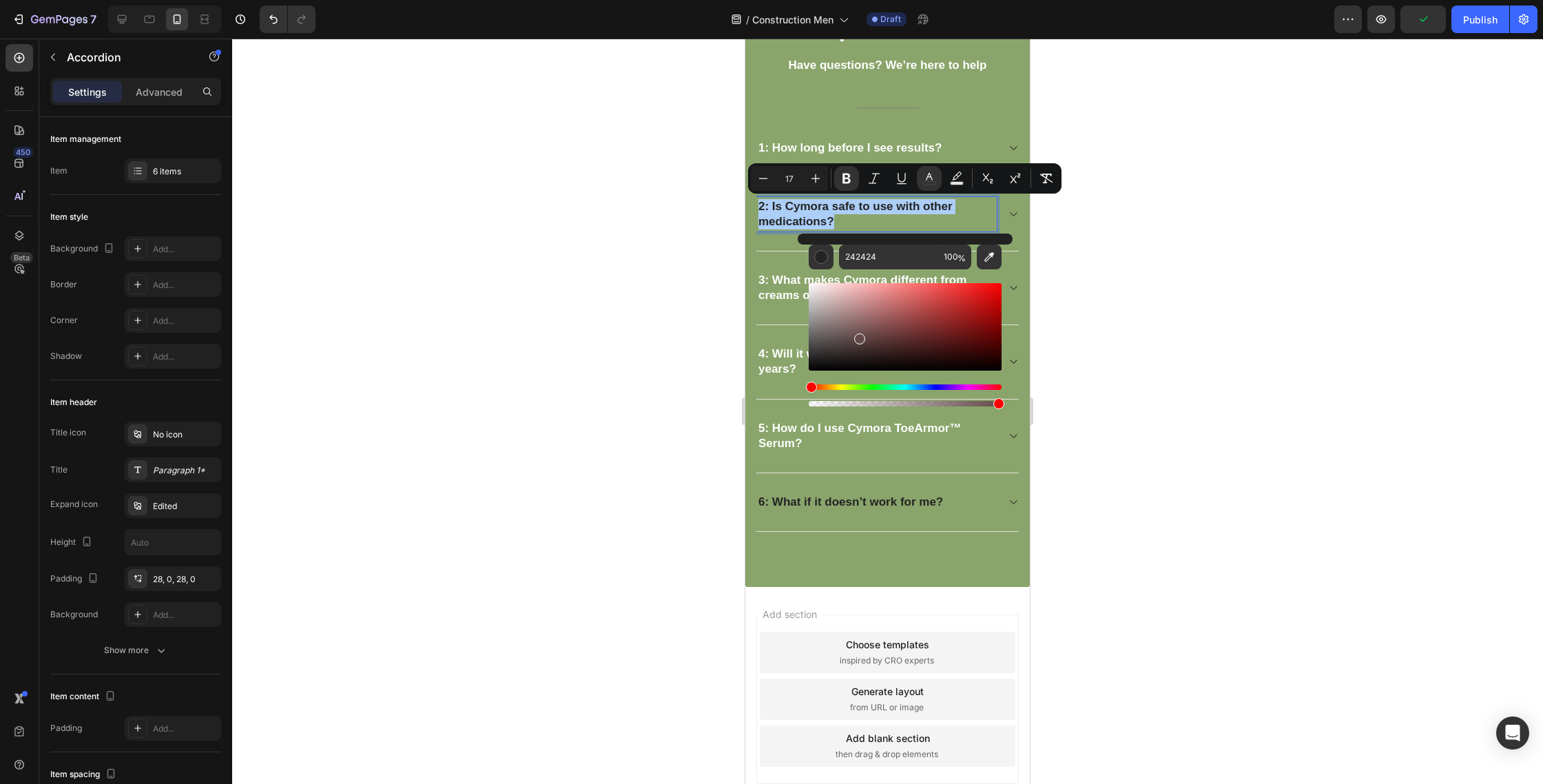
drag, startPoint x: 1602, startPoint y: 374, endPoint x: 777, endPoint y: 249, distance: 834.4
type input "FFFFFF"
drag, startPoint x: 1114, startPoint y: 271, endPoint x: 1056, endPoint y: 238, distance: 66.7
click at [1112, 270] on div at bounding box center [887, 411] width 1311 height 745
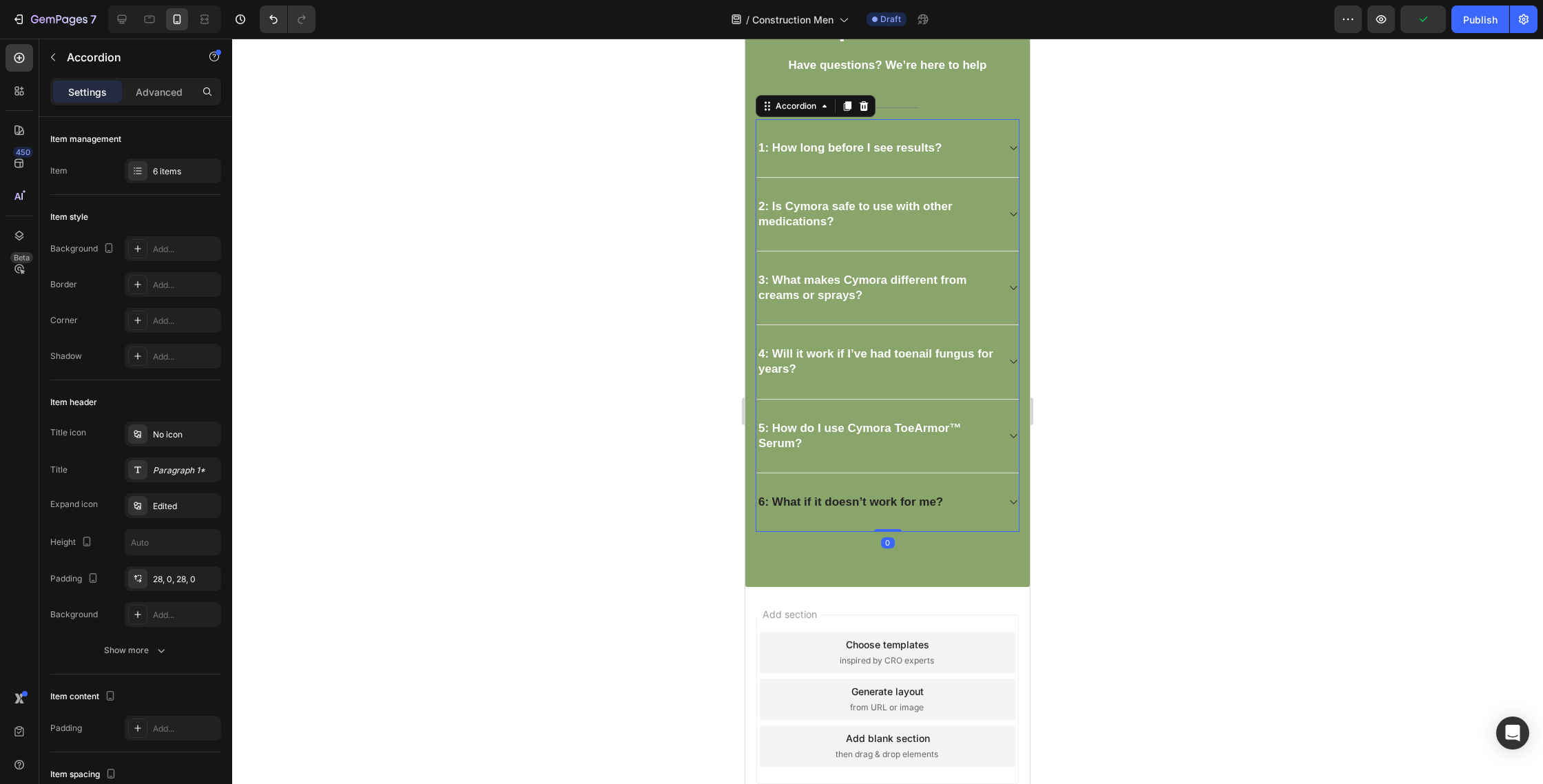
click at [1004, 218] on div "2: Is Cymora safe to use with other medications?" at bounding box center [888, 214] width 263 height 74
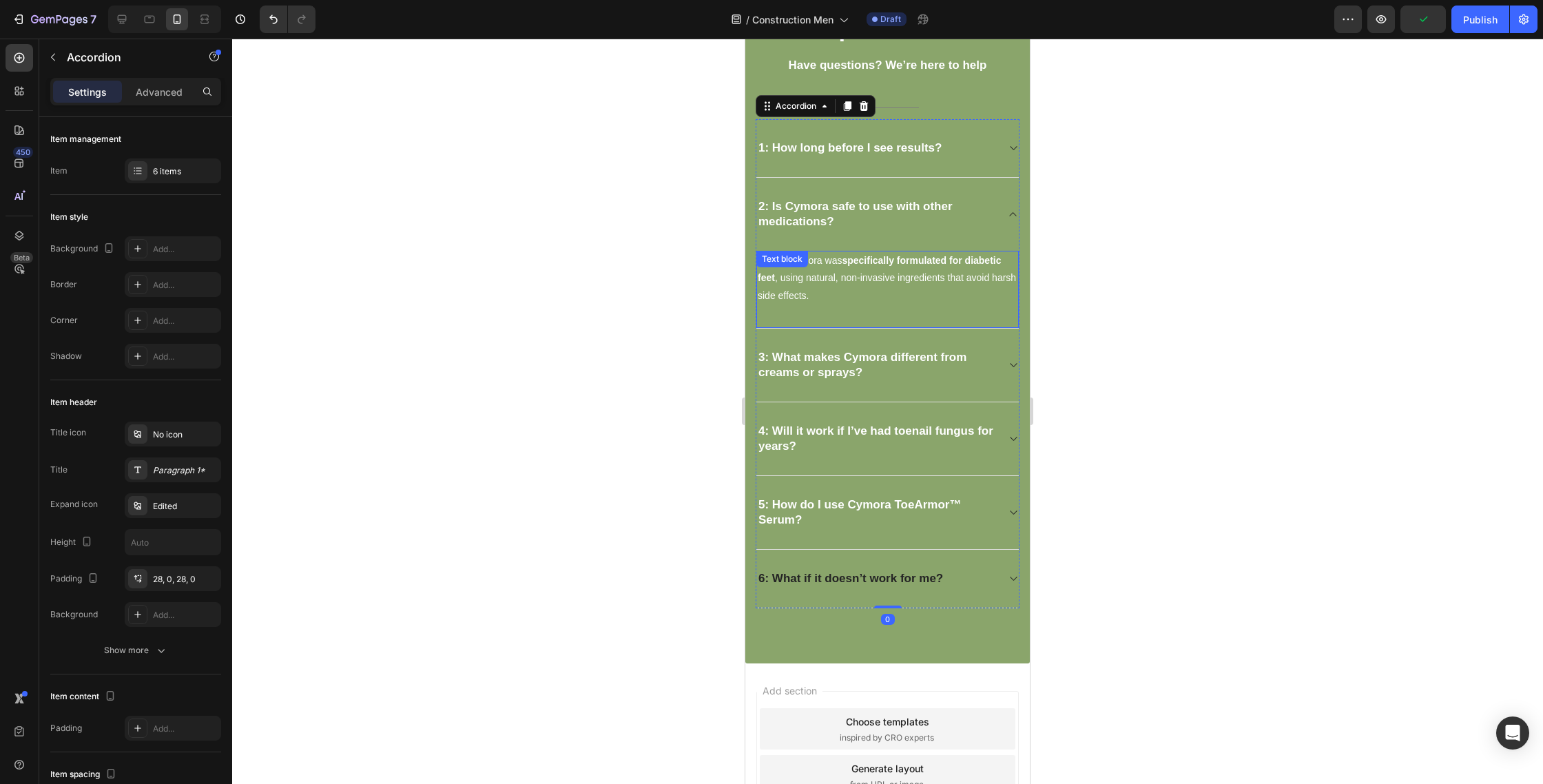
click at [887, 258] on strong "specifically formulated for diabetic feet" at bounding box center [879, 269] width 243 height 29
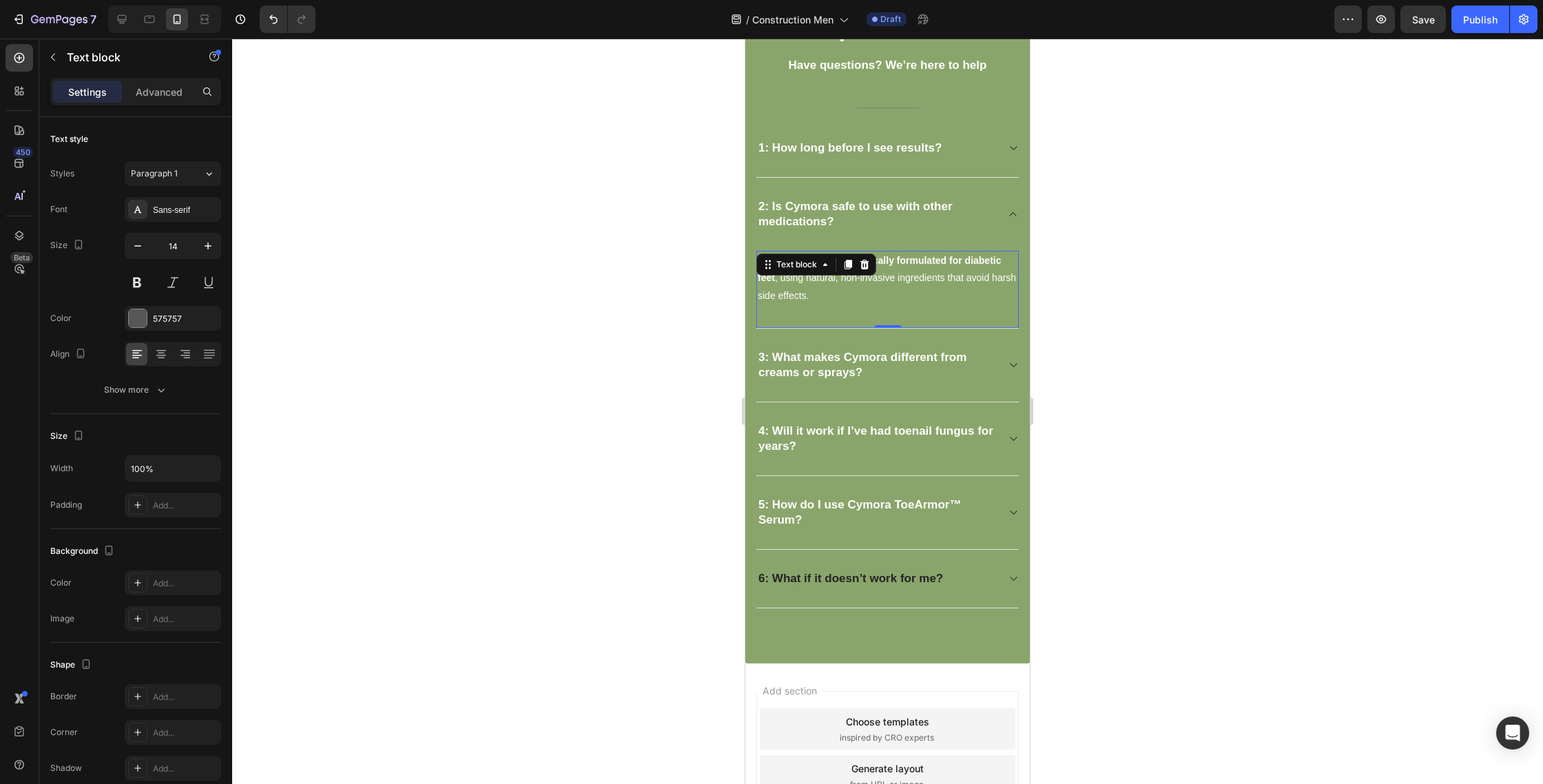
click at [887, 258] on strong "specifically formulated for diabetic feet" at bounding box center [879, 269] width 243 height 29
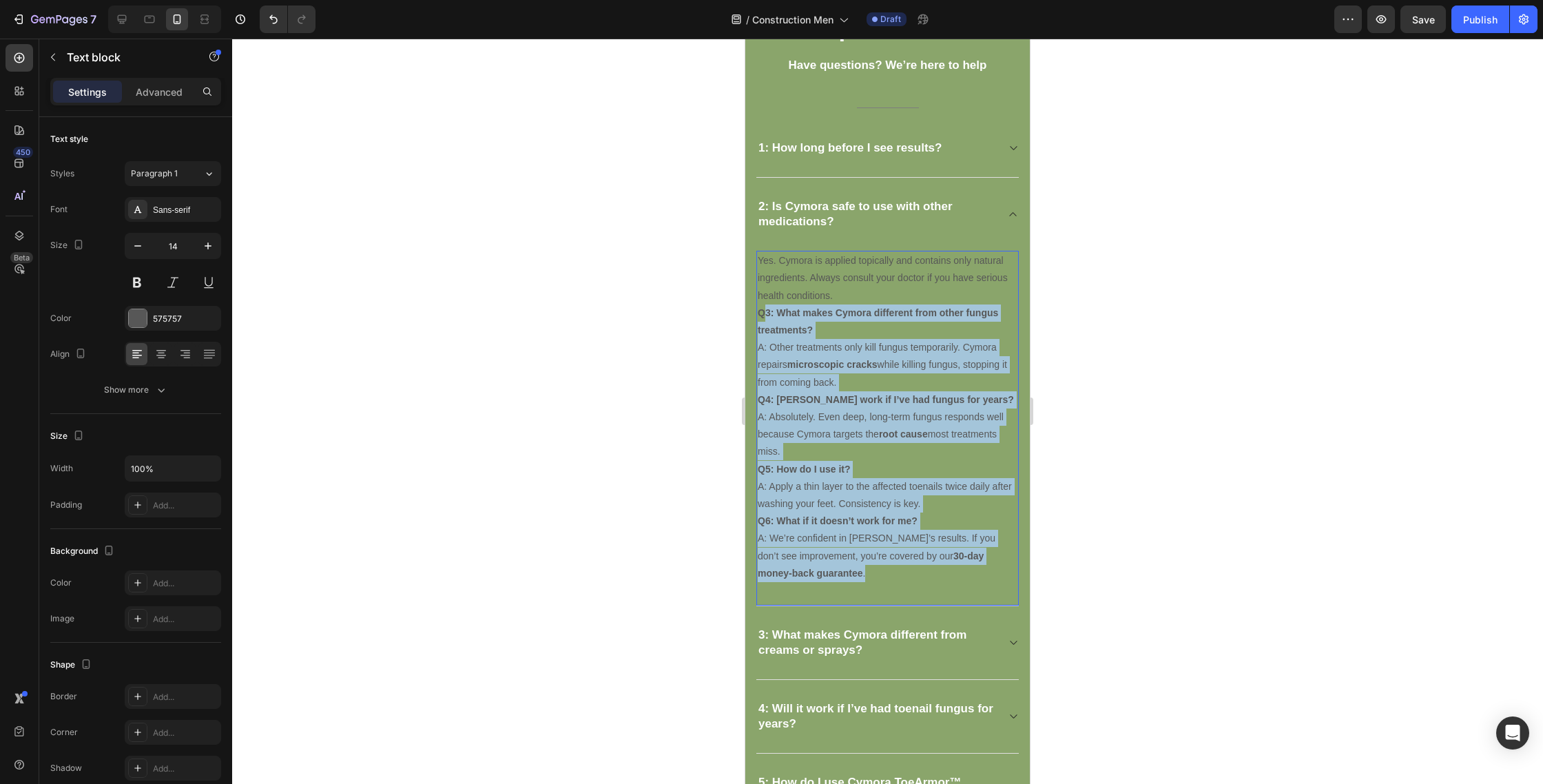
drag, startPoint x: 764, startPoint y: 313, endPoint x: 955, endPoint y: 570, distance: 320.2
click at [954, 584] on div "Yes. Cymora is applied topically and contains only natural ingredients. Always …" at bounding box center [888, 429] width 263 height 355
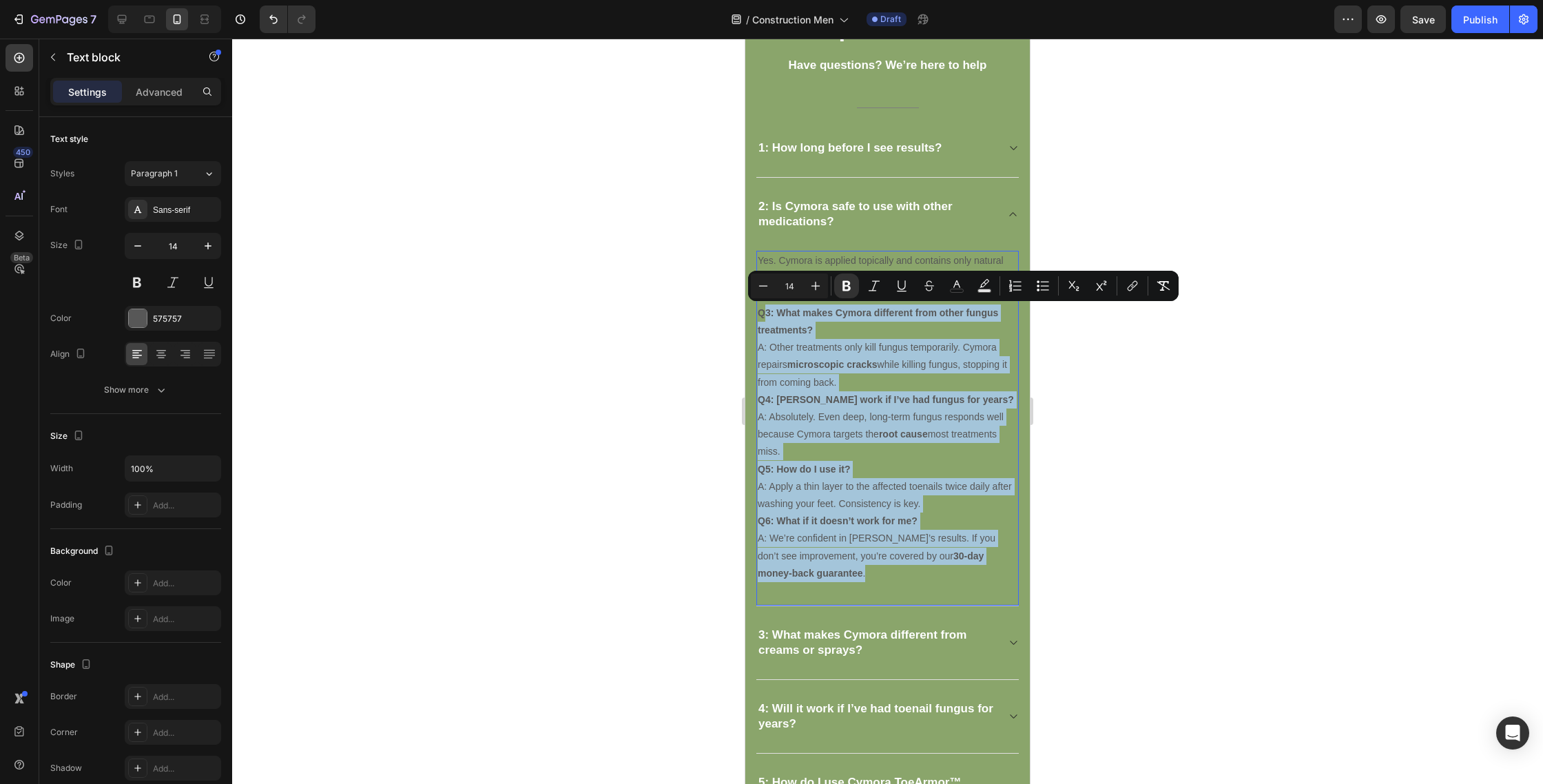
copy div "3: What makes Cymora different from other fungus treatments? A: Other treatment…"
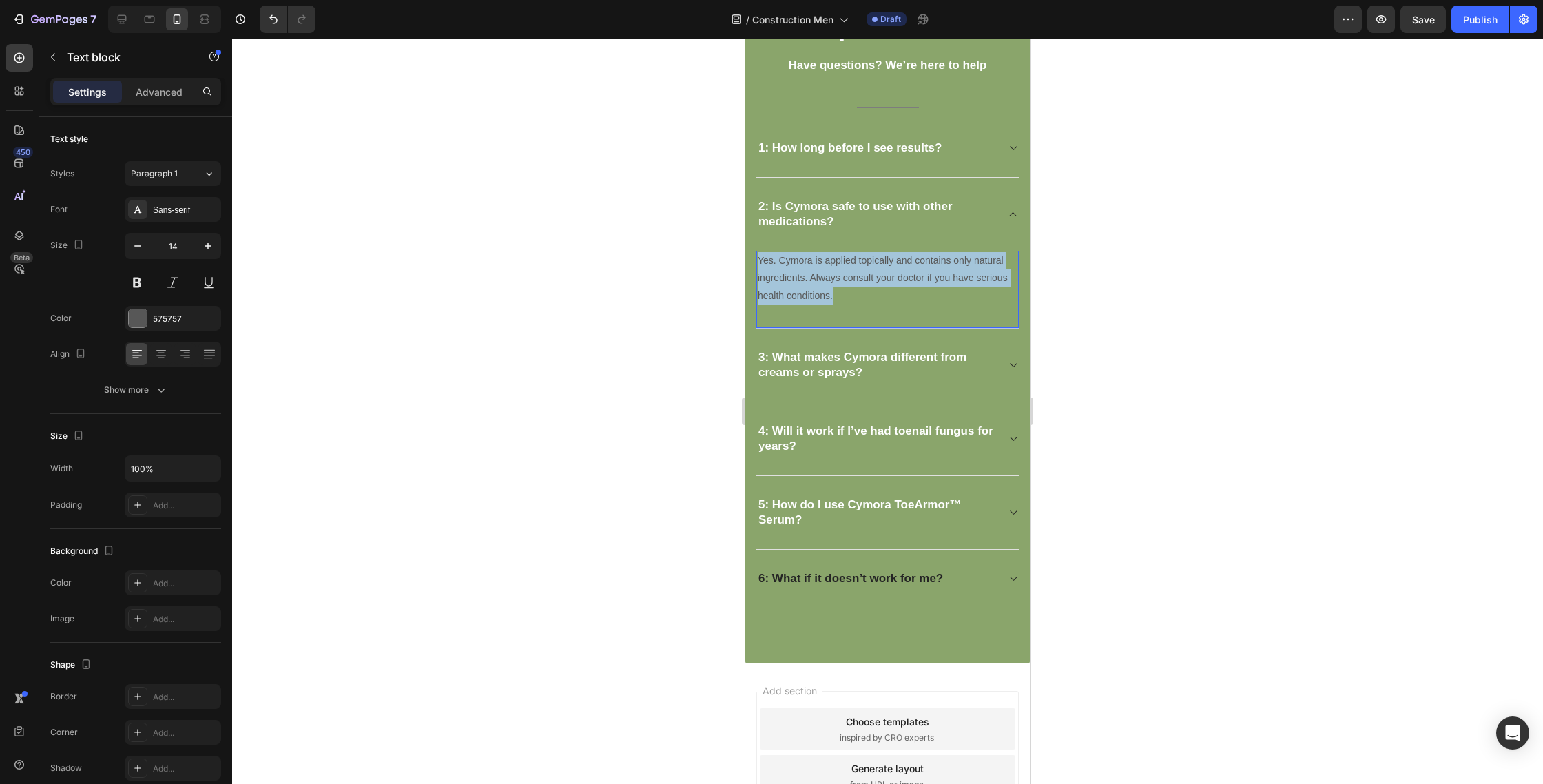
drag, startPoint x: 875, startPoint y: 295, endPoint x: 751, endPoint y: 235, distance: 137.8
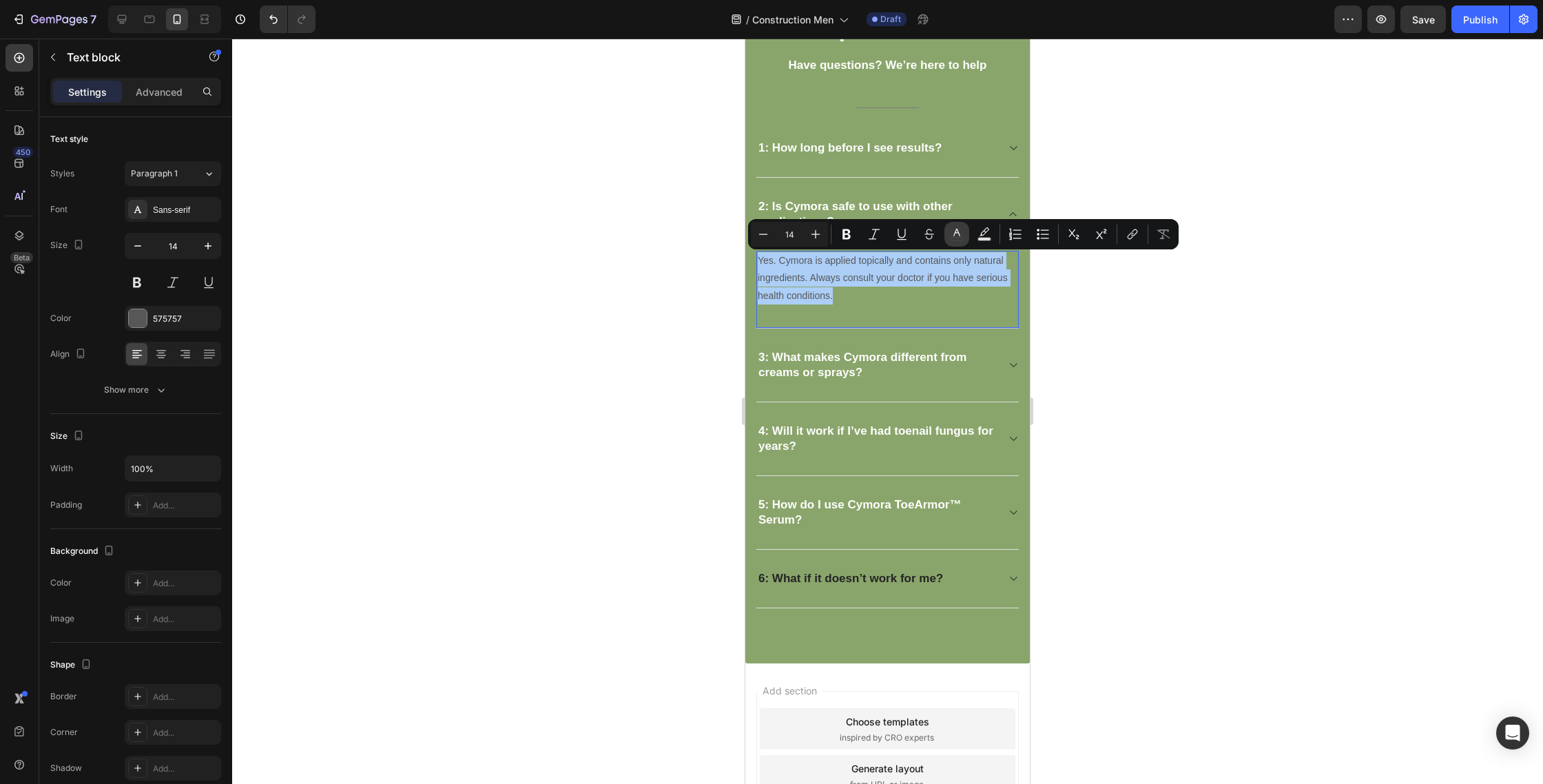
click at [949, 242] on button "color" at bounding box center [956, 234] width 25 height 25
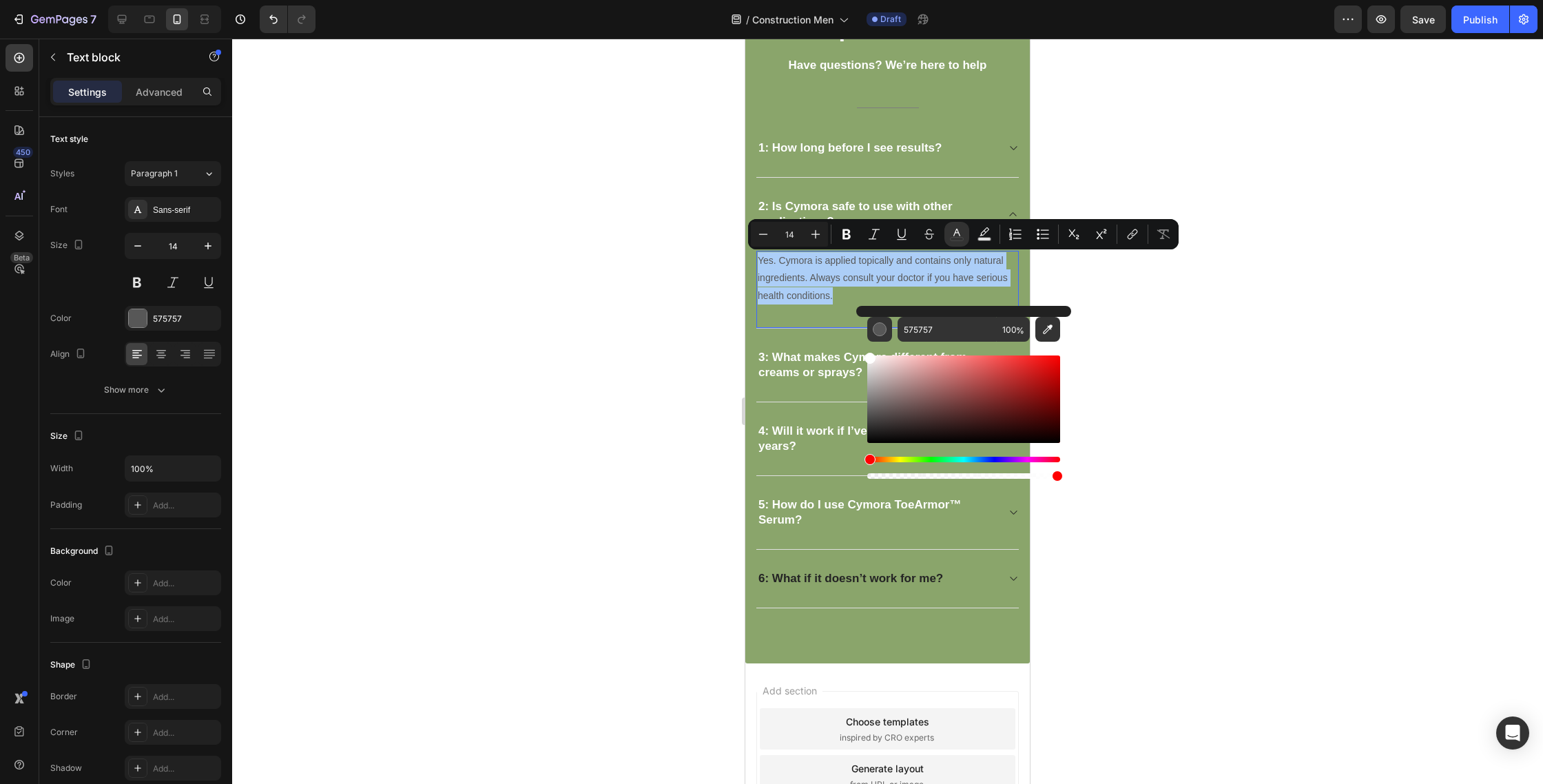
drag, startPoint x: 1656, startPoint y: 418, endPoint x: 818, endPoint y: 314, distance: 844.4
type input "FFFFFF"
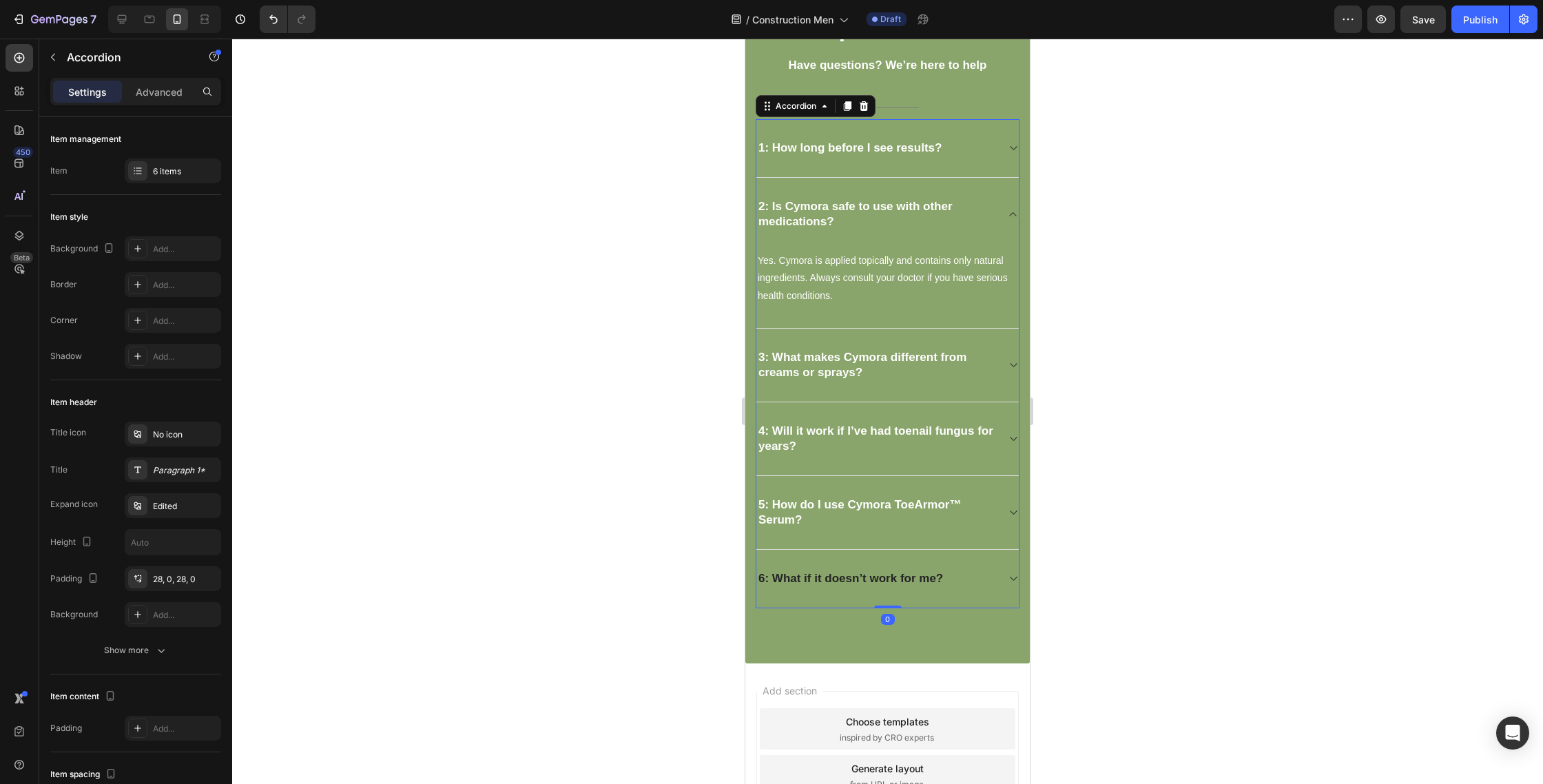
click at [815, 356] on strong "3: What makes Cymora different from creams or sprays?" at bounding box center [862, 364] width 208 height 29
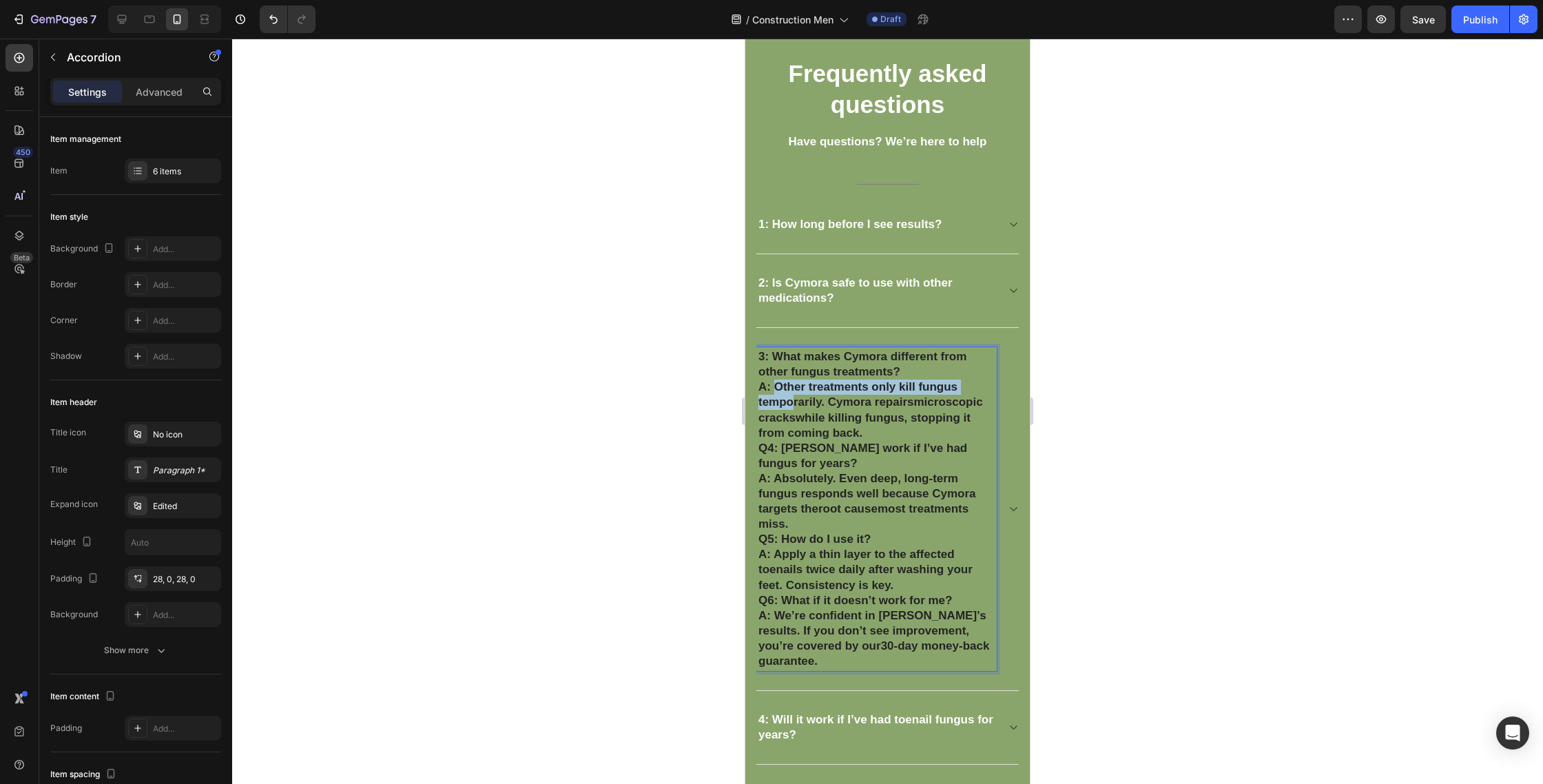
scroll to position [3675, 0]
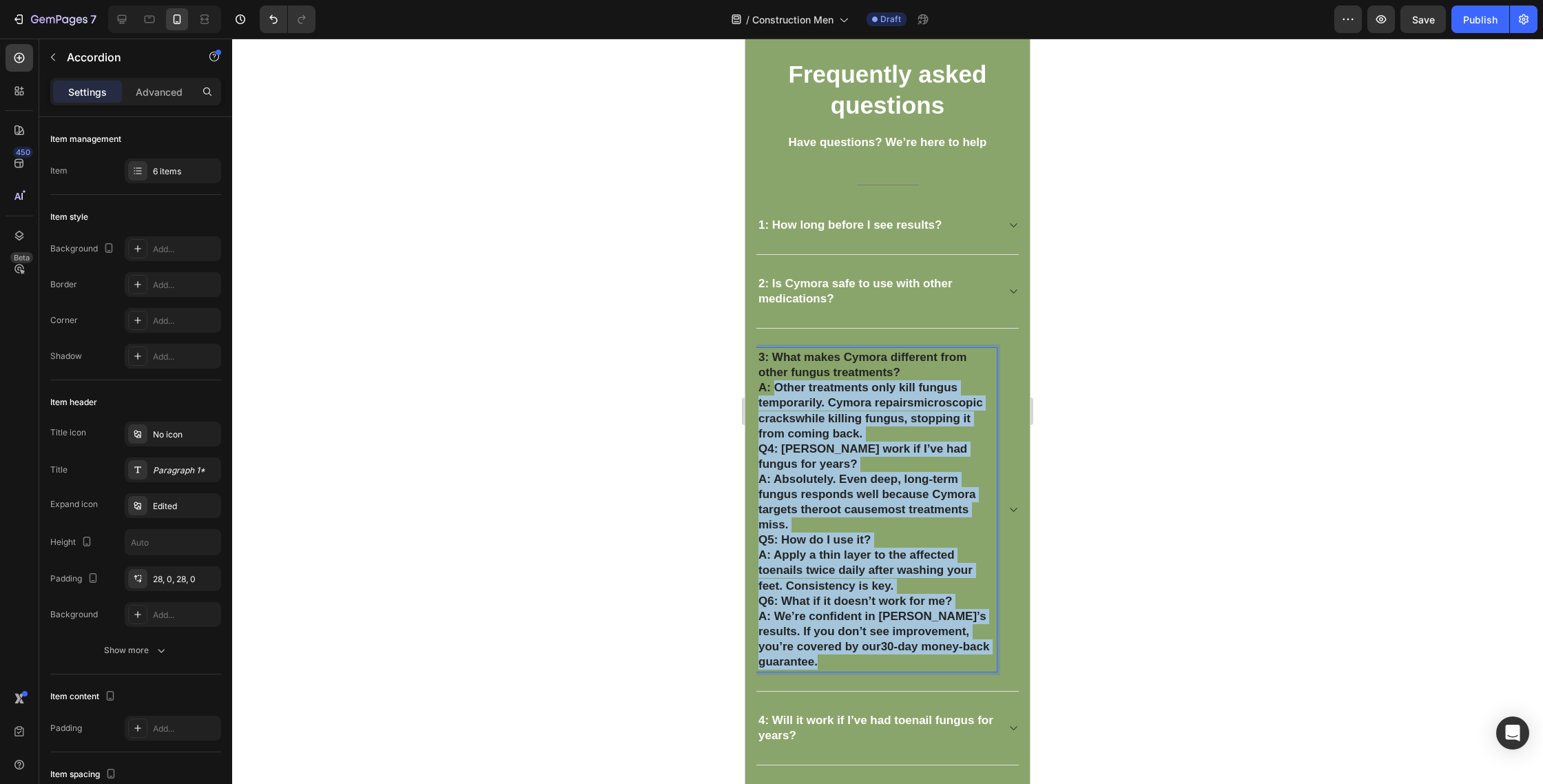
drag, startPoint x: 773, startPoint y: 385, endPoint x: 948, endPoint y: 671, distance: 335.3
click at [938, 688] on div "3: What makes Cymora different from other fungus treatments? A: Other treatment…" at bounding box center [888, 510] width 263 height 363
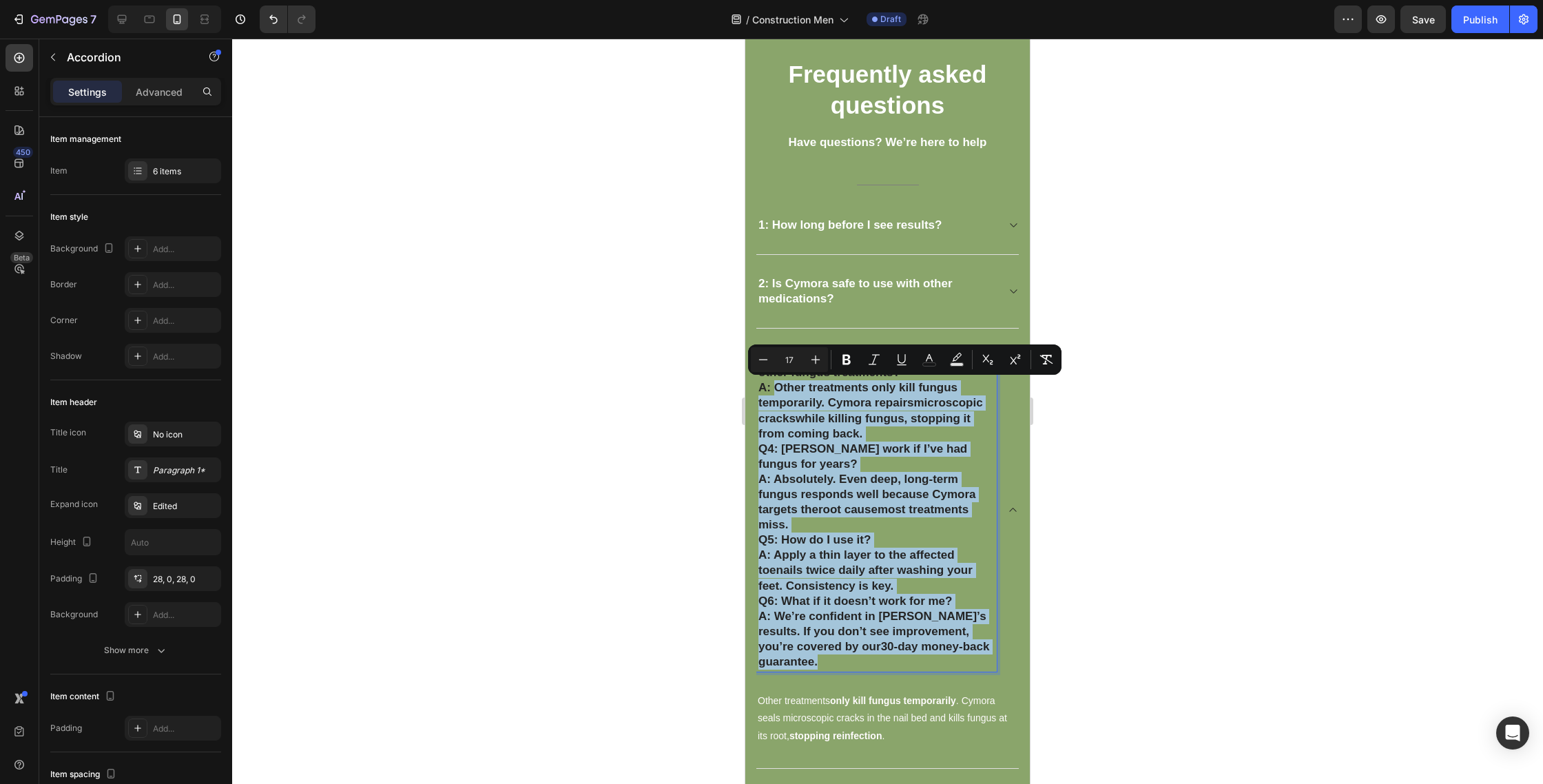
copy div "Other treatments only kill fungus temporarily. Cymora repairs microscopic crack…"
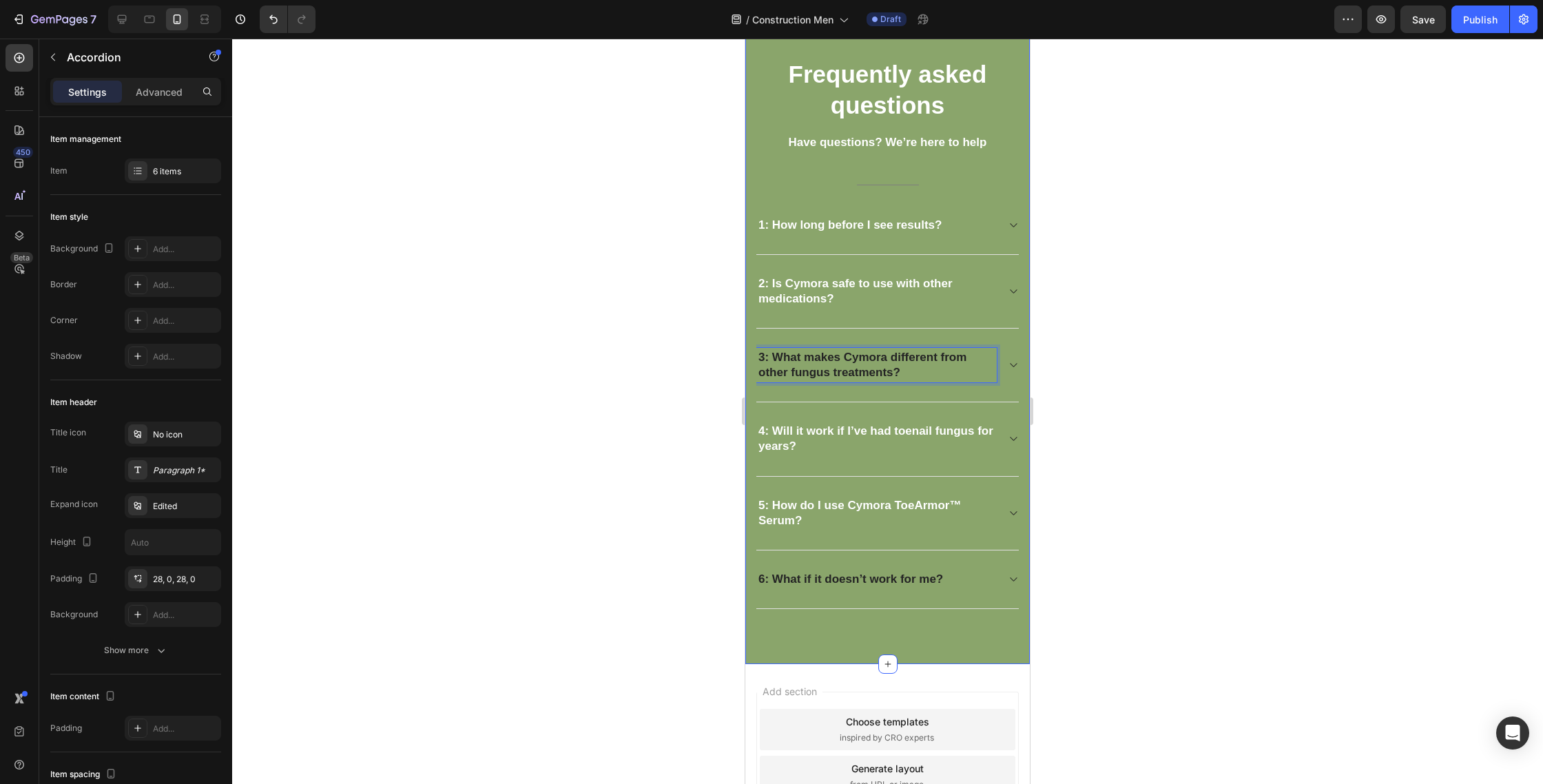
click at [1016, 356] on div "3: What makes Cymora different from other fungus treatments?" at bounding box center [888, 365] width 263 height 74
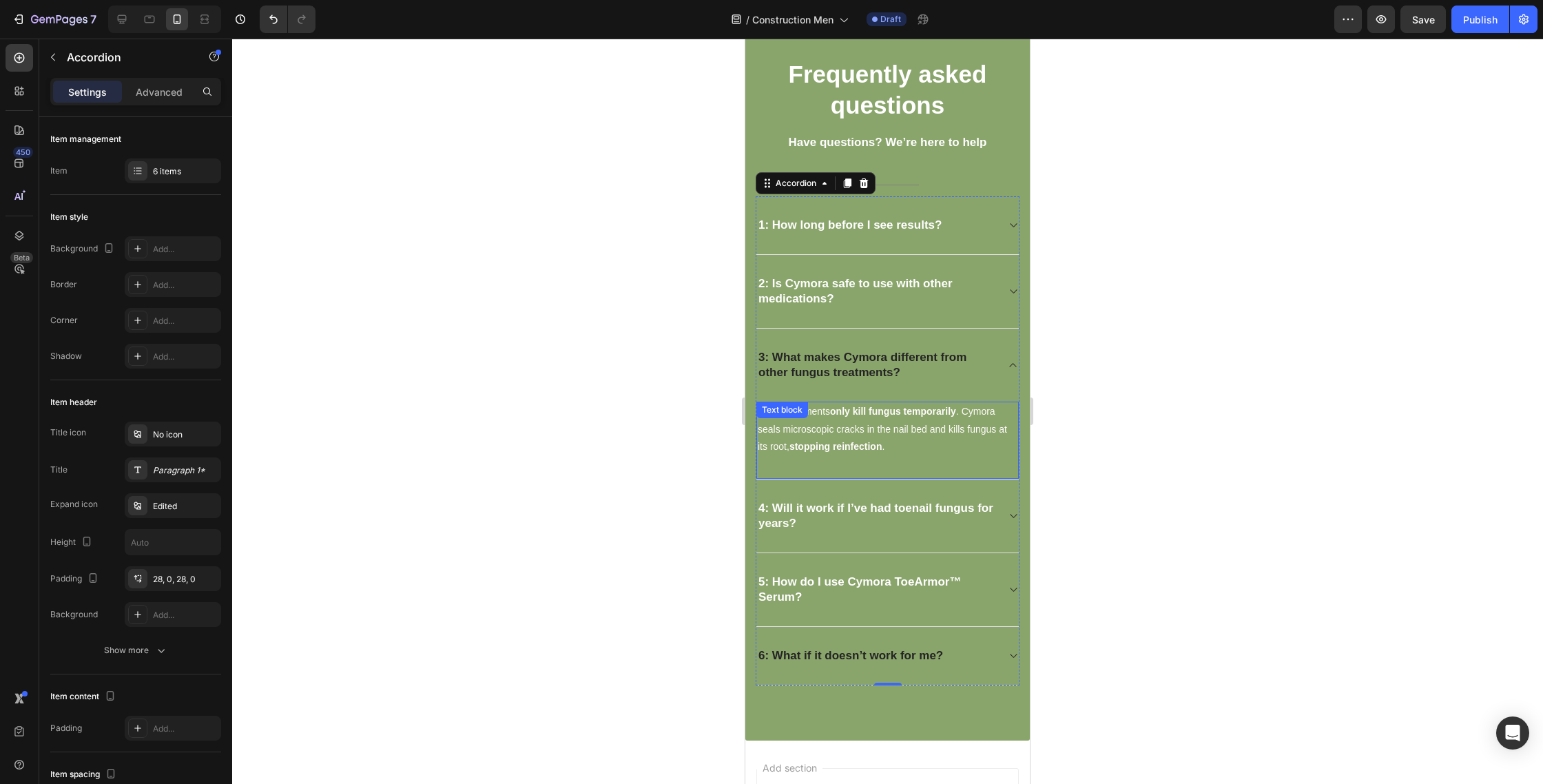
click at [892, 413] on strong "only kill fungus temporarily" at bounding box center [893, 411] width 126 height 11
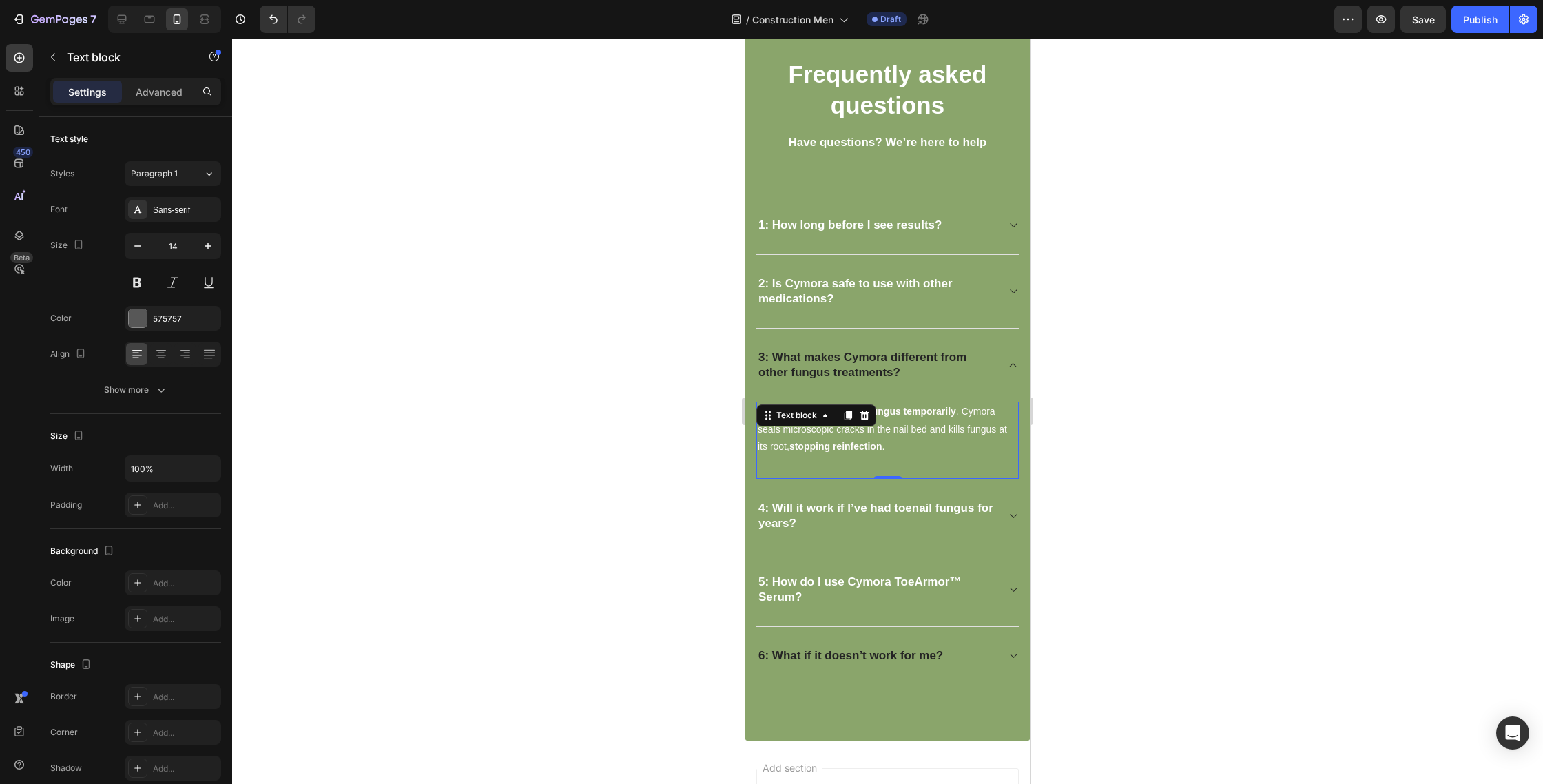
click at [892, 413] on strong "only kill fungus temporarily" at bounding box center [893, 411] width 126 height 11
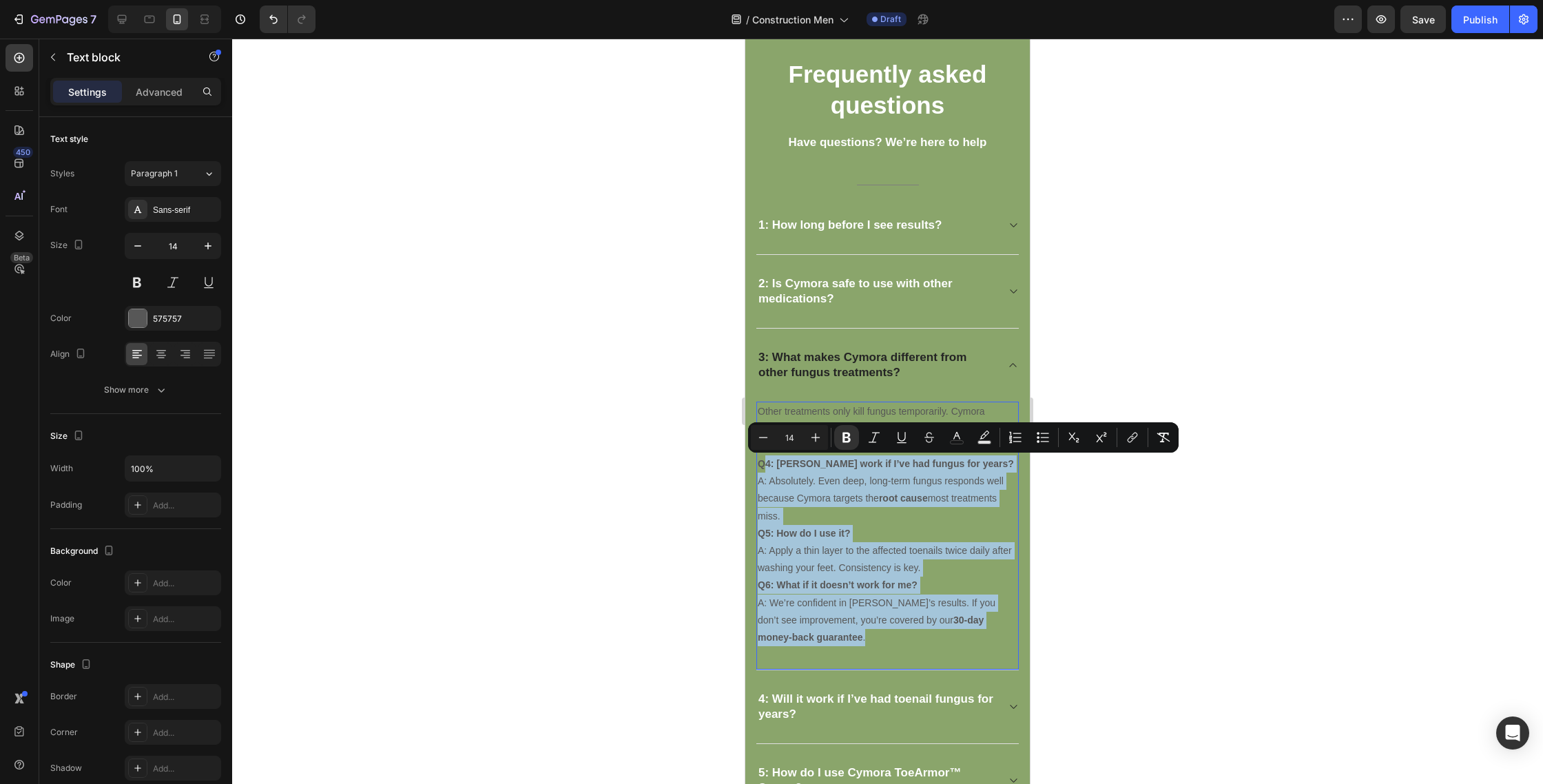
drag, startPoint x: 767, startPoint y: 465, endPoint x: 864, endPoint y: 570, distance: 142.9
click at [872, 637] on div "Other treatments only kill fungus temporarily. Cymora repairs microscopic crack…" at bounding box center [888, 524] width 263 height 246
copy div "4: Will Cymora work if I’ve had fungus for years? A: Absolutely. Even deep, lon…"
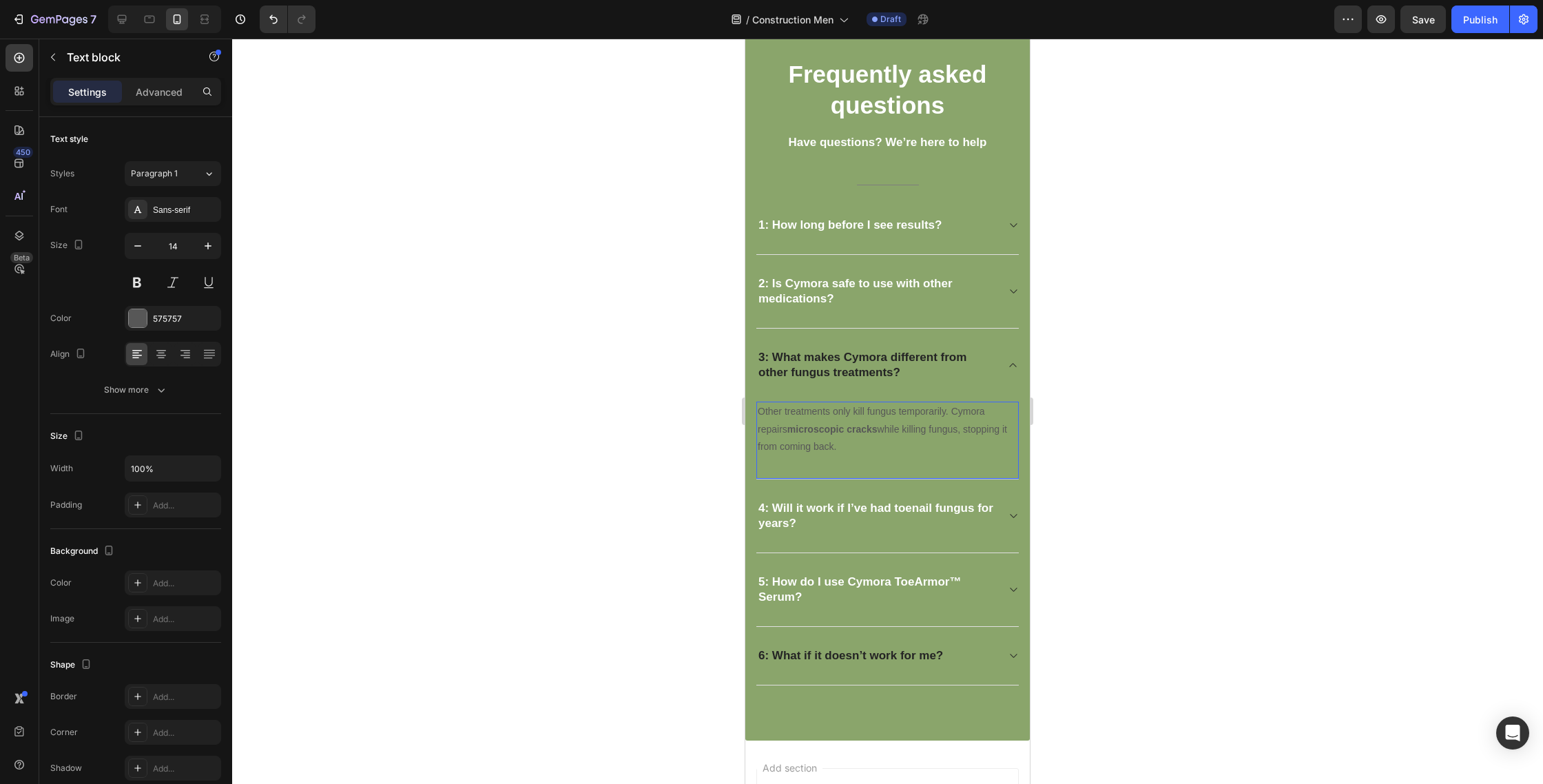
drag, startPoint x: 849, startPoint y: 447, endPoint x: 728, endPoint y: 389, distance: 134.2
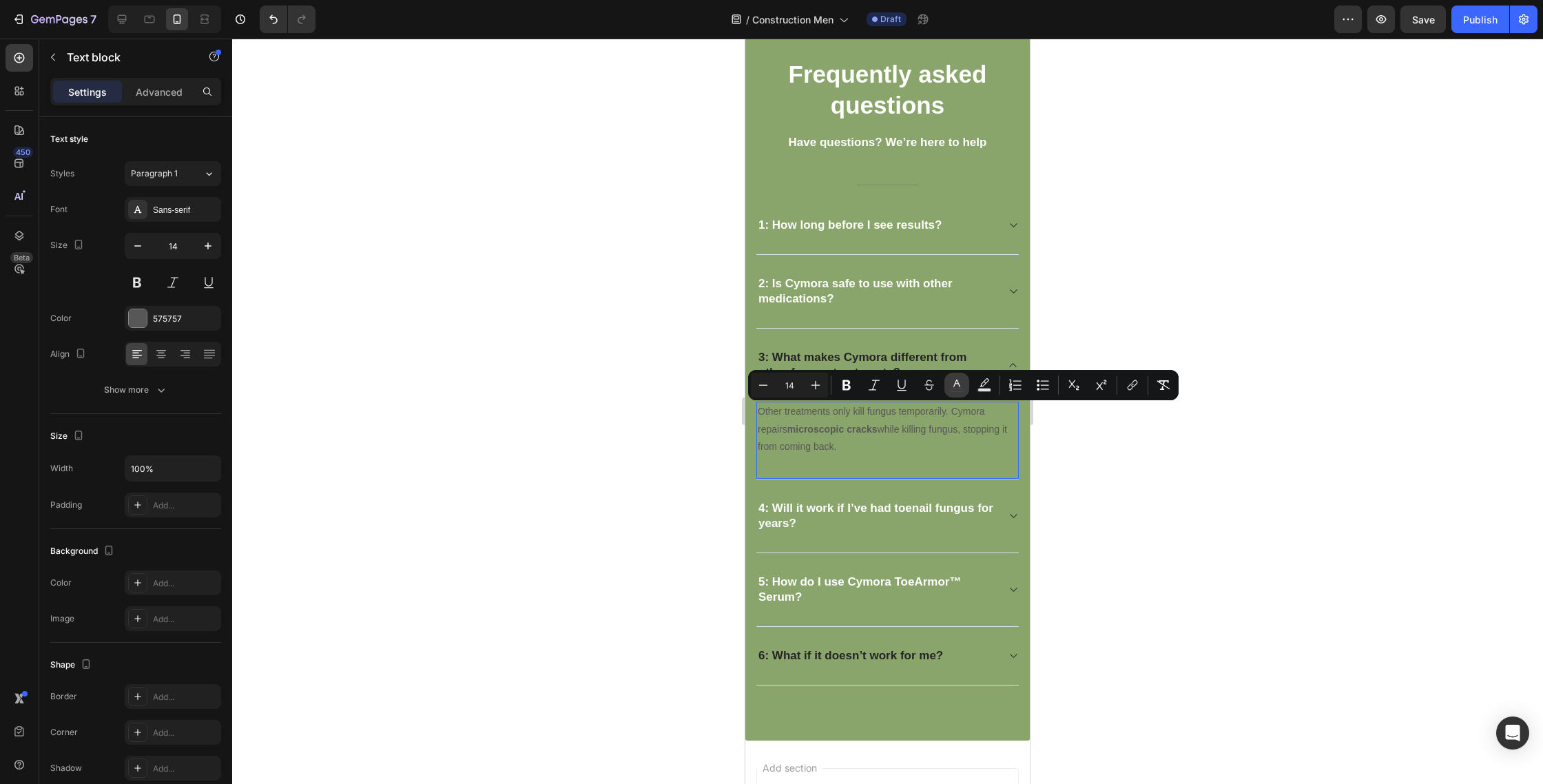
drag, startPoint x: 961, startPoint y: 386, endPoint x: 957, endPoint y: 396, distance: 10.8
click at [961, 386] on icon "Editor contextual toolbar" at bounding box center [957, 385] width 14 height 14
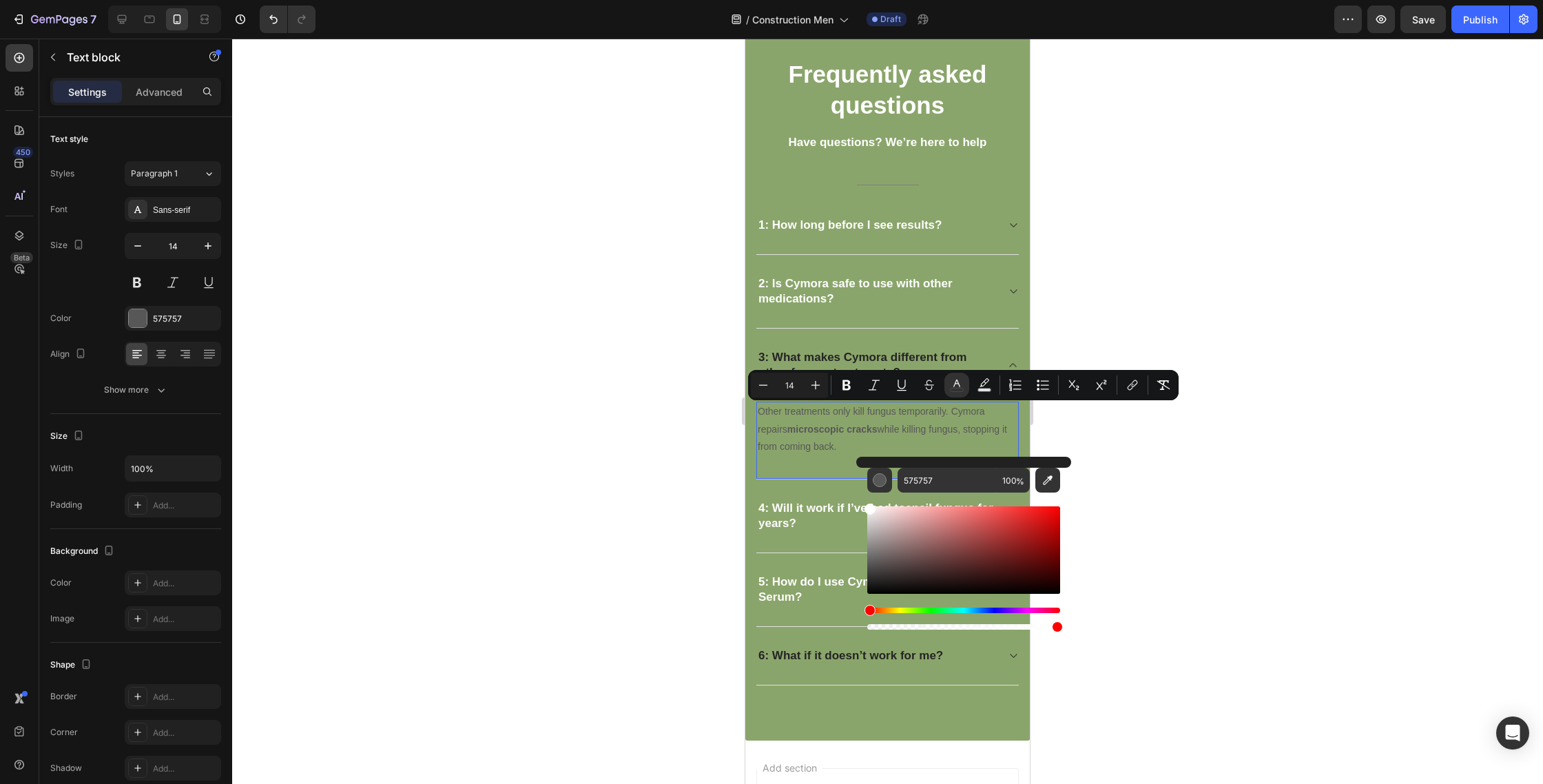
drag, startPoint x: 1664, startPoint y: 569, endPoint x: 856, endPoint y: 441, distance: 818.1
type input "FFFFFF"
drag, startPoint x: 1614, startPoint y: 409, endPoint x: 869, endPoint y: 366, distance: 746.2
click at [869, 366] on strong "3: What makes Cymora different from other fungus treatments?" at bounding box center [862, 364] width 208 height 29
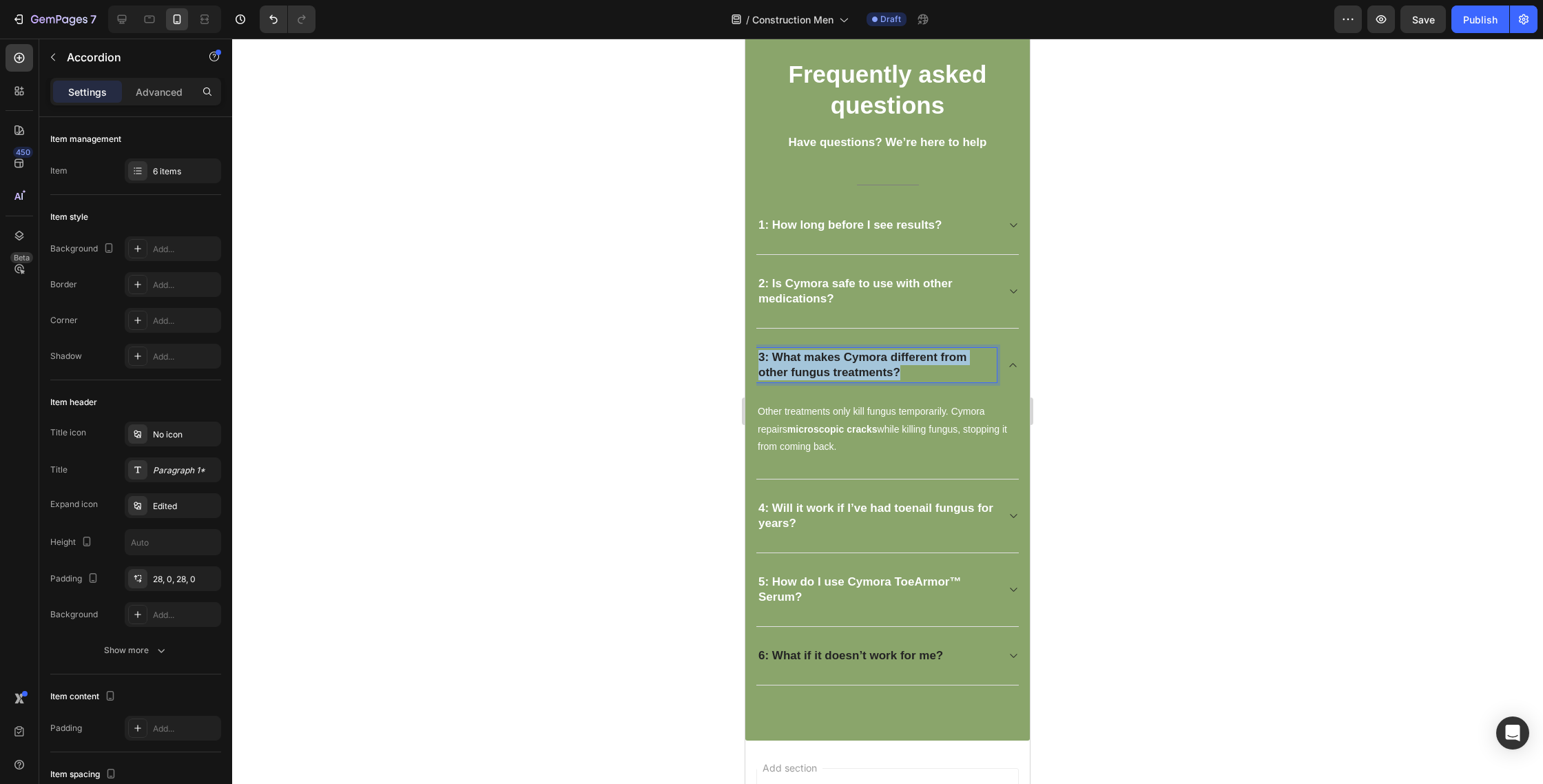
click at [869, 366] on strong "3: What makes Cymora different from other fungus treatments?" at bounding box center [862, 364] width 208 height 29
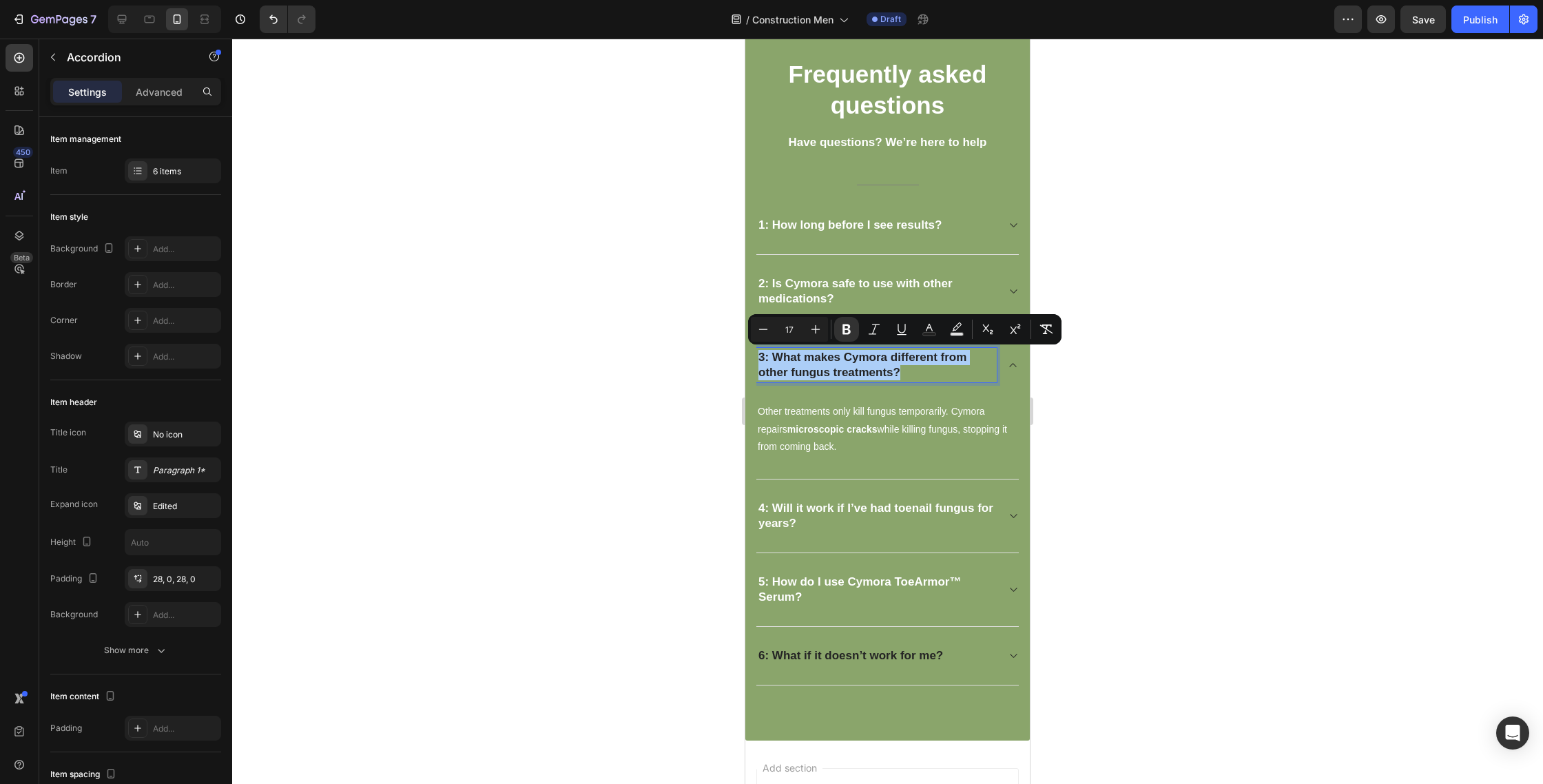
drag, startPoint x: 933, startPoint y: 330, endPoint x: 937, endPoint y: 344, distance: 14.6
click at [933, 330] on icon "Editor contextual toolbar" at bounding box center [930, 329] width 14 height 14
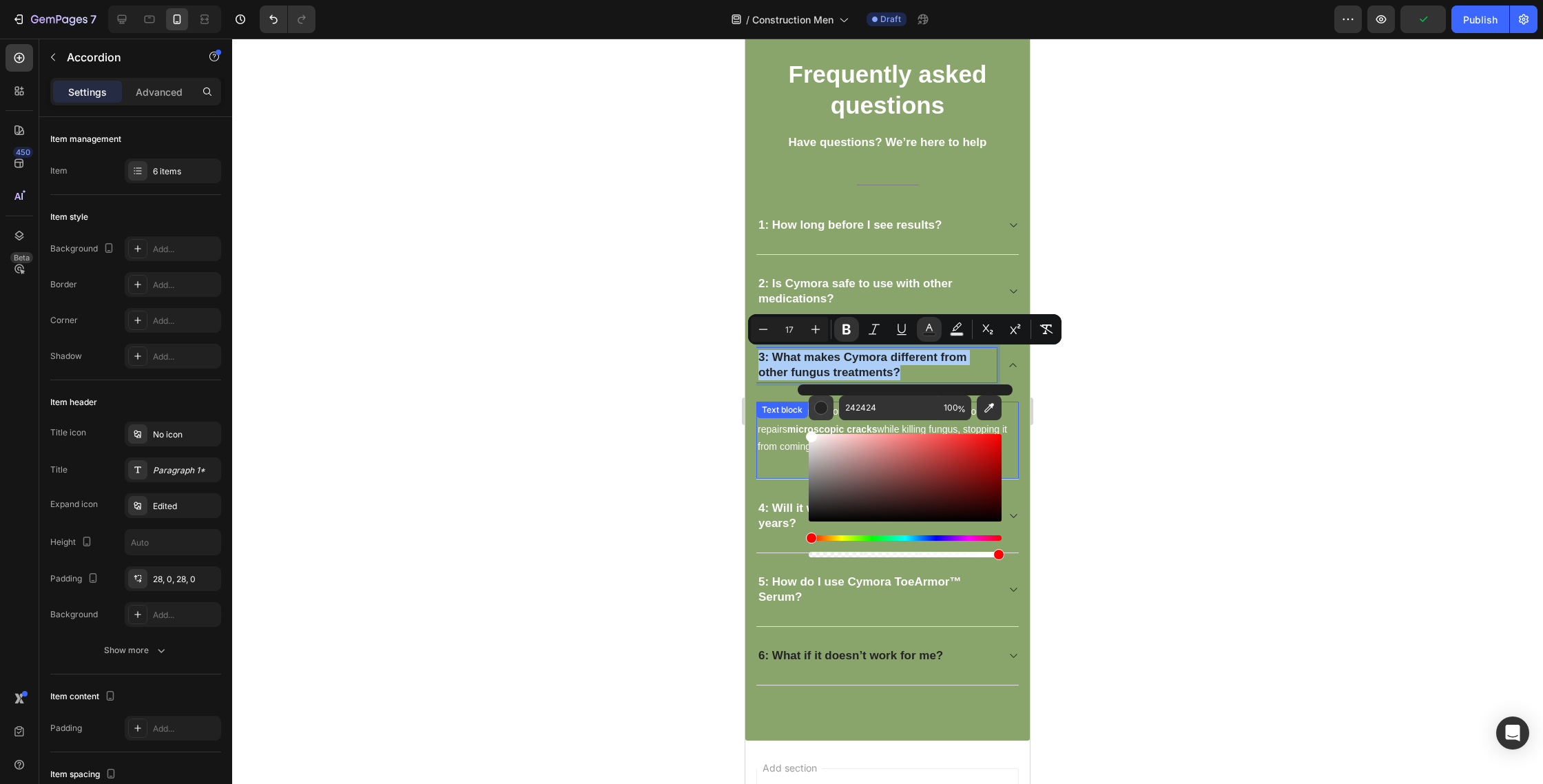
drag, startPoint x: 899, startPoint y: 486, endPoint x: 831, endPoint y: 411, distance: 101.2
click at [734, 0] on body "7 Version history / Construction Men Draft Preview Publish 450 Beta Sections(18…" at bounding box center [772, 0] width 1543 height 0
type input "FFFFFF"
drag, startPoint x: 1075, startPoint y: 433, endPoint x: 1062, endPoint y: 425, distance: 15.3
click at [1075, 433] on div at bounding box center [887, 411] width 1311 height 745
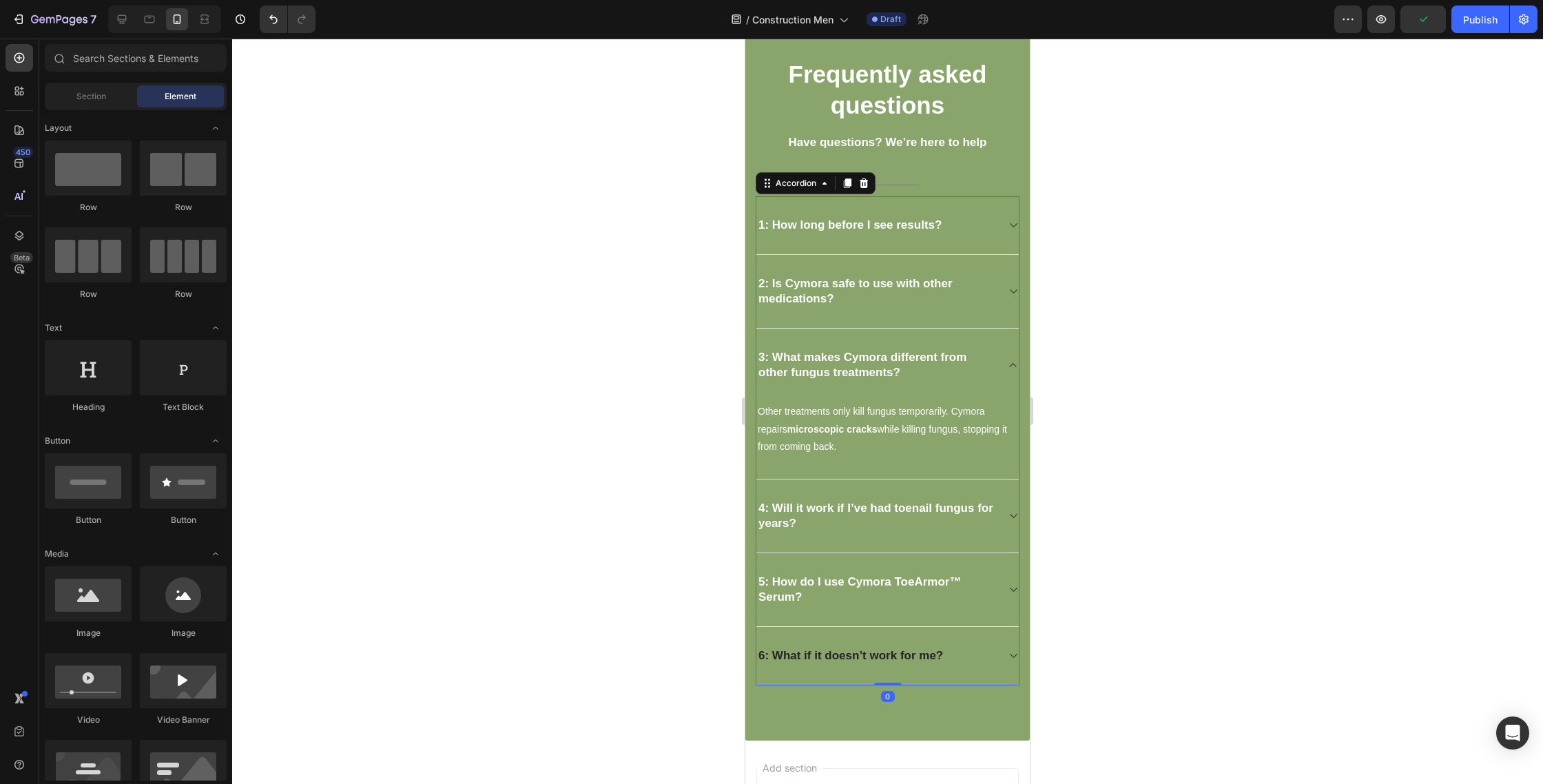
drag, startPoint x: 1008, startPoint y: 368, endPoint x: 964, endPoint y: 393, distance: 50.6
click at [1008, 368] on span at bounding box center [1013, 364] width 11 height 11
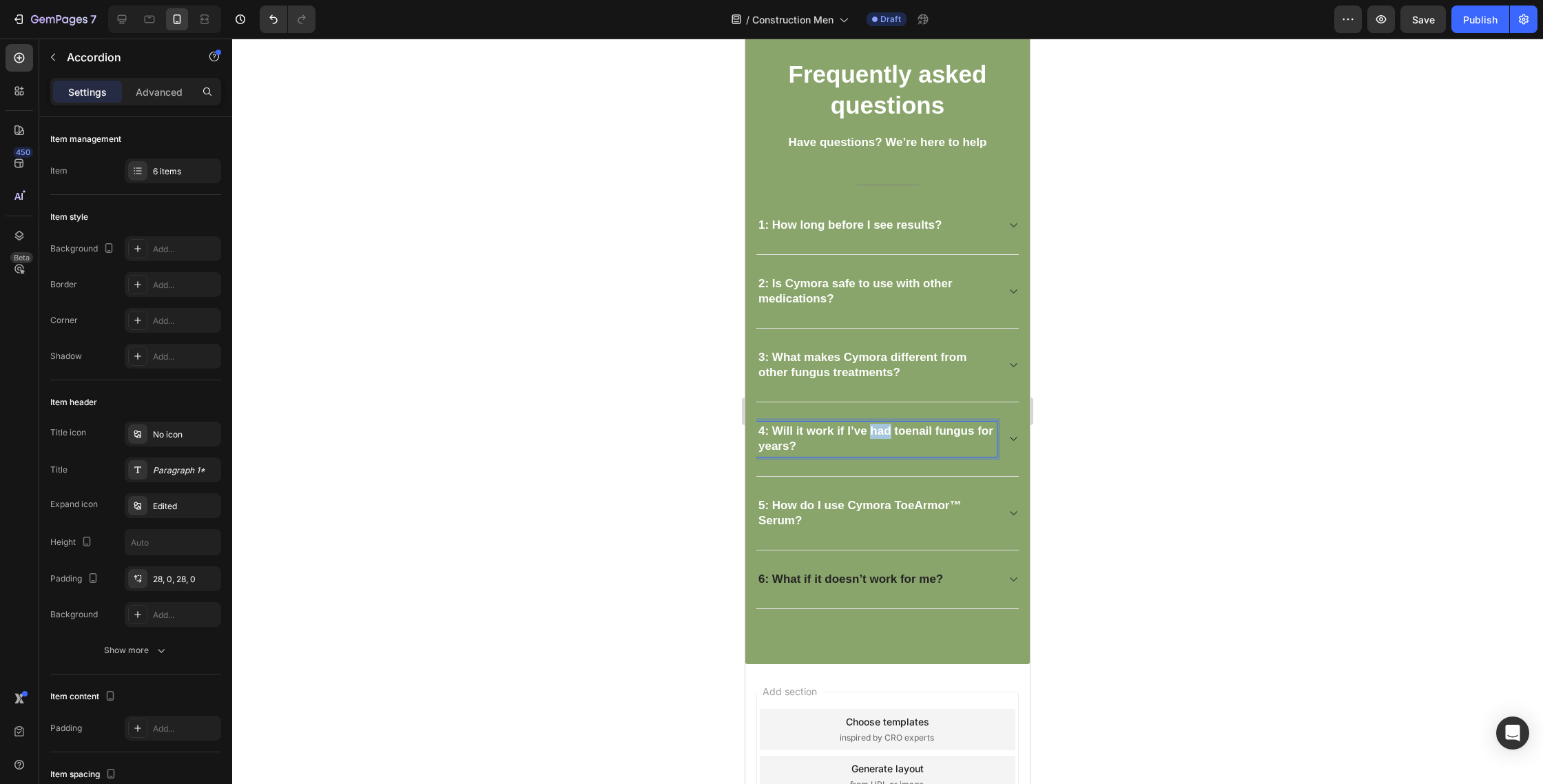
click at [875, 429] on strong "4: Will it work if I’ve had toenail fungus for years?" at bounding box center [876, 438] width 235 height 29
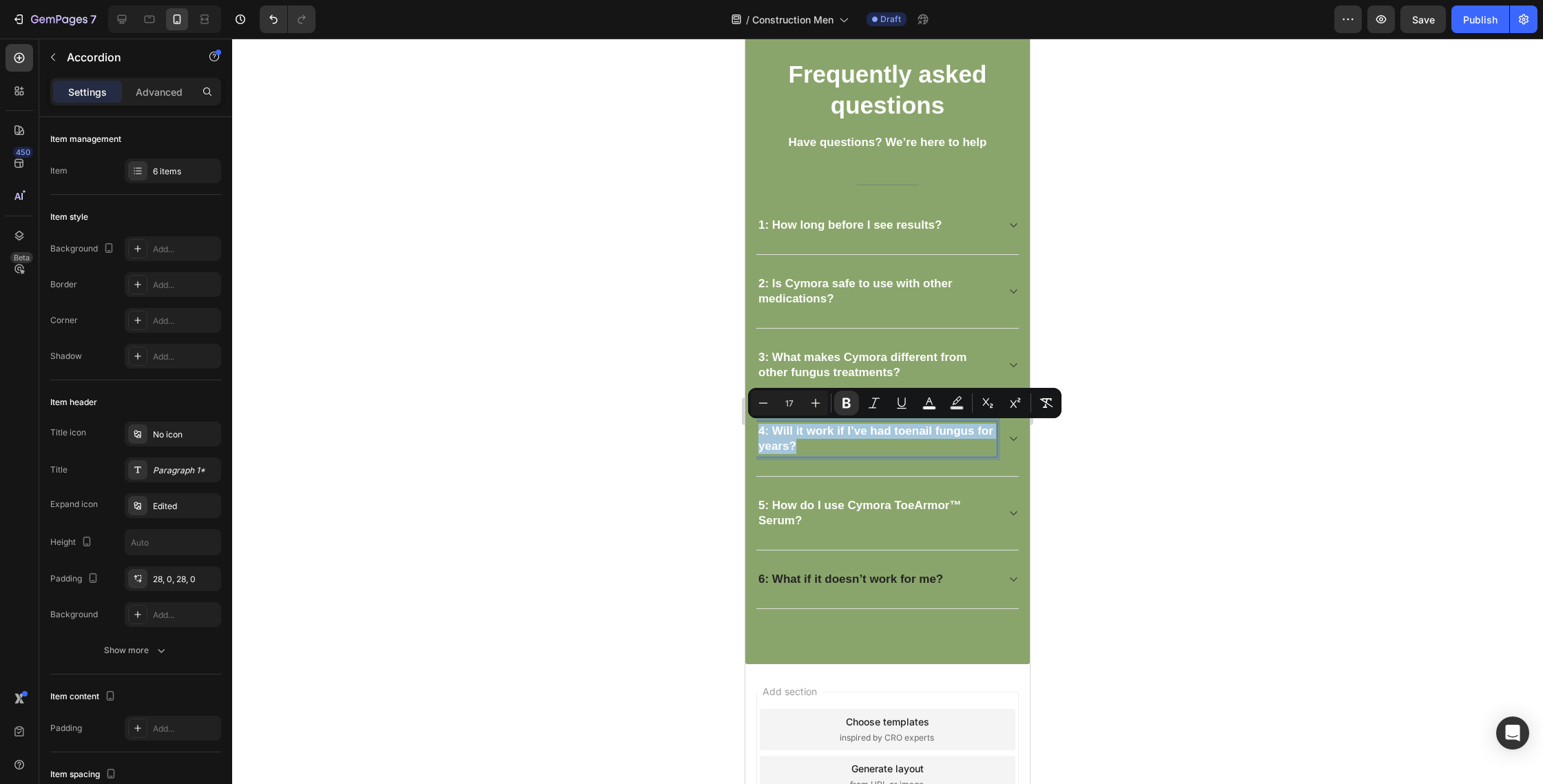
click at [875, 429] on strong "4: Will it work if I’ve had toenail fungus for years?" at bounding box center [876, 438] width 235 height 29
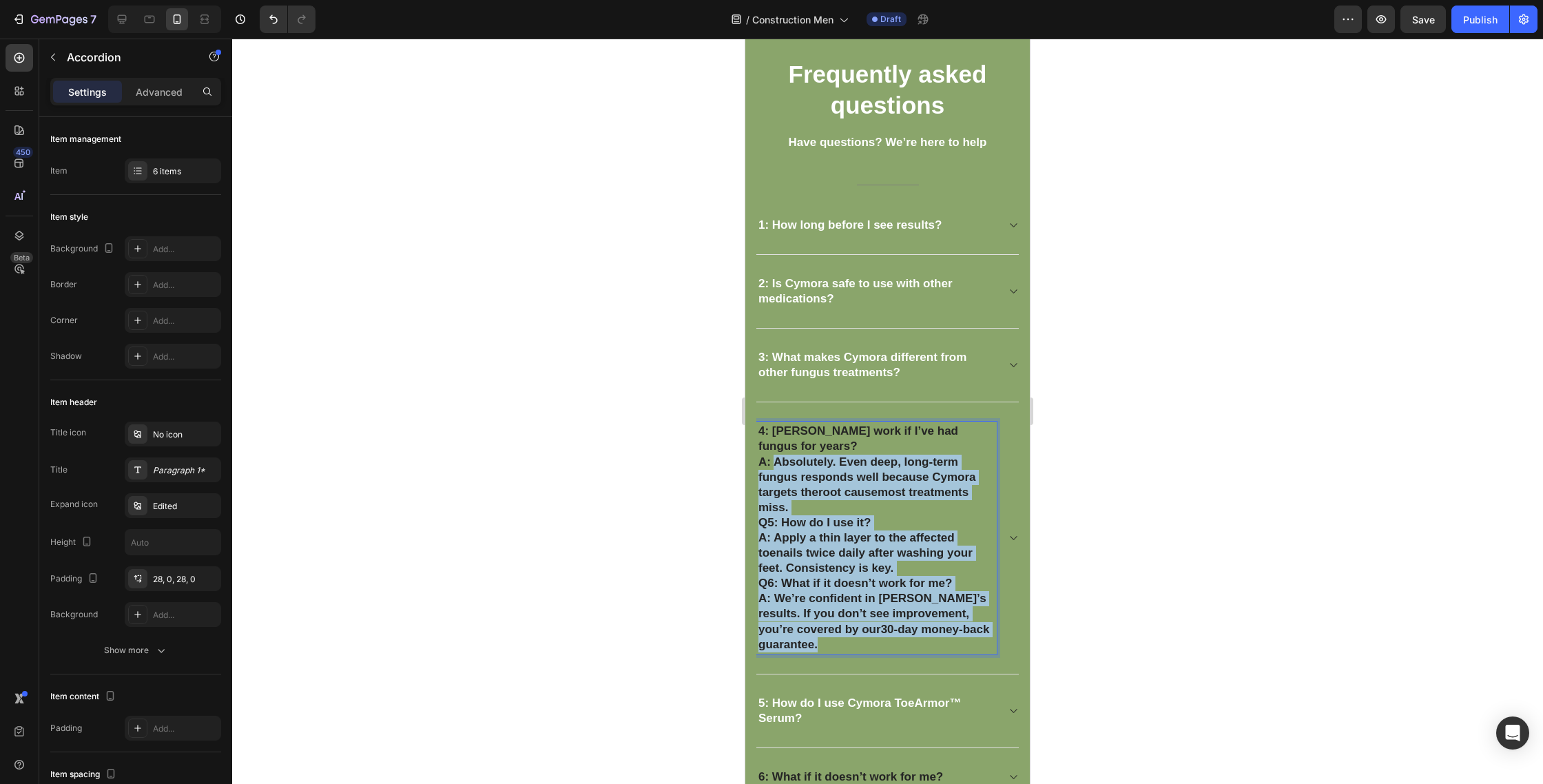
drag, startPoint x: 773, startPoint y: 460, endPoint x: 904, endPoint y: 642, distance: 224.2
click at [905, 643] on div "4: Will Cymora work if I’ve had fungus for years? A: Absolutely. Even deep, lon…" at bounding box center [876, 537] width 240 height 232
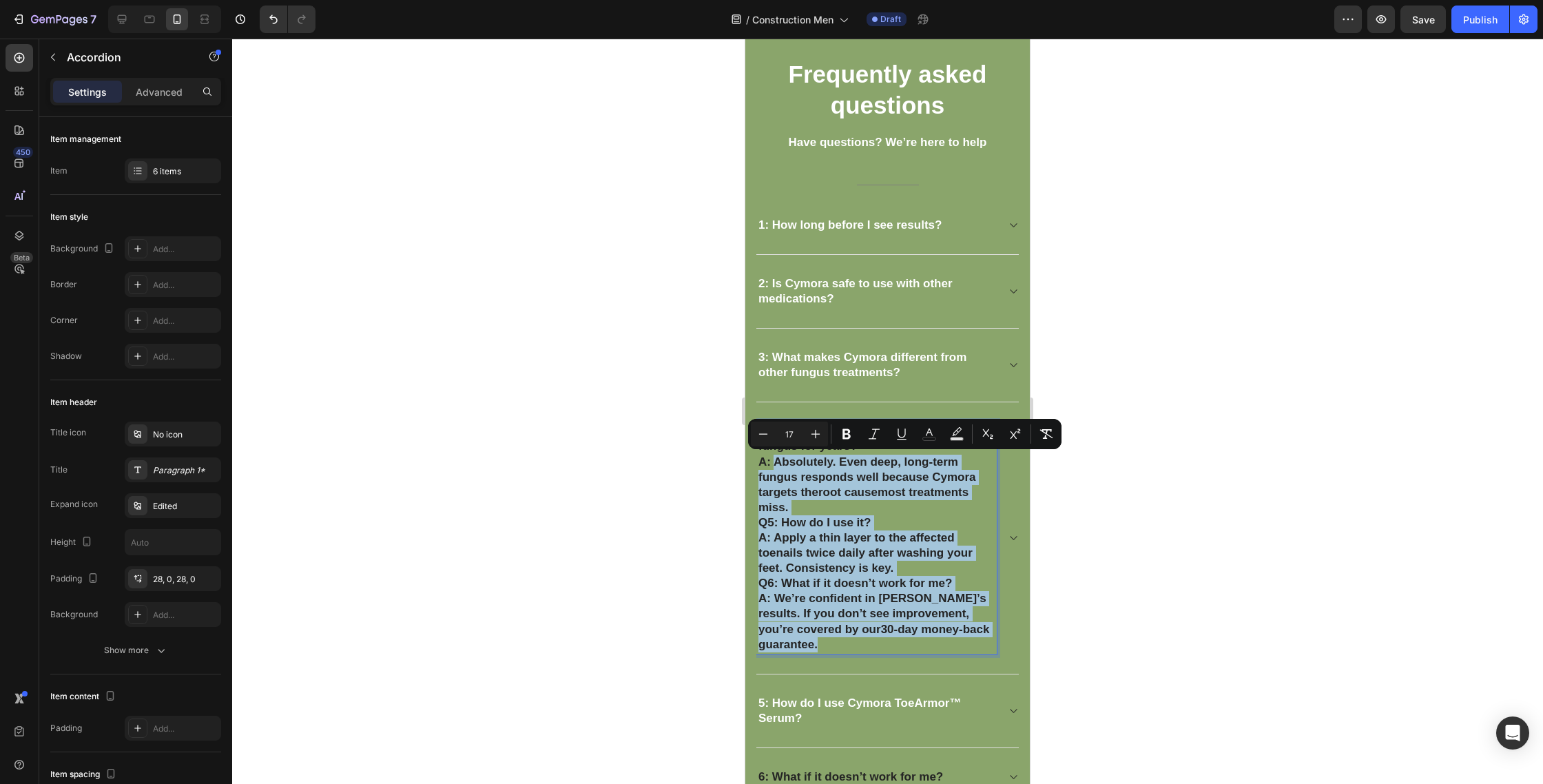
copy div "Absolutely. Even deep, long-term fungus responds well because Cymora targets th…"
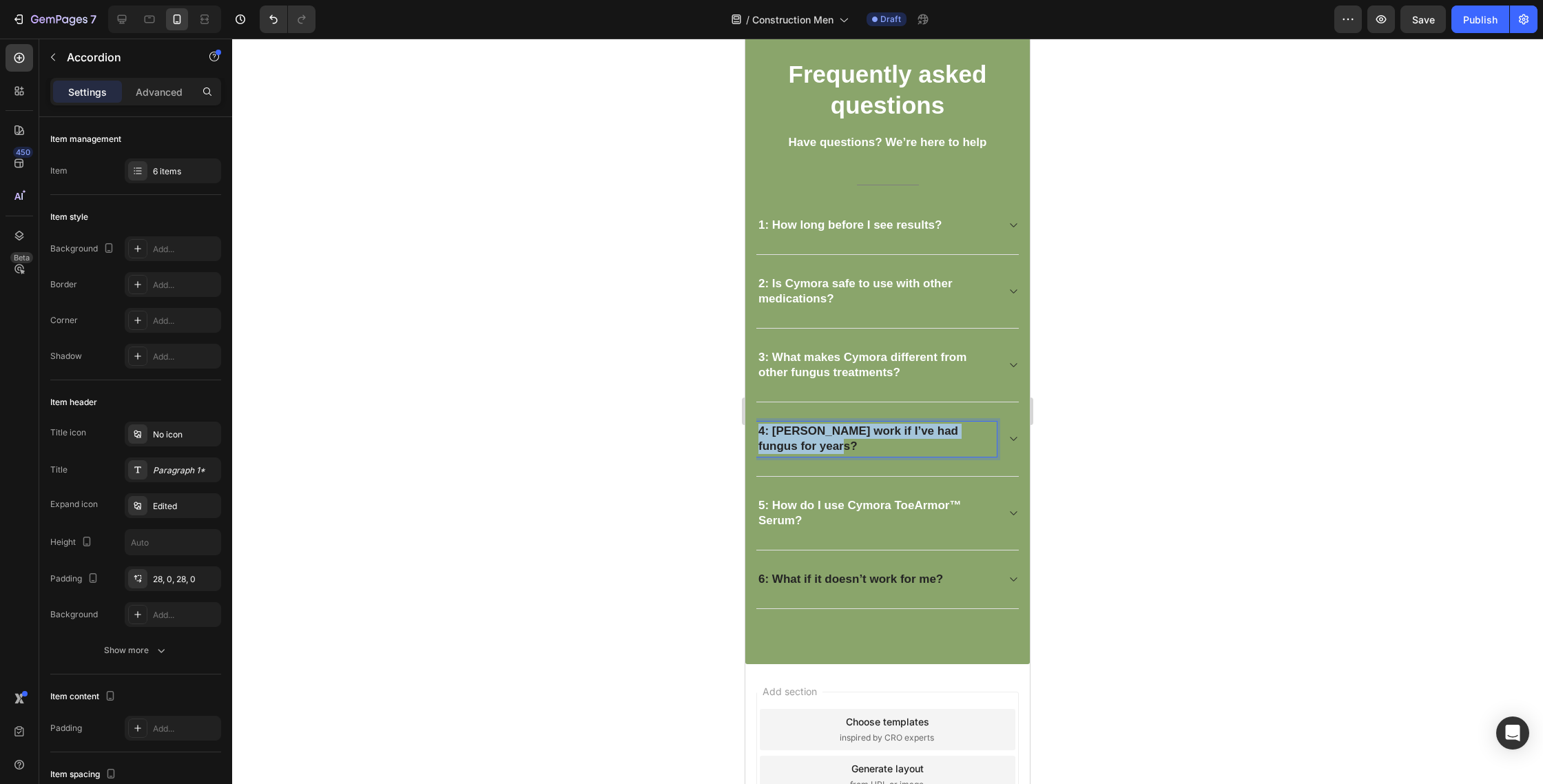
drag, startPoint x: 796, startPoint y: 439, endPoint x: 705, endPoint y: 405, distance: 97.1
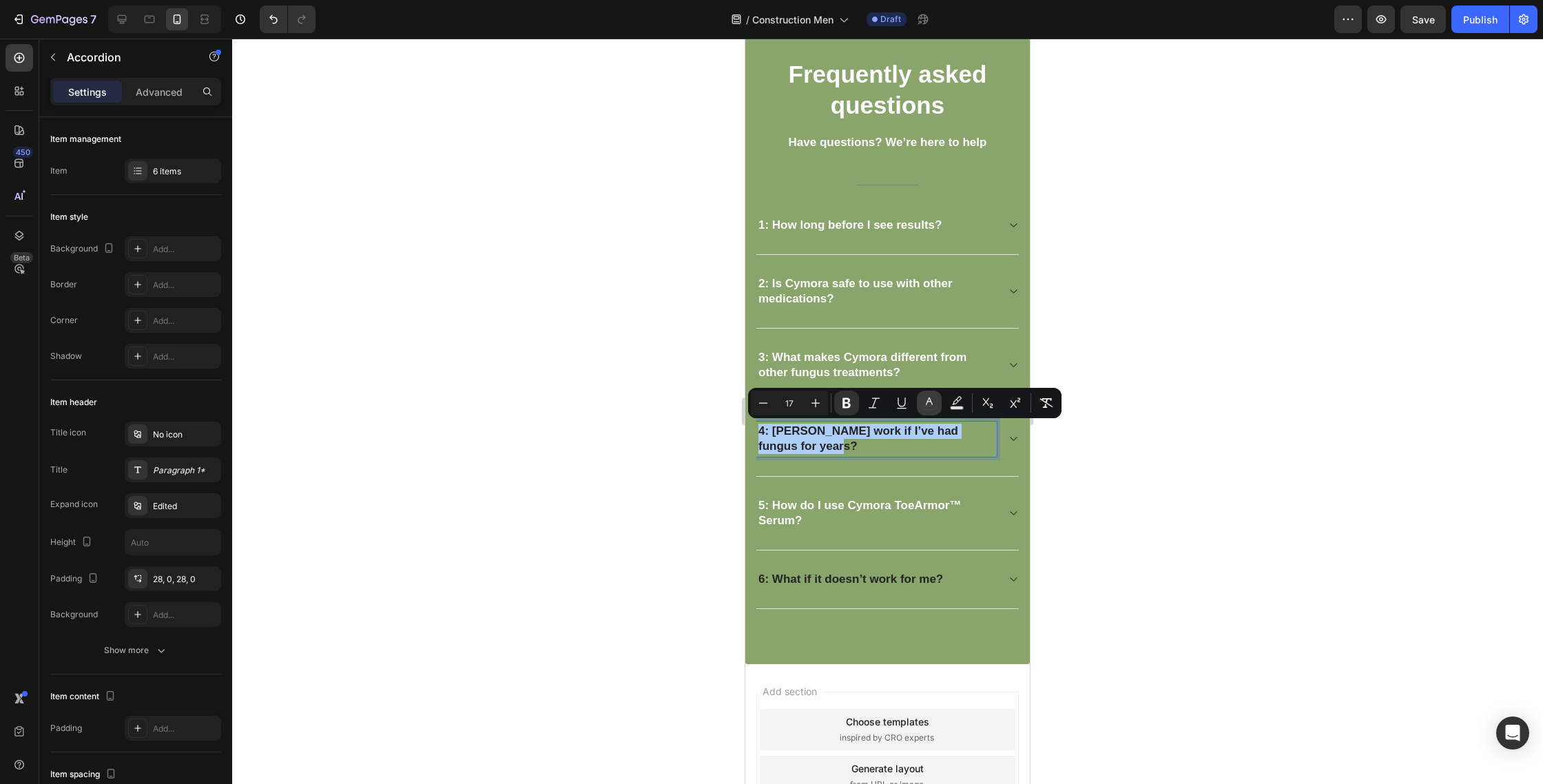
click at [926, 403] on icon "Editor contextual toolbar" at bounding box center [930, 403] width 14 height 14
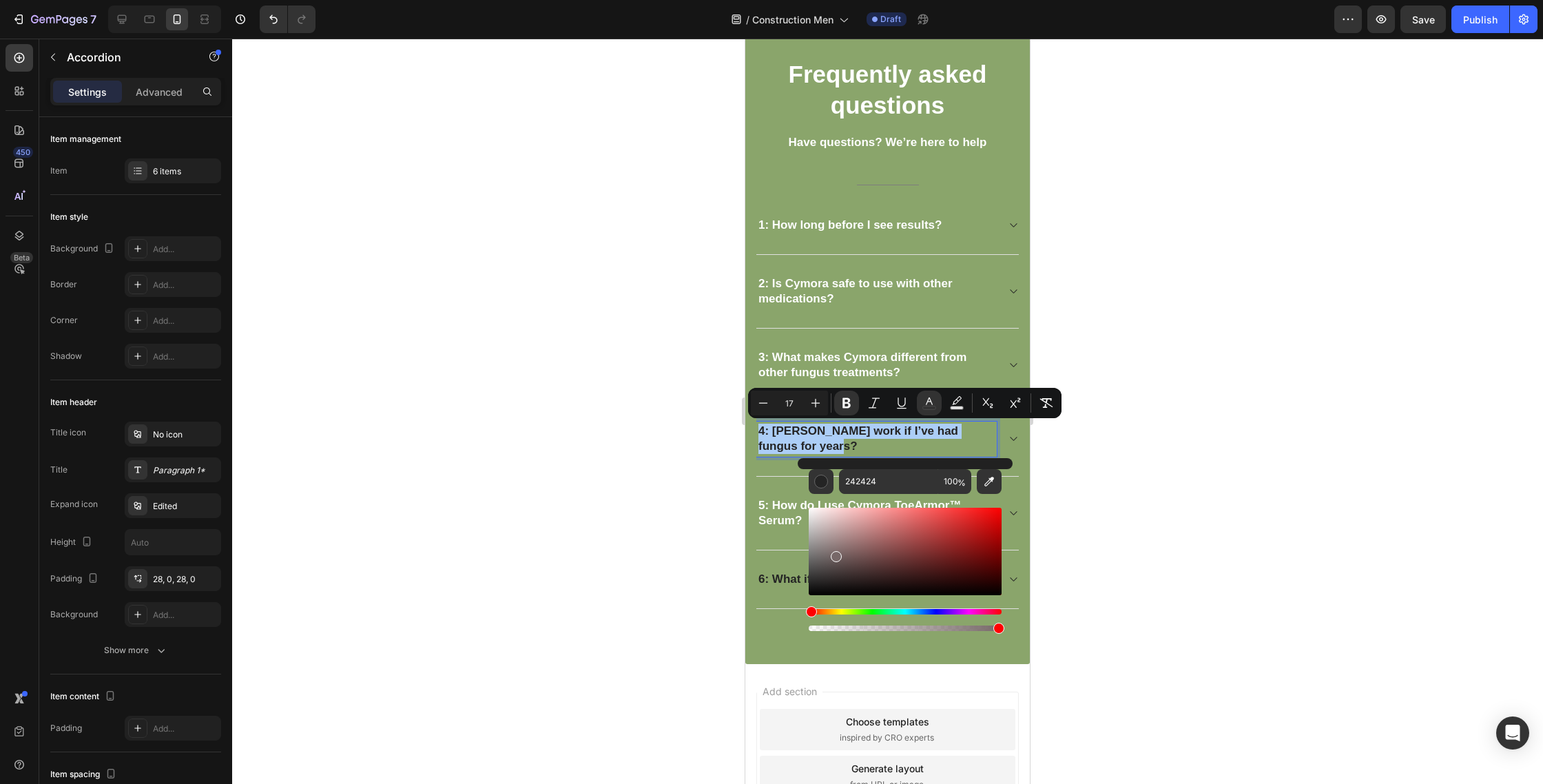
drag, startPoint x: 1604, startPoint y: 616, endPoint x: 1570, endPoint y: 531, distance: 91.5
drag, startPoint x: 1616, startPoint y: 567, endPoint x: 792, endPoint y: 490, distance: 827.6
drag
click at [848, 525] on div "Editor contextual toolbar" at bounding box center [905, 551] width 193 height 88
type input "FFFFFF"
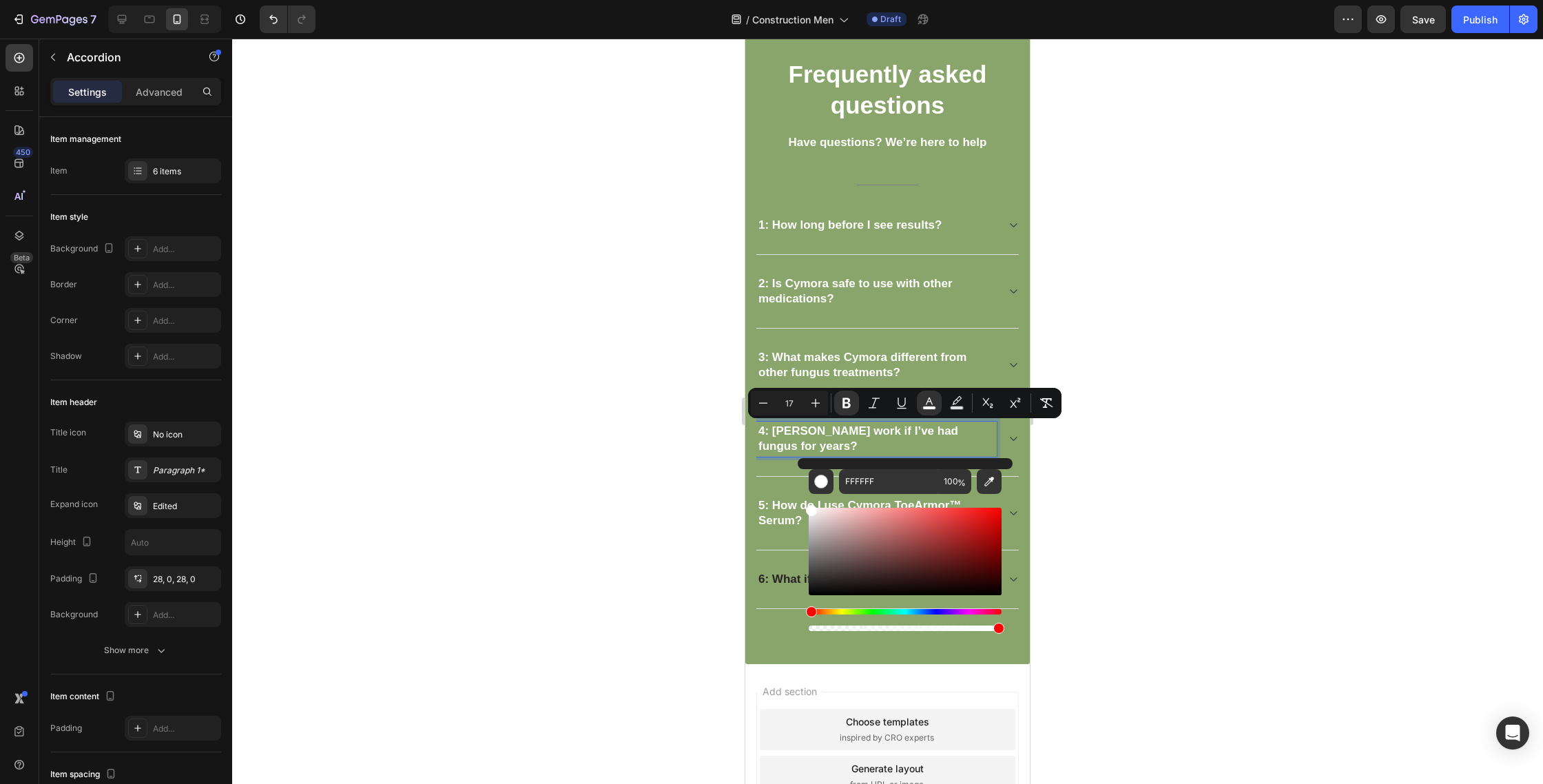
click at [1180, 433] on div at bounding box center [887, 411] width 1311 height 745
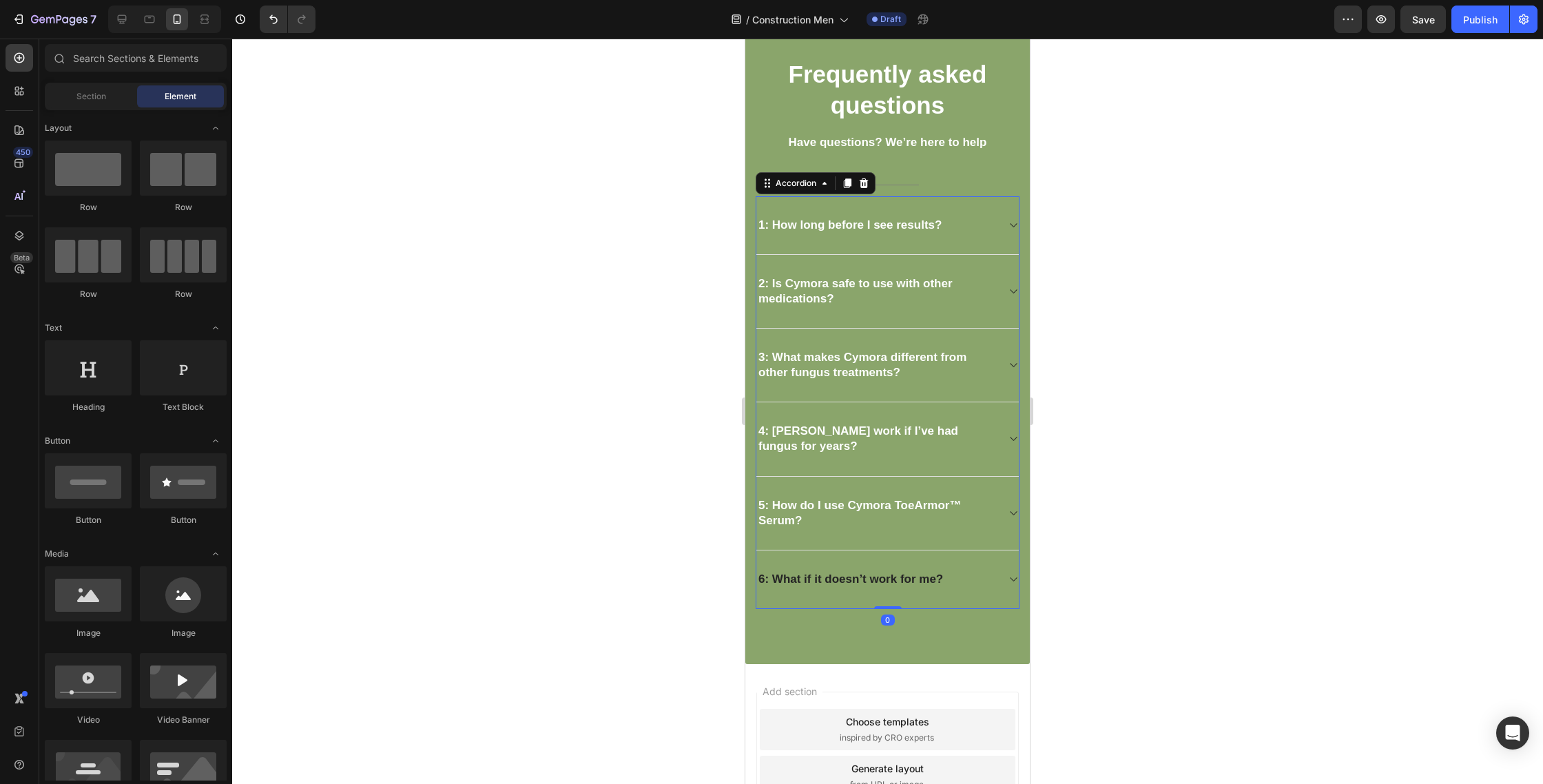
click at [1006, 440] on div "4: Will Cymora work if I’ve had fungus for years?" at bounding box center [888, 438] width 263 height 74
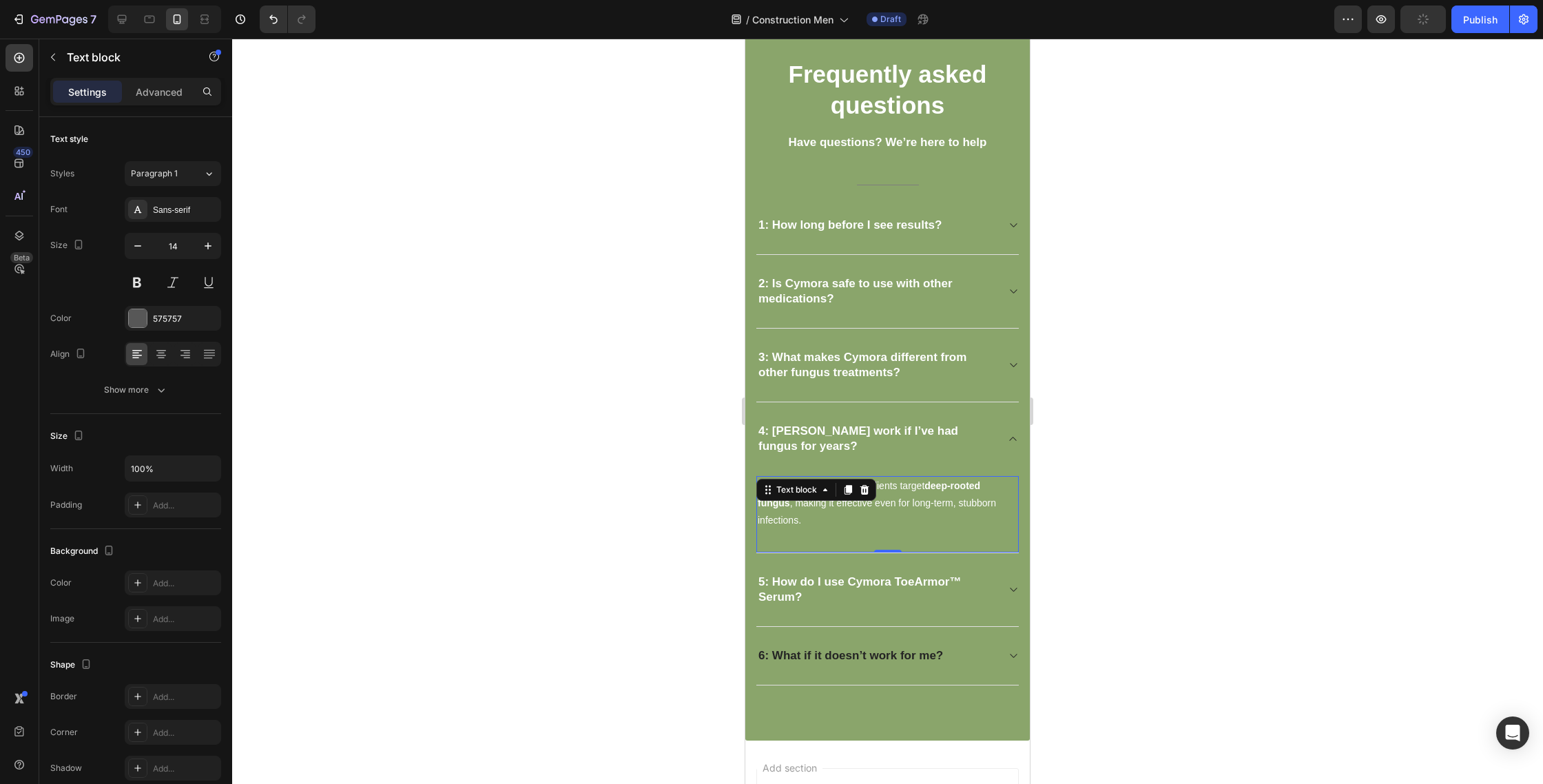
click at [889, 489] on span "Absolutely. Cymora’s ingredients target deep-rooted fungus , making it effectiv…" at bounding box center [876, 503] width 238 height 45
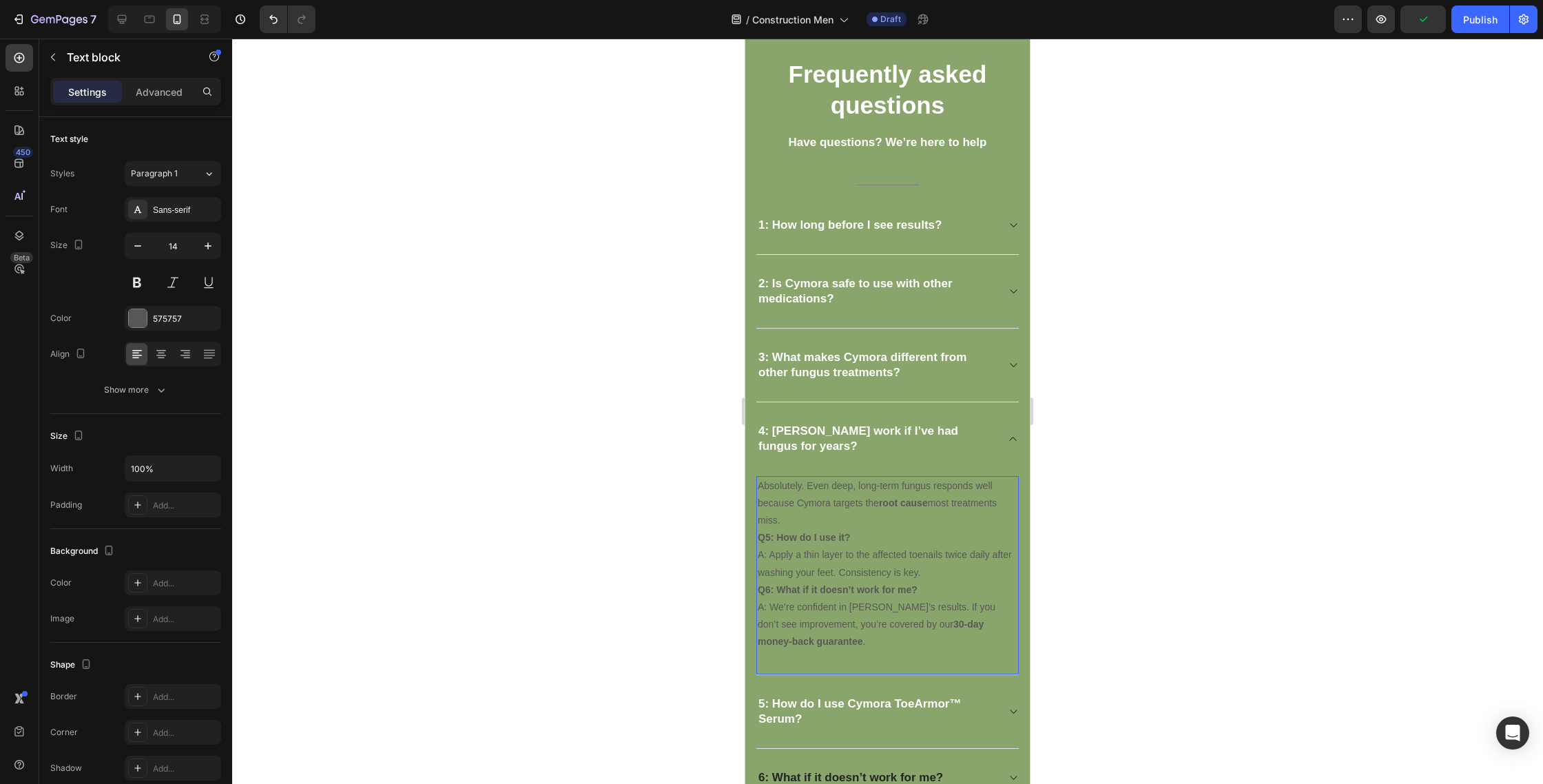
click at [769, 538] on strong "Q5: How do I use it?" at bounding box center [804, 536] width 93 height 11
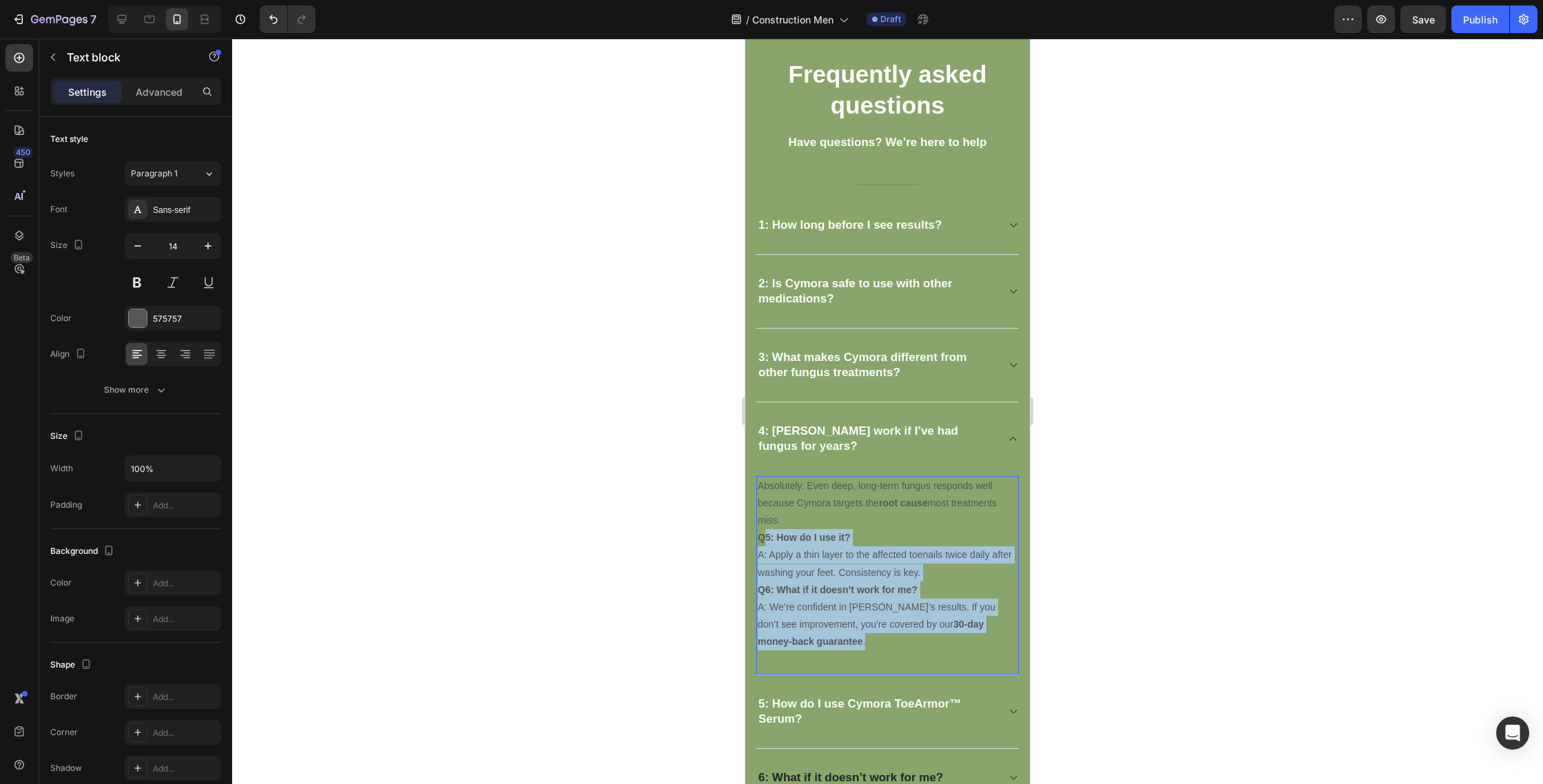
click at [862, 658] on div "Absolutely. Even deep, long-term fungus responds well because Cymora targets th…" at bounding box center [888, 576] width 263 height 199
copy div "5: How do I use it? A: Apply a thin layer to the affected toenails twice daily …"
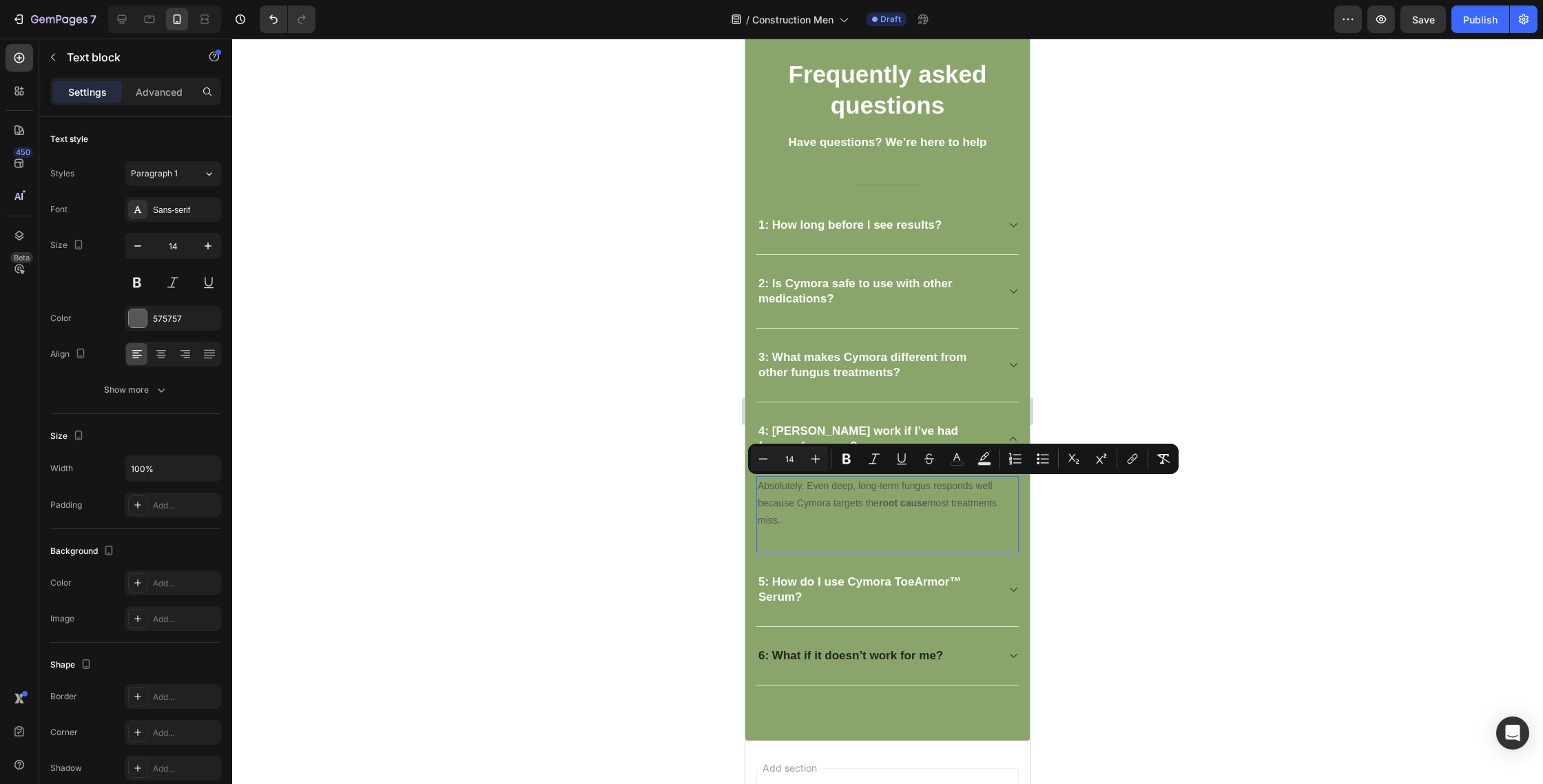
click at [955, 461] on icon "Editor contextual toolbar" at bounding box center [957, 459] width 14 height 14
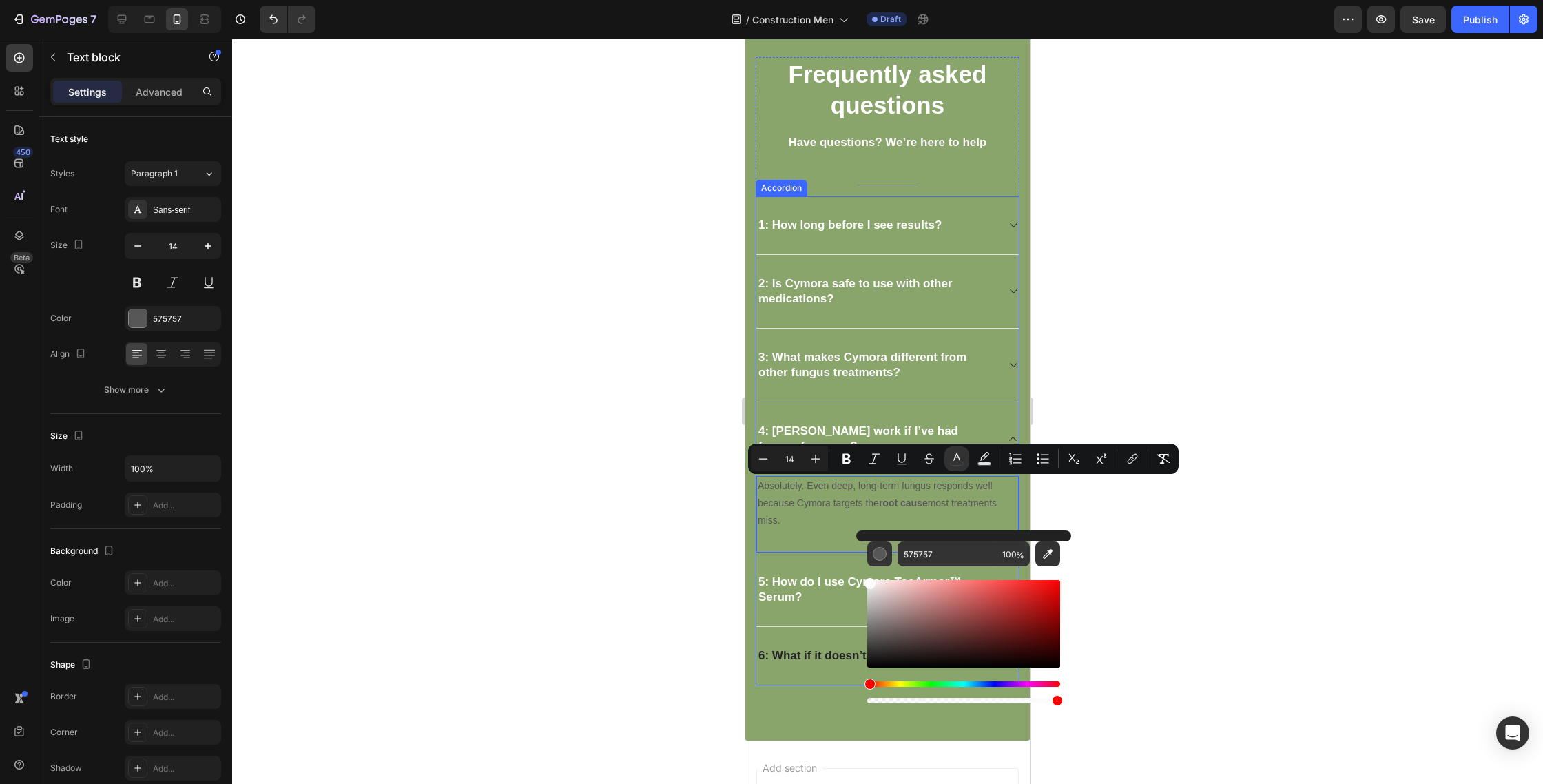
type input "FCFCFC"
click at [1161, 510] on div at bounding box center [887, 411] width 1311 height 745
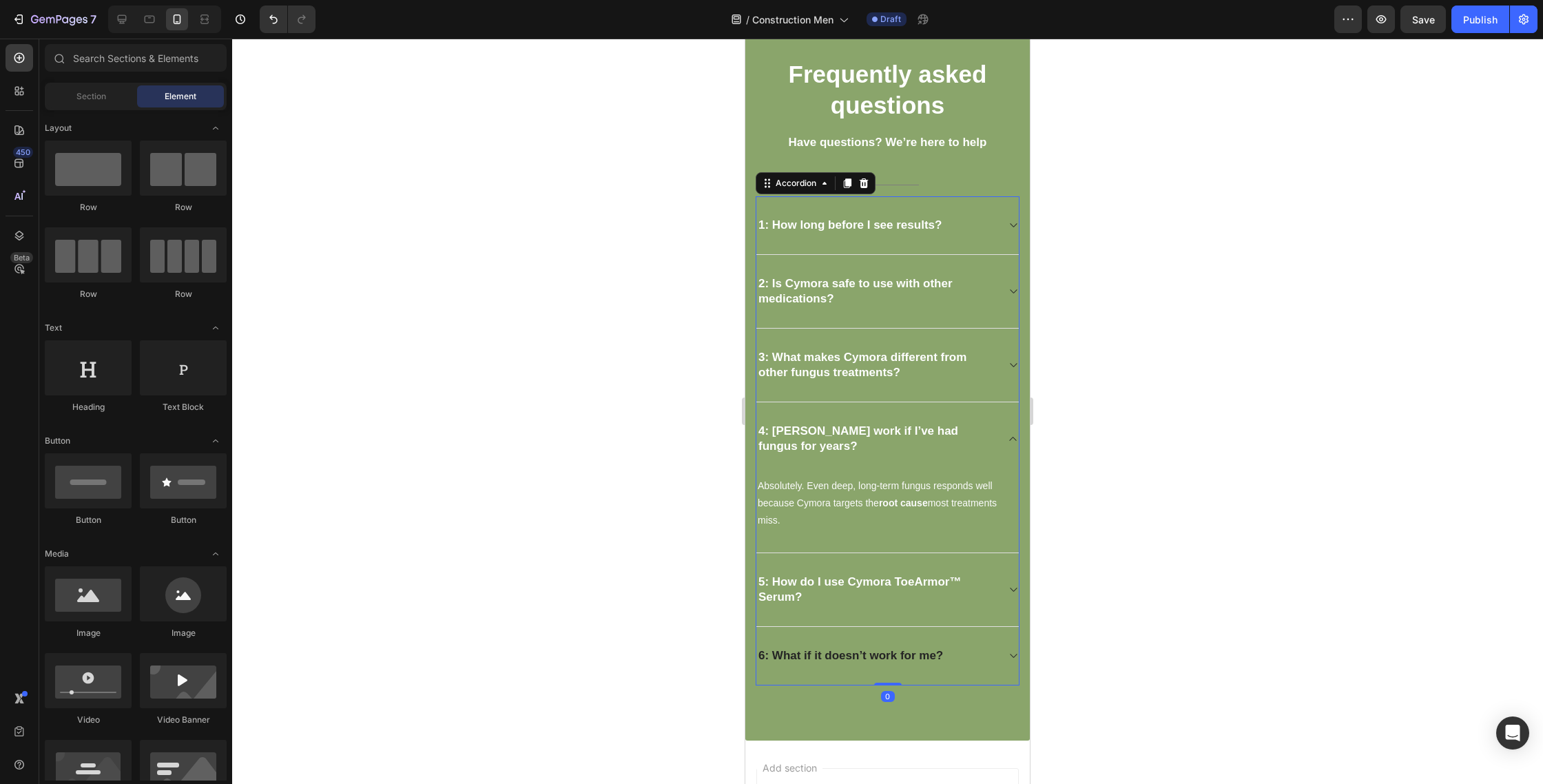
click at [871, 585] on strong "5: How do I use Cymora ToeArmor™ Serum?" at bounding box center [859, 588] width 203 height 29
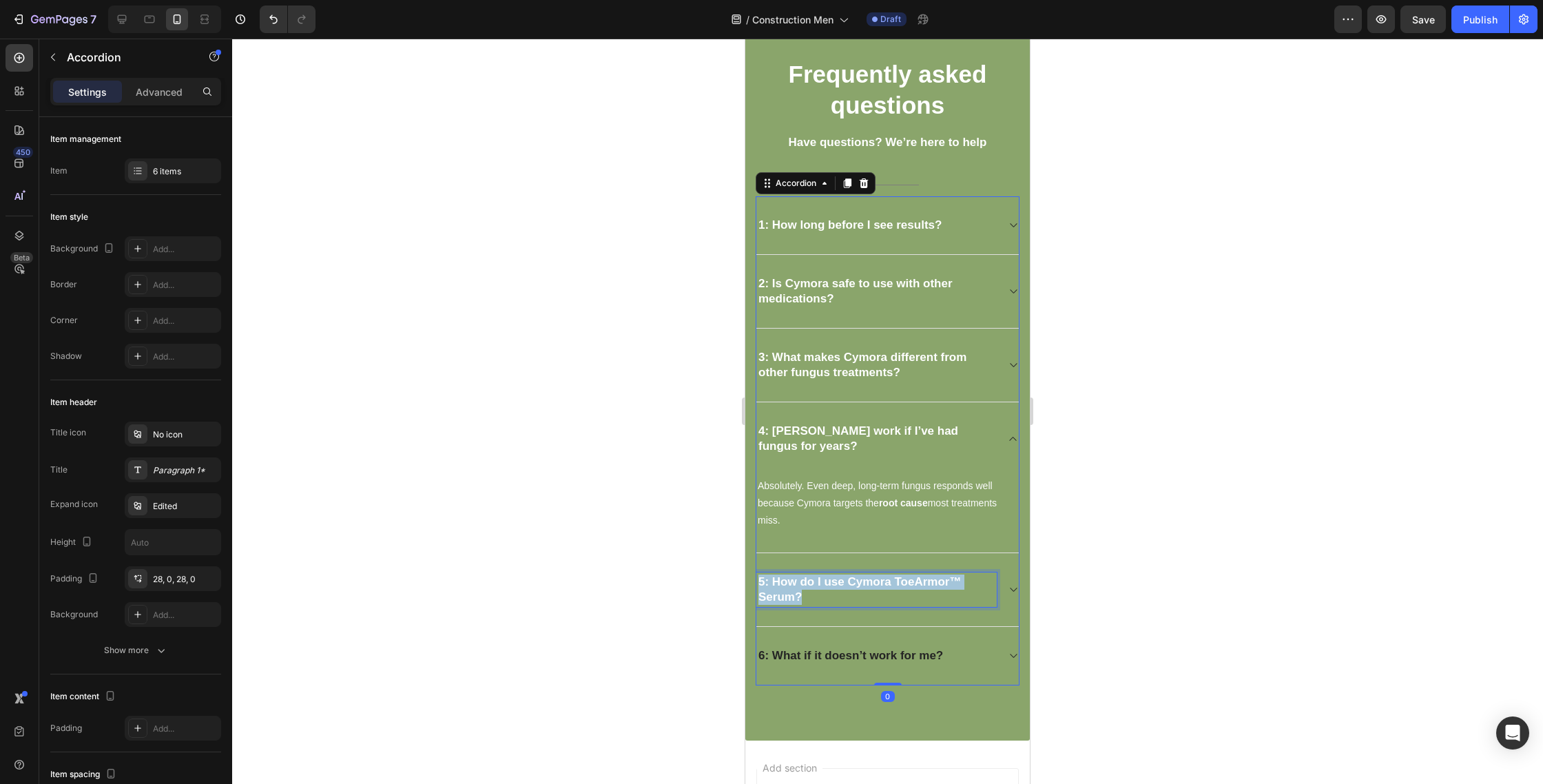
click at [871, 585] on strong "5: How do I use Cymora ToeArmor™ Serum?" at bounding box center [859, 588] width 203 height 29
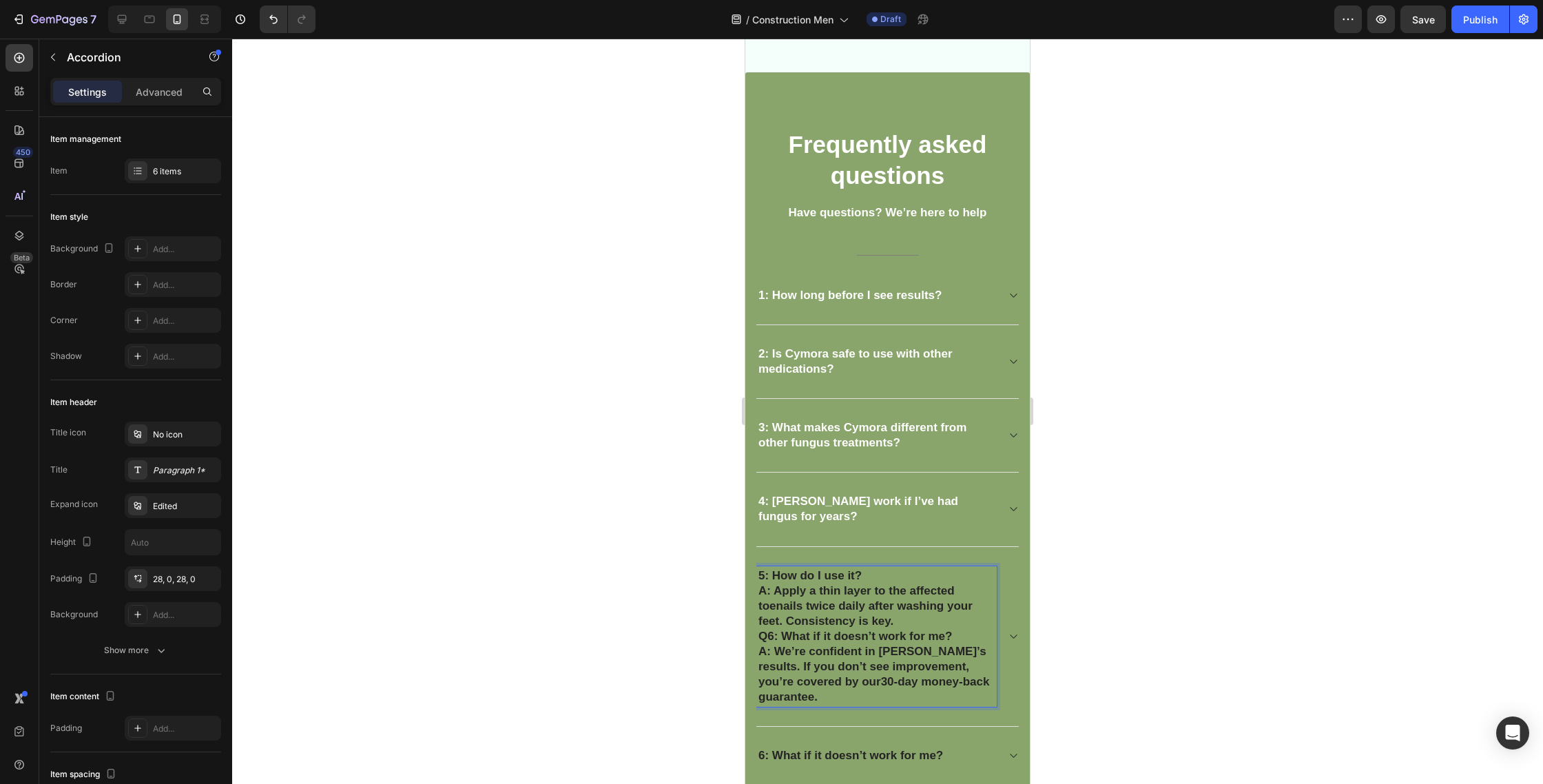
click at [777, 596] on p "5: How do I use it? A: Apply a thin layer to the affected toenails twice daily …" at bounding box center [876, 597] width 236 height 60
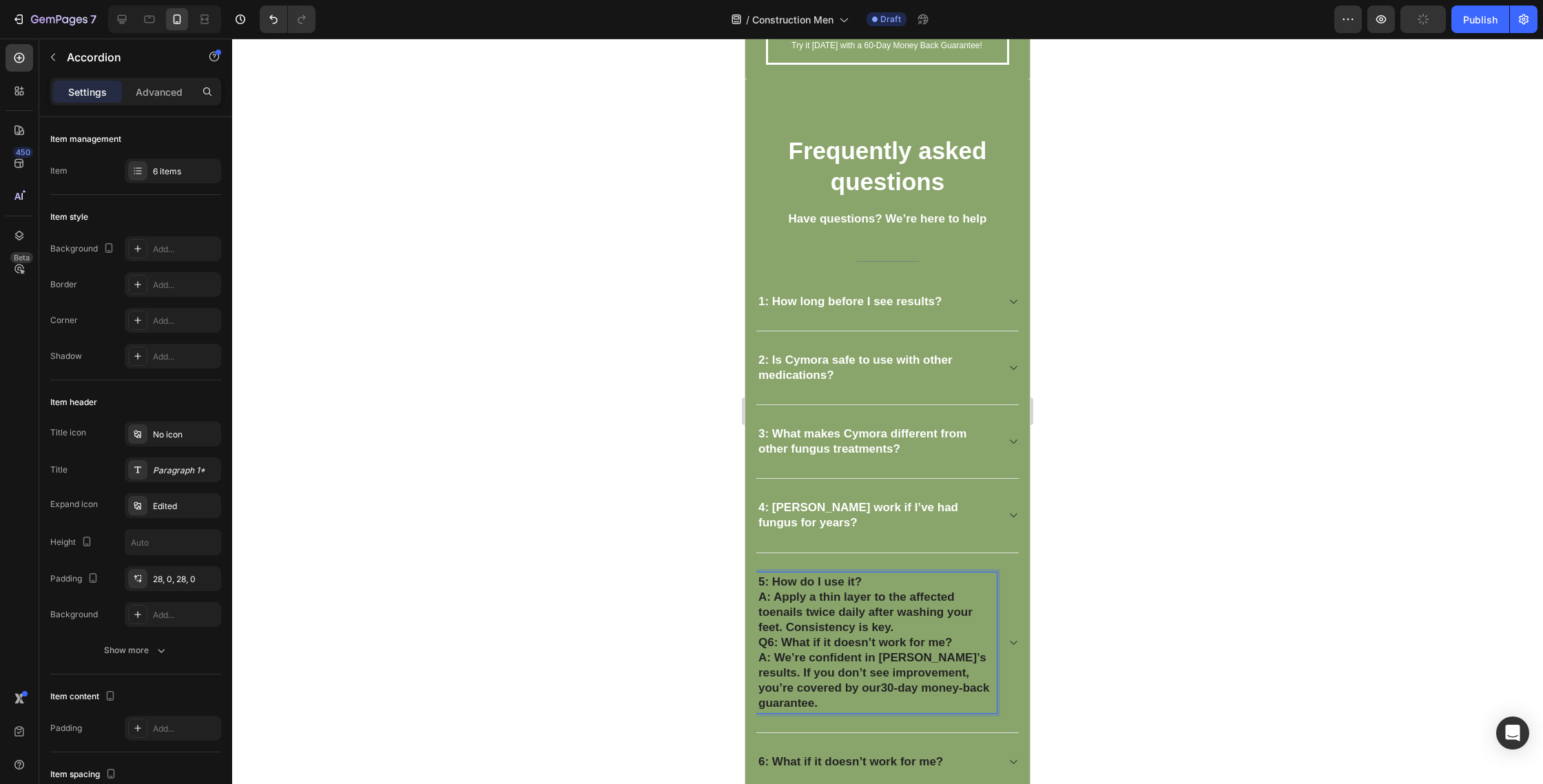
scroll to position [3598, 0]
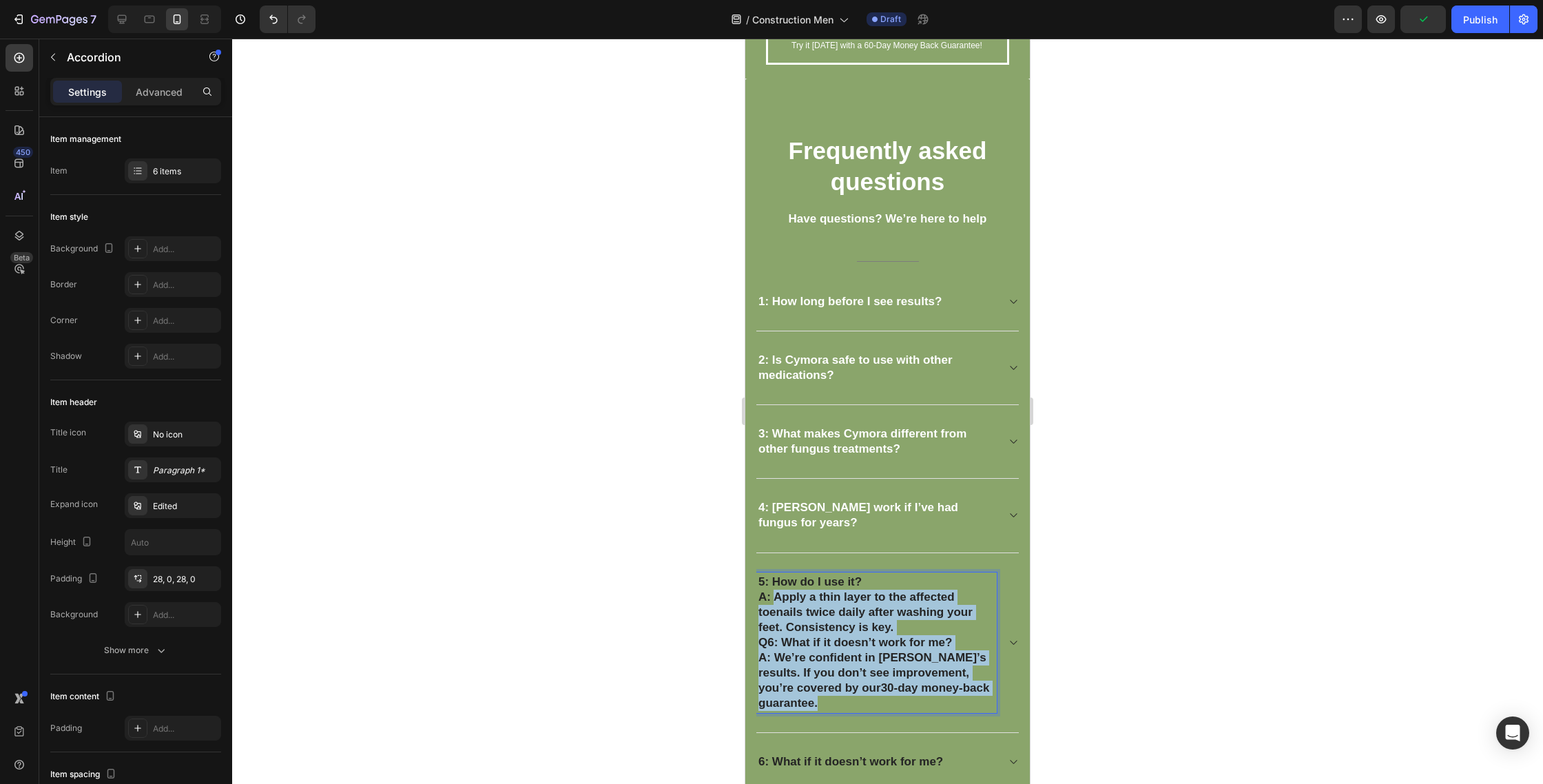
click at [925, 730] on div "5: How do I use it? A: Apply a thin layer to the affected toenails twice daily …" at bounding box center [888, 643] width 263 height 181
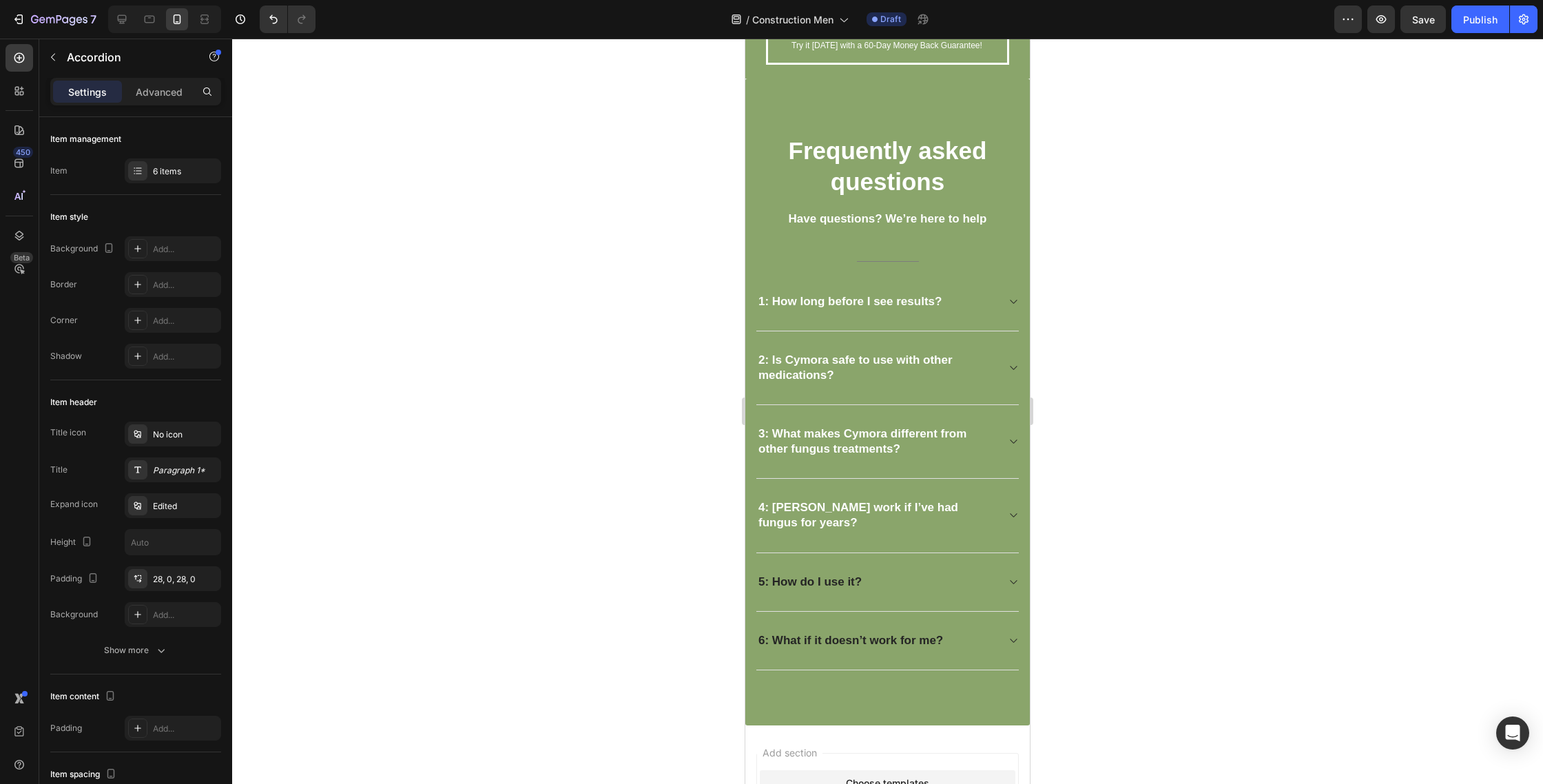
click at [967, 571] on div "5: How do I use it?" at bounding box center [888, 582] width 263 height 58
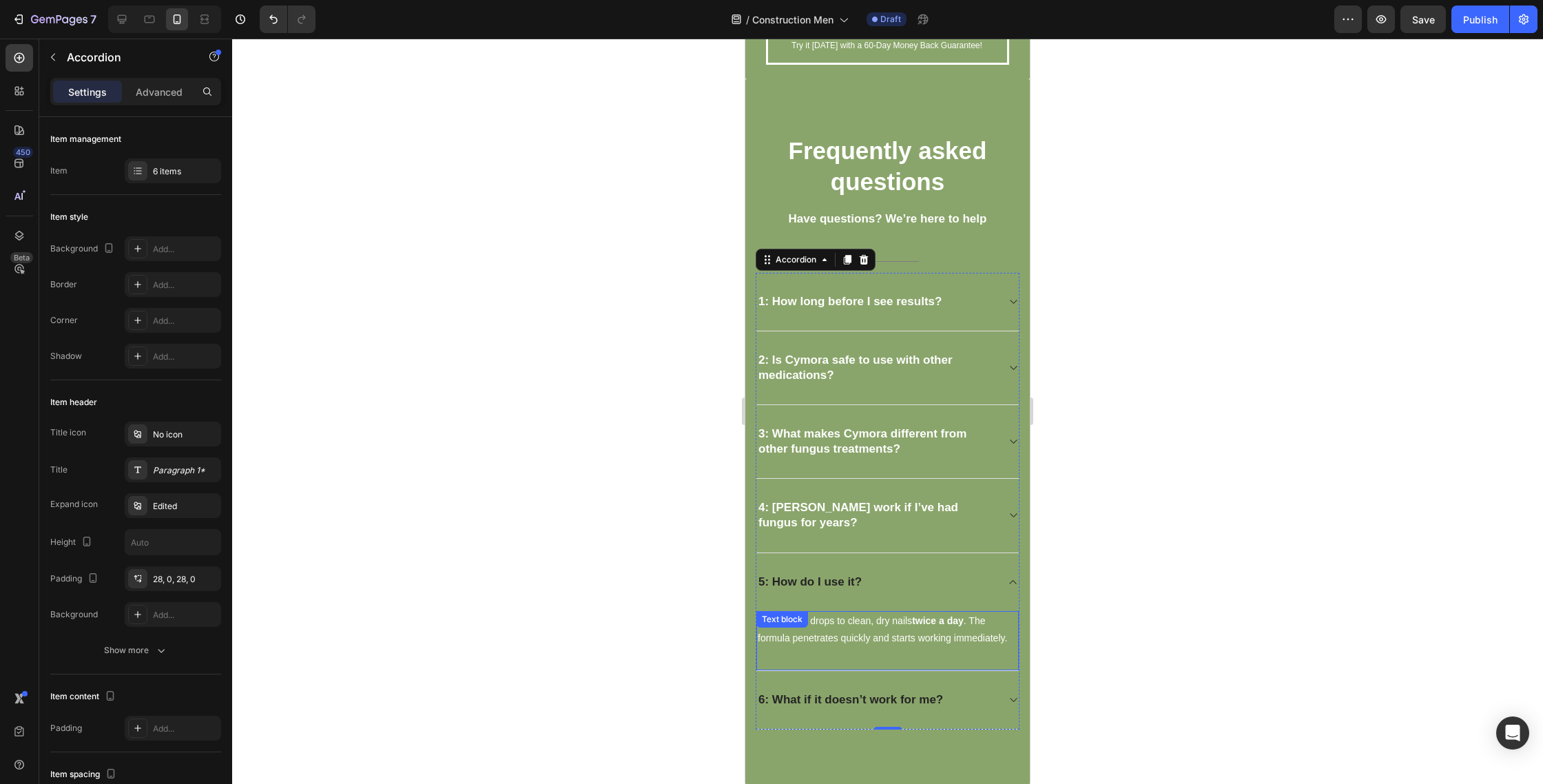
click at [887, 623] on span "Apply a few drops to clean, dry nails twice a day . The formula penetrates quic…" at bounding box center [882, 629] width 249 height 29
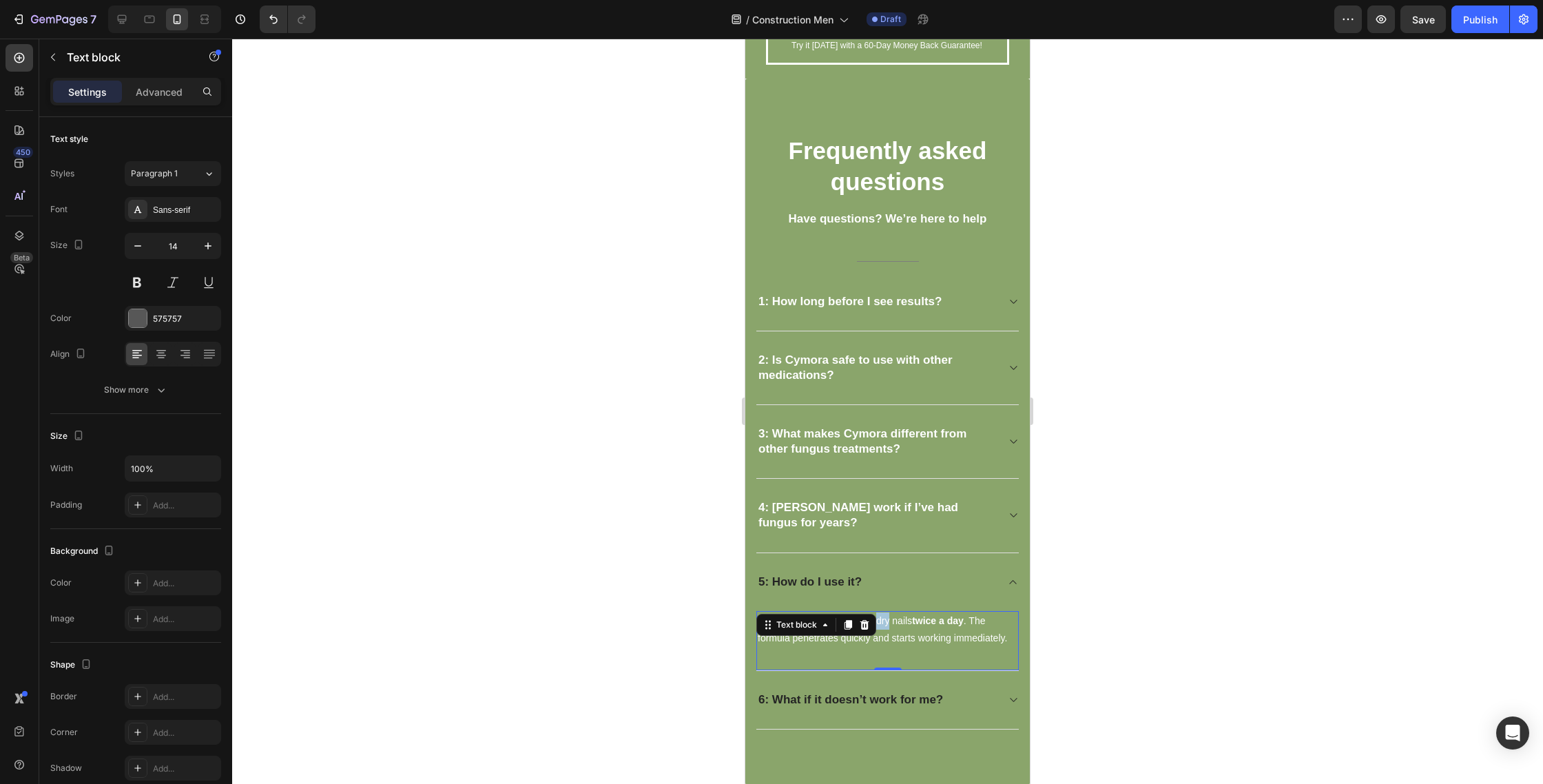
click at [887, 623] on span "Apply a few drops to clean, dry nails twice a day . The formula penetrates quic…" at bounding box center [882, 629] width 249 height 29
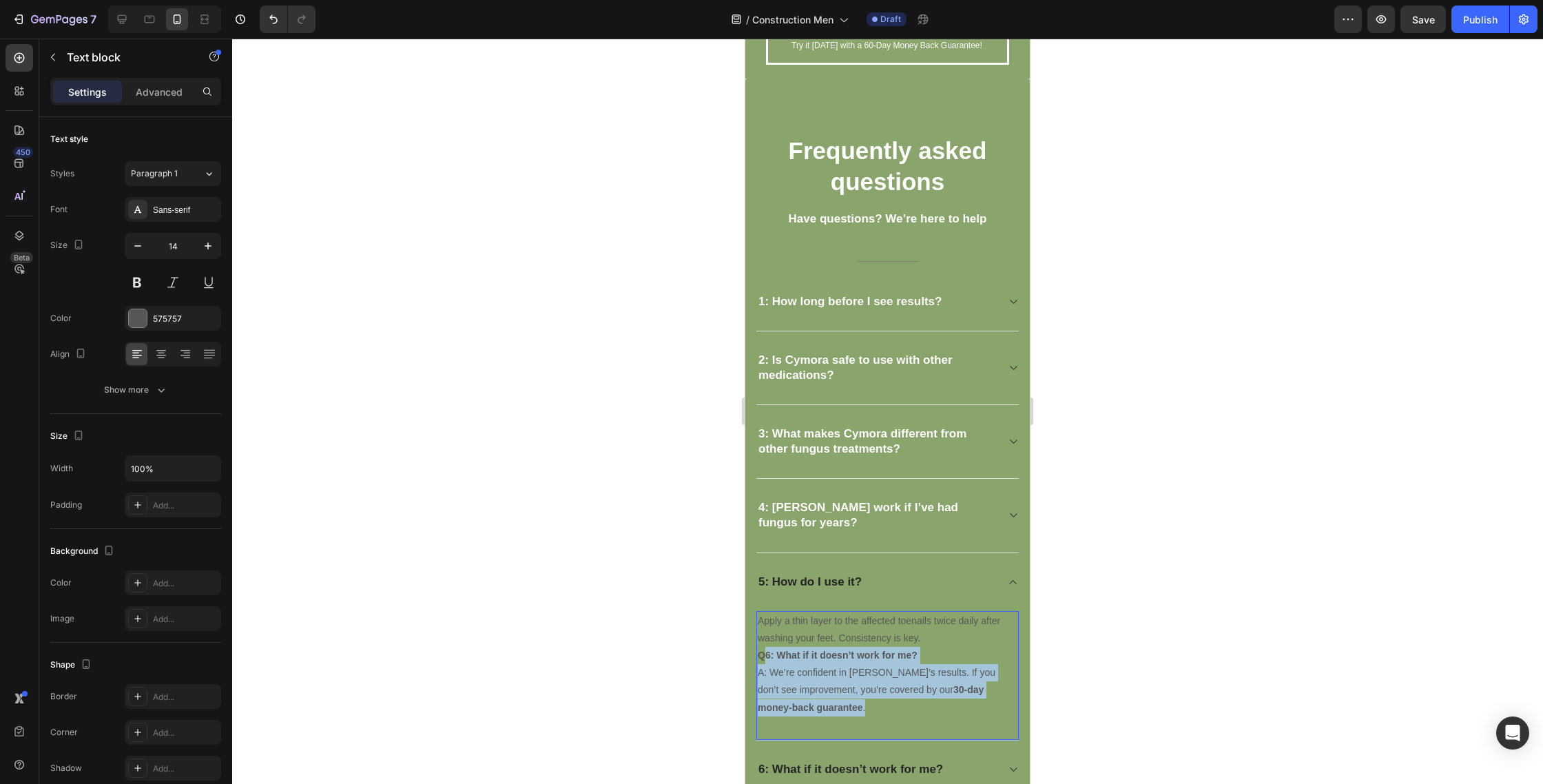
click at [892, 728] on div "Apply a thin layer to the affected toenails twice daily after washing your feet…" at bounding box center [888, 675] width 263 height 129
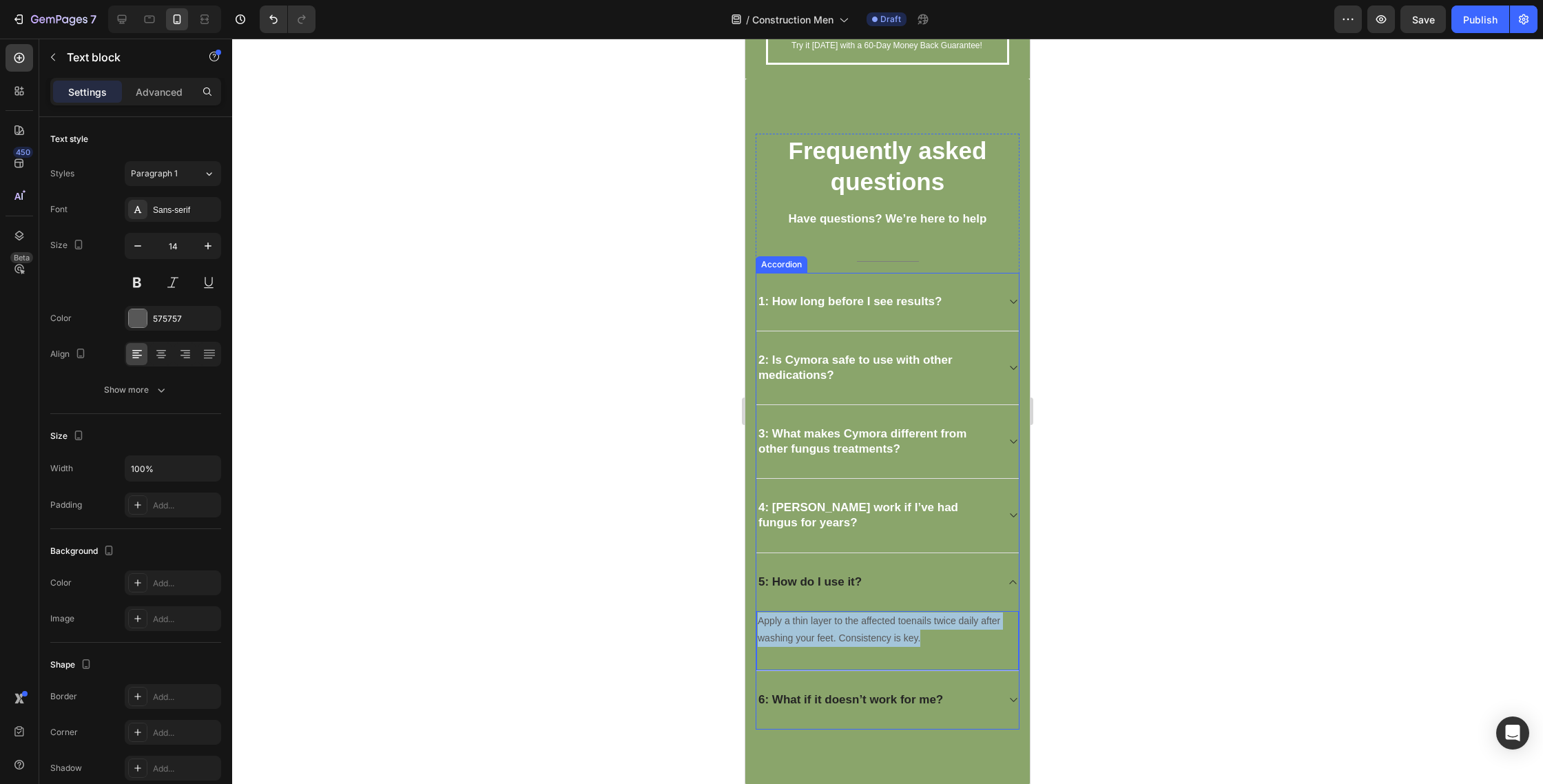
click at [777, 606] on div "5: How do I use it? Apply a thin layer to the affected toenails twice daily aft…" at bounding box center [888, 612] width 263 height 118
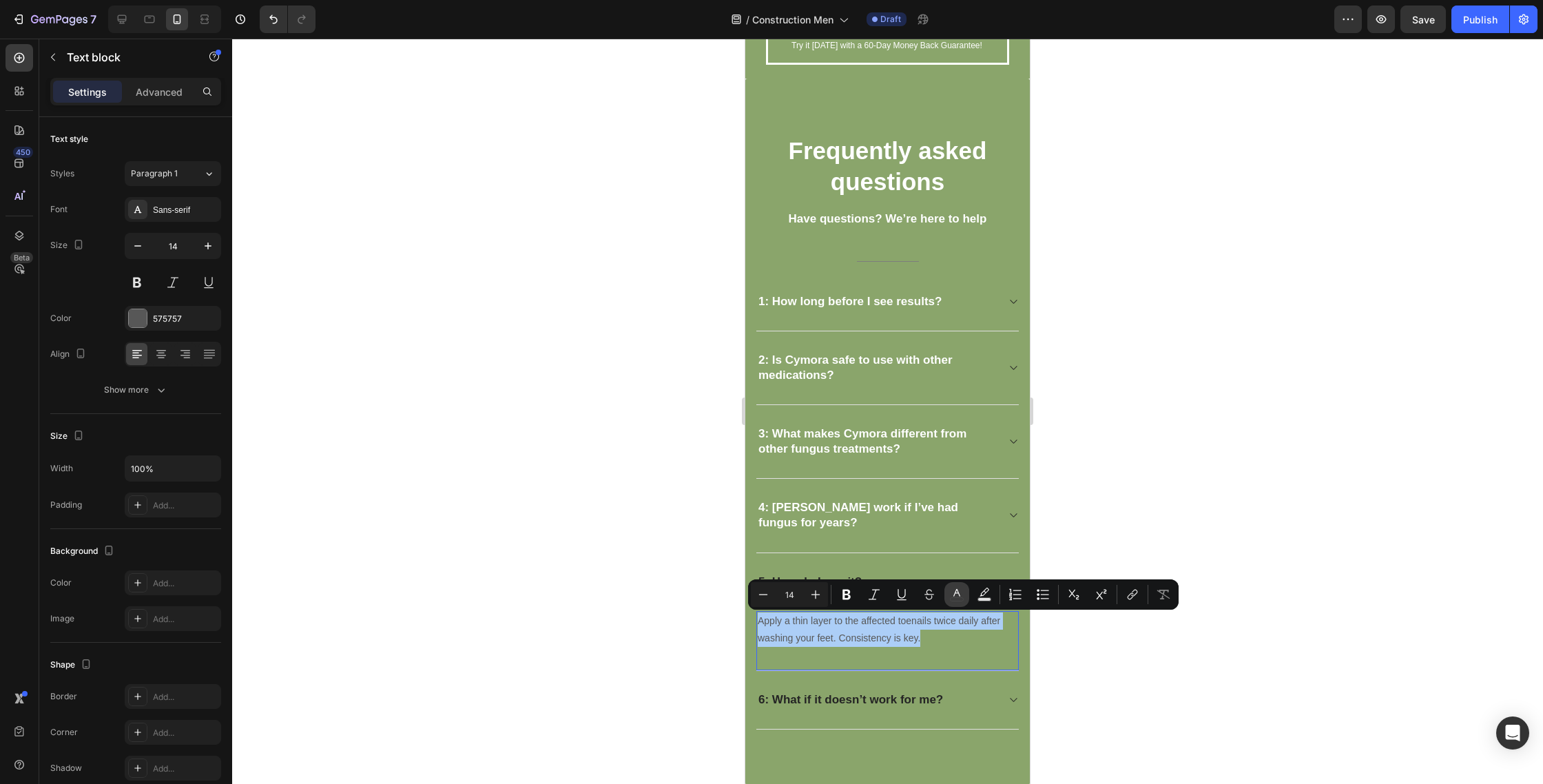
click at [967, 593] on button "color" at bounding box center [956, 593] width 25 height 25
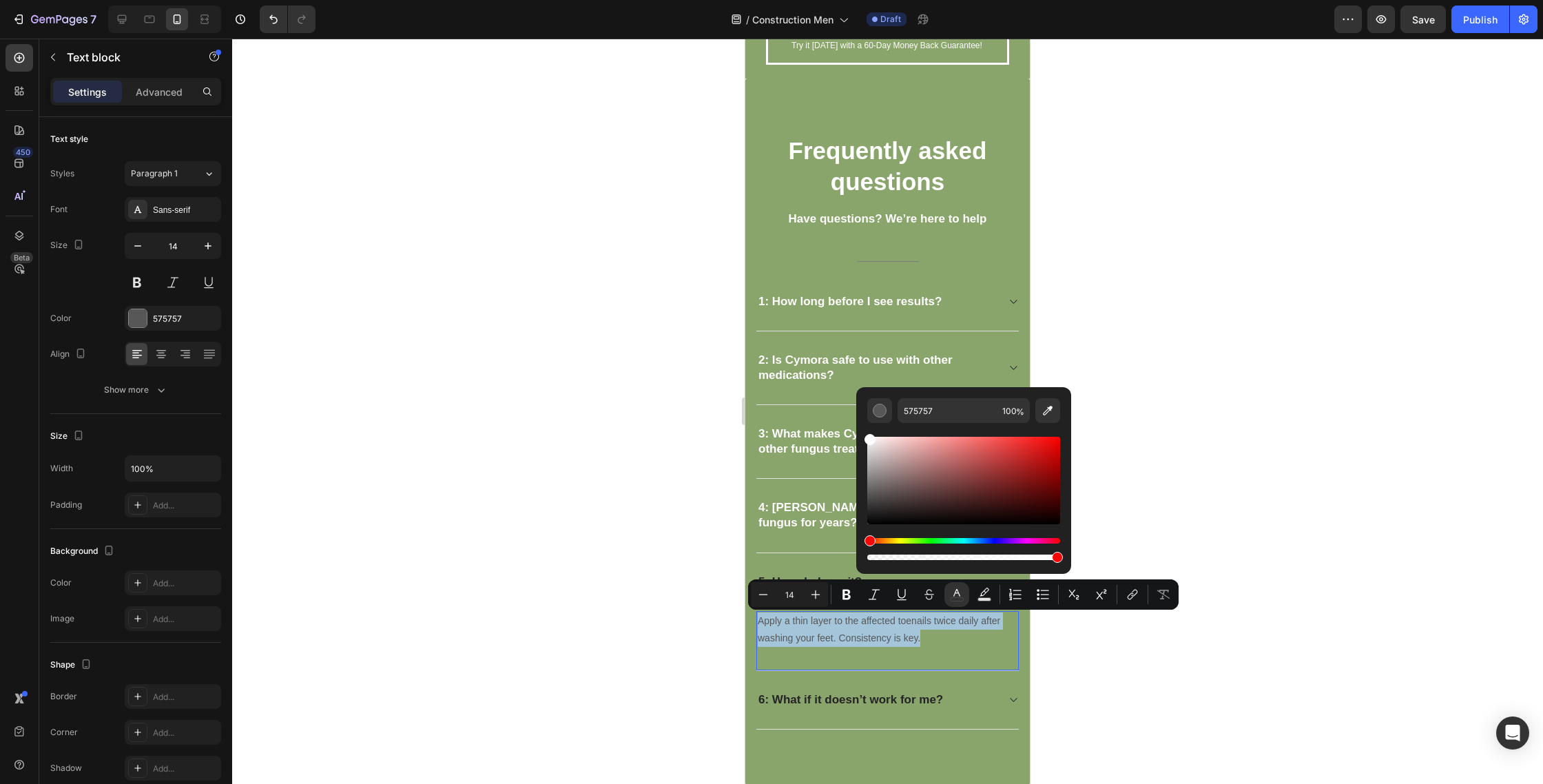
type input "FFFFFF"
click at [1146, 482] on div at bounding box center [887, 411] width 1311 height 745
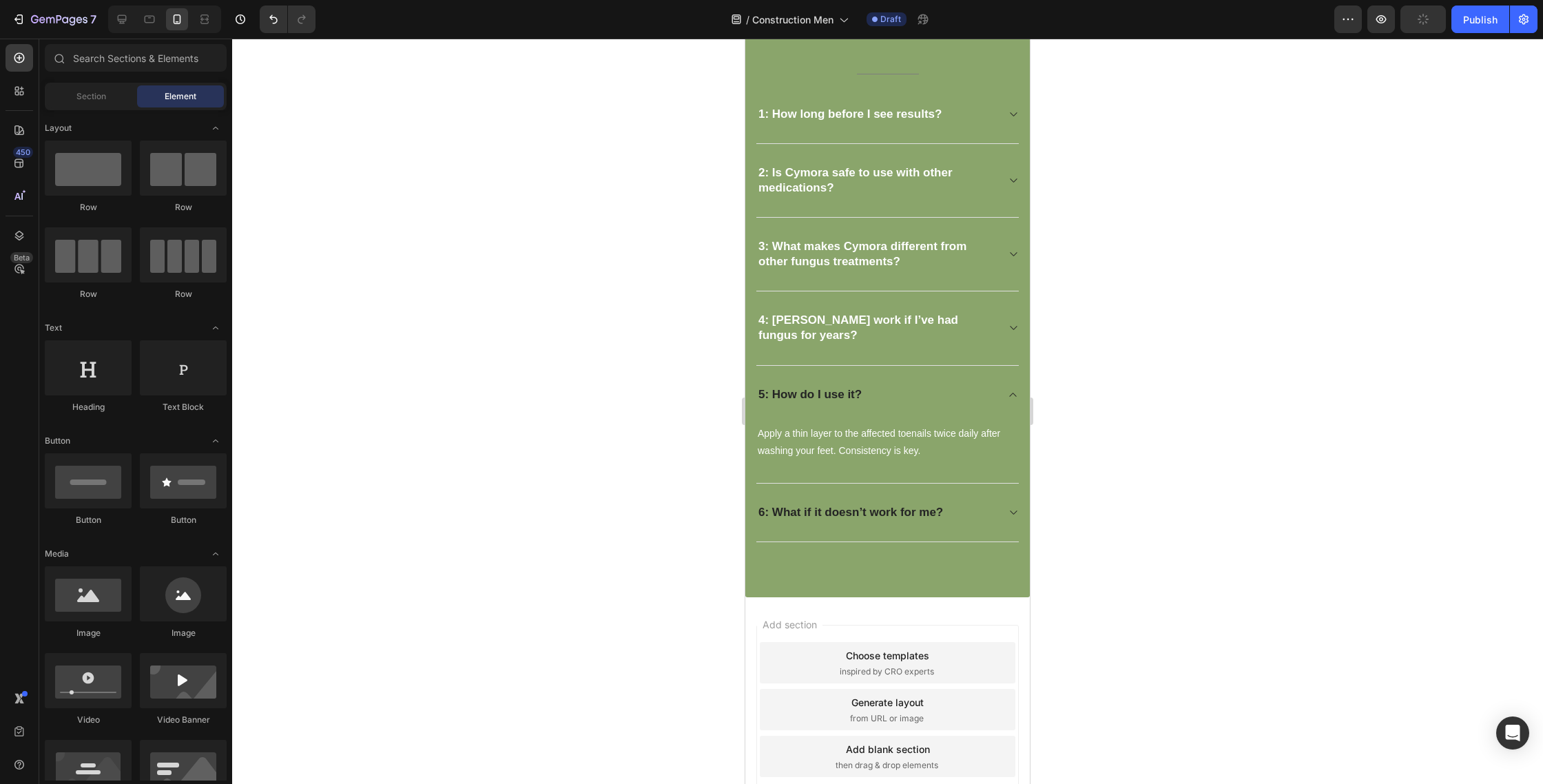
scroll to position [3891, 0]
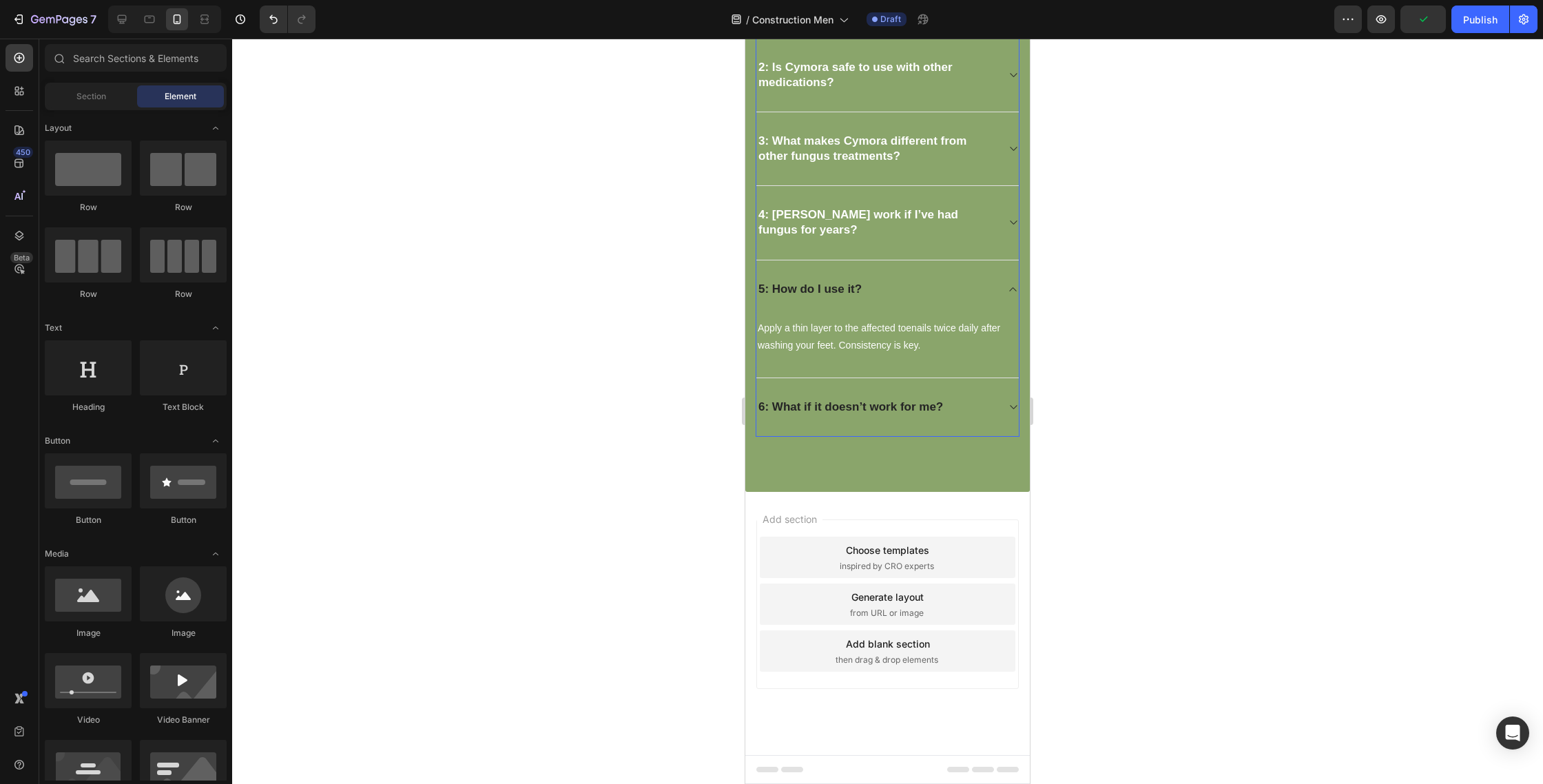
click at [919, 410] on strong "6: What if it doesn’t work for me?" at bounding box center [851, 406] width 185 height 13
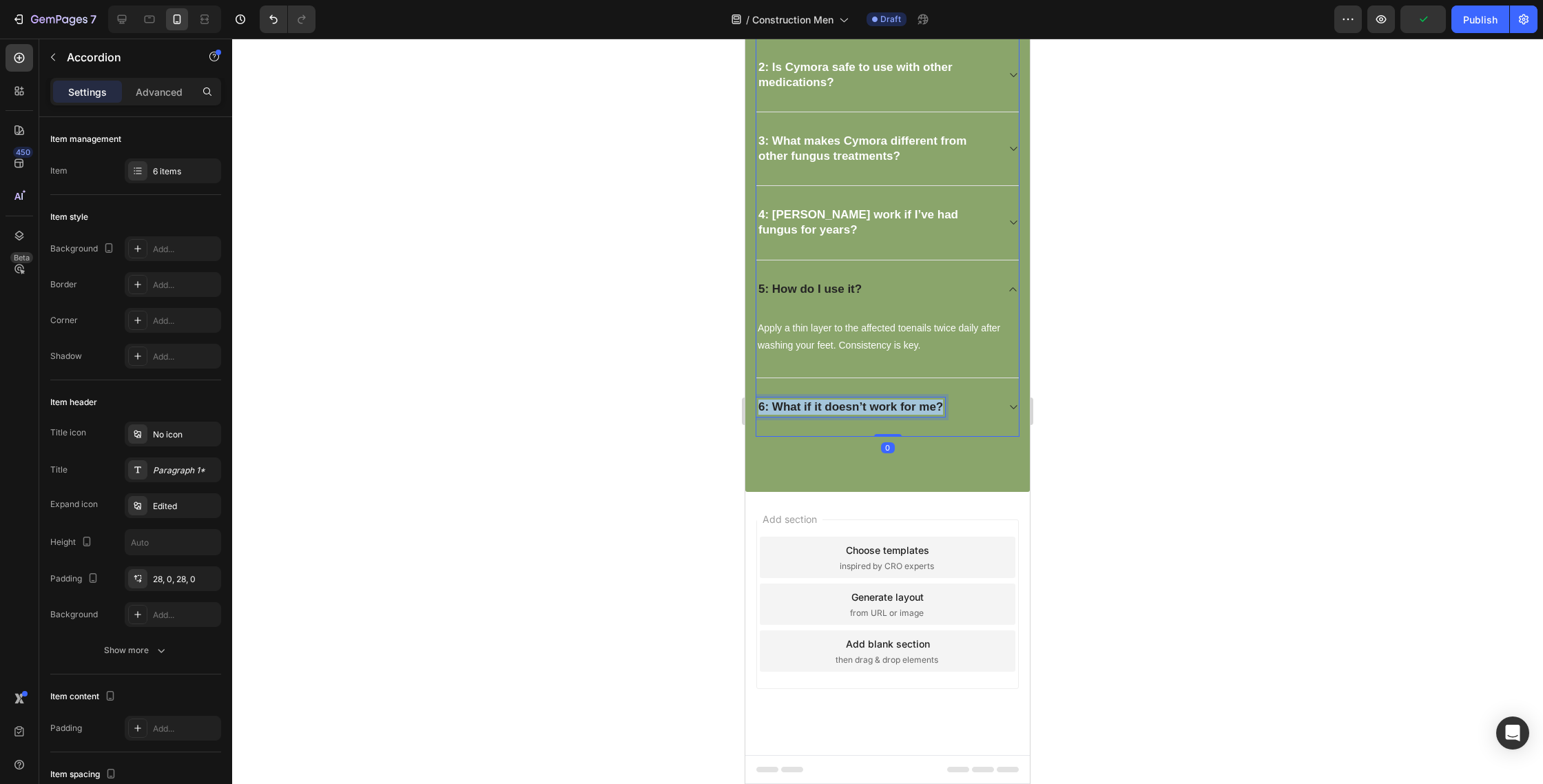
click at [919, 410] on strong "6: What if it doesn’t work for me?" at bounding box center [851, 406] width 185 height 13
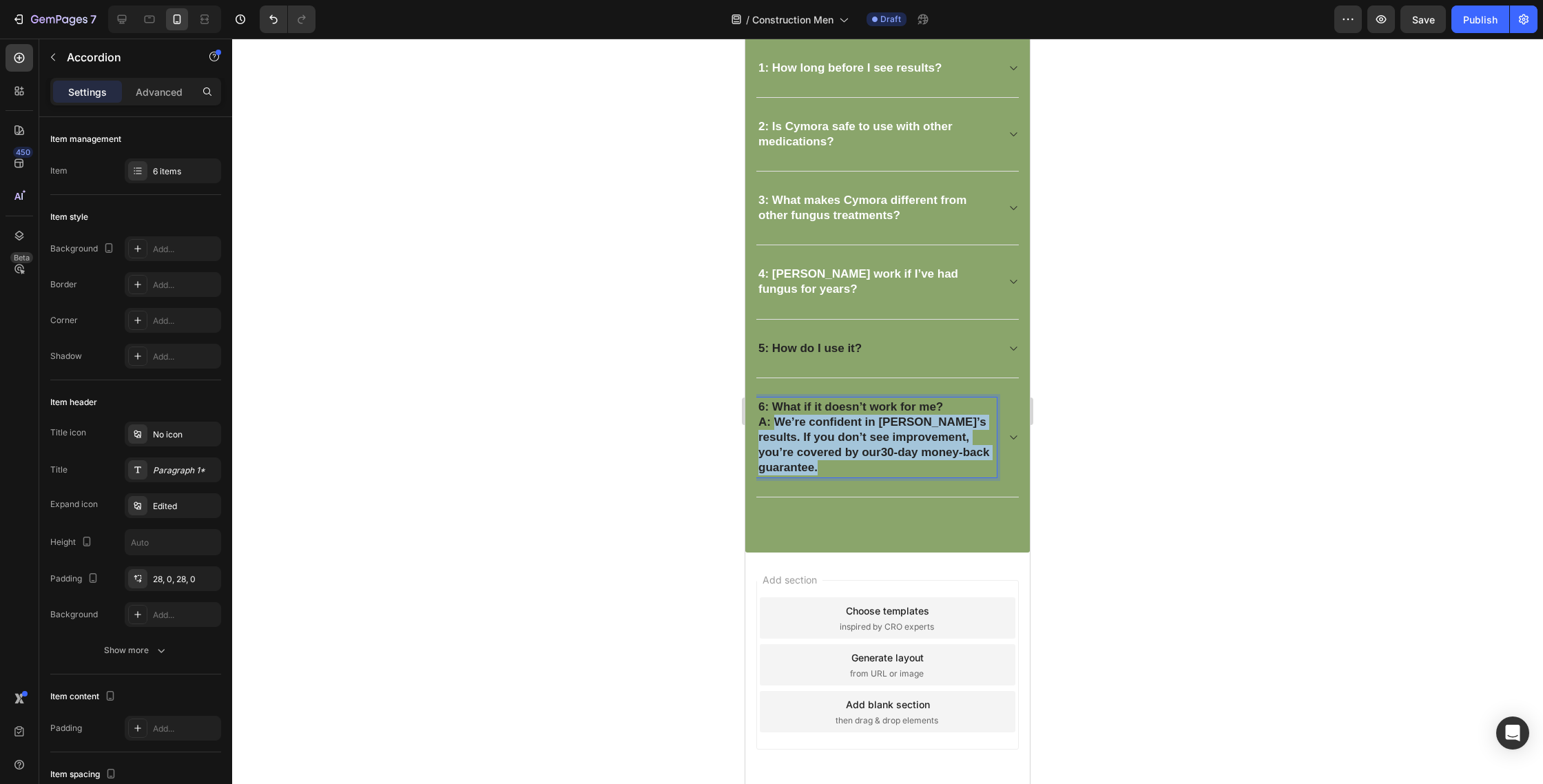
click at [928, 496] on div "6: What if it doesn’t work for me? A: We’re confident in Cymora’s results. If y…" at bounding box center [888, 437] width 263 height 119
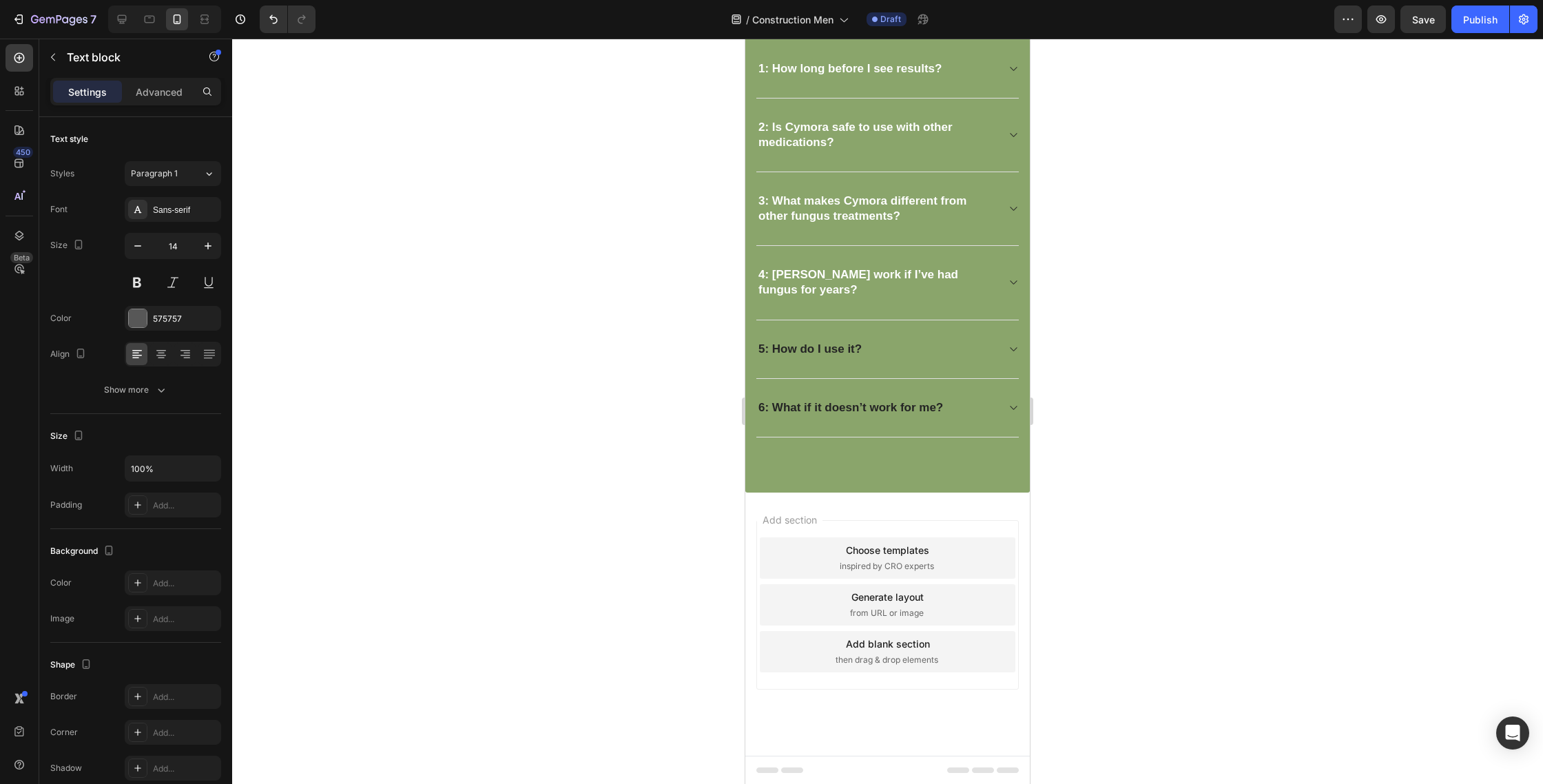
click at [846, 437] on div "No worries — you’re covered by our 60-day, no-questions-asked money-back guaran…" at bounding box center [888, 465] width 263 height 55
click at [917, 441] on div "Frequently asked questions Heading Have questions? We’re here to help Text bloc…" at bounding box center [888, 169] width 284 height 647
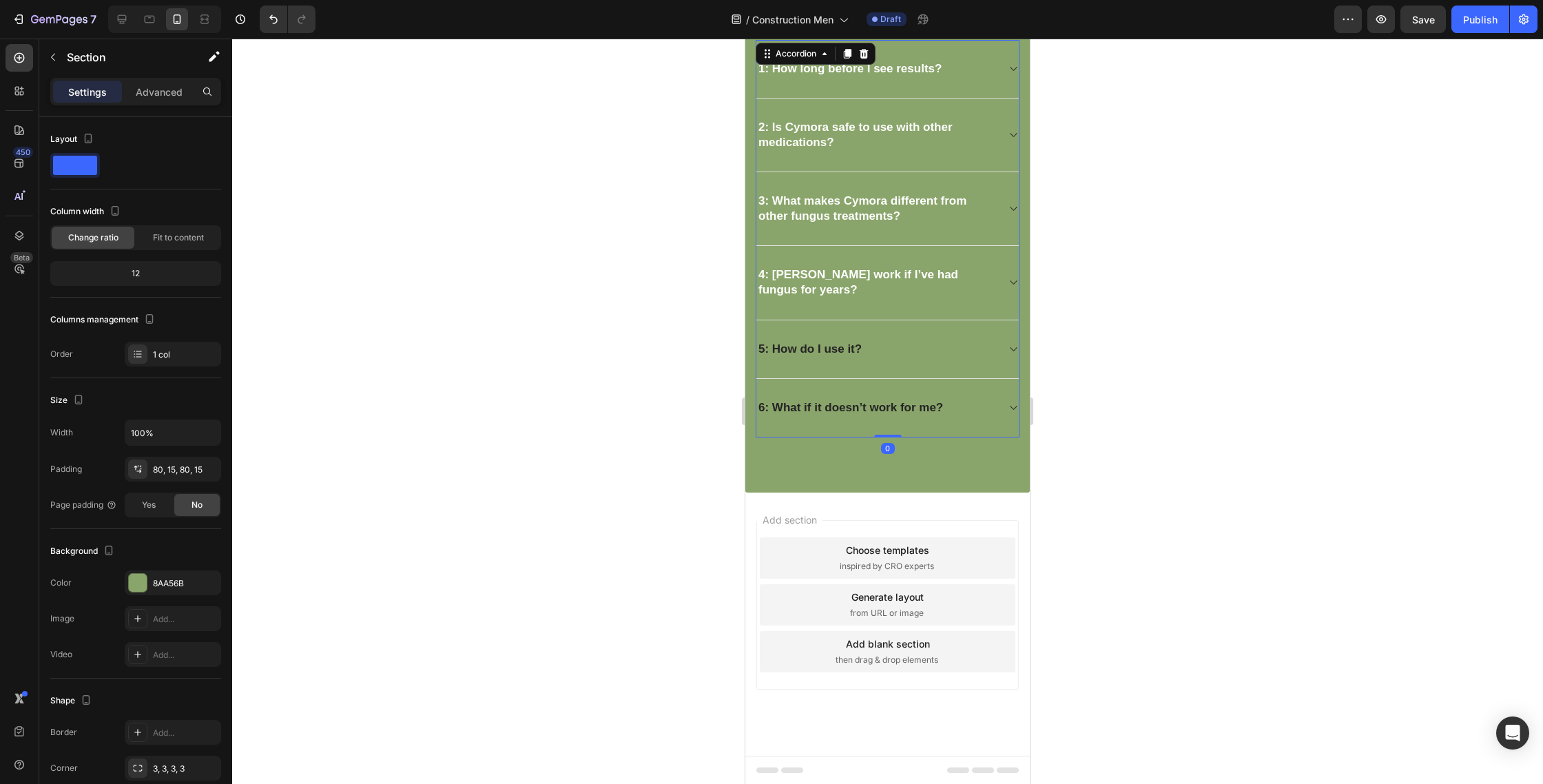
click at [971, 414] on div "6: What if it doesn’t work for me?" at bounding box center [876, 408] width 240 height 20
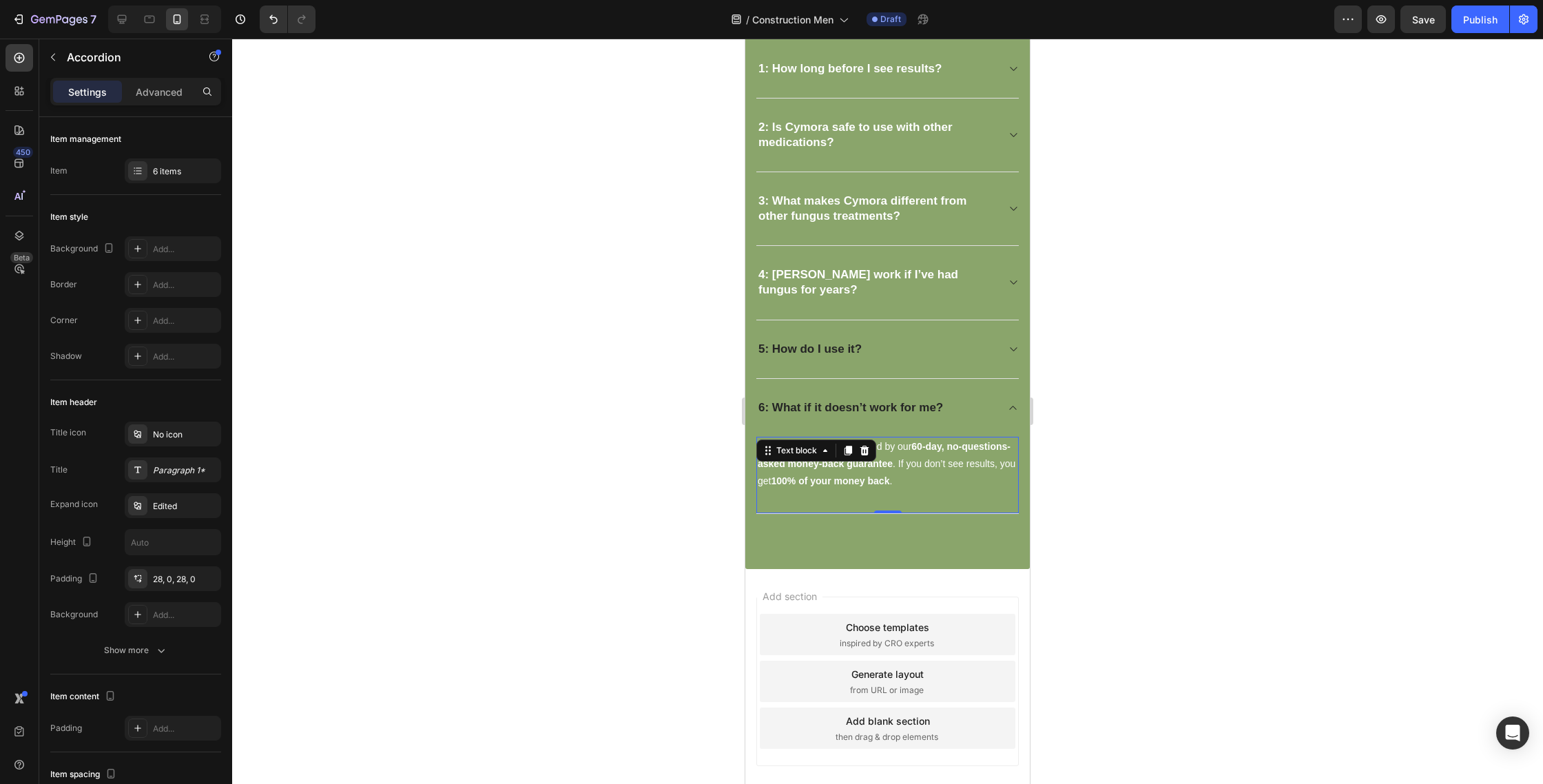
click at [915, 451] on strong "60-day, no-questions-asked money-back guarantee" at bounding box center [884, 454] width 253 height 29
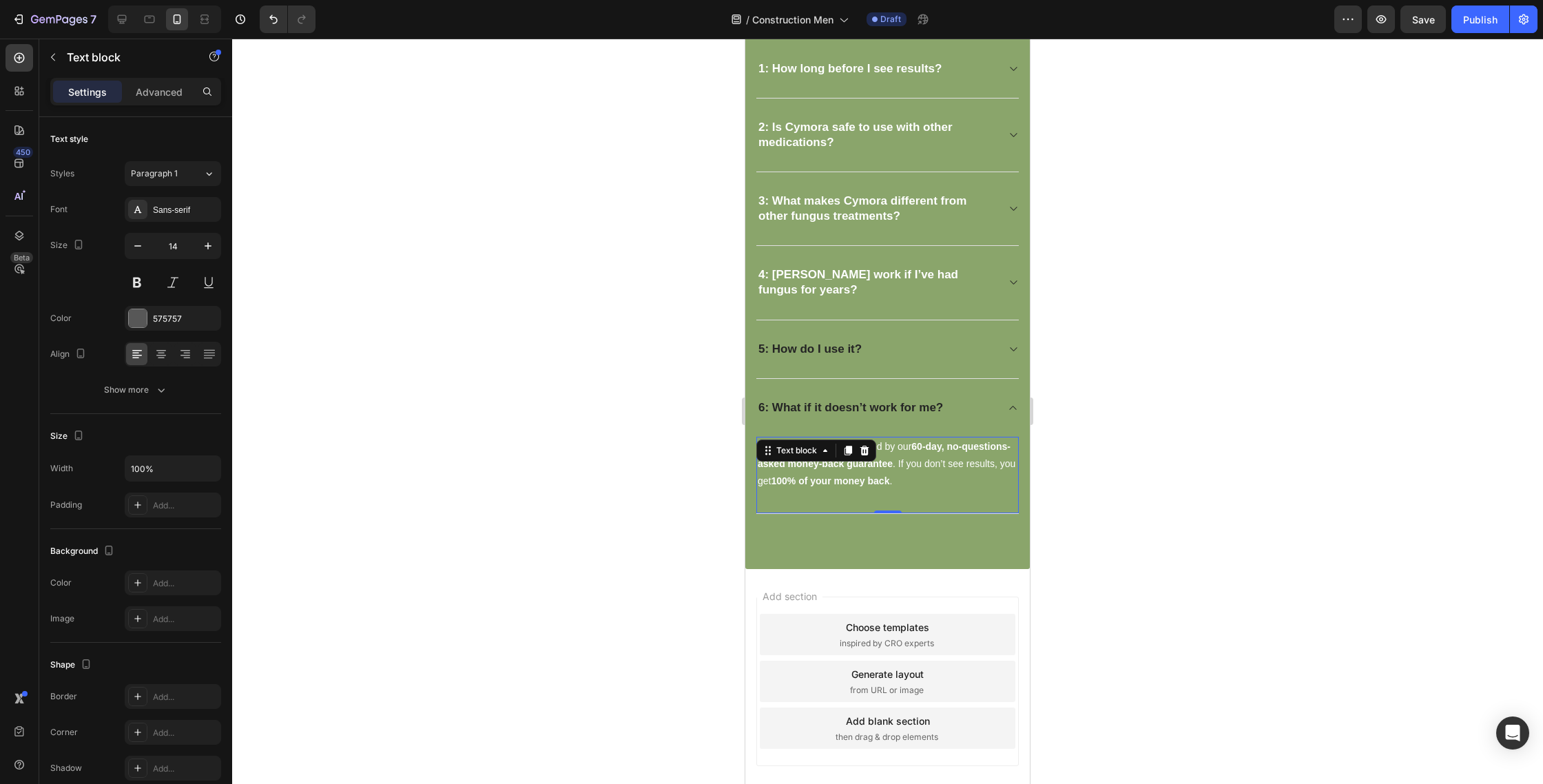
click at [915, 451] on strong "60-day, no-questions-asked money-back guarantee" at bounding box center [884, 454] width 253 height 29
click at [747, 408] on div "Frequently asked questions Heading Have questions? We’re here to help Text bloc…" at bounding box center [888, 207] width 284 height 724
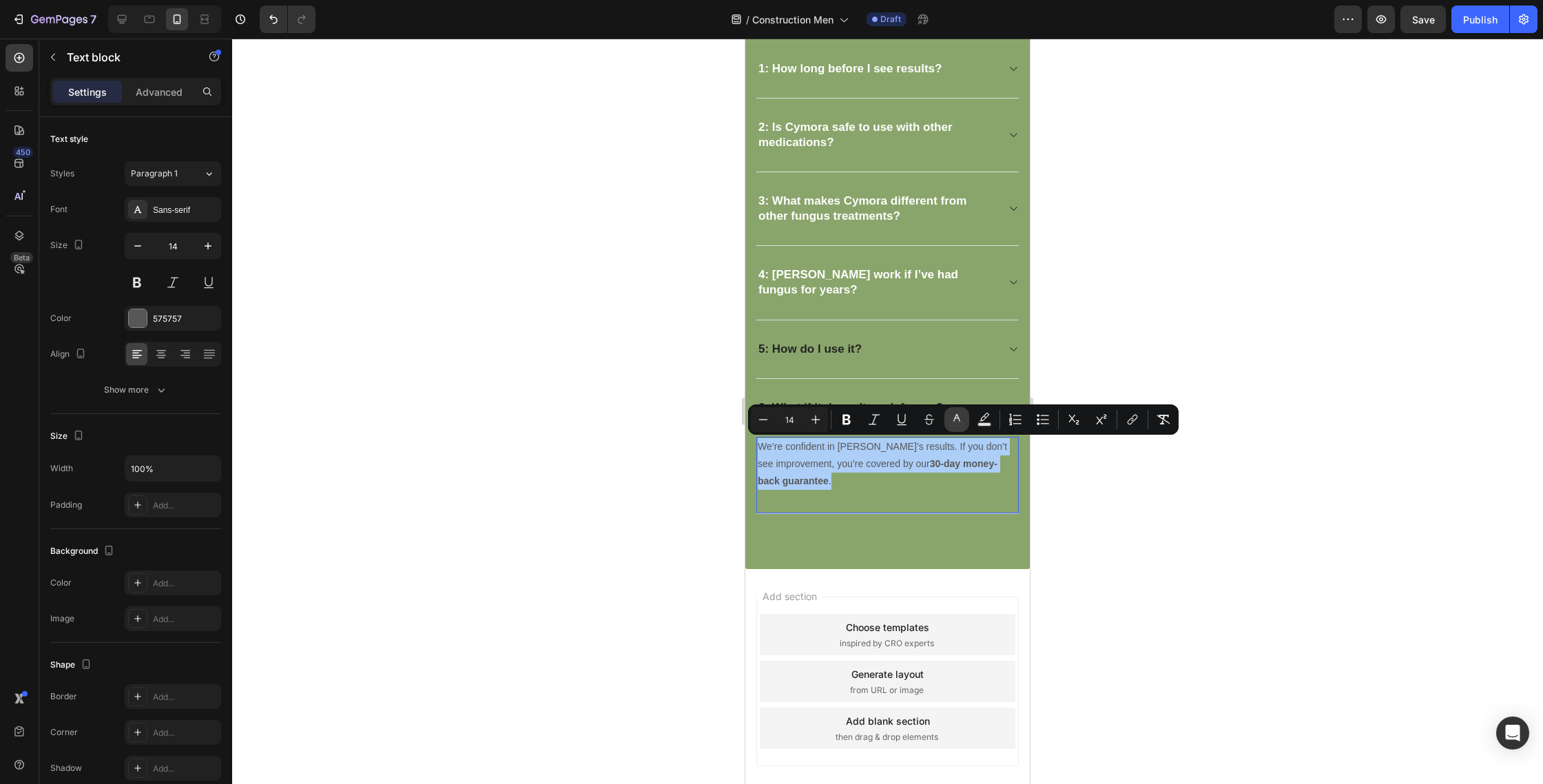
click at [963, 418] on icon "Editor contextual toolbar" at bounding box center [957, 420] width 14 height 14
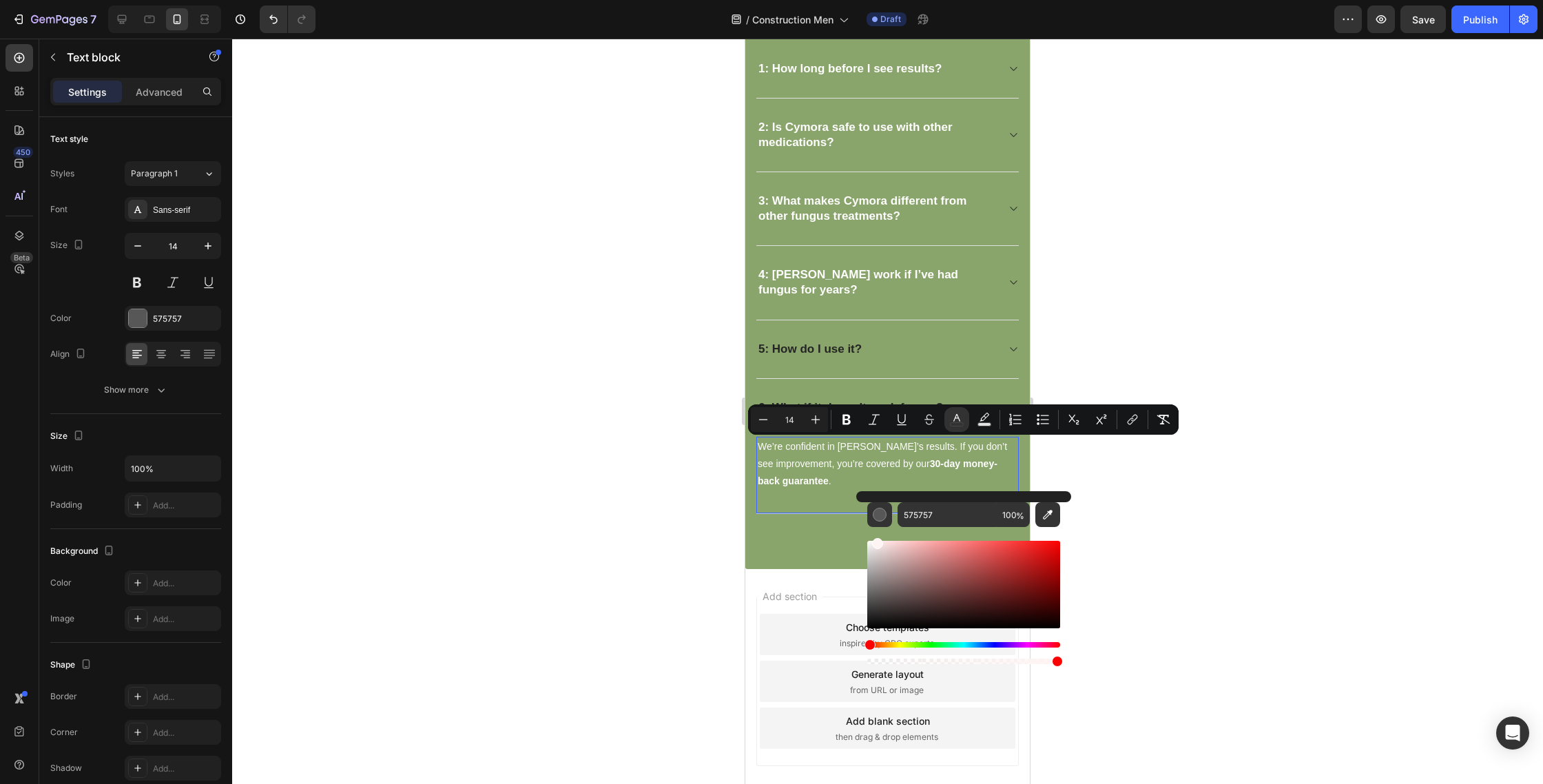
type input "FFFFFF"
click at [933, 466] on strong "30-day money-back guarantee" at bounding box center [877, 472] width 240 height 29
click at [919, 461] on strong "30-day money-back guarantee" at bounding box center [877, 472] width 240 height 29
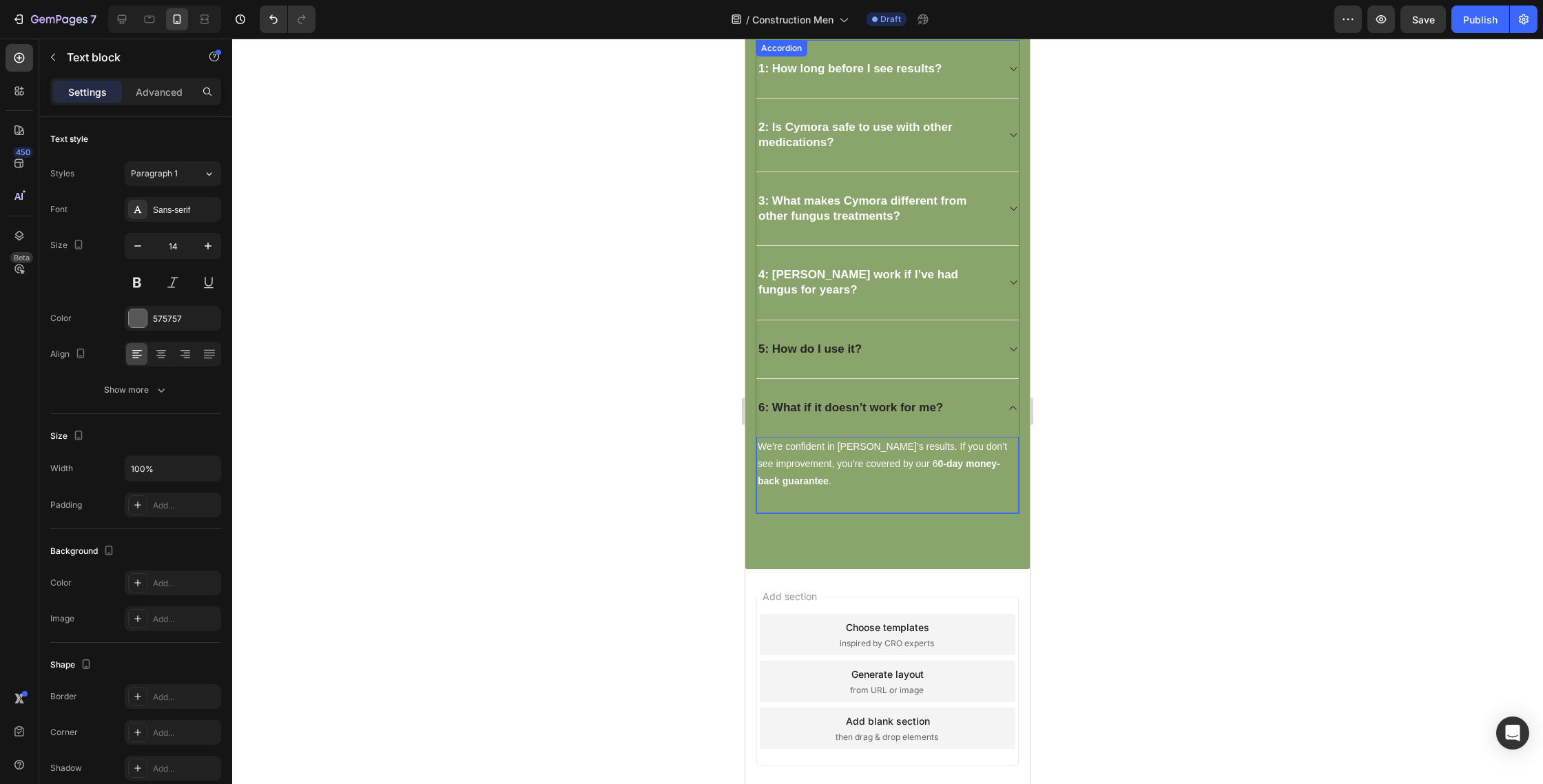
click at [923, 411] on strong "6: What if it doesn’t work for me?" at bounding box center [851, 407] width 185 height 13
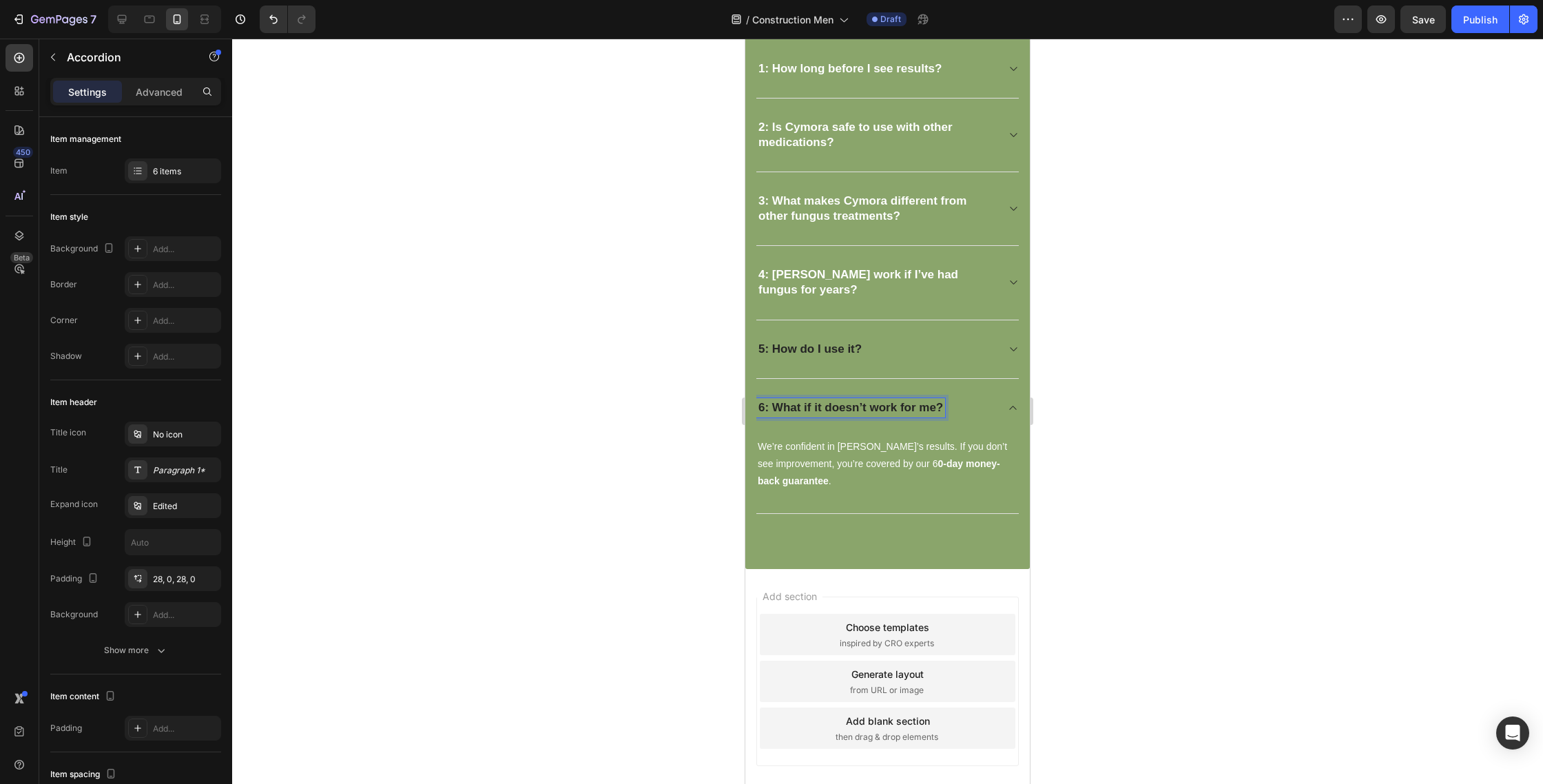
click at [923, 411] on strong "6: What if it doesn’t work for me?" at bounding box center [851, 407] width 185 height 13
click at [928, 386] on button "Text Color" at bounding box center [929, 379] width 25 height 25
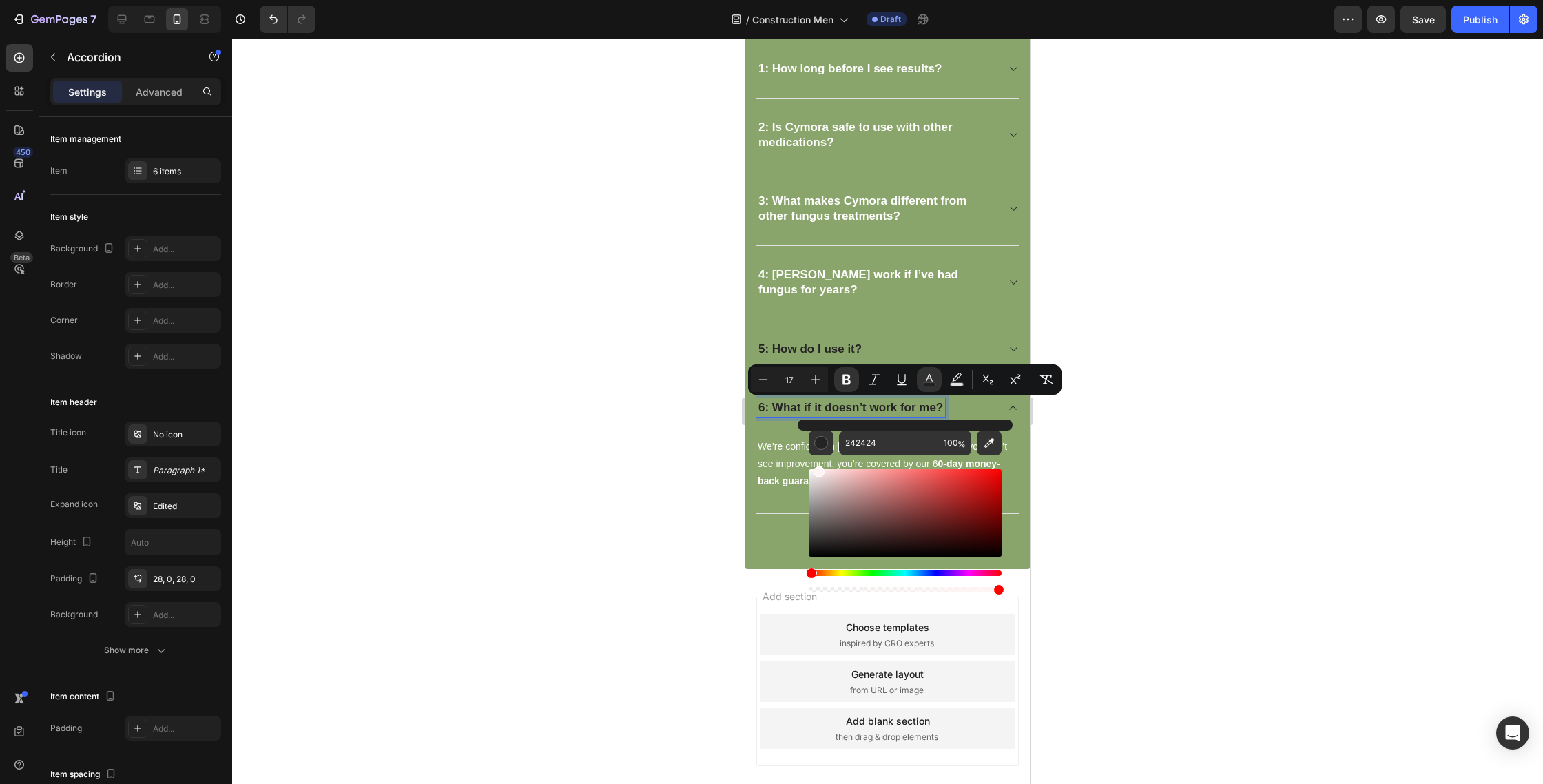
click at [807, 438] on div "242424 100 %" at bounding box center [906, 508] width 215 height 176
type input "FFFFFF"
click at [864, 354] on div "5: How do I use it?" at bounding box center [810, 350] width 108 height 20
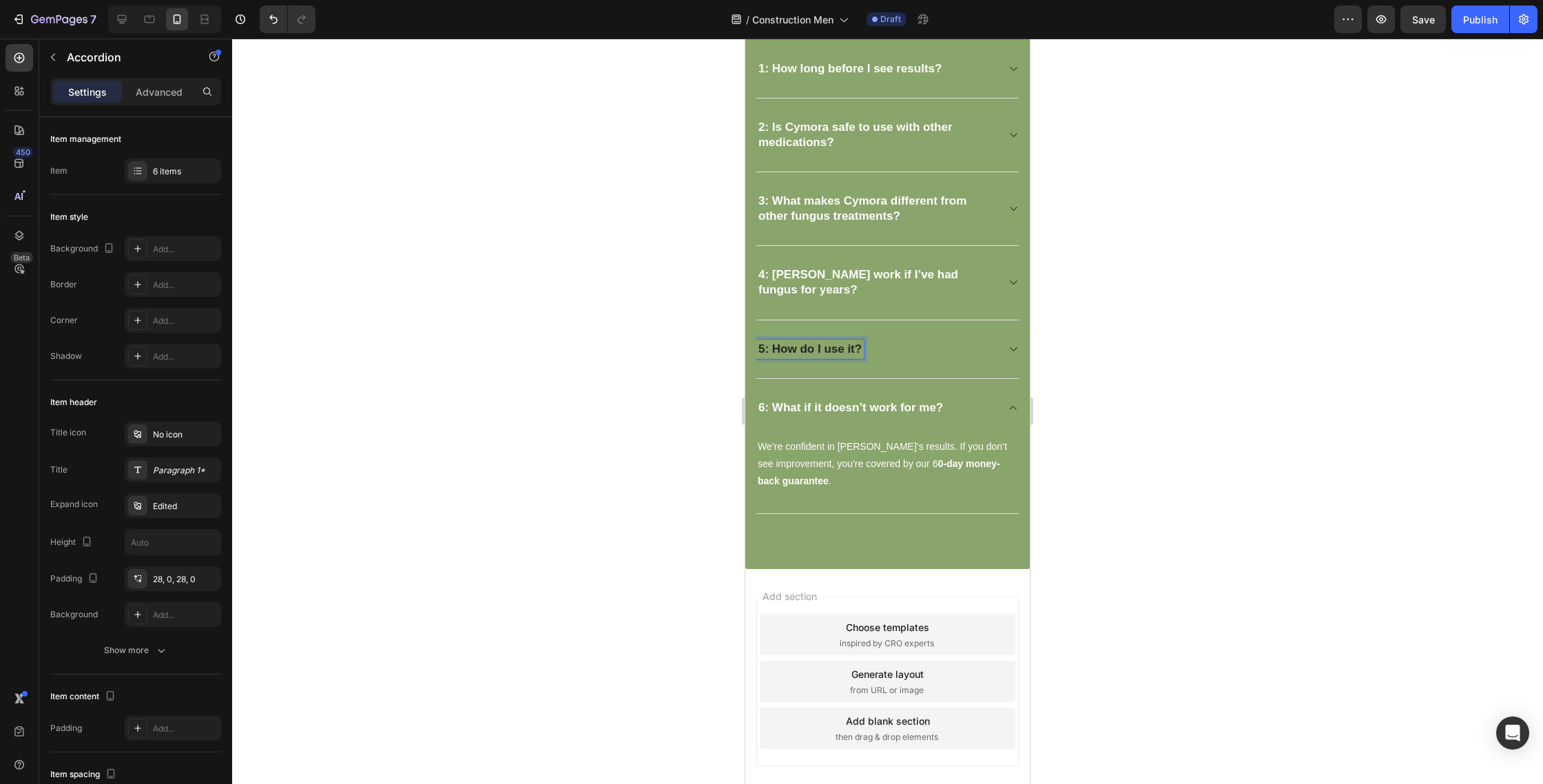
click at [863, 354] on div "5: How do I use it?" at bounding box center [810, 350] width 108 height 20
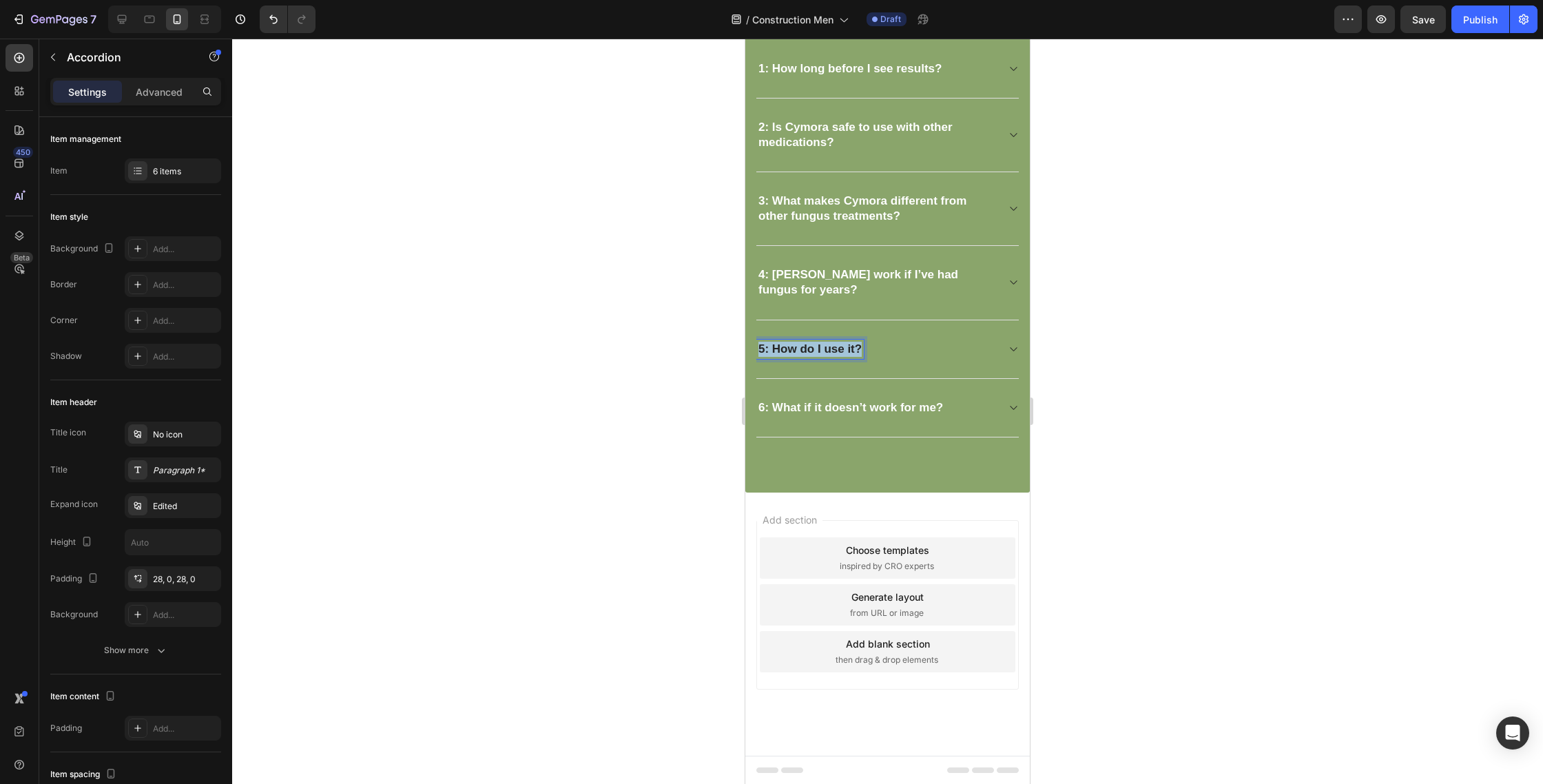
click at [858, 351] on strong "5: How do I use it?" at bounding box center [810, 349] width 104 height 13
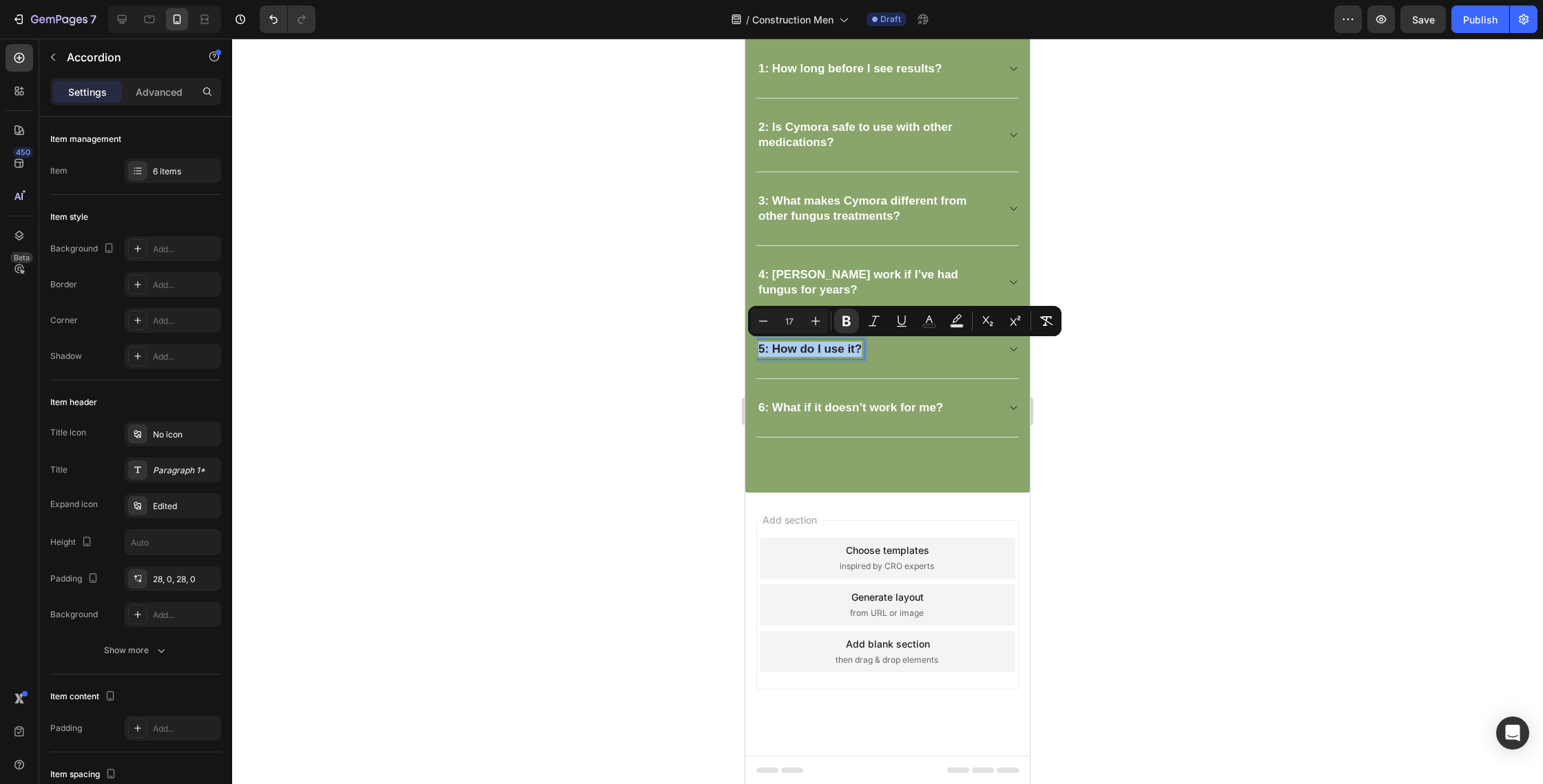
click at [934, 323] on icon "Editor contextual toolbar" at bounding box center [930, 321] width 14 height 14
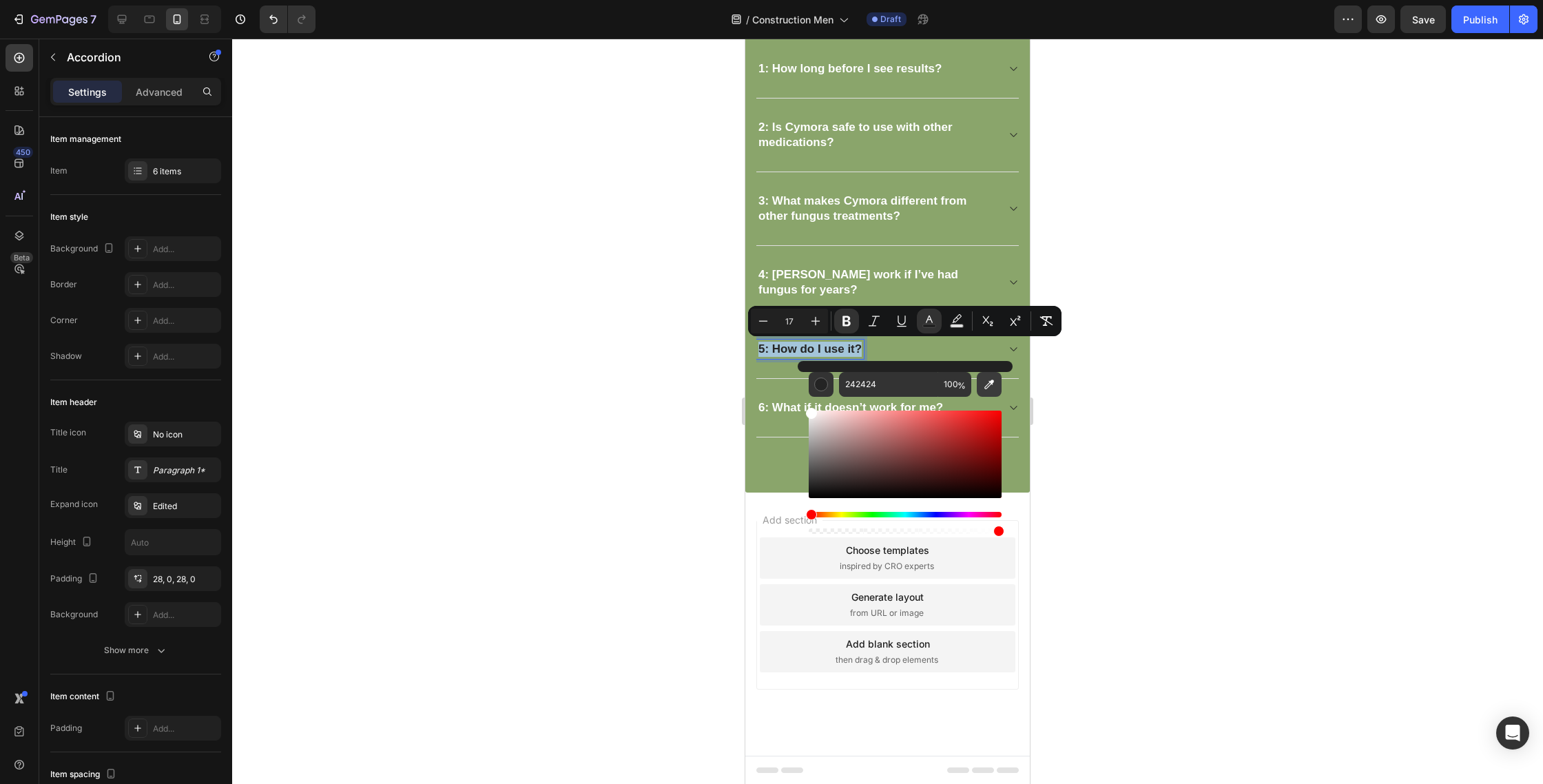
type input "FFFFFF"
click at [1058, 387] on div at bounding box center [887, 411] width 1311 height 745
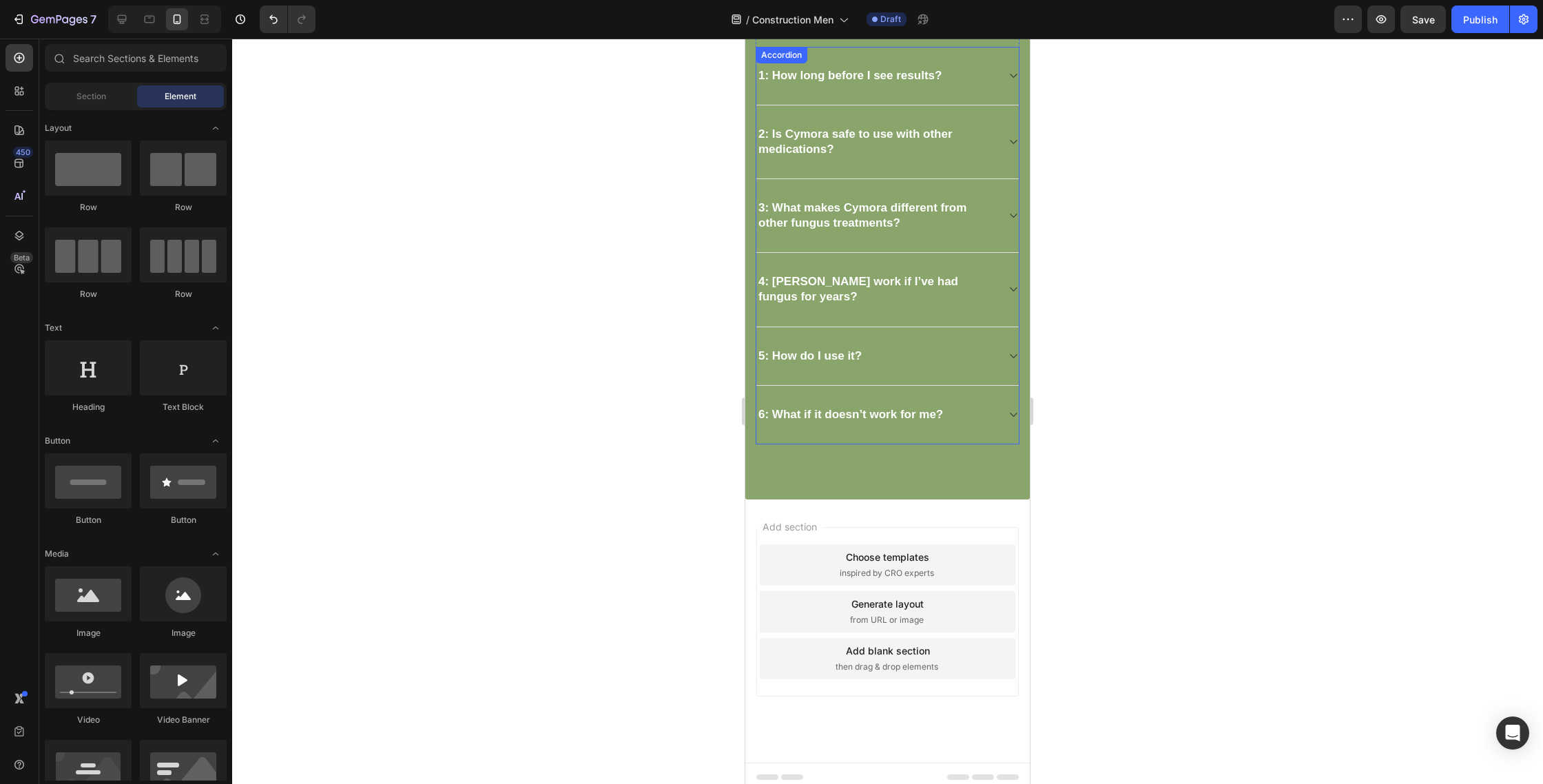
click at [979, 348] on div "5: How do I use it?" at bounding box center [876, 356] width 240 height 20
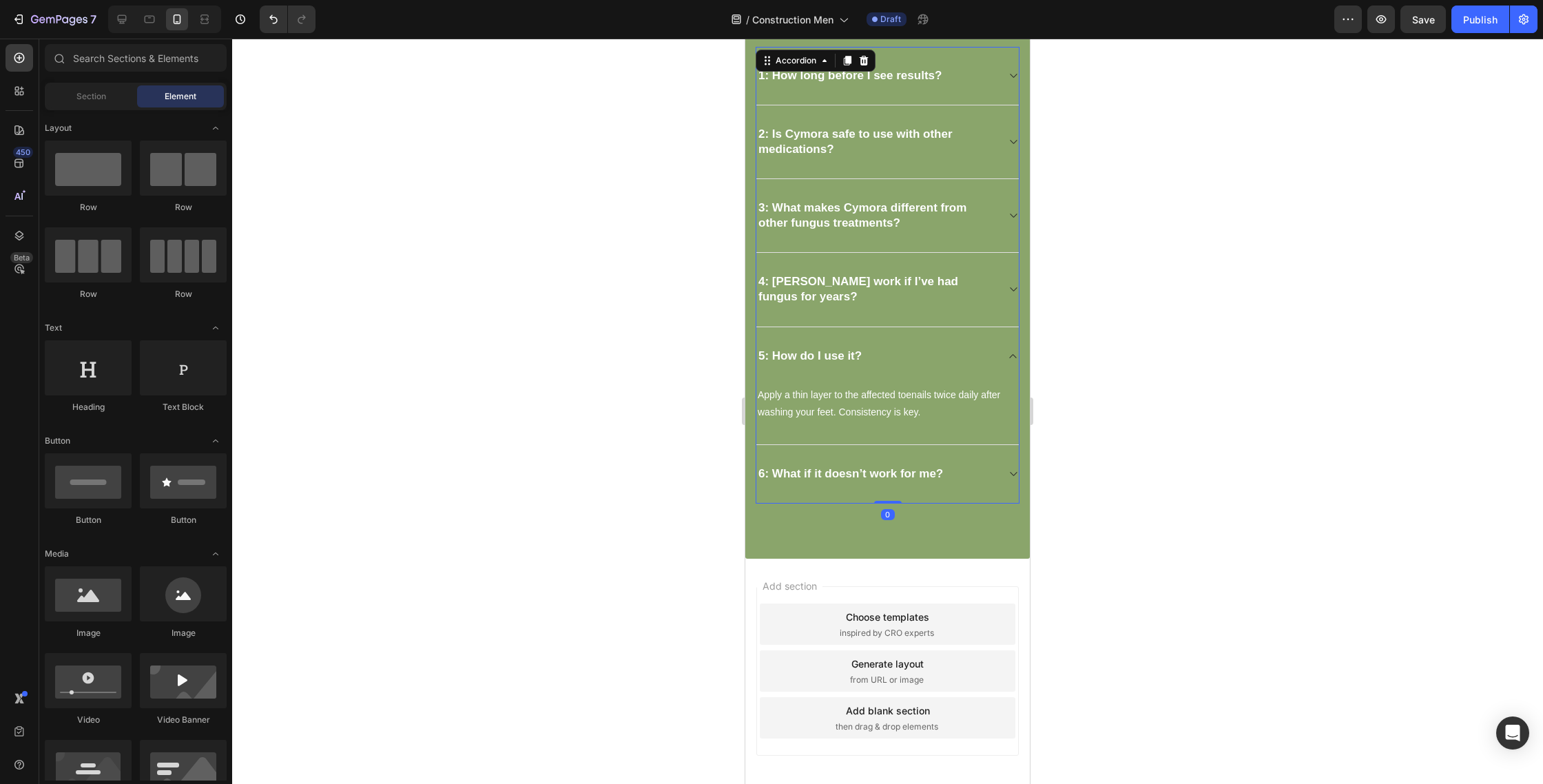
scroll to position [3823, 0]
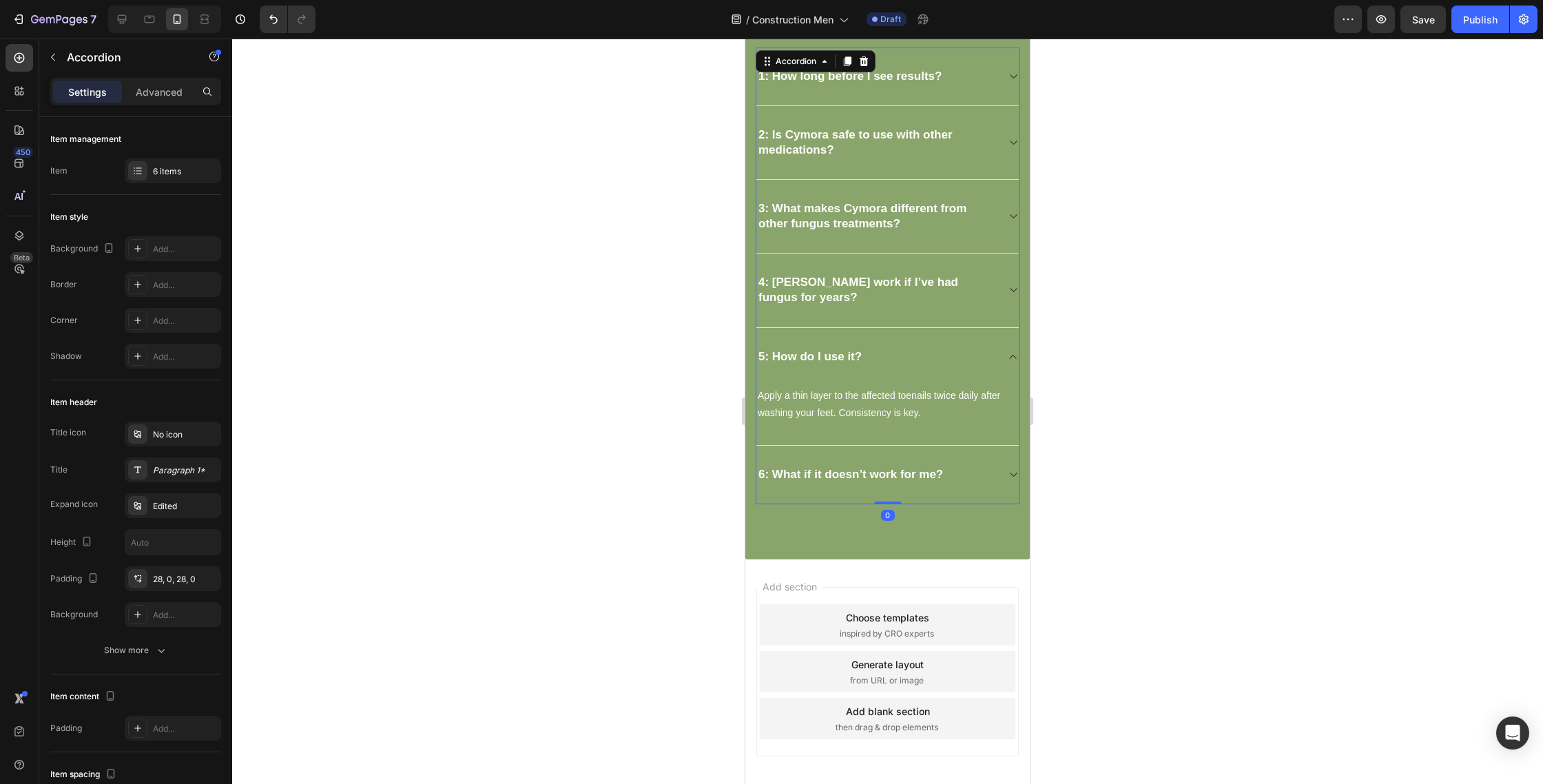
click at [1011, 297] on div "4: Will Cymora work if I’ve had fungus for years?" at bounding box center [888, 290] width 263 height 74
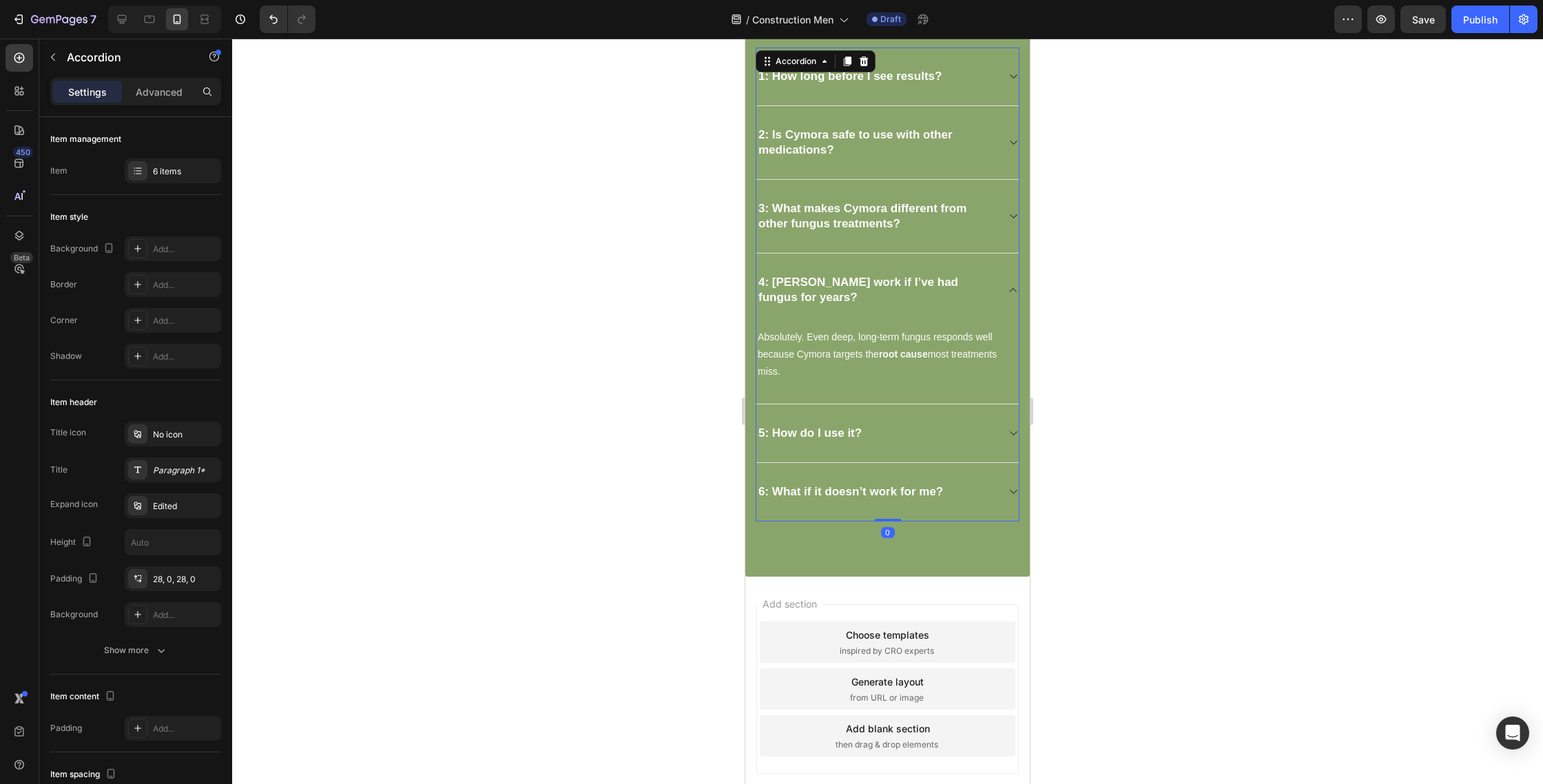
click at [998, 236] on div "3: What makes Cymora different from other fungus treatments?" at bounding box center [888, 216] width 263 height 74
click at [999, 162] on div "2: Is Cymora safe to use with other medications?" at bounding box center [888, 142] width 263 height 74
click at [992, 93] on div "1: How long before I see results?" at bounding box center [888, 76] width 263 height 58
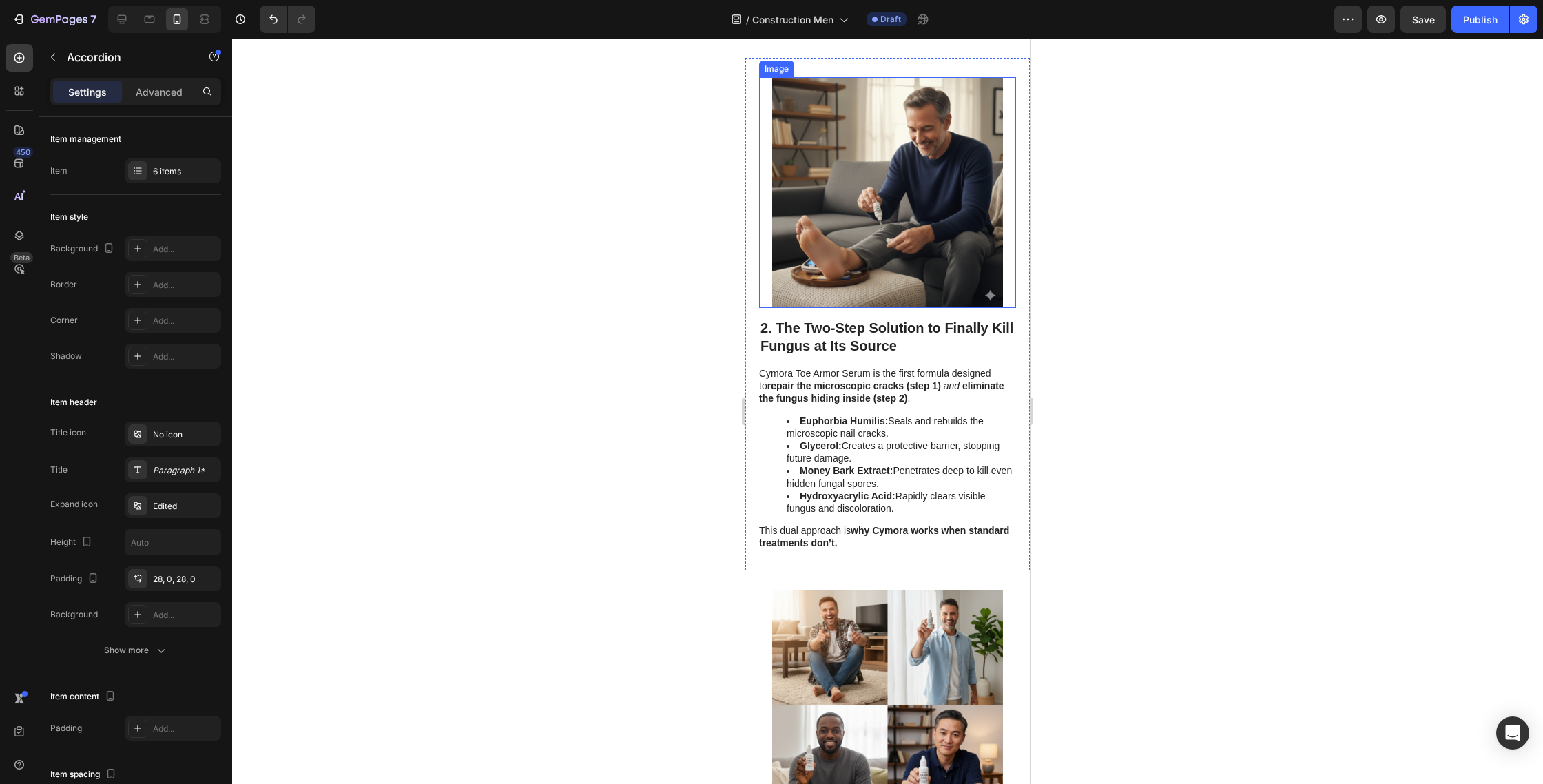
scroll to position [793, 0]
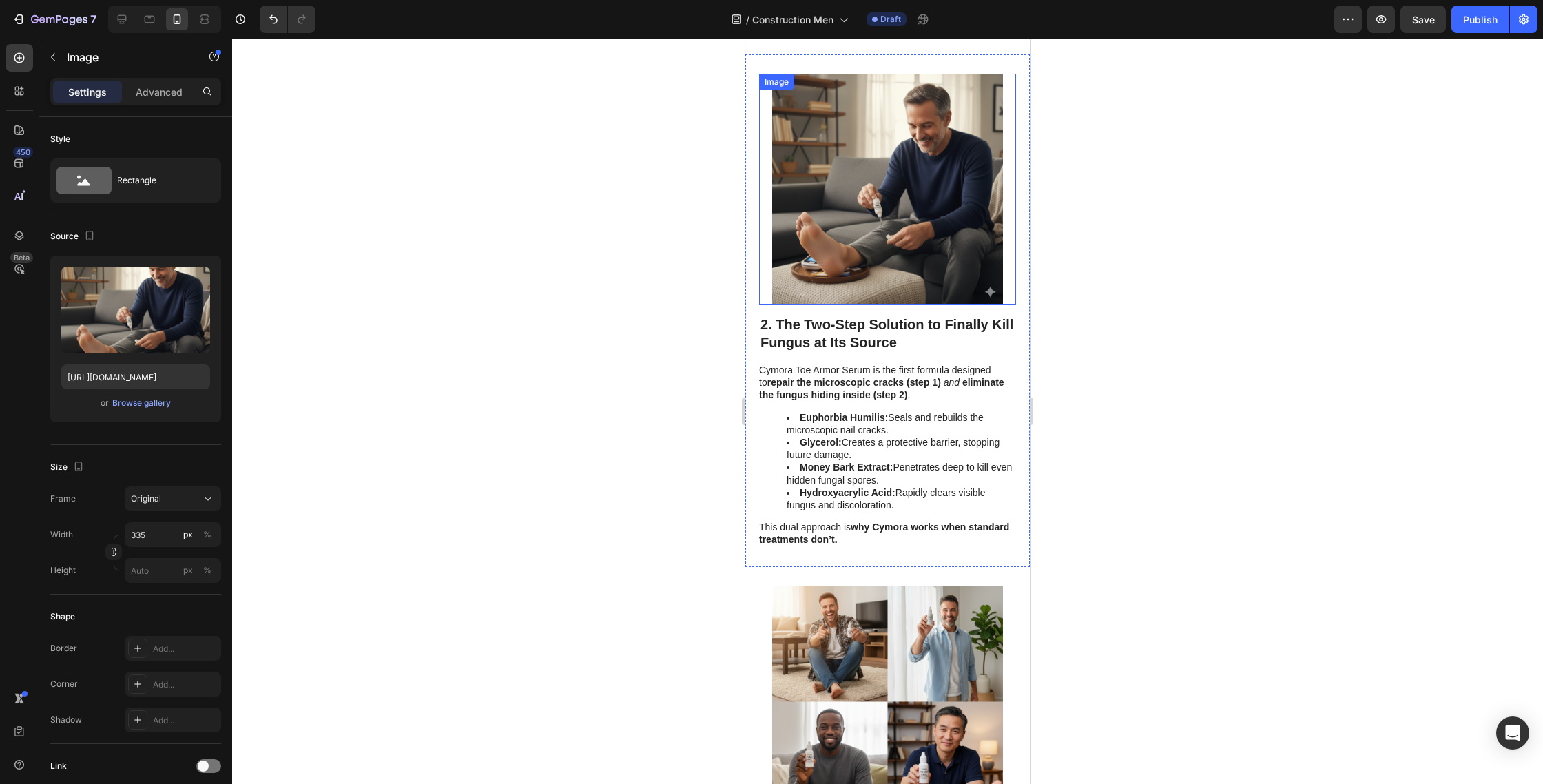
click at [837, 219] on img at bounding box center [888, 190] width 231 height 231
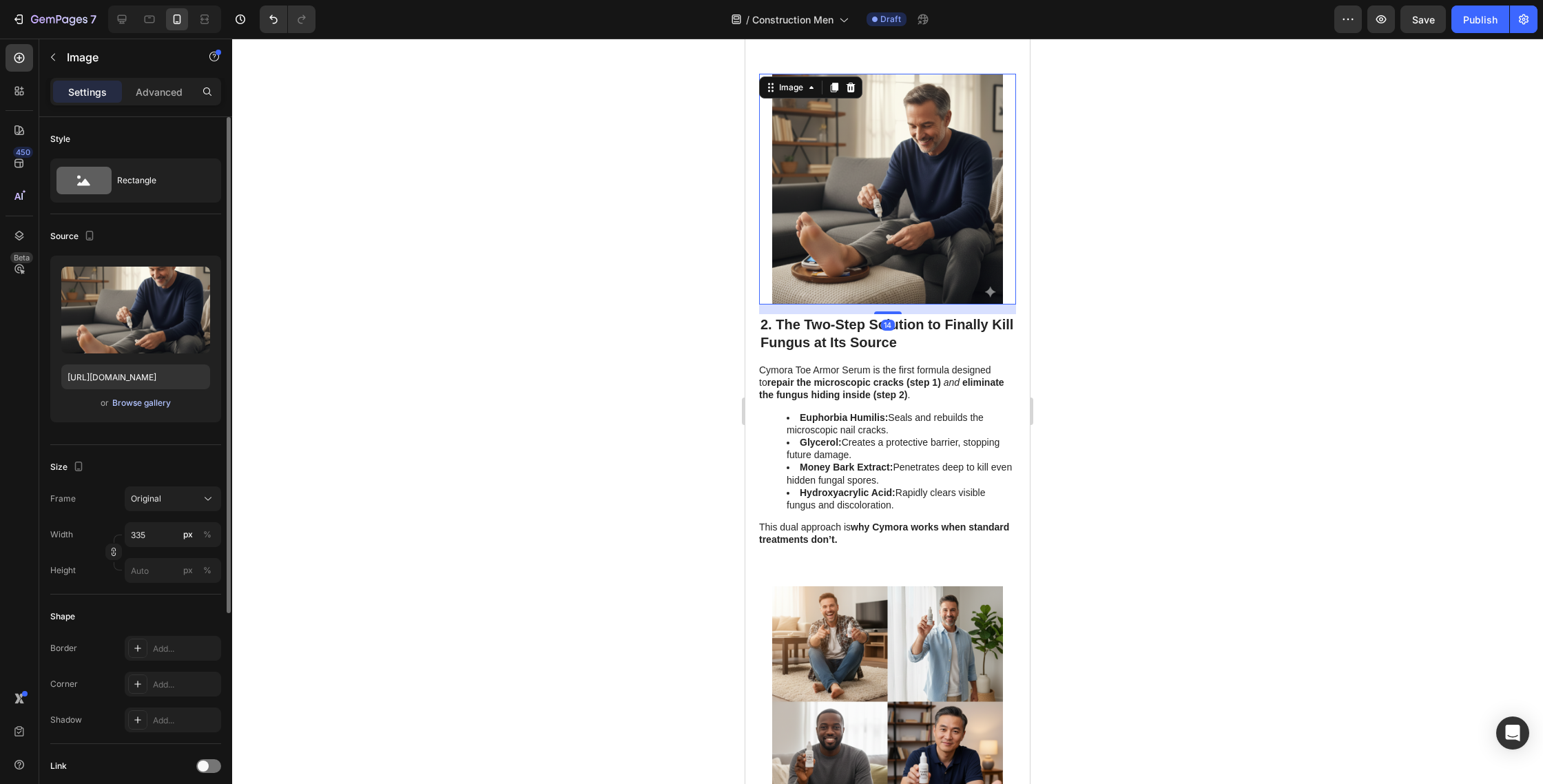
click at [146, 402] on div "Browse gallery" at bounding box center [141, 403] width 58 height 13
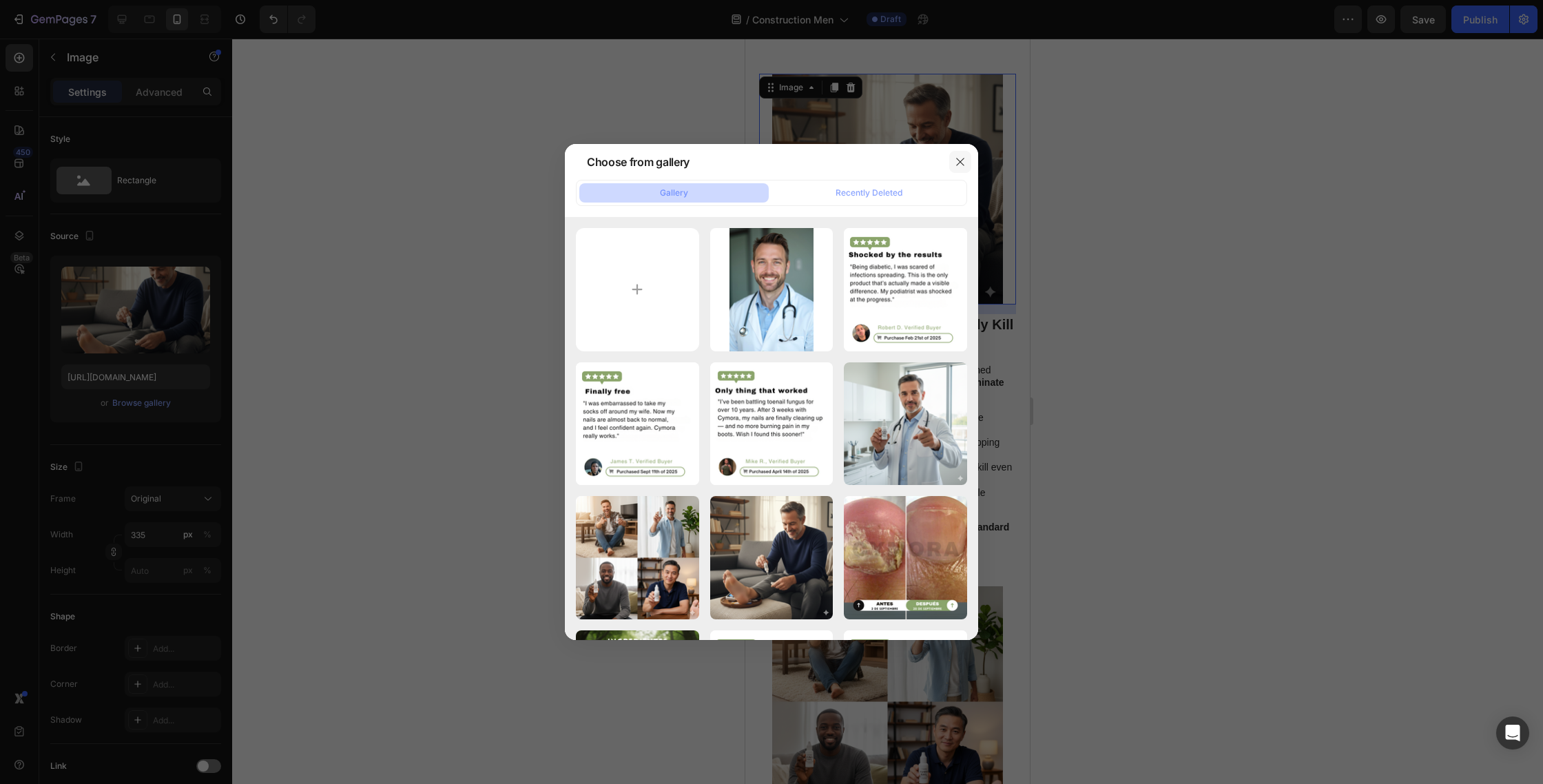
click at [959, 164] on icon "button" at bounding box center [960, 161] width 11 height 11
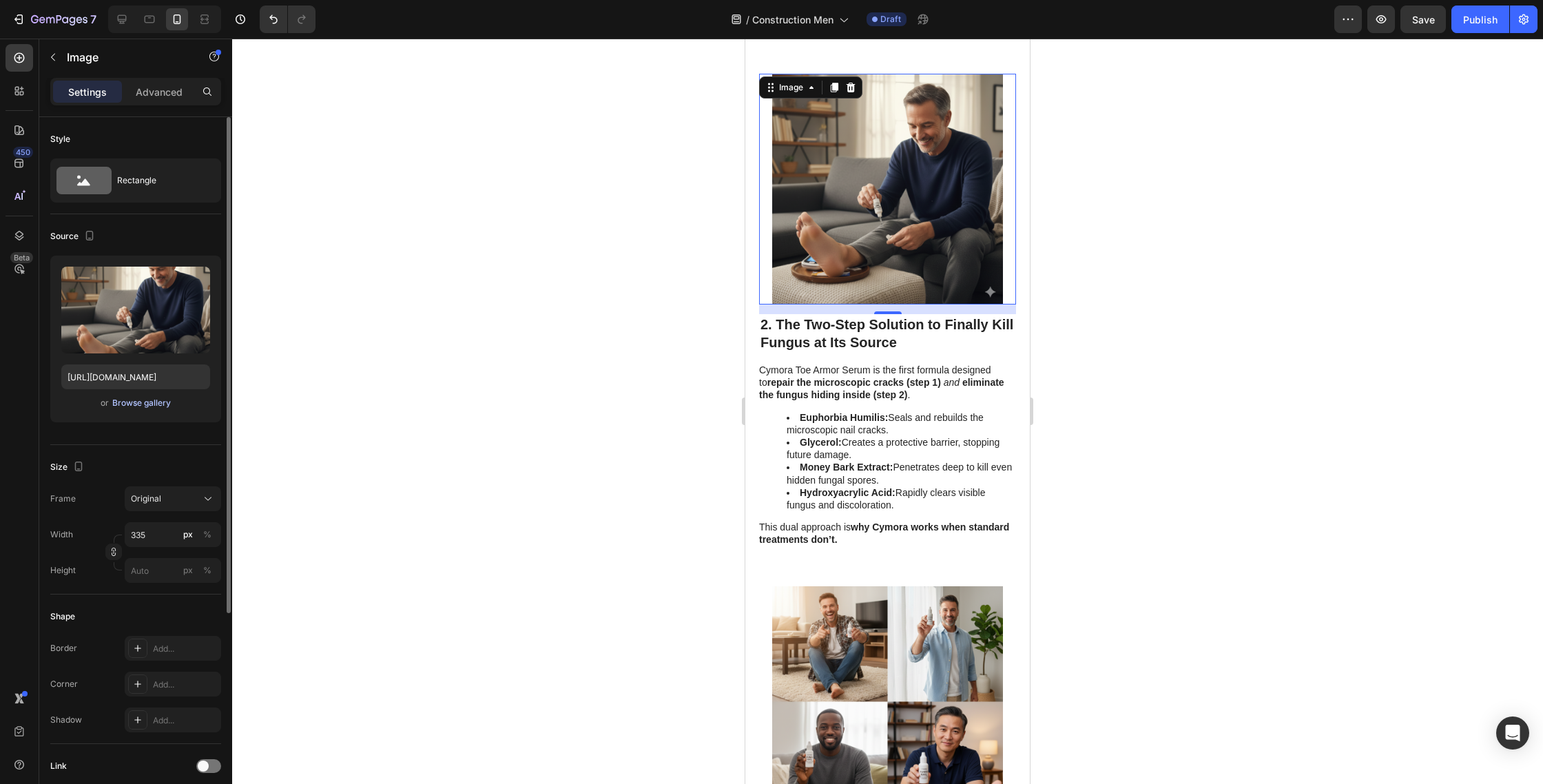
click at [158, 402] on div "Browse gallery" at bounding box center [141, 403] width 58 height 13
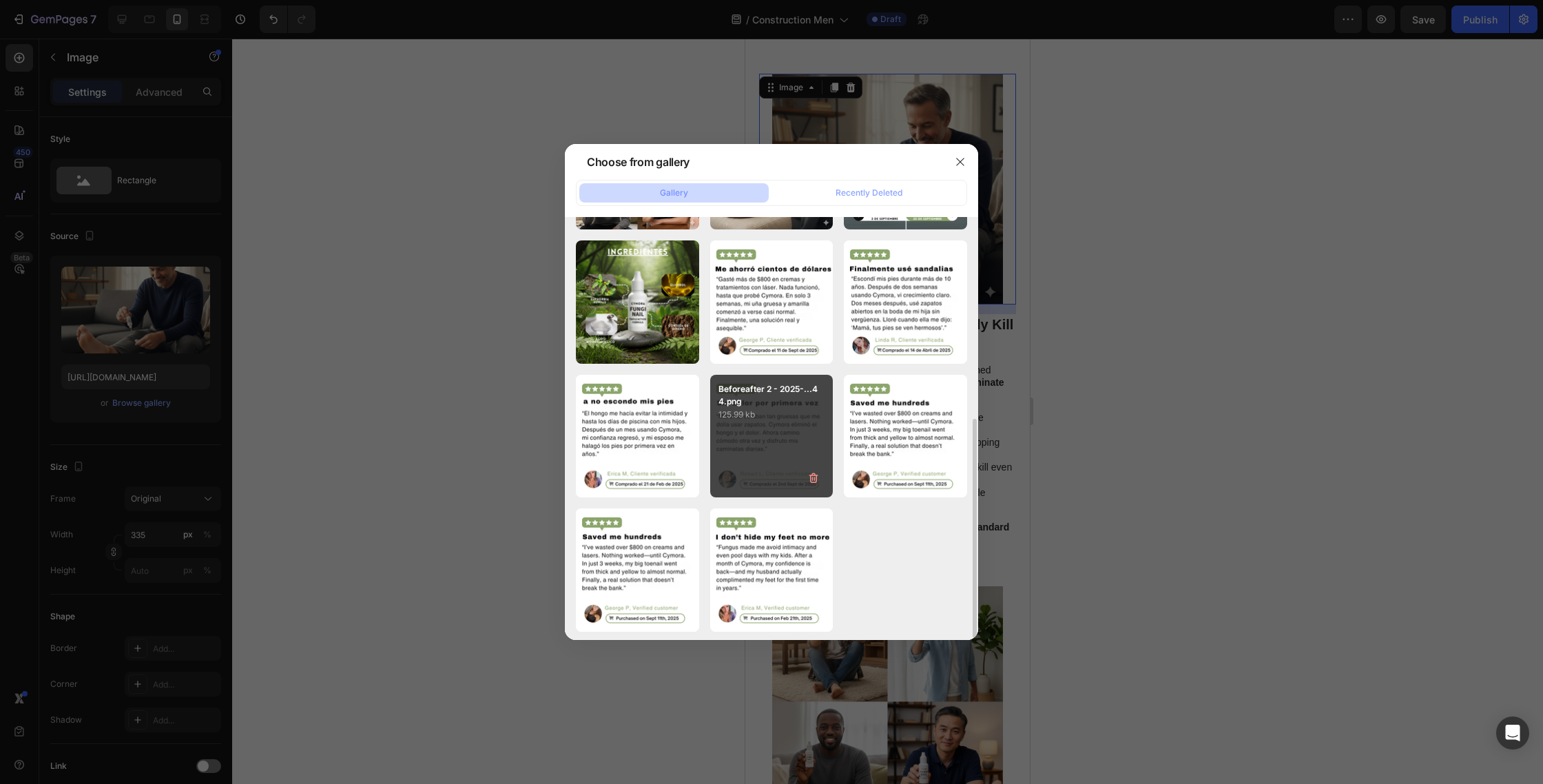
scroll to position [387, 0]
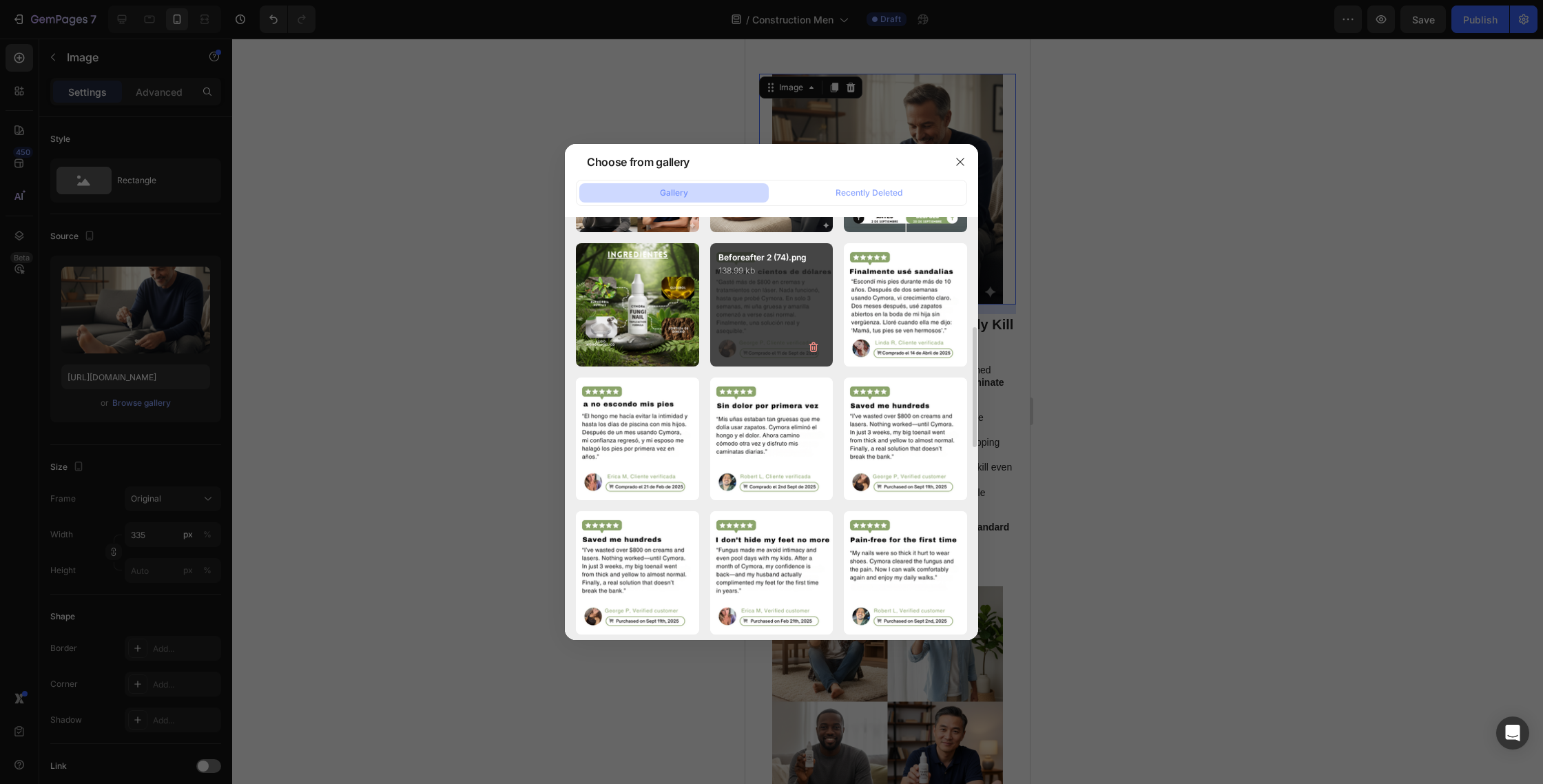
click at [0, 0] on div "Beforeafter 2 - 2025-...75.png 1459.73 kb" at bounding box center [0, 0] width 0 height 0
type input "https://cdn.shopify.com/s/files/1/0763/8977/7661/files/gempages_572868427262198…"
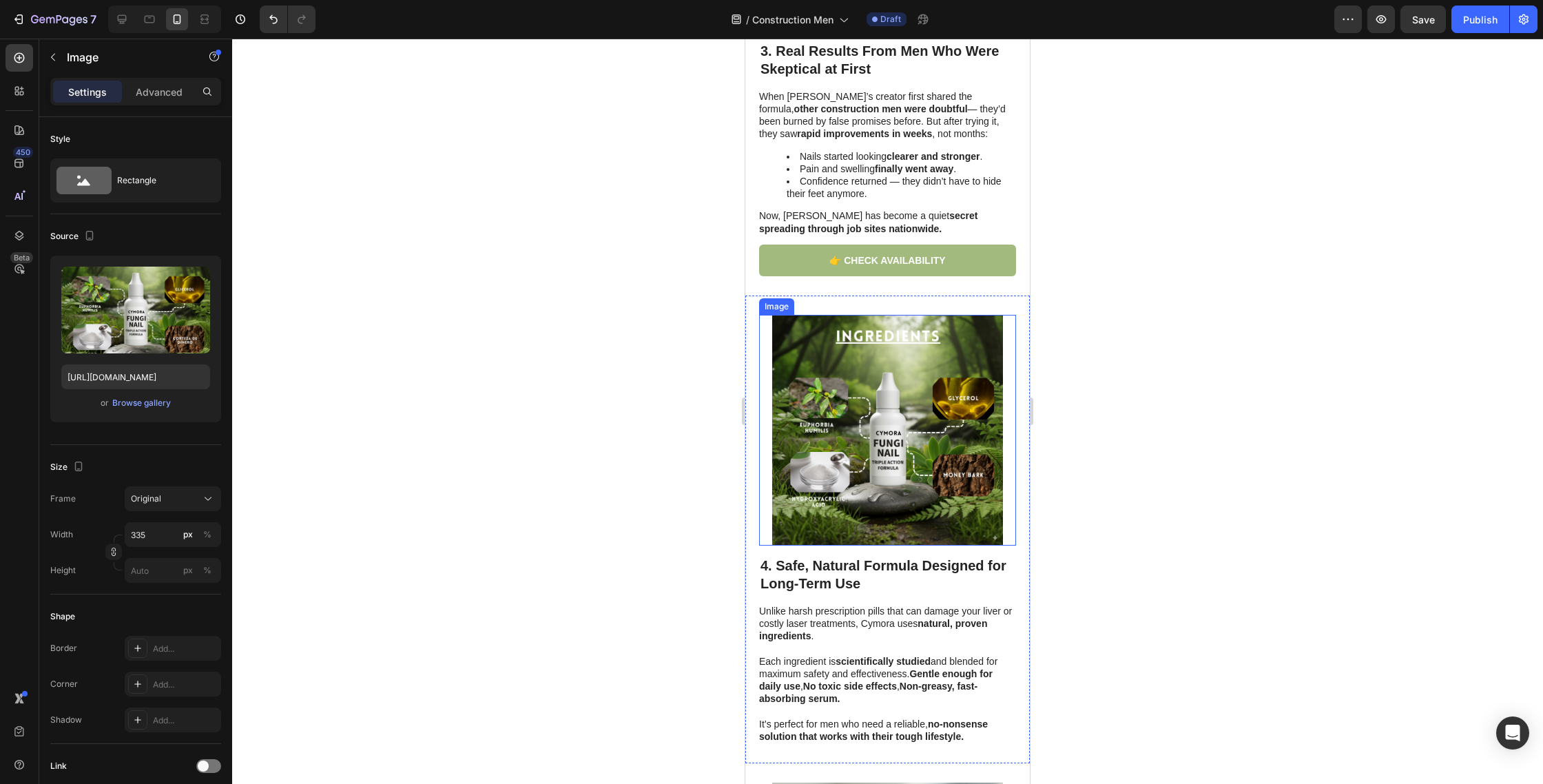
scroll to position [1613, 0]
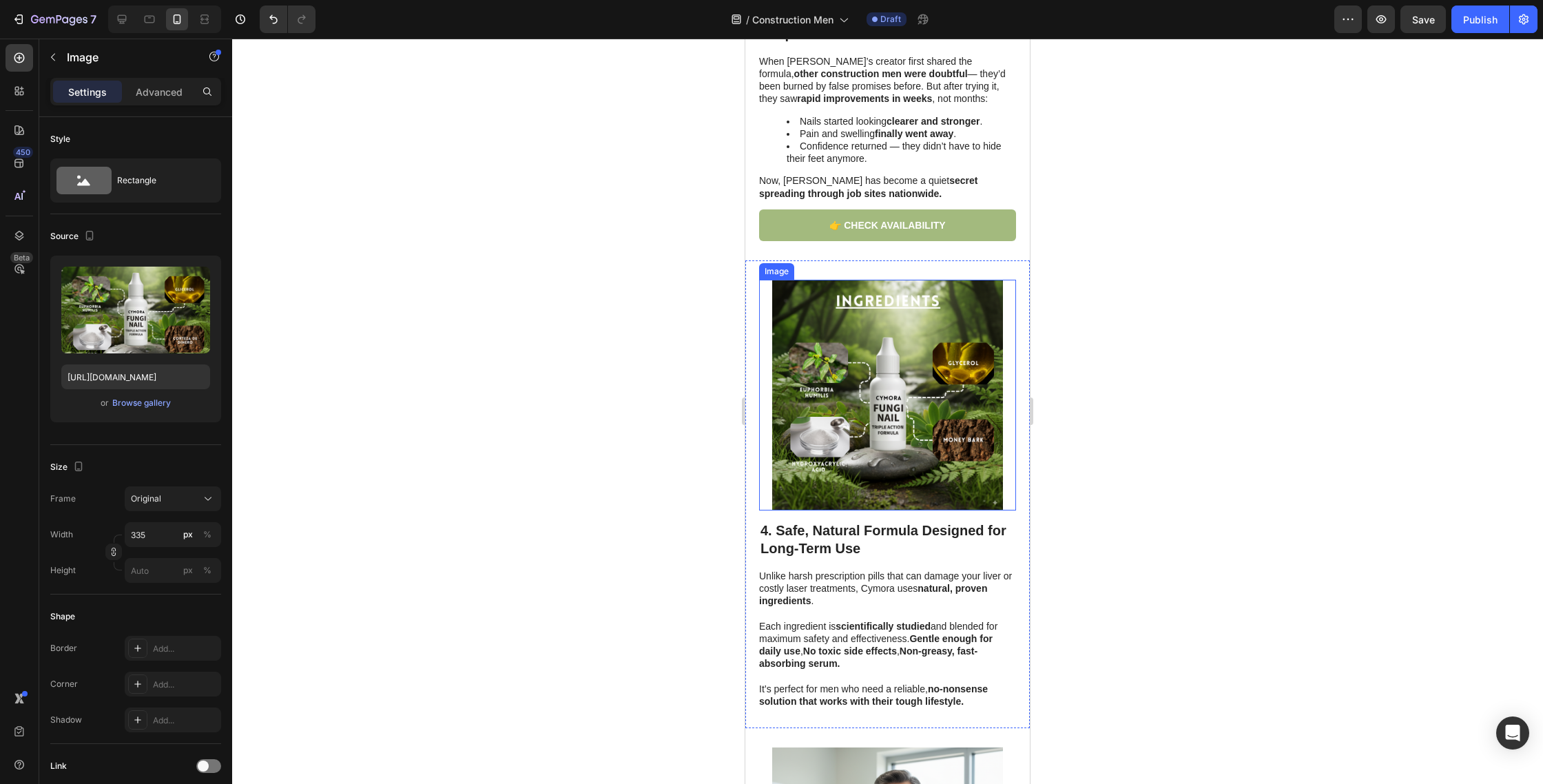
click at [889, 400] on img at bounding box center [888, 395] width 231 height 231
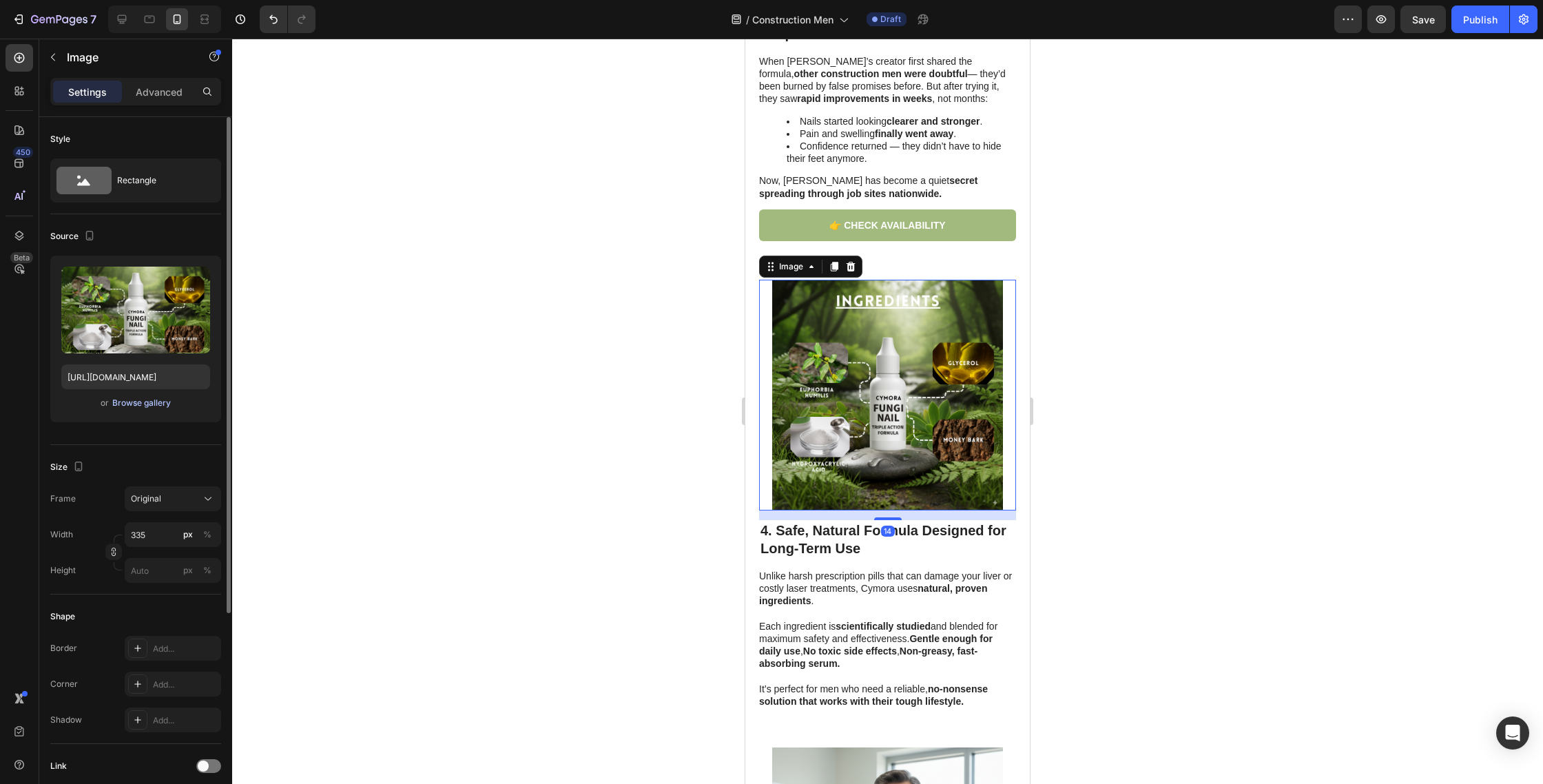
click at [165, 405] on div "Browse gallery" at bounding box center [141, 403] width 58 height 13
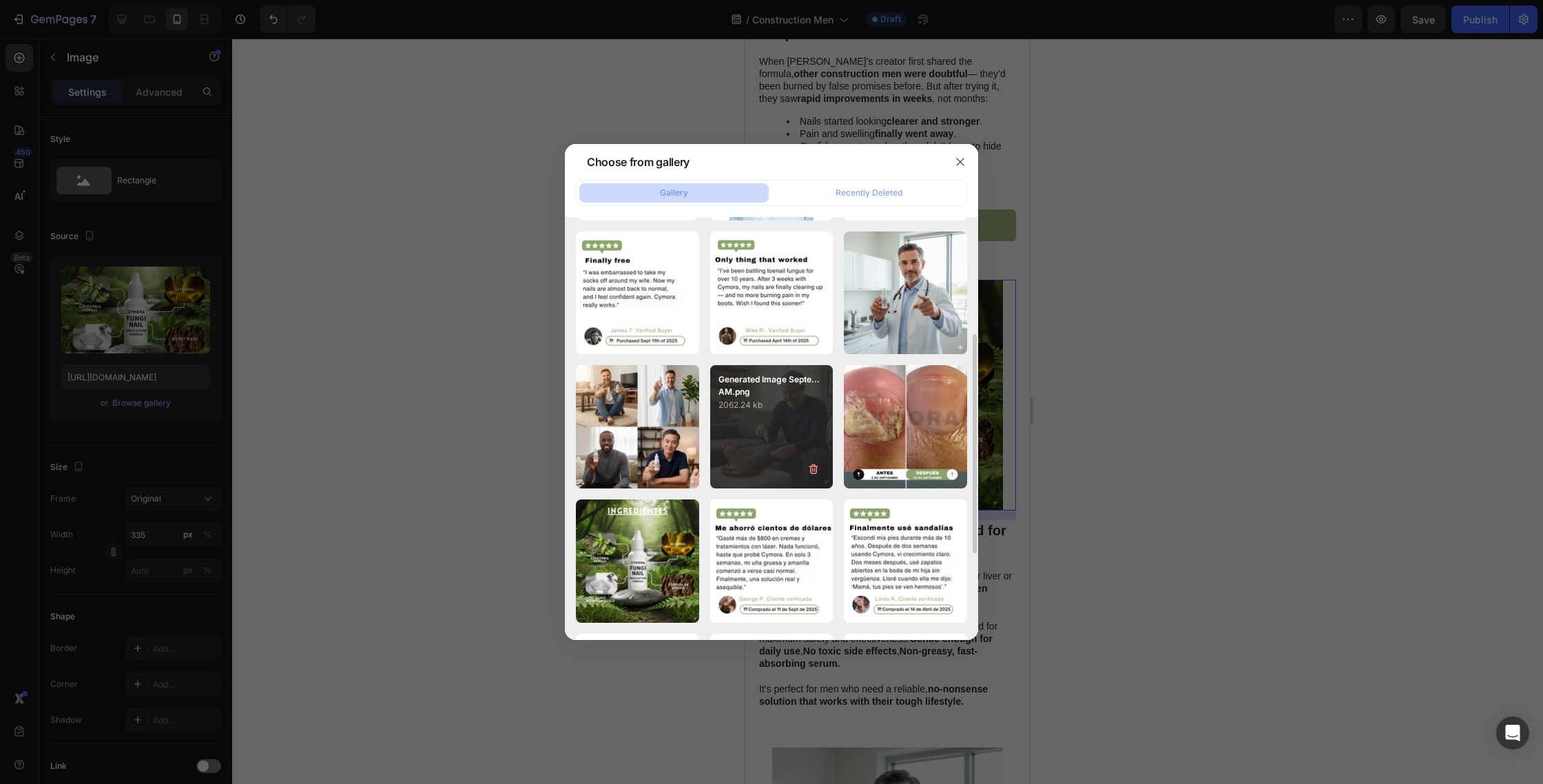
scroll to position [164, 0]
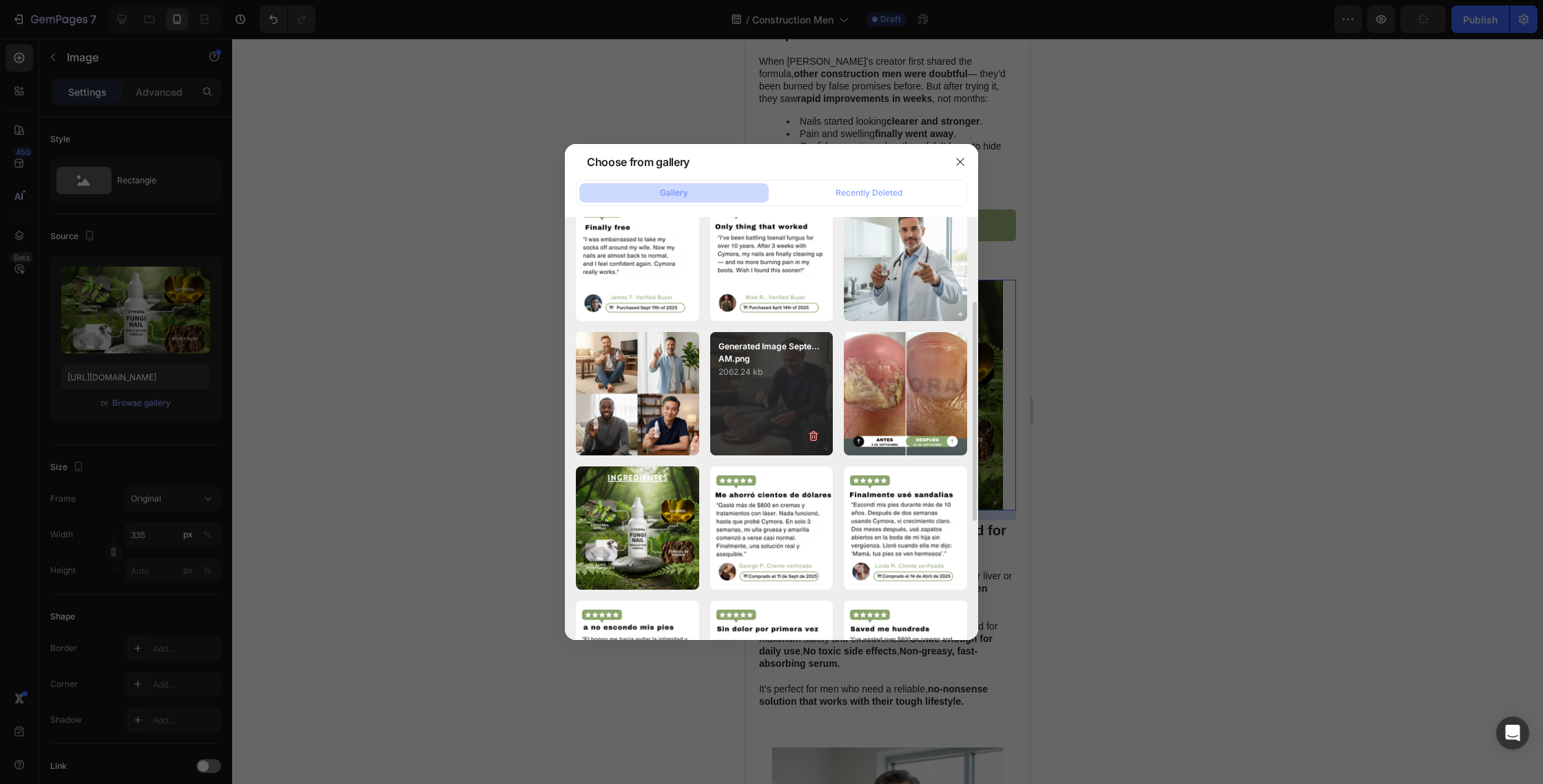
click at [776, 397] on div "Generated Image Septe...AM.png 2062.24 kb" at bounding box center [772, 393] width 123 height 123
type input "https://cdn.shopify.com/s/files/1/0763/8977/7661/files/gempages_572868427262198…"
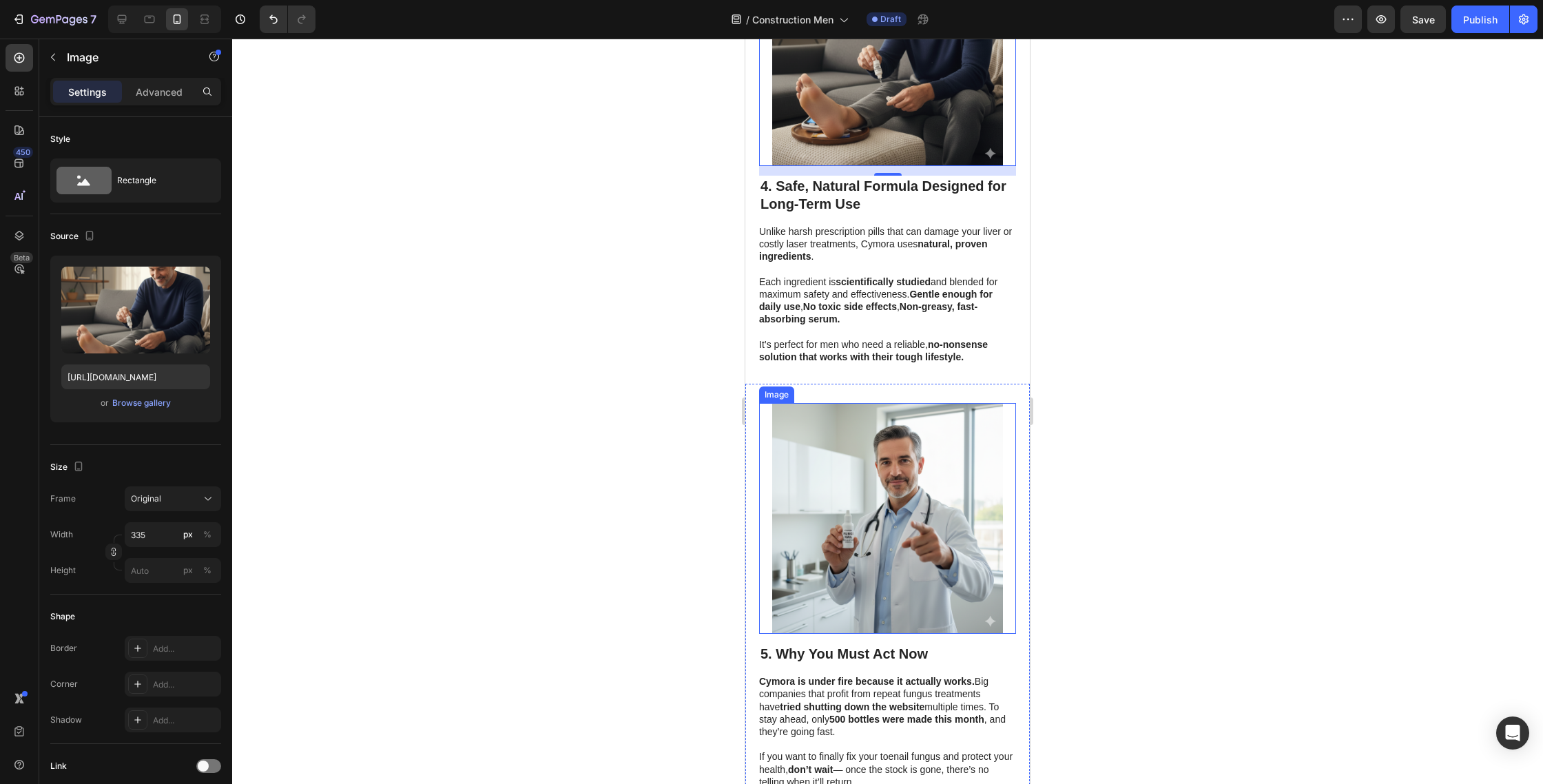
click at [865, 445] on img at bounding box center [888, 518] width 231 height 231
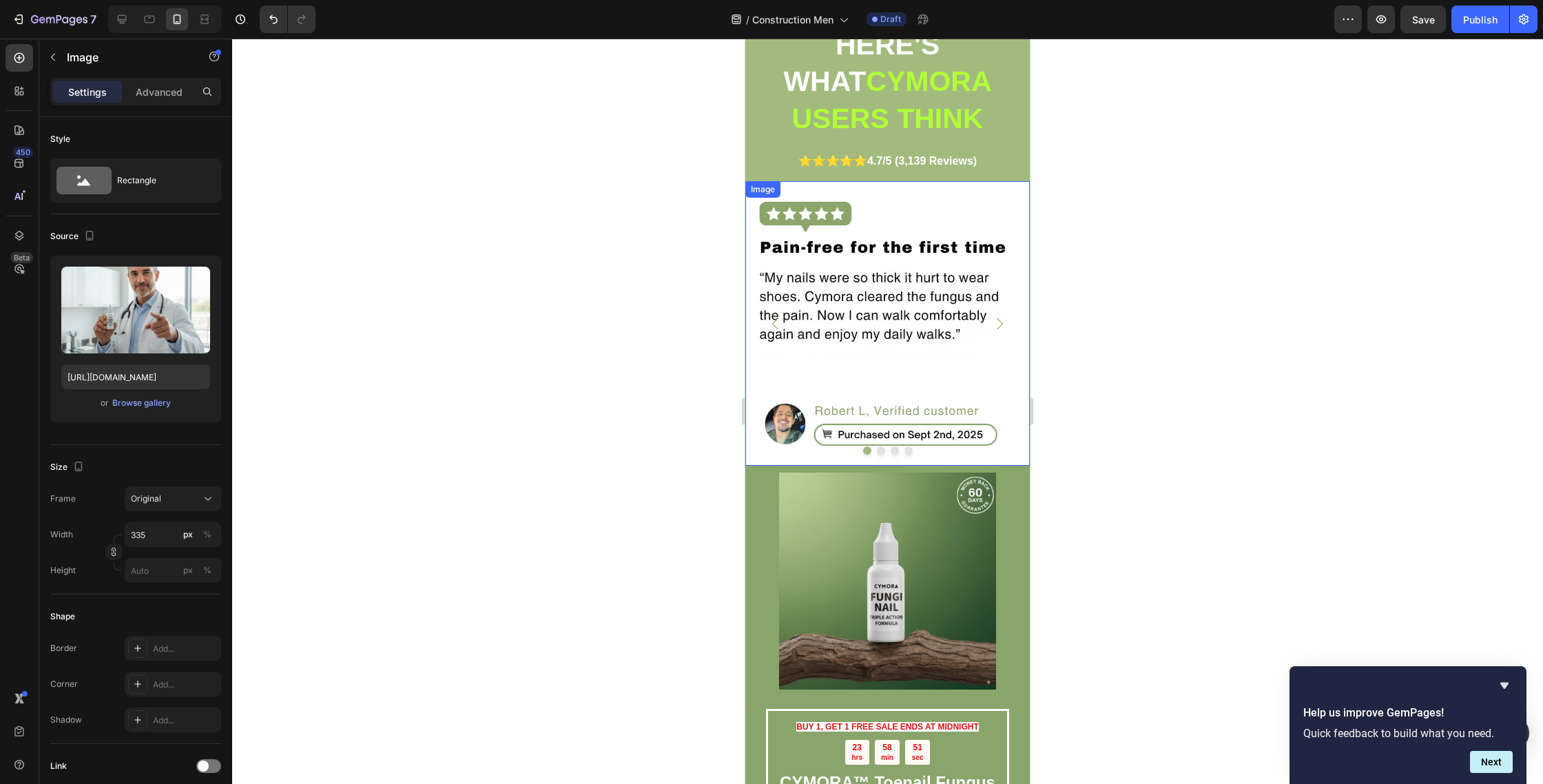
scroll to position [2746, 0]
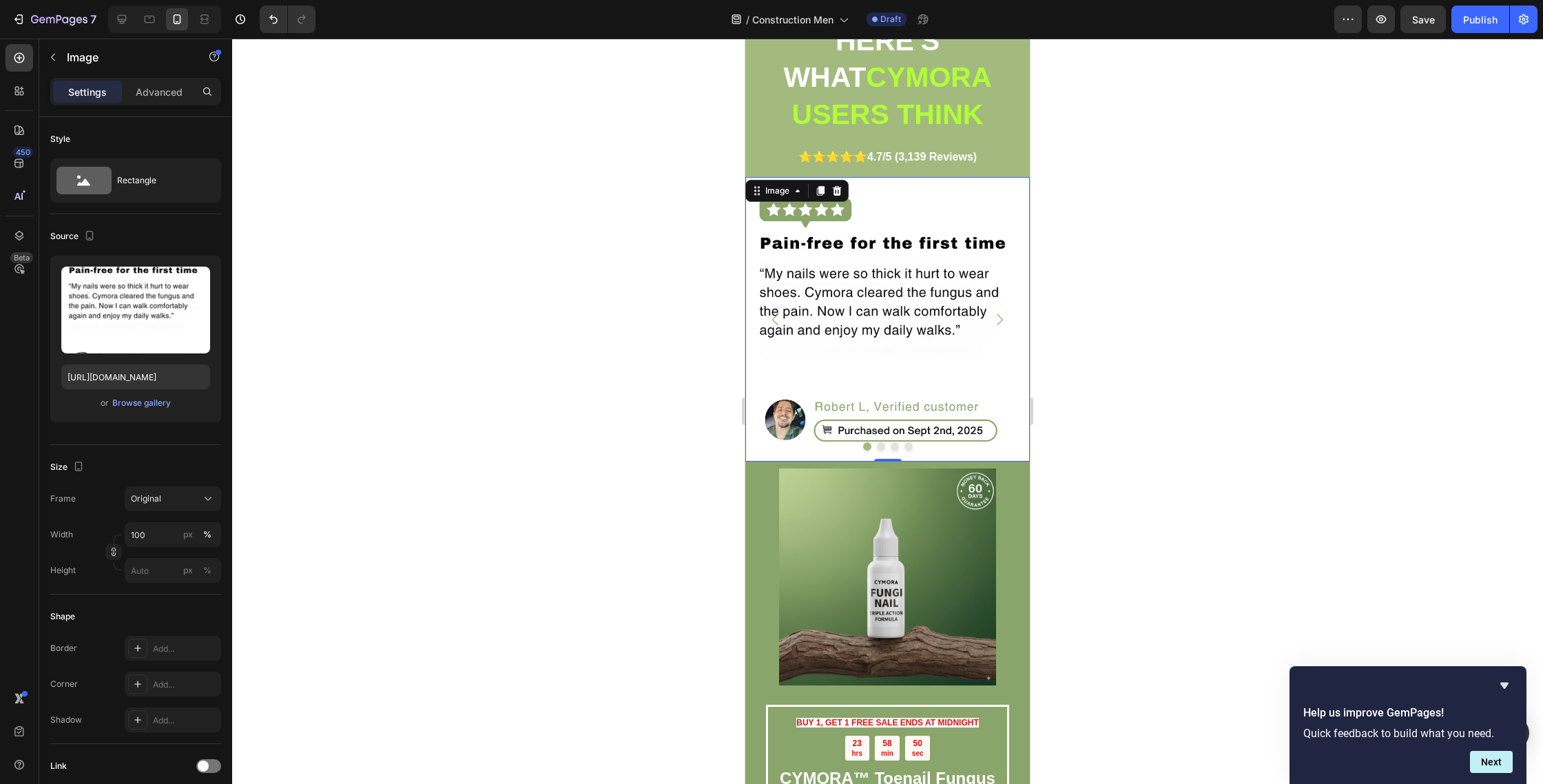
click at [833, 315] on img at bounding box center [888, 319] width 284 height 284
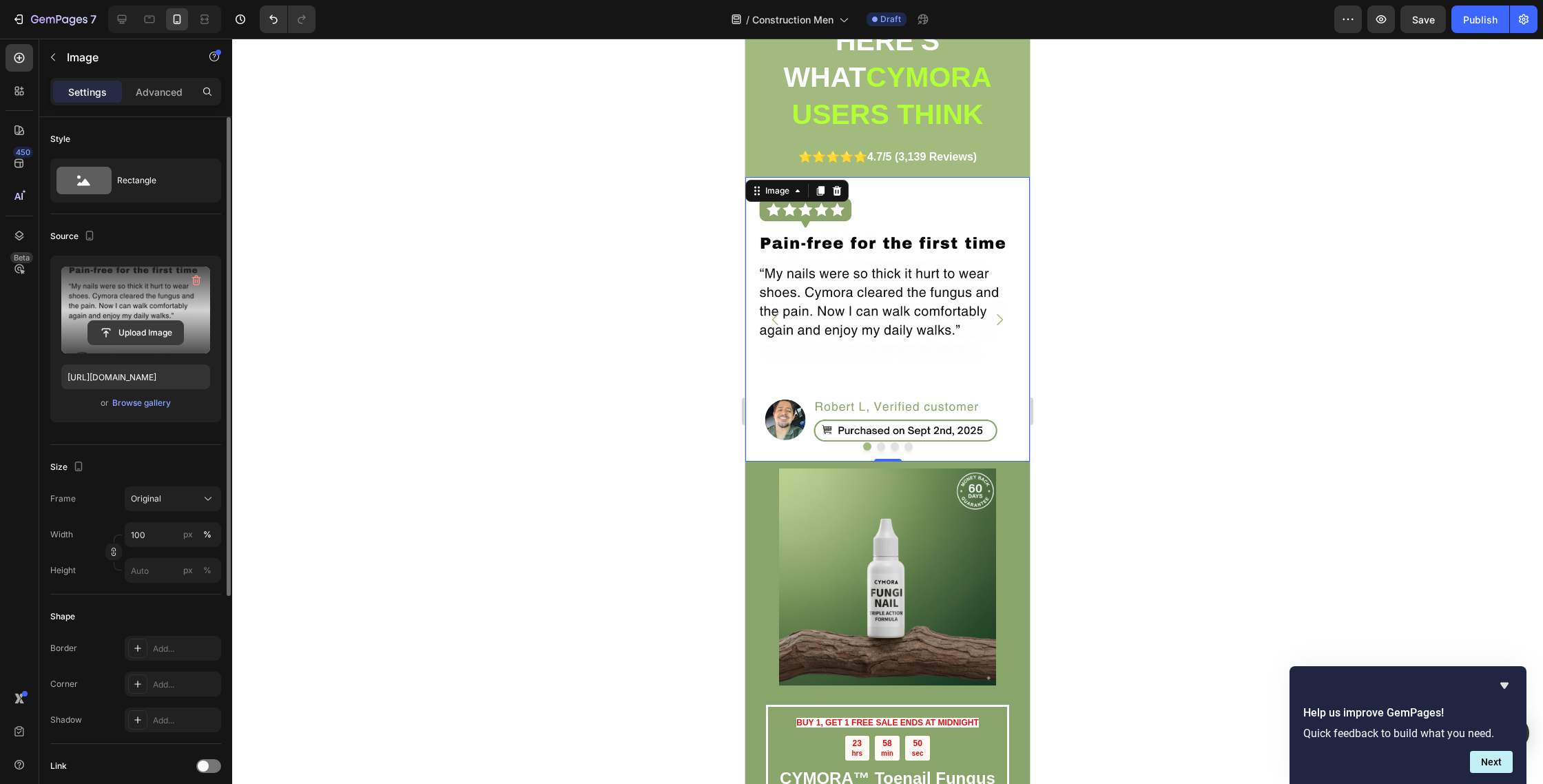
click at [142, 335] on input "file" at bounding box center [135, 333] width 95 height 24
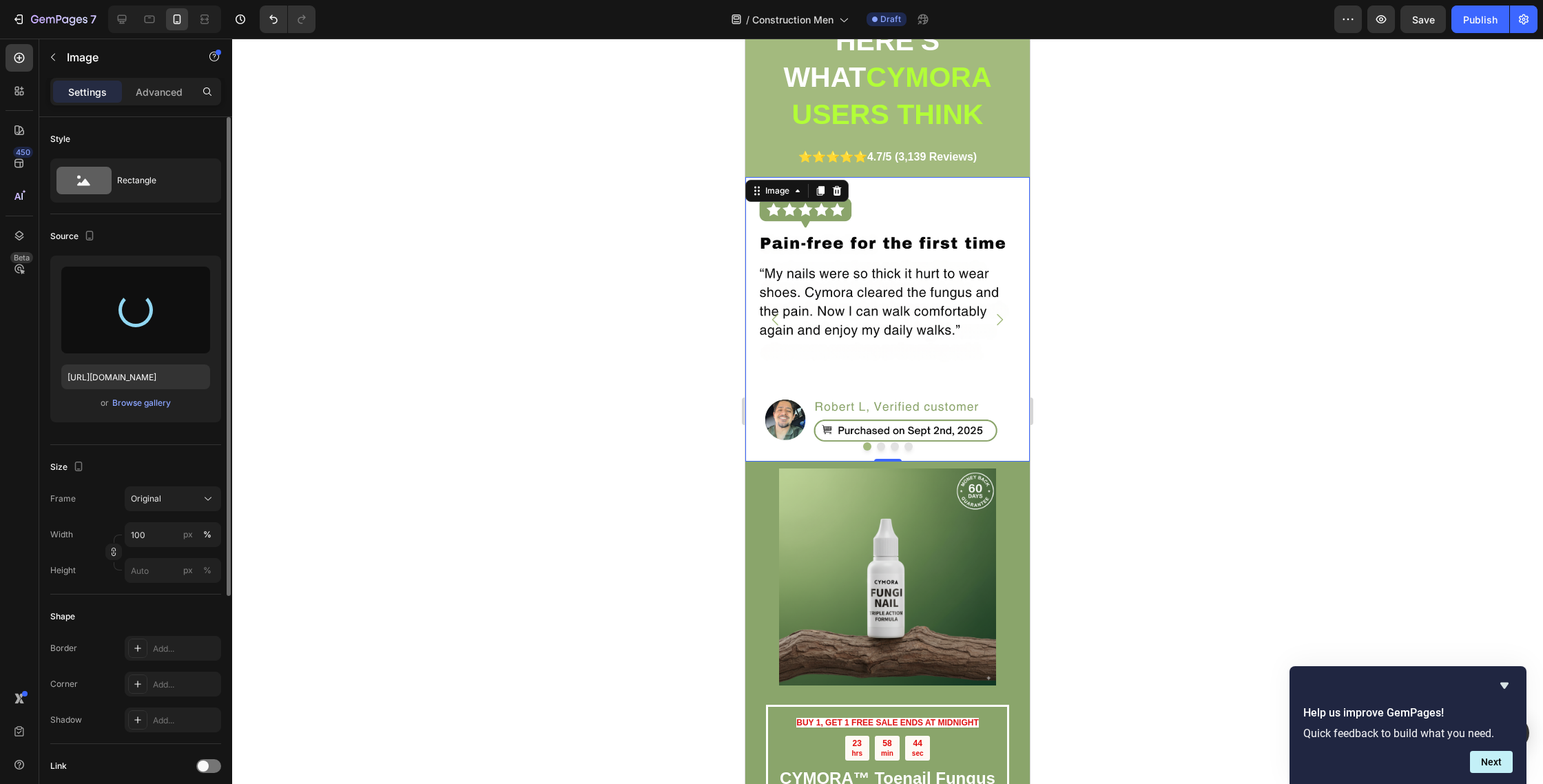
type input "https://cdn.shopify.com/s/files/1/0763/8977/7661/files/gempages_572868427262198…"
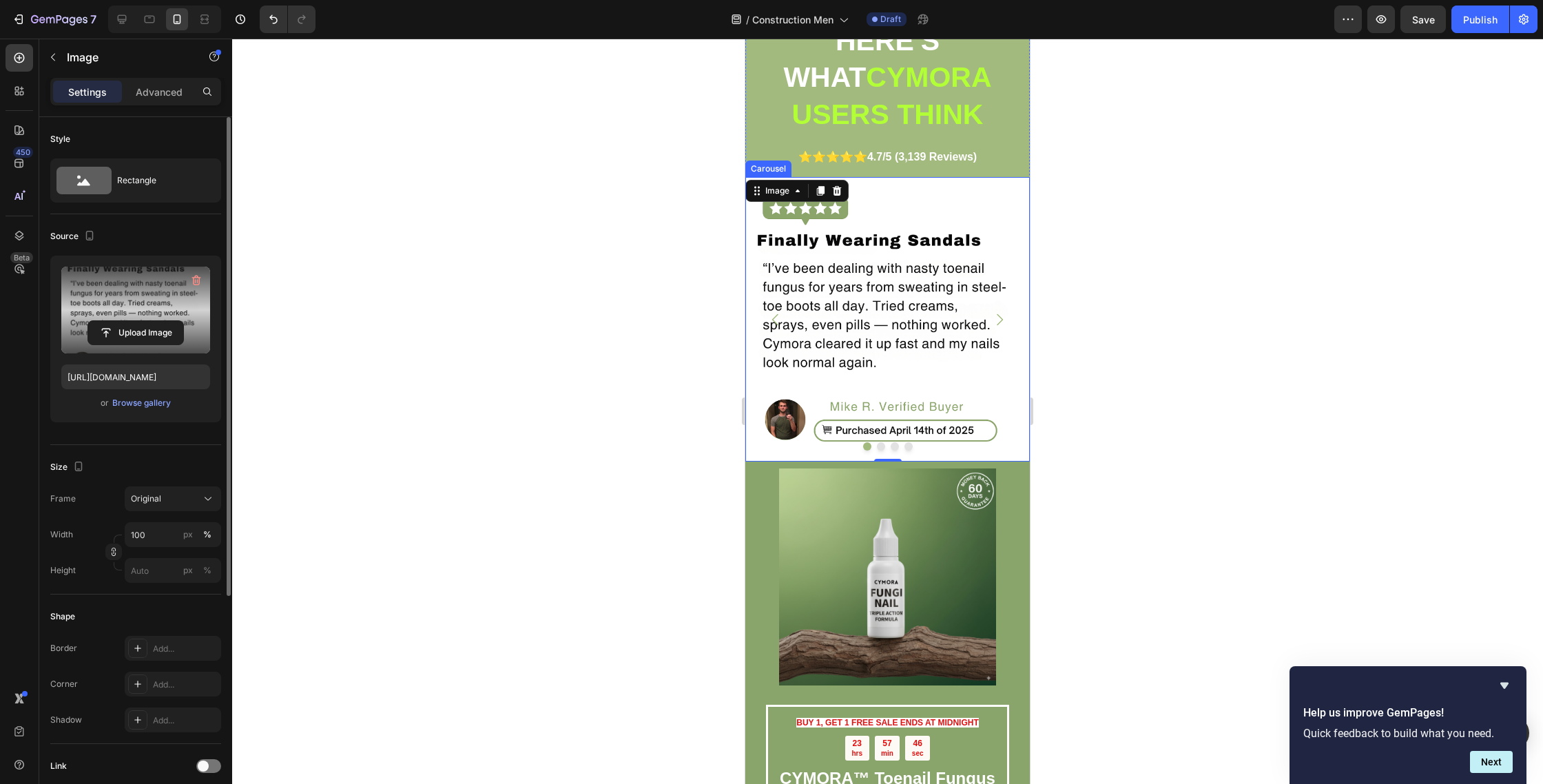
click at [882, 442] on button "Dot" at bounding box center [881, 446] width 8 height 8
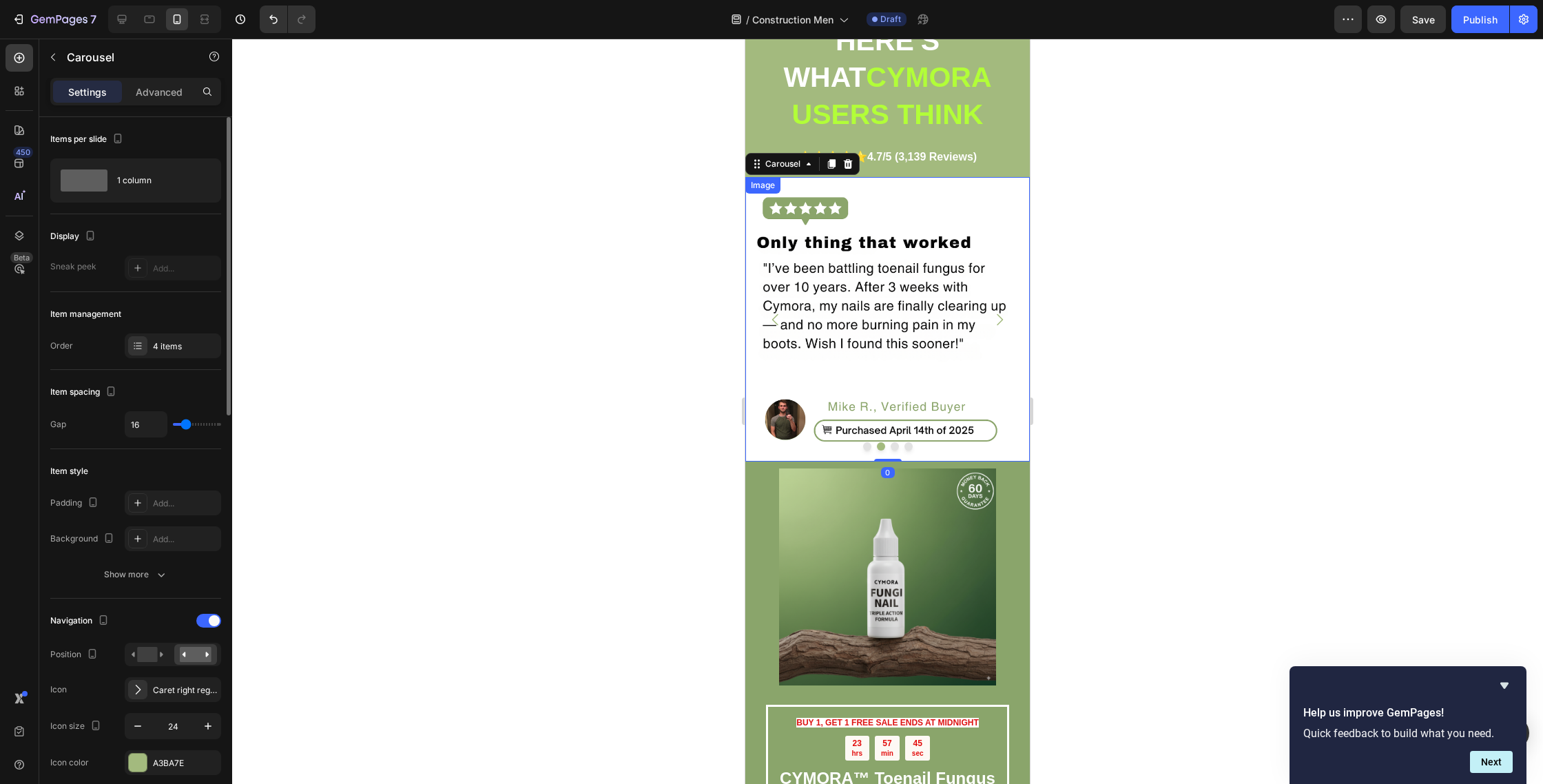
drag, startPoint x: 891, startPoint y: 338, endPoint x: 885, endPoint y: 334, distance: 7.2
click at [891, 338] on img at bounding box center [888, 319] width 284 height 284
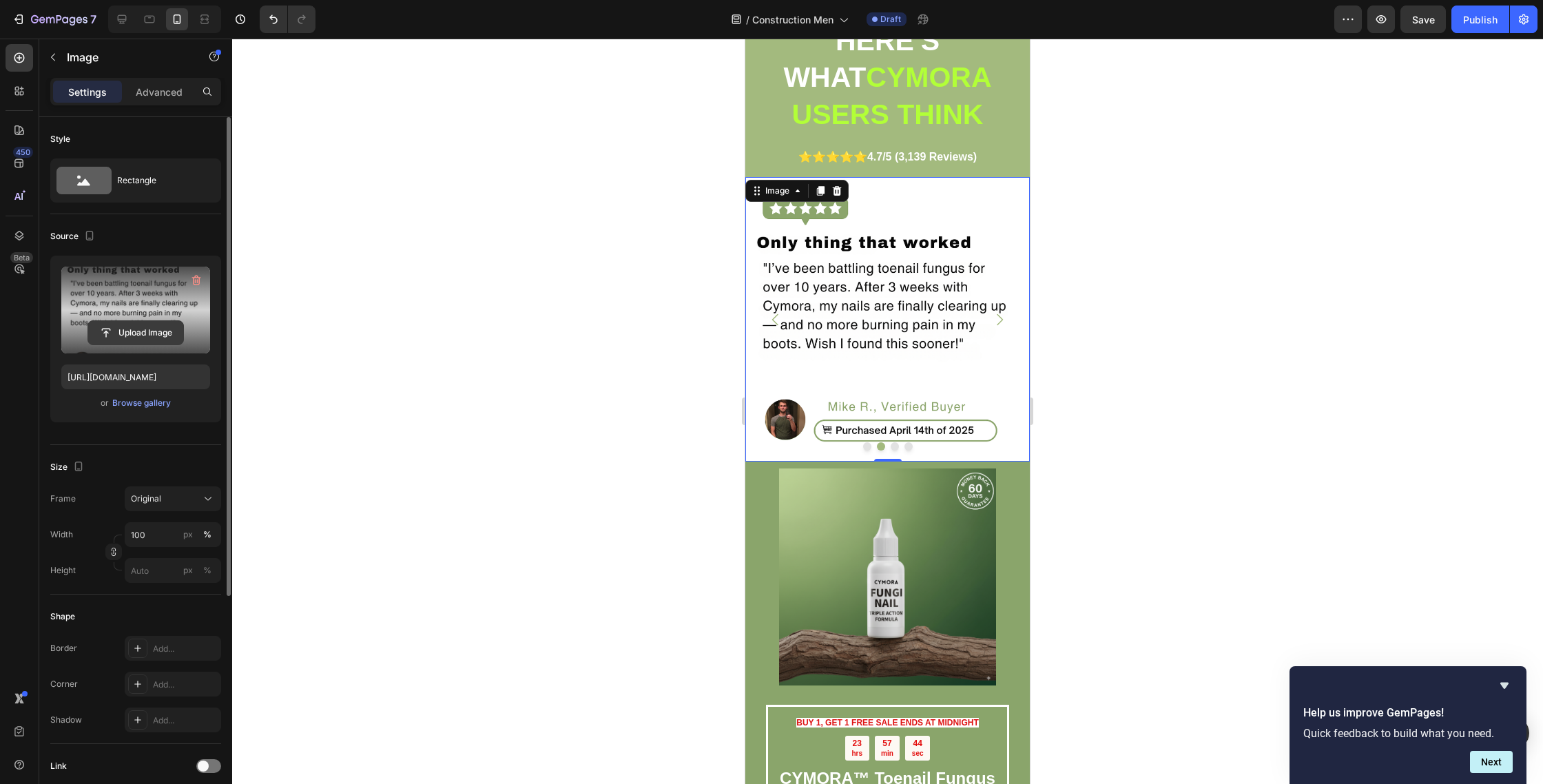
click at [143, 327] on input "file" at bounding box center [135, 333] width 95 height 24
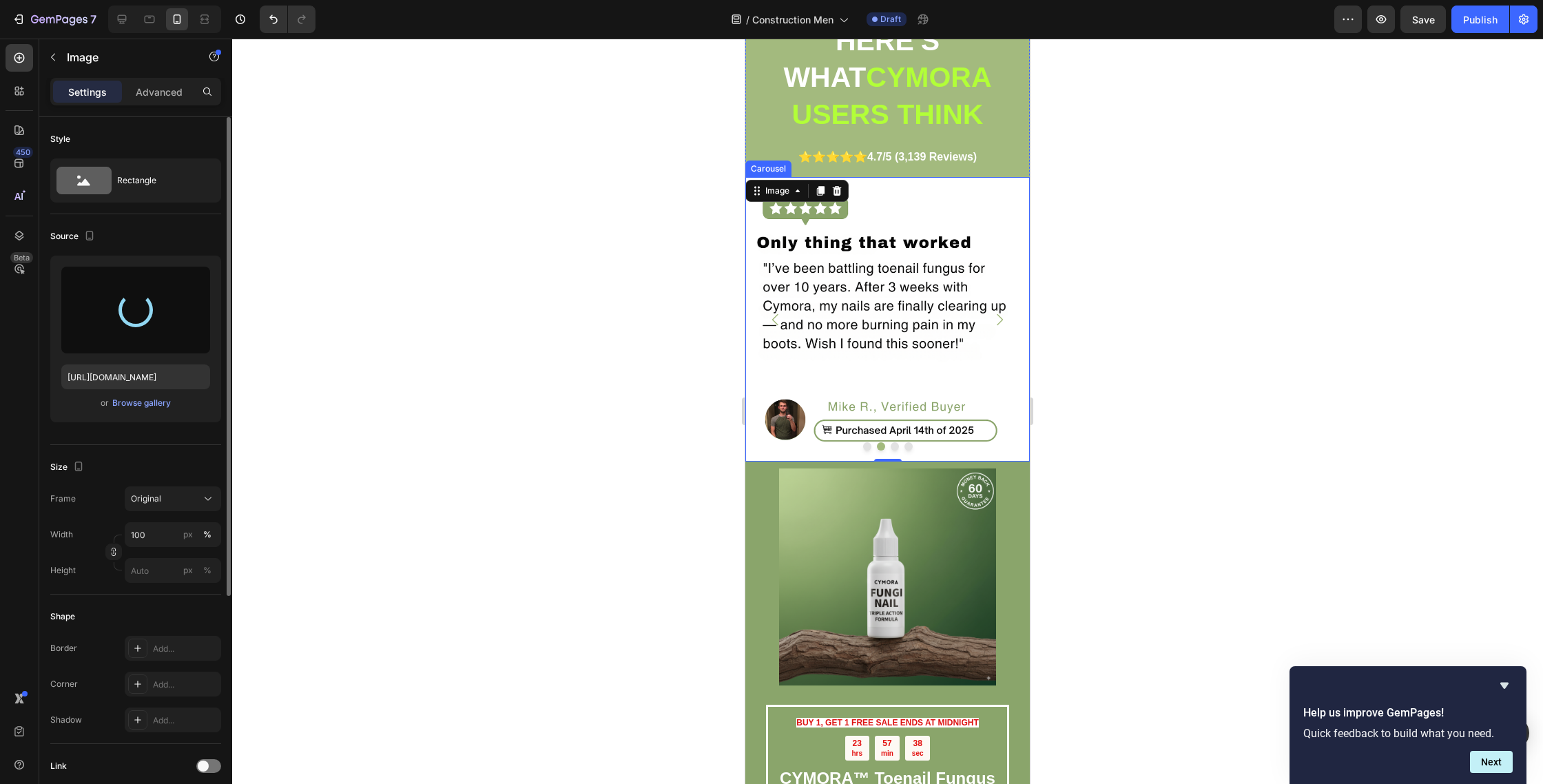
type input "https://cdn.shopify.com/s/files/1/0763/8977/7661/files/gempages_572868427262198…"
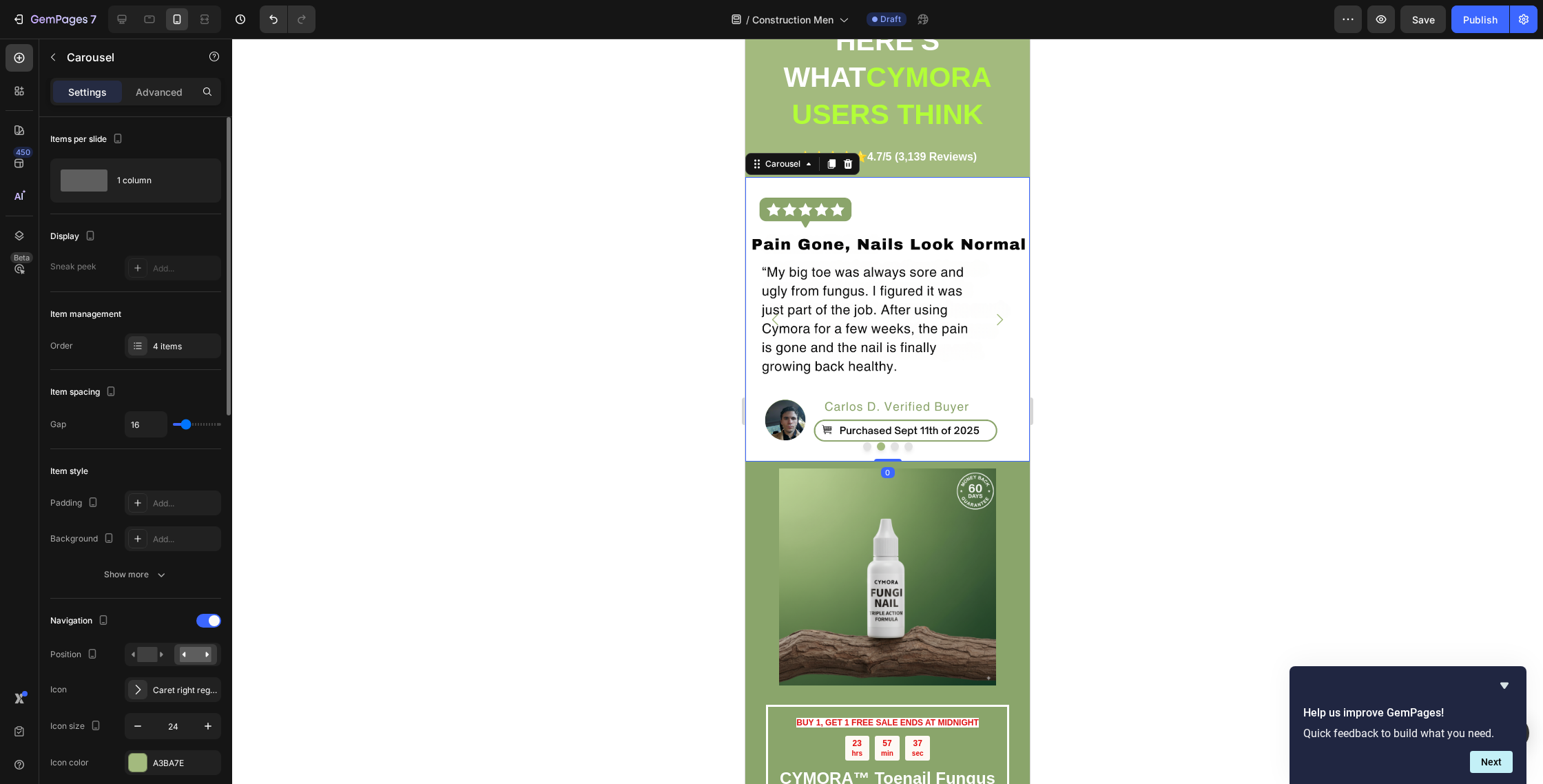
click at [894, 442] on button "Dot" at bounding box center [895, 446] width 8 height 8
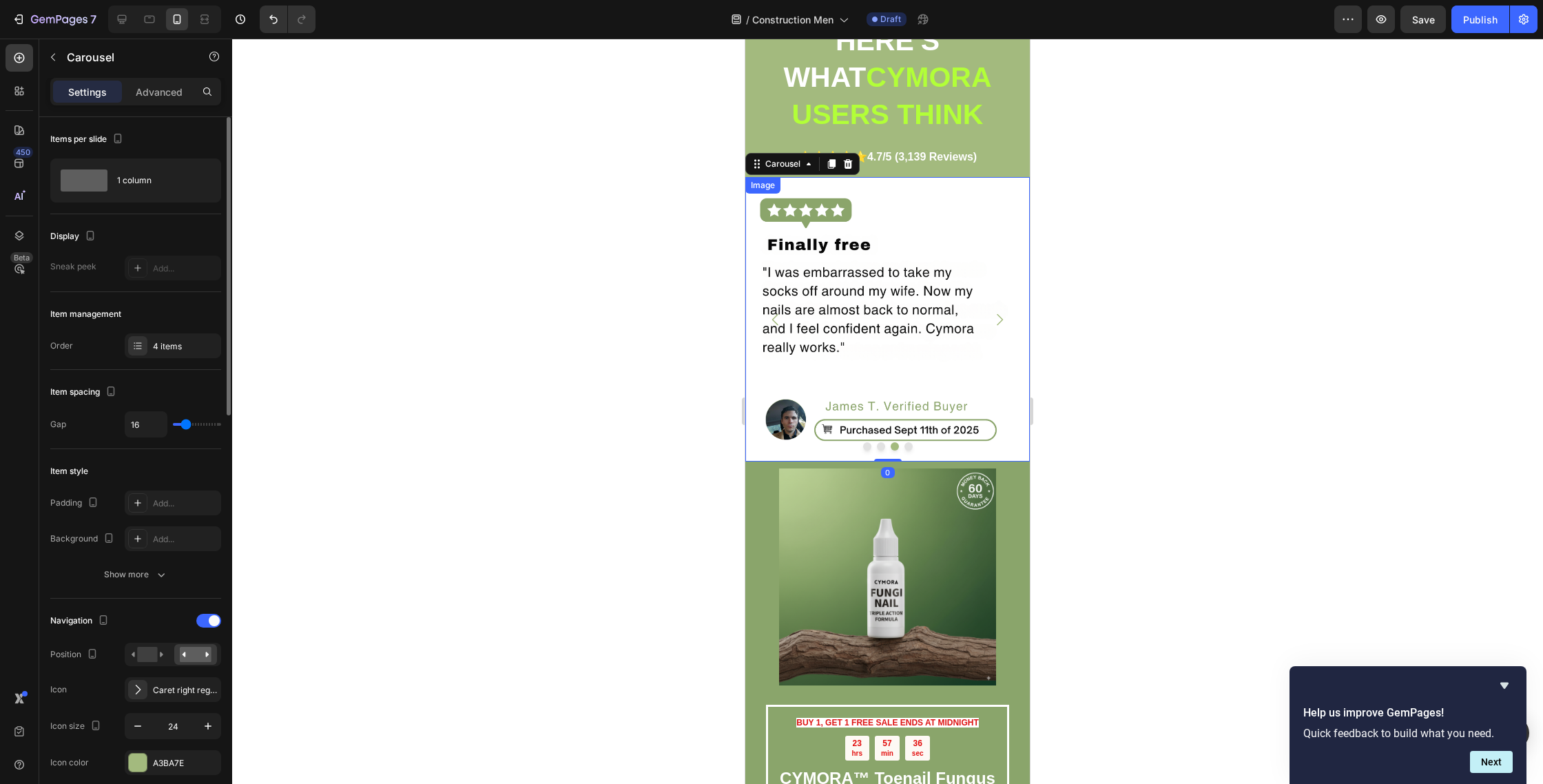
click at [964, 322] on img at bounding box center [888, 319] width 284 height 284
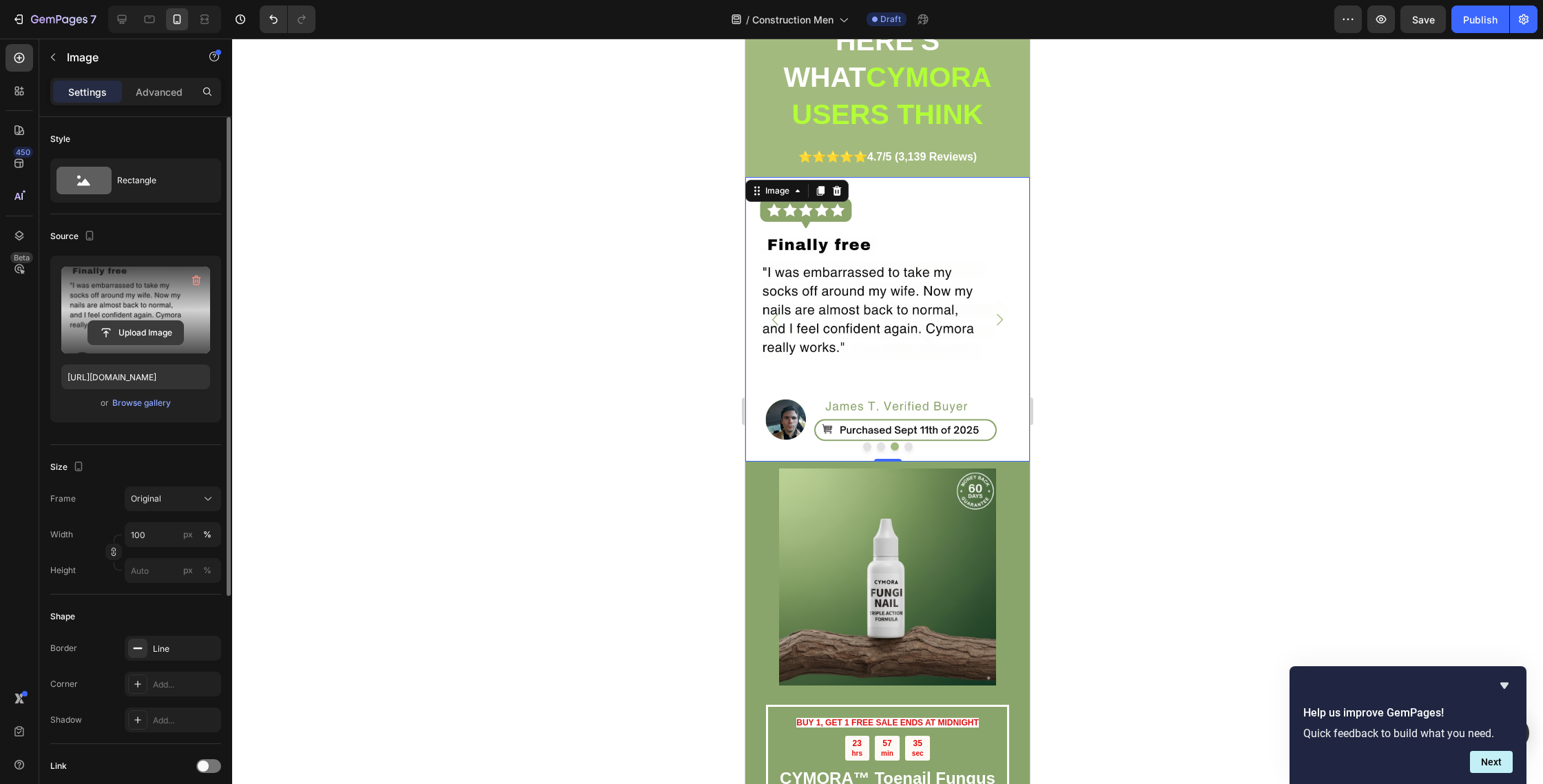
click at [161, 330] on input "file" at bounding box center [135, 333] width 95 height 24
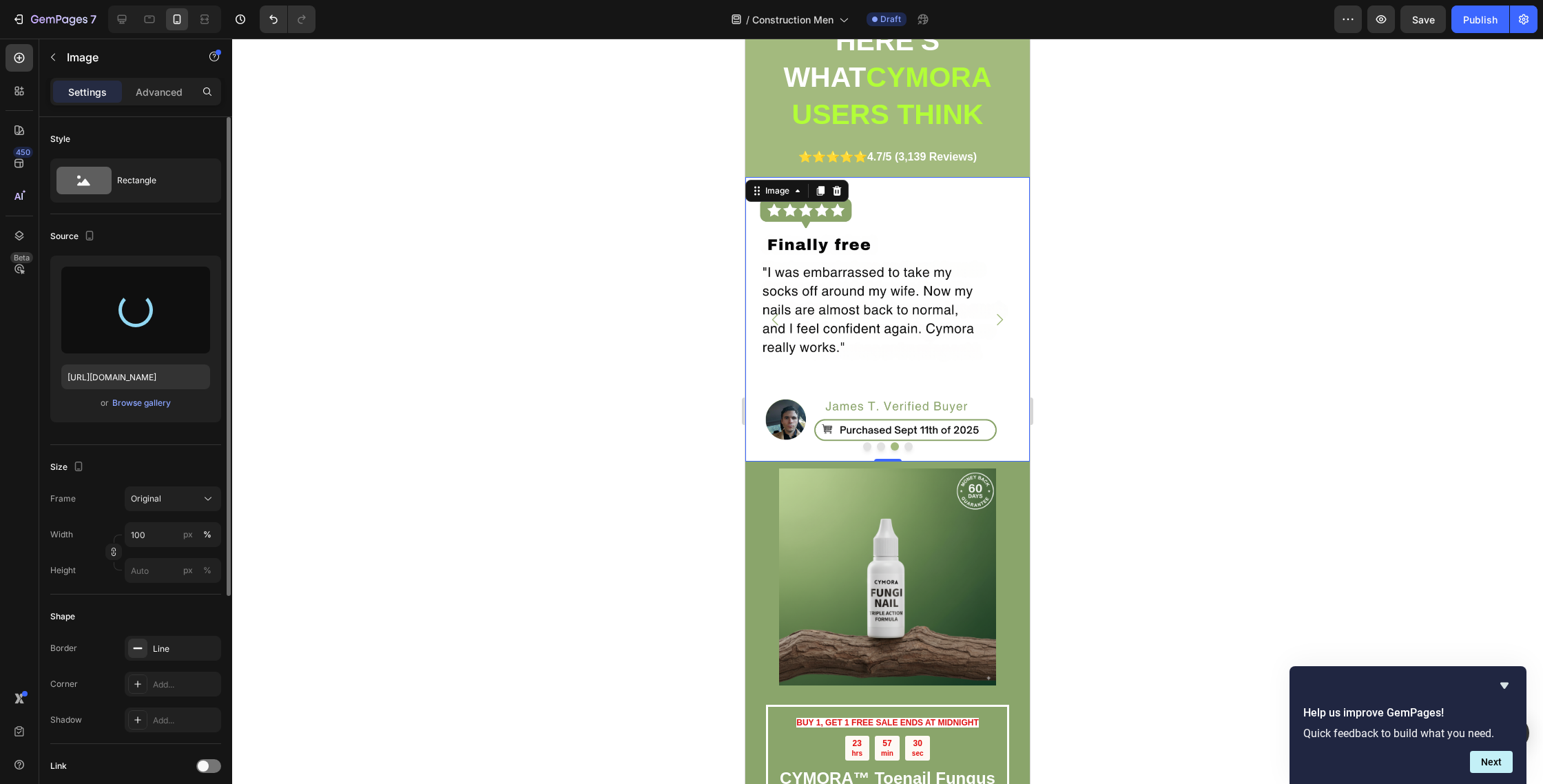
type input "https://cdn.shopify.com/s/files/1/0763/8977/7661/files/gempages_572868427262198…"
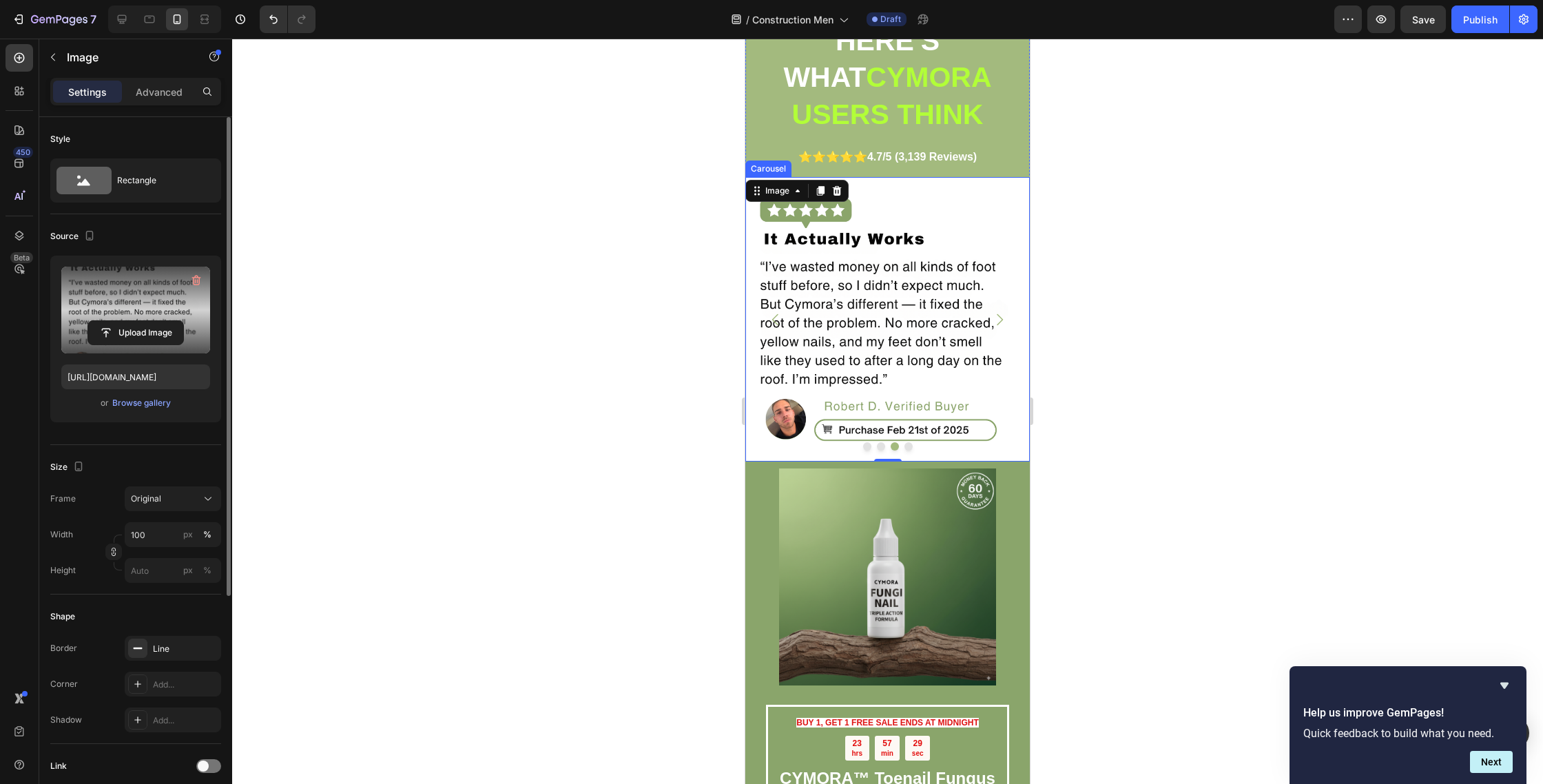
click at [910, 442] on button "Dot" at bounding box center [909, 446] width 8 height 8
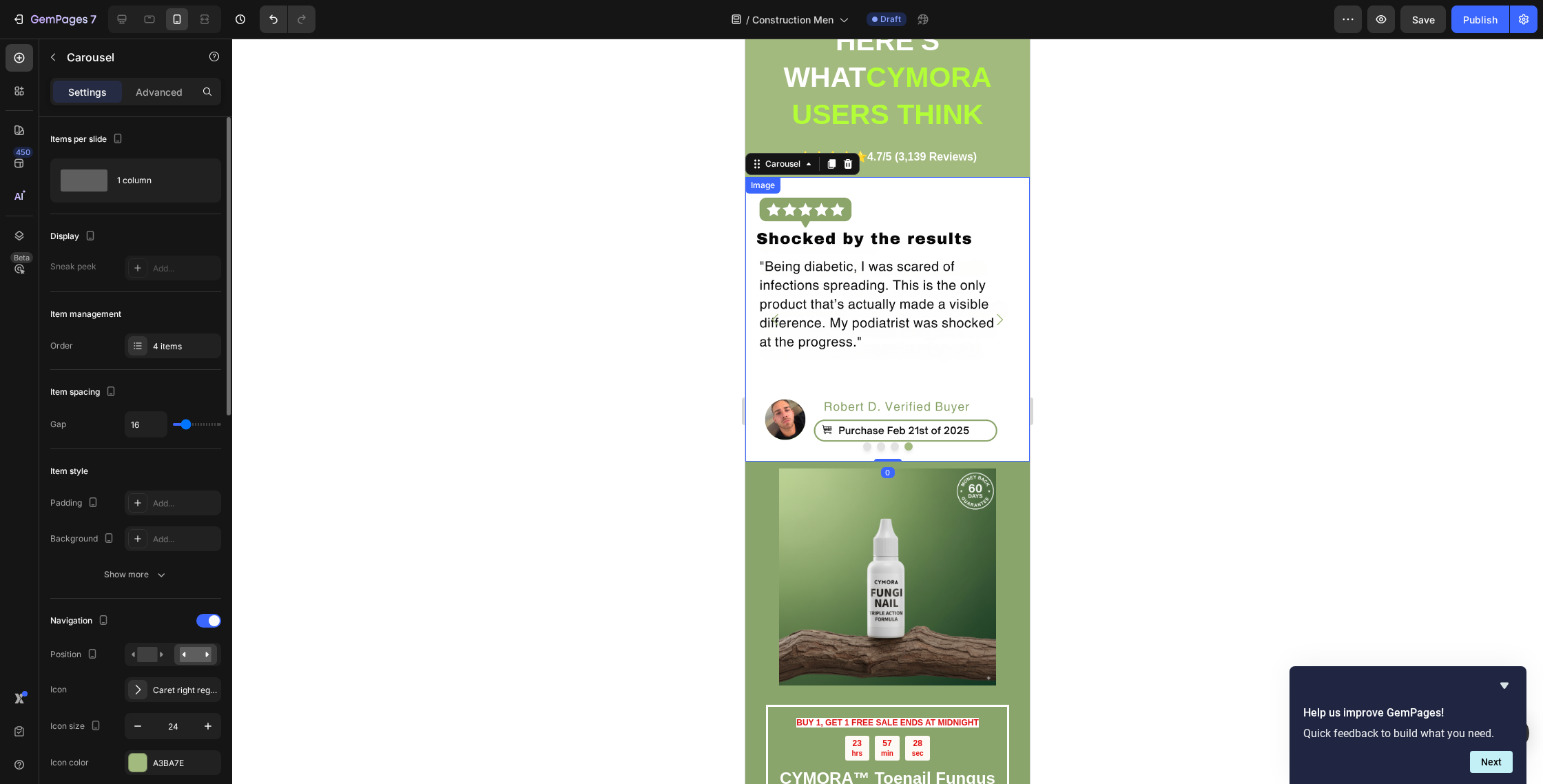
click at [836, 253] on img at bounding box center [888, 319] width 284 height 284
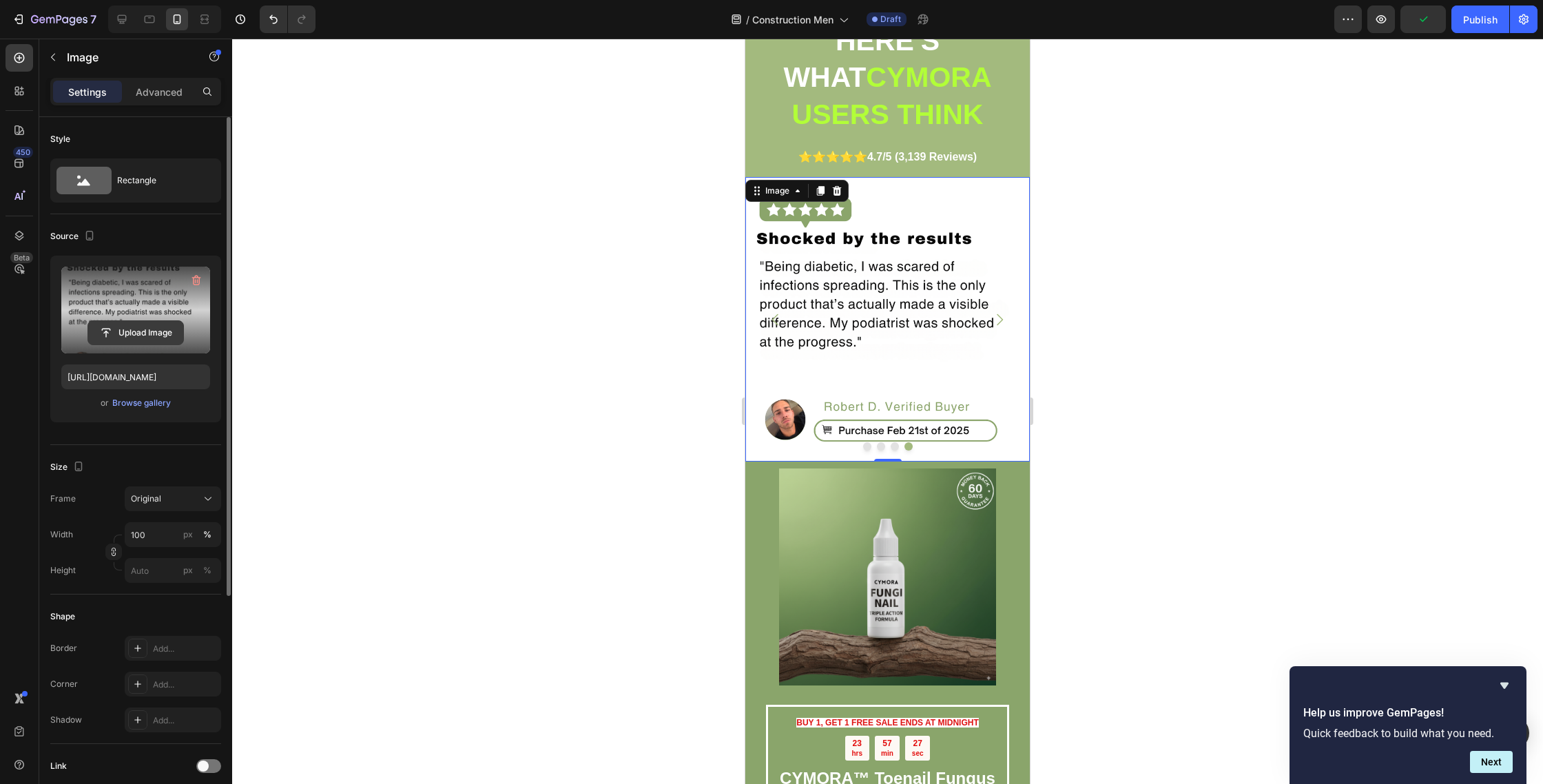
click at [169, 330] on input "file" at bounding box center [135, 333] width 95 height 24
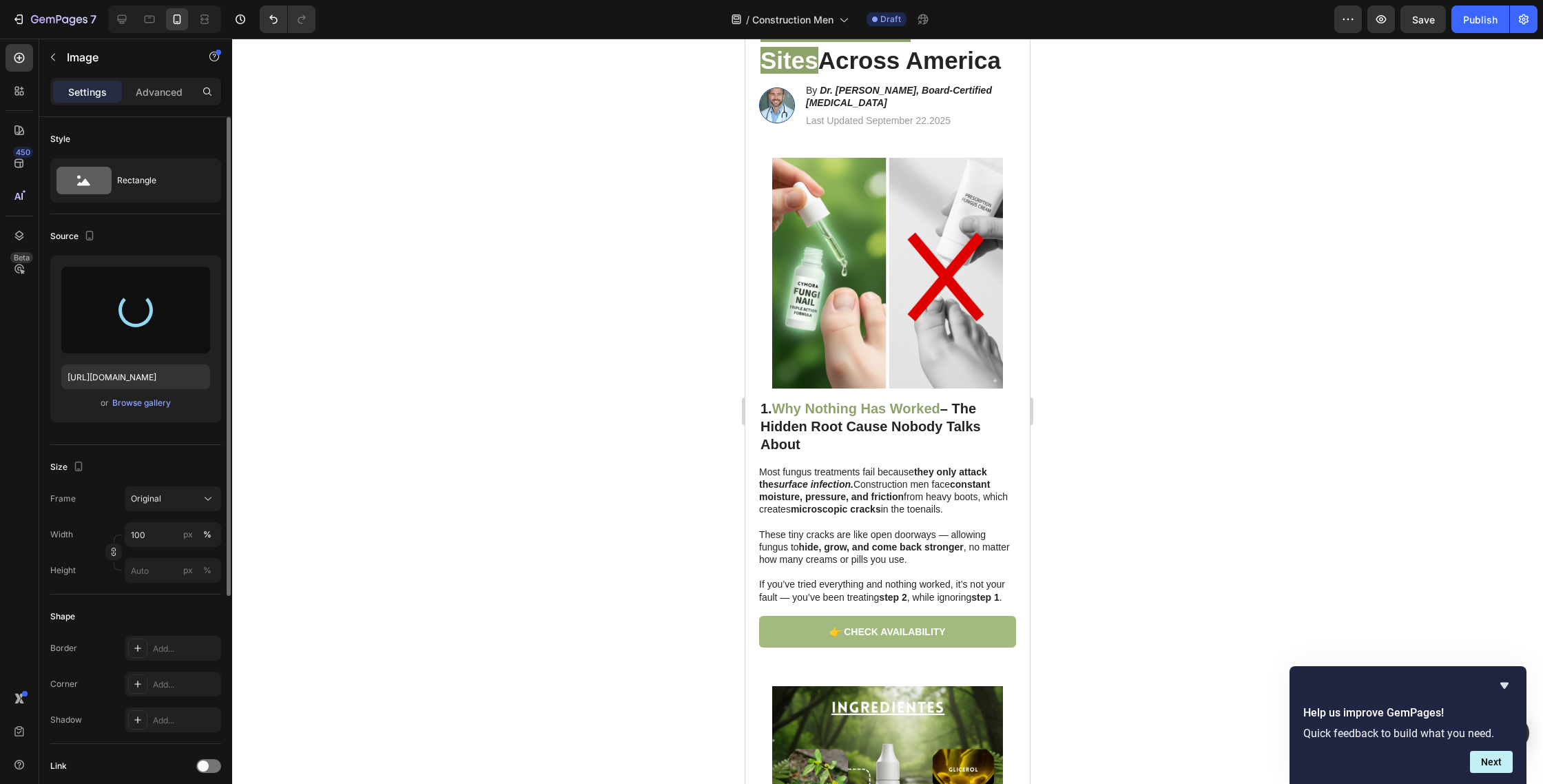
scroll to position [0, 0]
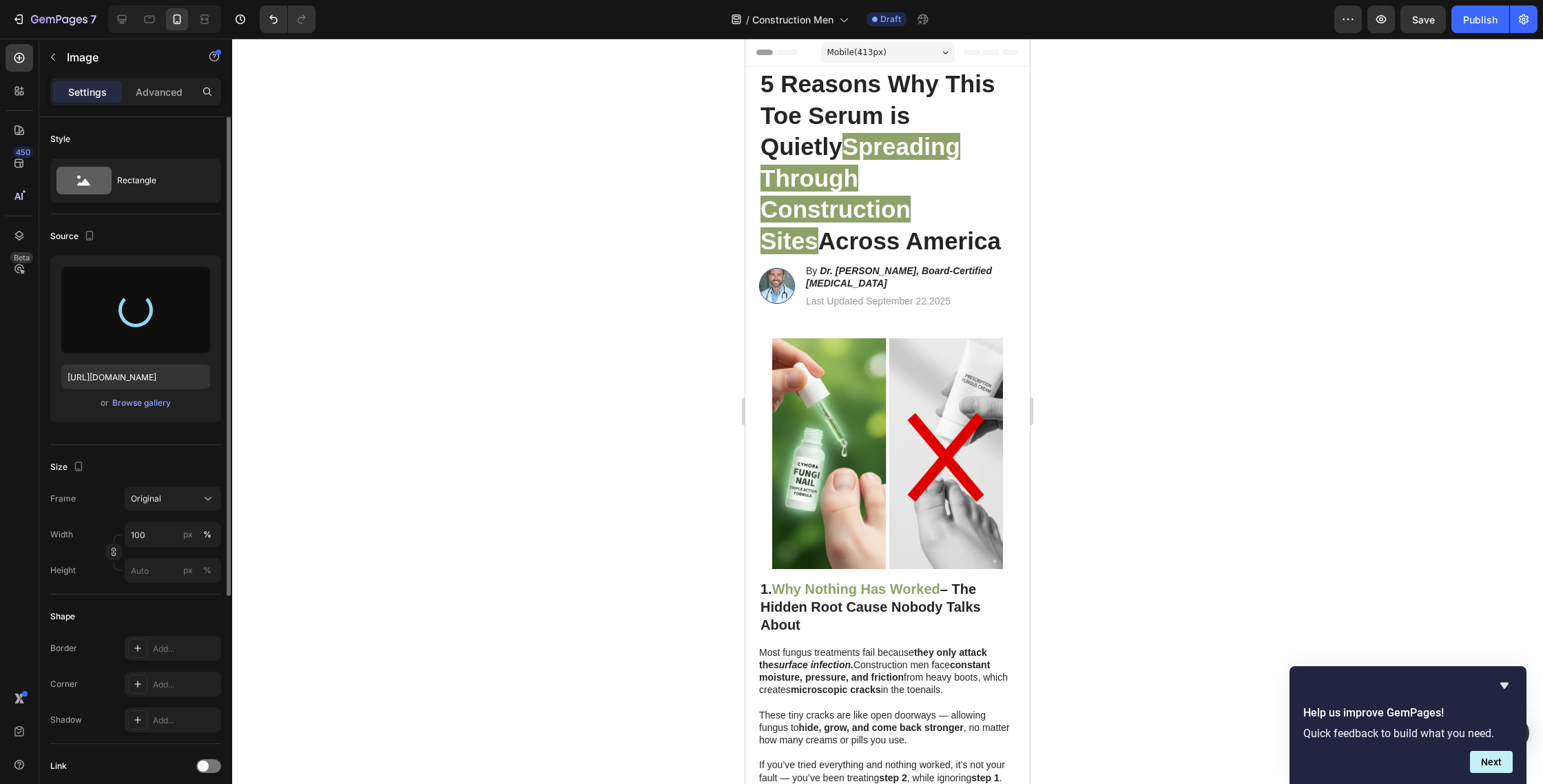
type input "https://cdn.shopify.com/s/files/1/0763/8977/7661/files/gempages_572868427262198…"
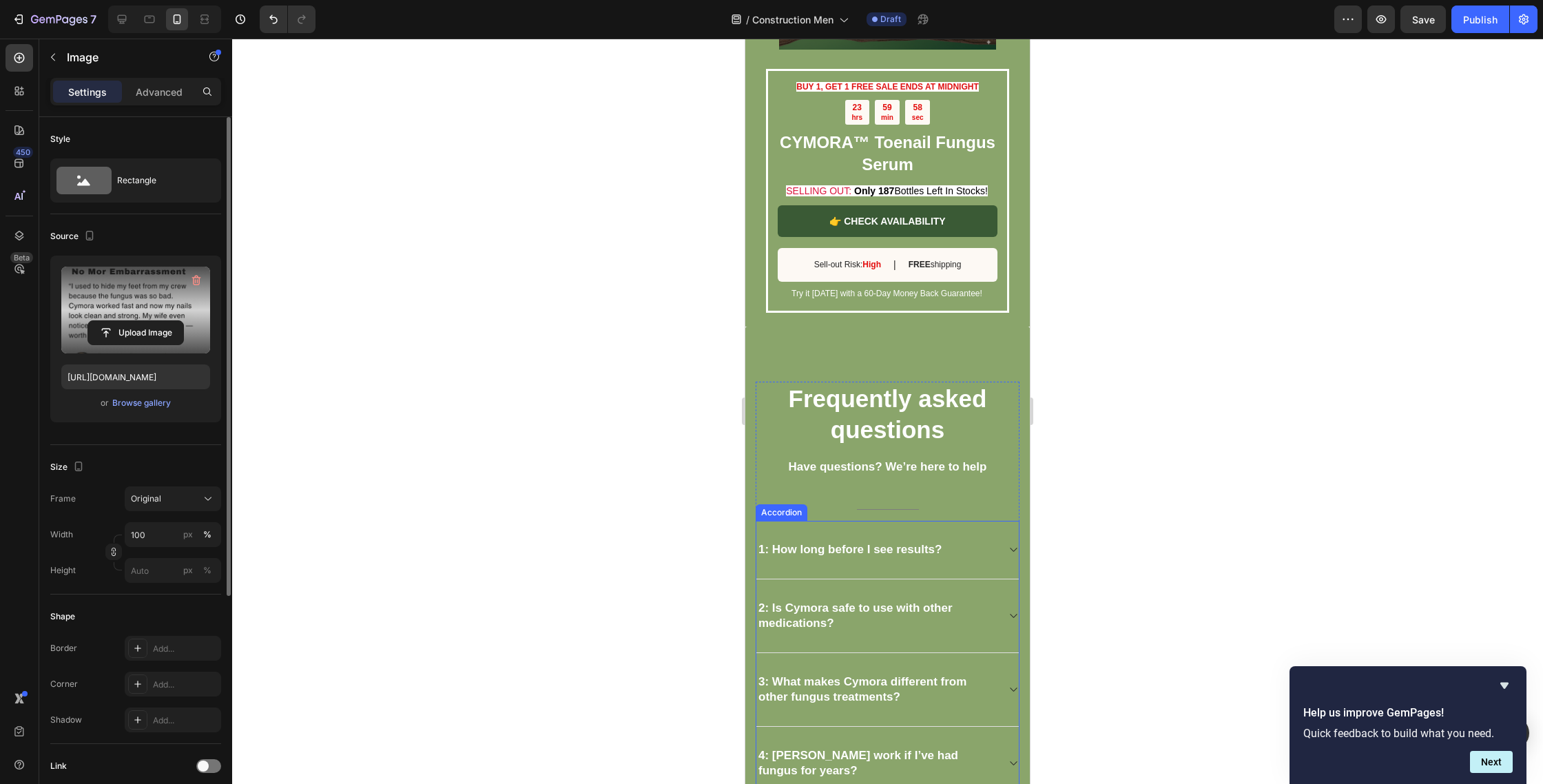
scroll to position [3628, 0]
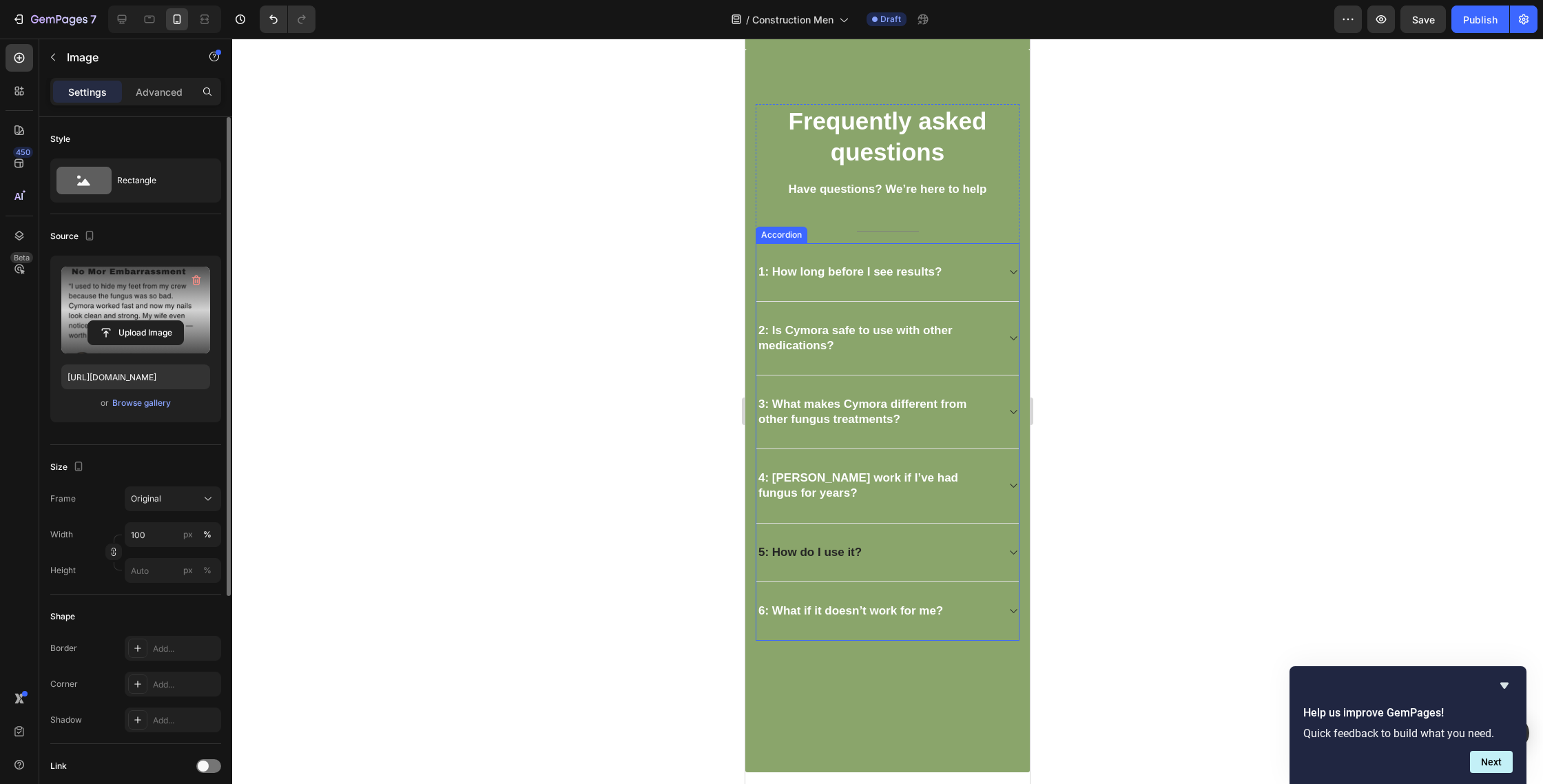
click at [820, 551] on strong "5: How do I use it?" at bounding box center [810, 551] width 104 height 13
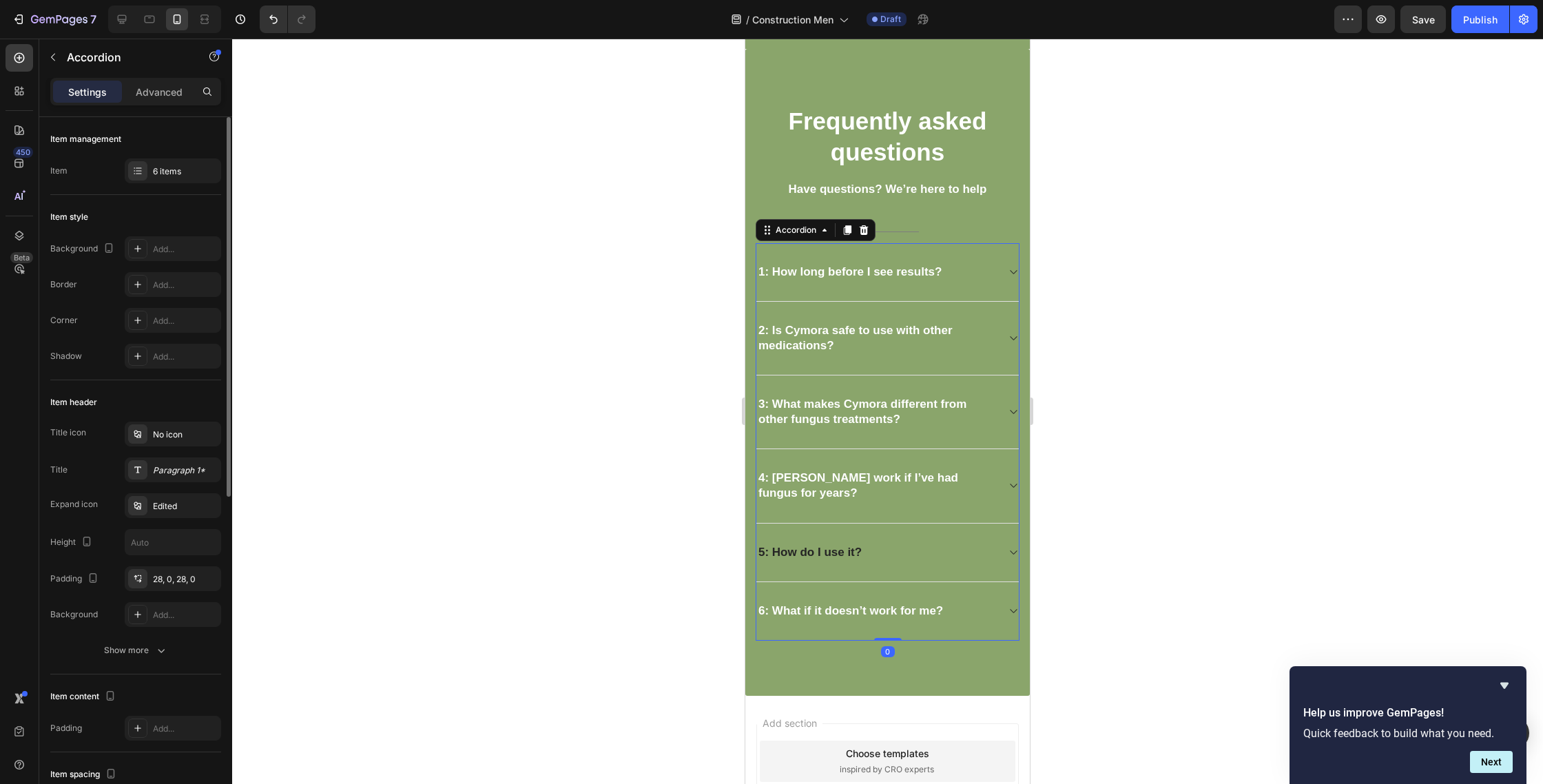
click at [820, 551] on strong "5: How do I use it?" at bounding box center [810, 551] width 104 height 13
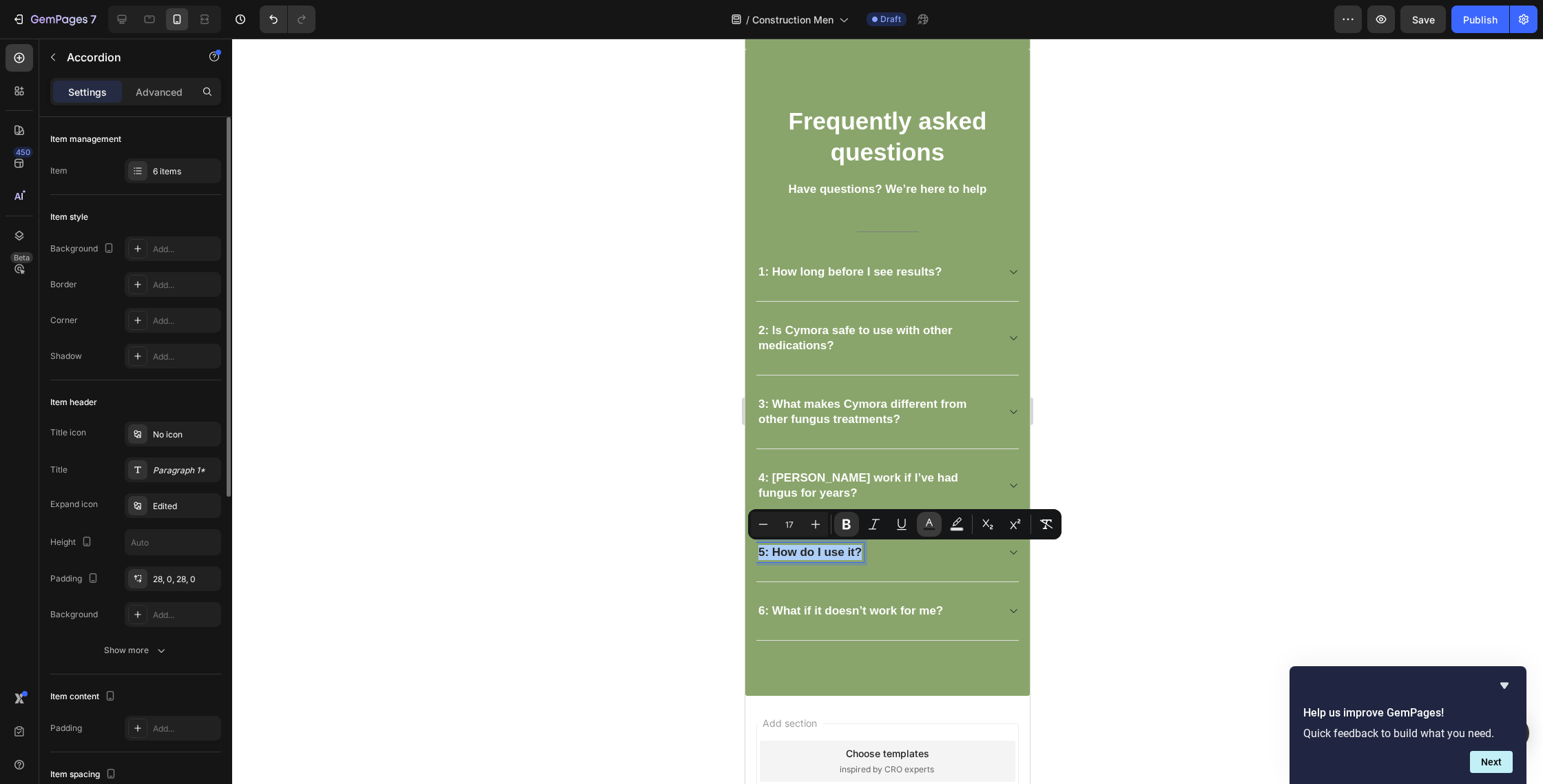
click at [935, 523] on icon "Editor contextual toolbar" at bounding box center [930, 524] width 14 height 14
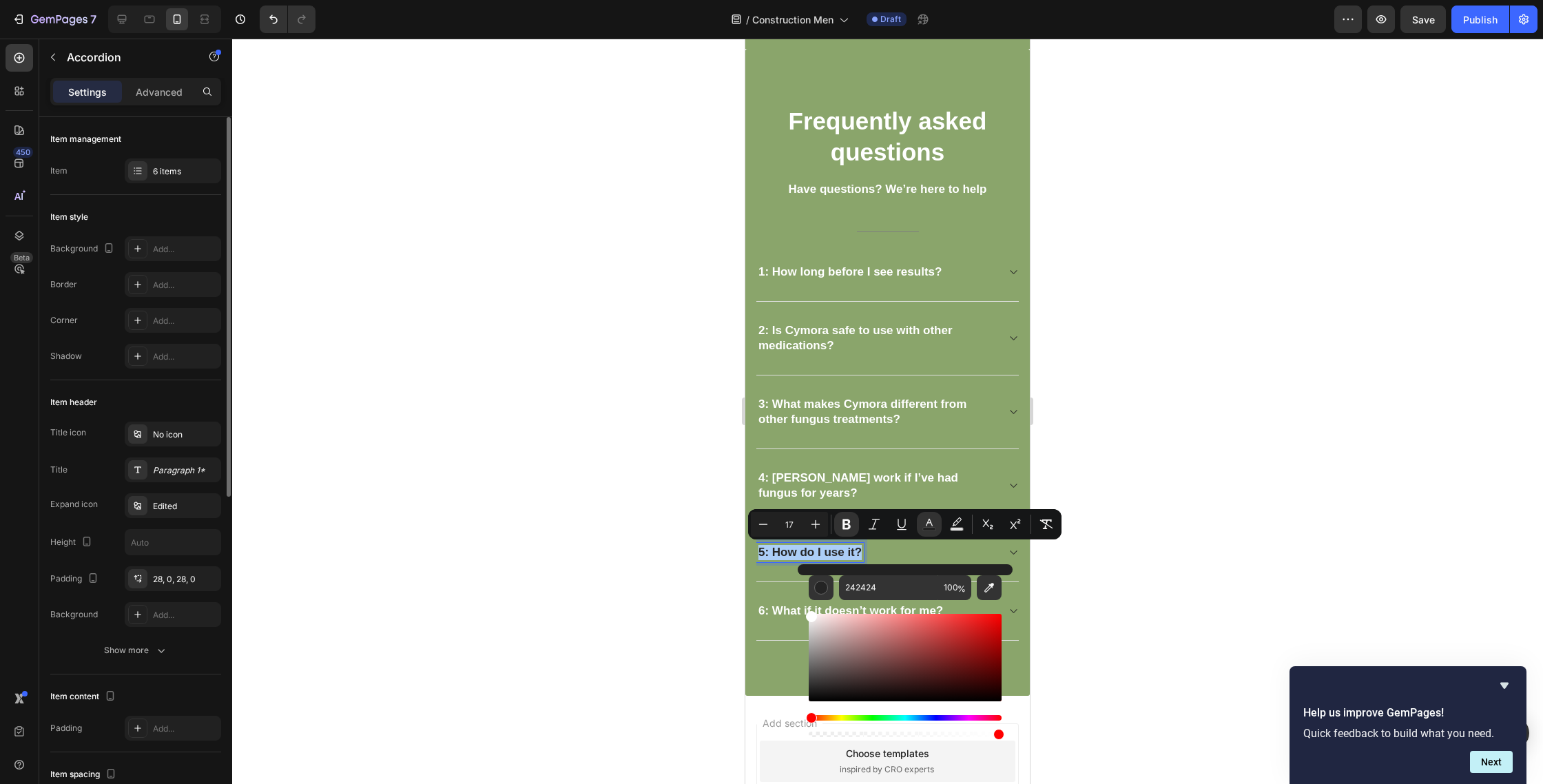
drag, startPoint x: 872, startPoint y: 645, endPoint x: 826, endPoint y: 566, distance: 91.4
click at [802, 567] on div "242424 100 %" at bounding box center [906, 652] width 215 height 176
type input "FFFFFF"
drag, startPoint x: 1088, startPoint y: 490, endPoint x: 1050, endPoint y: 489, distance: 38.0
click at [1088, 490] on div at bounding box center [887, 411] width 1311 height 745
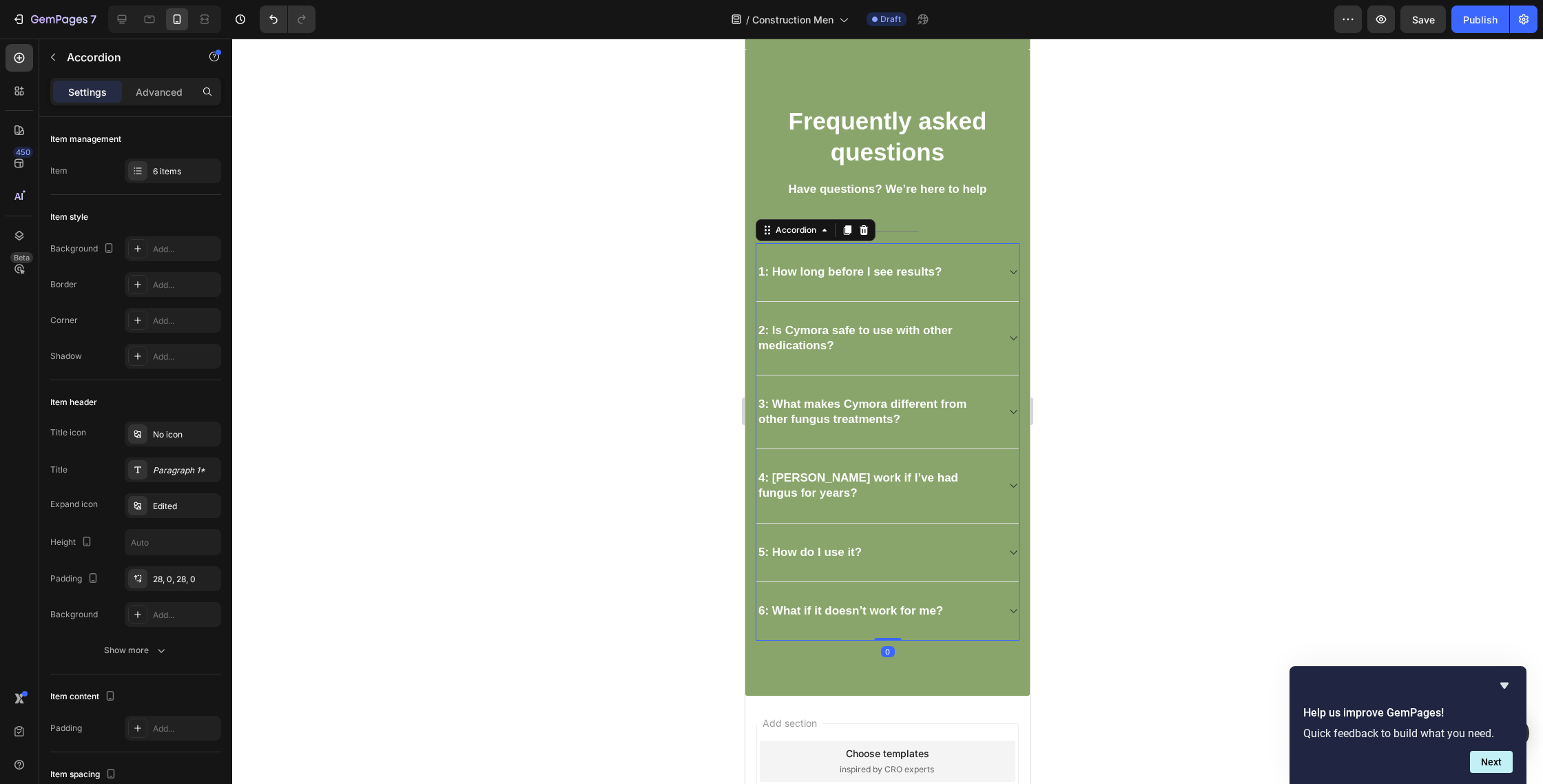
click at [1001, 549] on div "5: How do I use it?" at bounding box center [888, 552] width 263 height 58
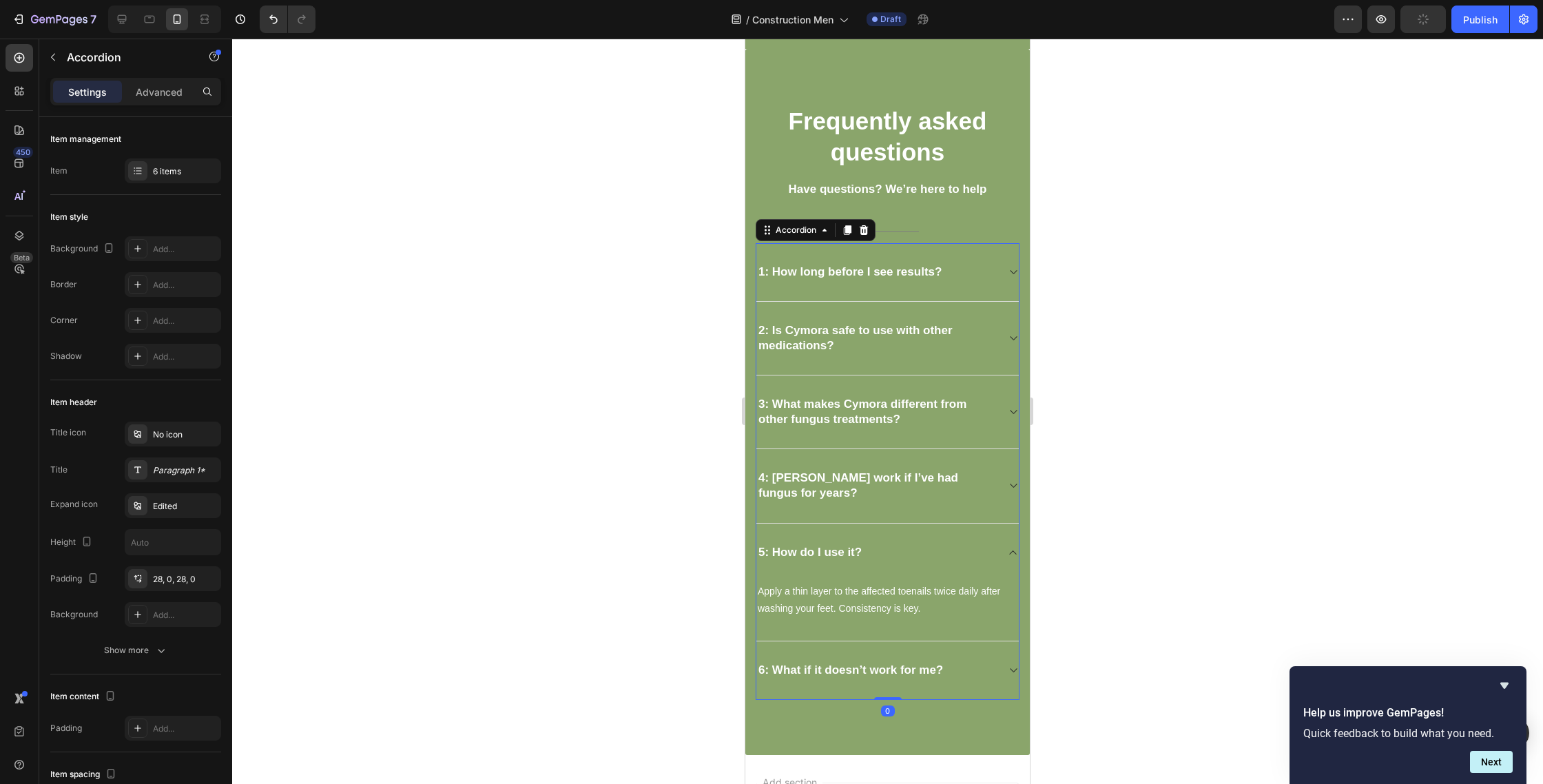
click at [984, 653] on div "6: What if it doesn’t work for me?" at bounding box center [888, 669] width 263 height 58
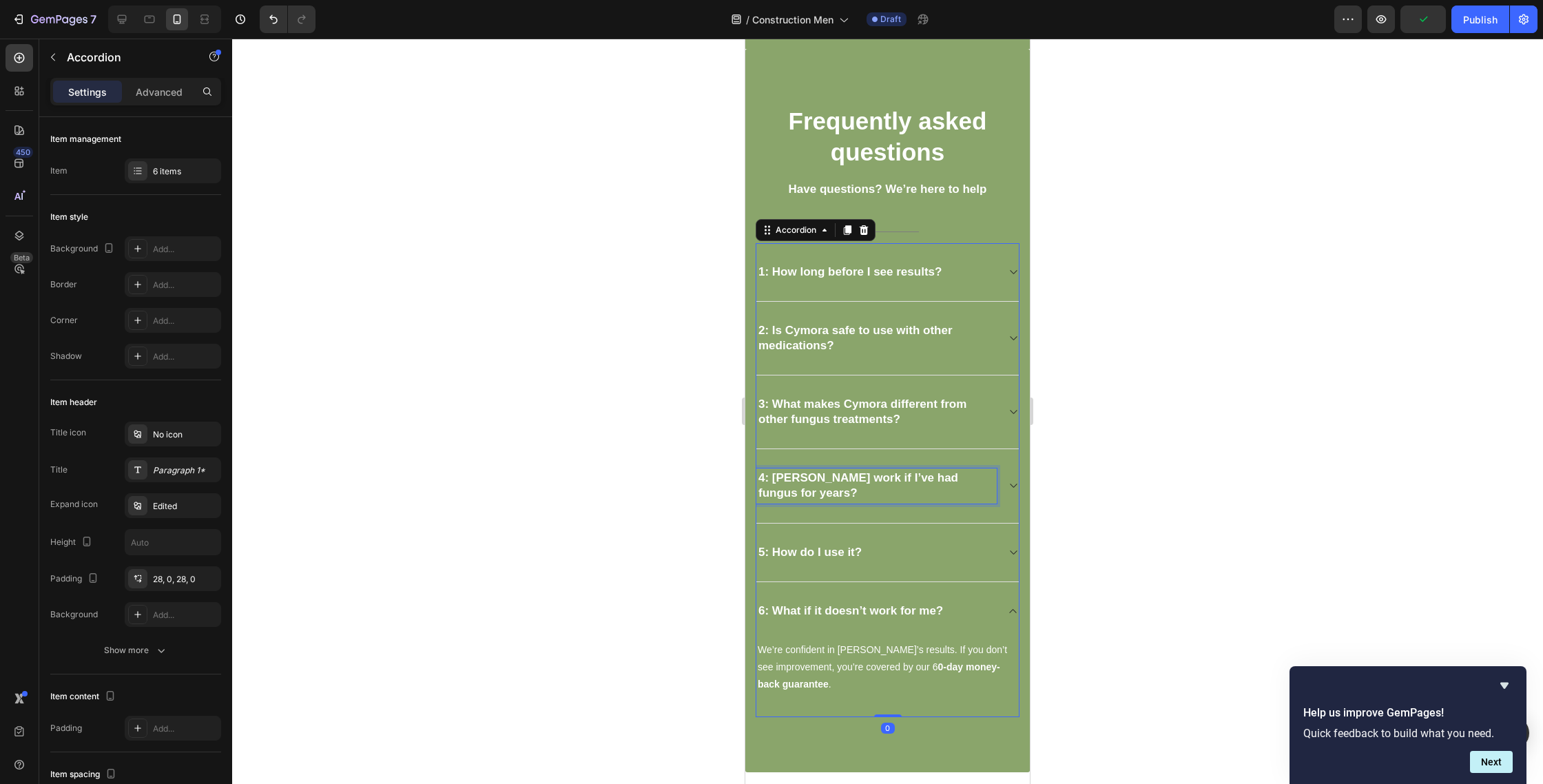
drag, startPoint x: 989, startPoint y: 495, endPoint x: 994, endPoint y: 480, distance: 15.8
drag, startPoint x: 1012, startPoint y: 488, endPoint x: 993, endPoint y: 440, distance: 51.6
click at [1012, 488] on icon at bounding box center [1013, 485] width 10 height 11
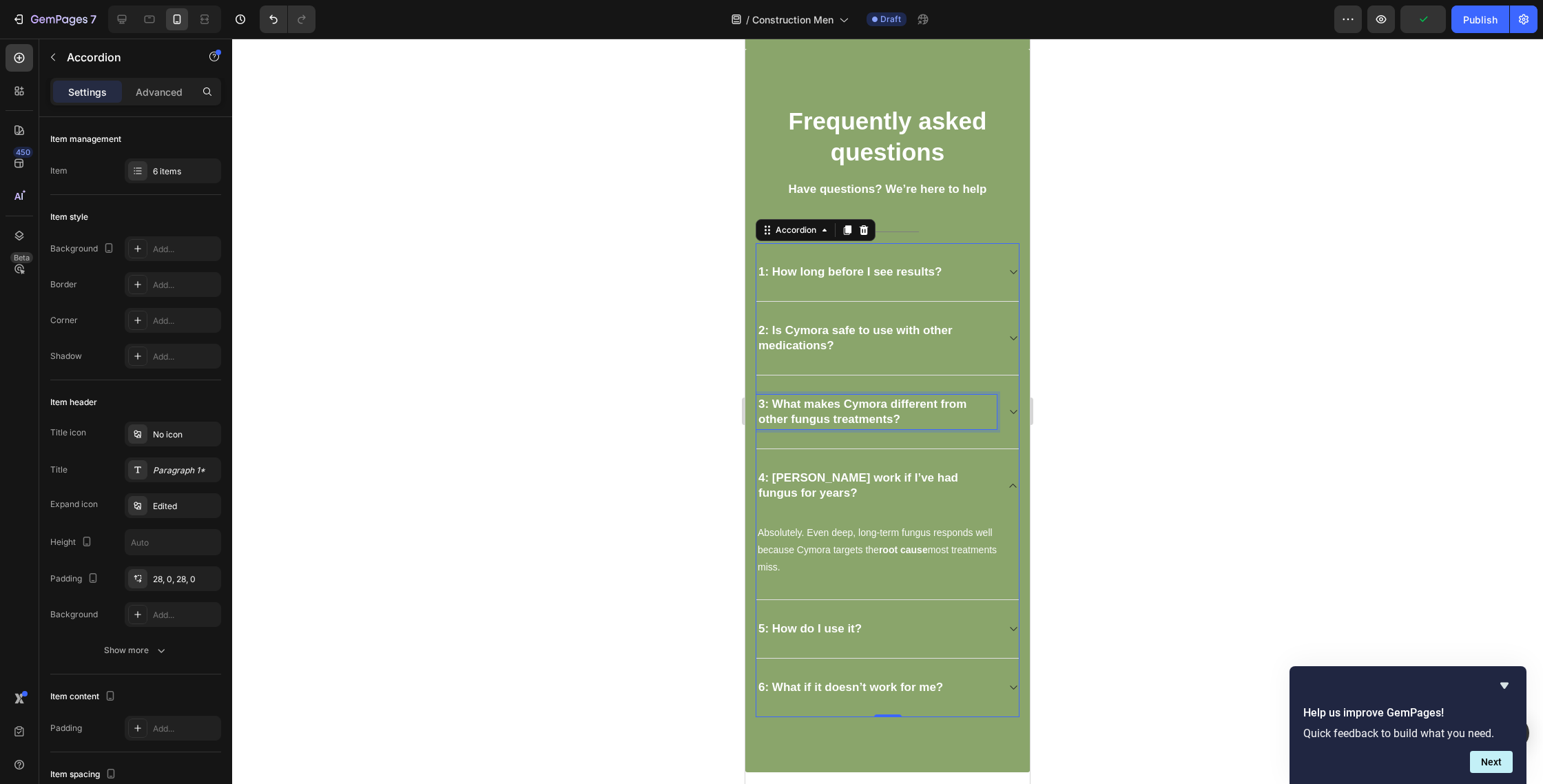
click at [984, 407] on p "3: What makes Cymora different from other fungus treatments?" at bounding box center [876, 412] width 236 height 31
click at [1013, 413] on icon at bounding box center [1013, 412] width 7 height 4
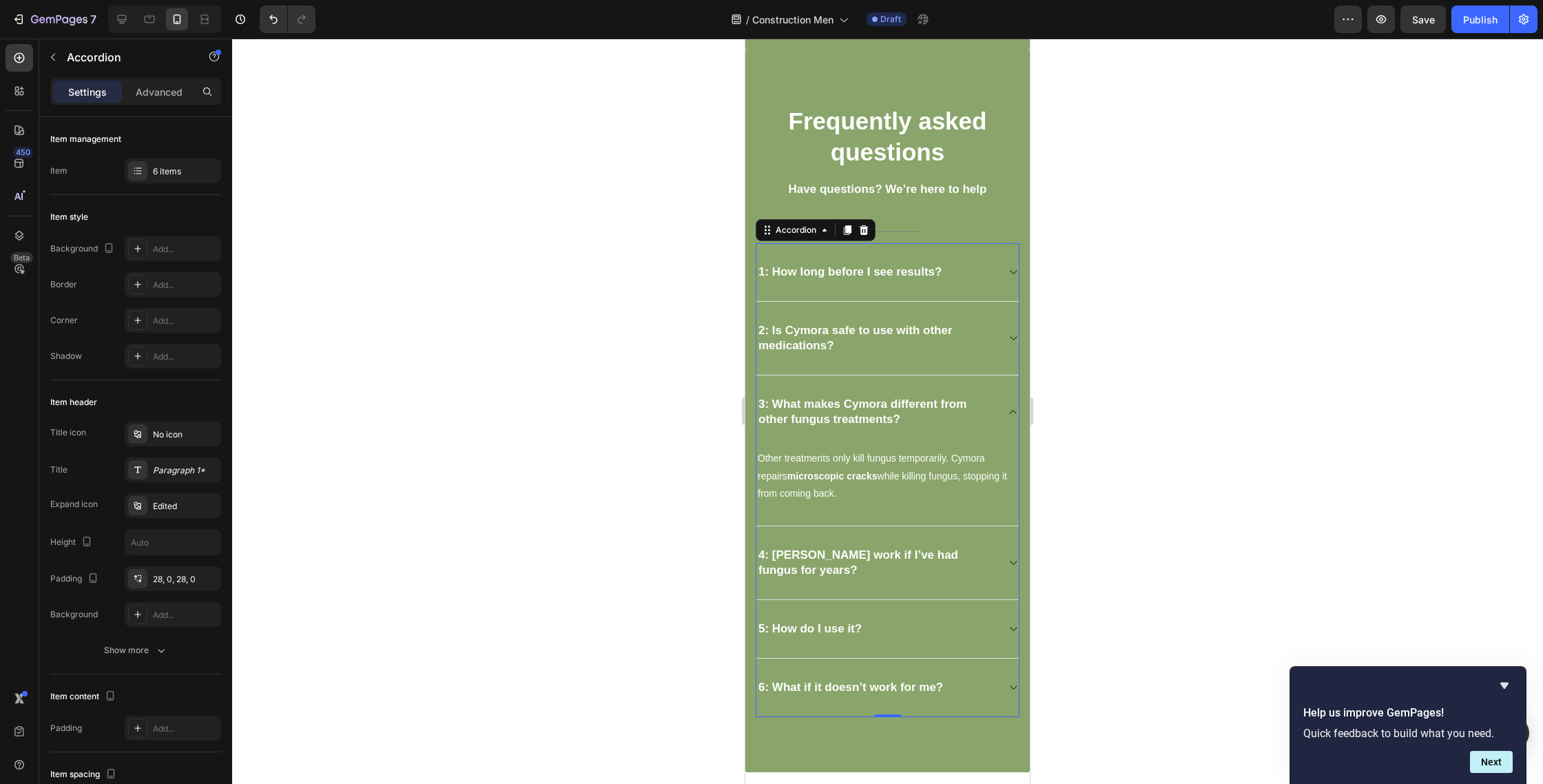
click at [987, 335] on p "2: Is Cymora safe to use with other medications?" at bounding box center [876, 338] width 236 height 31
click at [1006, 336] on div "2: Is Cymora safe to use with other medications?" at bounding box center [888, 338] width 263 height 74
click at [994, 274] on div "1: How long before I see results?" at bounding box center [876, 273] width 240 height 20
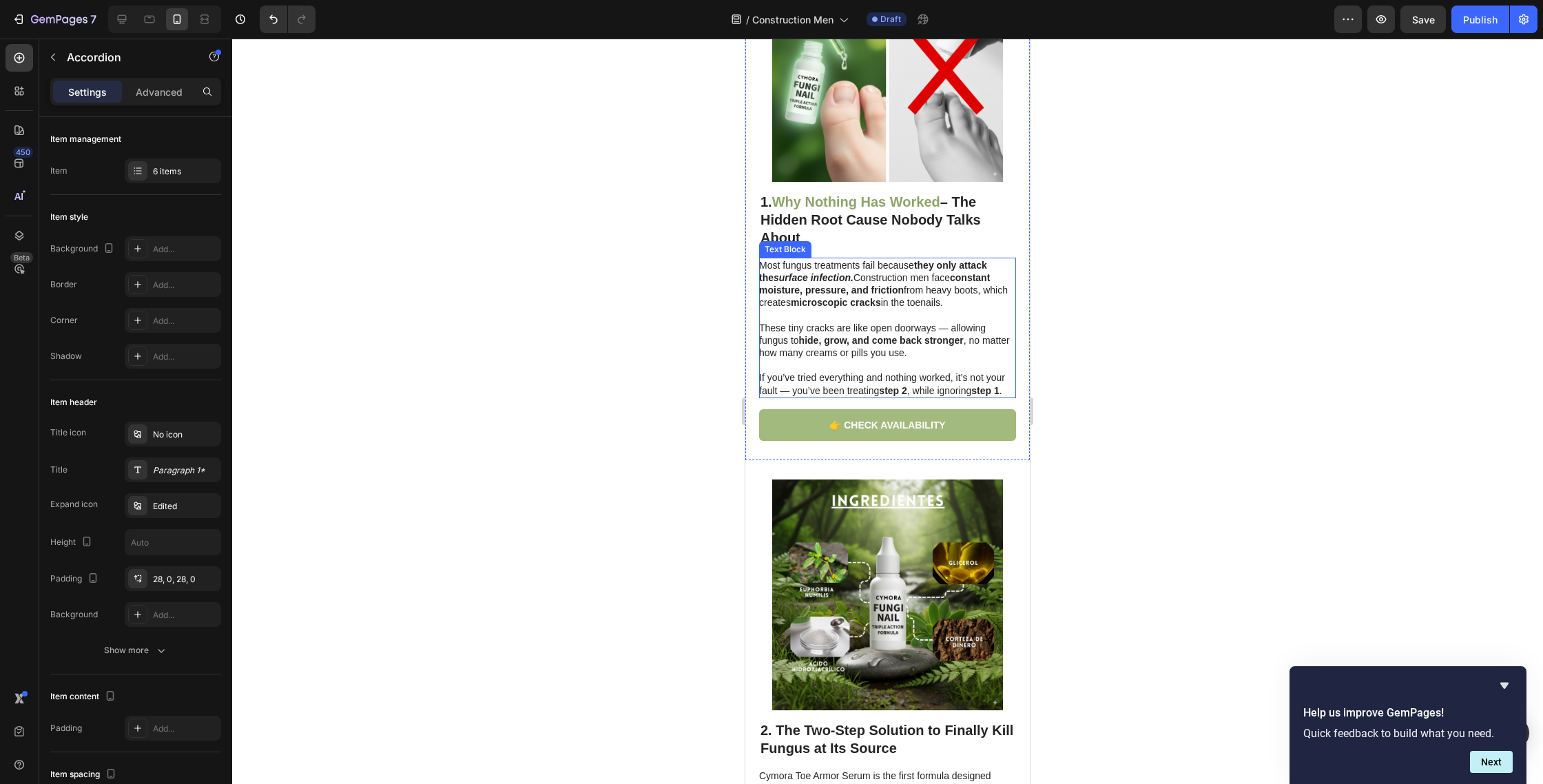
scroll to position [0, 0]
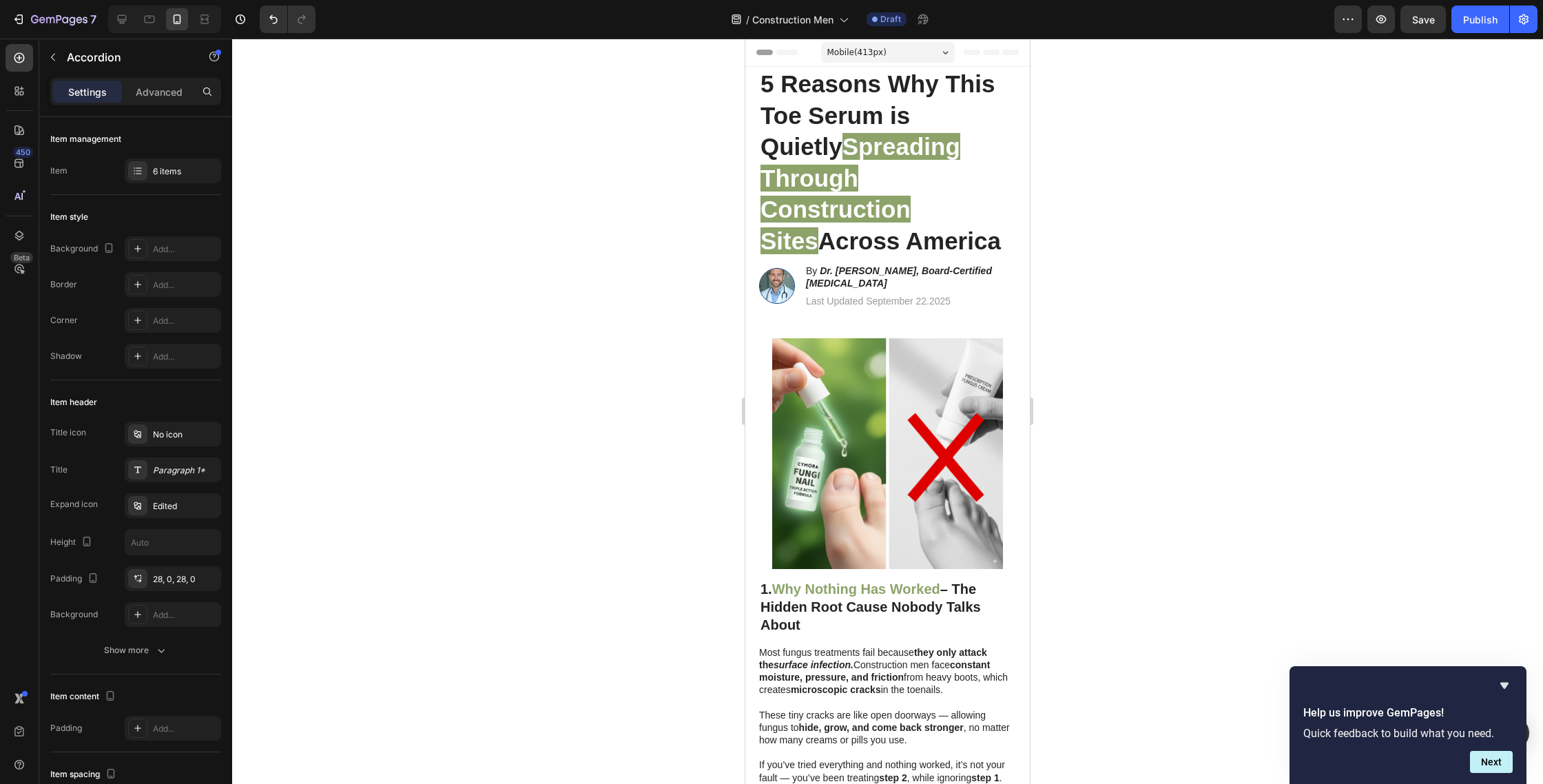
drag, startPoint x: 1491, startPoint y: 26, endPoint x: 1221, endPoint y: 40, distance: 270.4
click at [1491, 26] on div "Publish" at bounding box center [1480, 20] width 35 height 15
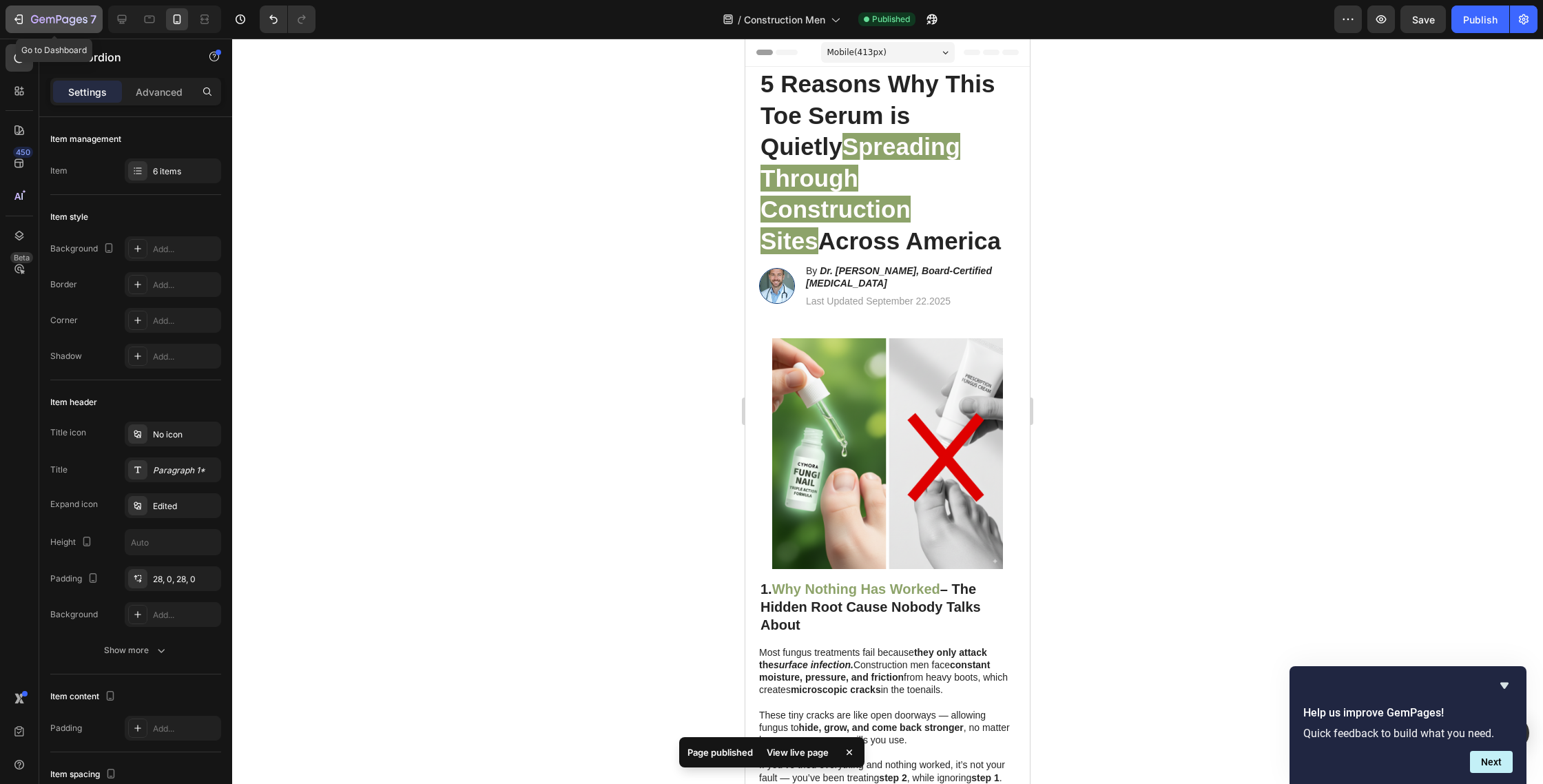
click at [20, 17] on icon "button" at bounding box center [19, 20] width 14 height 14
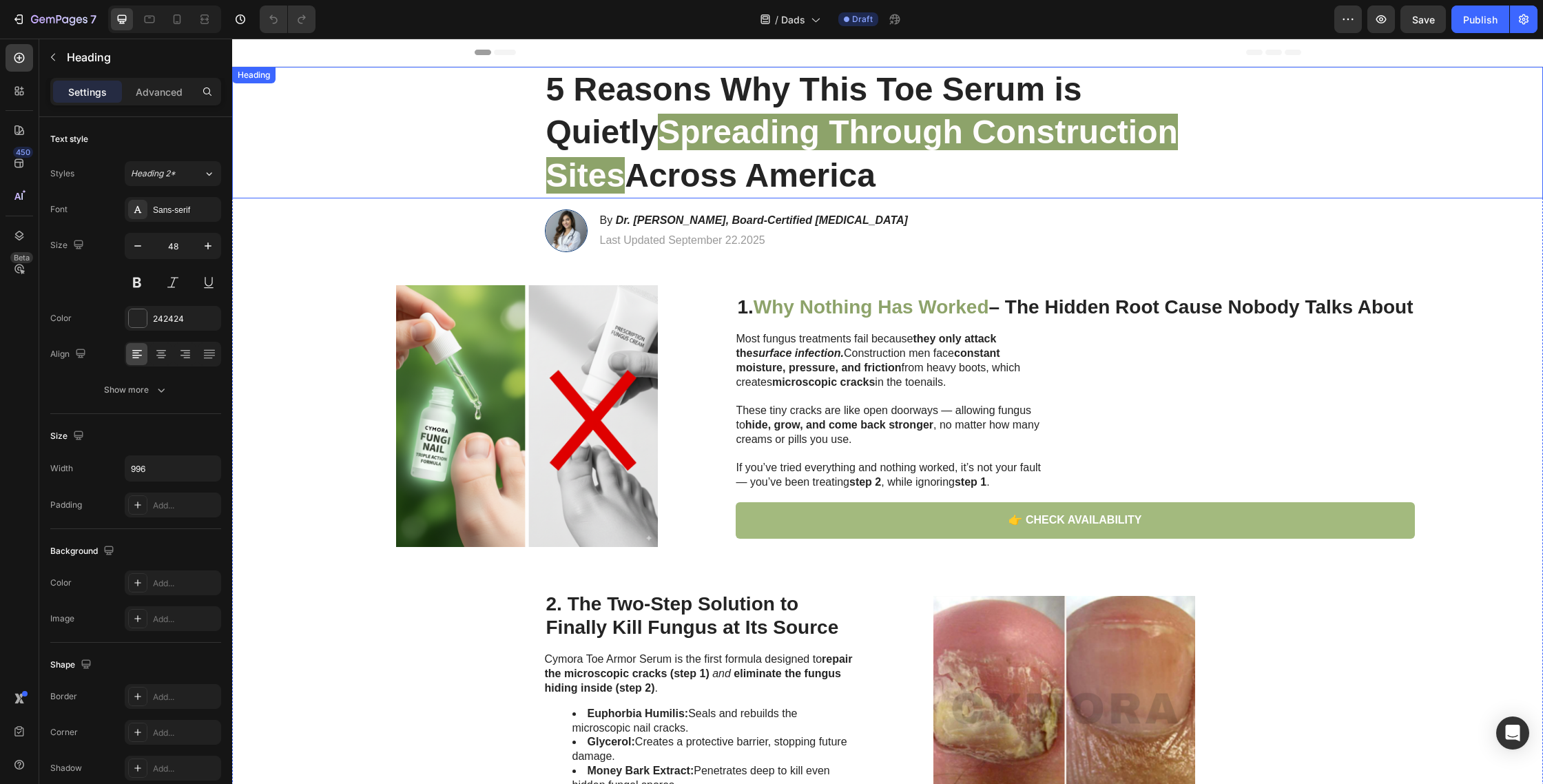
click at [800, 139] on strong "Spreading Through Construction Sites" at bounding box center [862, 153] width 632 height 79
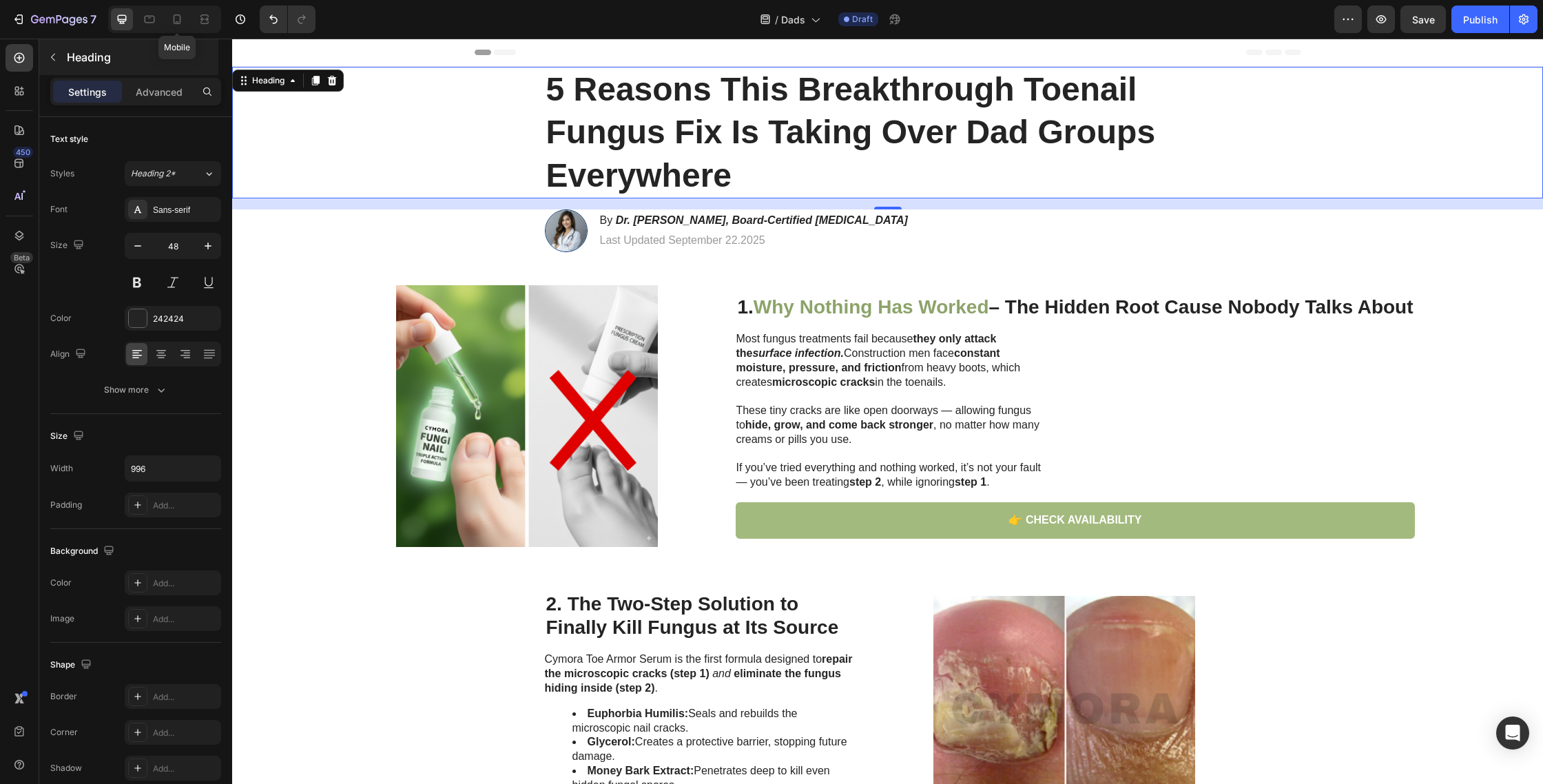
drag, startPoint x: 174, startPoint y: 22, endPoint x: 203, endPoint y: 44, distance: 36.4
click at [174, 22] on icon at bounding box center [178, 20] width 8 height 10
type input "35"
type input "100%"
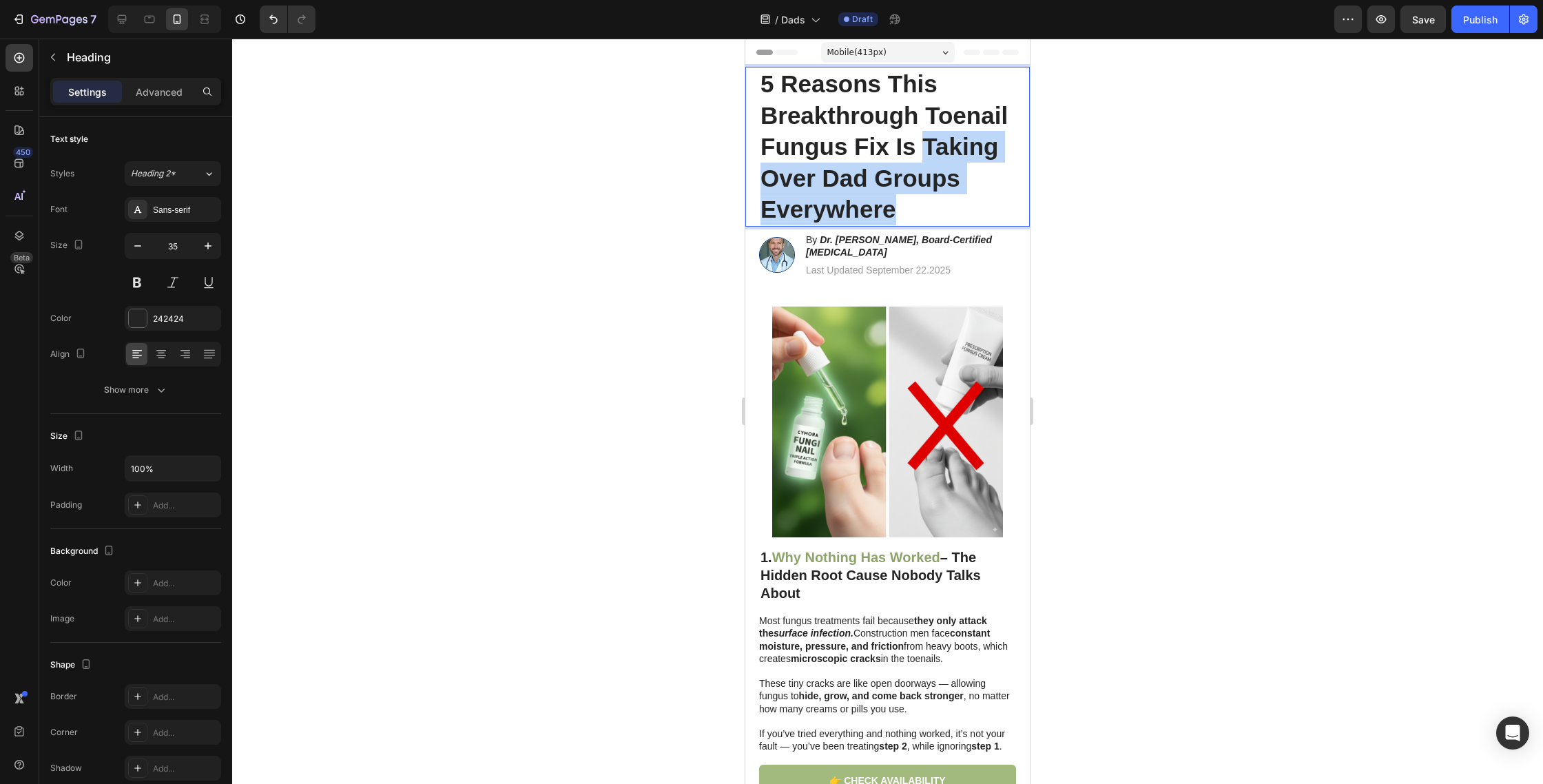
drag, startPoint x: 927, startPoint y: 148, endPoint x: 934, endPoint y: 213, distance: 65.4
click at [934, 213] on p "5 Reasons This Breakthrough Toenail Fungus Fix Is Taking Over Dad Groups Everyw…" at bounding box center [887, 146] width 254 height 157
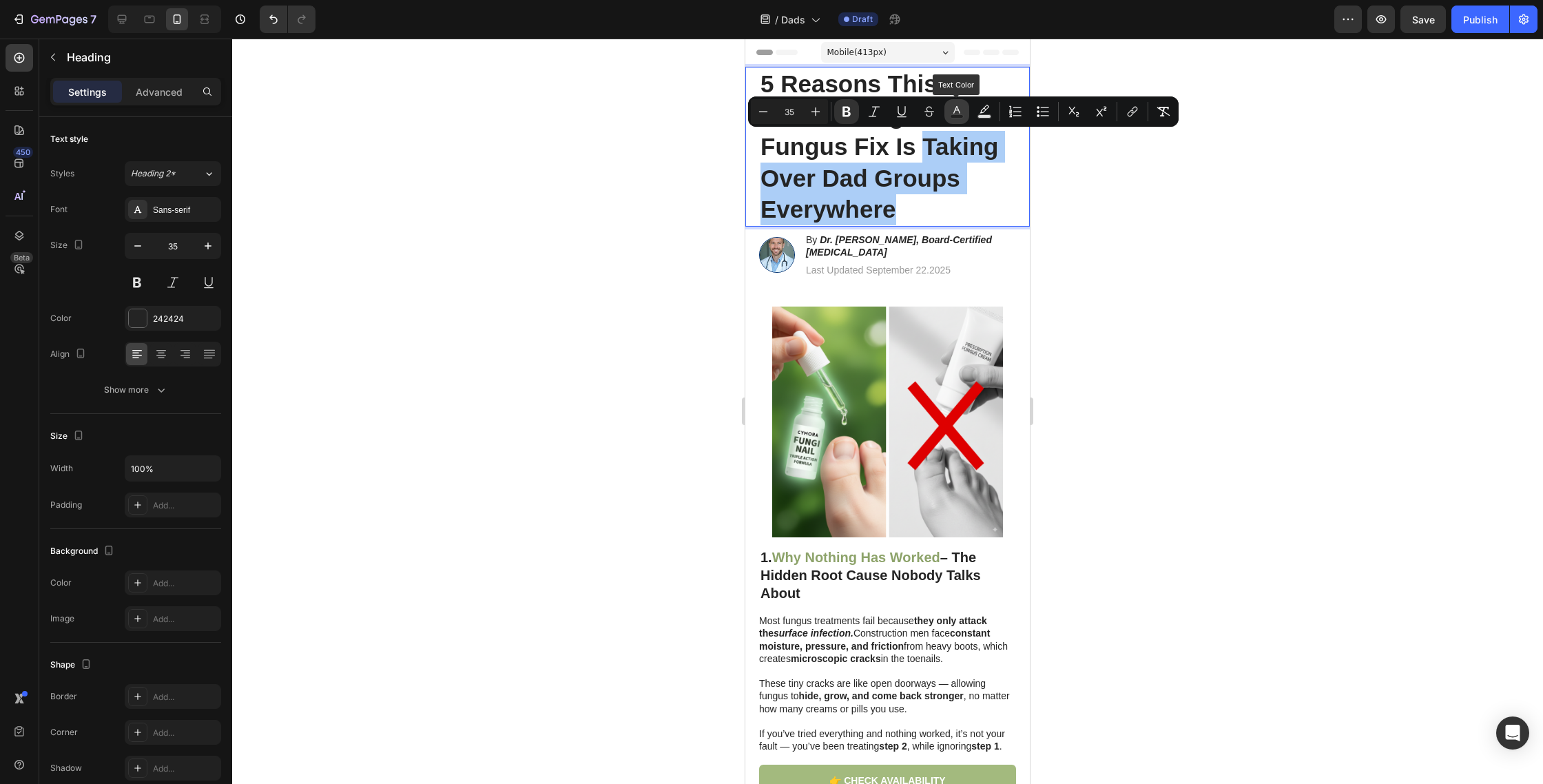
click at [950, 115] on icon "Editor contextual toolbar" at bounding box center [957, 112] width 14 height 14
type input "242424"
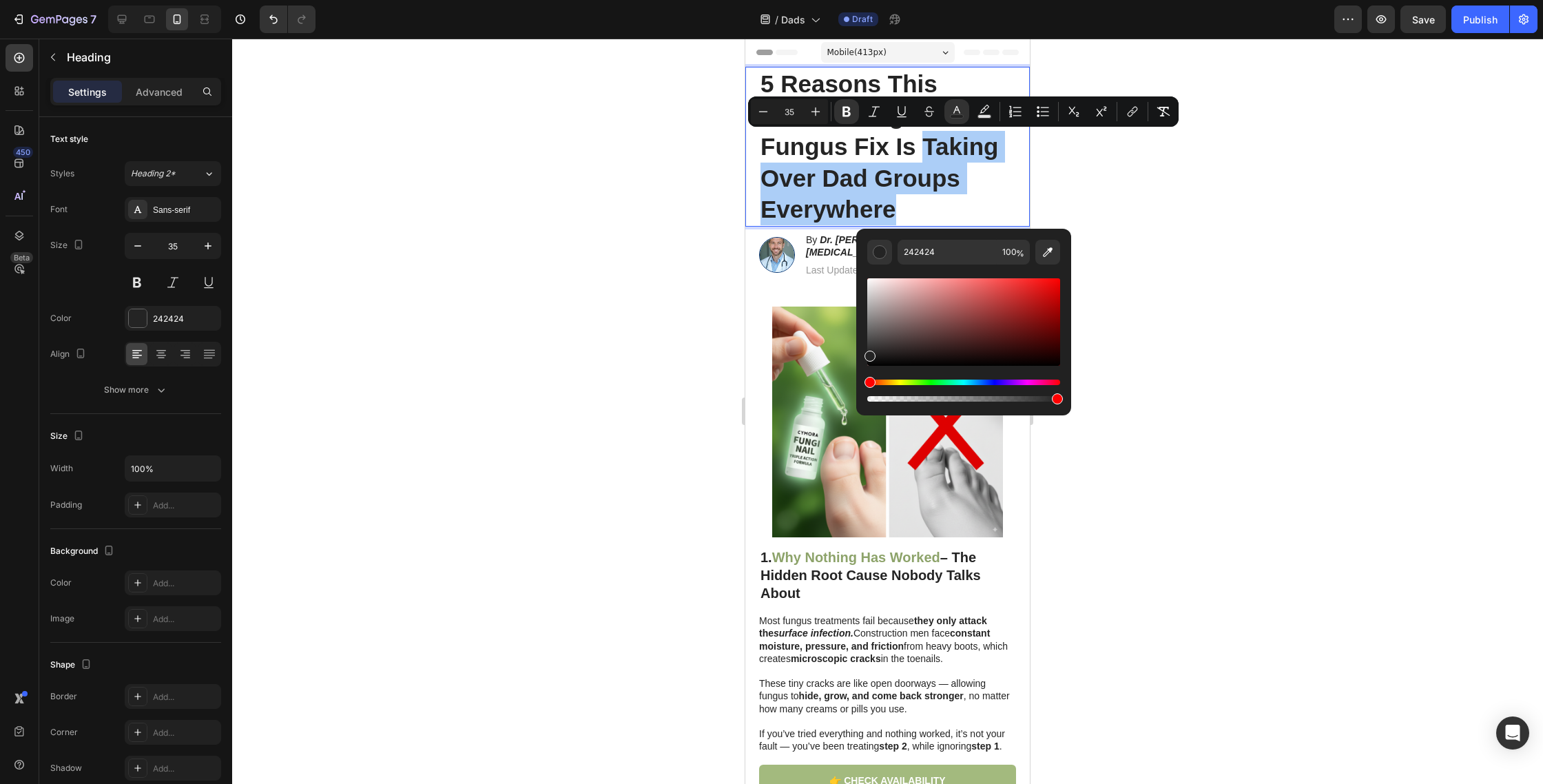
drag, startPoint x: 1043, startPoint y: 256, endPoint x: 1019, endPoint y: 338, distance: 85.4
click at [1043, 256] on icon "Editor contextual toolbar" at bounding box center [1048, 252] width 14 height 14
type input "8DA46A"
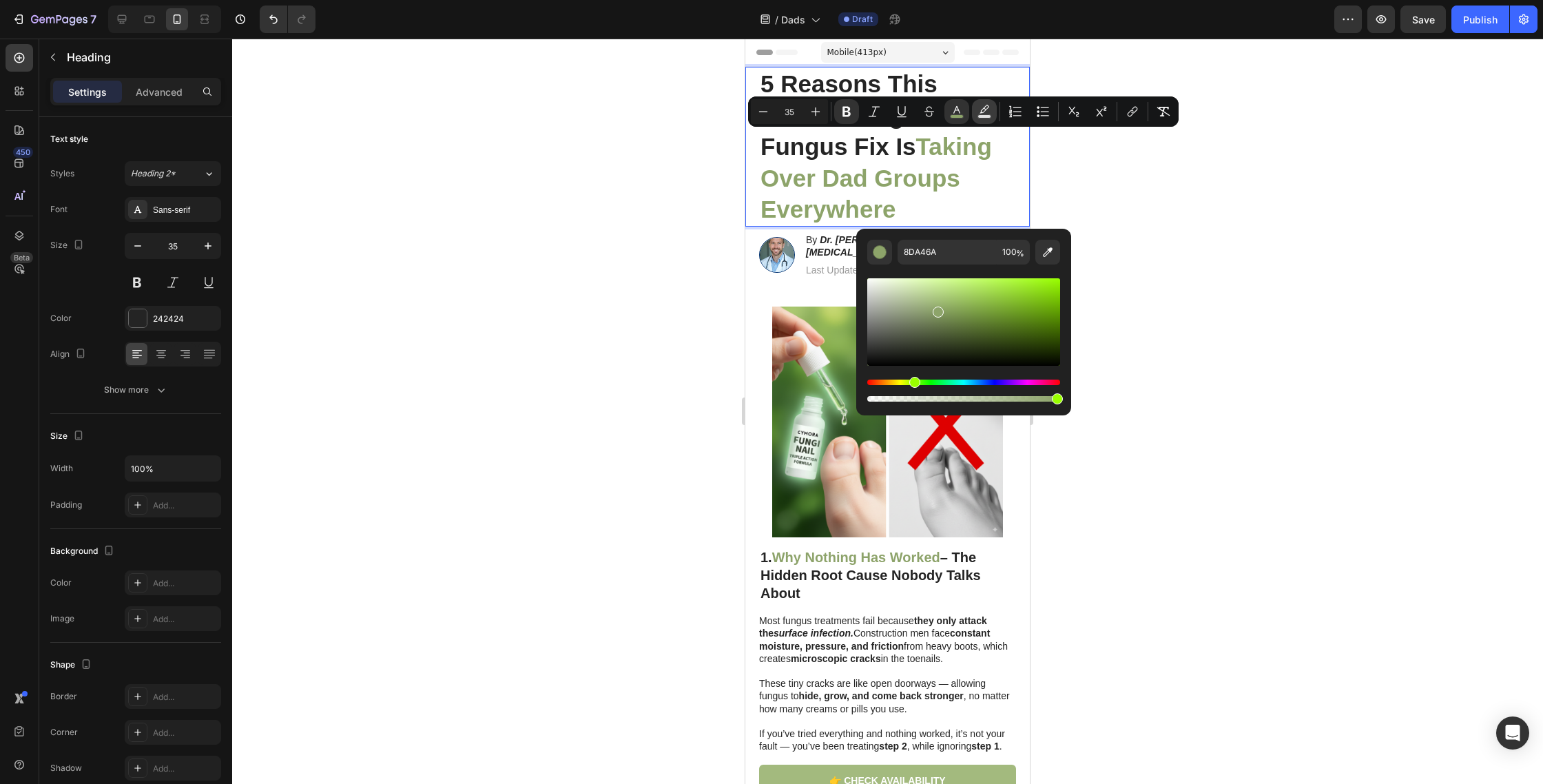
click at [990, 109] on icon "Editor contextual toolbar" at bounding box center [985, 112] width 14 height 14
type input "000000"
type input "77"
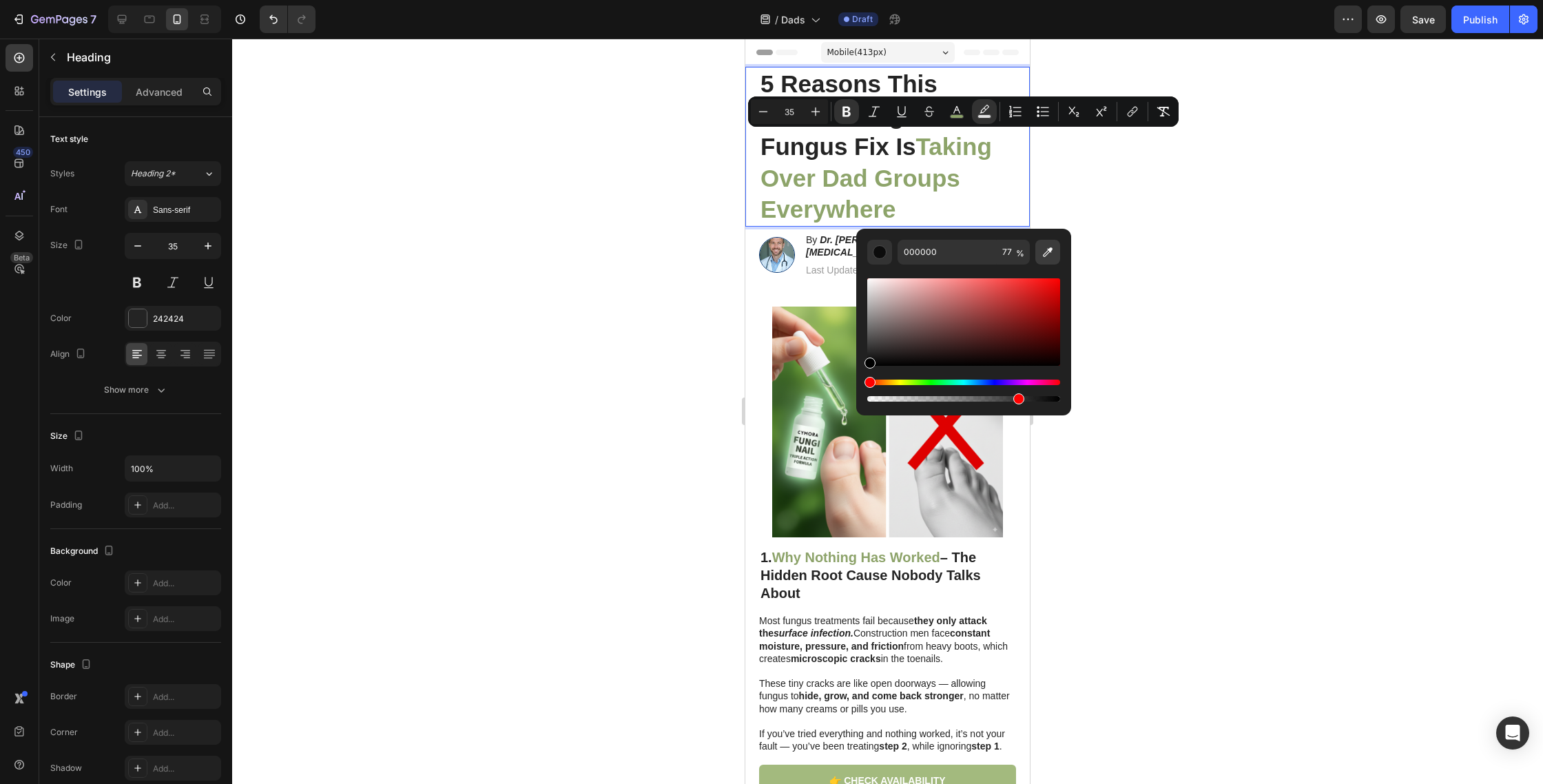
click at [1036, 243] on button "Editor contextual toolbar" at bounding box center [1047, 252] width 25 height 25
type input "8DA36A"
type input "100"
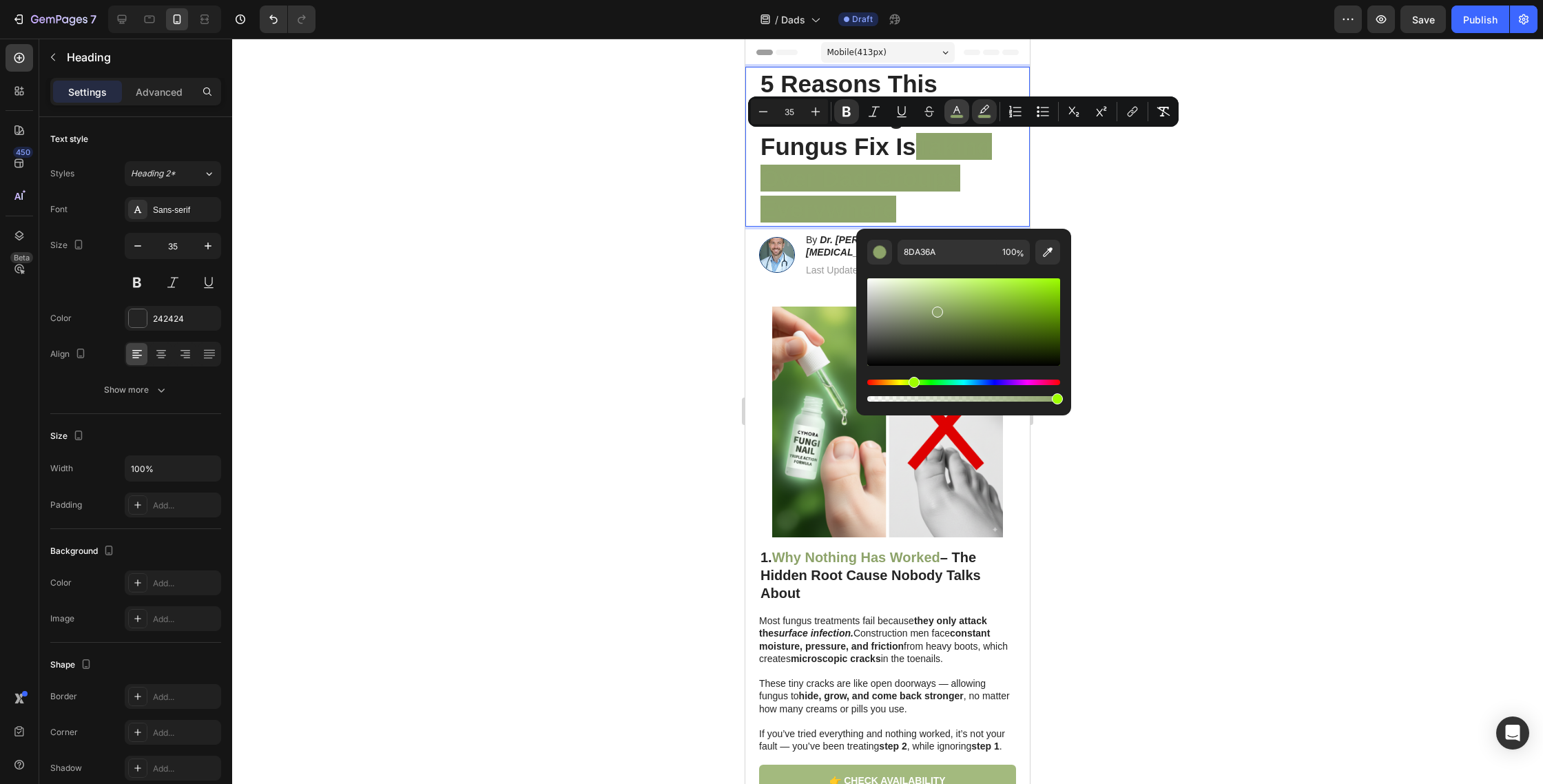
drag, startPoint x: 957, startPoint y: 108, endPoint x: 959, endPoint y: 121, distance: 13.2
click at [957, 109] on icon "Editor contextual toolbar" at bounding box center [956, 110] width 7 height 8
drag, startPoint x: 1674, startPoint y: 355, endPoint x: 1615, endPoint y: 283, distance: 93.1
type input "FFFFFF"
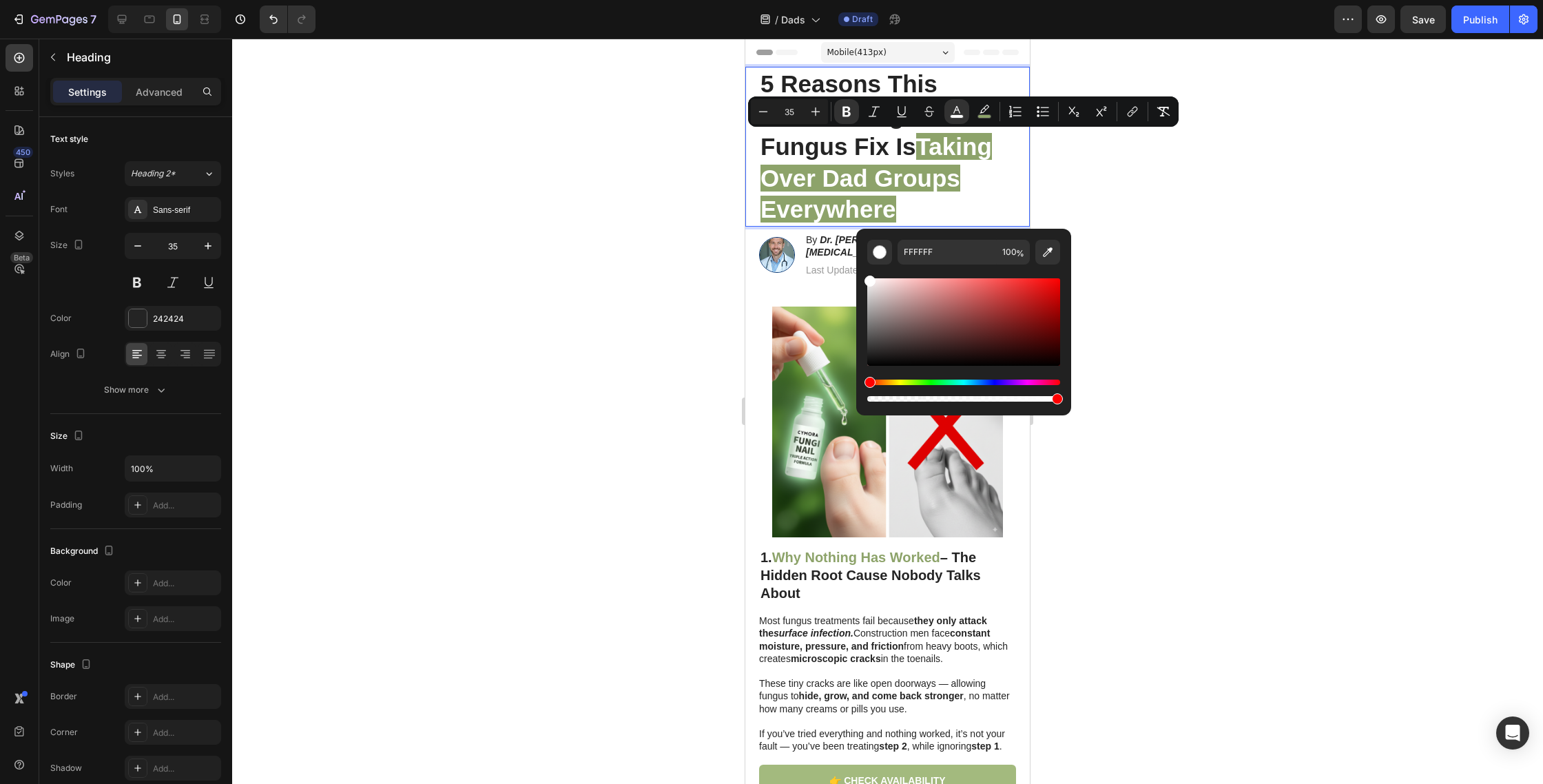
drag, startPoint x: 1179, startPoint y: 281, endPoint x: 1058, endPoint y: 297, distance: 122.1
click at [1179, 281] on div at bounding box center [887, 411] width 1311 height 745
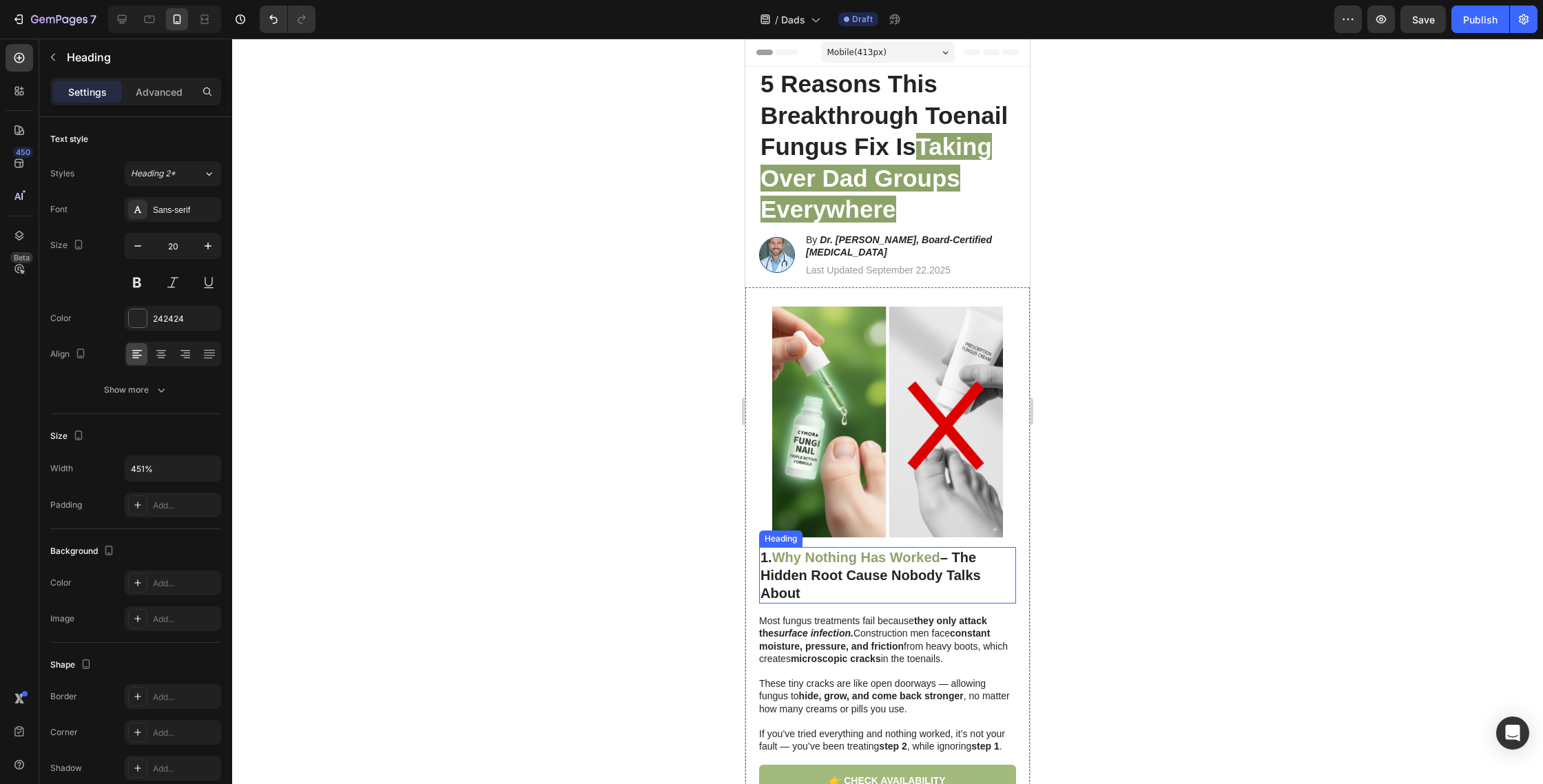
click at [824, 593] on h2 "1. Why Nothing Has Worked – The Hidden Root Cause Nobody Talks About" at bounding box center [888, 575] width 257 height 56
click at [824, 593] on p "1. Why Nothing Has Worked – The Hidden Root Cause Nobody Talks About" at bounding box center [887, 575] width 254 height 53
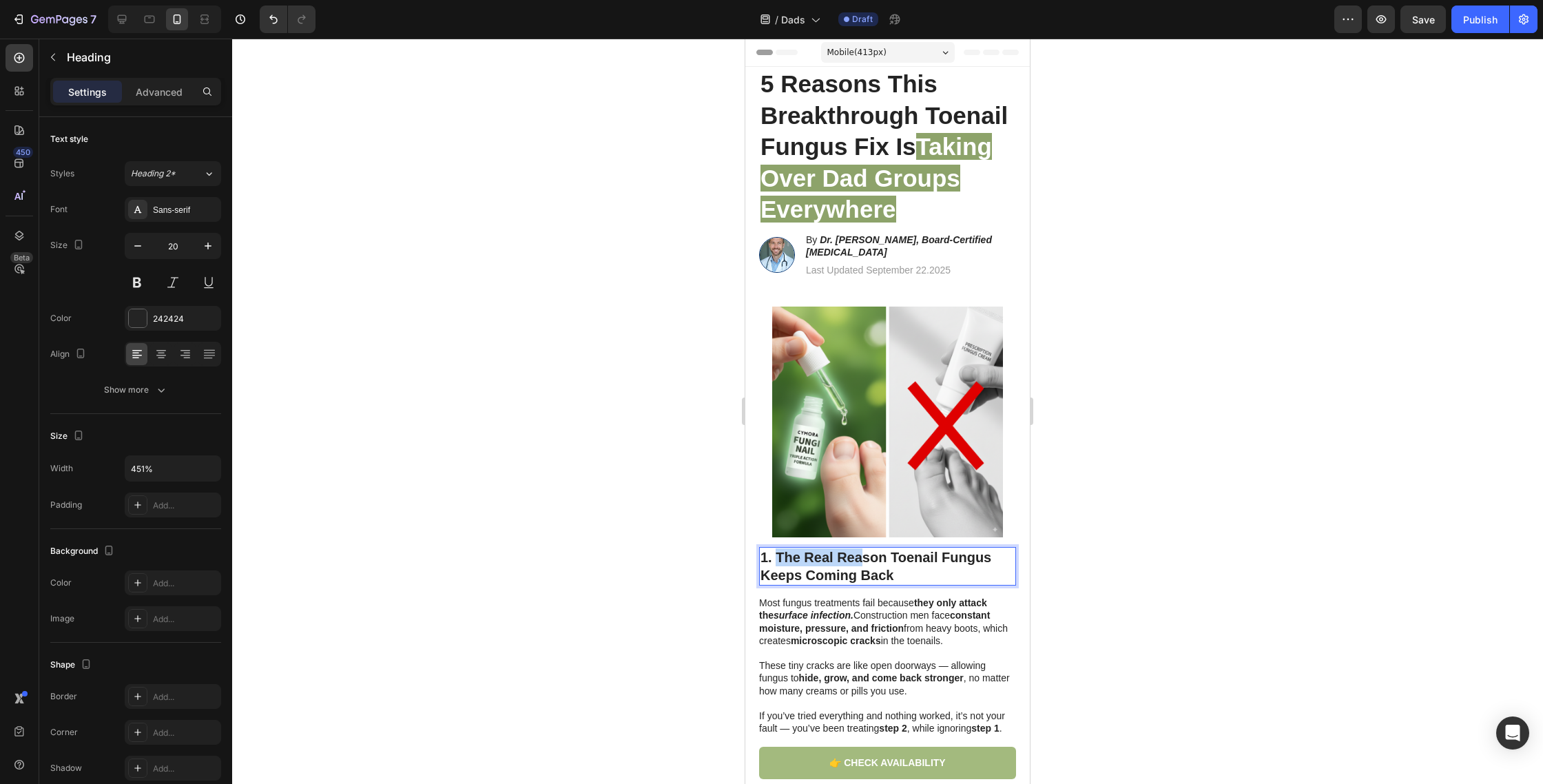
drag, startPoint x: 777, startPoint y: 556, endPoint x: 878, endPoint y: 554, distance: 101.0
click at [863, 554] on strong "1. The Real Reason Toenail Fungus Keeps Coming Back" at bounding box center [876, 566] width 231 height 33
drag, startPoint x: 915, startPoint y: 554, endPoint x: 889, endPoint y: 554, distance: 26.0
click at [914, 554] on strong "1. The Real Reason Toenail Fungus Keeps Coming Back" at bounding box center [876, 566] width 231 height 33
click at [898, 556] on strong "1. The Real Reason Toenail Fungus Keeps Coming Back" at bounding box center [876, 566] width 231 height 33
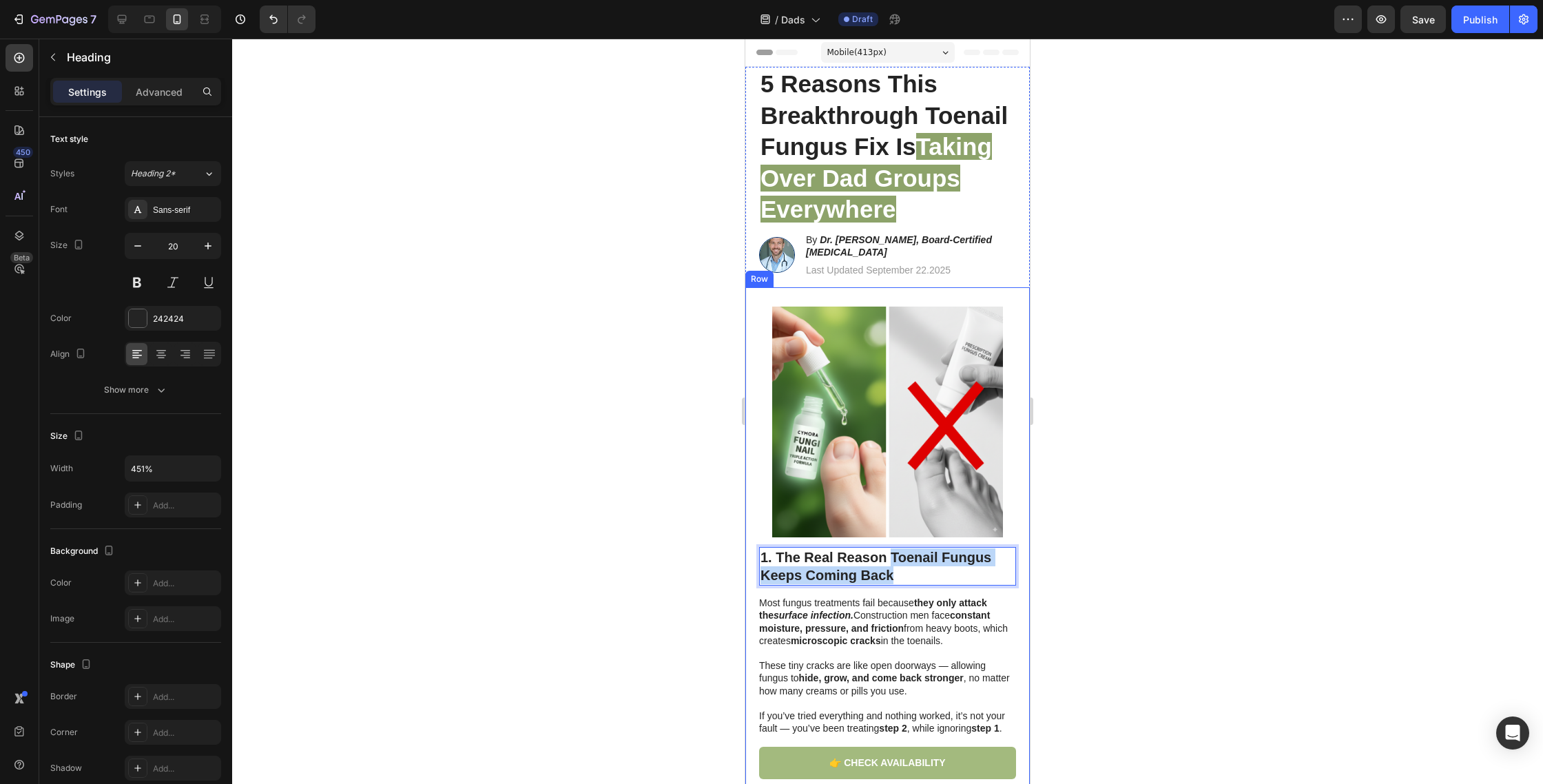
drag, startPoint x: 892, startPoint y: 554, endPoint x: 928, endPoint y: 588, distance: 49.5
click at [928, 588] on div "1. The Real Reason Toenail Fungus Keeps Coming Back Heading 14 Most fungus trea…" at bounding box center [888, 663] width 257 height 231
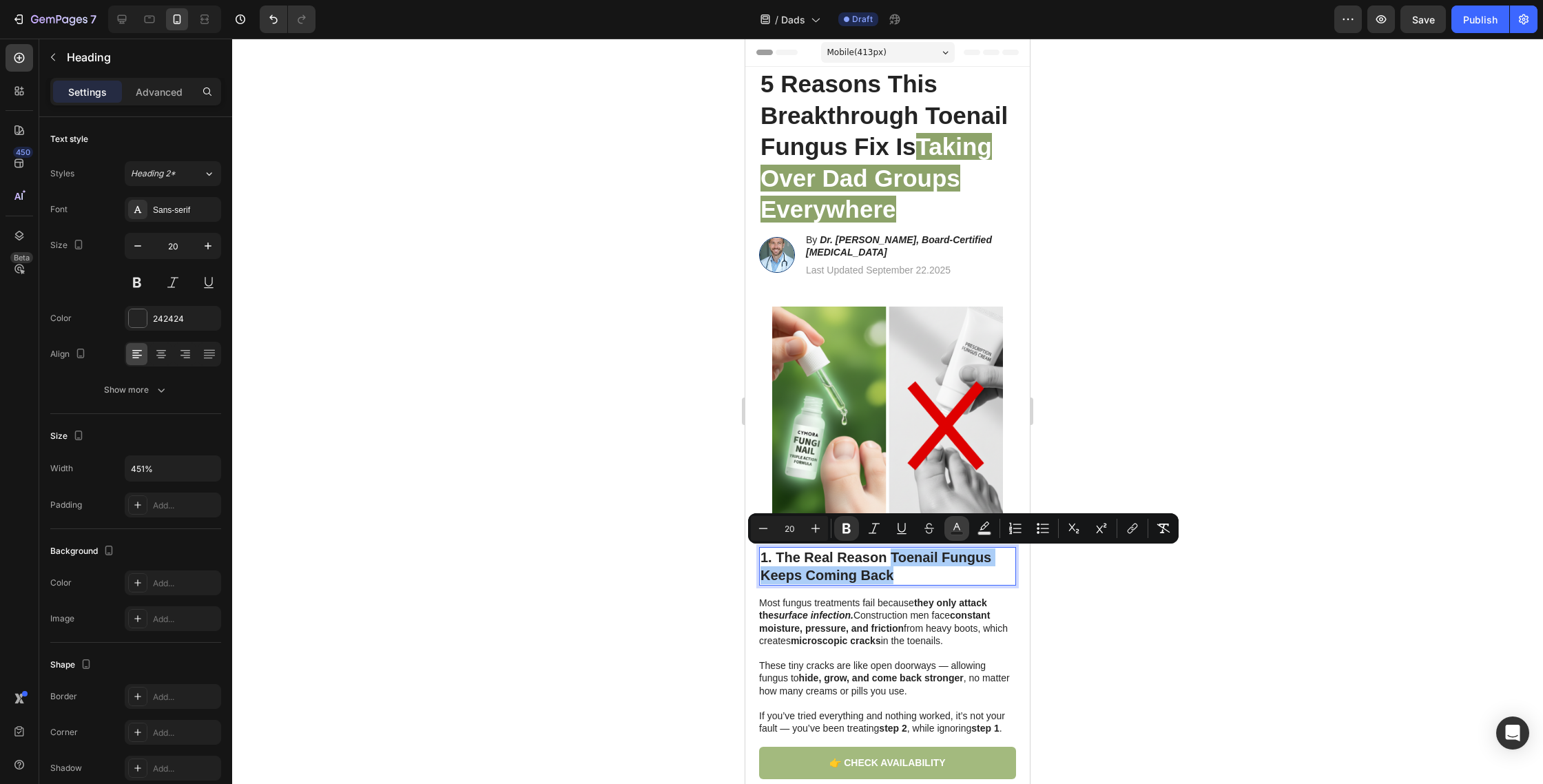
click at [961, 529] on icon "Editor contextual toolbar" at bounding box center [957, 528] width 14 height 14
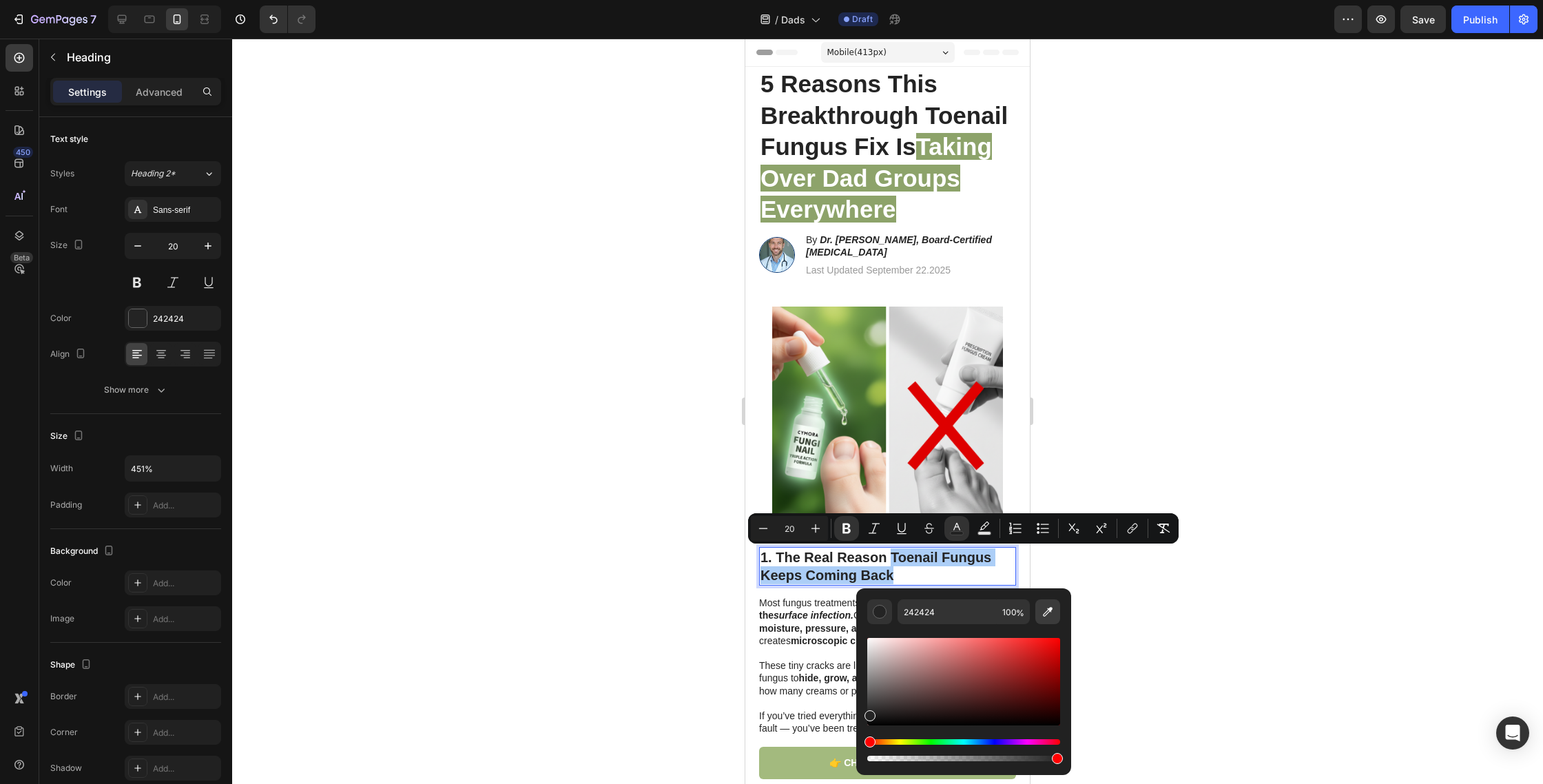
click at [1042, 604] on icon "Editor contextual toolbar" at bounding box center [1048, 611] width 14 height 14
type input "8DA36A"
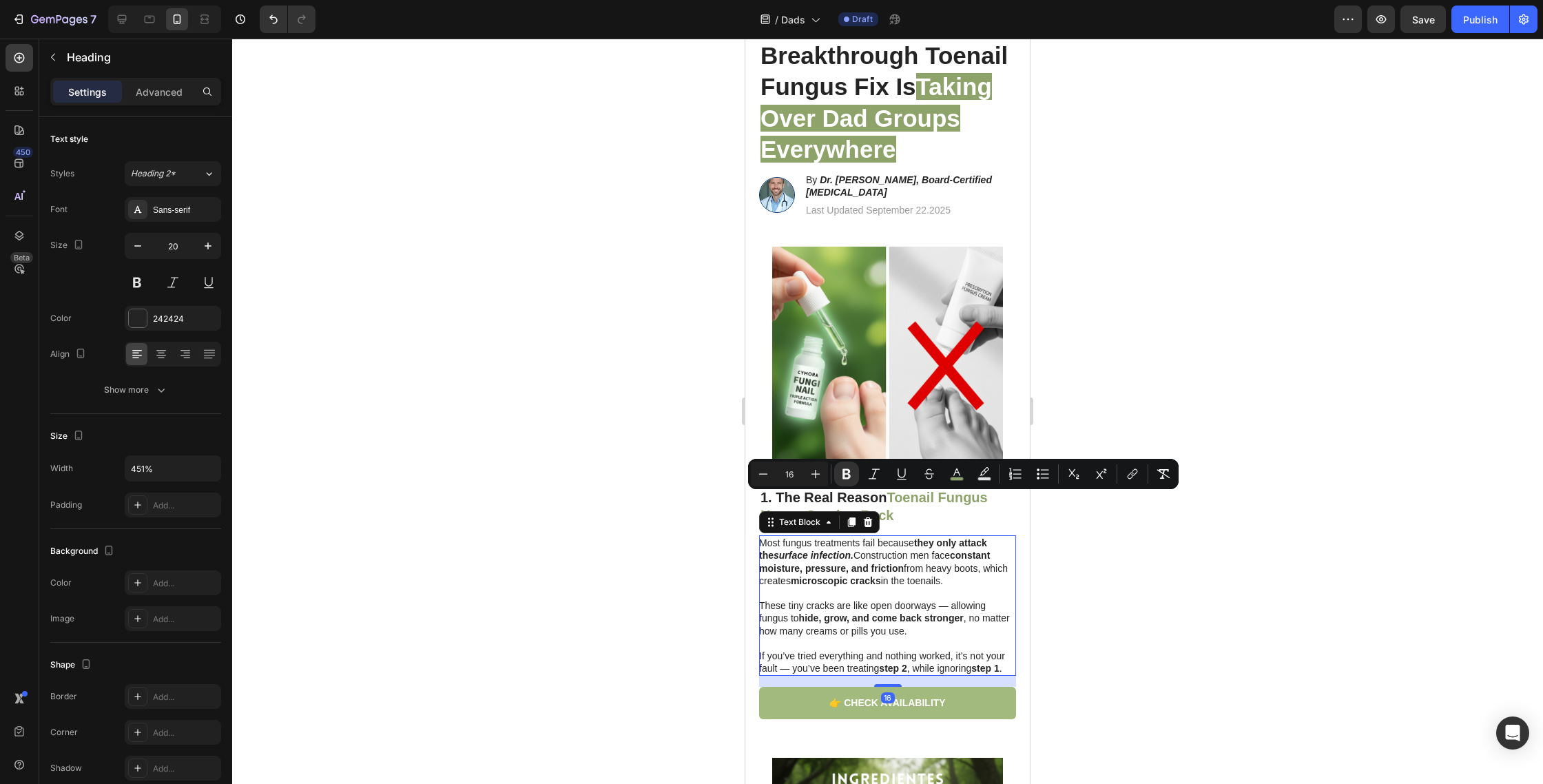
click at [866, 625] on p "These tiny cracks are like open doorways — allowing fungus to hide, grow, and c…" at bounding box center [887, 618] width 256 height 38
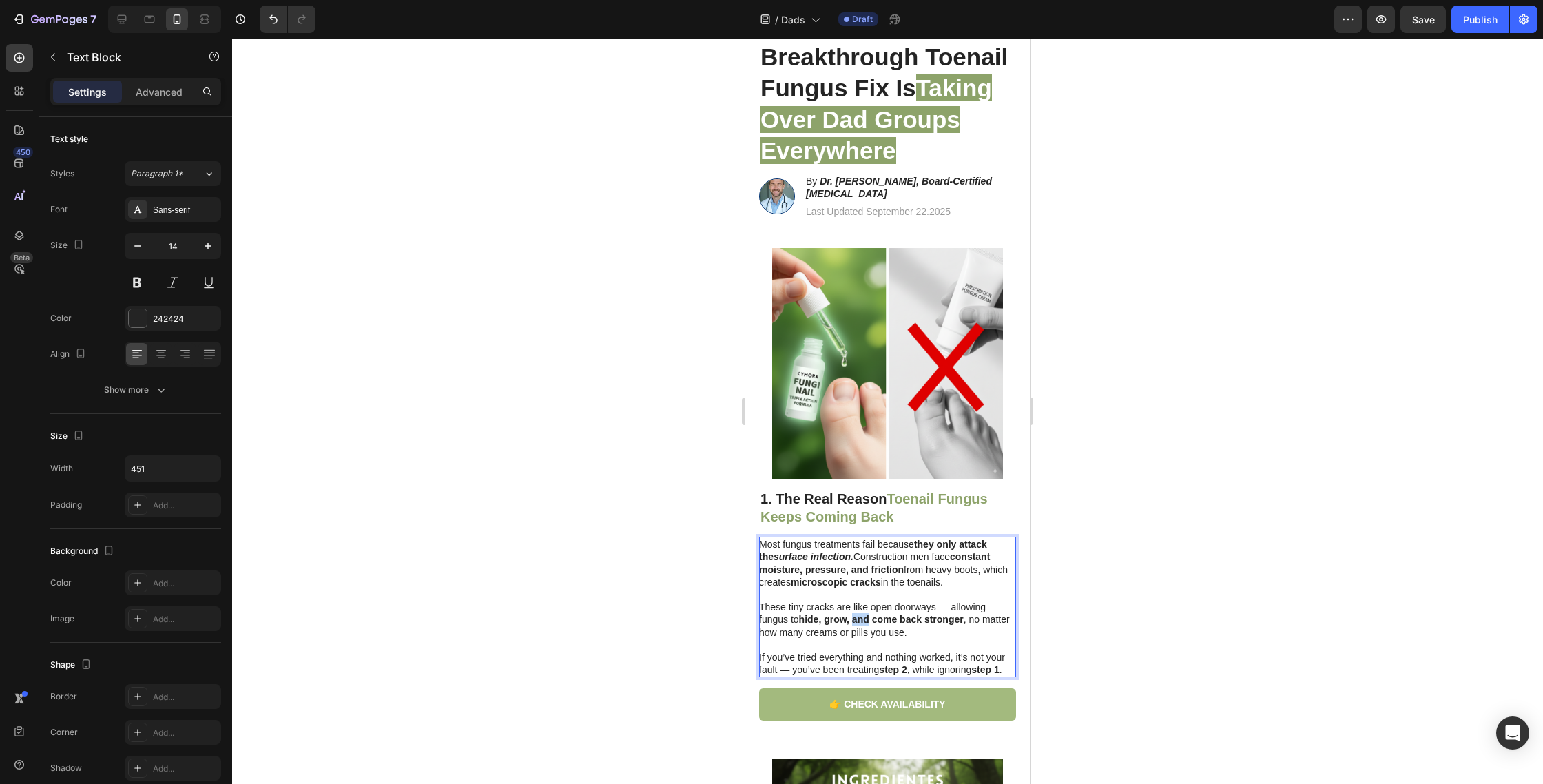
click at [866, 625] on p "These tiny cracks are like open doorways — allowing fungus to hide, grow, and c…" at bounding box center [887, 619] width 256 height 38
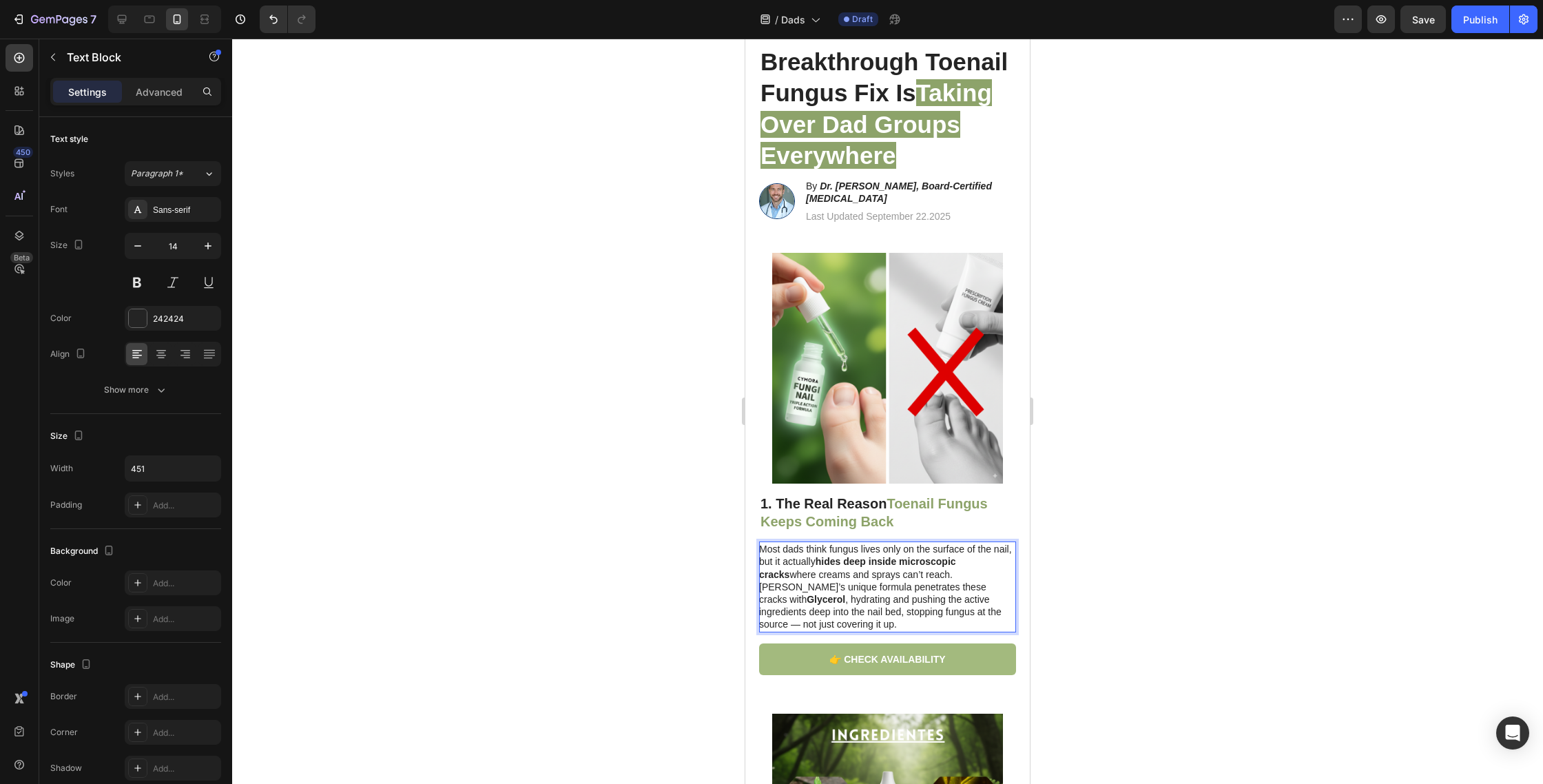
click at [933, 575] on p "Most dads think fungus lives only on the surface of the nail, but it actually h…" at bounding box center [887, 587] width 256 height 88
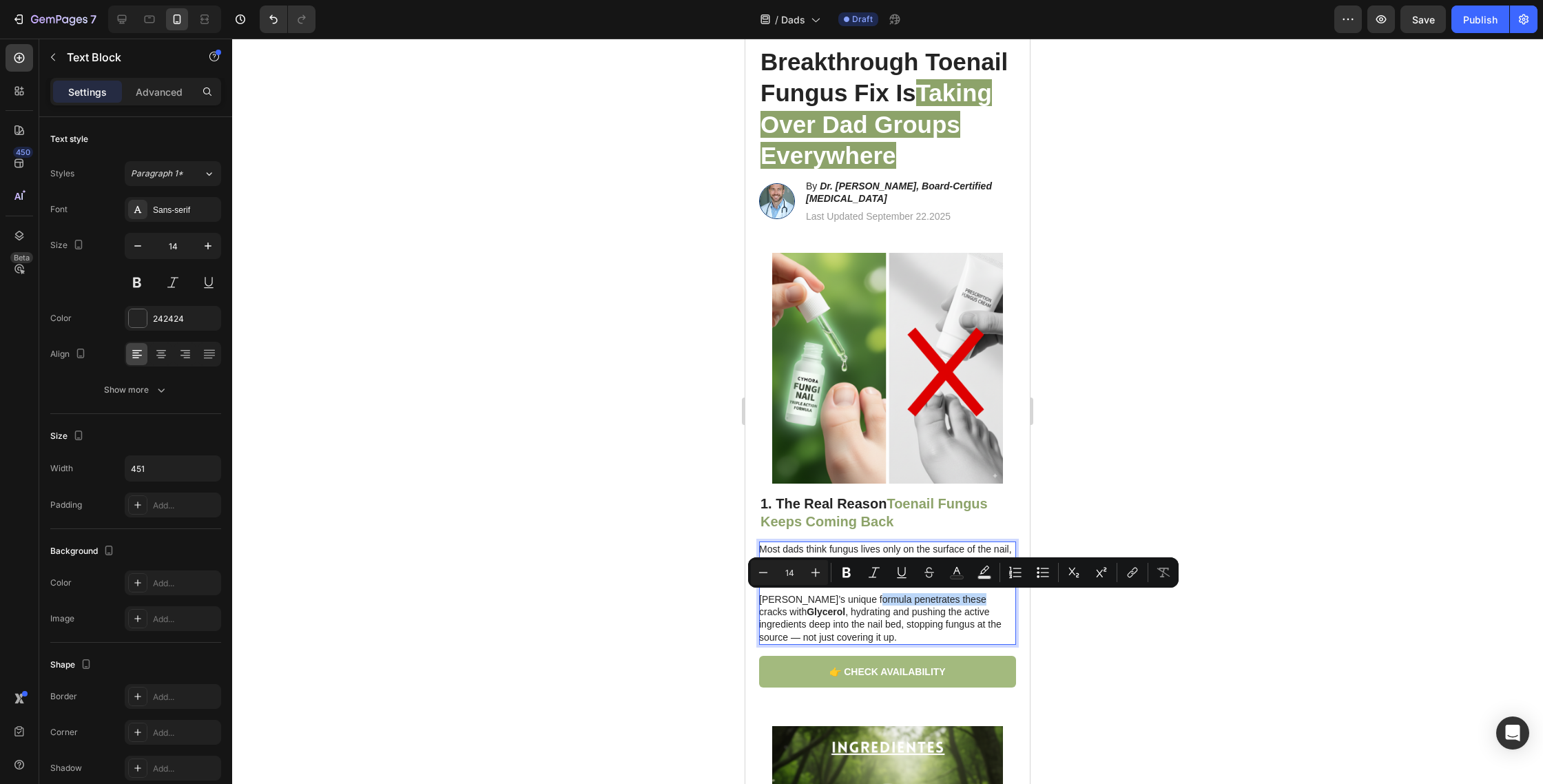
drag, startPoint x: 869, startPoint y: 599, endPoint x: 969, endPoint y: 597, distance: 100.0
click at [969, 597] on p "⁠⁠⁠⁠⁠⁠⁠ Cymora’s unique formula penetrates these cracks with Glycerol , hydrati…" at bounding box center [887, 611] width 256 height 62
drag, startPoint x: 851, startPoint y: 571, endPoint x: 853, endPoint y: 585, distance: 14.1
click at [851, 572] on icon "Editor contextual toolbar" at bounding box center [847, 573] width 14 height 14
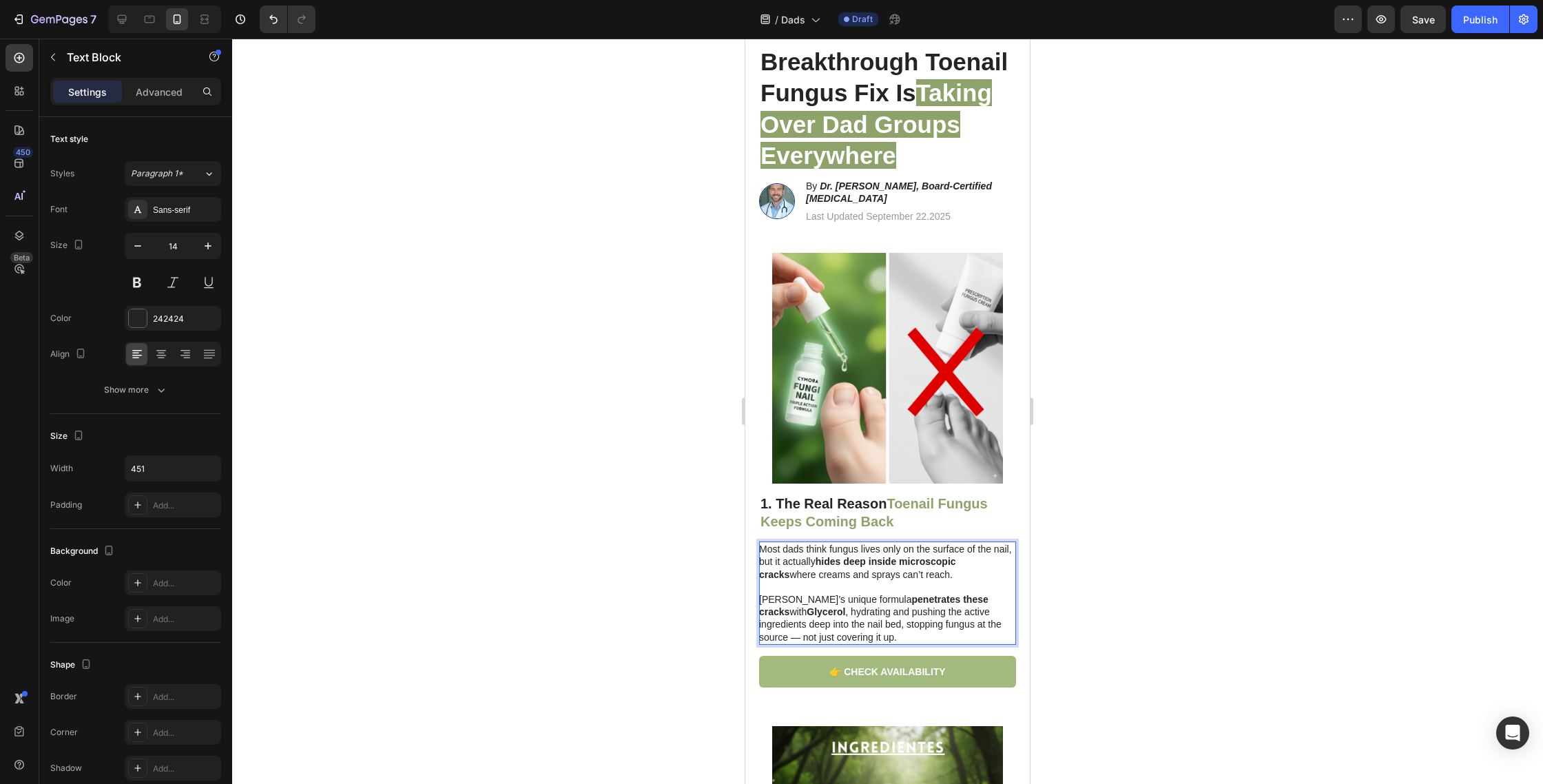
drag, startPoint x: 855, startPoint y: 605, endPoint x: 848, endPoint y: 613, distance: 10.6
click at [855, 605] on p "Cymora’s unique formula penetrates these cracks with Glycerol , hydrating and p…" at bounding box center [887, 611] width 256 height 62
click at [859, 625] on p "Cymora’s unique formula penetrates these cracks with Glycerol , hydrating and p…" at bounding box center [887, 611] width 256 height 62
click at [857, 624] on p "Cymora’s unique formula penetrates these cracks with Glycerol , hydrating and p…" at bounding box center [887, 611] width 256 height 62
drag, startPoint x: 866, startPoint y: 625, endPoint x: 983, endPoint y: 640, distance: 118.0
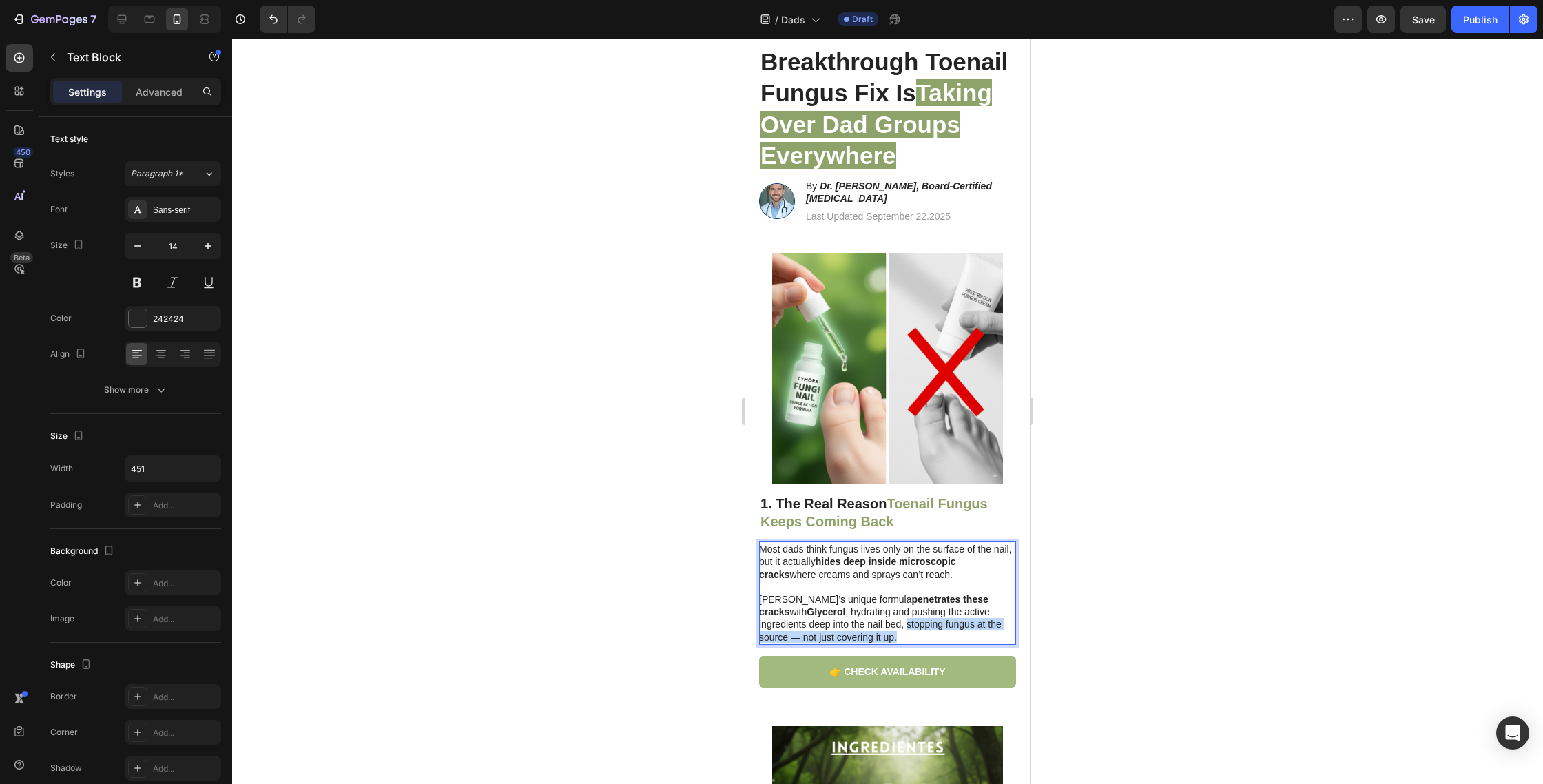
click at [990, 643] on div "Most dads think fungus lives only on the surface of the nail, but it actually h…" at bounding box center [888, 592] width 257 height 104
drag, startPoint x: 1061, startPoint y: 628, endPoint x: 1036, endPoint y: 631, distance: 25.2
click at [1060, 628] on div at bounding box center [887, 411] width 1311 height 745
drag, startPoint x: 908, startPoint y: 634, endPoint x: 900, endPoint y: 632, distance: 8.2
click at [907, 634] on p "Cymora’s unique formula penetrates these cracks with Glycerol , hydrating and p…" at bounding box center [887, 611] width 256 height 62
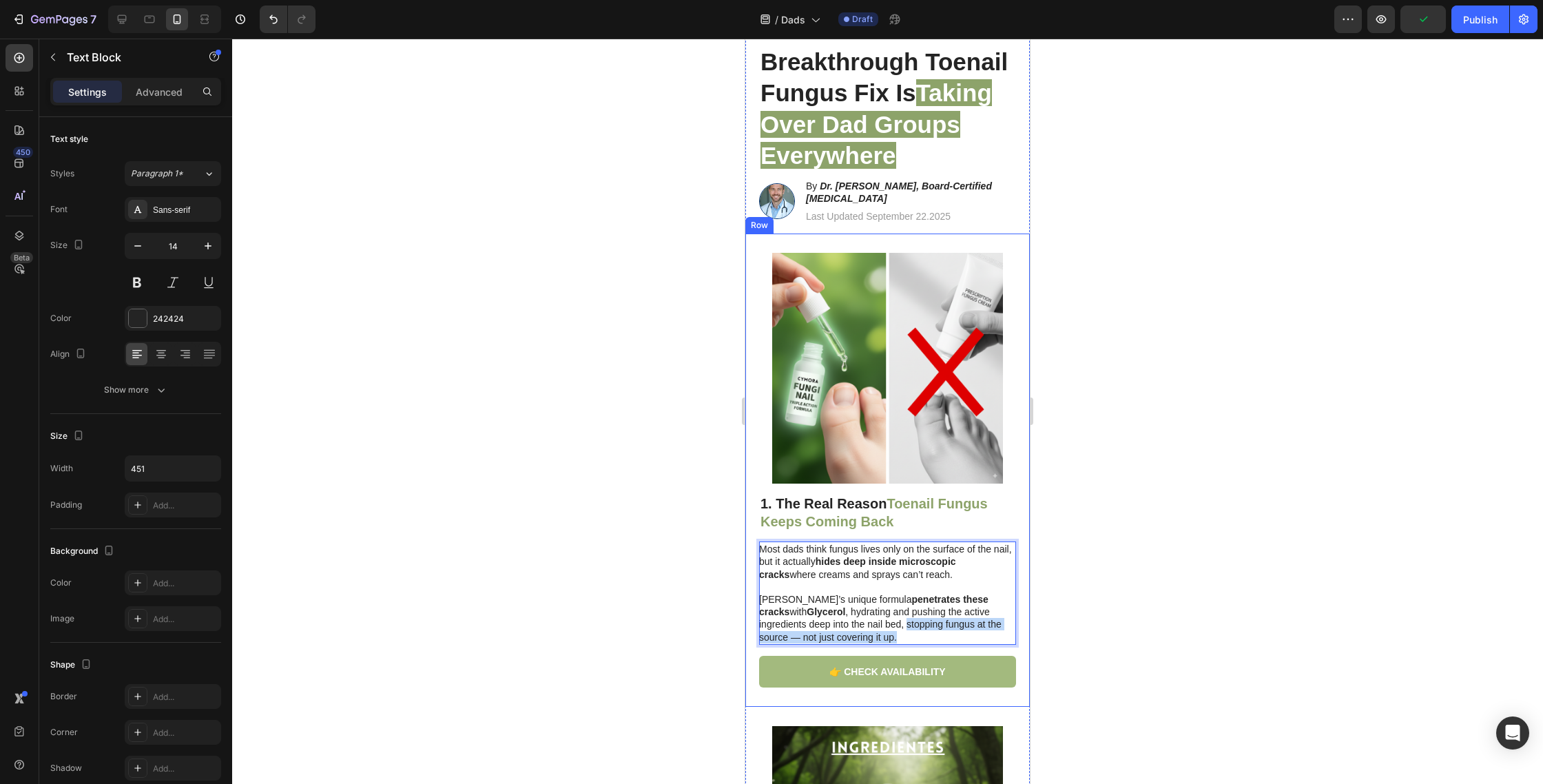
drag, startPoint x: 857, startPoint y: 624, endPoint x: 884, endPoint y: 642, distance: 32.4
click at [897, 657] on div "⁠⁠⁠⁠⁠⁠⁠ 1. The Real Reason Toenail Fungus Keeps Coming Back Heading Most dads t…" at bounding box center [888, 589] width 257 height 195
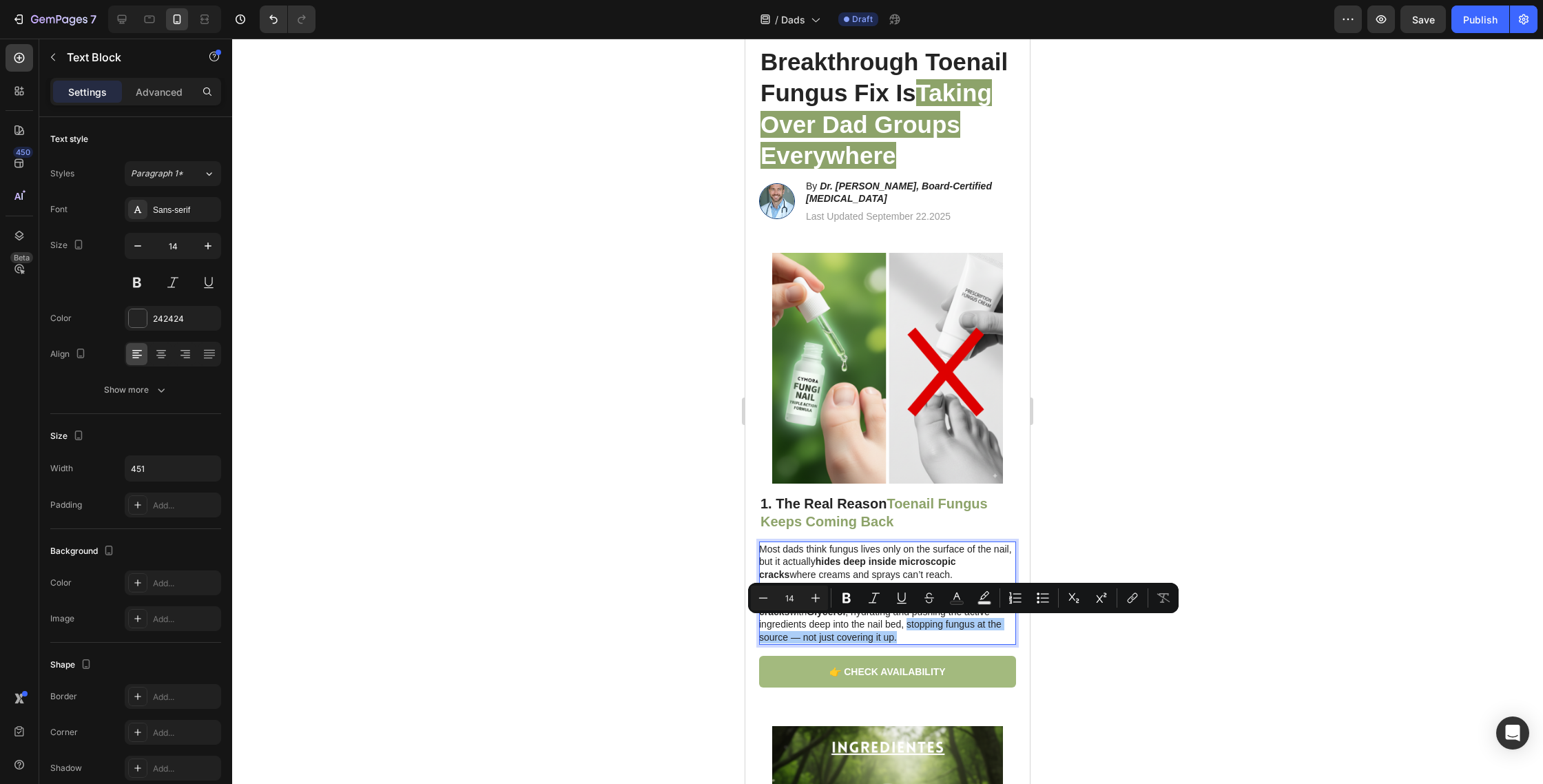
drag, startPoint x: 844, startPoint y: 597, endPoint x: 809, endPoint y: 612, distance: 38.1
click at [844, 597] on icon "Editor contextual toolbar" at bounding box center [847, 598] width 8 height 10
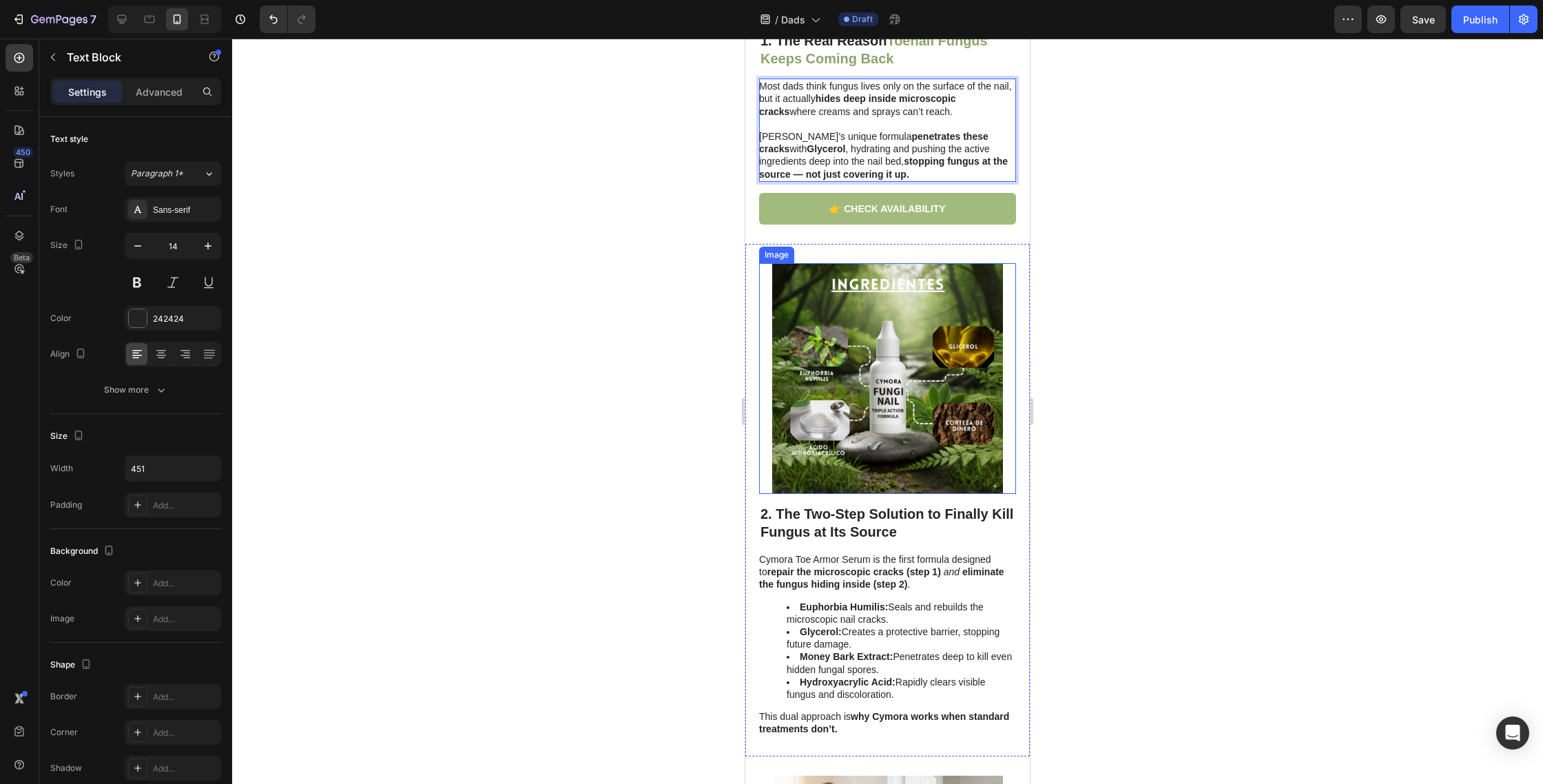
scroll to position [547, 0]
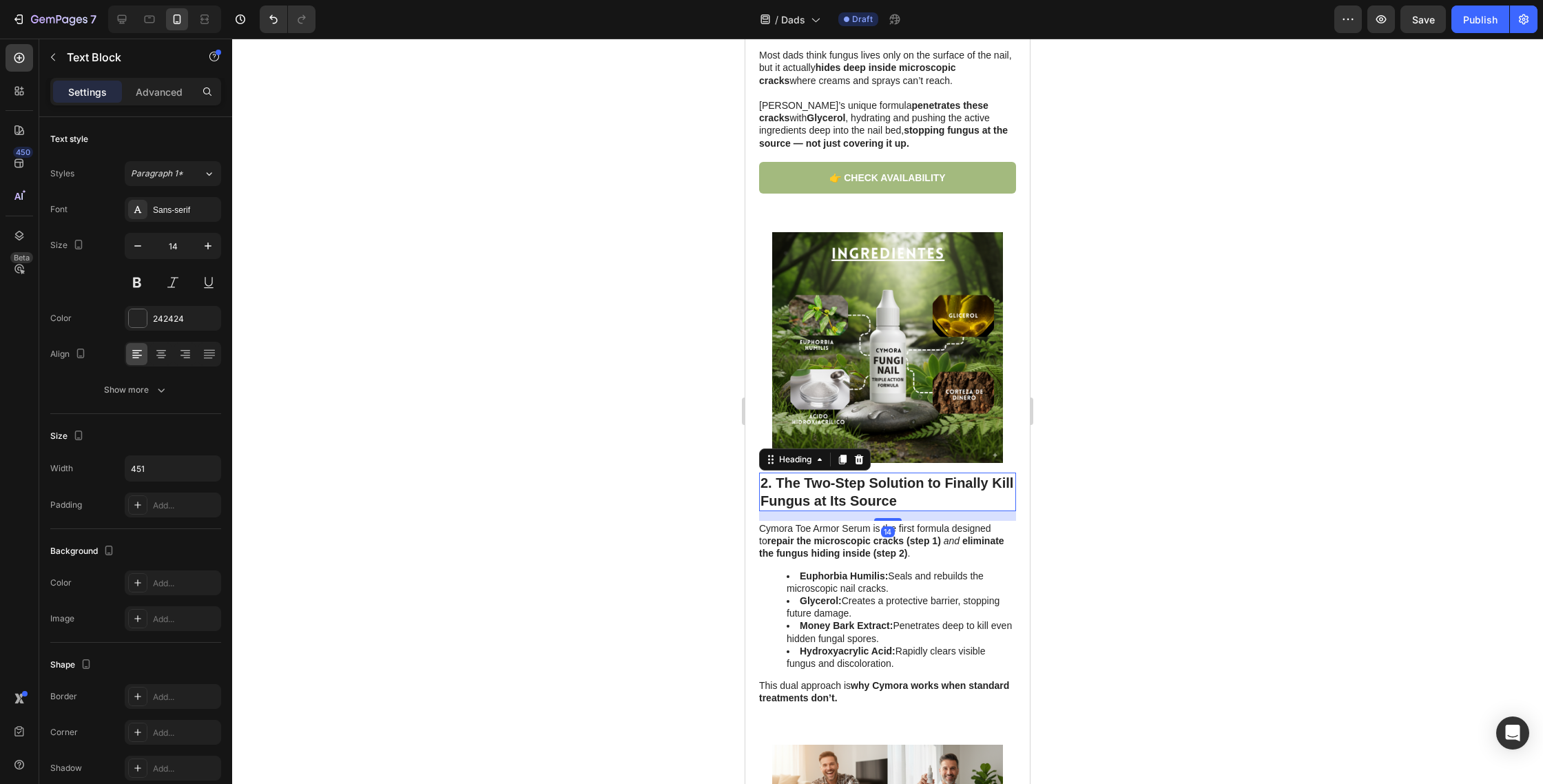
click at [850, 481] on strong "2. The Two-Step Solution to Finally Kill Fungus at Its Source" at bounding box center [887, 491] width 253 height 33
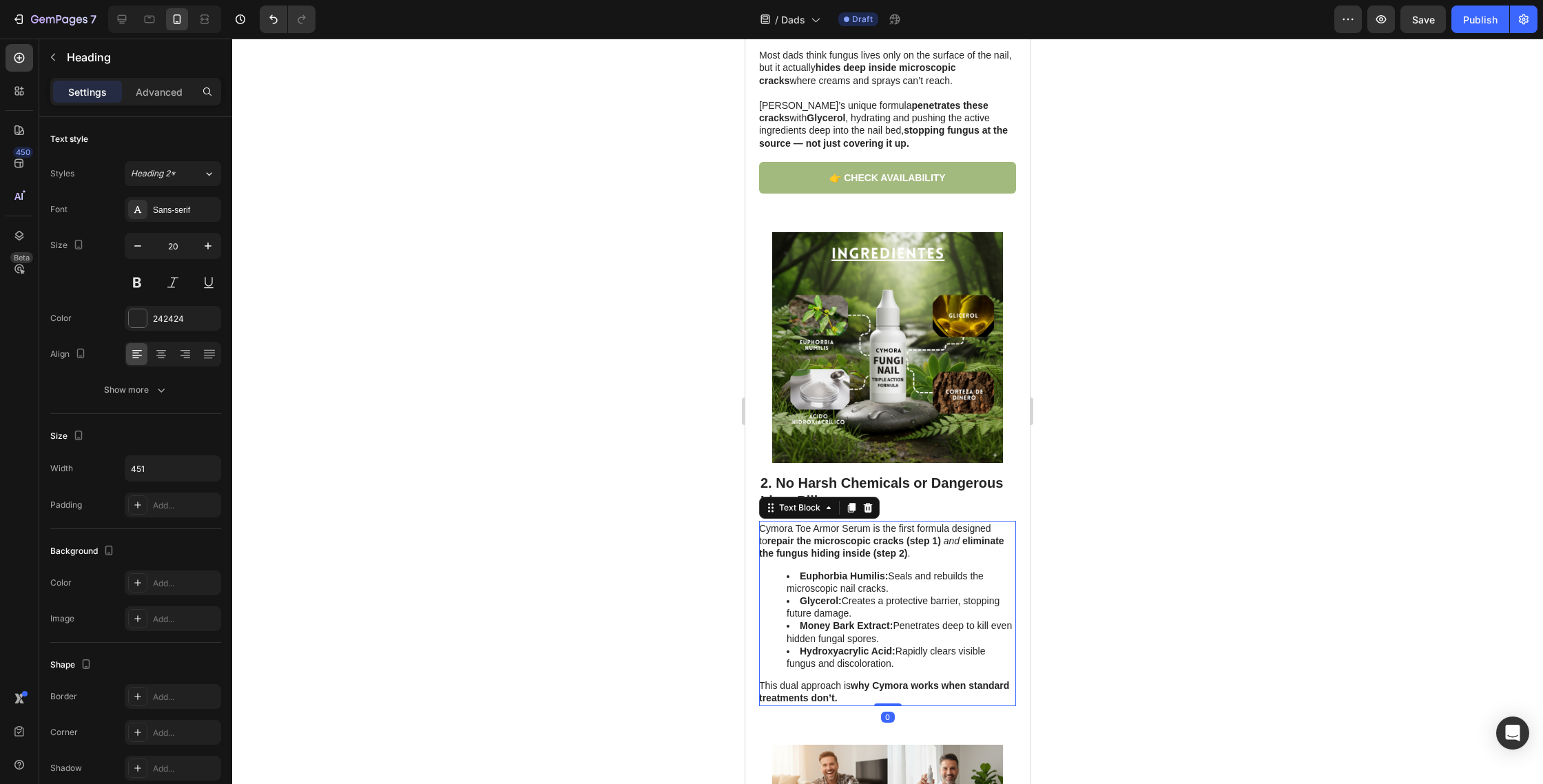
click at [801, 577] on strong "Euphorbia Humilis:" at bounding box center [844, 575] width 88 height 11
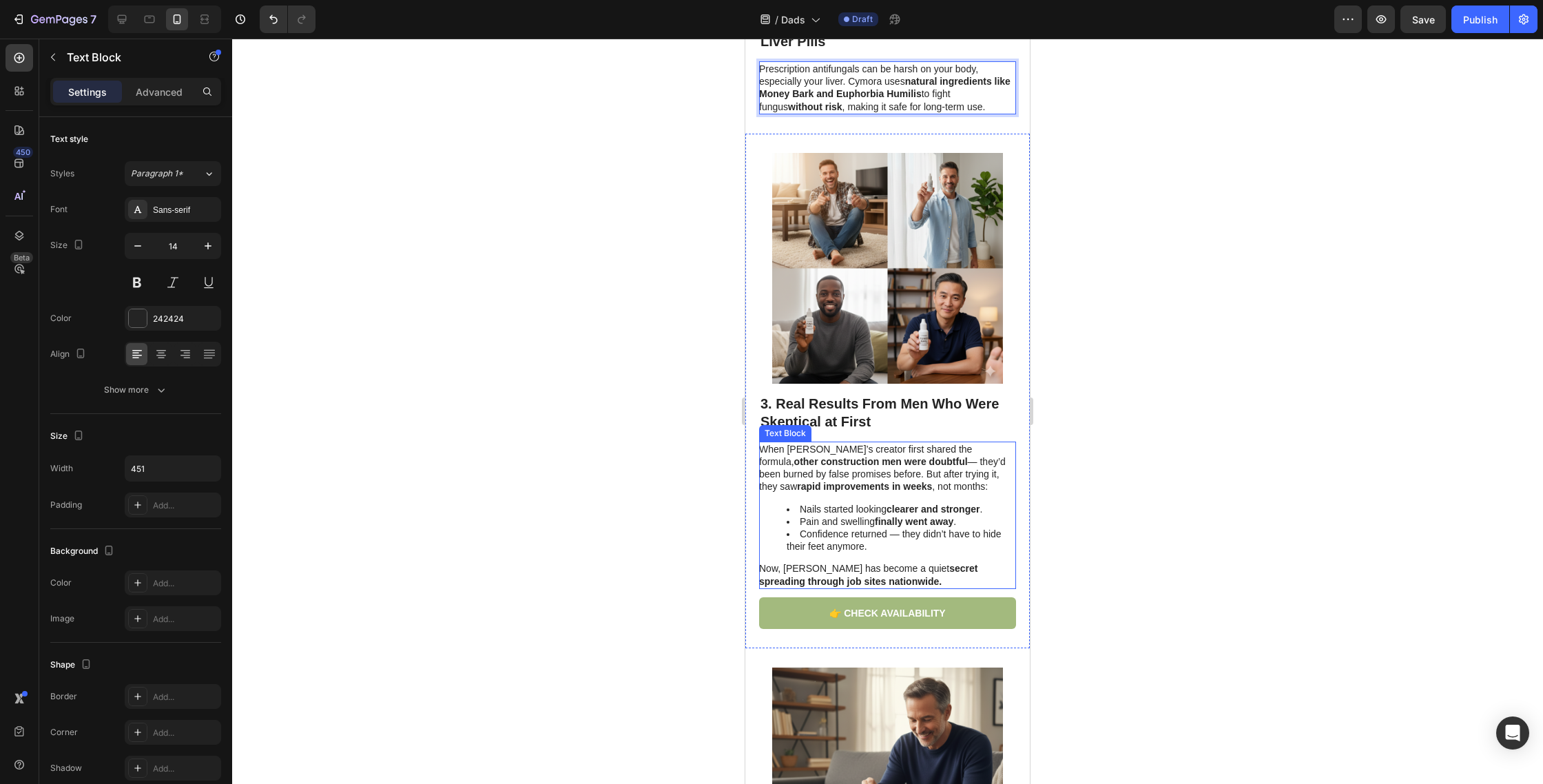
scroll to position [1042, 0]
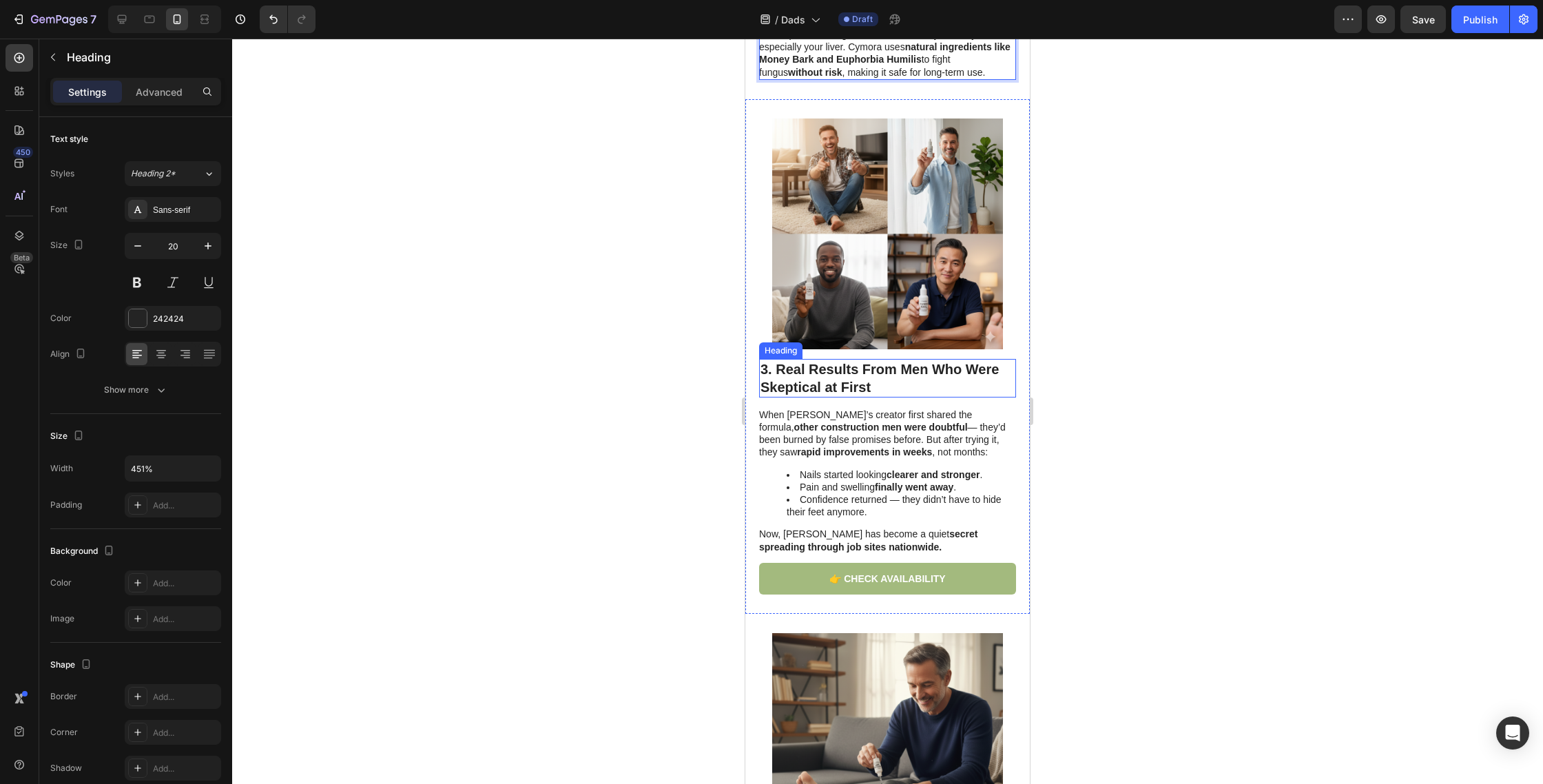
click at [849, 377] on h2 "3. Real Results From Men Who Were Skeptical at First" at bounding box center [888, 377] width 257 height 39
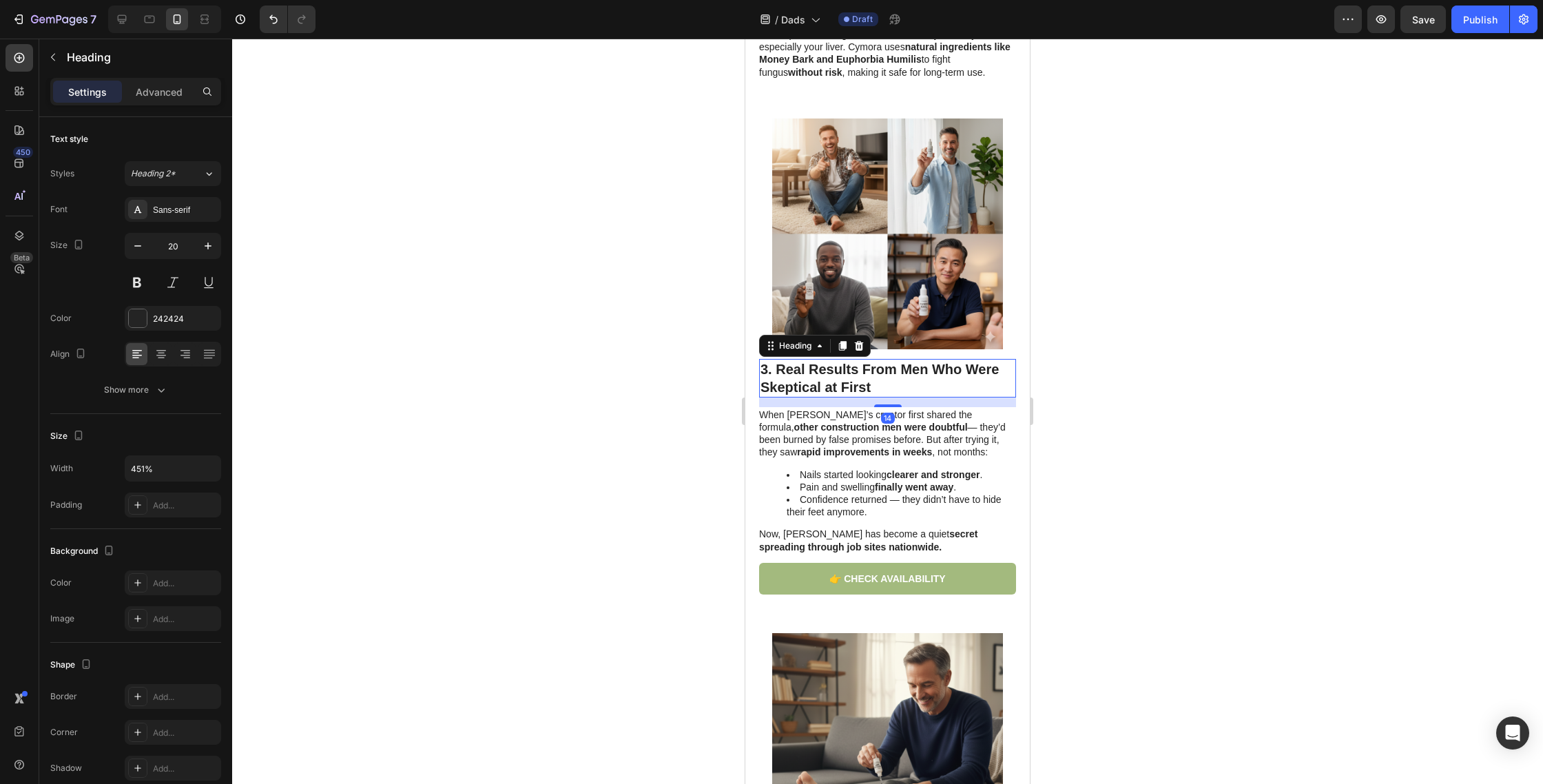
click at [848, 377] on h2 "3. Real Results From Men Who Were Skeptical at First" at bounding box center [888, 377] width 257 height 39
click at [848, 377] on p "3. Real Results From Men Who Were Skeptical at First" at bounding box center [887, 378] width 254 height 36
click at [846, 473] on li "Nails started looking clearer and stronger ." at bounding box center [901, 474] width 228 height 13
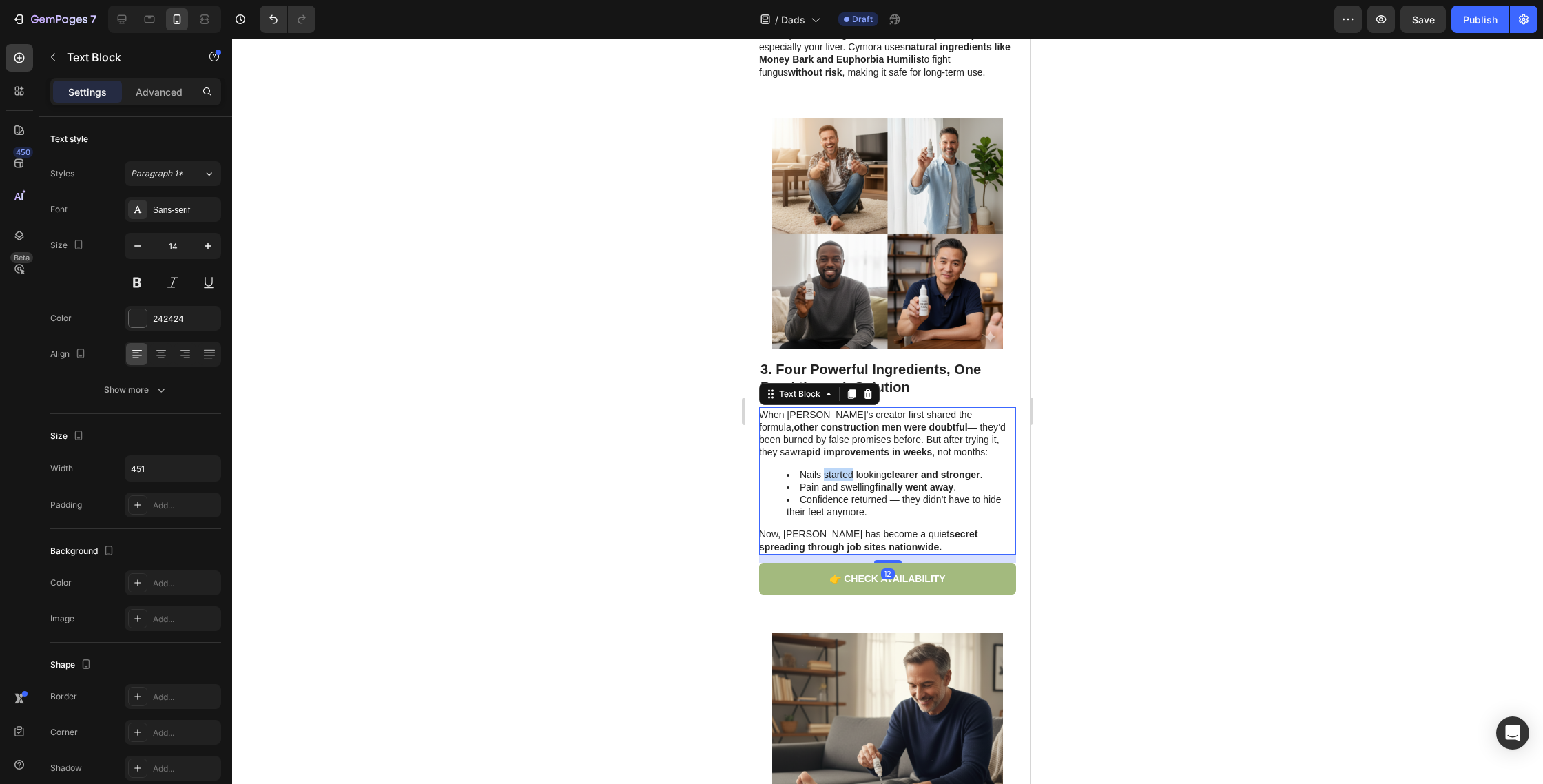
click at [846, 473] on li "Nails started looking clearer and stronger ." at bounding box center [901, 474] width 228 height 13
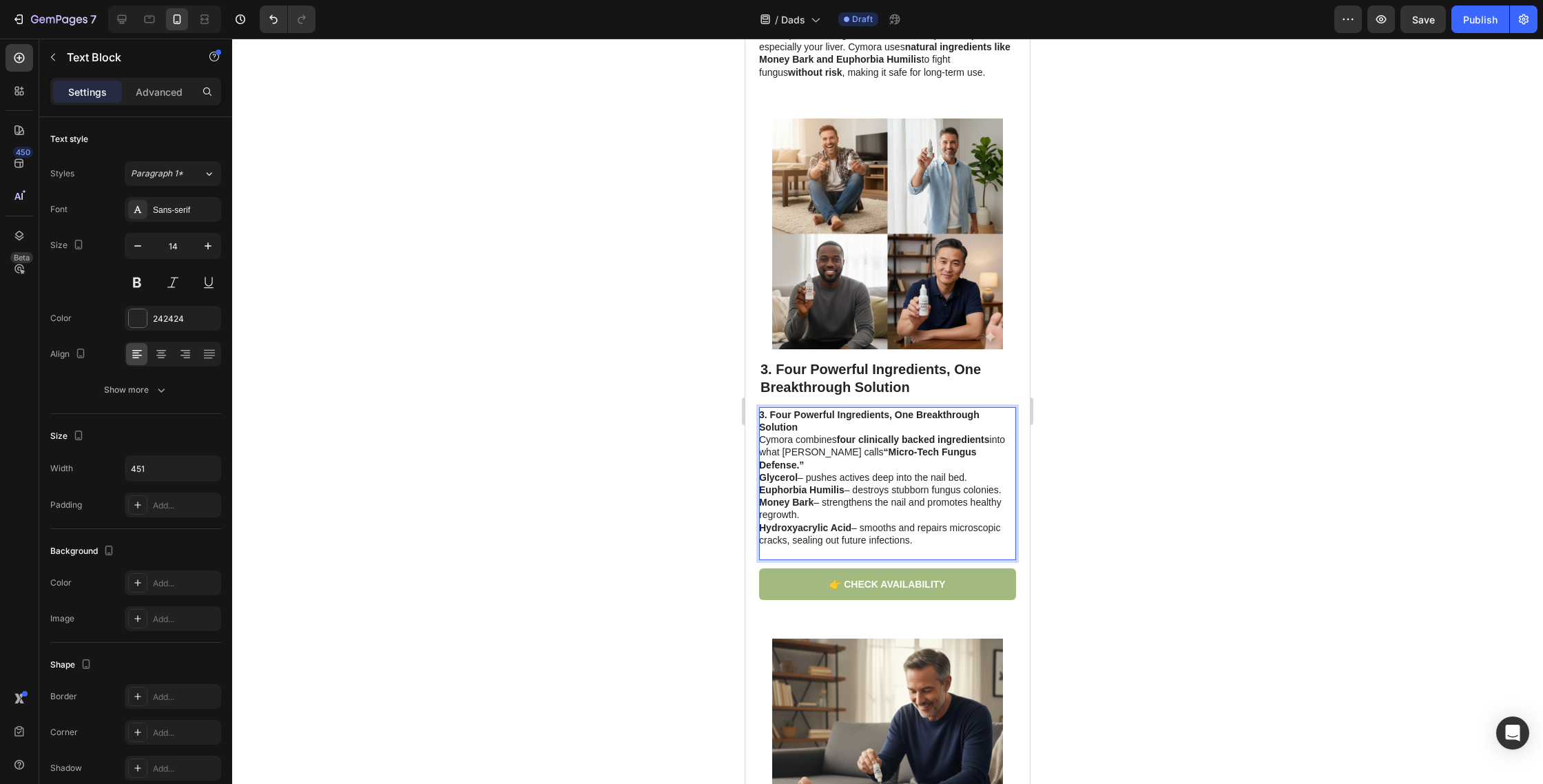
click at [826, 427] on p "3. Four Powerful Ingredients, One Breakthrough Solution" at bounding box center [887, 421] width 256 height 25
click at [772, 415] on strong "3. Four Powerful Ingredients, One Breakthrough Solution" at bounding box center [869, 421] width 220 height 24
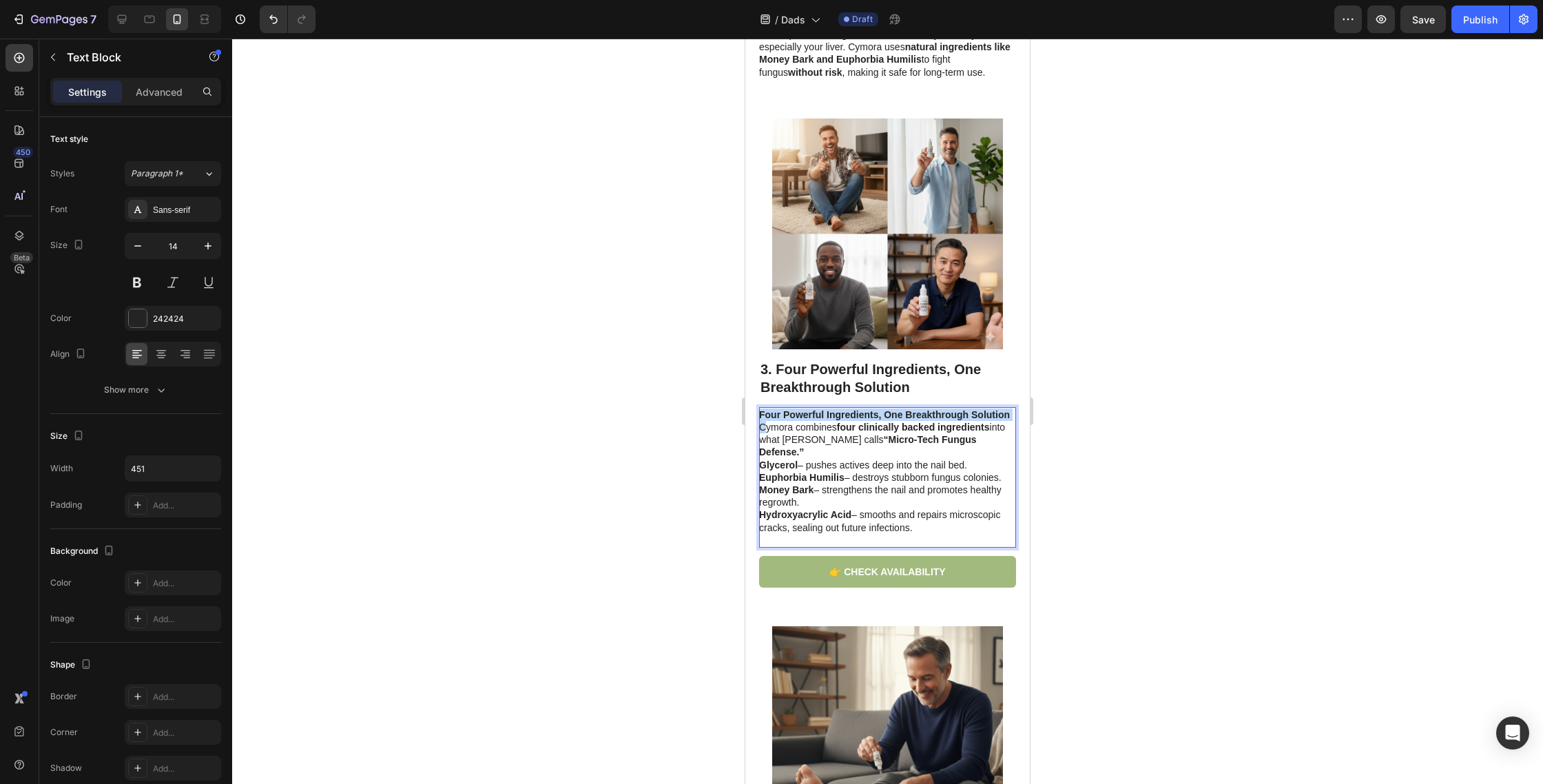
drag, startPoint x: 764, startPoint y: 427, endPoint x: 762, endPoint y: 409, distance: 18.1
click at [762, 409] on div "Four Powerful Ingredients, One Breakthrough Solution Cymora combines four clini…" at bounding box center [888, 477] width 257 height 140
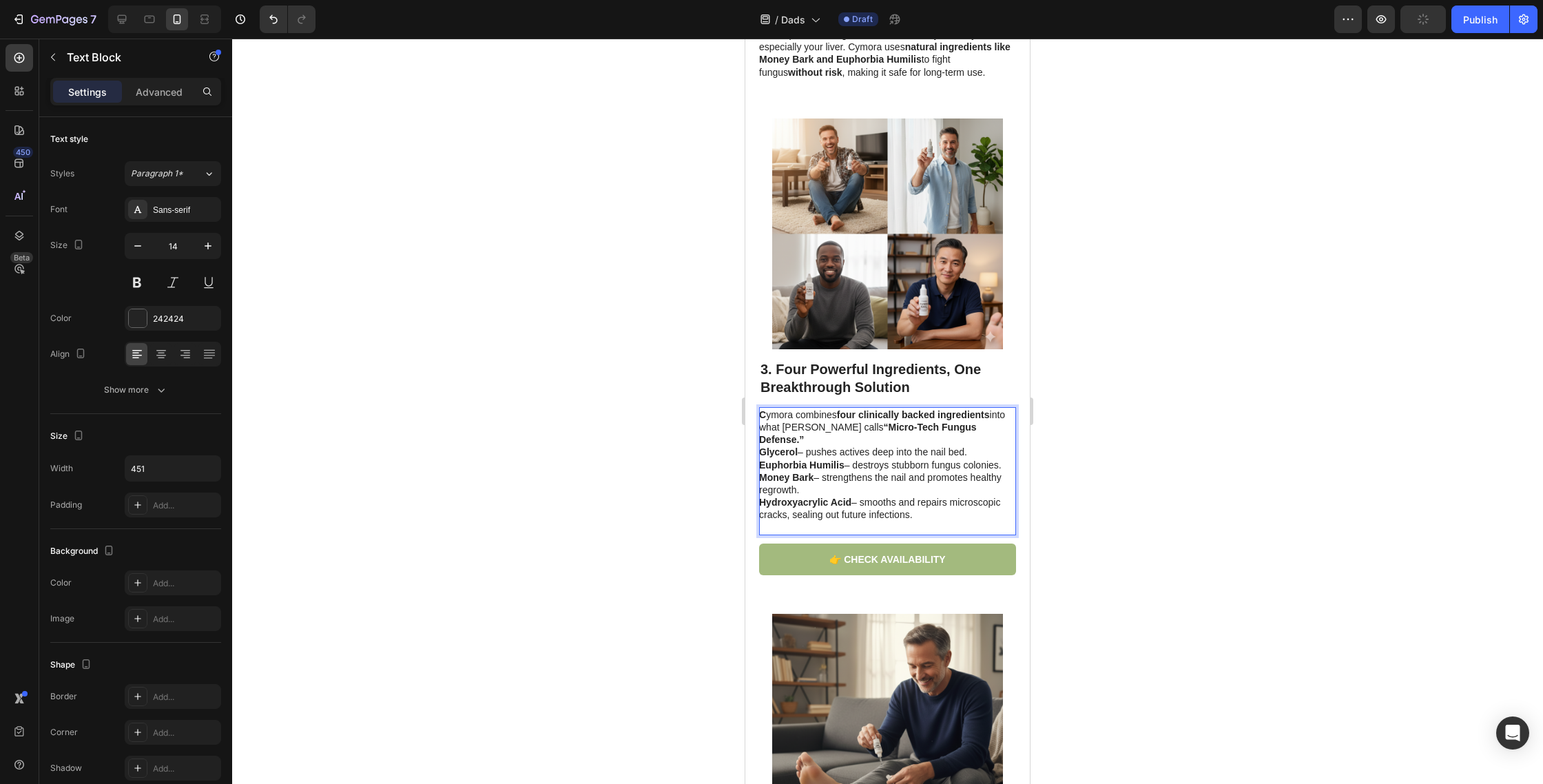
click at [975, 445] on p "Glycerol – pushes actives deep into the nail bed." at bounding box center [887, 451] width 256 height 13
click at [990, 427] on p "C ymora combines four clinically backed ingredients into what Dr. Ryan calls “M…" at bounding box center [887, 428] width 256 height 38
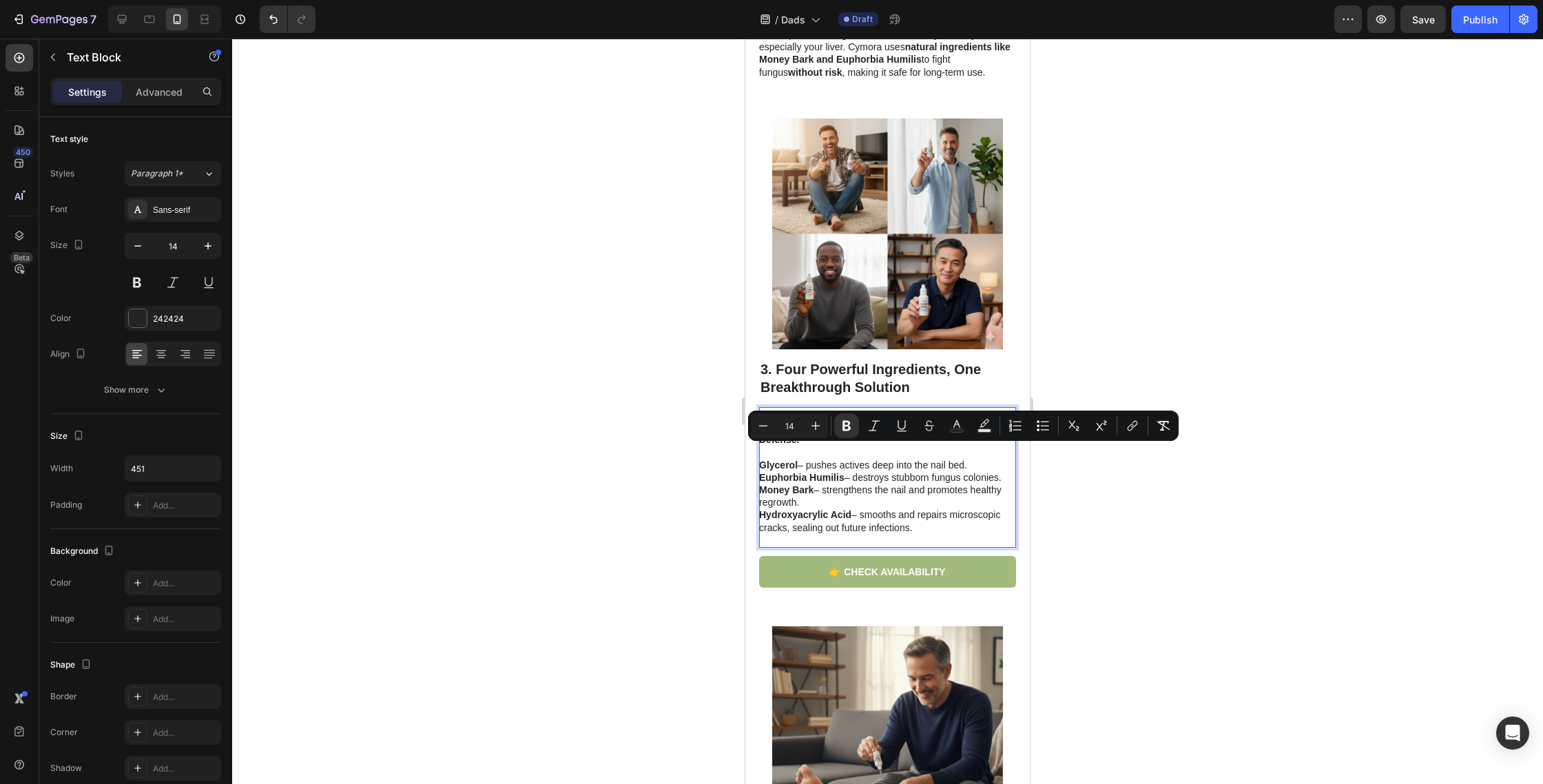
drag, startPoint x: 889, startPoint y: 501, endPoint x: 746, endPoint y: 448, distance: 152.5
drag, startPoint x: 1034, startPoint y: 432, endPoint x: 1010, endPoint y: 438, distance: 24.7
click at [1034, 432] on button "Bulleted List" at bounding box center [1042, 425] width 25 height 25
type input "14"
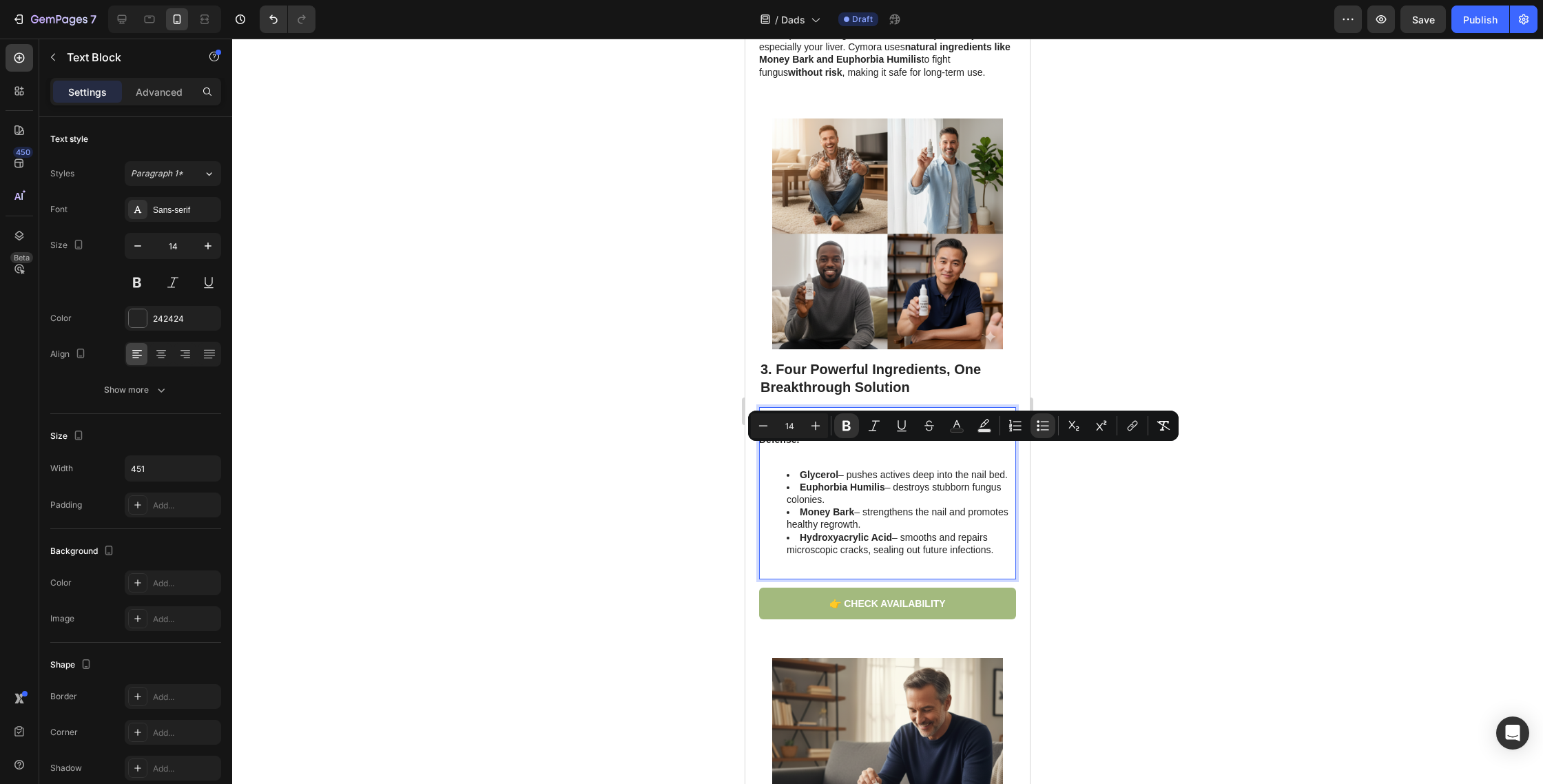
click at [840, 482] on strong "Euphorbia Humilis" at bounding box center [843, 487] width 85 height 11
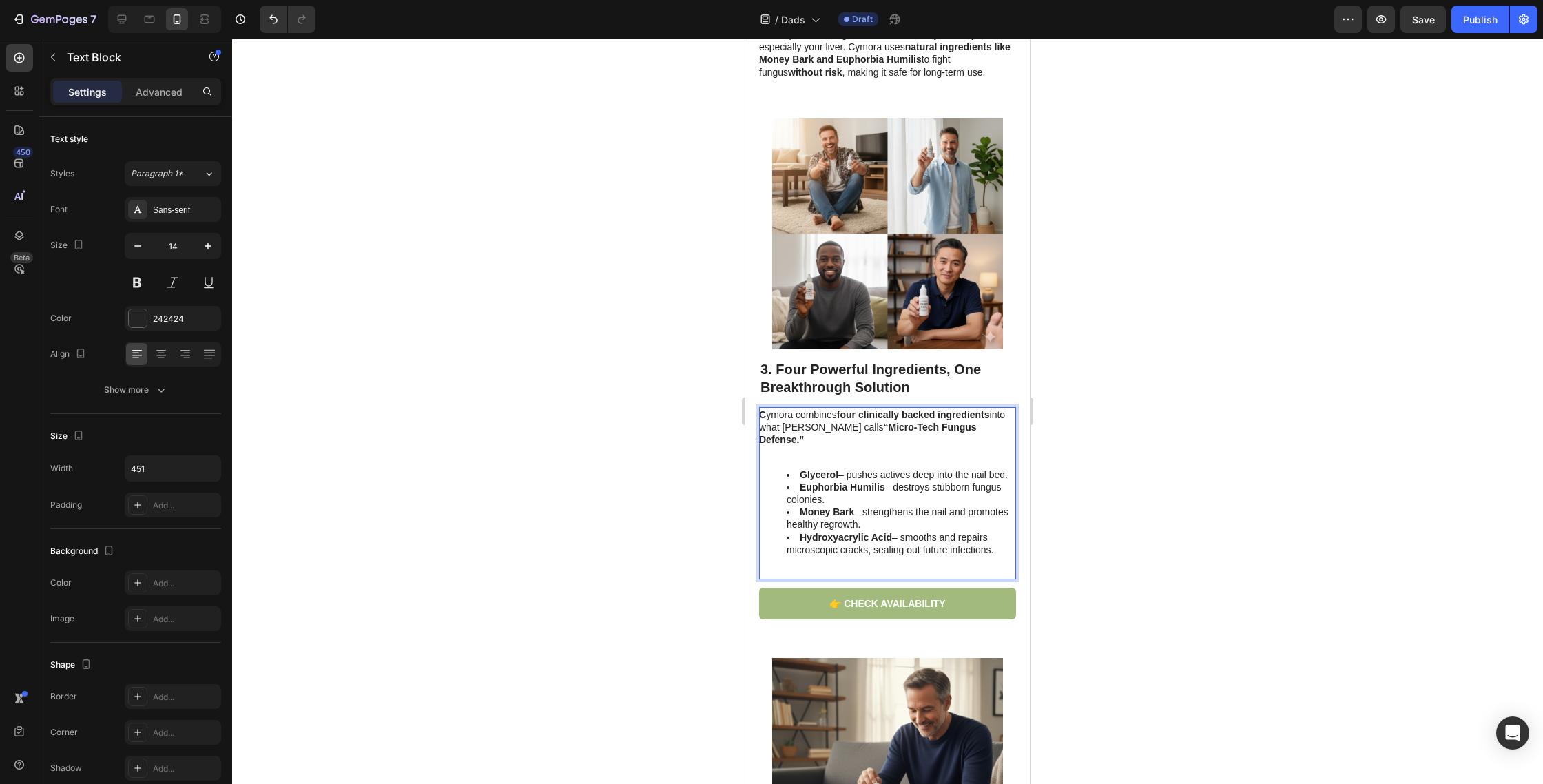
click at [829, 445] on p "Rich Text Editor. Editing area: main" at bounding box center [887, 451] width 256 height 13
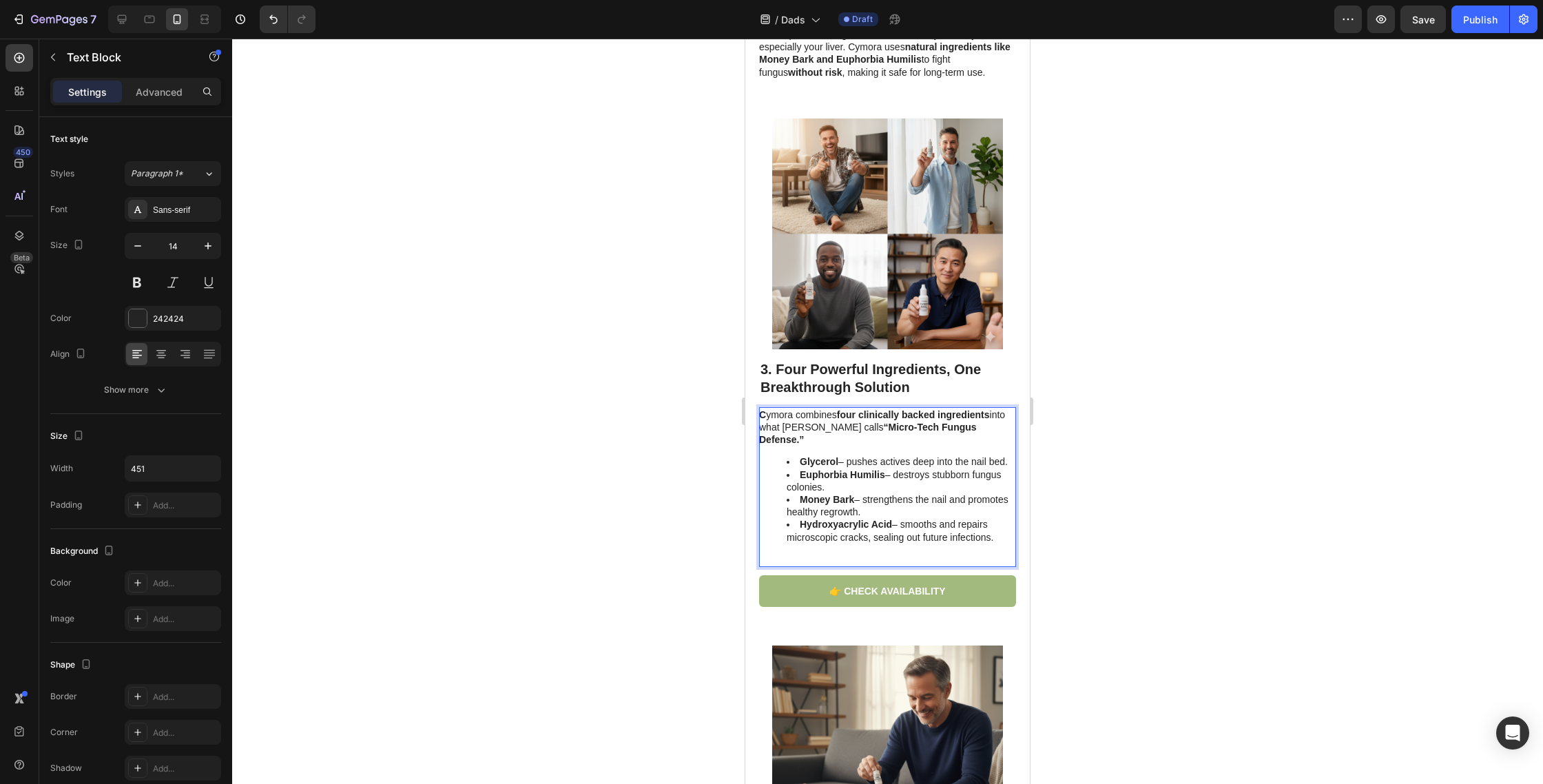
click at [884, 553] on p "Rich Text Editor. Editing area: main" at bounding box center [887, 559] width 256 height 13
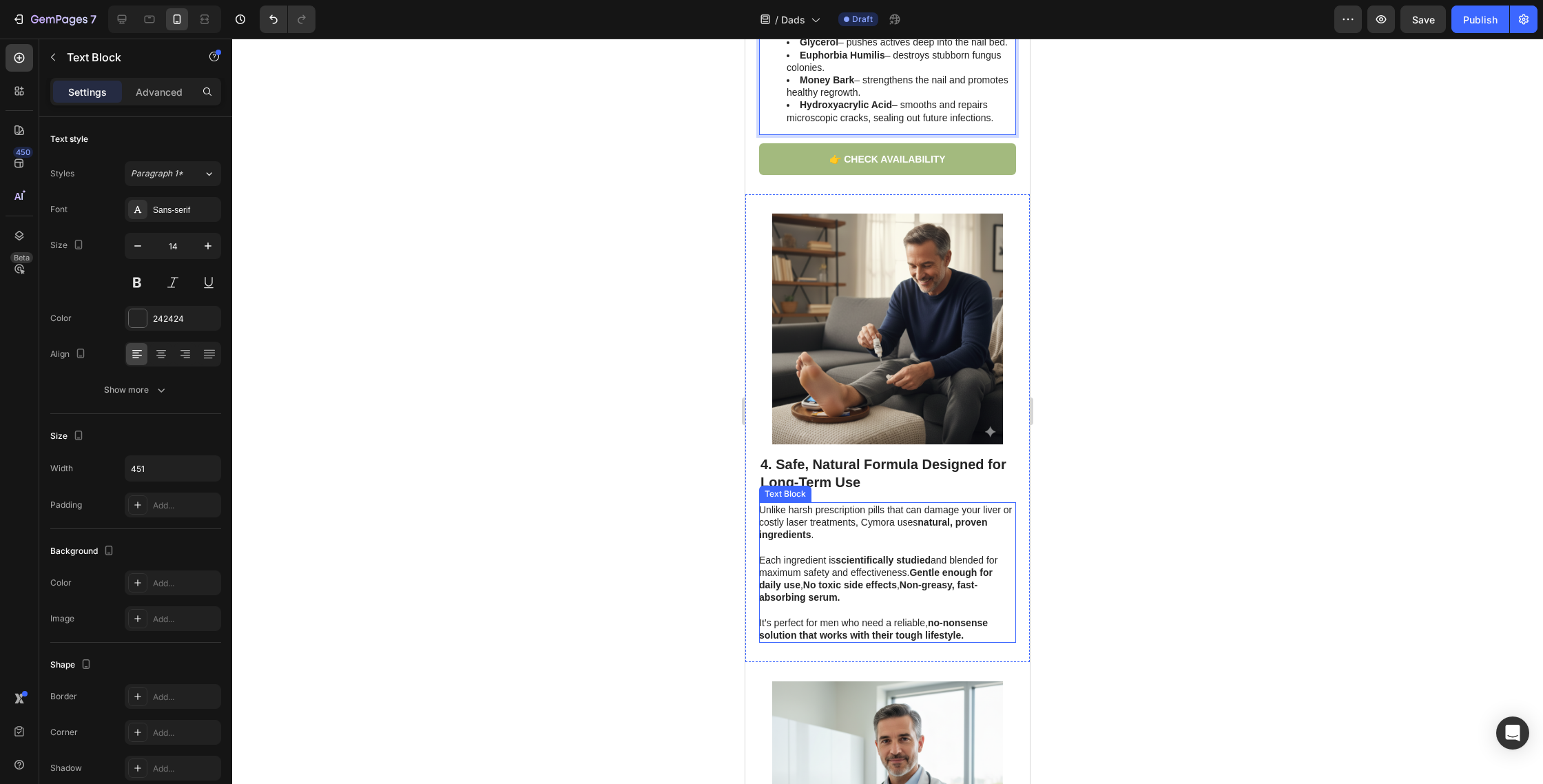
scroll to position [1490, 0]
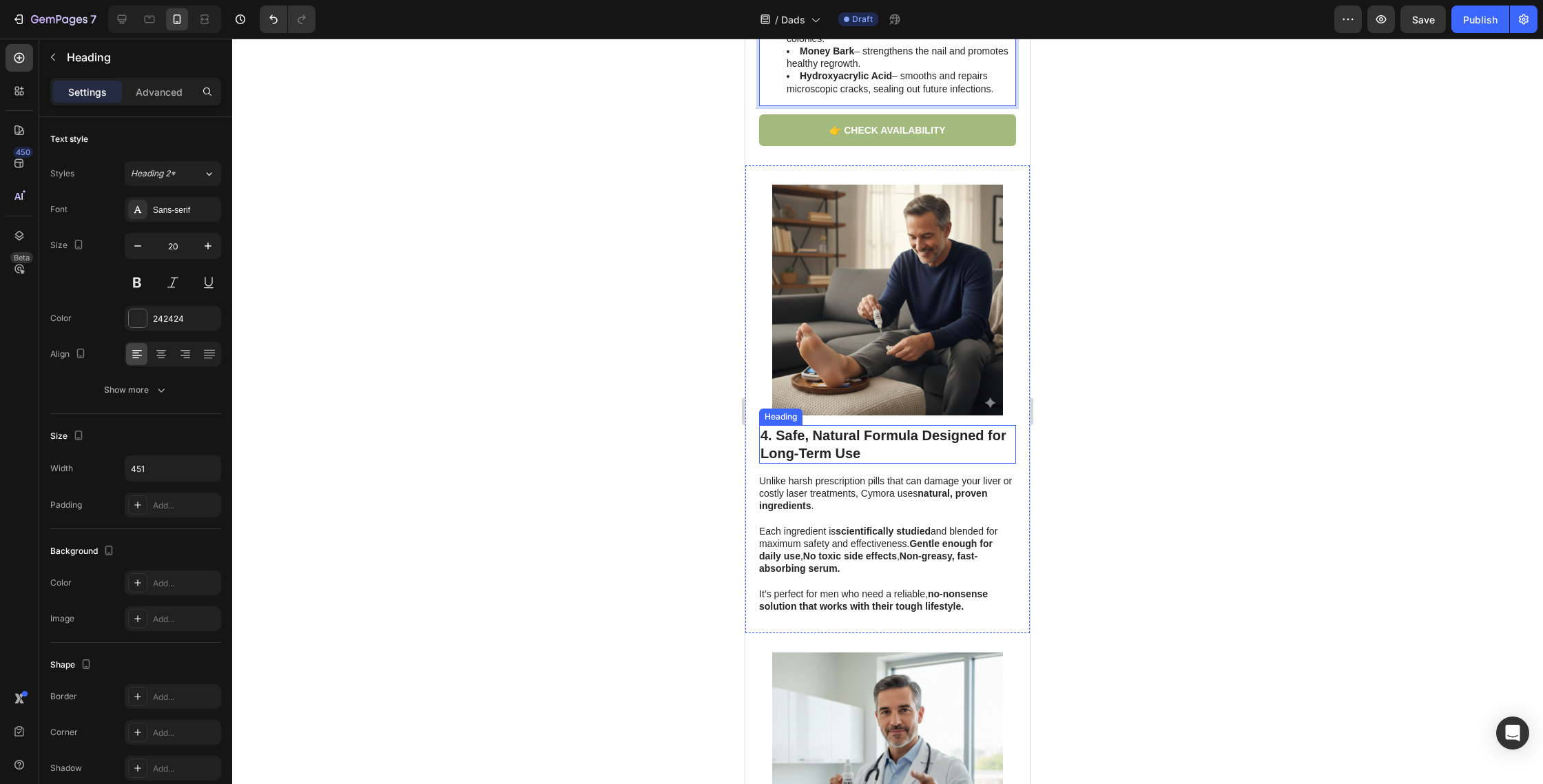
click at [828, 425] on h2 "4. Safe, Natural Formula Designed for Long-Term Use" at bounding box center [888, 443] width 257 height 39
click at [828, 427] on p "4. Safe, Natural Formula Designed for Long-Term Use" at bounding box center [887, 444] width 254 height 36
click at [823, 533] on p "Each ingredient is scientifically studied and blended for maximum safety and ef…" at bounding box center [887, 543] width 256 height 62
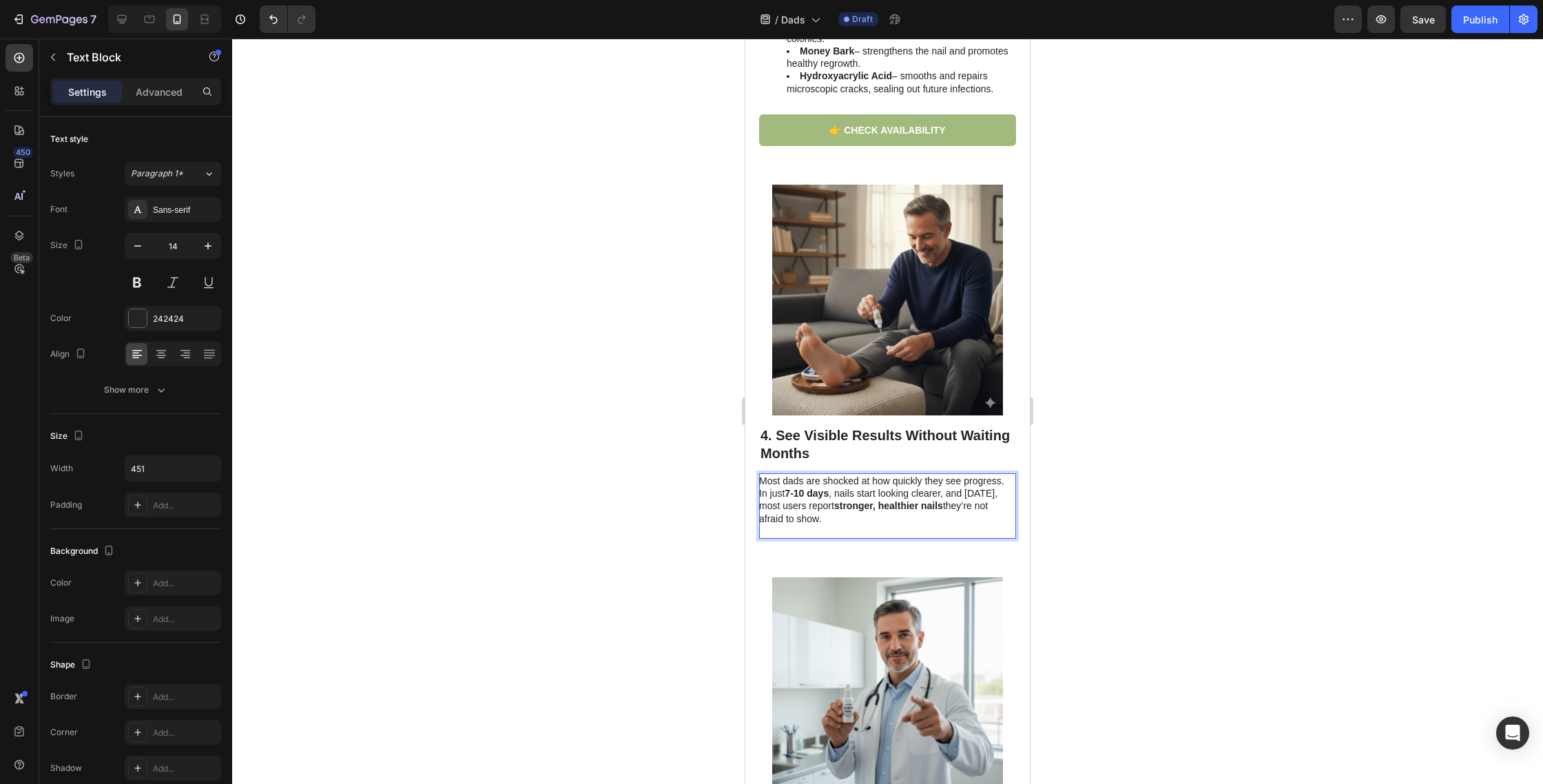
click at [853, 524] on p "Rich Text Editor. Editing area: main" at bounding box center [887, 530] width 256 height 13
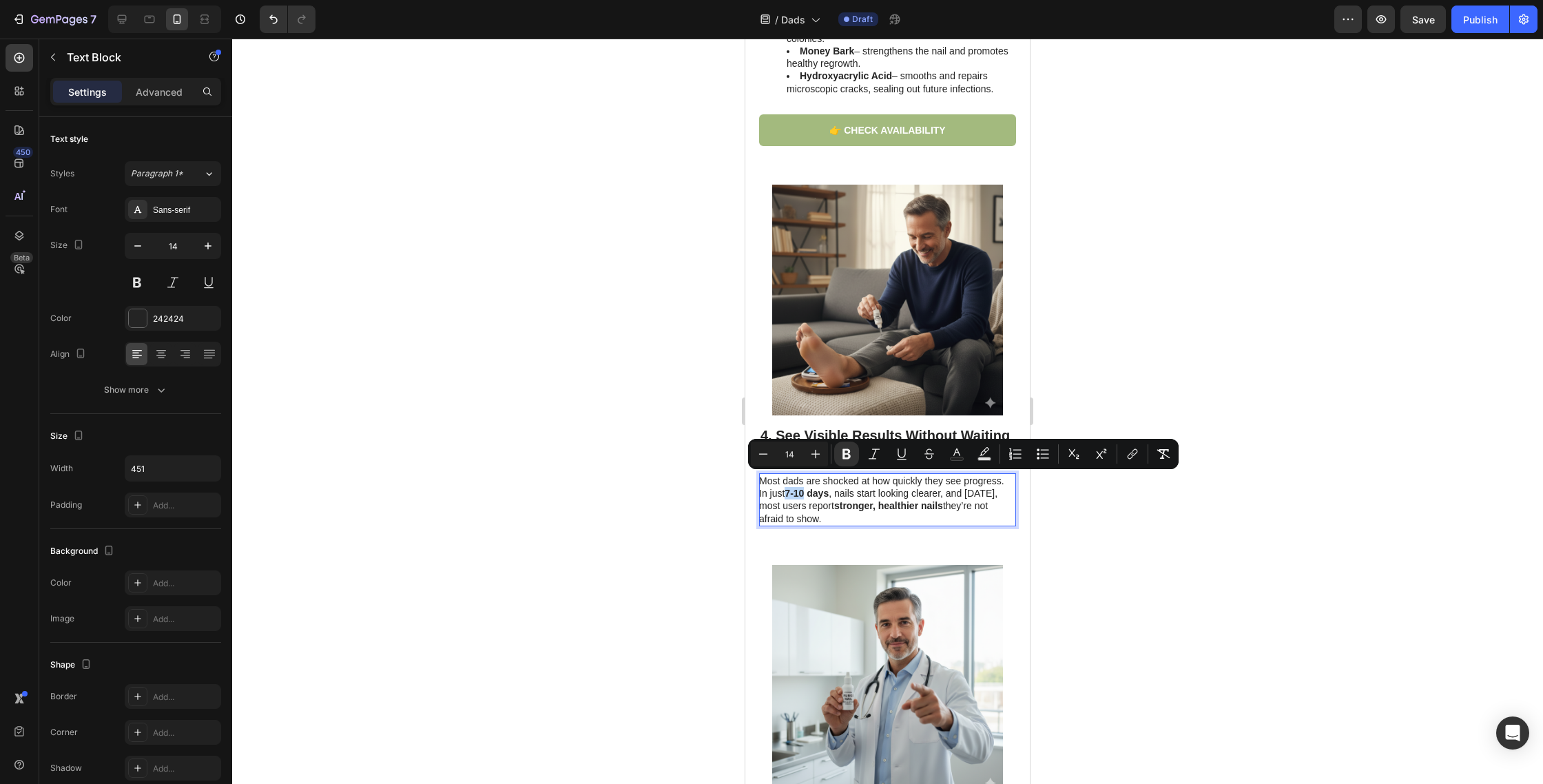
drag, startPoint x: 806, startPoint y: 479, endPoint x: 787, endPoint y: 480, distance: 19.0
click at [787, 488] on strong "7-10 days" at bounding box center [806, 493] width 44 height 11
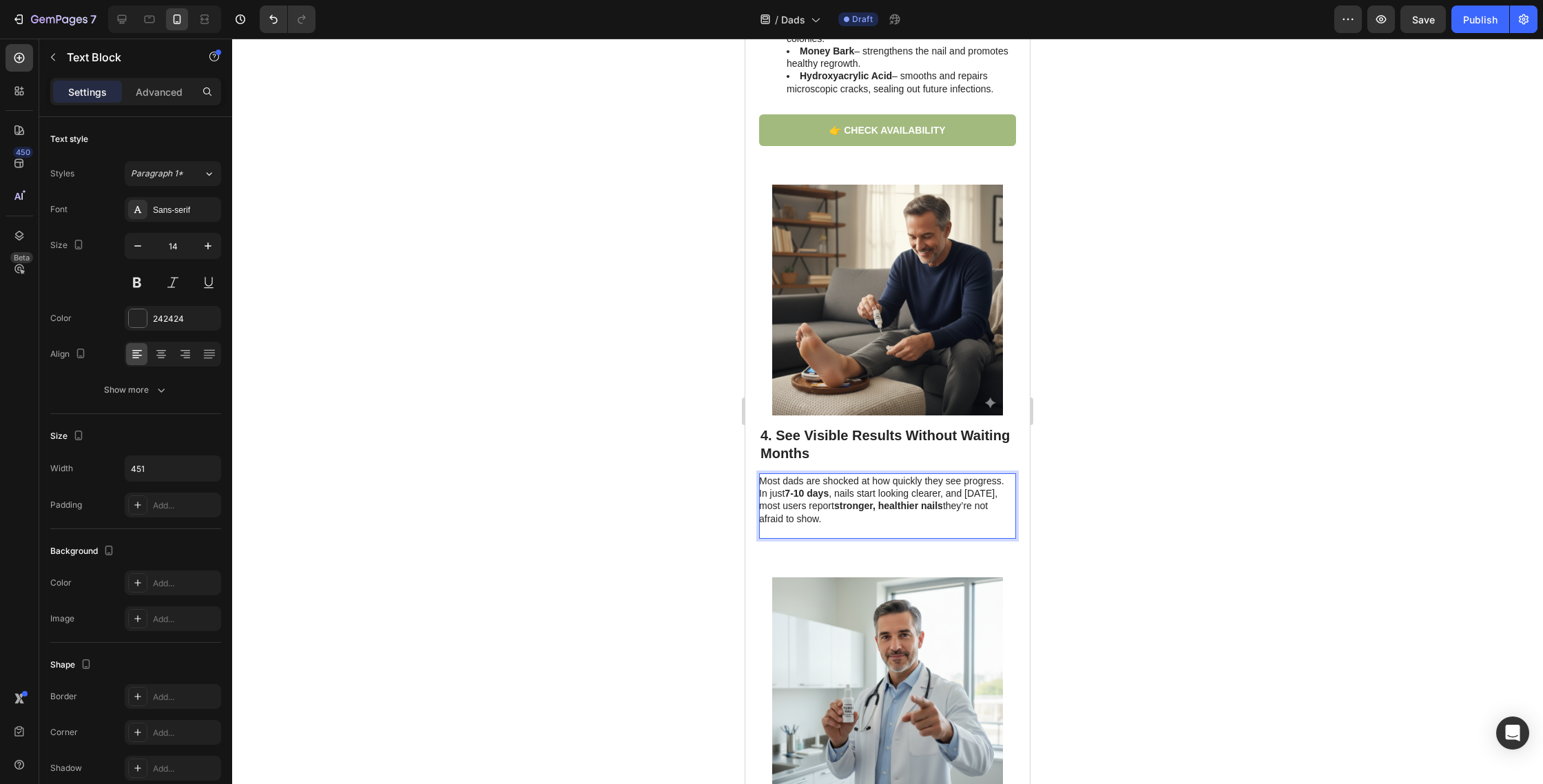
click at [827, 524] on p "Rich Text Editor. Editing area: main" at bounding box center [887, 530] width 256 height 13
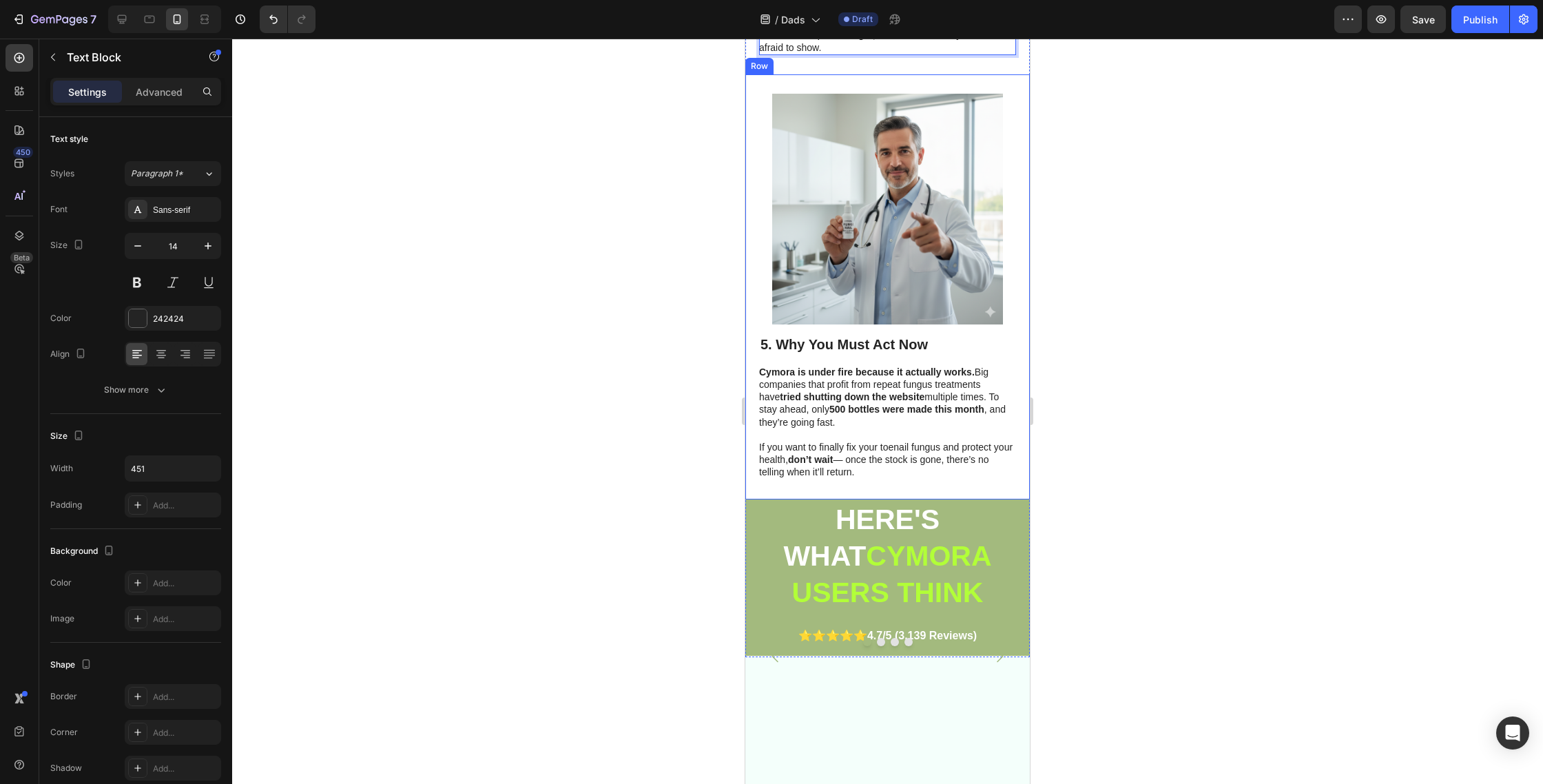
scroll to position [1966, 0]
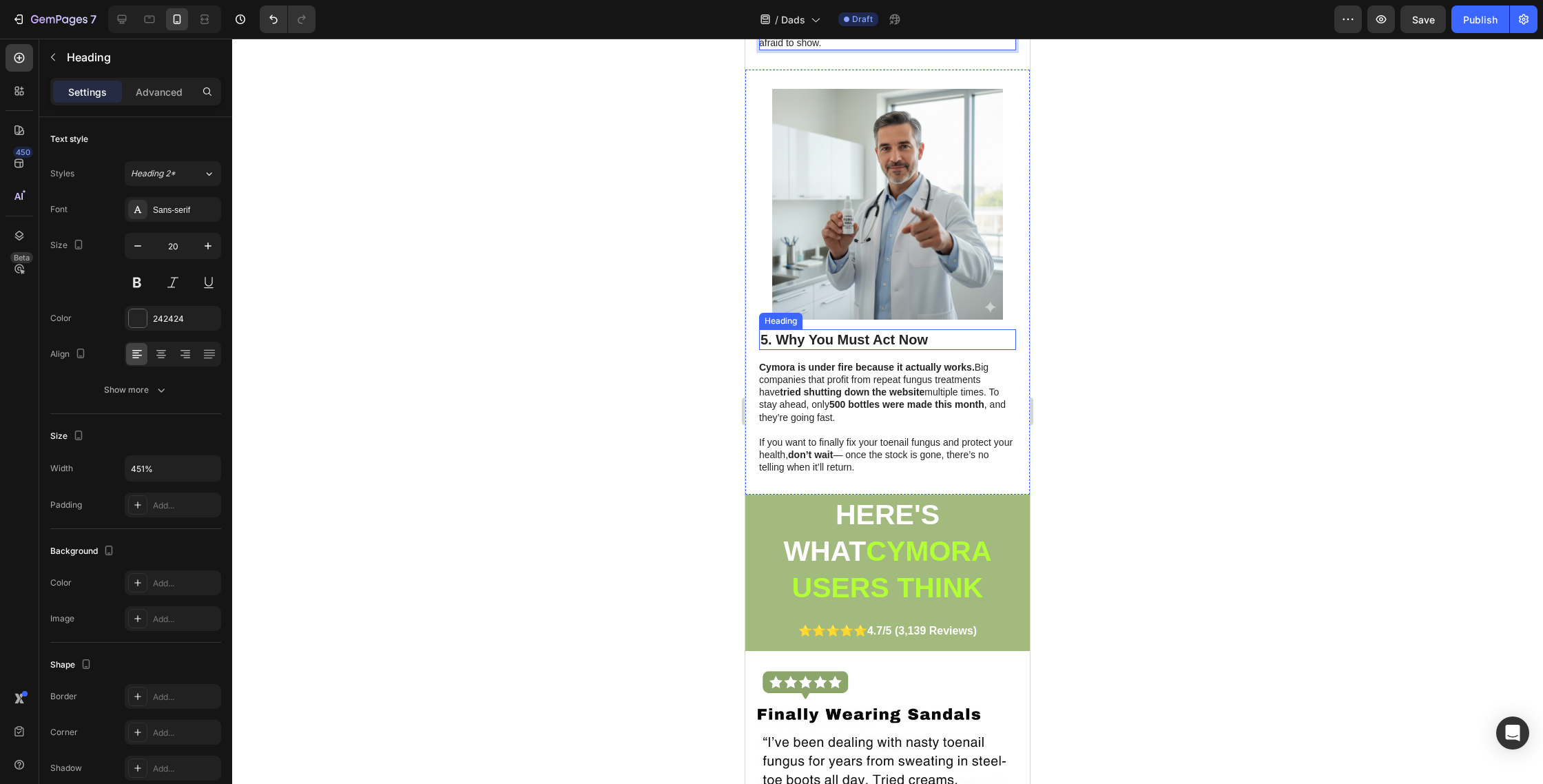
click at [859, 332] on strong "5. Why You Must Act Now" at bounding box center [844, 339] width 167 height 15
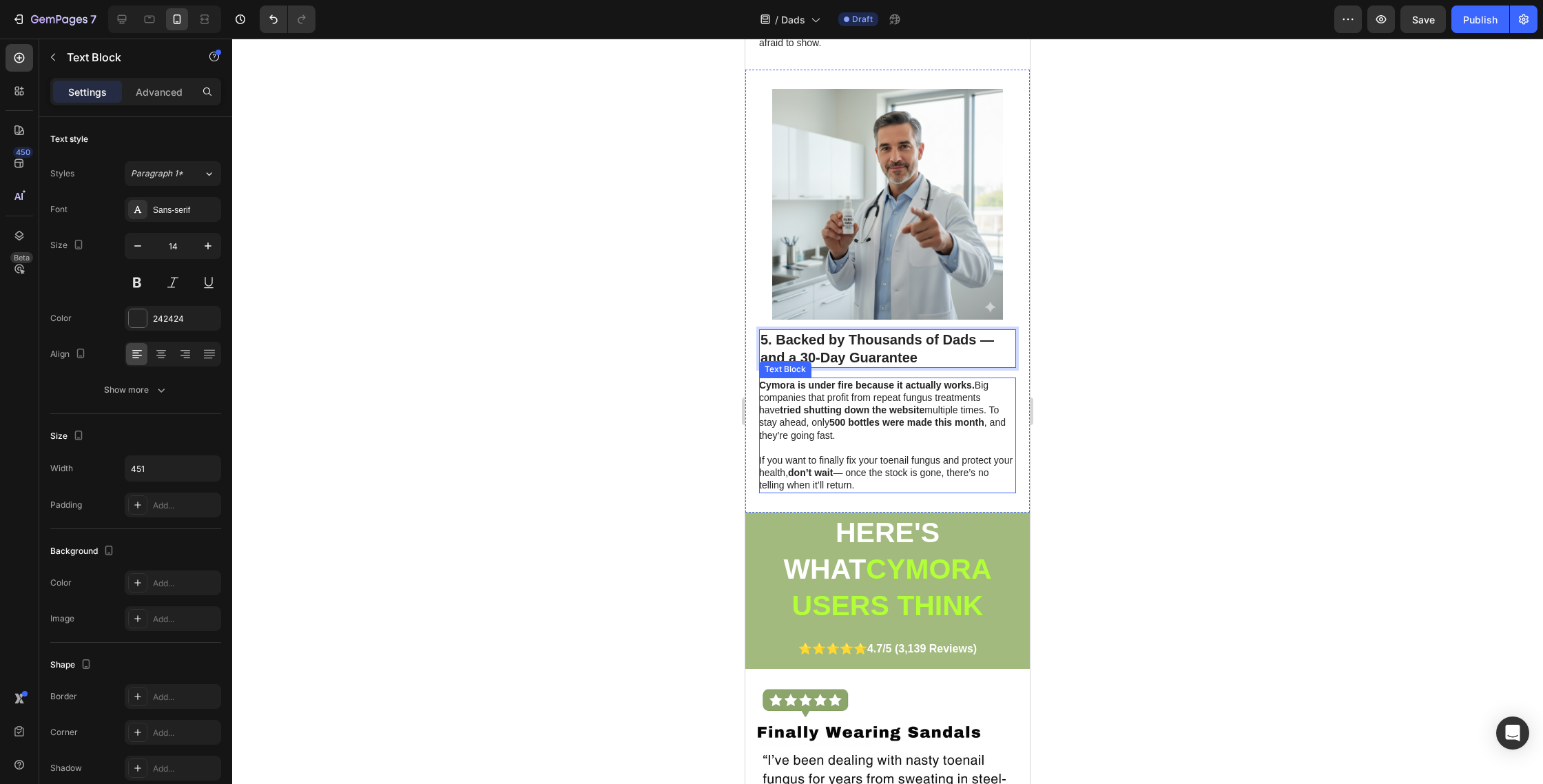
click at [858, 404] on strong "tried shutting down the website" at bounding box center [853, 409] width 144 height 11
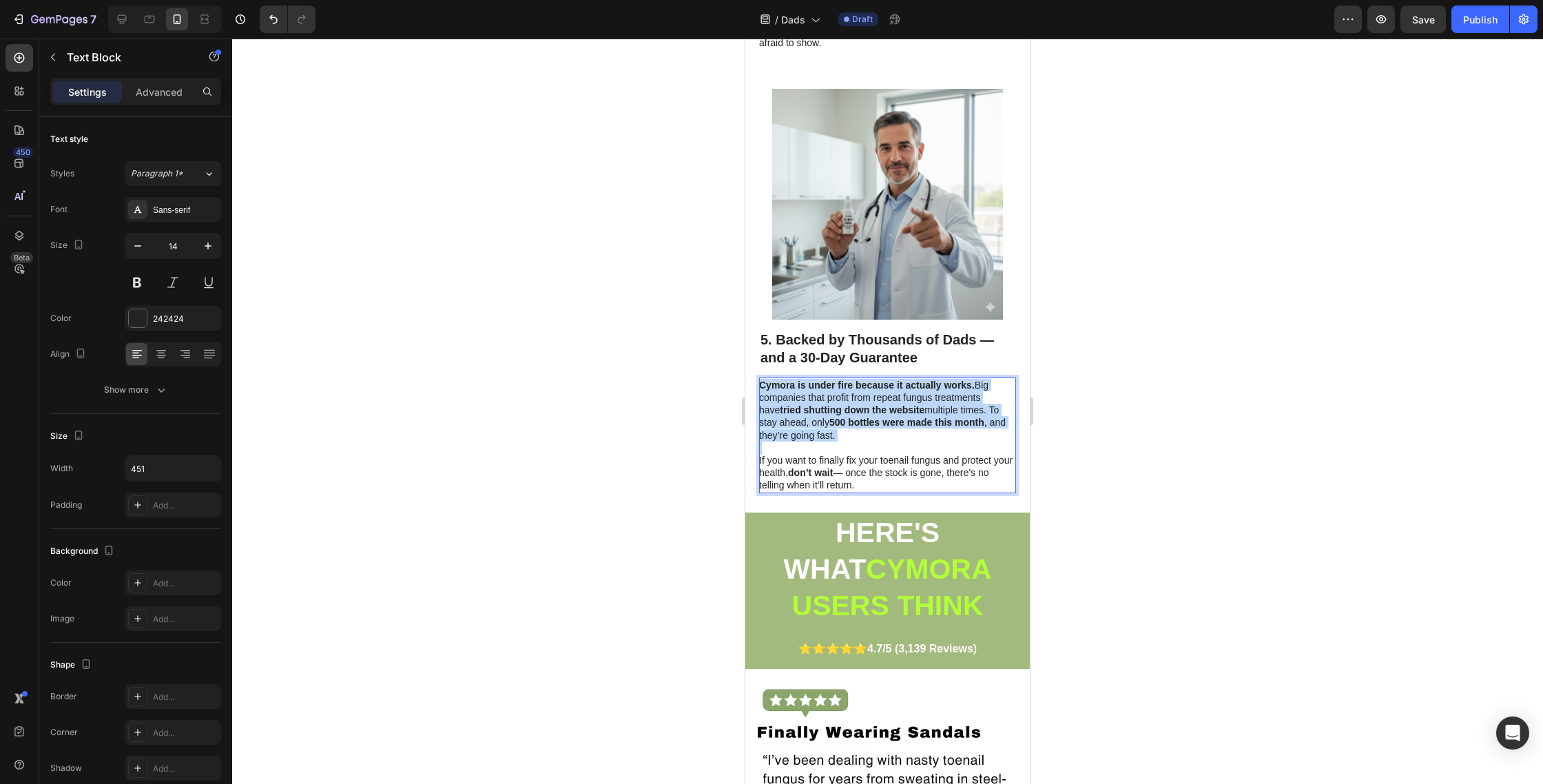
click at [858, 404] on strong "tried shutting down the website" at bounding box center [853, 409] width 144 height 11
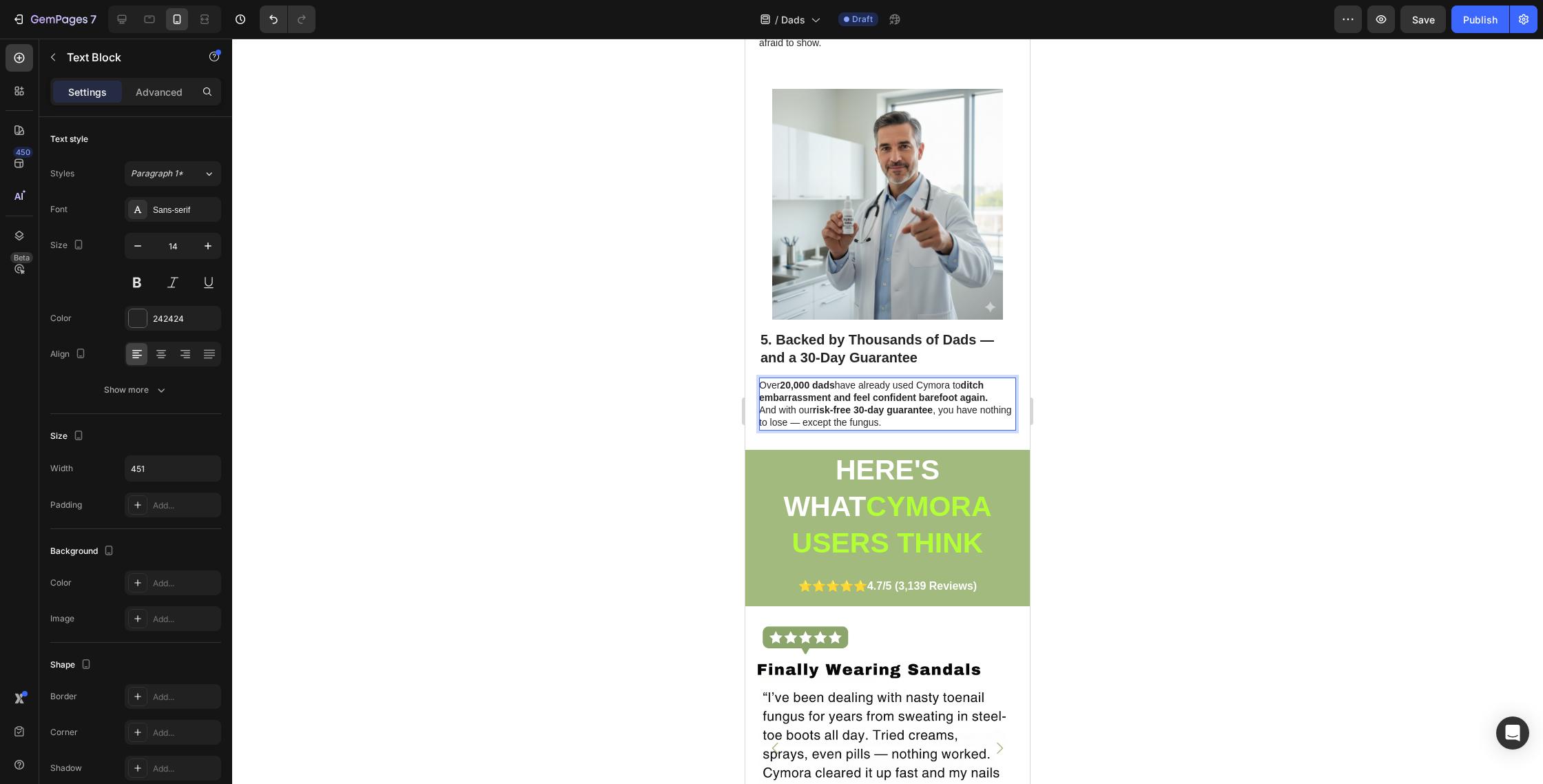
click at [861, 404] on strong "risk-free 30-day guarantee" at bounding box center [872, 409] width 120 height 11
click at [762, 397] on p "Over 20,000 dads have already used Cymora to ditch embarrassment and feel confi…" at bounding box center [887, 404] width 256 height 50
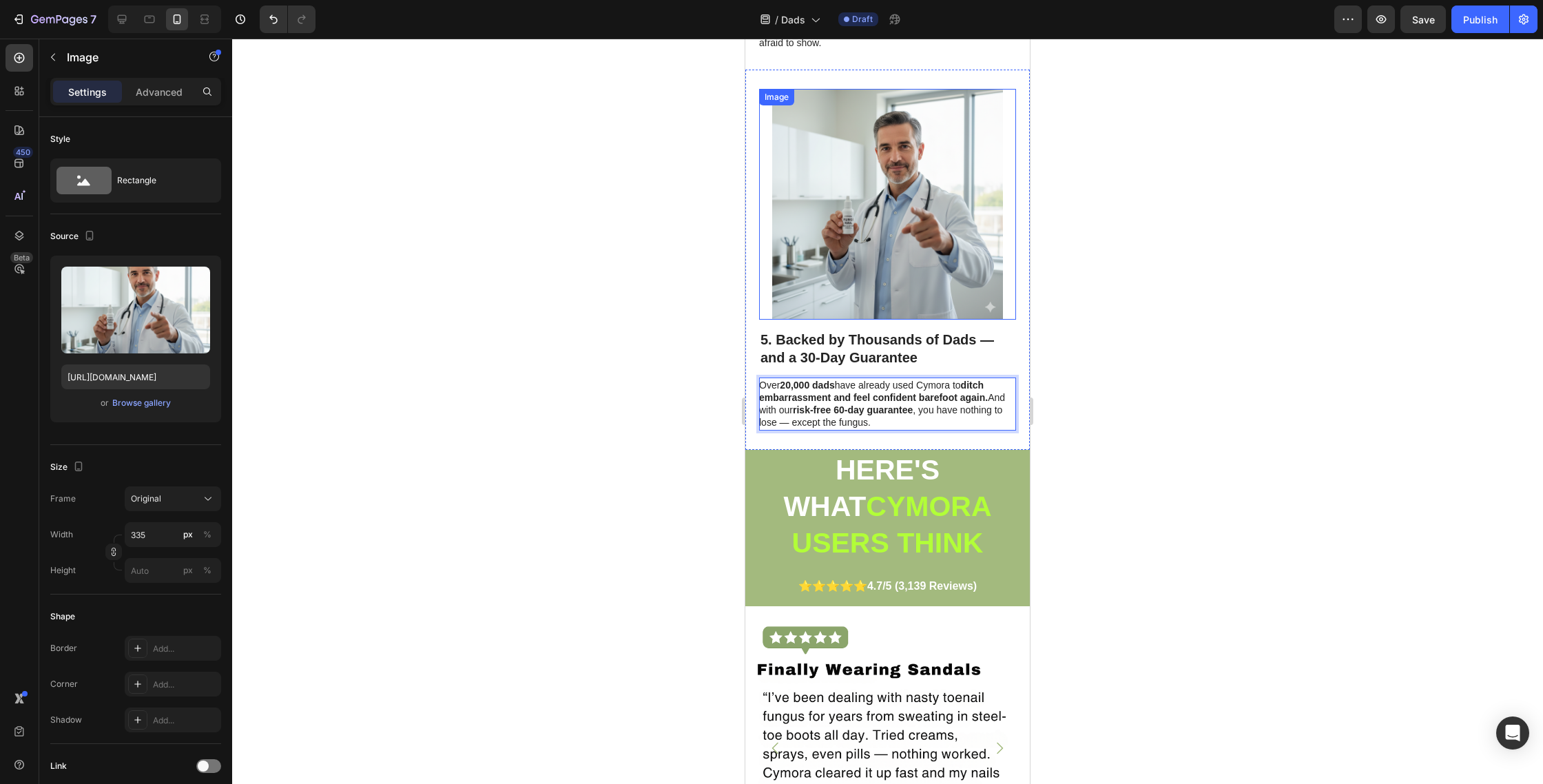
click at [865, 249] on img at bounding box center [888, 204] width 231 height 231
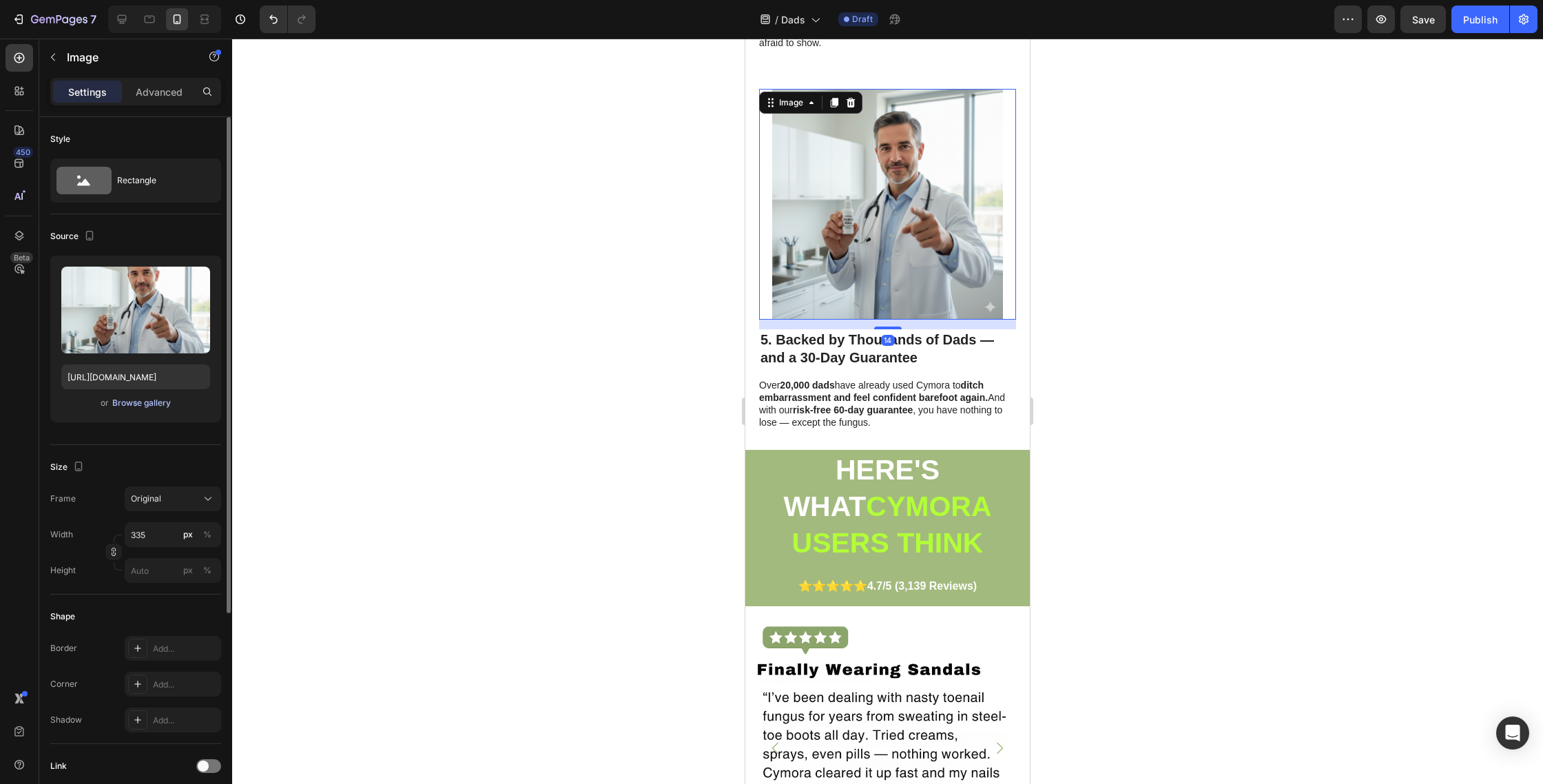
click at [124, 409] on button "Browse gallery" at bounding box center [141, 403] width 60 height 14
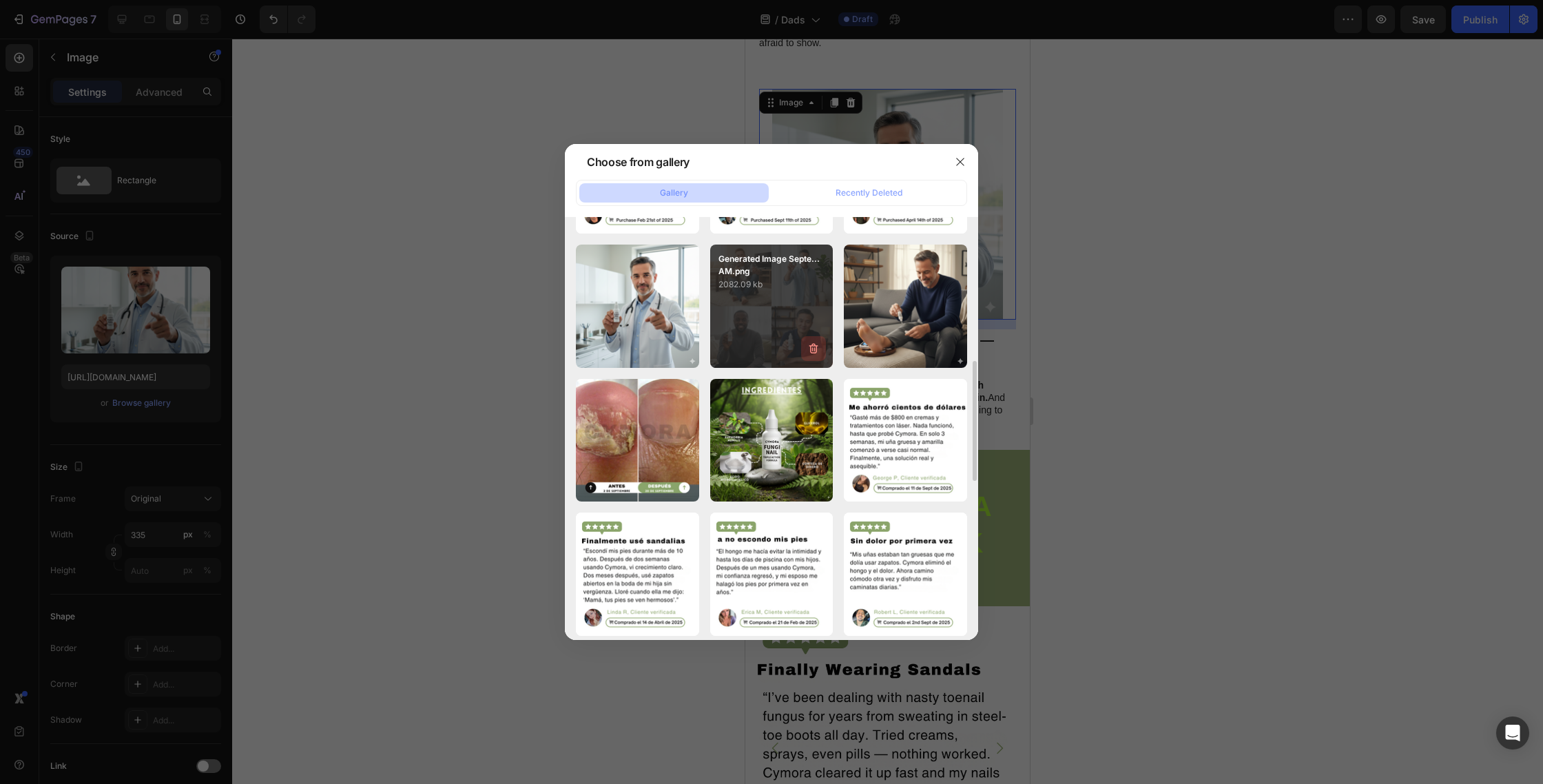
scroll to position [367, 0]
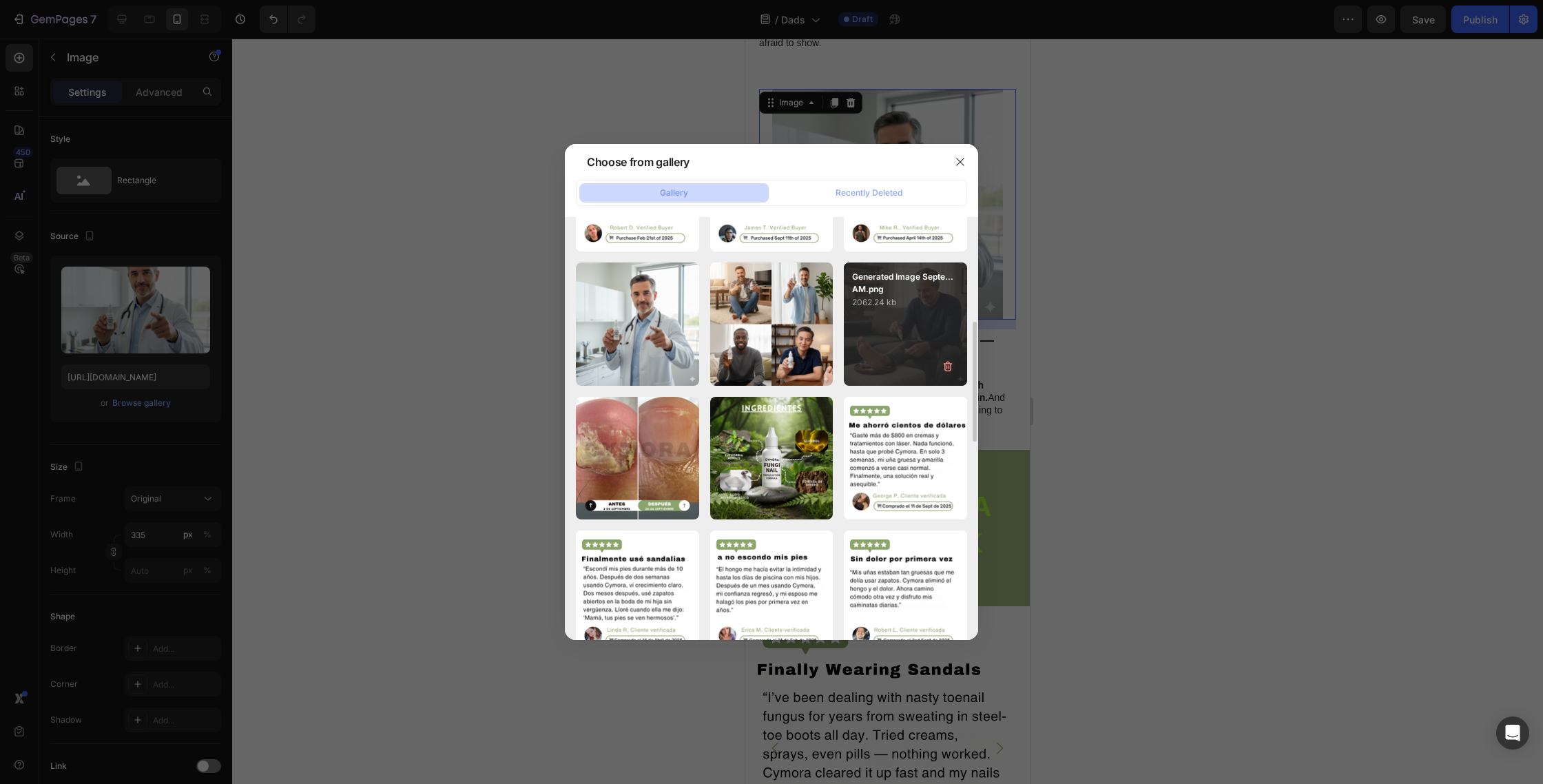
drag, startPoint x: 794, startPoint y: 339, endPoint x: 847, endPoint y: 349, distance: 53.9
click at [0, 0] on div "Generated Image Septe...AM.png 2082.09 kb" at bounding box center [0, 0] width 0 height 0
type input "https://cdn.shopify.com/s/files/1/0763/8977/7661/files/gempages_572868427262198…"
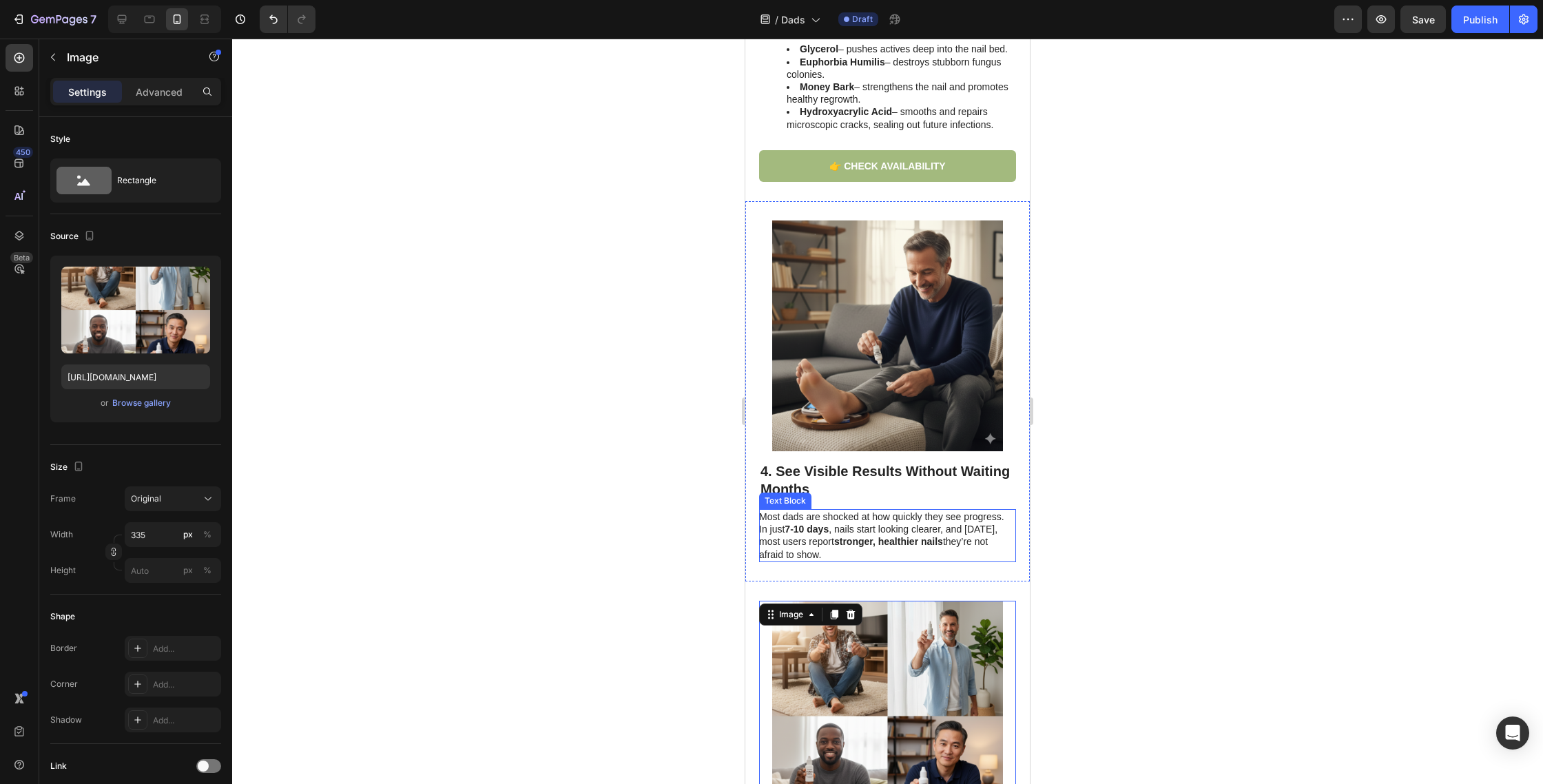
scroll to position [1450, 0]
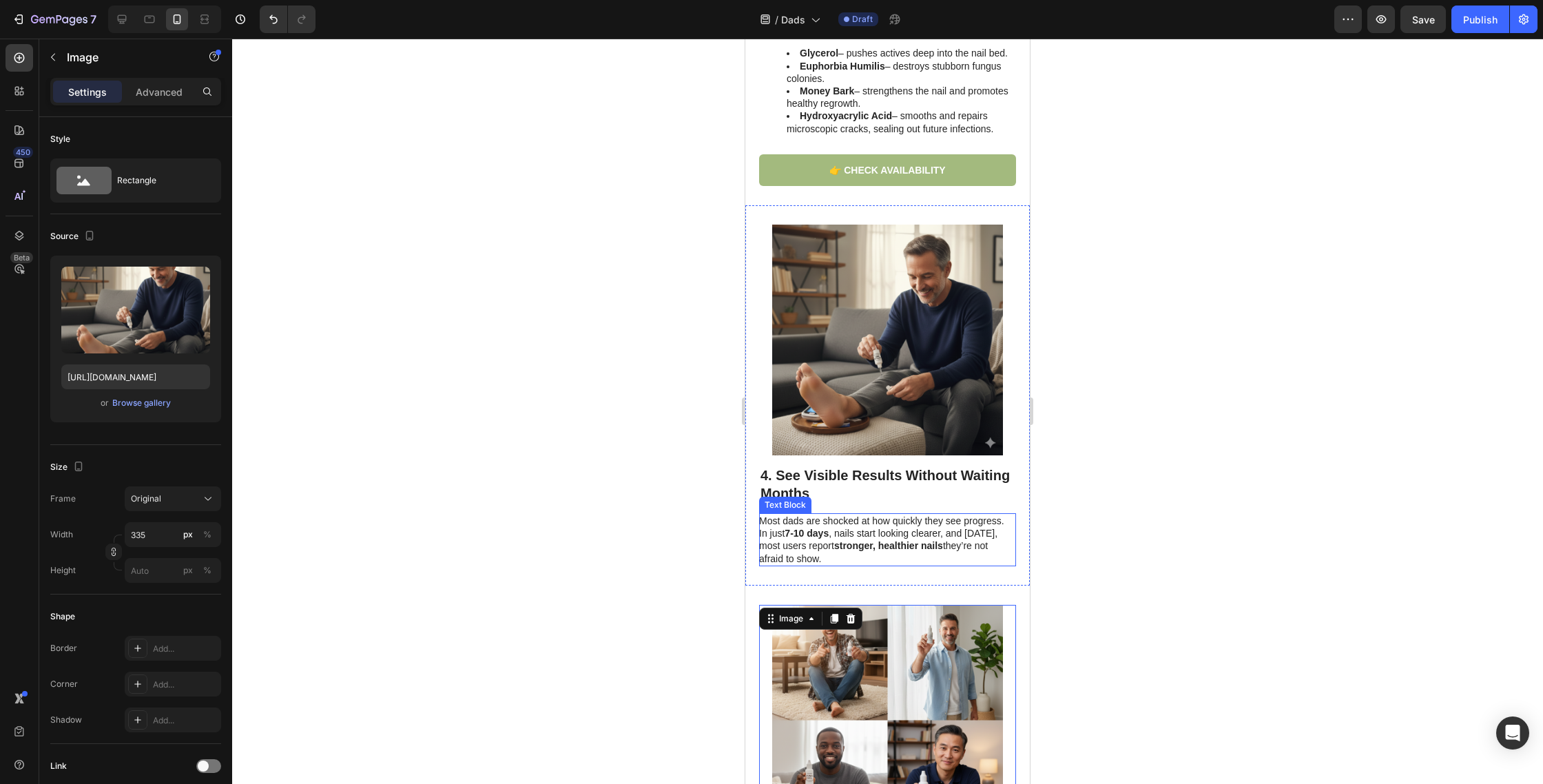
click at [882, 353] on img at bounding box center [888, 340] width 231 height 231
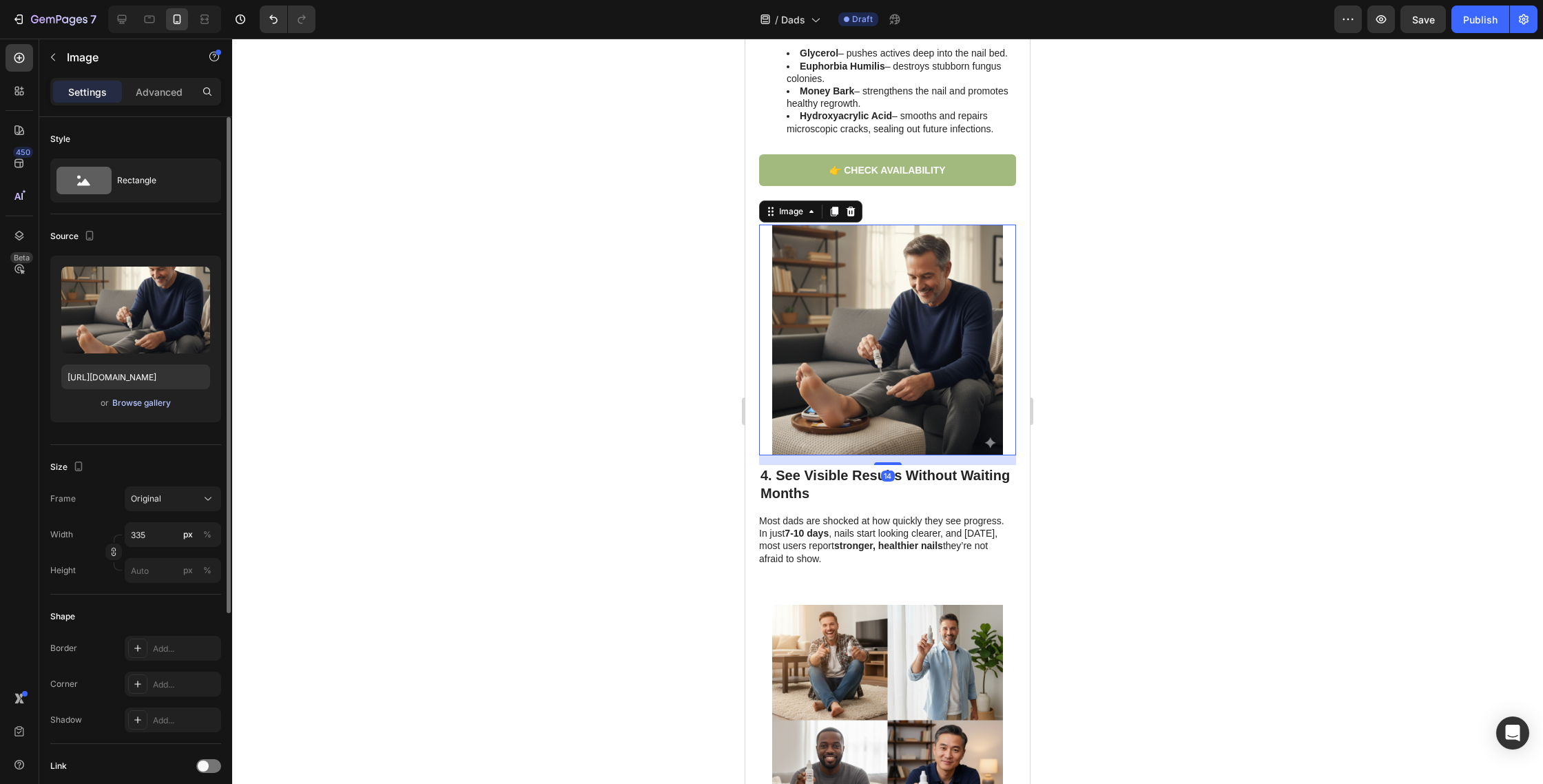
click at [141, 397] on div "Browse gallery" at bounding box center [141, 403] width 58 height 13
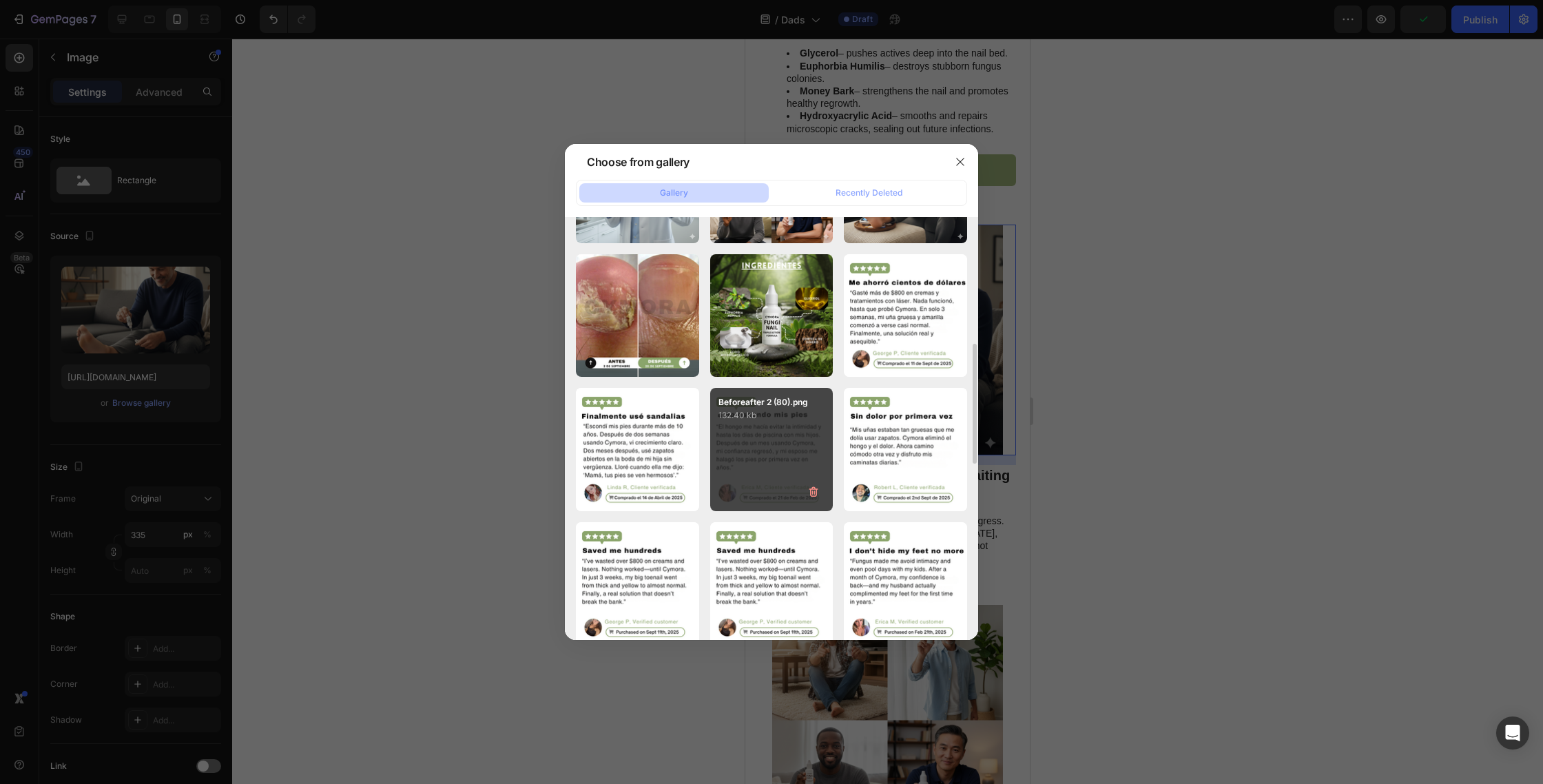
scroll to position [454, 0]
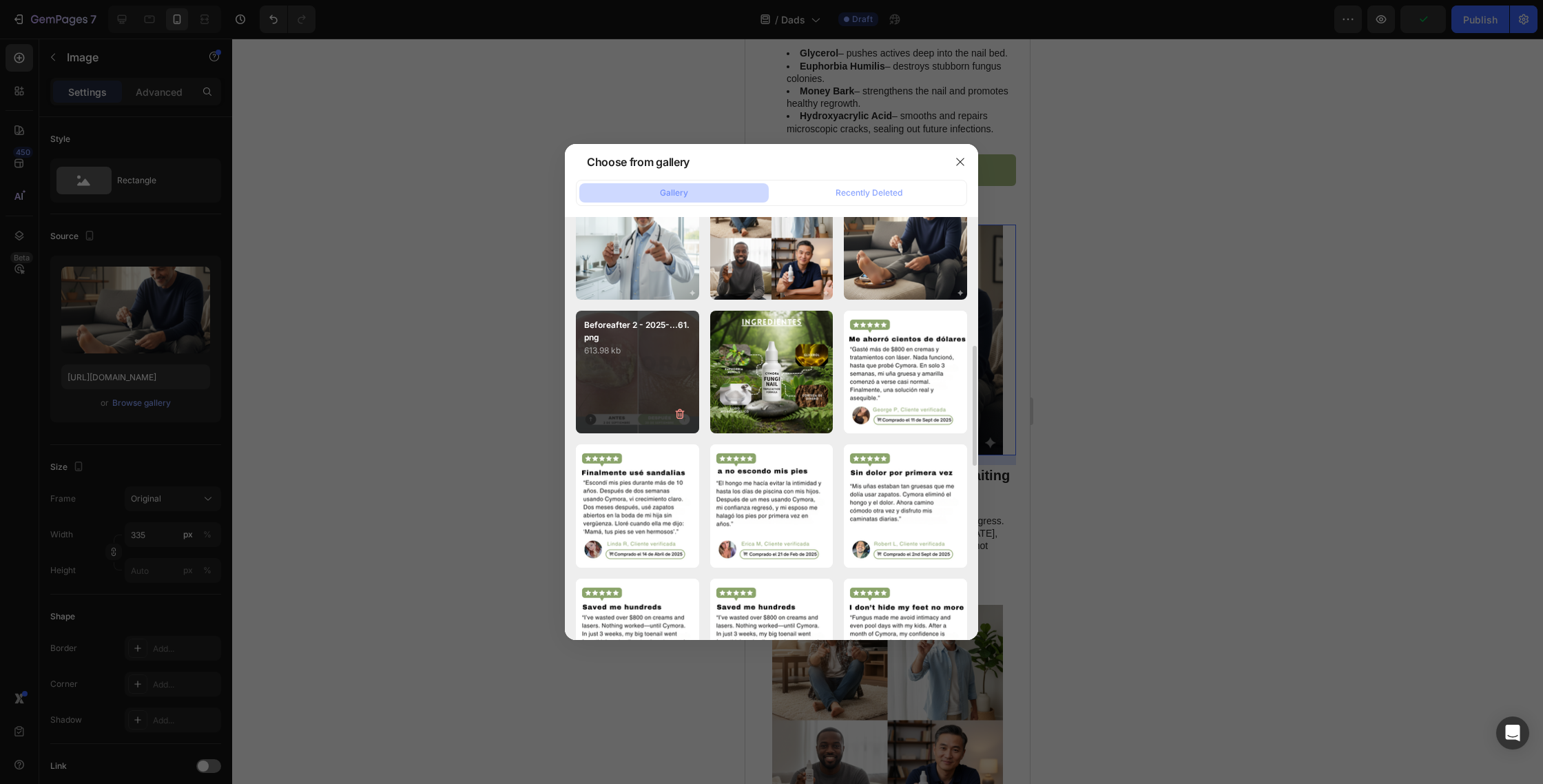
click at [652, 379] on div "Beforeafter 2 - 2025-...61.png 613.98 kb" at bounding box center [637, 372] width 123 height 123
type input "https://cdn.shopify.com/s/files/1/0763/8977/7661/files/gempages_572868427262198…"
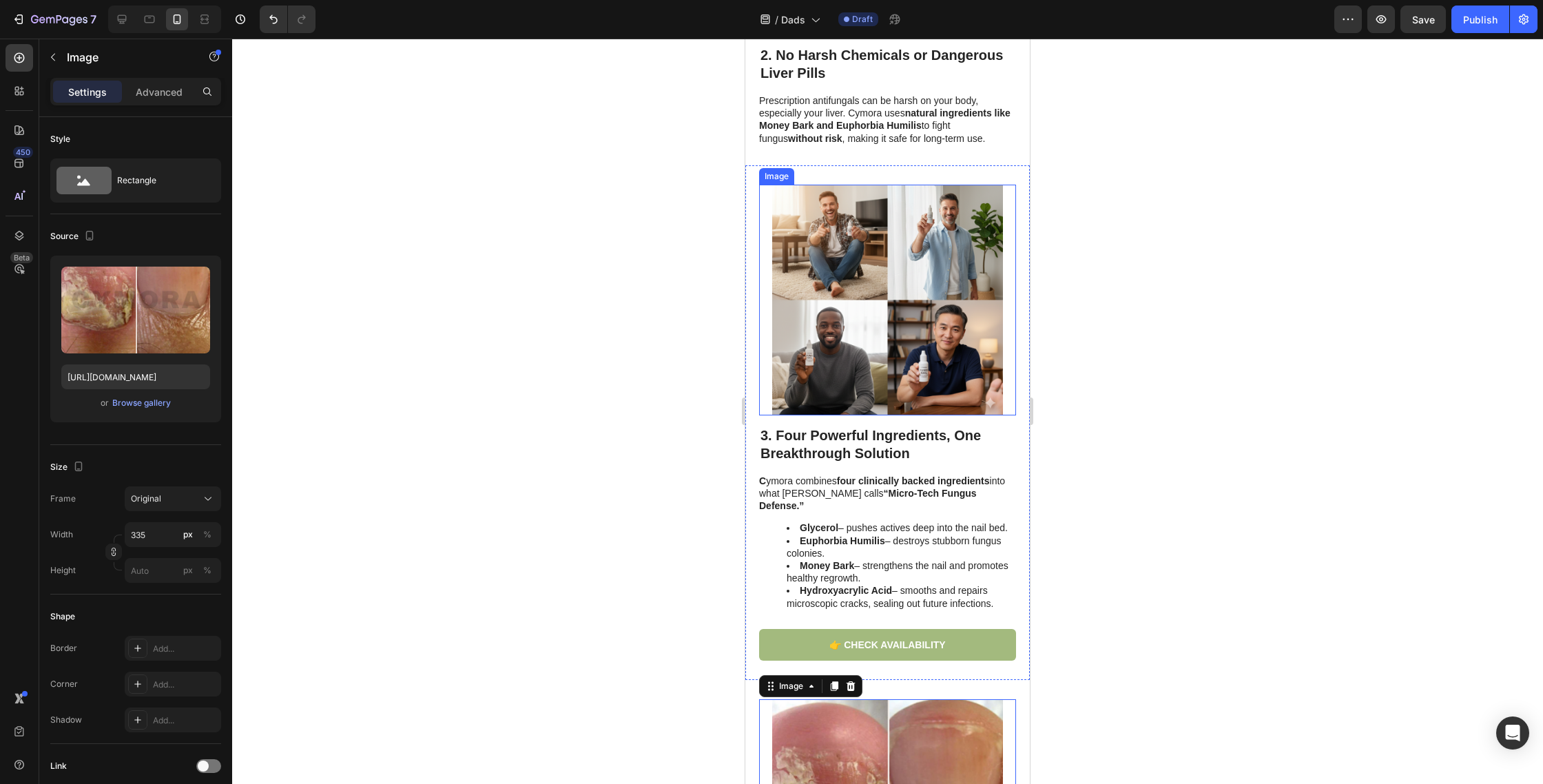
scroll to position [854, 0]
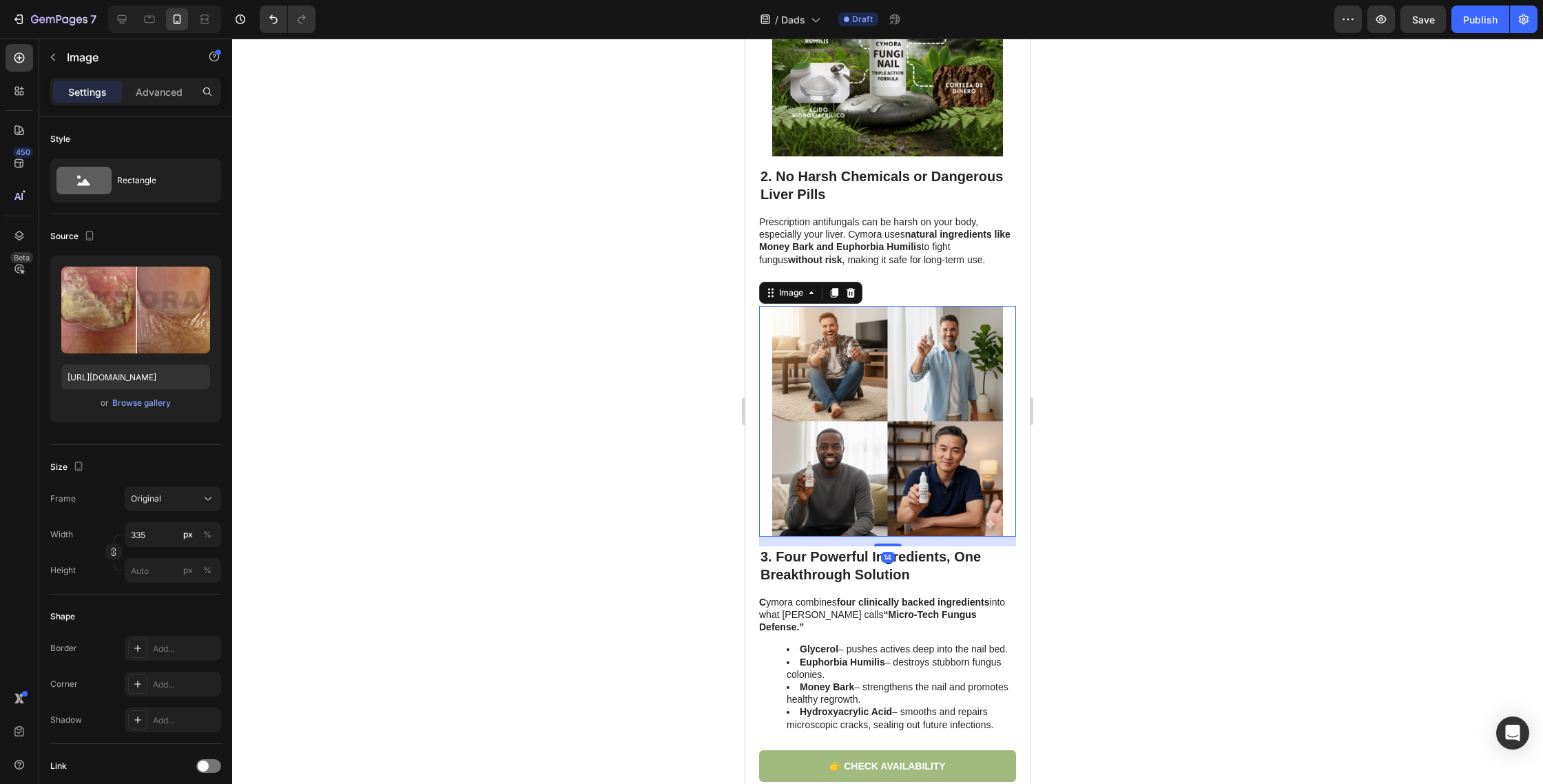
click at [859, 348] on img at bounding box center [888, 422] width 231 height 231
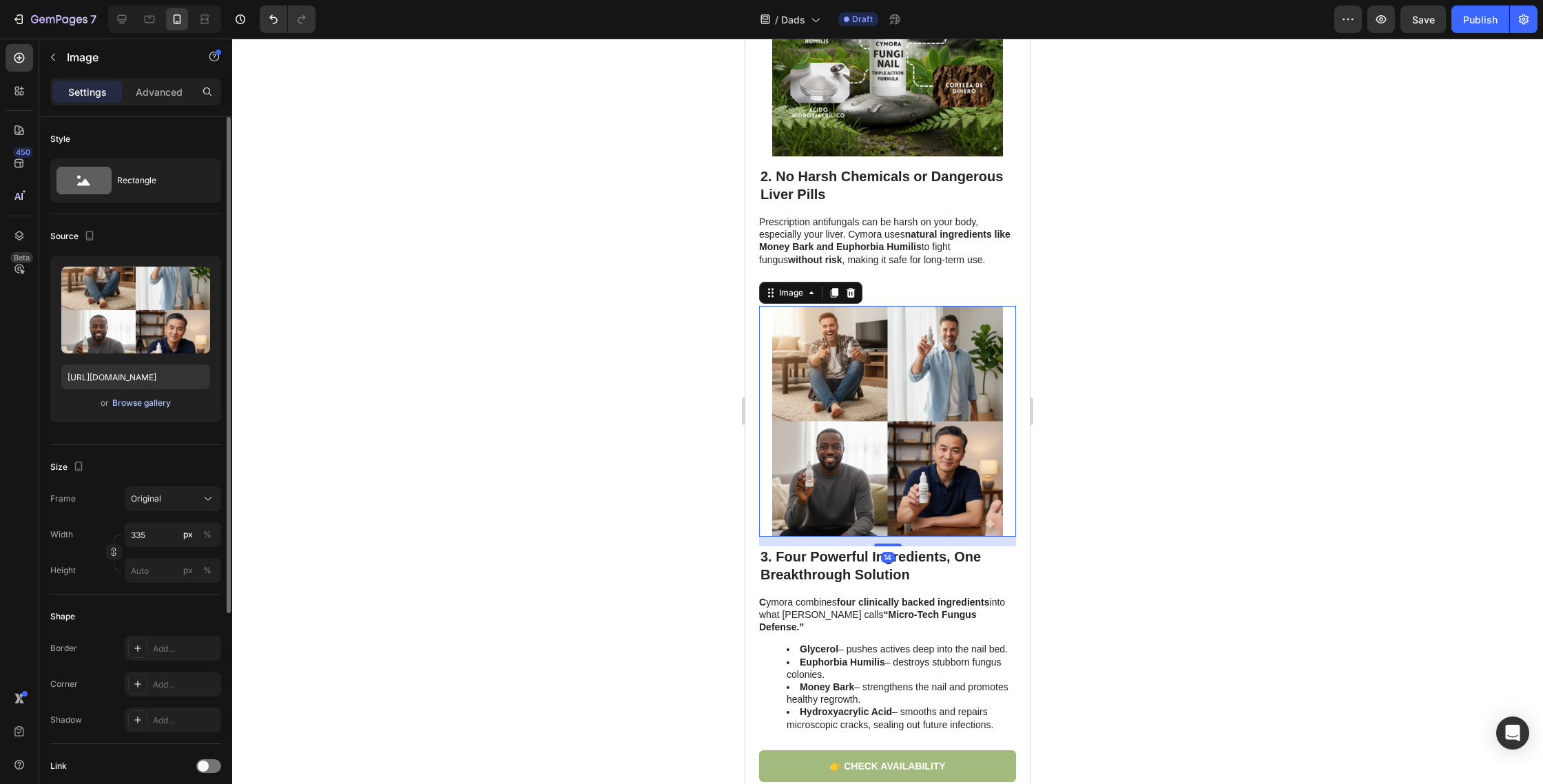
click at [142, 402] on div "Browse gallery" at bounding box center [141, 403] width 58 height 13
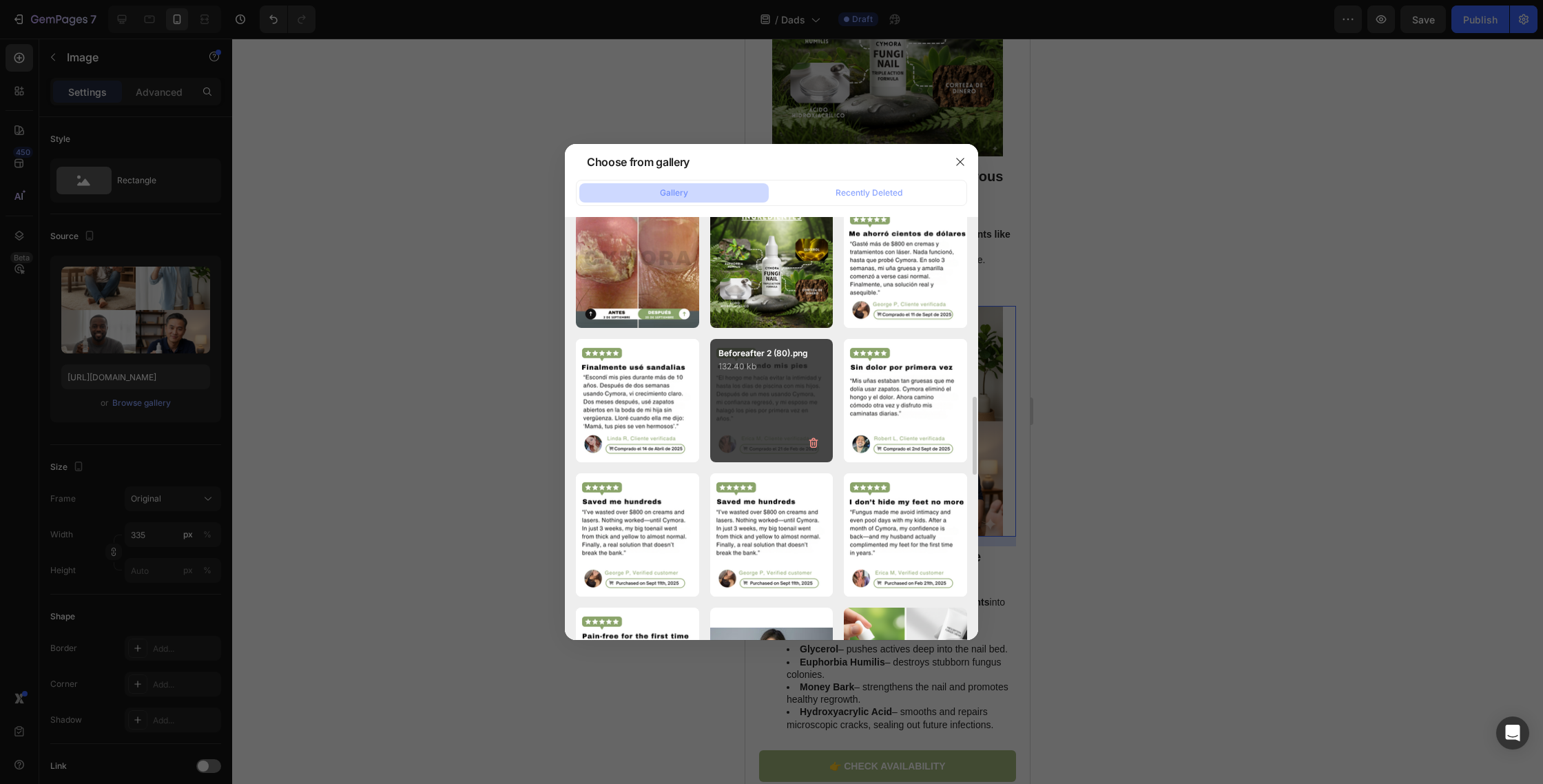
scroll to position [468, 0]
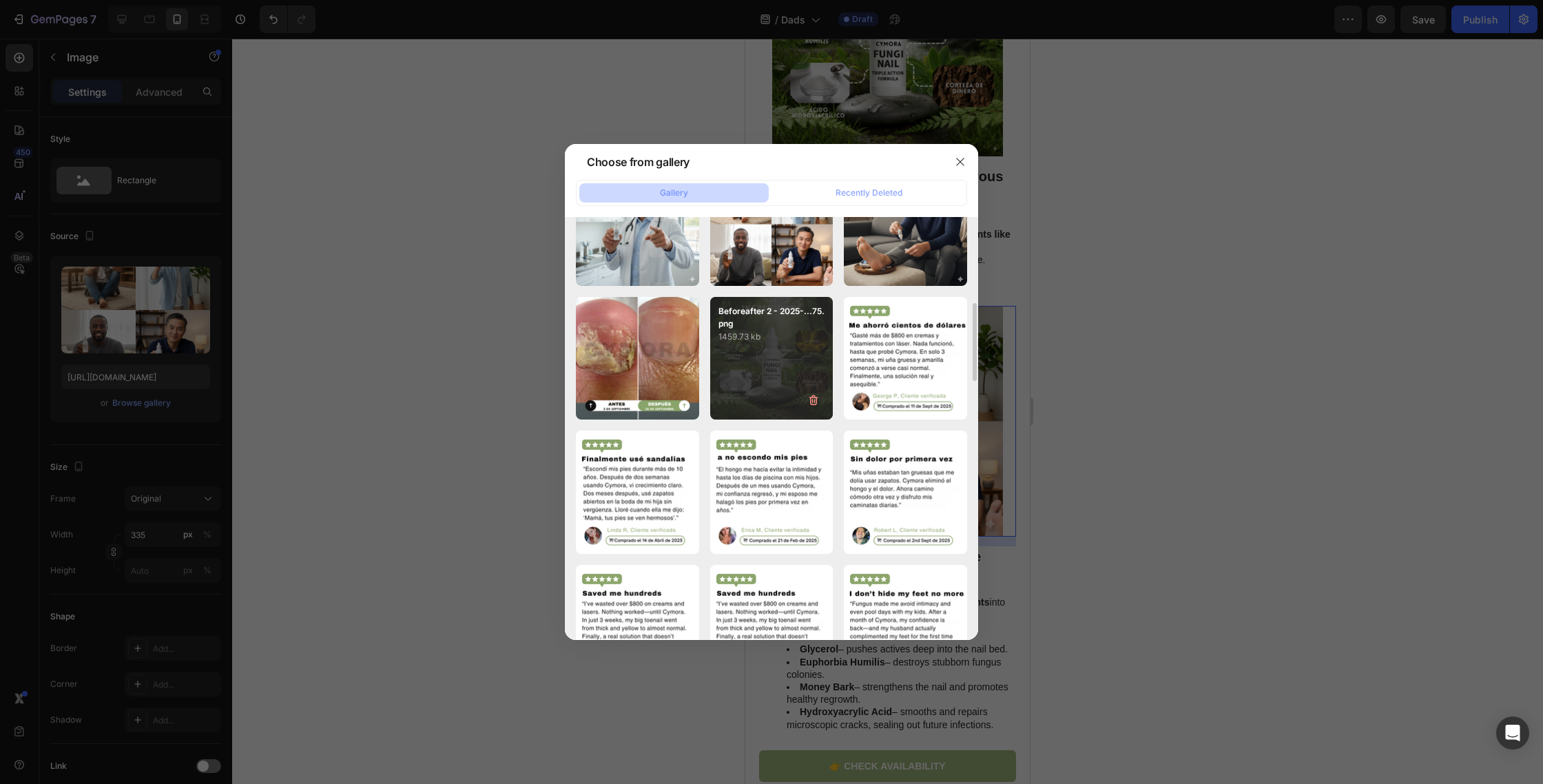
click at [782, 345] on div "Beforeafter 2 - 2025-...75.png 1459.73 kb" at bounding box center [772, 358] width 123 height 123
type input "https://cdn.shopify.com/s/files/1/0763/8977/7661/files/gempages_572868427262198…"
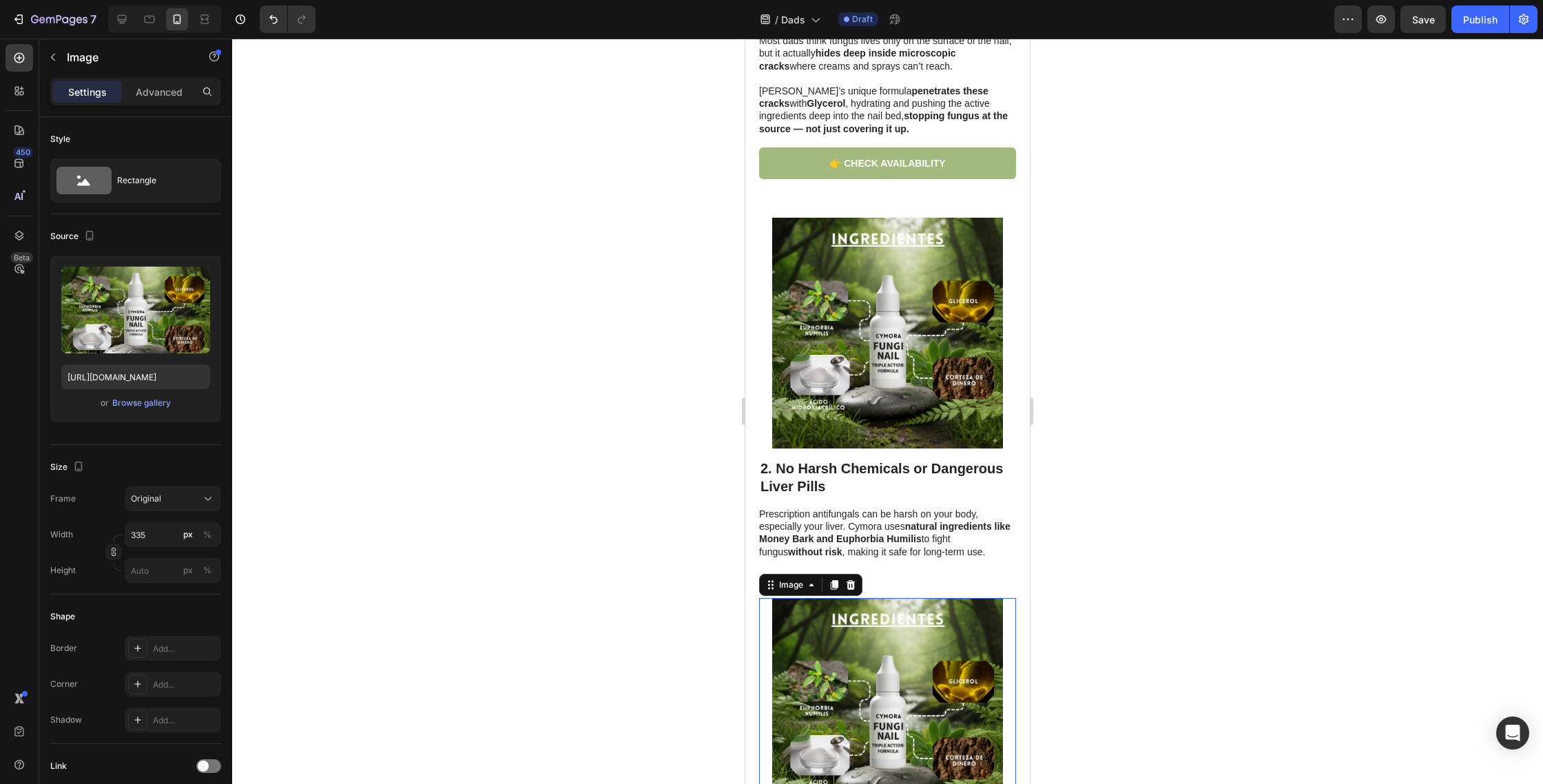
scroll to position [546, 0]
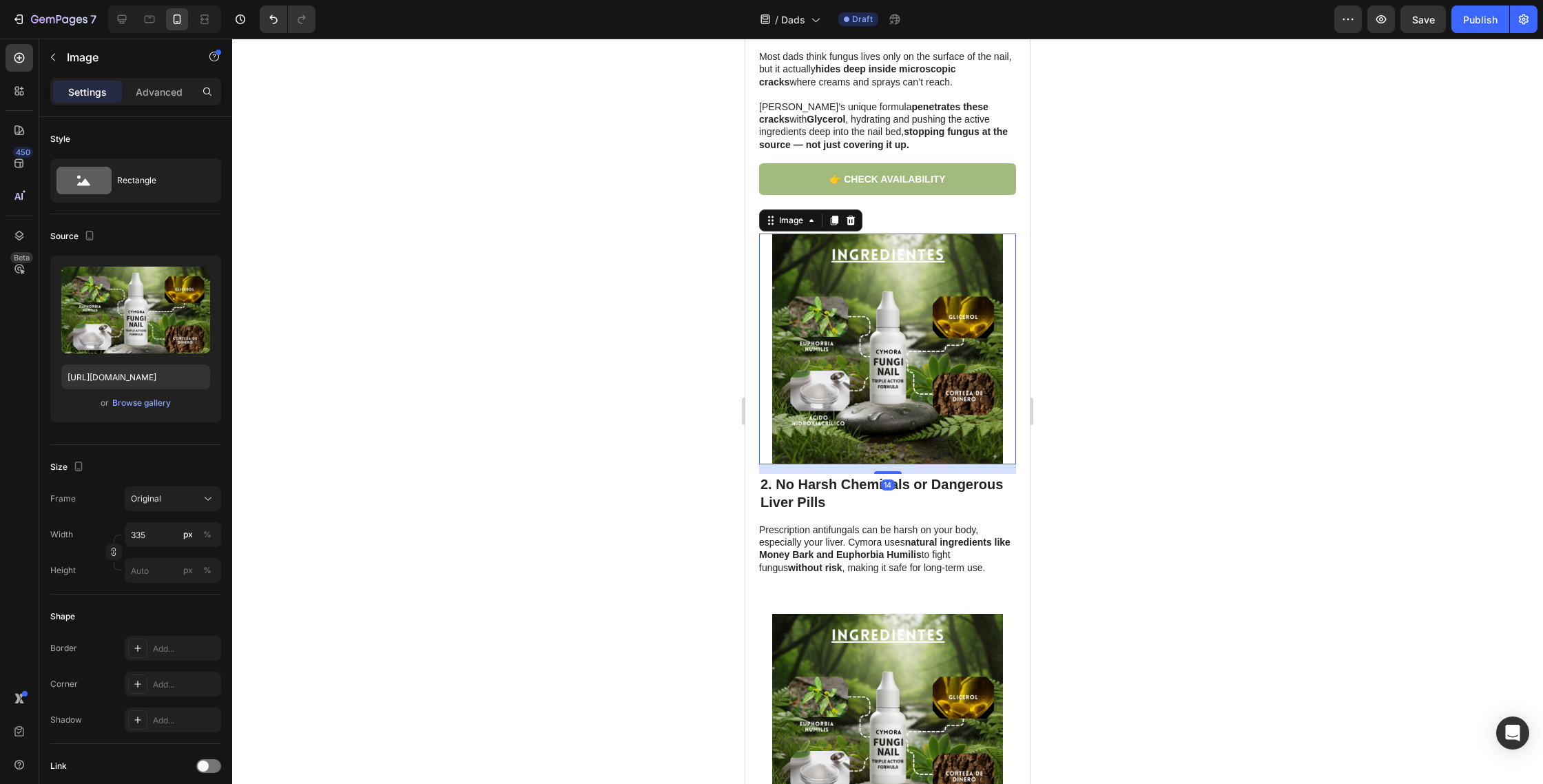
click at [870, 319] on img at bounding box center [888, 349] width 231 height 231
click at [135, 396] on button "Browse gallery" at bounding box center [141, 403] width 60 height 14
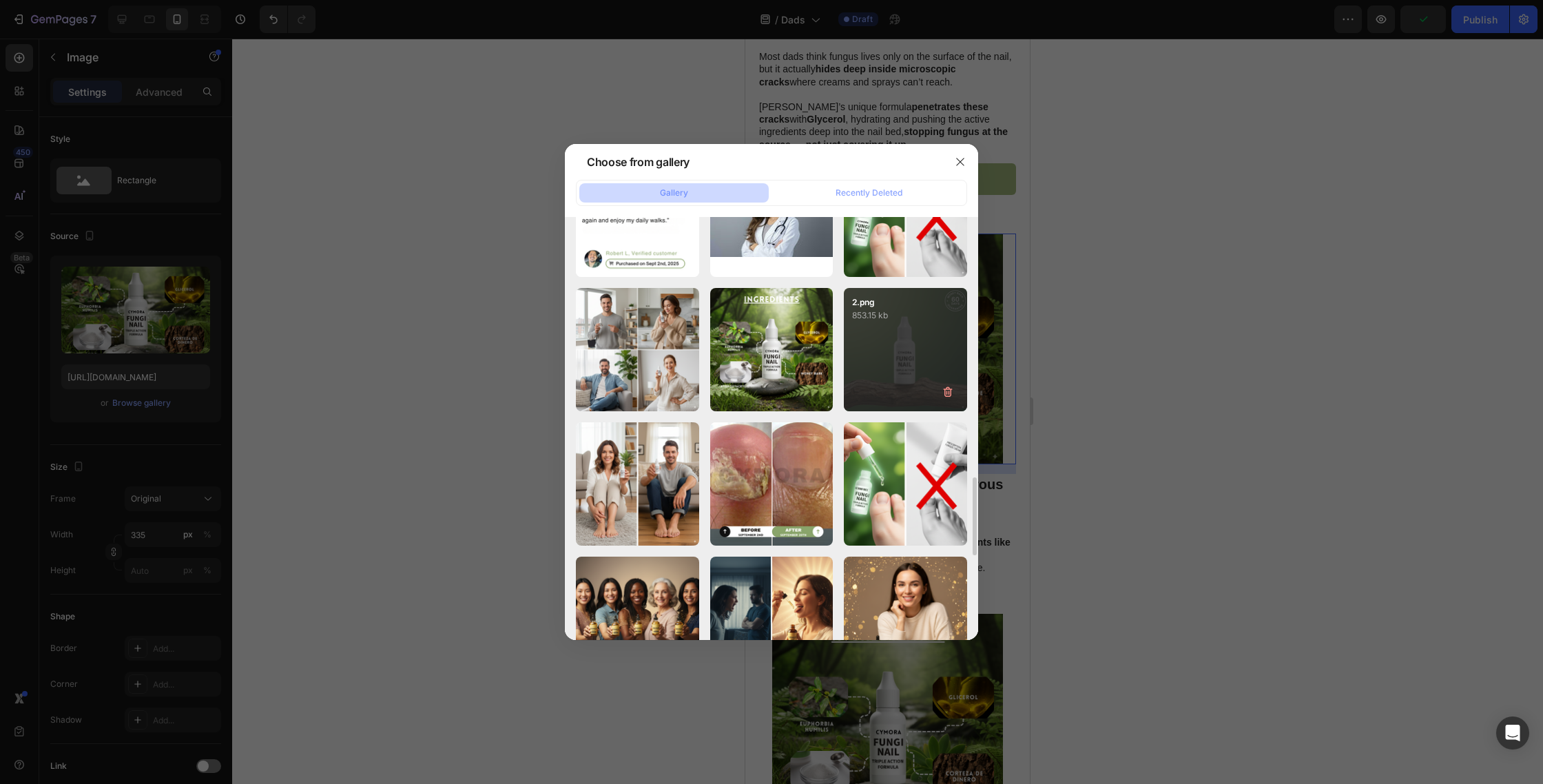
scroll to position [993, 0]
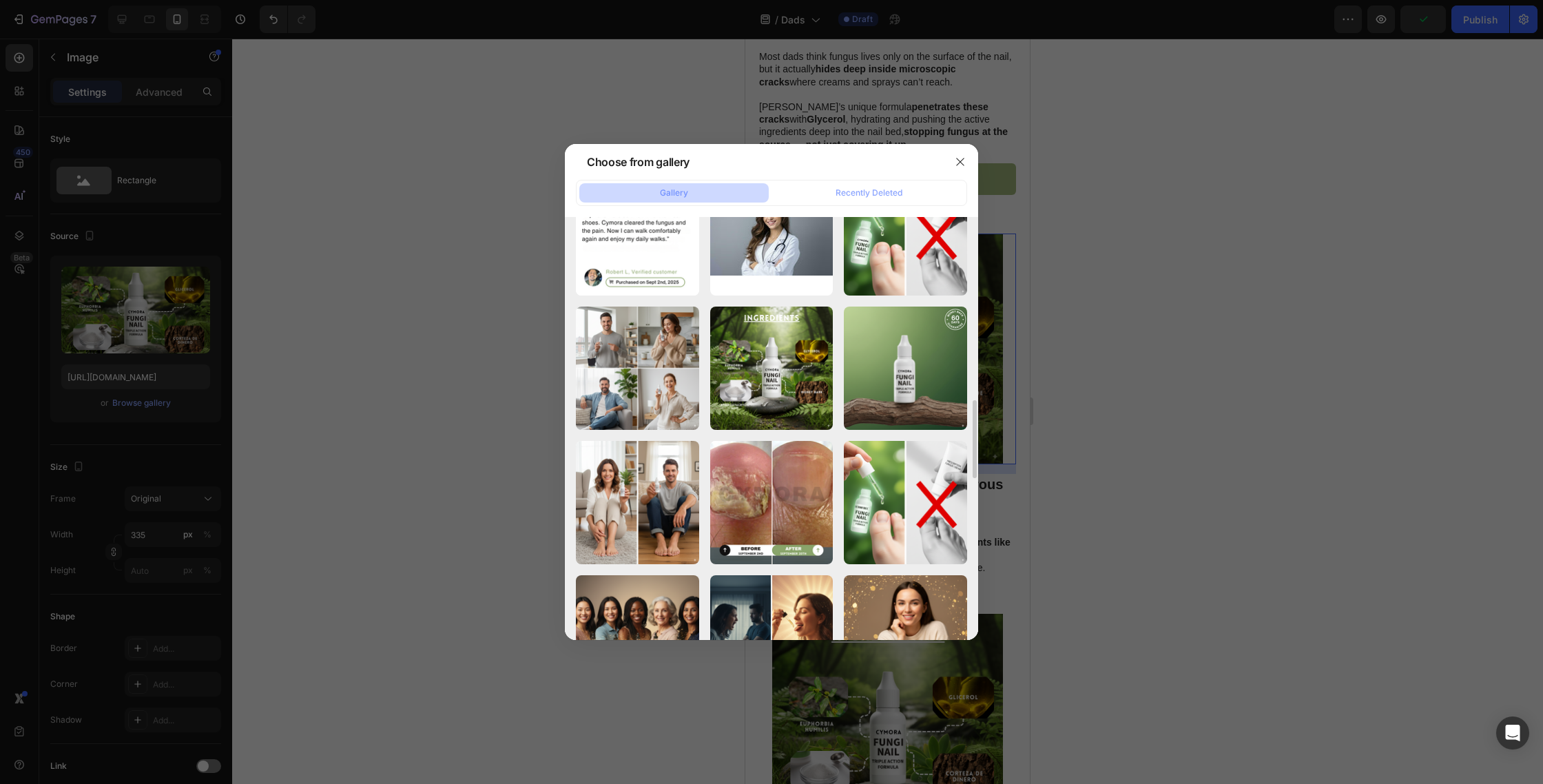
click at [0, 0] on div "Beforeafter 2 (68).png 780.65 kb" at bounding box center [0, 0] width 0 height 0
type input "https://cdn.shopify.com/s/files/1/0763/8977/7661/files/gempages_572868427262198…"
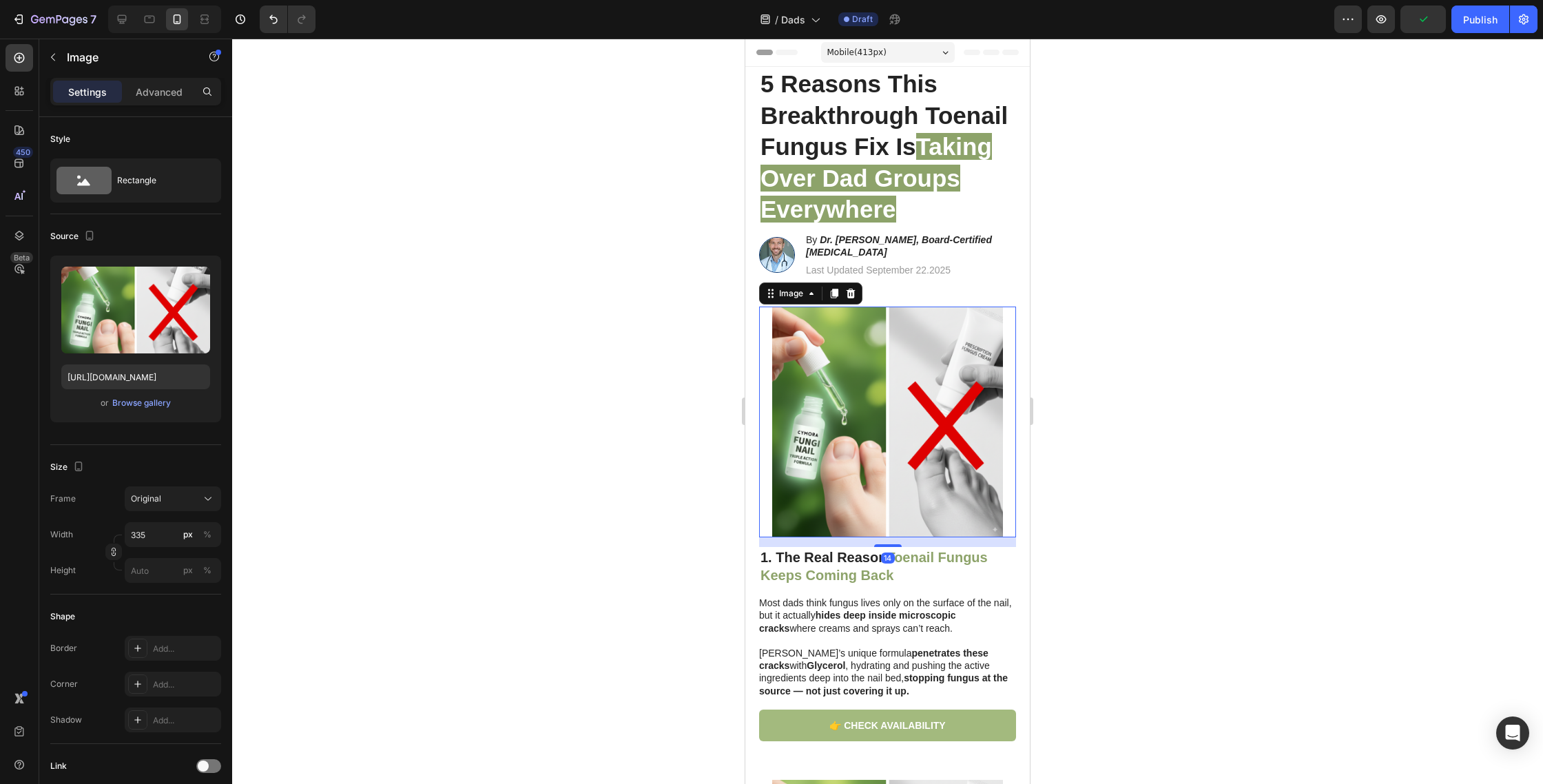
scroll to position [1, 0]
click at [873, 370] on img at bounding box center [888, 422] width 231 height 231
click at [145, 400] on div "Browse gallery" at bounding box center [141, 403] width 58 height 13
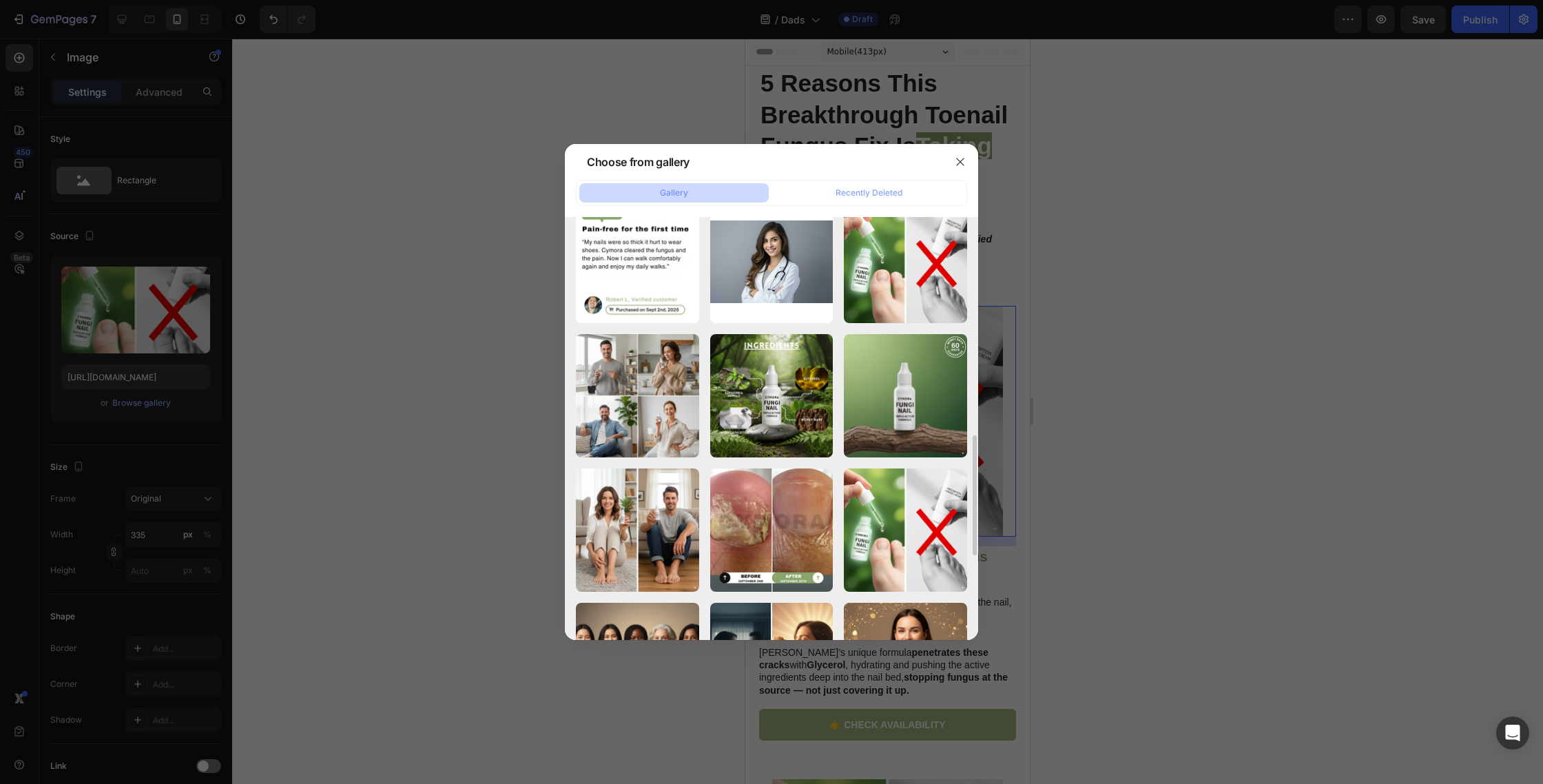
scroll to position [976, 0]
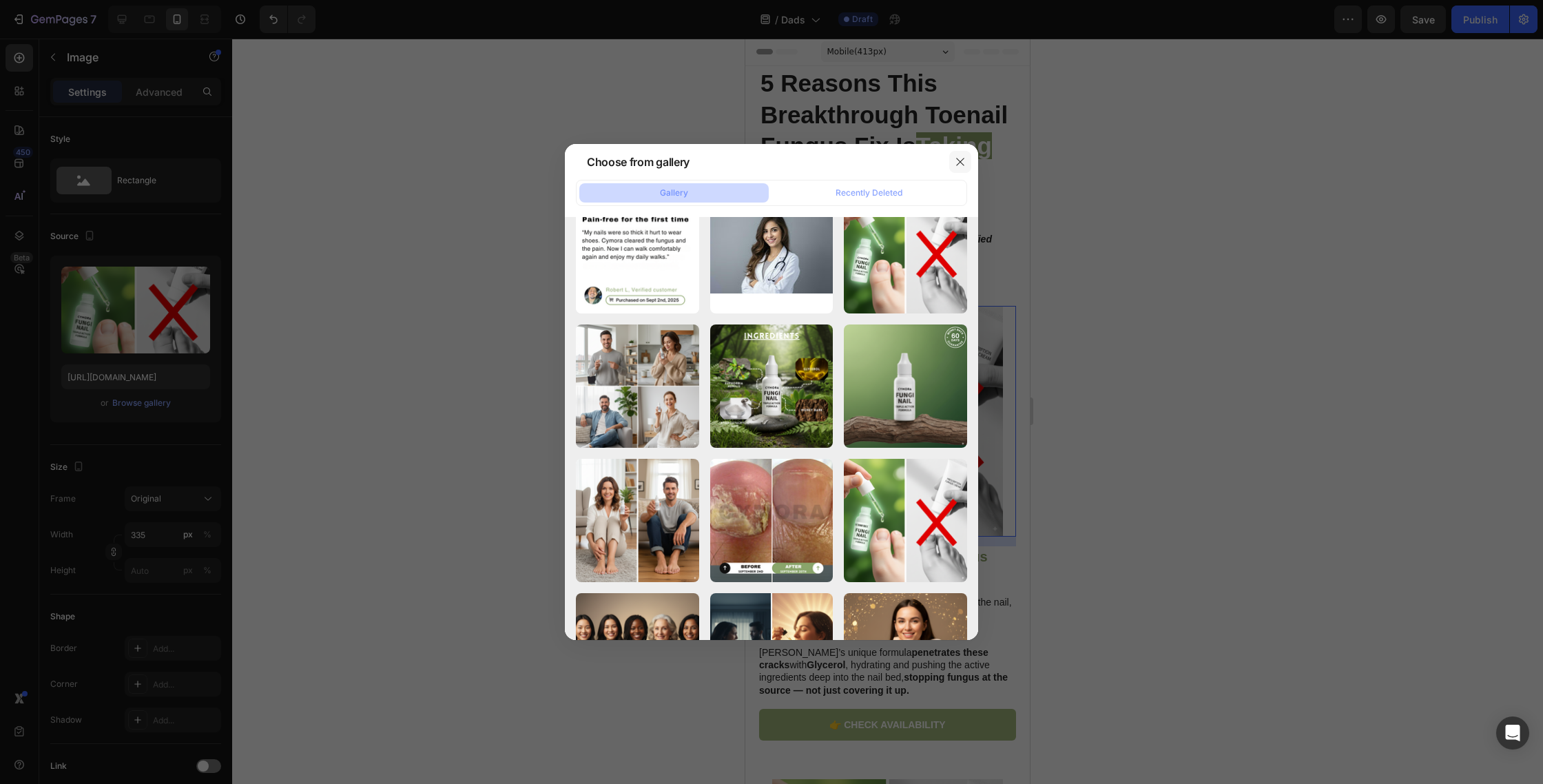
click at [956, 168] on button "button" at bounding box center [960, 162] width 22 height 22
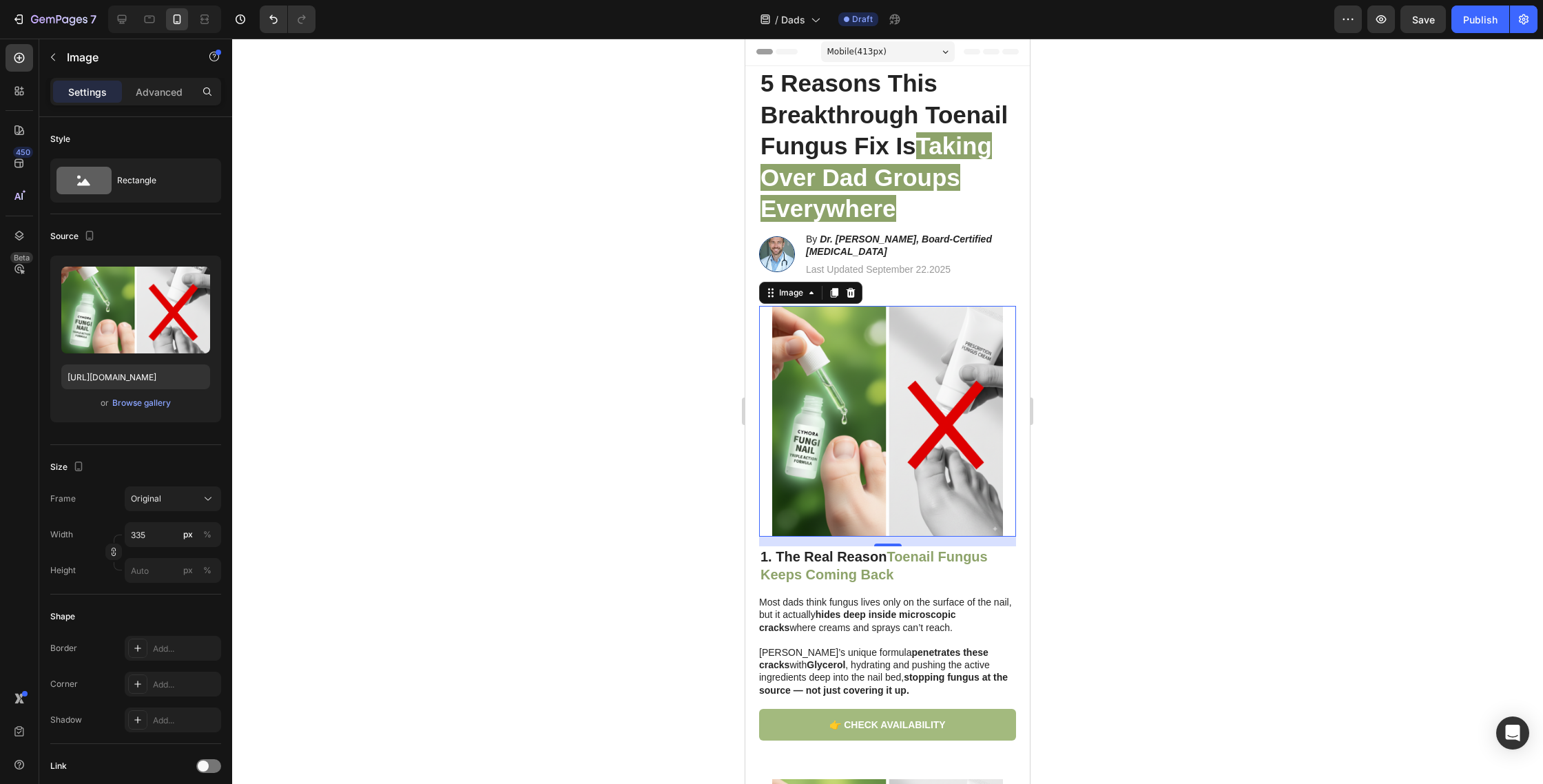
drag, startPoint x: 917, startPoint y: 367, endPoint x: 857, endPoint y: 360, distance: 60.4
click at [917, 367] on img at bounding box center [888, 422] width 231 height 231
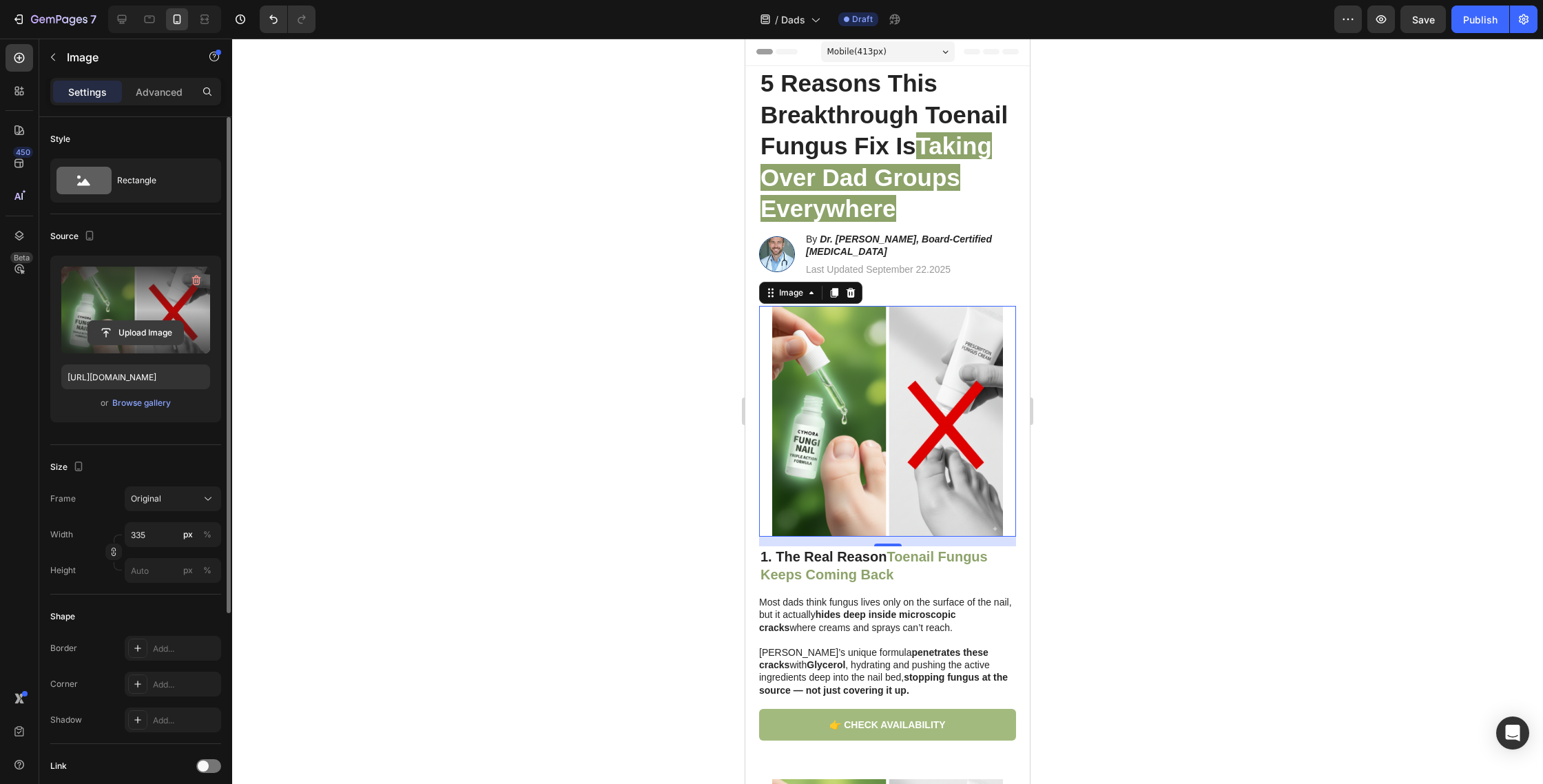
click at [149, 337] on input "file" at bounding box center [135, 333] width 95 height 24
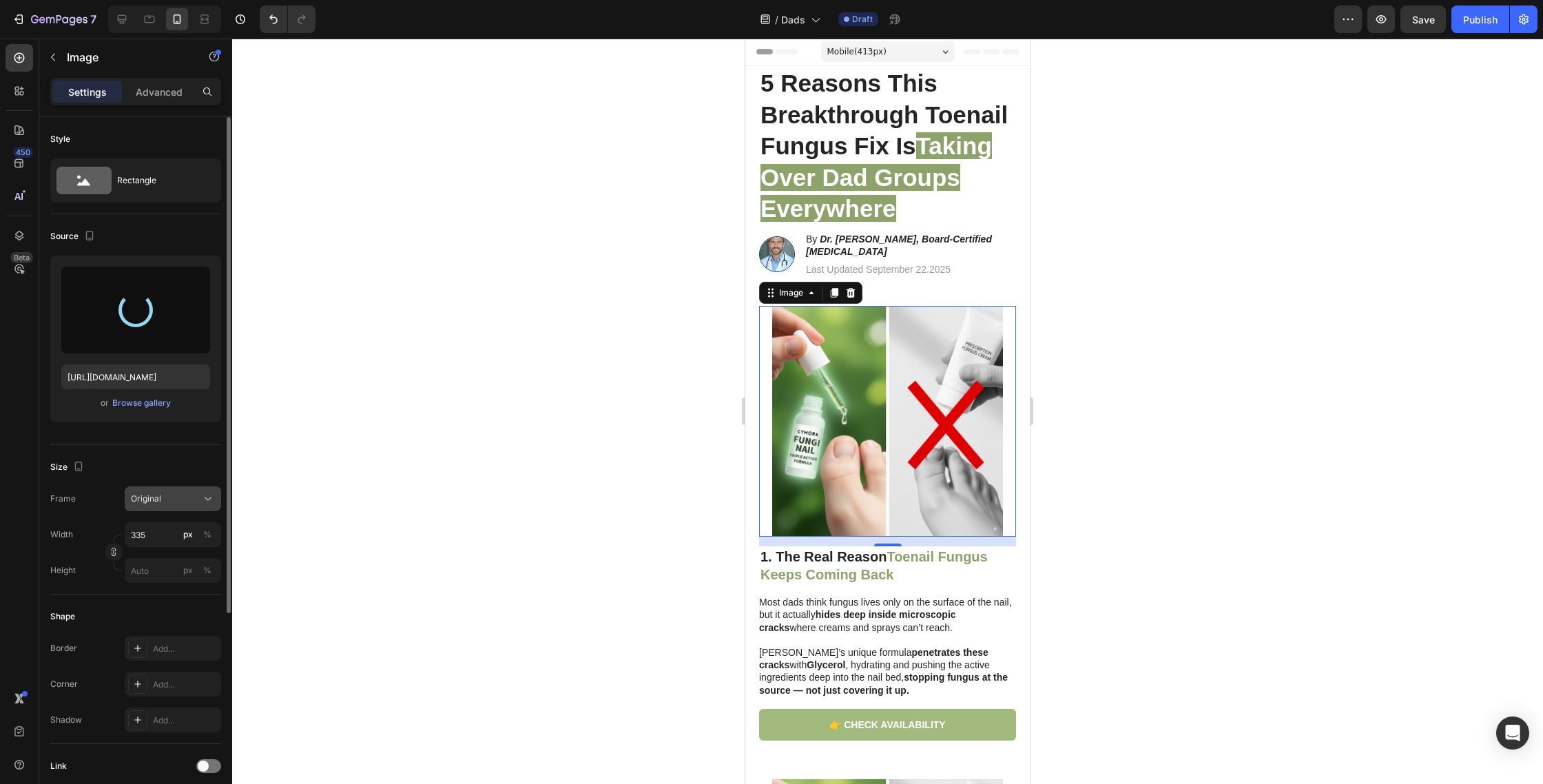
click at [170, 493] on div "Original" at bounding box center [165, 499] width 67 height 13
type input "https://cdn.shopify.com/s/files/1/0763/8977/7661/files/gempages_572868427262198…"
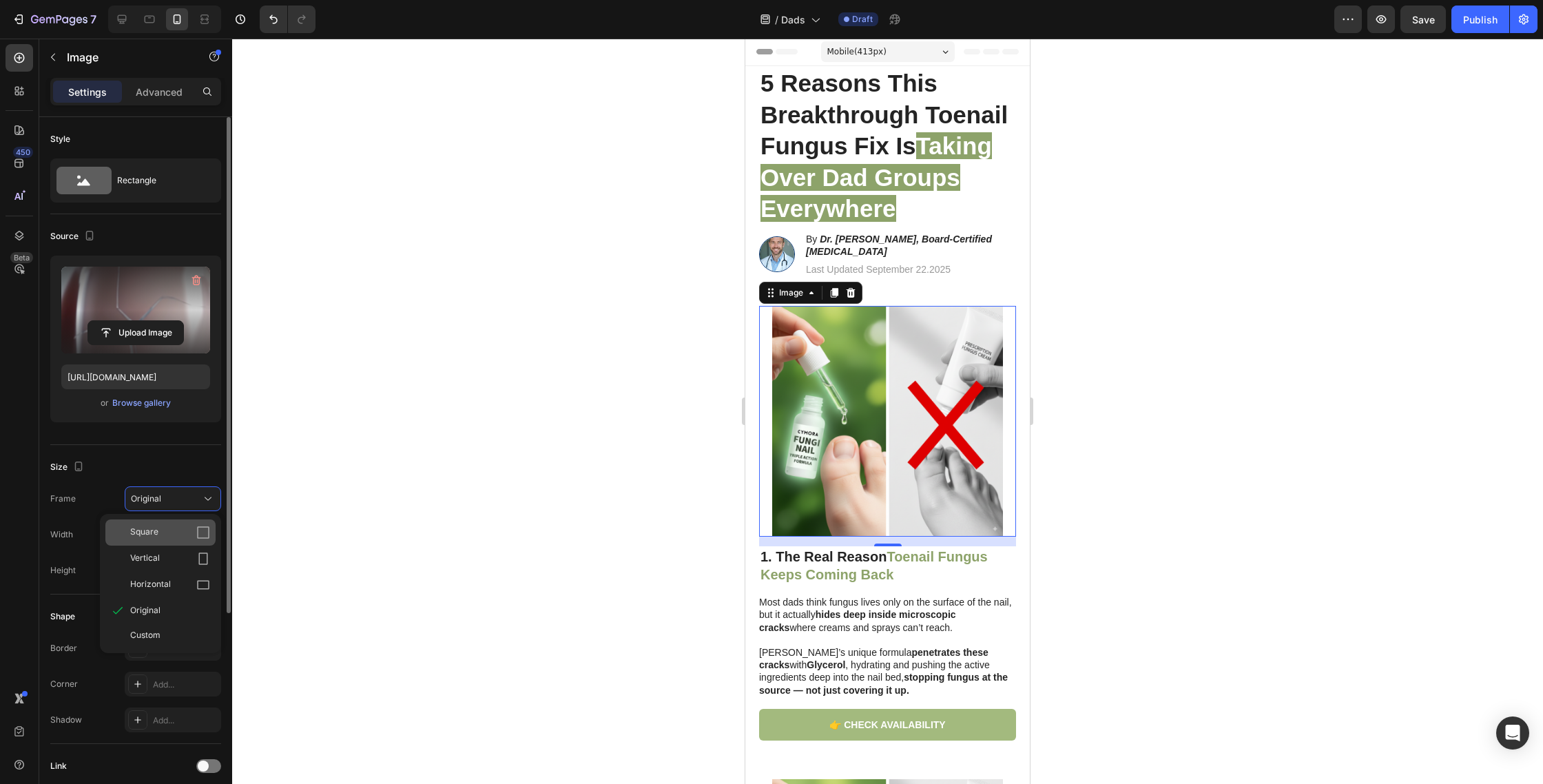
click at [167, 529] on div "Square" at bounding box center [170, 532] width 80 height 14
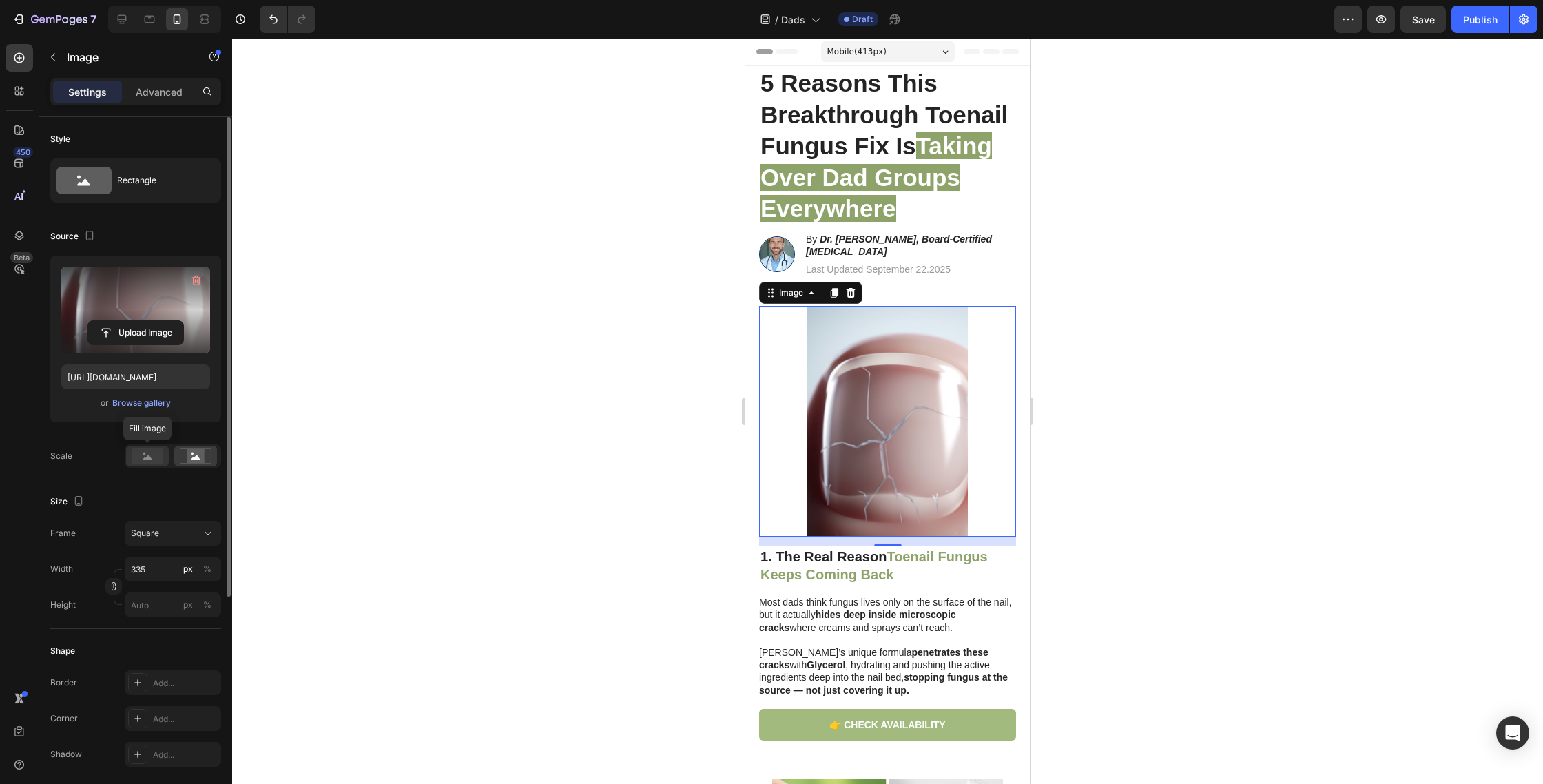
click at [156, 461] on rect at bounding box center [147, 455] width 32 height 15
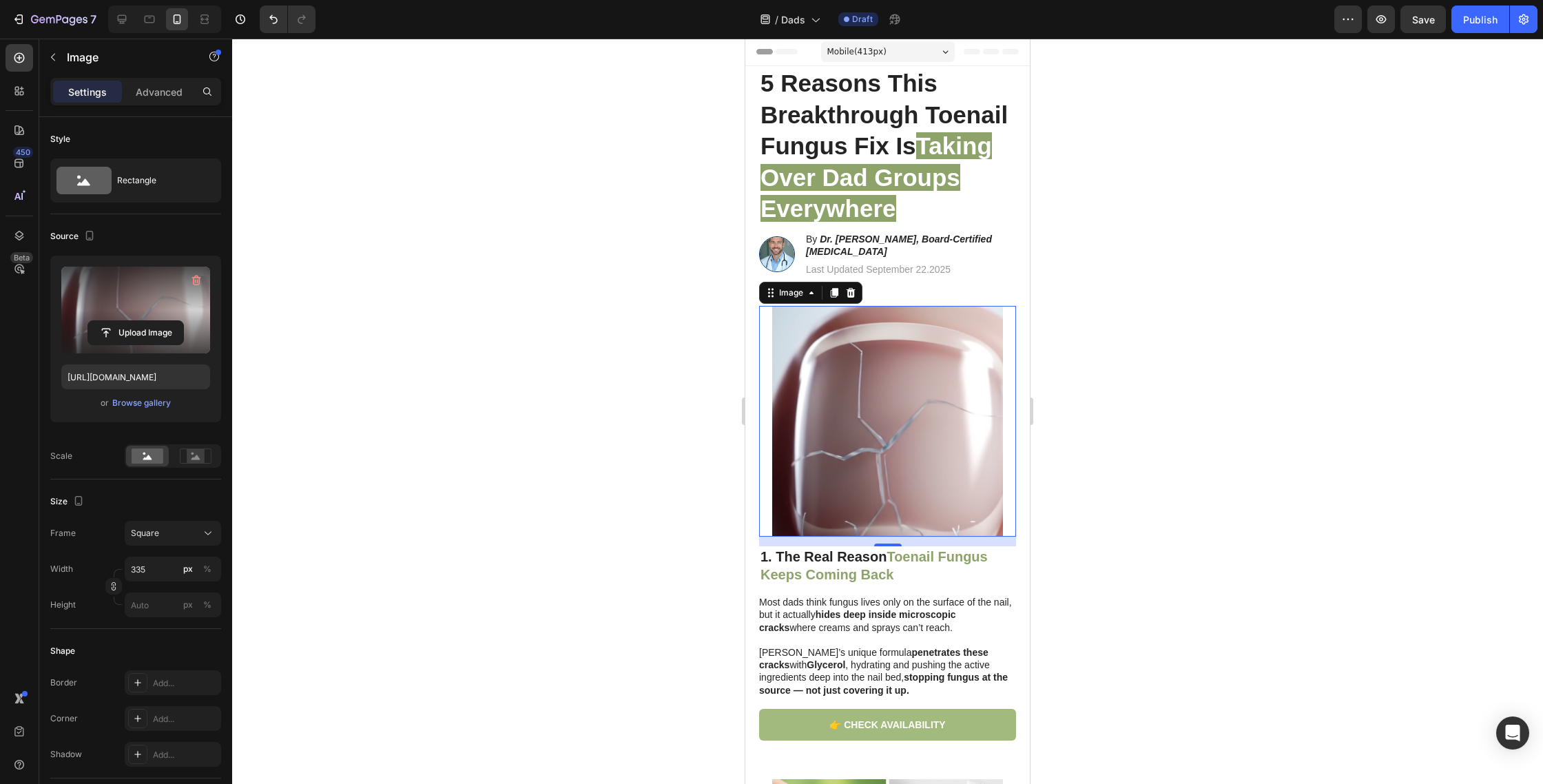
click at [511, 554] on div at bounding box center [887, 411] width 1311 height 745
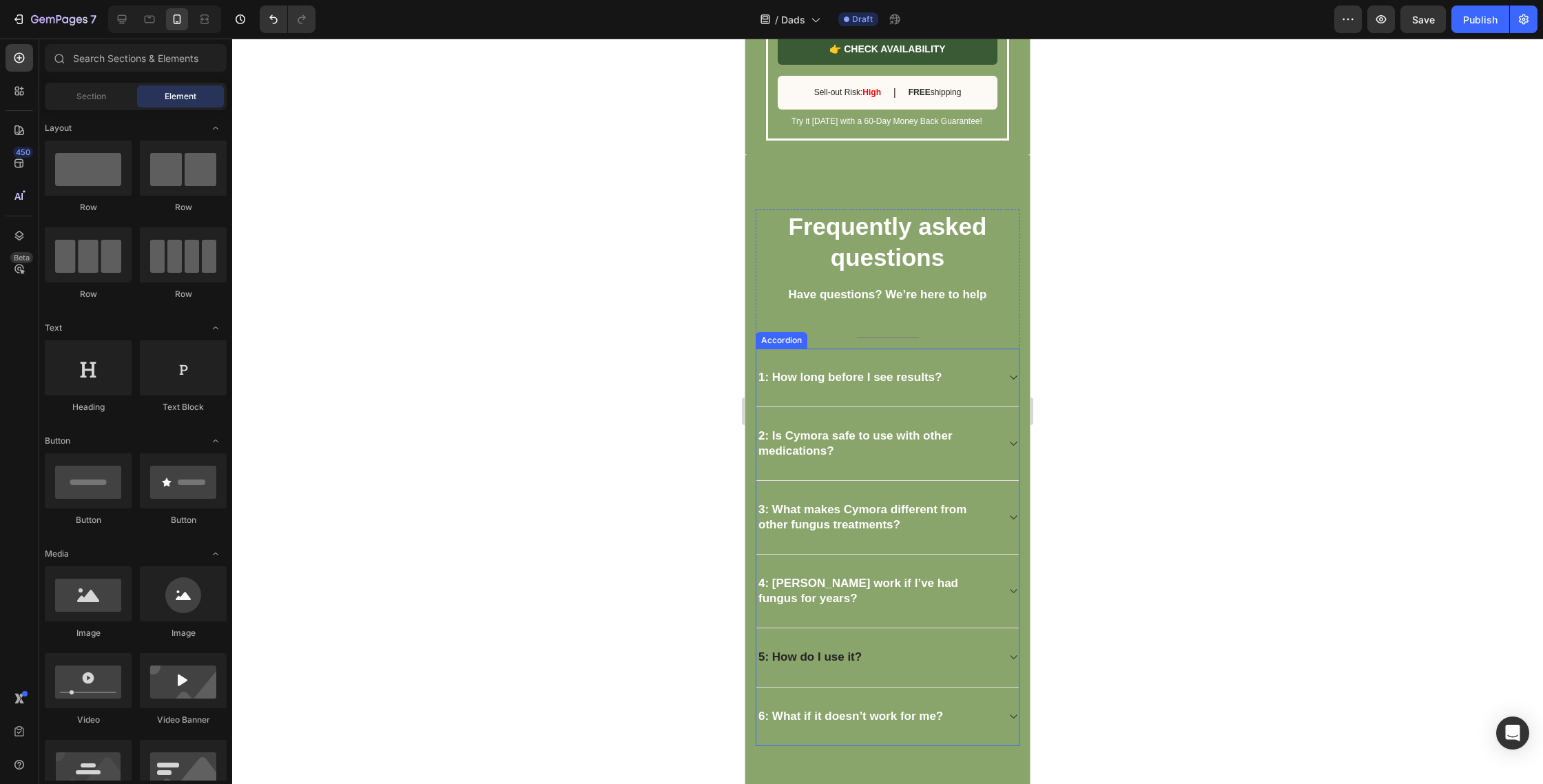
scroll to position [3233, 0]
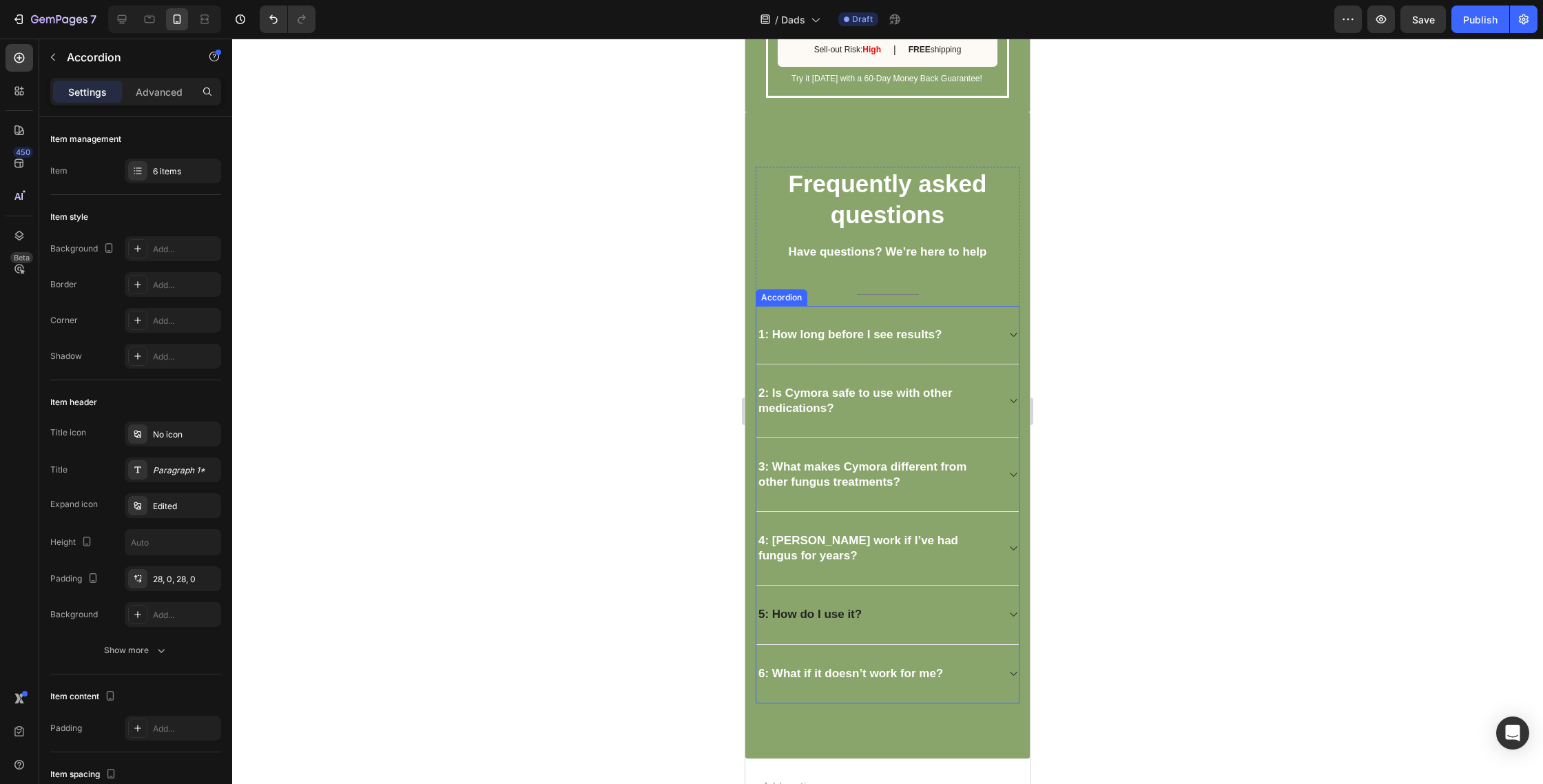
click at [852, 338] on strong "1: How long before I see results?" at bounding box center [851, 334] width 184 height 13
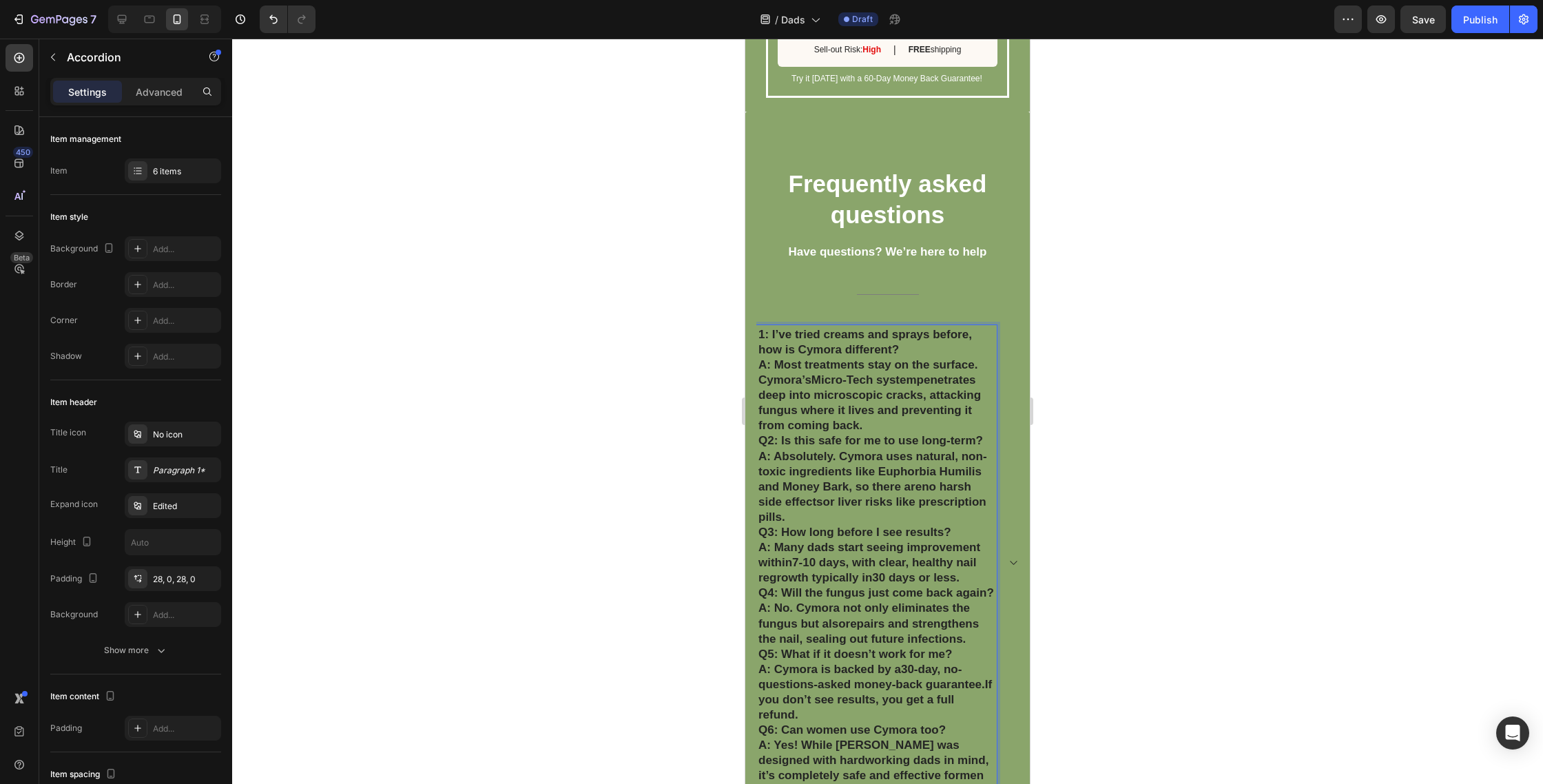
scroll to position [3260, 0]
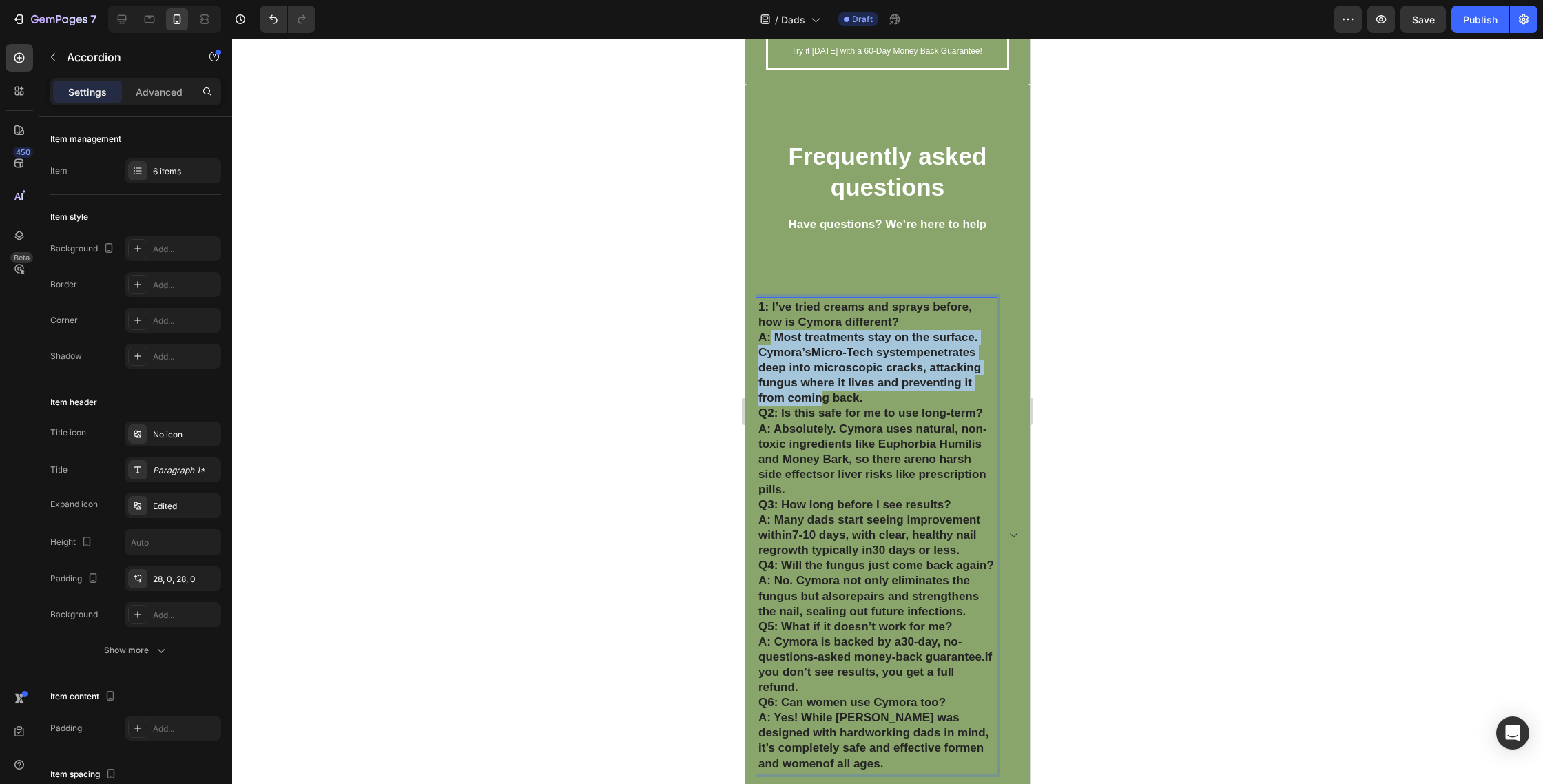
drag, startPoint x: 773, startPoint y: 335, endPoint x: 793, endPoint y: 356, distance: 29.0
click at [814, 388] on p "1: I’ve tried creams and sprays before, how is Cymora different? A: Most treatm…" at bounding box center [876, 353] width 236 height 107
drag, startPoint x: 786, startPoint y: 350, endPoint x: 776, endPoint y: 339, distance: 14.9
click at [785, 349] on p "1: I’ve tried creams and sprays before, how is Cymora different? A: Most treatm…" at bounding box center [876, 353] width 236 height 107
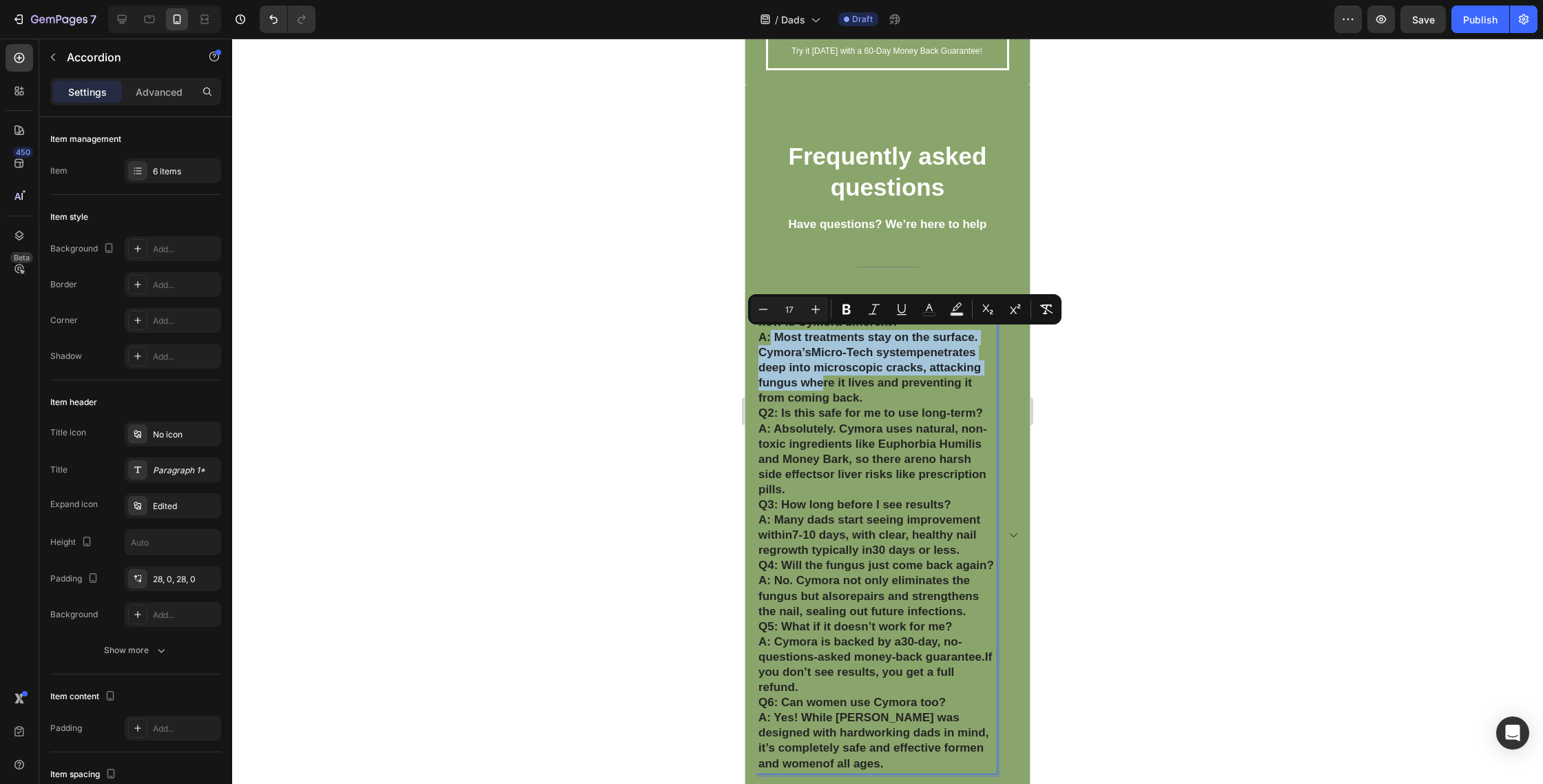
click at [775, 338] on p "1: I’ve tried creams and sprays before, how is Cymora different? A: Most treatm…" at bounding box center [876, 353] width 236 height 107
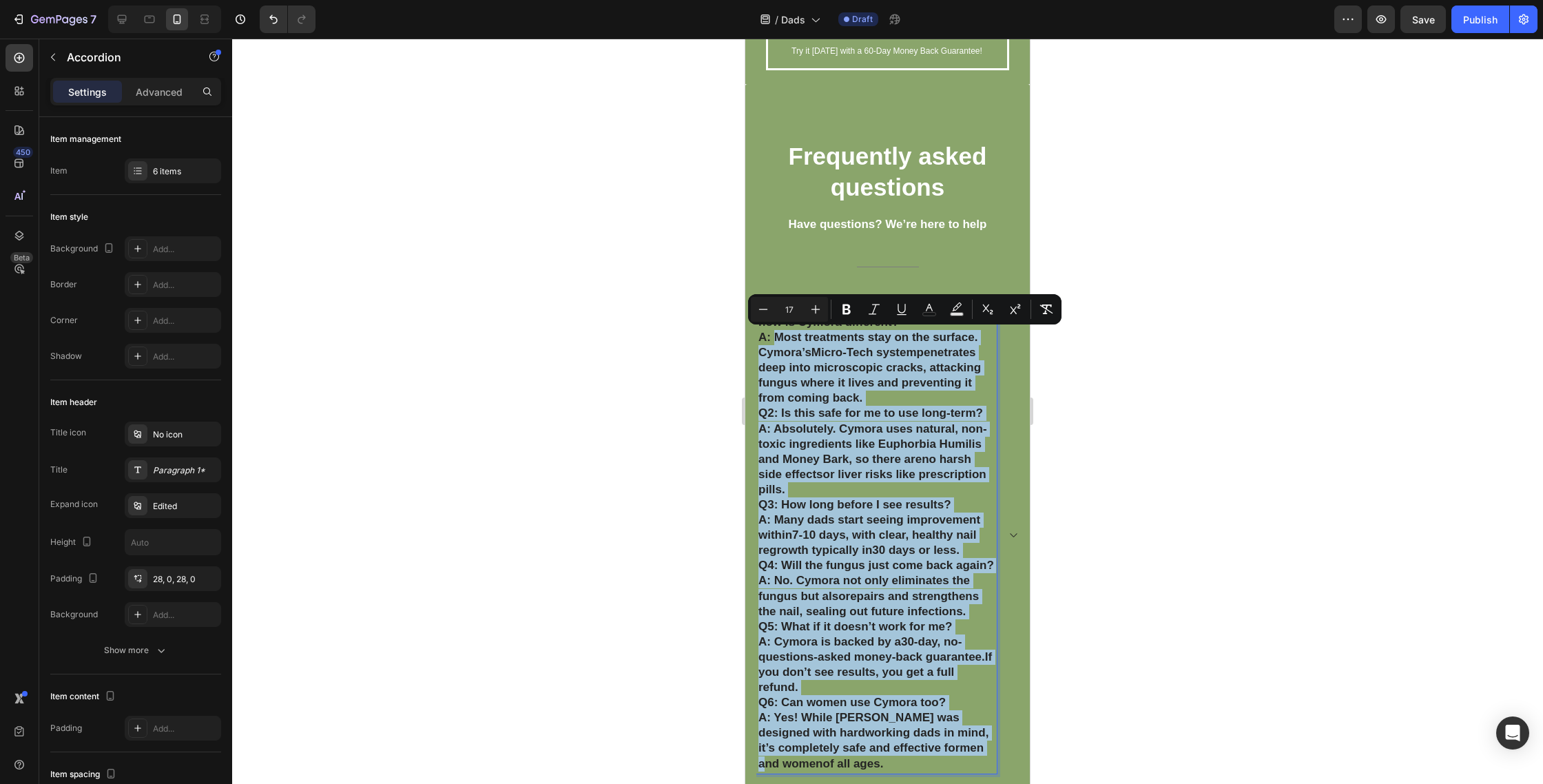
drag, startPoint x: 775, startPoint y: 336, endPoint x: 923, endPoint y: 739, distance: 429.3
click at [916, 754] on div "1: I’ve tried creams and sprays before, how is Cymora different? A: Most treatm…" at bounding box center [876, 535] width 240 height 476
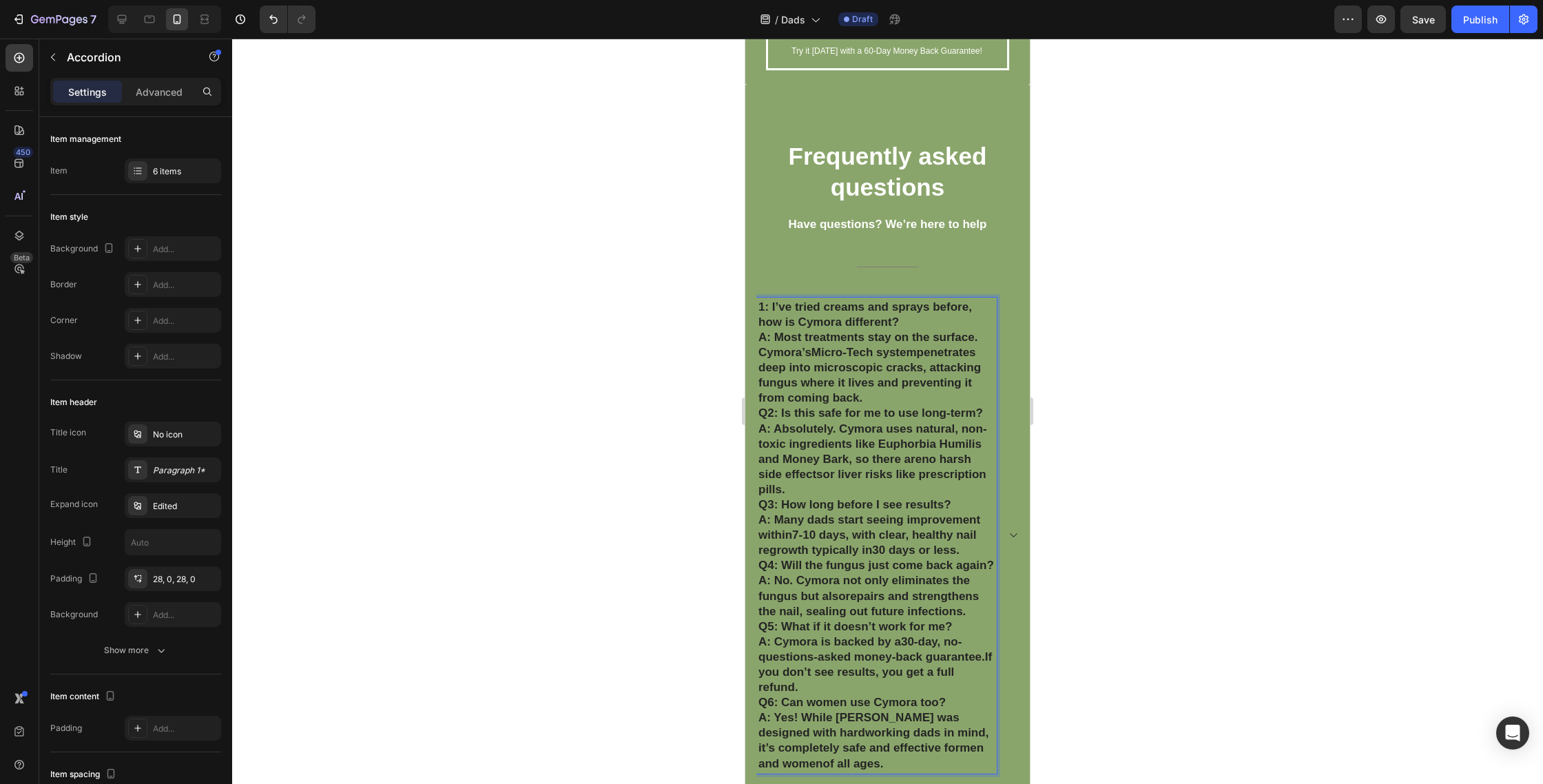
drag, startPoint x: 889, startPoint y: 759, endPoint x: 882, endPoint y: 754, distance: 8.6
click at [884, 755] on p "Q6: Can women use Cymora too? A: Yes! While Cymora was designed with hardworkin…" at bounding box center [876, 733] width 236 height 76
drag, startPoint x: 872, startPoint y: 755, endPoint x: 773, endPoint y: 336, distance: 430.5
click at [773, 336] on div "1: I’ve tried creams and sprays before, how is Cymora different? A: Most treatm…" at bounding box center [876, 535] width 240 height 476
copy div "Most treatments stay on the surface. Cymora’s Micro-Tech system penetrates deep…"
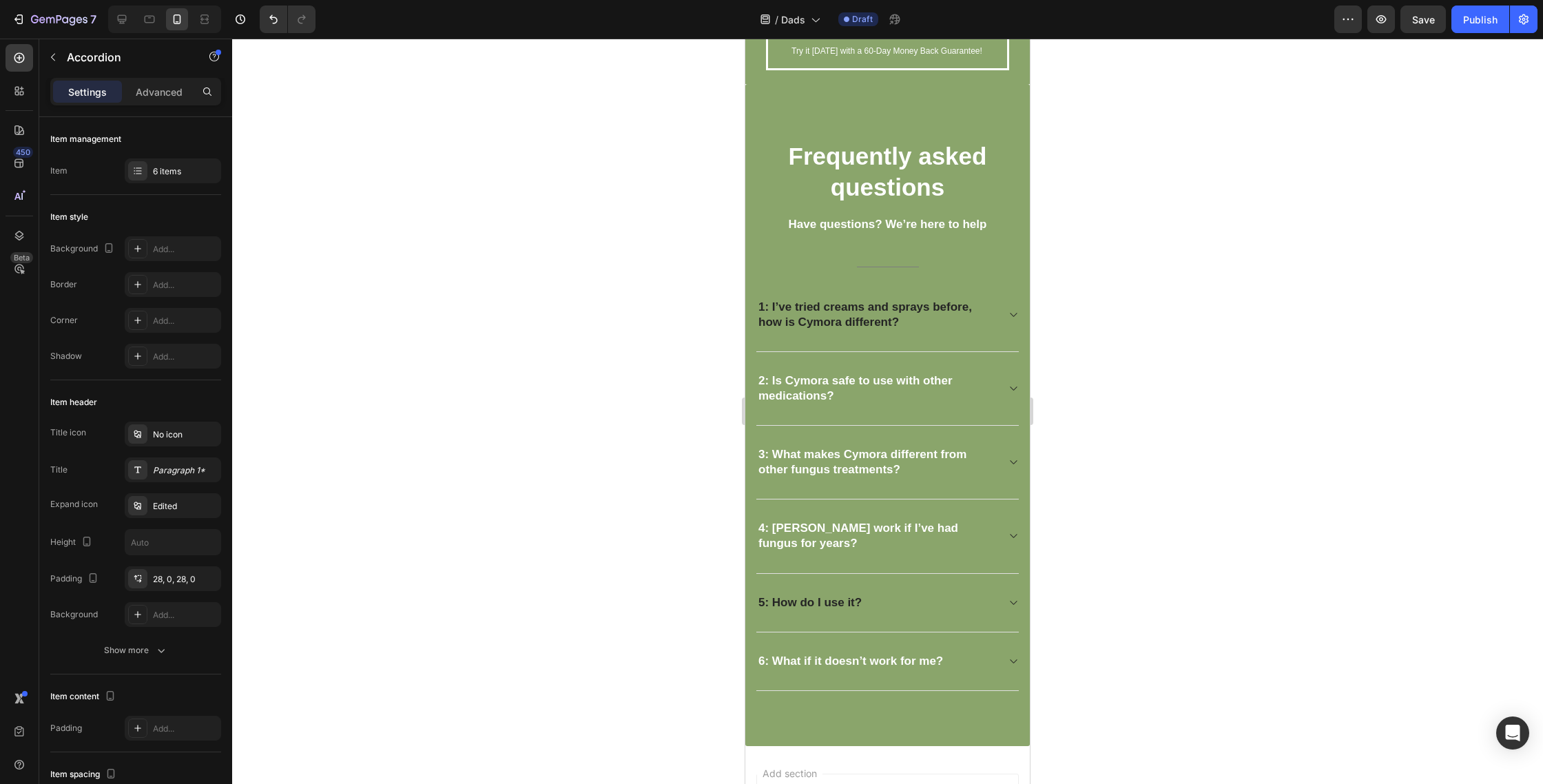
click at [1014, 310] on icon at bounding box center [1013, 314] width 10 height 11
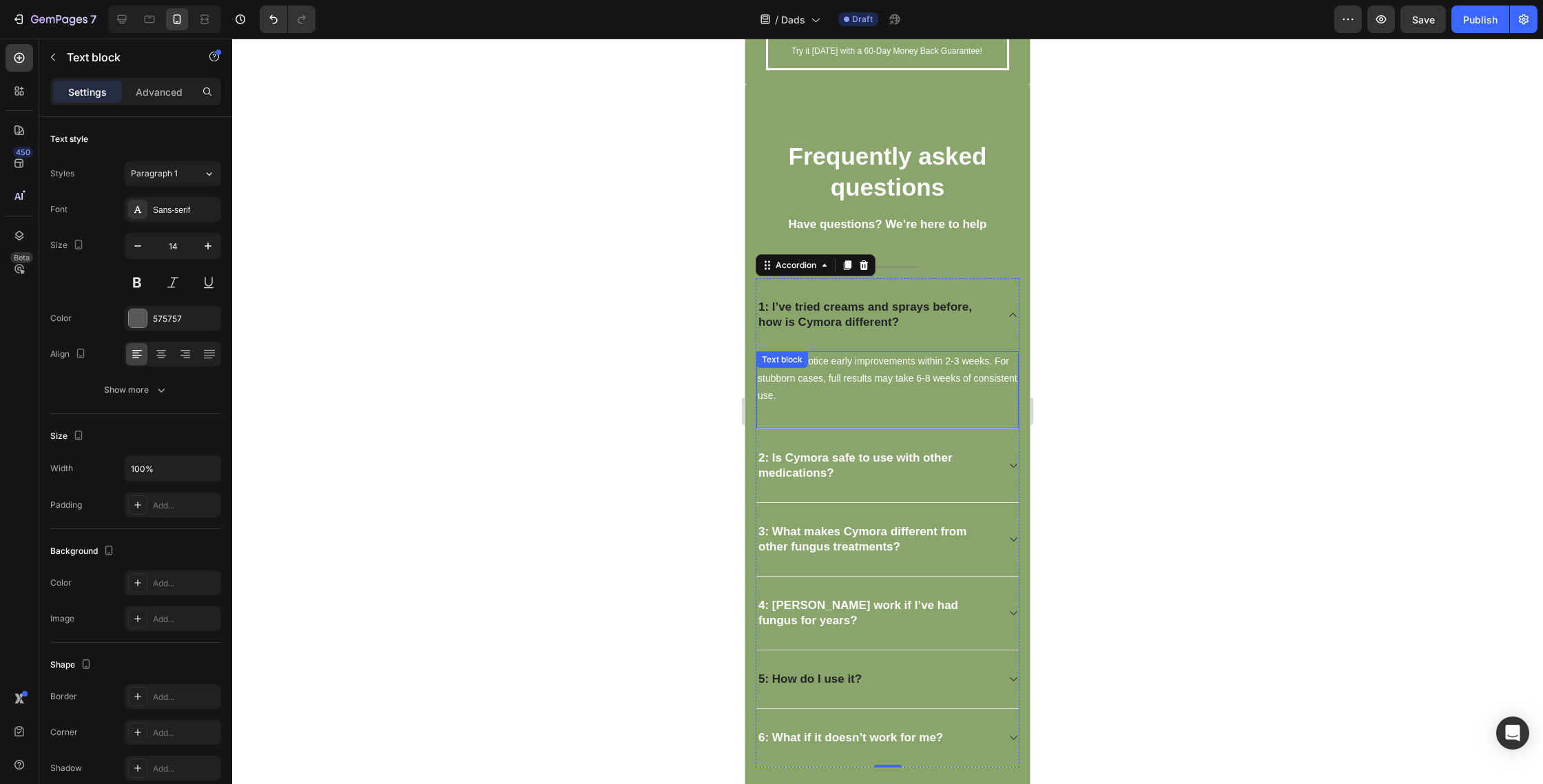
click at [793, 370] on div "Most men notice early improvements within 2-3 weeks. For stubborn cases, full r…" at bounding box center [888, 390] width 263 height 78
click at [793, 370] on div "Text block" at bounding box center [796, 364] width 46 height 13
click at [881, 381] on span "Most men notice early improvements within 2-3 weeks. For stubborn cases, full r…" at bounding box center [887, 378] width 260 height 45
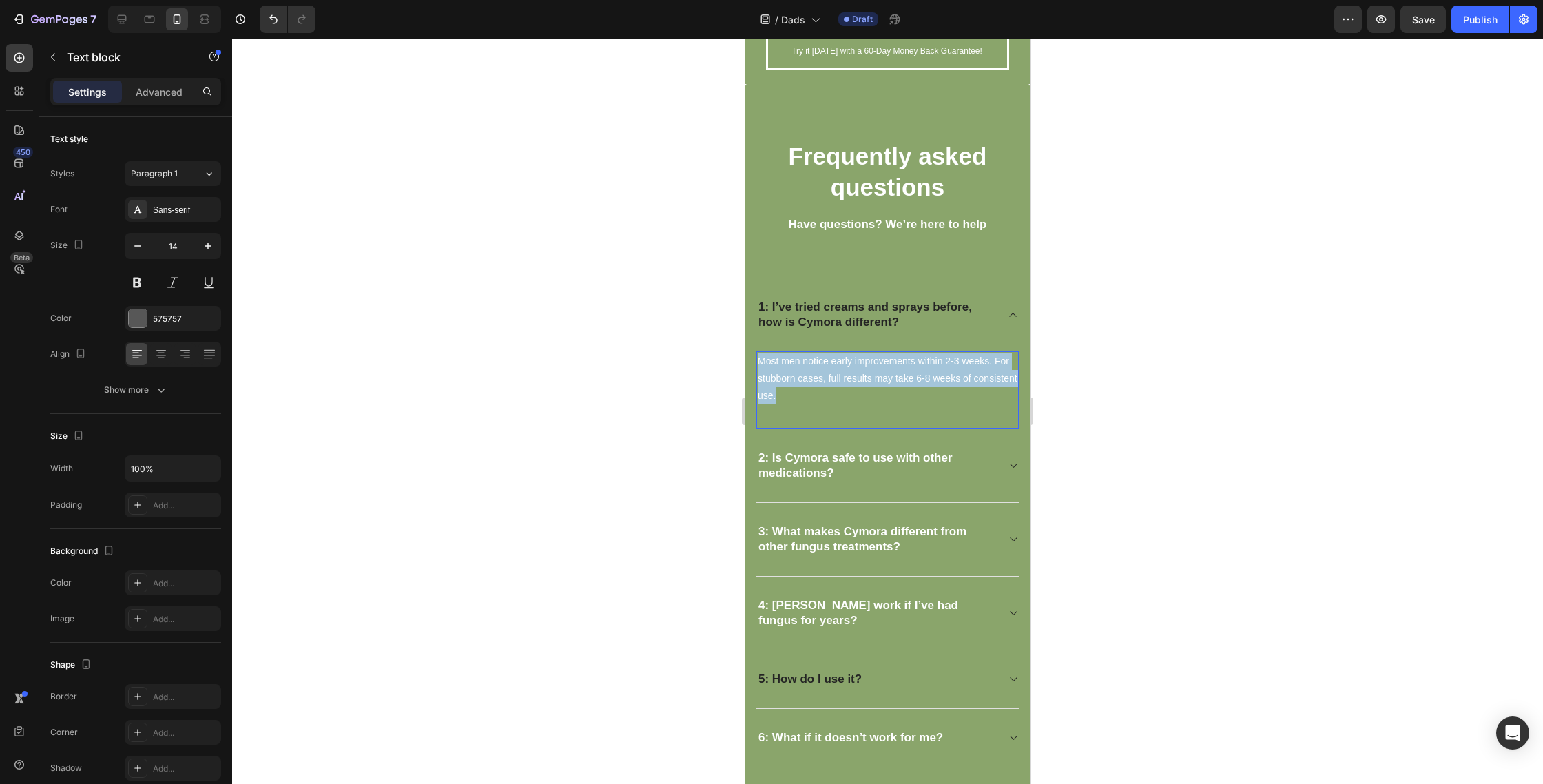
click at [881, 381] on span "Most men notice early improvements within 2-3 weeks. For stubborn cases, full r…" at bounding box center [887, 378] width 260 height 45
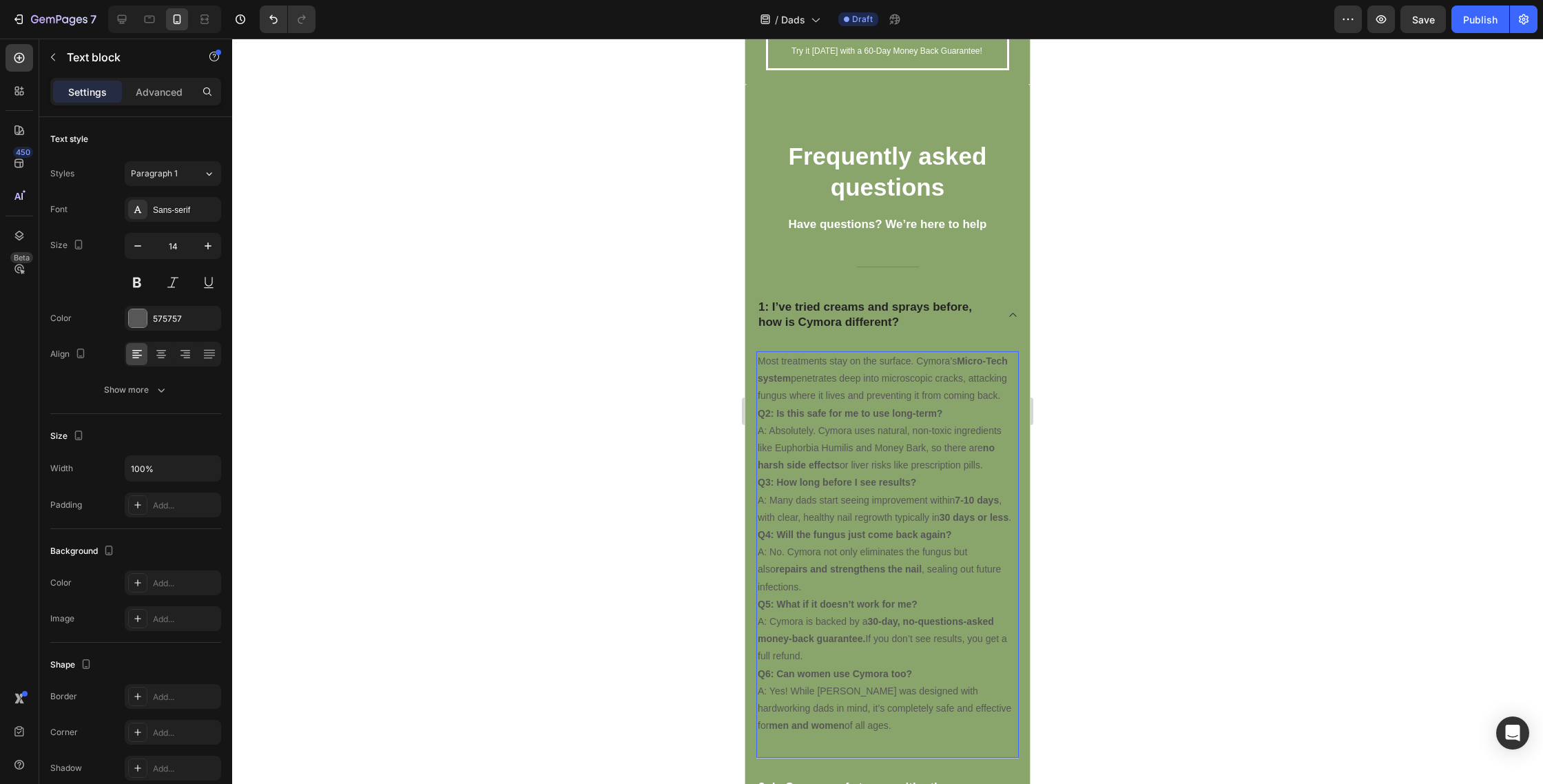
drag, startPoint x: 767, startPoint y: 414, endPoint x: 926, endPoint y: 728, distance: 352.0
click at [923, 733] on div "Most treatments stay on the surface. Cymora’s Micro-Tech system penetrates deep…" at bounding box center [888, 543] width 263 height 384
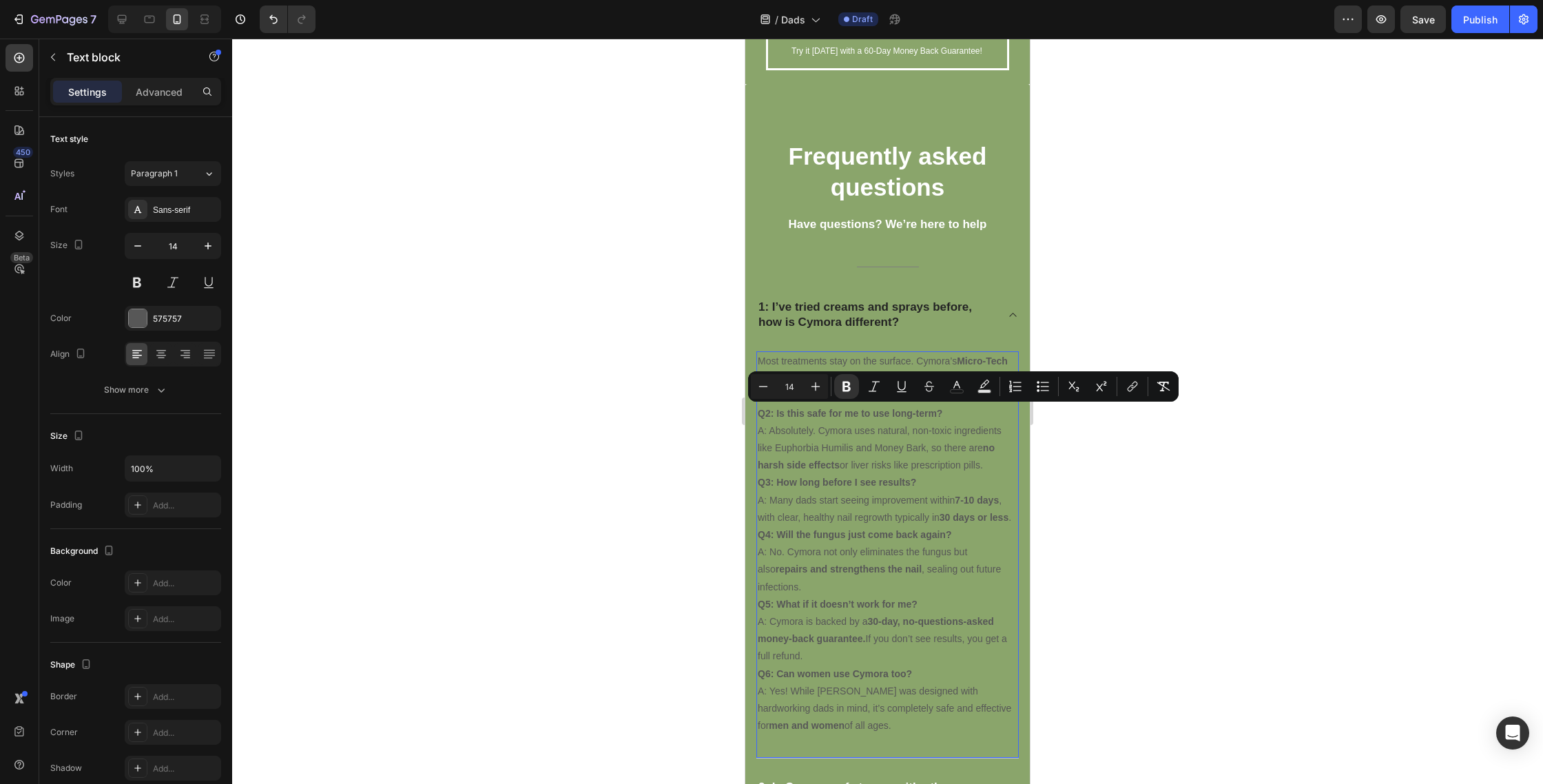
copy div "2: Is this safe for me to use long-term? A: Absolutely. Cymora uses natural, no…"
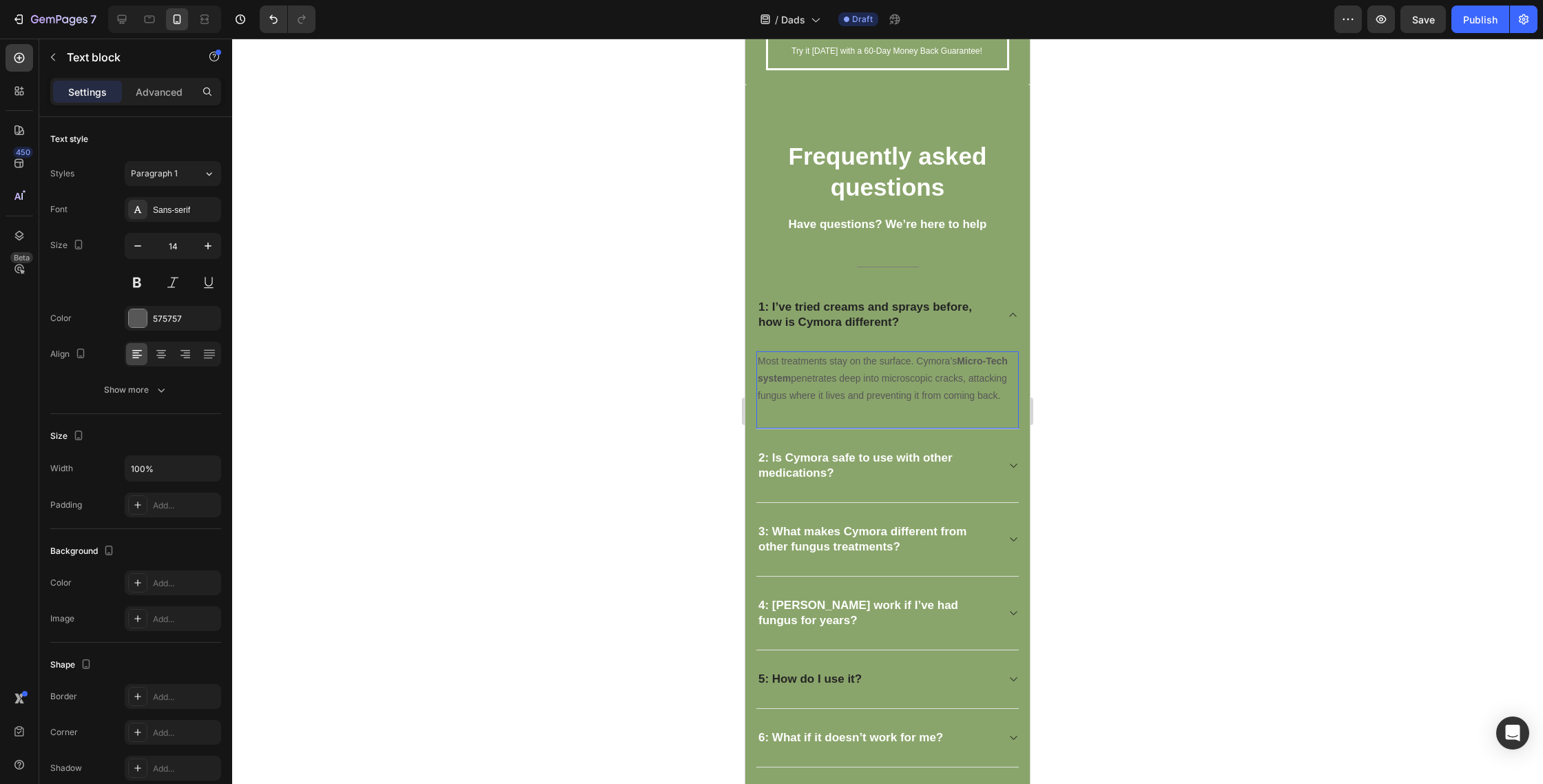
drag, startPoint x: 952, startPoint y: 397, endPoint x: 950, endPoint y: 405, distance: 8.2
click at [952, 398] on p "Most treatments stay on the surface. Cymora’s Micro-Tech system penetrates deep…" at bounding box center [887, 378] width 260 height 52
click at [949, 413] on div "Most treatments stay on the surface. Cymora’s Micro-Tech system penetrates deep…" at bounding box center [888, 390] width 263 height 78
click at [974, 411] on div "Most treatments stay on the surface. Cymora’s Micro-Tech system penetrates deep…" at bounding box center [888, 390] width 263 height 78
click at [1016, 395] on div "Frequently asked questions Heading Have questions? We’re here to help Text bloc…" at bounding box center [888, 453] width 284 height 739
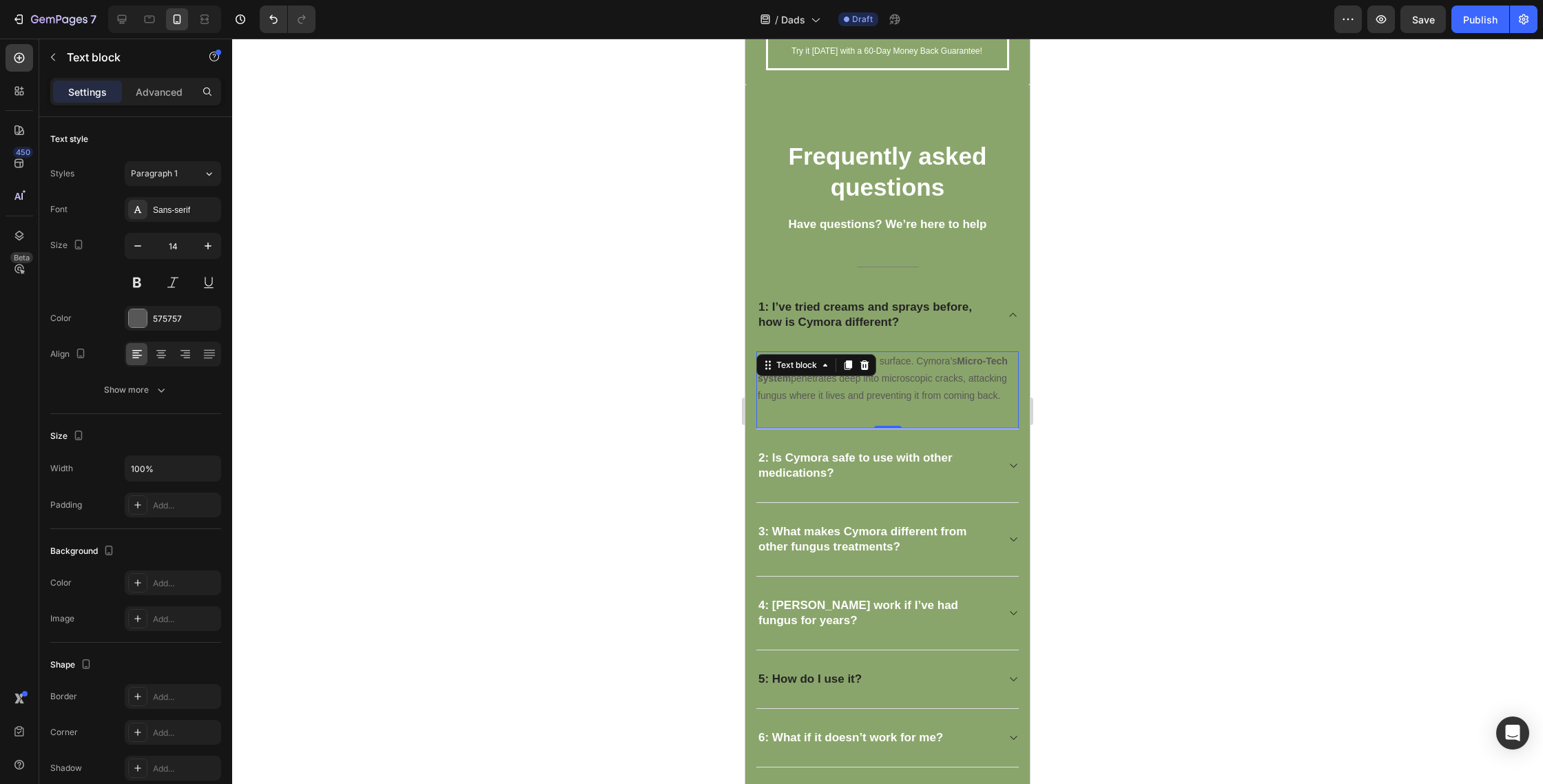
click at [1004, 399] on p "Most treatments stay on the surface. Cymora’s Micro-Tech system penetrates deep…" at bounding box center [887, 378] width 260 height 52
drag, startPoint x: 1005, startPoint y: 399, endPoint x: 716, endPoint y: 352, distance: 292.8
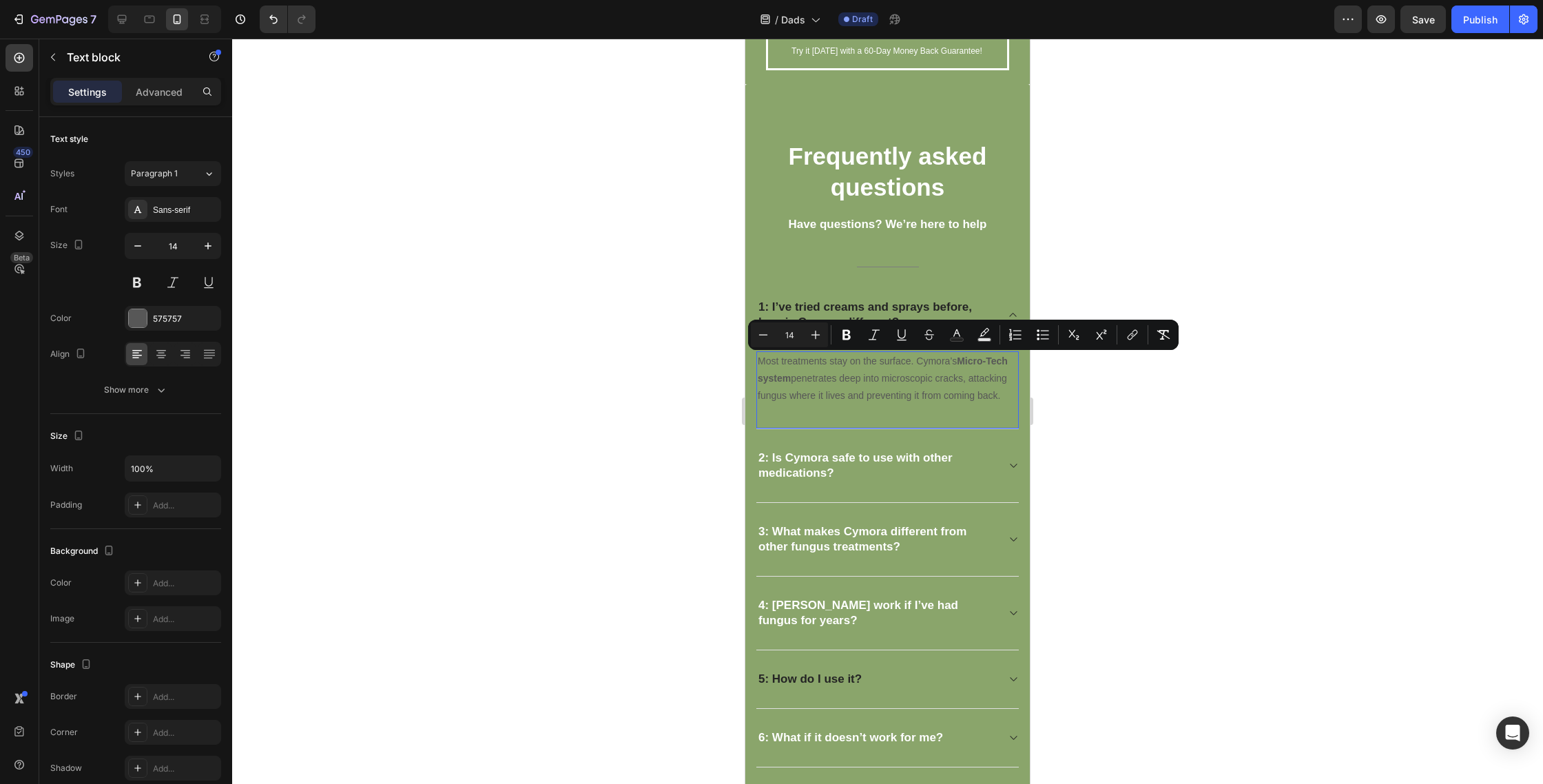
drag, startPoint x: 952, startPoint y: 335, endPoint x: 955, endPoint y: 349, distance: 14.3
click at [952, 335] on icon "Editor contextual toolbar" at bounding box center [957, 335] width 14 height 14
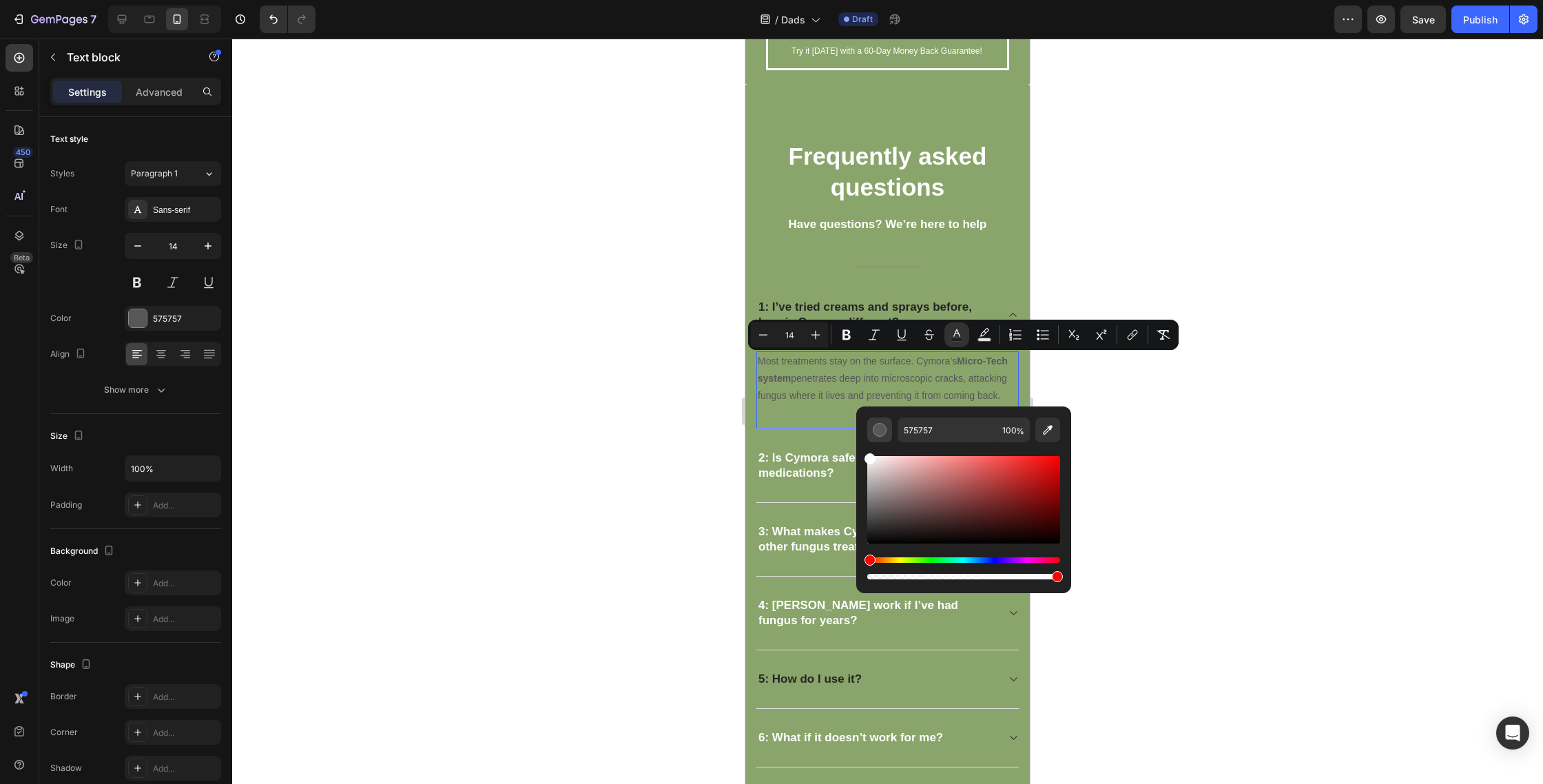
drag, startPoint x: 883, startPoint y: 482, endPoint x: 868, endPoint y: 433, distance: 51.2
click at [864, 432] on div "575757 100 %" at bounding box center [964, 495] width 215 height 176
type input "FFFFFF"
drag, startPoint x: 283, startPoint y: 365, endPoint x: 1172, endPoint y: 387, distance: 889.3
click at [1183, 388] on div at bounding box center [887, 411] width 1311 height 745
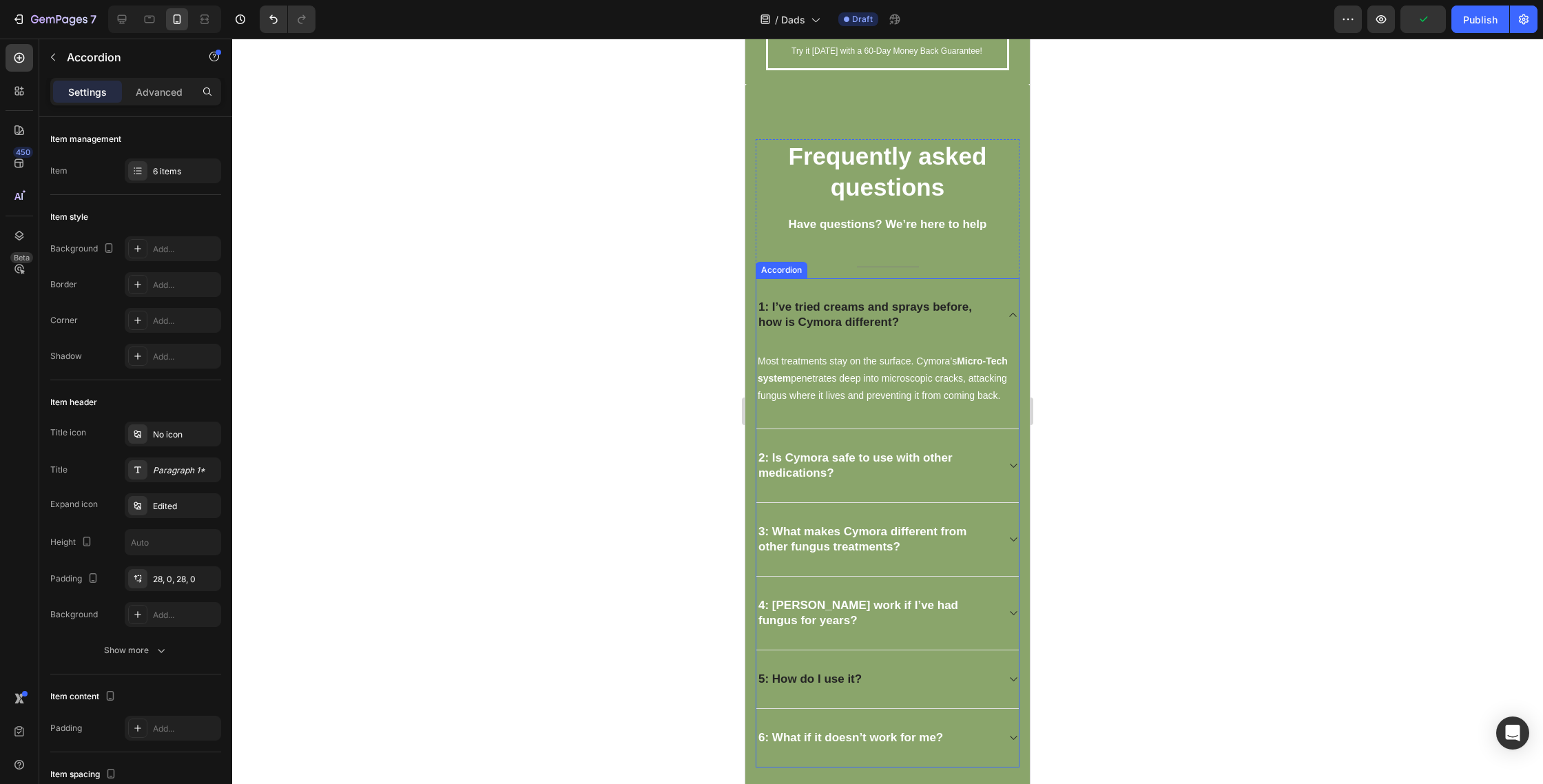
click at [910, 292] on div "1: I’ve tried creams and sprays before, how is Cymora different?" at bounding box center [888, 315] width 263 height 73
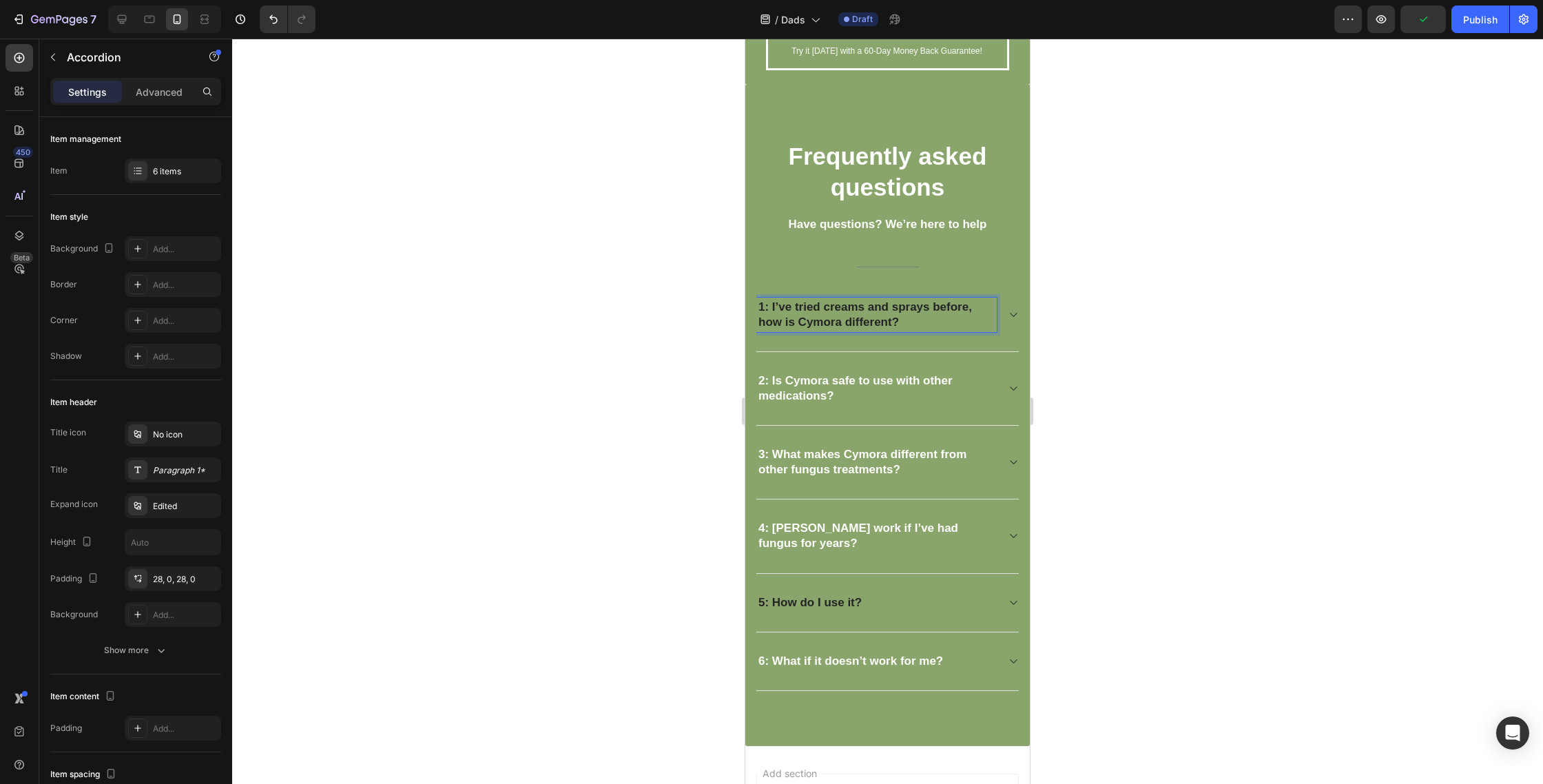
click at [913, 314] on p "1: I’ve tried creams and sprays before, how is Cymora different?" at bounding box center [876, 314] width 236 height 31
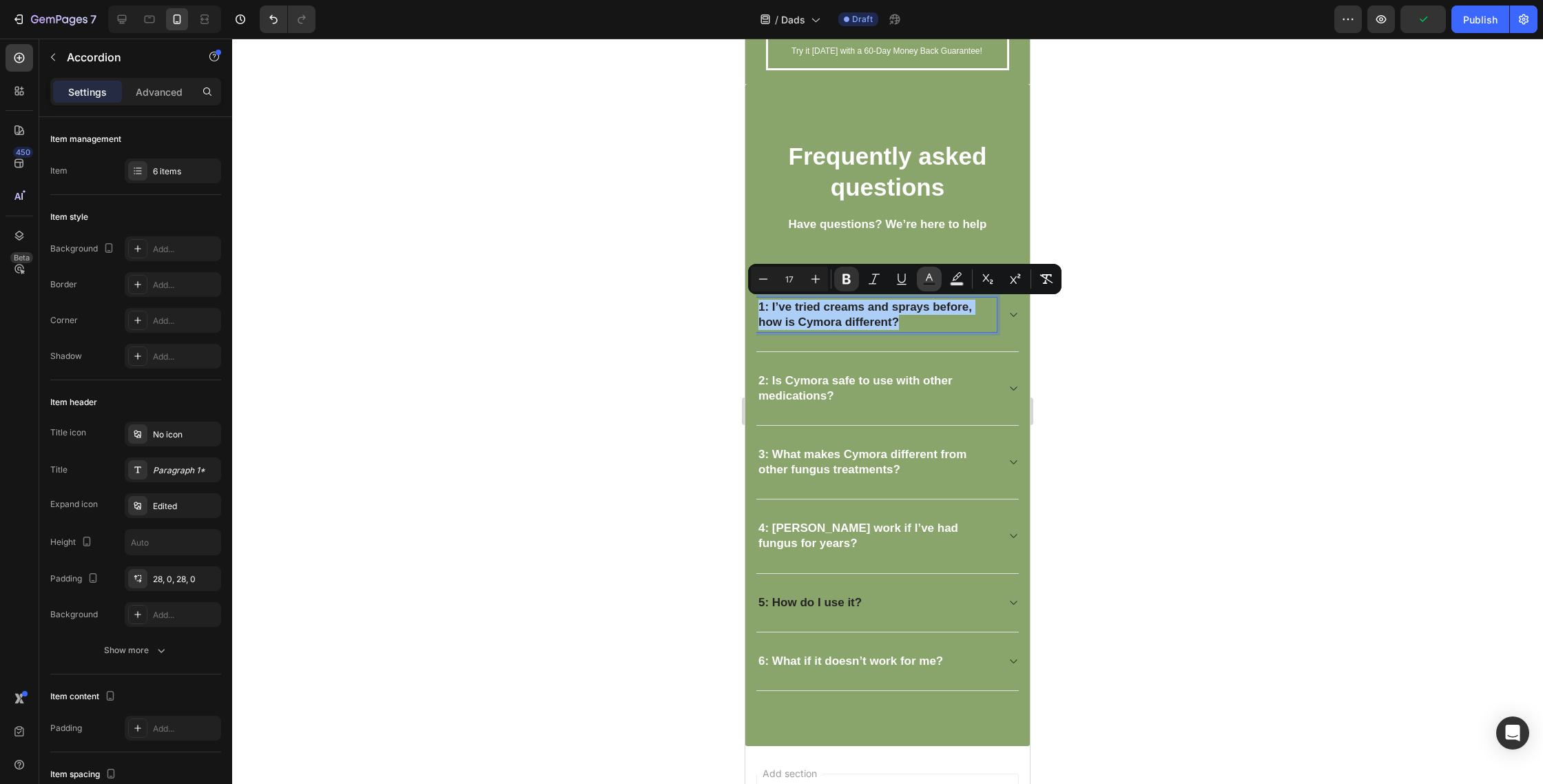
click at [941, 278] on button "Text Color" at bounding box center [929, 278] width 25 height 25
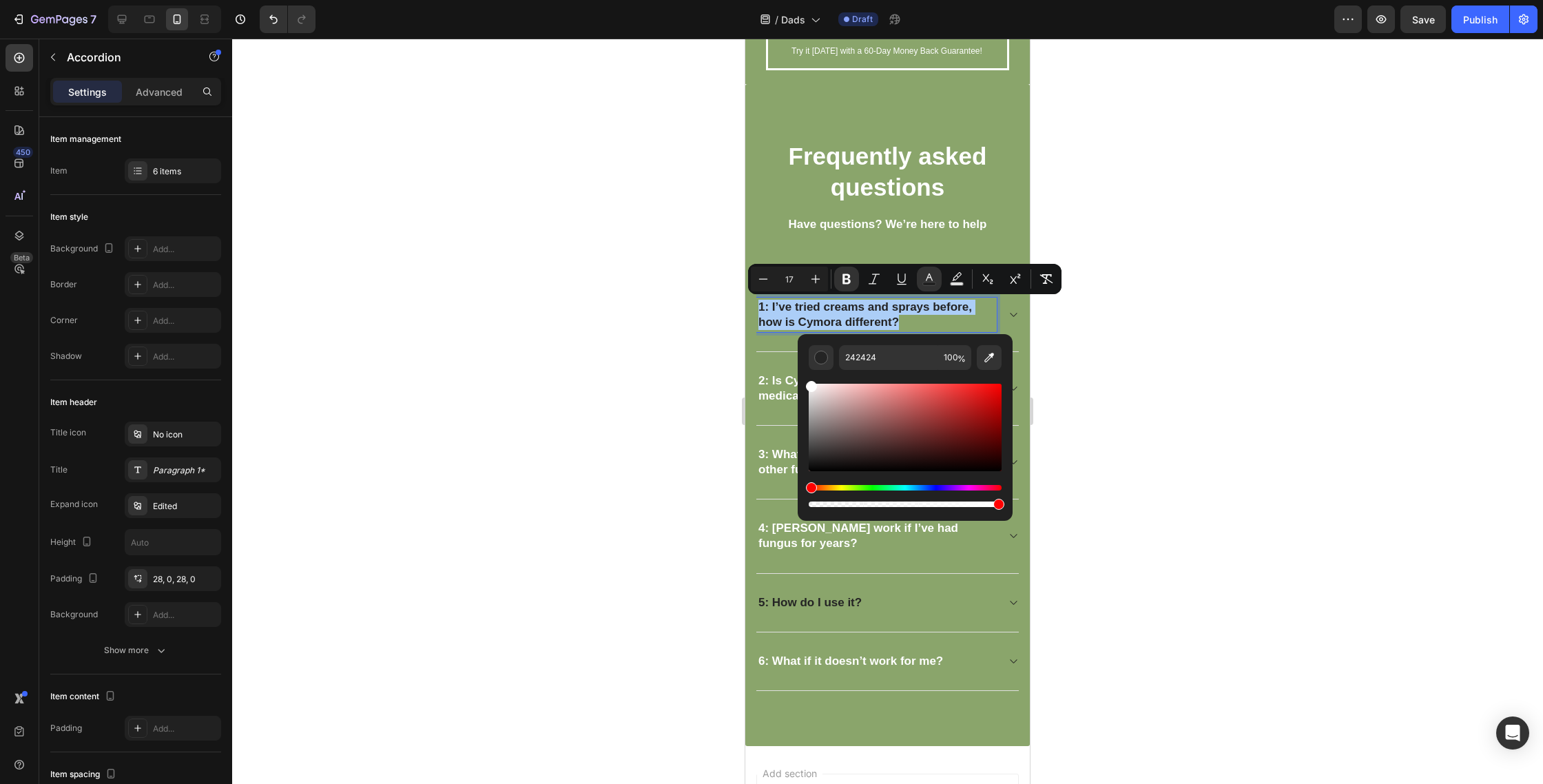
drag, startPoint x: 1609, startPoint y: 453, endPoint x: 779, endPoint y: 334, distance: 838.5
type input "FFFFFF"
drag, startPoint x: 1119, startPoint y: 389, endPoint x: 1040, endPoint y: 387, distance: 79.0
click at [1119, 389] on div at bounding box center [887, 411] width 1311 height 745
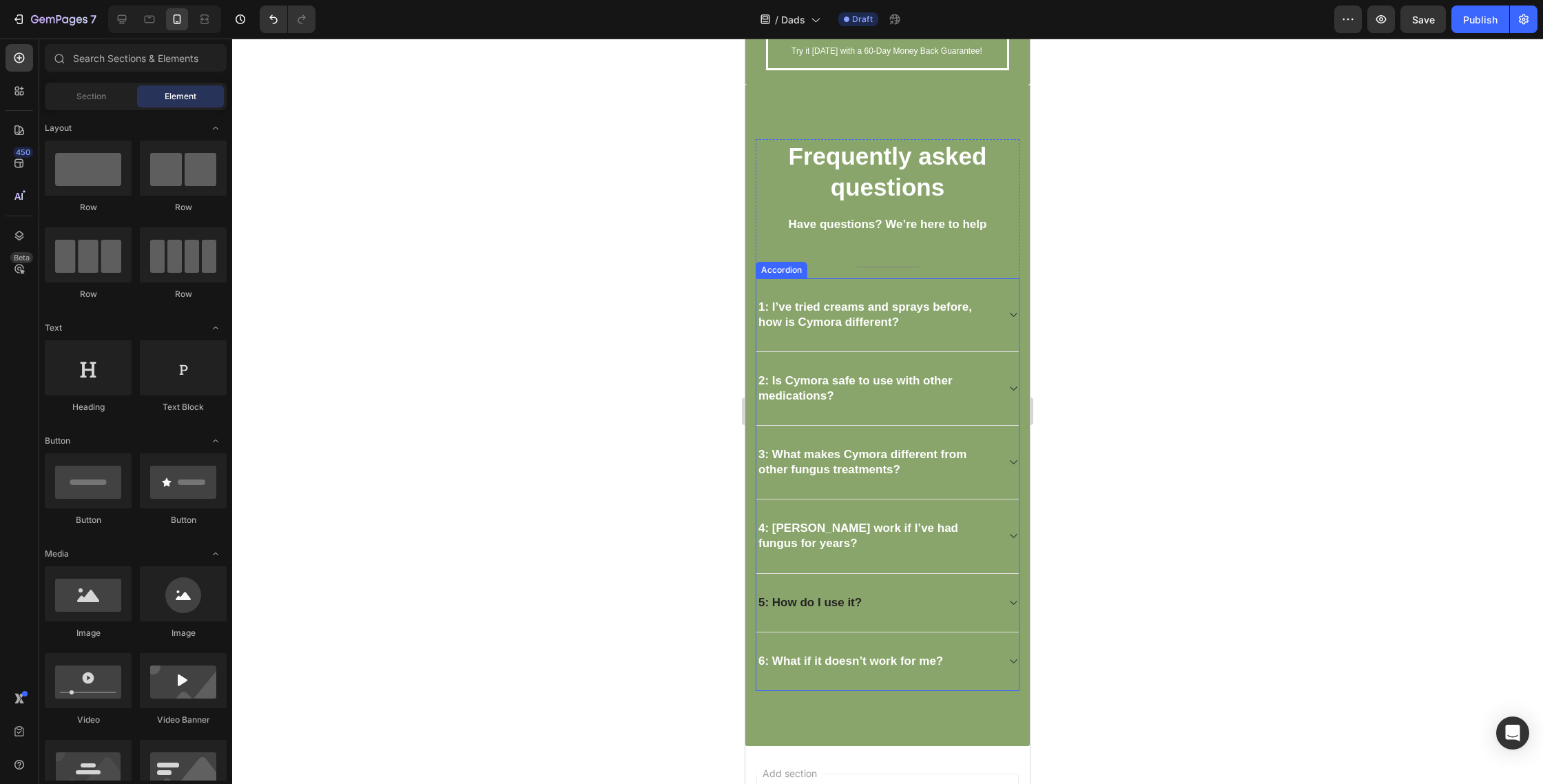
click at [895, 374] on strong "2: Is Cymora safe to use with other medications?" at bounding box center [855, 388] width 195 height 29
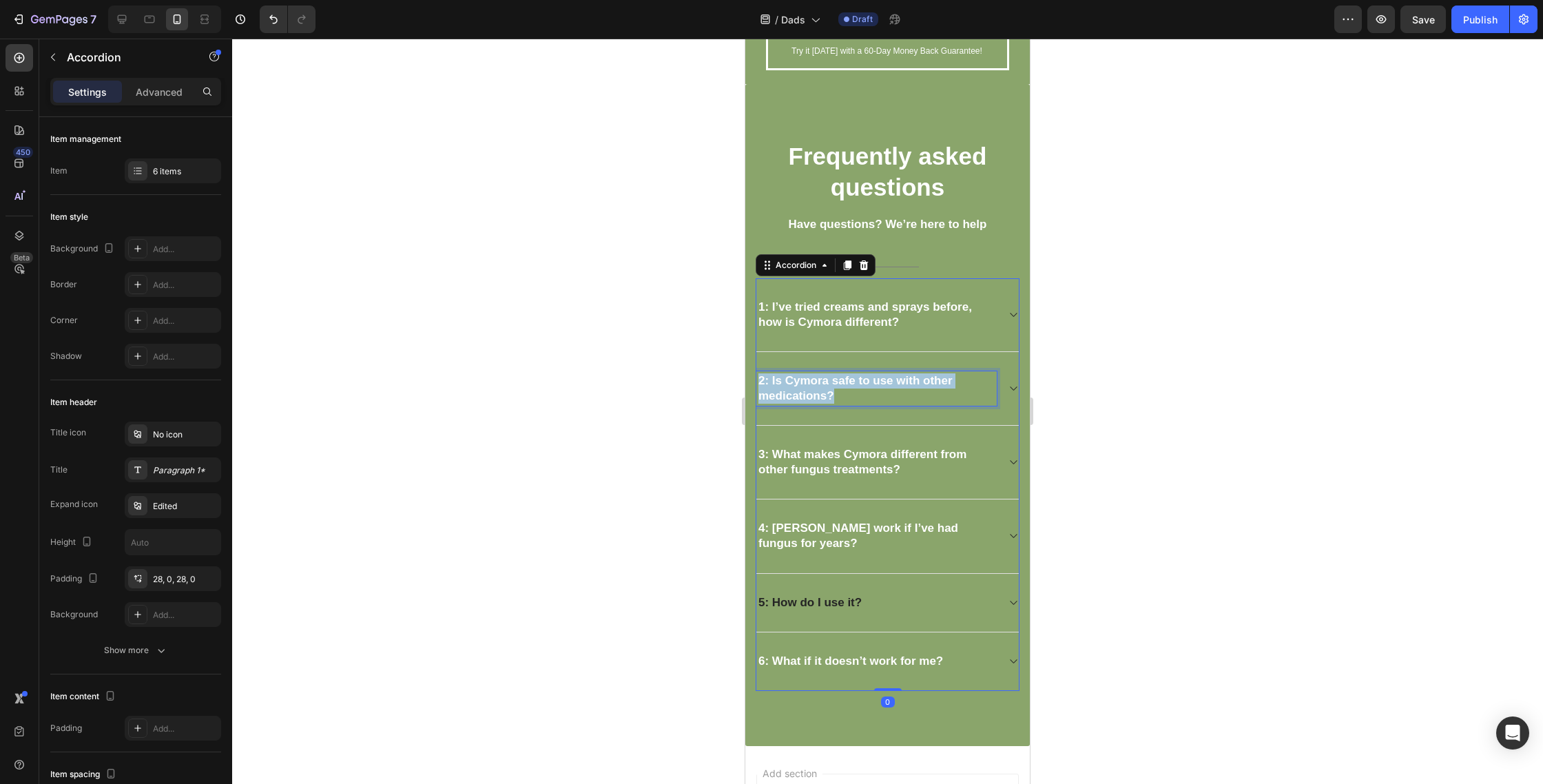
click at [895, 374] on strong "2: Is Cymora safe to use with other medications?" at bounding box center [855, 388] width 195 height 29
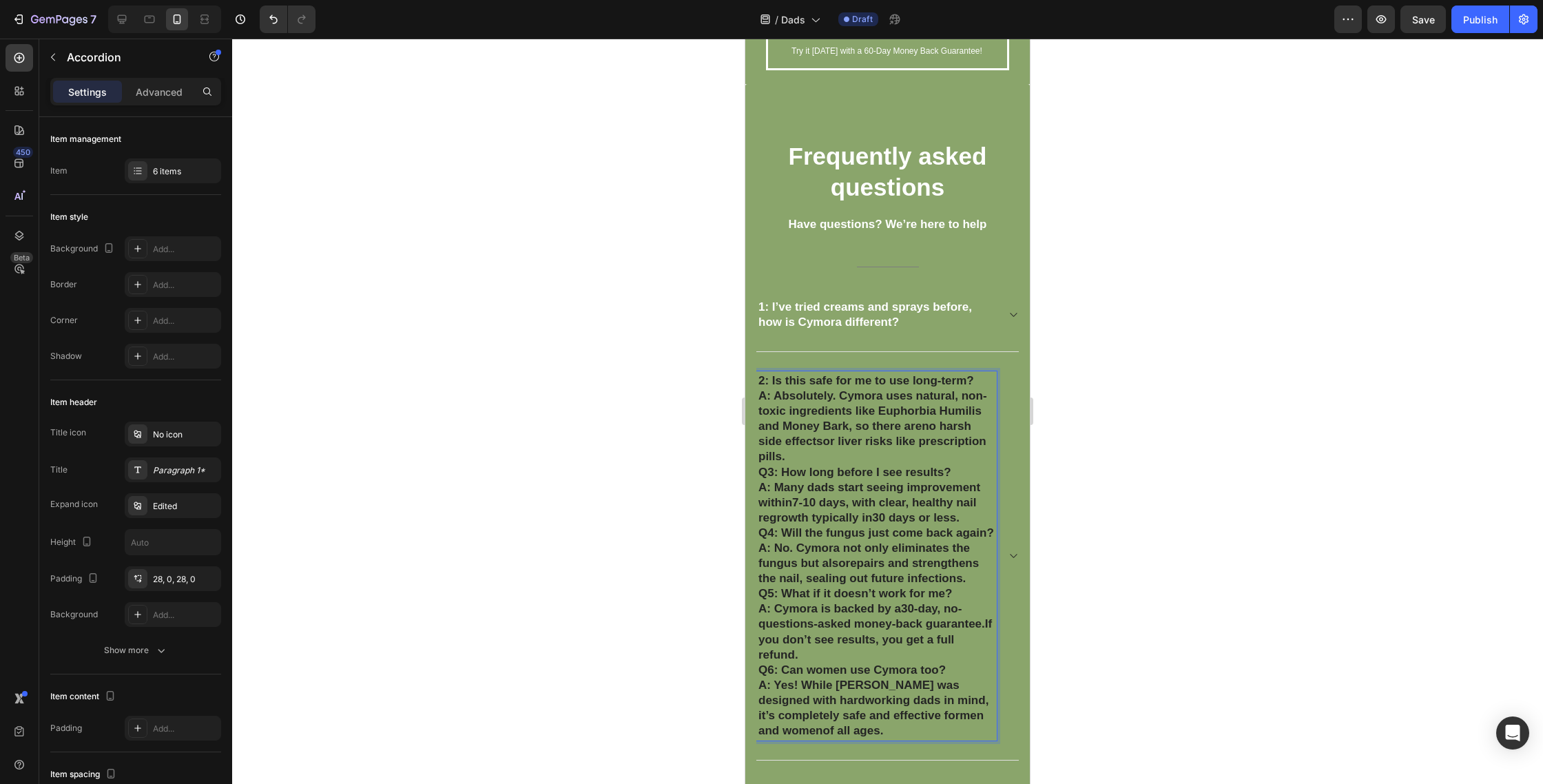
drag, startPoint x: 775, startPoint y: 390, endPoint x: 897, endPoint y: 702, distance: 335.0
click at [882, 739] on div "2: Is this safe for me to use long-term? A: Absolutely. Cymora uses natural, no…" at bounding box center [876, 556] width 240 height 369
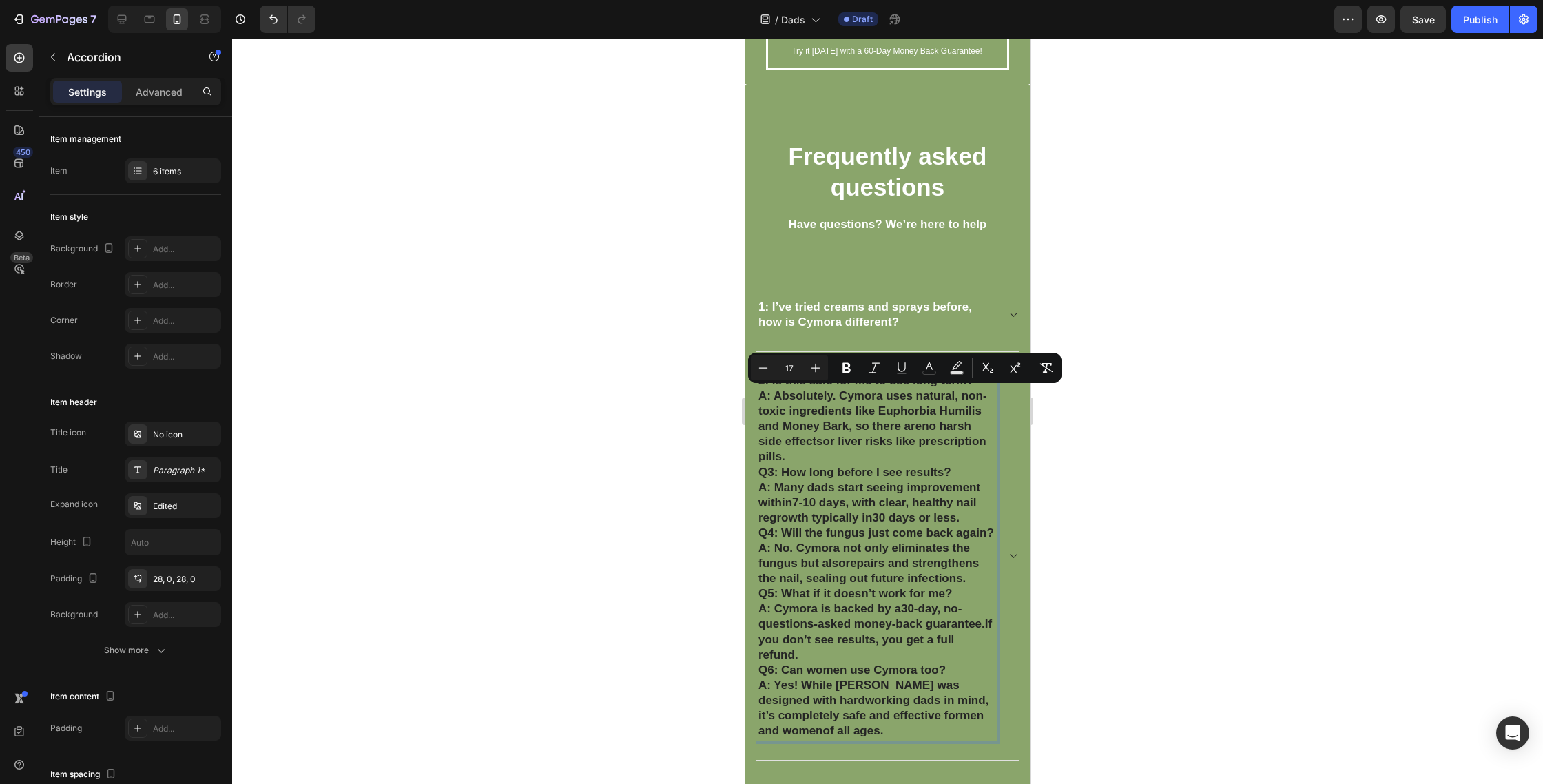
copy div "Absolutely. Cymora uses natural, non-toxic ingredients like Euphorbia Humilis a…"
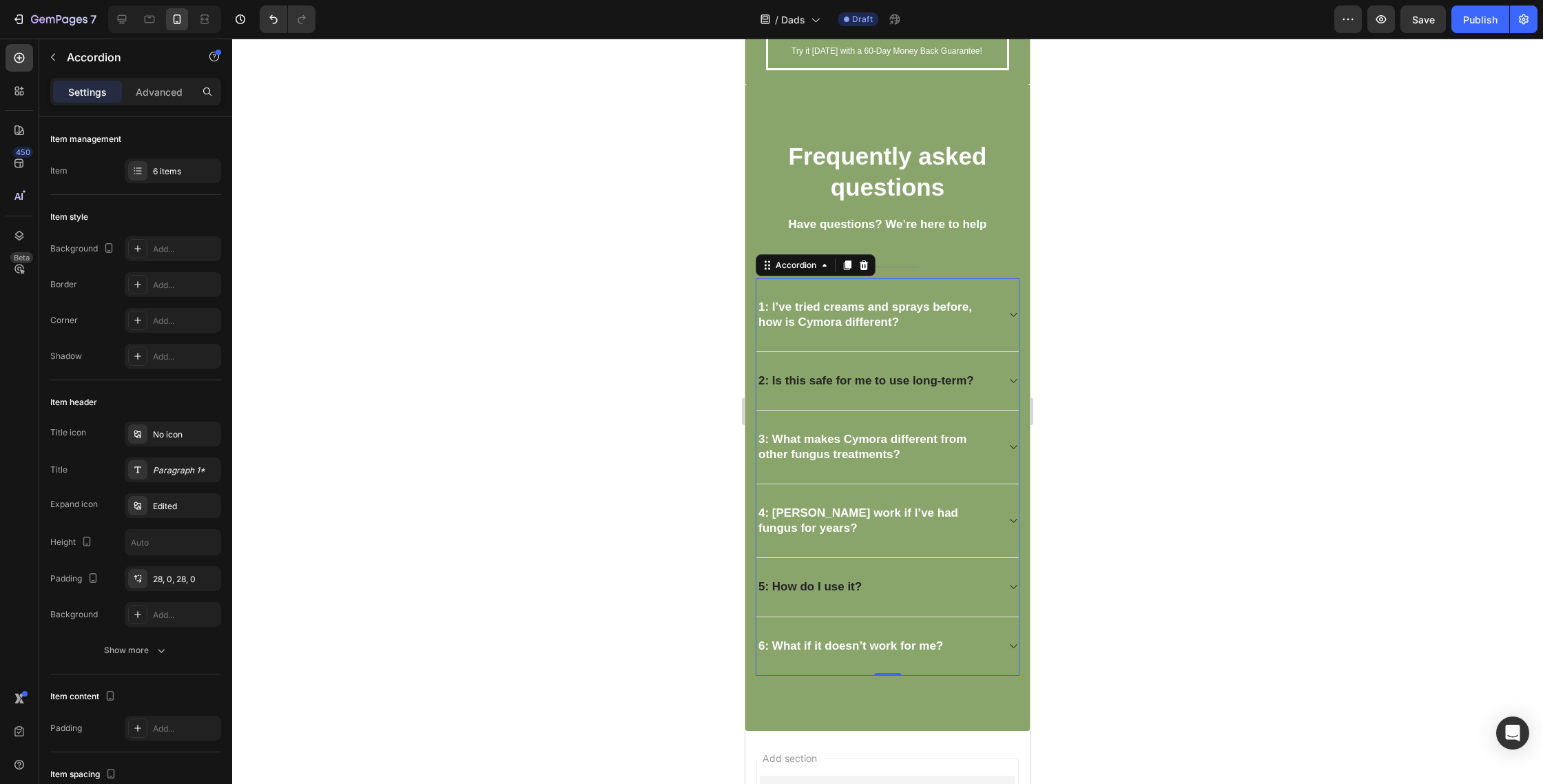
click at [1004, 395] on div "2: Is this safe for me to use long-term?" at bounding box center [888, 380] width 263 height 58
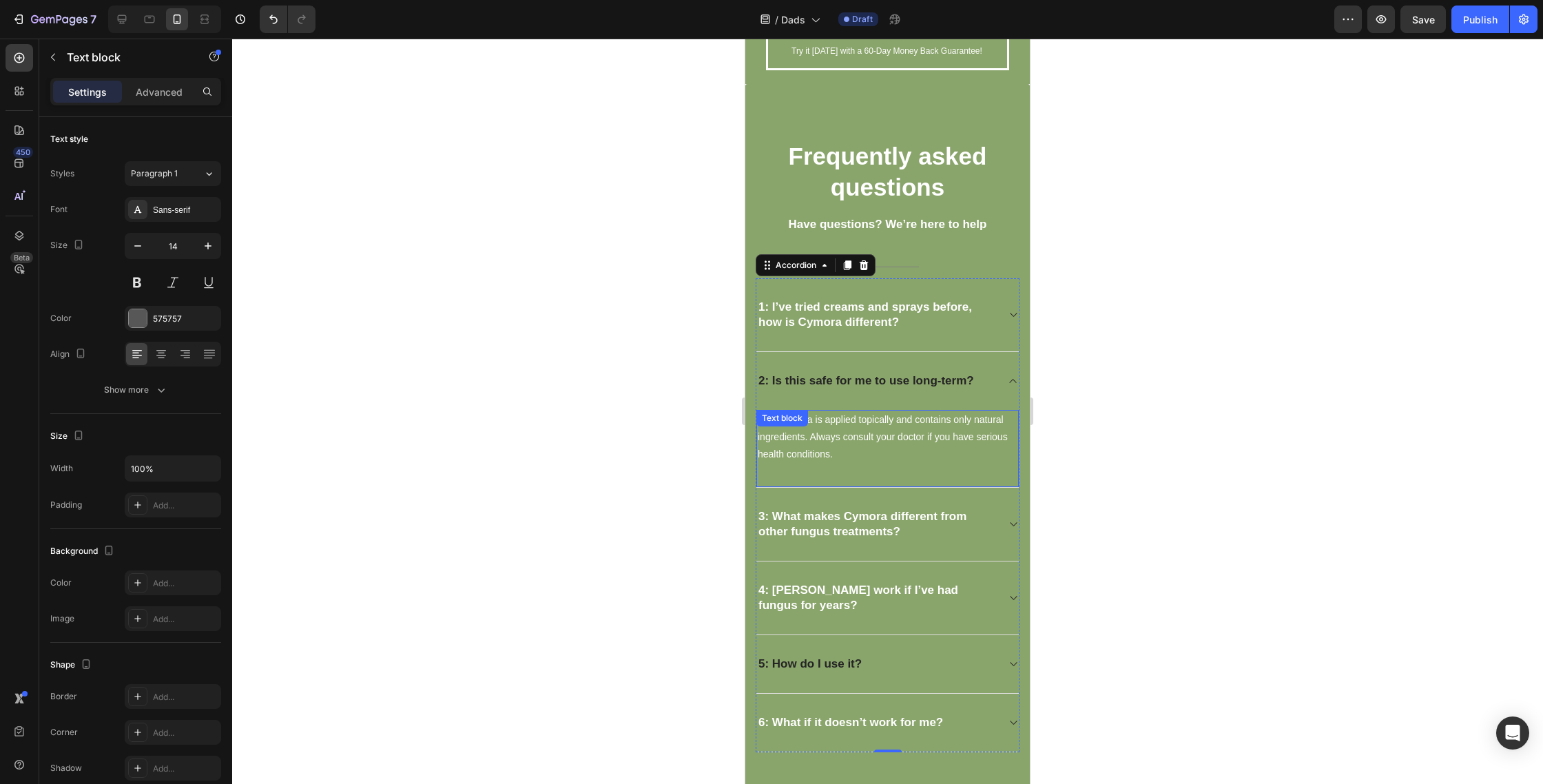
click at [921, 423] on span "Yes. Cymora is applied topically and contains only natural ingredients. Always …" at bounding box center [882, 436] width 250 height 45
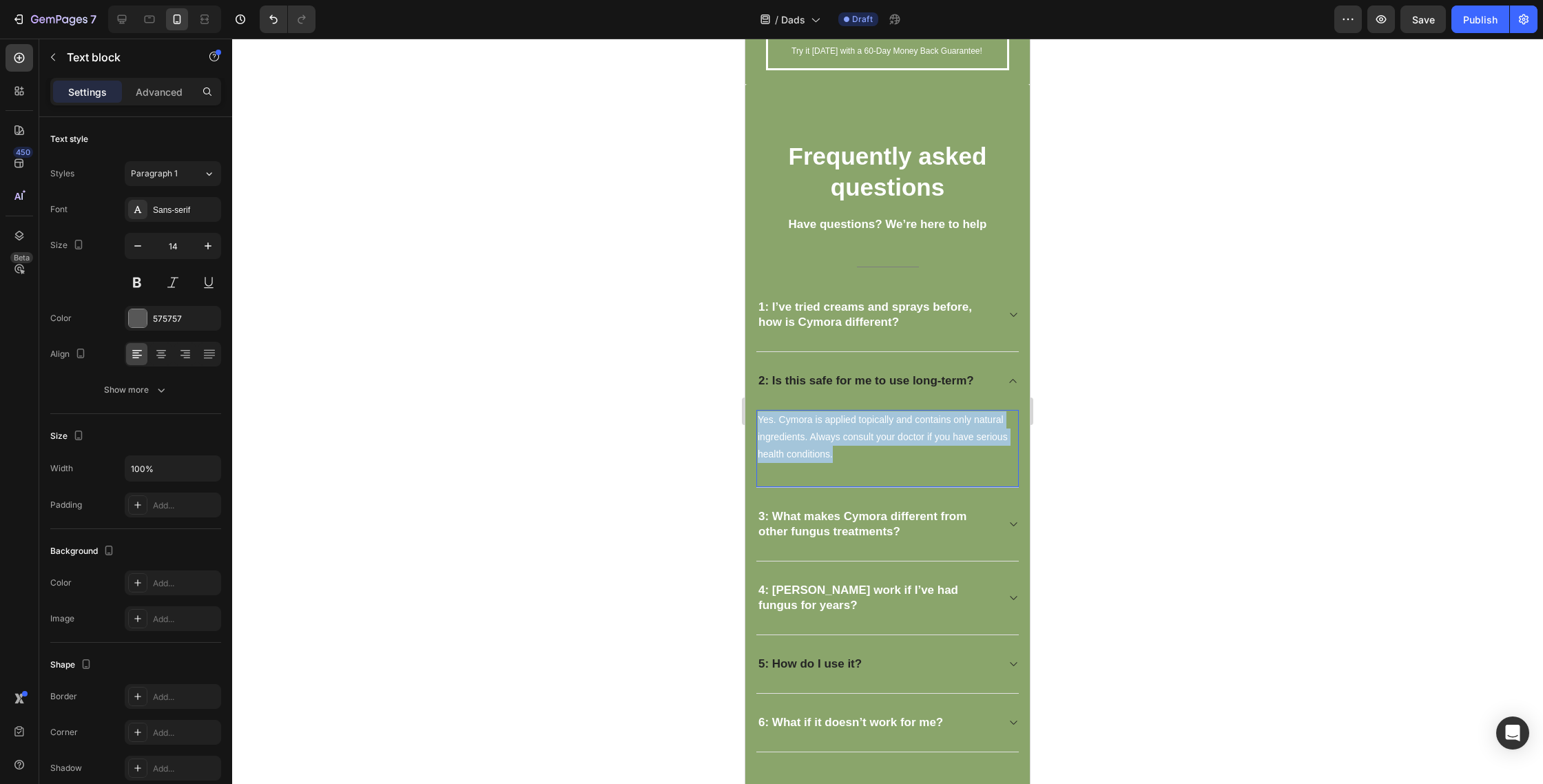
click at [921, 423] on span "Yes. Cymora is applied topically and contains only natural ingredients. Always …" at bounding box center [882, 436] width 250 height 45
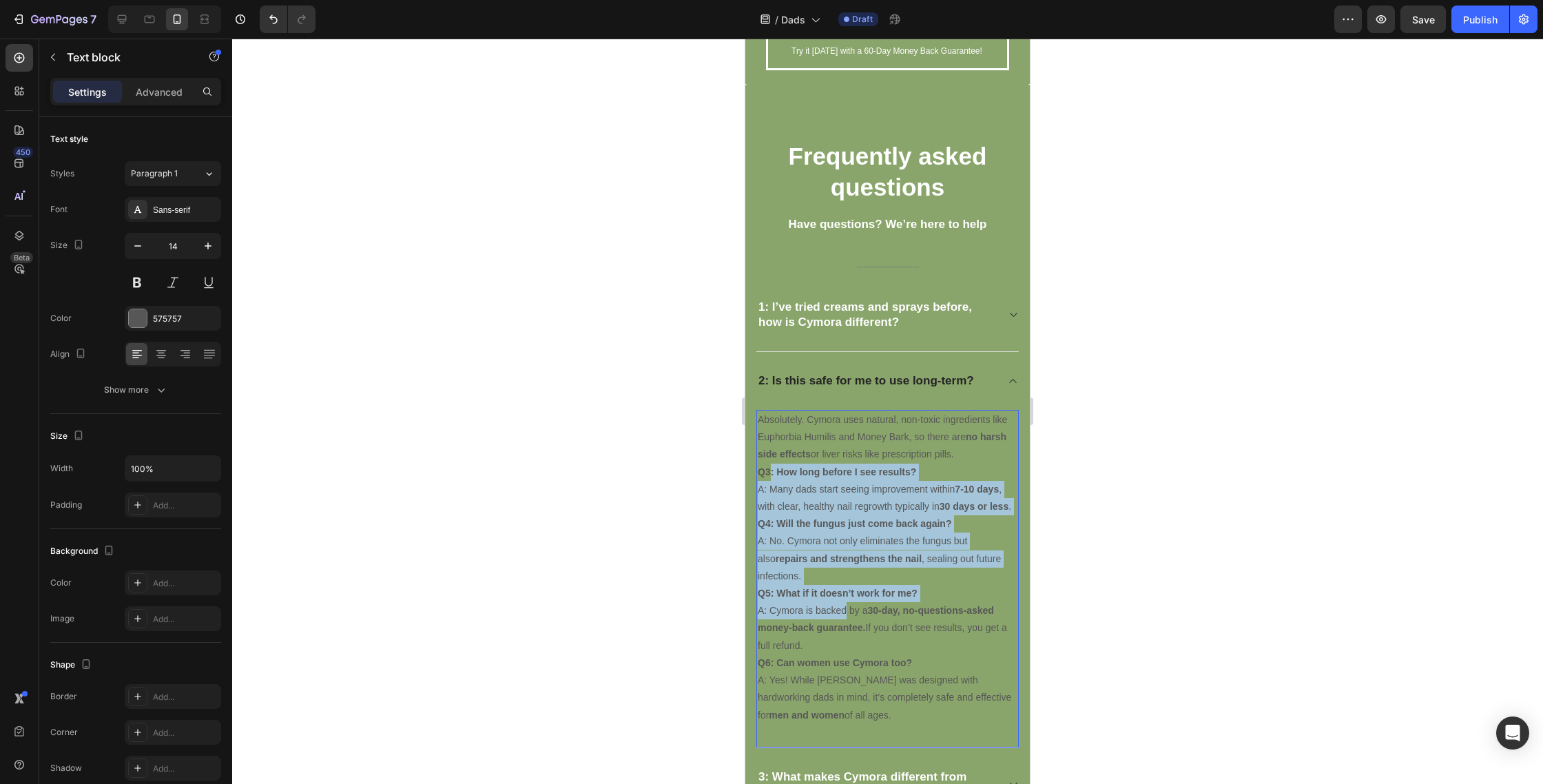
drag, startPoint x: 769, startPoint y: 472, endPoint x: 757, endPoint y: 479, distance: 13.9
click at [846, 599] on div "Absolutely. Cymora uses natural, non-toxic ingredients like Euphorbia Humilis a…" at bounding box center [888, 567] width 263 height 315
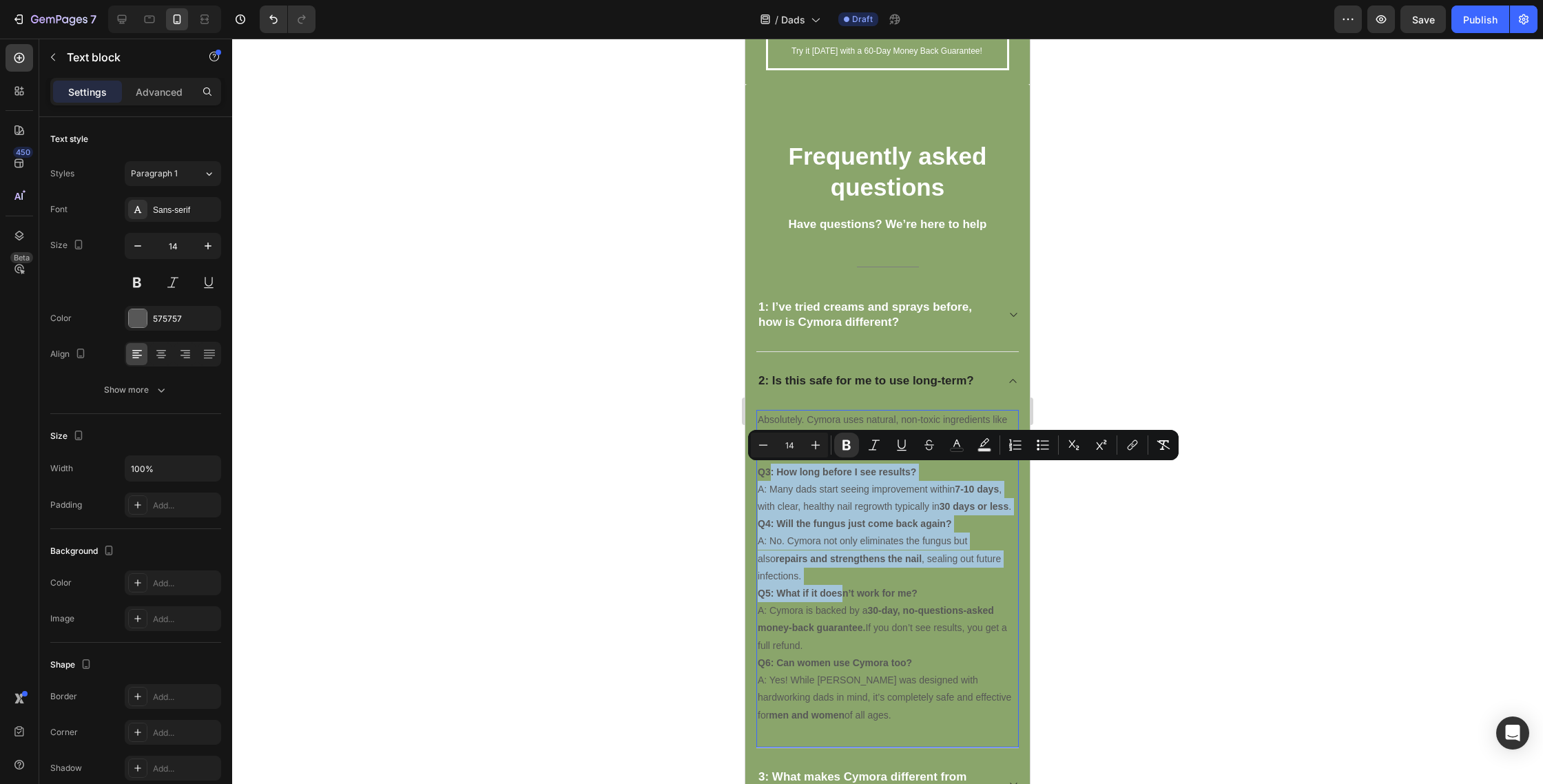
click at [773, 476] on strong "Q3: How long before I see results?" at bounding box center [837, 471] width 158 height 11
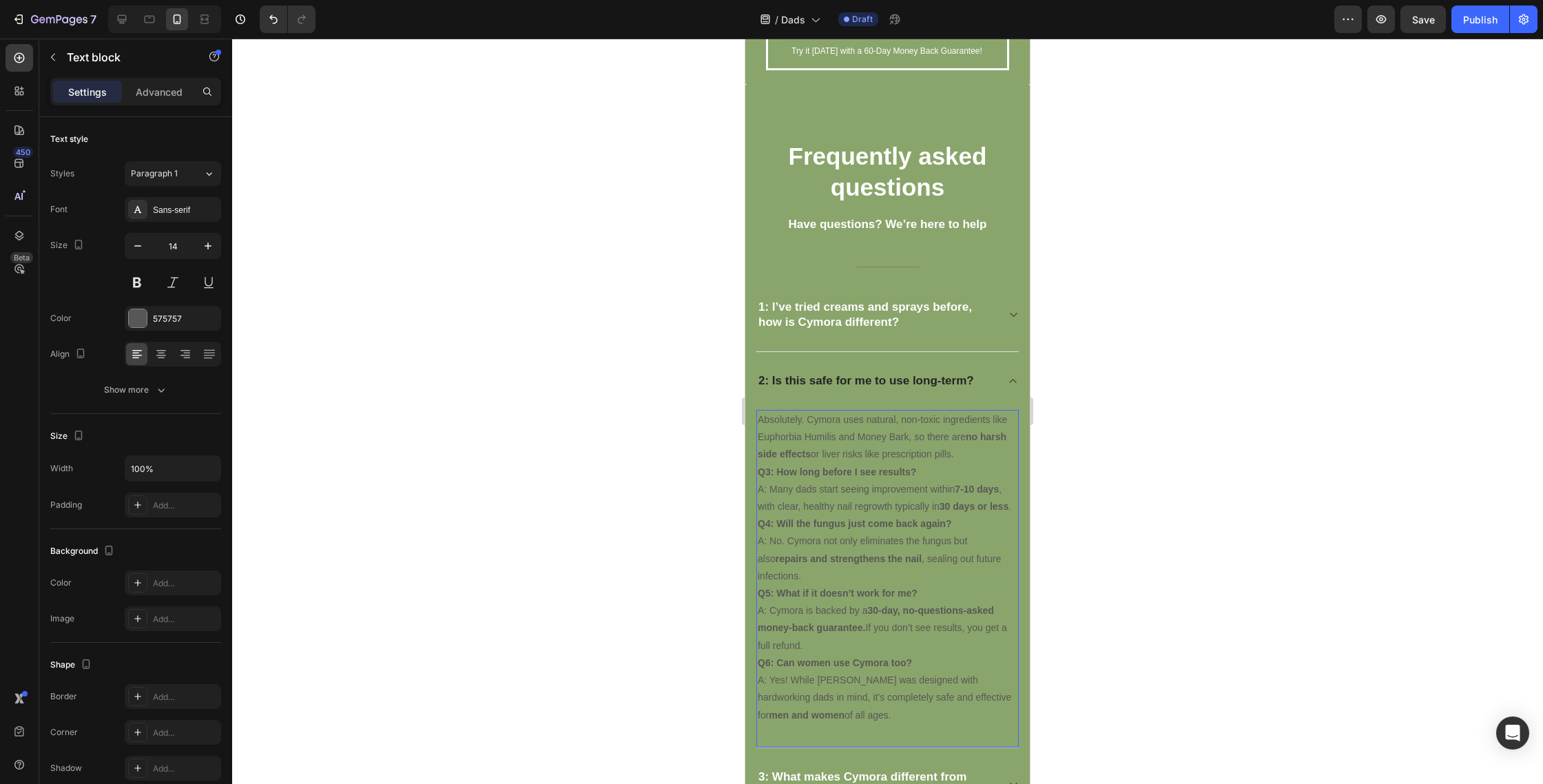
click at [767, 472] on strong "Q3: How long before I see results?" at bounding box center [837, 471] width 158 height 11
drag, startPoint x: 767, startPoint y: 472, endPoint x: 878, endPoint y: 739, distance: 289.2
click at [871, 753] on div "1: I’ve tried creams and sprays before, how is Cymora different? 2: Is this saf…" at bounding box center [887, 646] width 264 height 735
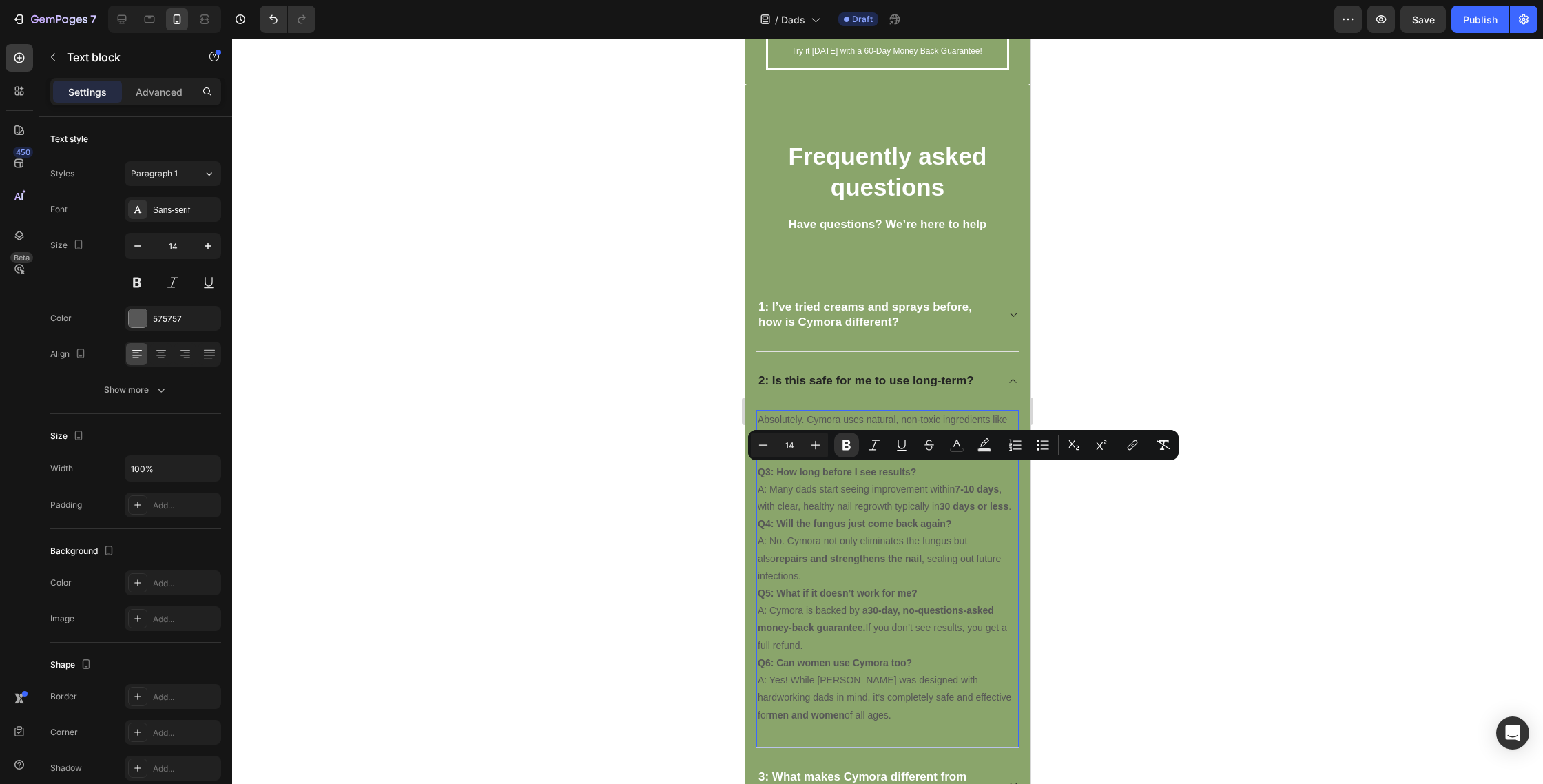
copy div "3: How long before I see results? A: Many dads start seeing improvement within …"
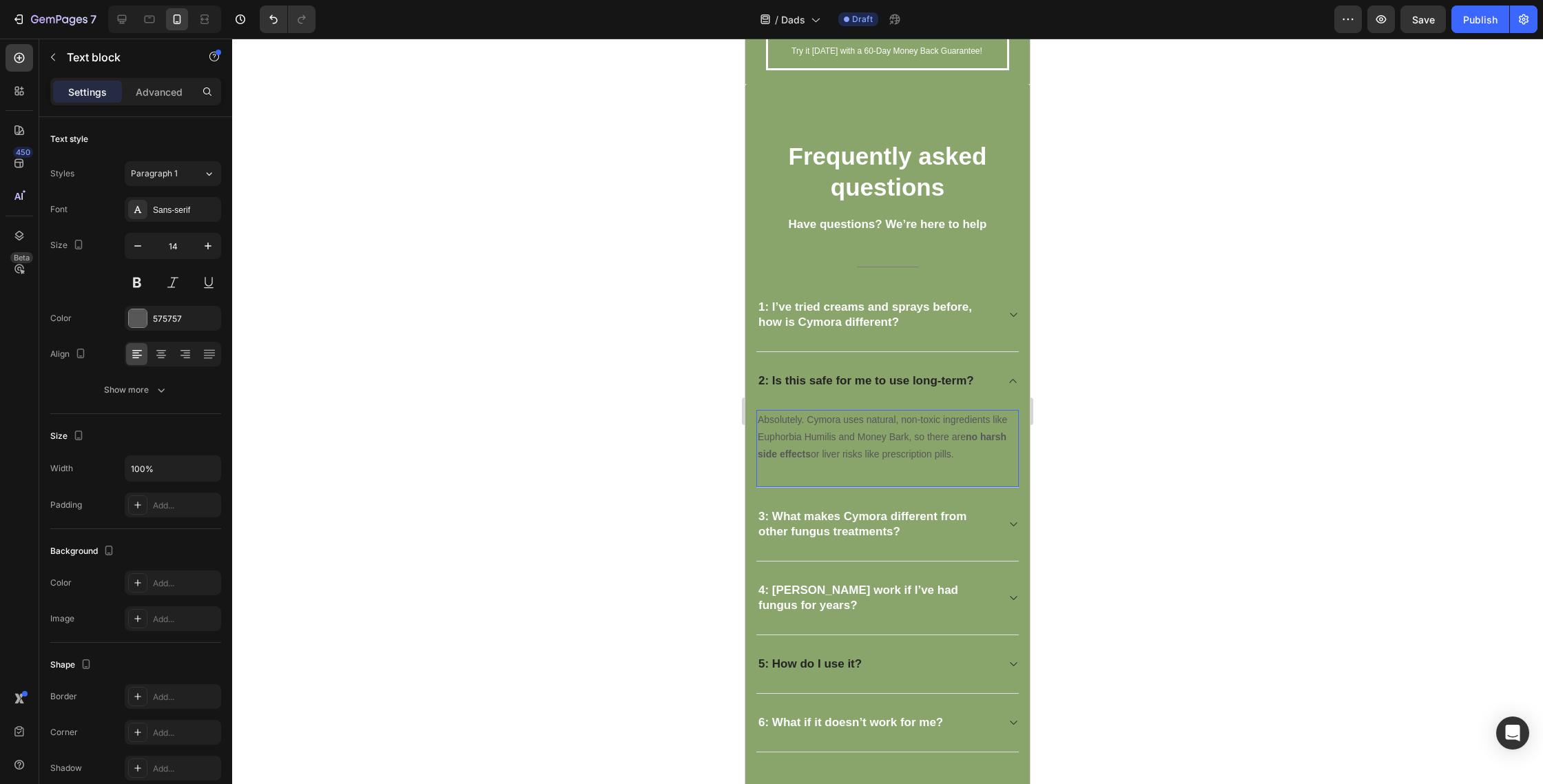
drag, startPoint x: 975, startPoint y: 453, endPoint x: 694, endPoint y: 381, distance: 290.1
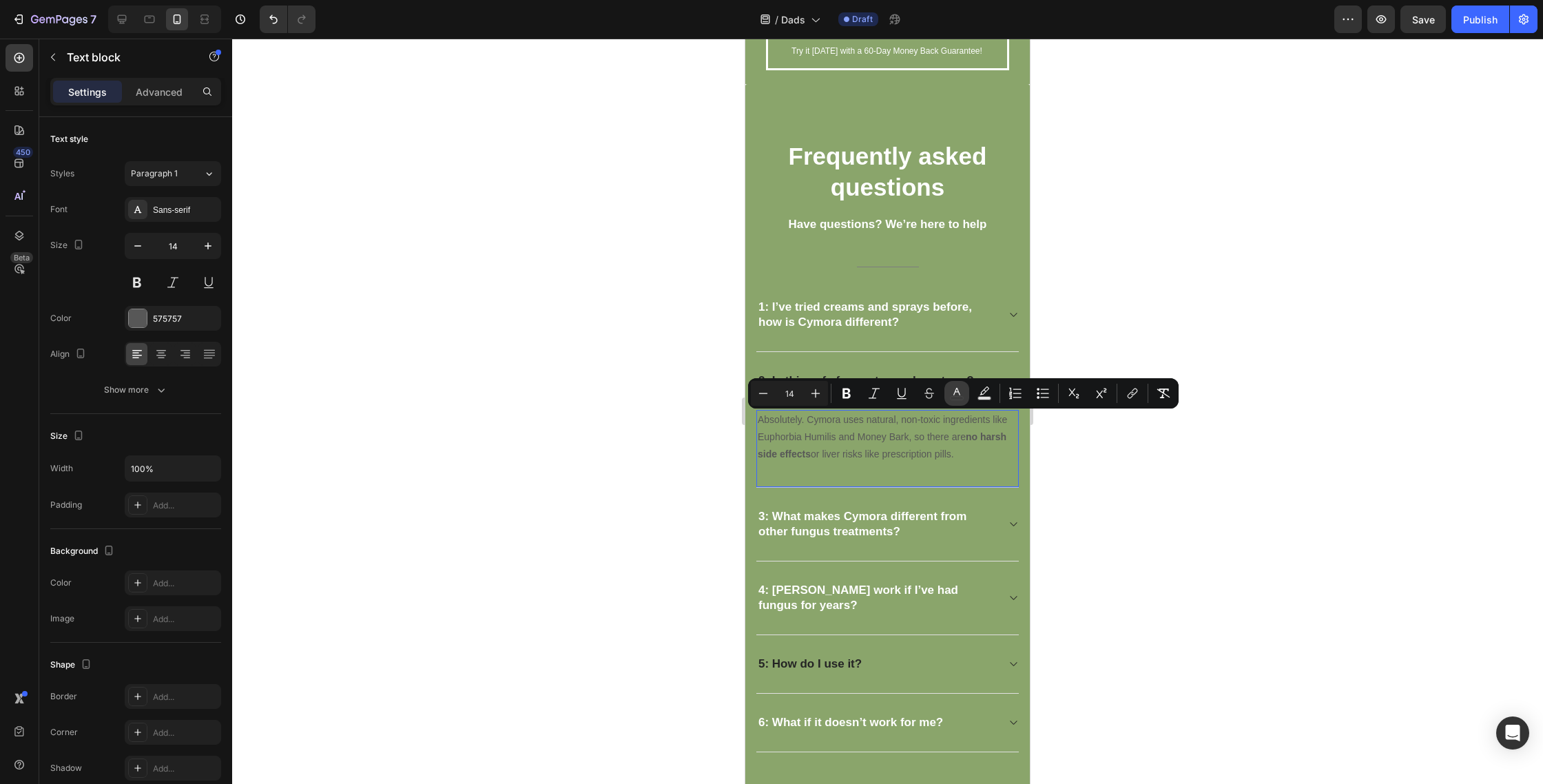
click at [950, 401] on button "color" at bounding box center [956, 393] width 25 height 25
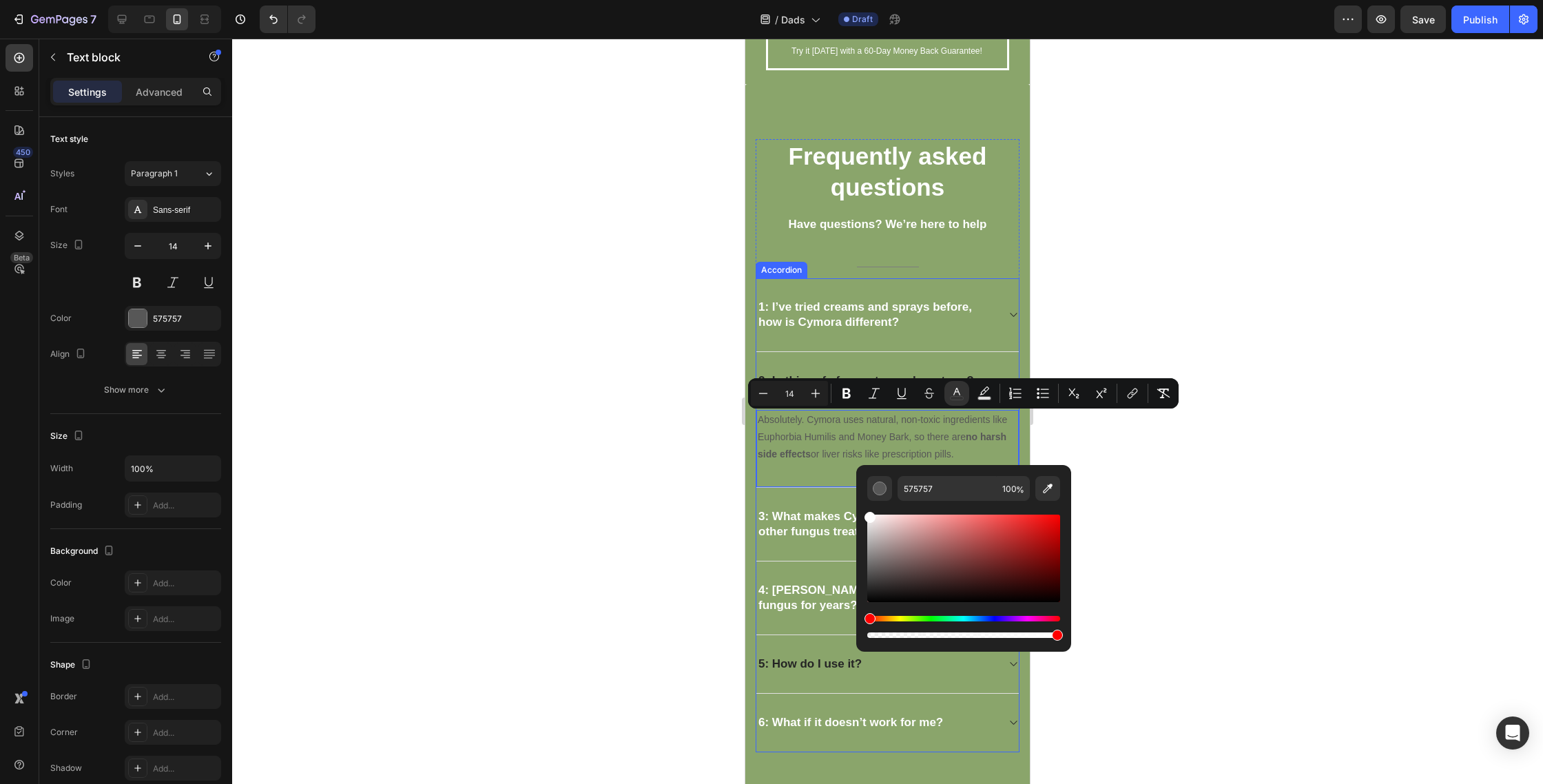
drag, startPoint x: 1666, startPoint y: 609, endPoint x: 848, endPoint y: 478, distance: 828.4
type input "FFFFFF"
drag, startPoint x: 1190, startPoint y: 483, endPoint x: 1088, endPoint y: 463, distance: 103.9
click at [1183, 483] on div at bounding box center [887, 411] width 1311 height 745
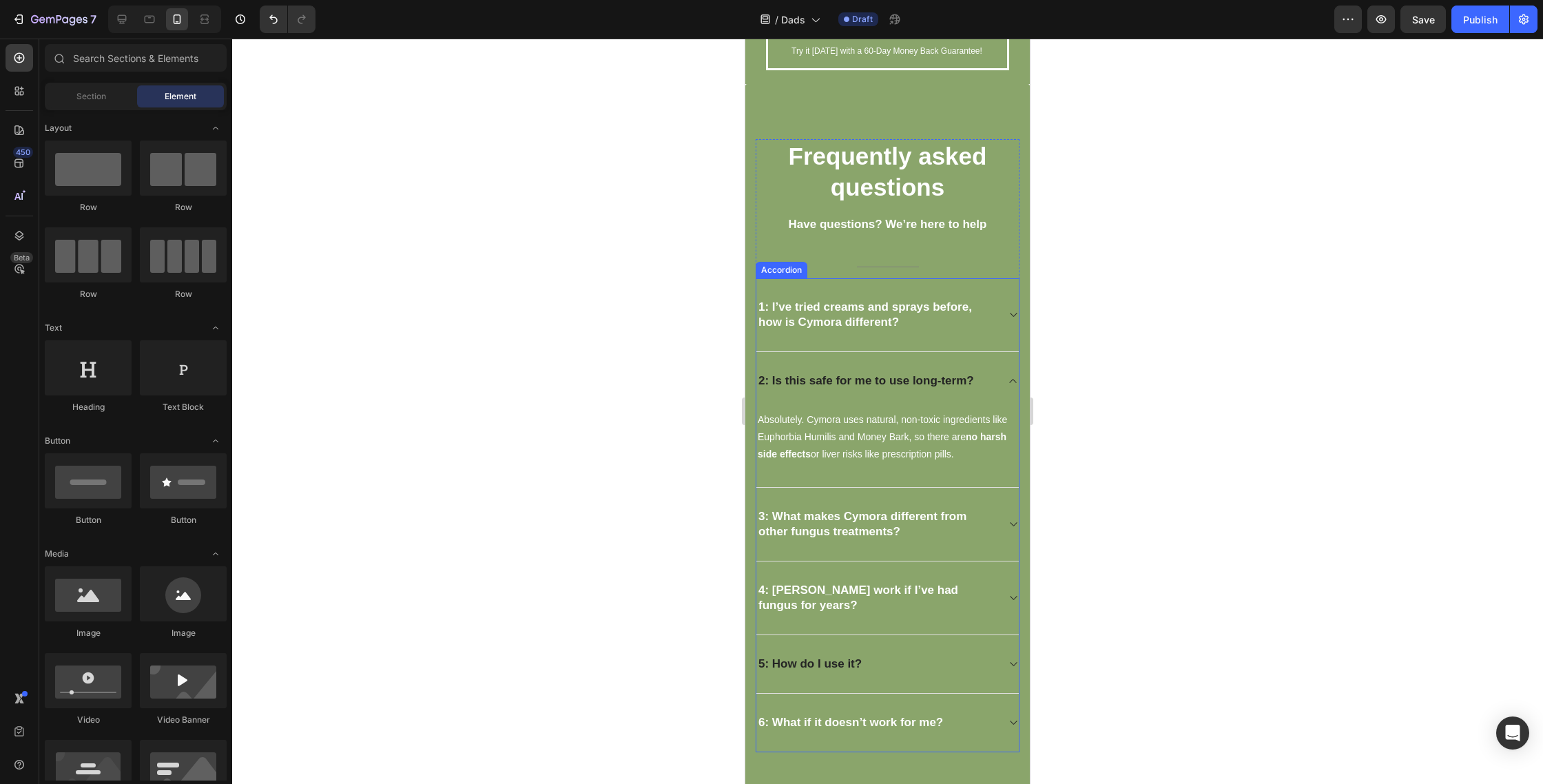
click at [934, 379] on strong "2: Is this safe for me to use long-term?" at bounding box center [866, 380] width 215 height 13
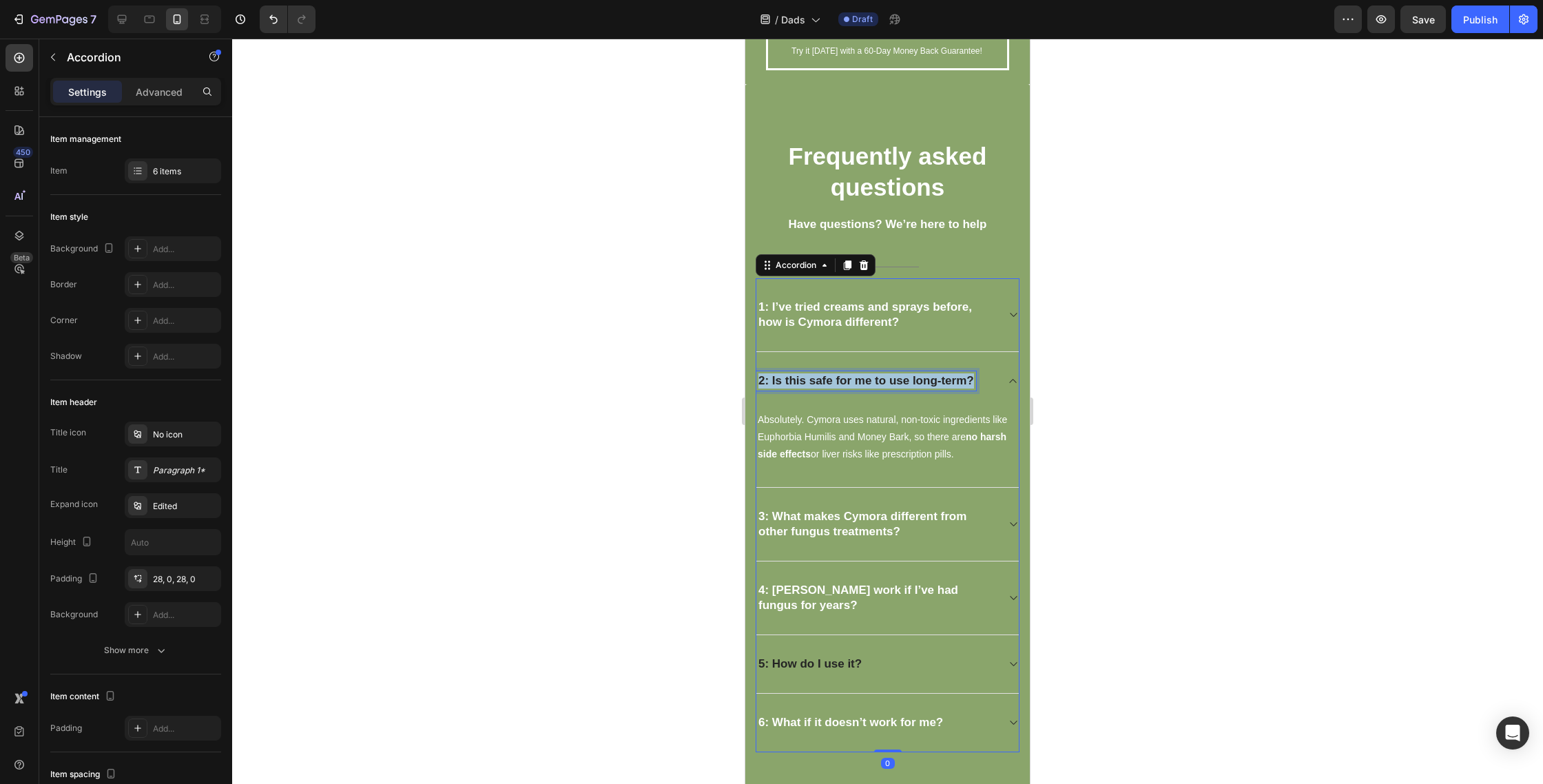
click at [934, 379] on strong "2: Is this safe for me to use long-term?" at bounding box center [866, 380] width 215 height 13
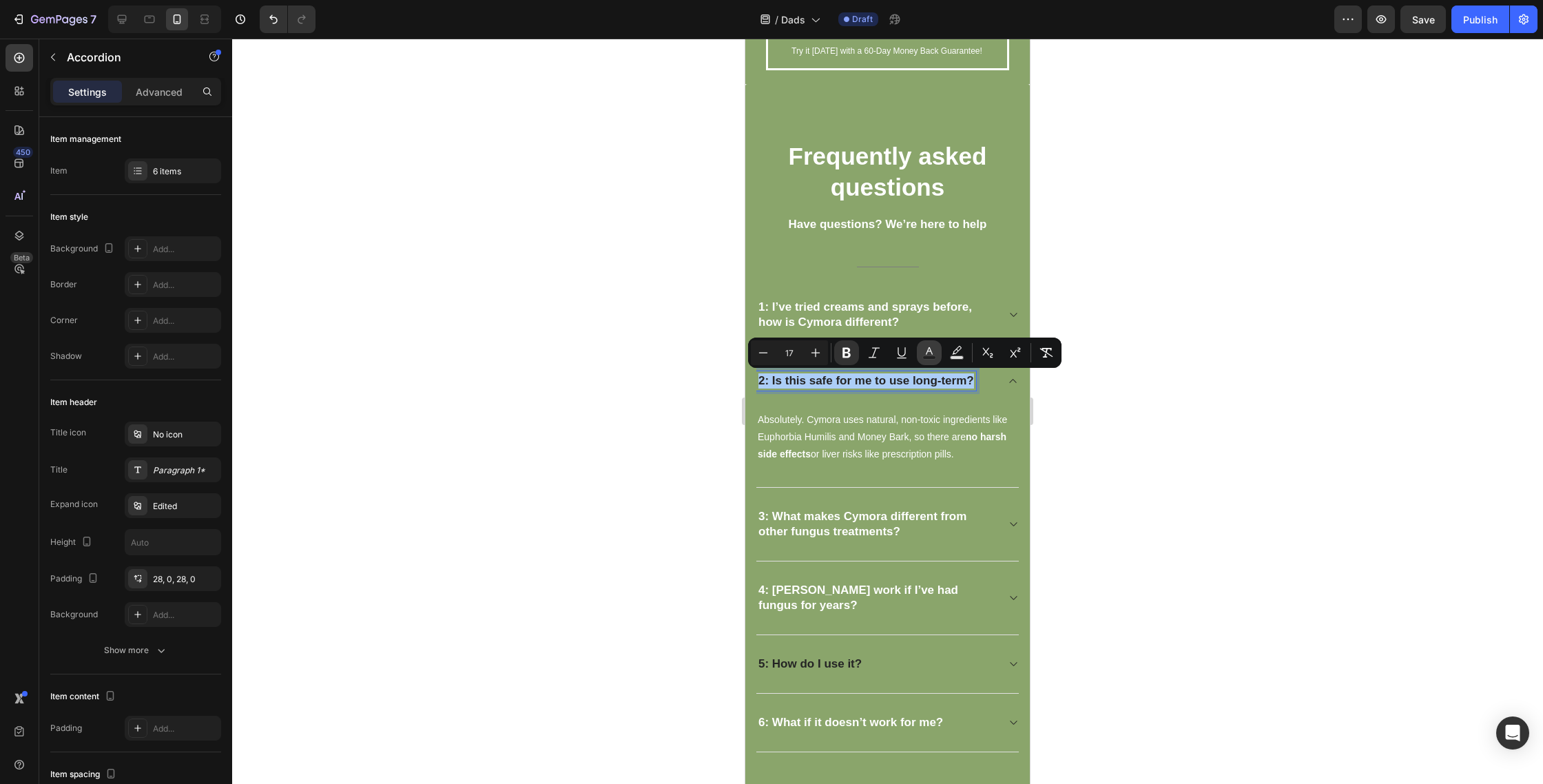
drag, startPoint x: 937, startPoint y: 356, endPoint x: 938, endPoint y: 363, distance: 7.1
click at [937, 356] on button "Text Color" at bounding box center [929, 353] width 25 height 25
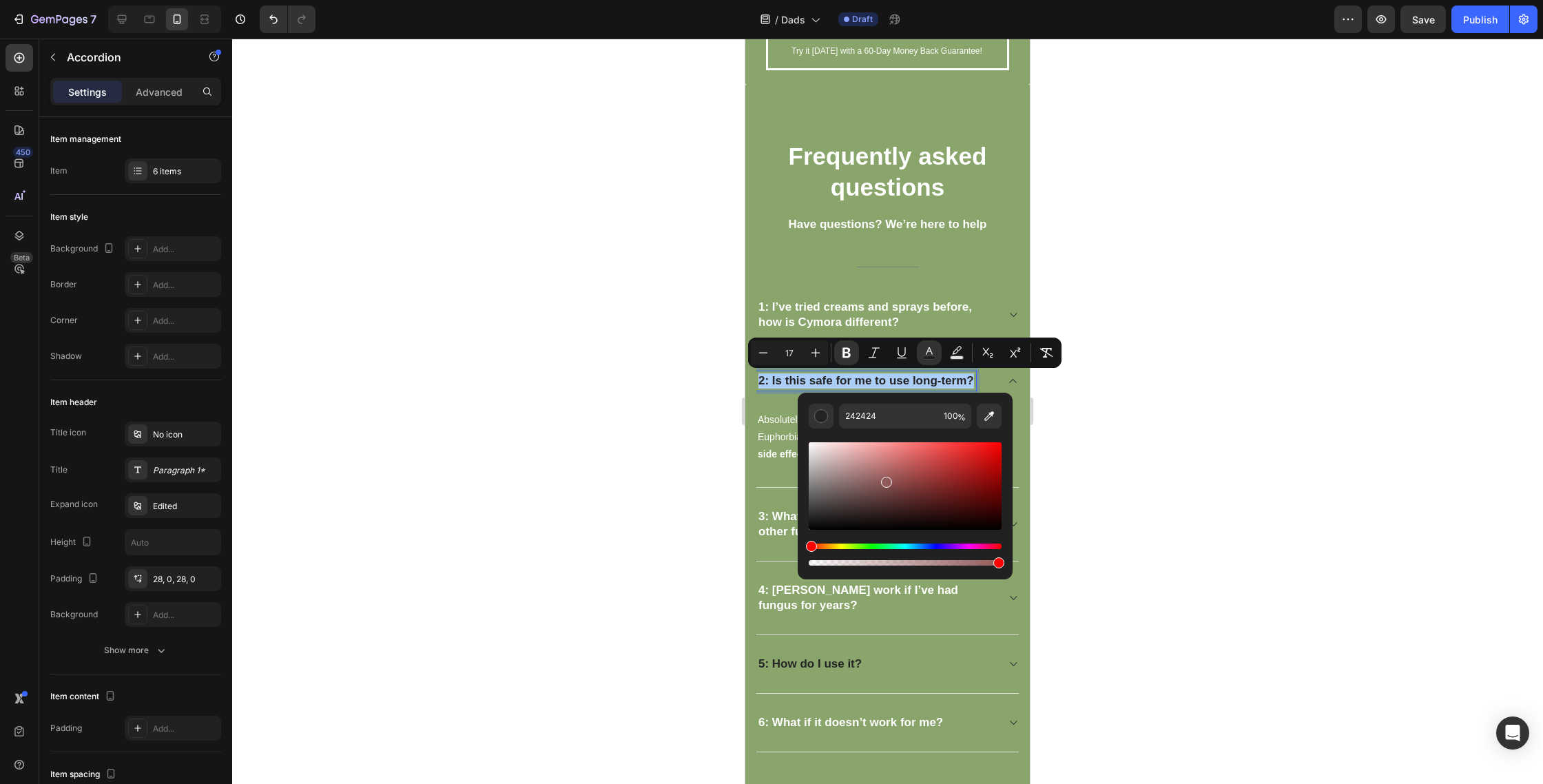
drag, startPoint x: 1643, startPoint y: 527, endPoint x: 755, endPoint y: 390, distance: 898.5
type input "FFFFFF"
drag, startPoint x: 1174, startPoint y: 440, endPoint x: 1119, endPoint y: 428, distance: 56.3
click at [1173, 440] on div at bounding box center [887, 411] width 1311 height 745
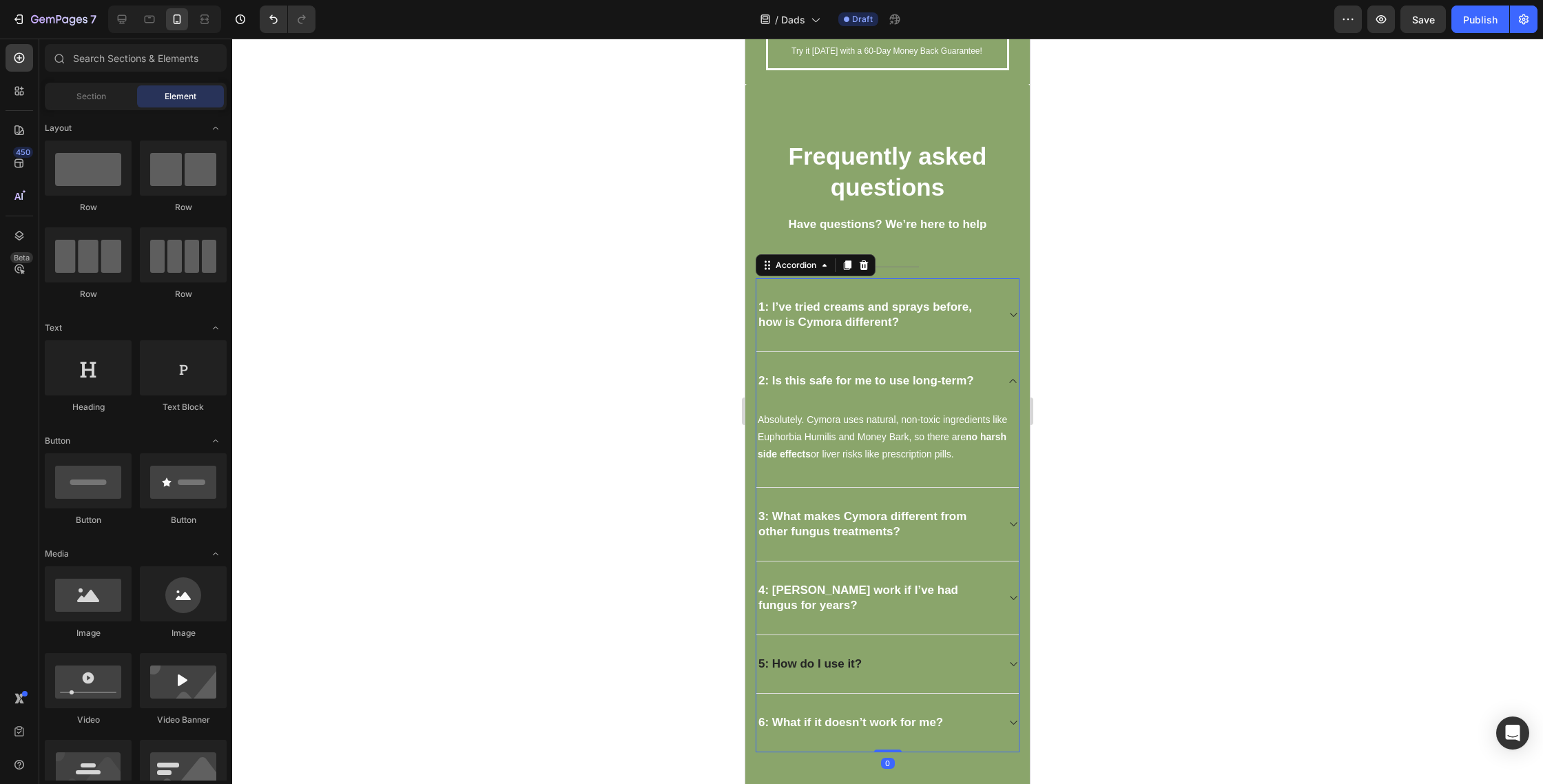
click at [855, 524] on strong "3: What makes Cymora different from other fungus treatments?" at bounding box center [862, 523] width 208 height 29
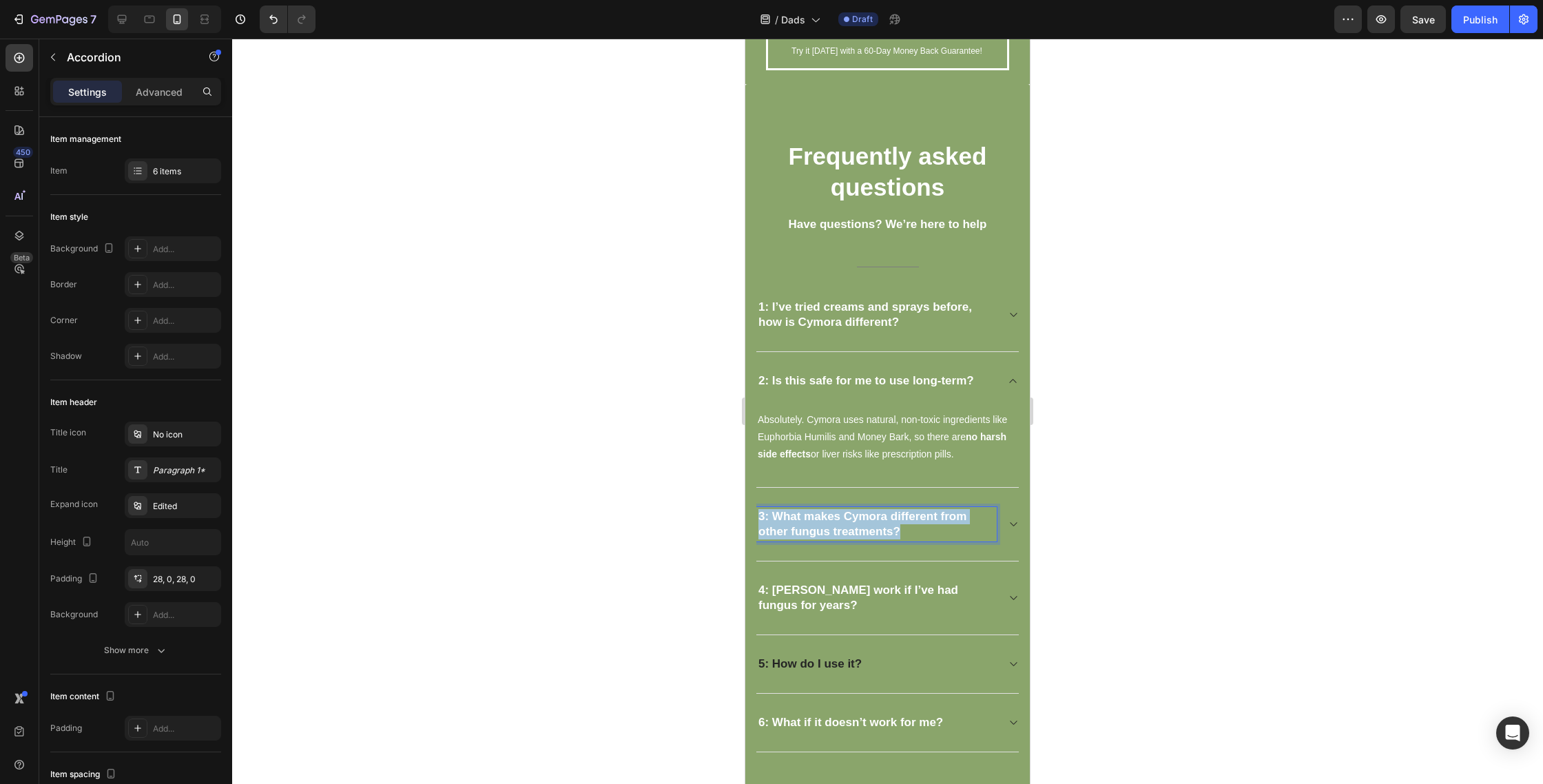
click at [855, 524] on strong "3: What makes Cymora different from other fungus treatments?" at bounding box center [862, 523] width 208 height 29
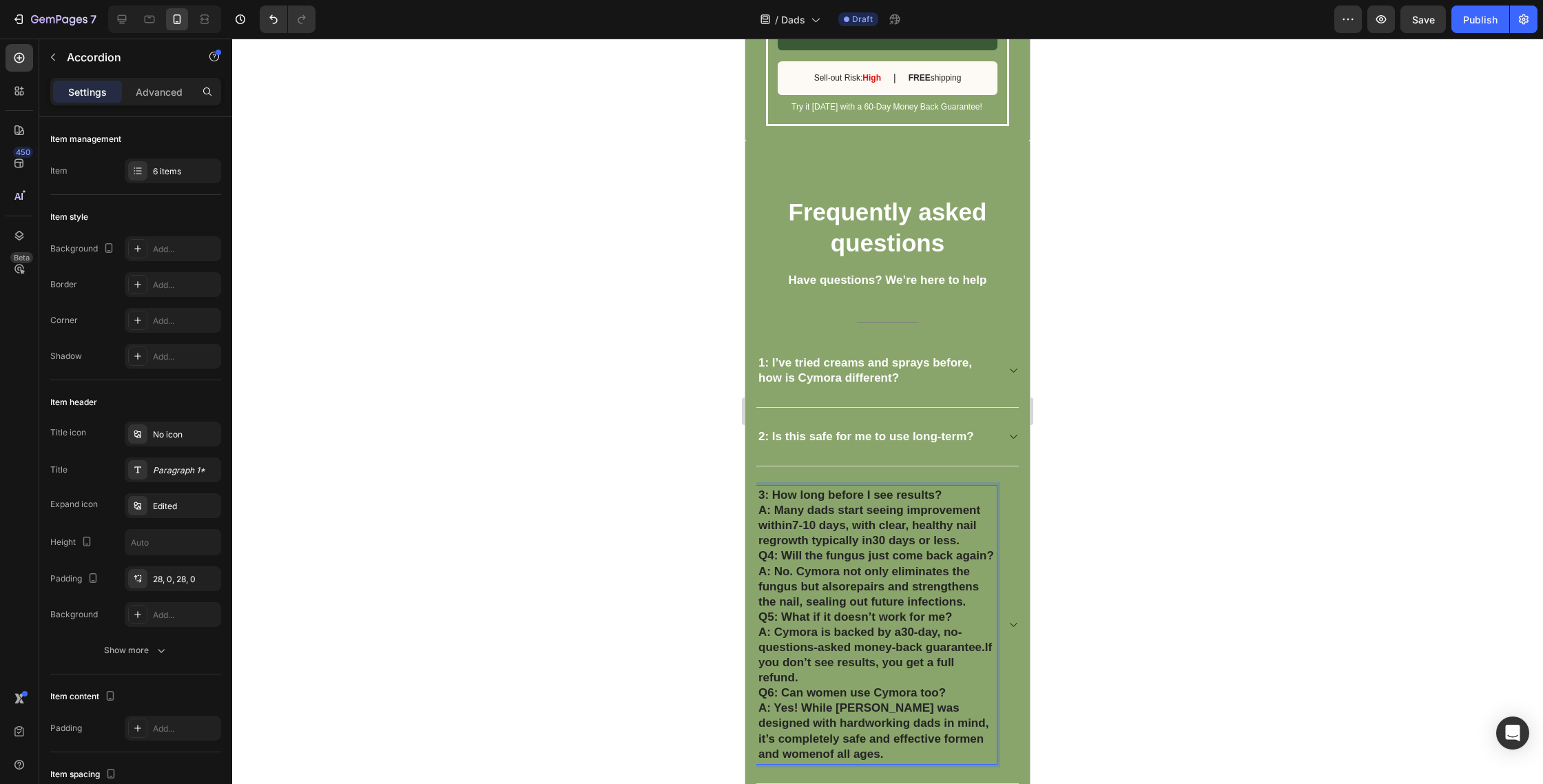
click at [778, 519] on p "3: How long before I see results? A: Many dads start seeing improvement within …" at bounding box center [876, 517] width 236 height 60
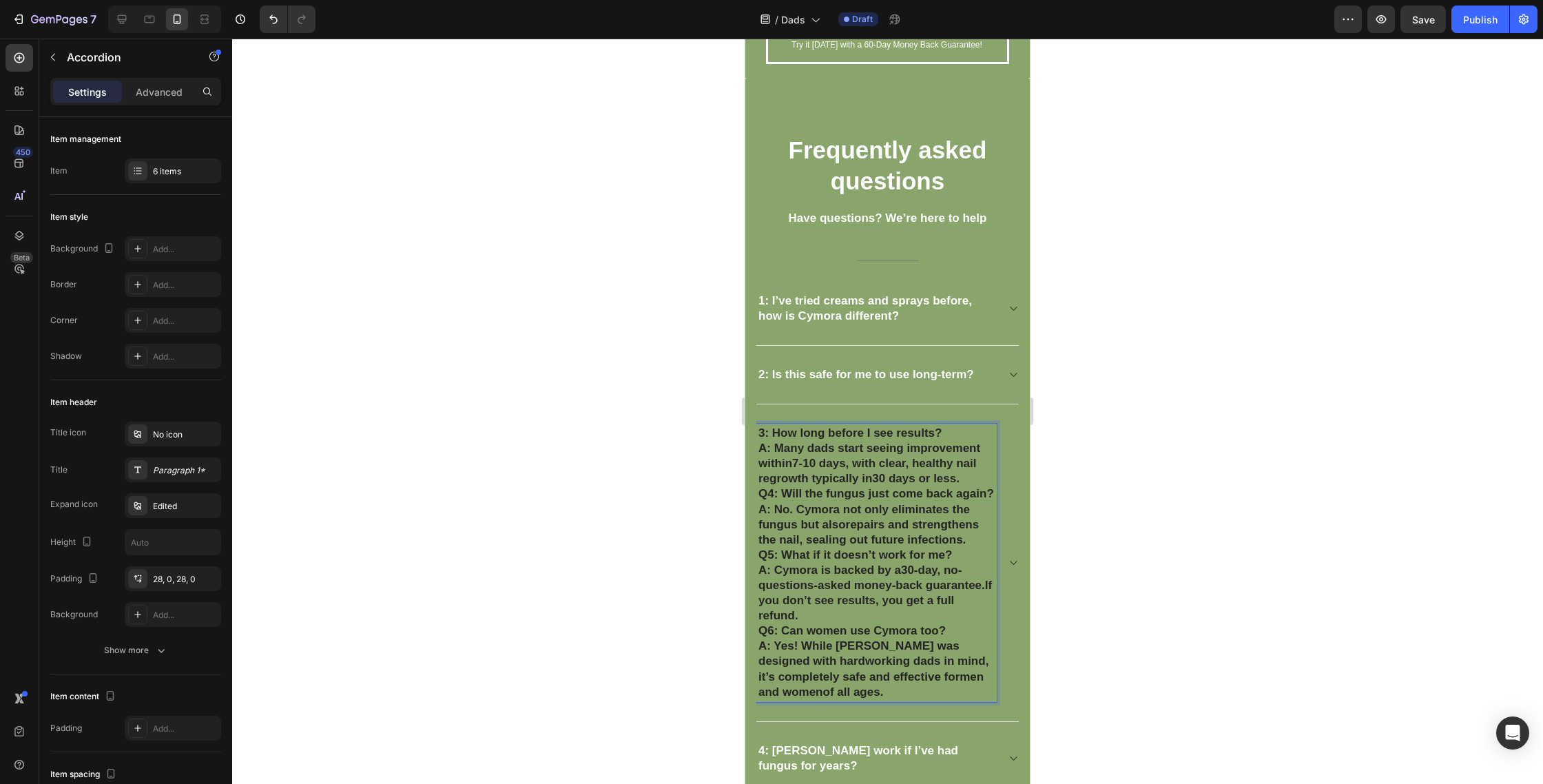
drag, startPoint x: 777, startPoint y: 518, endPoint x: 877, endPoint y: 783, distance: 283.2
click at [877, 783] on div "1: I’ve tried creams and sprays before, how is Cymora different? 2: Is this saf…" at bounding box center [887, 591] width 264 height 641
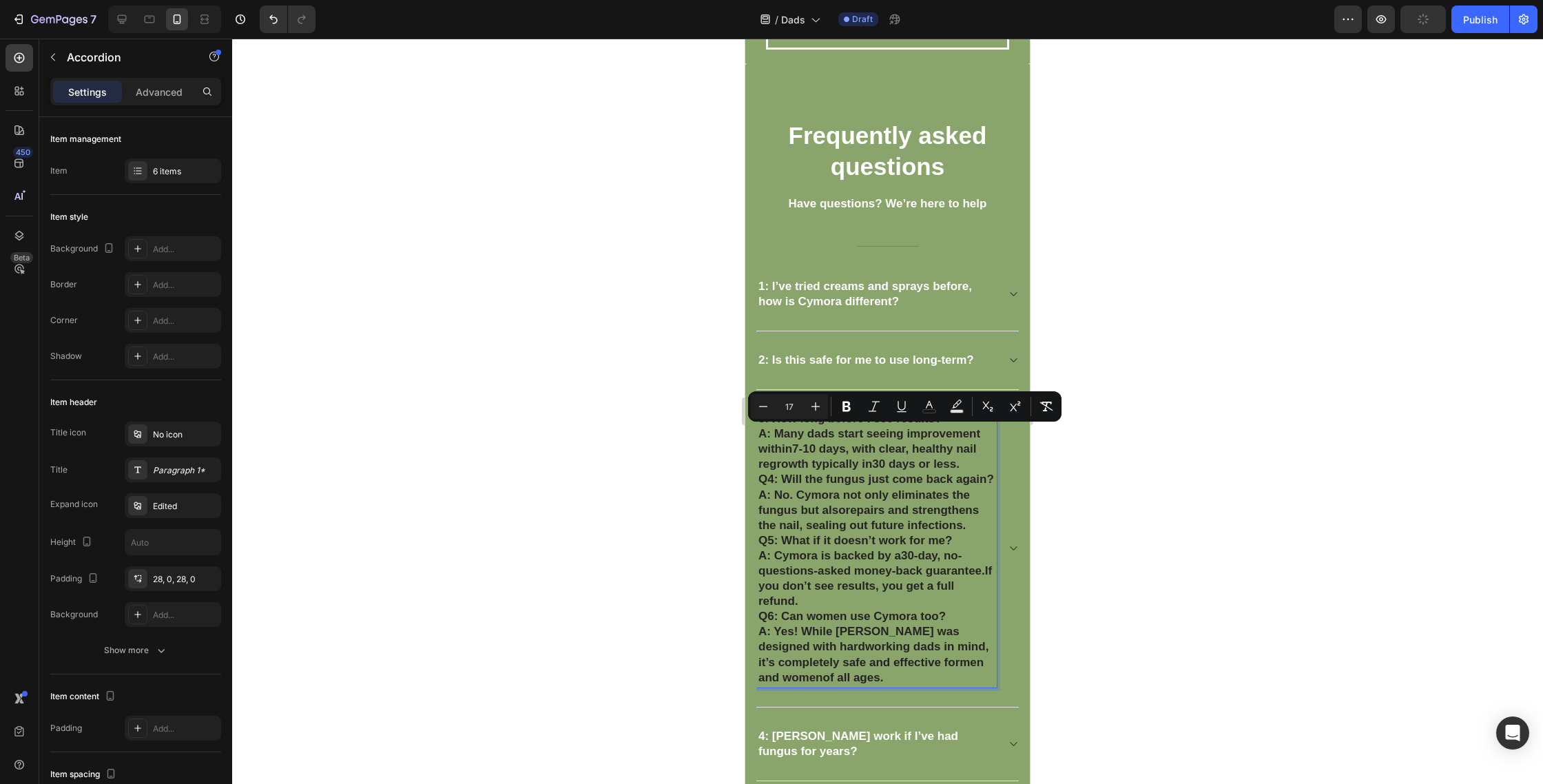
copy div "Many dads start seeing improvement within 7-10 days , with clear, healthy nail …"
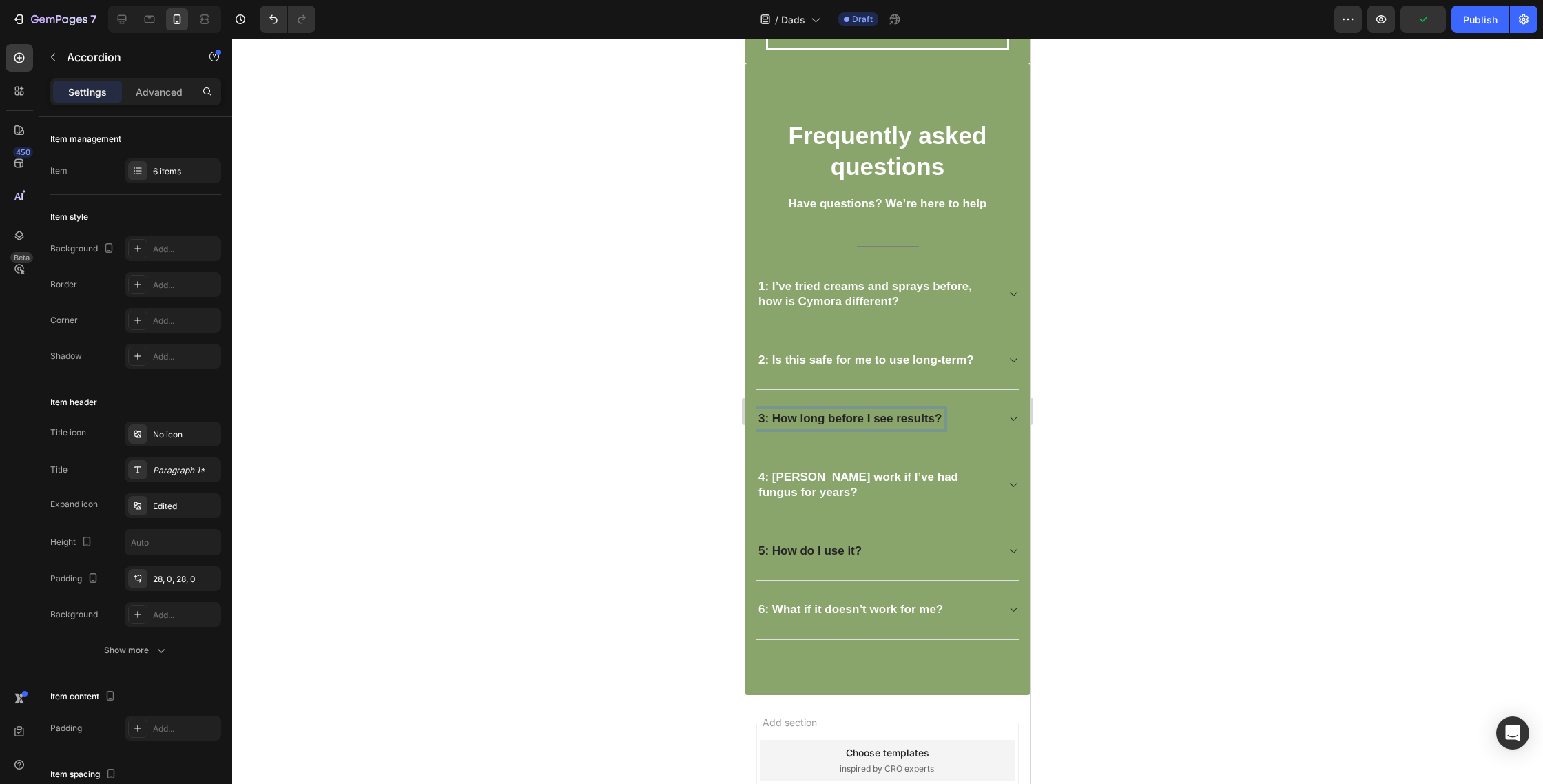
click at [981, 418] on div "3: How long before I see results?" at bounding box center [876, 419] width 240 height 20
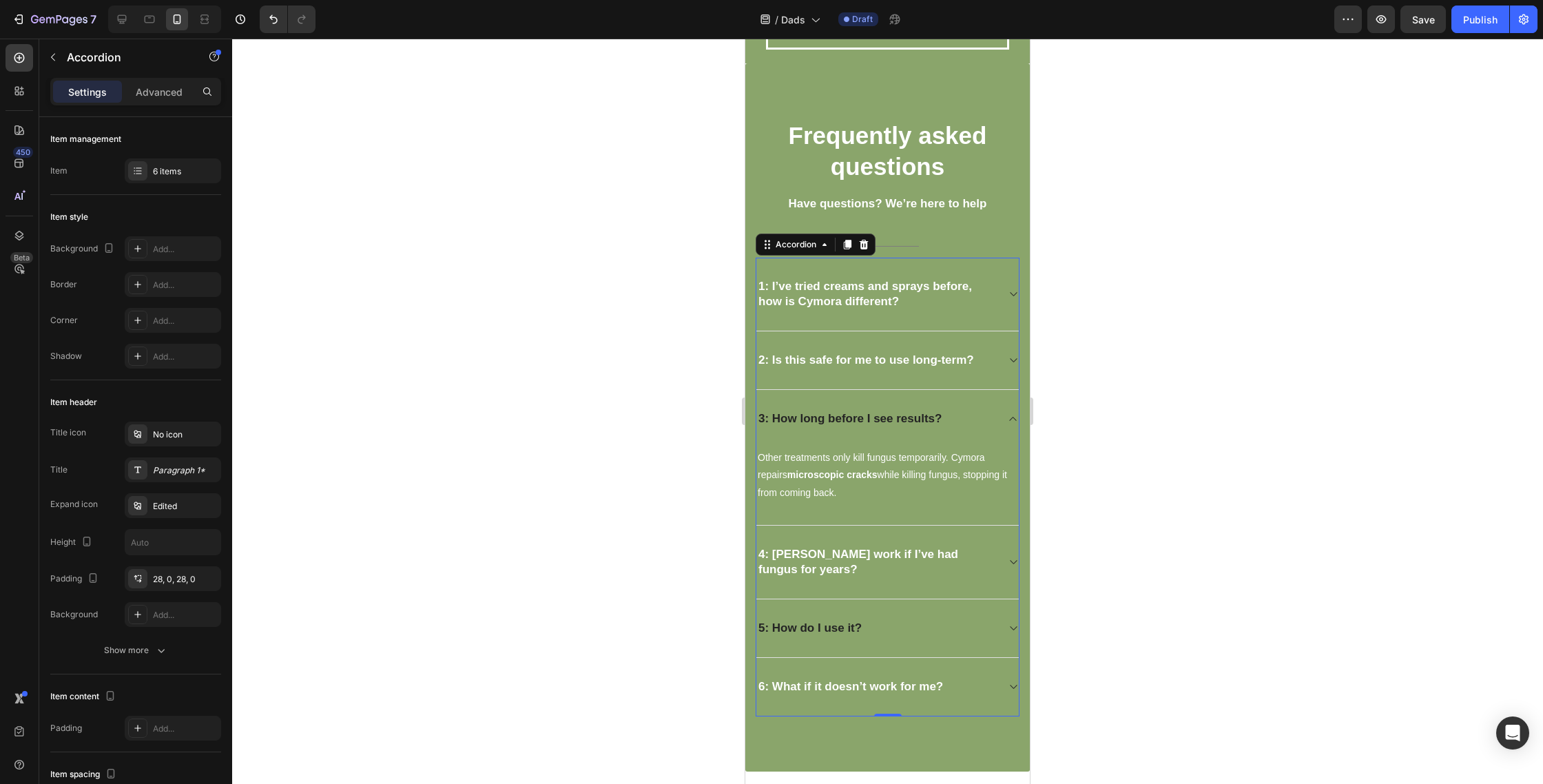
drag, startPoint x: 834, startPoint y: 440, endPoint x: 836, endPoint y: 448, distance: 8.2
click at [834, 440] on div "3: How long before I see results?" at bounding box center [888, 419] width 263 height 58
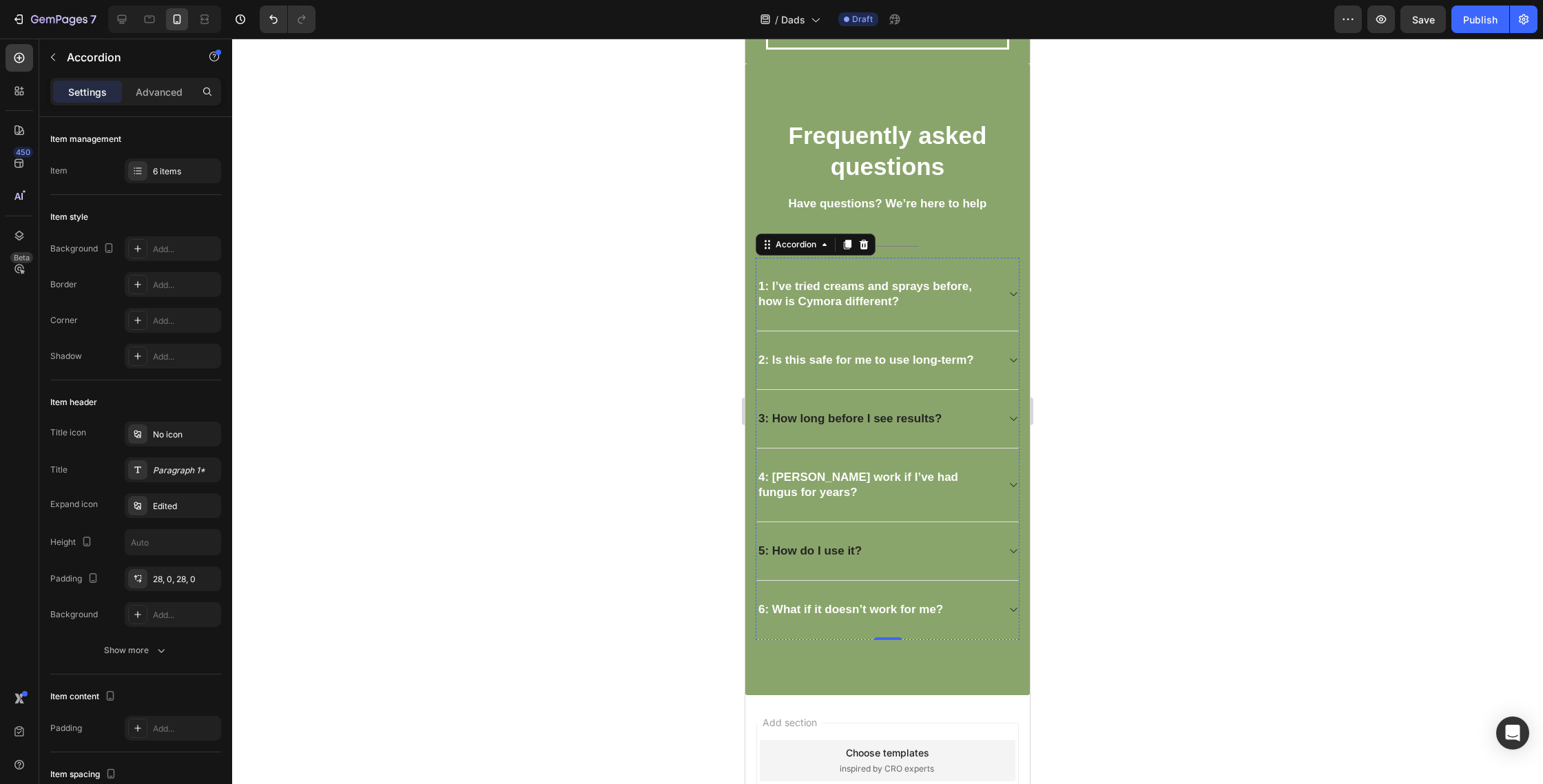
click at [842, 463] on div "4: Will Cymora work if I’ve had fungus for years?" at bounding box center [888, 485] width 263 height 74
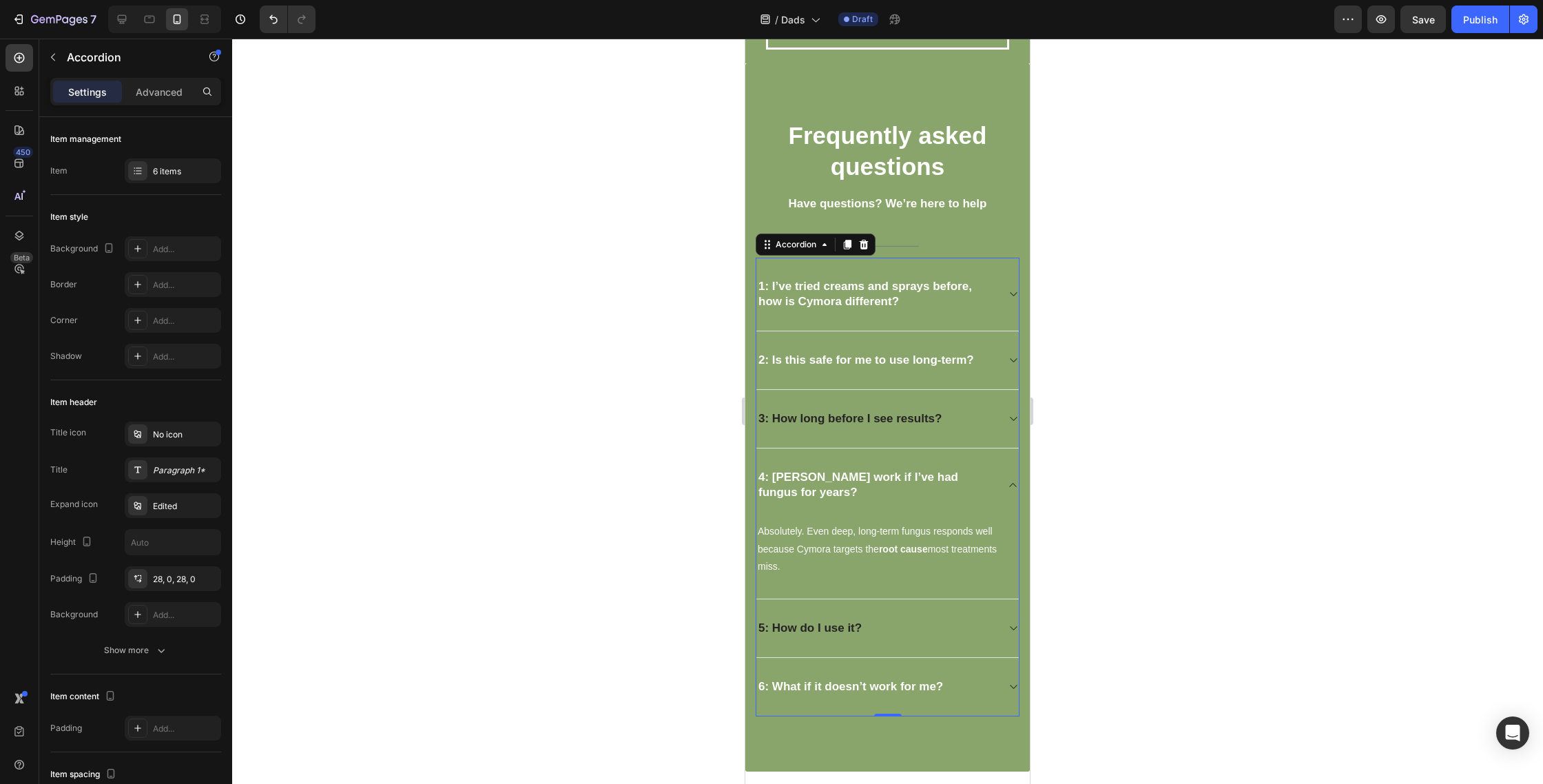
click at [955, 420] on div "3: How long before I see results?" at bounding box center [876, 419] width 240 height 20
drag, startPoint x: 881, startPoint y: 446, endPoint x: 882, endPoint y: 453, distance: 7.1
click at [881, 446] on div "3: How long before I see results?" at bounding box center [888, 419] width 263 height 58
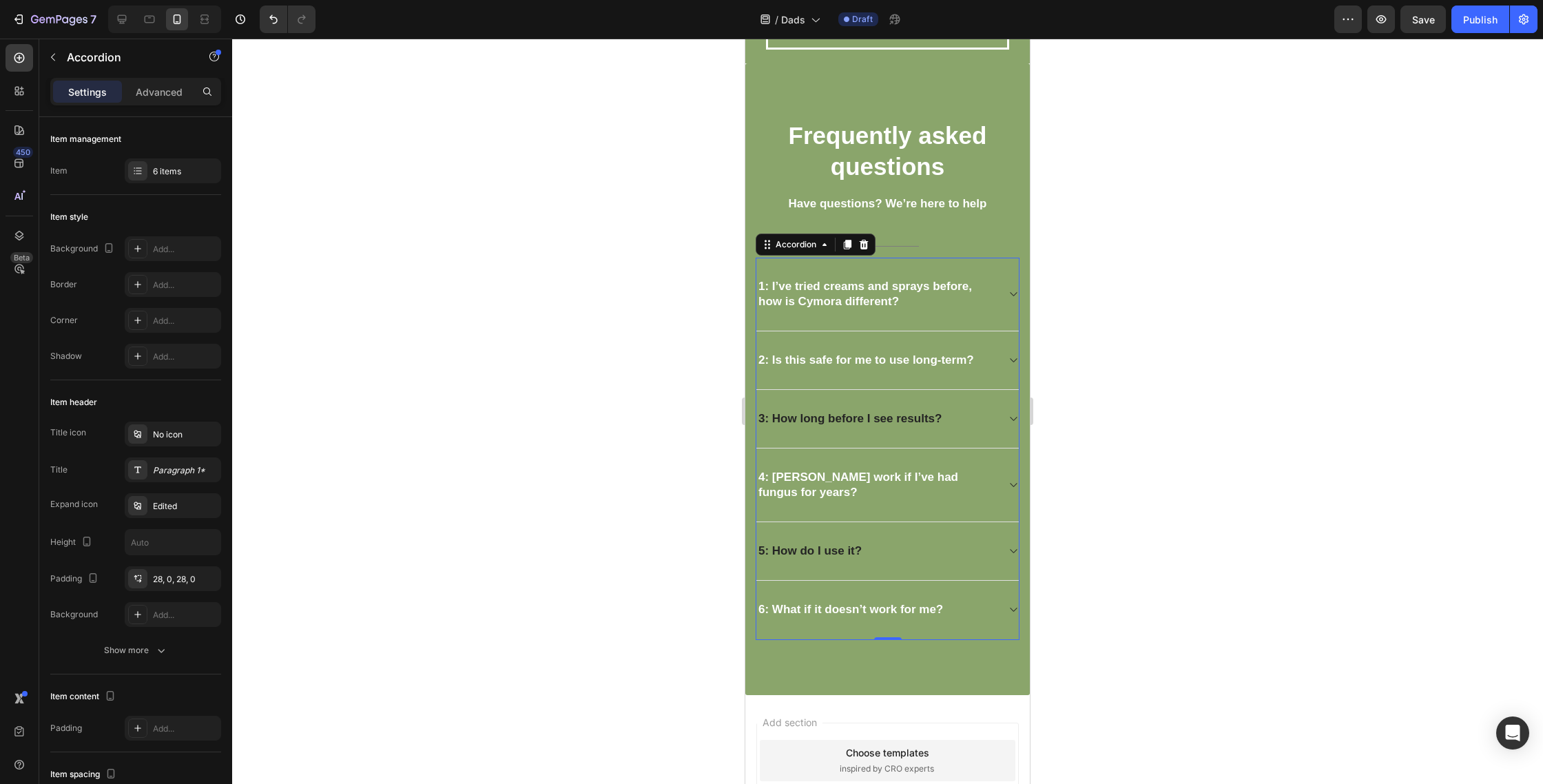
drag, startPoint x: 968, startPoint y: 394, endPoint x: 948, endPoint y: 423, distance: 35.2
click at [965, 397] on div "3: How long before I see results?" at bounding box center [888, 419] width 263 height 58
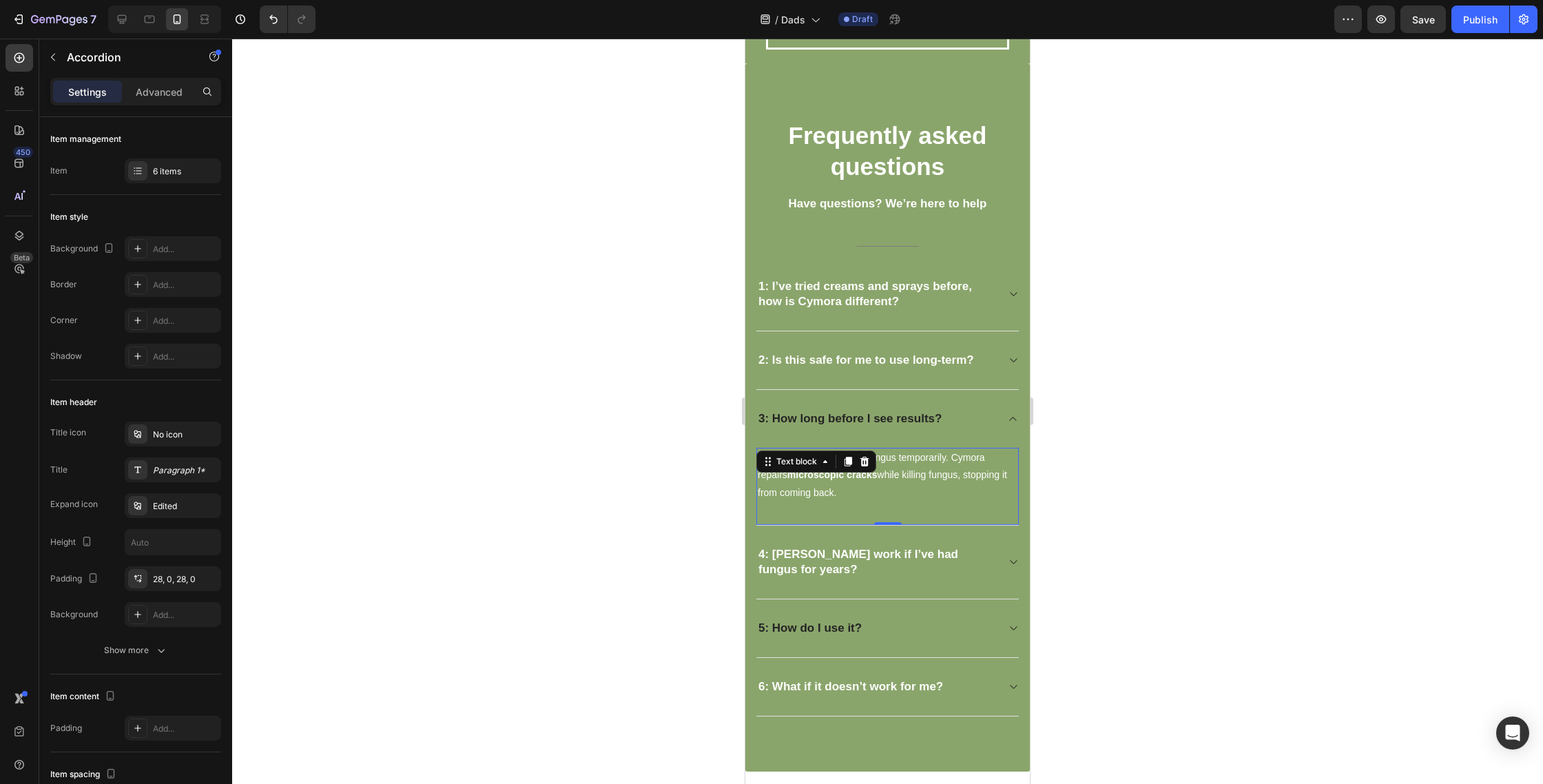
click at [877, 462] on span "Other treatments only kill fungus temporarily. Cymora repairs microscopic crack…" at bounding box center [882, 475] width 249 height 45
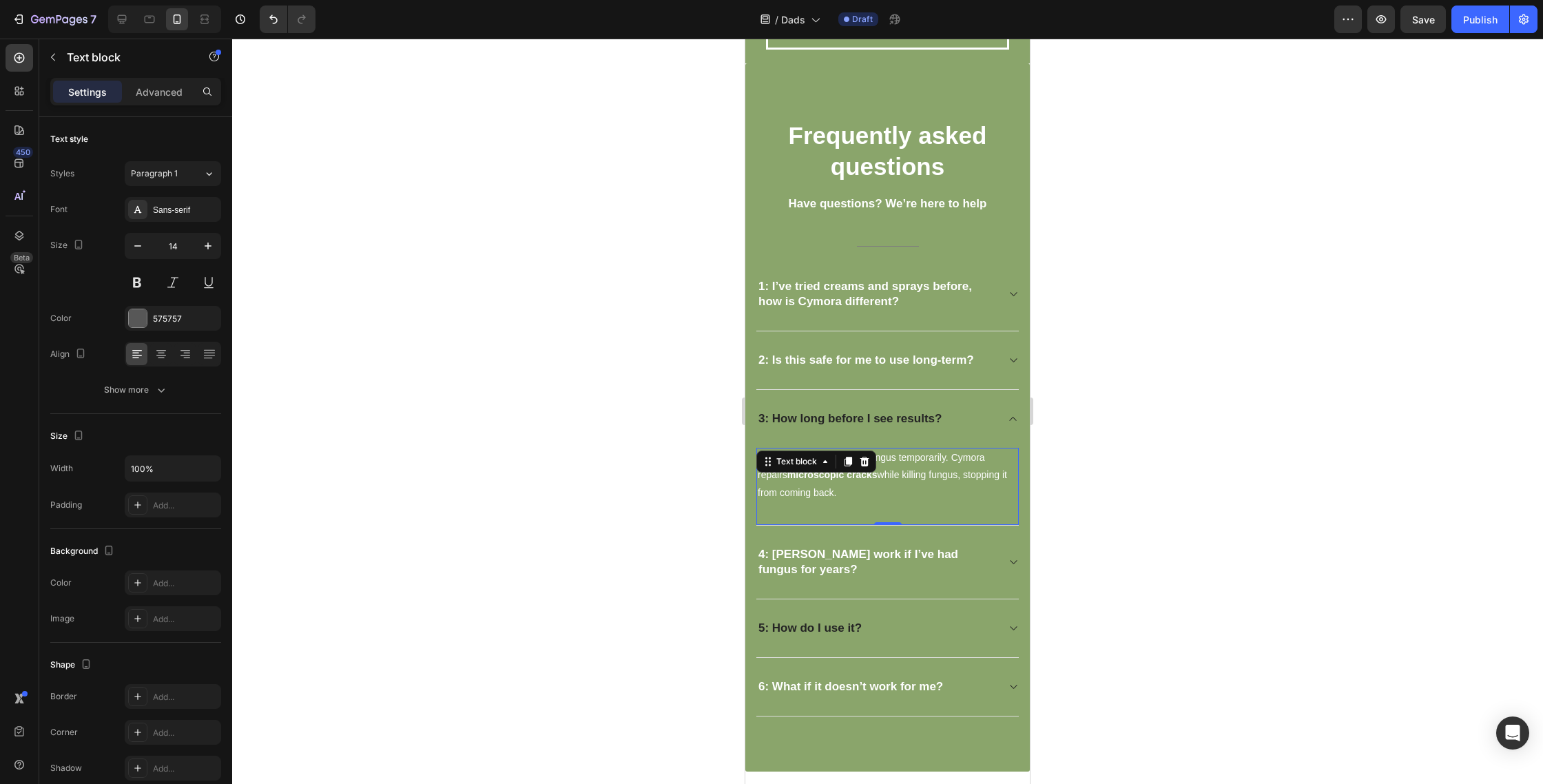
click at [877, 462] on span "Other treatments only kill fungus temporarily. Cymora repairs microscopic crack…" at bounding box center [882, 475] width 249 height 45
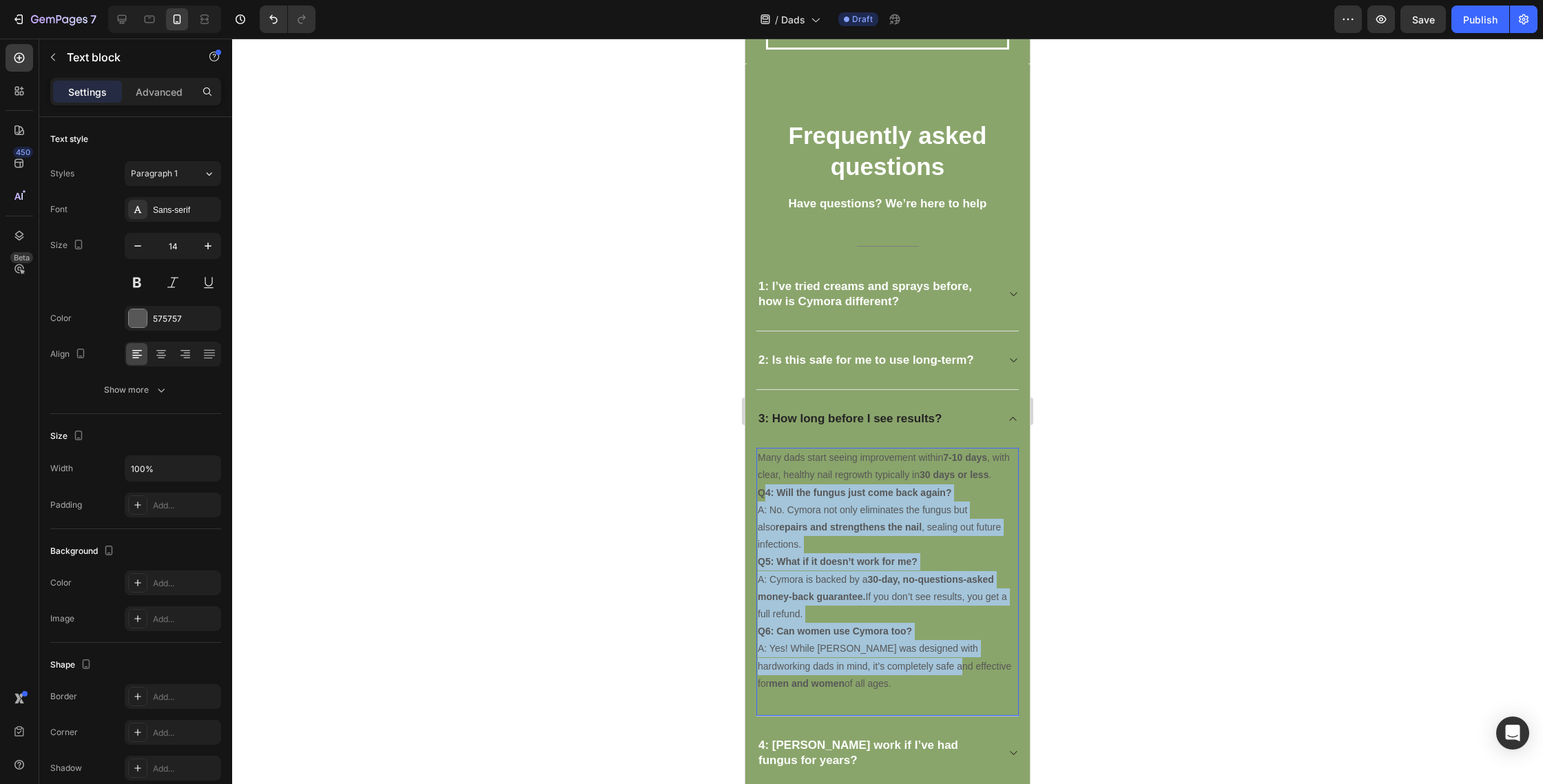
drag, startPoint x: 766, startPoint y: 493, endPoint x: 915, endPoint y: 670, distance: 231.4
click at [915, 669] on div "Many dads start seeing improvement within 7-10 days , with clear, healthy nail …" at bounding box center [888, 570] width 263 height 246
drag, startPoint x: 899, startPoint y: 679, endPoint x: 746, endPoint y: 488, distance: 244.7
click at [765, 495] on div "Many dads start seeing improvement within 7-10 days , with clear, healthy nail …" at bounding box center [888, 570] width 263 height 246
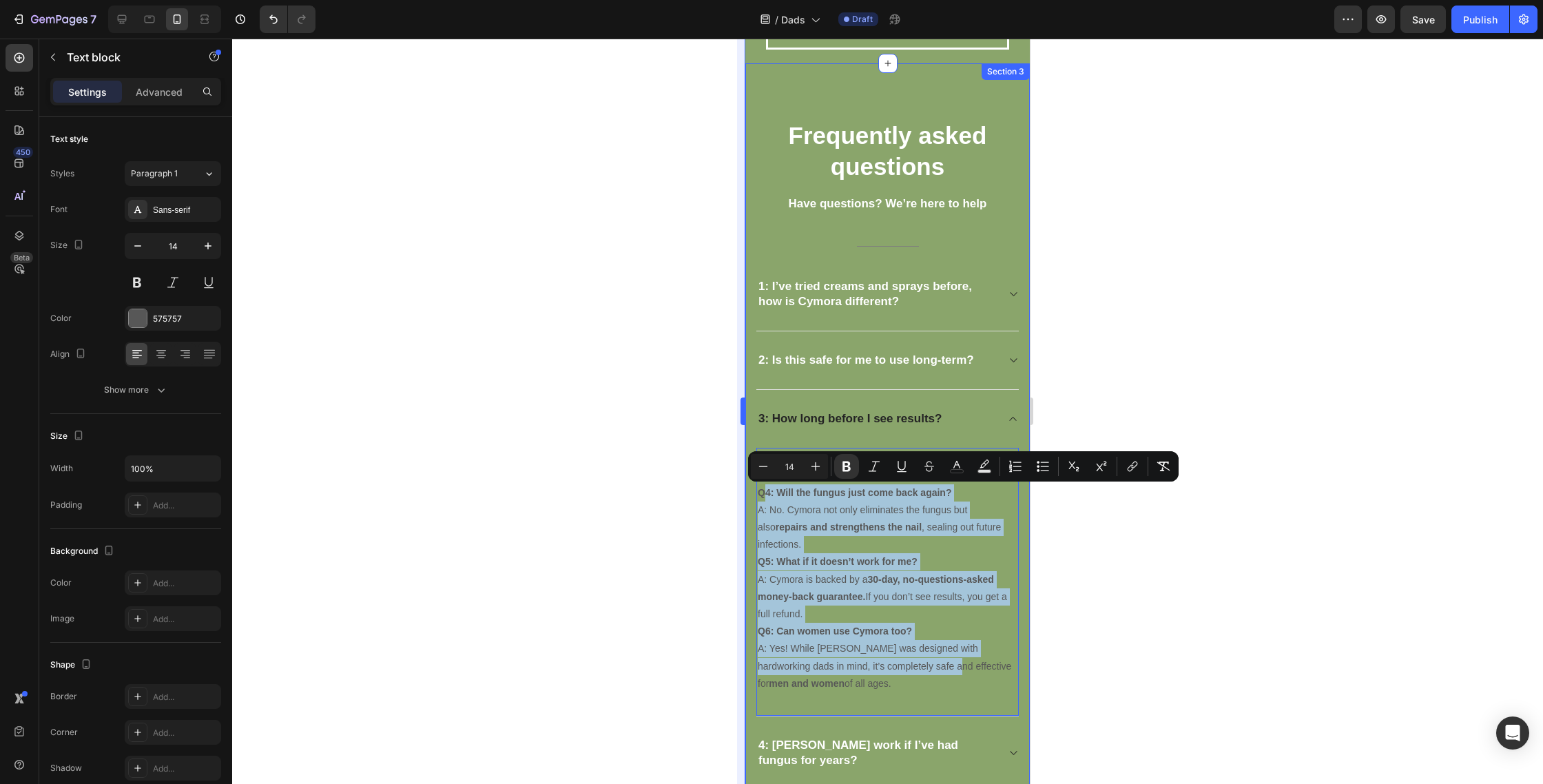
copy div "4: Will the fungus just come back again? A: No. Cymora not only eliminates the …"
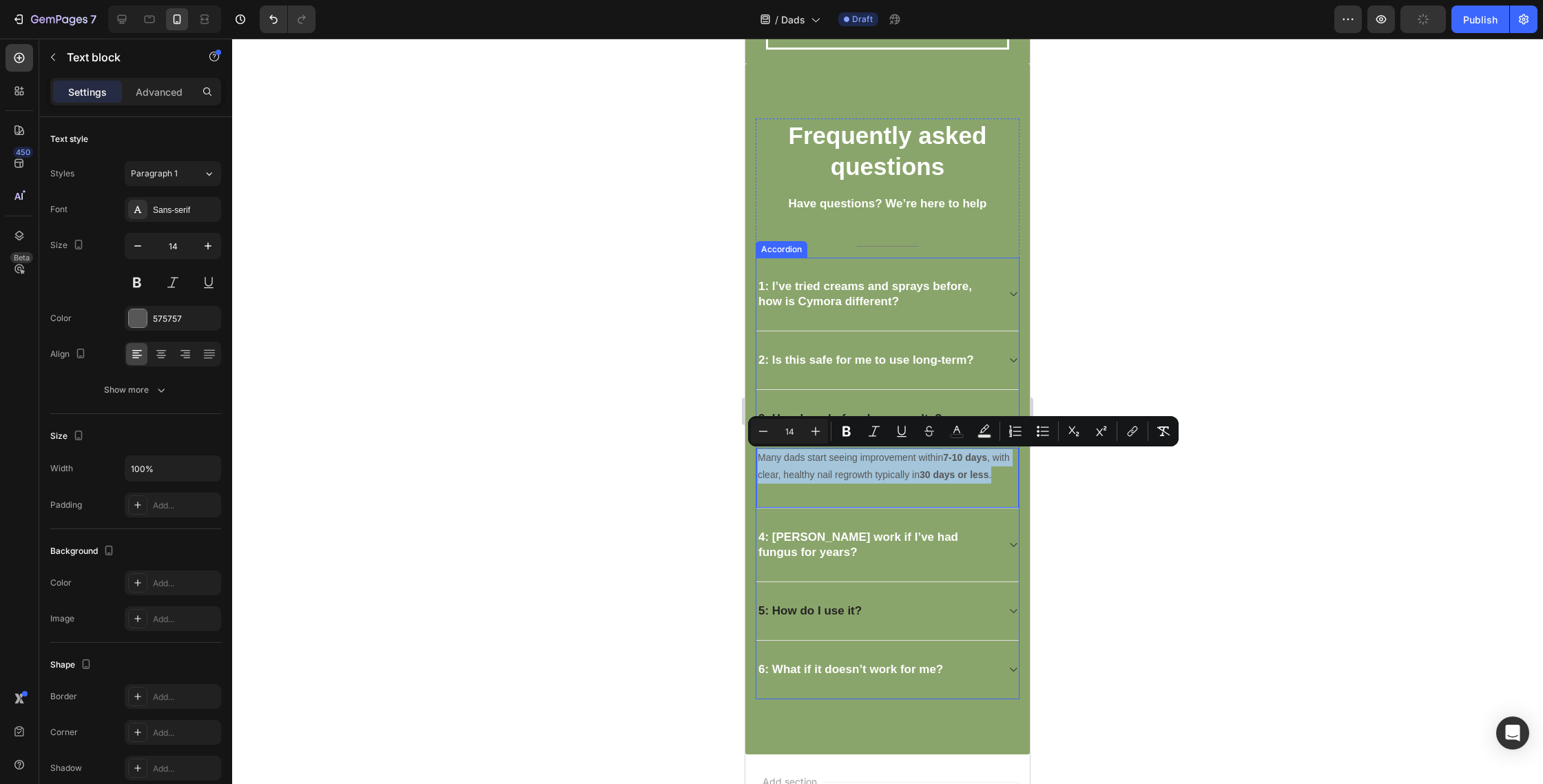
drag, startPoint x: 1008, startPoint y: 479, endPoint x: 791, endPoint y: 438, distance: 220.8
click at [791, 438] on div "3: How long before I see results? Many dads start seeing improvement within 7-1…" at bounding box center [888, 449] width 263 height 118
drag, startPoint x: 964, startPoint y: 432, endPoint x: 953, endPoint y: 440, distance: 13.6
click at [964, 432] on button "color" at bounding box center [956, 431] width 25 height 25
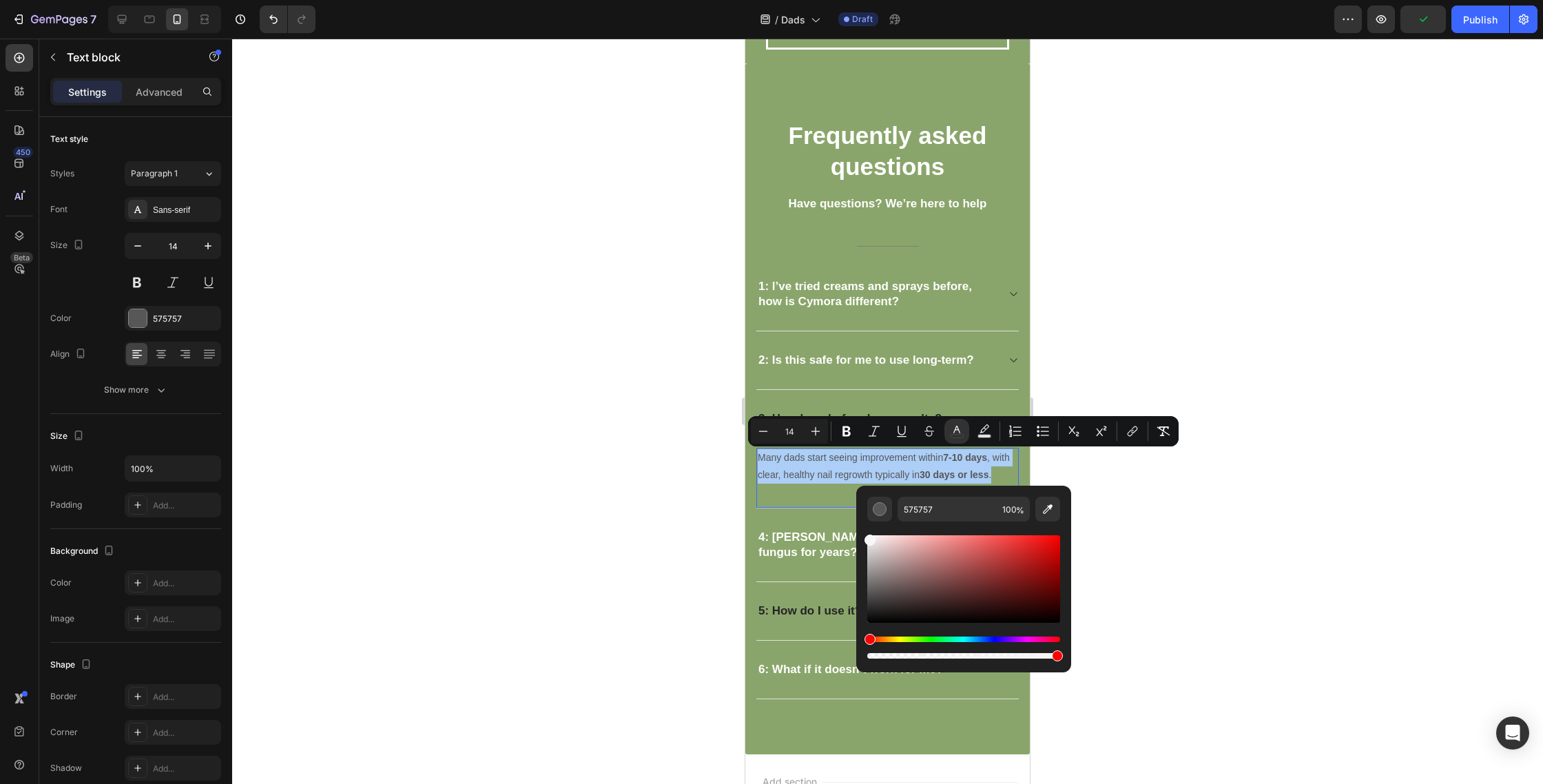
drag, startPoint x: 1655, startPoint y: 639, endPoint x: 854, endPoint y: 501, distance: 812.8
type input "F7F7F7"
click at [1088, 498] on div at bounding box center [887, 411] width 1311 height 745
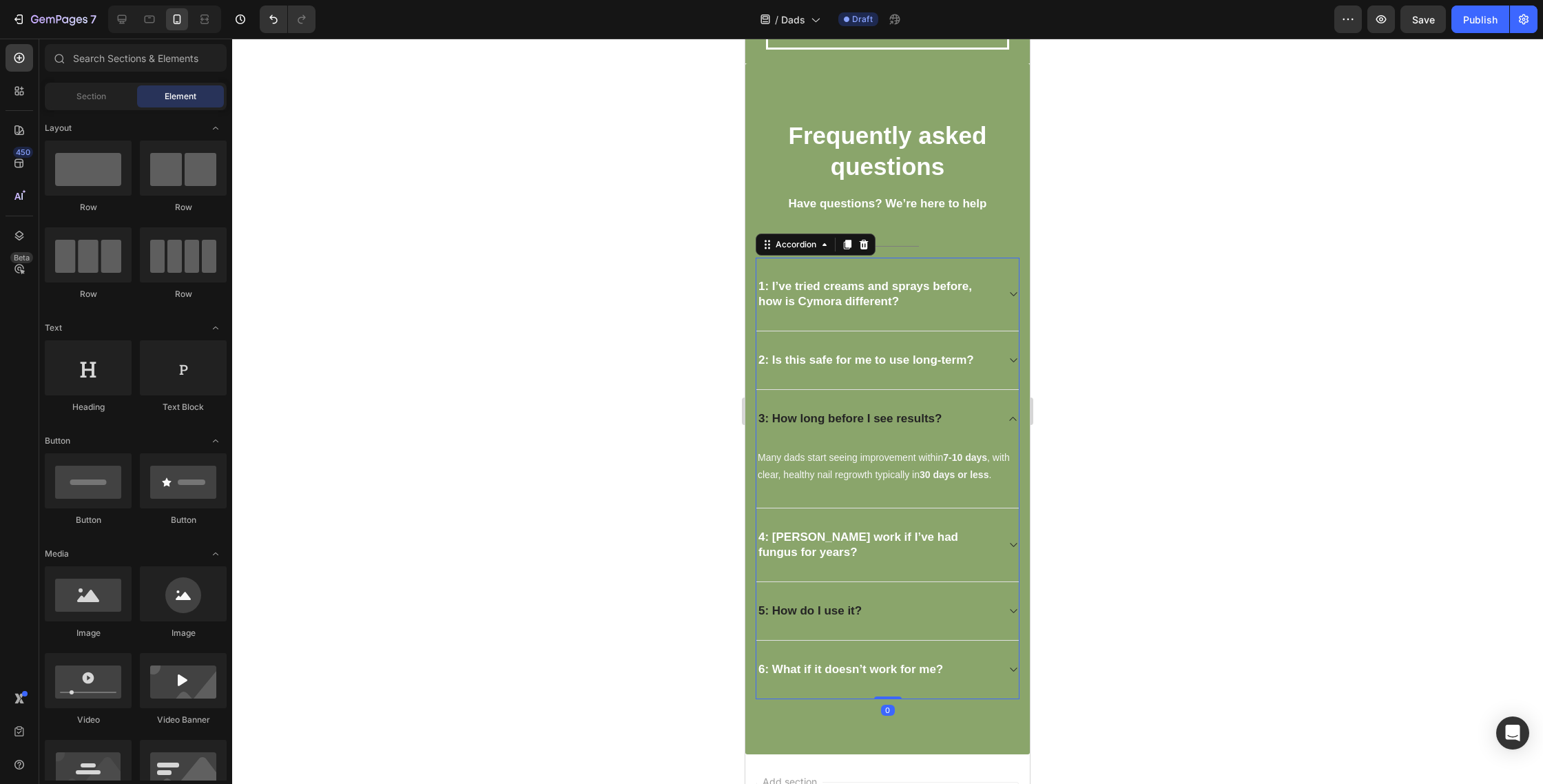
click at [938, 413] on strong "3: How long before I see results?" at bounding box center [851, 418] width 184 height 13
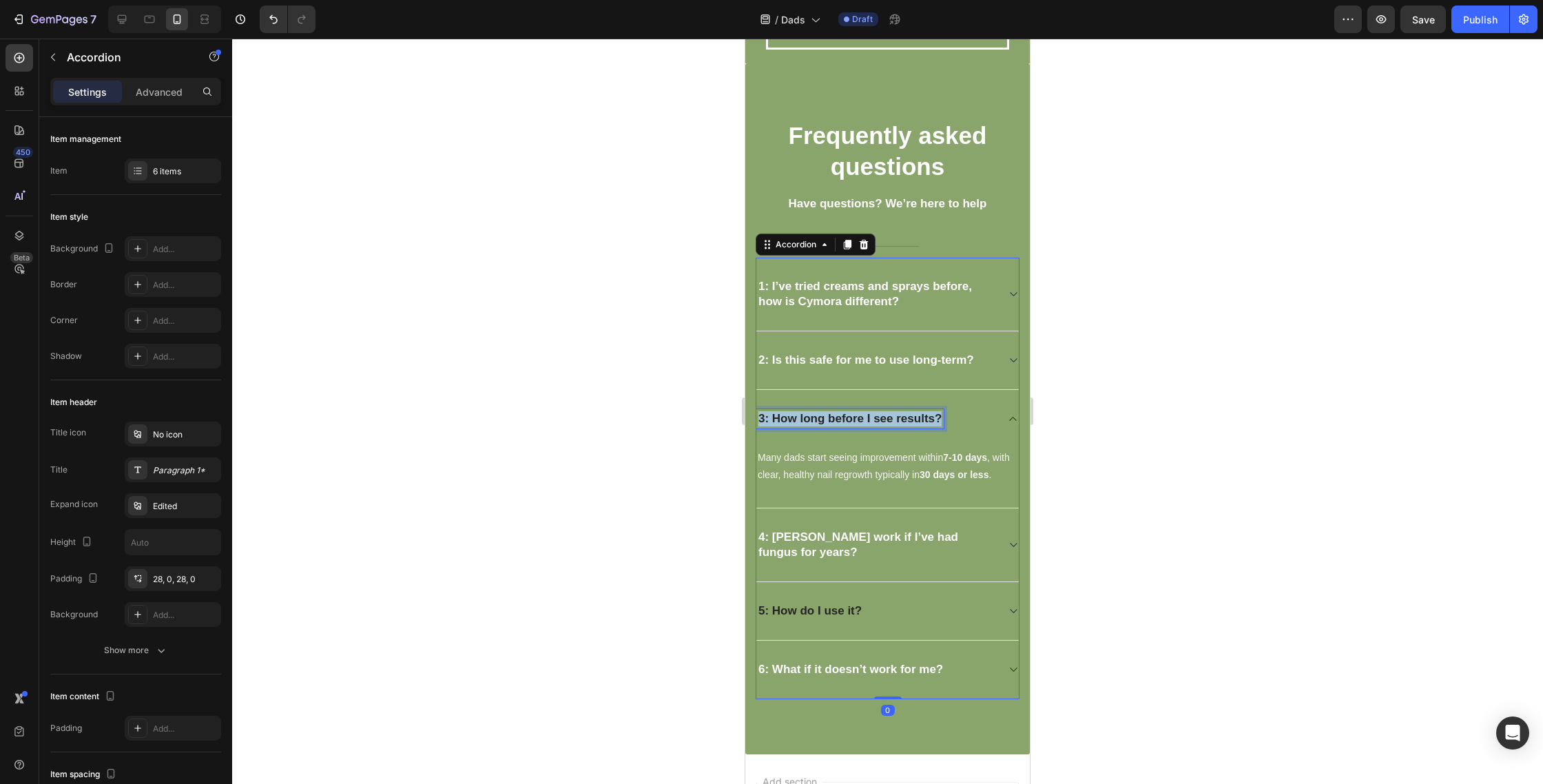
click at [938, 413] on strong "3: How long before I see results?" at bounding box center [851, 418] width 184 height 13
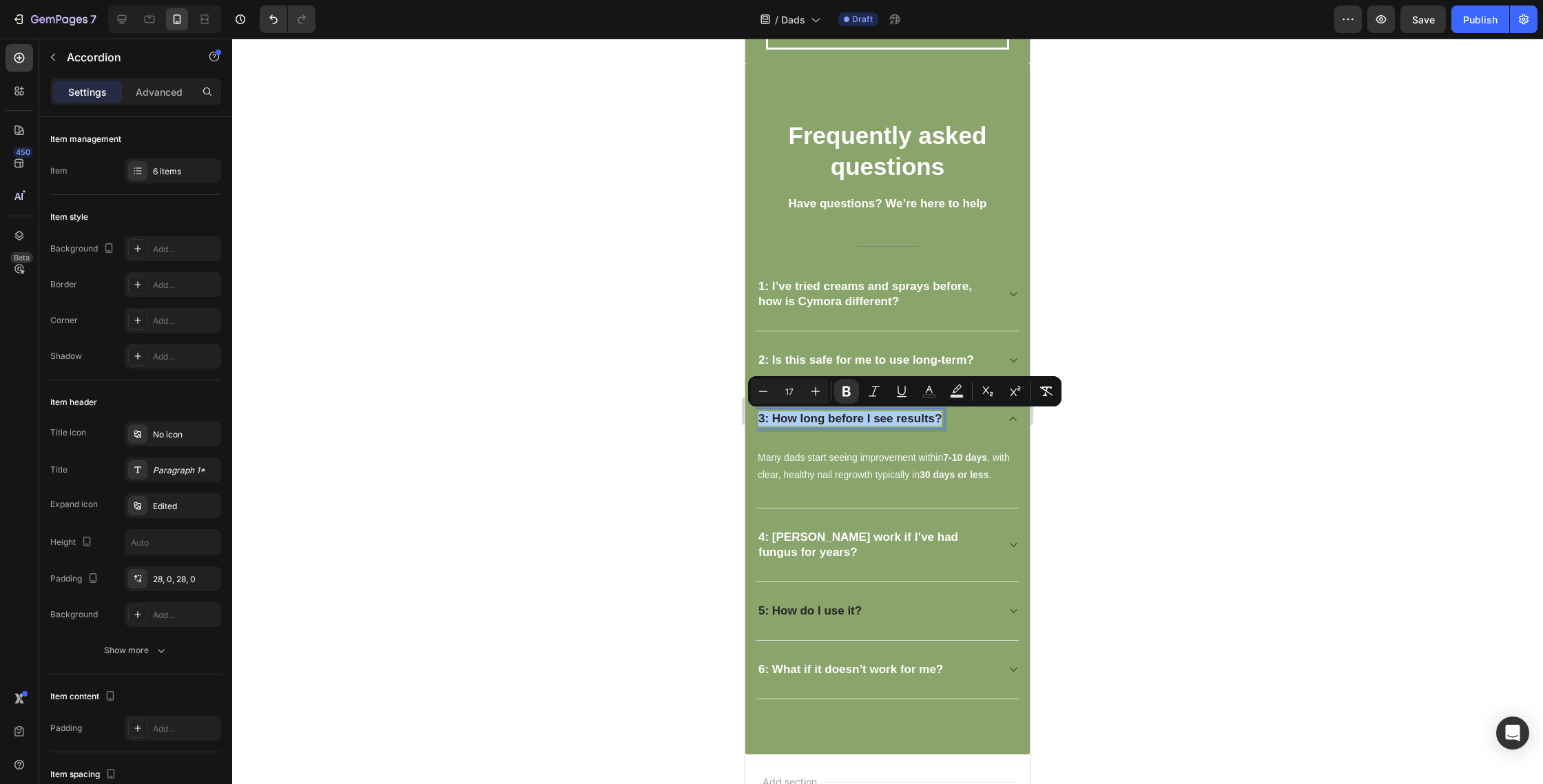
drag, startPoint x: 937, startPoint y: 395, endPoint x: 934, endPoint y: 406, distance: 11.4
click at [937, 396] on button "Text Color" at bounding box center [929, 391] width 25 height 25
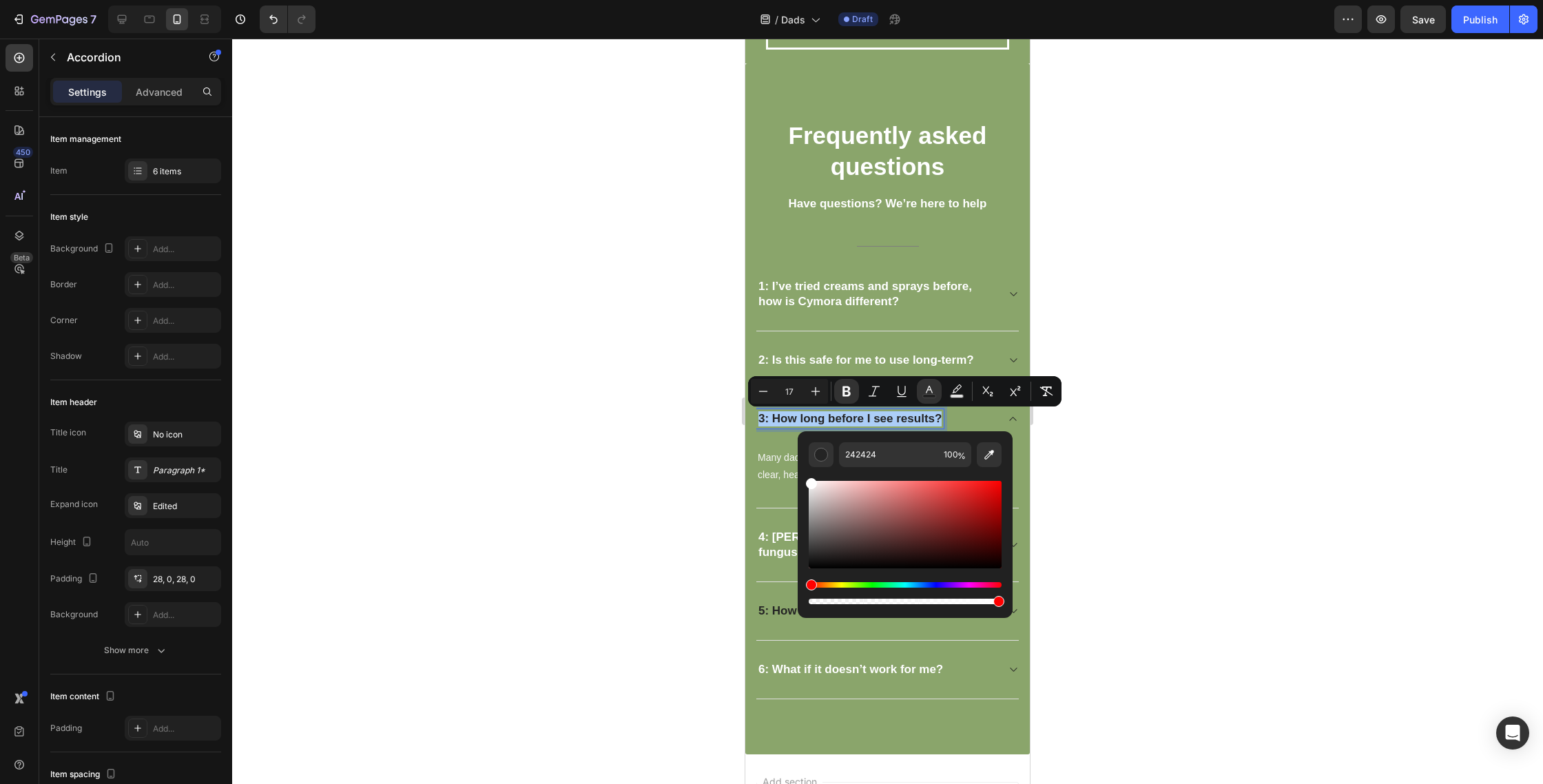
drag, startPoint x: 1665, startPoint y: 543, endPoint x: 793, endPoint y: 441, distance: 877.9
type input "FFFFFF"
click at [1099, 466] on div at bounding box center [887, 411] width 1311 height 745
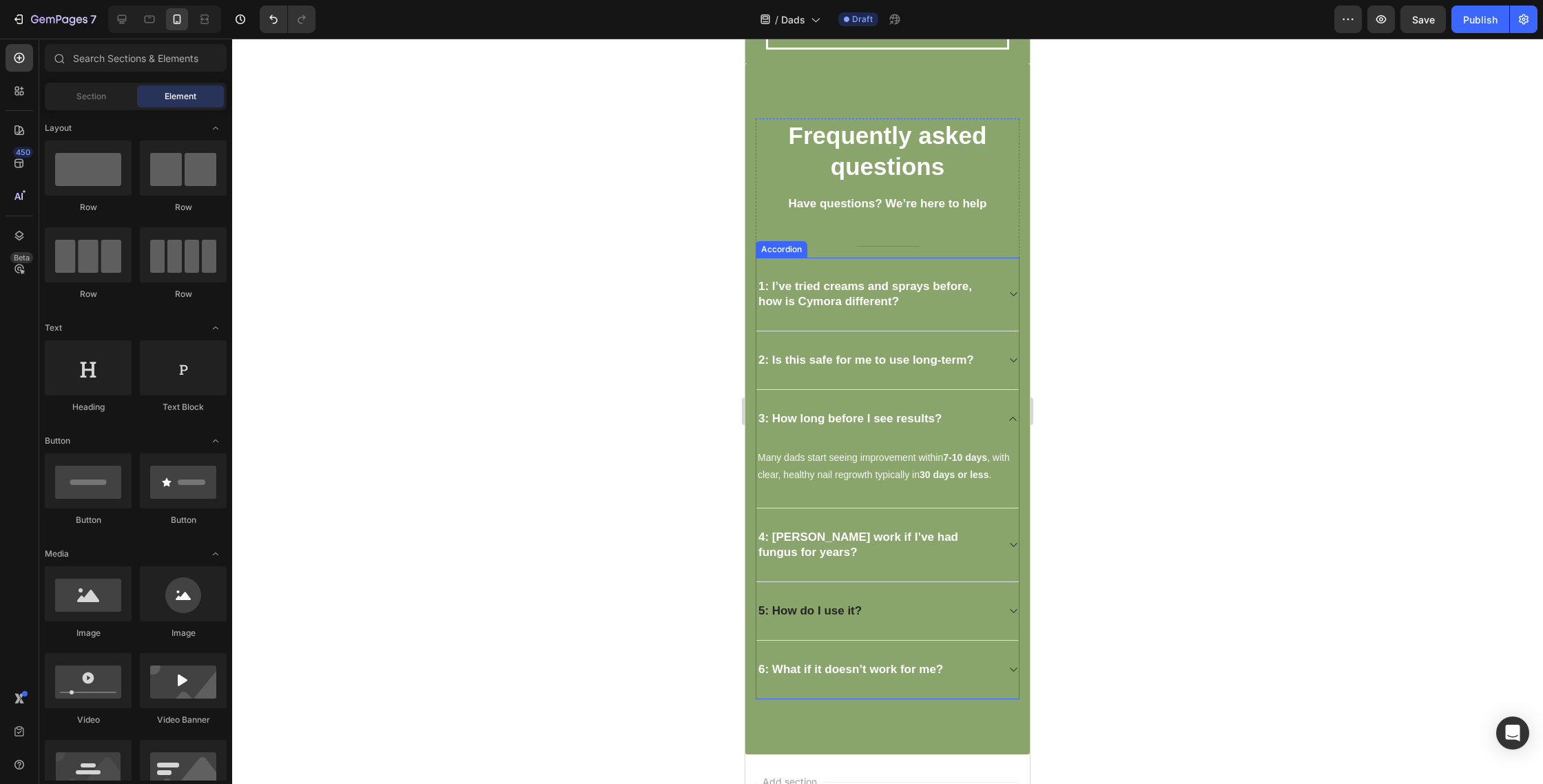
drag, startPoint x: 999, startPoint y: 532, endPoint x: 989, endPoint y: 538, distance: 11.7
click at [999, 533] on div "4: Will Cymora work if I’ve had fungus for years?" at bounding box center [888, 545] width 263 height 74
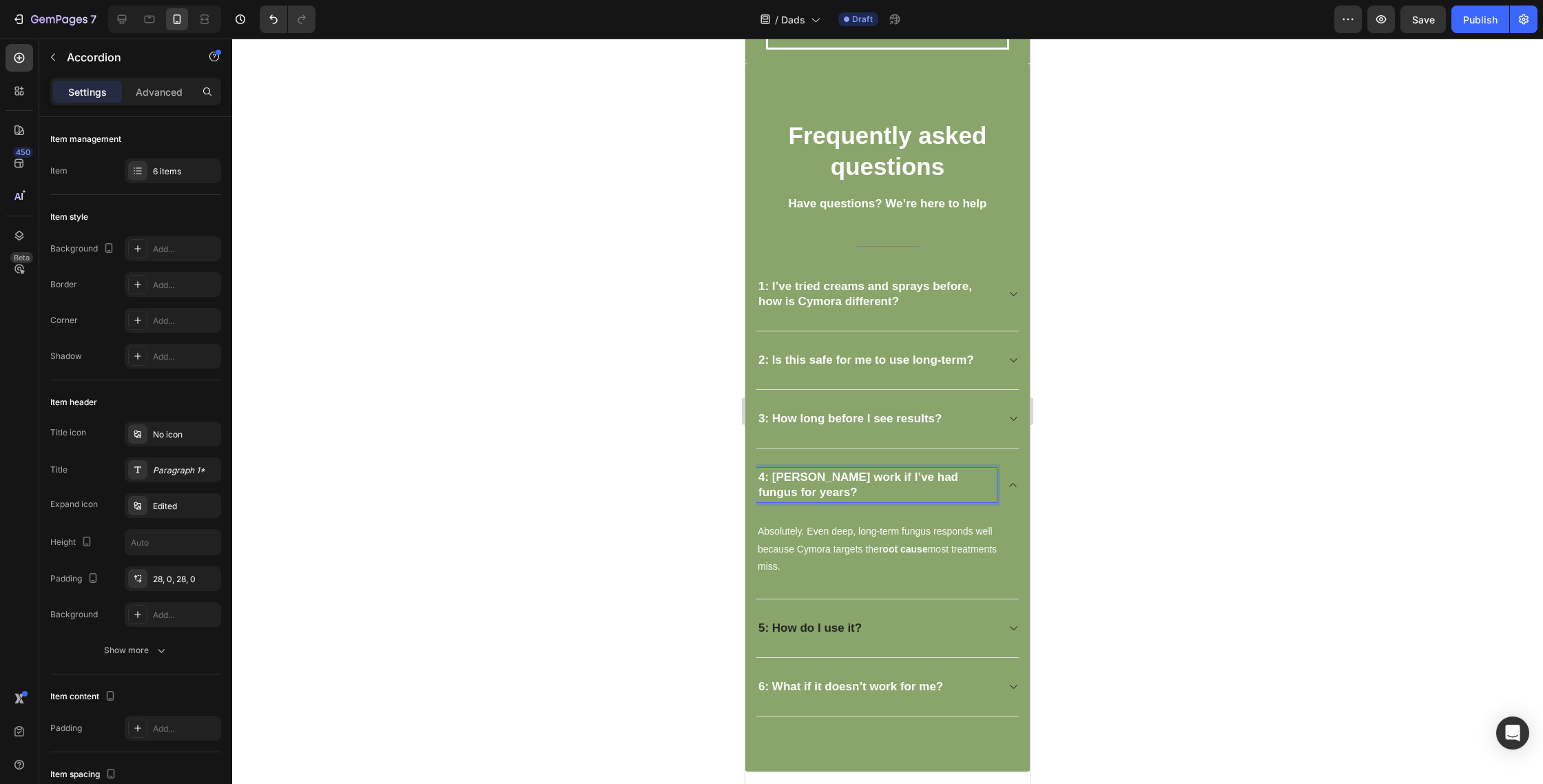
click at [934, 489] on p "4: Will Cymora work if I’ve had fungus for years?" at bounding box center [876, 485] width 236 height 31
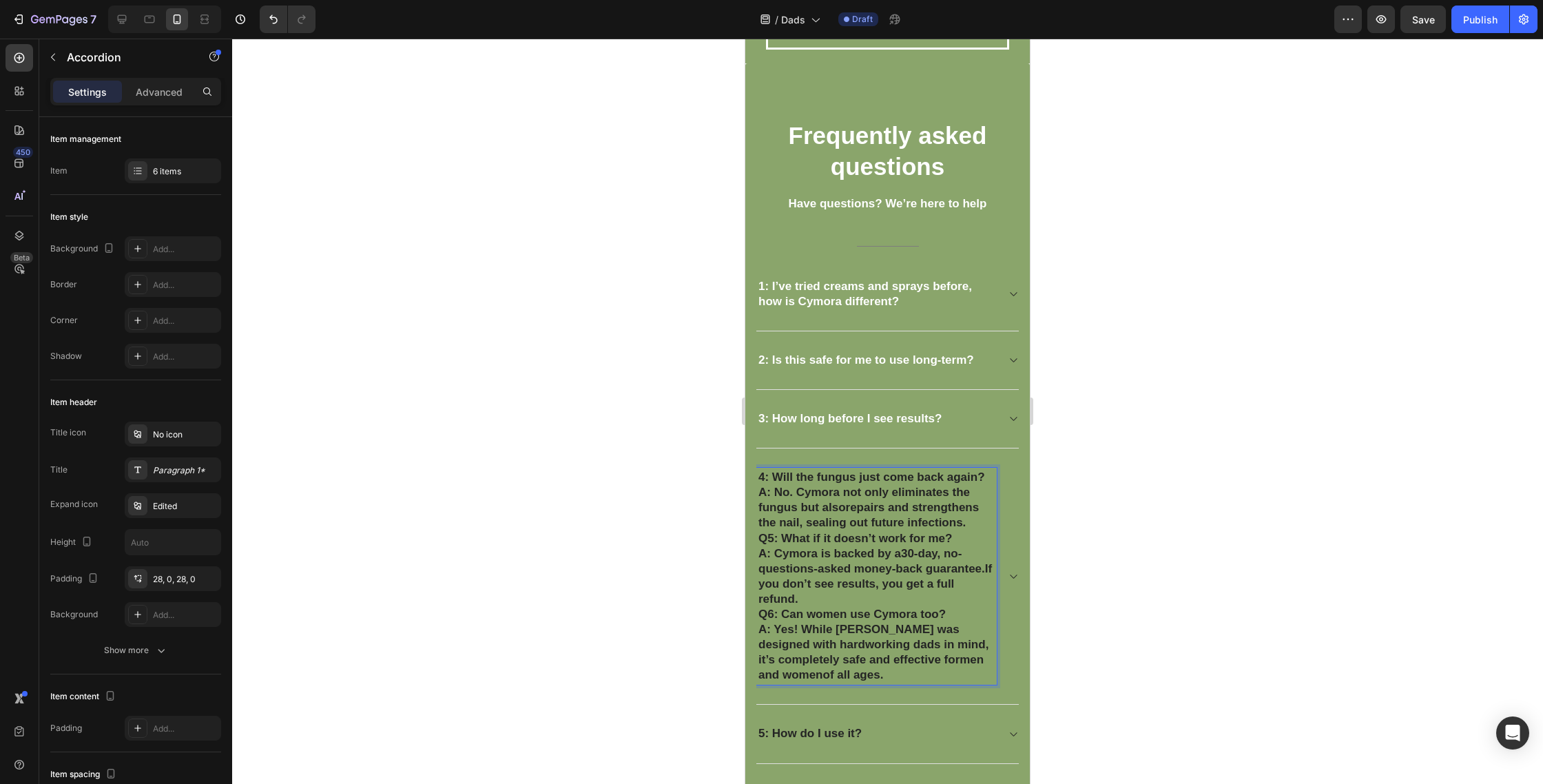
drag, startPoint x: 773, startPoint y: 493, endPoint x: 890, endPoint y: 643, distance: 190.2
click at [870, 691] on div "4: Will the fungus just come back again? A: No. Cymora not only eliminates the …" at bounding box center [888, 576] width 263 height 256
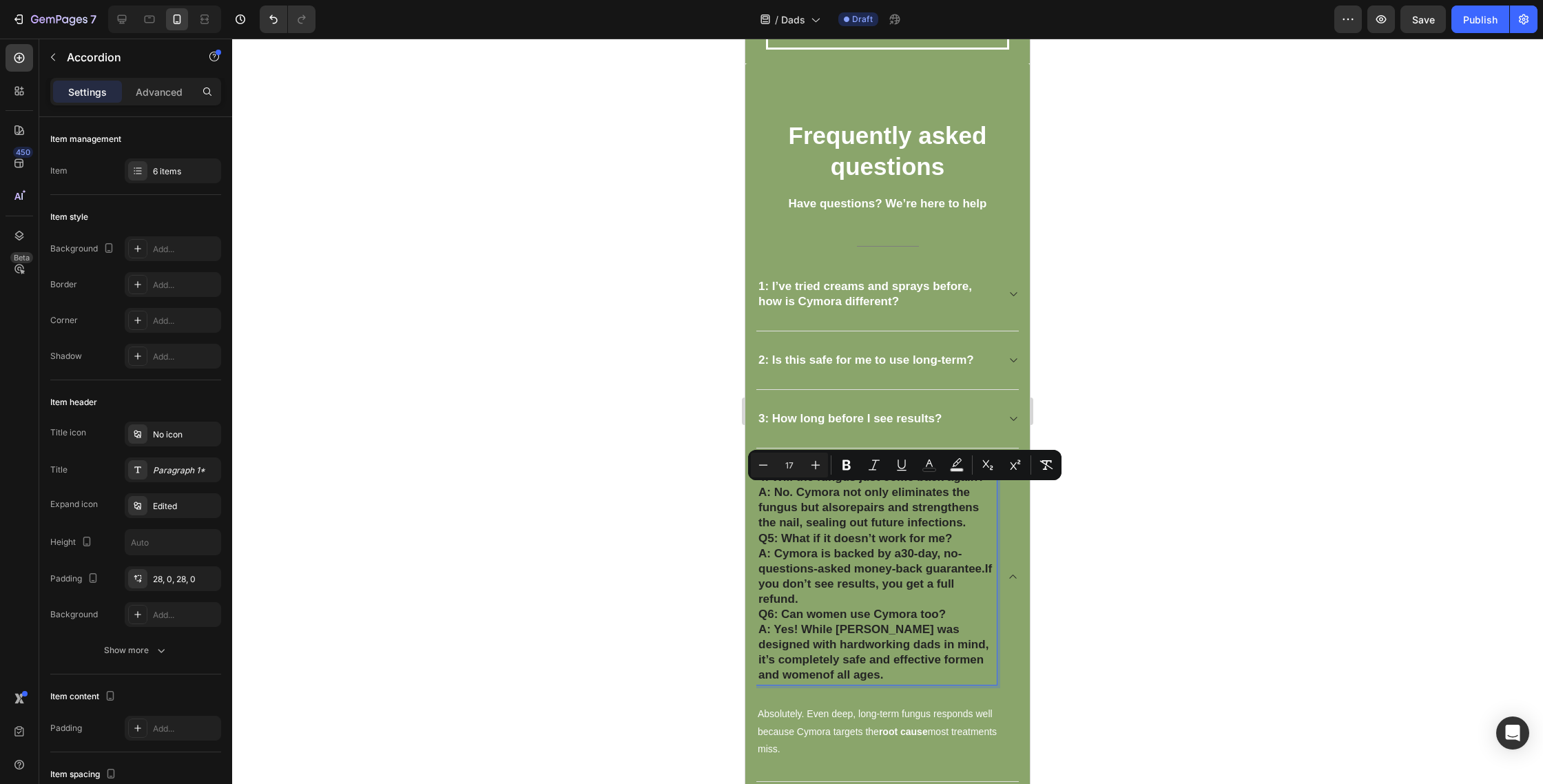
copy div "No. Cymora not only eliminates the fungus but also repairs and strengthens the …"
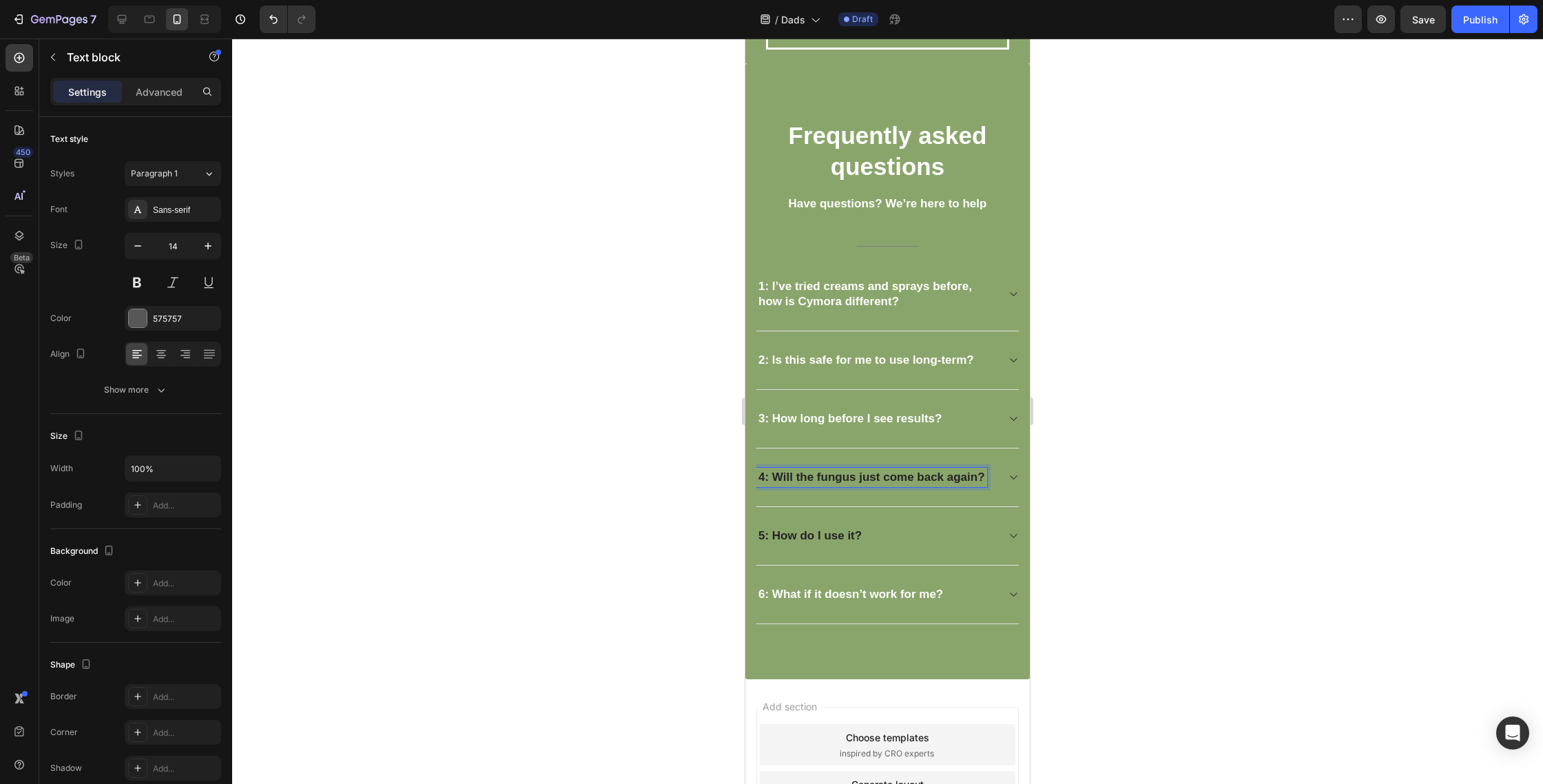
click at [925, 522] on p "Absolutely. Even deep, long-term fungus responds well because Cymora targets th…" at bounding box center [887, 534] width 260 height 52
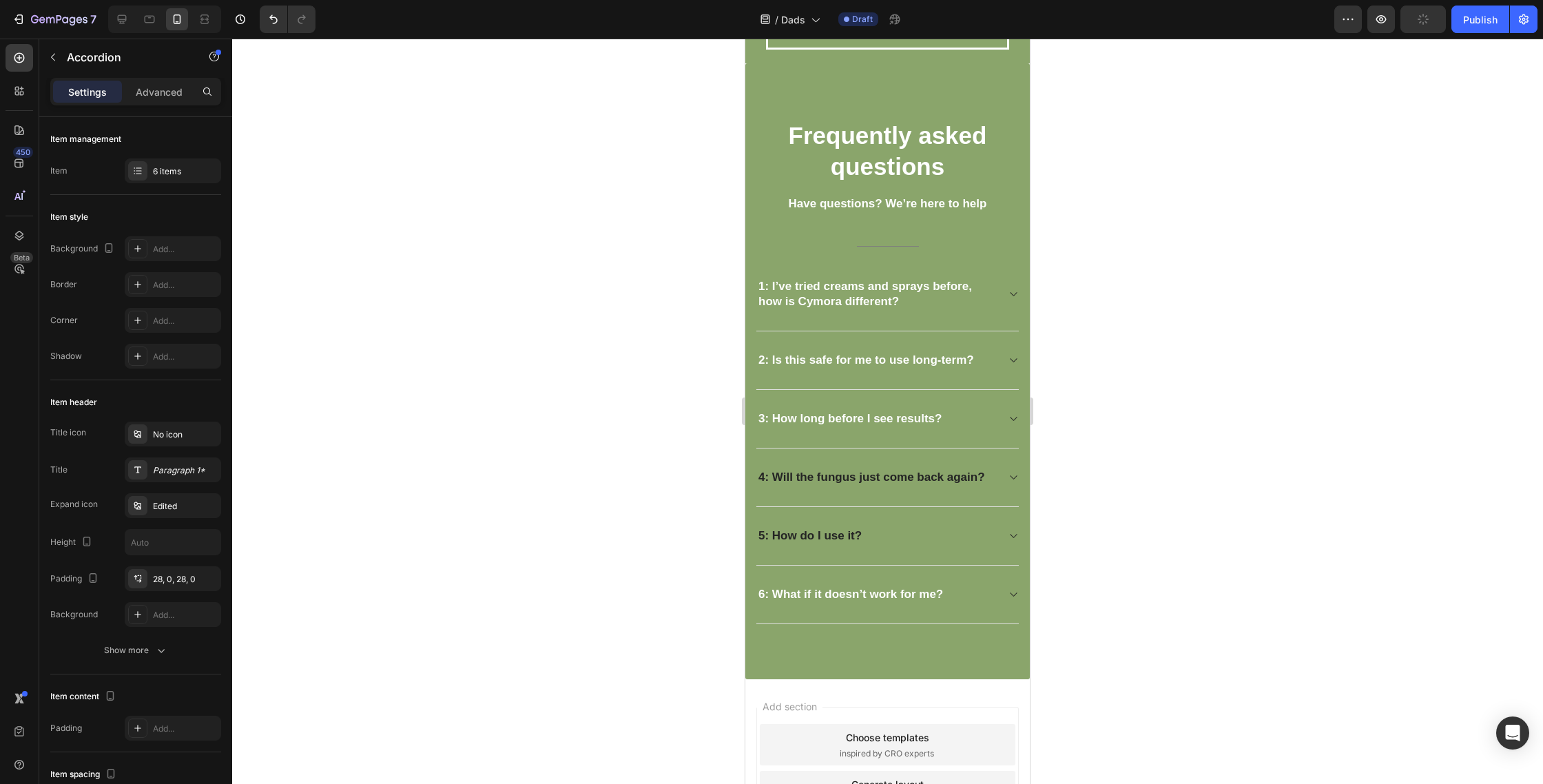
click at [925, 522] on div "5: How do I use it?" at bounding box center [888, 535] width 263 height 58
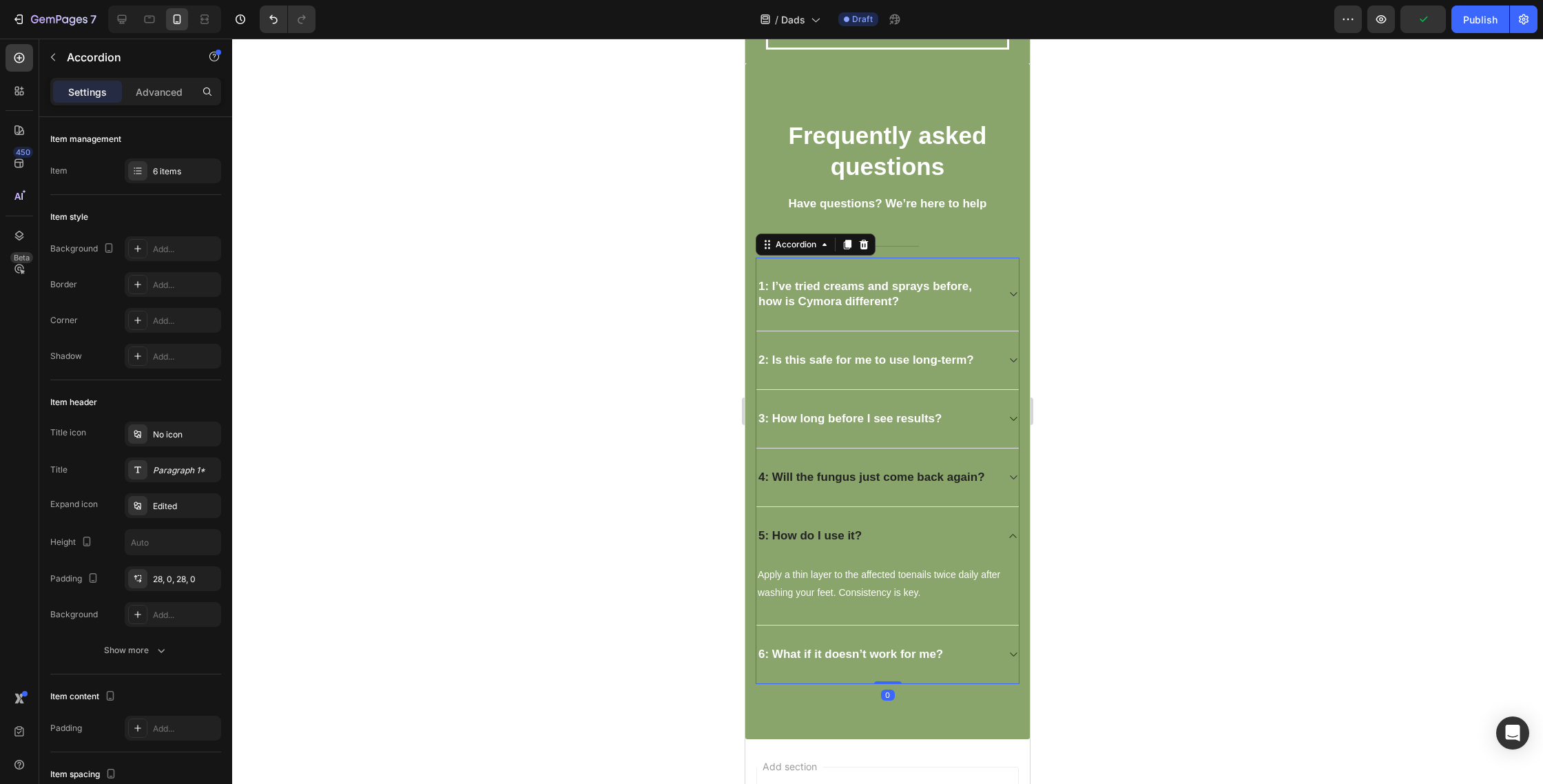
click at [991, 491] on div "4: Will the fungus just come back again?" at bounding box center [888, 477] width 263 height 58
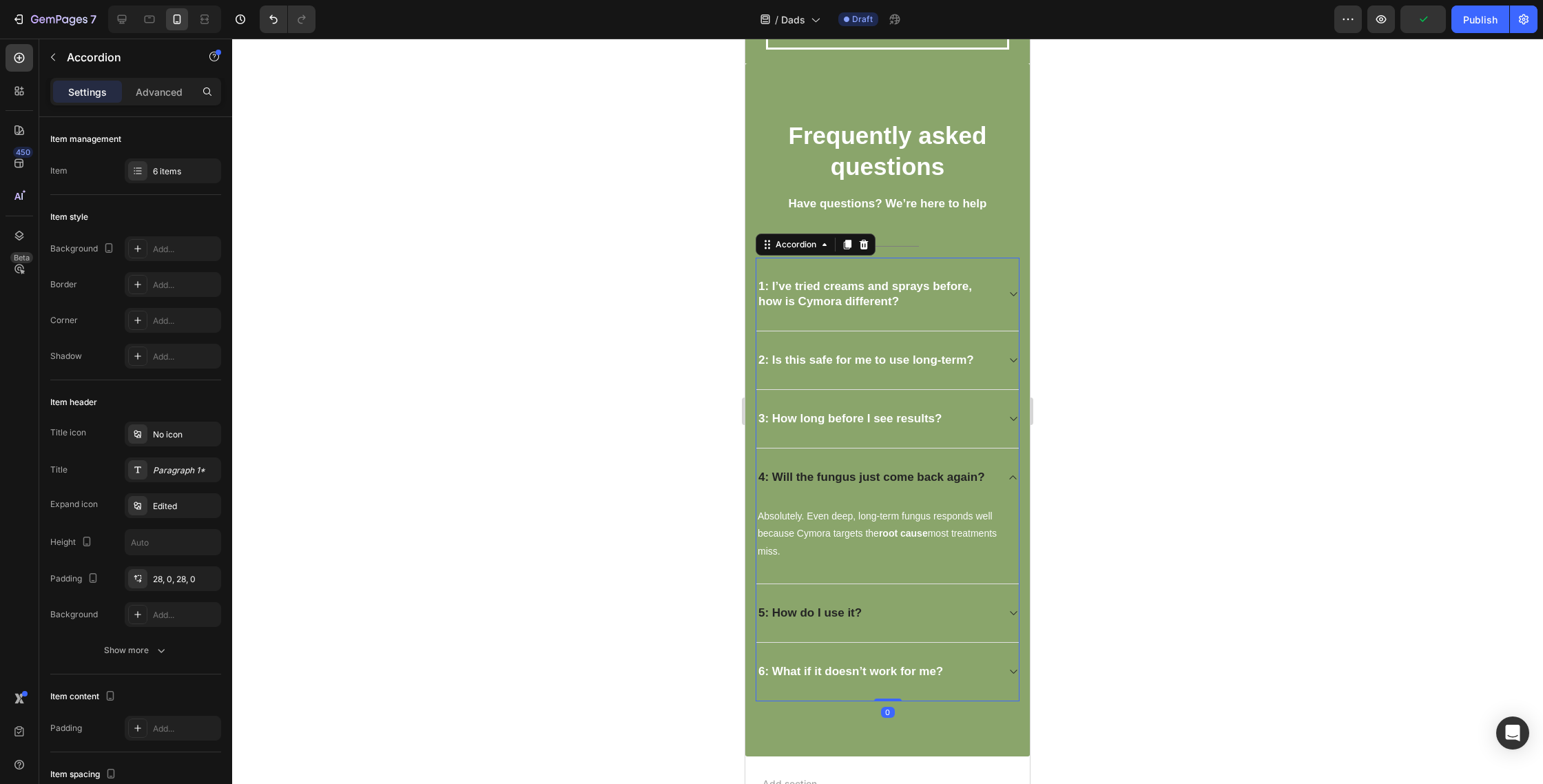
click at [864, 505] on div "4: Will the fungus just come back again?" at bounding box center [888, 477] width 263 height 58
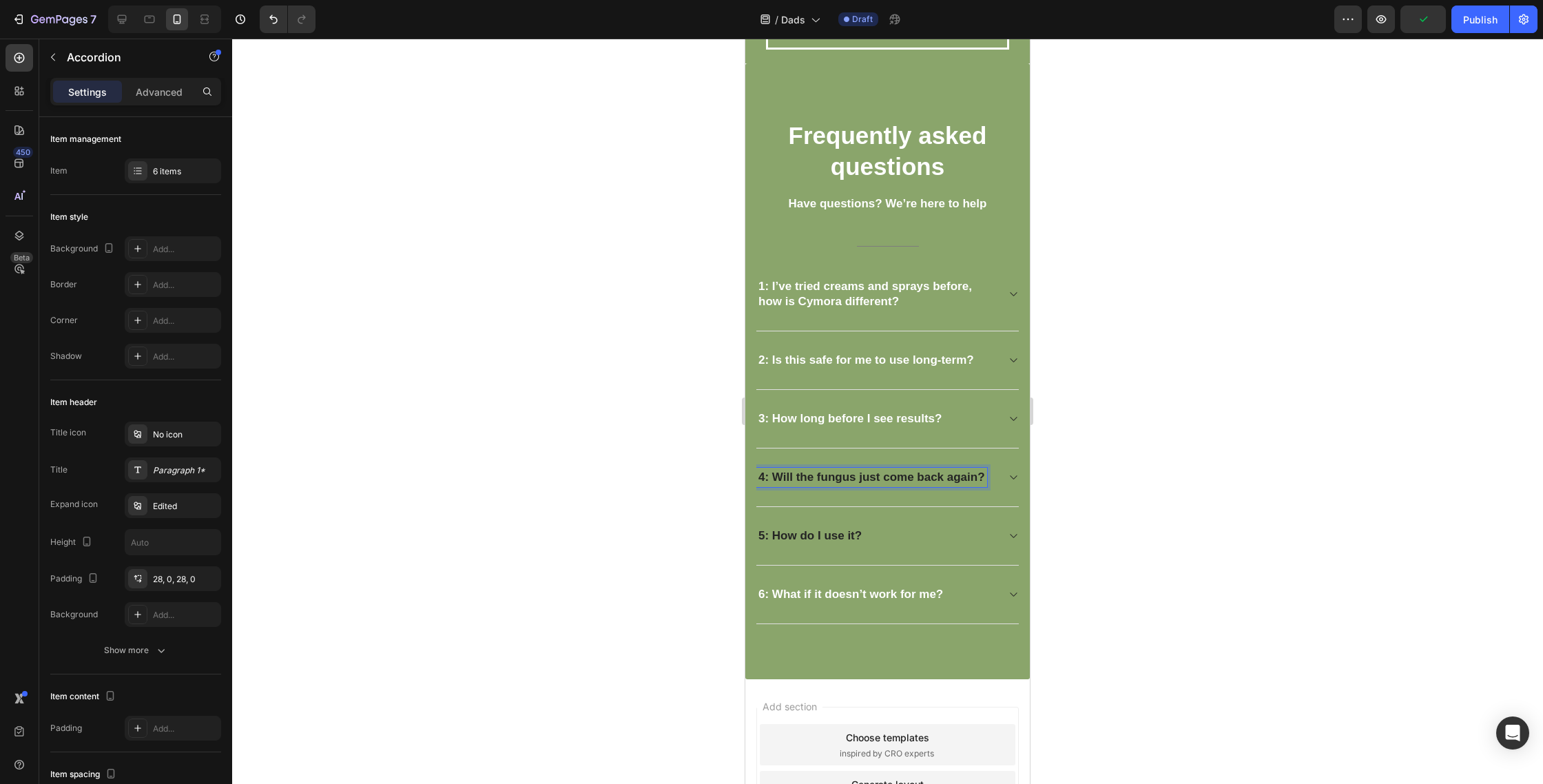
drag, startPoint x: 996, startPoint y: 482, endPoint x: 976, endPoint y: 489, distance: 21.2
click at [996, 482] on div "4: Will the fungus just come back again?" at bounding box center [876, 478] width 240 height 20
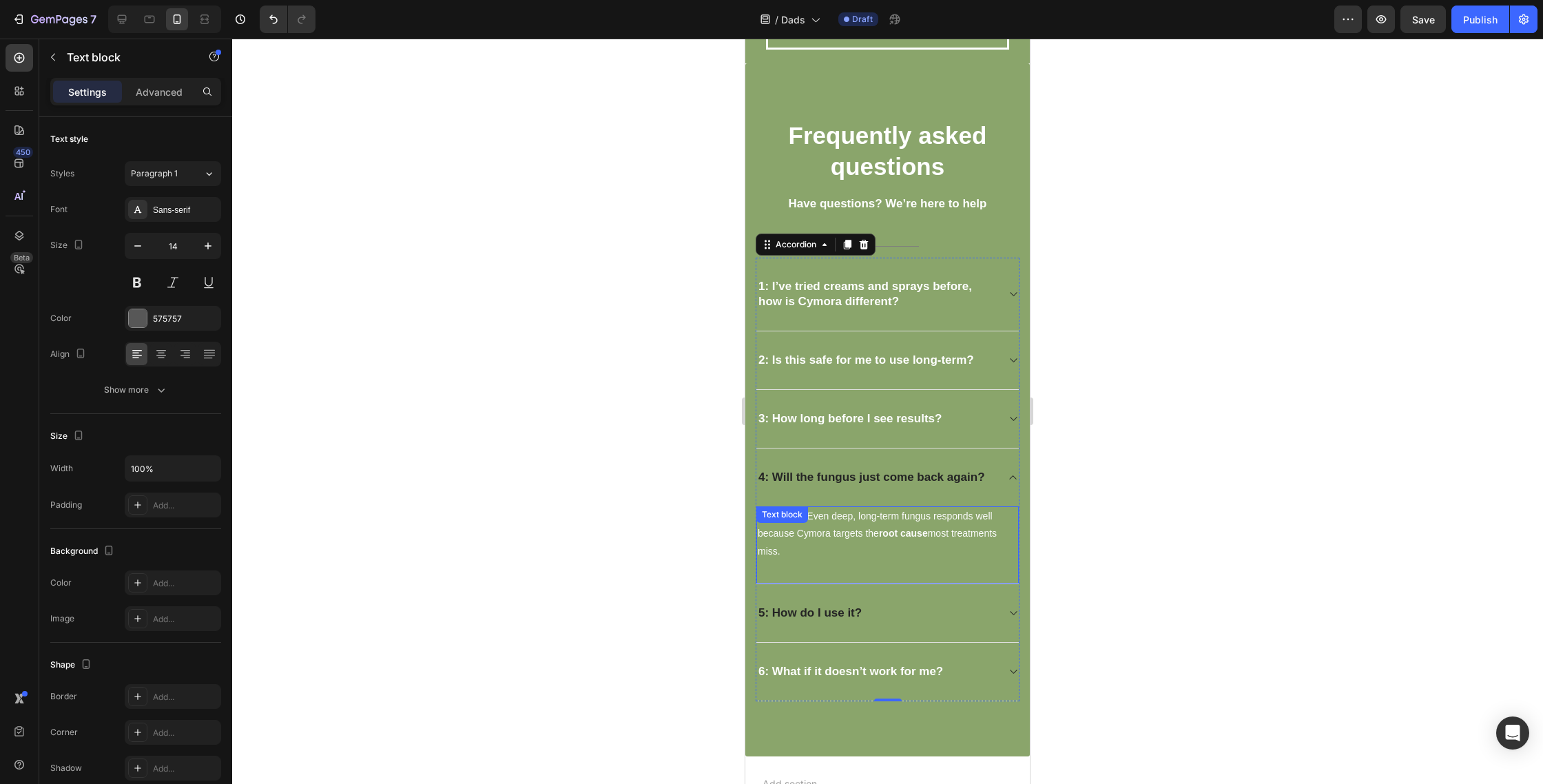
click at [866, 527] on div "Absolutely. Even deep, long-term fungus responds well because Cymora targets th…" at bounding box center [888, 545] width 263 height 78
click at [866, 527] on div at bounding box center [864, 519] width 17 height 17
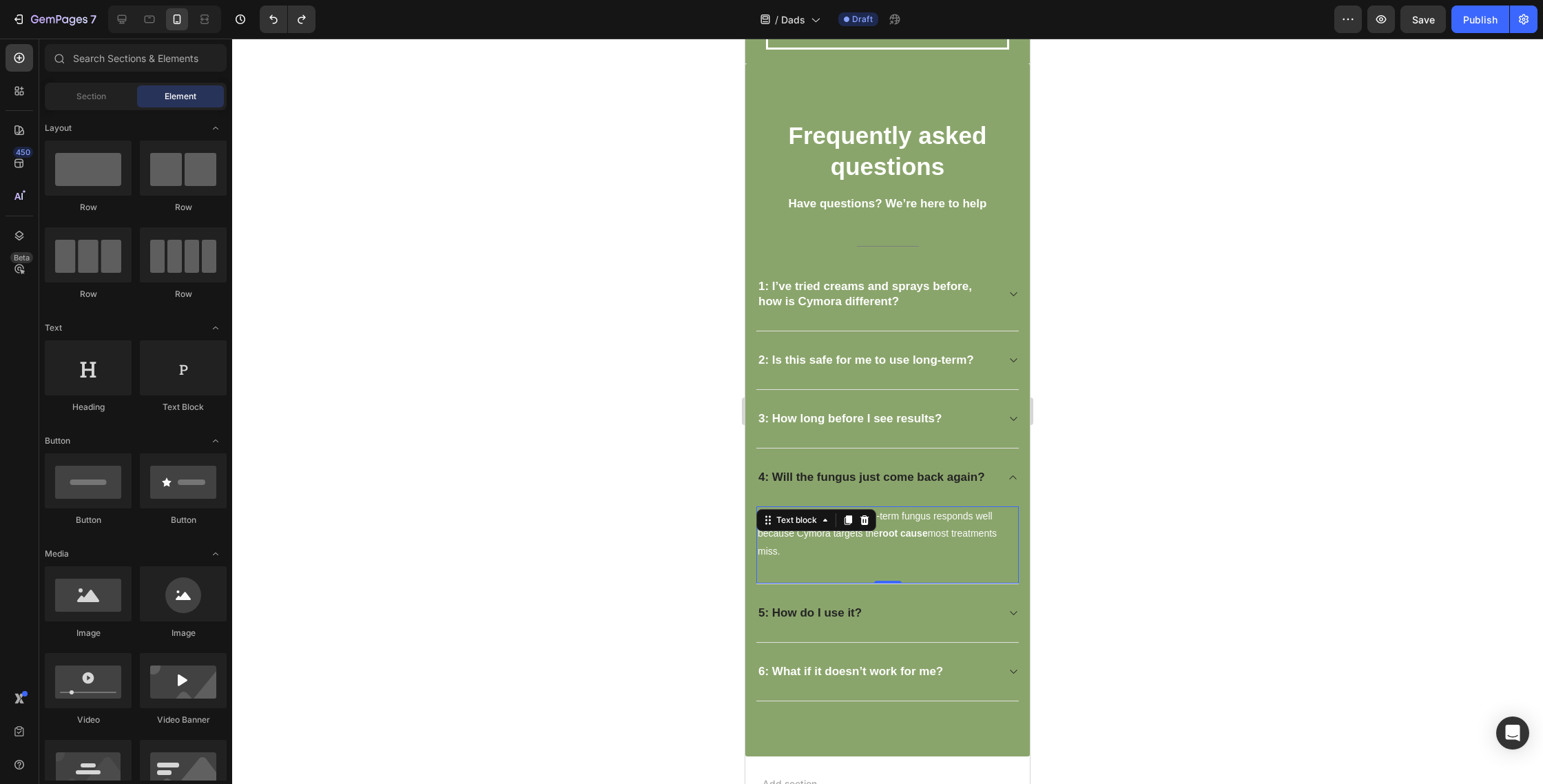
click at [906, 530] on strong "root cause" at bounding box center [904, 532] width 49 height 11
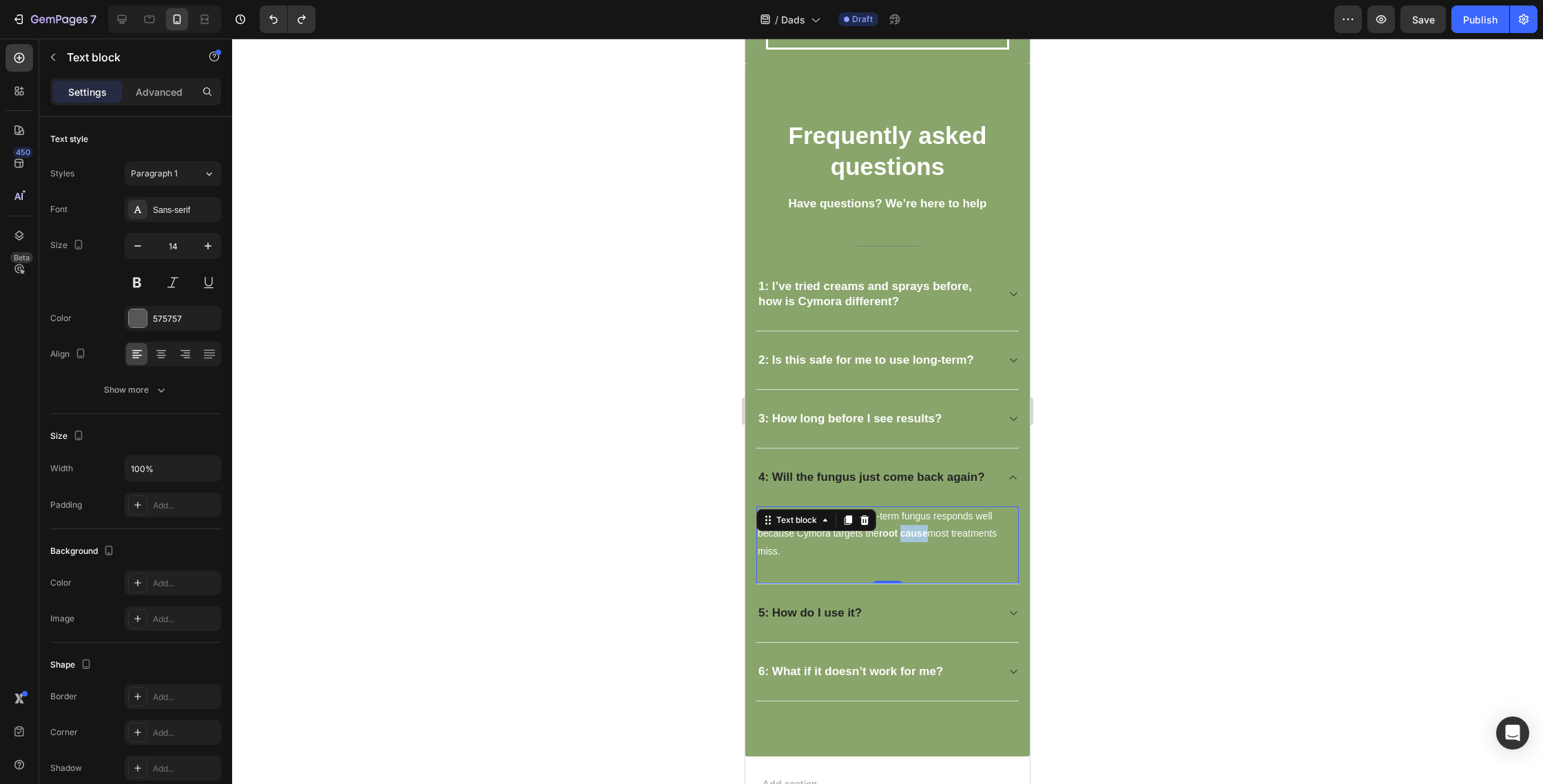
click at [906, 530] on strong "root cause" at bounding box center [904, 532] width 49 height 11
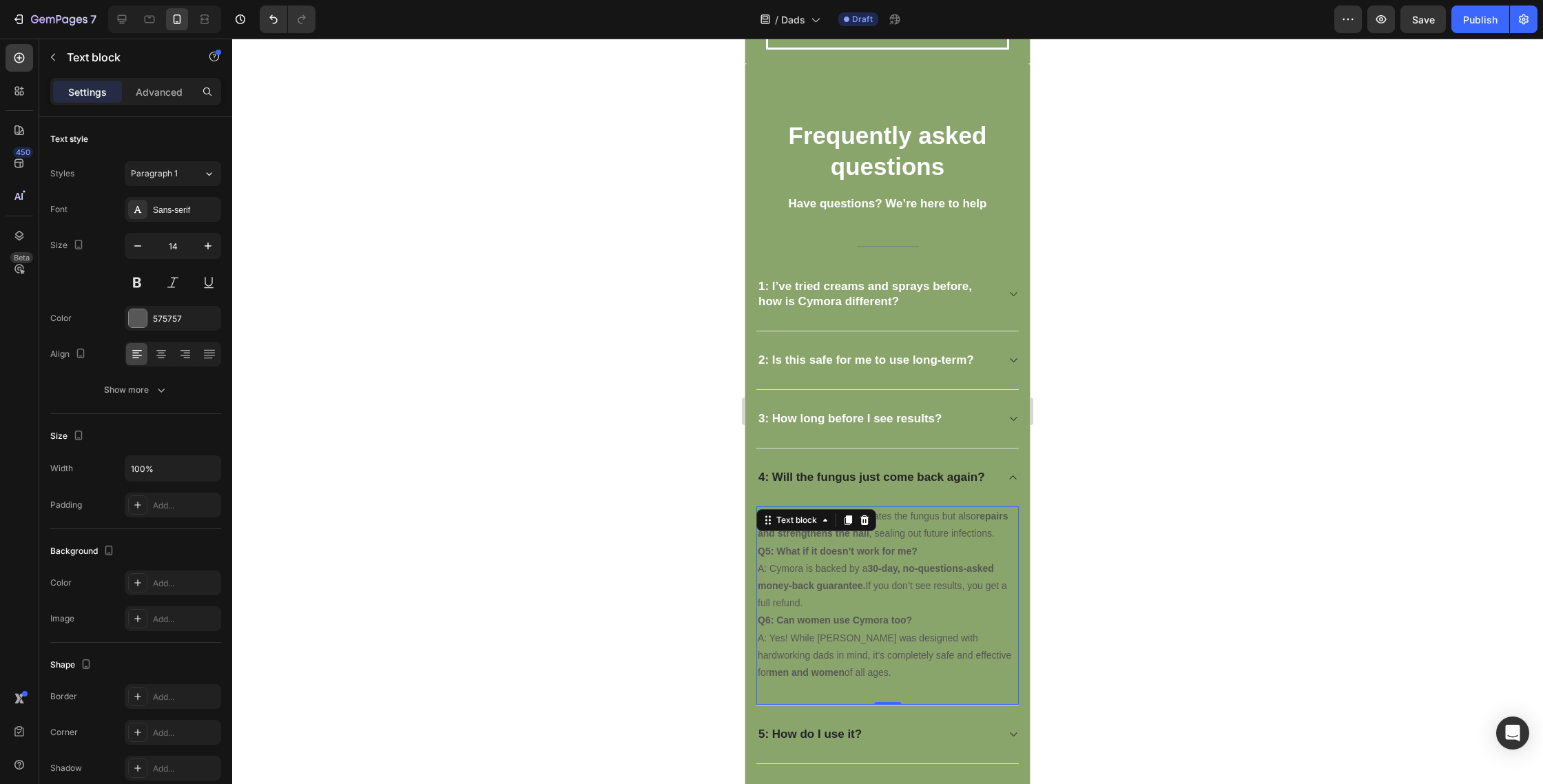
drag, startPoint x: 768, startPoint y: 551, endPoint x: 912, endPoint y: 676, distance: 190.7
click at [905, 681] on div "No. Cymora not only eliminates the fungus but also repairs and strengthens the …" at bounding box center [888, 594] width 263 height 177
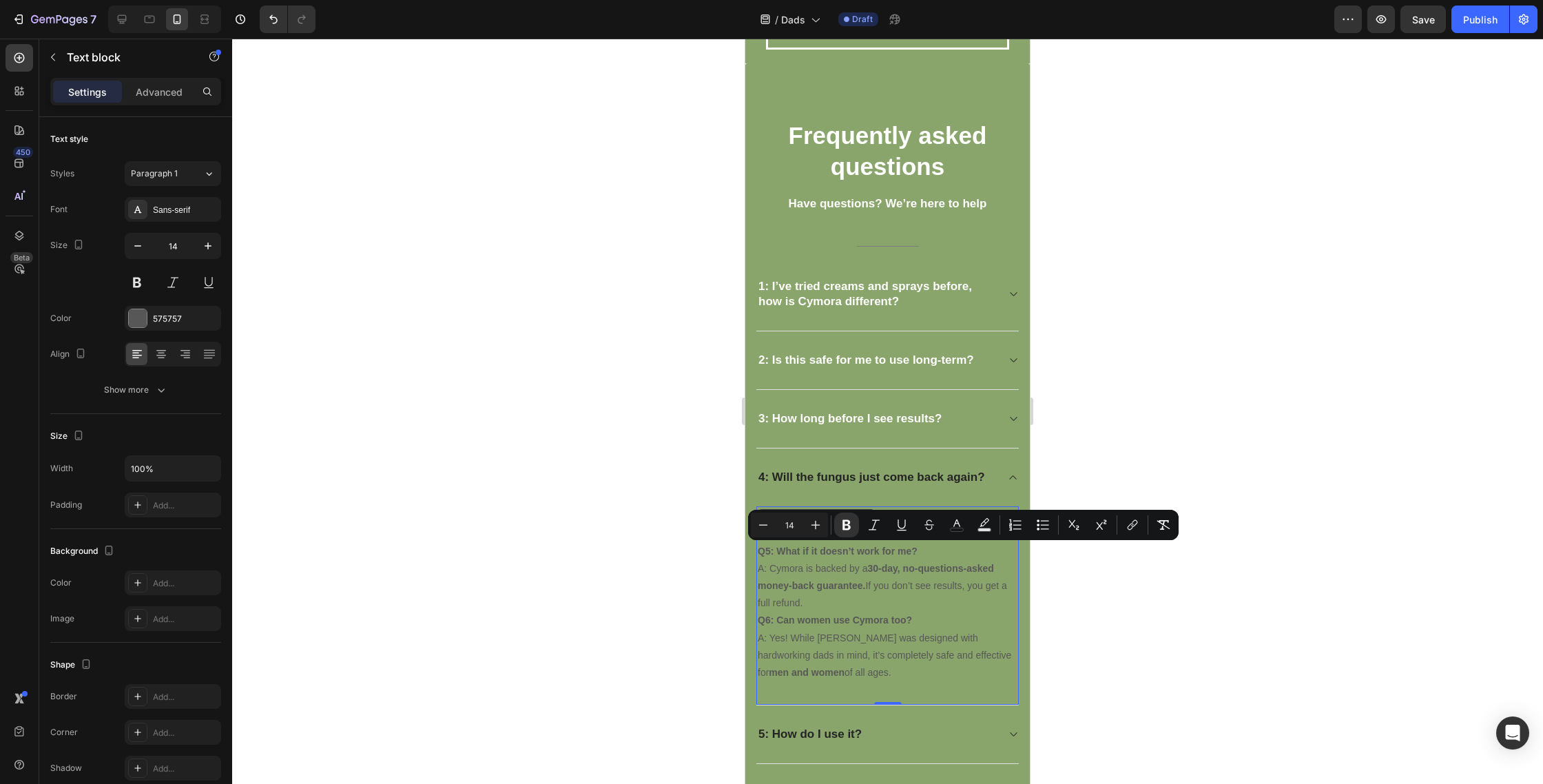
copy div "5: What if it doesn’t work for me? A: Cymora is backed by a 30-day, no-question…"
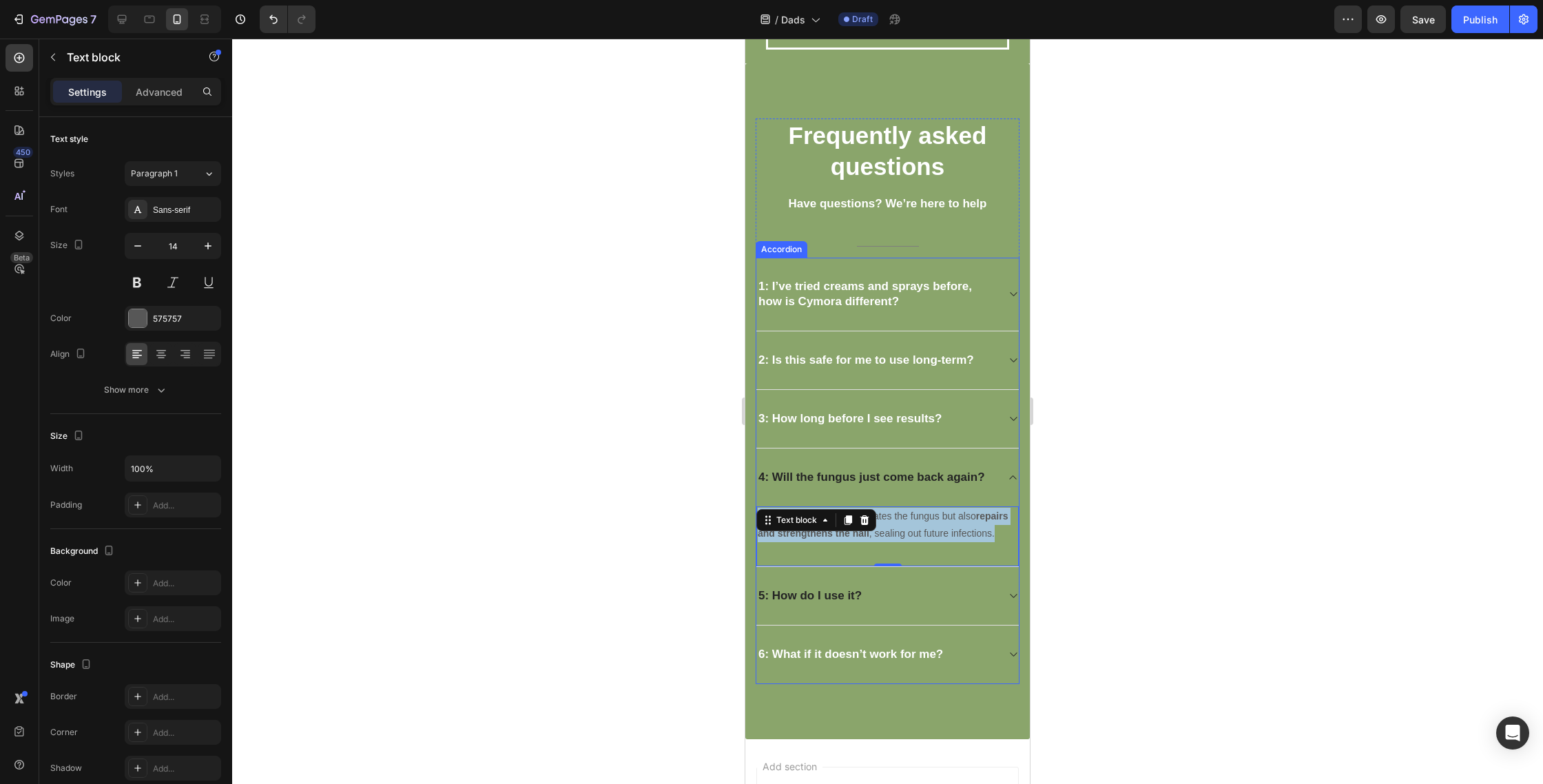
drag, startPoint x: 1003, startPoint y: 537, endPoint x: 782, endPoint y: 504, distance: 223.5
click at [770, 502] on div "4: Will the fungus just come back again? No. Cymora not only eliminates the fun…" at bounding box center [888, 508] width 263 height 118
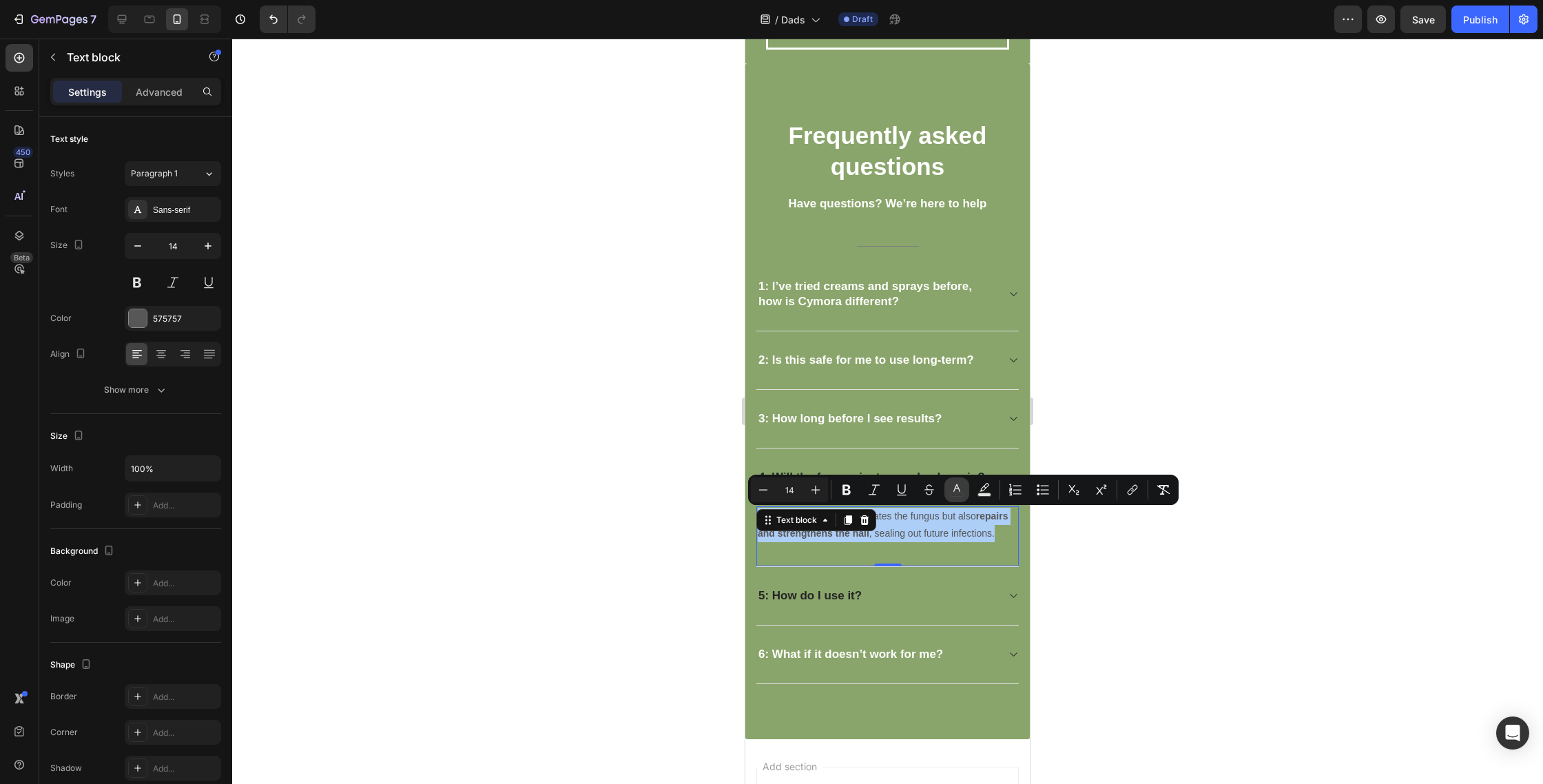
click at [960, 491] on icon "Editor contextual toolbar" at bounding box center [956, 488] width 7 height 8
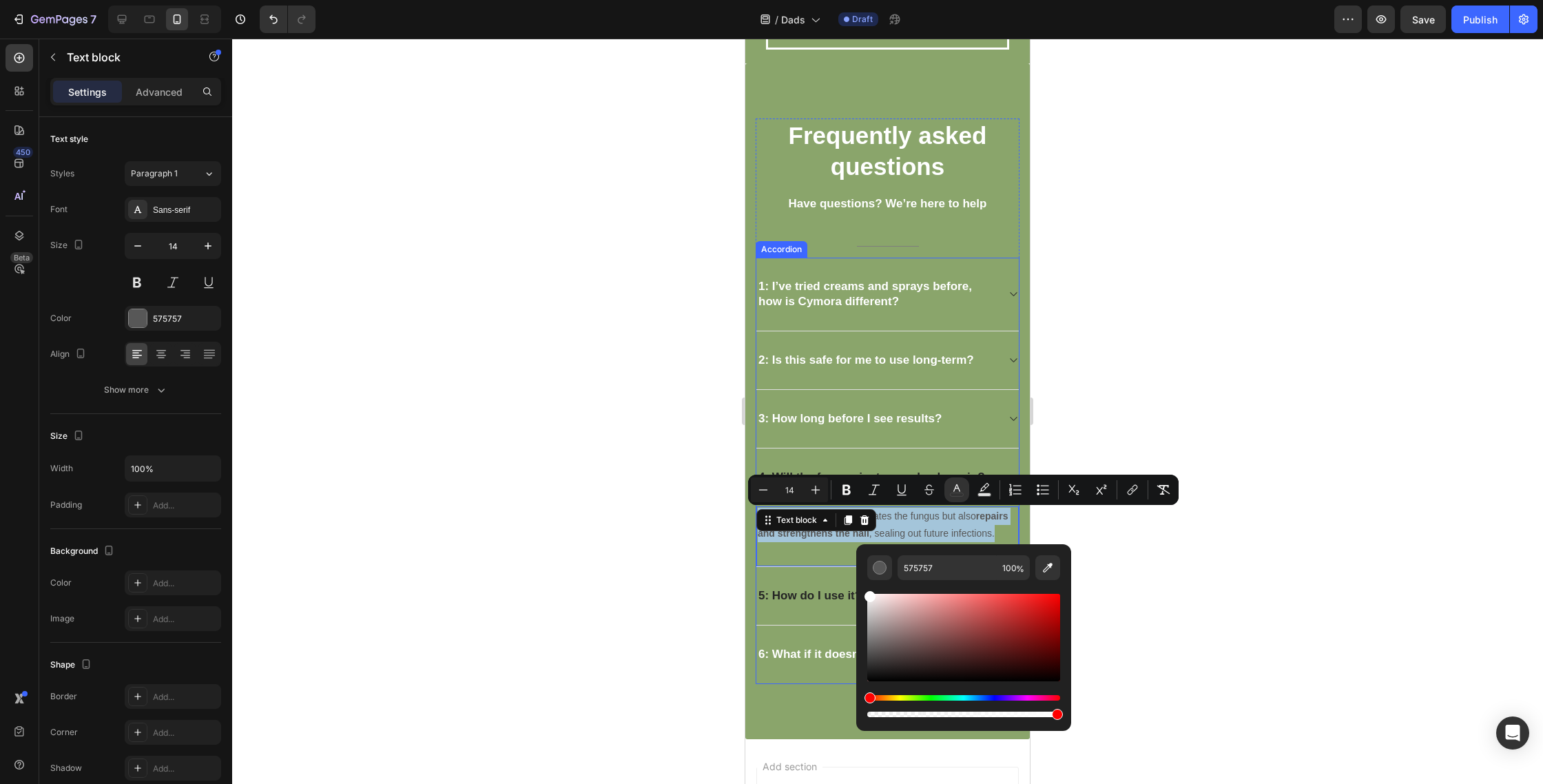
type input "FFFFFF"
drag, startPoint x: 1675, startPoint y: 661, endPoint x: 837, endPoint y: 560, distance: 844.1
drag, startPoint x: 1081, startPoint y: 537, endPoint x: 1074, endPoint y: 533, distance: 8.1
click at [1080, 537] on div at bounding box center [887, 411] width 1311 height 745
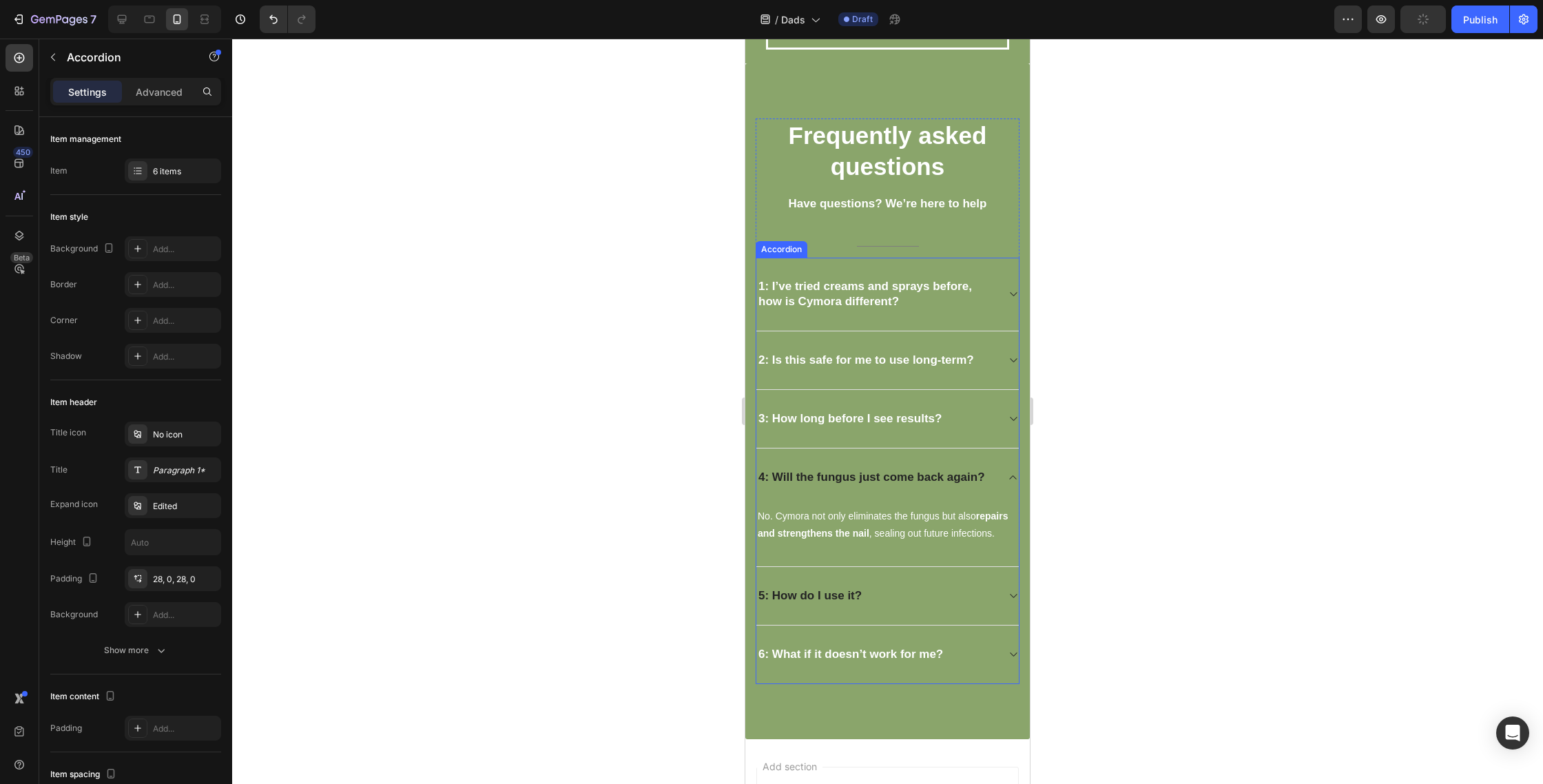
click at [965, 481] on strong "4: Will the fungus just come back again?" at bounding box center [871, 476] width 226 height 13
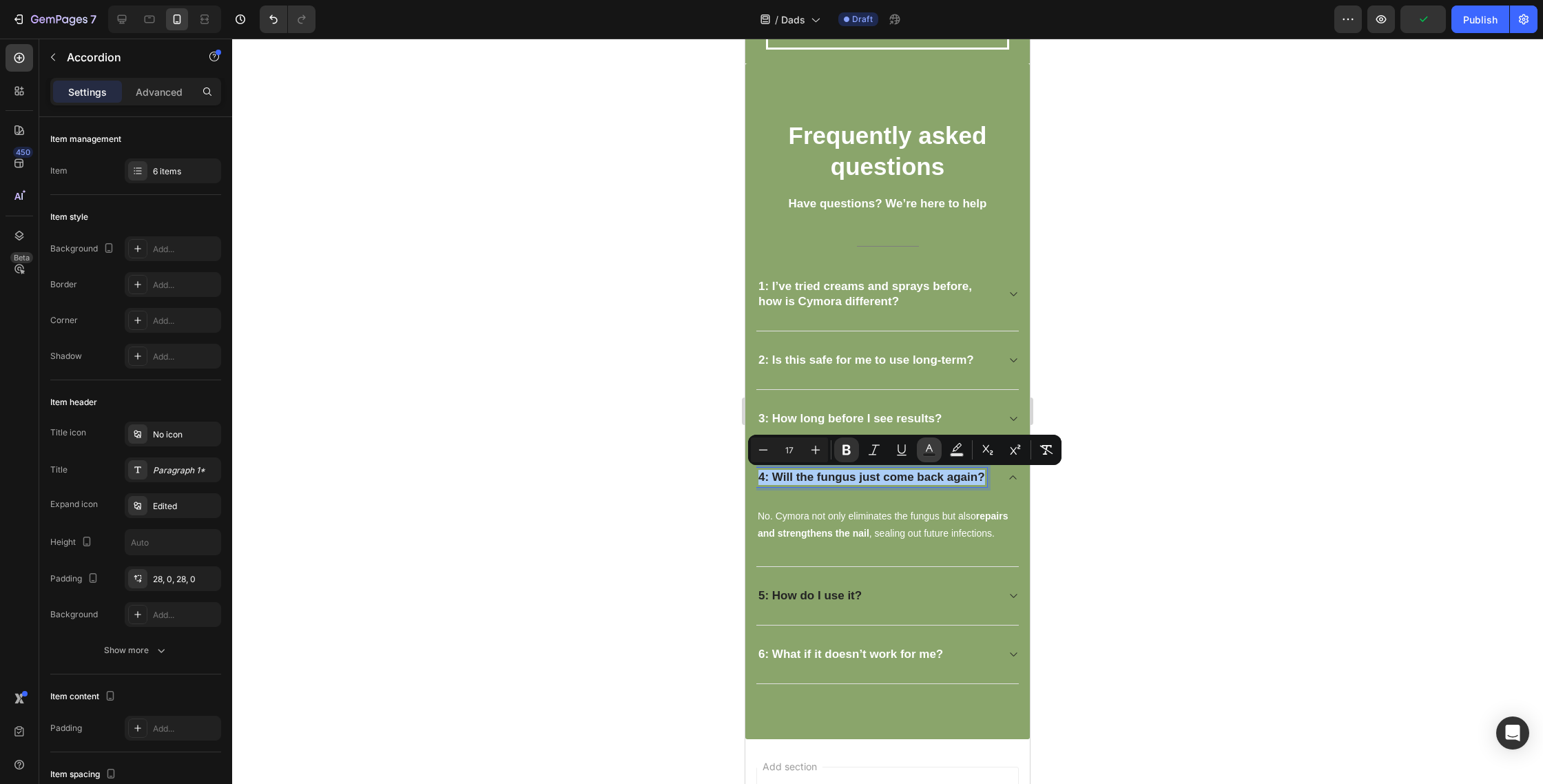
click at [928, 454] on rect "Editor contextual toolbar" at bounding box center [930, 454] width 13 height 3
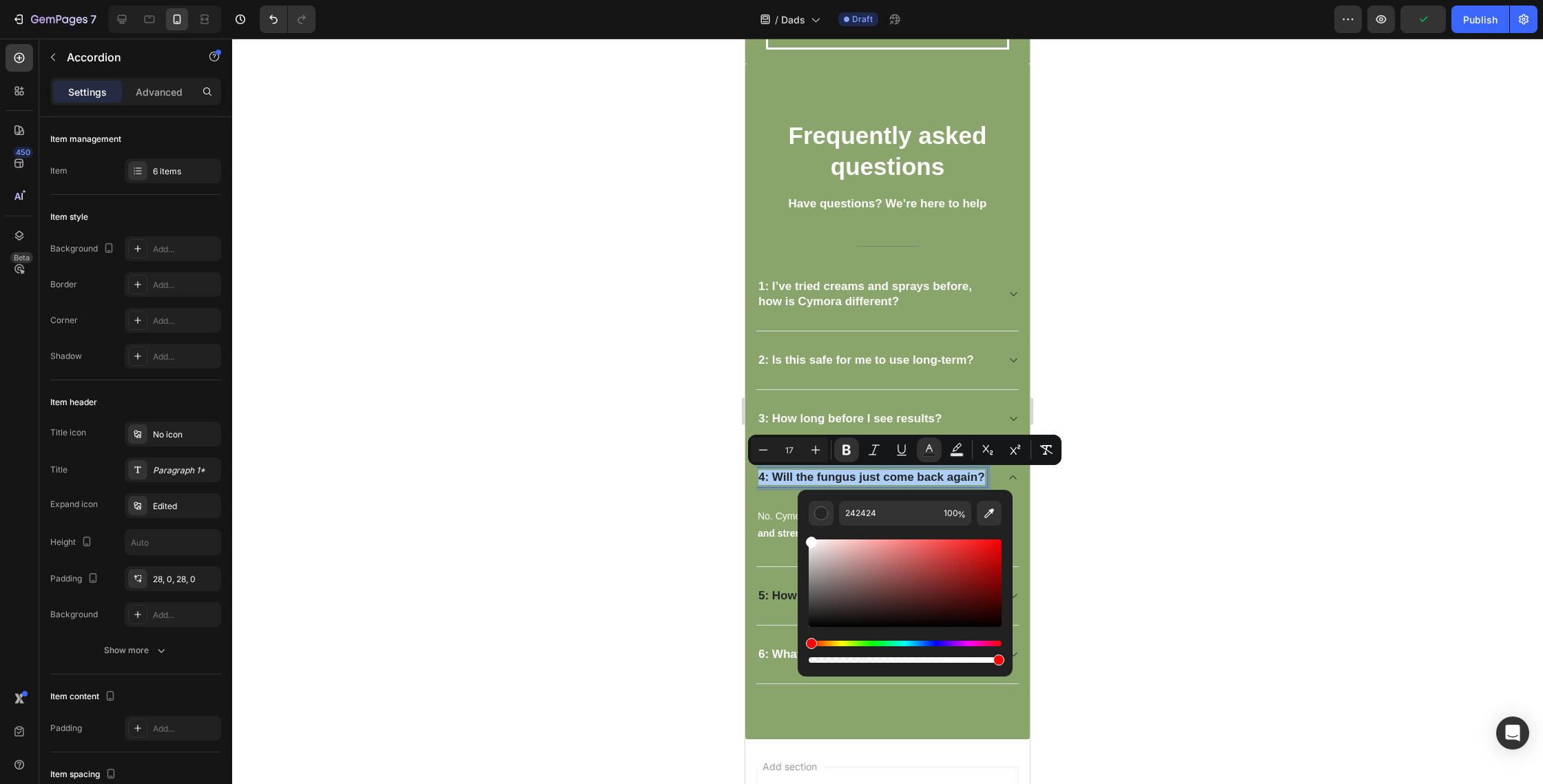
drag, startPoint x: 1648, startPoint y: 620, endPoint x: 796, endPoint y: 502, distance: 860.1
type input "FFFFFF"
drag, startPoint x: 1082, startPoint y: 524, endPoint x: 1054, endPoint y: 529, distance: 28.4
click at [1082, 524] on div at bounding box center [887, 411] width 1311 height 745
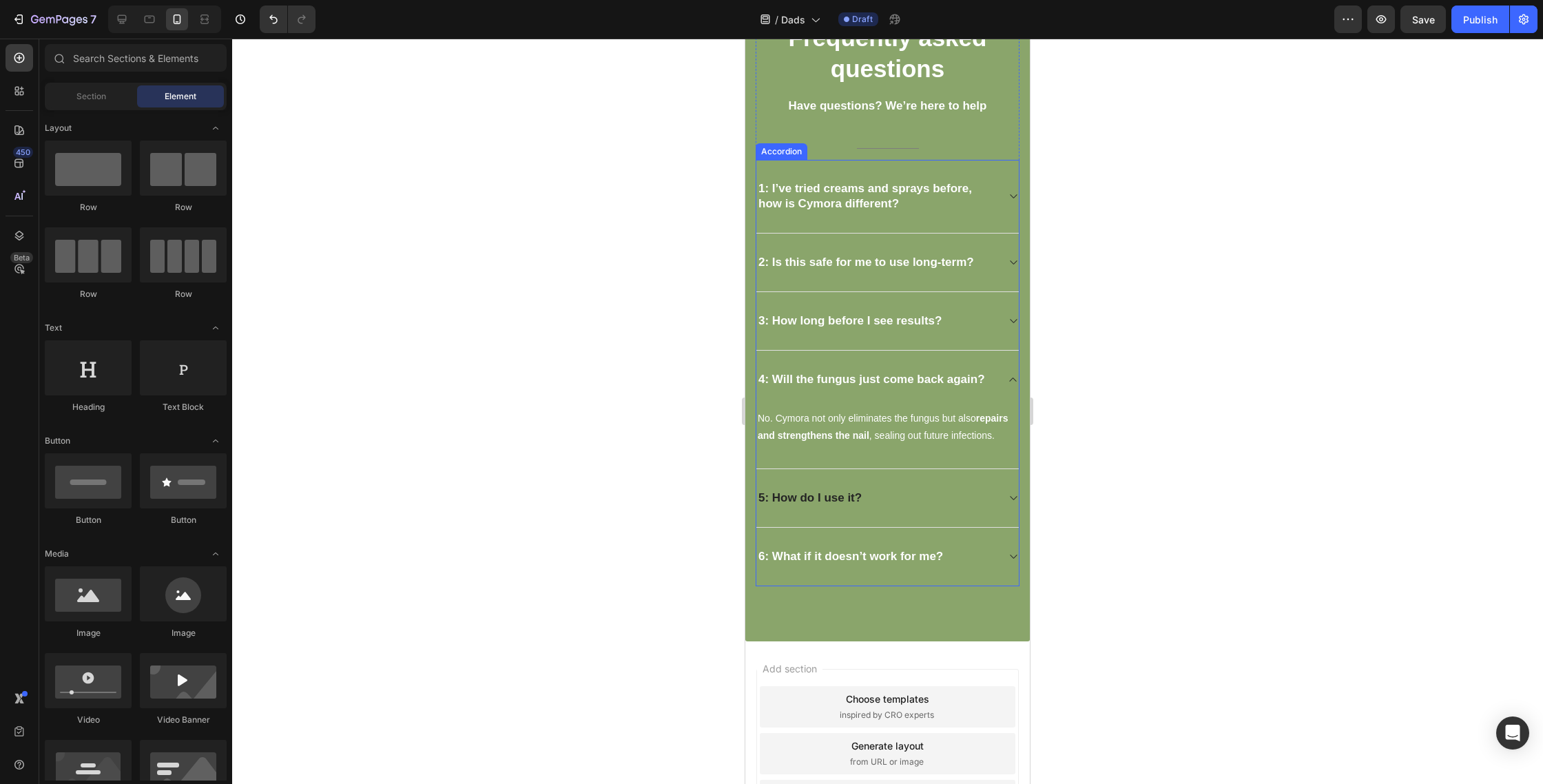
scroll to position [3382, 0]
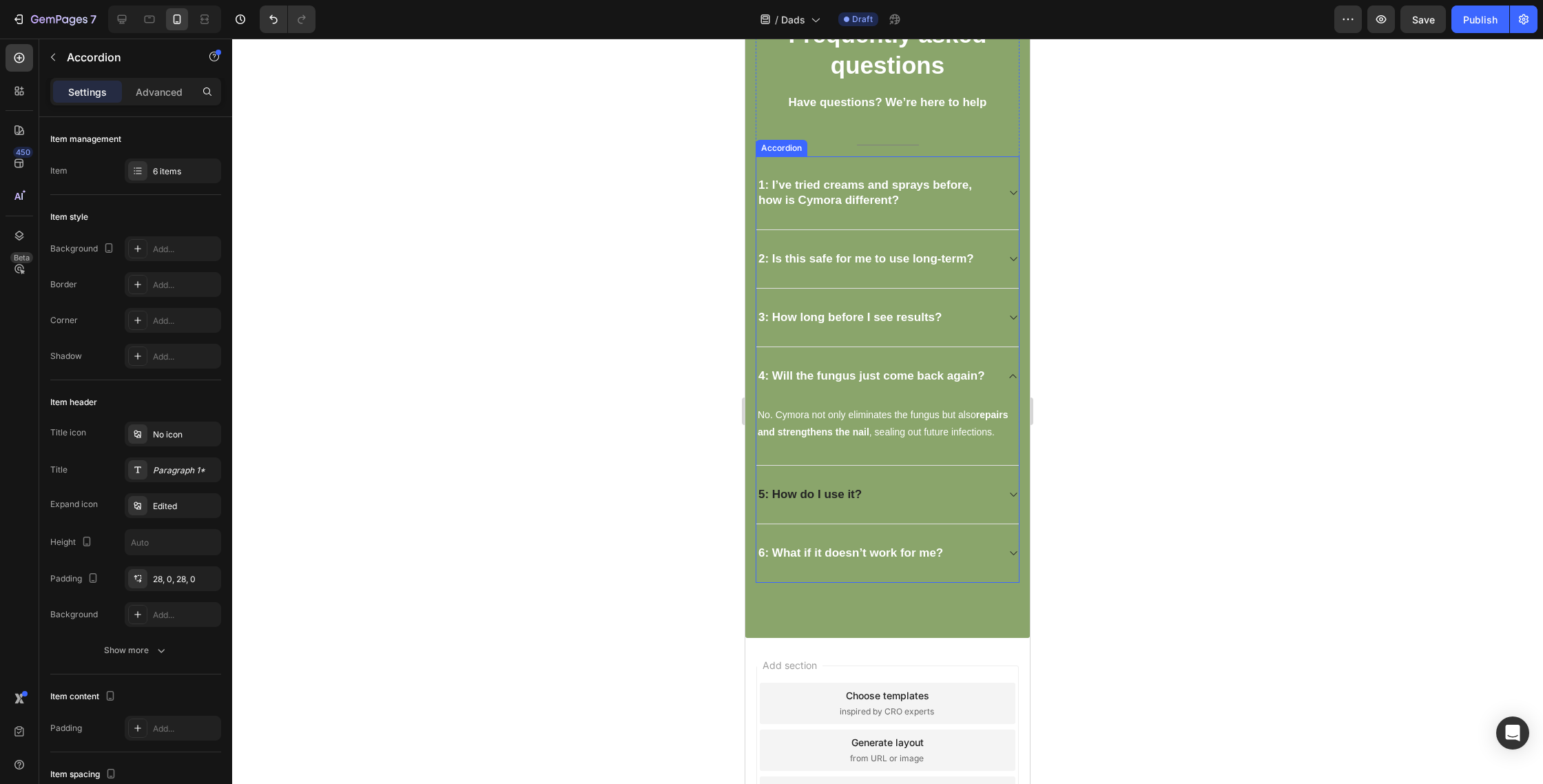
click at [833, 491] on strong "5: How do I use it?" at bounding box center [810, 494] width 104 height 13
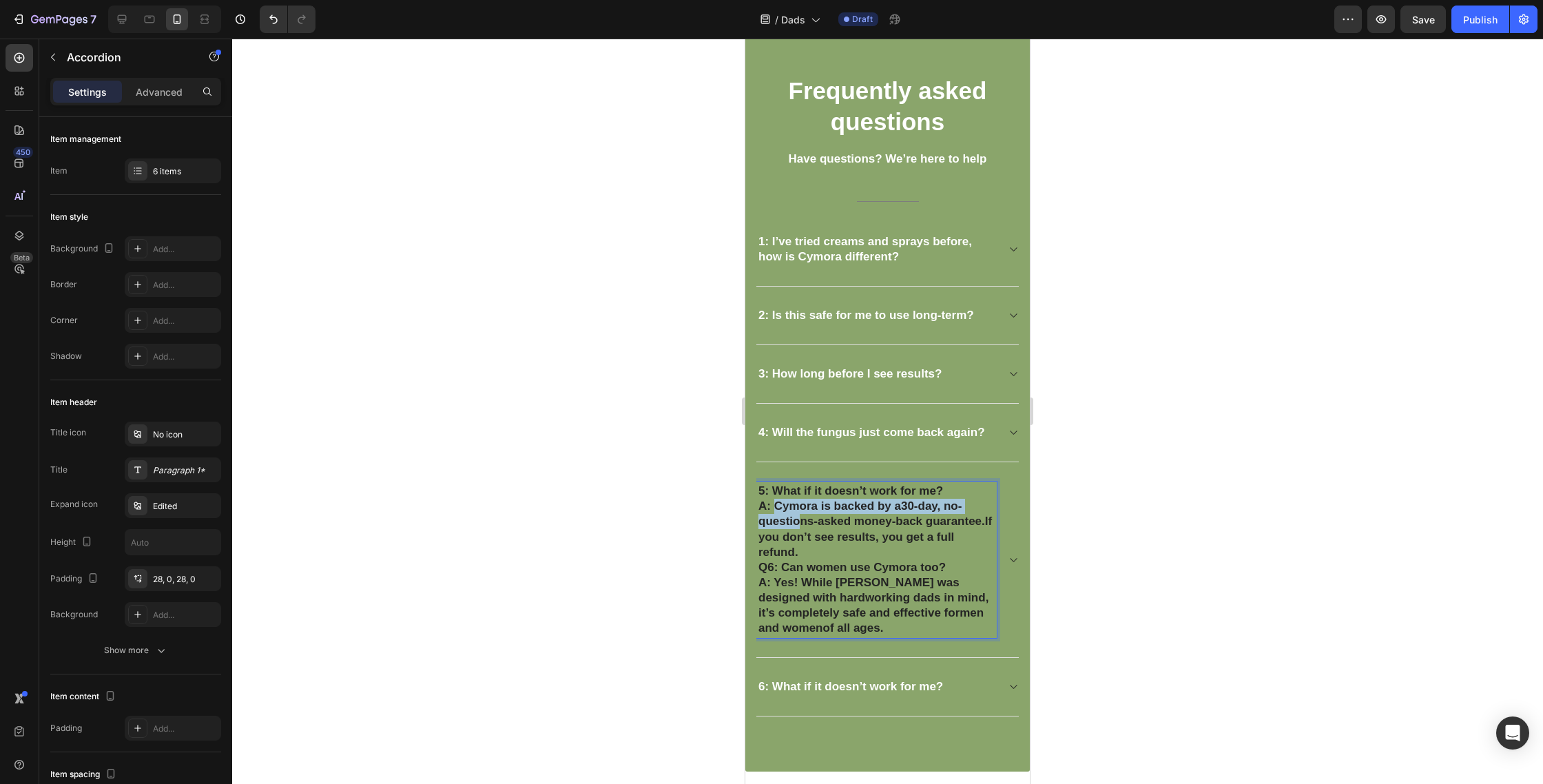
scroll to position [3323, 0]
drag, startPoint x: 774, startPoint y: 508, endPoint x: 889, endPoint y: 634, distance: 170.6
click at [889, 635] on div "5: What if it doesn’t work for me? A: Cymora is backed by a 30-day, no-question…" at bounding box center [876, 562] width 240 height 156
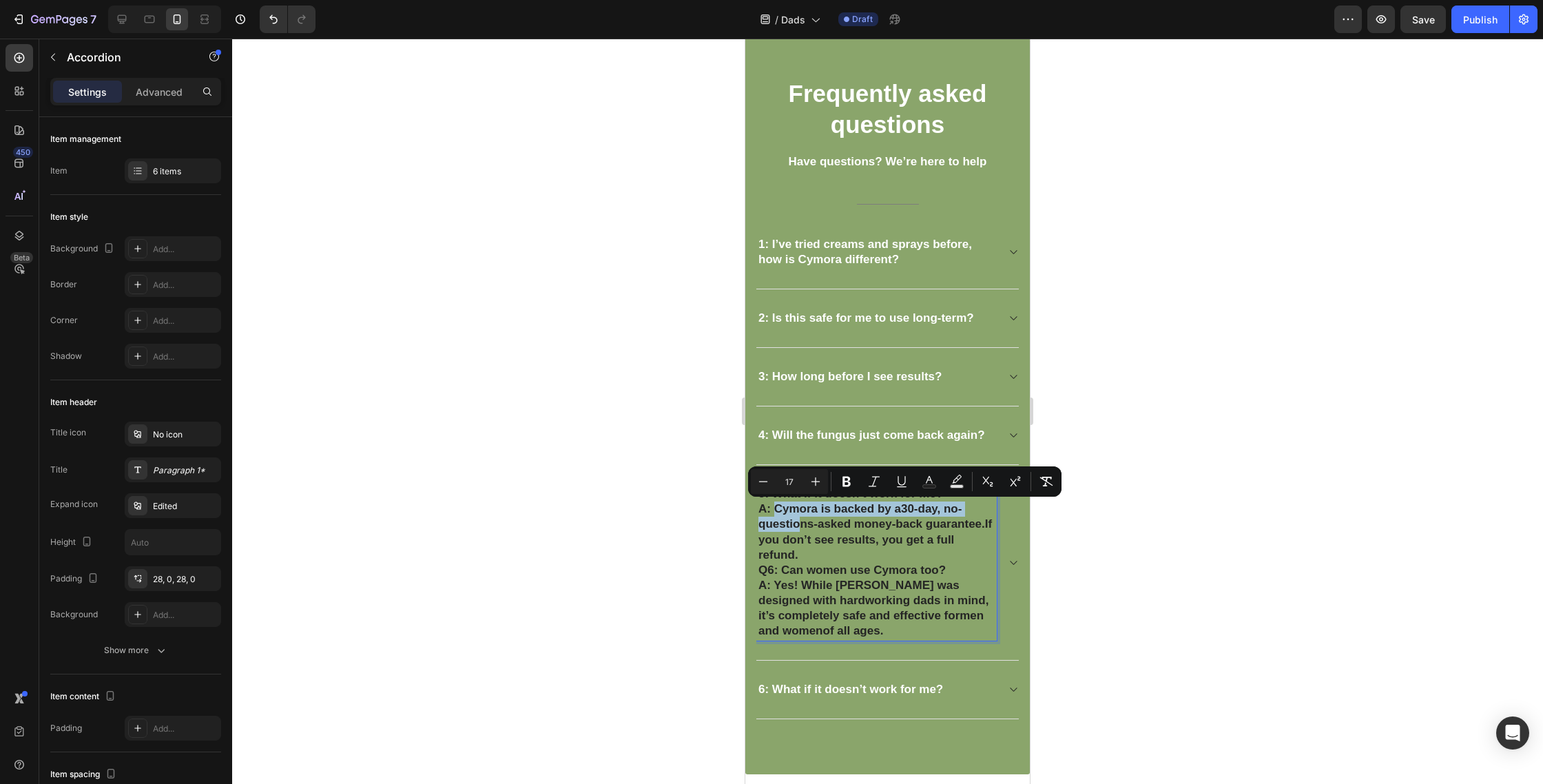
copy div "Cymora is backed by a 30-day, no-questions-asked money-back guarantee. If you d…"
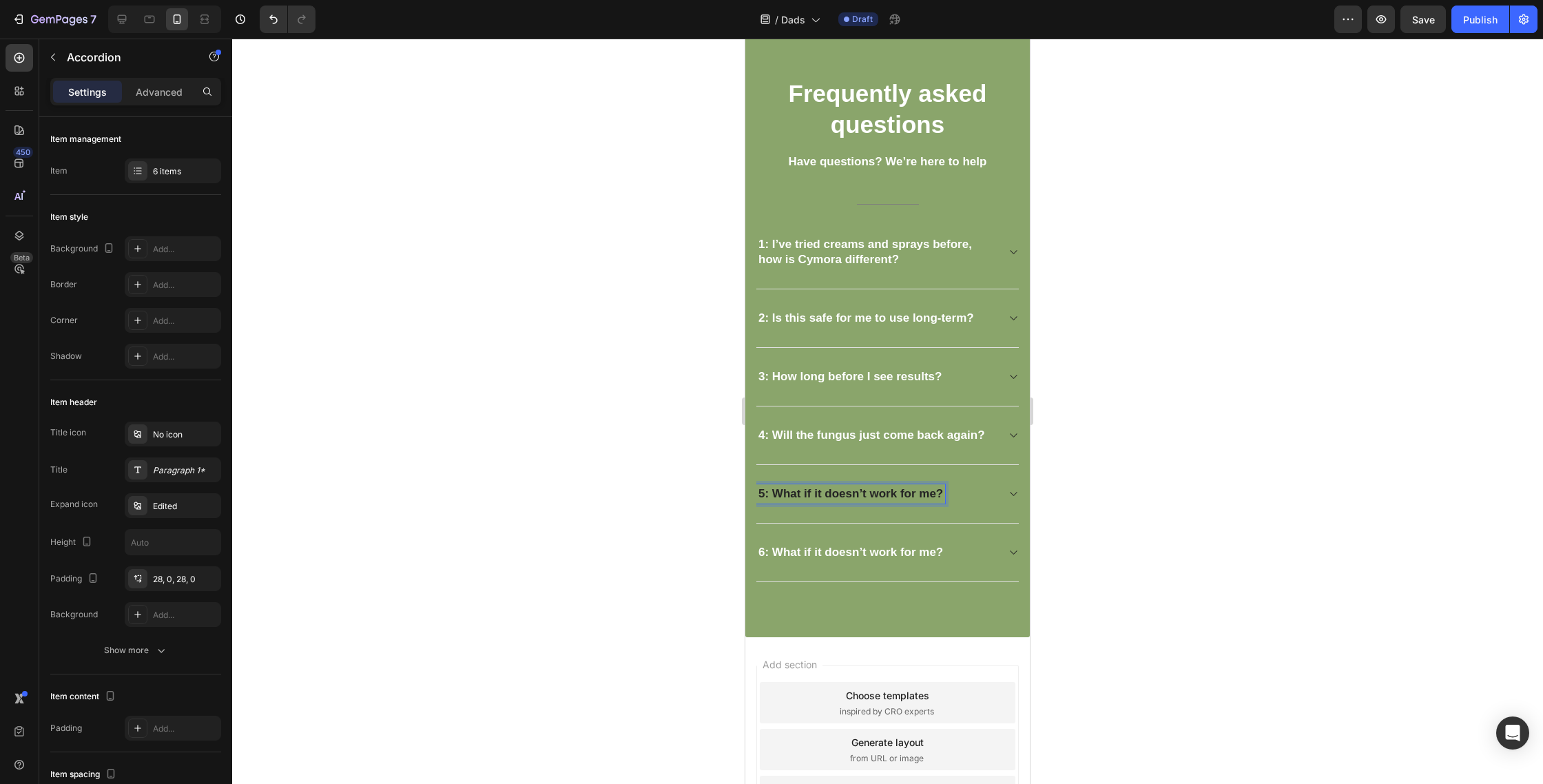
click at [910, 491] on strong "5: What if it doesn’t work for me?" at bounding box center [851, 493] width 185 height 13
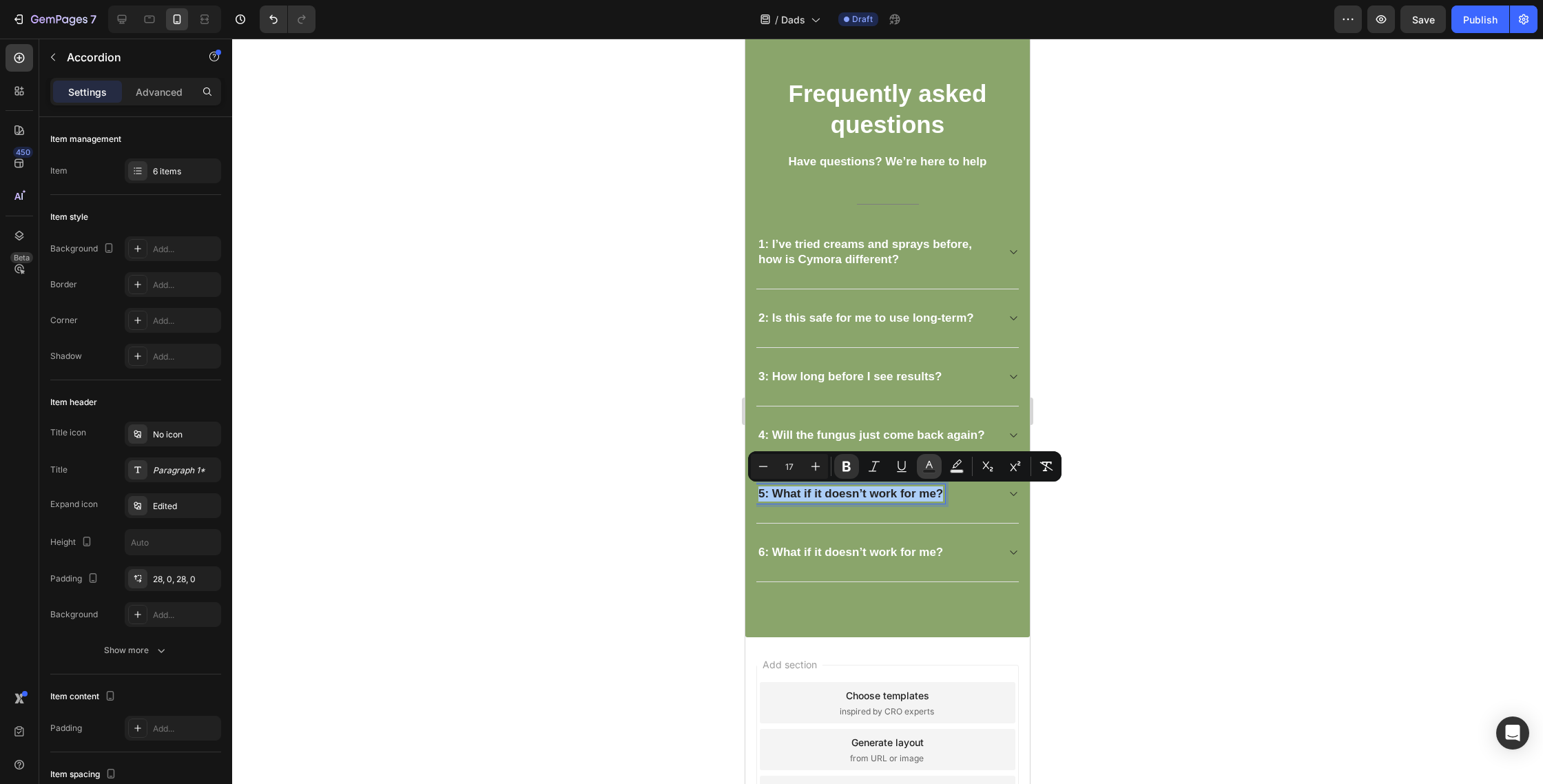
click at [925, 468] on icon "Editor contextual toolbar" at bounding box center [930, 466] width 14 height 14
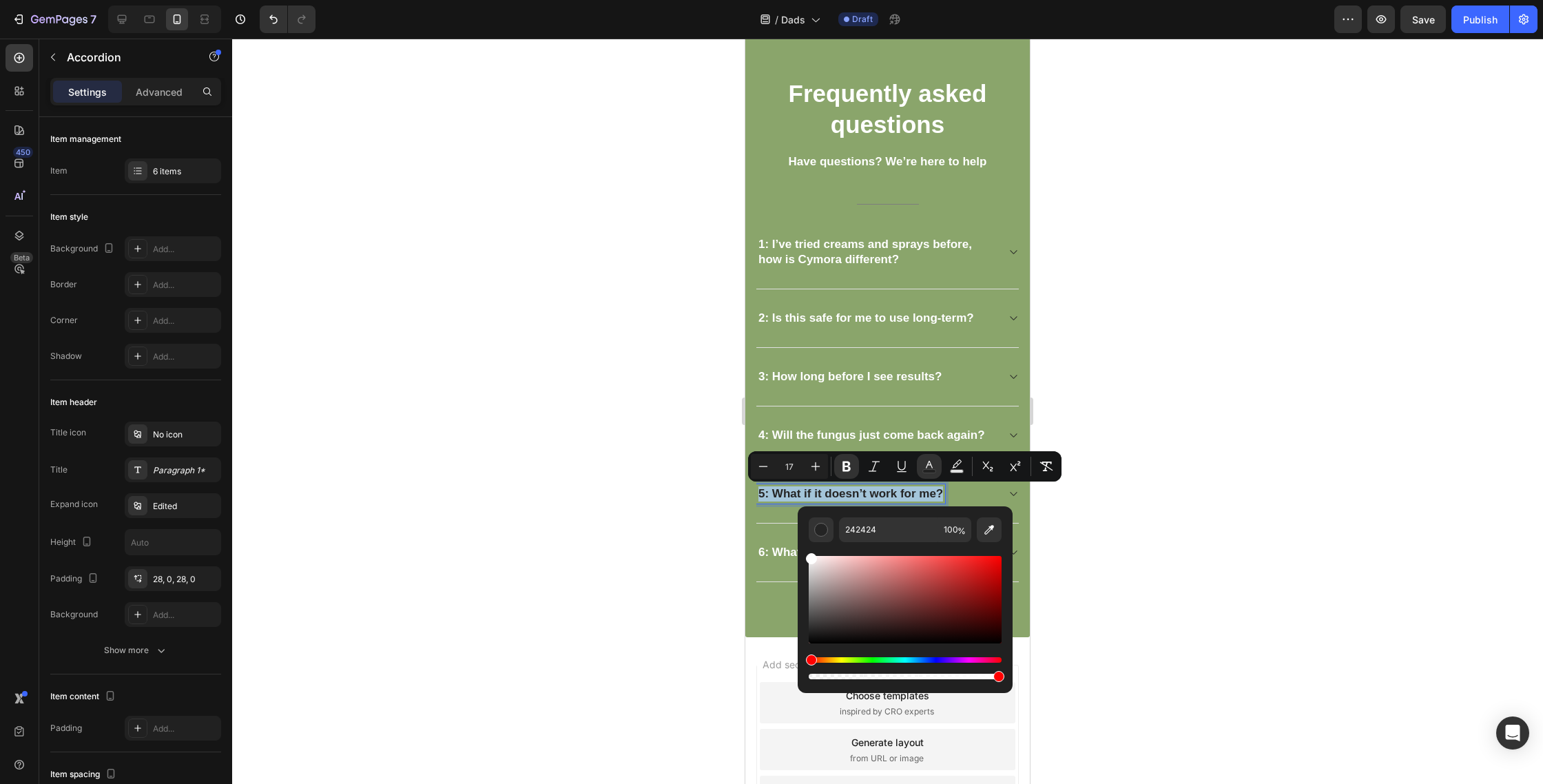
drag, startPoint x: 1634, startPoint y: 630, endPoint x: 794, endPoint y: 533, distance: 845.6
type input "FFFFFF"
drag, startPoint x: 1075, startPoint y: 533, endPoint x: 1043, endPoint y: 520, distance: 34.5
click at [1073, 531] on div at bounding box center [887, 411] width 1311 height 745
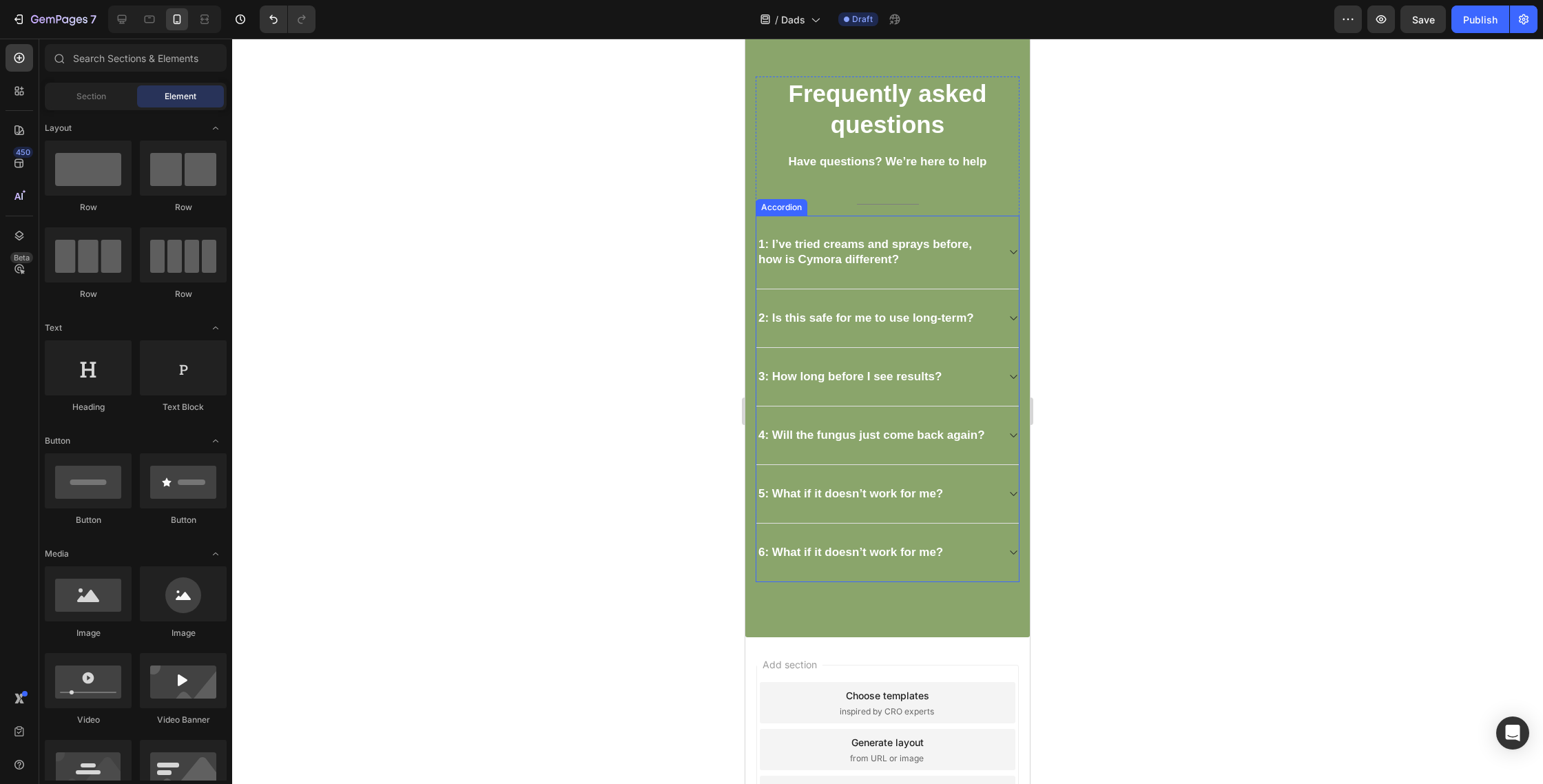
click at [999, 500] on div "5: What if it doesn’t work for me?" at bounding box center [888, 494] width 263 height 58
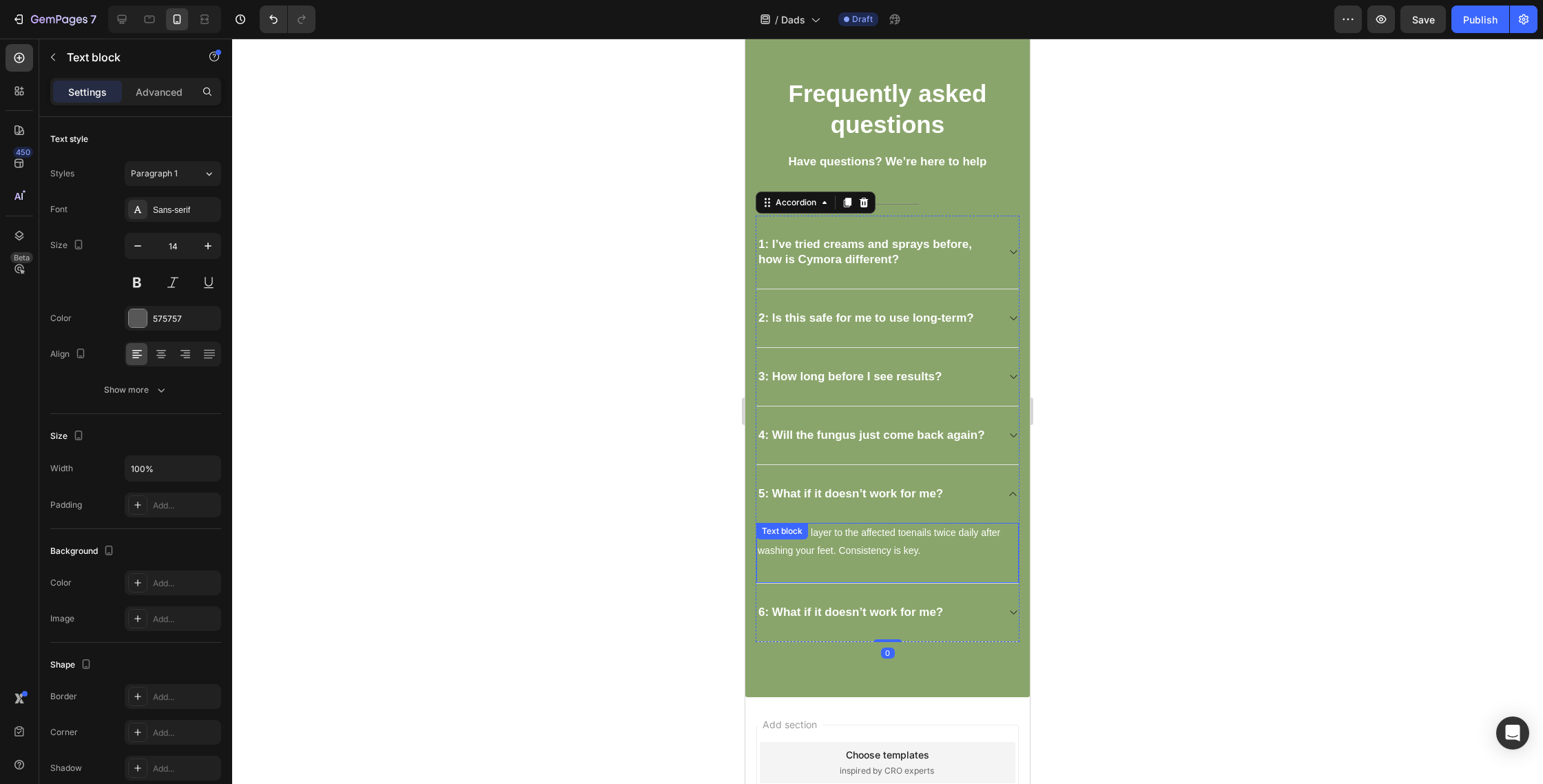
click at [851, 559] on p "Apply a thin layer to the affected toenails twice daily after washing your feet…" at bounding box center [887, 541] width 260 height 35
click at [851, 558] on p "Apply a thin layer to the affected toenails twice daily after washing your feet…" at bounding box center [887, 541] width 260 height 35
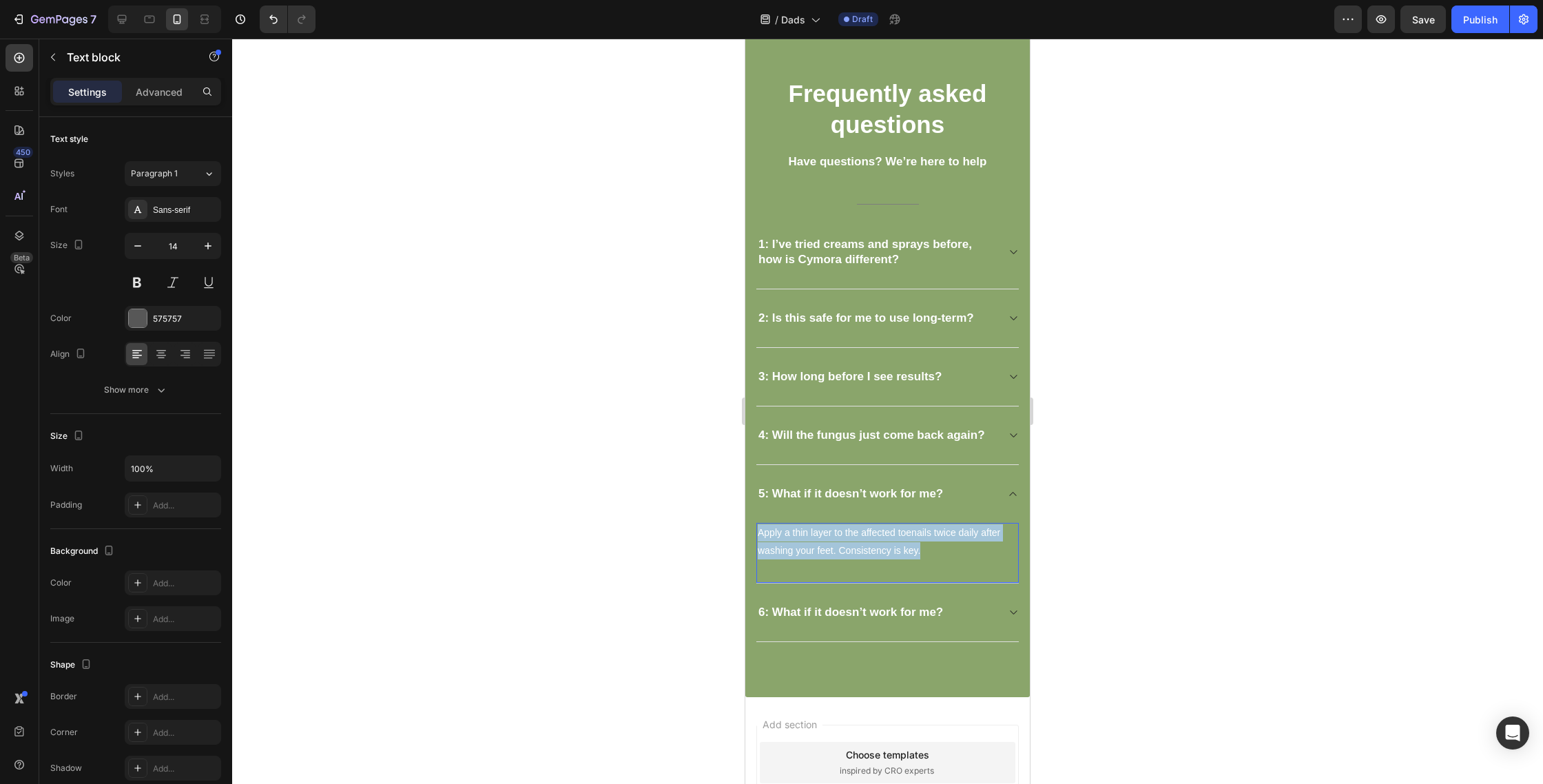
click at [851, 558] on p "Apply a thin layer to the affected toenails twice daily after washing your feet…" at bounding box center [887, 541] width 260 height 35
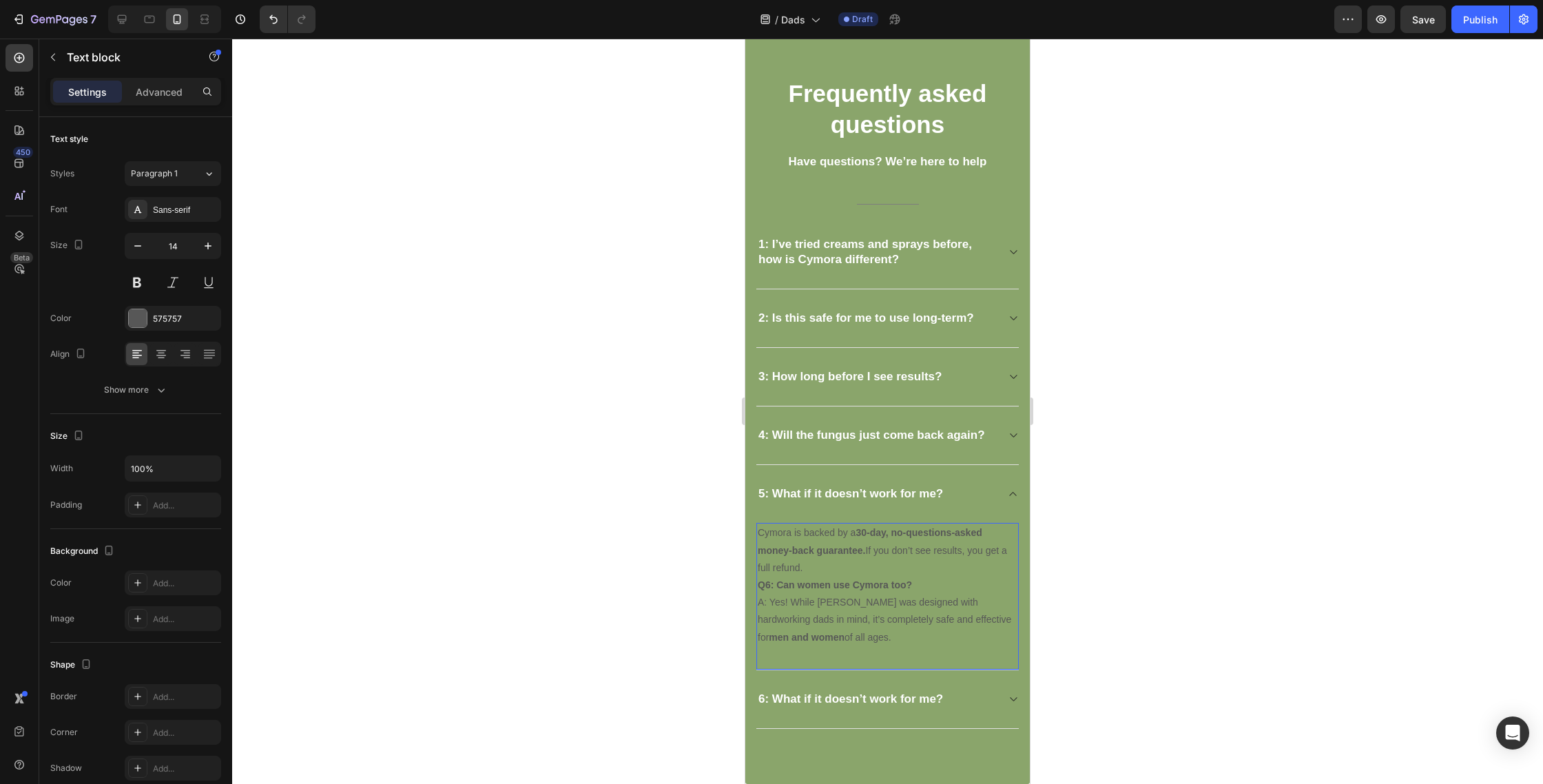
click at [768, 585] on strong "Q6: Can women use Cymora too?" at bounding box center [835, 585] width 154 height 11
drag, startPoint x: 768, startPoint y: 585, endPoint x: 844, endPoint y: 632, distance: 89.4
click at [844, 631] on p "Q6: Can women use Cymora too? A: Yes! While Cymora was designed with hardworkin…" at bounding box center [887, 611] width 260 height 69
drag, startPoint x: 846, startPoint y: 641, endPoint x: 769, endPoint y: 584, distance: 95.8
click at [769, 584] on p "Q6: Can women use Cymora too? A: Yes! While Cymora was designed with hardworkin…" at bounding box center [887, 611] width 260 height 69
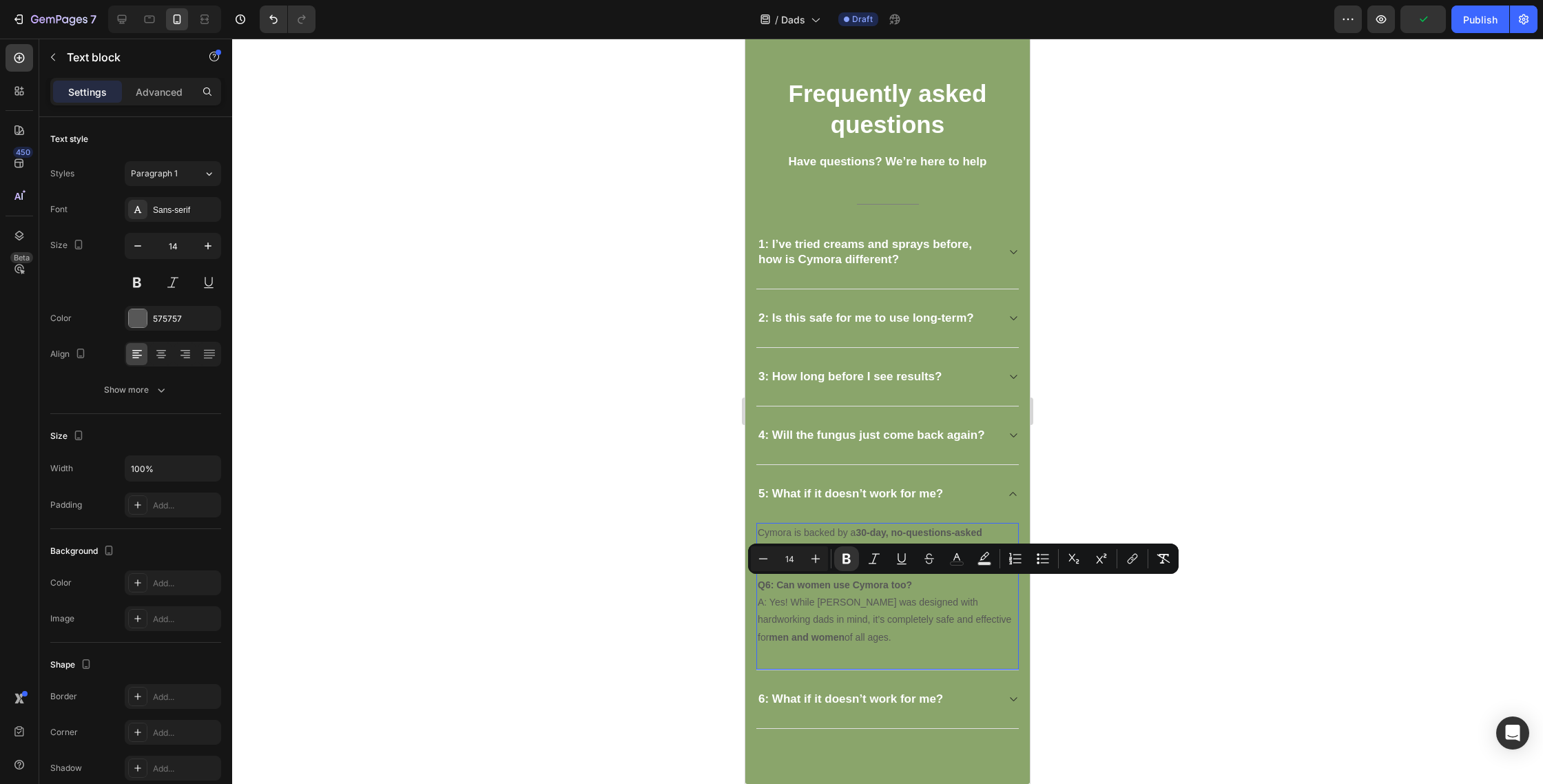
click at [769, 584] on strong "Q6: Can women use Cymora too?" at bounding box center [835, 585] width 154 height 11
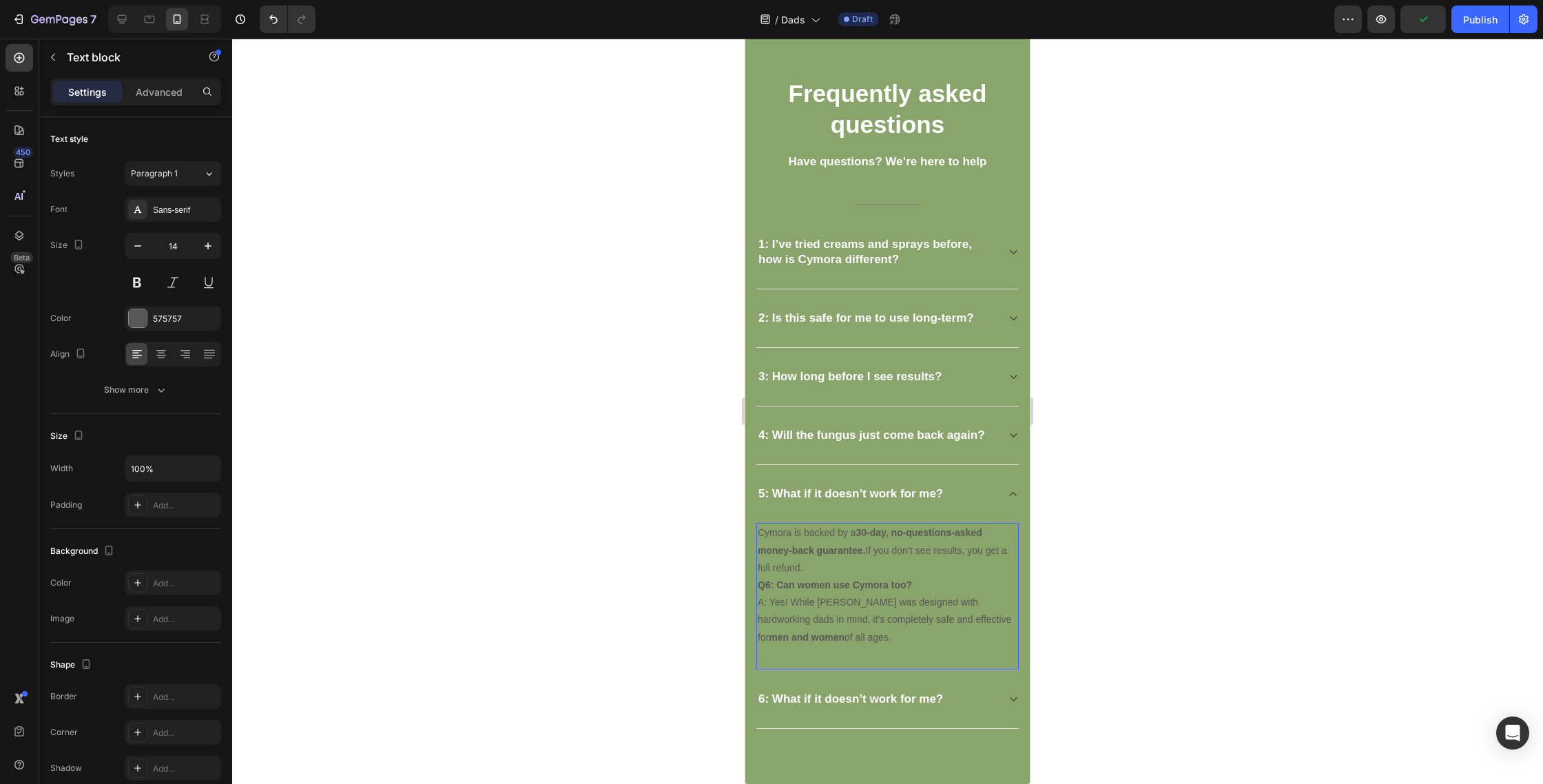
drag, startPoint x: 767, startPoint y: 586, endPoint x: 906, endPoint y: 659, distance: 157.0
click at [903, 663] on div "Cymora is backed by a 30-day, no-questions-asked money-back guarantee. If you d…" at bounding box center [888, 595] width 263 height 147
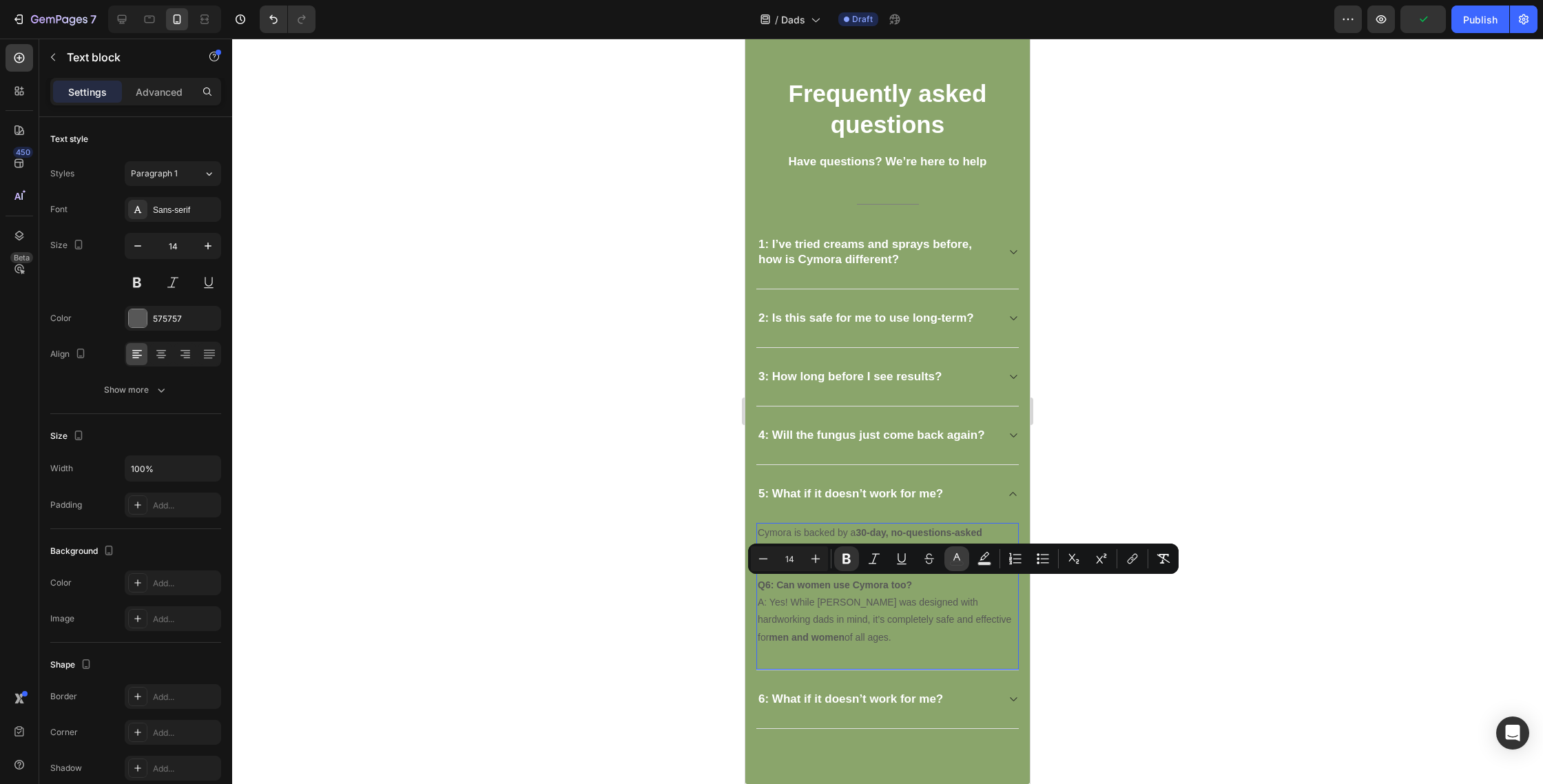
copy p "6: Can women use Cymora too? A: Yes! While Cymora was designed with hardworking…"
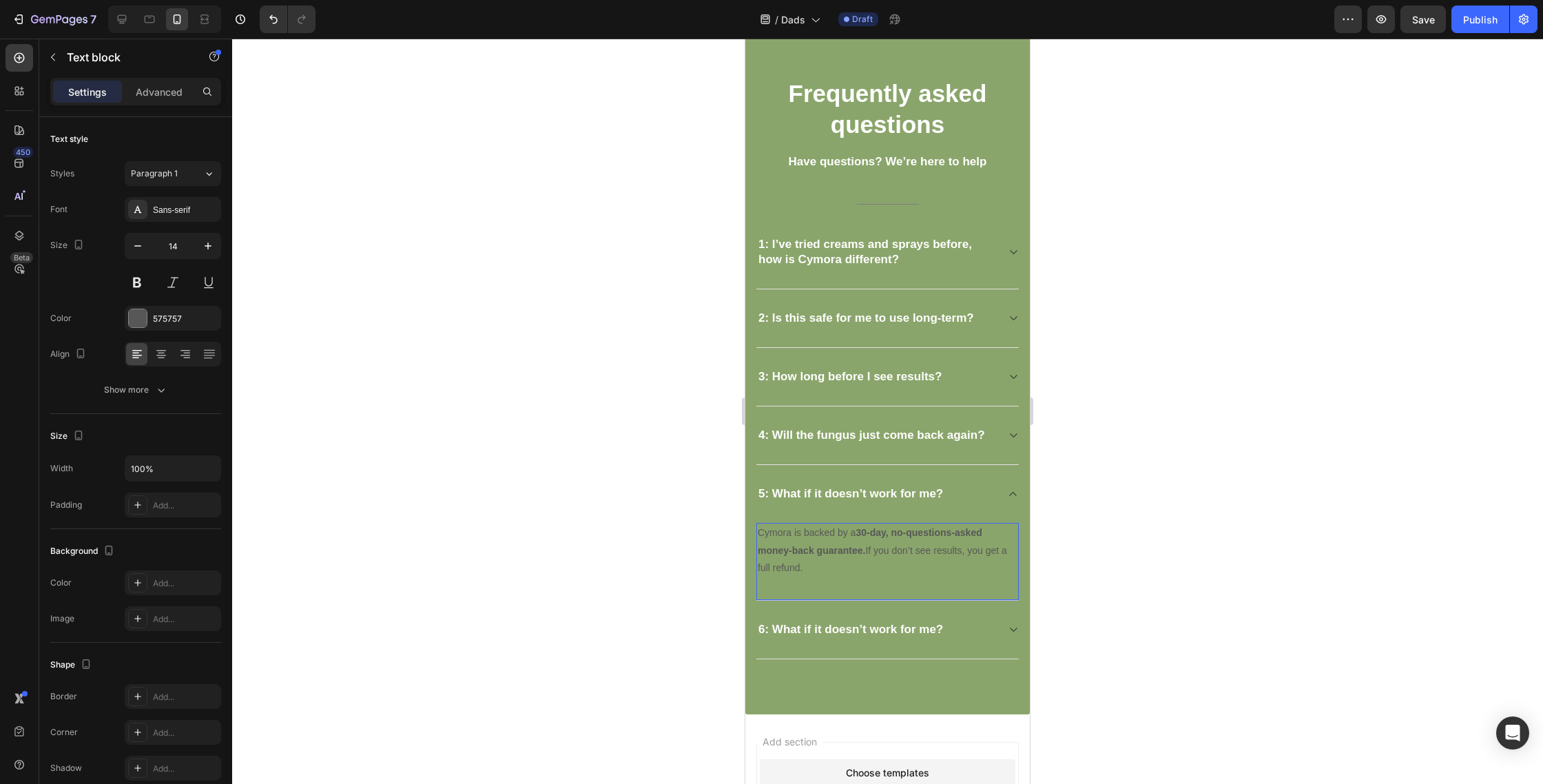
drag, startPoint x: 862, startPoint y: 575, endPoint x: 762, endPoint y: 513, distance: 117.7
click at [749, 510] on div "Frequently asked questions Heading Have questions? We’re here to help Text bloc…" at bounding box center [888, 368] width 284 height 693
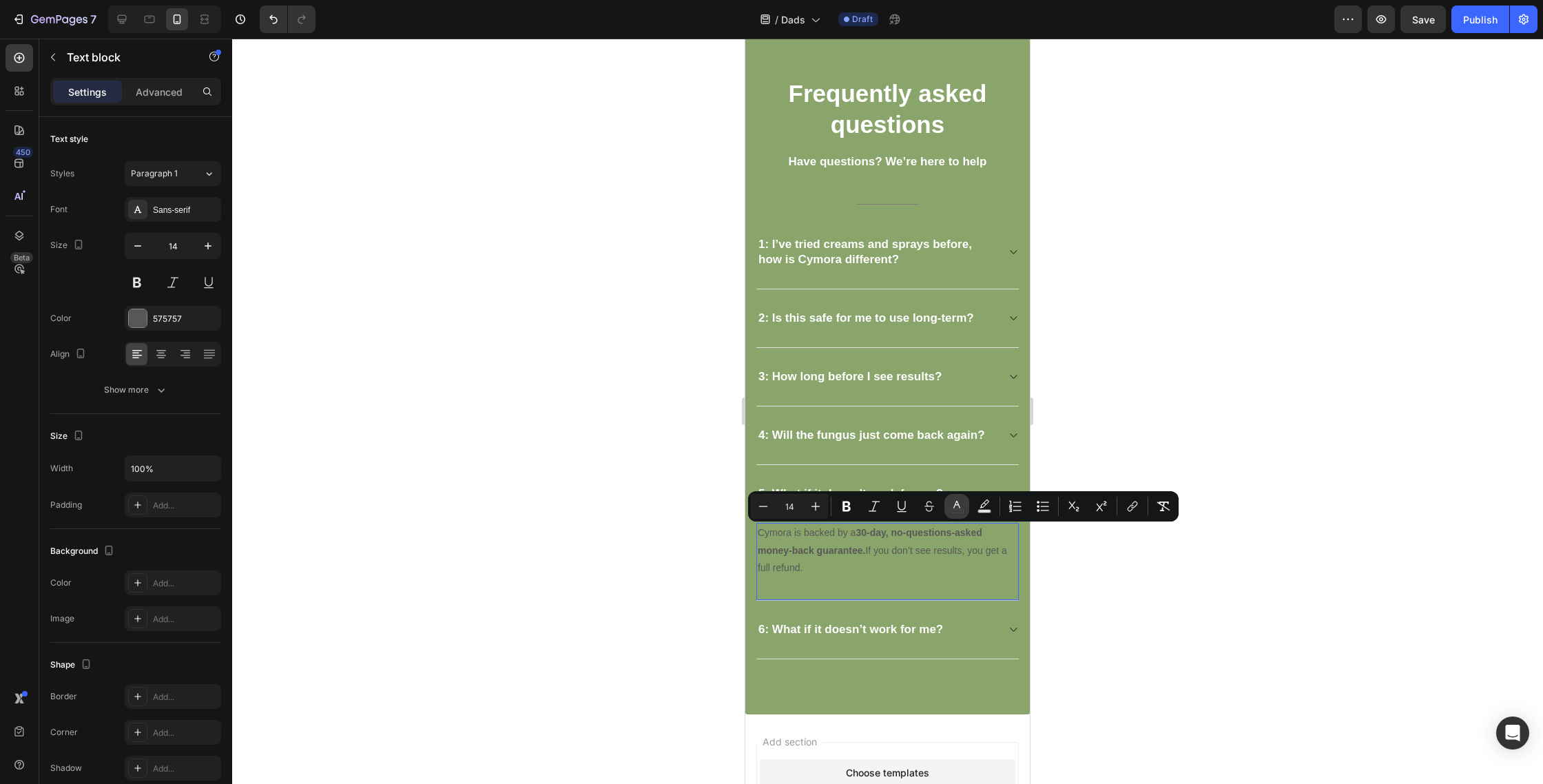
click at [960, 507] on icon "Editor contextual toolbar" at bounding box center [957, 507] width 14 height 14
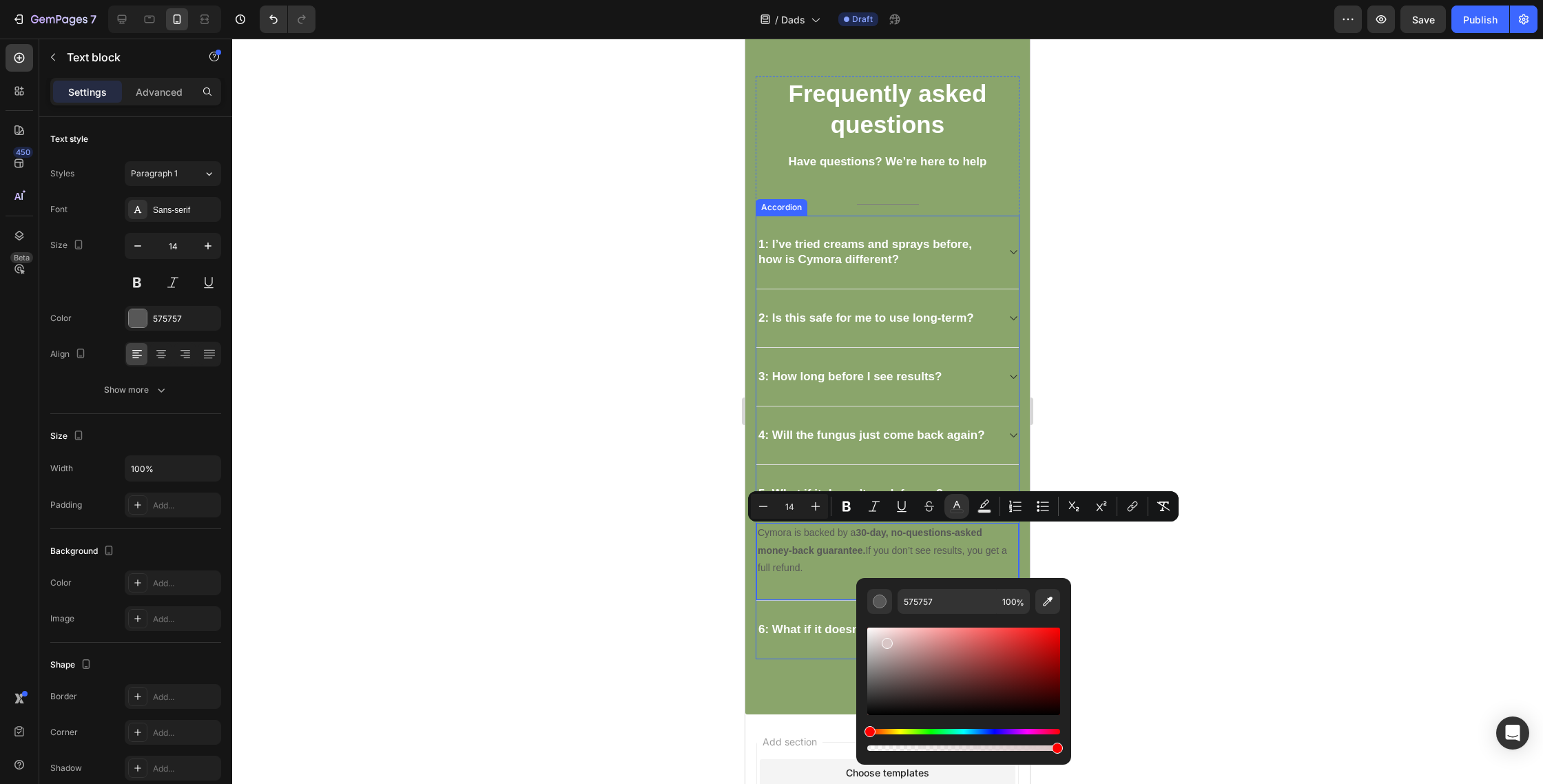
drag, startPoint x: 1650, startPoint y: 692, endPoint x: 846, endPoint y: 601, distance: 809.1
type input "FFFFFF"
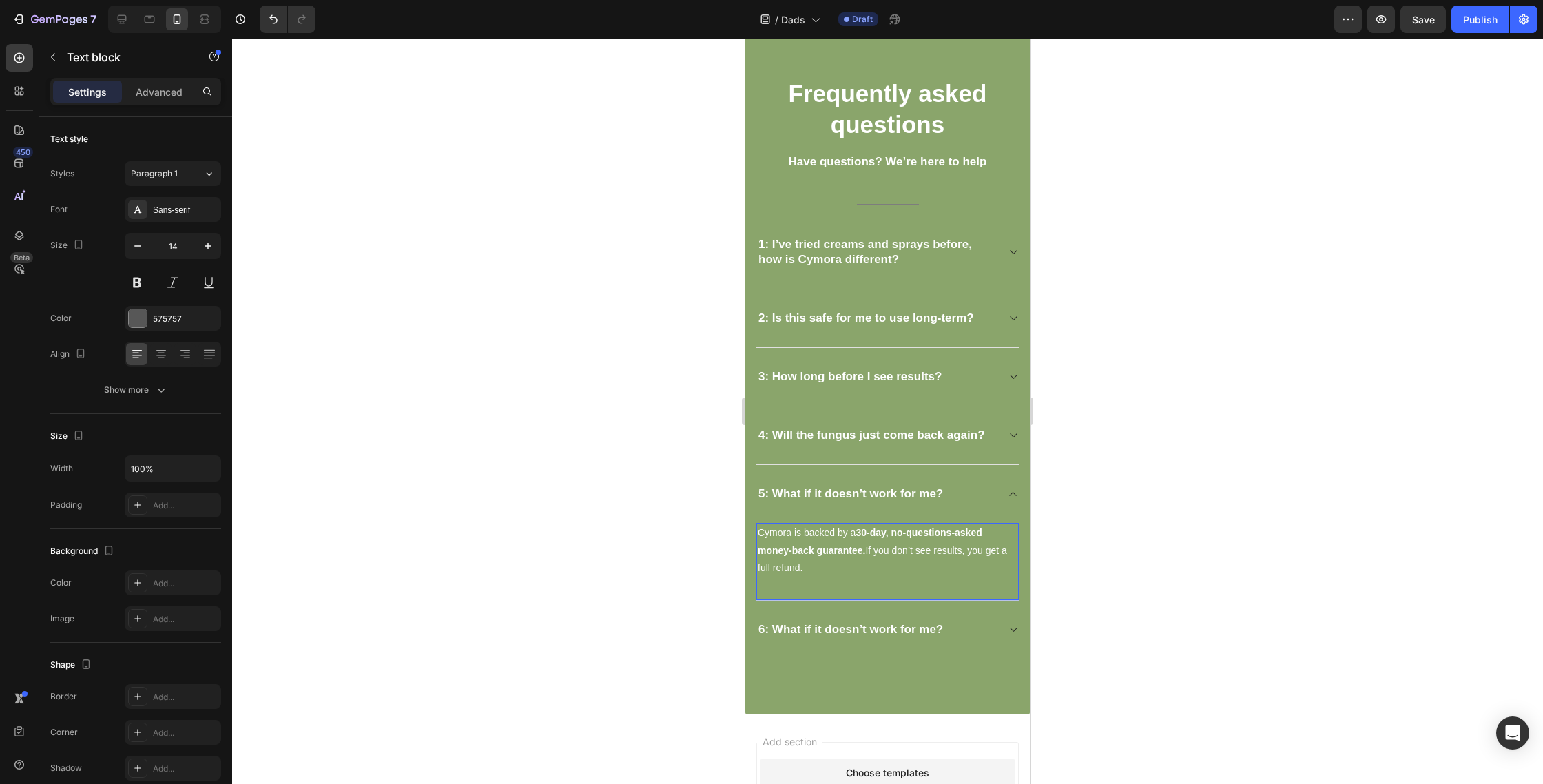
click at [862, 537] on strong "30-day, no-questions-asked money-back guarantee." at bounding box center [869, 541] width 224 height 29
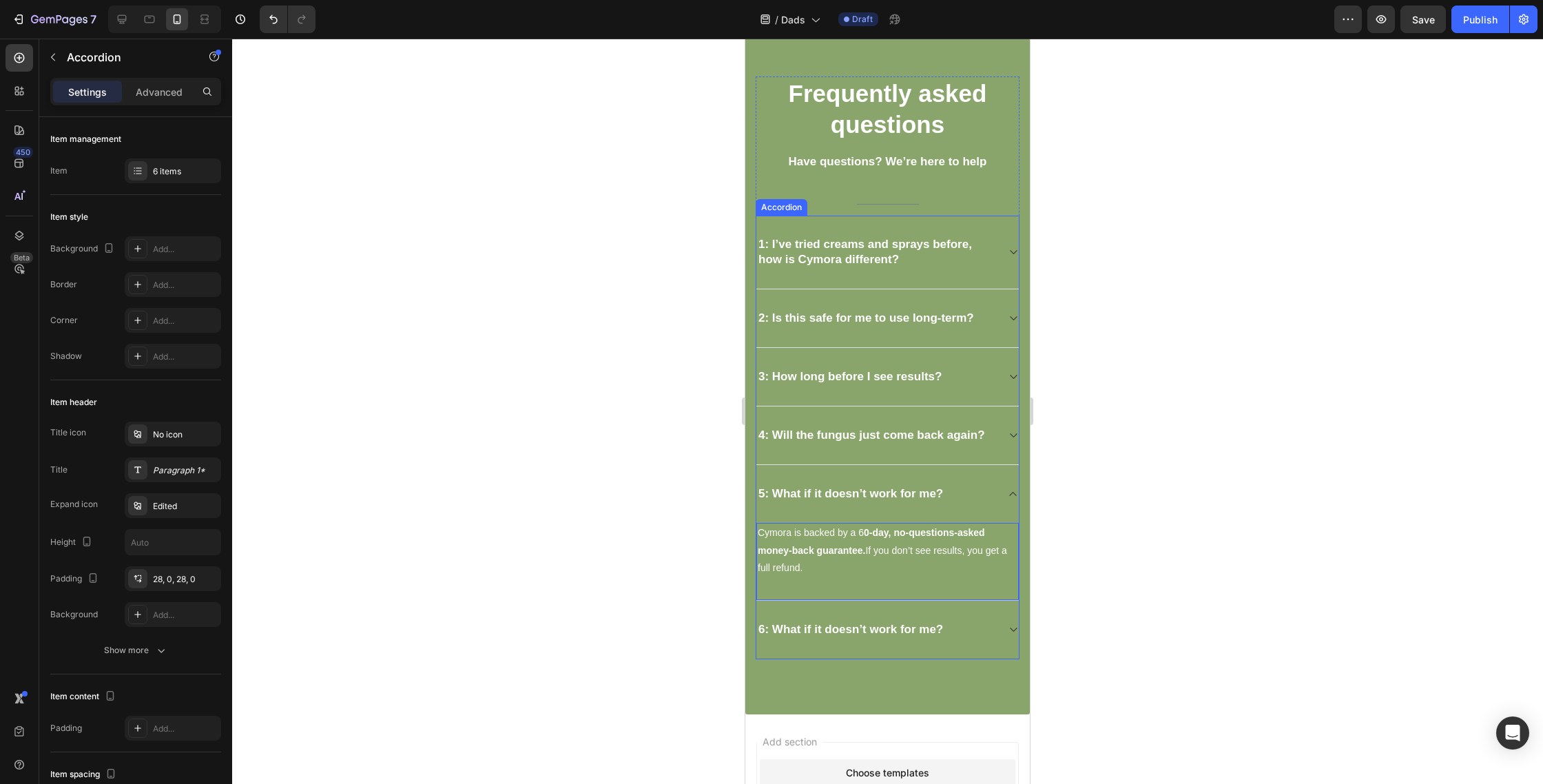
click at [978, 631] on div "6: What if it doesn’t work for me?" at bounding box center [876, 630] width 240 height 20
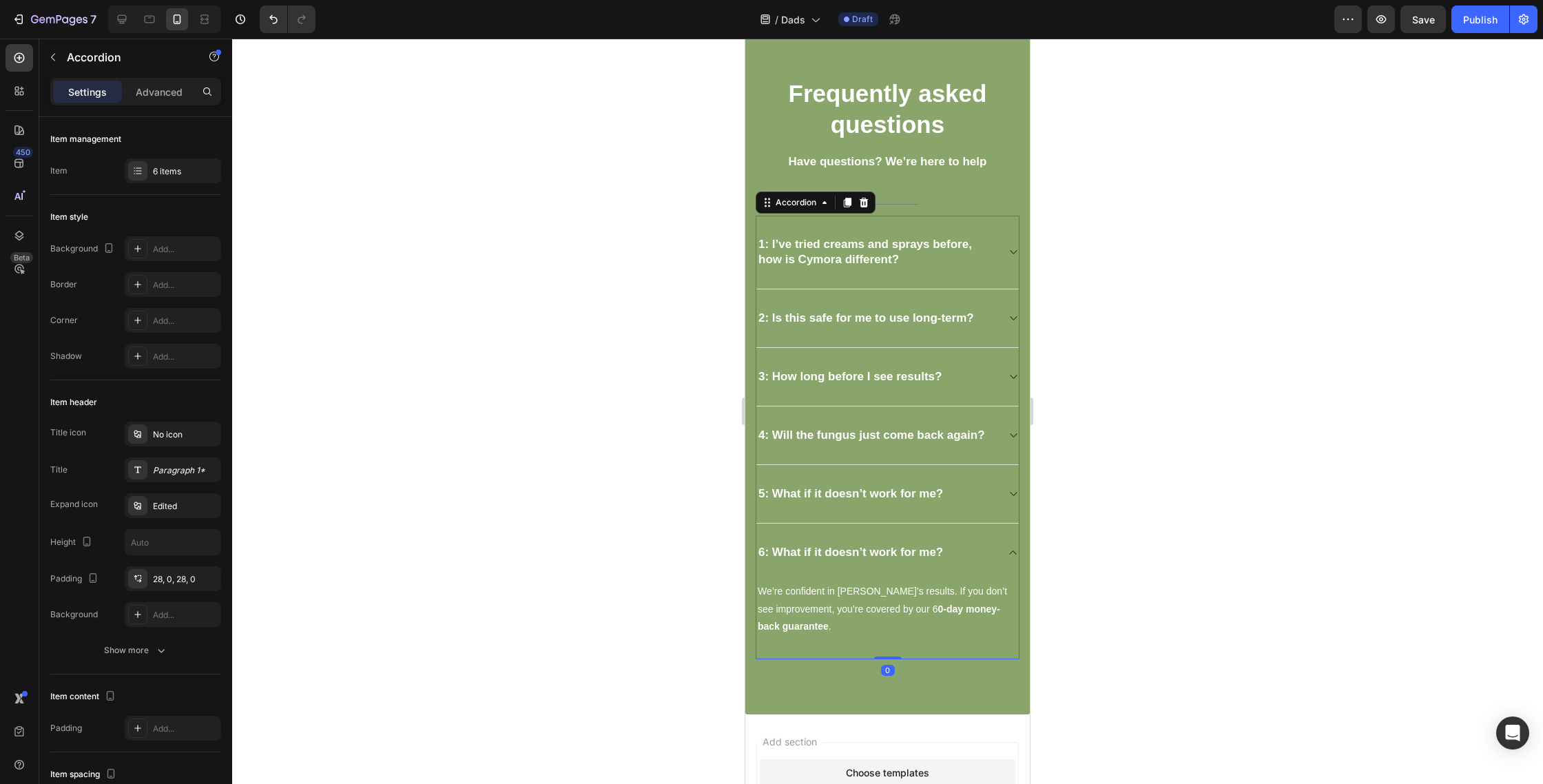
drag, startPoint x: 917, startPoint y: 532, endPoint x: 916, endPoint y: 543, distance: 11.0
click at [917, 532] on div "6: What if it doesn’t work for me?" at bounding box center [888, 552] width 263 height 58
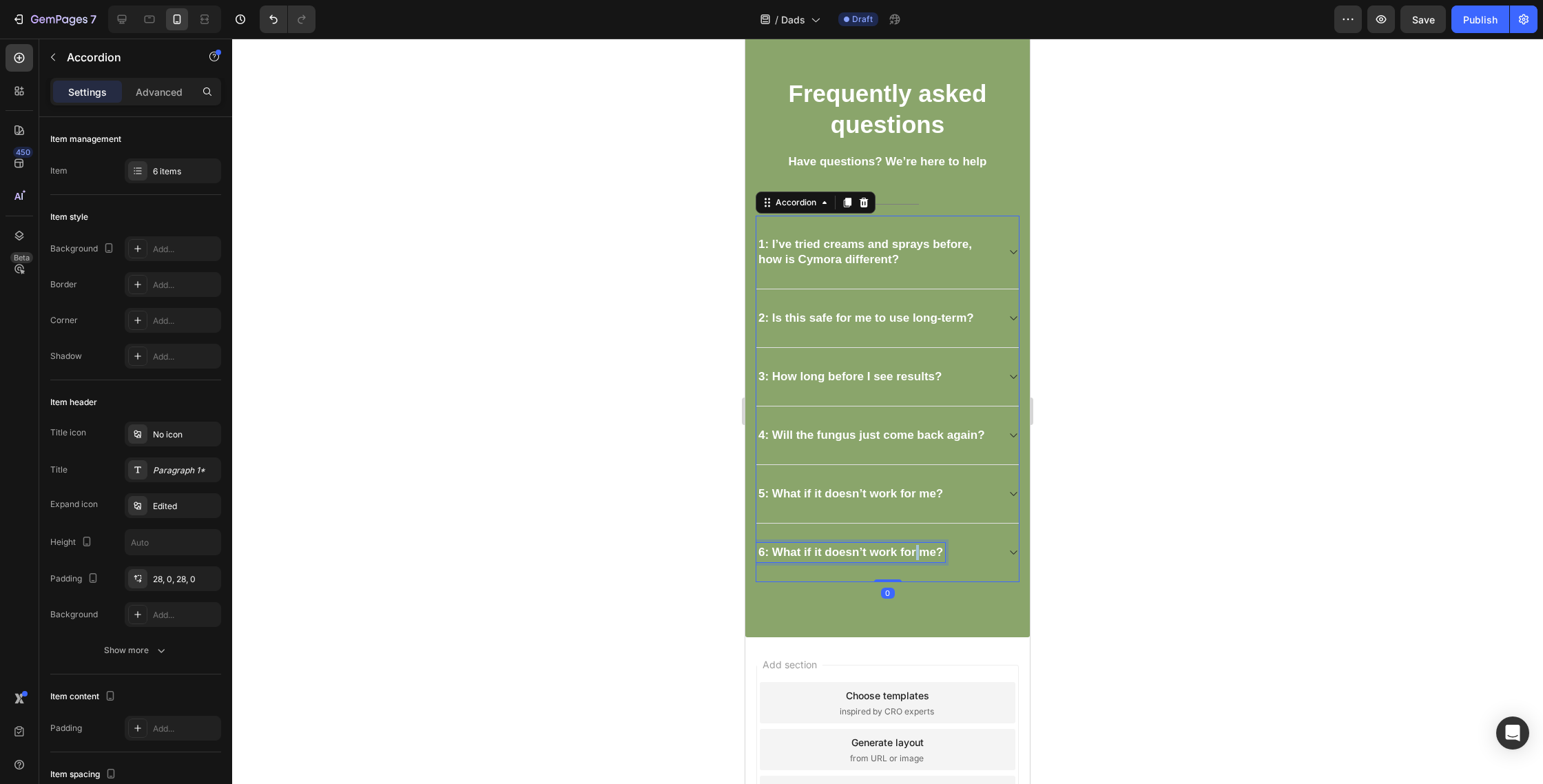
click at [916, 550] on strong "6: What if it doesn’t work for me?" at bounding box center [851, 551] width 185 height 13
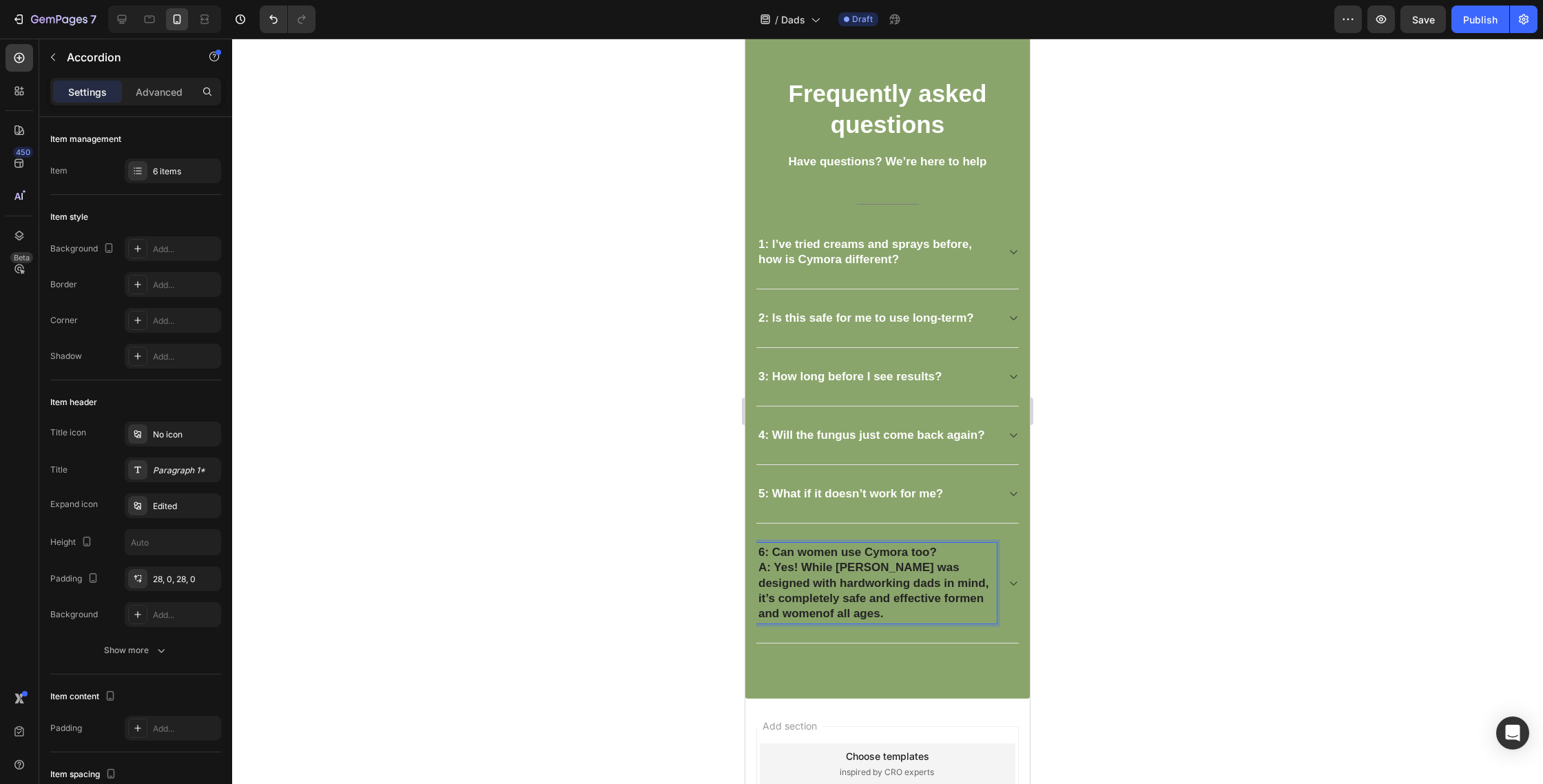
drag, startPoint x: 777, startPoint y: 568, endPoint x: 843, endPoint y: 620, distance: 84.0
click at [878, 619] on p "6: Can women use Cymora too? A: Yes! While Cymora was designed with hardworking…" at bounding box center [876, 583] width 236 height 76
drag, startPoint x: 840, startPoint y: 620, endPoint x: 775, endPoint y: 568, distance: 83.2
click at [775, 568] on p "6: Can women use Cymora too? A: Yes! While Cymora was designed with hardworking…" at bounding box center [876, 583] width 236 height 76
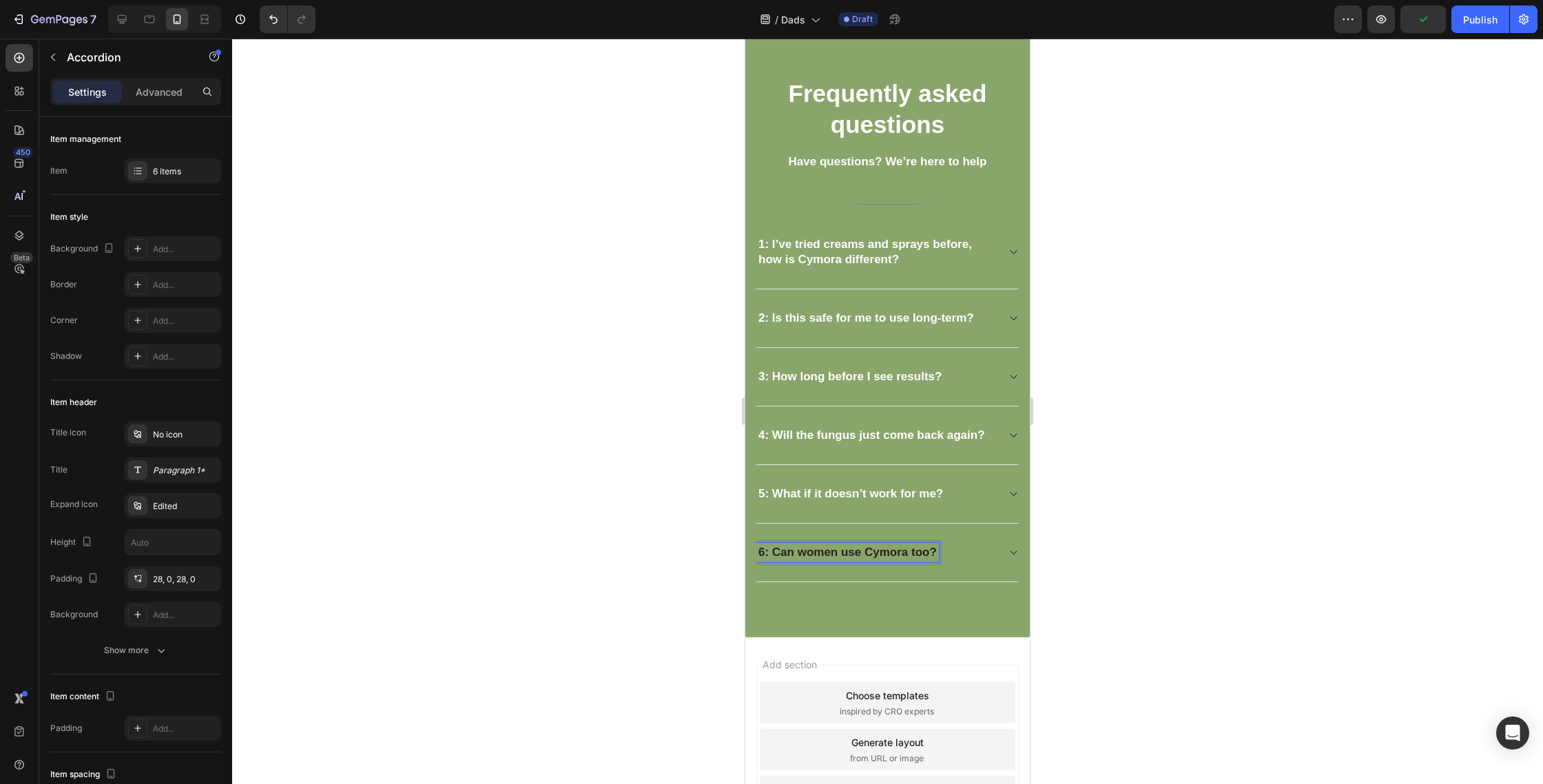
click at [1001, 538] on div "6: Can women use Cymora too?" at bounding box center [888, 552] width 263 height 58
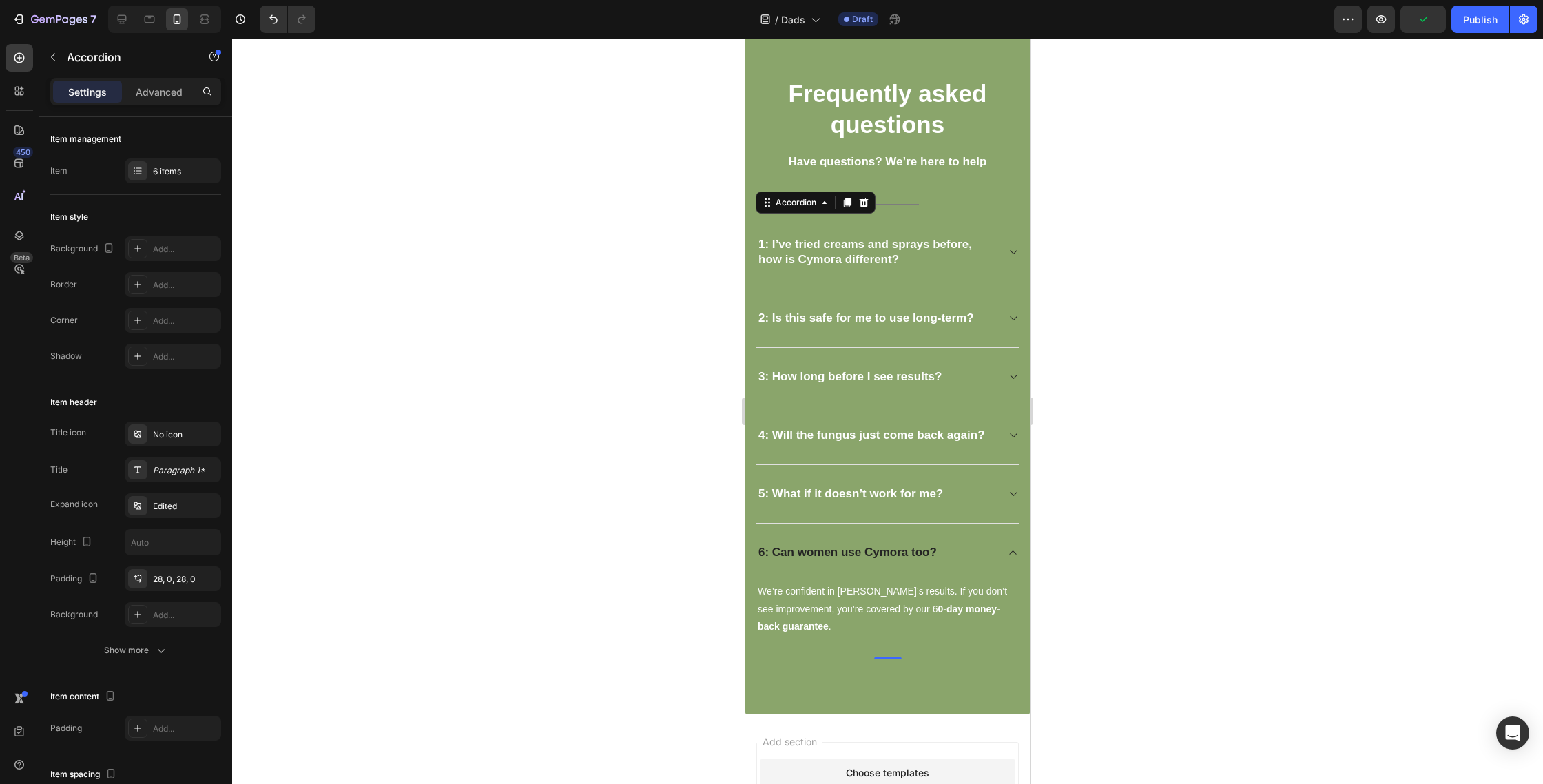
drag, startPoint x: 996, startPoint y: 559, endPoint x: 958, endPoint y: 561, distance: 38.1
click at [996, 559] on div "6: Can women use Cymora too?" at bounding box center [876, 553] width 240 height 20
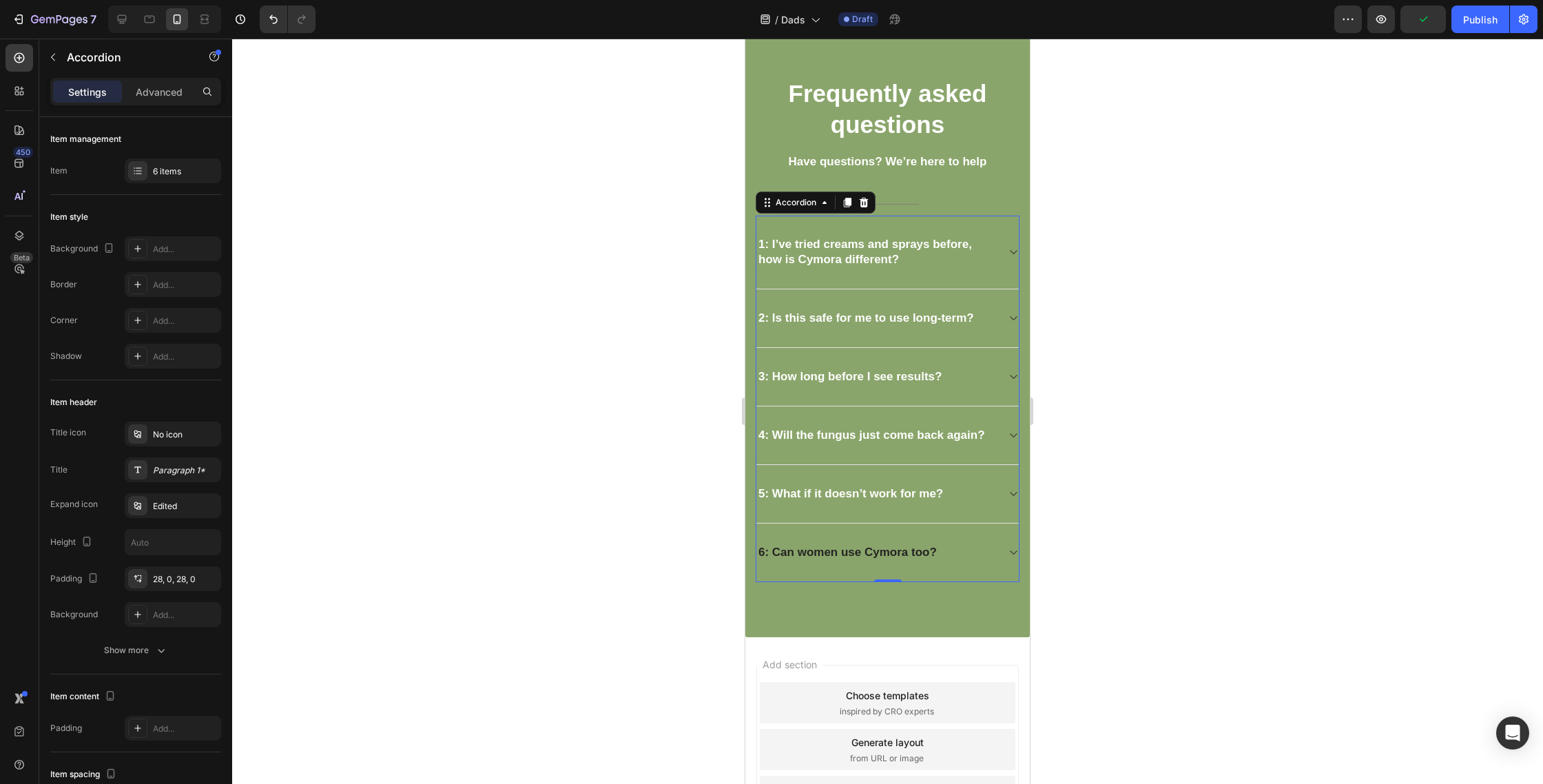
click at [990, 547] on div "6: Can women use Cymora too?" at bounding box center [876, 553] width 240 height 20
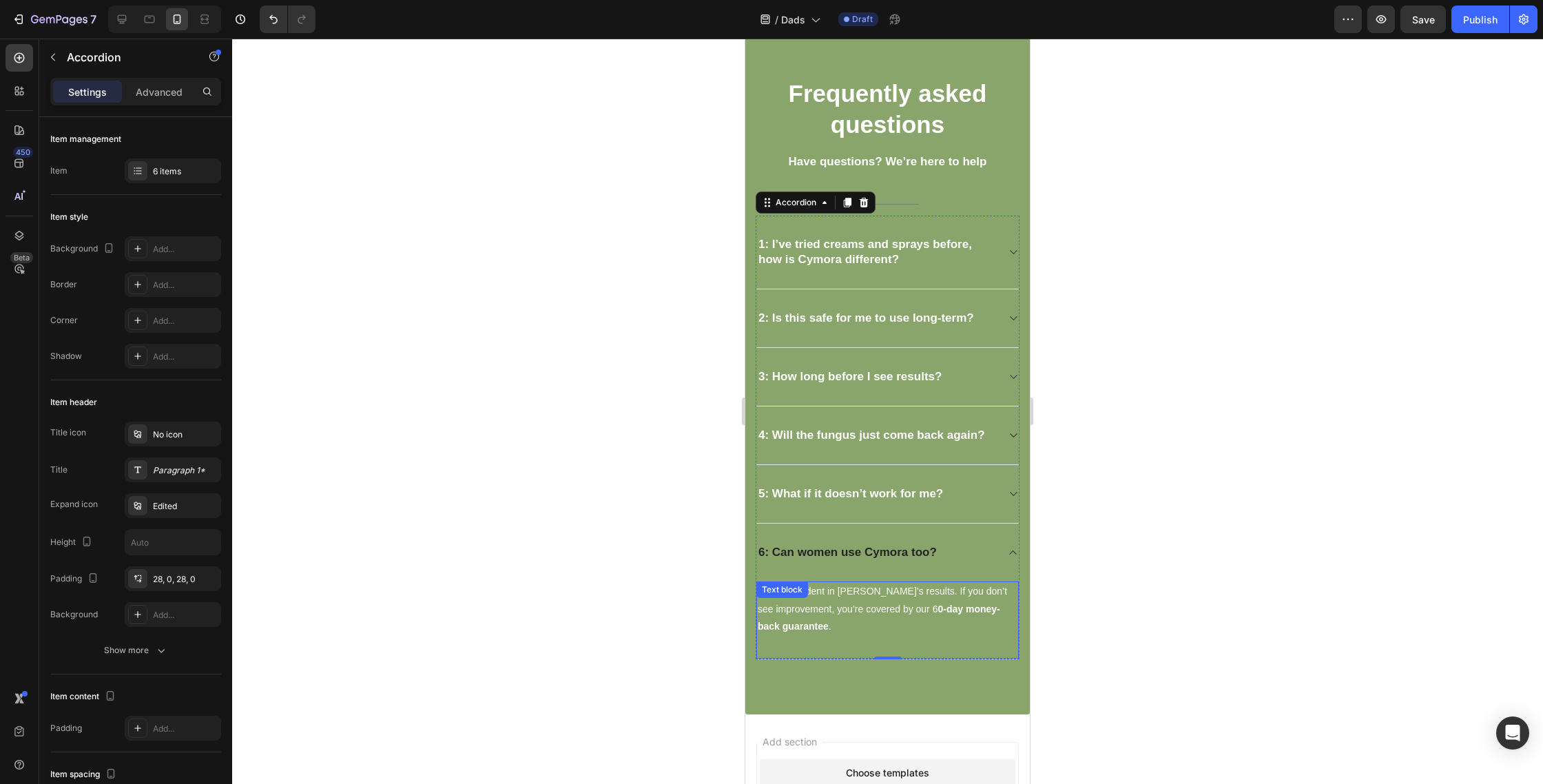
click at [909, 587] on span "We’re confident in Cymora’s results. If you don’t see improvement, you’re cover…" at bounding box center [882, 608] width 249 height 45
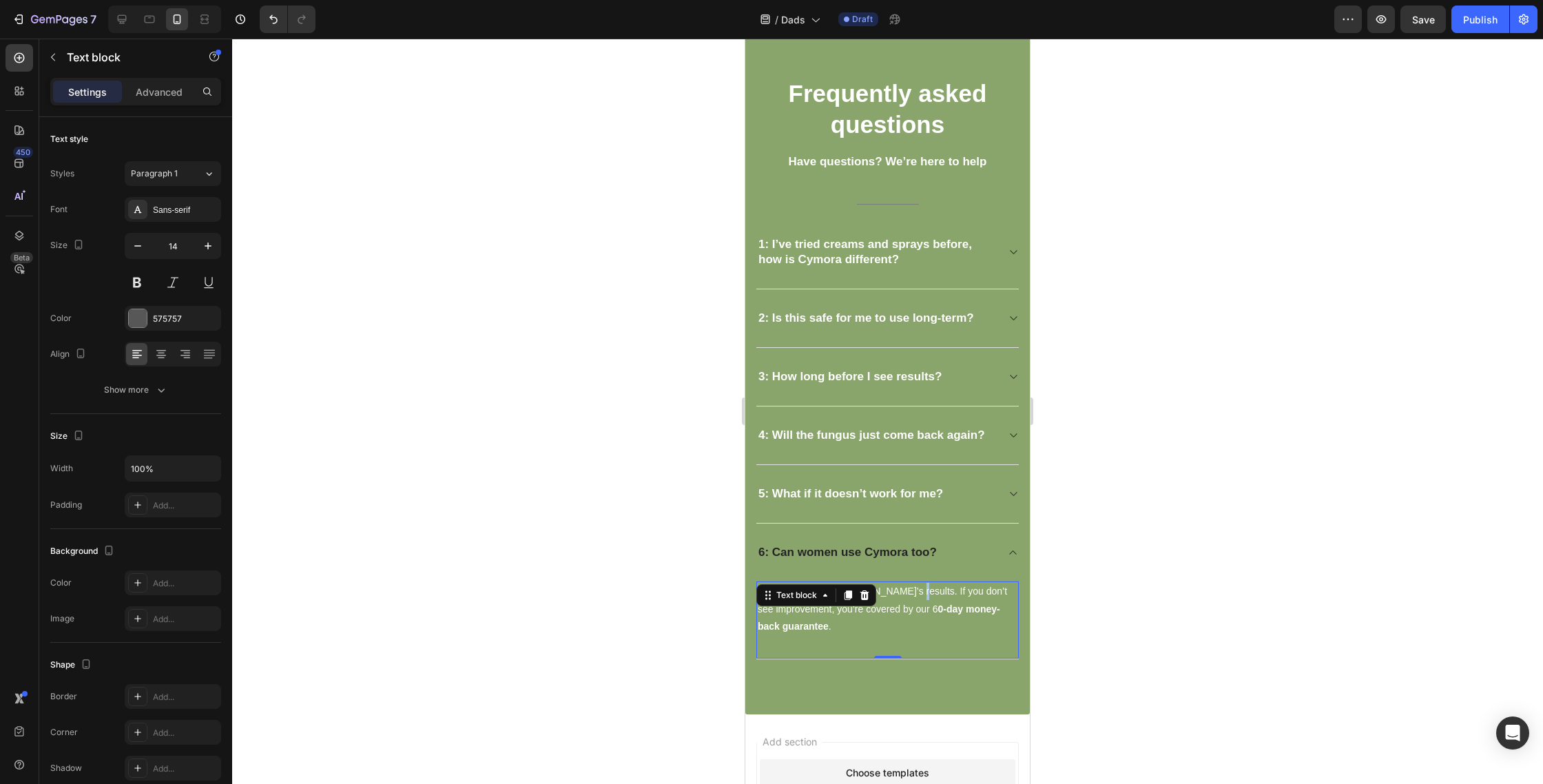
click at [909, 587] on span "We’re confident in Cymora’s results. If you don’t see improvement, you’re cover…" at bounding box center [882, 608] width 249 height 45
drag, startPoint x: 830, startPoint y: 625, endPoint x: 749, endPoint y: 567, distance: 99.6
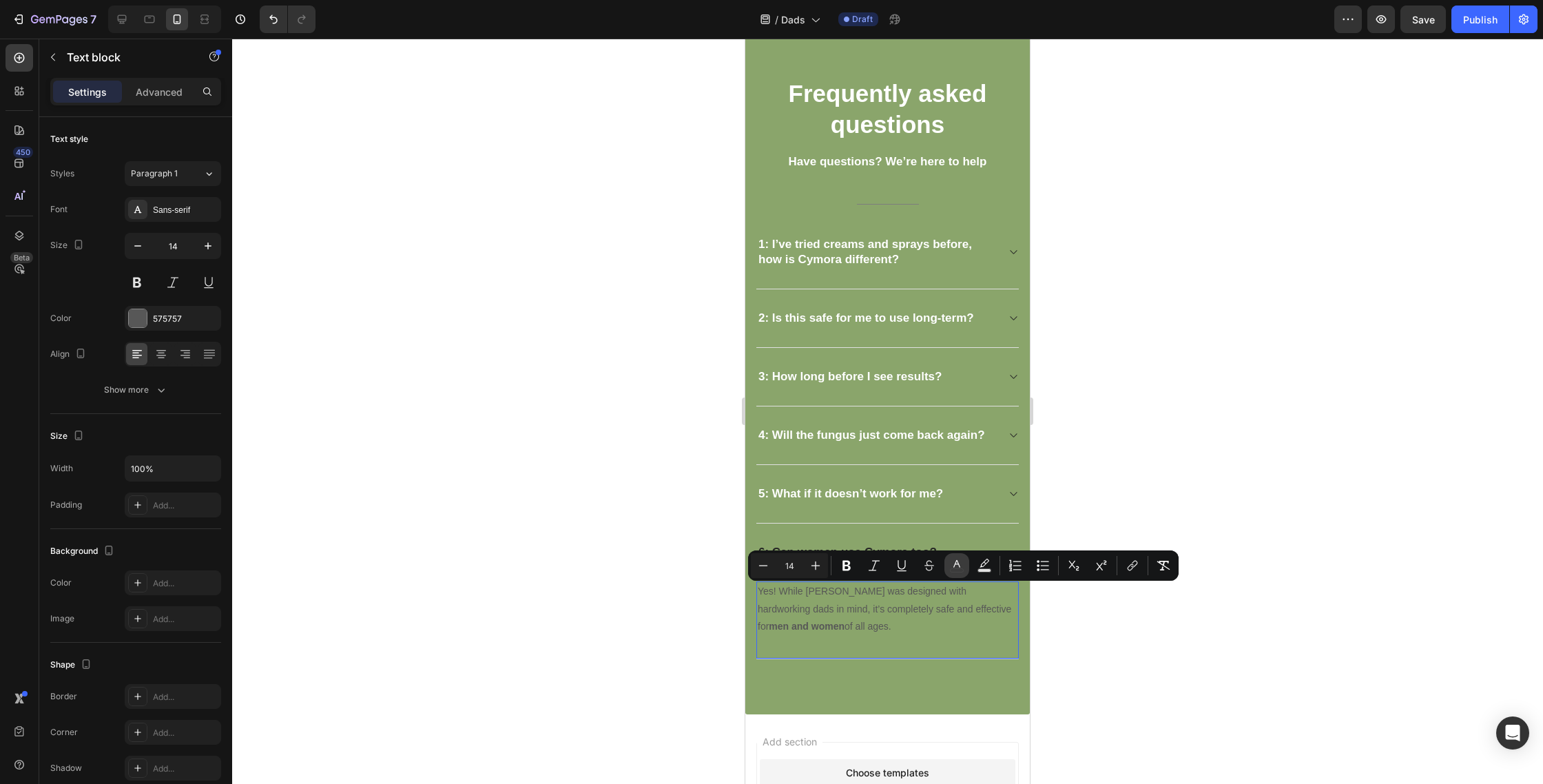
click at [950, 570] on icon "Editor contextual toolbar" at bounding box center [957, 566] width 14 height 14
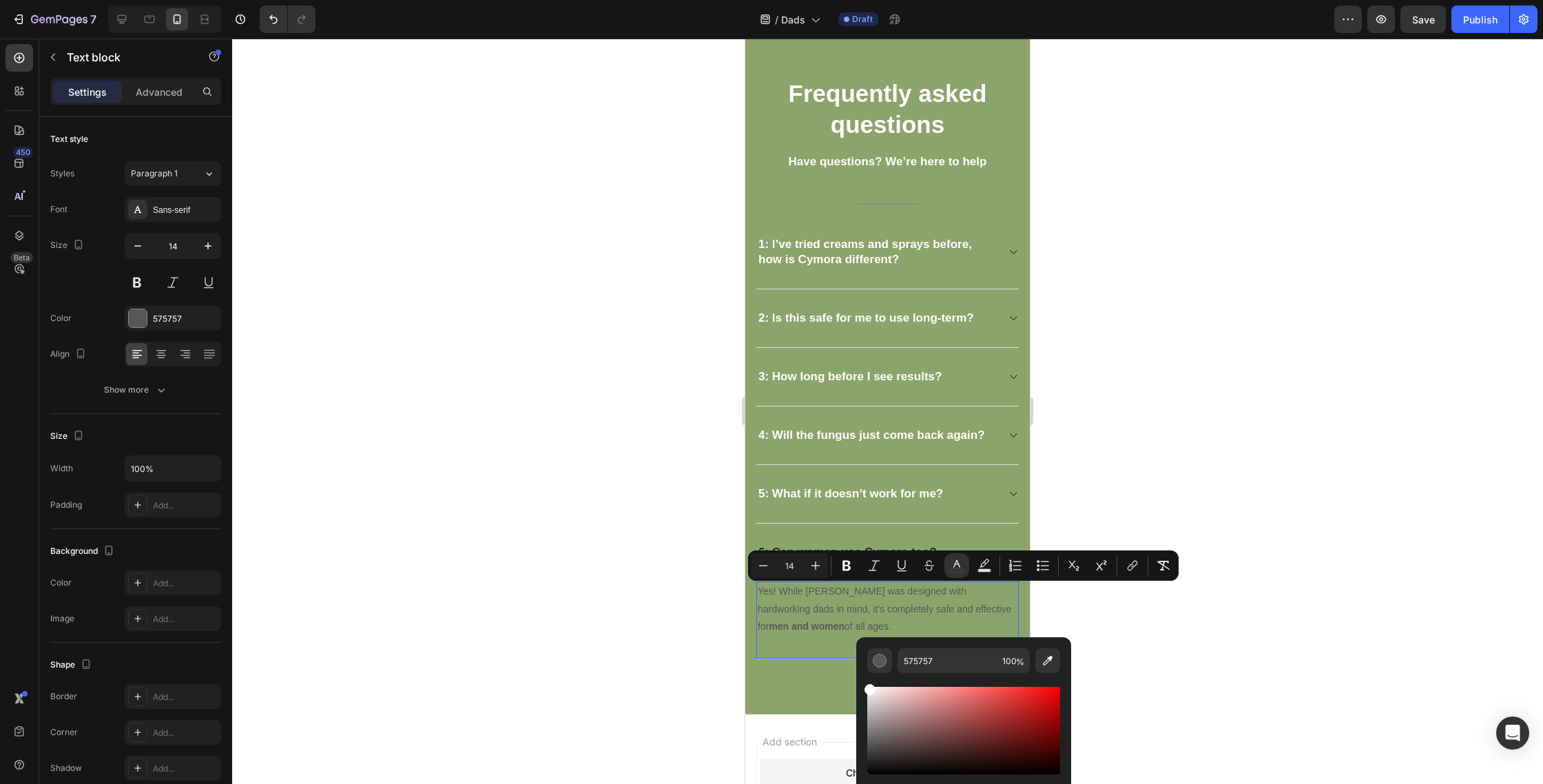
drag, startPoint x: 1643, startPoint y: 749, endPoint x: 853, endPoint y: 661, distance: 794.9
type input "FFFFFF"
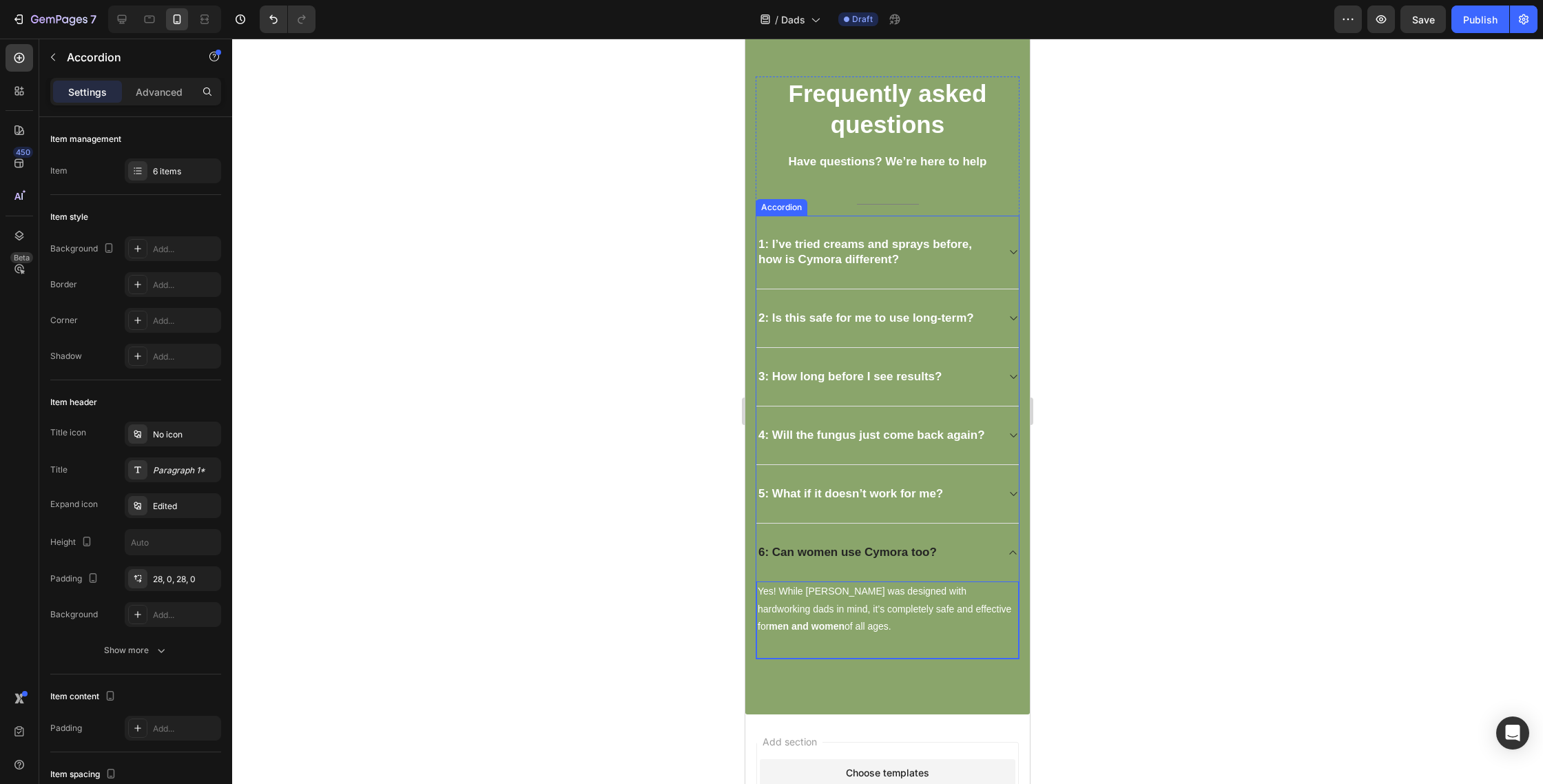
drag, startPoint x: 934, startPoint y: 534, endPoint x: 932, endPoint y: 543, distance: 9.2
click at [934, 534] on div "6: Can women use Cymora too?" at bounding box center [888, 552] width 263 height 58
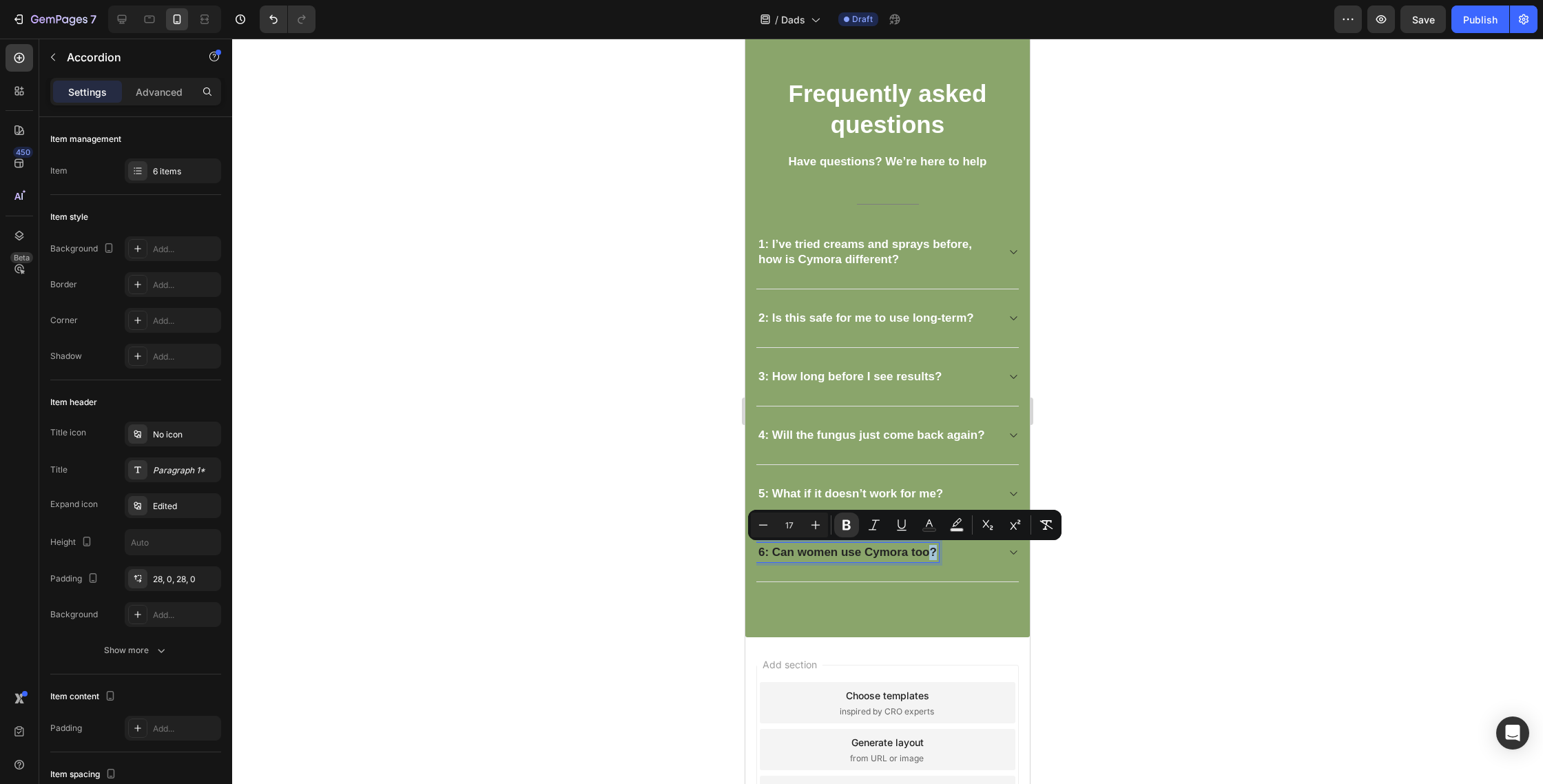
click at [928, 554] on strong "6: Can women use Cymora too?" at bounding box center [848, 551] width 179 height 13
drag, startPoint x: 931, startPoint y: 533, endPoint x: 188, endPoint y: 511, distance: 743.3
click at [931, 533] on button "Text Color" at bounding box center [929, 524] width 25 height 25
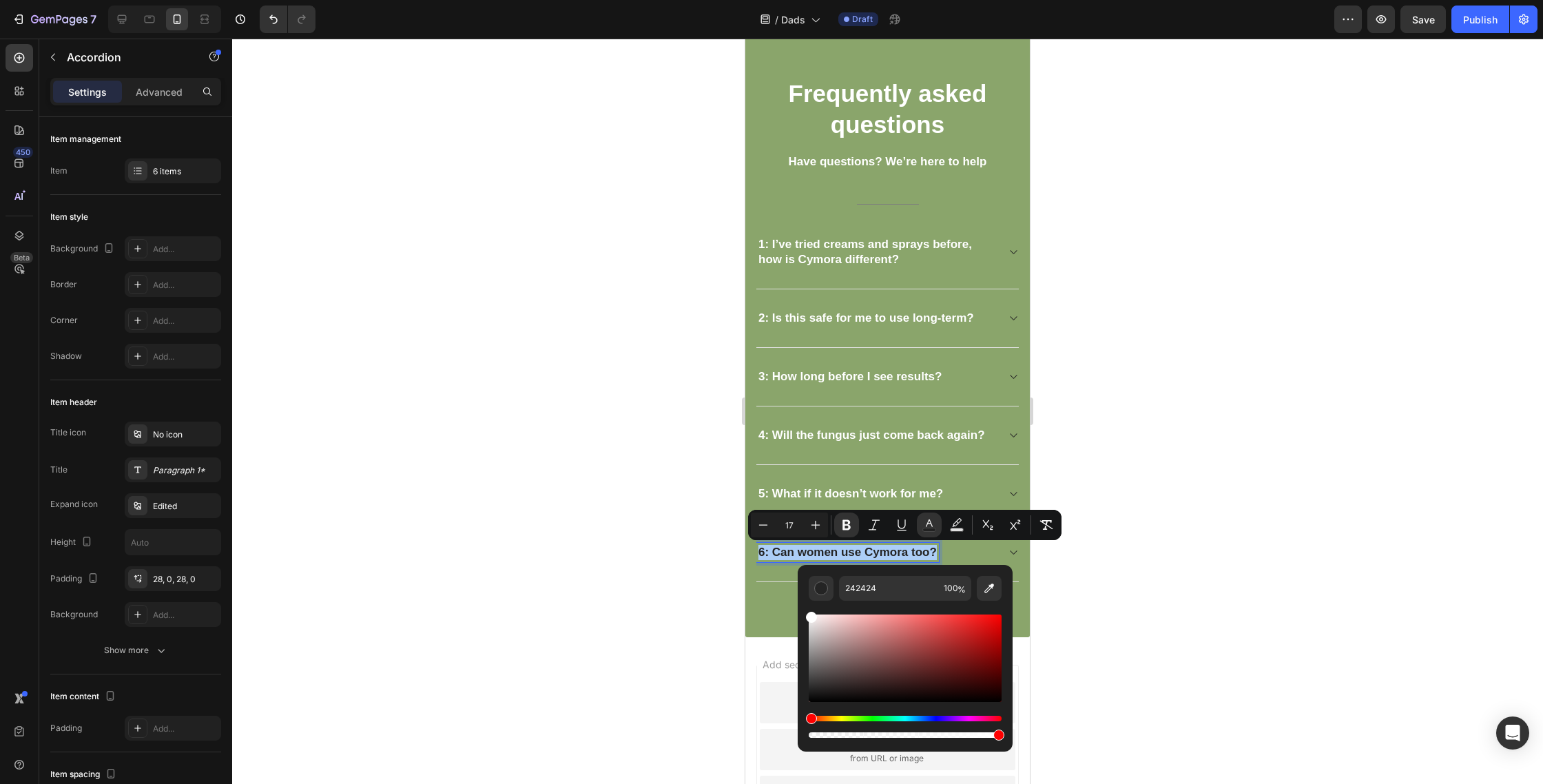
drag, startPoint x: 1664, startPoint y: 679, endPoint x: 785, endPoint y: 566, distance: 886.2
type input "FFFFFF"
drag, startPoint x: 1186, startPoint y: 537, endPoint x: 1088, endPoint y: 515, distance: 100.4
click at [1186, 537] on div at bounding box center [887, 411] width 1311 height 745
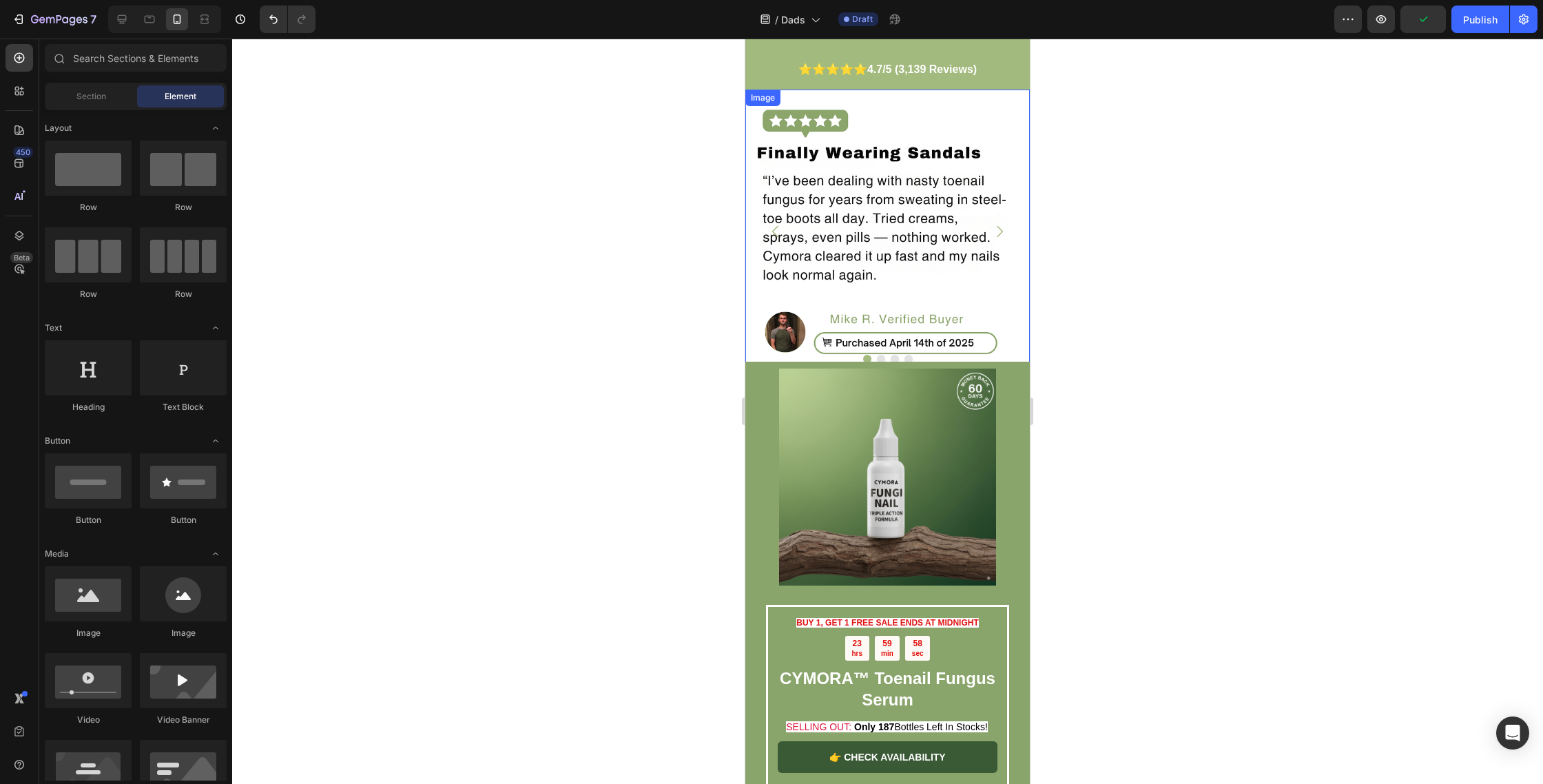
scroll to position [2481, 0]
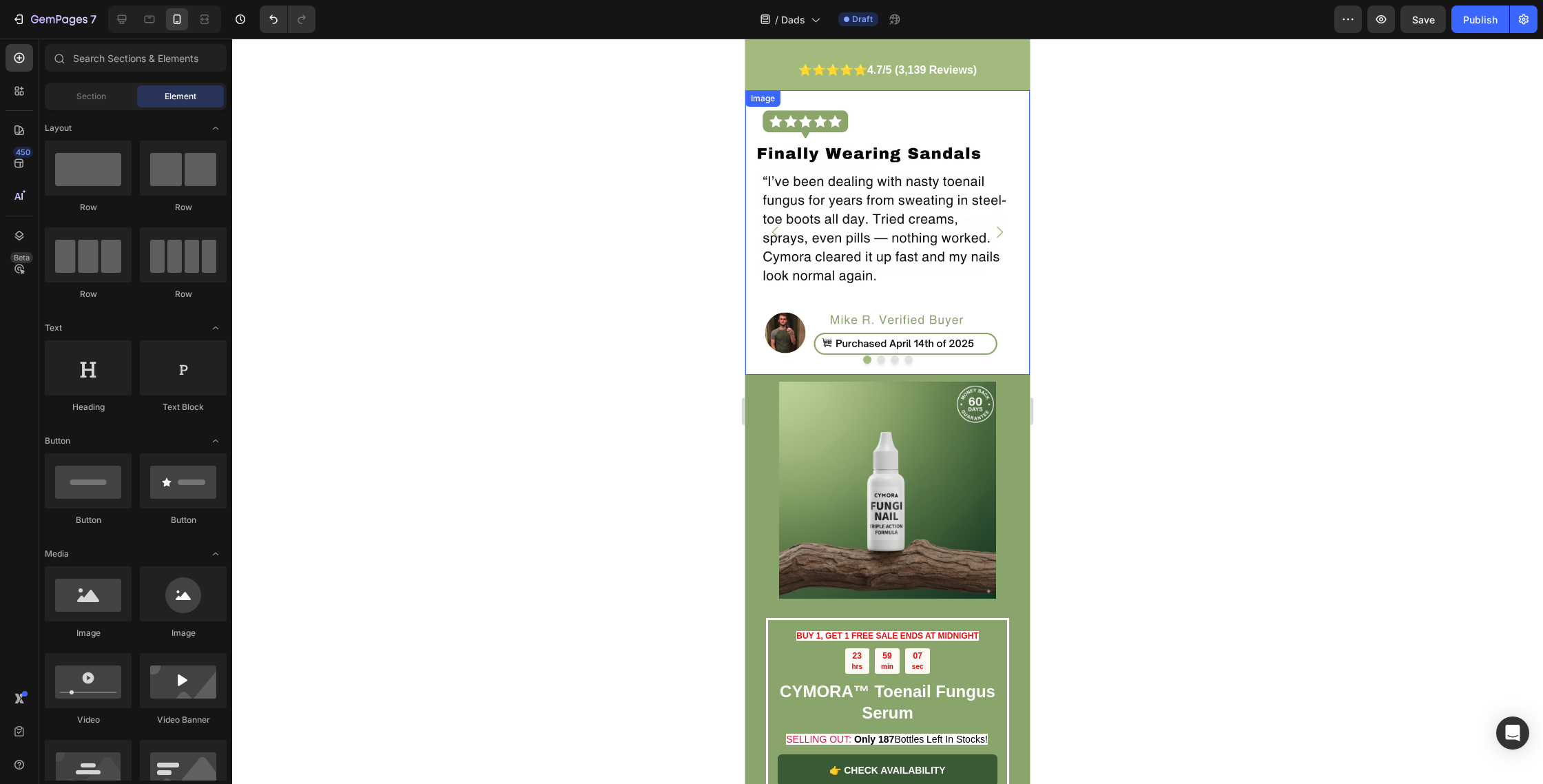
click at [873, 280] on img at bounding box center [888, 232] width 284 height 284
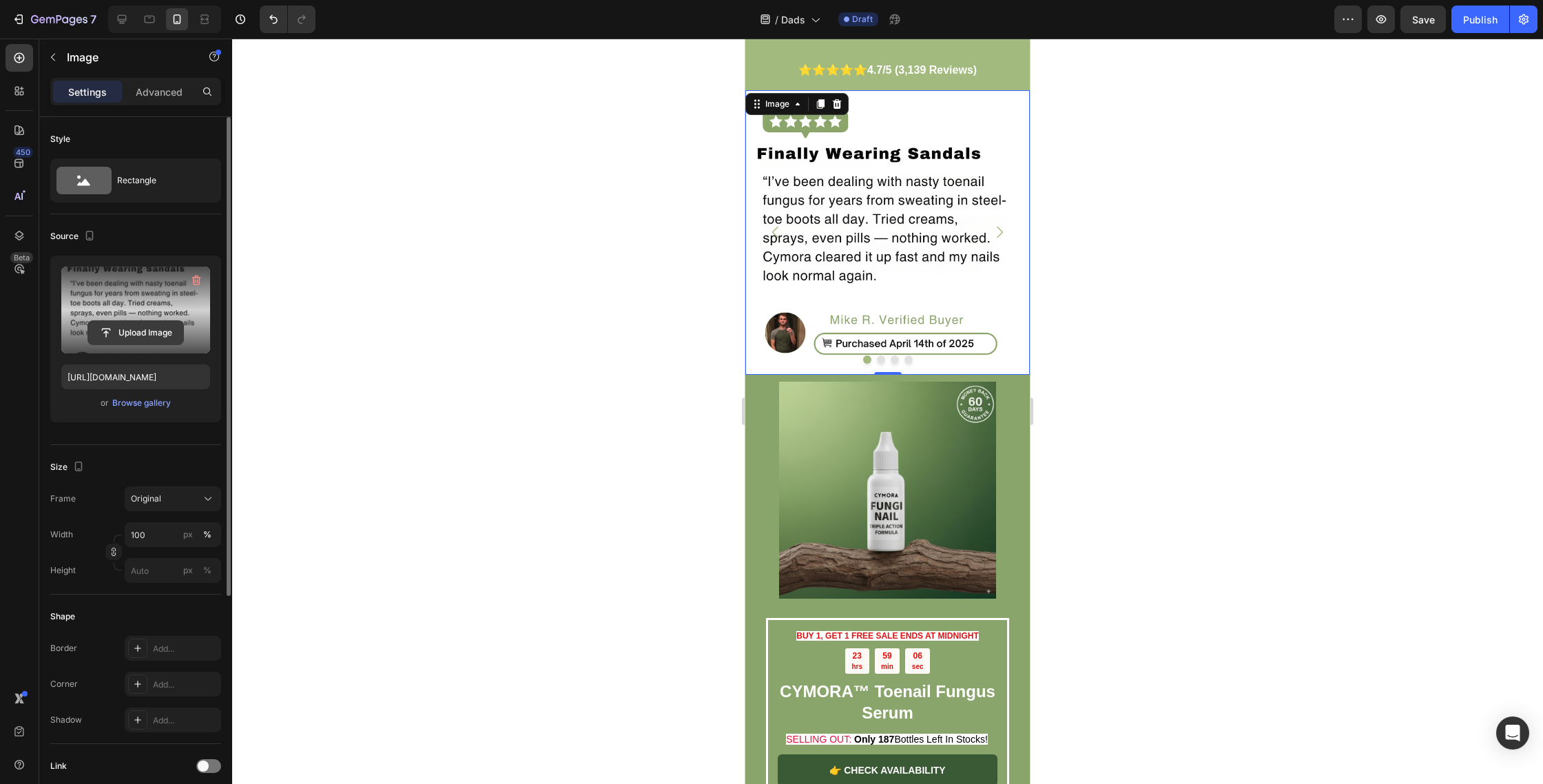
click at [149, 331] on input "file" at bounding box center [135, 333] width 95 height 24
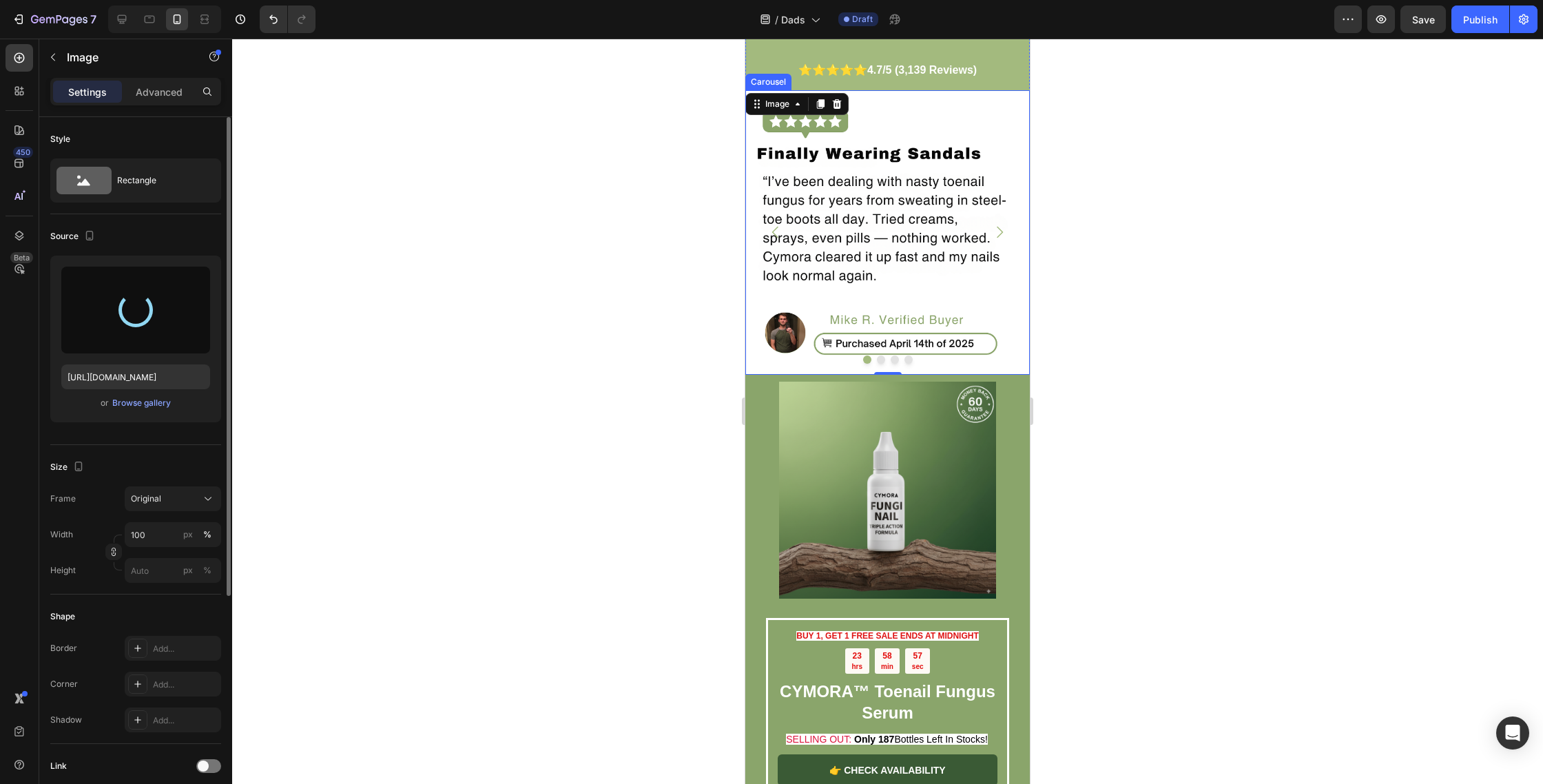
type input "https://cdn.shopify.com/s/files/1/0763/8977/7661/files/gempages_572868427262198…"
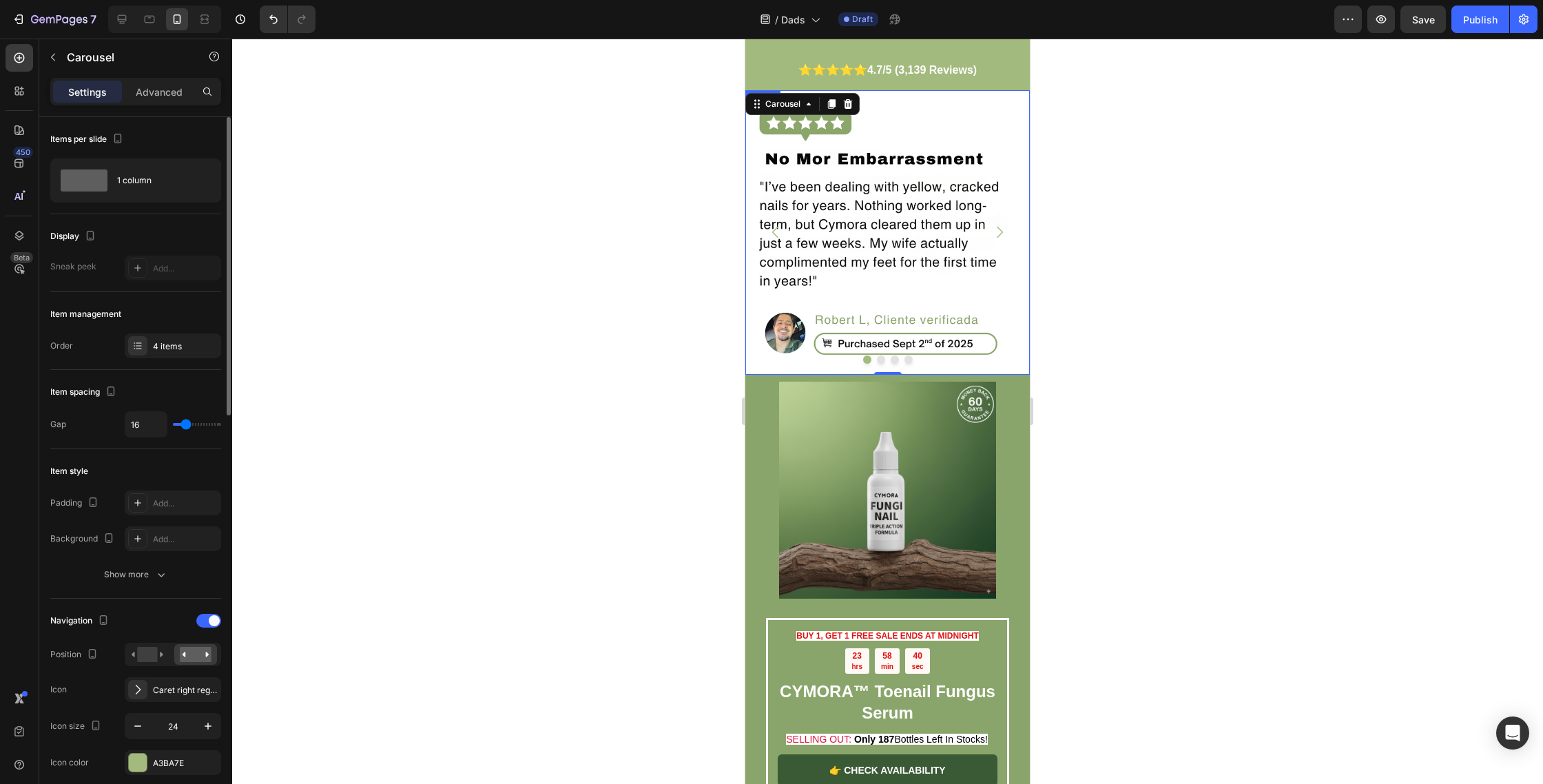
click at [790, 274] on img at bounding box center [888, 232] width 284 height 284
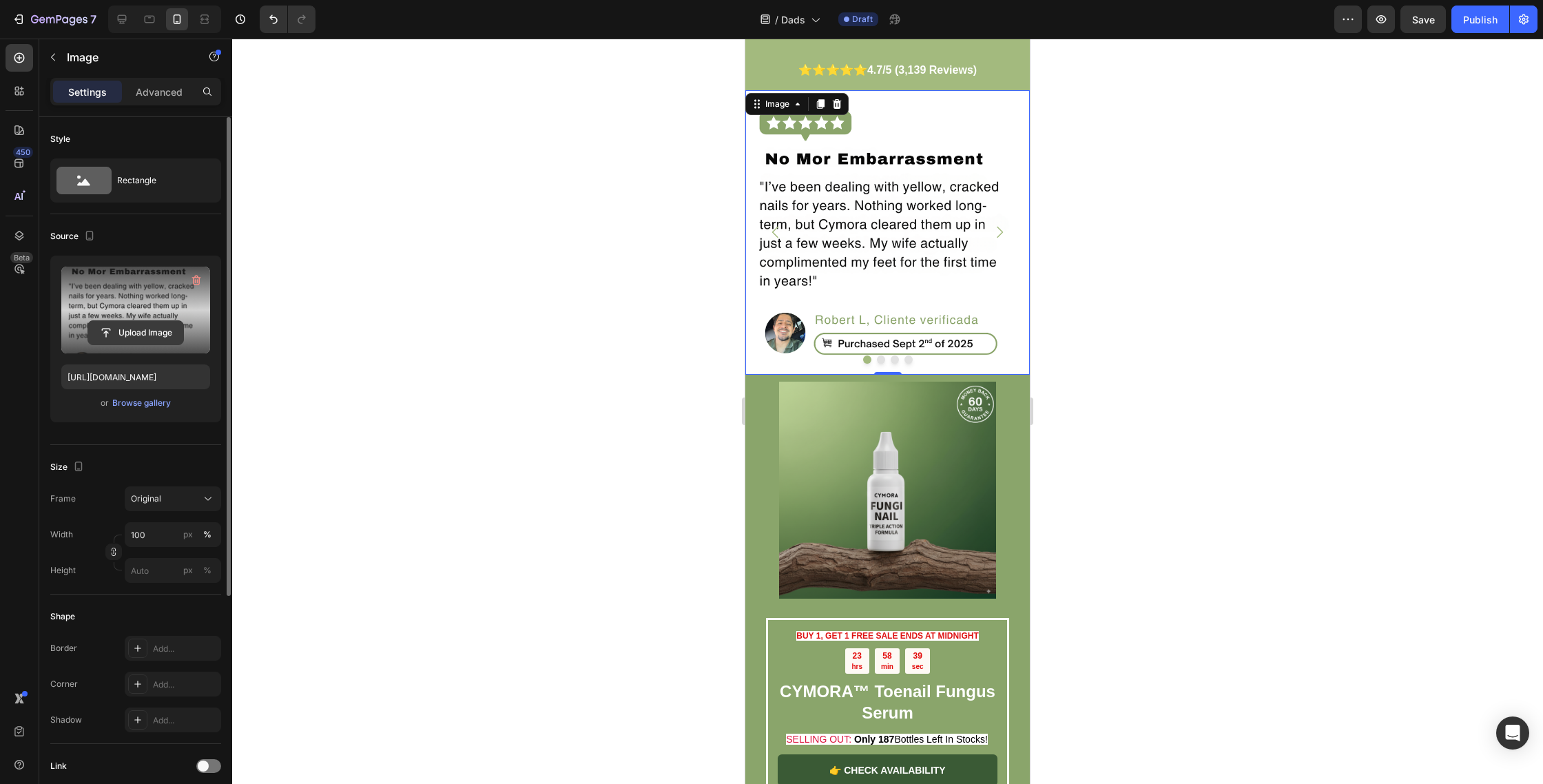
click at [146, 327] on input "file" at bounding box center [135, 333] width 95 height 24
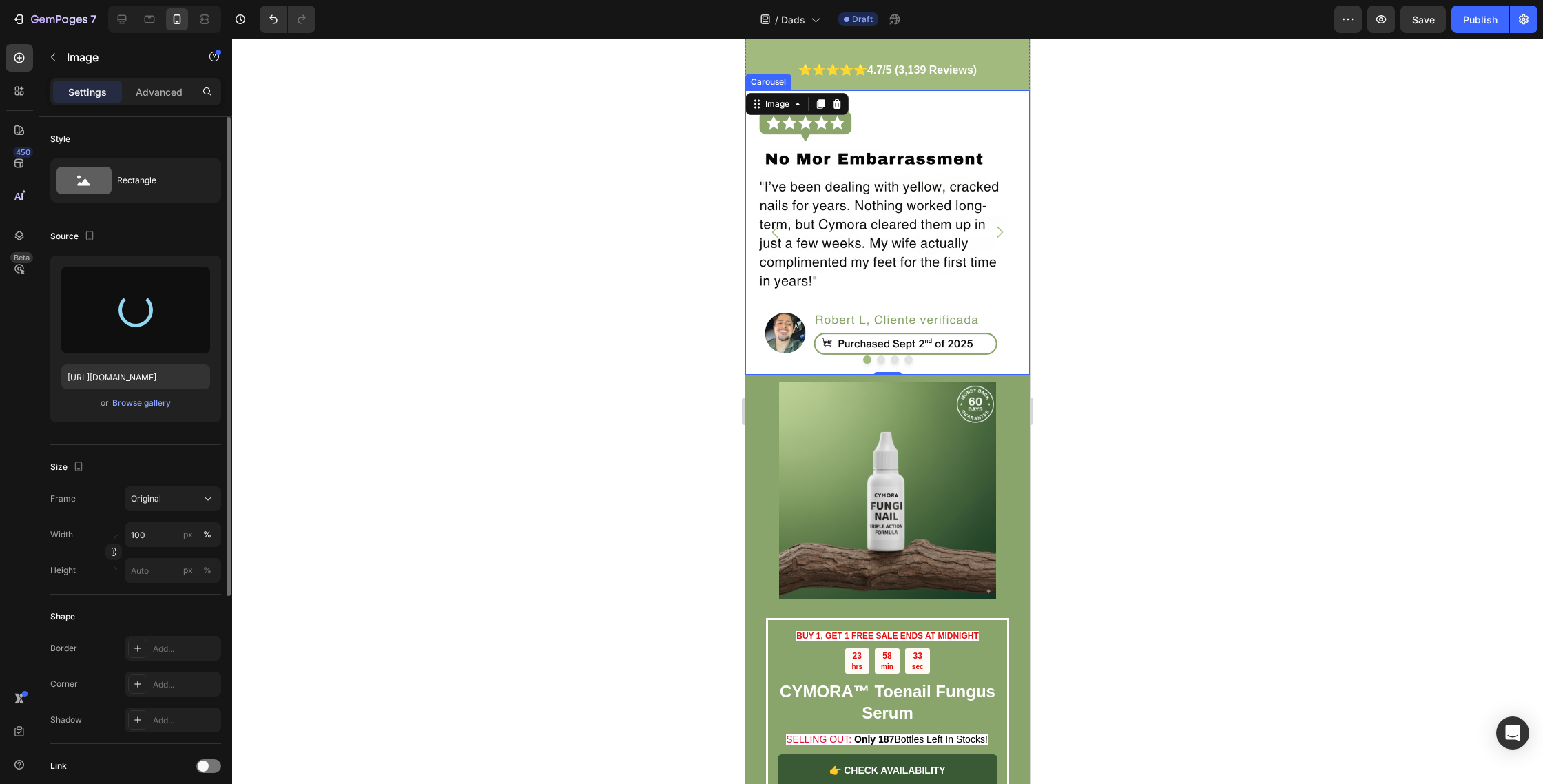
type input "https://cdn.shopify.com/s/files/1/0763/8977/7661/files/gempages_572868427262198…"
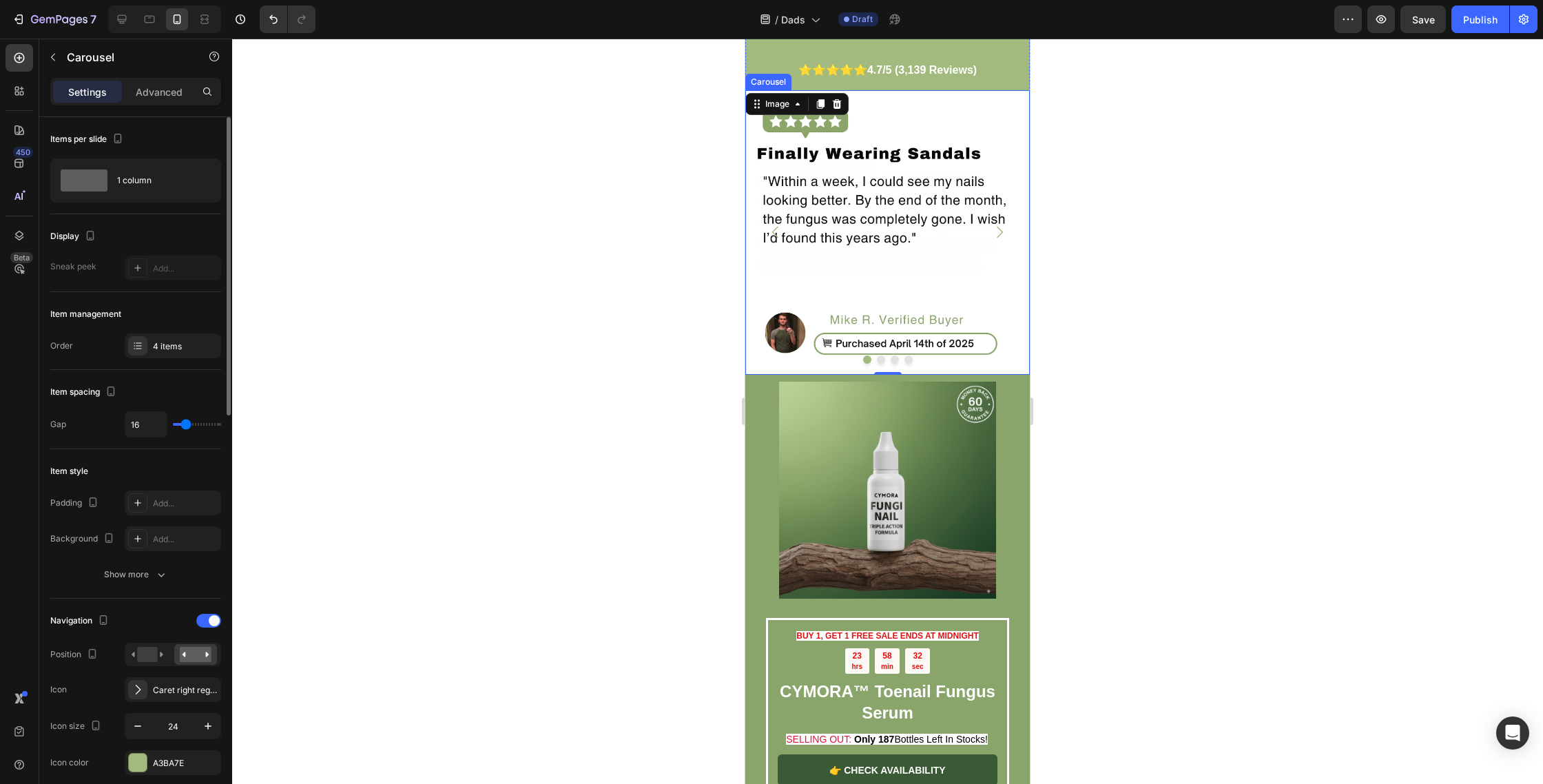
click at [881, 355] on button "Dot" at bounding box center [881, 359] width 8 height 8
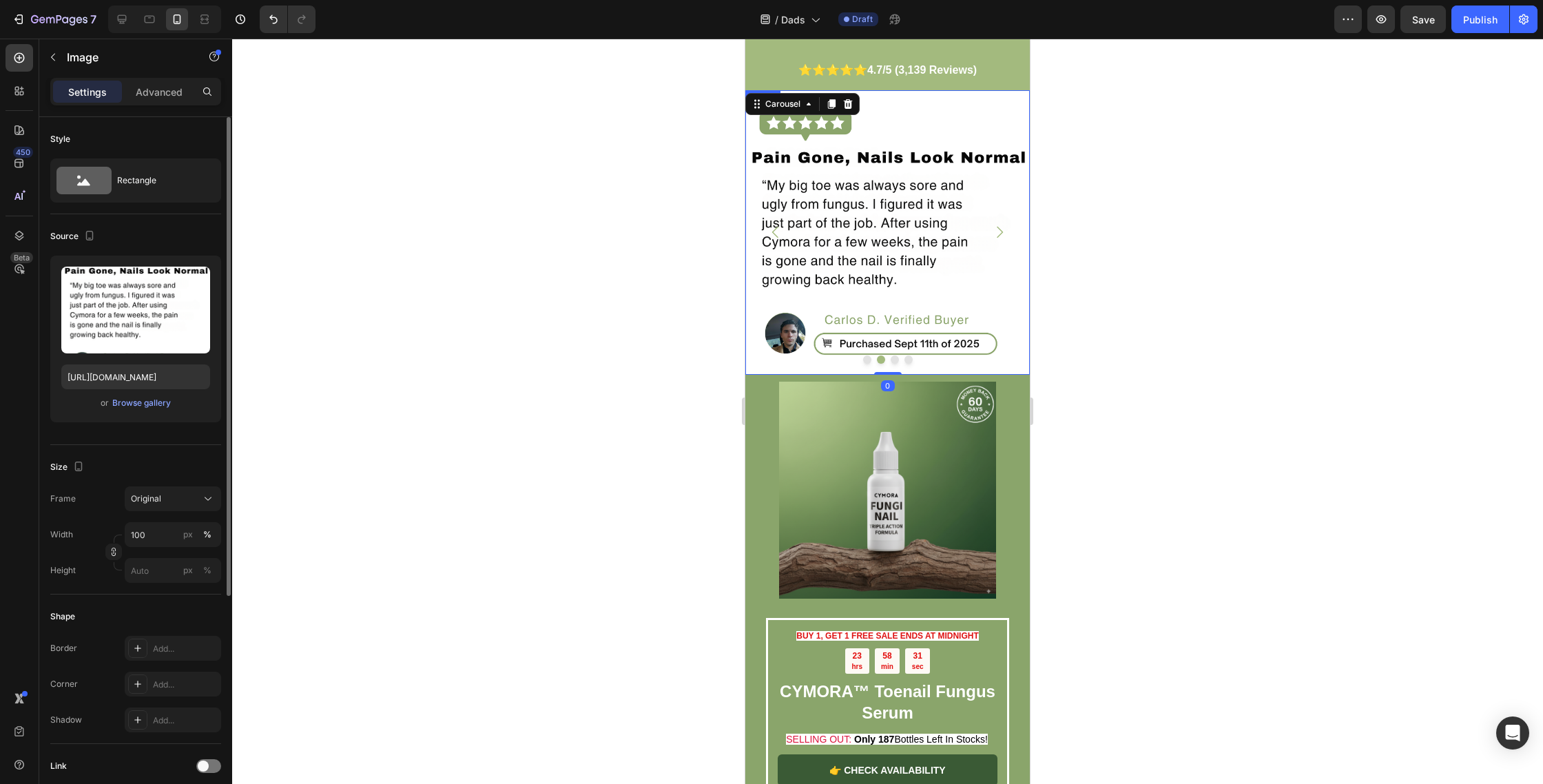
click at [880, 226] on img at bounding box center [888, 232] width 284 height 284
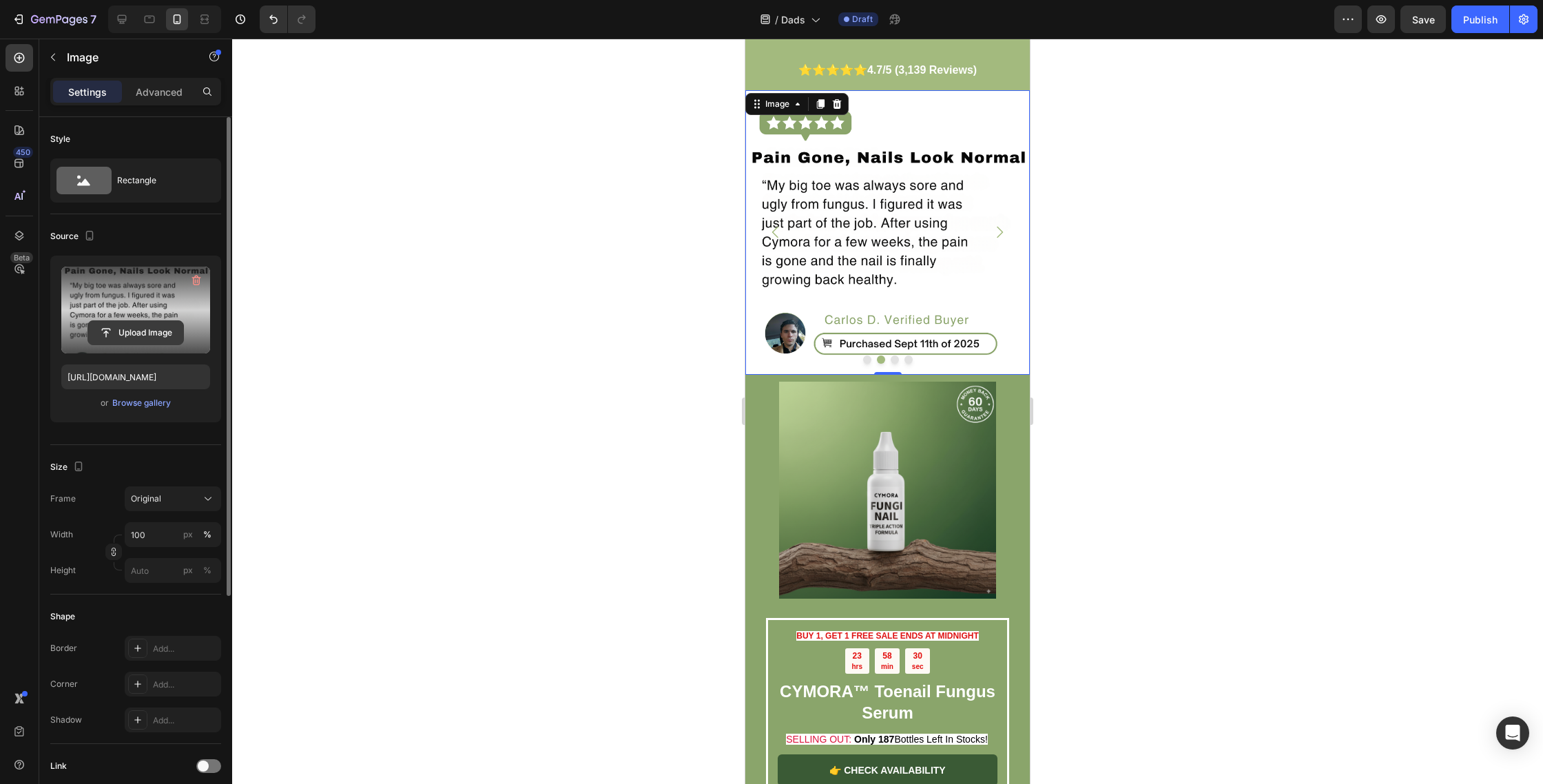
click at [138, 322] on input "file" at bounding box center [135, 333] width 95 height 24
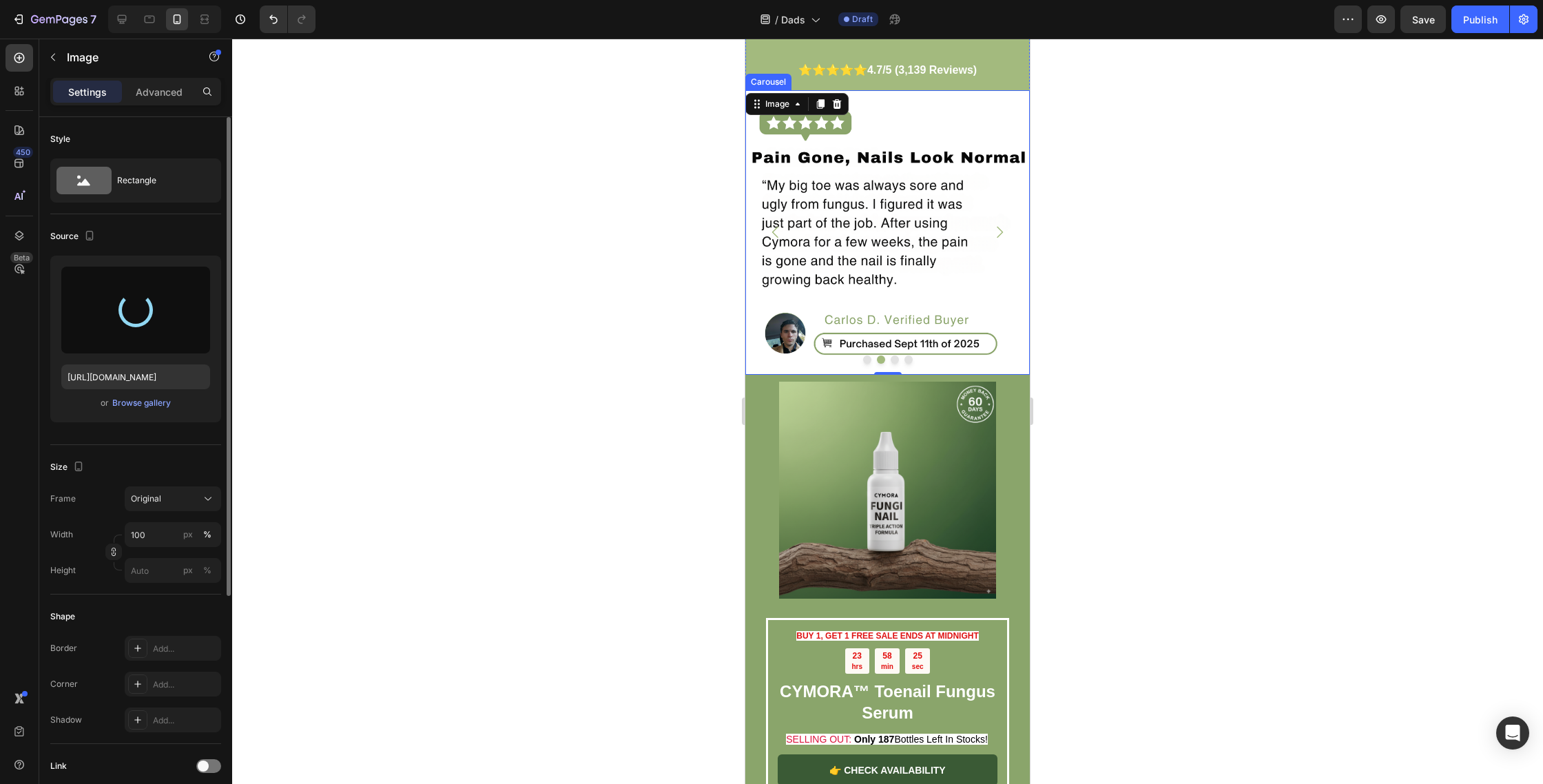
type input "https://cdn.shopify.com/s/files/1/0763/8977/7661/files/gempages_572868427262198…"
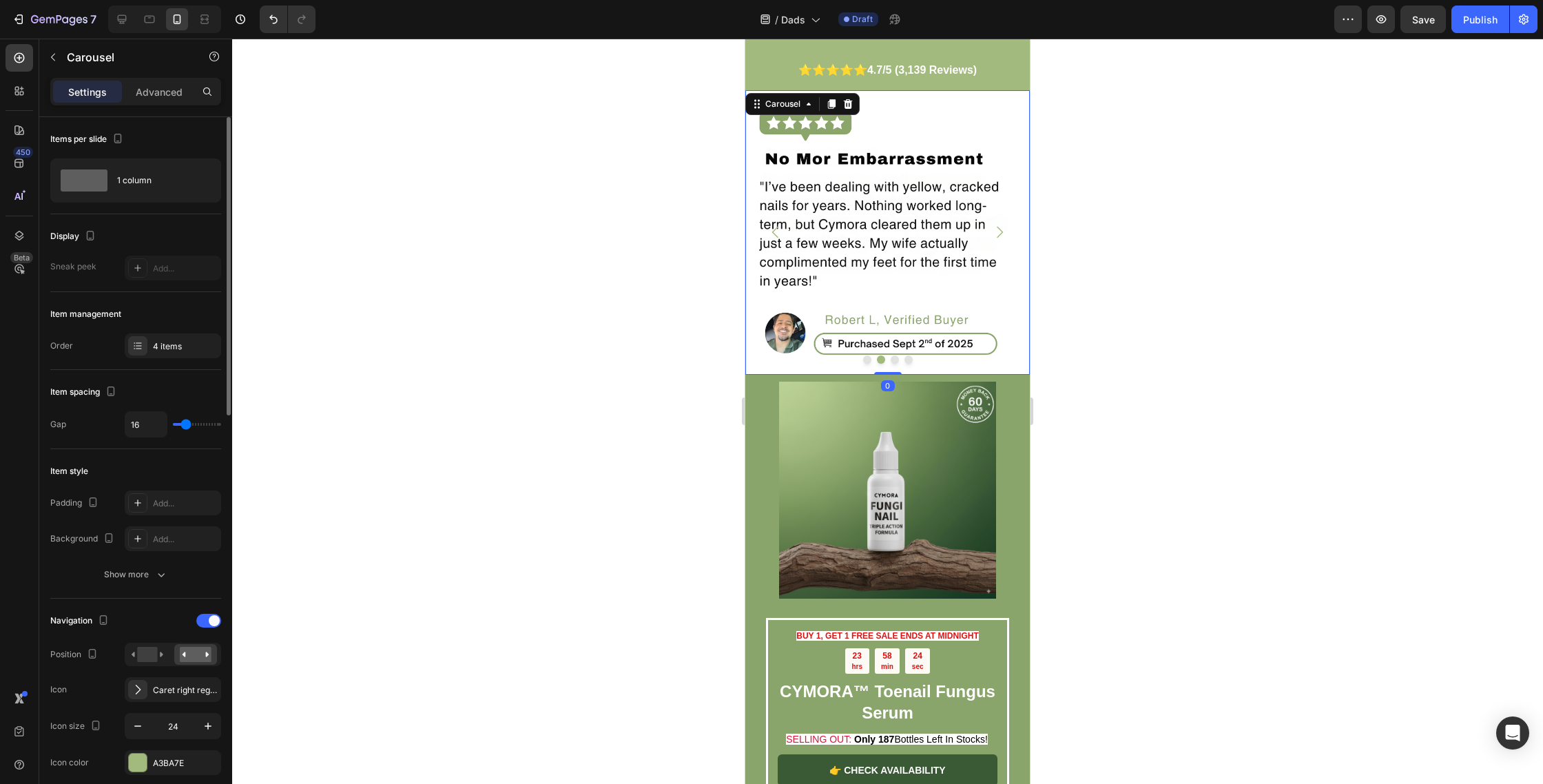
click at [896, 355] on button "Dot" at bounding box center [895, 359] width 8 height 8
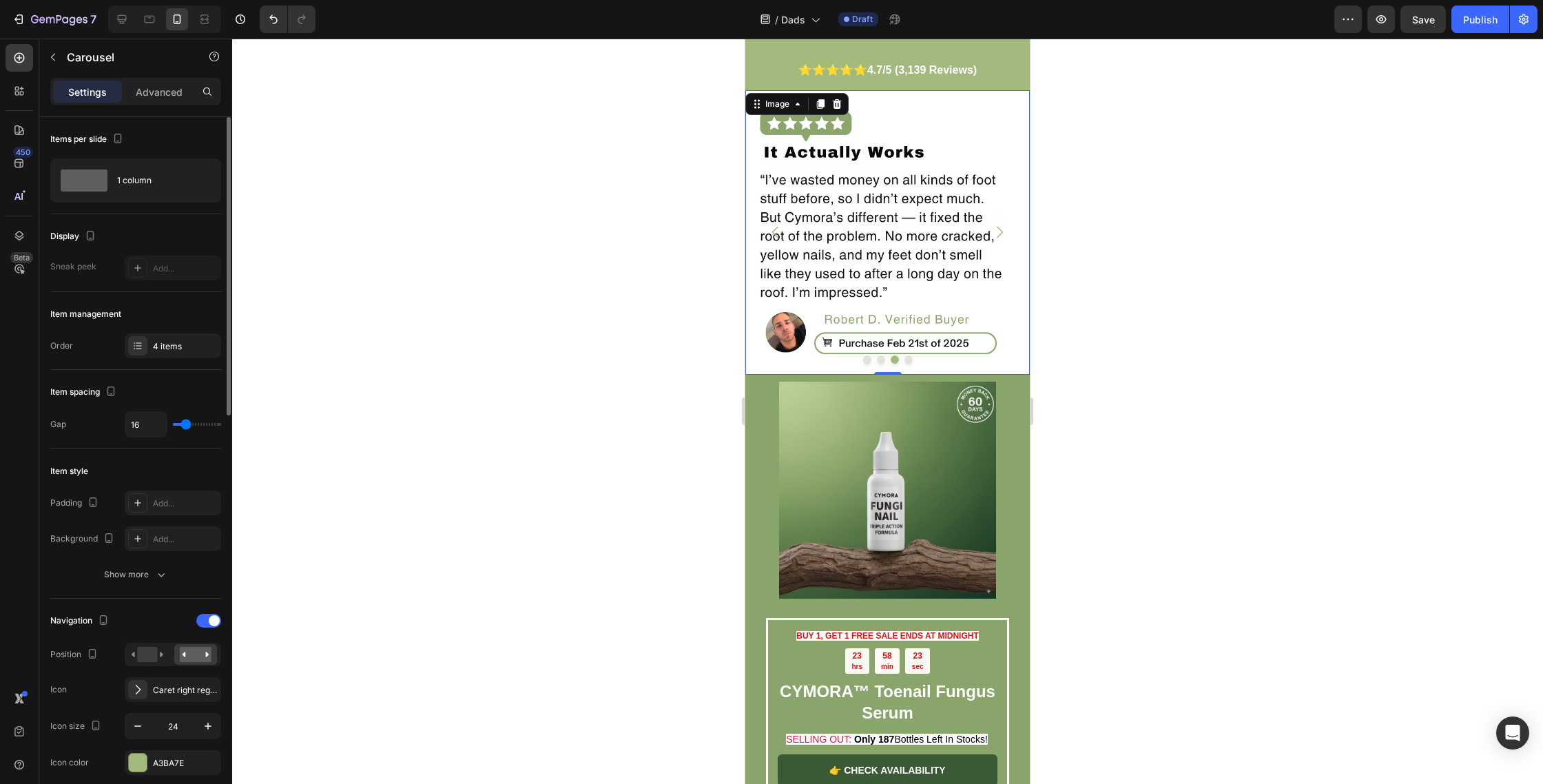
drag, startPoint x: 885, startPoint y: 242, endPoint x: 808, endPoint y: 242, distance: 77.0
click at [885, 242] on img at bounding box center [888, 232] width 284 height 284
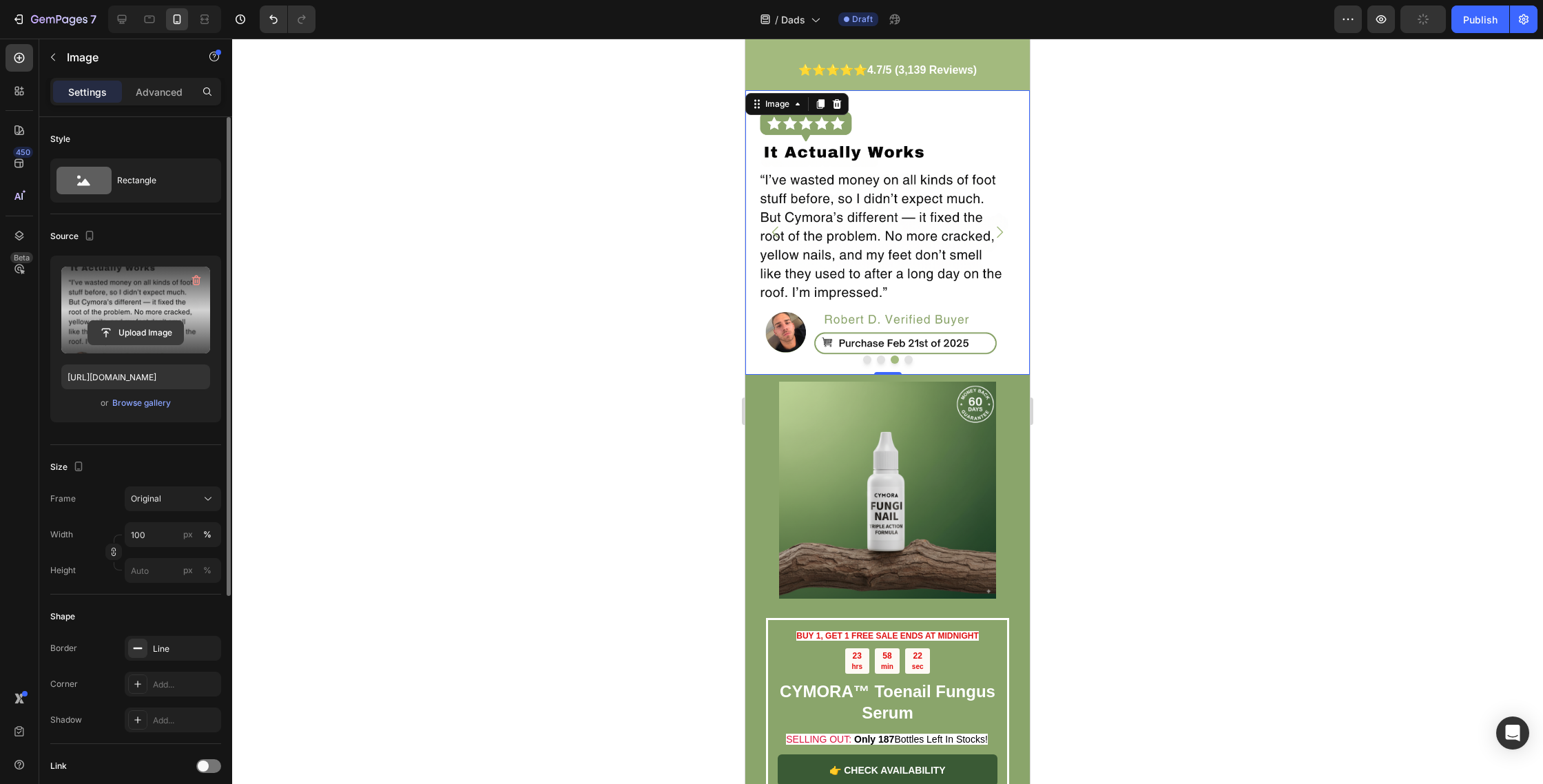
click at [158, 343] on input "file" at bounding box center [135, 333] width 95 height 24
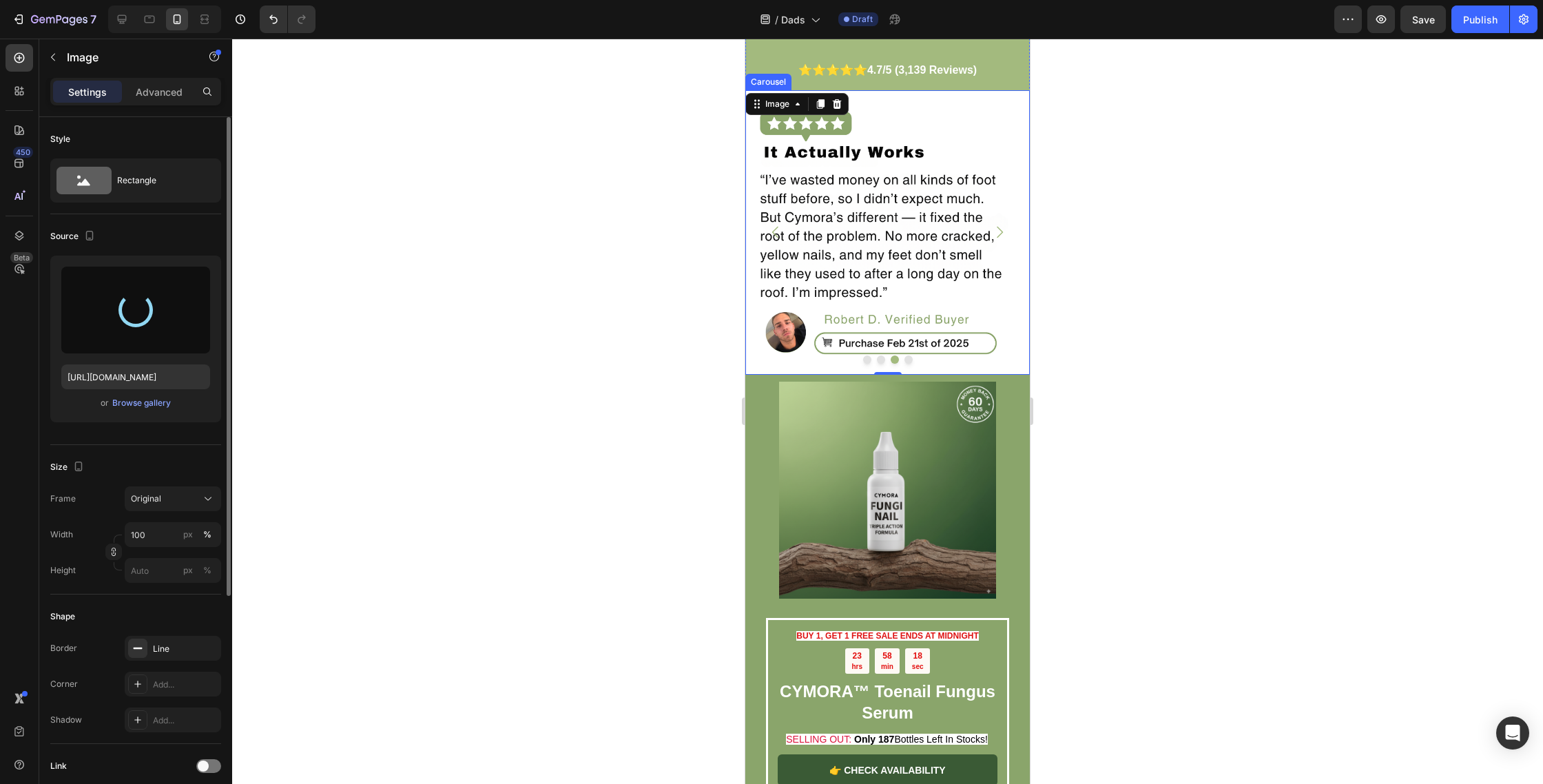
type input "https://cdn.shopify.com/s/files/1/0763/8977/7661/files/gempages_572868427262198…"
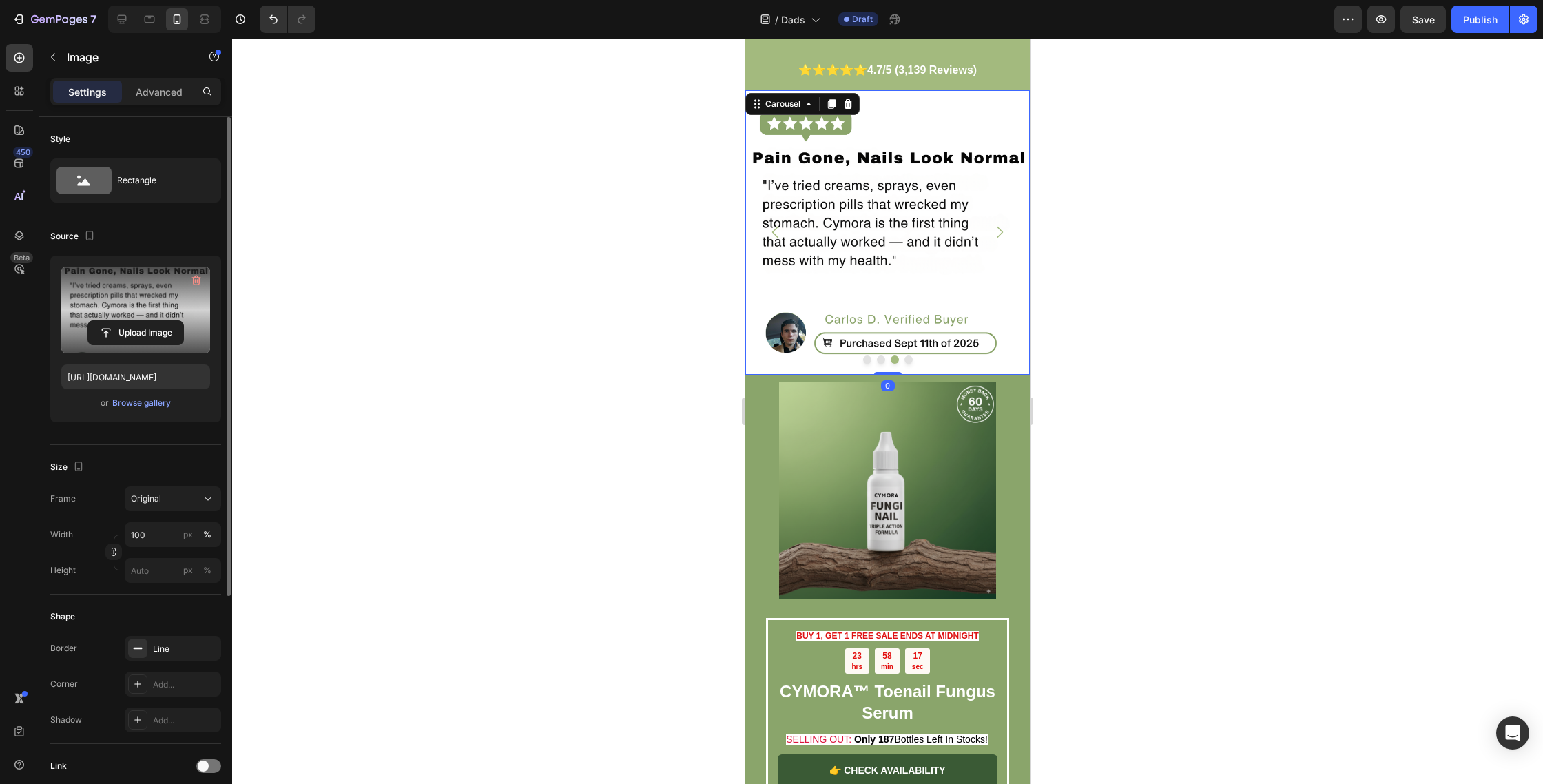
click at [910, 355] on button "Dot" at bounding box center [909, 359] width 8 height 8
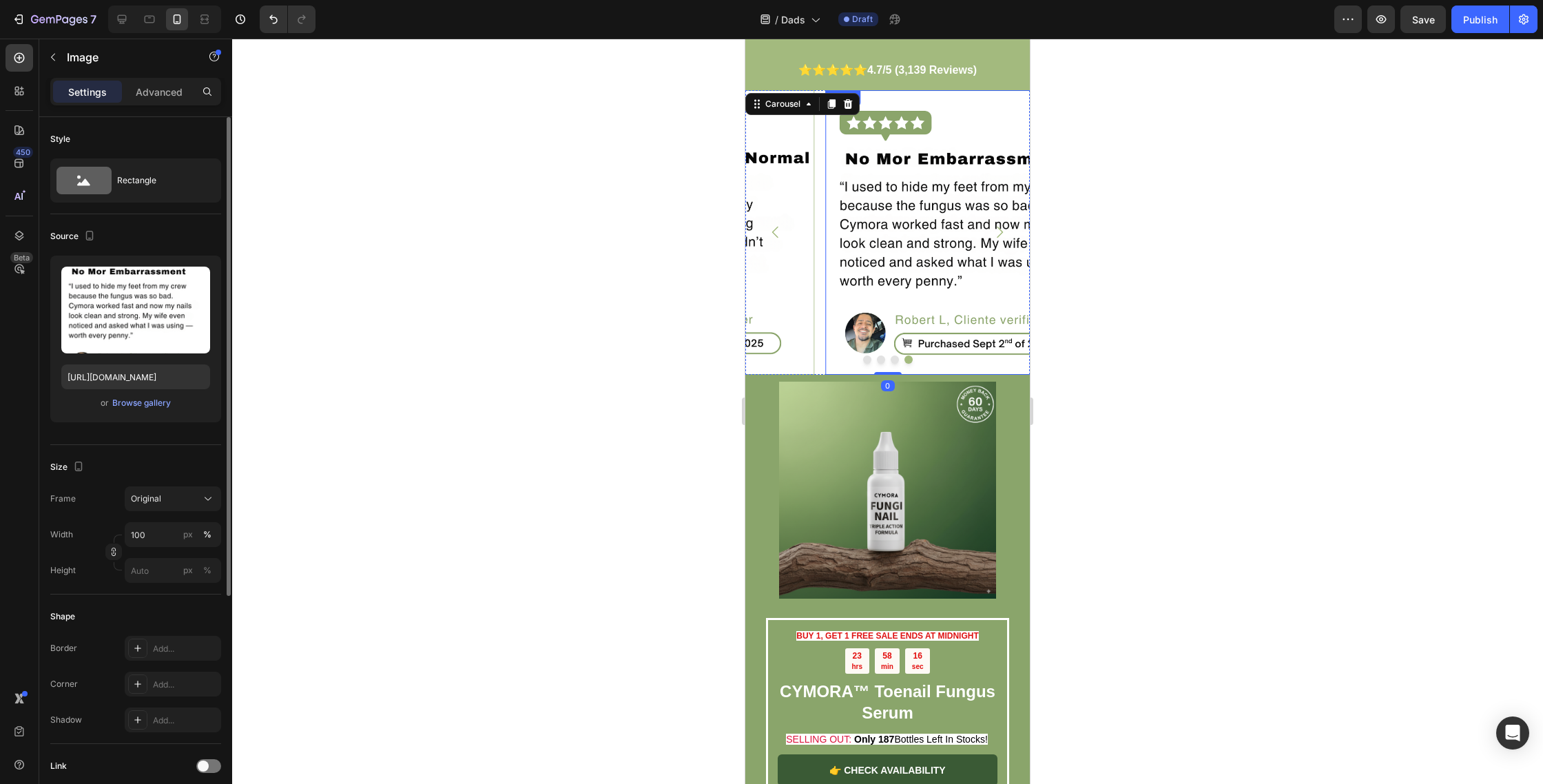
click at [905, 224] on img at bounding box center [968, 232] width 284 height 284
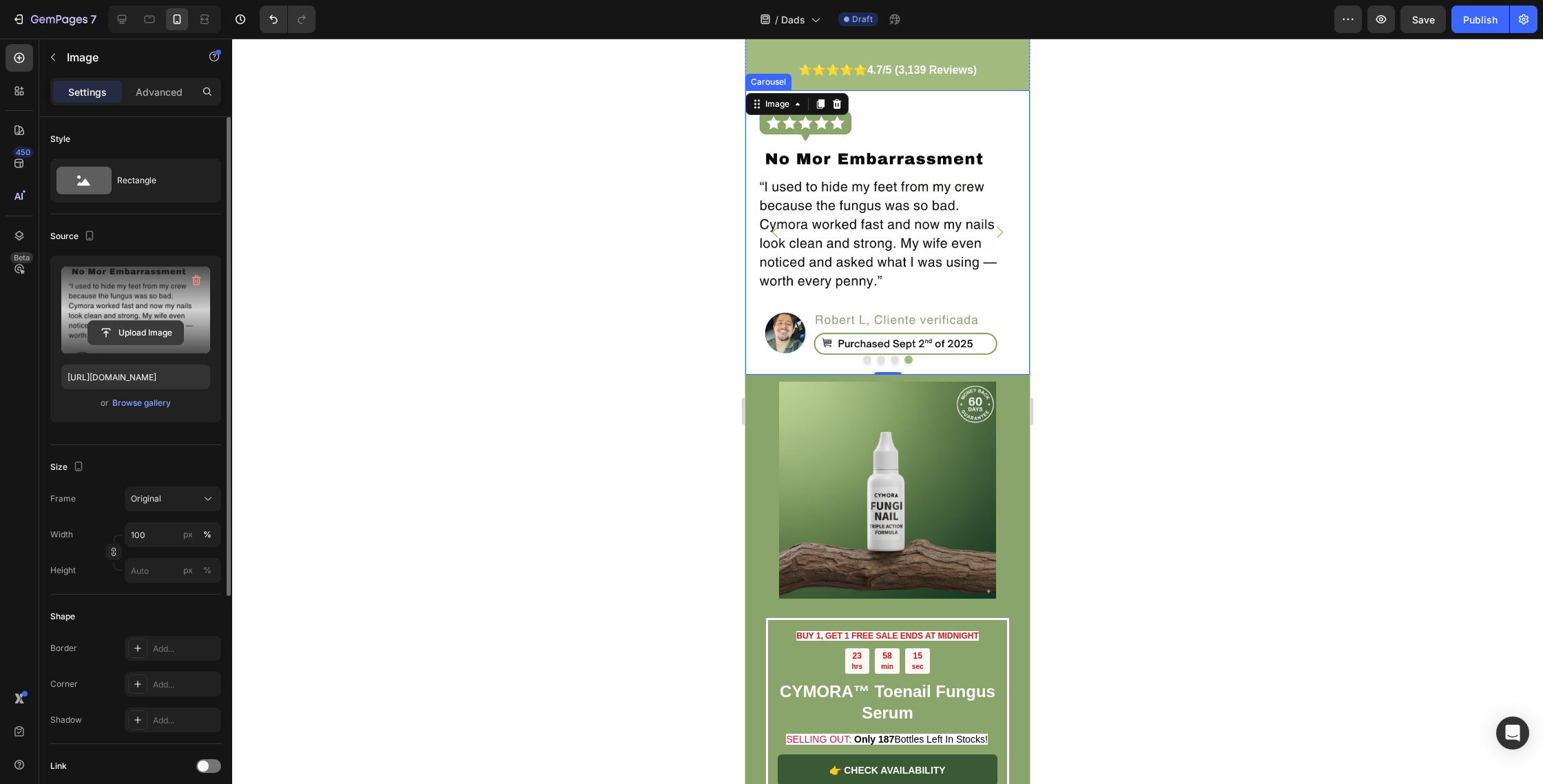
click at [149, 338] on input "file" at bounding box center [135, 333] width 95 height 24
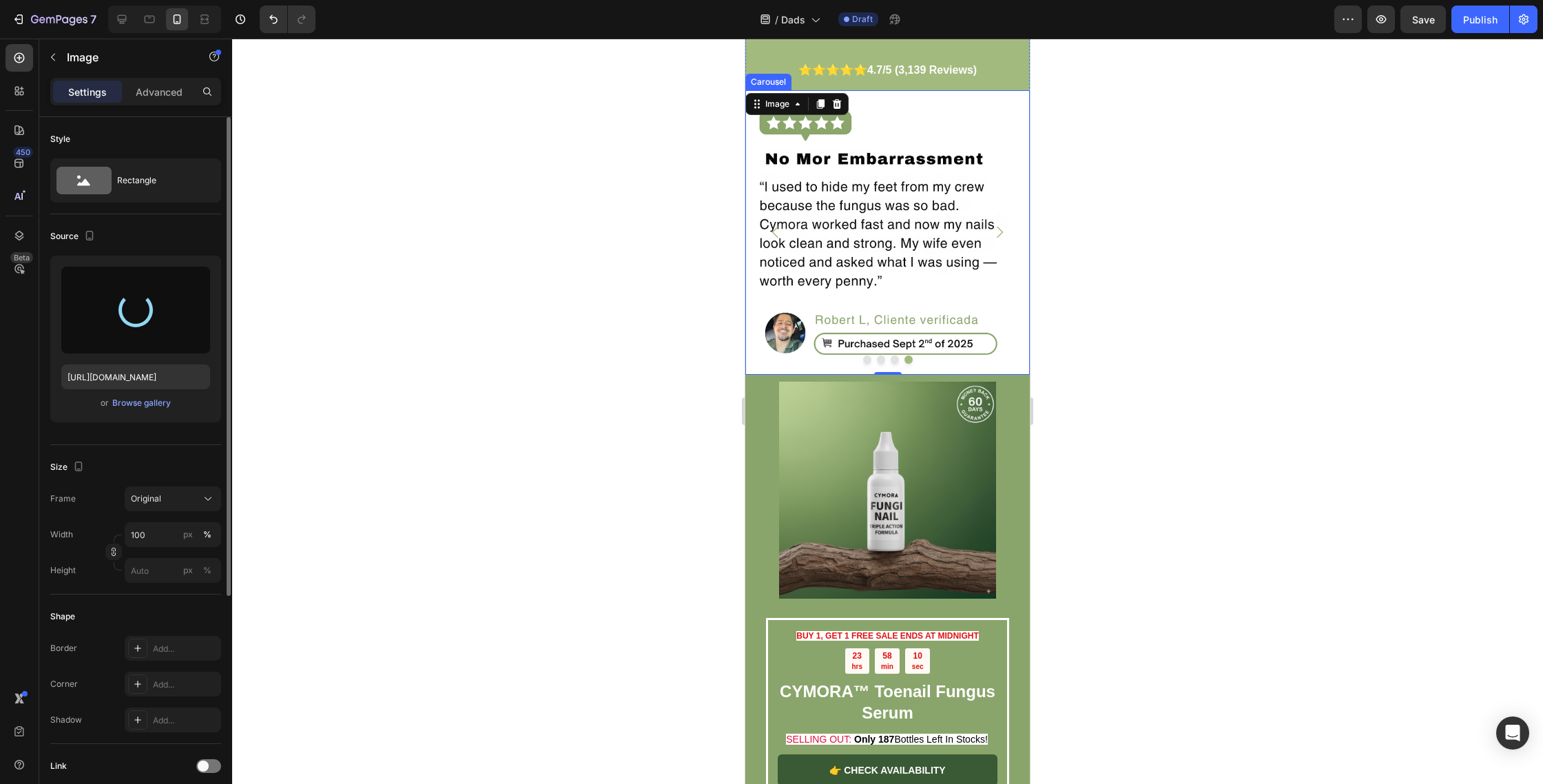
type input "https://cdn.shopify.com/s/files/1/0763/8977/7661/files/gempages_572868427262198…"
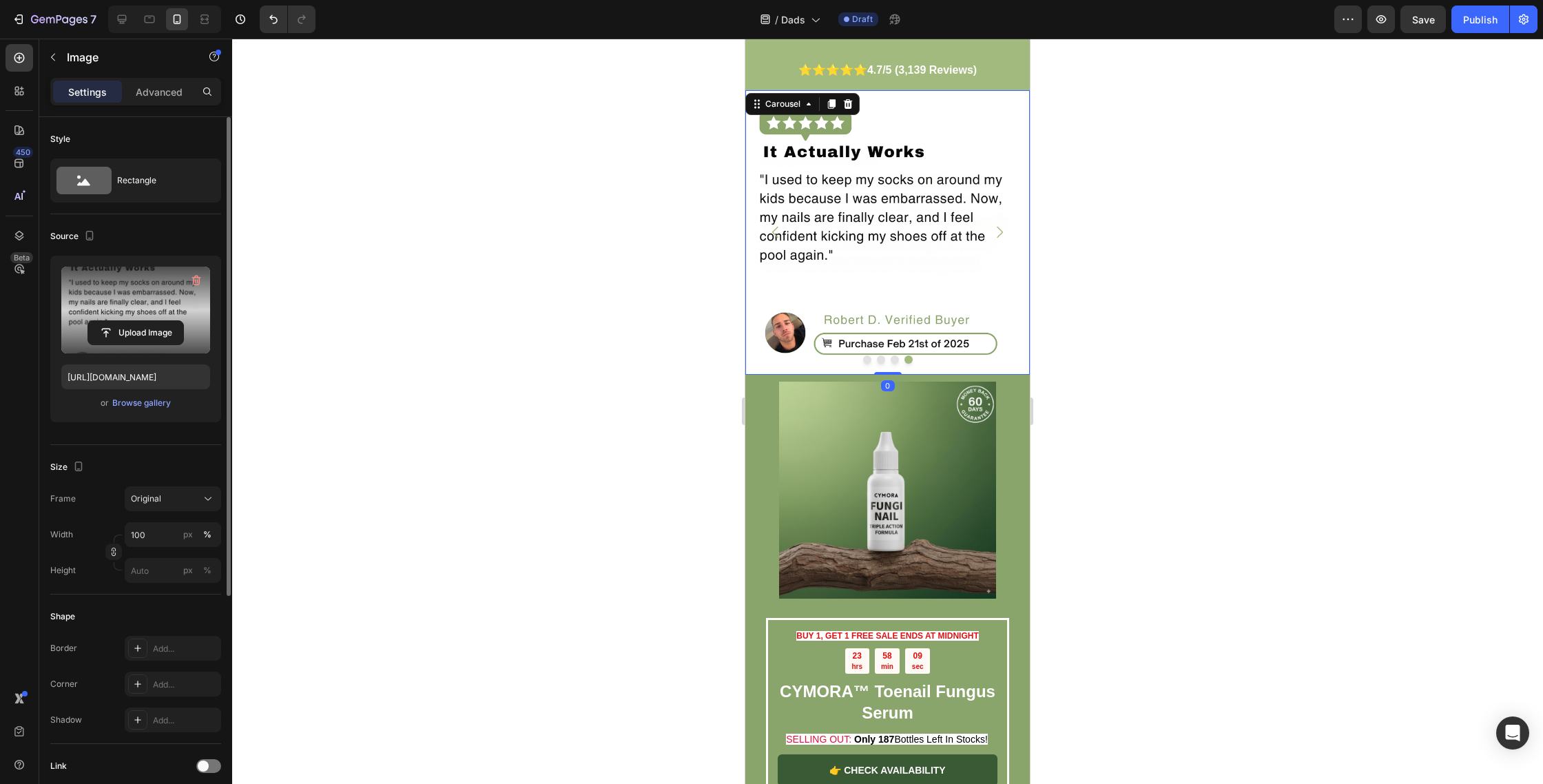
click at [866, 355] on button "Dot" at bounding box center [867, 359] width 8 height 8
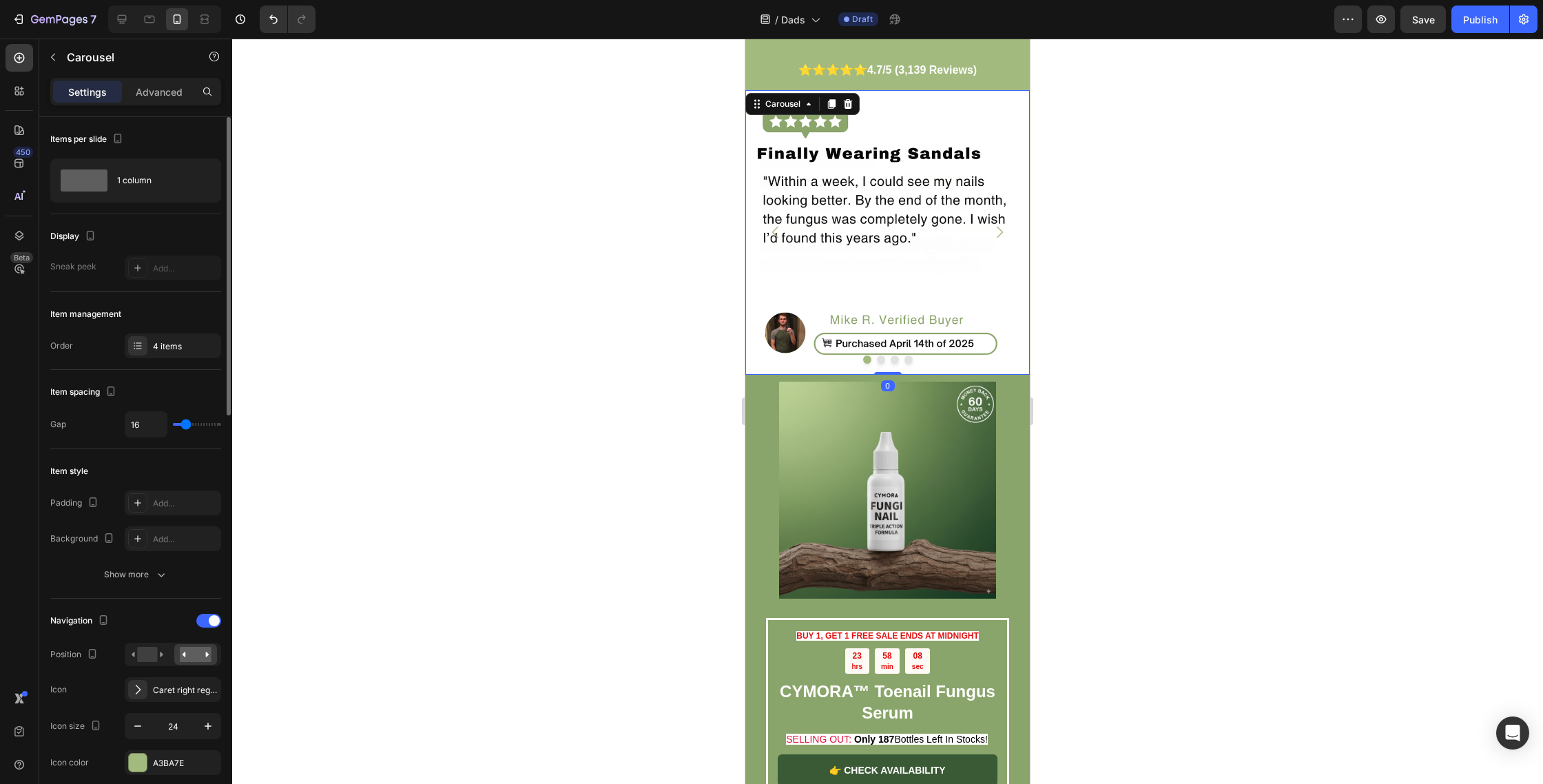
drag, startPoint x: 881, startPoint y: 348, endPoint x: 890, endPoint y: 349, distance: 9.1
click at [882, 355] on button "Dot" at bounding box center [881, 359] width 8 height 8
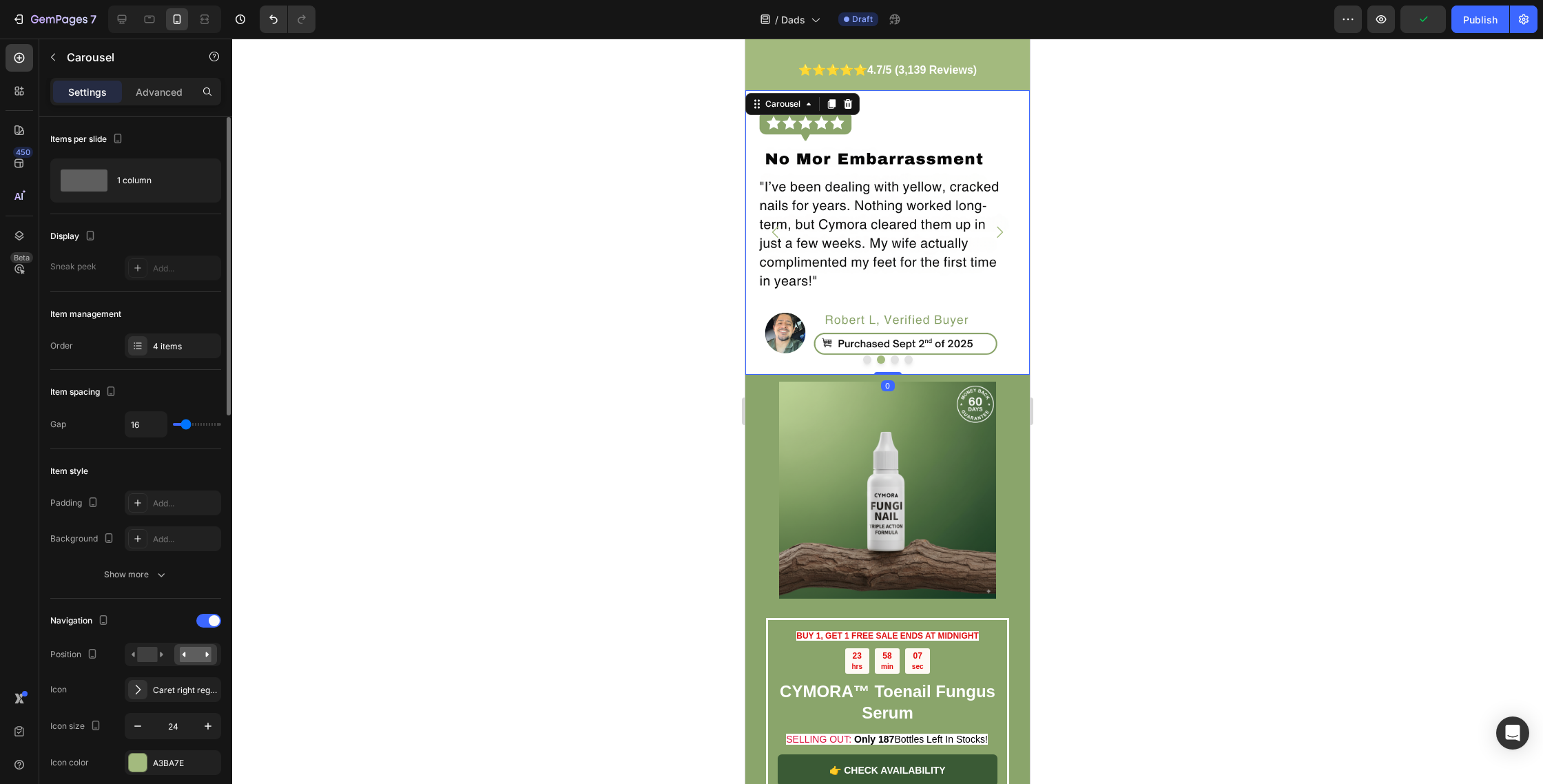
click at [896, 355] on button "Dot" at bounding box center [895, 359] width 8 height 8
click at [908, 355] on button "Dot" at bounding box center [909, 359] width 8 height 8
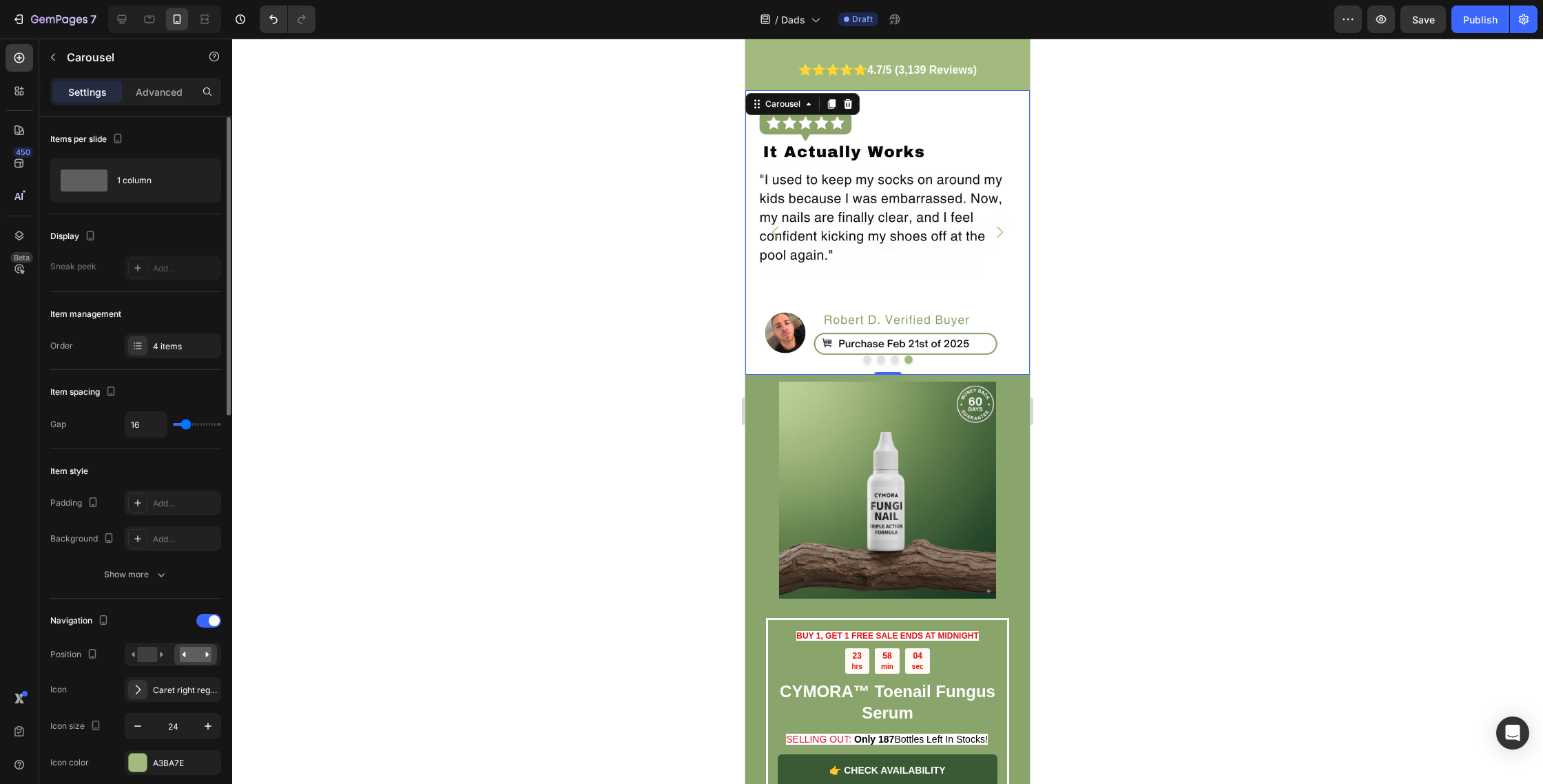
drag, startPoint x: 1100, startPoint y: 295, endPoint x: 1078, endPoint y: 299, distance: 22.4
click at [1100, 295] on div at bounding box center [887, 411] width 1311 height 745
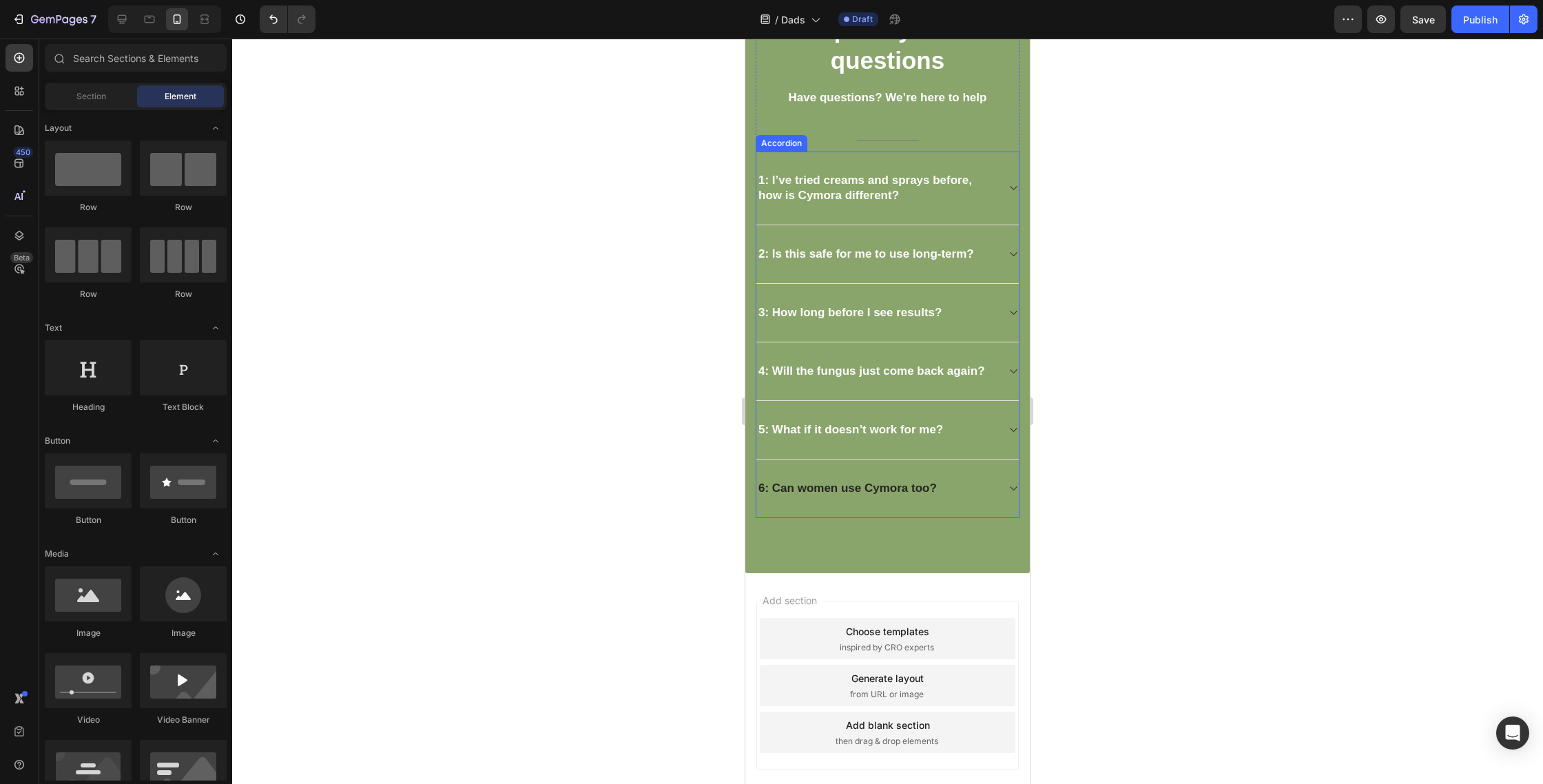
scroll to position [3362, 0]
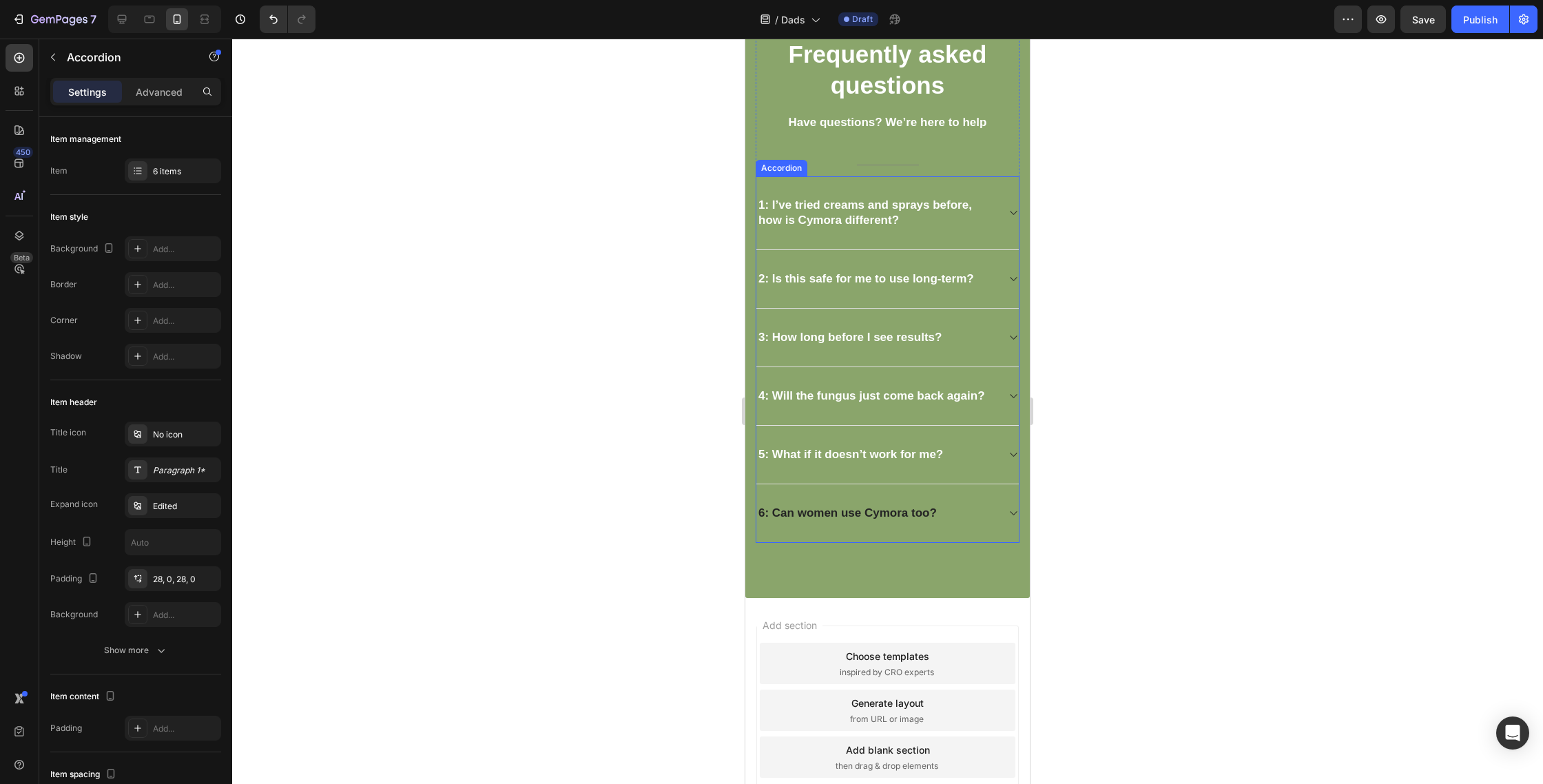
click at [848, 506] on p "6: Can women use Cymora too?" at bounding box center [848, 512] width 179 height 15
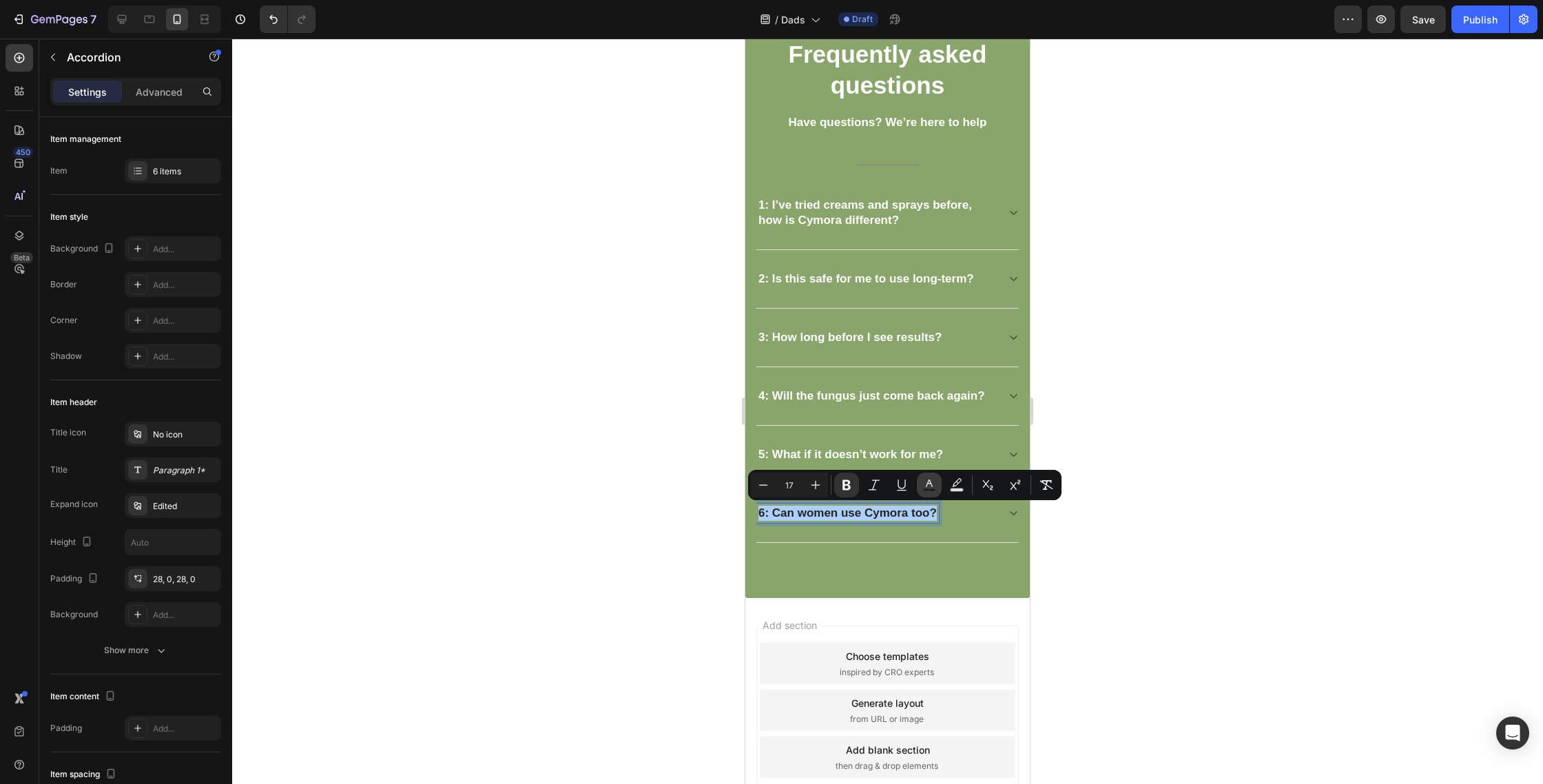
click at [920, 491] on button "Text Color" at bounding box center [929, 484] width 25 height 25
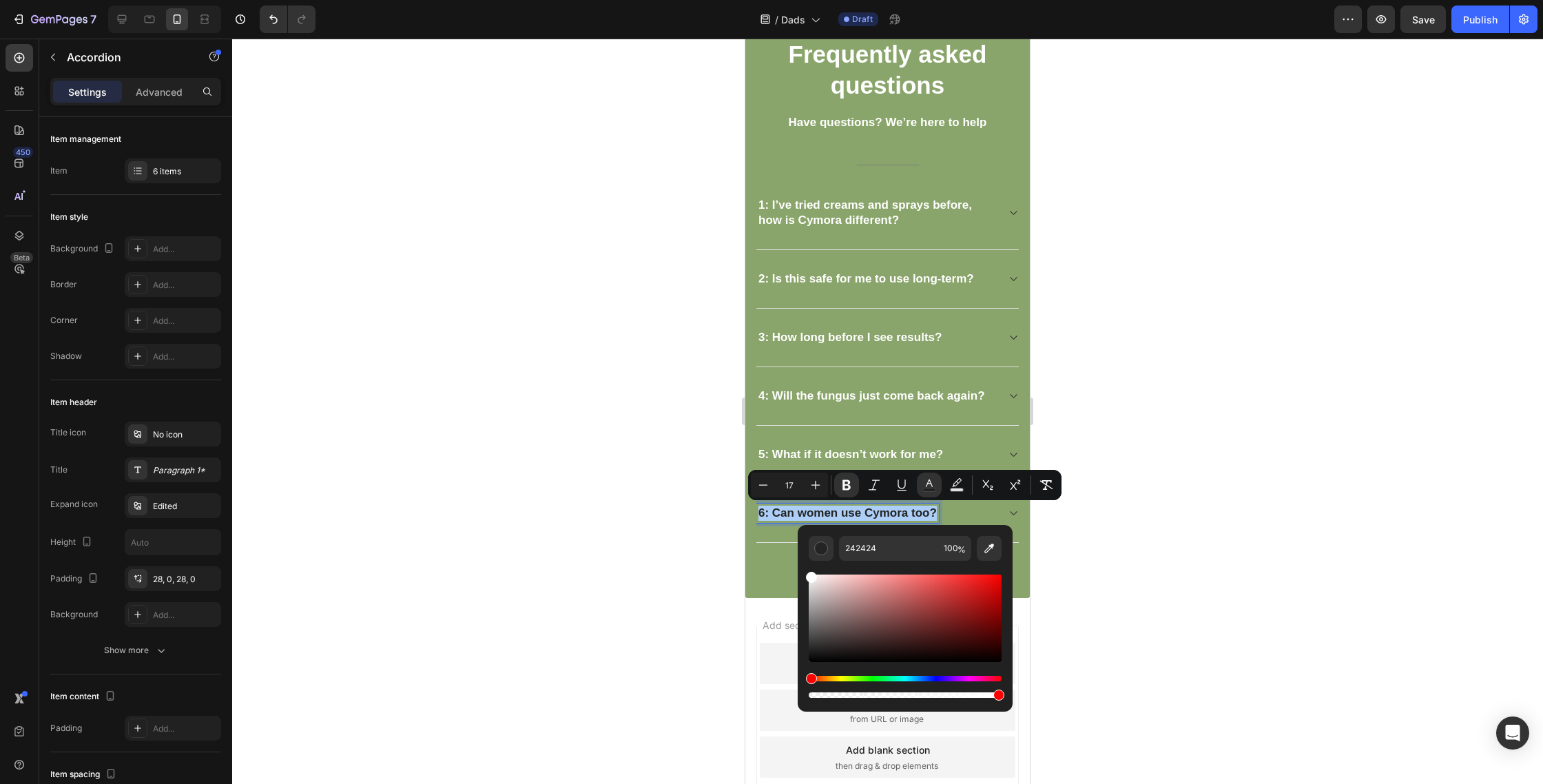
drag, startPoint x: 855, startPoint y: 603, endPoint x: 800, endPoint y: 540, distance: 83.6
click at [800, 540] on div "242424 100 %" at bounding box center [906, 612] width 215 height 176
type input "FFFFFF"
click at [1072, 418] on div at bounding box center [887, 411] width 1311 height 745
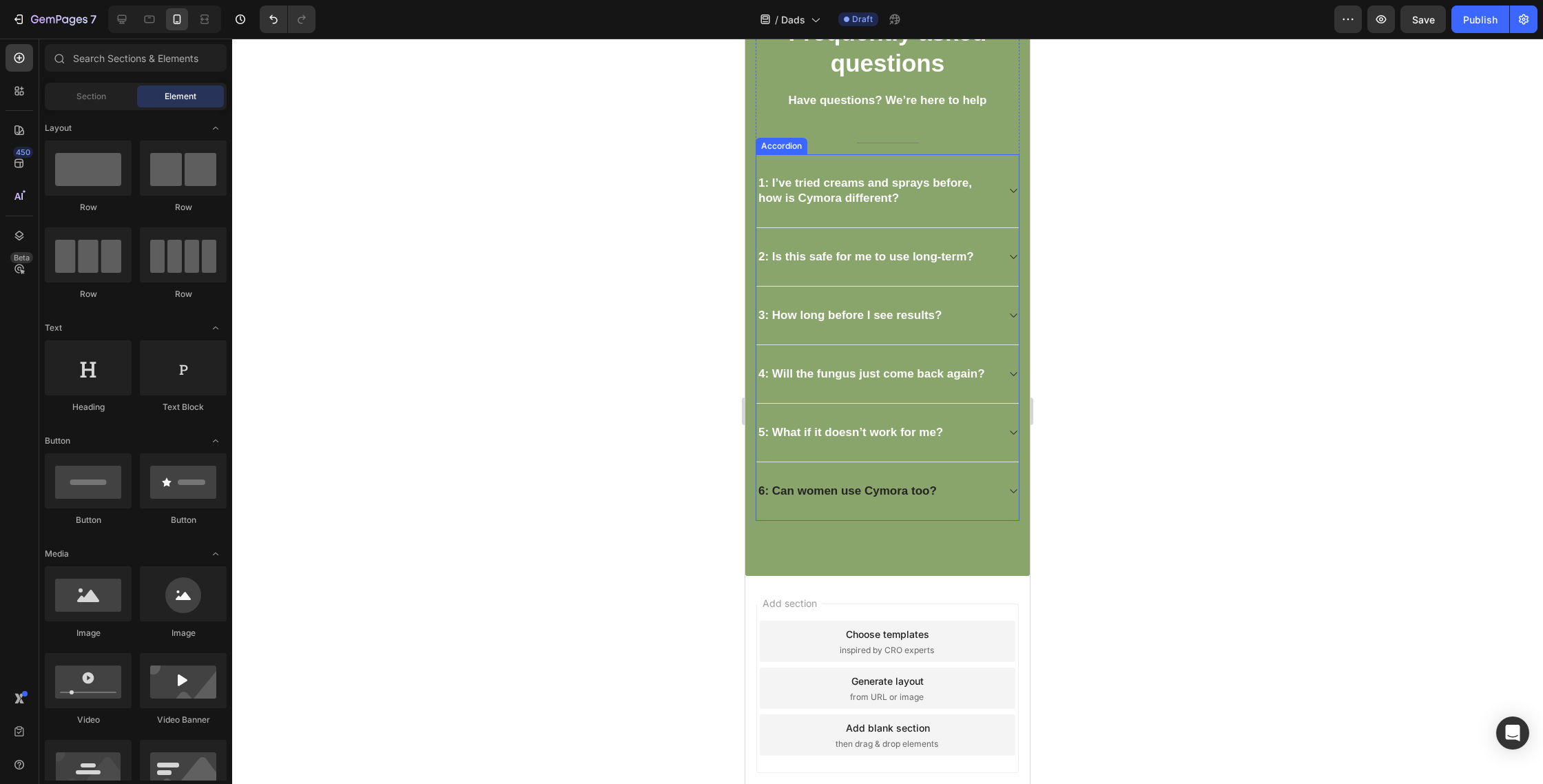
scroll to position [3468, 0]
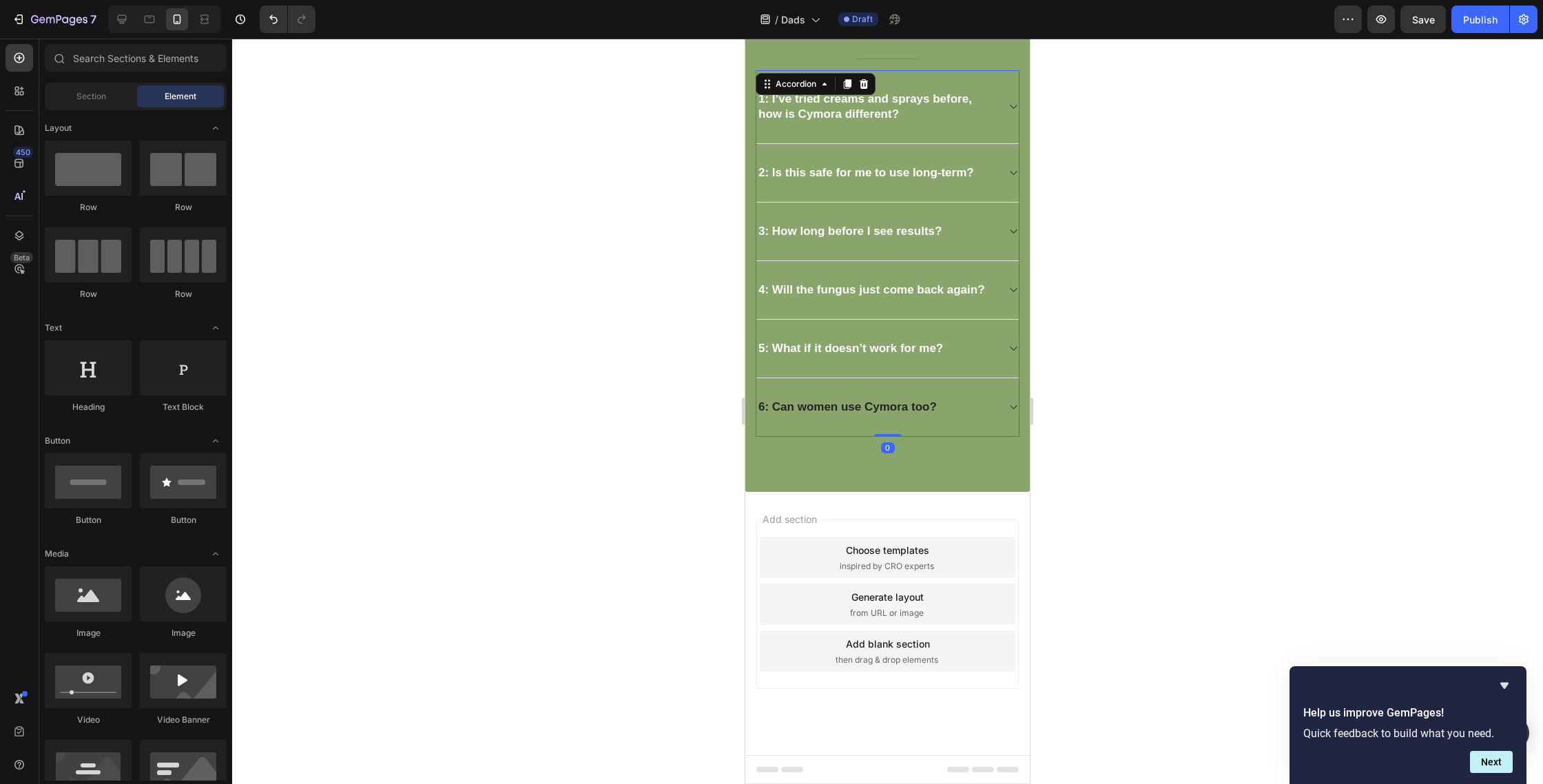
click at [871, 406] on strong "6: Can women use Cymora too?" at bounding box center [848, 406] width 179 height 13
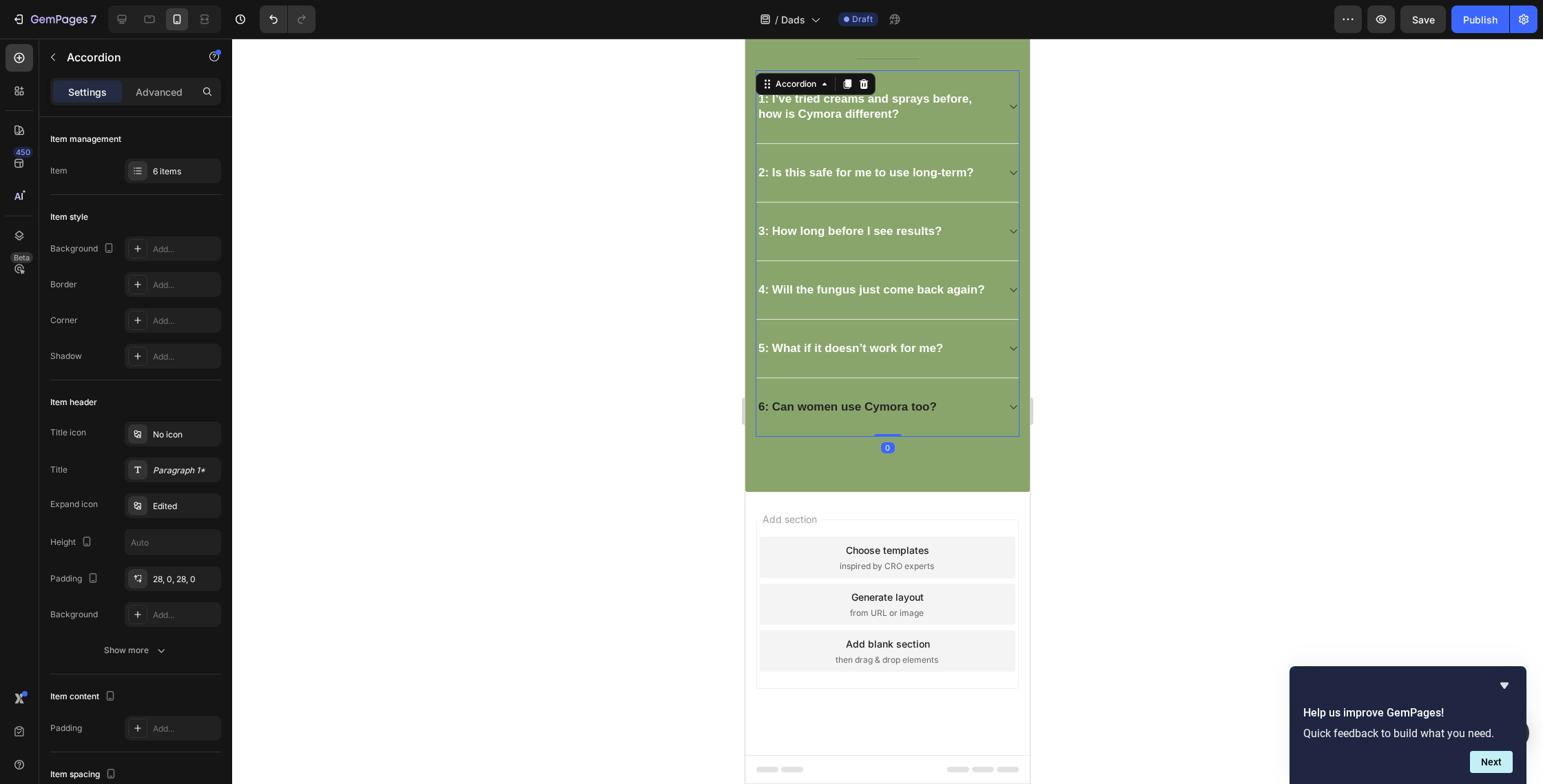
click at [871, 406] on strong "6: Can women use Cymora too?" at bounding box center [848, 406] width 179 height 13
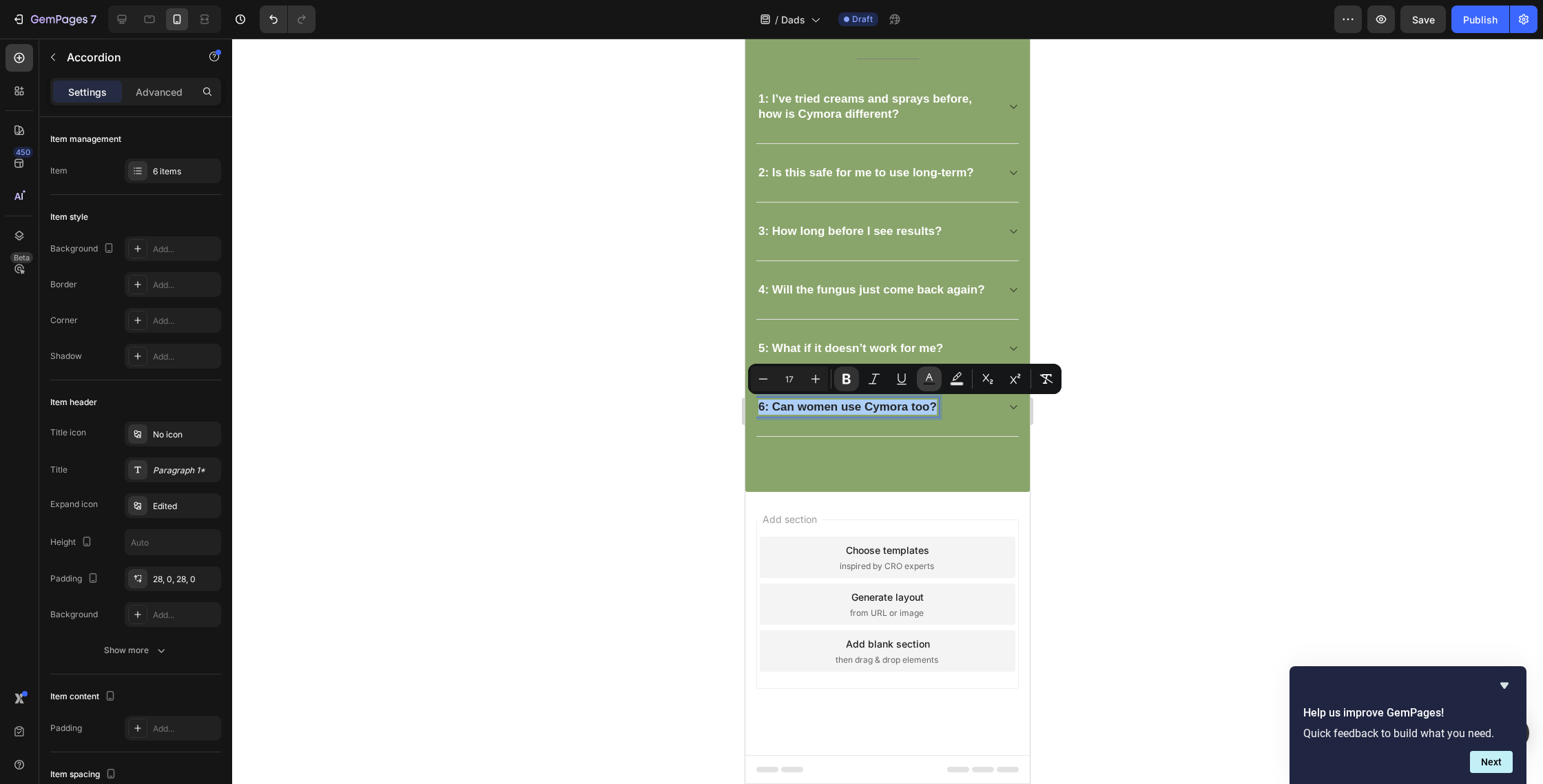
click at [928, 374] on icon "Editor contextual toolbar" at bounding box center [930, 379] width 14 height 14
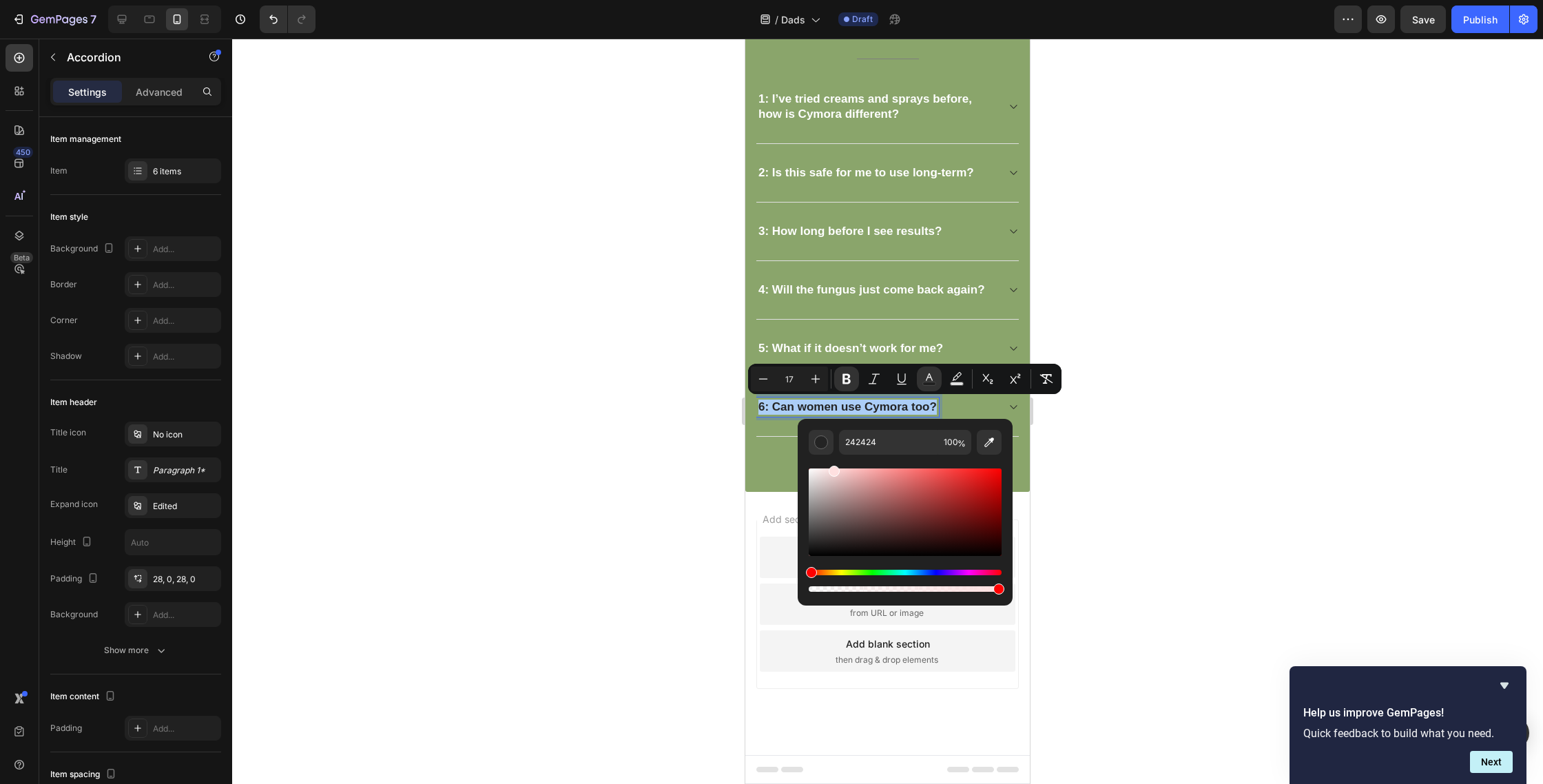
drag, startPoint x: 1579, startPoint y: 505, endPoint x: 791, endPoint y: 436, distance: 791.0
type input "FFFFFF"
drag, startPoint x: 1151, startPoint y: 425, endPoint x: 1141, endPoint y: 395, distance: 31.6
click at [1150, 425] on div at bounding box center [887, 411] width 1311 height 745
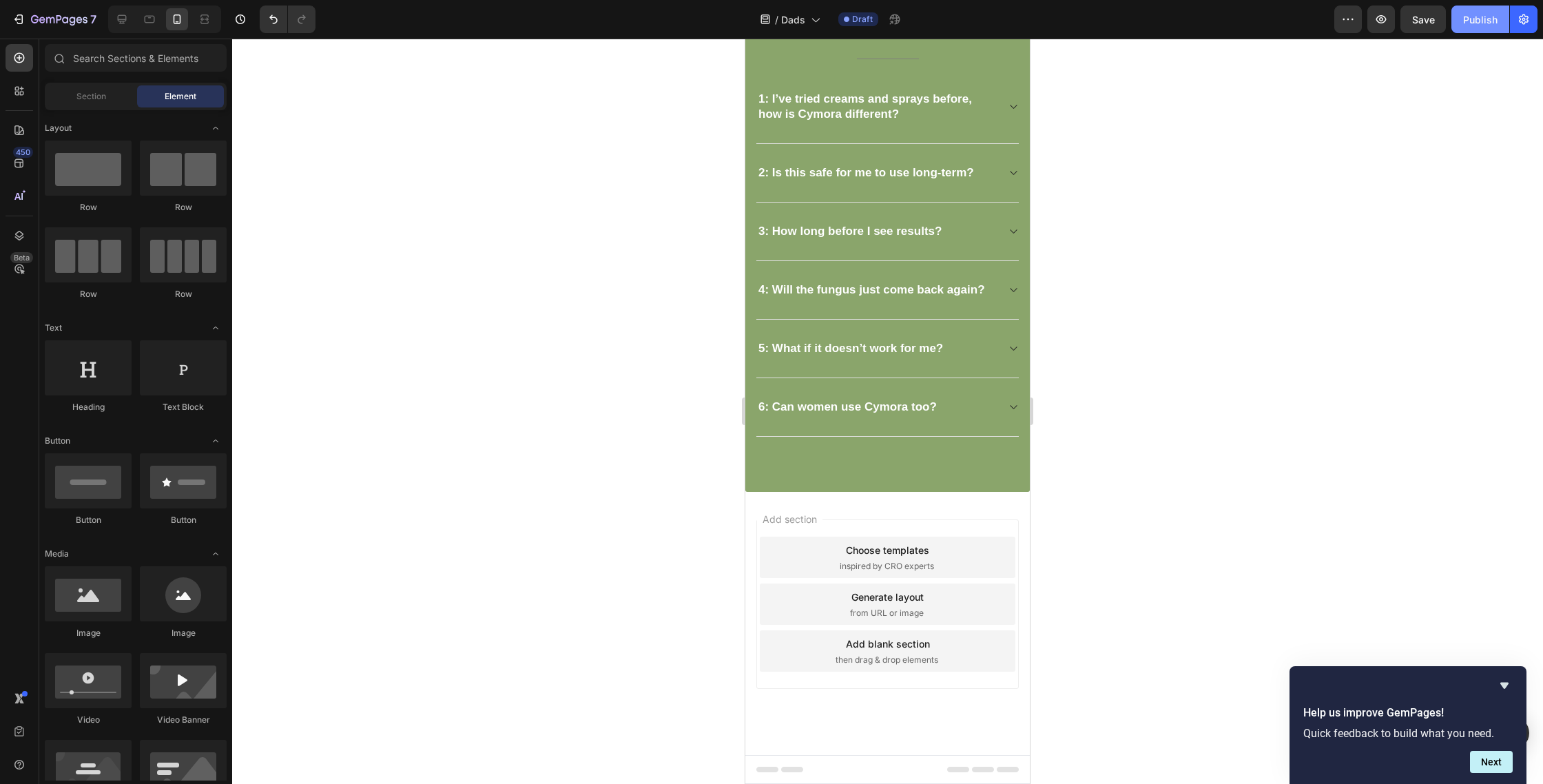
click at [1474, 28] on button "Publish" at bounding box center [1481, 20] width 58 height 28
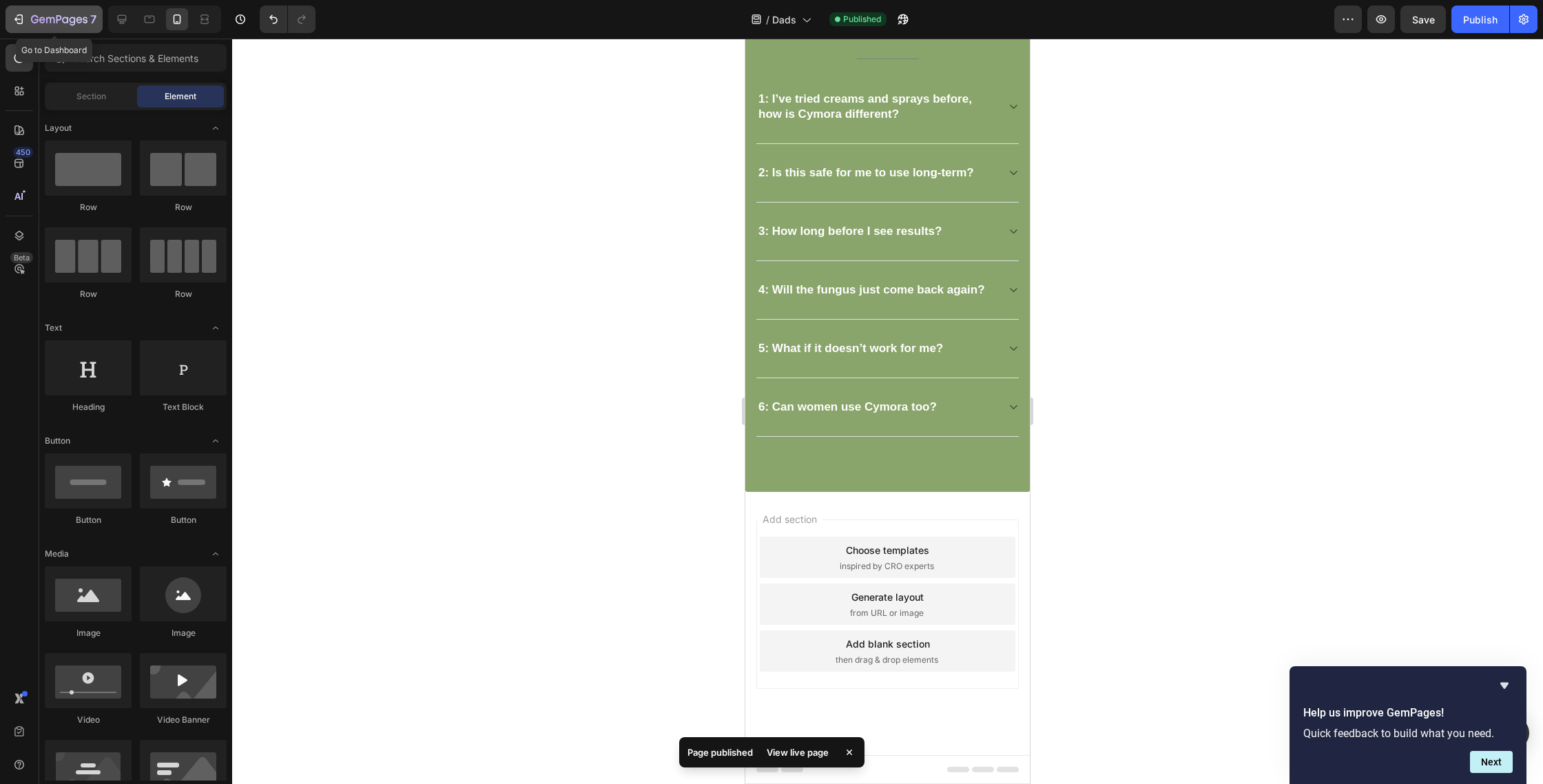
click at [52, 16] on icon "button" at bounding box center [58, 21] width 56 height 12
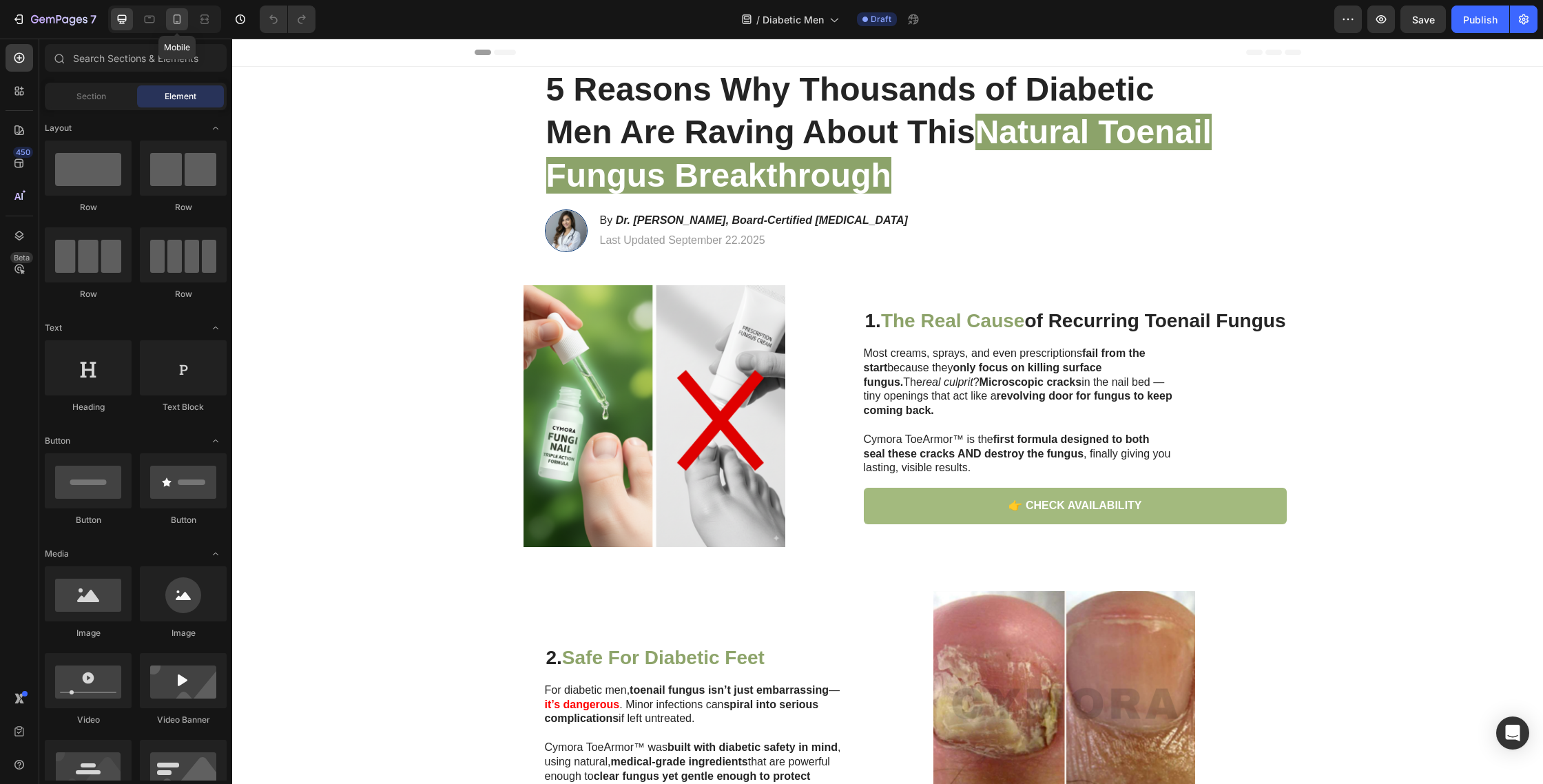
drag, startPoint x: 0, startPoint y: 0, endPoint x: 180, endPoint y: 28, distance: 182.2
click at [180, 29] on div at bounding box center [177, 19] width 22 height 22
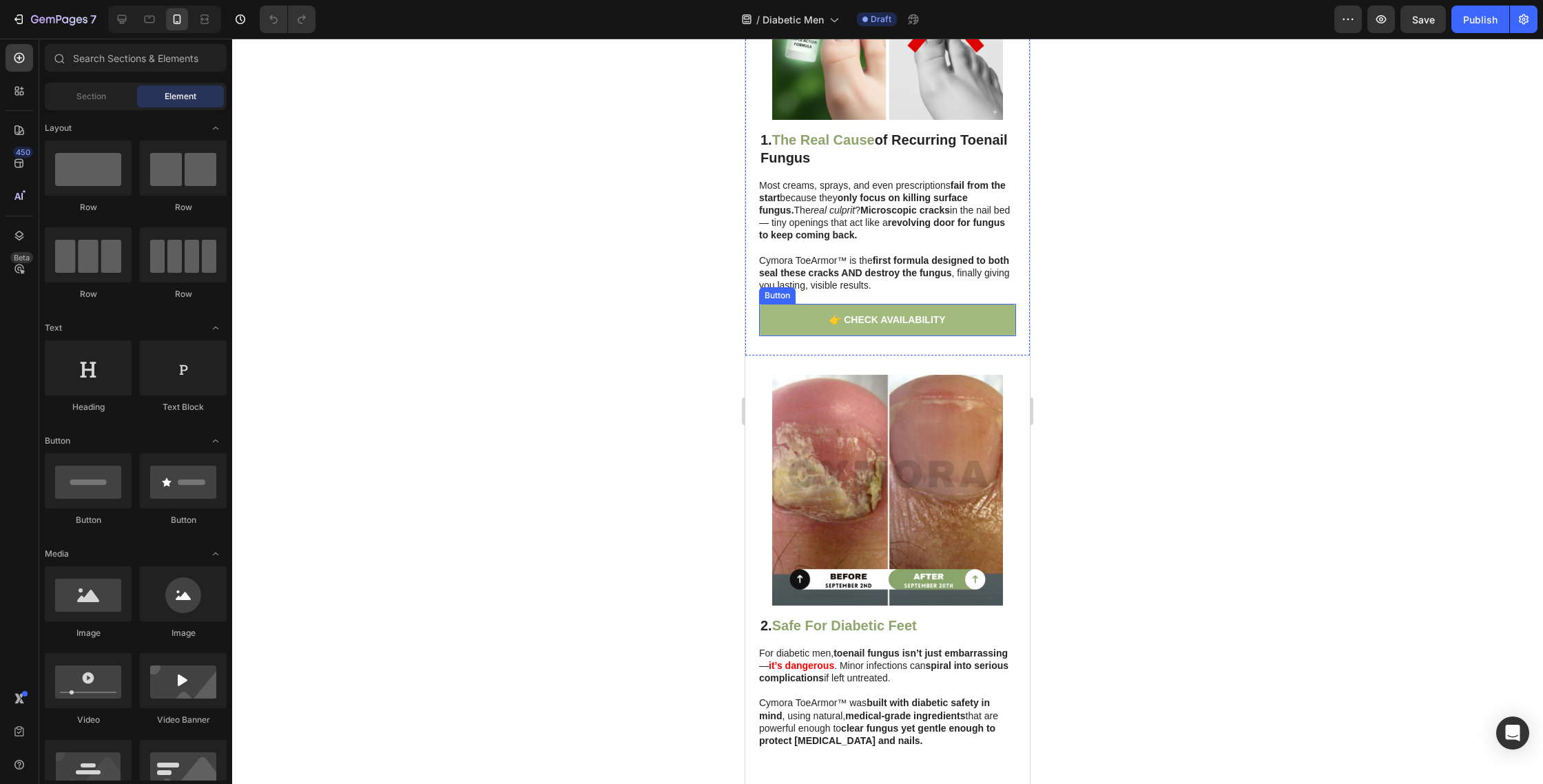
scroll to position [475, 0]
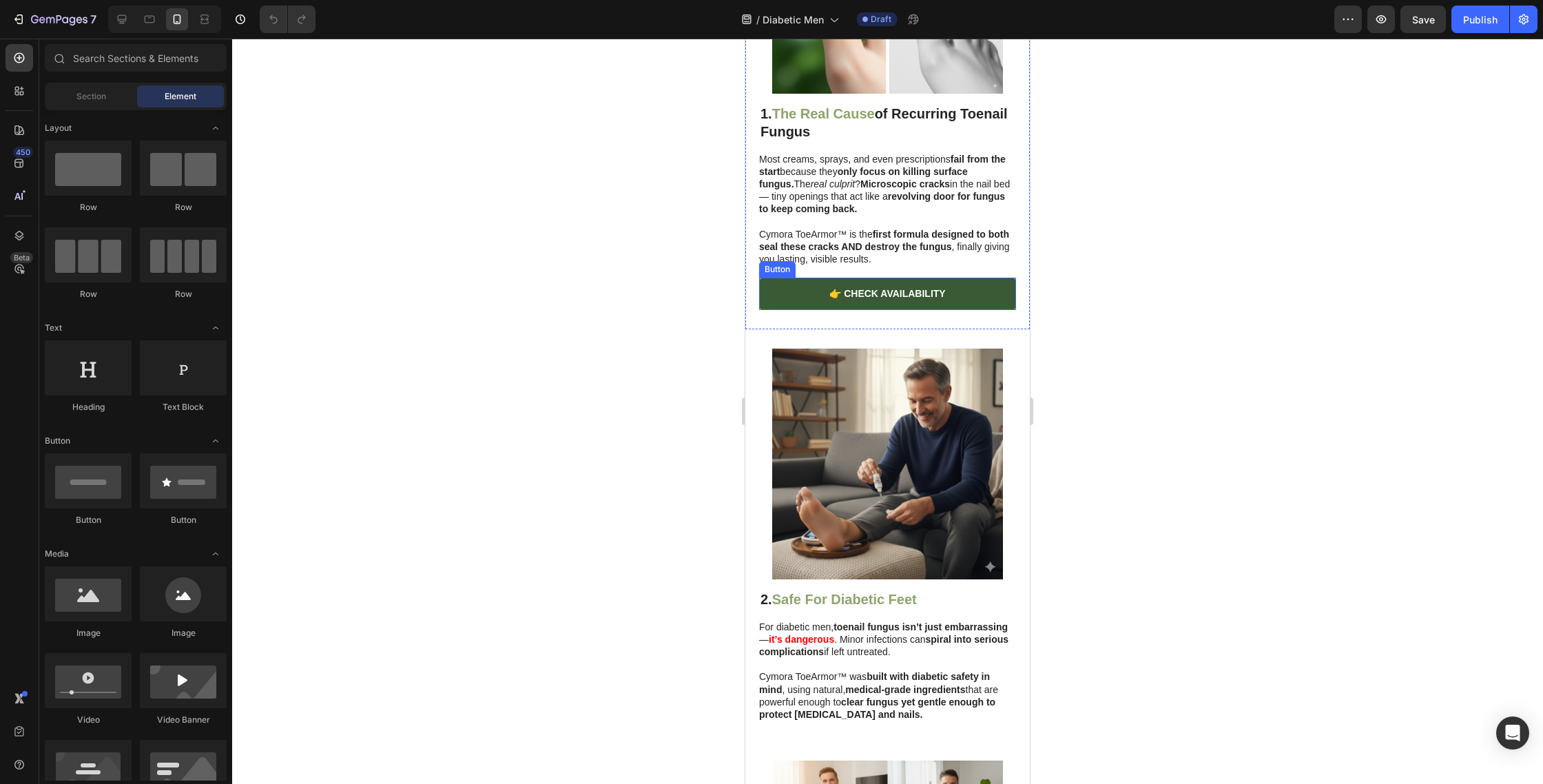
click at [784, 285] on link "👉 CHECK AVAILABILITY" at bounding box center [888, 293] width 257 height 32
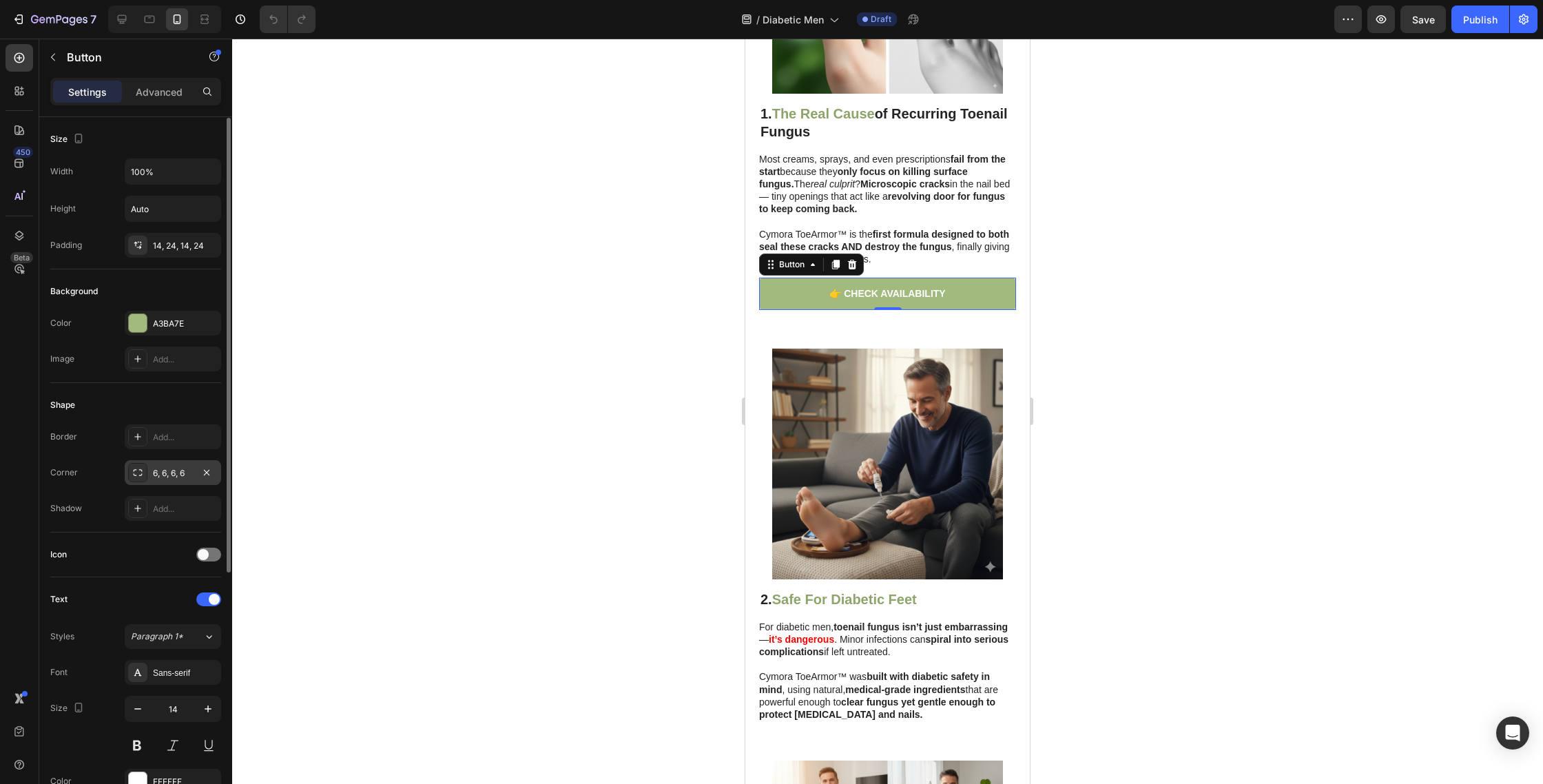
scroll to position [389, 0]
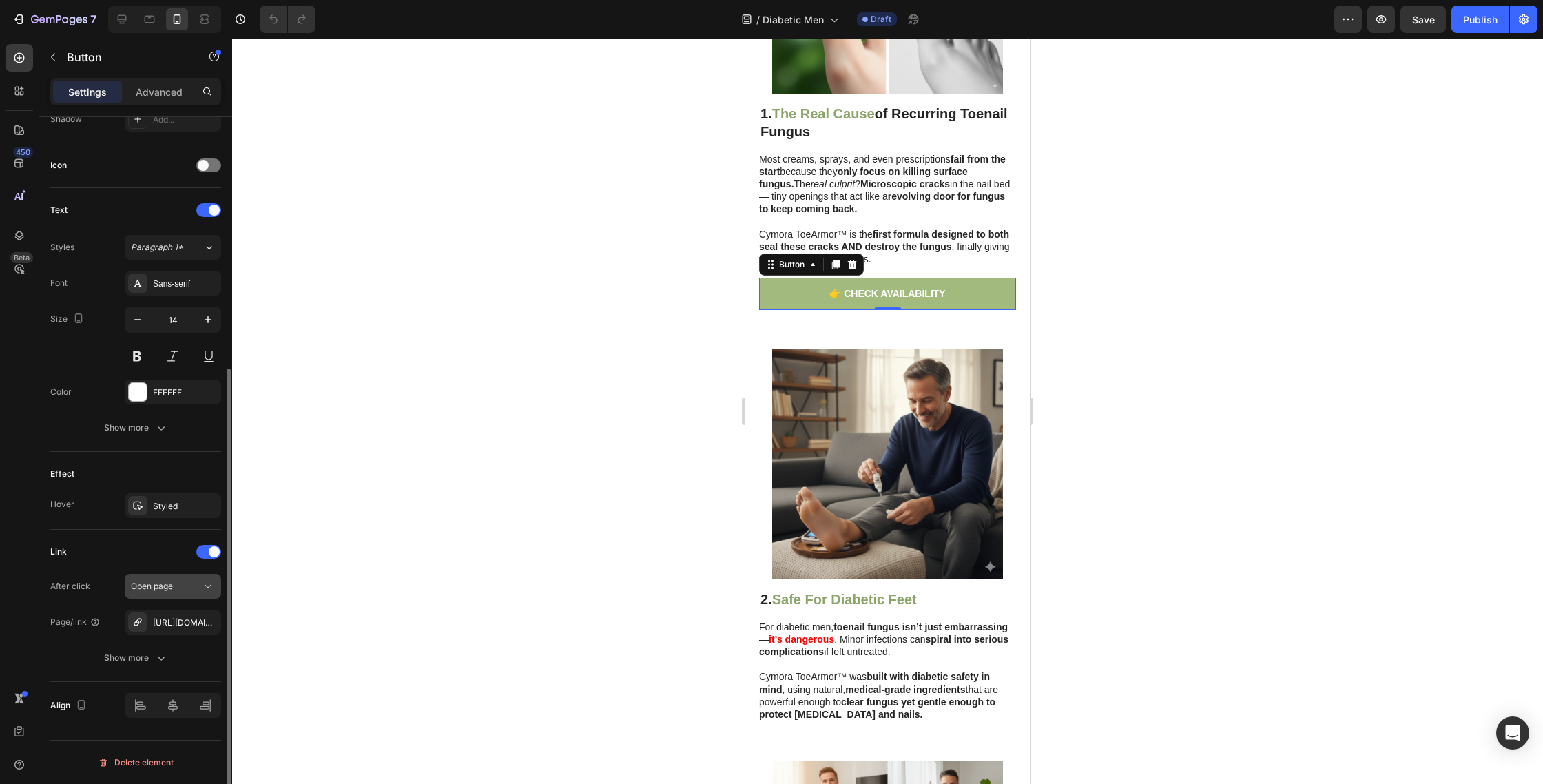
click at [0, 0] on icon "button" at bounding box center [0, 0] width 0 height 0
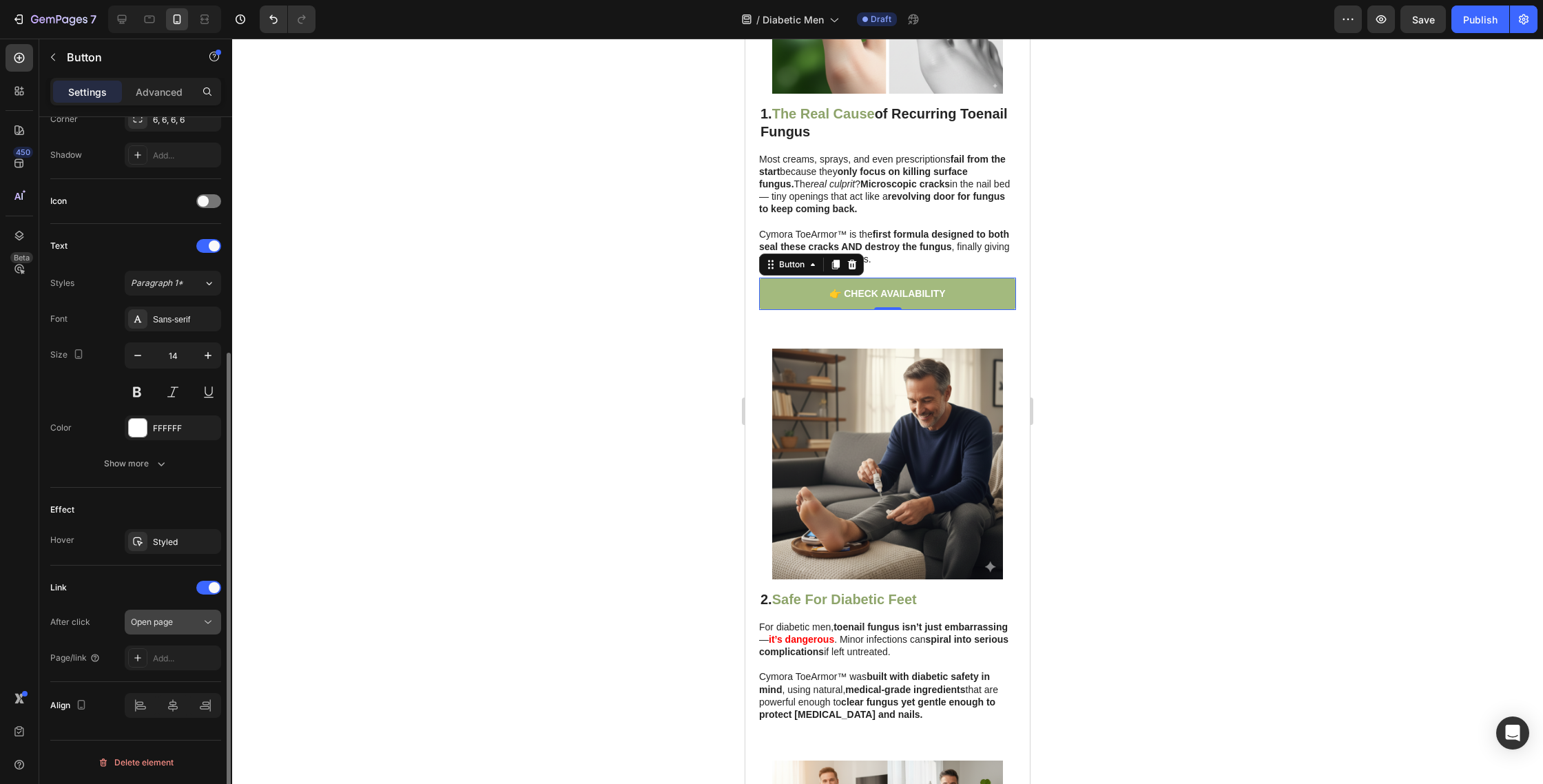
scroll to position [353, 0]
click at [133, 654] on icon at bounding box center [137, 657] width 11 height 11
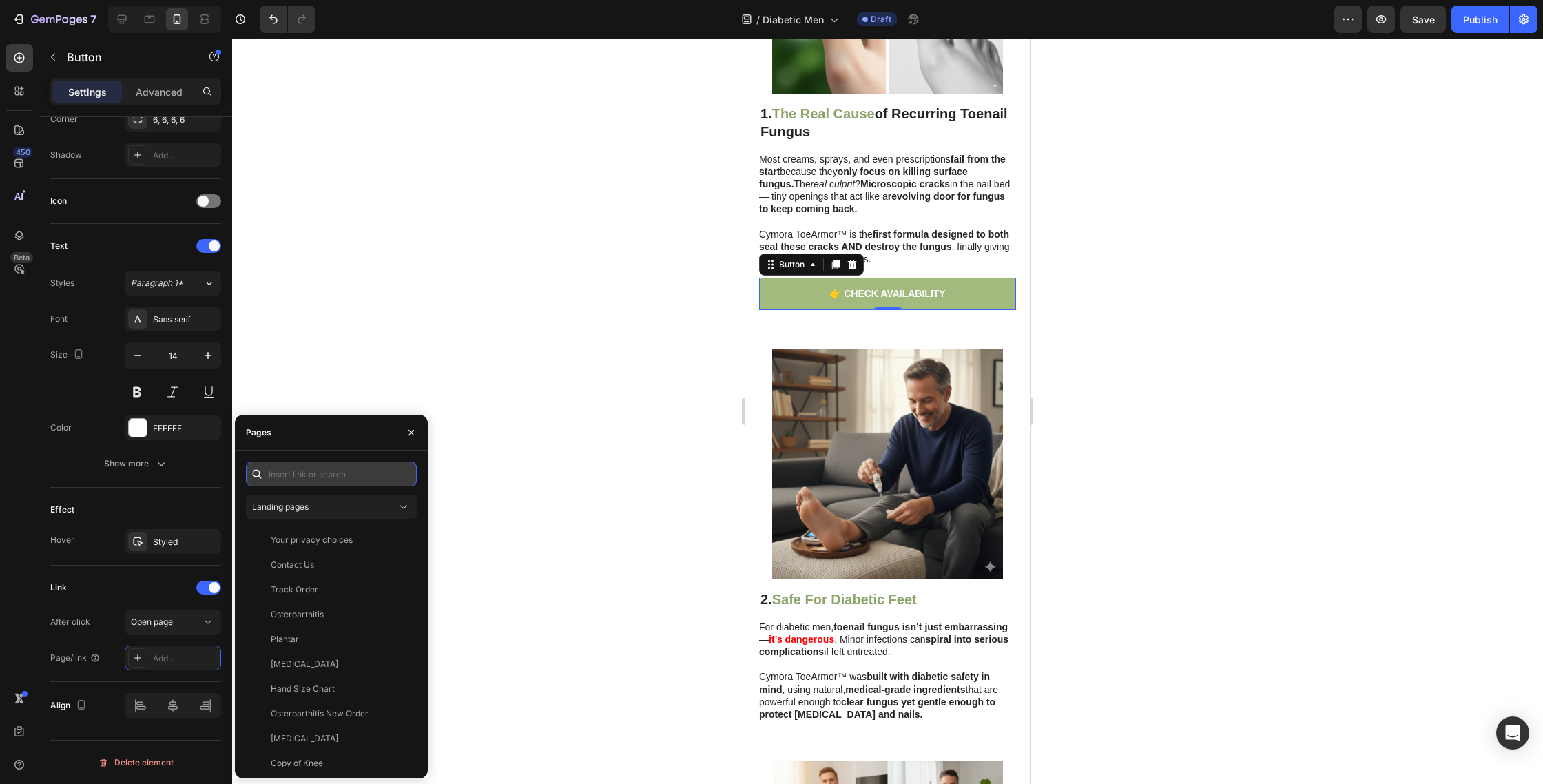
drag, startPoint x: 339, startPoint y: 482, endPoint x: 332, endPoint y: 477, distance: 8.6
click at [339, 482] on input "text" at bounding box center [331, 473] width 171 height 25
paste input "[URL][DOMAIN_NAME]"
type input "[URL][DOMAIN_NAME]"
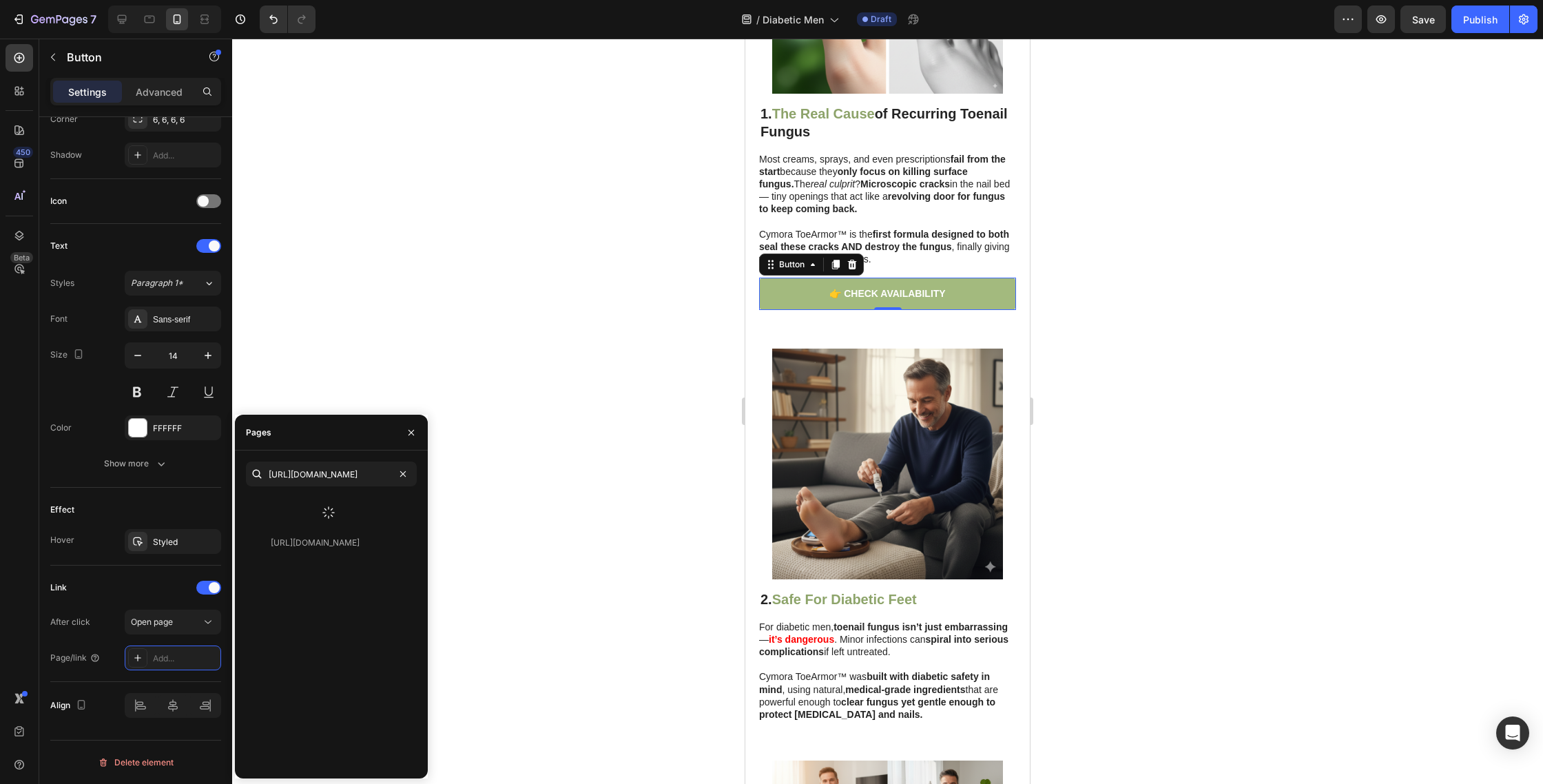
scroll to position [0, 0]
click at [321, 508] on div "[URL][DOMAIN_NAME]" at bounding box center [315, 507] width 89 height 13
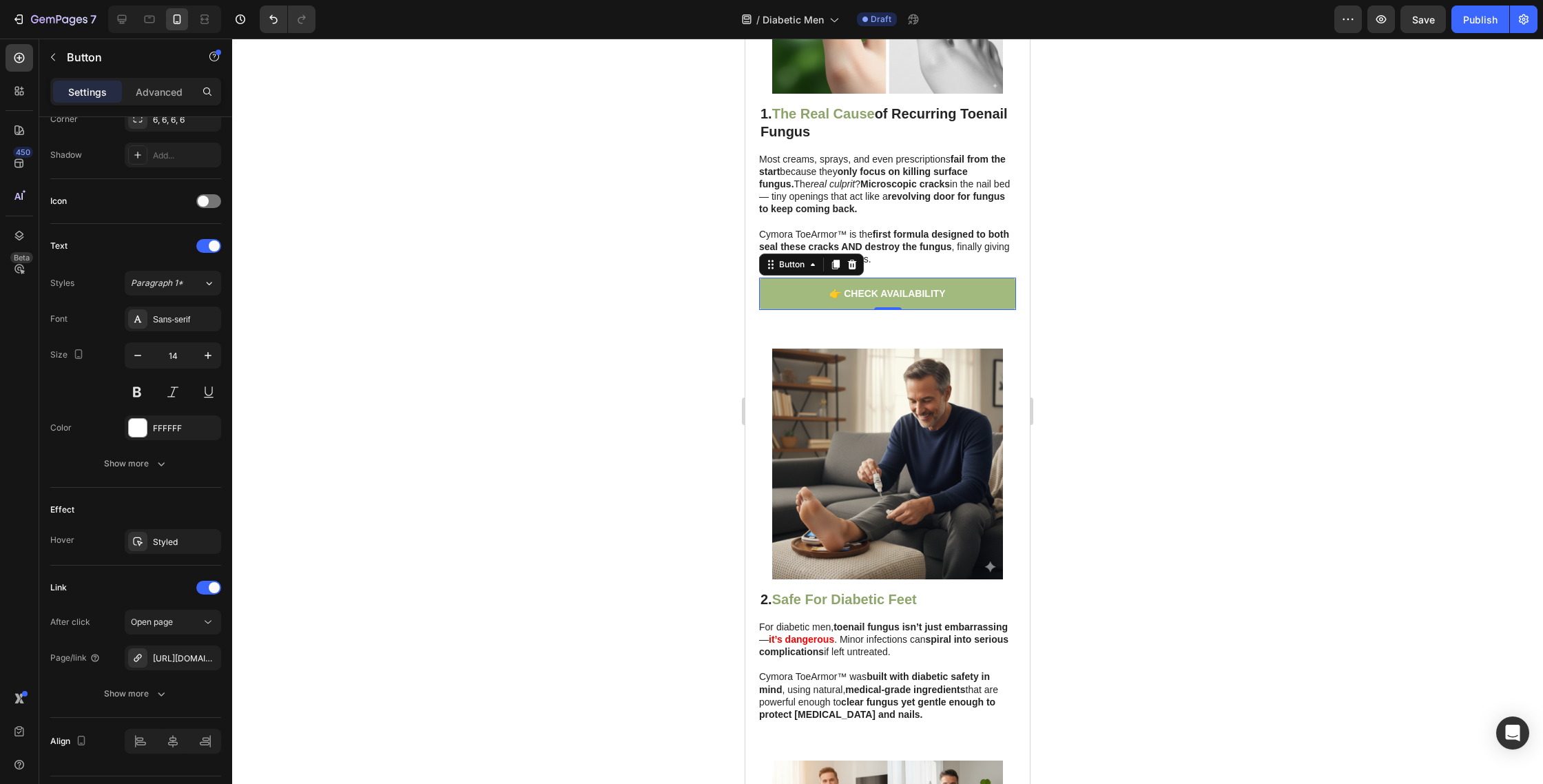
drag, startPoint x: 619, startPoint y: 390, endPoint x: 672, endPoint y: 433, distance: 68.2
click at [619, 390] on div at bounding box center [887, 411] width 1311 height 745
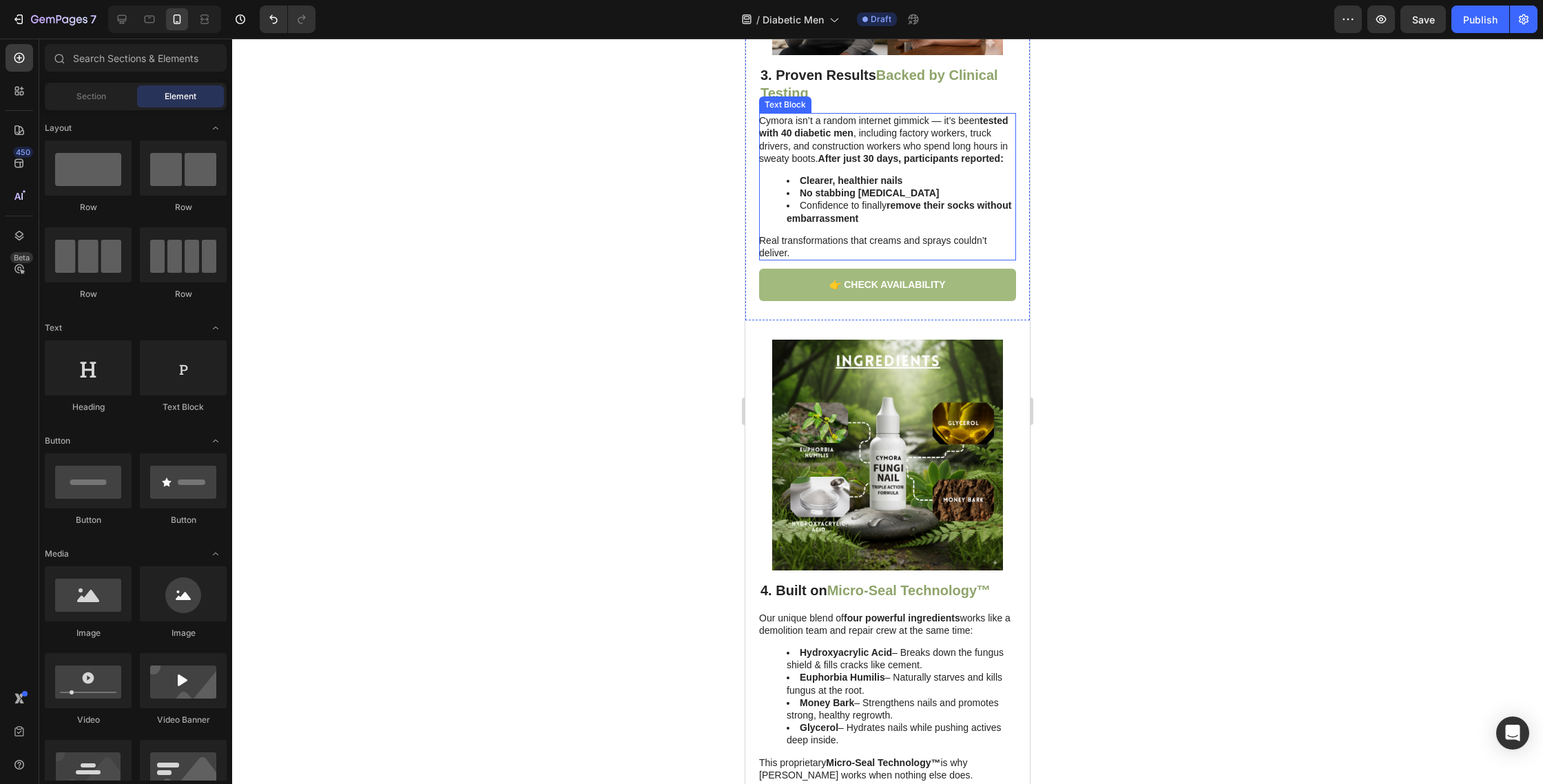
scroll to position [1438, 0]
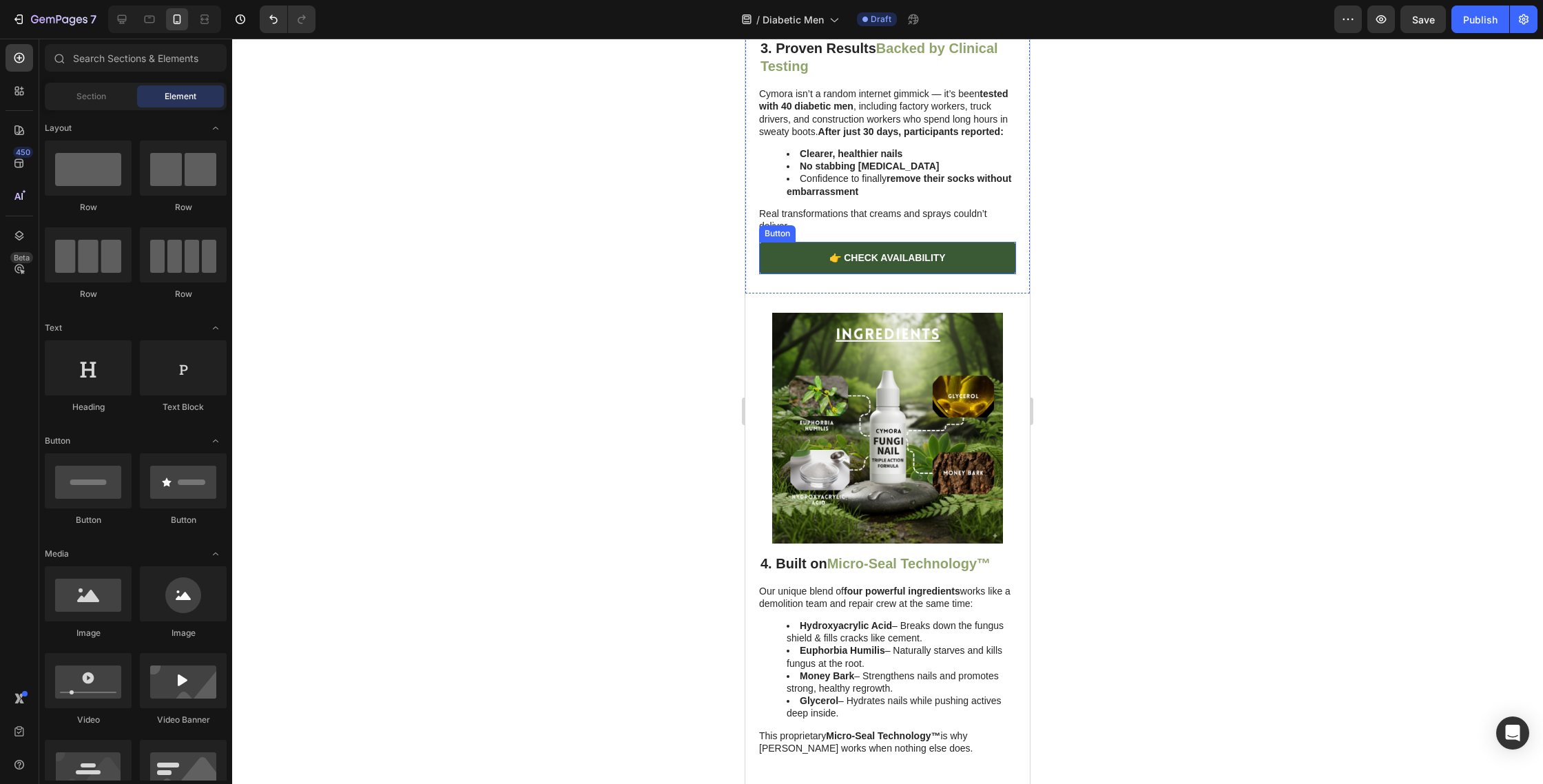
drag, startPoint x: 802, startPoint y: 249, endPoint x: 763, endPoint y: 263, distance: 41.4
click at [802, 249] on link "👉 CHECK AVAILABILITY" at bounding box center [888, 258] width 257 height 32
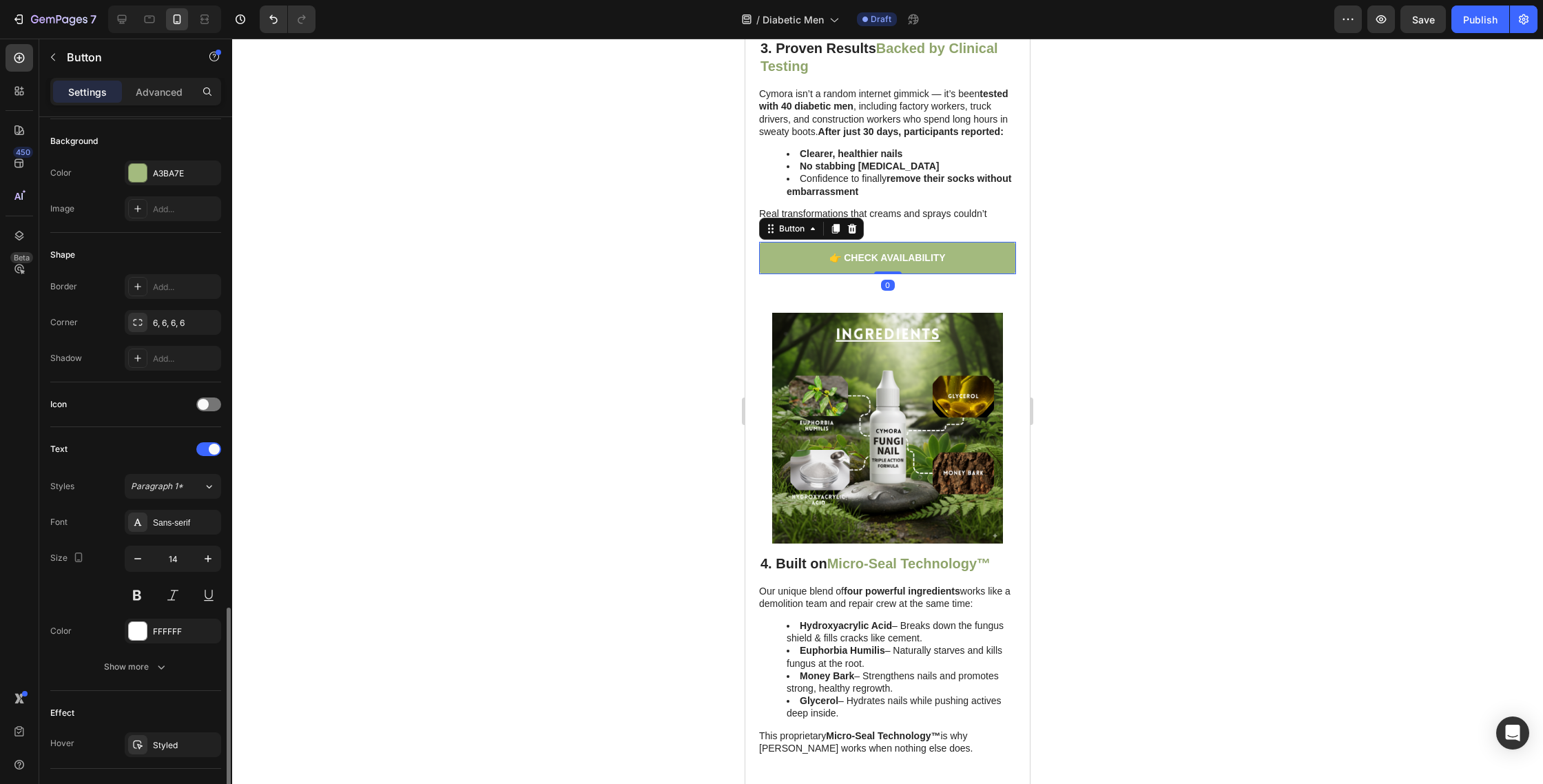
scroll to position [389, 0]
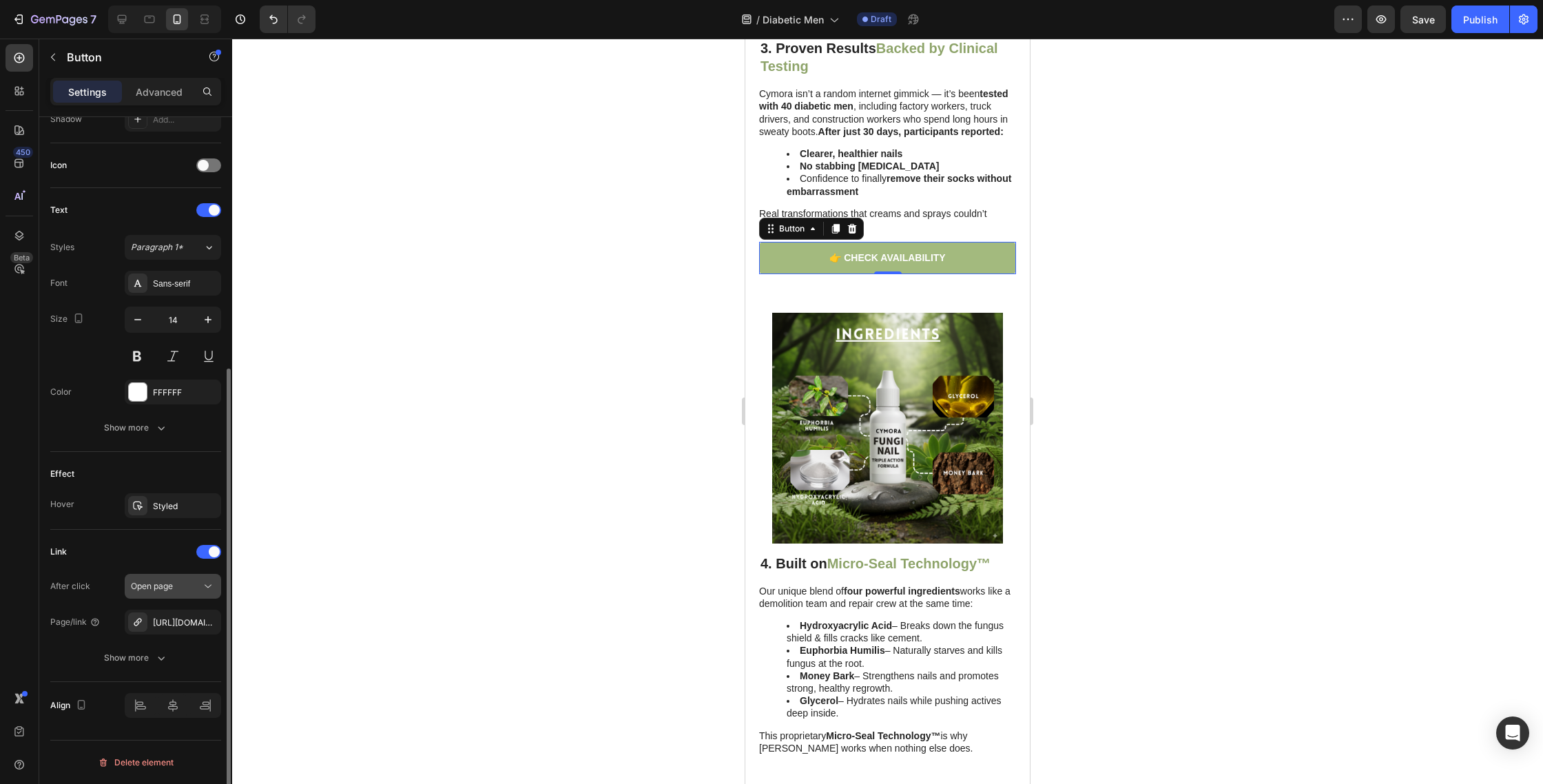
drag, startPoint x: 203, startPoint y: 620, endPoint x: 197, endPoint y: 623, distance: 6.7
click at [0, 0] on icon "button" at bounding box center [0, 0] width 0 height 0
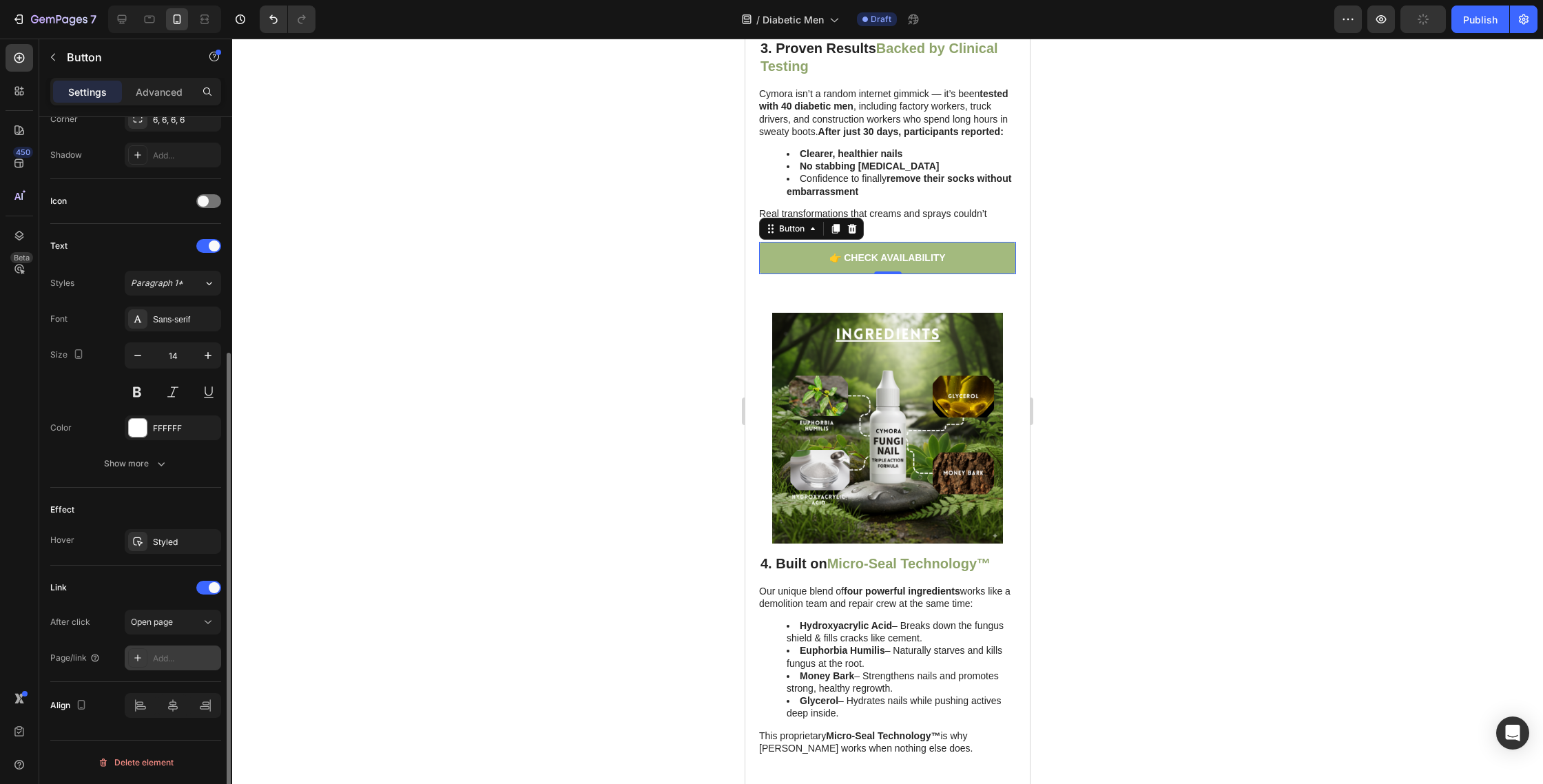
click at [131, 653] on div at bounding box center [138, 658] width 20 height 20
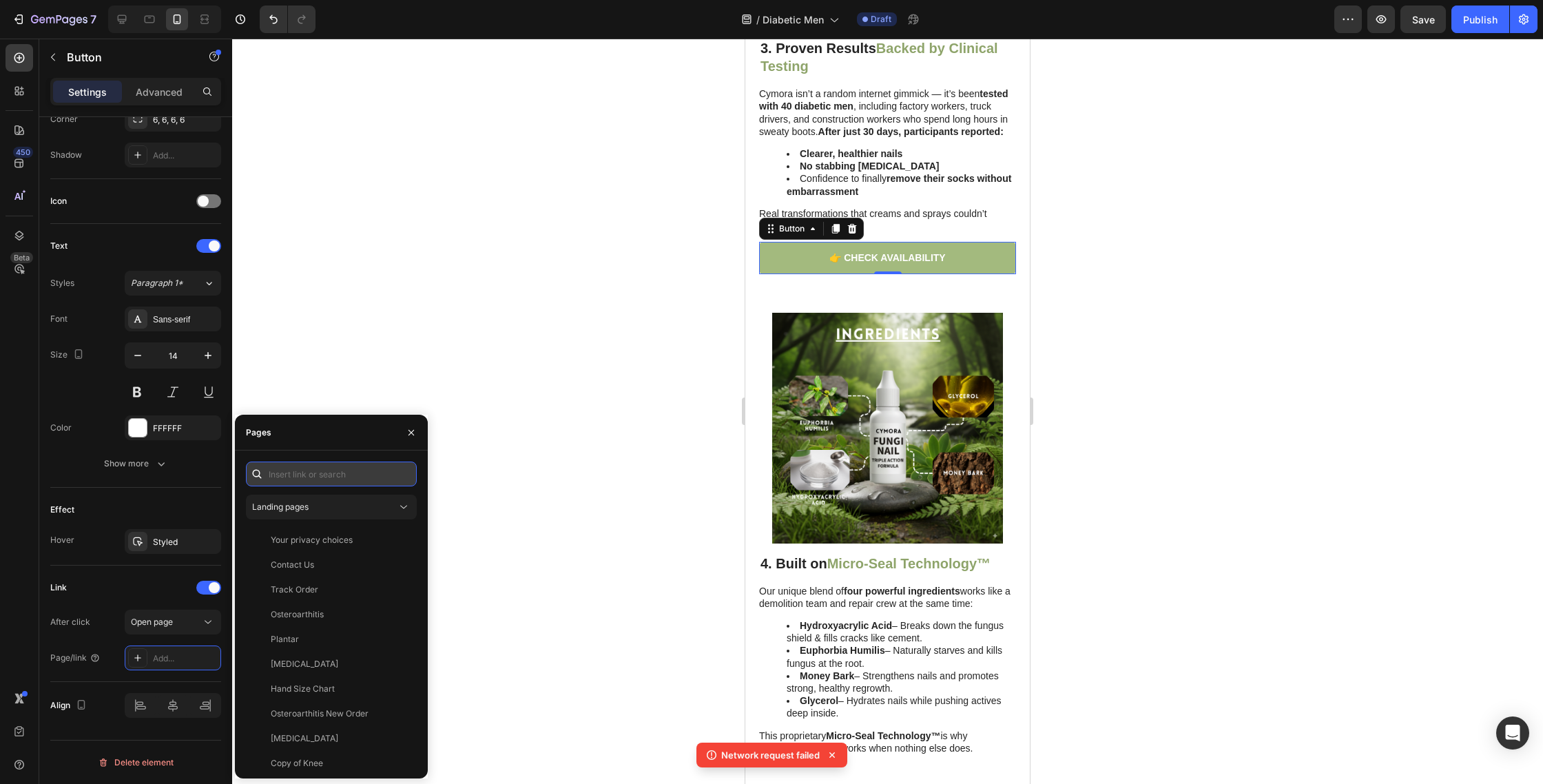
click at [348, 472] on input "text" at bounding box center [331, 473] width 171 height 25
paste input "[URL][DOMAIN_NAME]"
type input "[URL][DOMAIN_NAME]"
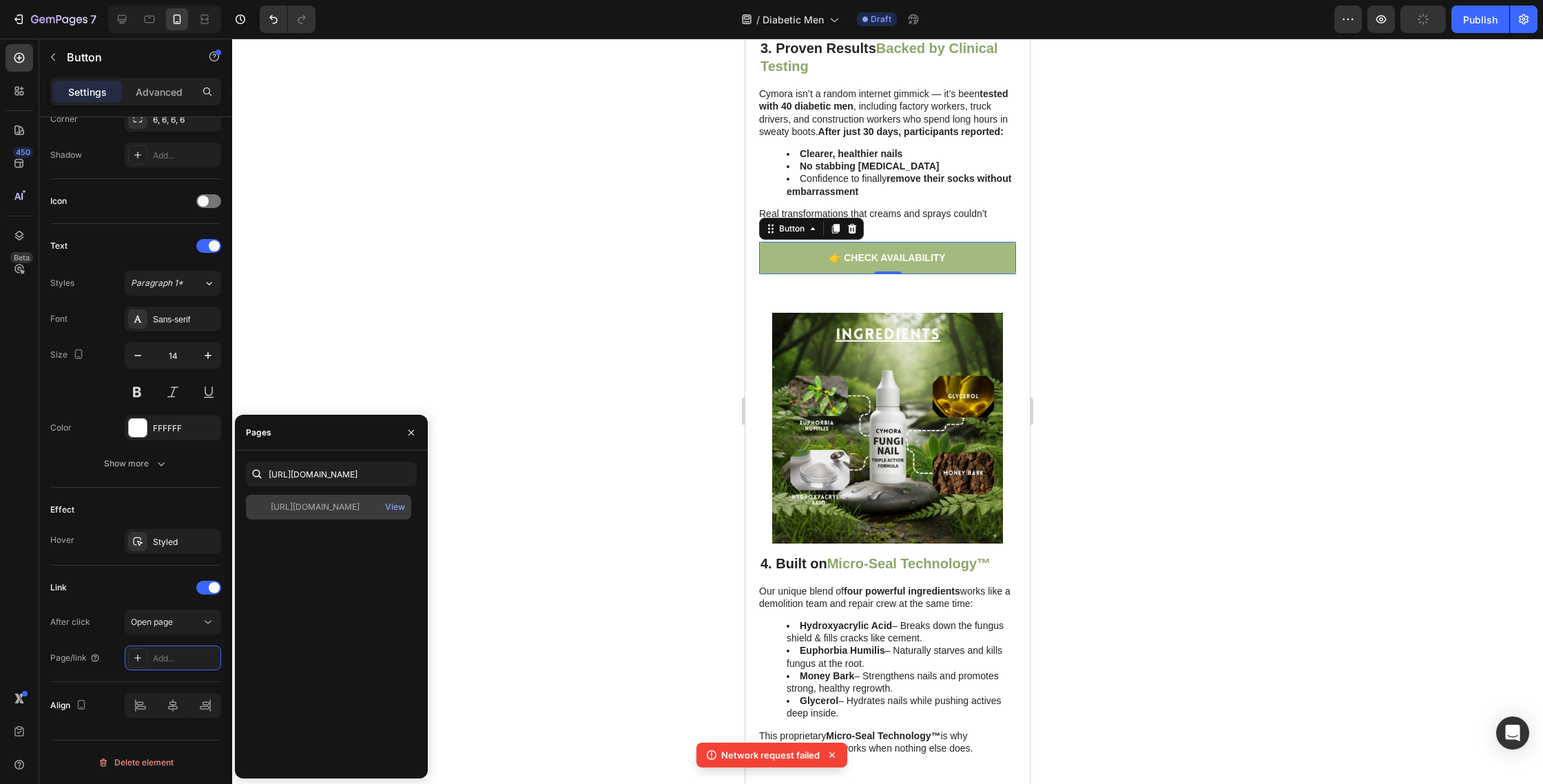
scroll to position [0, 0]
drag, startPoint x: 328, startPoint y: 510, endPoint x: 357, endPoint y: 511, distance: 29.0
click at [328, 510] on div "[URL][DOMAIN_NAME]" at bounding box center [315, 507] width 89 height 13
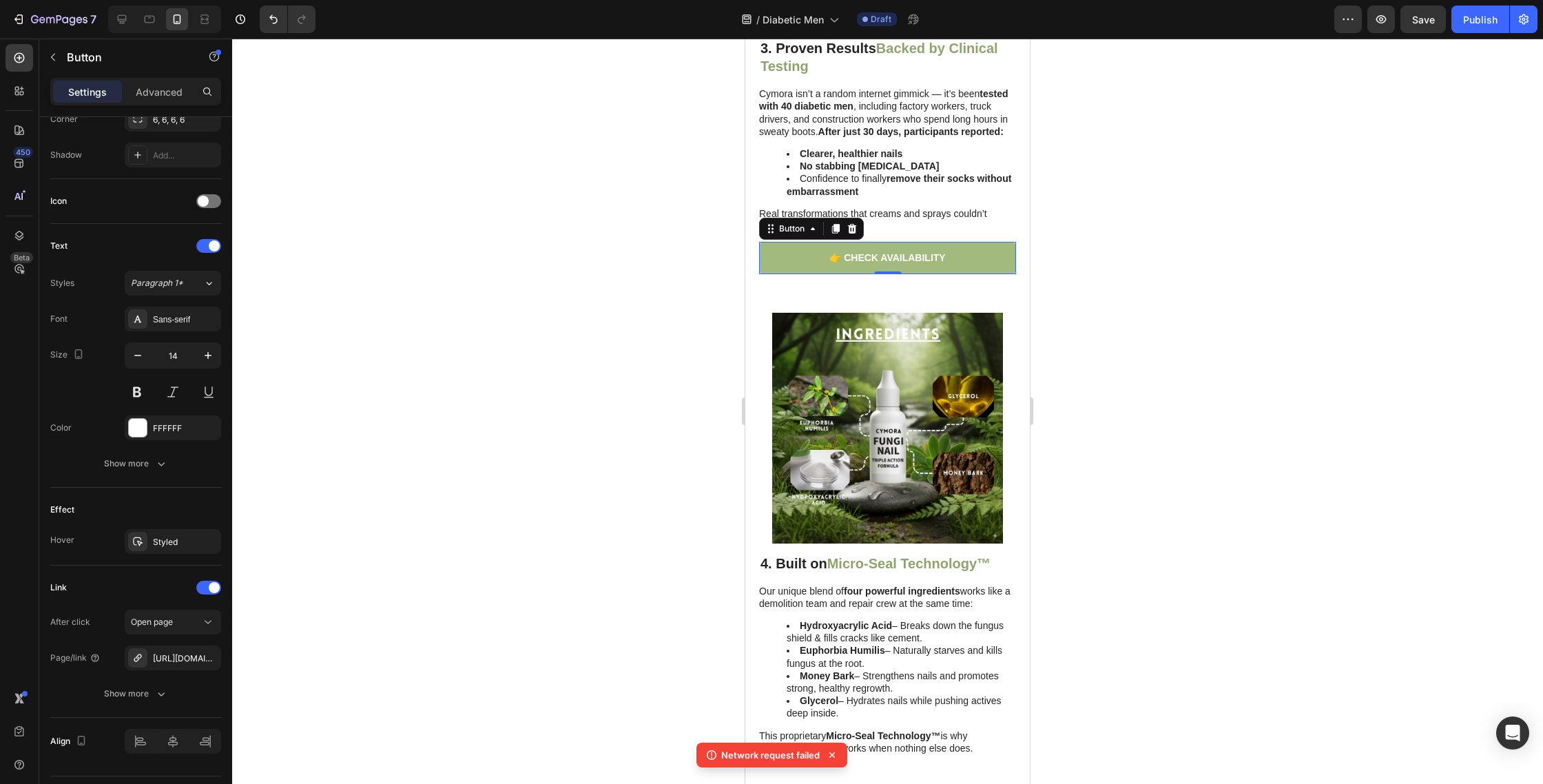
click at [643, 482] on div at bounding box center [887, 411] width 1311 height 745
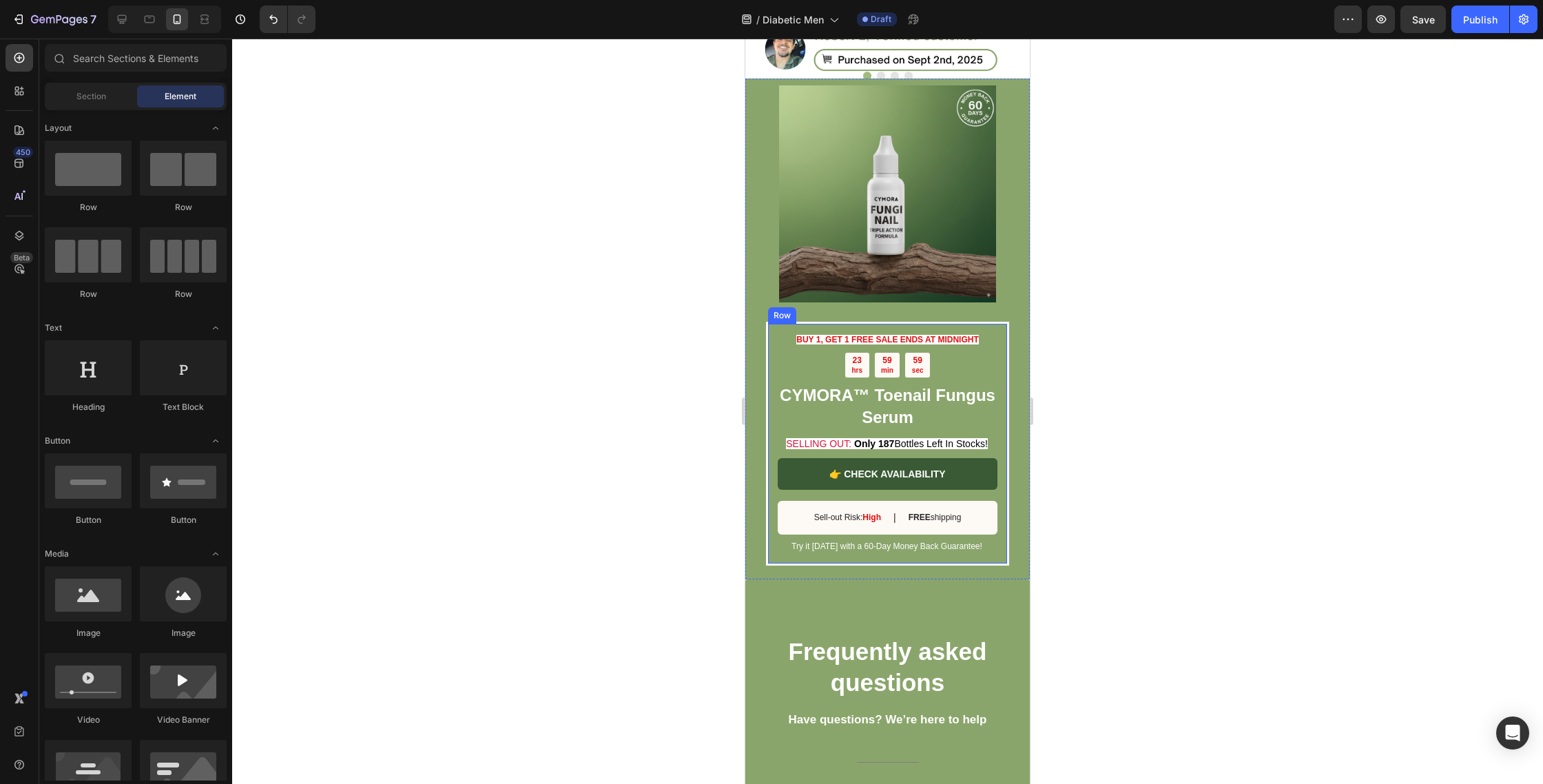
scroll to position [3008, 0]
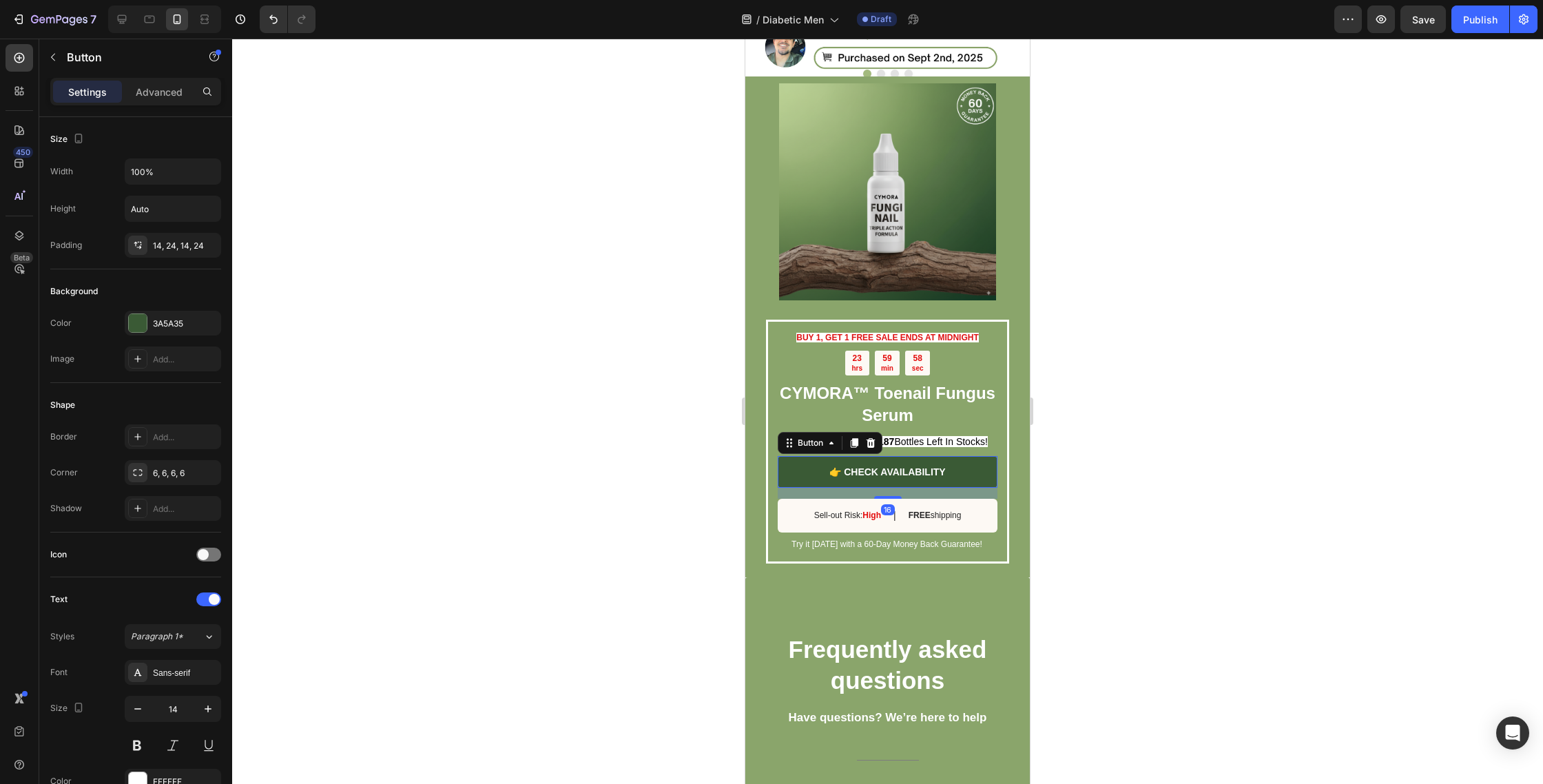
drag, startPoint x: 814, startPoint y: 477, endPoint x: 748, endPoint y: 484, distance: 66.4
click at [814, 477] on link "👉 CHECK AVAILABILITY" at bounding box center [887, 472] width 219 height 32
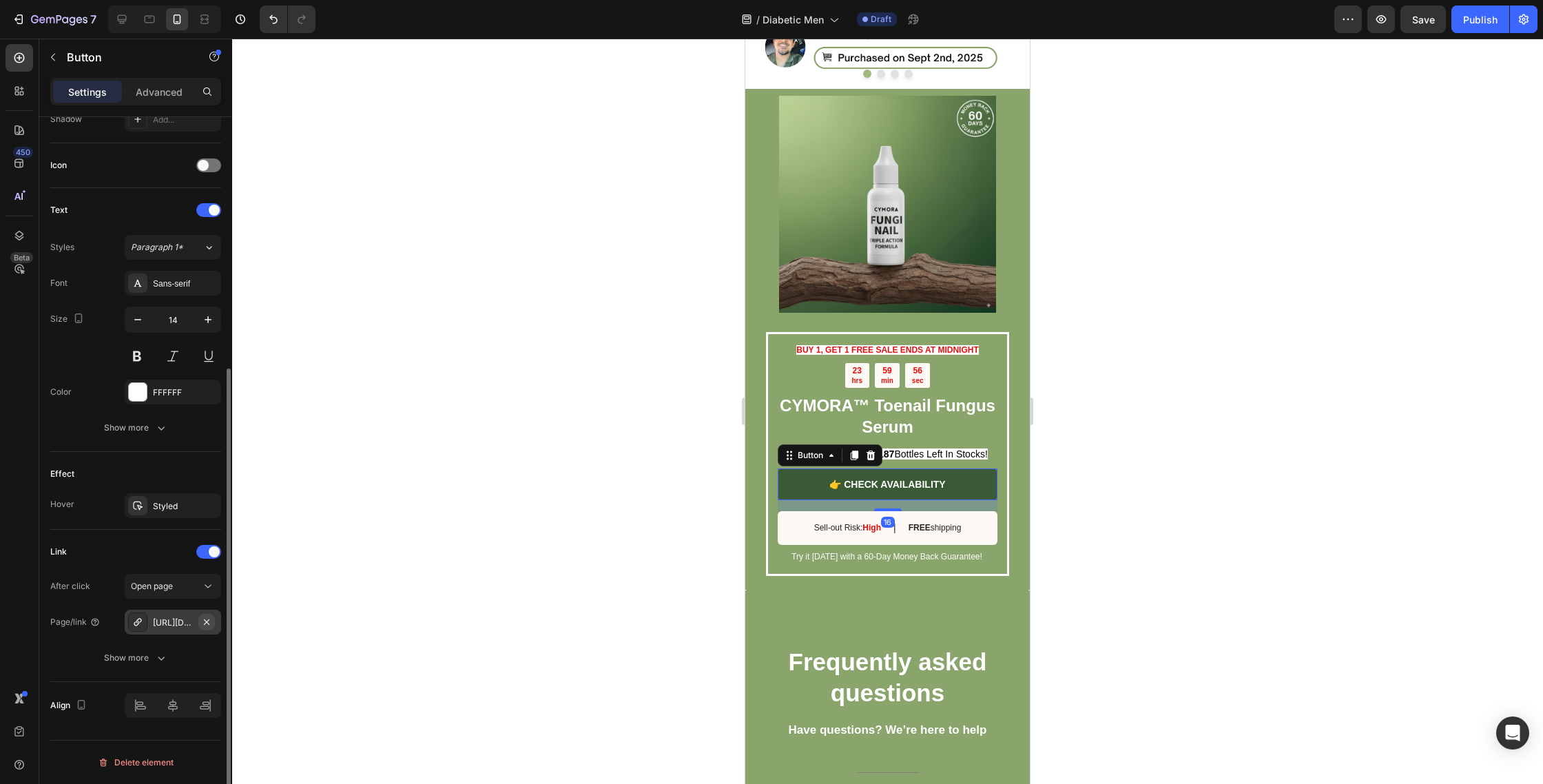
click at [210, 622] on icon "button" at bounding box center [206, 621] width 11 height 11
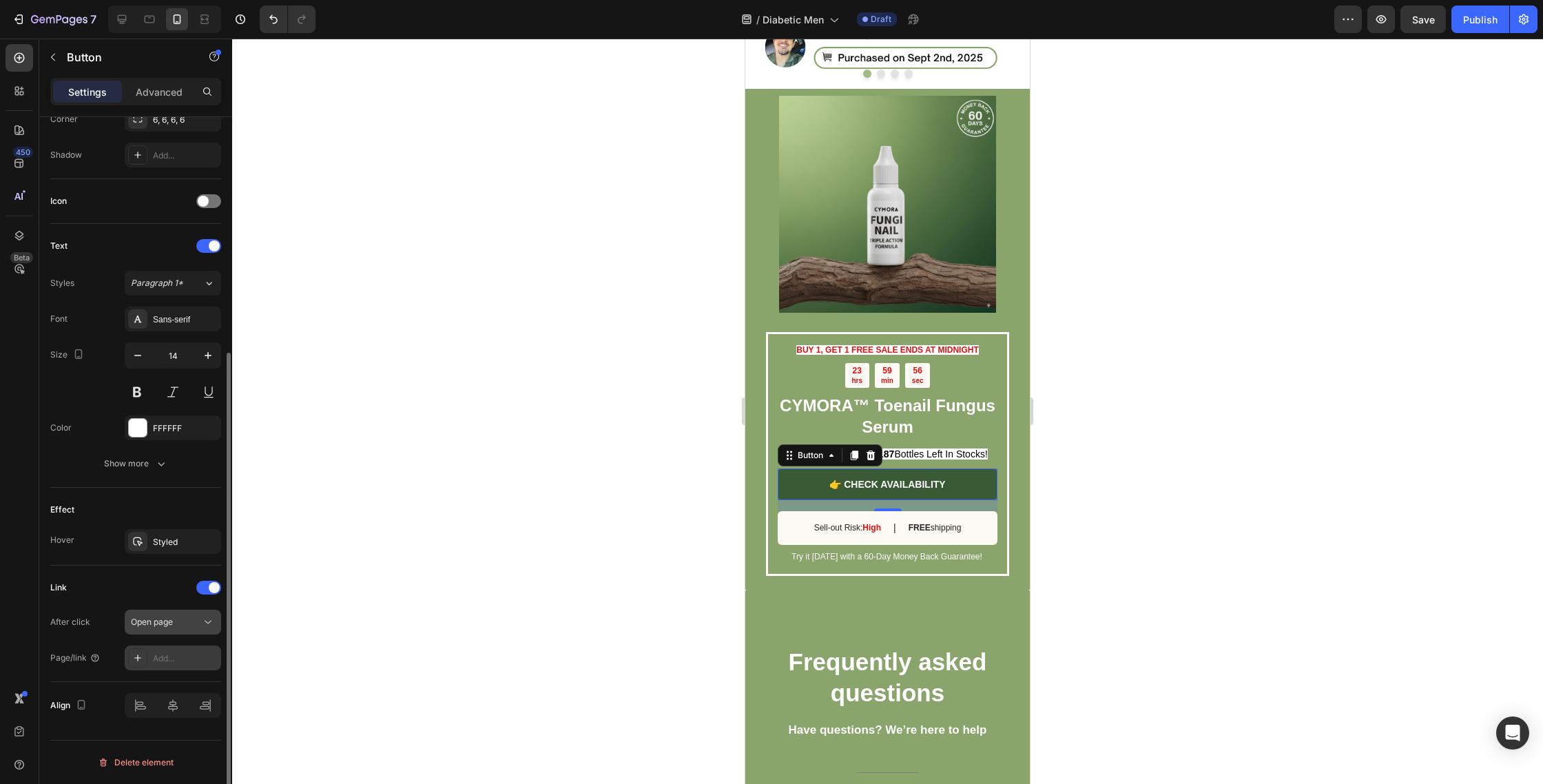
scroll to position [353, 0]
drag, startPoint x: 142, startPoint y: 652, endPoint x: 150, endPoint y: 648, distance: 8.9
click at [142, 651] on div at bounding box center [138, 658] width 20 height 20
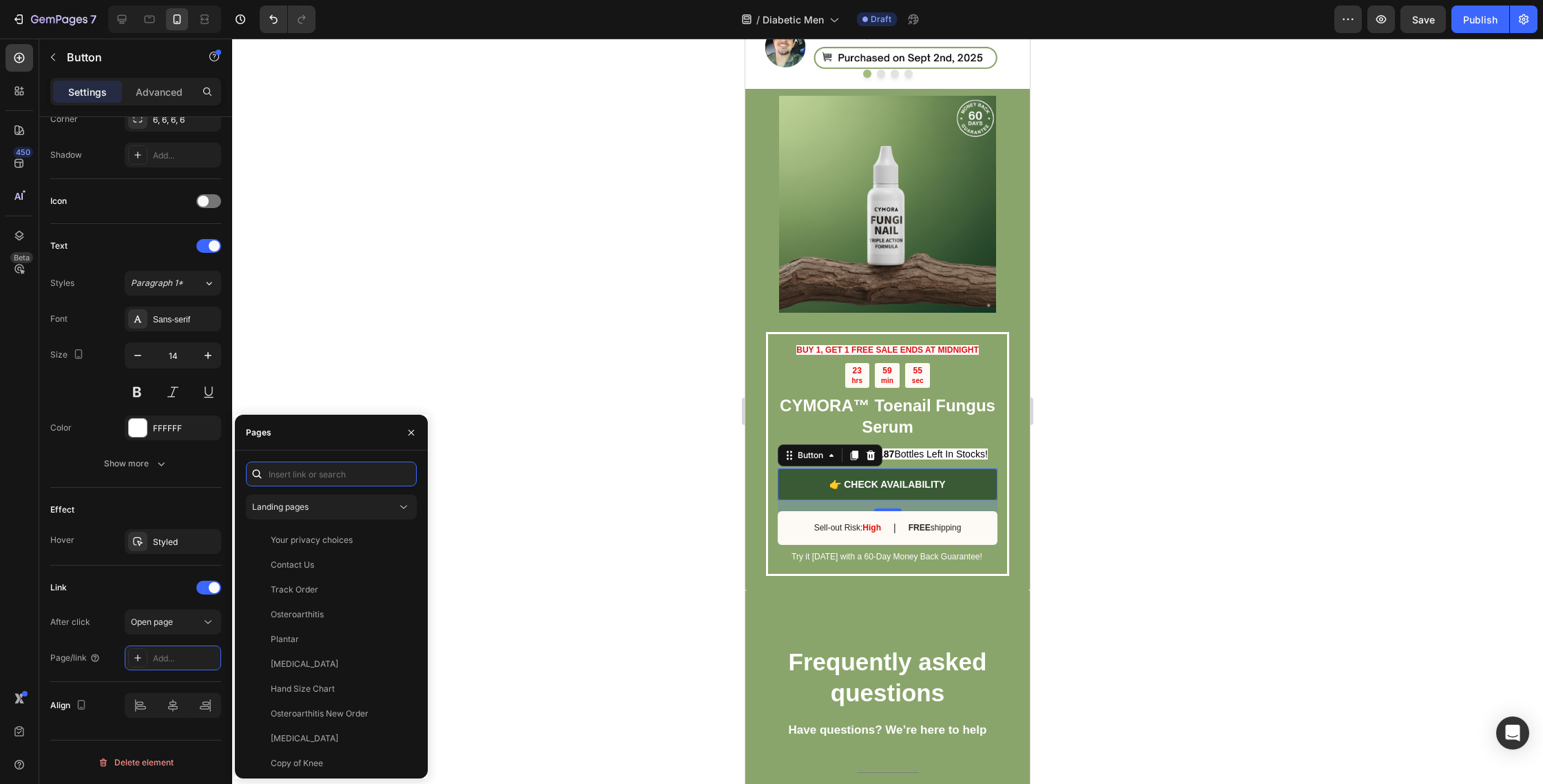
drag, startPoint x: 309, startPoint y: 477, endPoint x: 311, endPoint y: 488, distance: 11.2
click at [309, 477] on input "text" at bounding box center [331, 473] width 171 height 25
paste input "[URL][DOMAIN_NAME]"
type input "[URL][DOMAIN_NAME]"
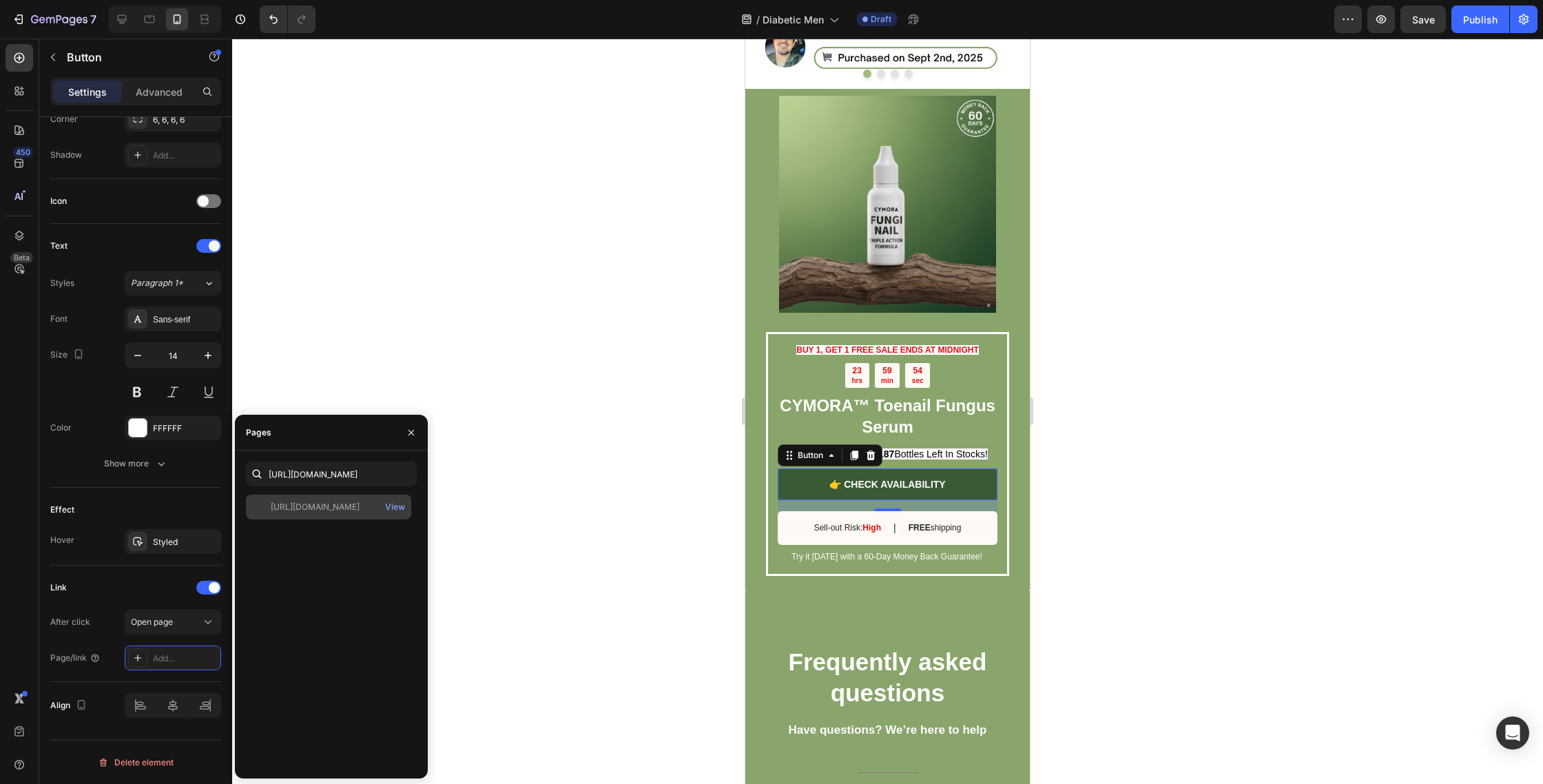
scroll to position [0, 0]
click at [311, 515] on div "[URL][DOMAIN_NAME] View" at bounding box center [328, 507] width 165 height 25
click at [499, 411] on div at bounding box center [887, 411] width 1311 height 745
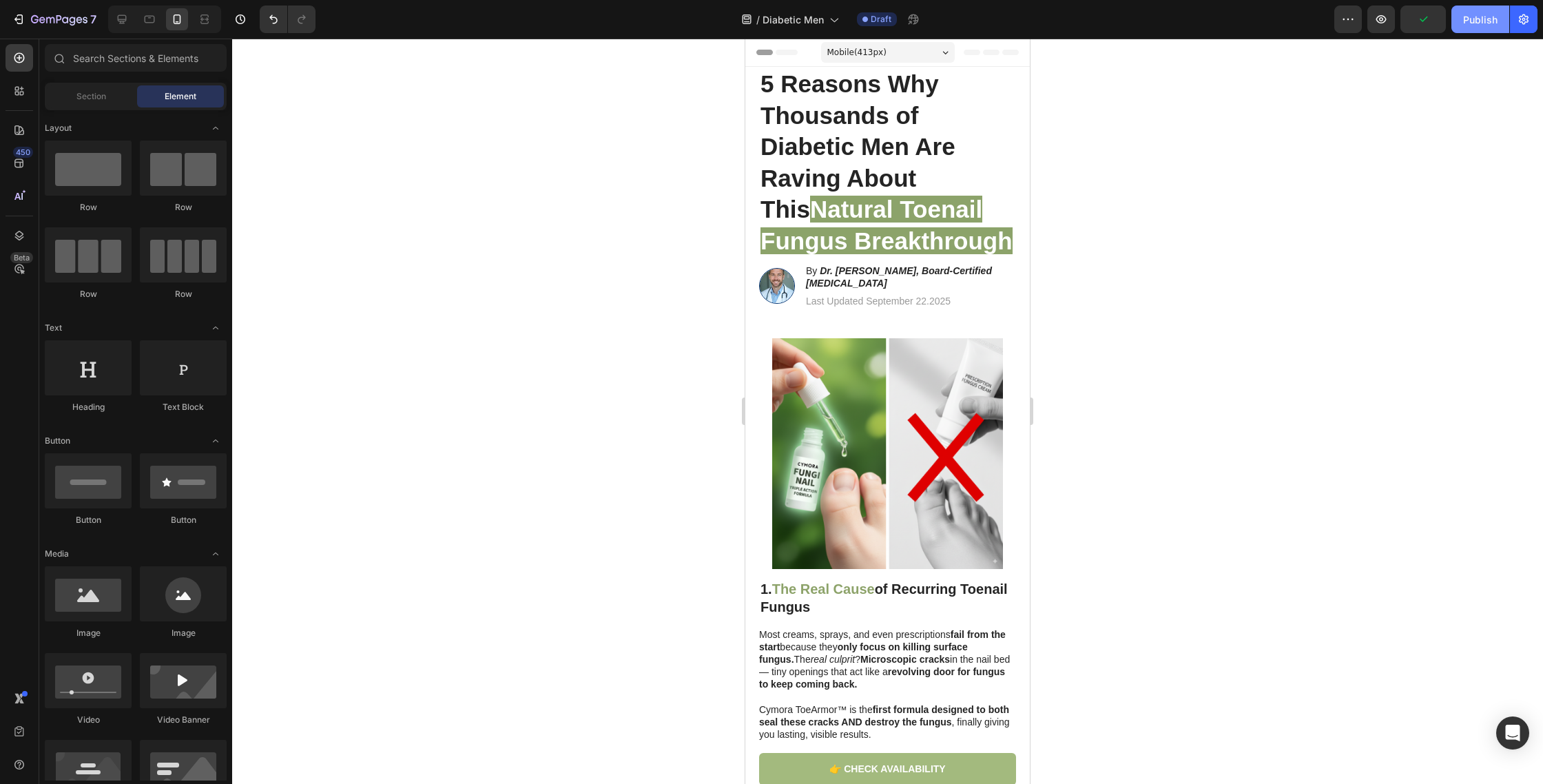
click at [1481, 19] on div "Publish" at bounding box center [1480, 20] width 35 height 15
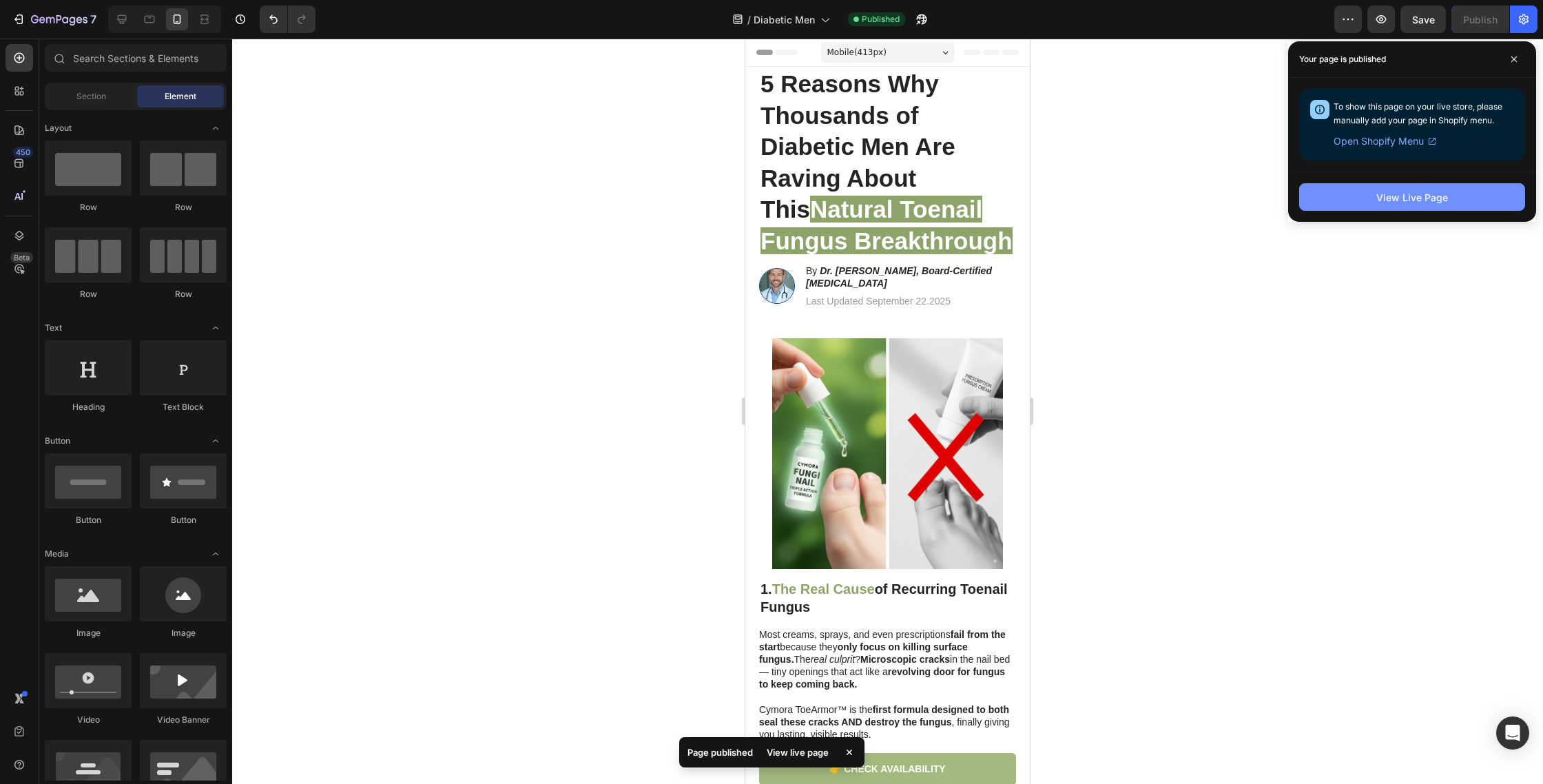
click at [1425, 206] on button "View Live Page" at bounding box center [1412, 197] width 226 height 28
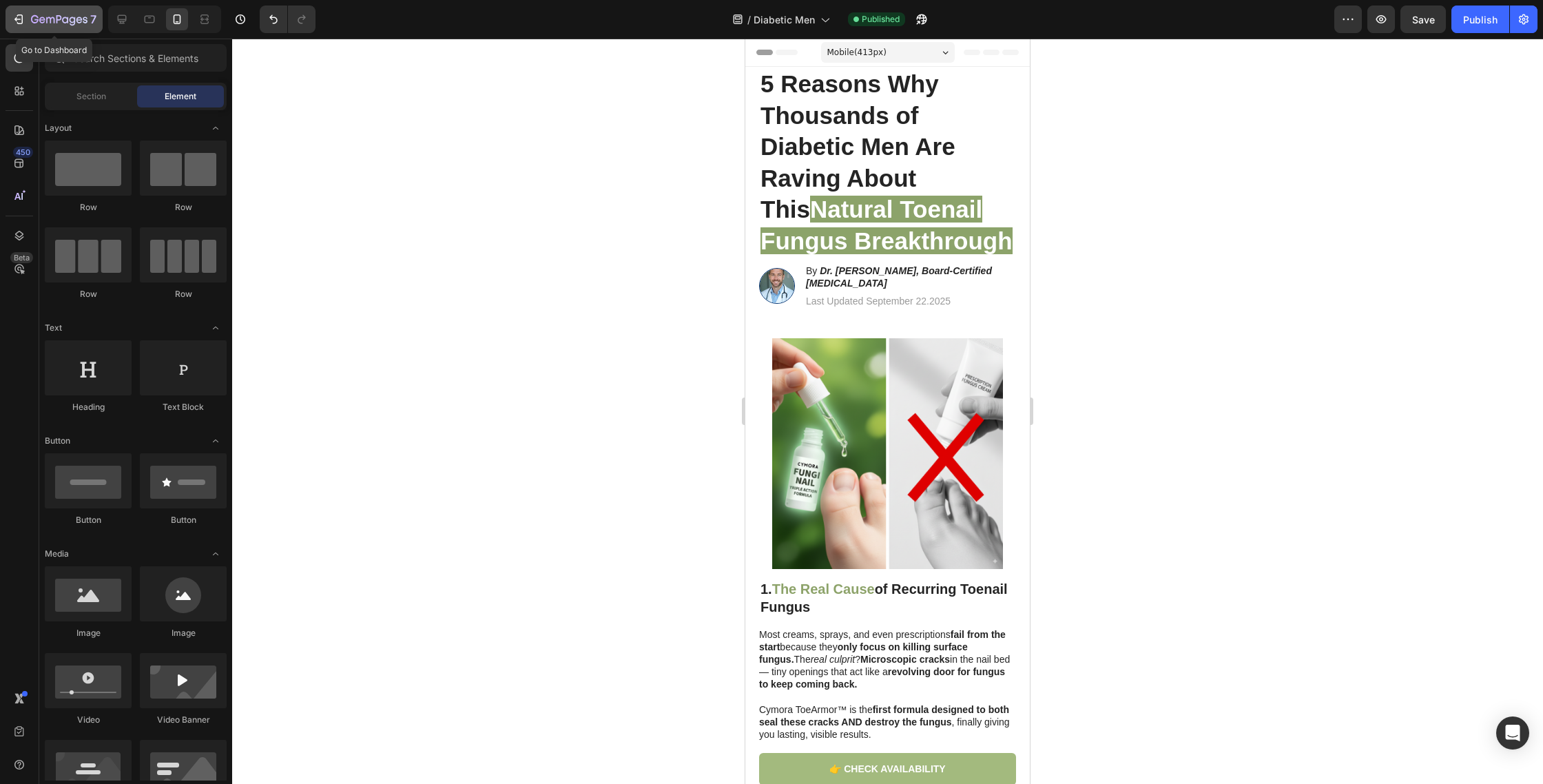
click at [35, 16] on icon "button" at bounding box center [58, 21] width 56 height 12
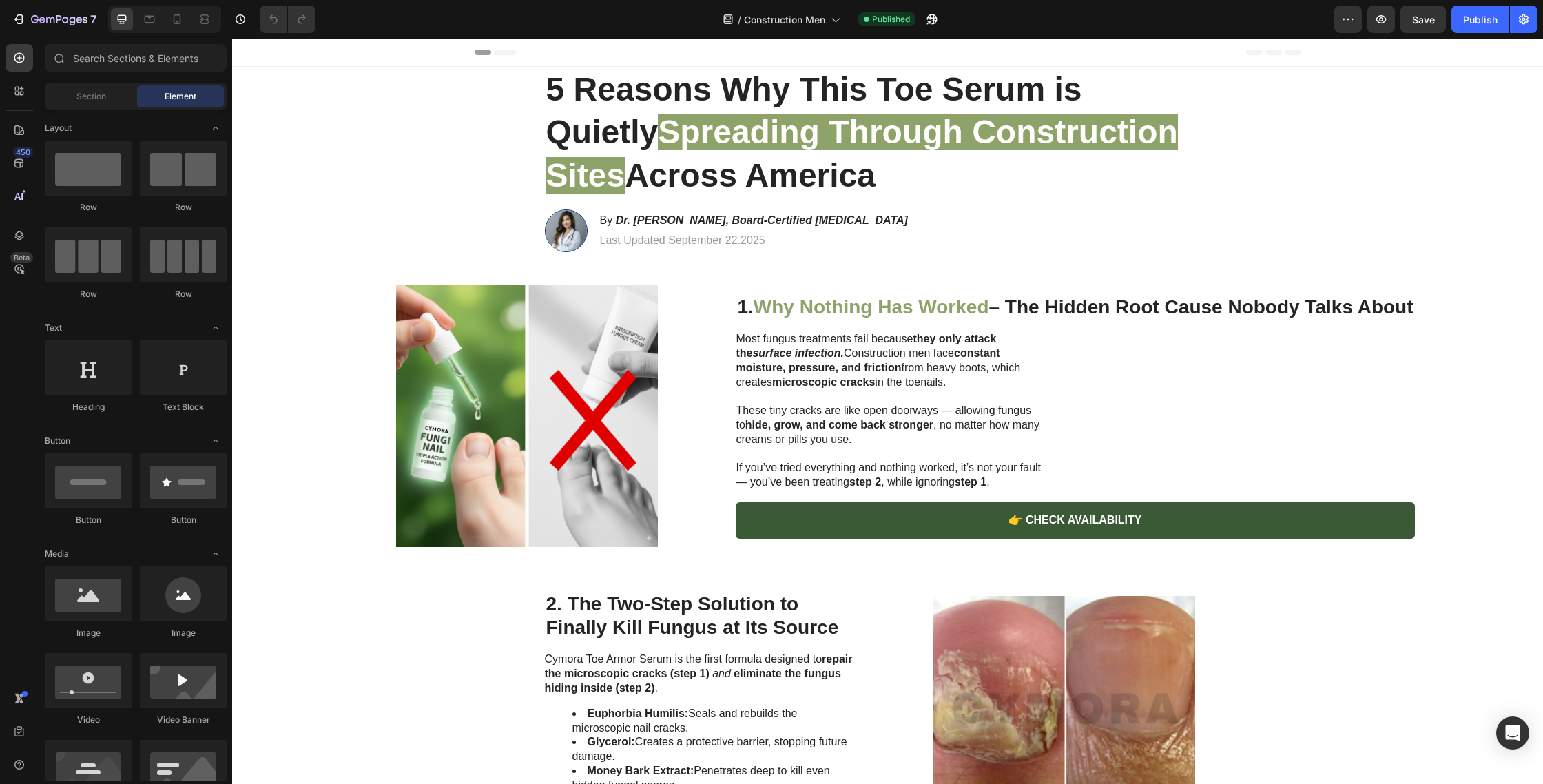
click at [805, 517] on link "👉 CHECK AVAILABILITY" at bounding box center [1075, 519] width 679 height 37
click at [788, 523] on link "👉 CHECK AVAILABILITY" at bounding box center [1075, 519] width 679 height 37
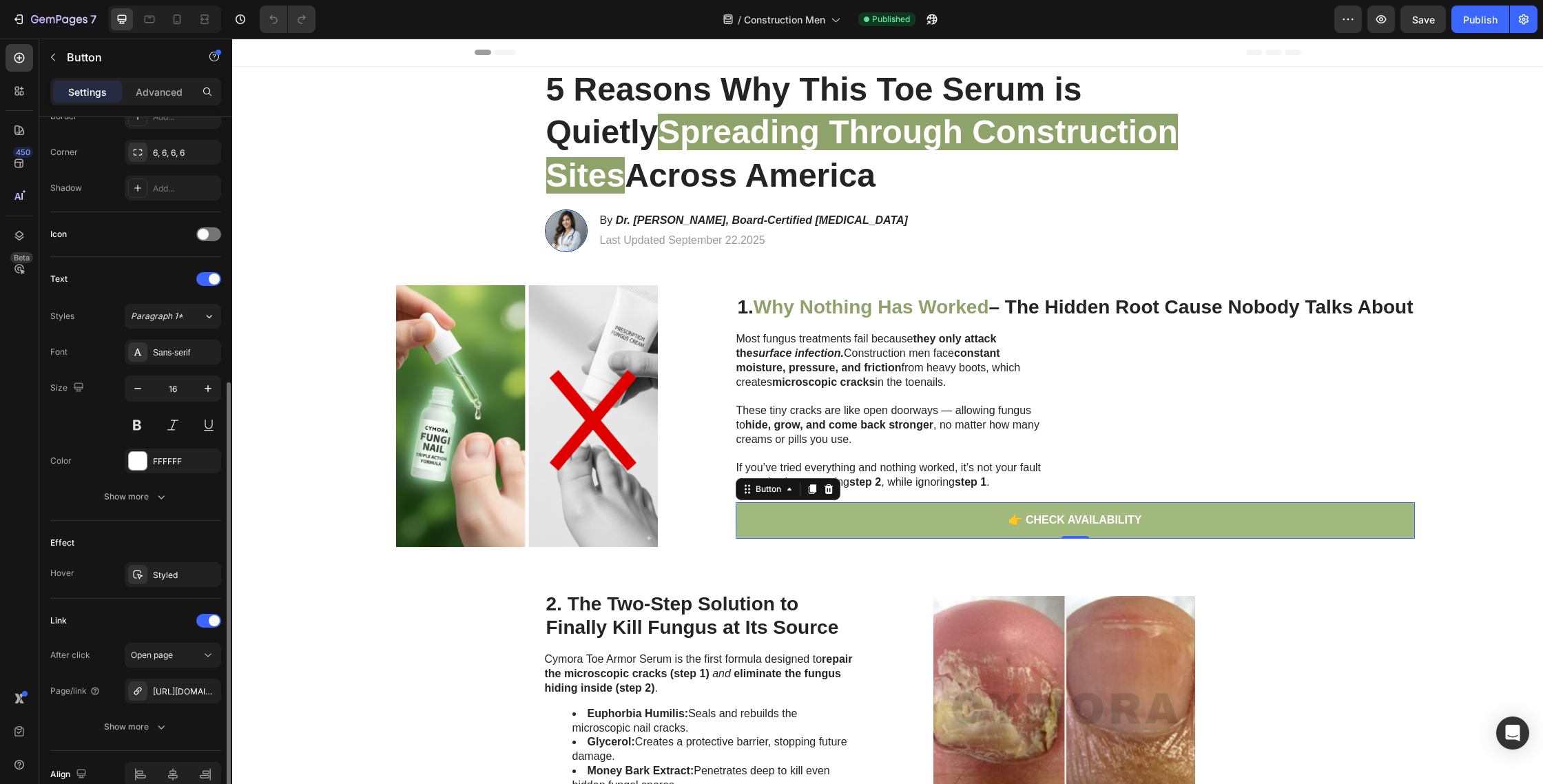
scroll to position [389, 0]
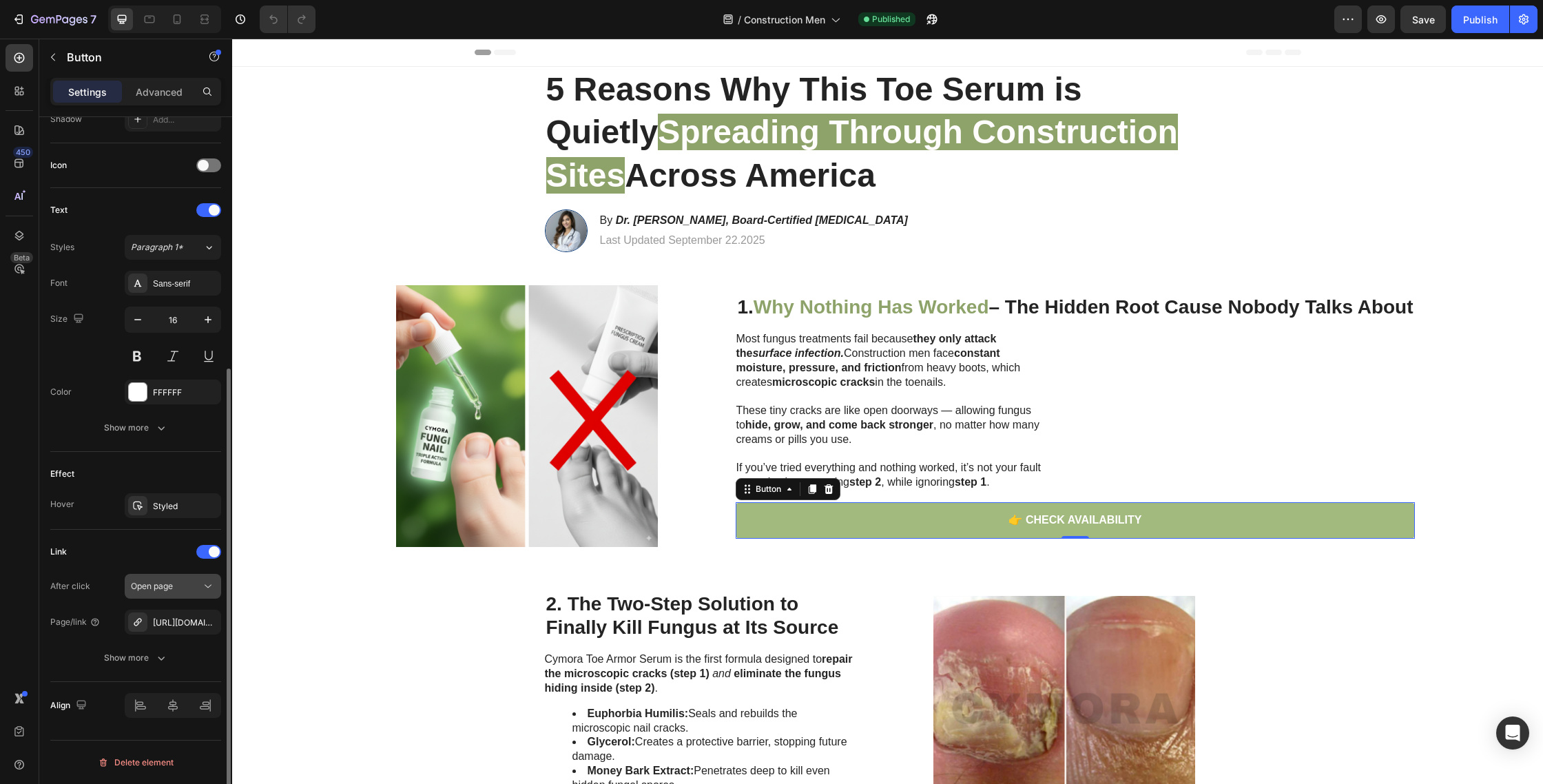
drag, startPoint x: 204, startPoint y: 621, endPoint x: 190, endPoint y: 625, distance: 14.6
click at [0, 0] on icon "button" at bounding box center [0, 0] width 0 height 0
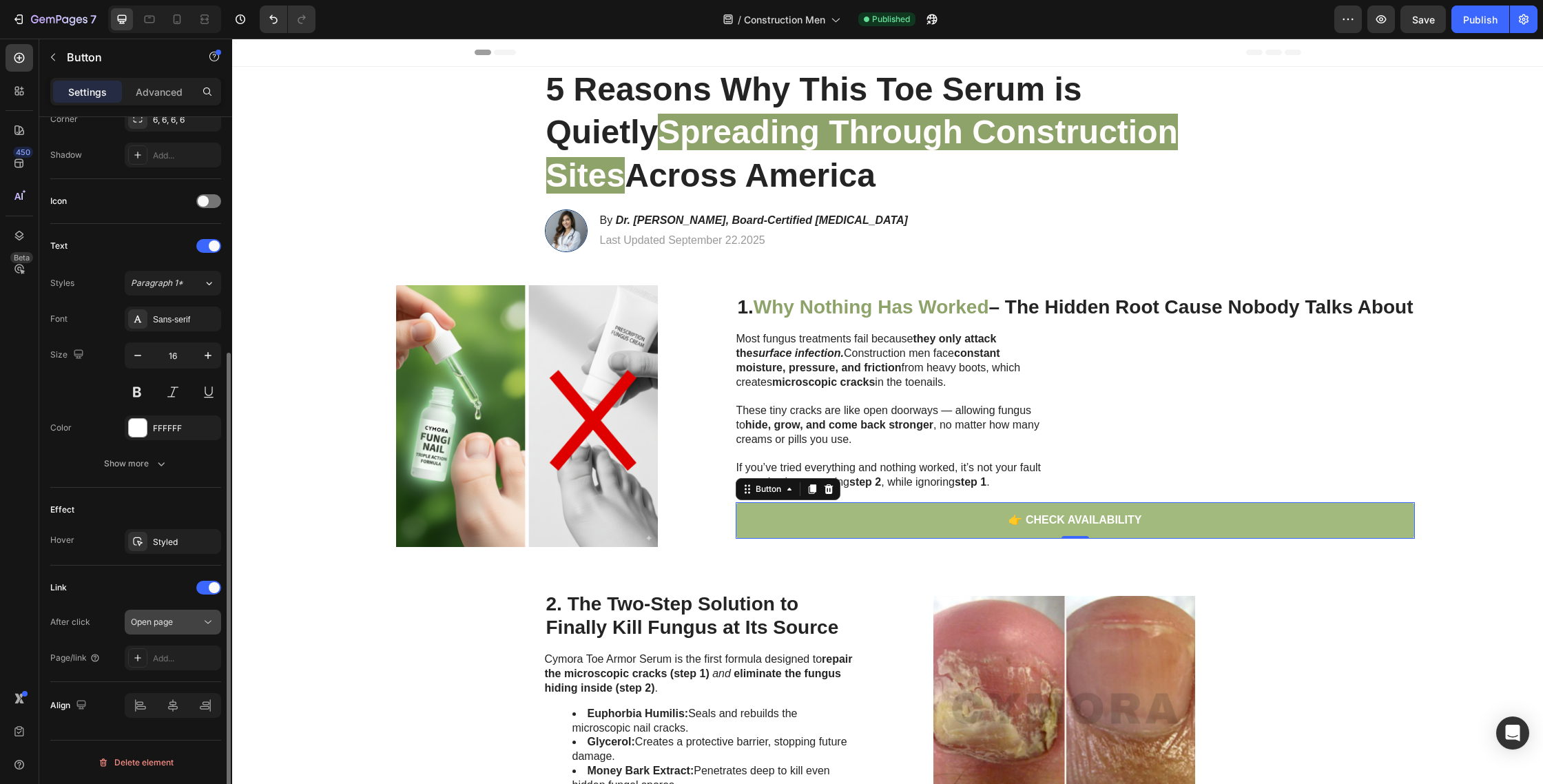
scroll to position [353, 0]
drag, startPoint x: 140, startPoint y: 657, endPoint x: 155, endPoint y: 647, distance: 18.0
click at [140, 657] on icon at bounding box center [137, 657] width 11 height 11
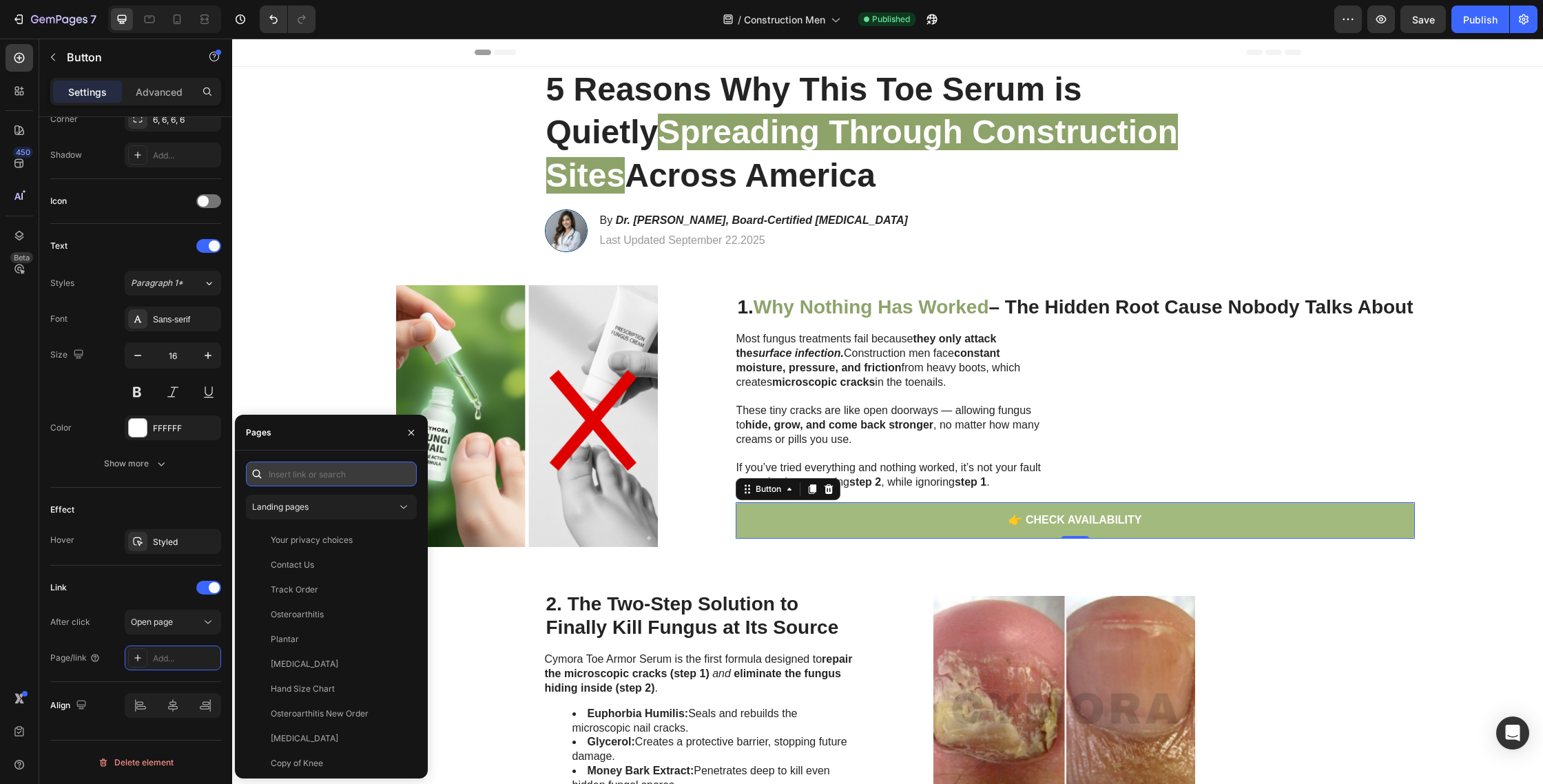
click at [337, 475] on input "text" at bounding box center [331, 473] width 171 height 25
paste input "https://trycymora.com/products/cymora%E2%84%A2-toearmor-serum-2"
type input "https://trycymora.com/products/cymora%E2%84%A2-toearmor-serum-2"
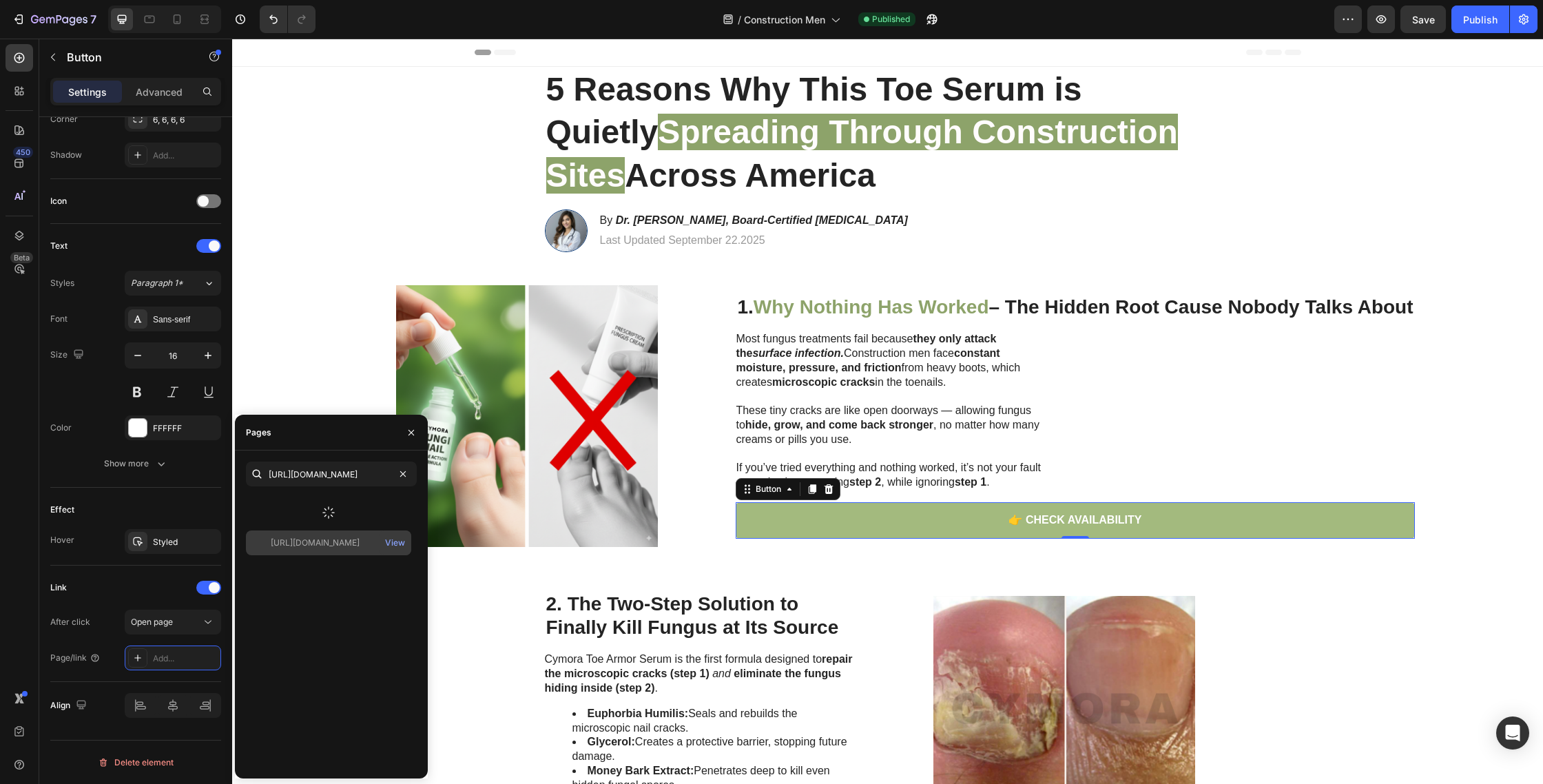
click at [324, 516] on icon at bounding box center [328, 511] width 19 height 19
drag, startPoint x: 320, startPoint y: 510, endPoint x: 350, endPoint y: 513, distance: 30.1
click at [320, 510] on div "https://trycymora.com/products/cymora%E2%84%A2-toearmor-serum-2" at bounding box center [315, 507] width 89 height 13
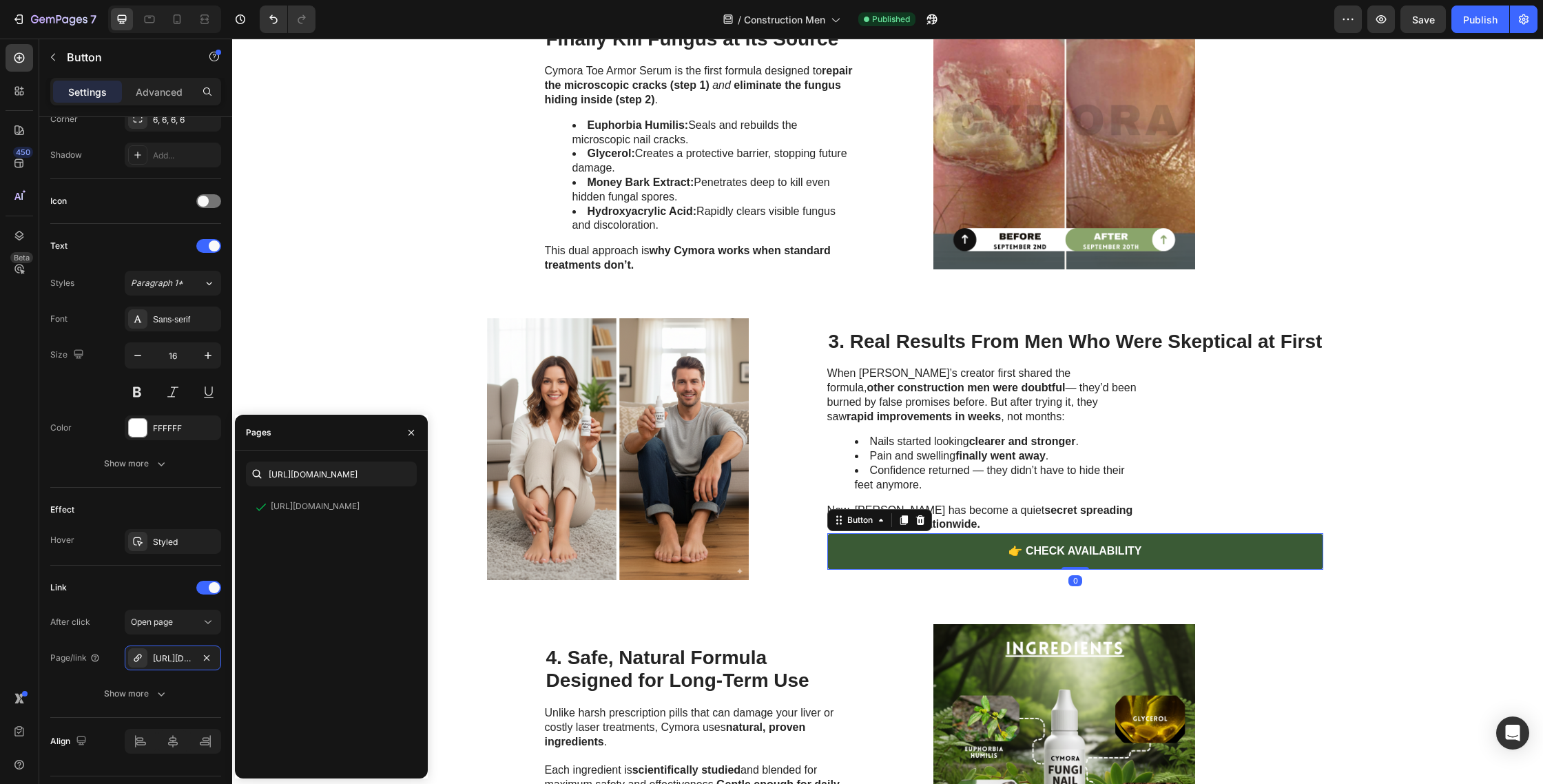
drag, startPoint x: 889, startPoint y: 534, endPoint x: 849, endPoint y: 536, distance: 40.0
click at [889, 534] on link "👉 CHECK AVAILABILITY" at bounding box center [1076, 551] width 497 height 37
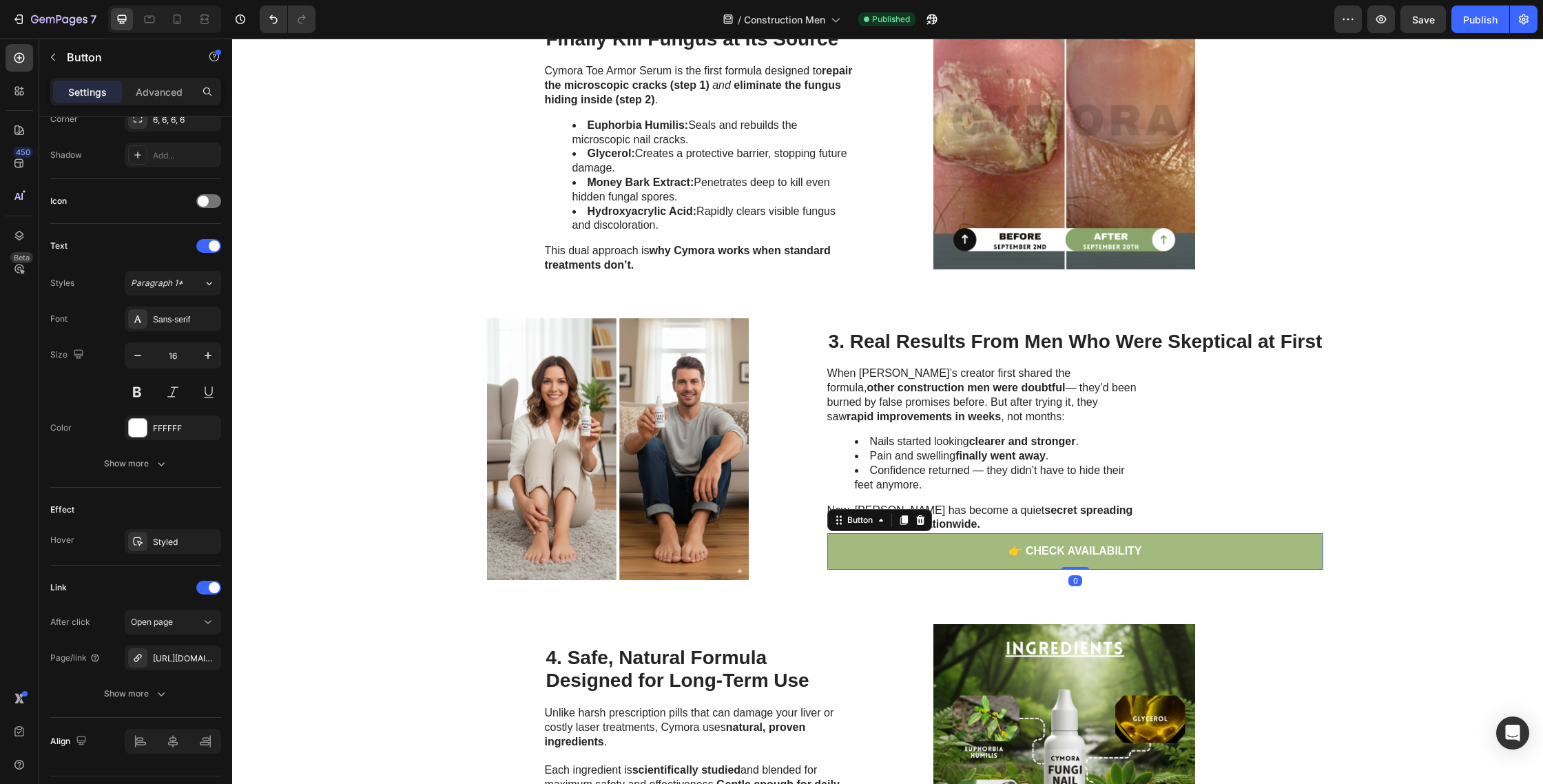
scroll to position [588, 0]
click at [205, 658] on icon "button" at bounding box center [206, 657] width 11 height 11
click at [147, 662] on div at bounding box center [138, 658] width 20 height 20
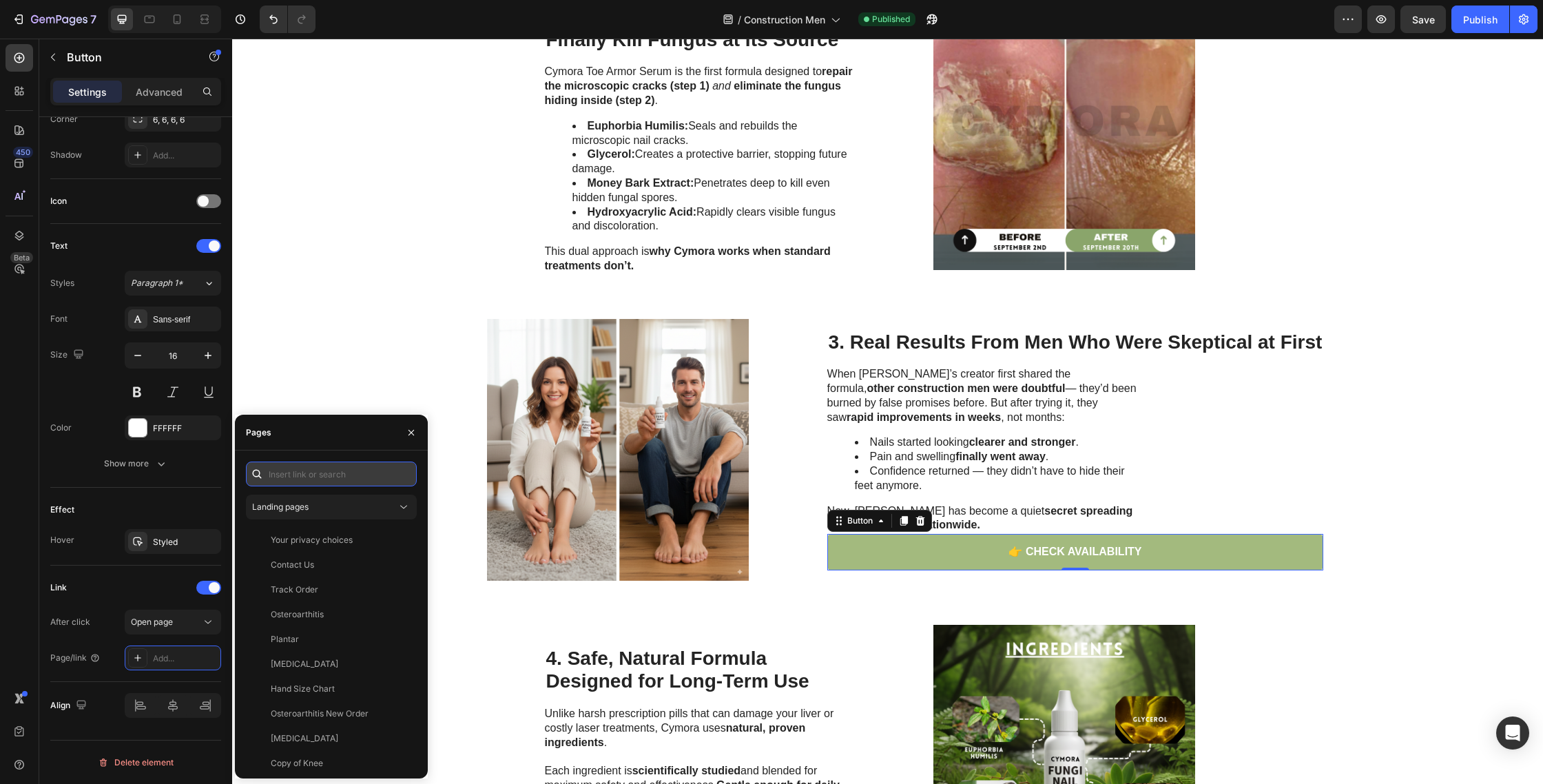
click at [357, 473] on input "text" at bounding box center [331, 473] width 171 height 25
paste input "https://trycymora.com/products/cymora%E2%84%A2-toearmor-serum-2"
type input "https://trycymora.com/products/cymora%E2%84%A2-toearmor-serum-2"
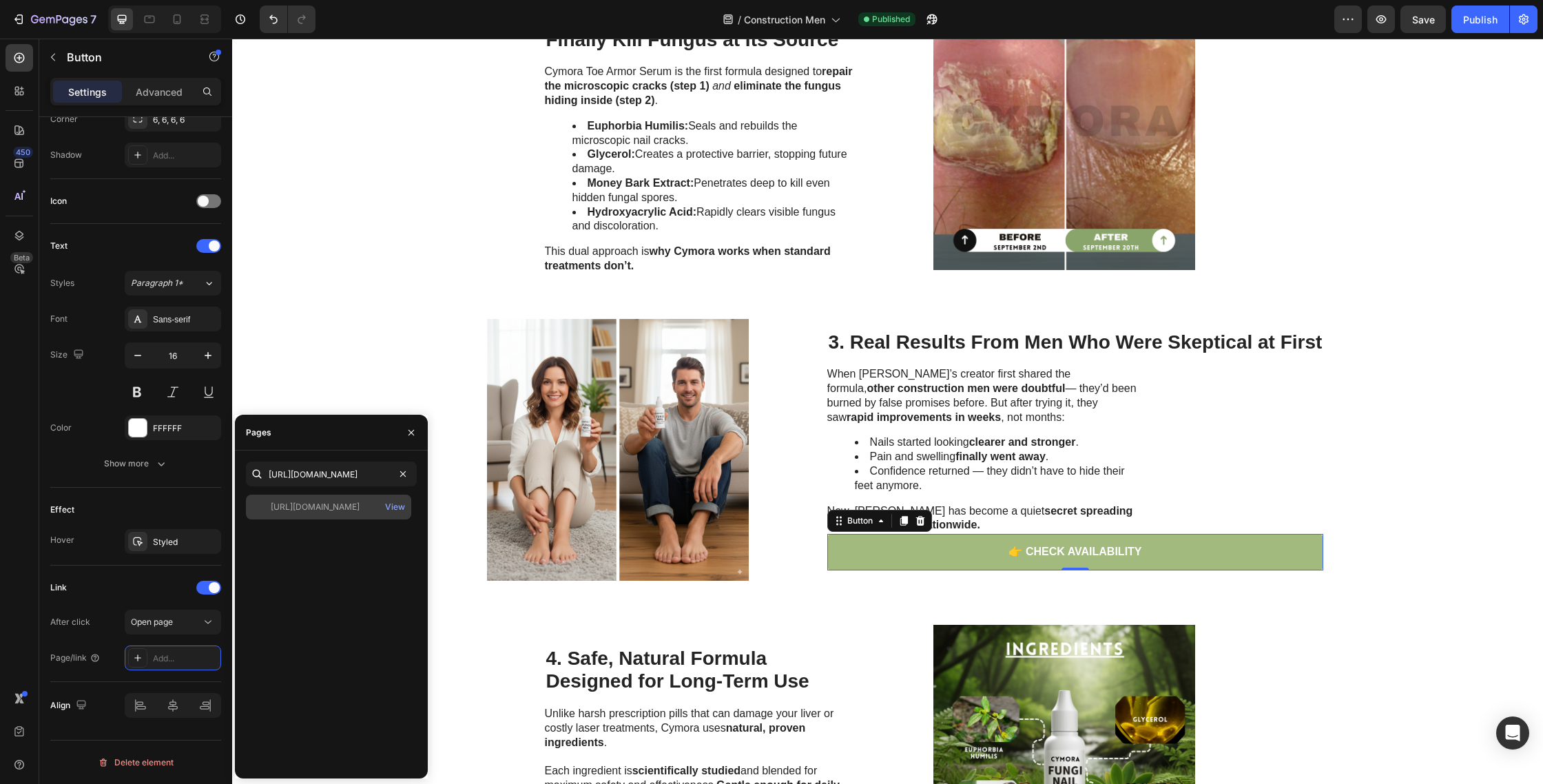
scroll to position [0, 0]
drag, startPoint x: 335, startPoint y: 508, endPoint x: 381, endPoint y: 496, distance: 47.5
click at [336, 509] on div "https://trycymora.com/products/cymora%E2%84%A2-toearmor-serum-2" at bounding box center [315, 507] width 89 height 13
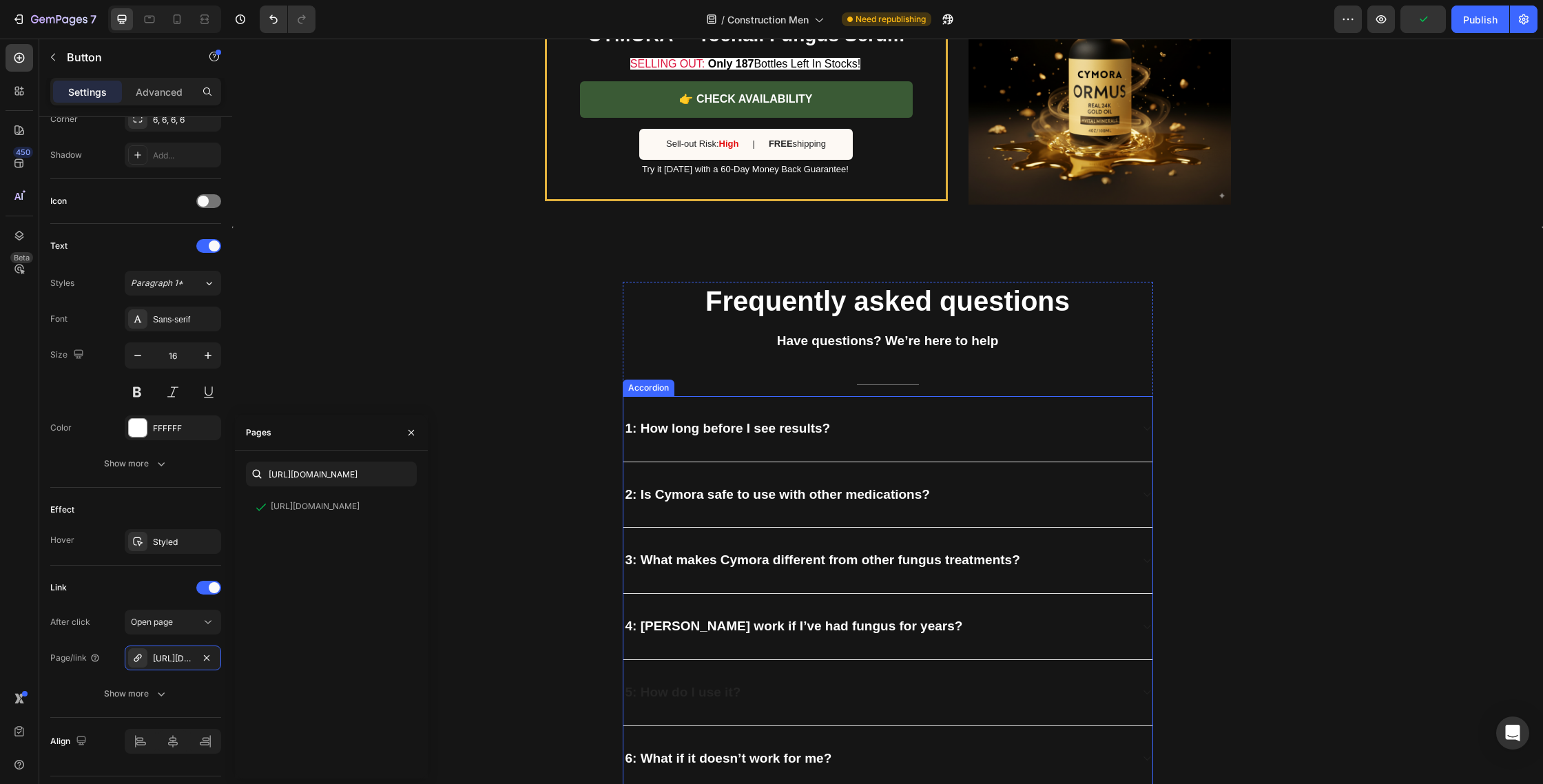
scroll to position [3058, 0]
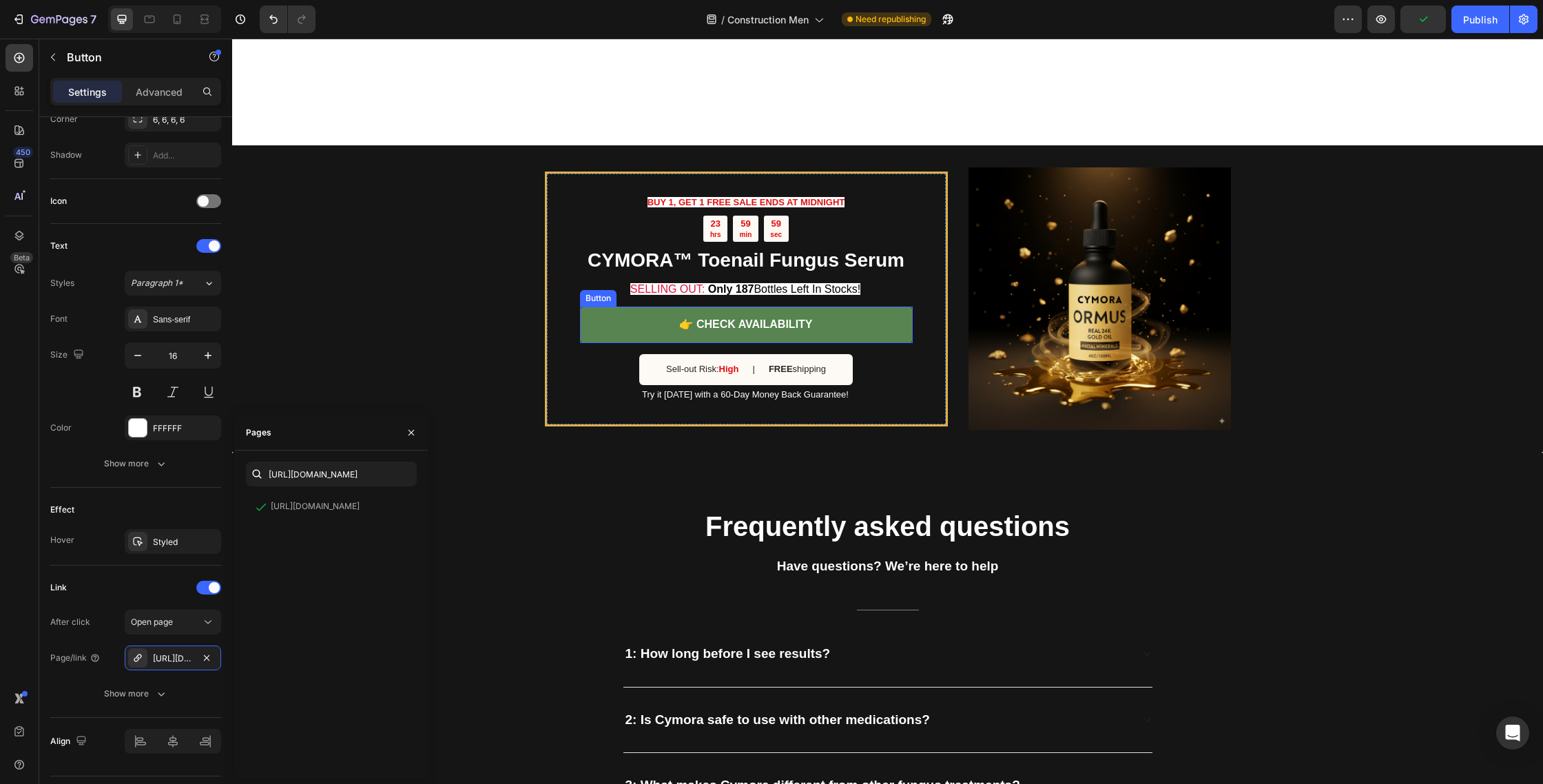
click at [605, 326] on link "👉 CHECK AVAILABILITY" at bounding box center [746, 324] width 333 height 37
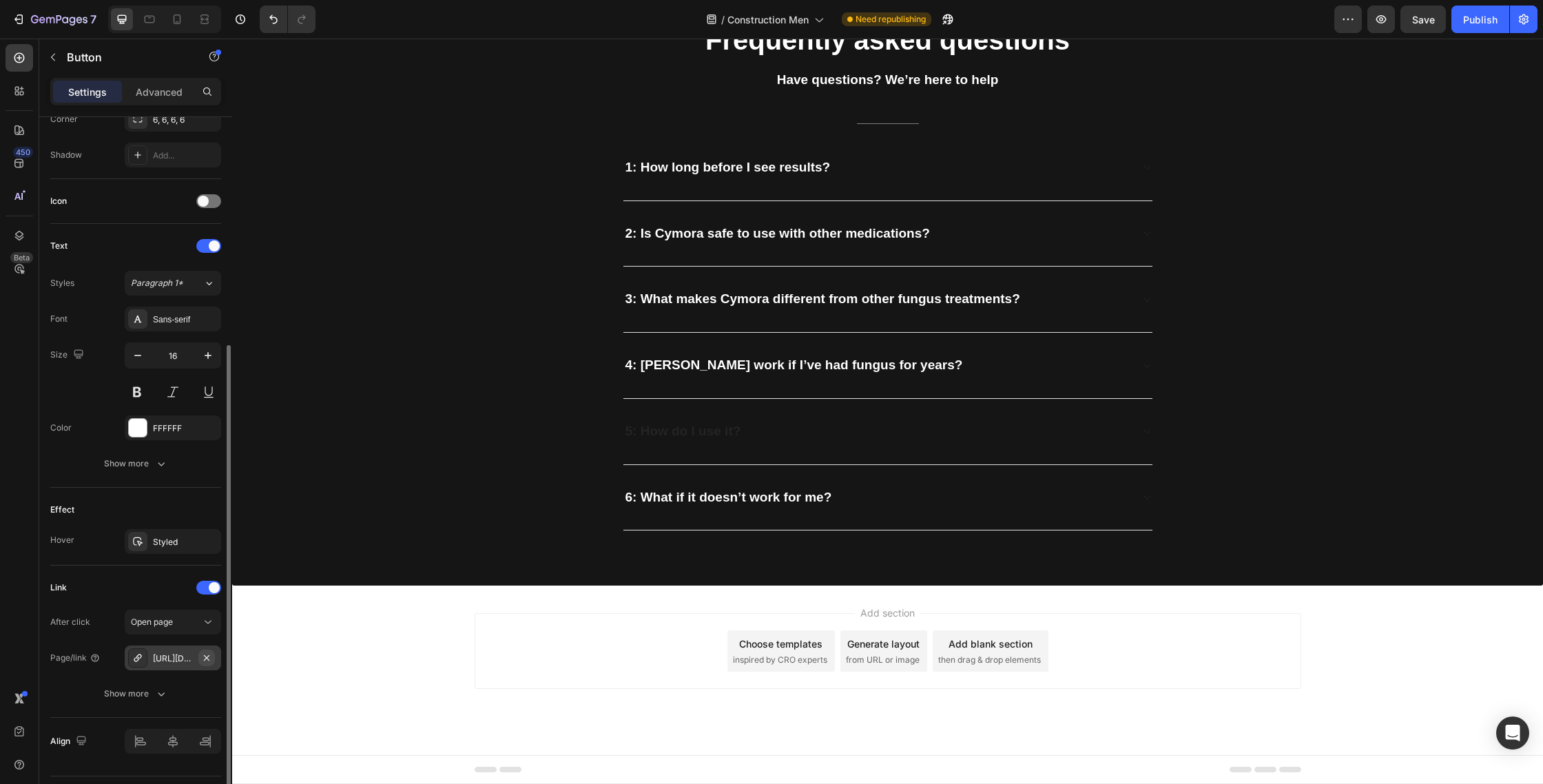
click at [204, 656] on icon "button" at bounding box center [206, 658] width 6 height 6
drag, startPoint x: 143, startPoint y: 661, endPoint x: 202, endPoint y: 631, distance: 66.2
click at [143, 661] on div at bounding box center [138, 658] width 20 height 20
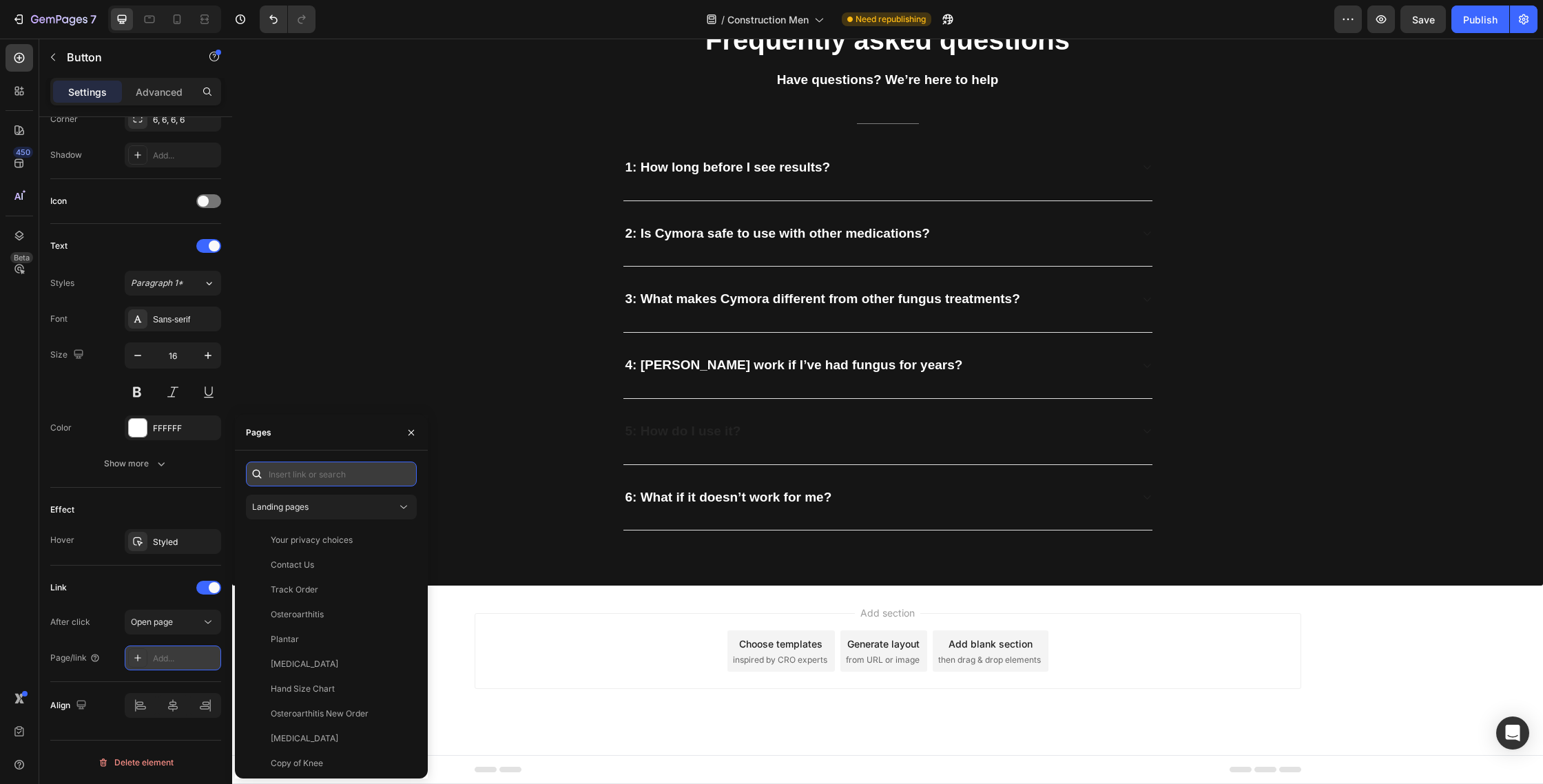
click at [331, 480] on input "text" at bounding box center [331, 473] width 171 height 25
paste input "https://trycymora.com/products/cymora%E2%84%A2-toearmor-serum-2"
type input "https://trycymora.com/products/cymora%E2%84%A2-toearmor-serum-2"
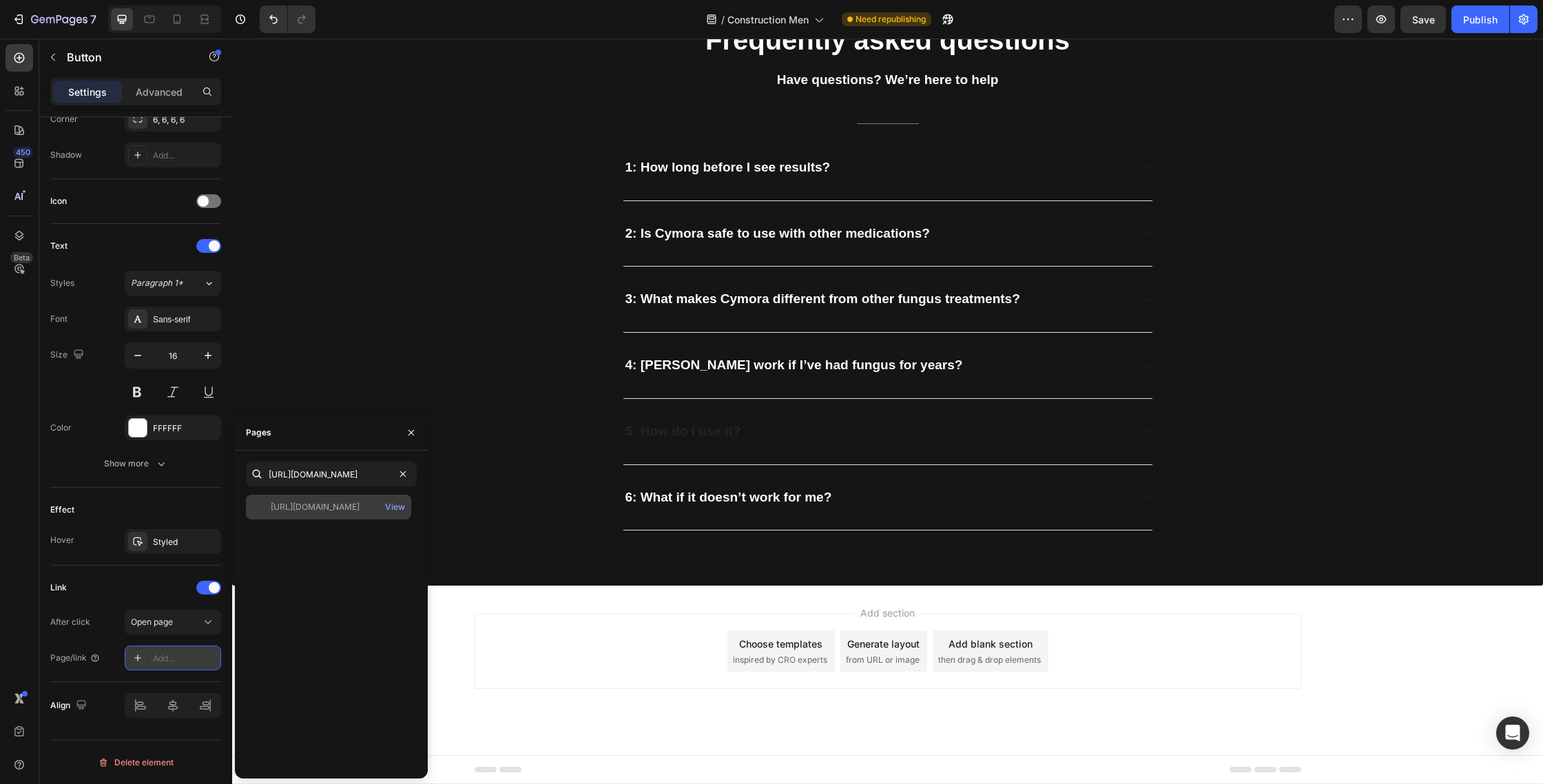
scroll to position [0, 0]
click at [313, 509] on div "https://trycymora.com/products/cymora%E2%84%A2-toearmor-serum-2" at bounding box center [315, 507] width 89 height 13
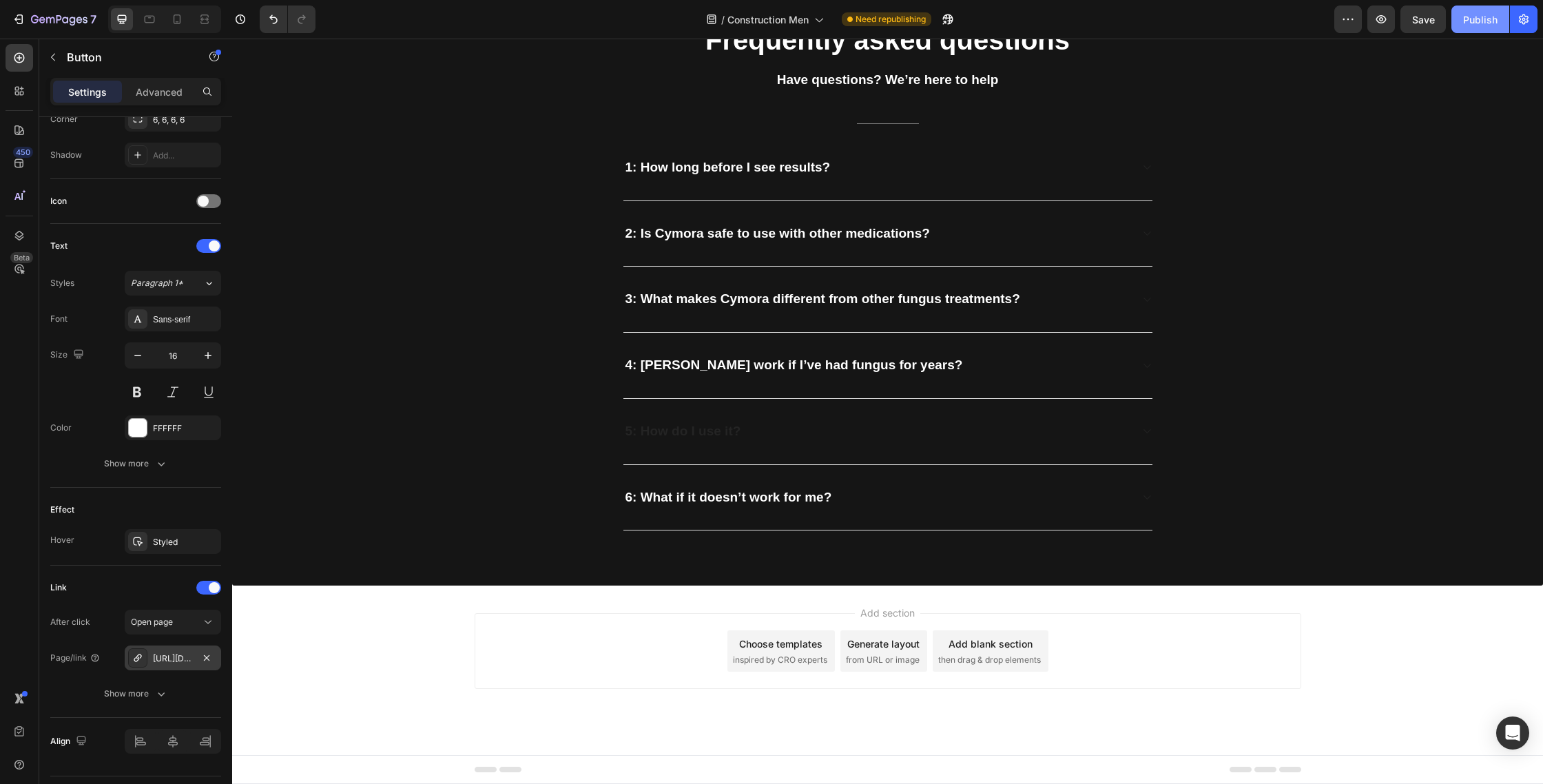
click at [1490, 16] on div "Publish" at bounding box center [1480, 20] width 35 height 15
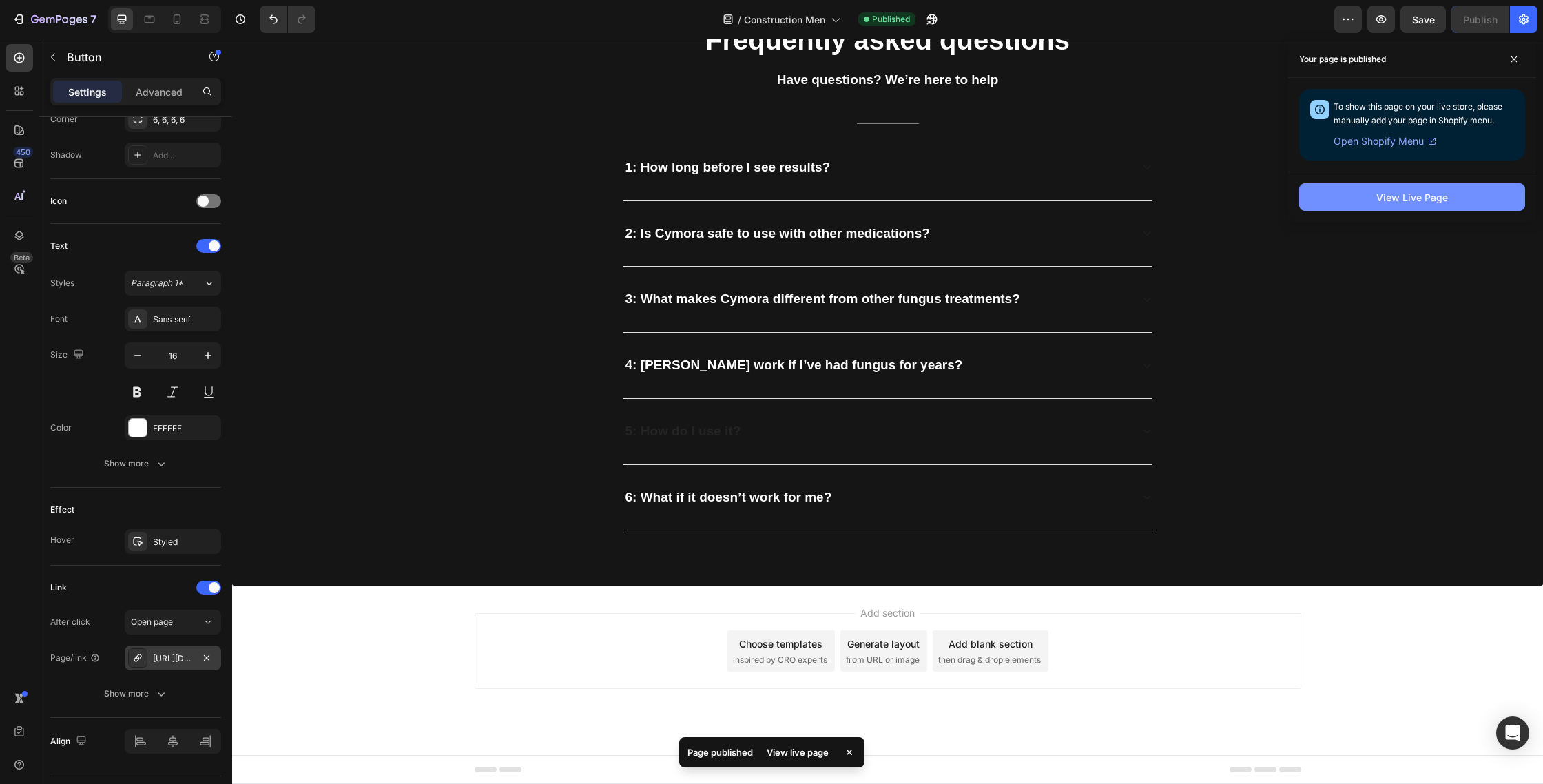
drag, startPoint x: 1376, startPoint y: 197, endPoint x: 1369, endPoint y: 196, distance: 7.1
click at [1376, 197] on button "View Live Page" at bounding box center [1412, 197] width 226 height 28
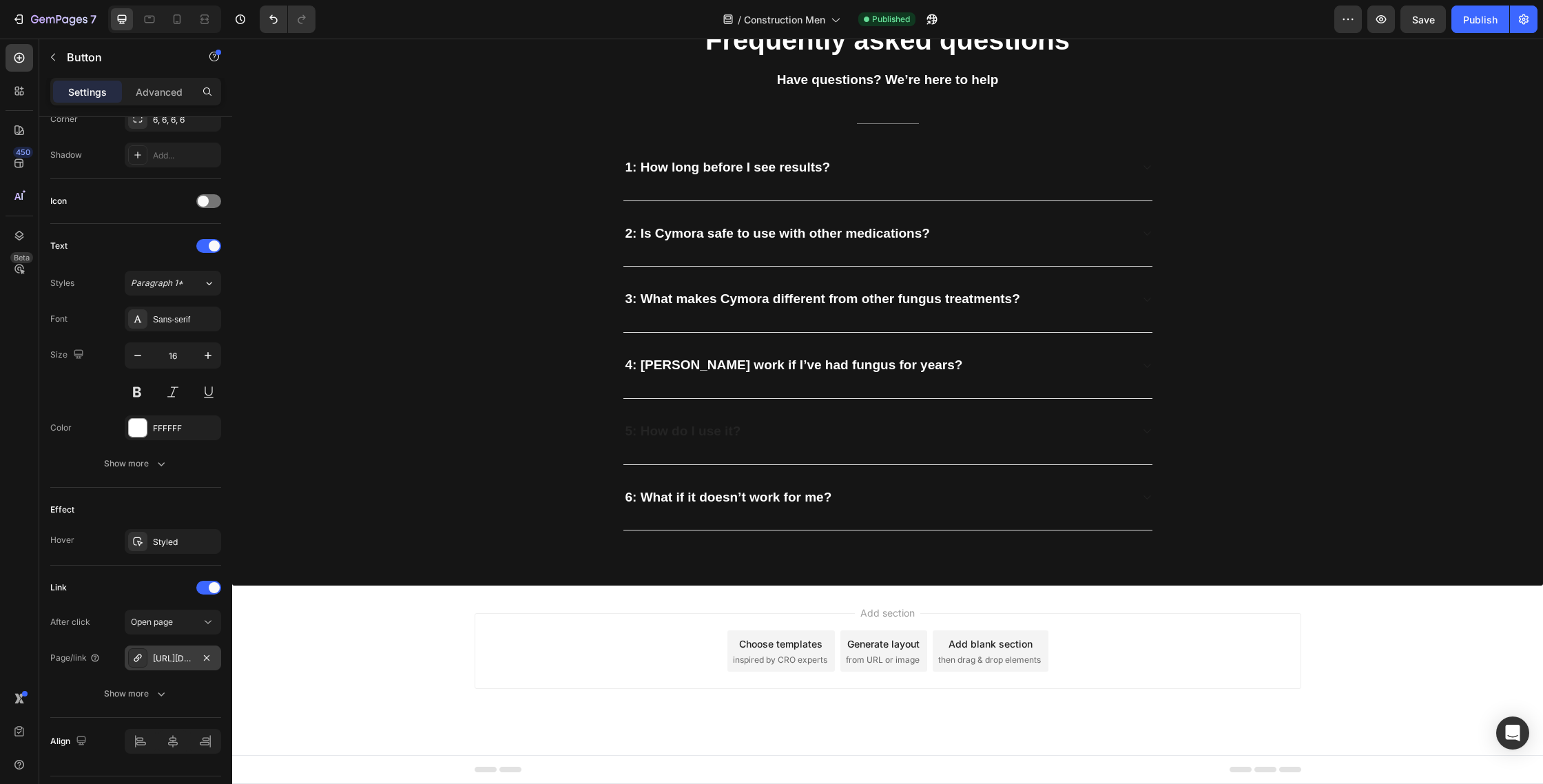
click at [54, 36] on div "7 Version history / Construction Men Published Preview Save Publish" at bounding box center [772, 20] width 1543 height 39
drag, startPoint x: 79, startPoint y: 33, endPoint x: 90, endPoint y: 29, distance: 11.7
click at [79, 33] on button "7" at bounding box center [54, 20] width 97 height 28
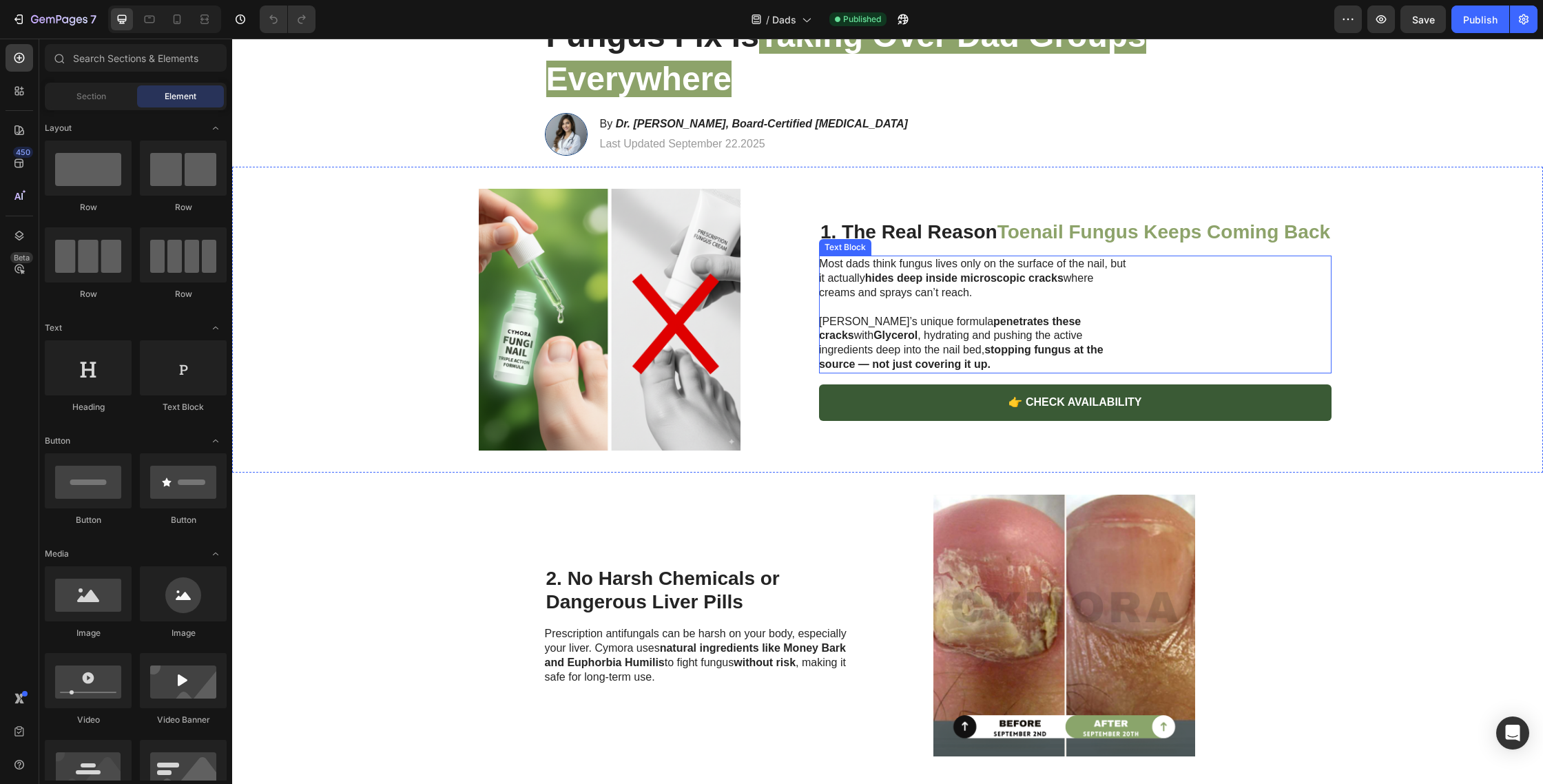
scroll to position [128, 0]
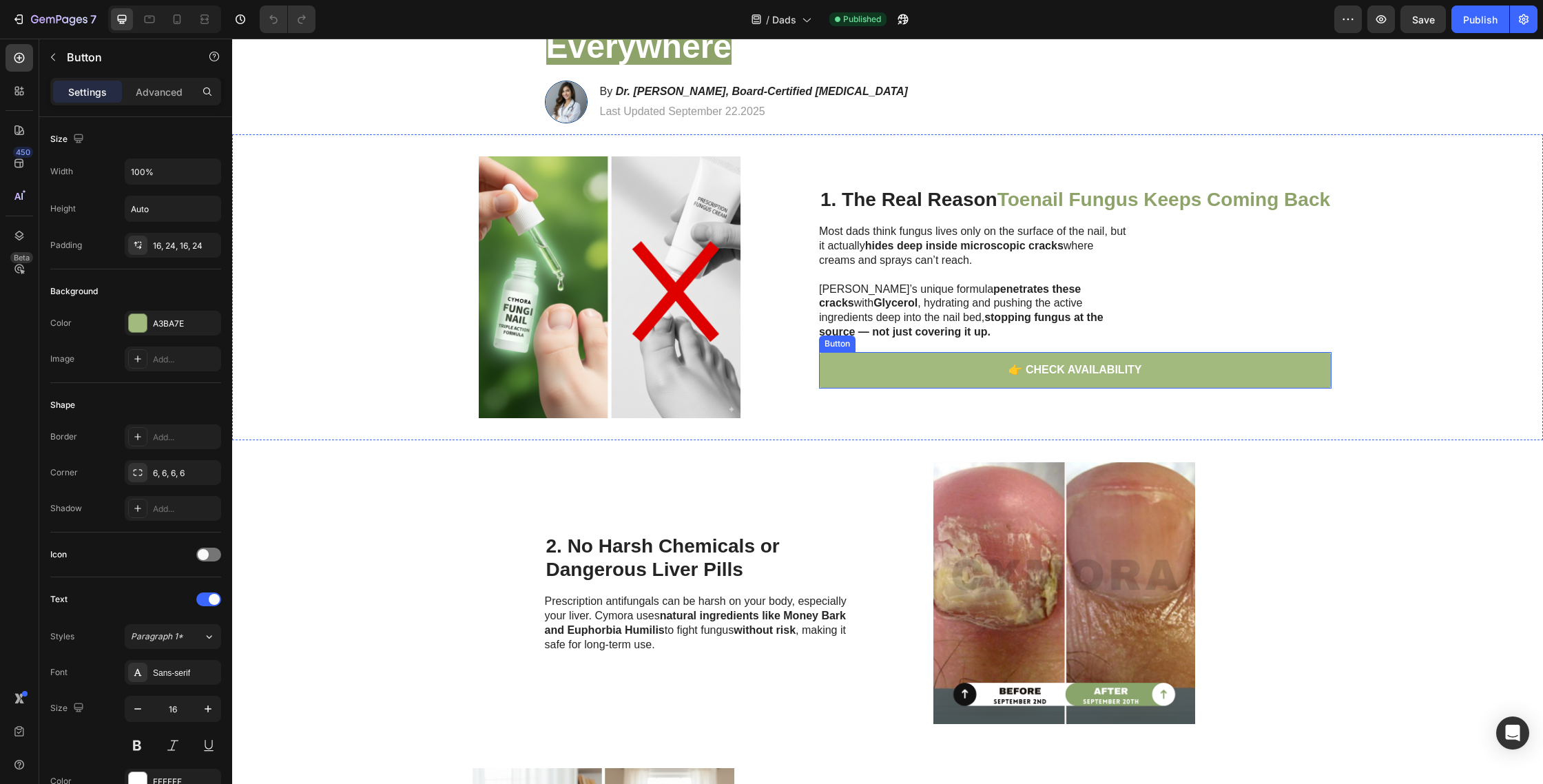
drag, startPoint x: 868, startPoint y: 355, endPoint x: 842, endPoint y: 336, distance: 32.2
click at [868, 355] on link "👉 CHECK AVAILABILITY" at bounding box center [1075, 369] width 513 height 37
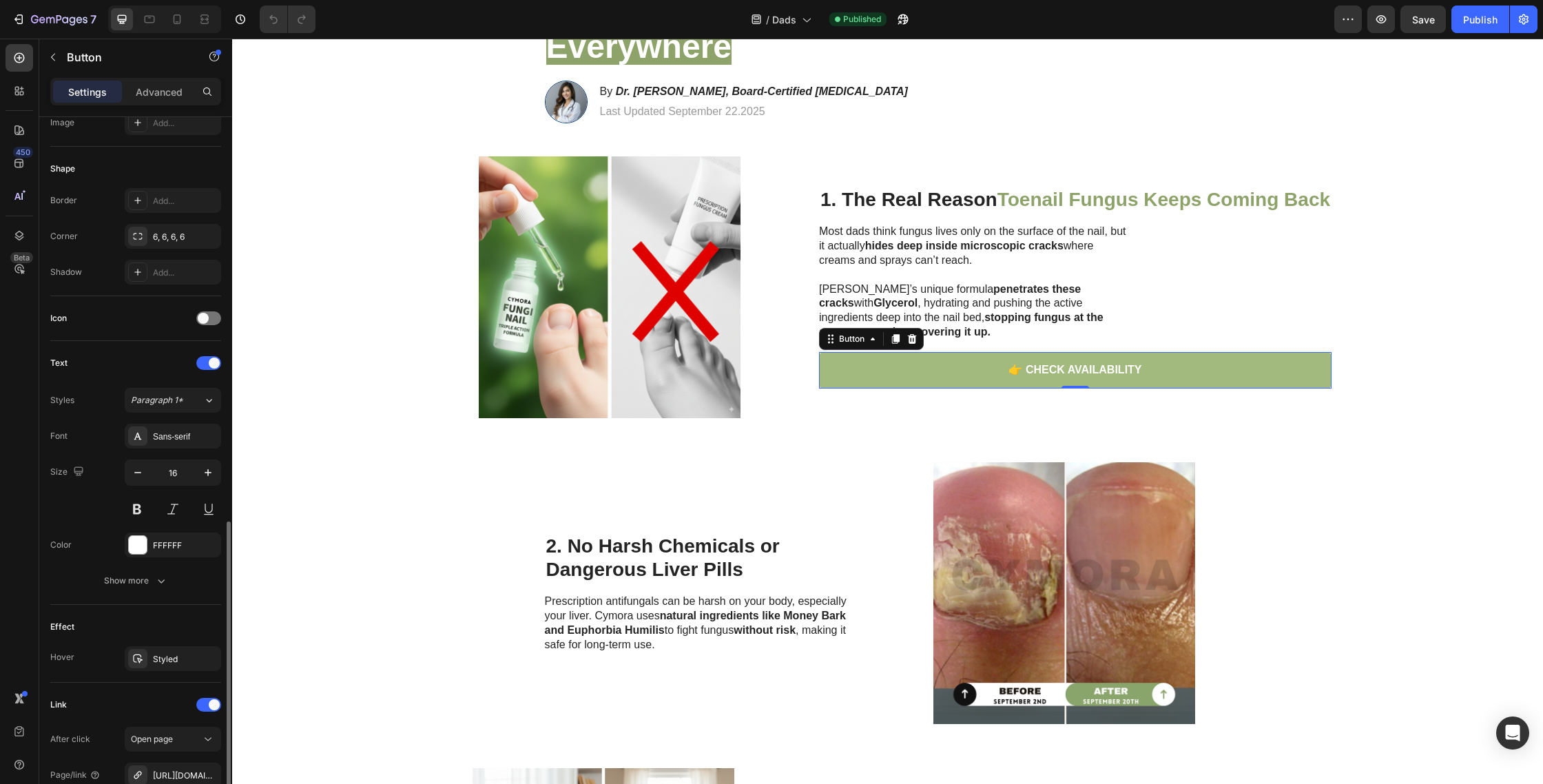
scroll to position [389, 0]
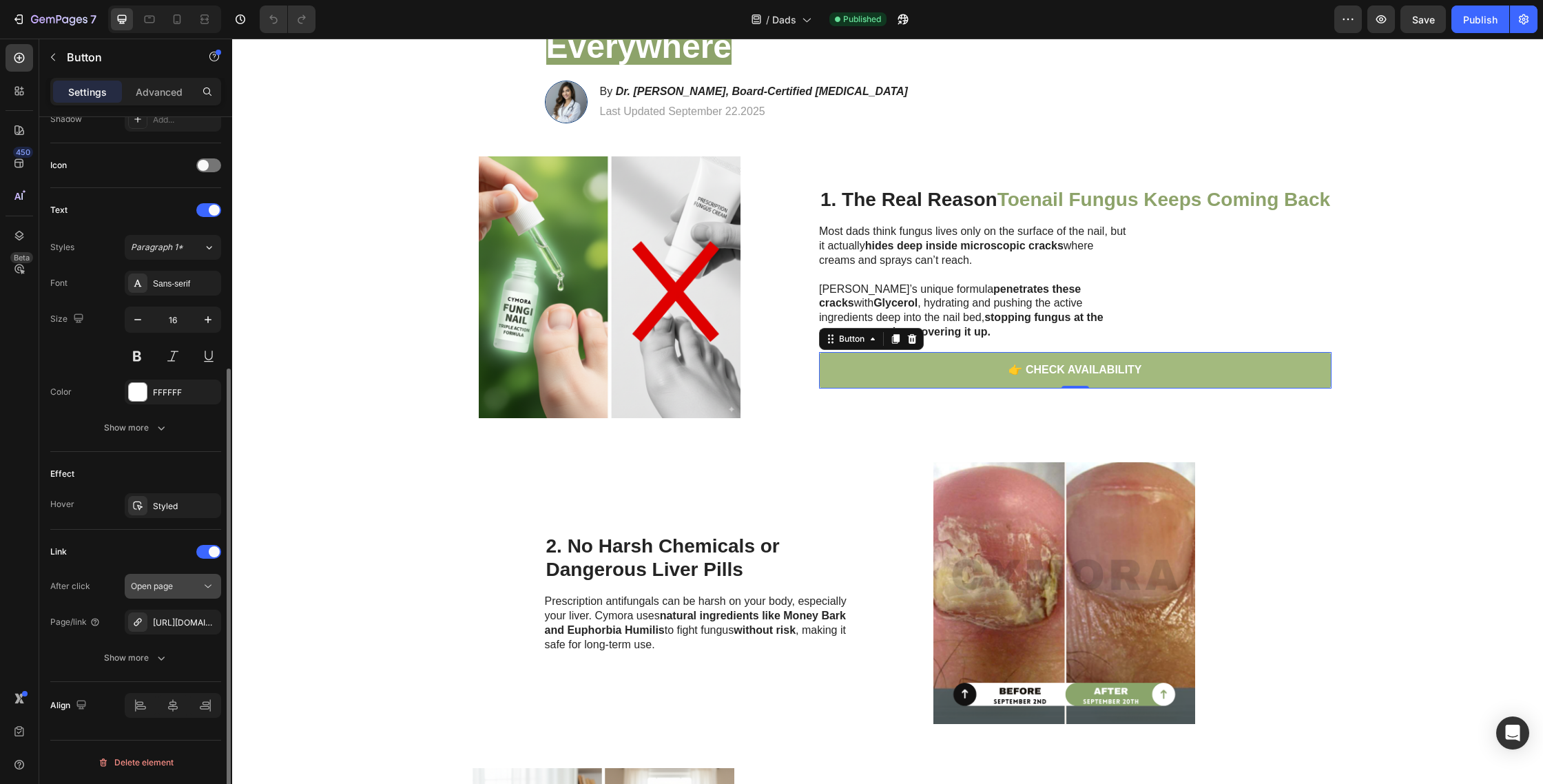
drag, startPoint x: 209, startPoint y: 620, endPoint x: 202, endPoint y: 623, distance: 7.6
click at [0, 0] on icon "button" at bounding box center [0, 0] width 0 height 0
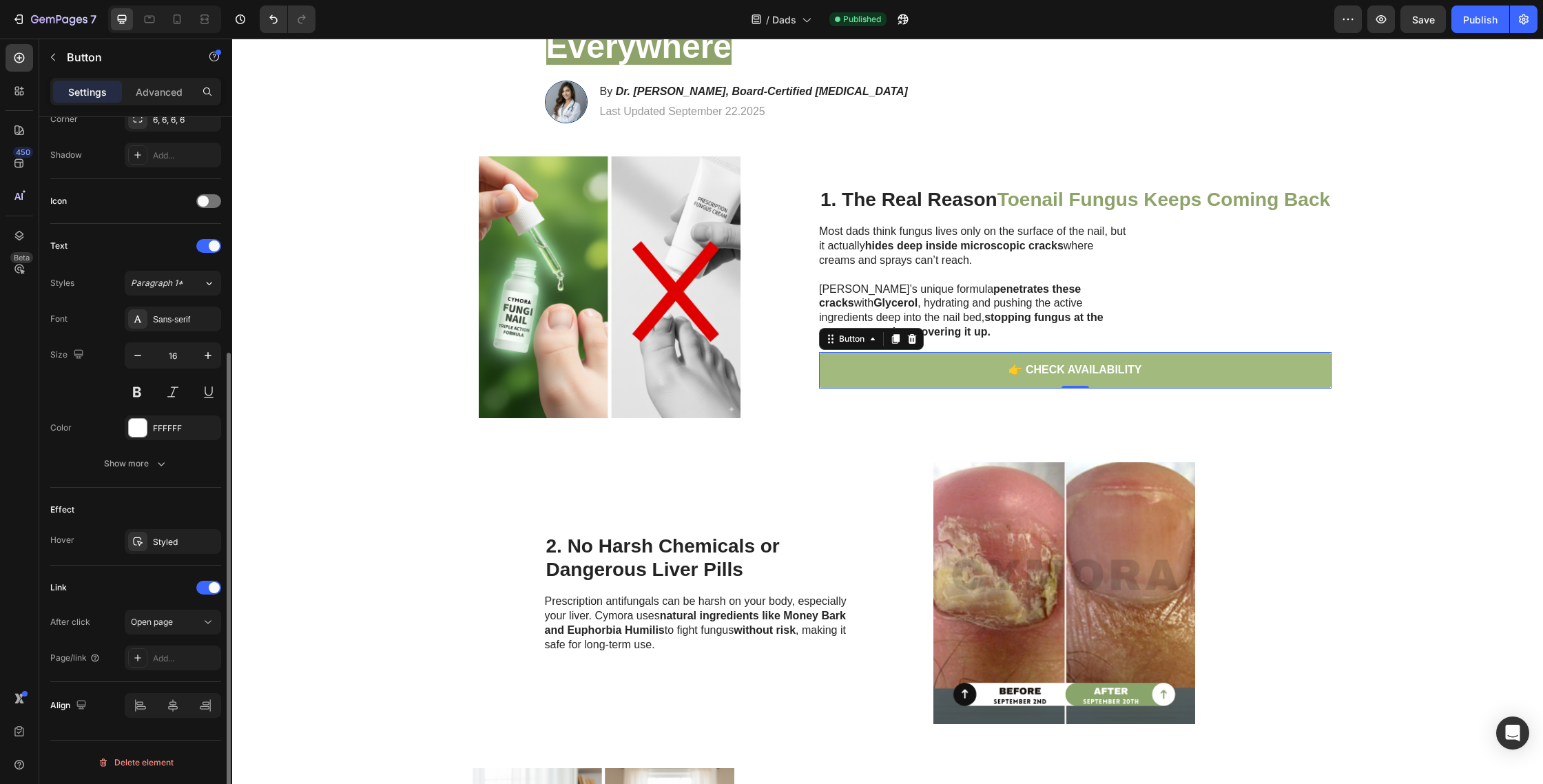
drag, startPoint x: 141, startPoint y: 651, endPoint x: 154, endPoint y: 643, distance: 15.3
click at [142, 651] on div at bounding box center [138, 658] width 20 height 20
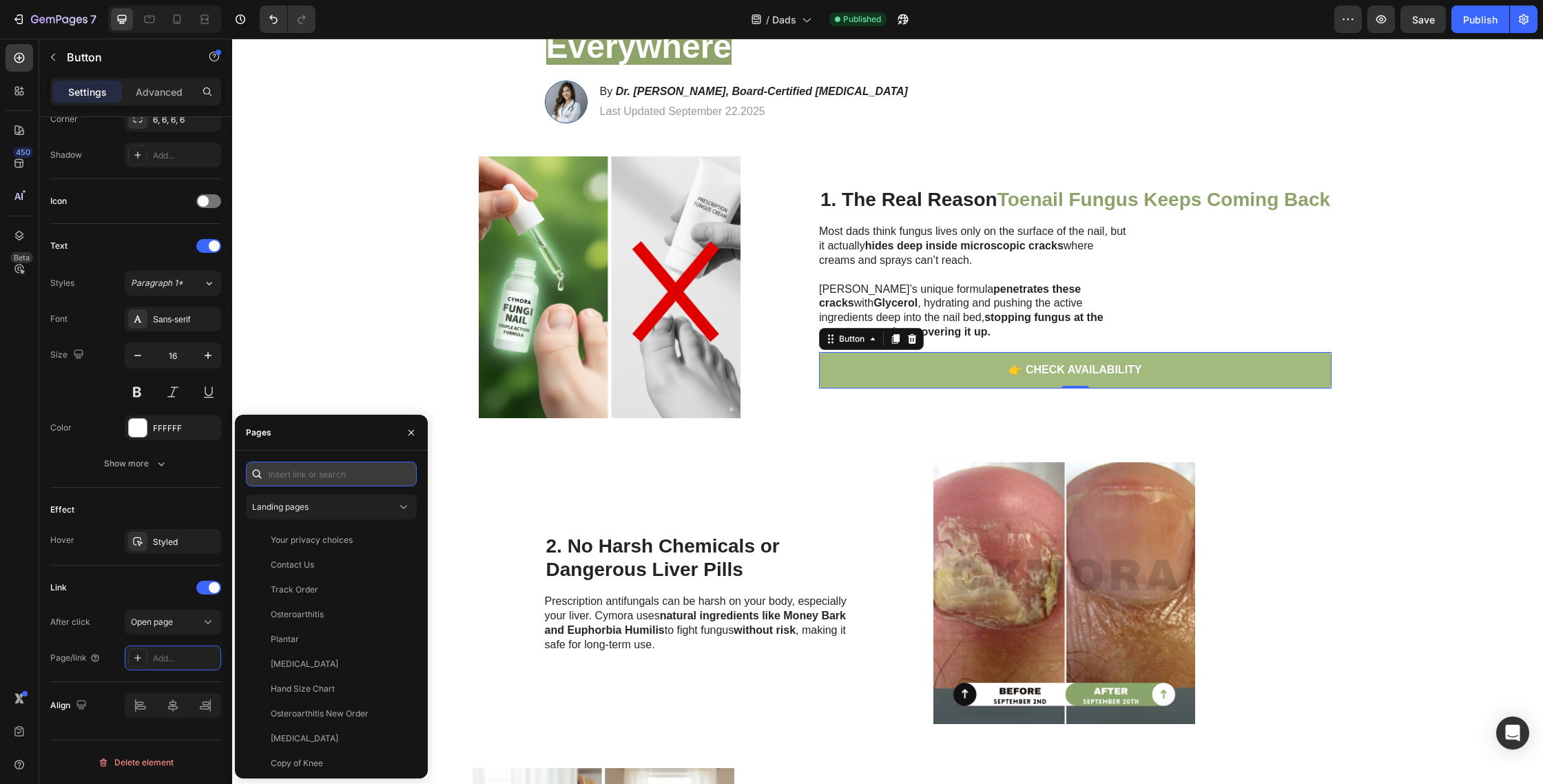
click at [320, 477] on input "text" at bounding box center [331, 473] width 171 height 25
paste input "[URL][DOMAIN_NAME]"
type input "[URL][DOMAIN_NAME]"
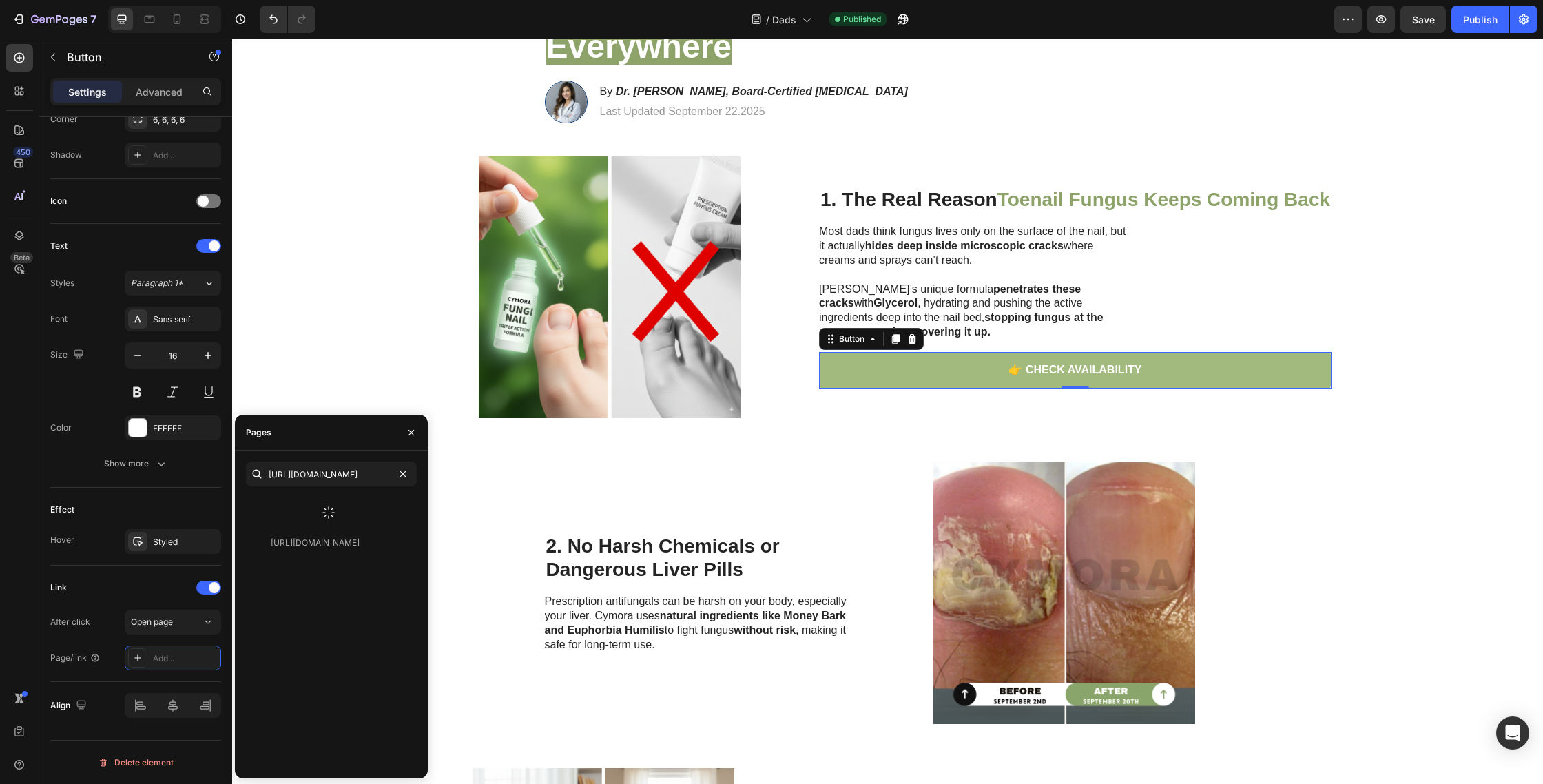
scroll to position [0, 0]
click at [318, 536] on div "[URL][DOMAIN_NAME]" at bounding box center [315, 542] width 89 height 13
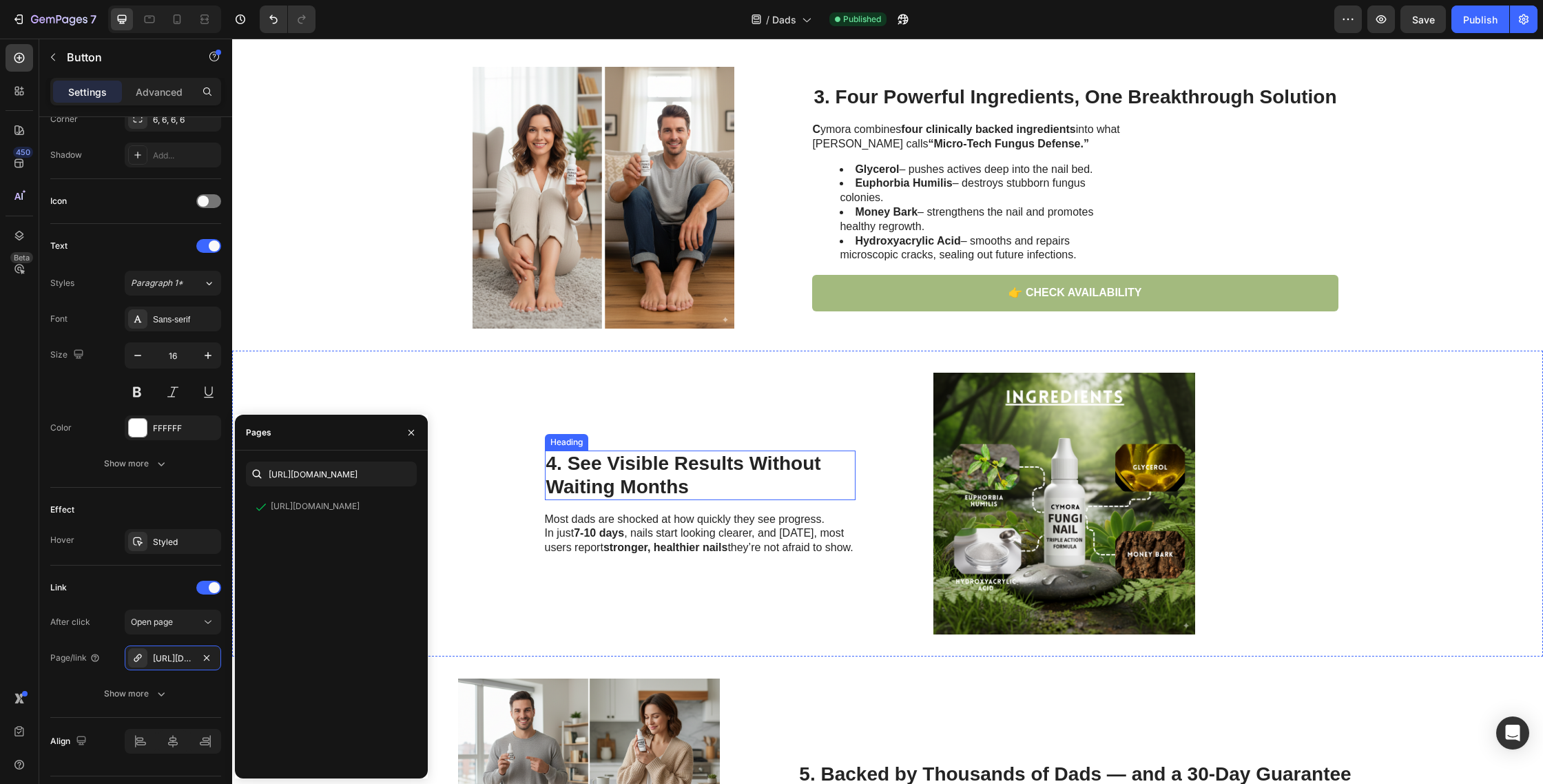
scroll to position [830, 0]
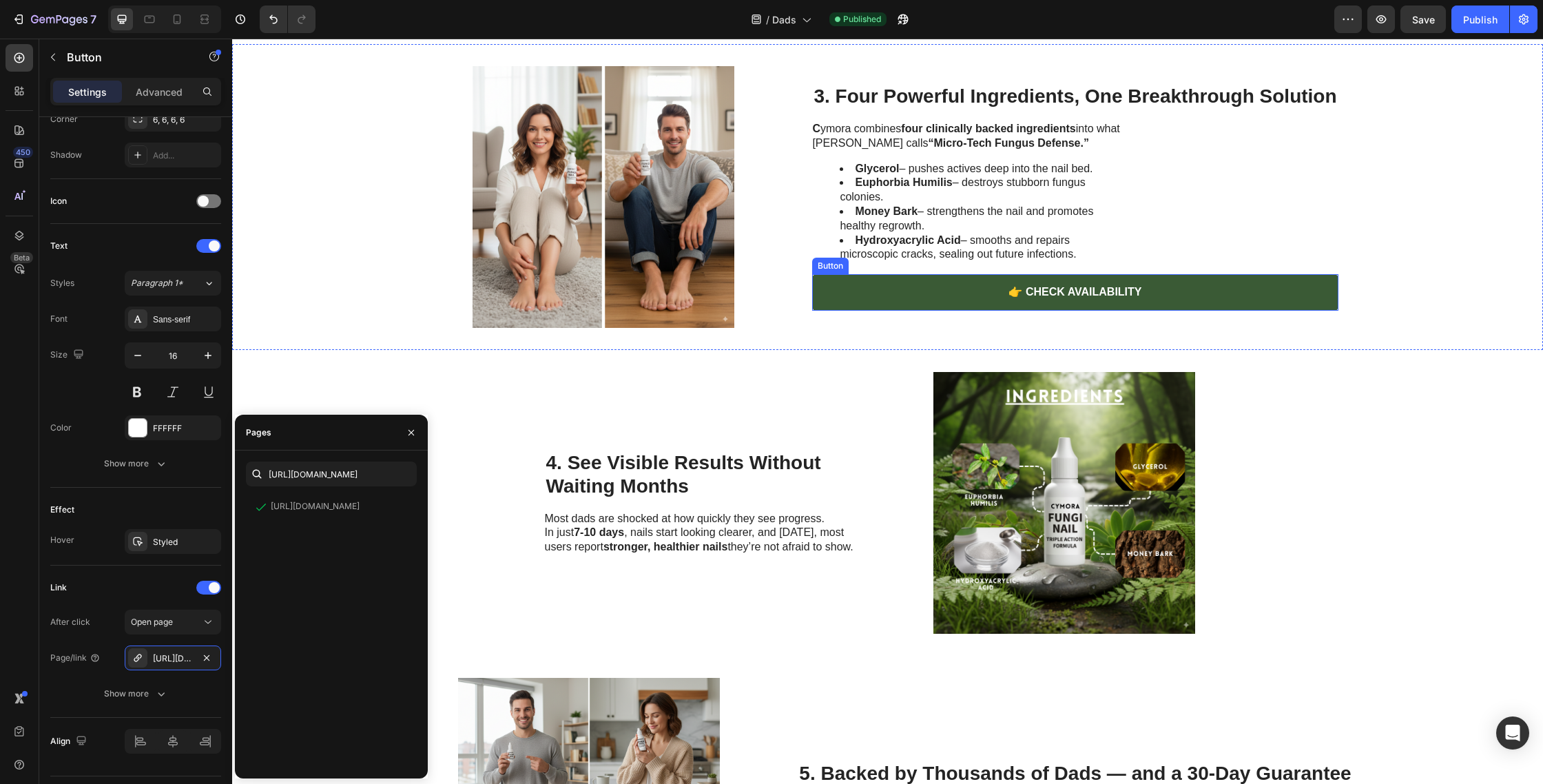
click at [828, 293] on link "👉 CHECK AVAILABILITY" at bounding box center [1075, 292] width 526 height 37
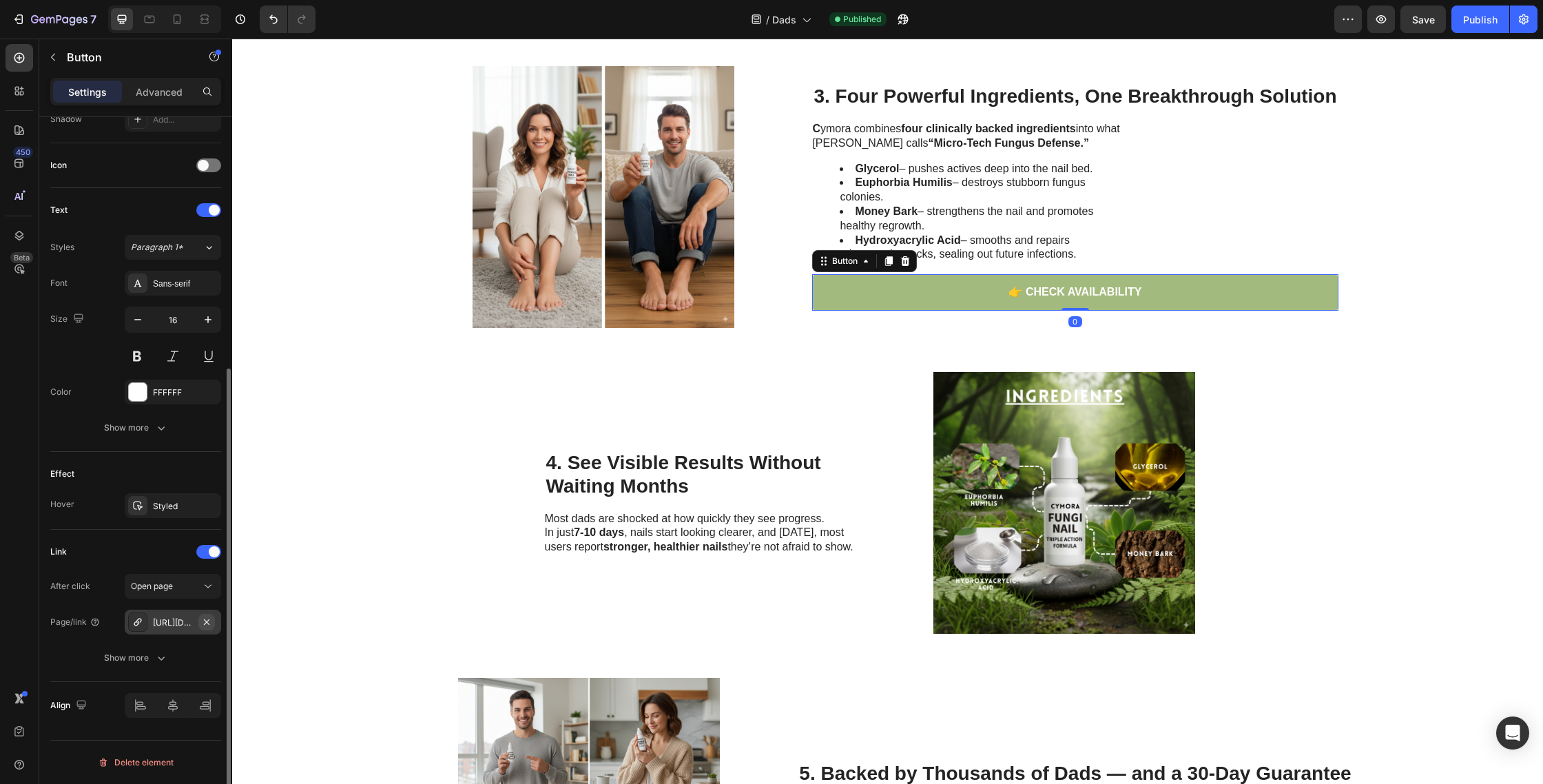
drag, startPoint x: 209, startPoint y: 620, endPoint x: 197, endPoint y: 623, distance: 12.4
click at [208, 620] on icon "button" at bounding box center [206, 621] width 11 height 11
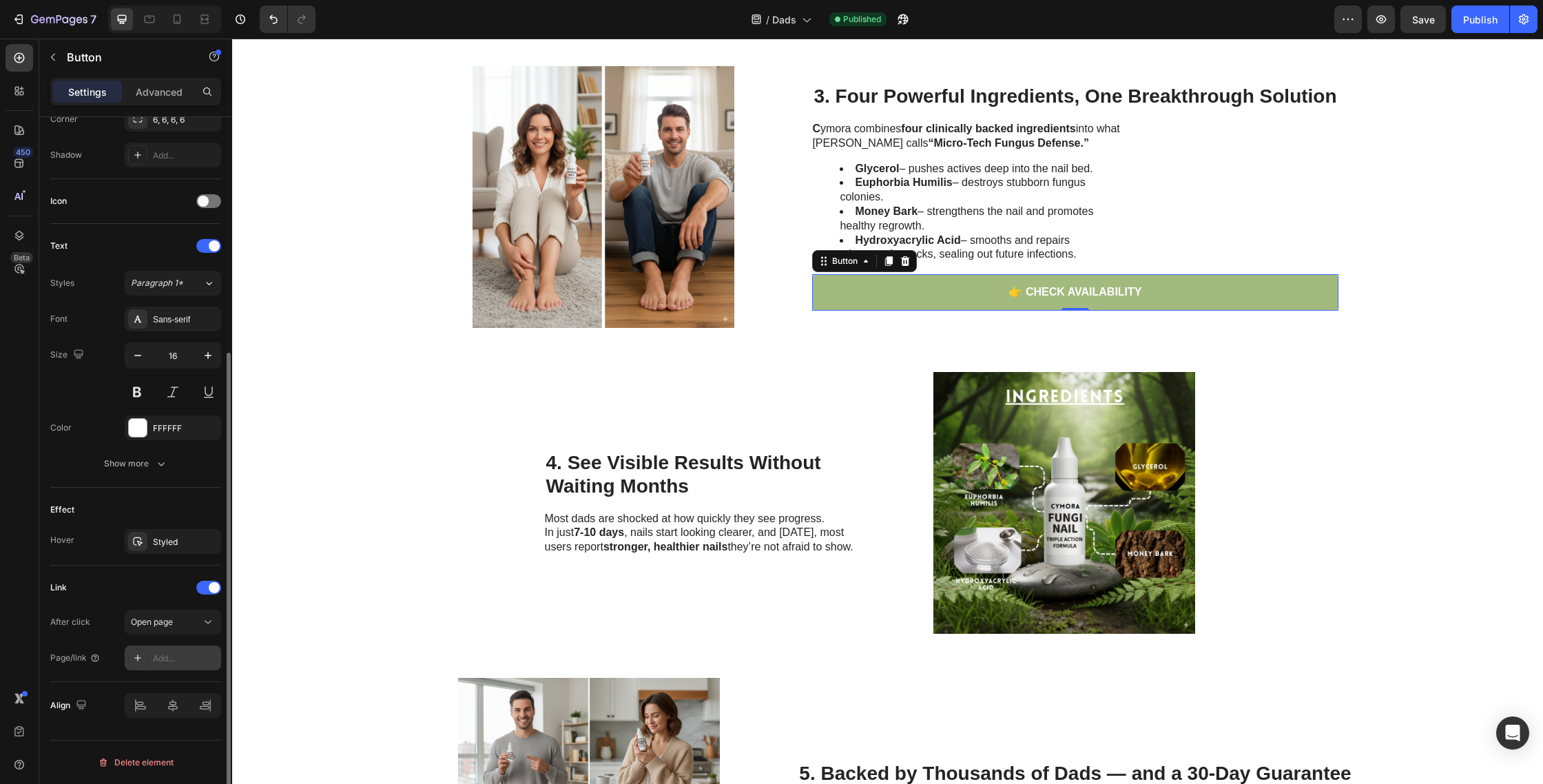
click at [138, 653] on icon at bounding box center [137, 657] width 11 height 11
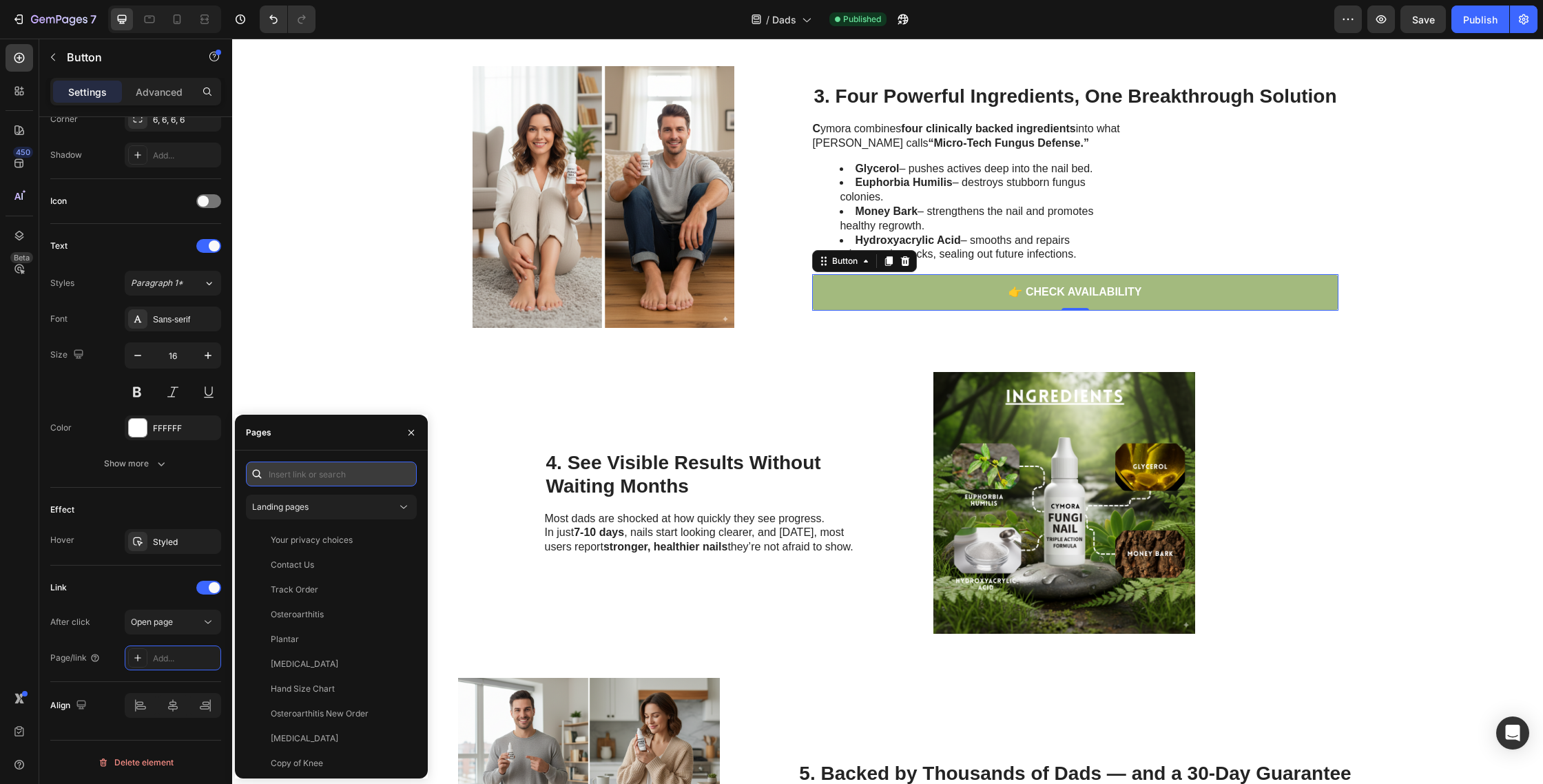
drag, startPoint x: 332, startPoint y: 470, endPoint x: 342, endPoint y: 481, distance: 14.9
click at [332, 470] on input "text" at bounding box center [331, 473] width 171 height 25
paste input "[URL][DOMAIN_NAME]"
type input "[URL][DOMAIN_NAME]"
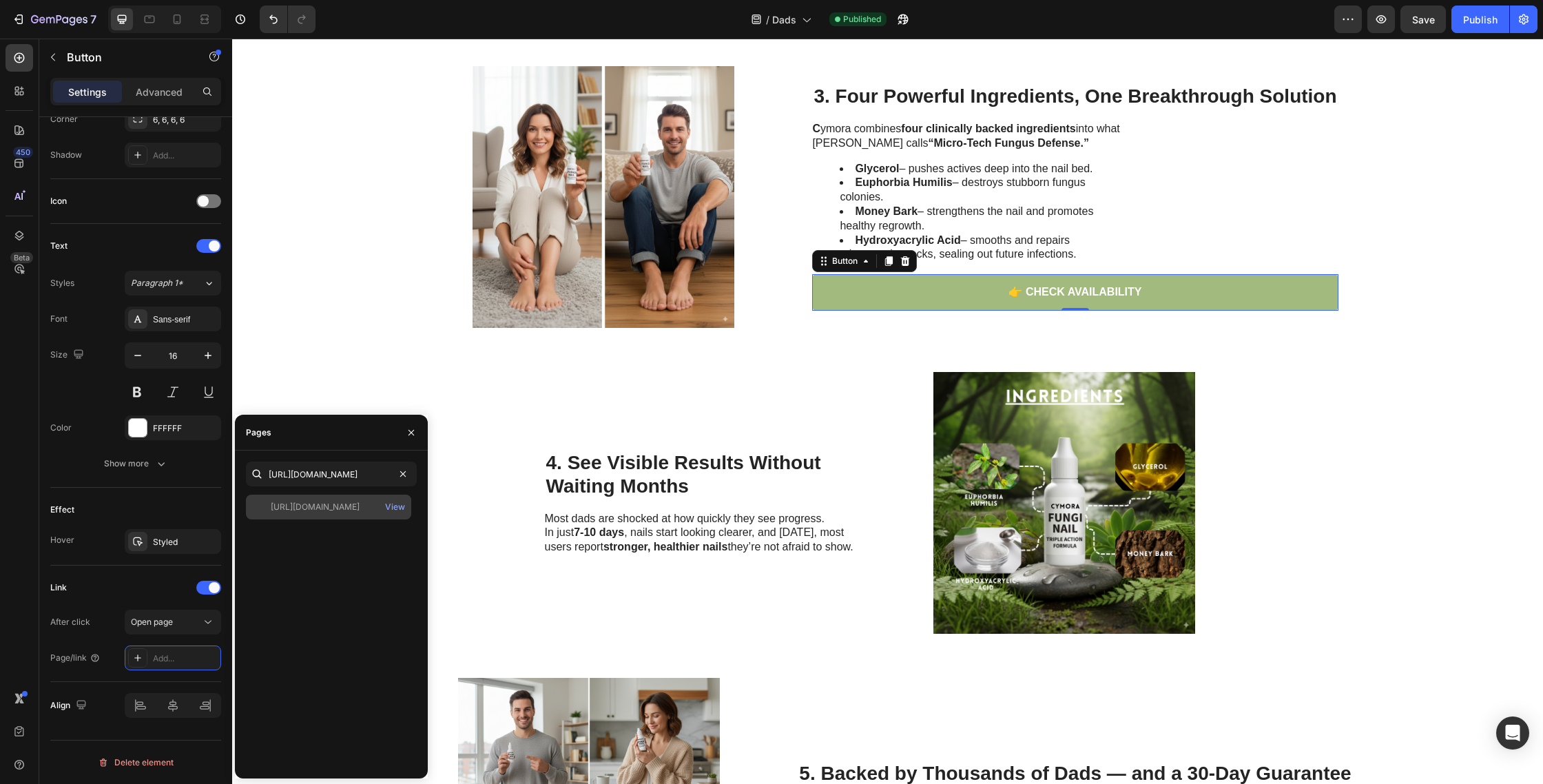
scroll to position [0, 0]
click at [350, 511] on div "[URL][DOMAIN_NAME]" at bounding box center [315, 507] width 89 height 13
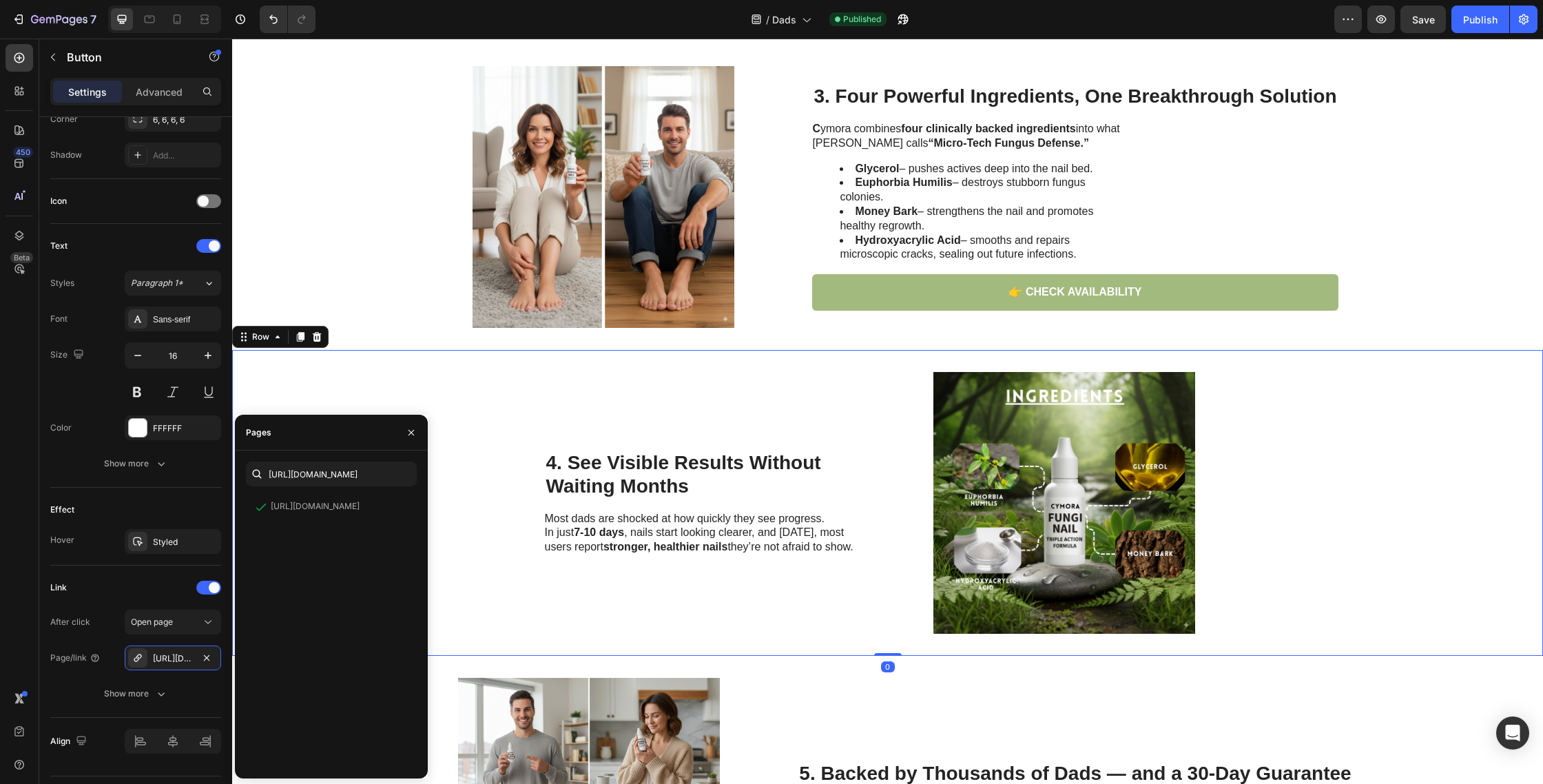
click at [449, 390] on div "4. See Visible Results Without Waiting Months Heading Most dads are shocked at …" at bounding box center [887, 503] width 1311 height 306
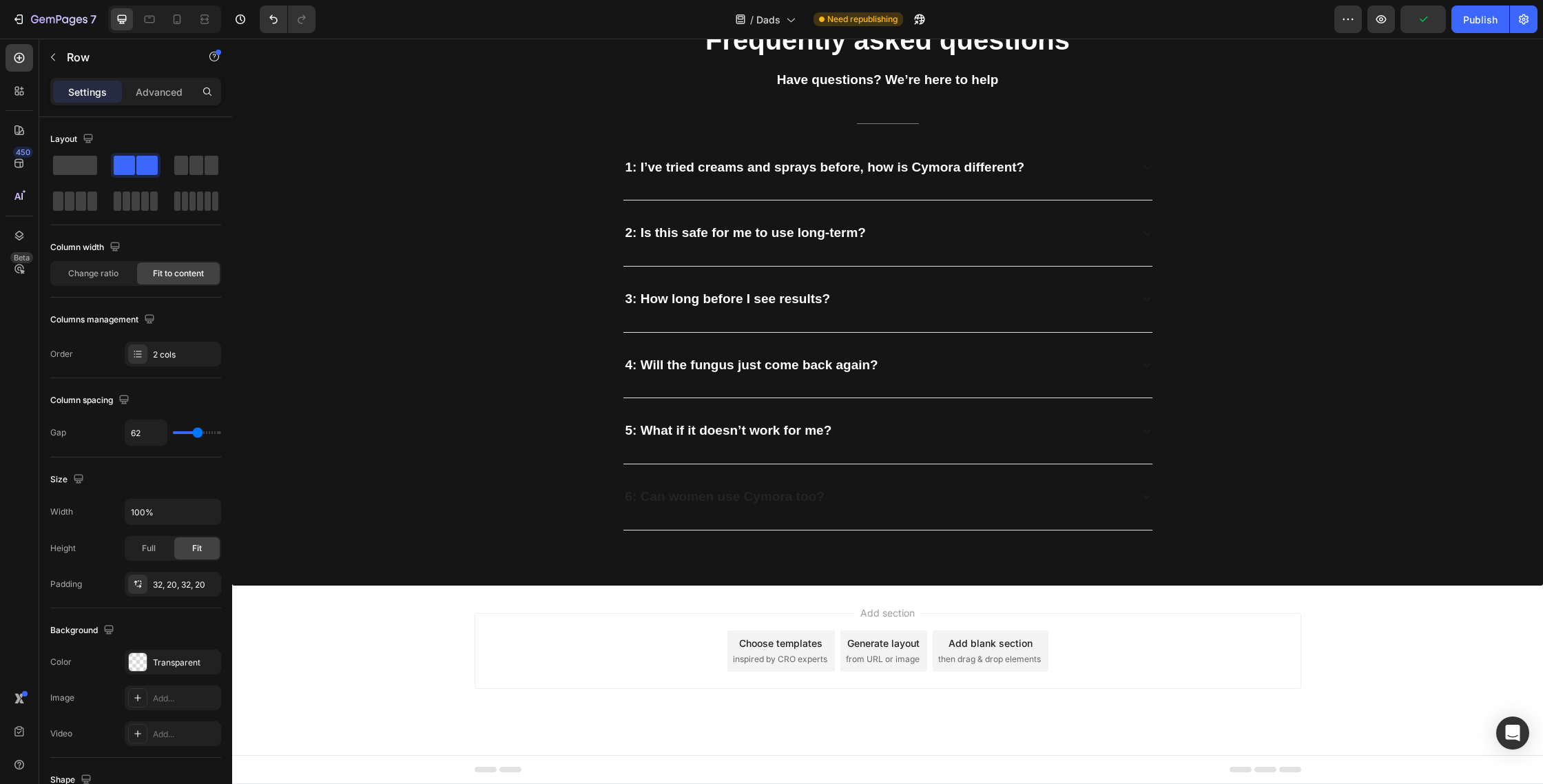
scroll to position [2954, 0]
drag, startPoint x: 592, startPoint y: 423, endPoint x: 512, endPoint y: 440, distance: 81.8
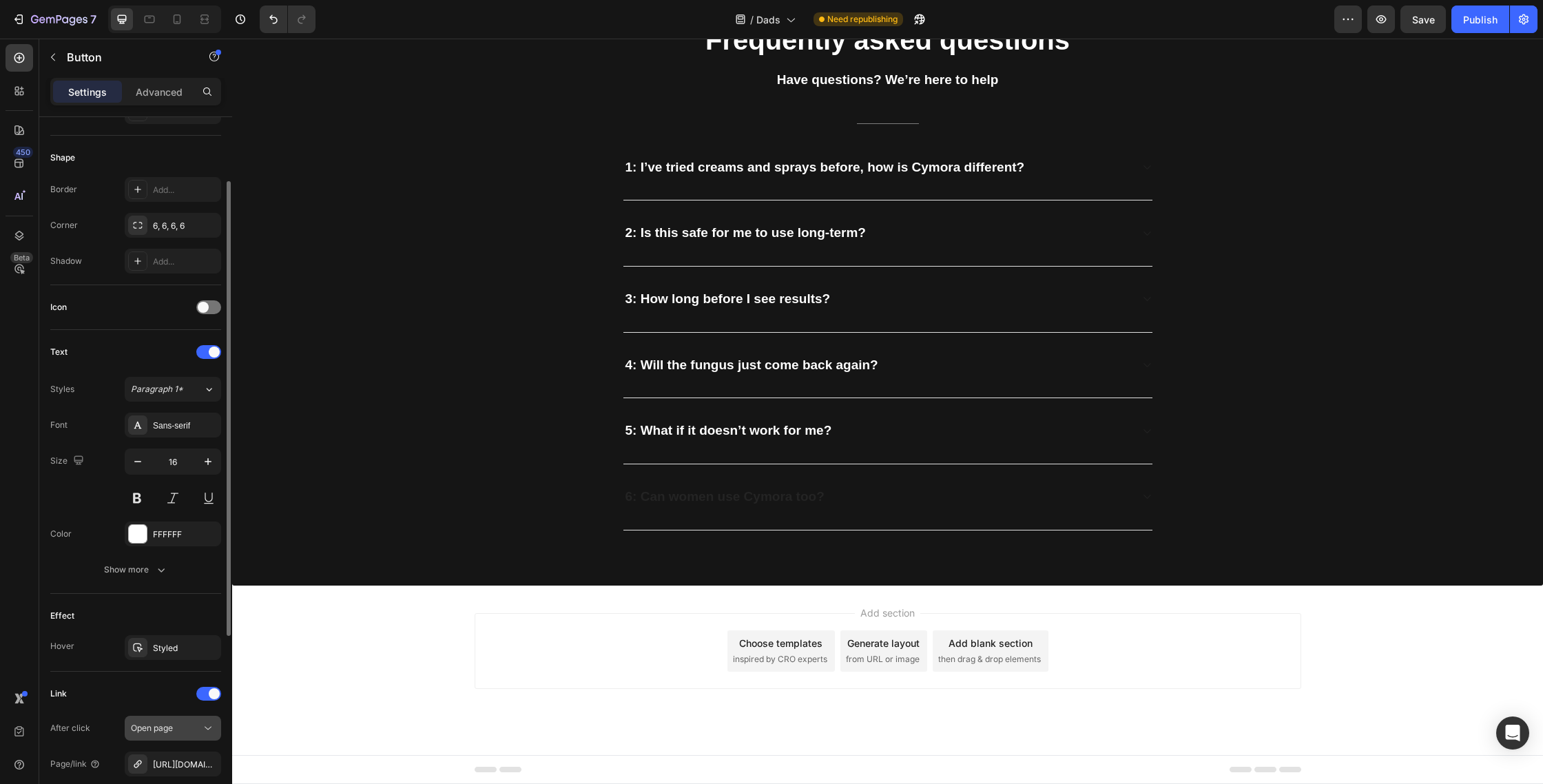
scroll to position [389, 0]
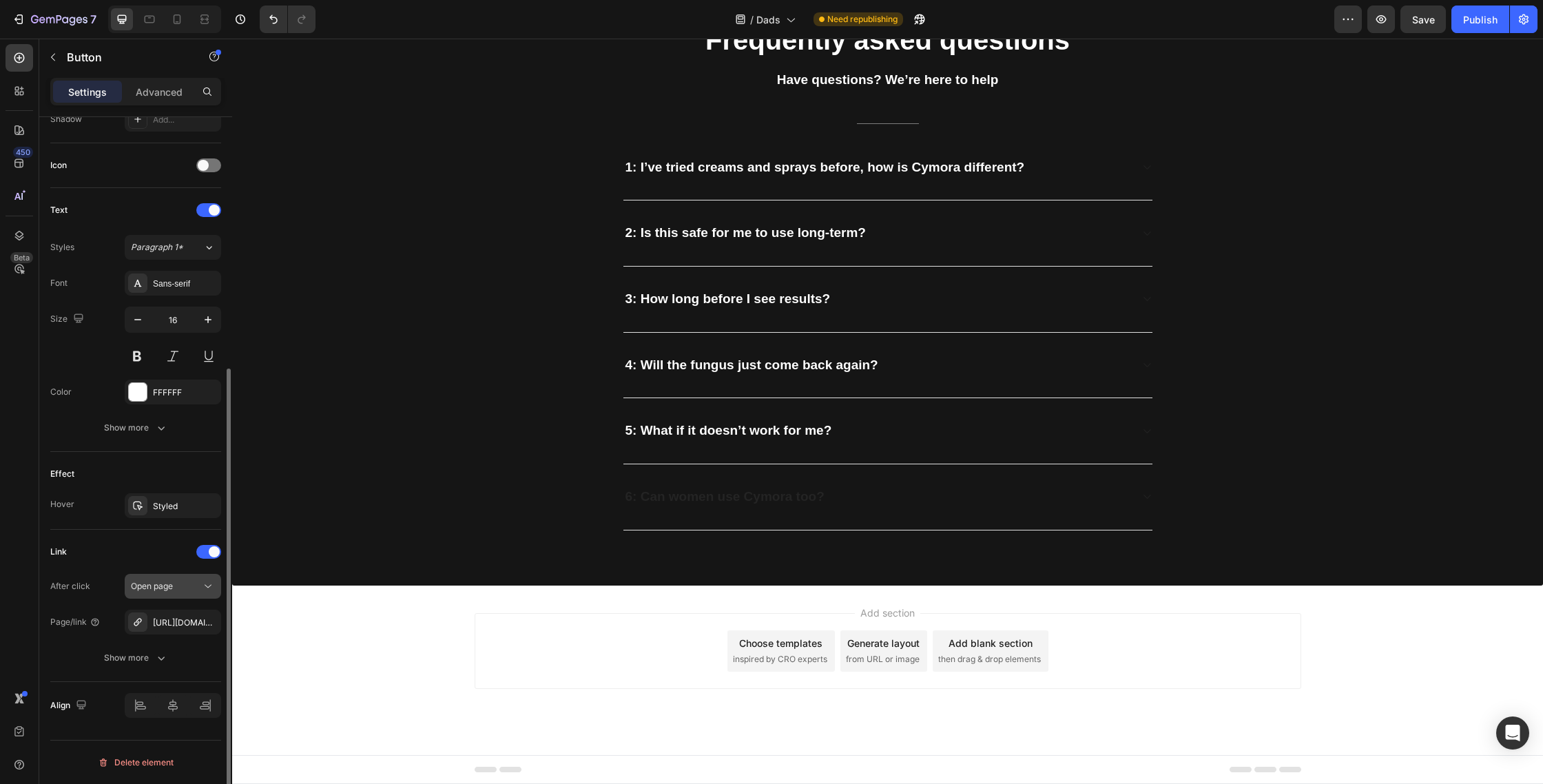
drag, startPoint x: 207, startPoint y: 623, endPoint x: 188, endPoint y: 623, distance: 19.0
click at [0, 0] on icon "button" at bounding box center [0, 0] width 0 height 0
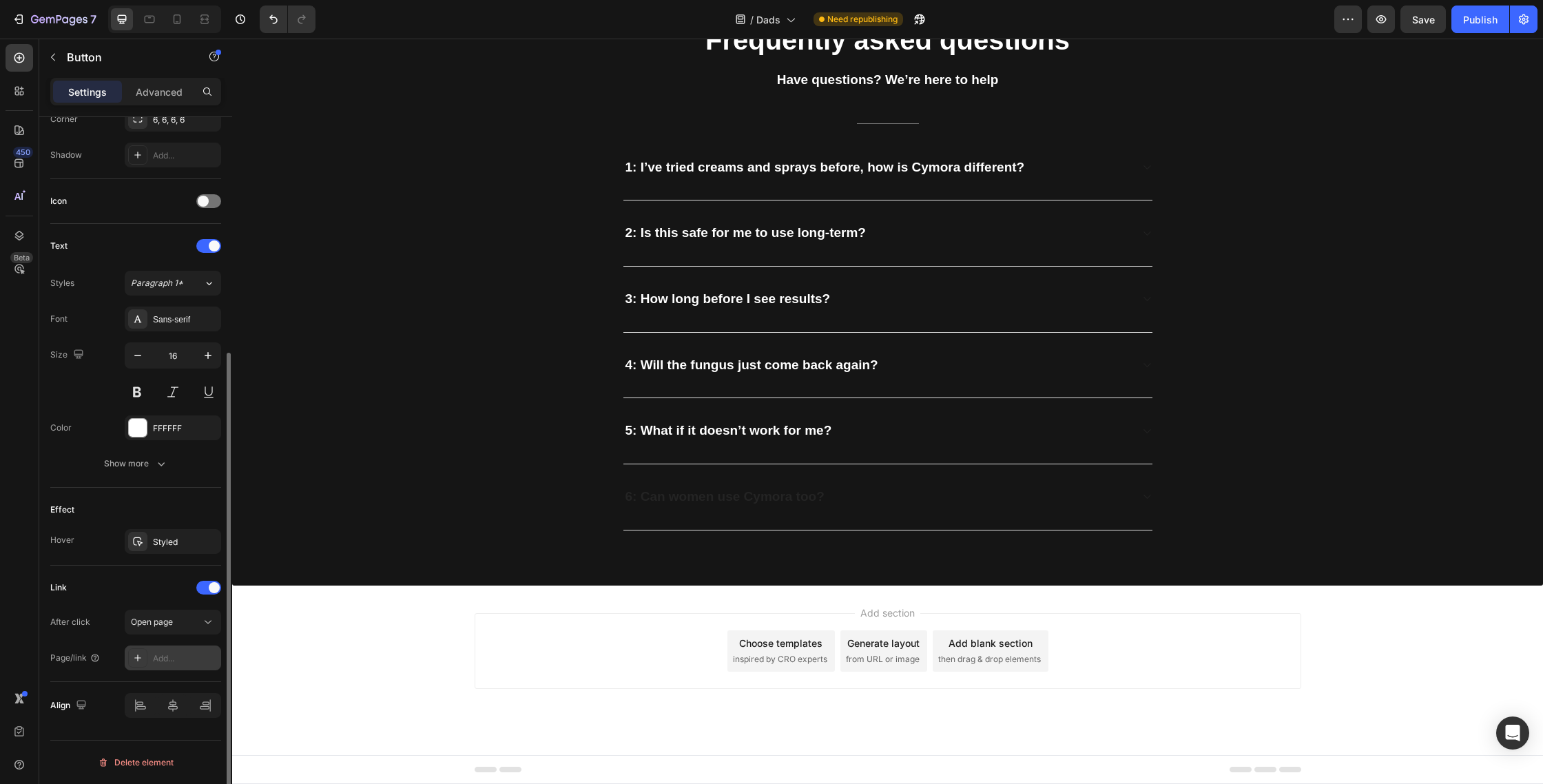
click at [142, 651] on div at bounding box center [138, 658] width 20 height 20
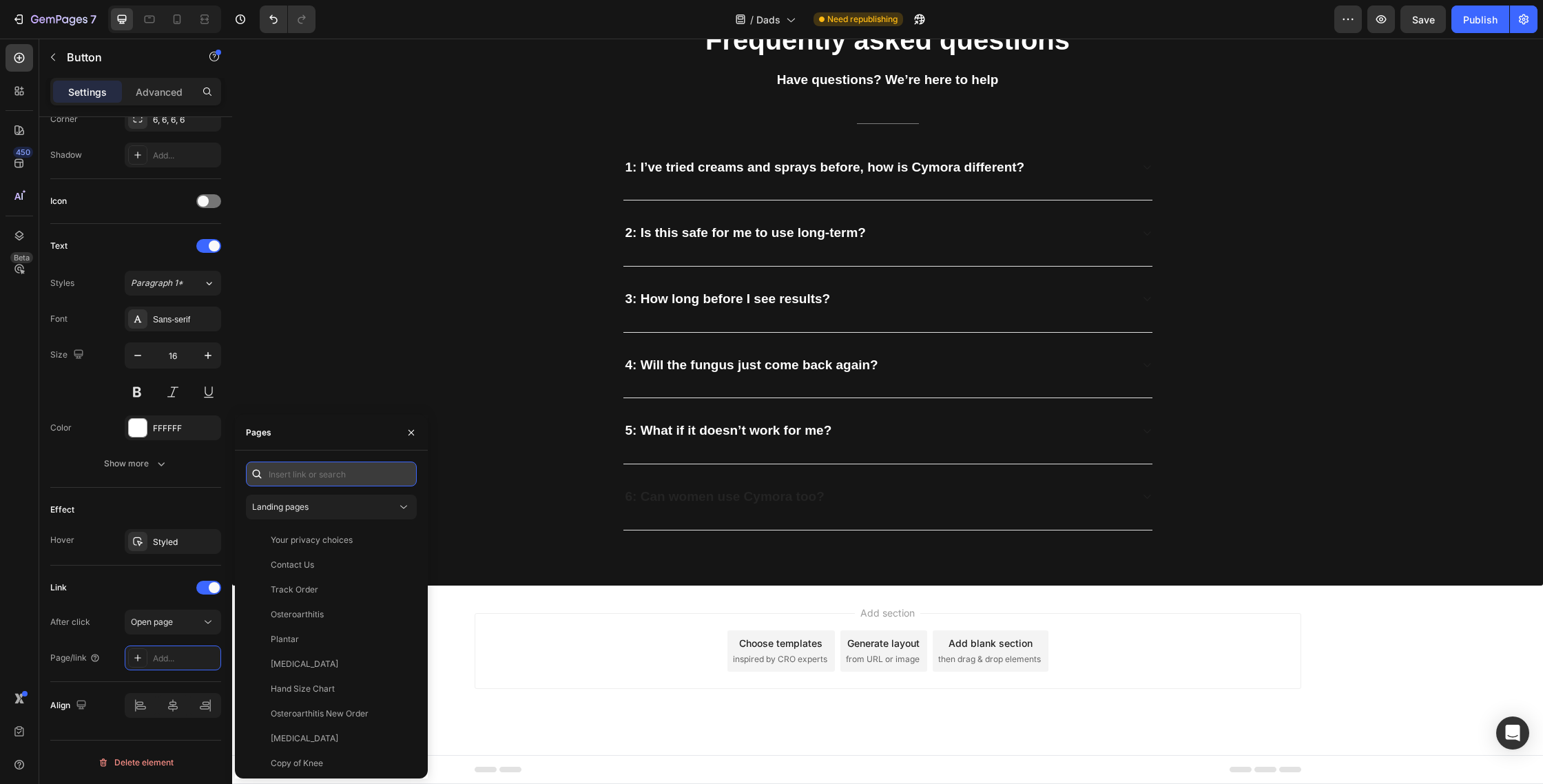
click at [331, 475] on input "text" at bounding box center [331, 473] width 171 height 25
paste input "[URL][DOMAIN_NAME]"
type input "[URL][DOMAIN_NAME]"
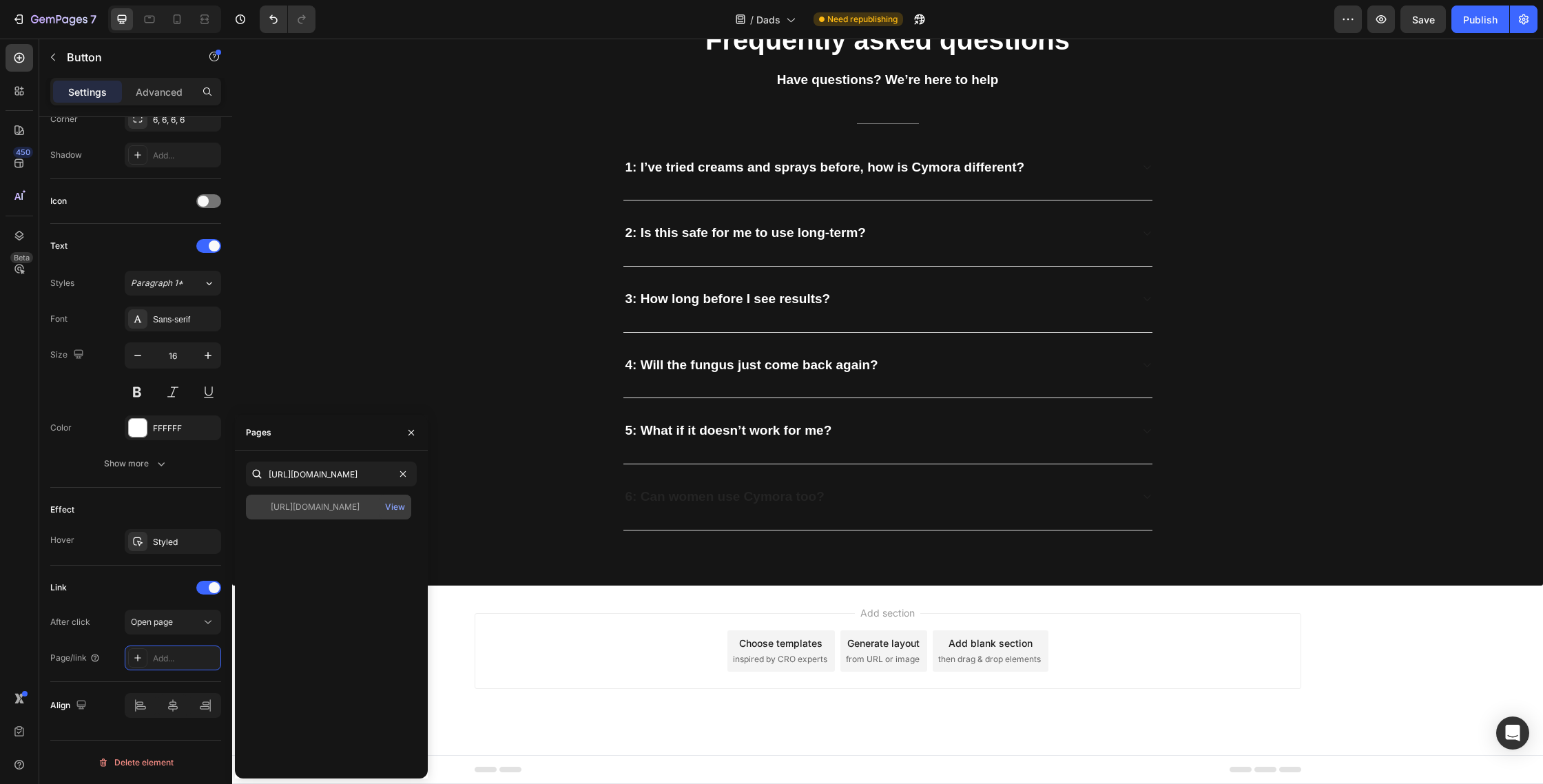
click at [315, 513] on div "[URL][DOMAIN_NAME] View" at bounding box center [328, 507] width 165 height 25
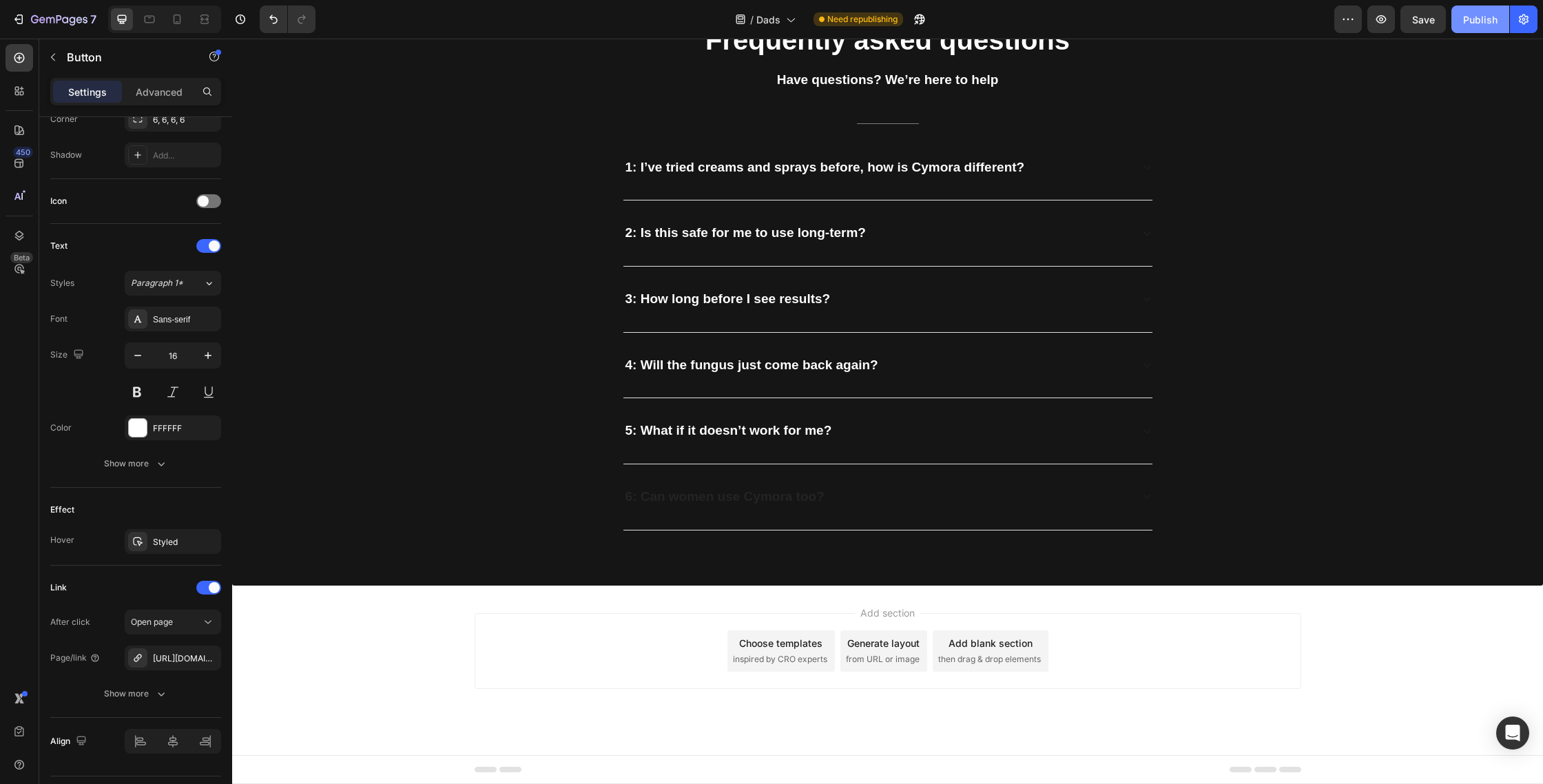
click at [1487, 28] on button "Publish" at bounding box center [1481, 20] width 58 height 28
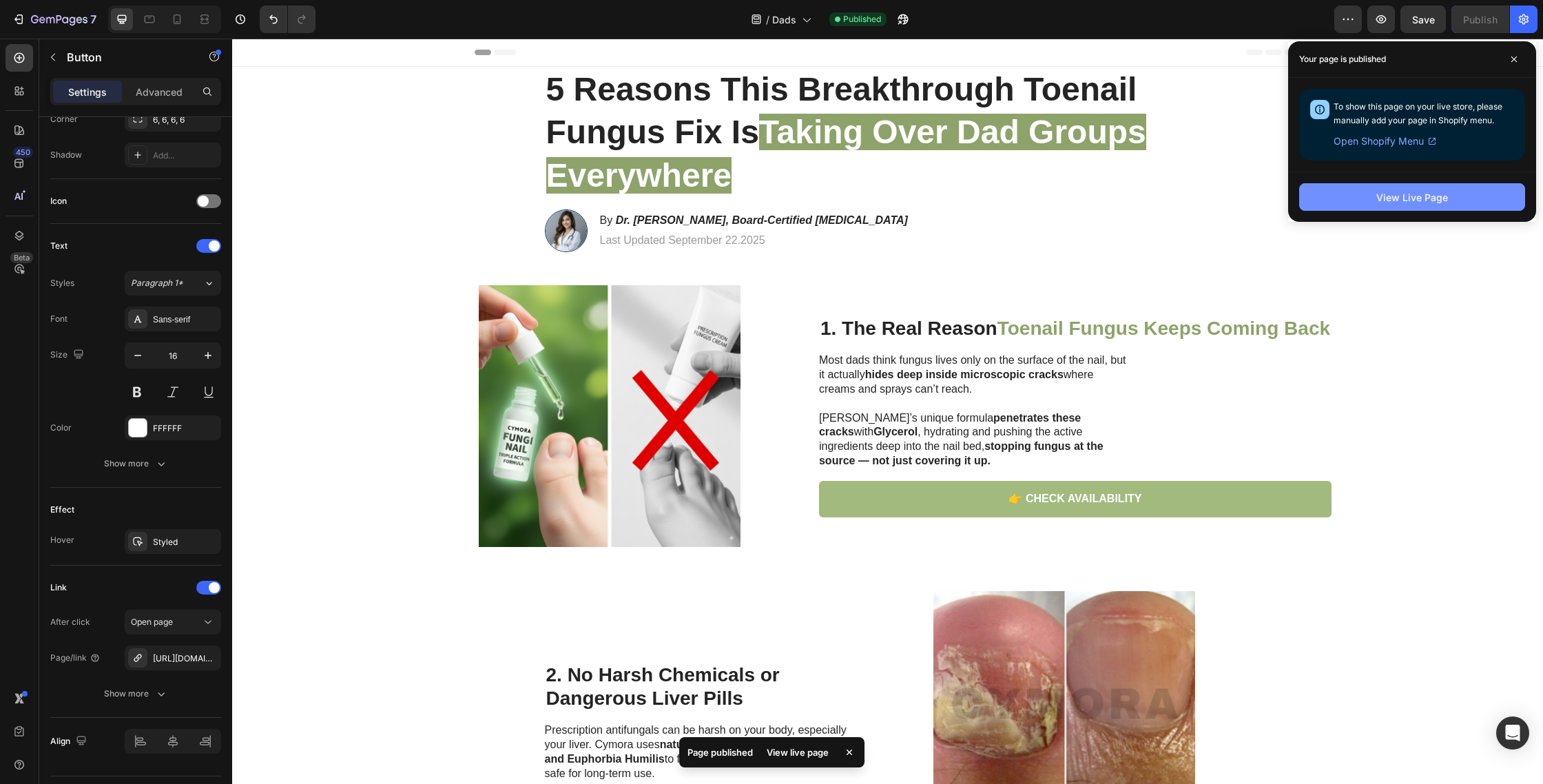
click at [1349, 189] on button "View Live Page" at bounding box center [1412, 197] width 226 height 28
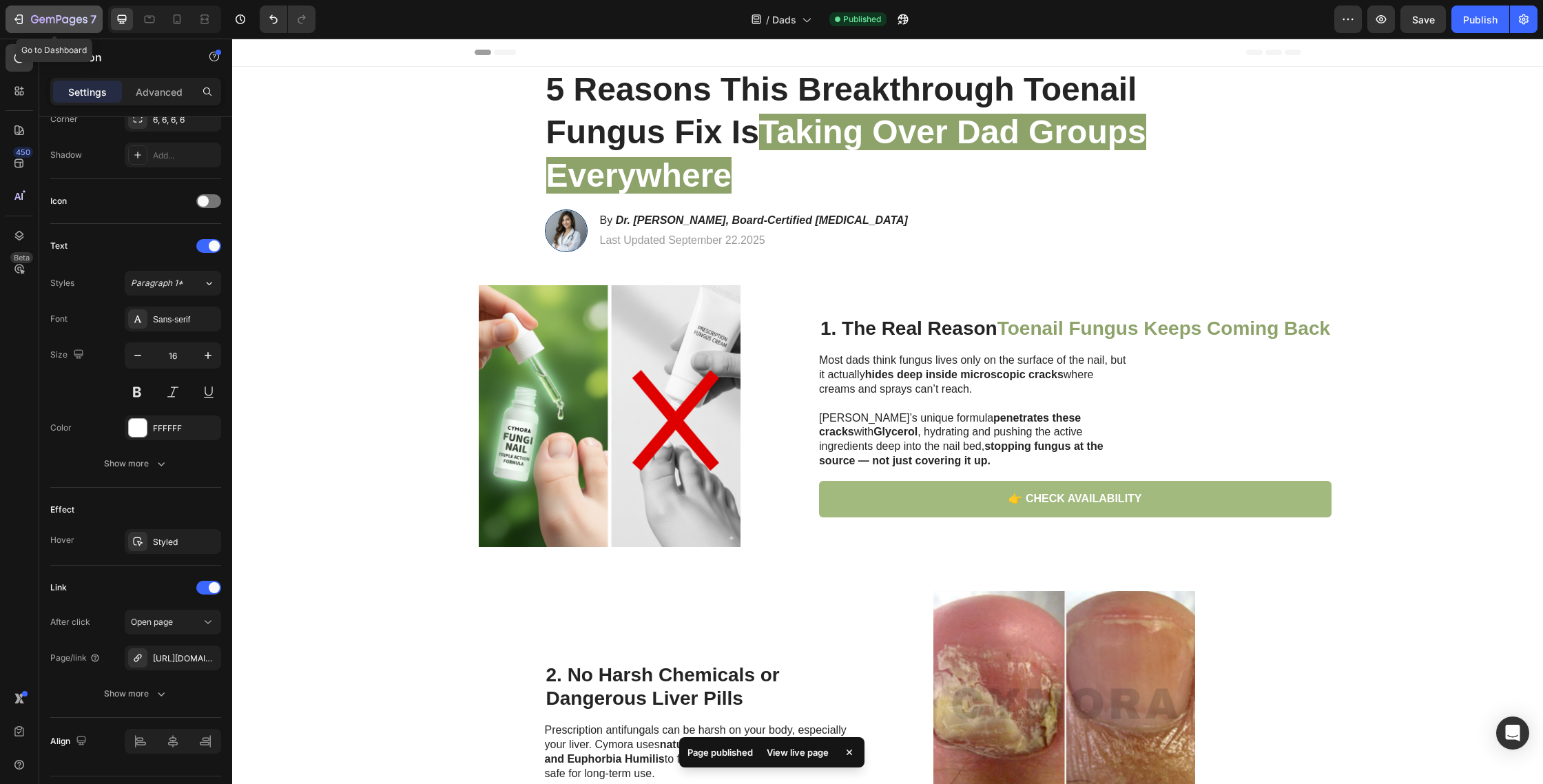
click at [83, 27] on div "7" at bounding box center [63, 19] width 65 height 17
